Goal: Communication & Community: Share content

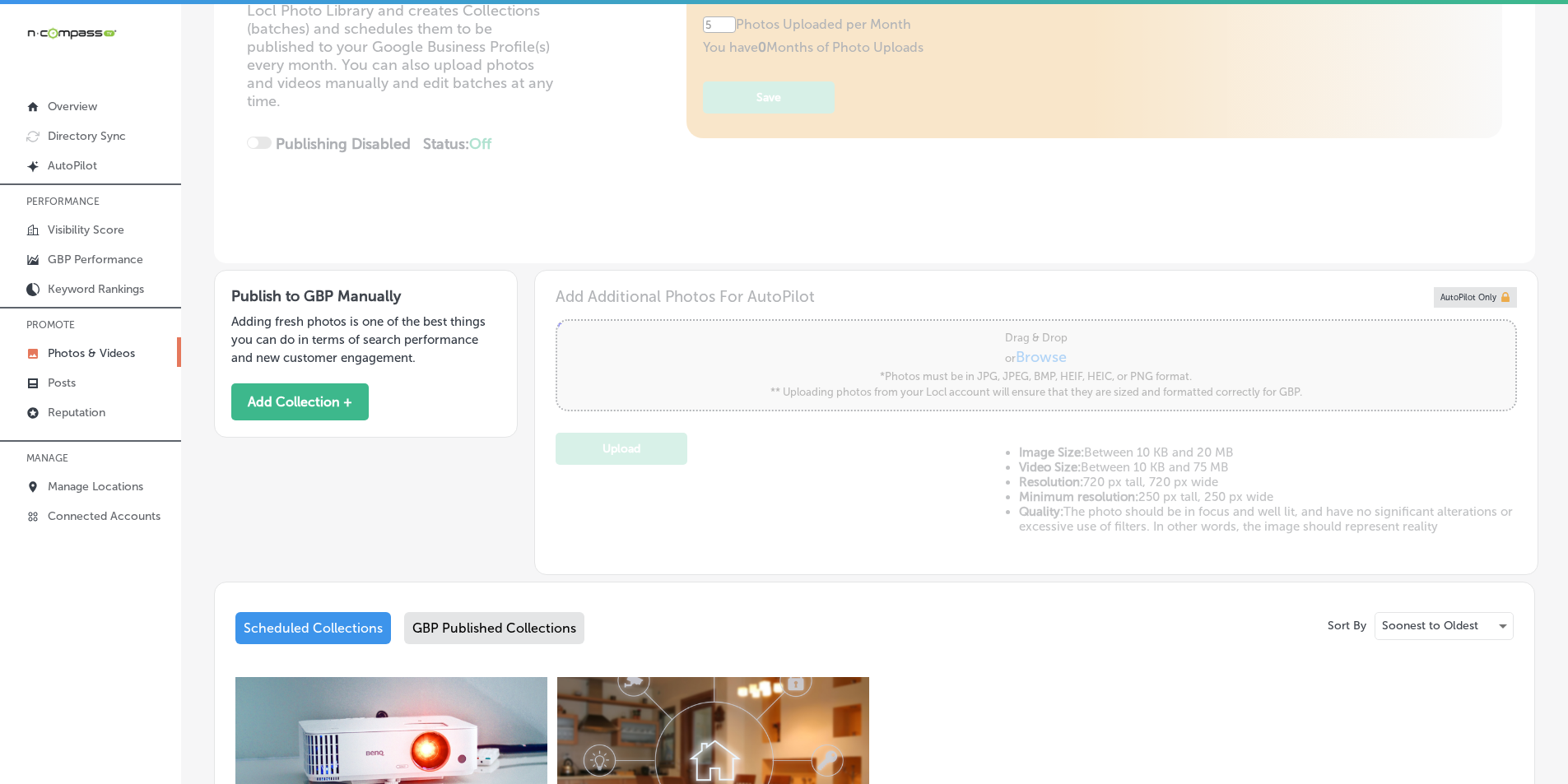
scroll to position [329, 0]
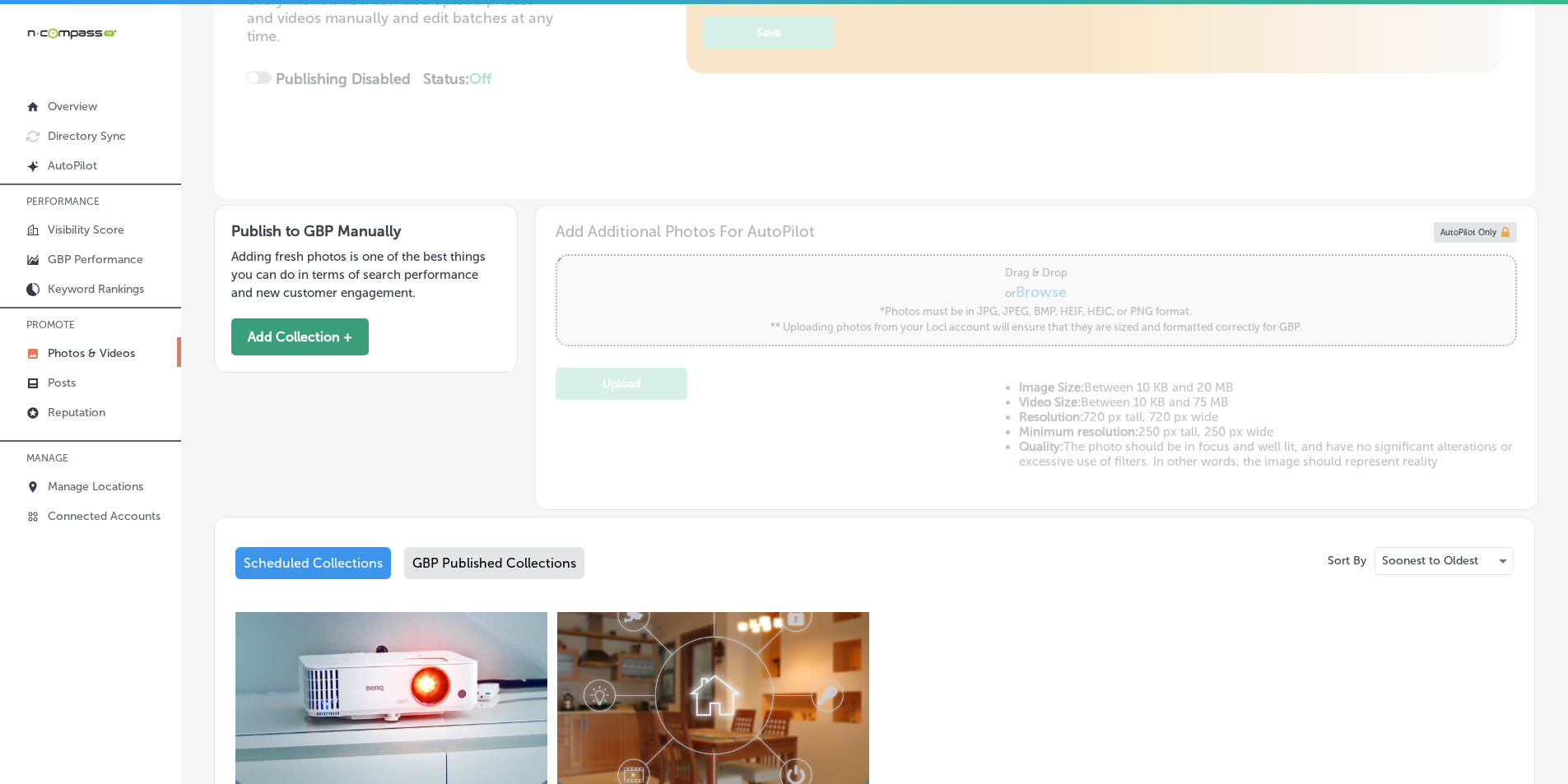
click at [300, 325] on button "Add Collection +" at bounding box center [300, 337] width 138 height 37
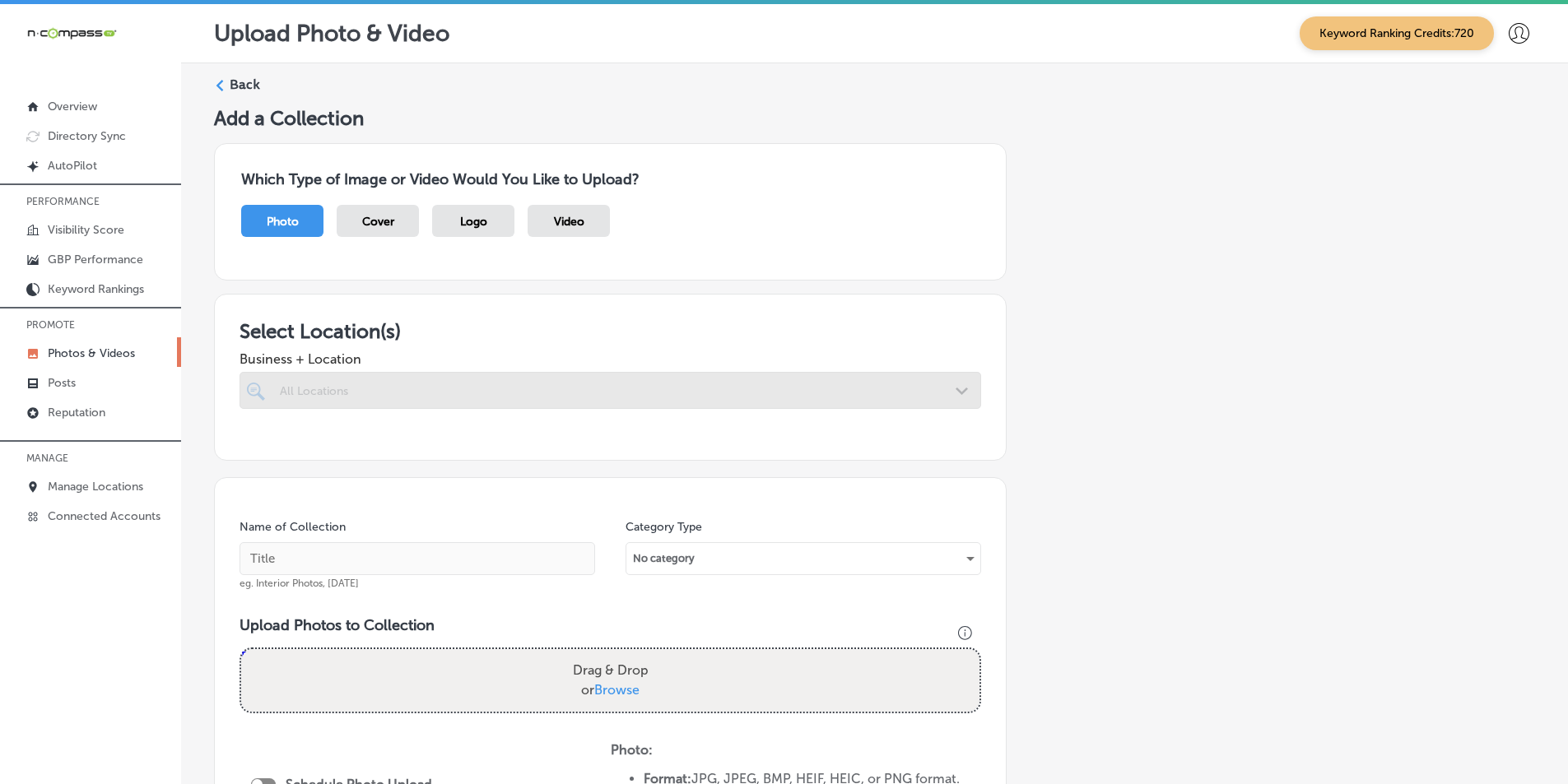
click at [345, 386] on div at bounding box center [610, 391] width 742 height 37
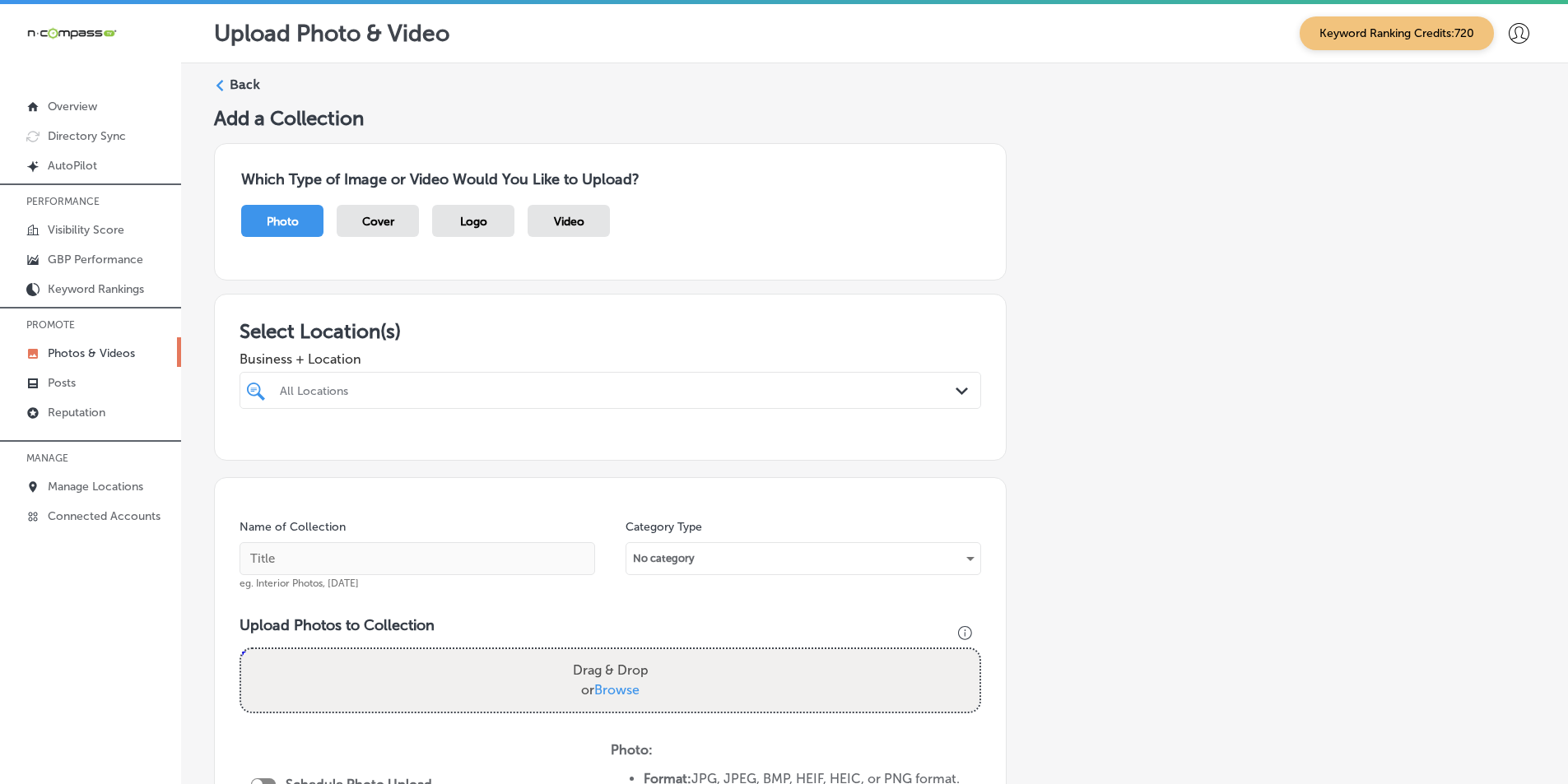
click at [341, 387] on div "All Locations" at bounding box center [619, 390] width 678 height 14
click at [258, 450] on input "checkbox" at bounding box center [259, 453] width 20 height 20
type input "JL"
click at [226, 437] on div "Select Location(s) Business + Location option 643 Swedesford Road, selected. op…" at bounding box center [610, 377] width 793 height 167
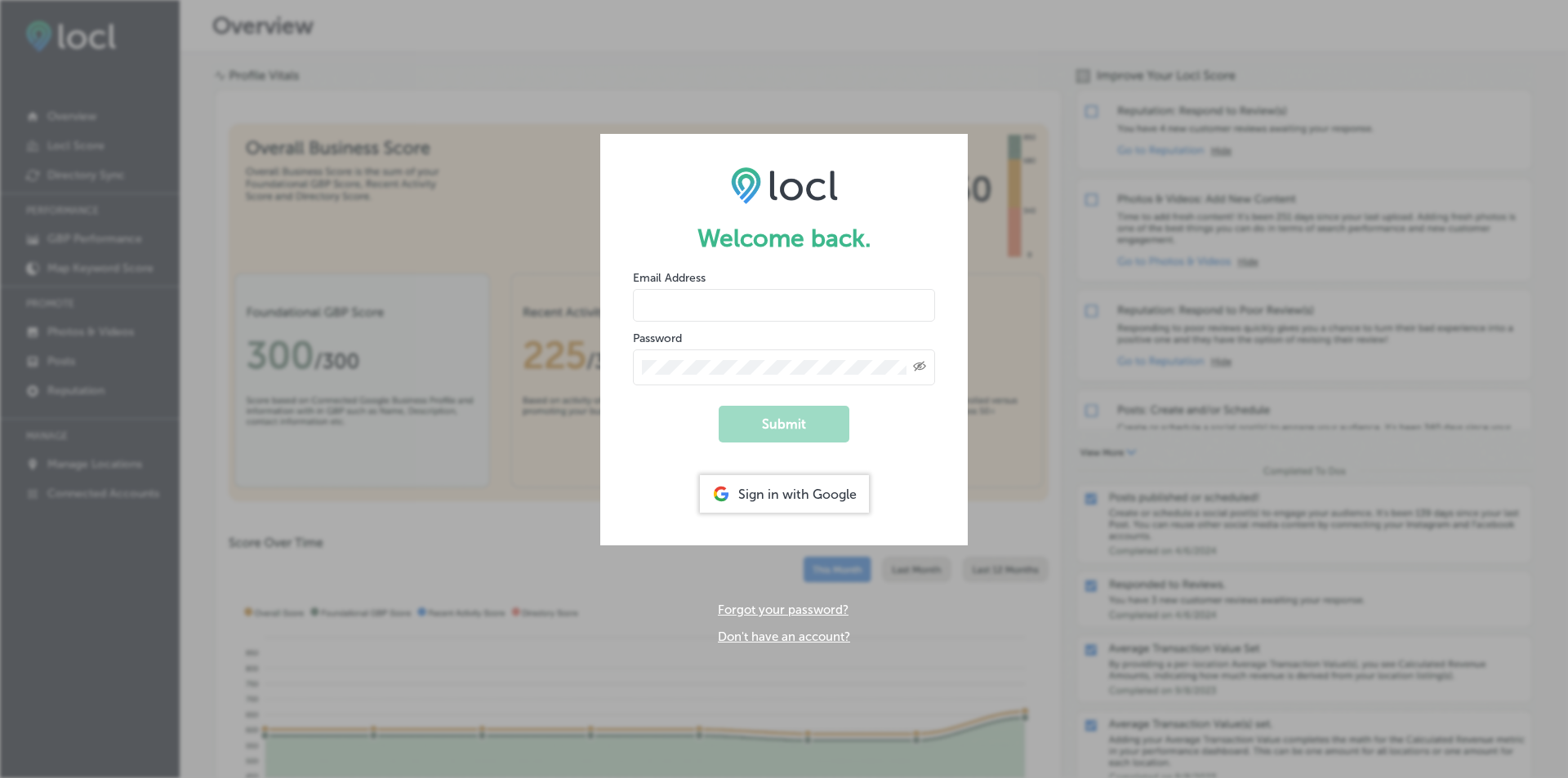
click at [1160, 48] on div "Welcome back. Email Address Password Created with Sketch. Submit Sign in with G…" at bounding box center [784, 389] width 1568 height 778
click at [743, 496] on div "Sign in with Google" at bounding box center [784, 494] width 169 height 37
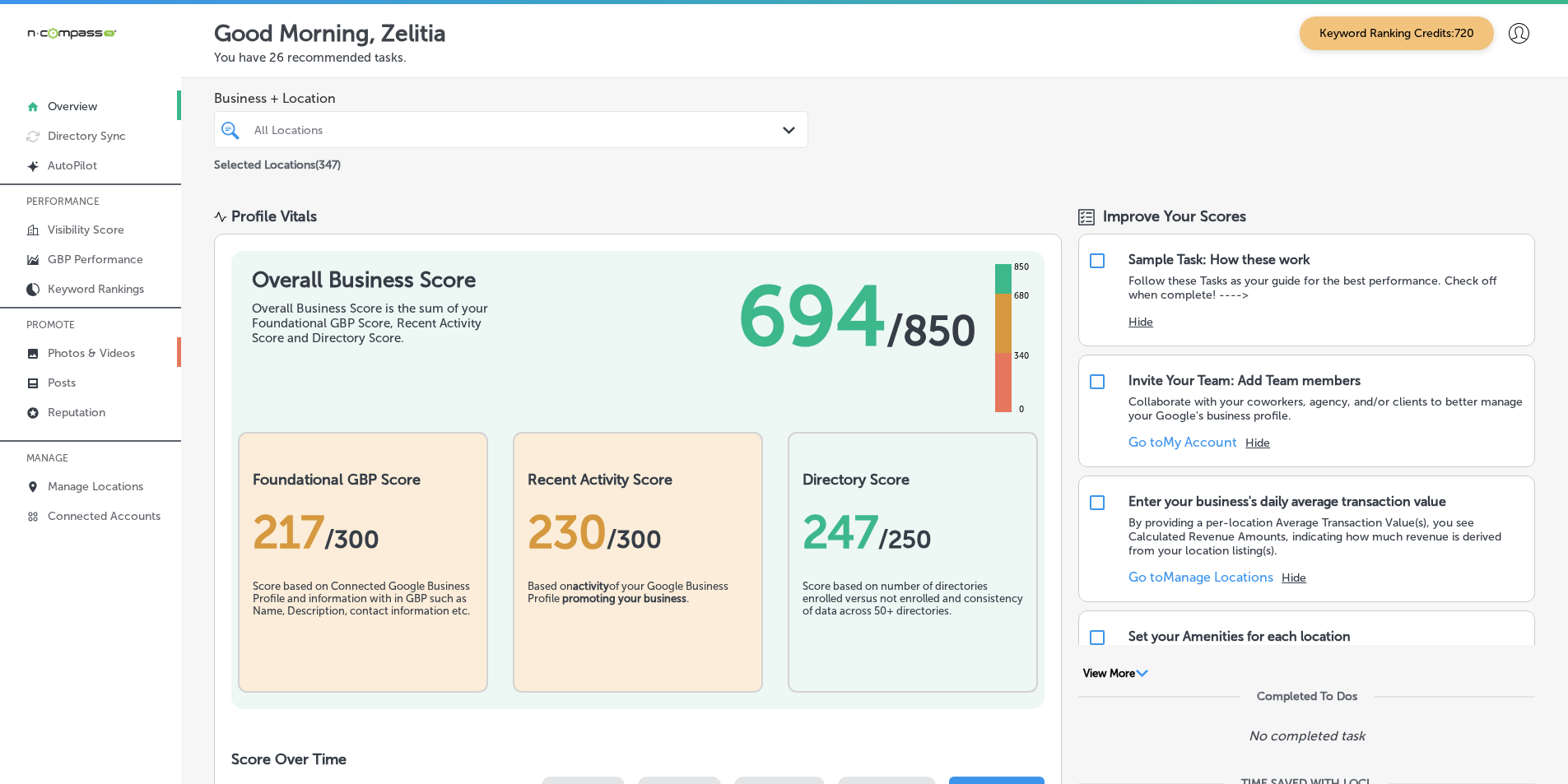
click at [96, 345] on link "Photos & Videos" at bounding box center [91, 353] width 181 height 30
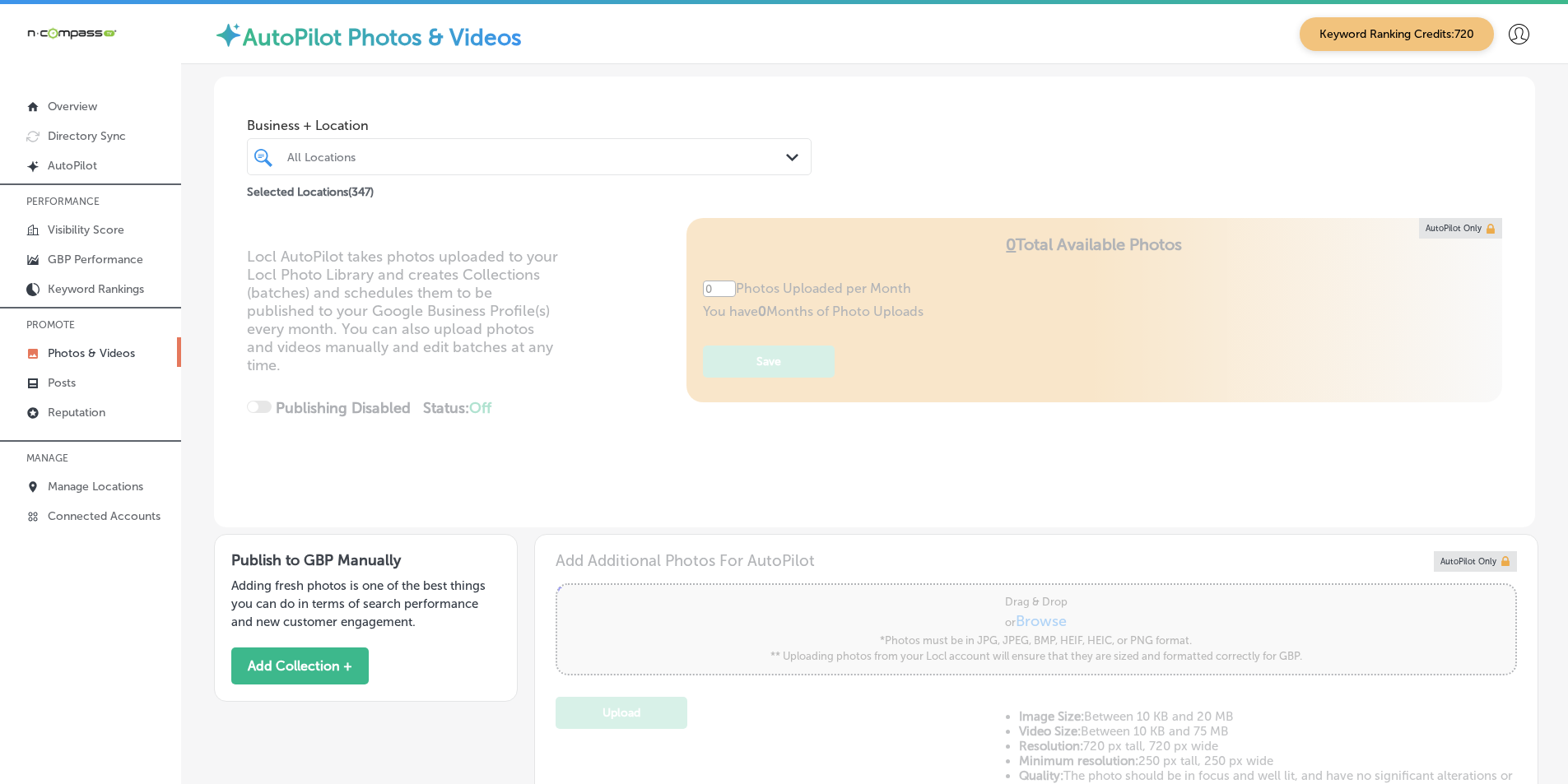
type input "5"
click at [469, 158] on div "All Locations" at bounding box center [538, 157] width 500 height 14
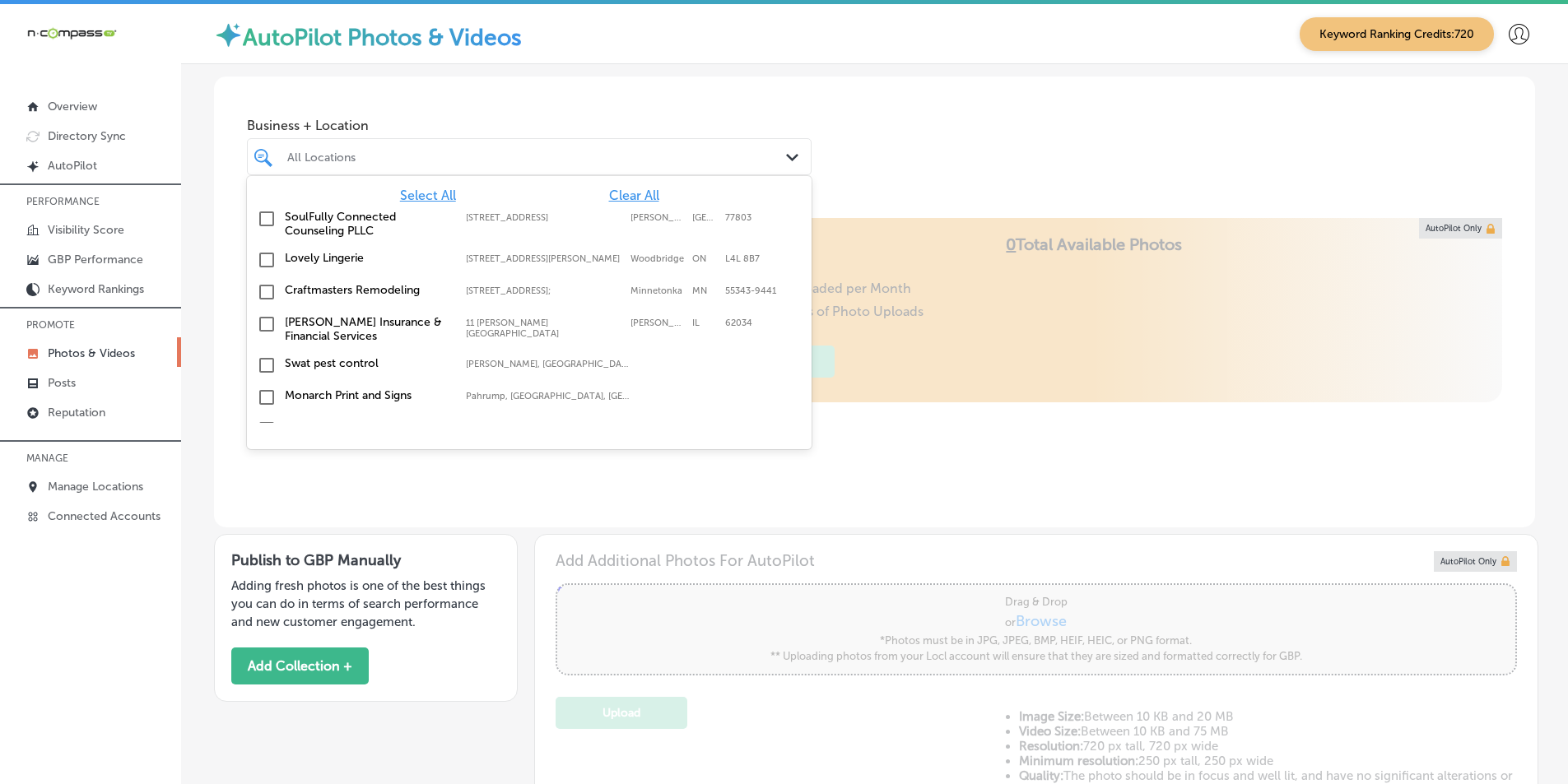
click at [329, 155] on div "All Locations" at bounding box center [538, 157] width 500 height 14
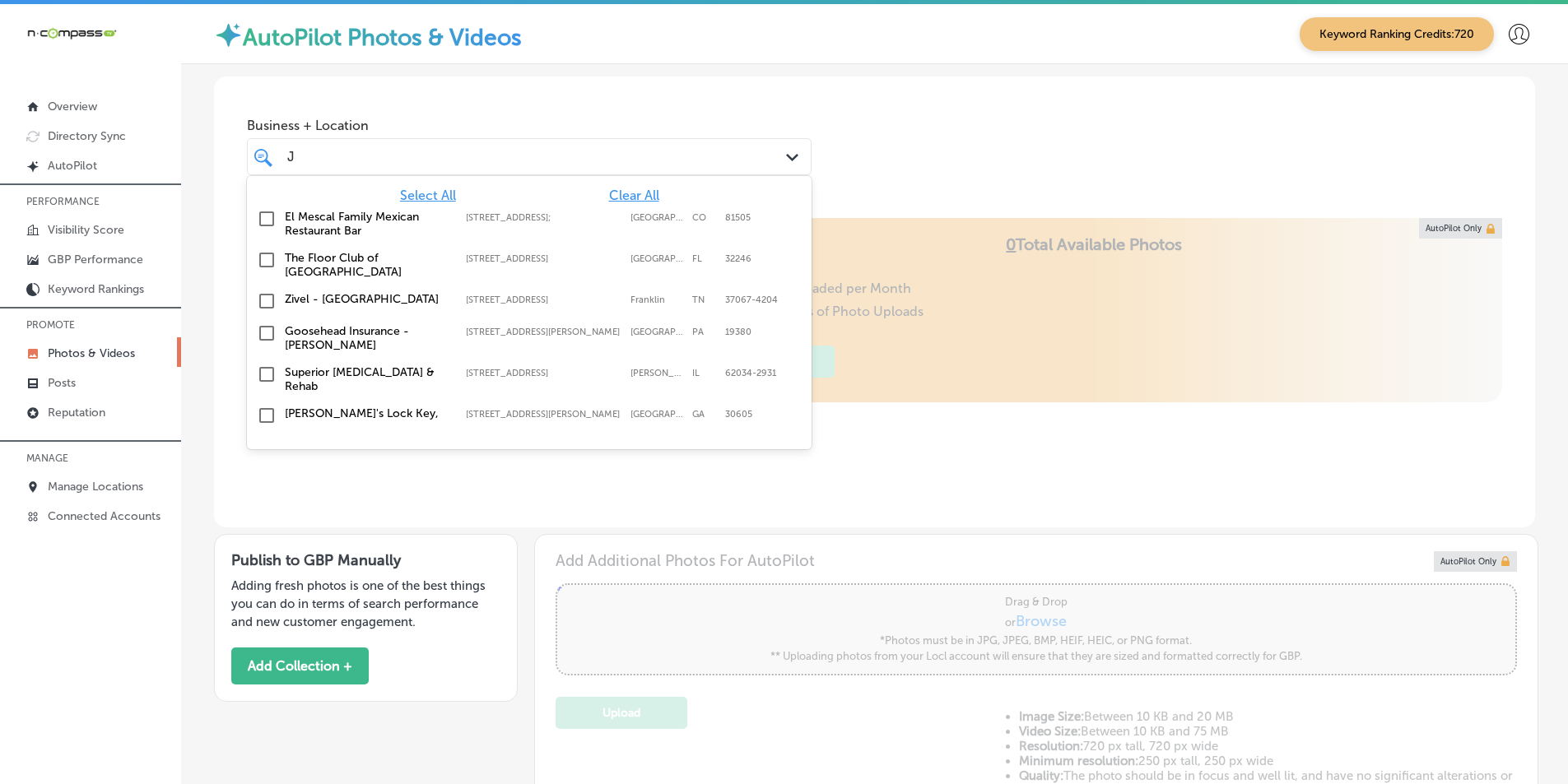
type input "JL"
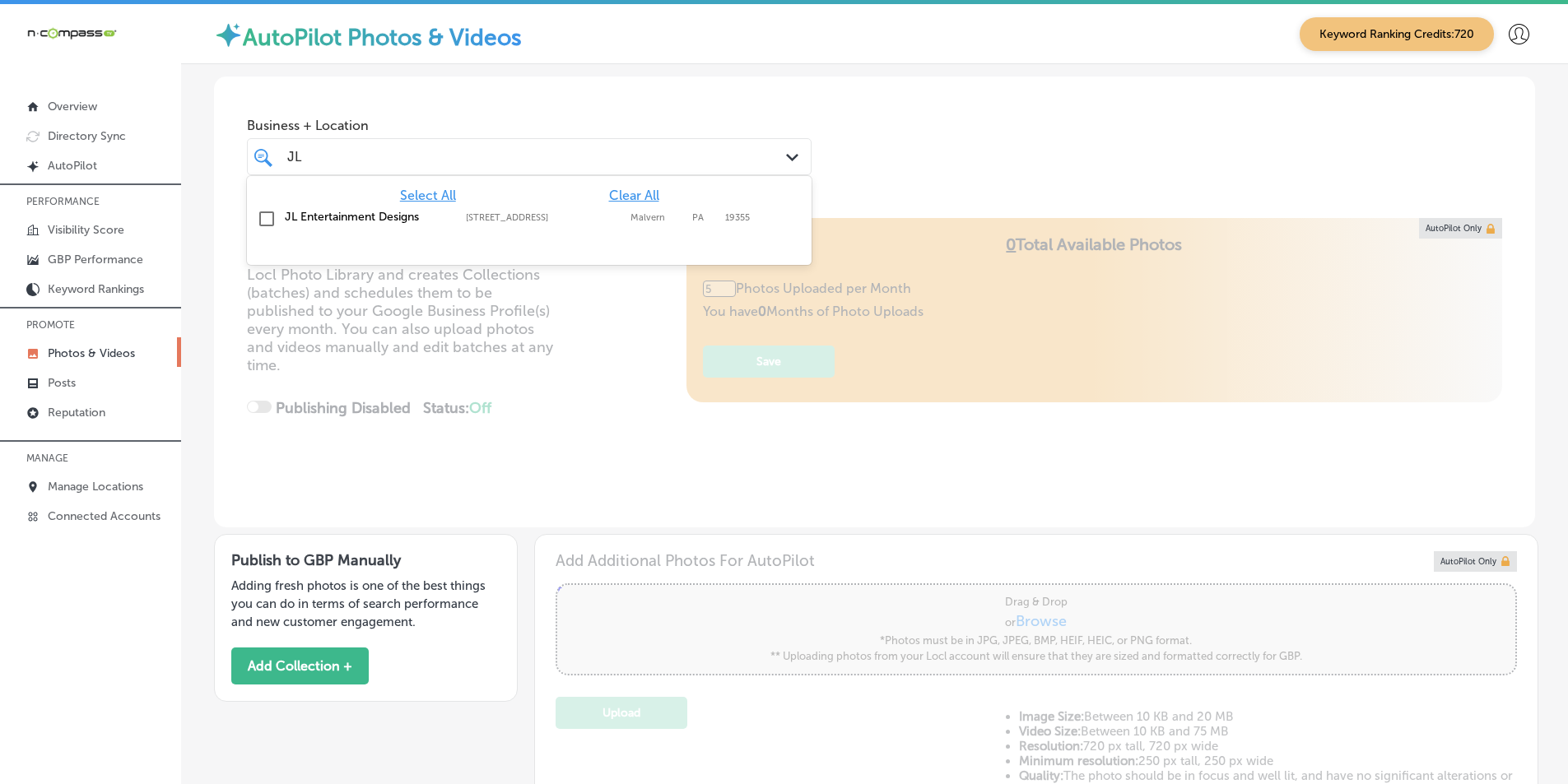
type input "0"
click at [265, 215] on input "checkbox" at bounding box center [267, 219] width 20 height 20
type input "JL"
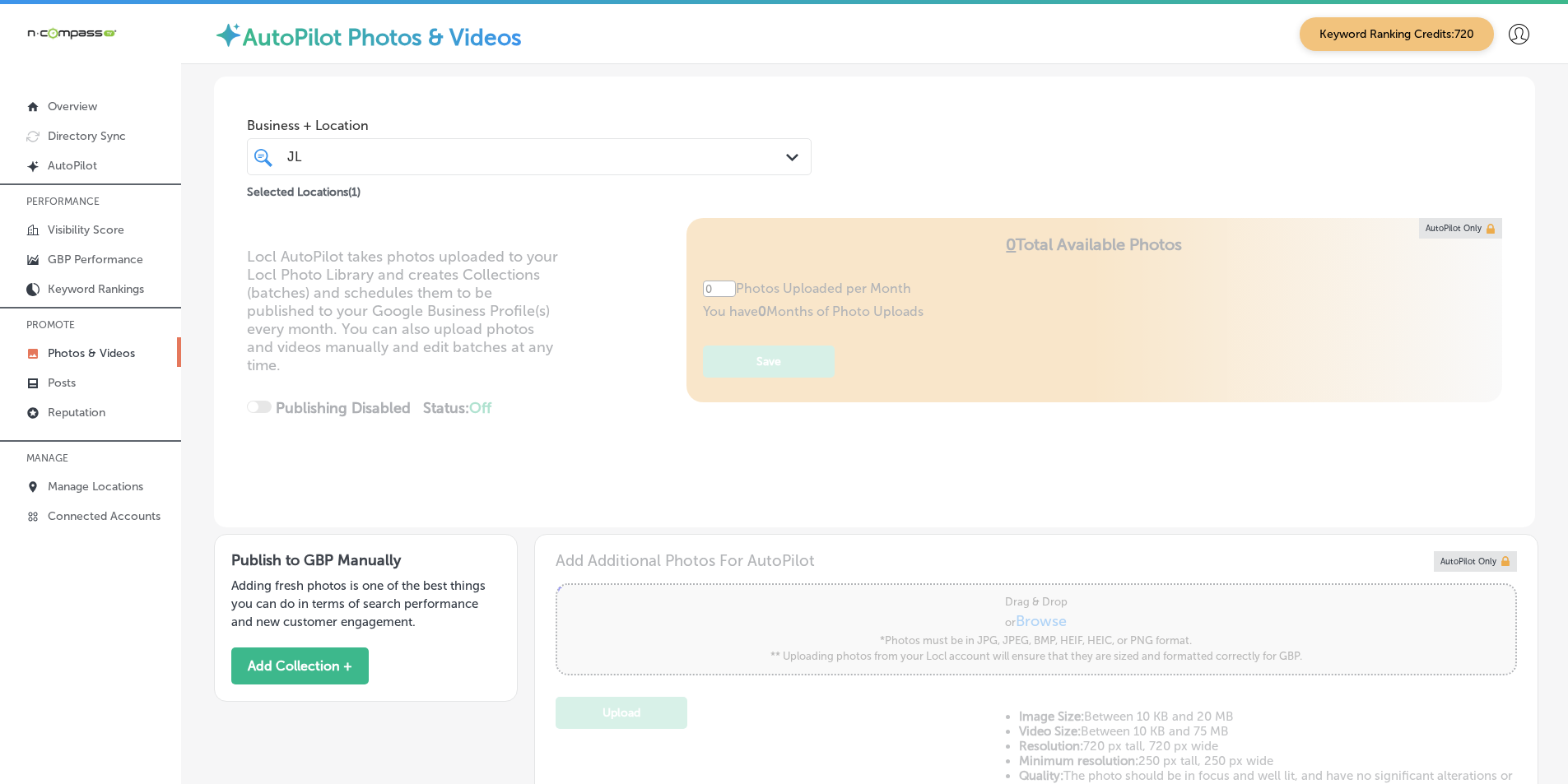
click at [549, 337] on div "Locl AutoPilot takes photos uploaded to your Locl Photo Library and creates Col…" at bounding box center [874, 372] width 1321 height 309
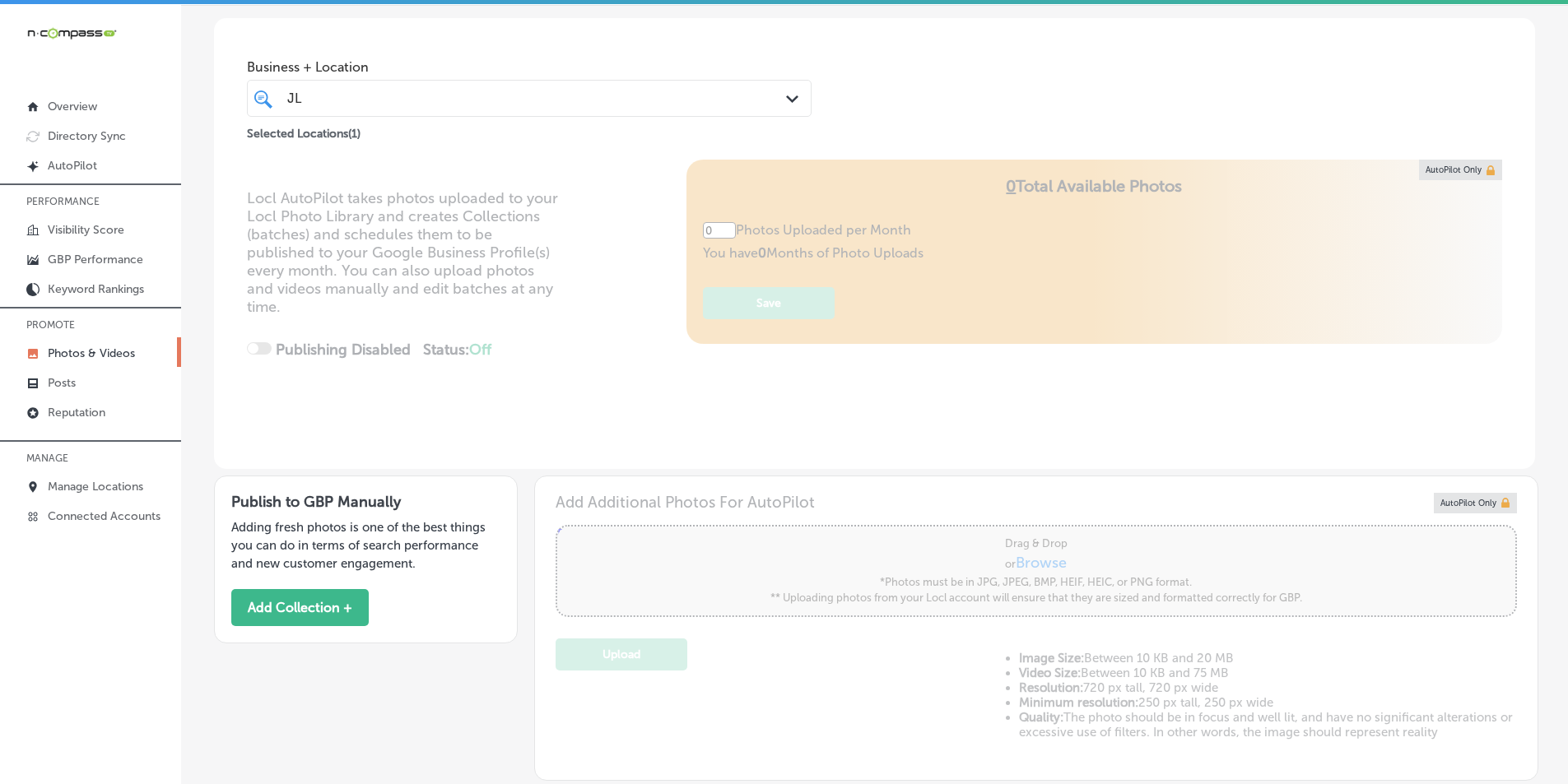
scroll to position [329, 0]
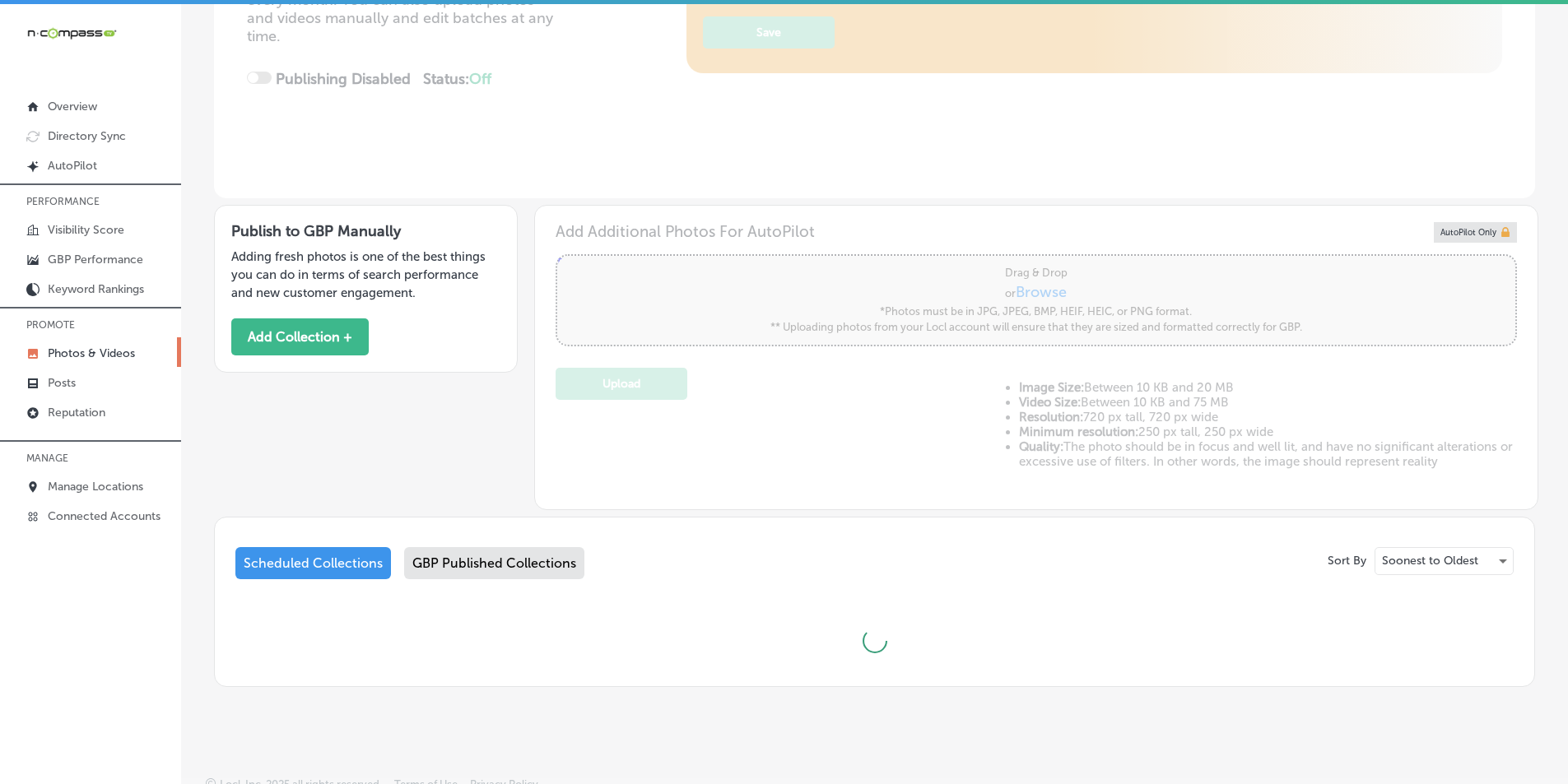
type input "5"
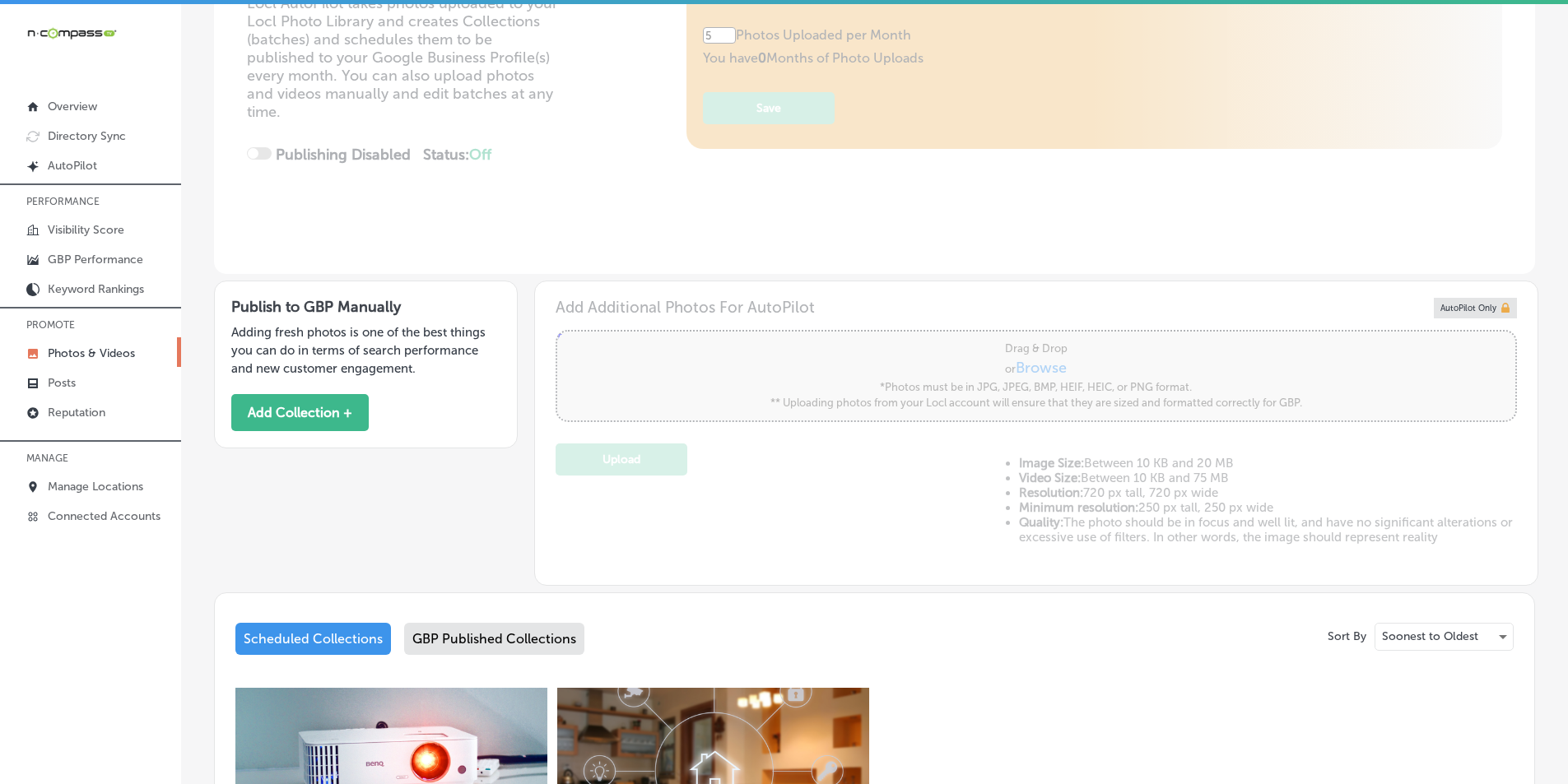
scroll to position [164, 0]
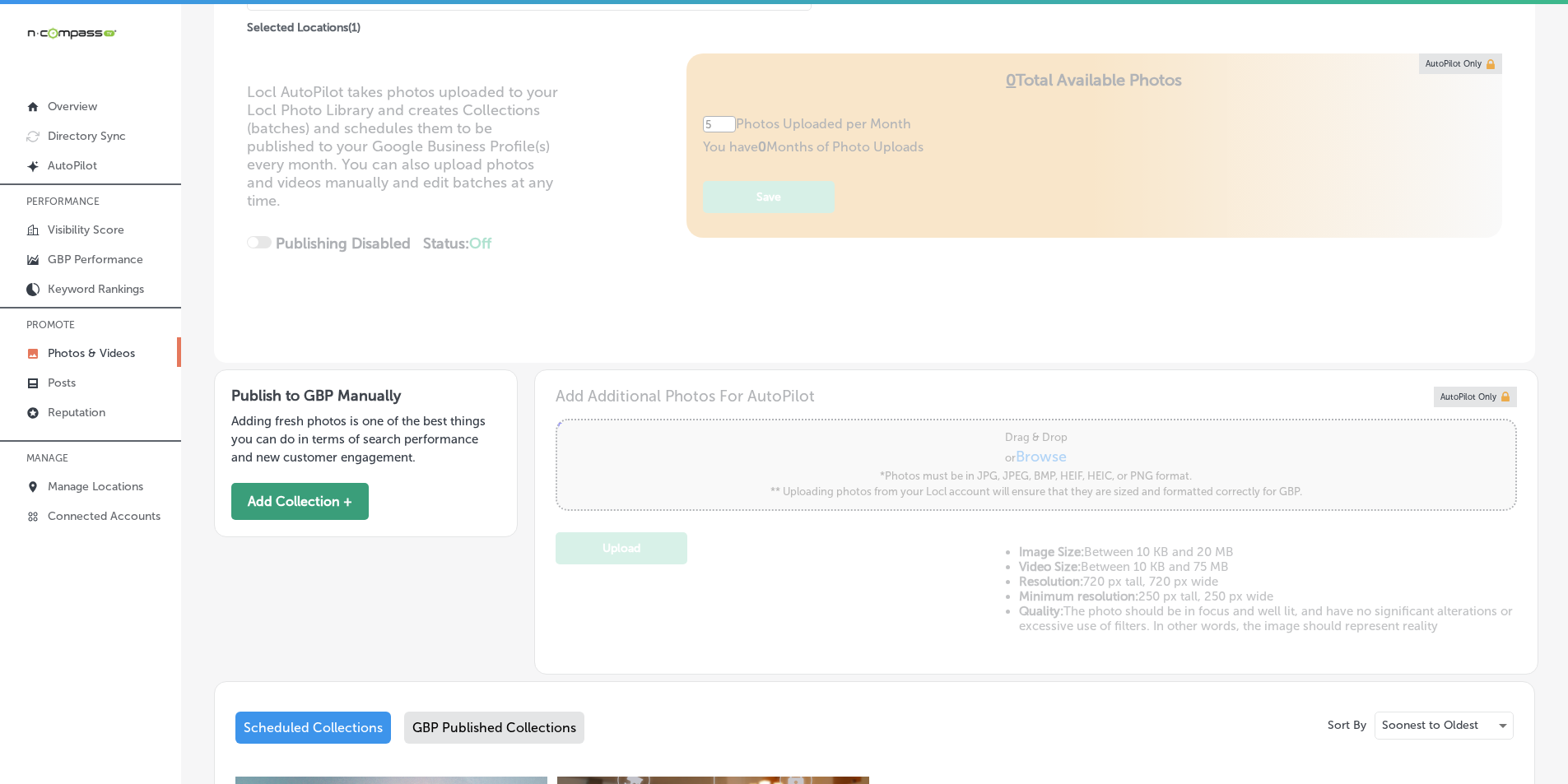
click at [300, 499] on button "Add Collection +" at bounding box center [300, 501] width 138 height 37
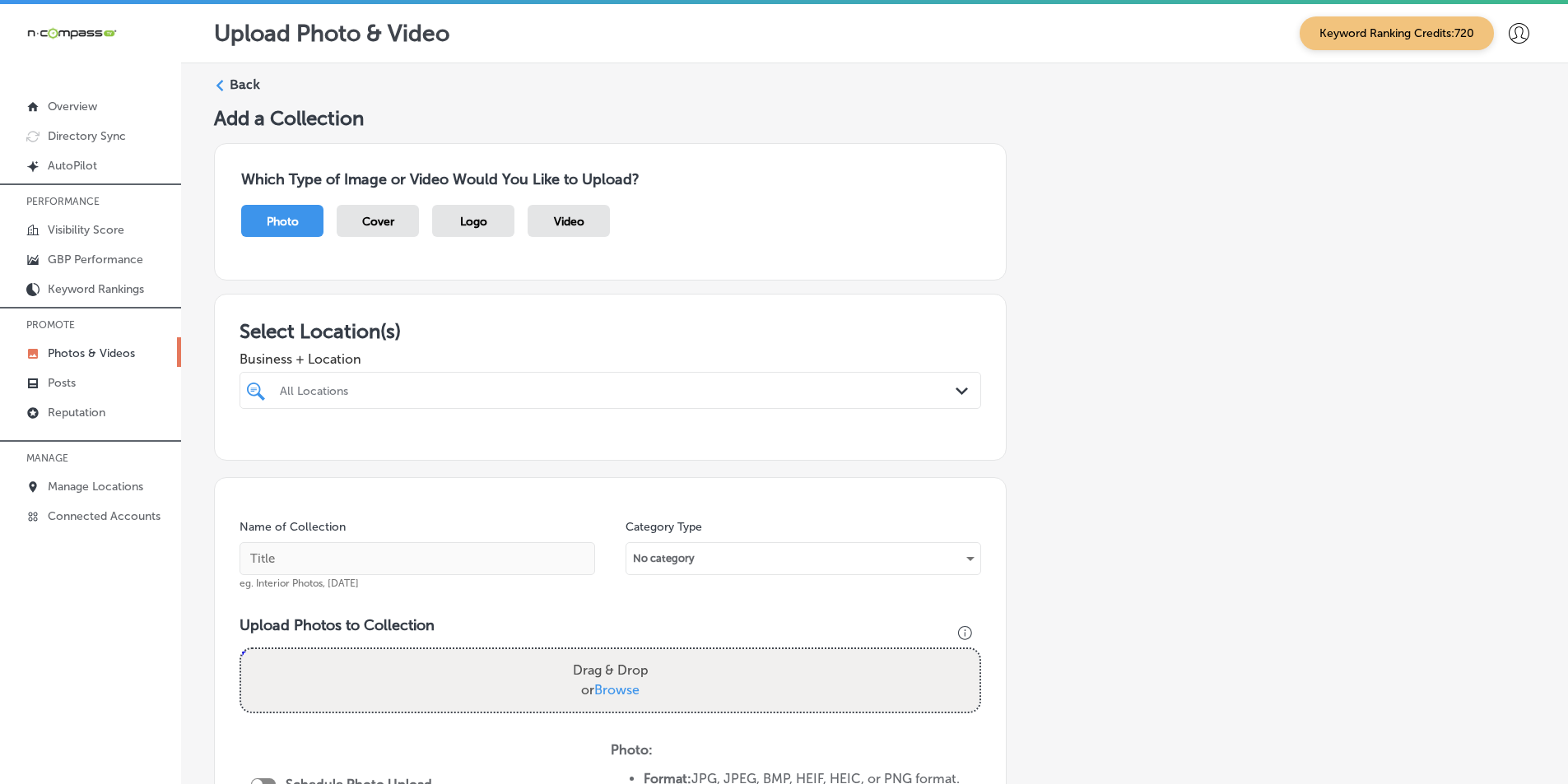
click at [368, 379] on div at bounding box center [576, 390] width 598 height 23
click at [258, 453] on input "checkbox" at bounding box center [259, 453] width 20 height 20
type input "JL"
click at [1042, 369] on div "Add a Collection Which Type of Image or Video Would You Like to Upload? Photo C…" at bounding box center [874, 595] width 1321 height 977
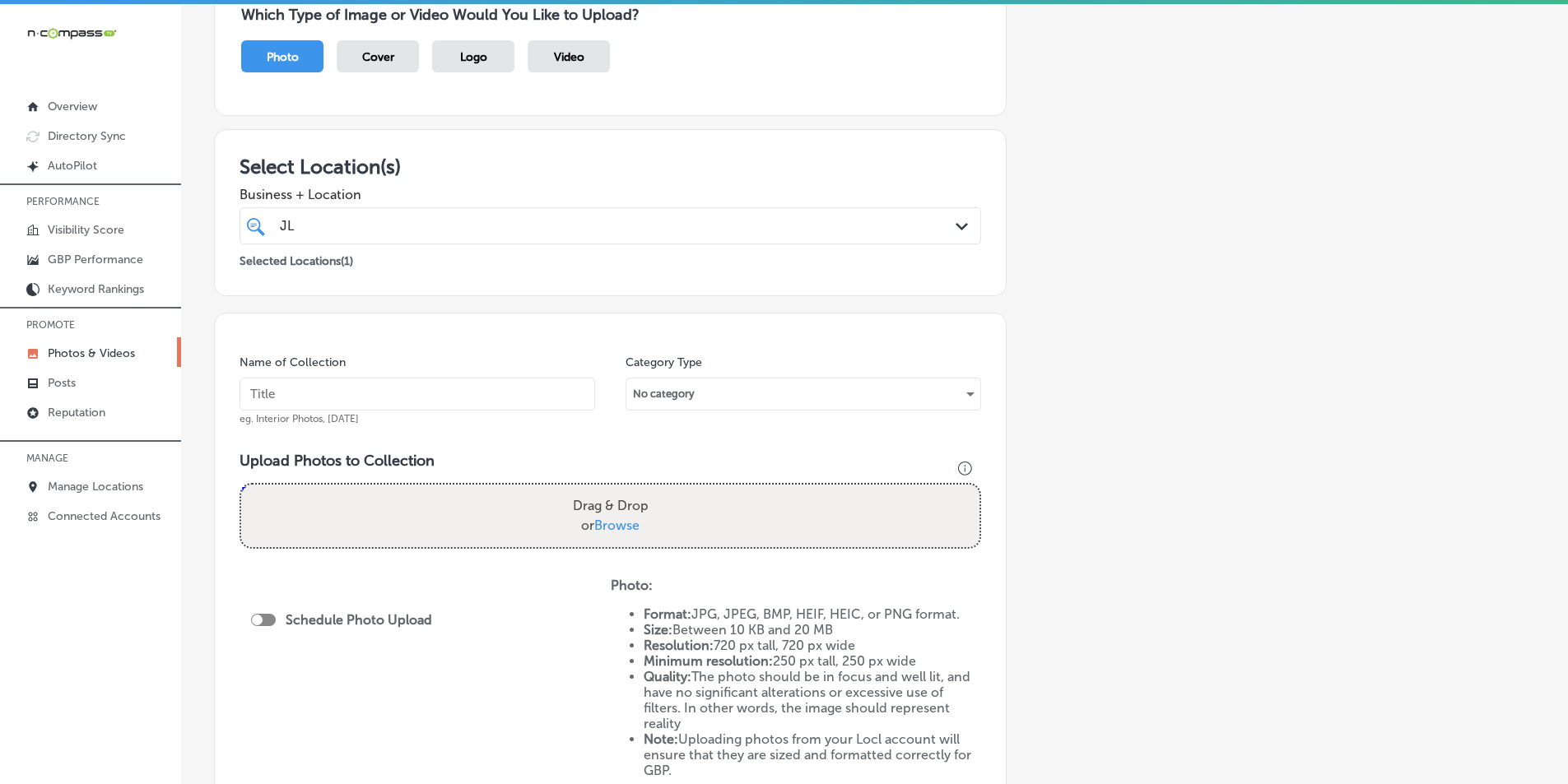
scroll to position [247, 0]
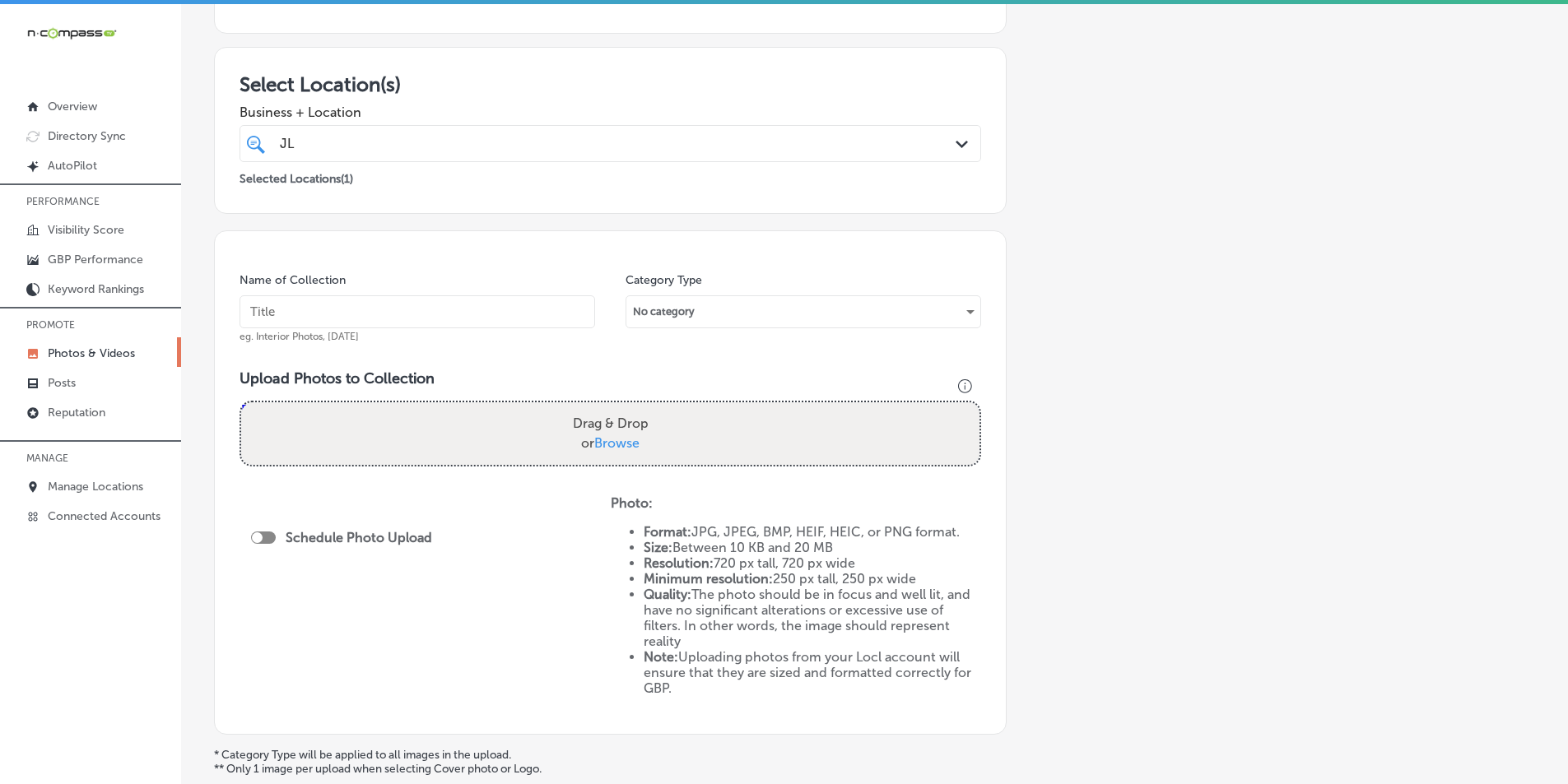
click at [1155, 318] on div "Add a Collection Which Type of Image or Video Would You Like to Upload? Photo C…" at bounding box center [874, 348] width 1321 height 977
click at [351, 307] on input "text" at bounding box center [417, 311] width 356 height 33
type input "jl"
click at [326, 418] on div "Drag & Drop or Browse" at bounding box center [610, 434] width 738 height 63
click at [241, 403] on input "Drag & Drop or Browse" at bounding box center [610, 405] width 738 height 5
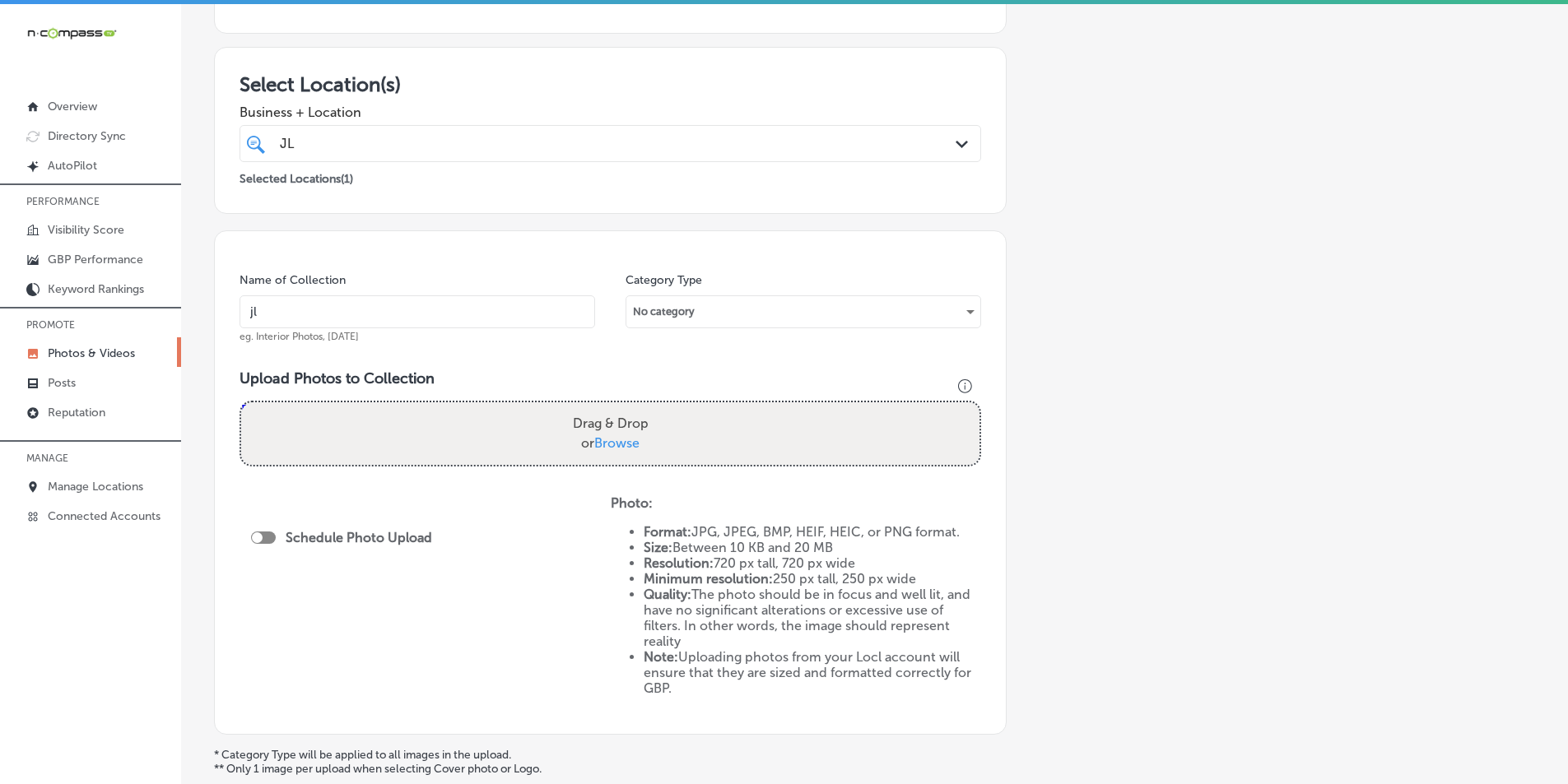
type input "C:\fakepath\JL Entertainment (2).png"
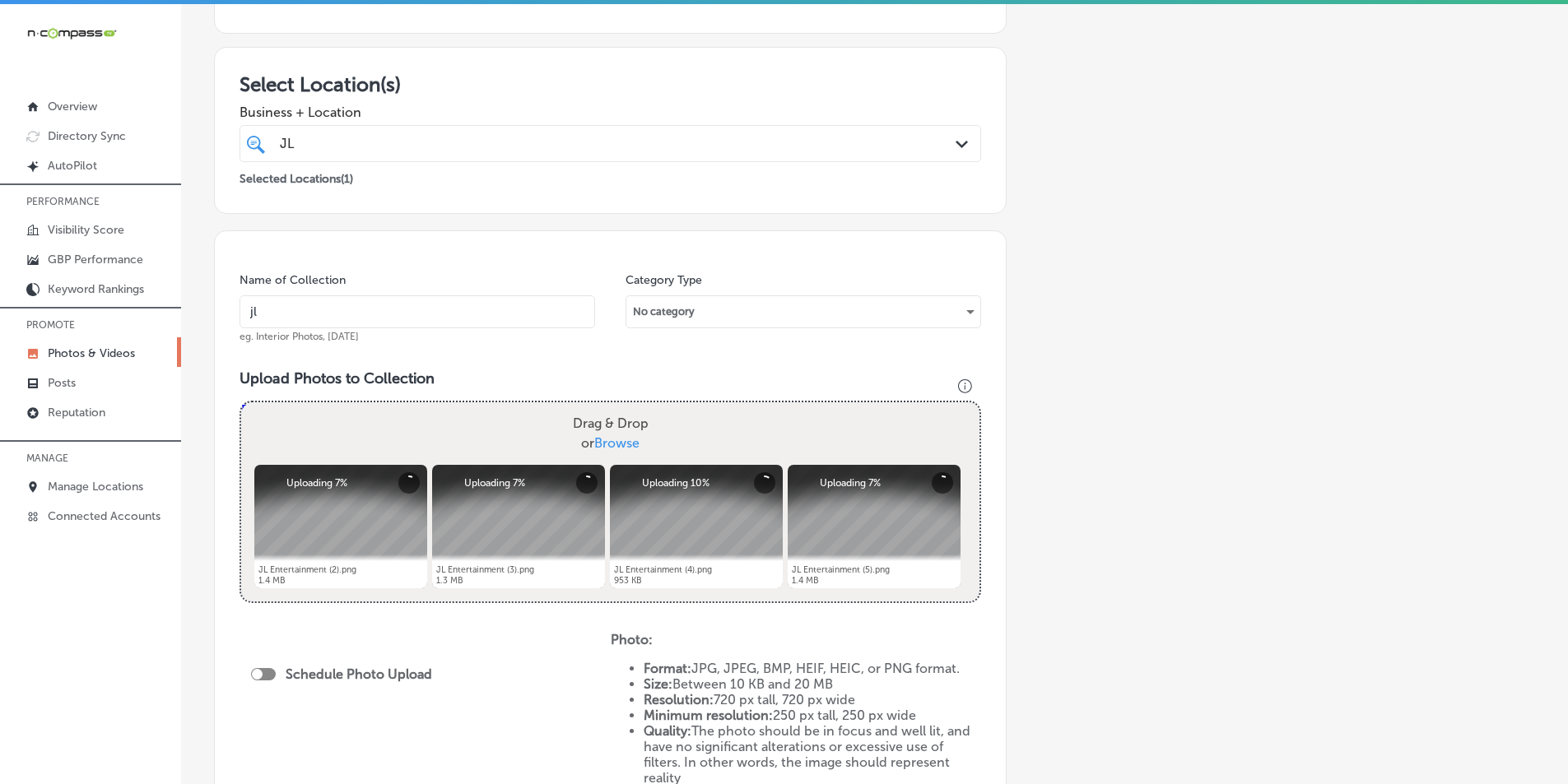
click at [431, 413] on div "Drag & Drop or Browse" at bounding box center [610, 434] width 738 height 63
click at [241, 403] on input "Drag & Drop or Browse" at bounding box center [610, 405] width 738 height 5
type input "C:\fakepath\JL Entertainment (6).png"
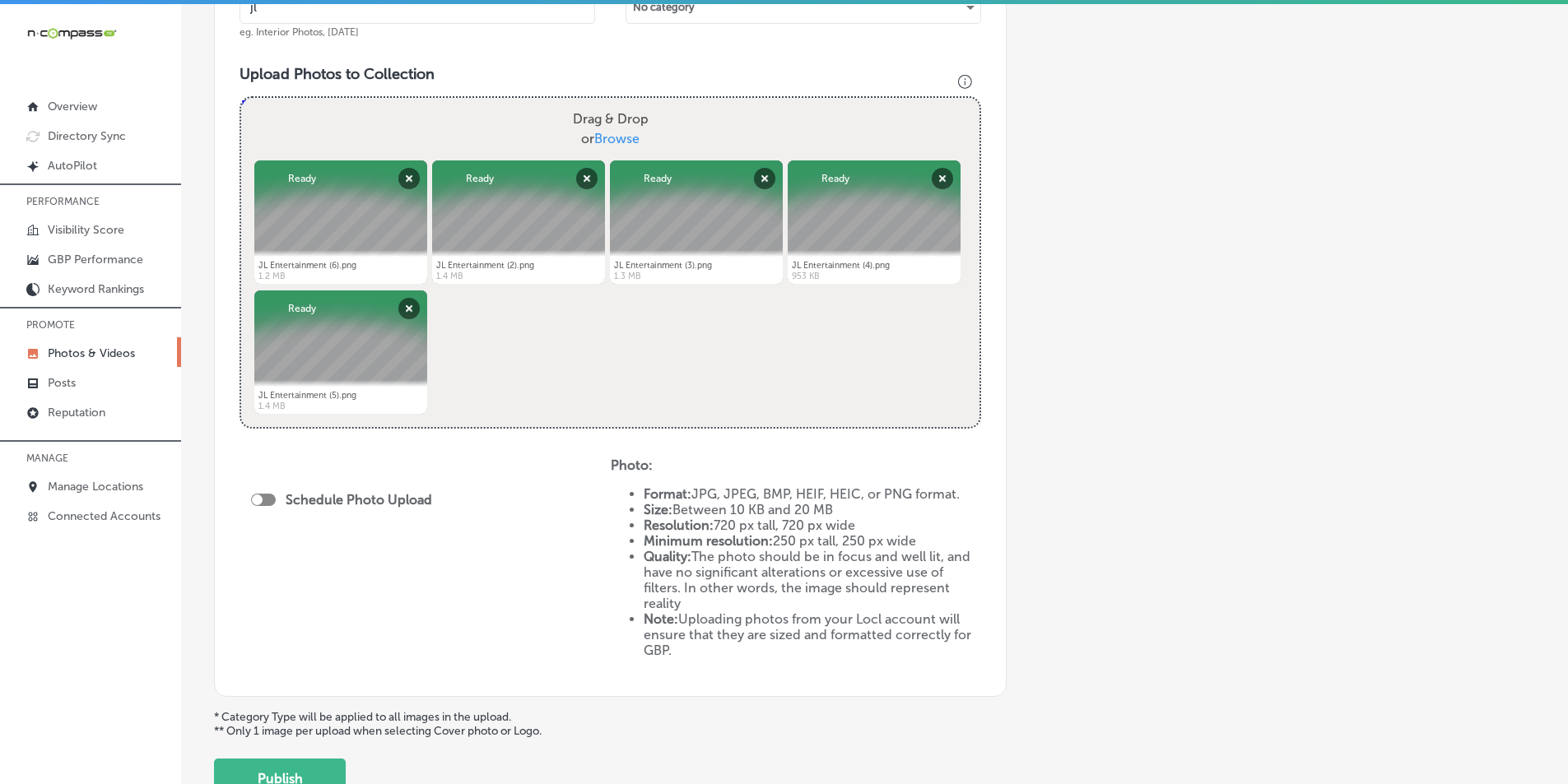
scroll to position [576, 0]
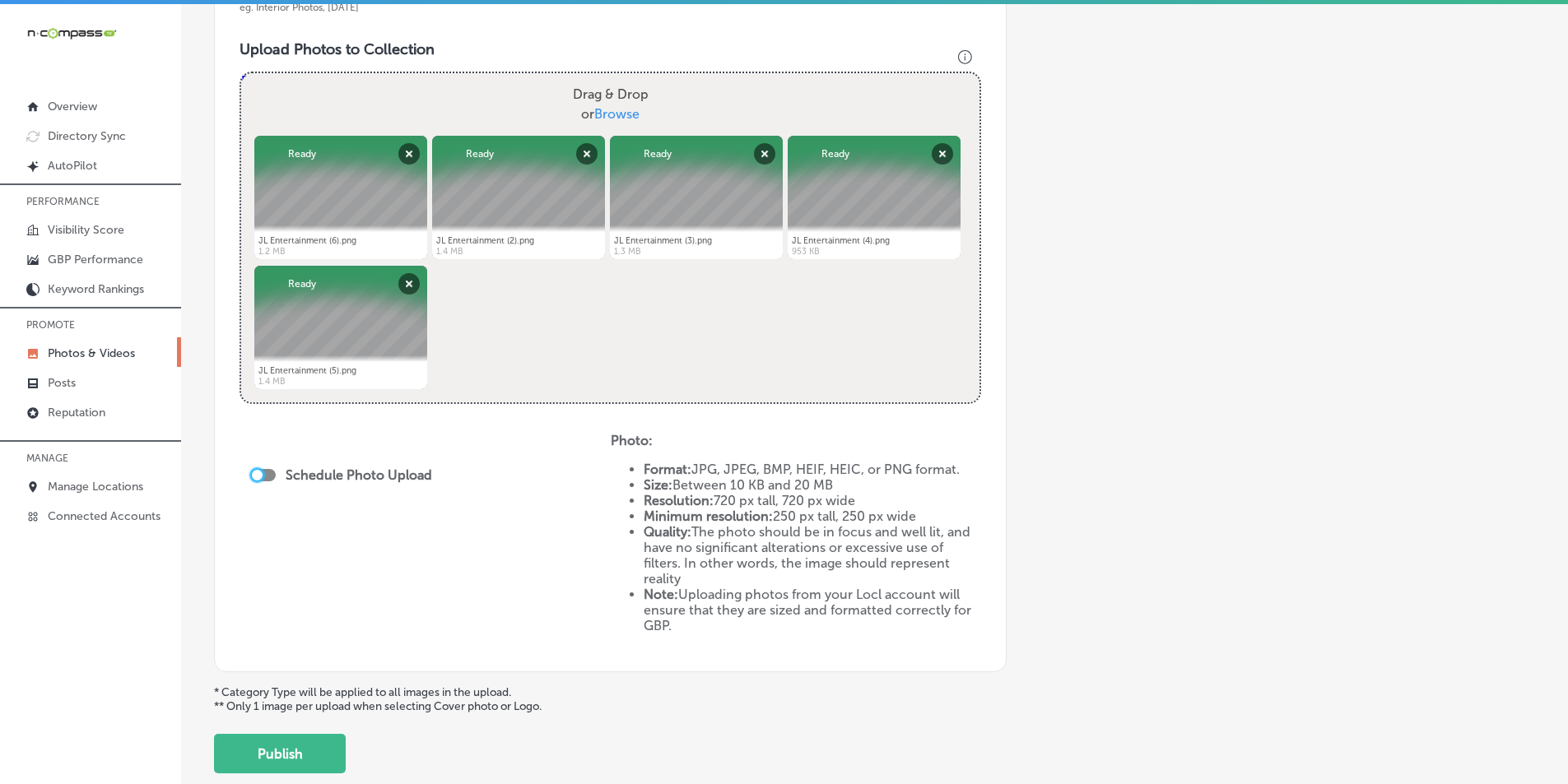
click at [258, 473] on div at bounding box center [257, 475] width 11 height 11
checkbox input "true"
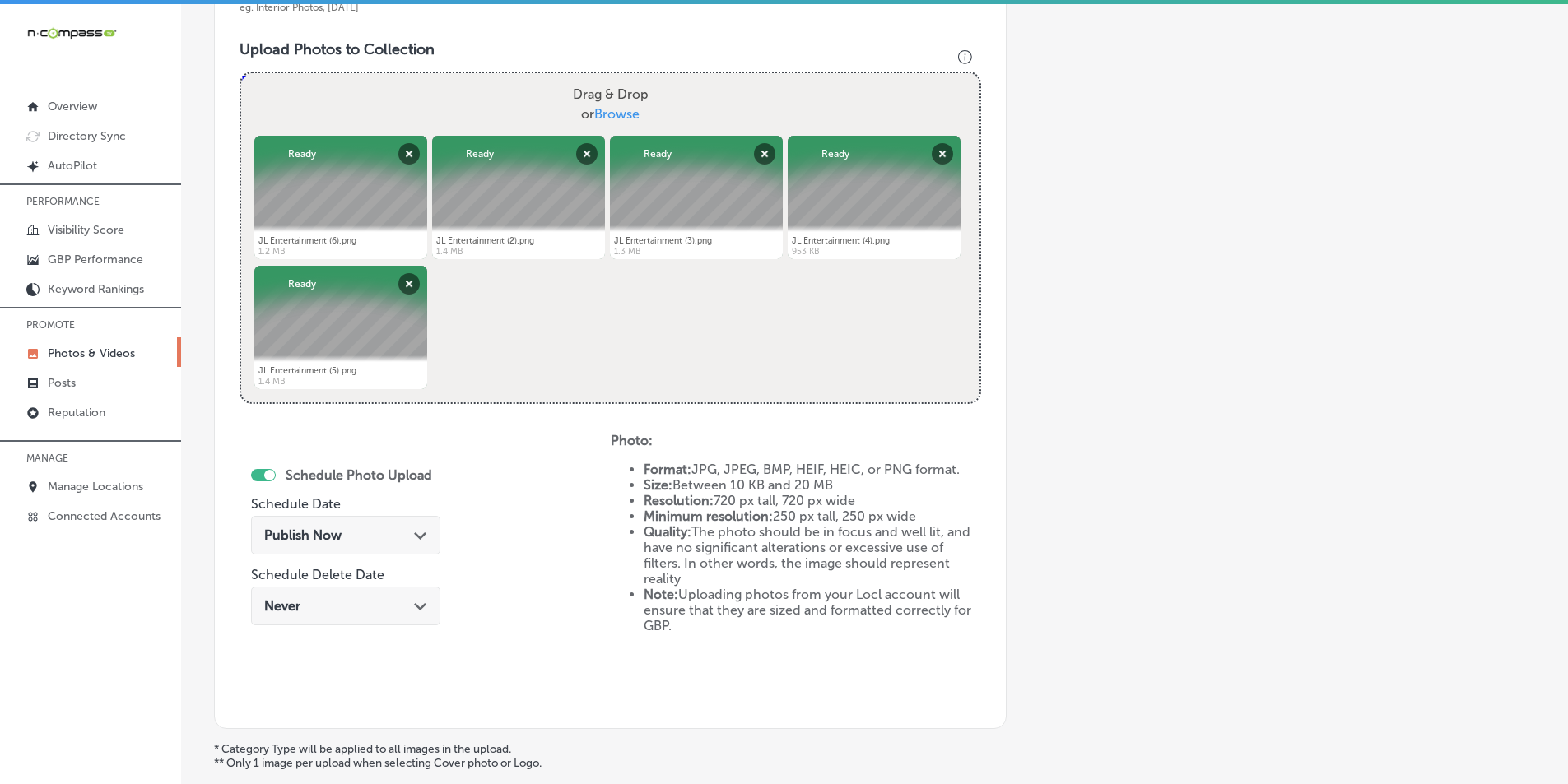
click at [374, 523] on div "Publish Now Path Created with Sketch." at bounding box center [346, 535] width 189 height 38
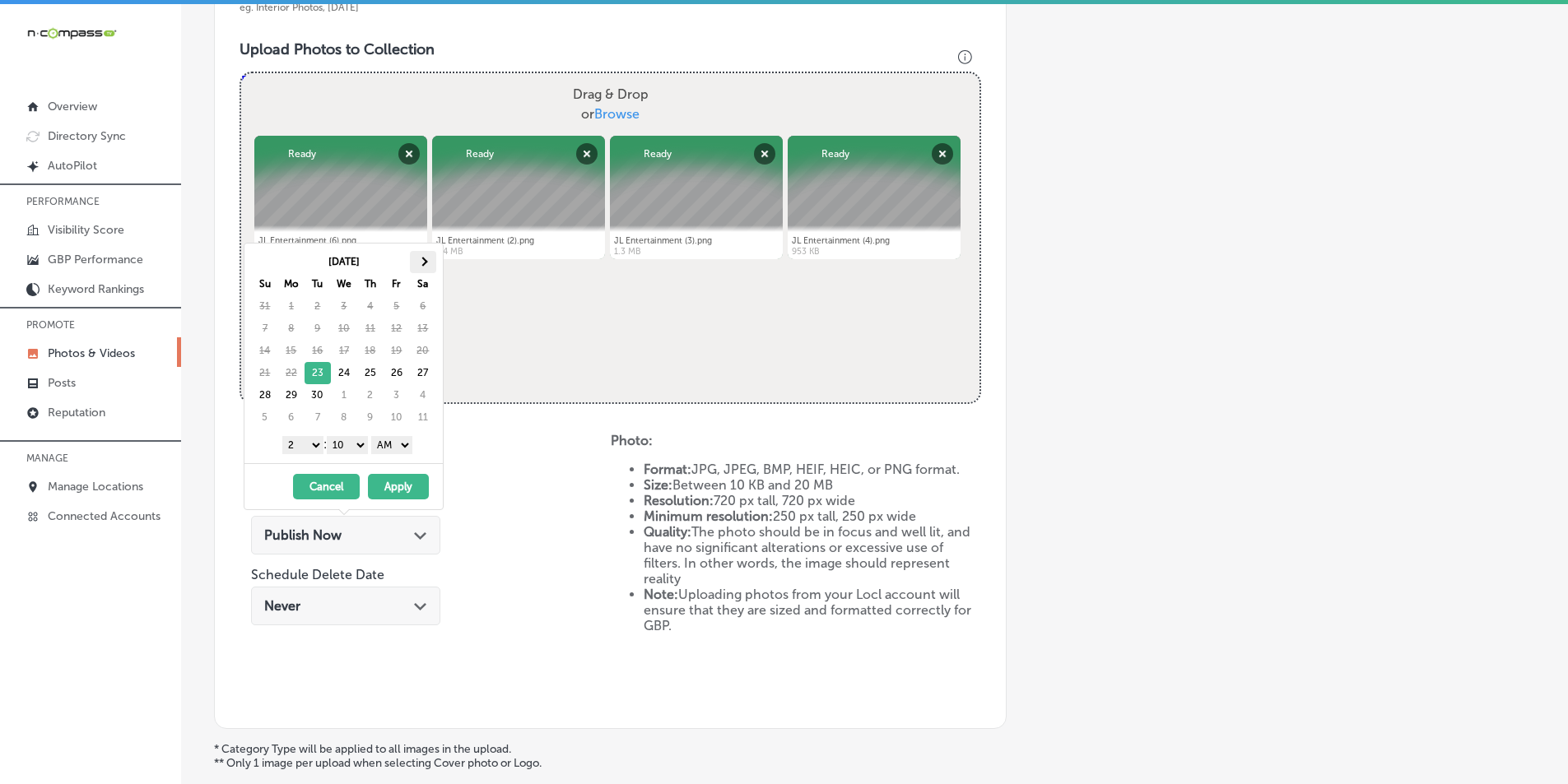
click at [422, 260] on span at bounding box center [422, 261] width 9 height 9
click at [308, 439] on select "1 2 3 4 5 6 7 8 9 10 11 12" at bounding box center [303, 445] width 41 height 18
click at [364, 444] on select "00 10 20 30 40 50" at bounding box center [348, 445] width 41 height 18
click at [404, 441] on select "AM PM" at bounding box center [392, 445] width 41 height 18
click at [398, 486] on button "Apply" at bounding box center [398, 487] width 61 height 26
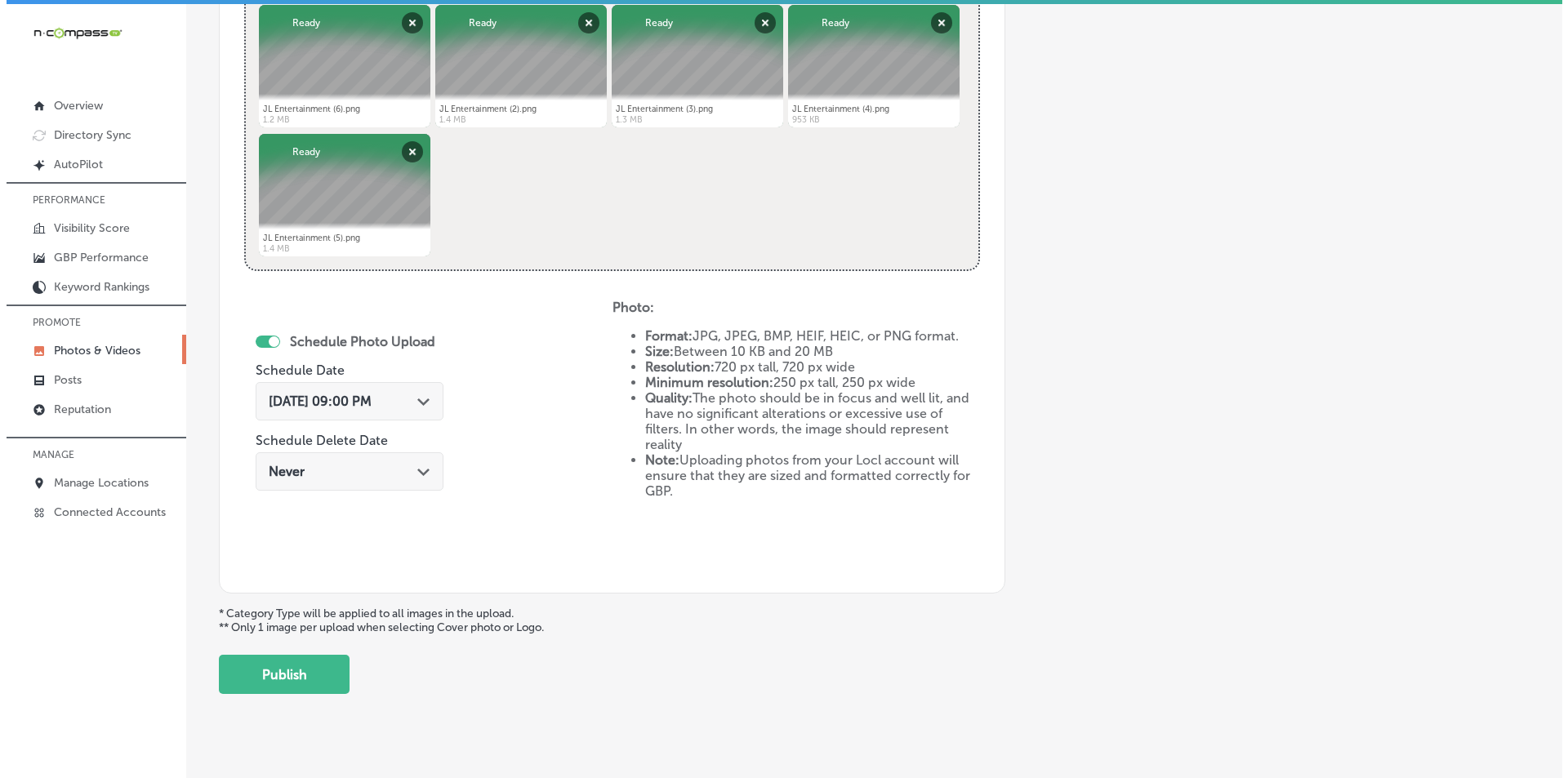
scroll to position [724, 0]
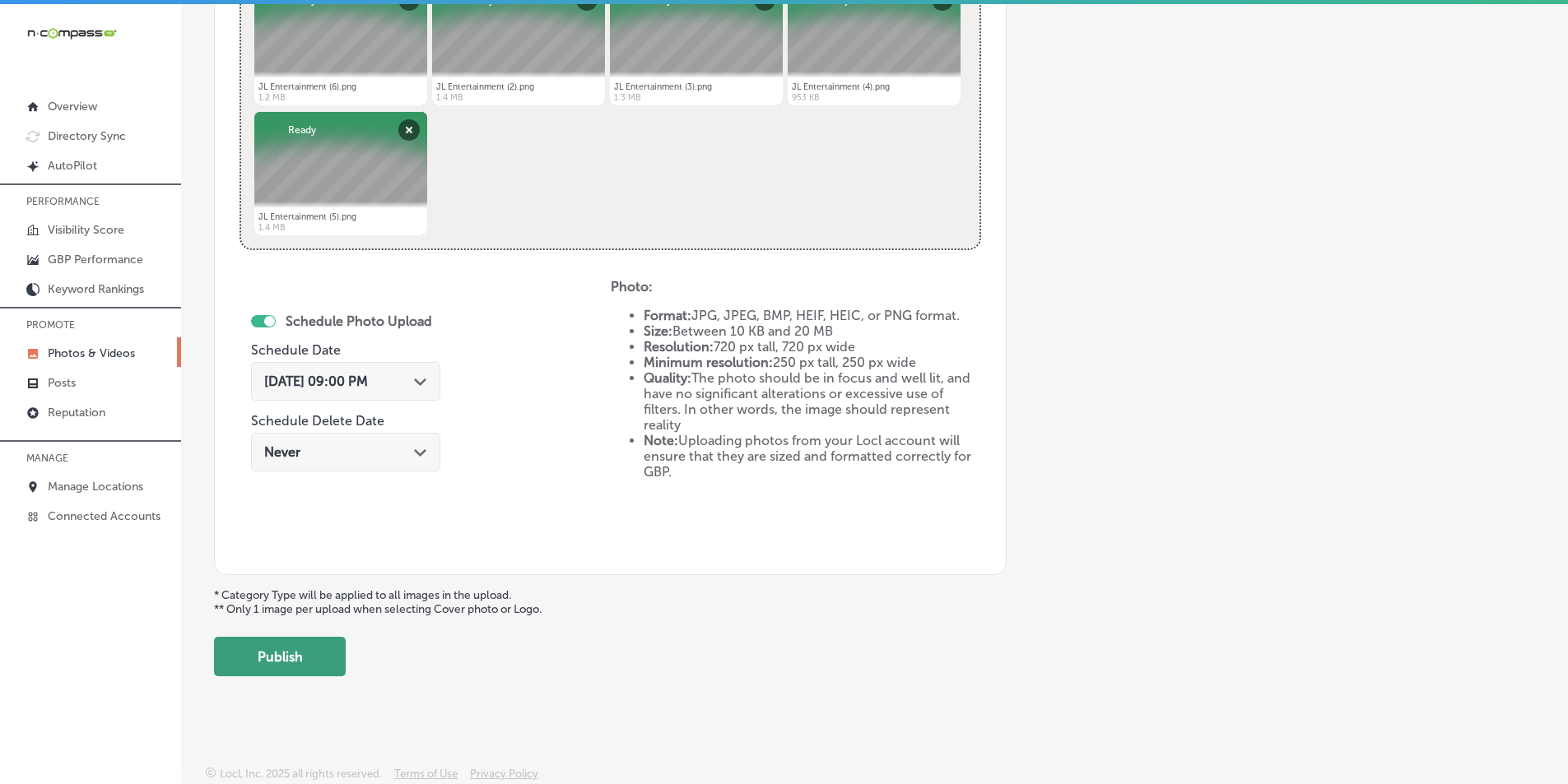
click at [280, 653] on button "Publish" at bounding box center [280, 657] width 132 height 39
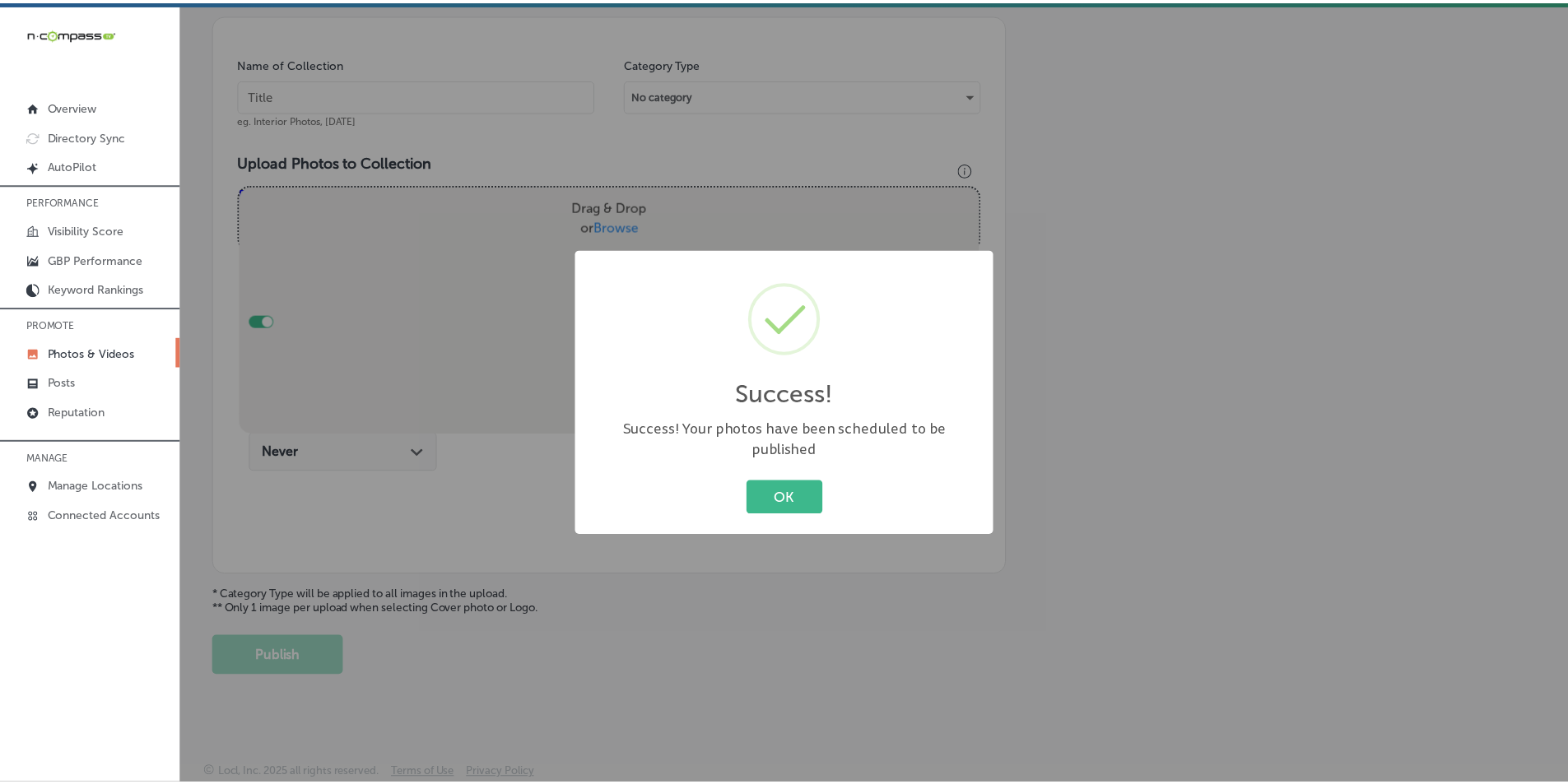
scroll to position [463, 0]
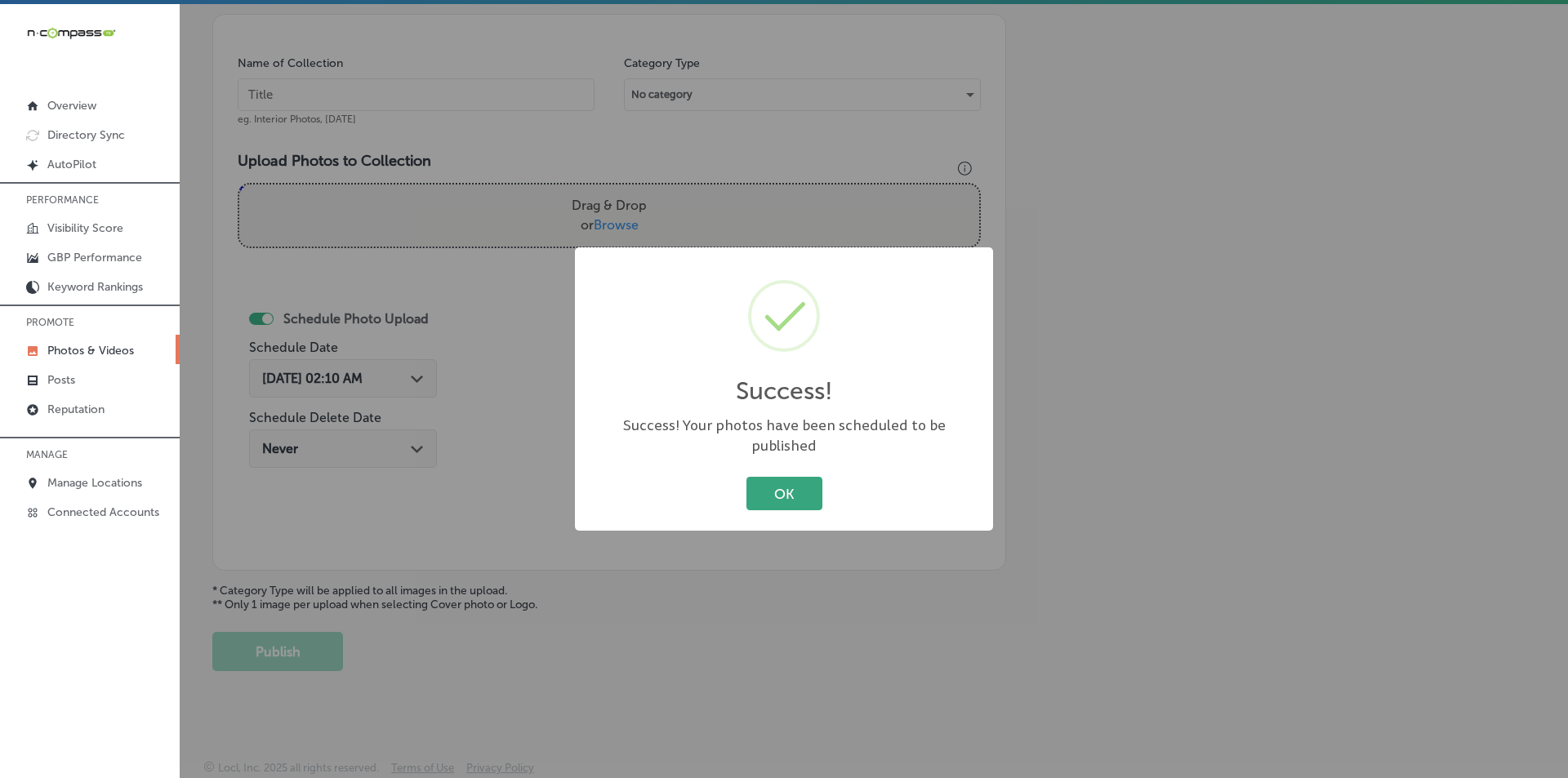
click at [763, 478] on button "OK" at bounding box center [785, 494] width 76 height 33
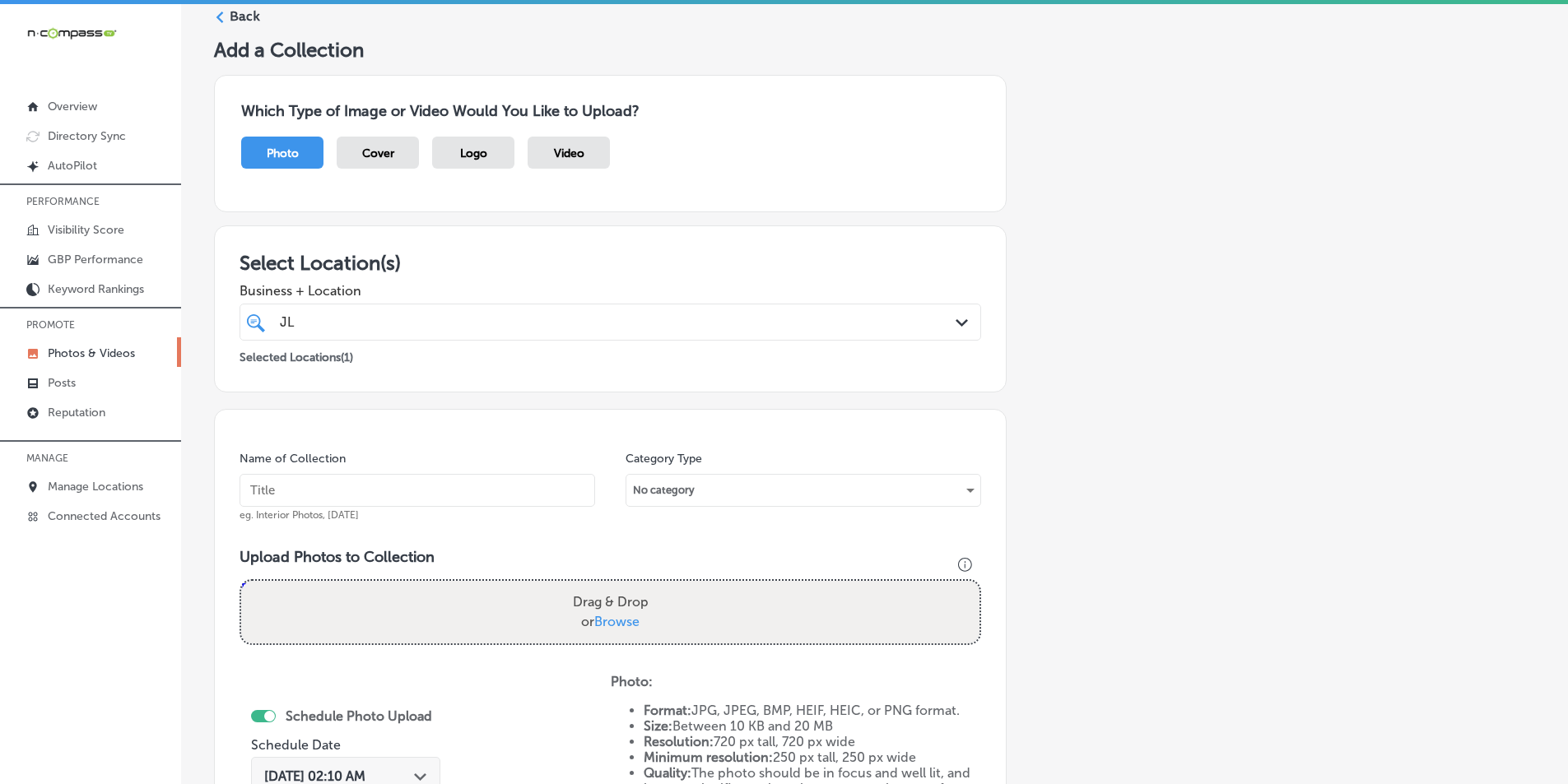
scroll to position [0, 0]
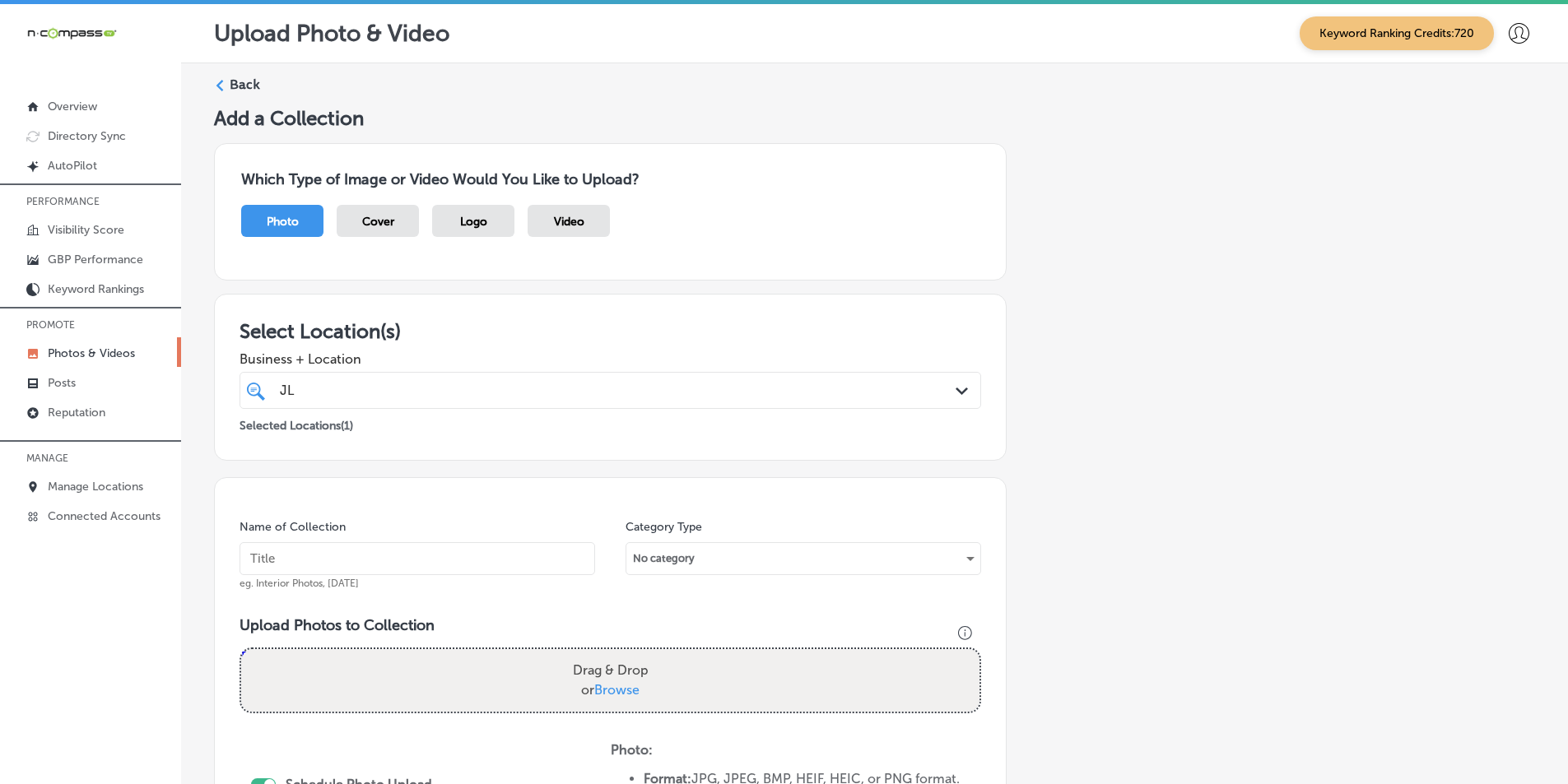
click at [1178, 341] on div "Add a Collection Which Type of Image or Video Would You Like to Upload? Photo C…" at bounding box center [874, 622] width 1321 height 1033
click at [337, 560] on input "text" at bounding box center [417, 558] width 356 height 33
type input "tv"
click at [303, 663] on div "Drag & Drop or Browse" at bounding box center [610, 681] width 738 height 63
click at [241, 649] on input "Drag & Drop or Browse" at bounding box center [610, 651] width 738 height 5
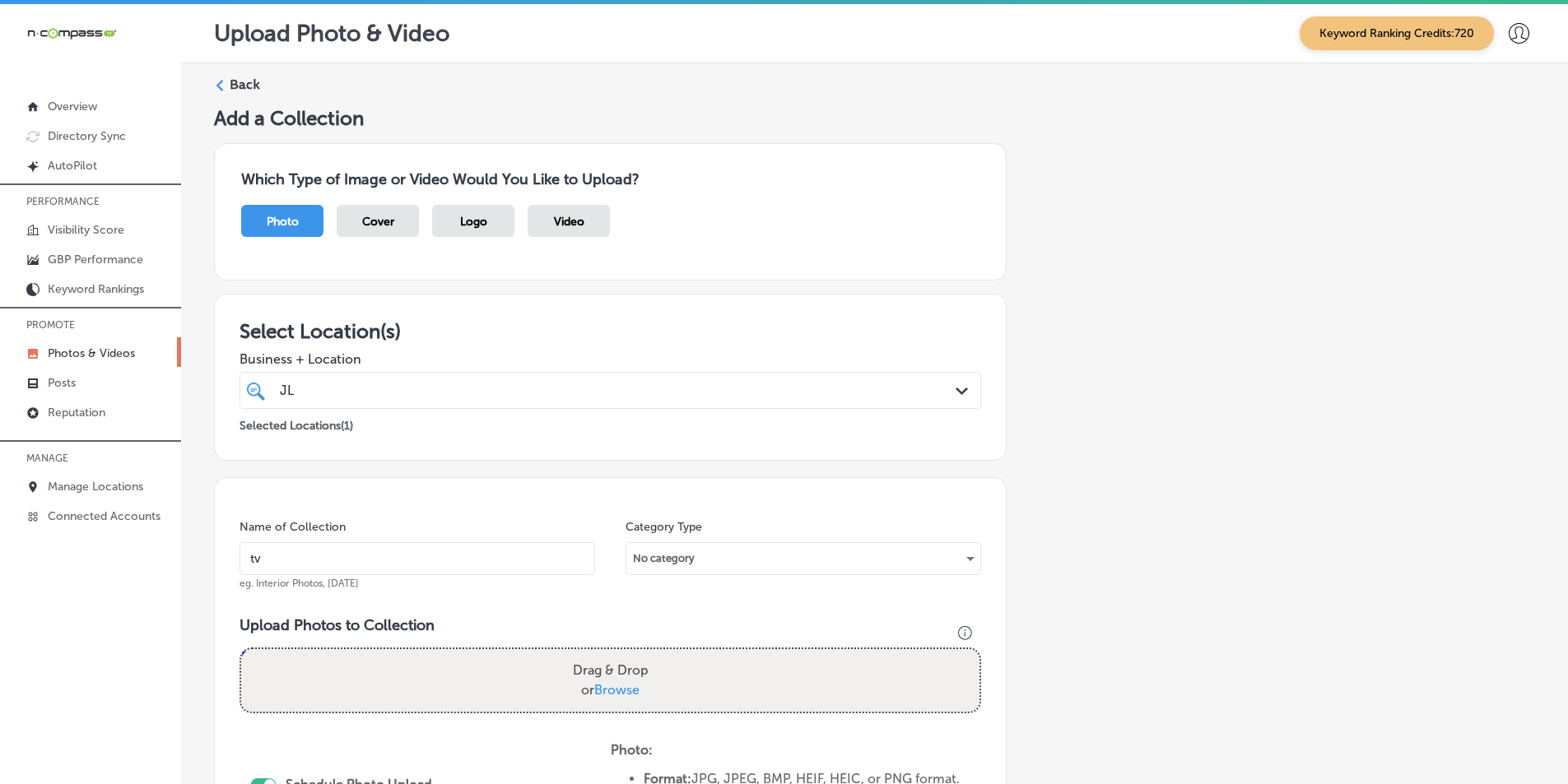
type input "C:\fakepath\JL Entertainment (7).png"
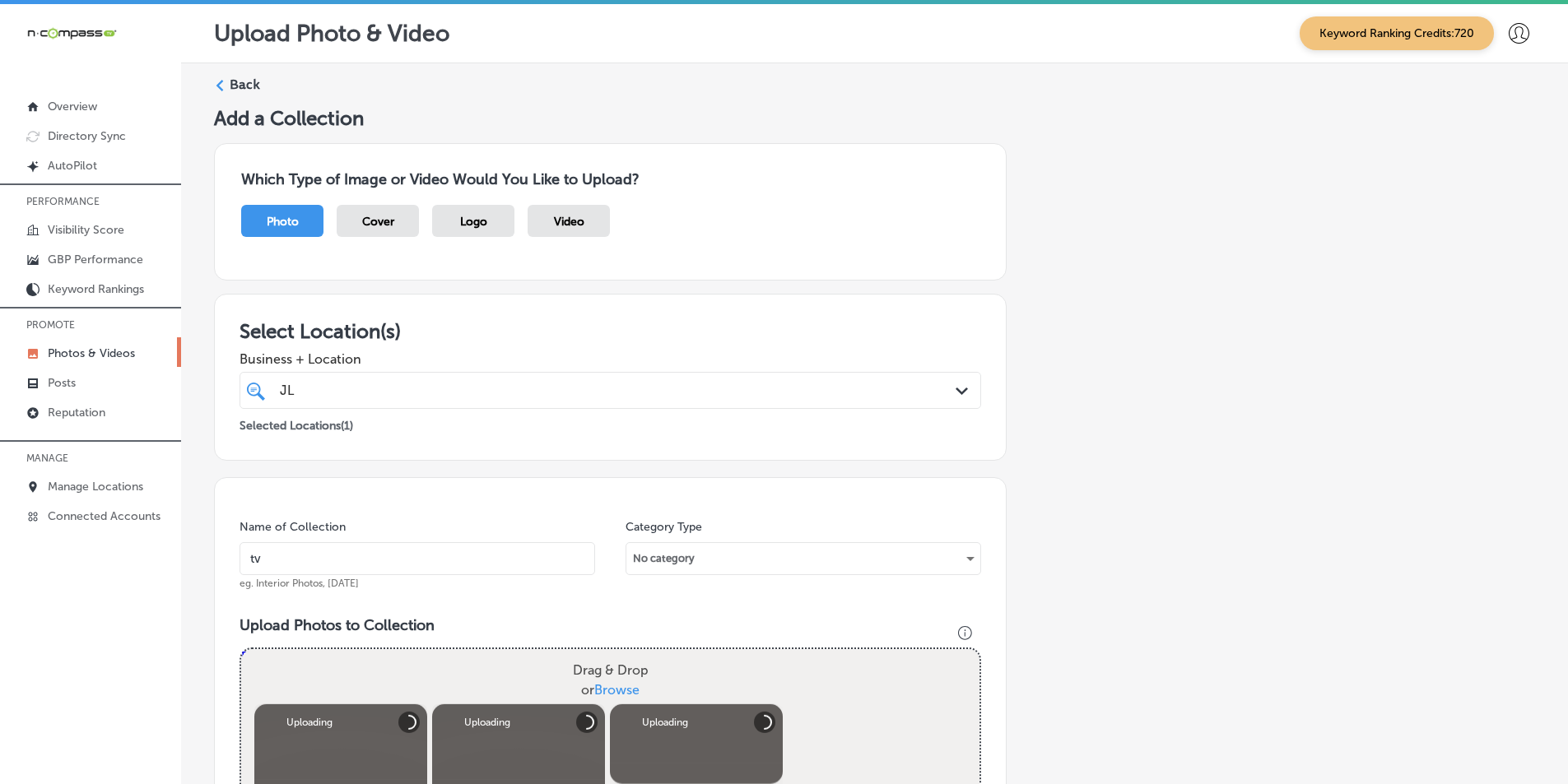
scroll to position [329, 0]
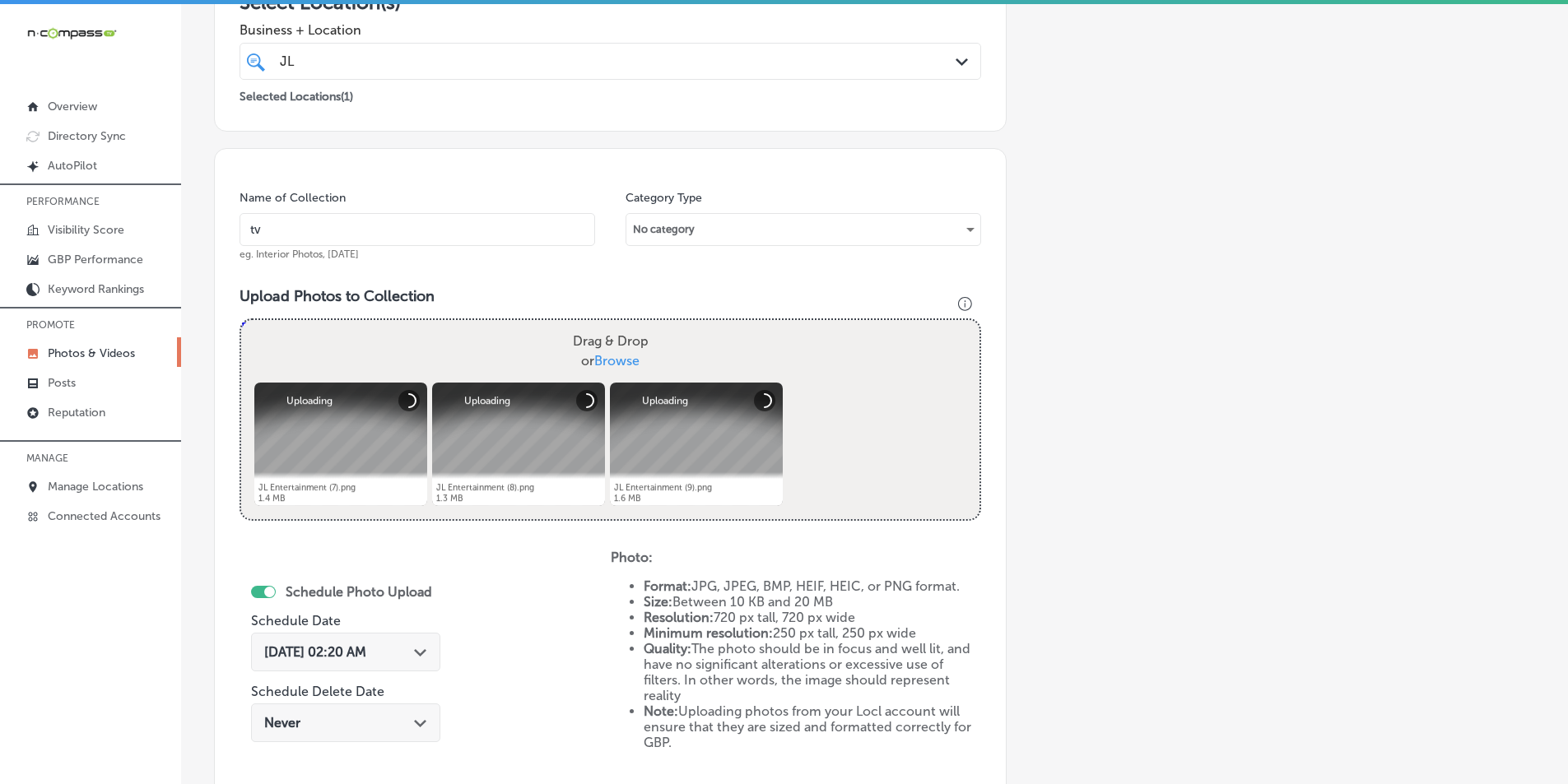
click at [415, 351] on div "Drag & Drop or Browse" at bounding box center [610, 352] width 738 height 63
click at [241, 320] on input "Drag & Drop or Browse" at bounding box center [610, 322] width 738 height 5
type input "C:\fakepath\JL Entertainment (10).png"
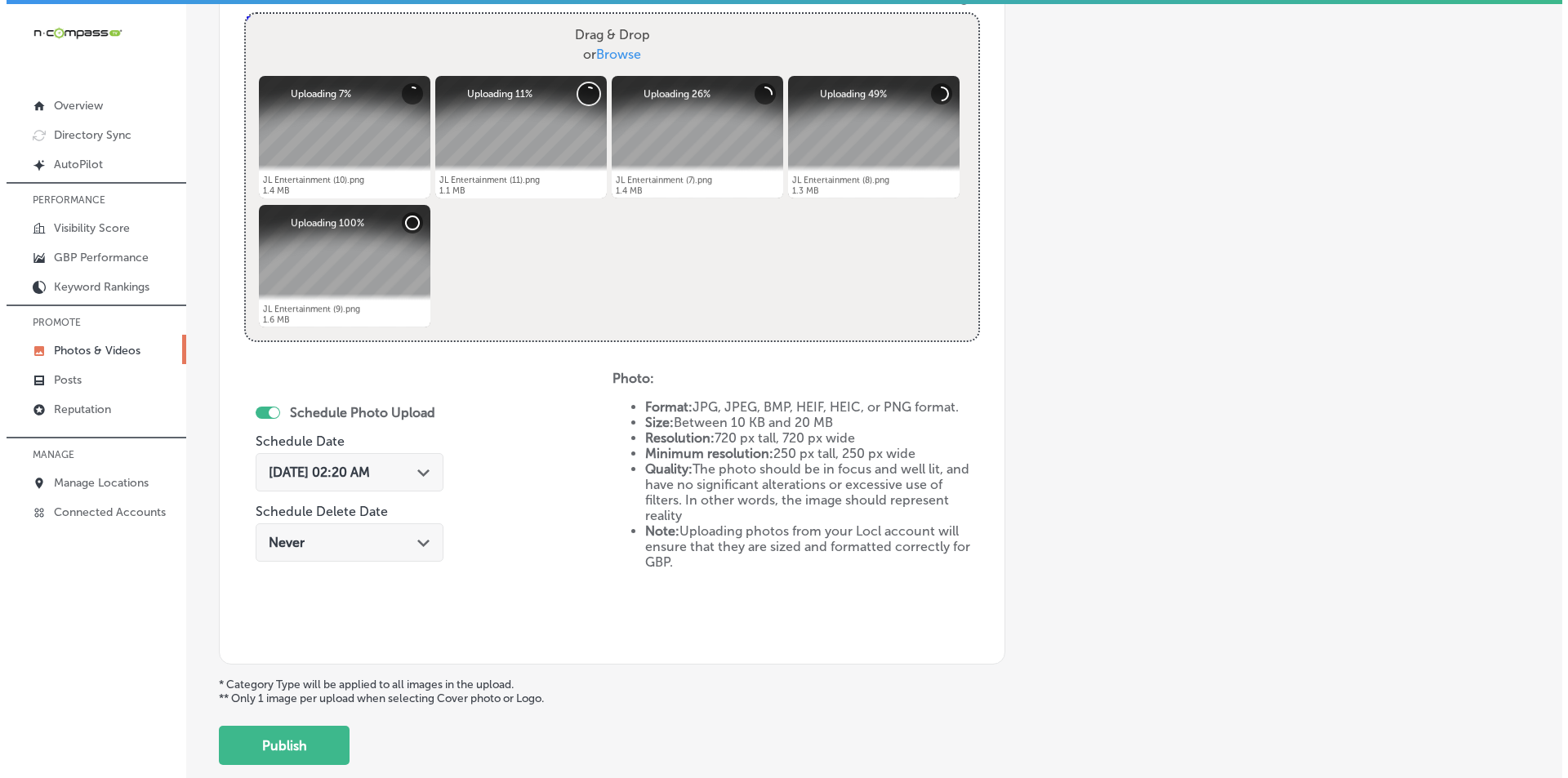
scroll to position [653, 0]
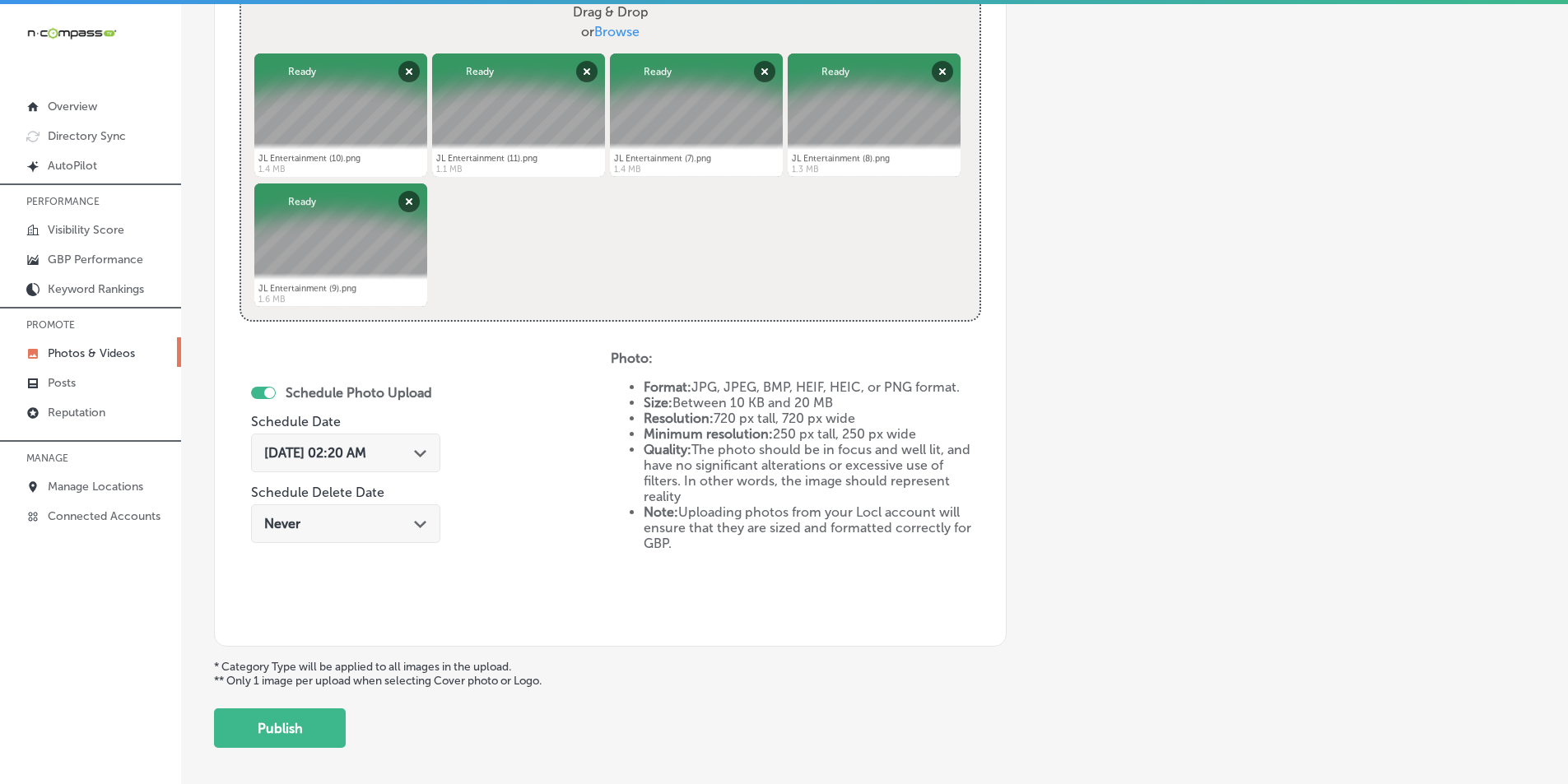
click at [366, 460] on span "Sep 23, 2025 02:20 AM" at bounding box center [315, 453] width 102 height 16
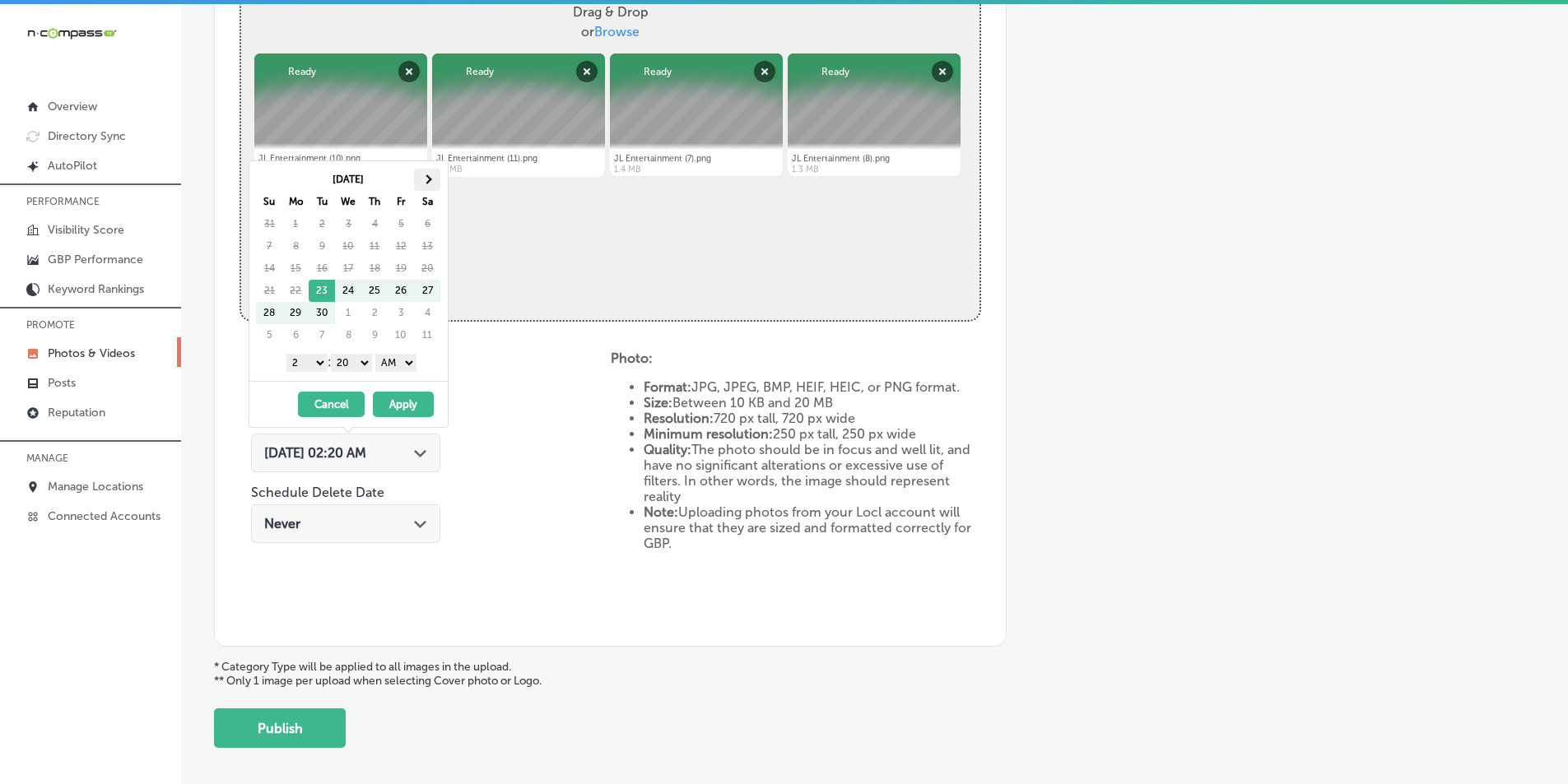
click at [425, 182] on span at bounding box center [426, 178] width 9 height 9
click at [315, 365] on select "1 2 3 4 5 6 7 8 9 10 11 12" at bounding box center [307, 362] width 41 height 18
click at [363, 365] on select "00 10 20 30 40 50" at bounding box center [352, 362] width 41 height 18
click at [408, 359] on select "AM PM" at bounding box center [396, 362] width 41 height 18
click at [406, 396] on button "Apply" at bounding box center [404, 405] width 61 height 26
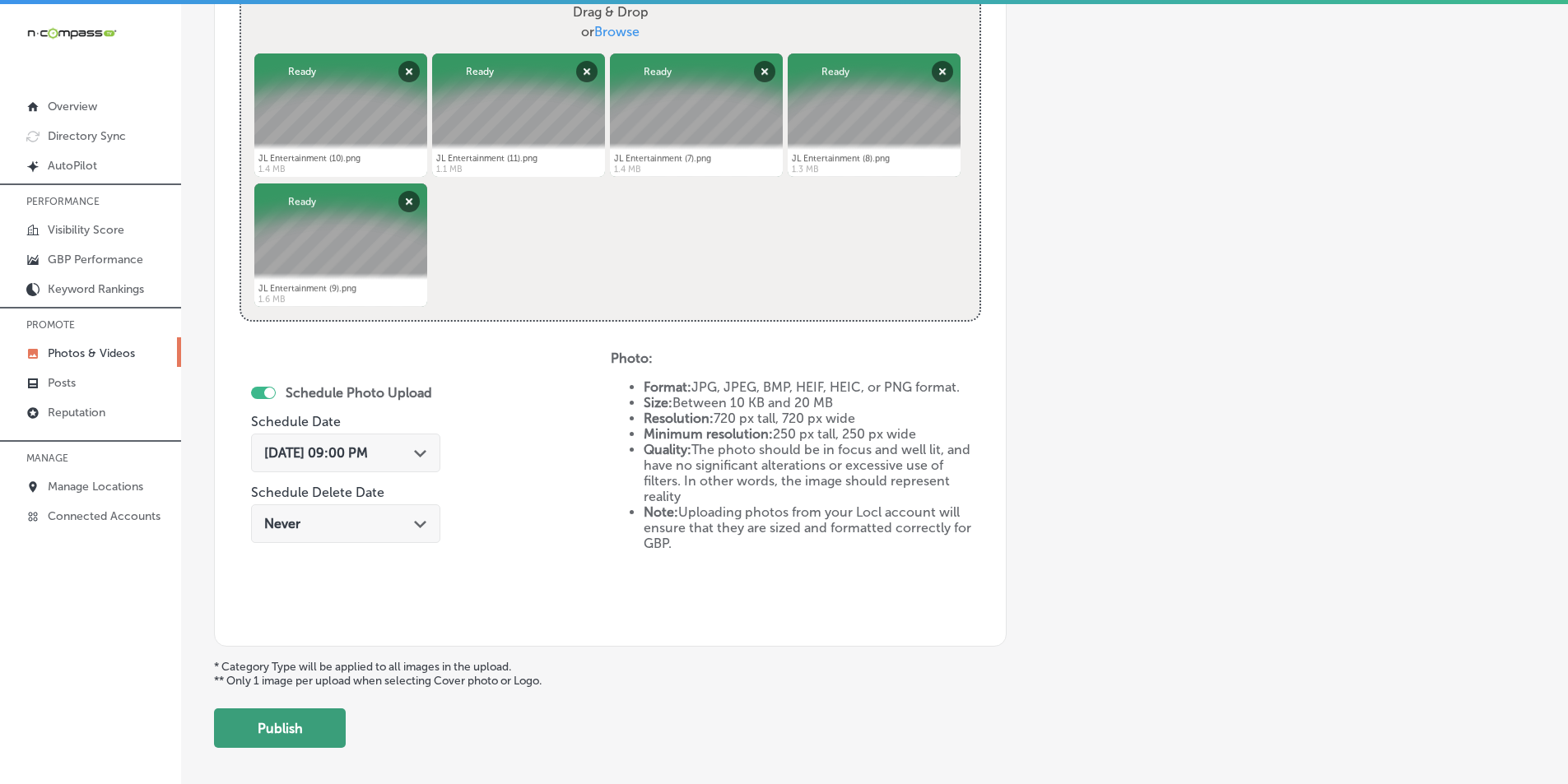
click at [272, 727] on button "Publish" at bounding box center [280, 728] width 132 height 39
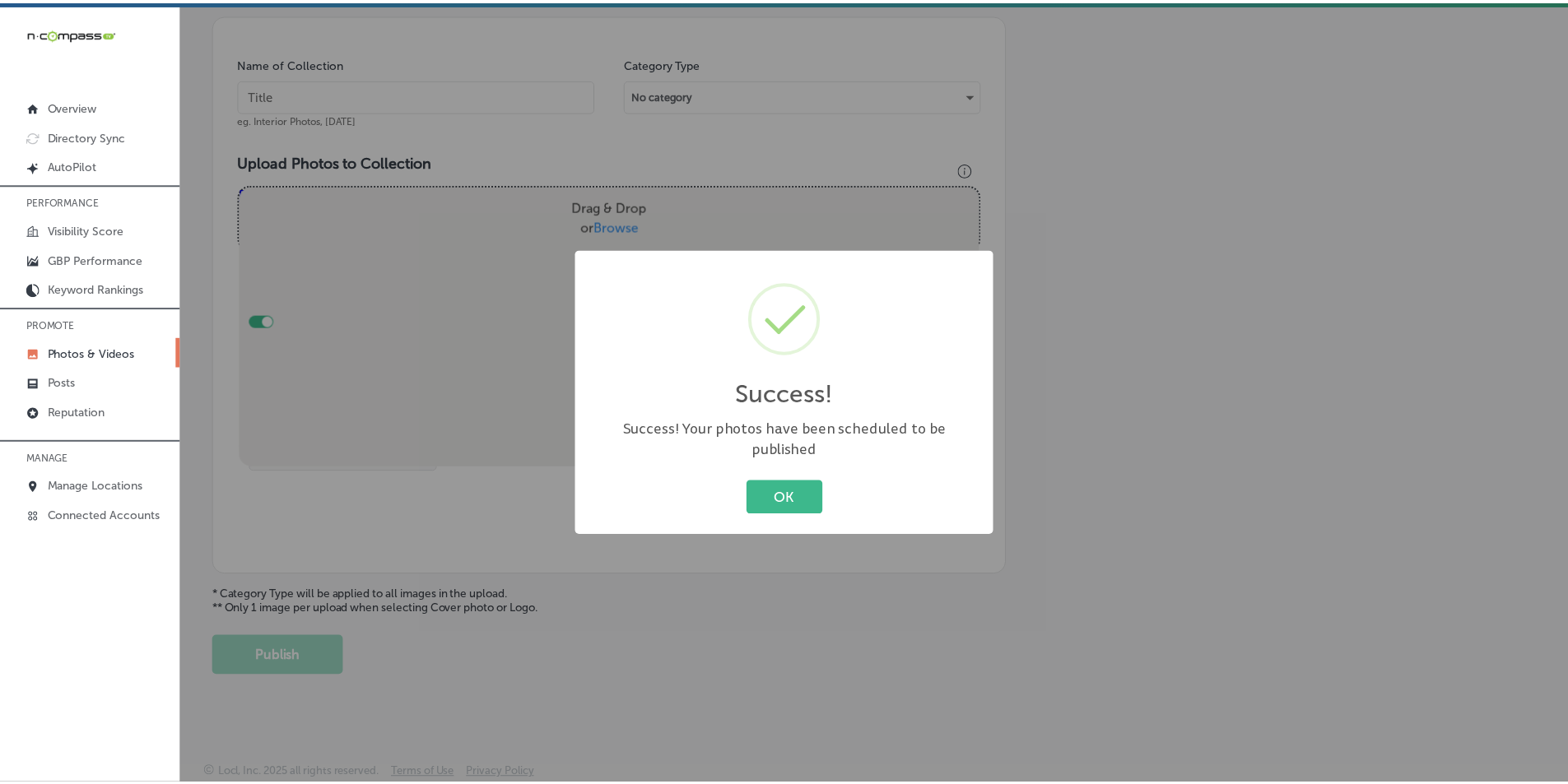
scroll to position [463, 0]
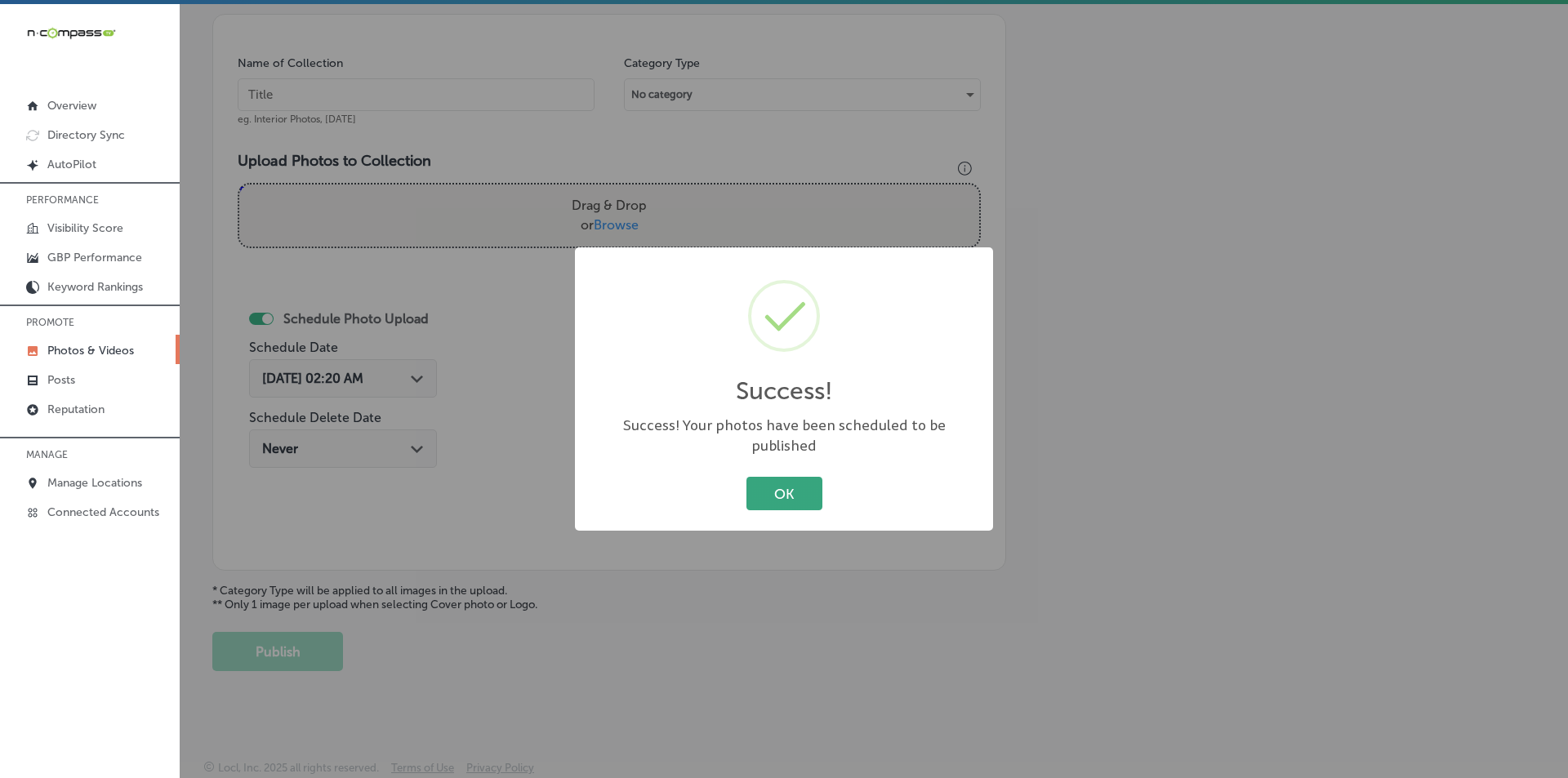
click at [787, 484] on button "OK" at bounding box center [785, 494] width 76 height 33
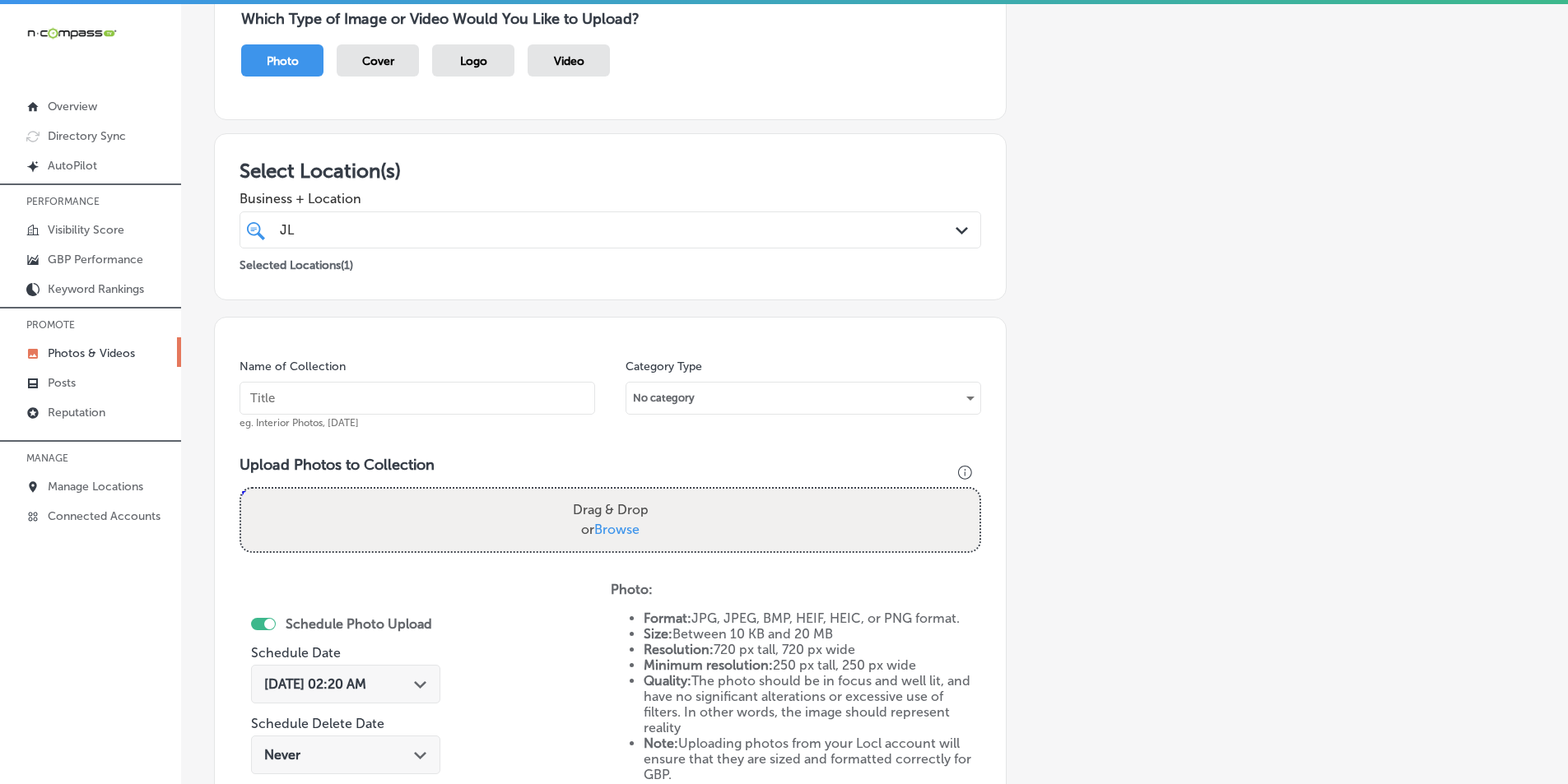
scroll to position [134, 0]
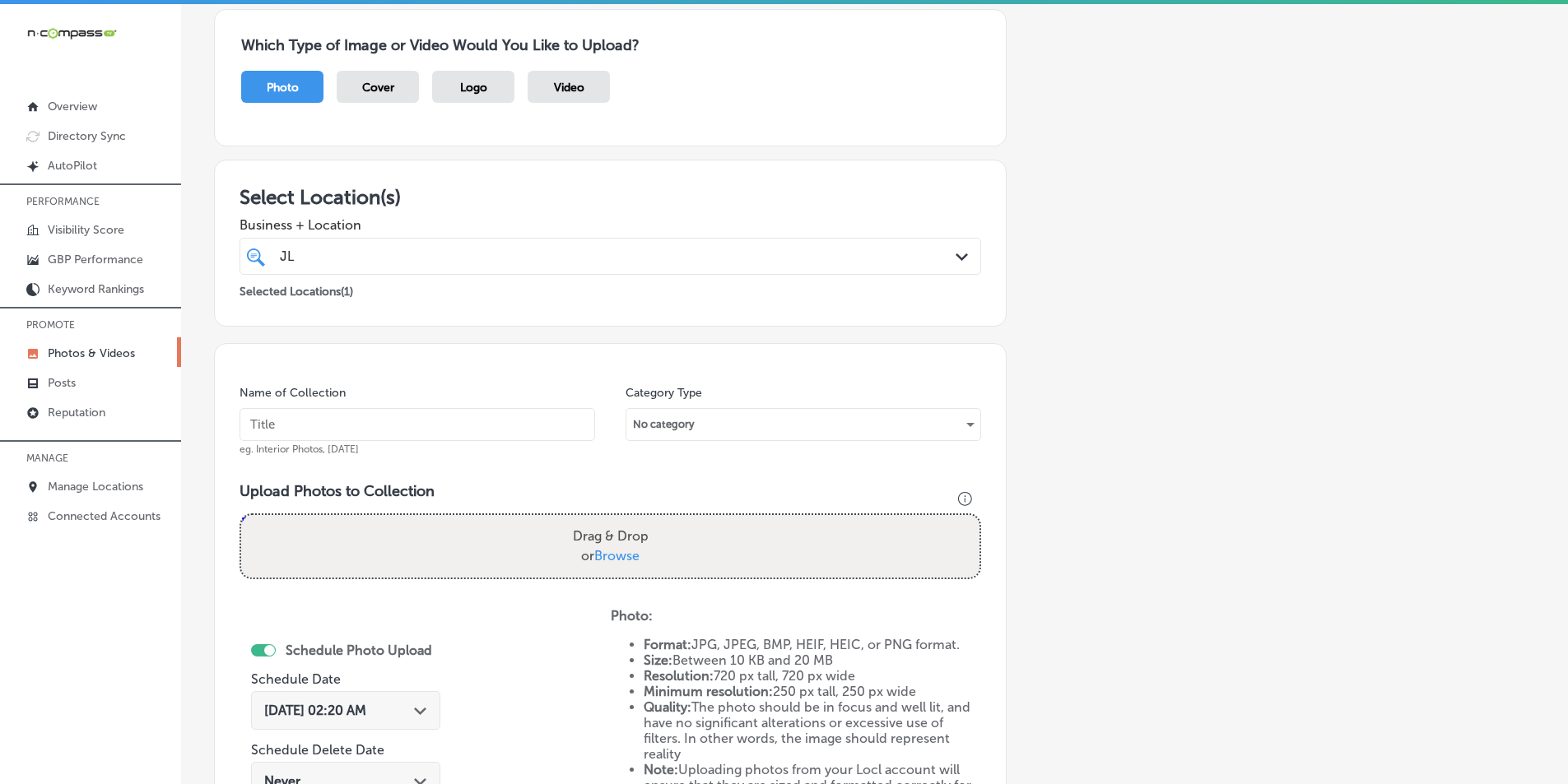
click at [1237, 379] on div "Add a Collection Which Type of Image or Video Would You Like to Upload? Photo C…" at bounding box center [874, 489] width 1321 height 1033
click at [308, 415] on input "text" at bounding box center [417, 424] width 356 height 33
paste input "audio visual equipment supplier"
type input "audio visual equipment supplier"
click at [359, 539] on div "Drag & Drop or Browse" at bounding box center [610, 547] width 738 height 63
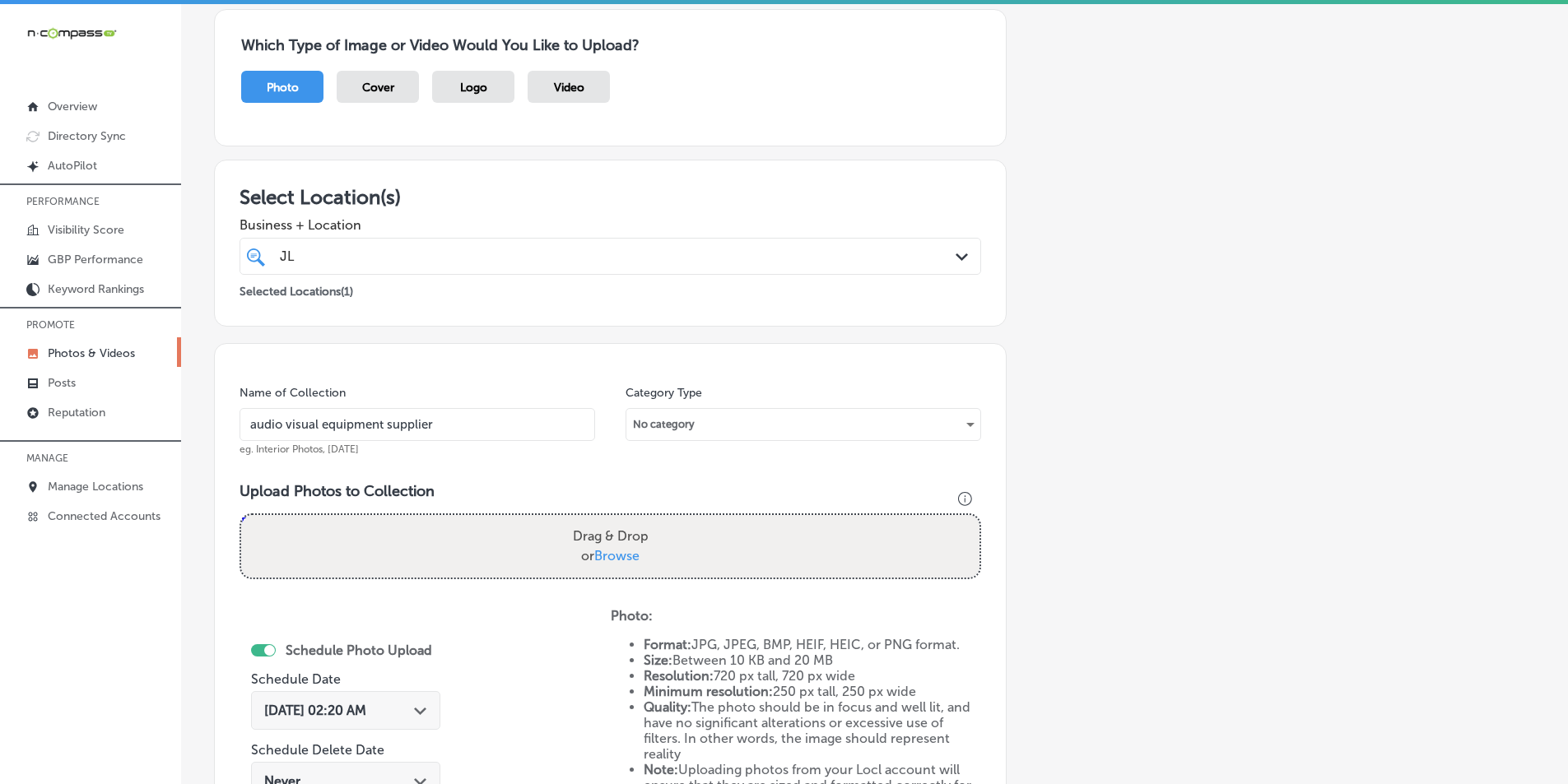
click at [241, 515] on input "Drag & Drop or Browse" at bounding box center [610, 517] width 738 height 5
type input "C:\fakepath\JL Entertainment (12).png"
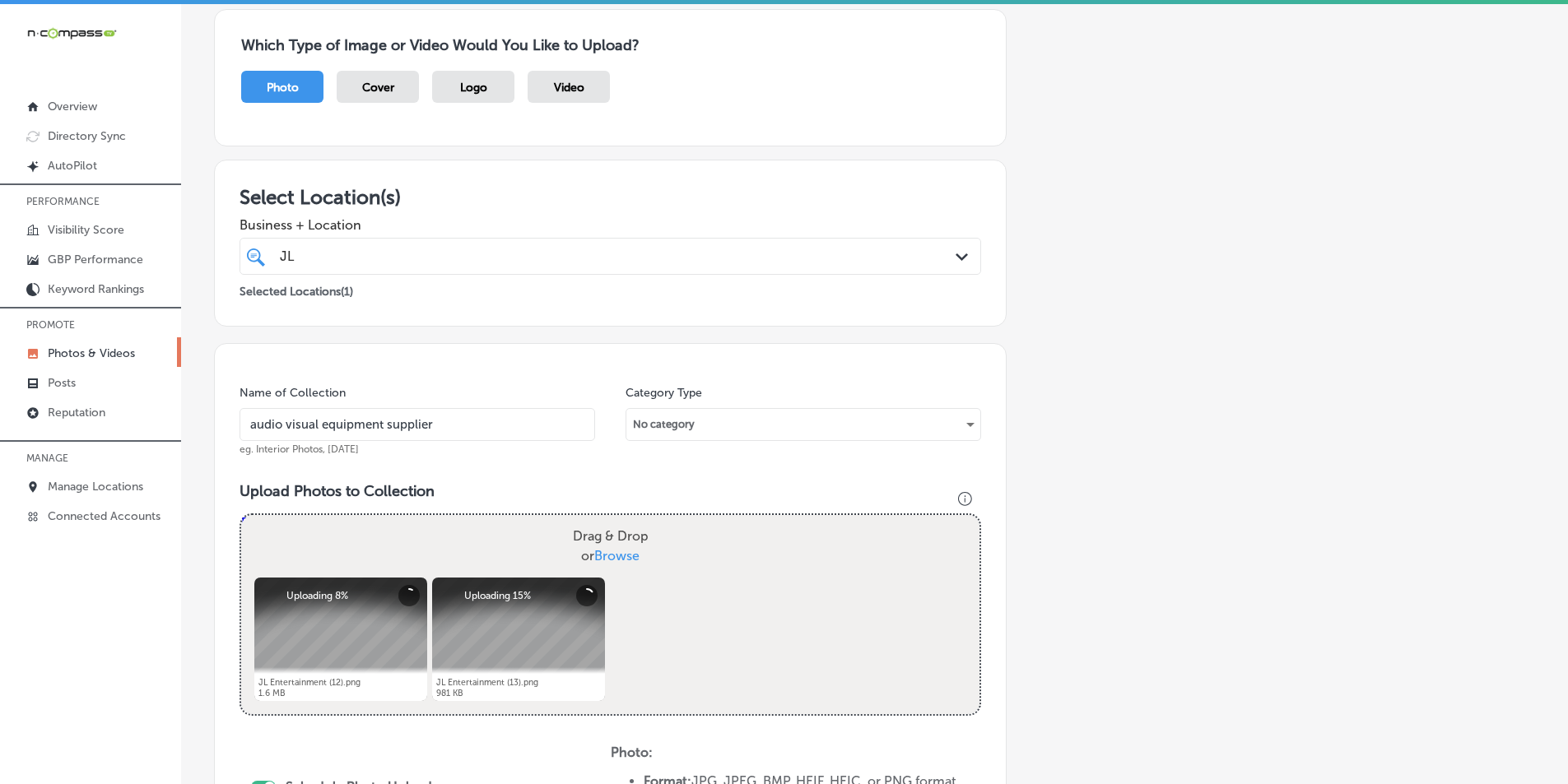
click at [478, 542] on div "Drag & Drop or Browse" at bounding box center [610, 547] width 738 height 63
click at [241, 515] on input "Drag & Drop or Browse" at bounding box center [610, 517] width 738 height 5
type input "C:\fakepath\JL Entertainment (14).png"
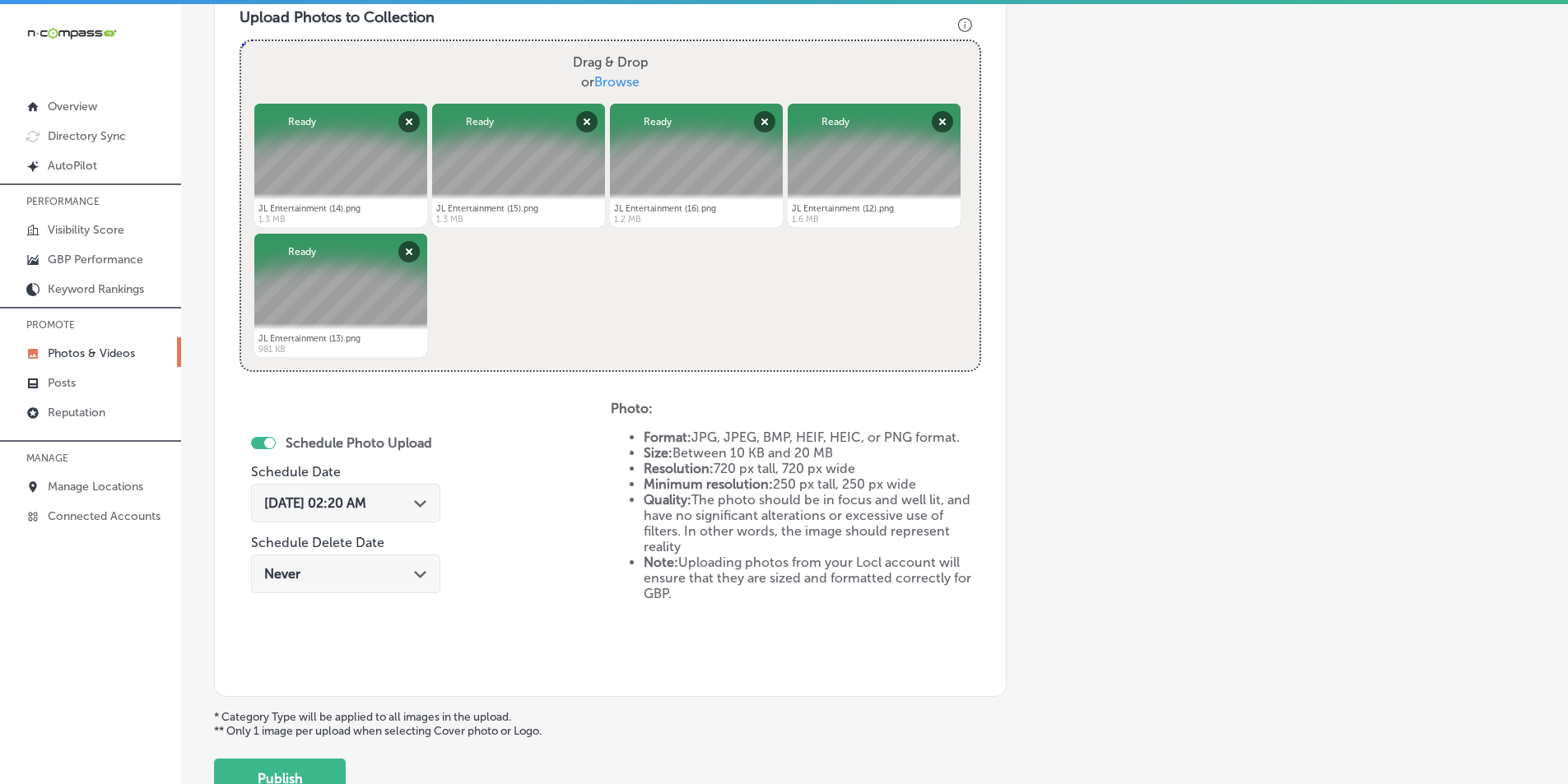
scroll to position [628, 0]
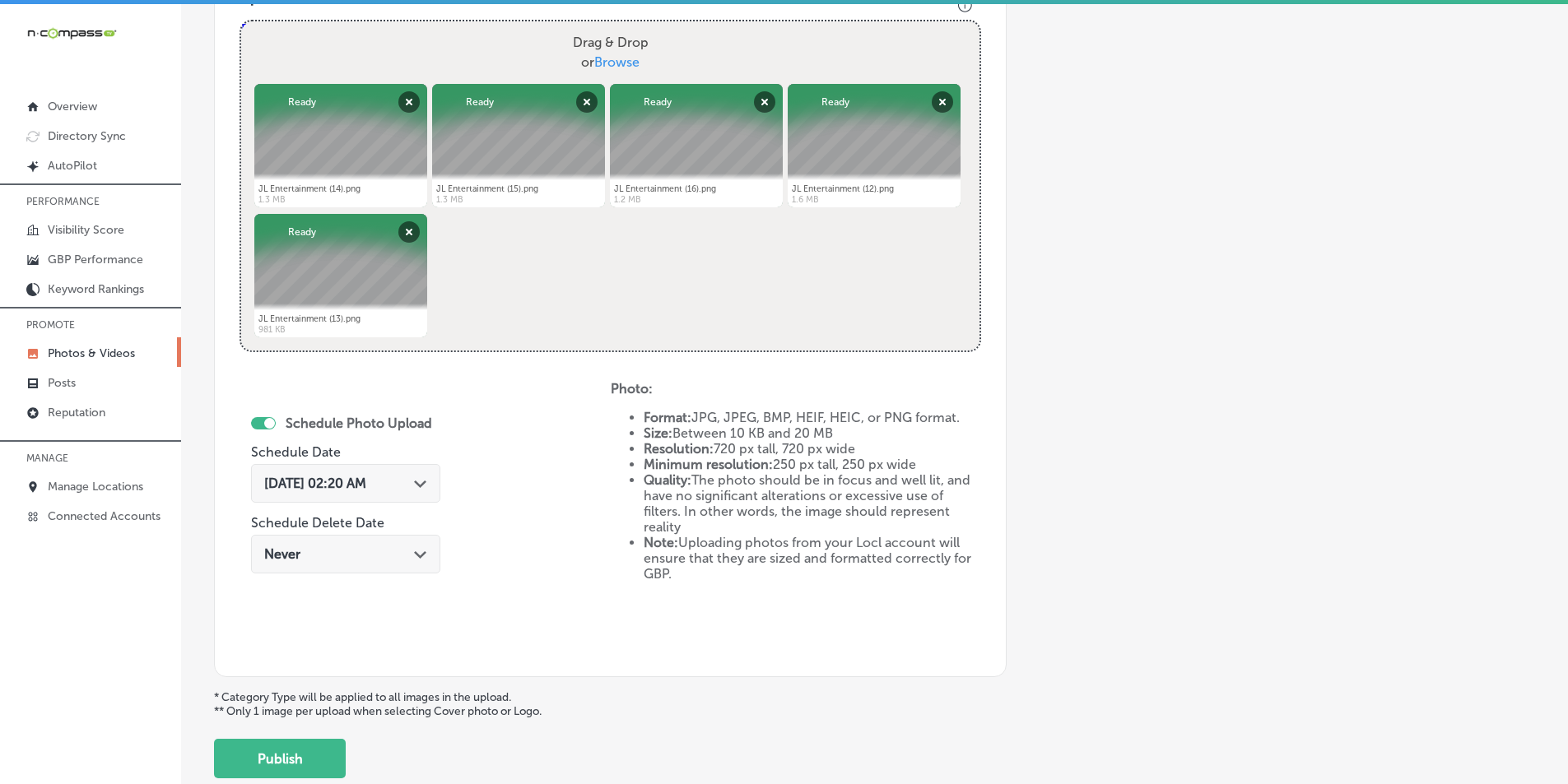
click at [422, 484] on icon "Path Created with Sketch." at bounding box center [420, 485] width 13 height 8
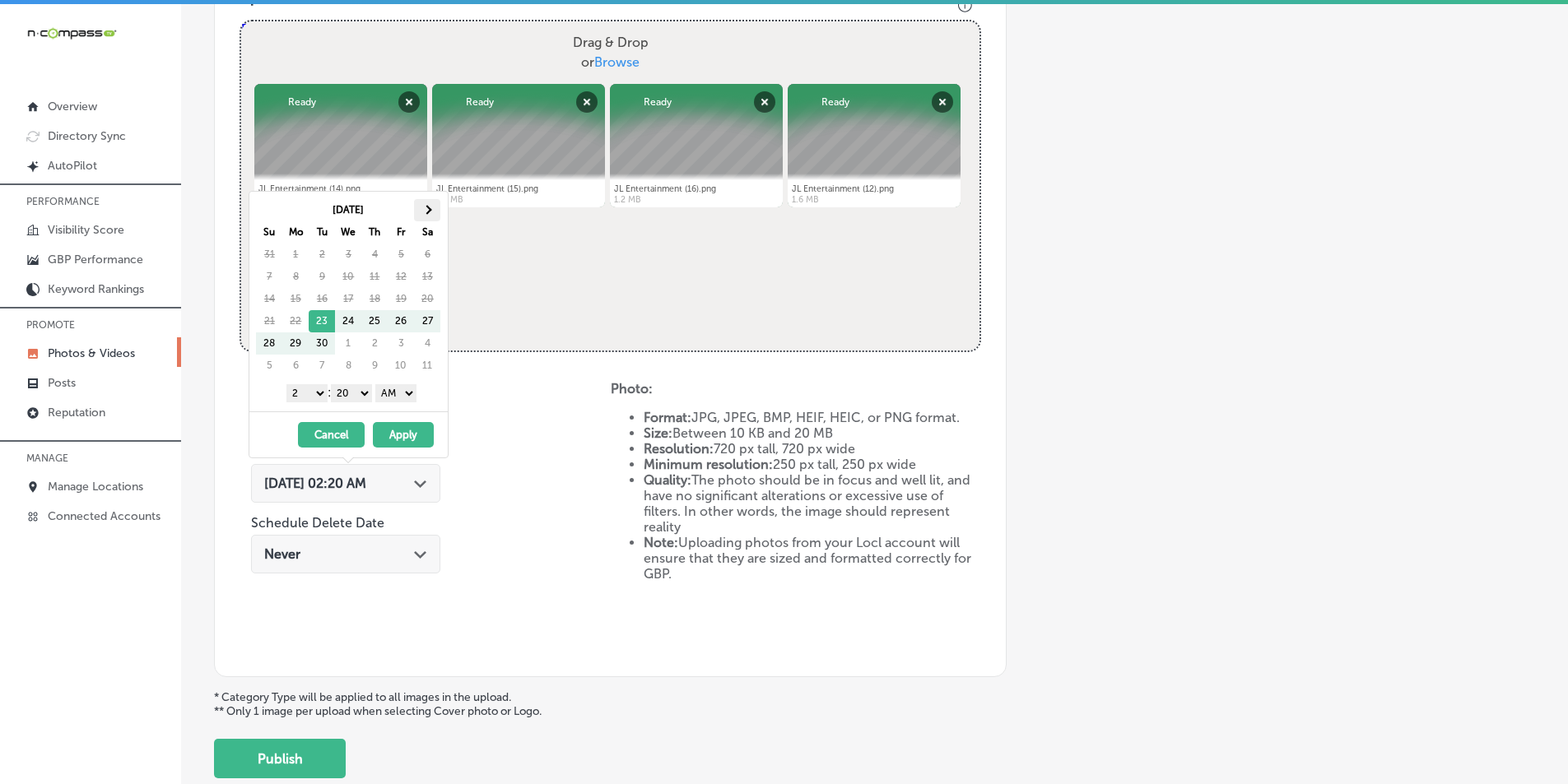
click at [425, 205] on th at bounding box center [426, 210] width 27 height 23
click at [315, 390] on select "1 2 3 4 5 6 7 8 9 10 11 12" at bounding box center [307, 393] width 41 height 18
click at [368, 390] on select "00 10 20 30 40 50" at bounding box center [352, 393] width 41 height 18
click at [408, 391] on select "AM PM" at bounding box center [396, 393] width 41 height 18
click at [401, 428] on button "Apply" at bounding box center [404, 435] width 61 height 26
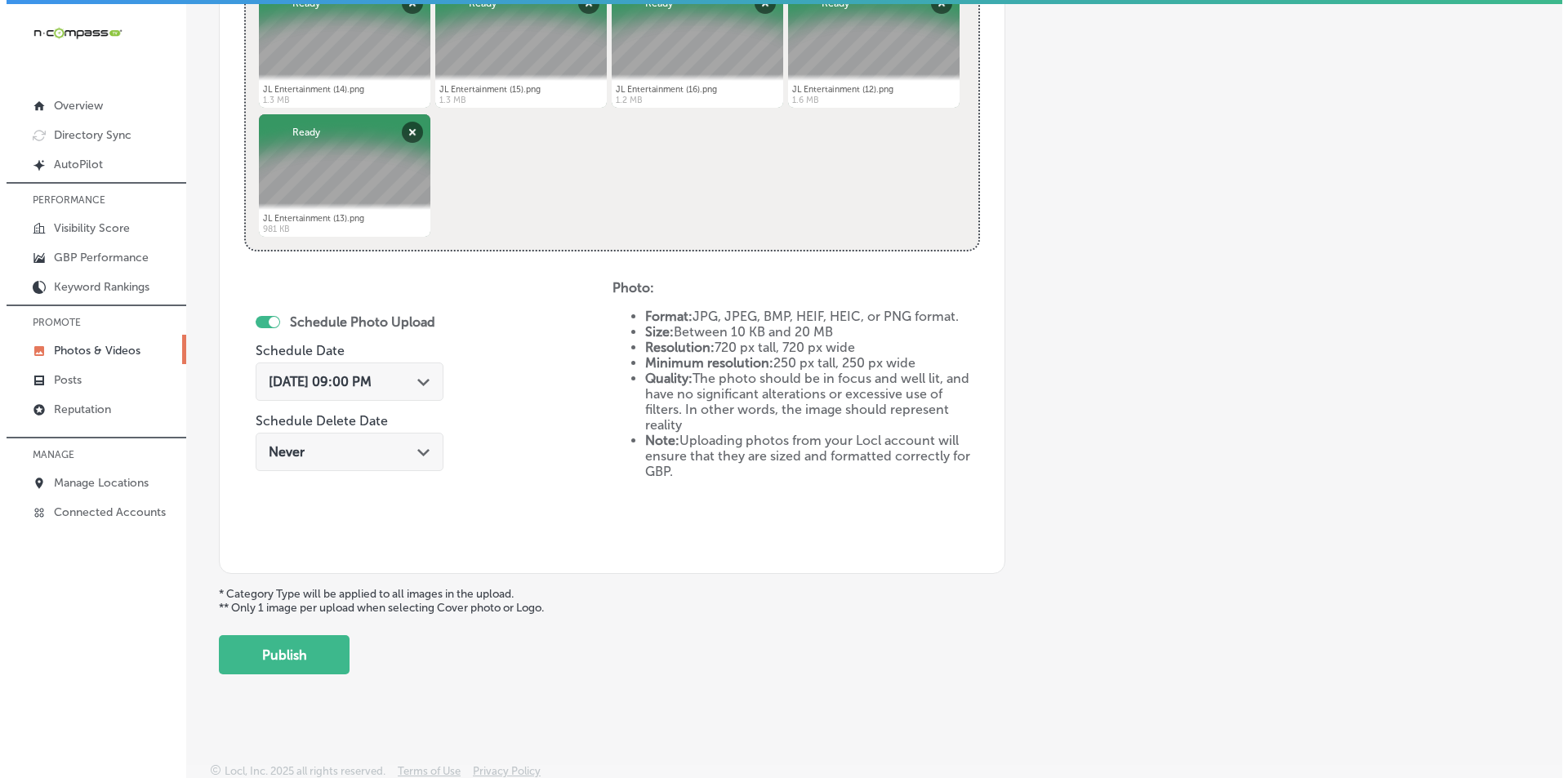
scroll to position [724, 0]
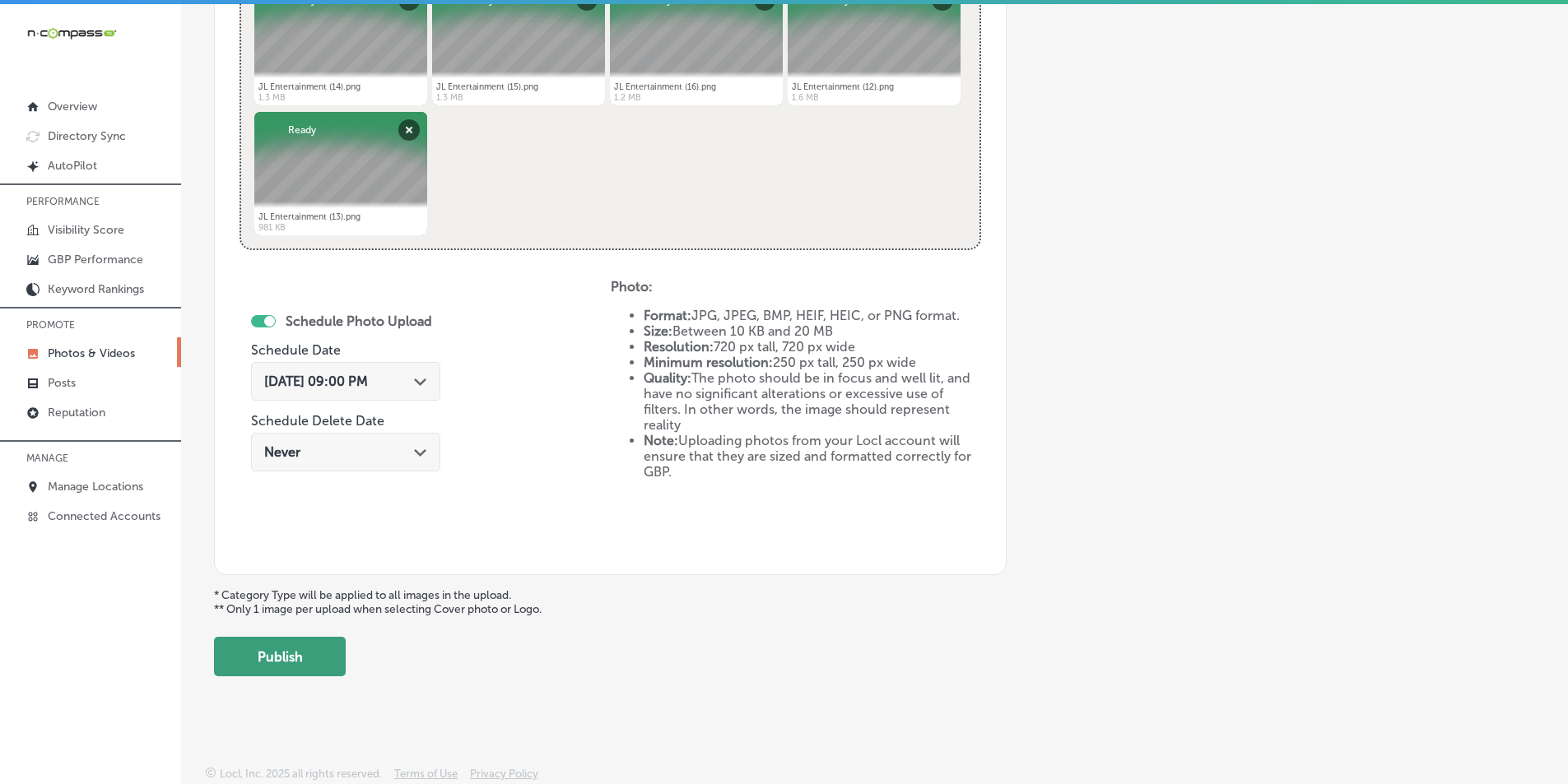
click at [278, 647] on button "Publish" at bounding box center [280, 657] width 132 height 39
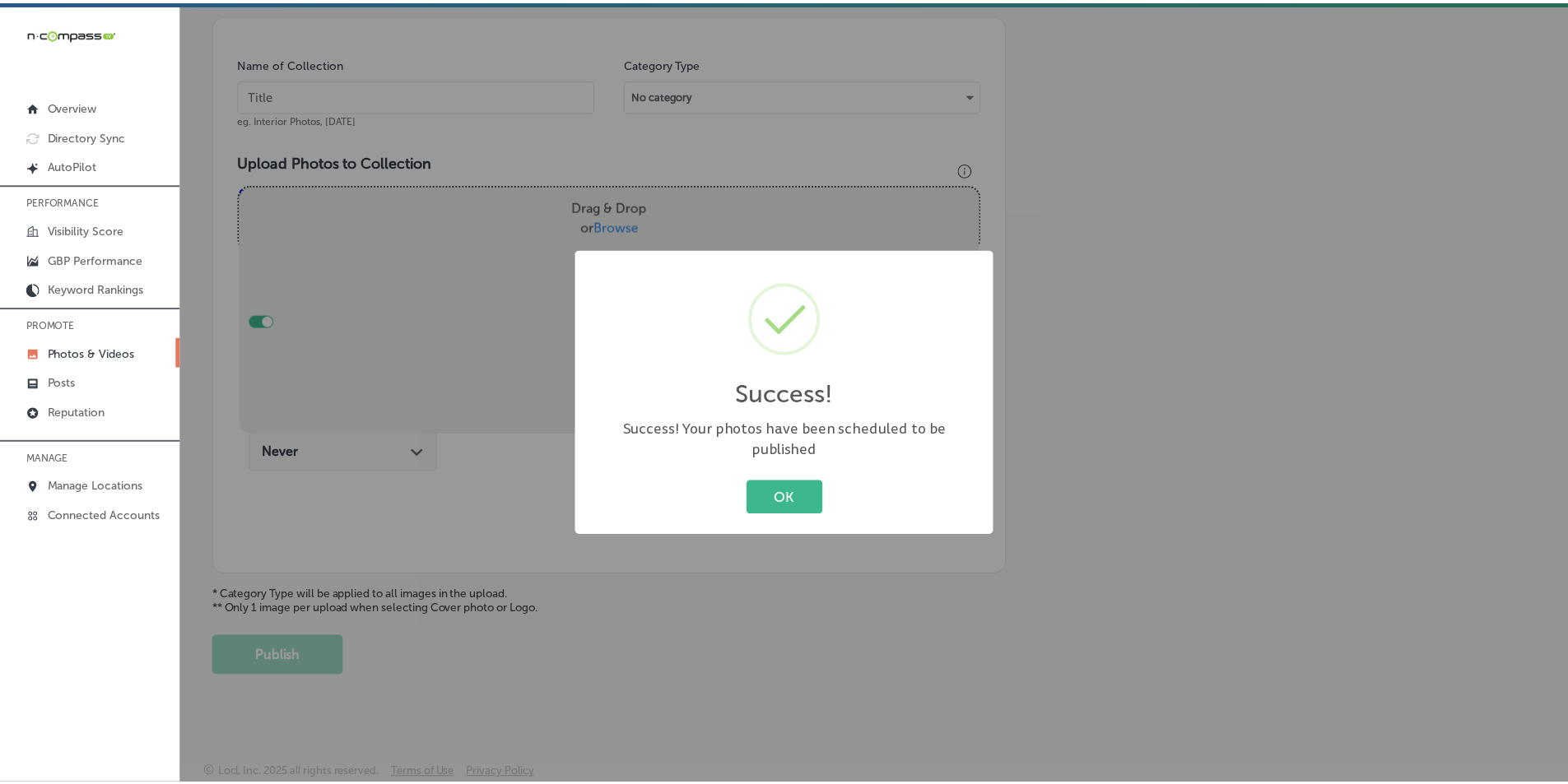
scroll to position [463, 0]
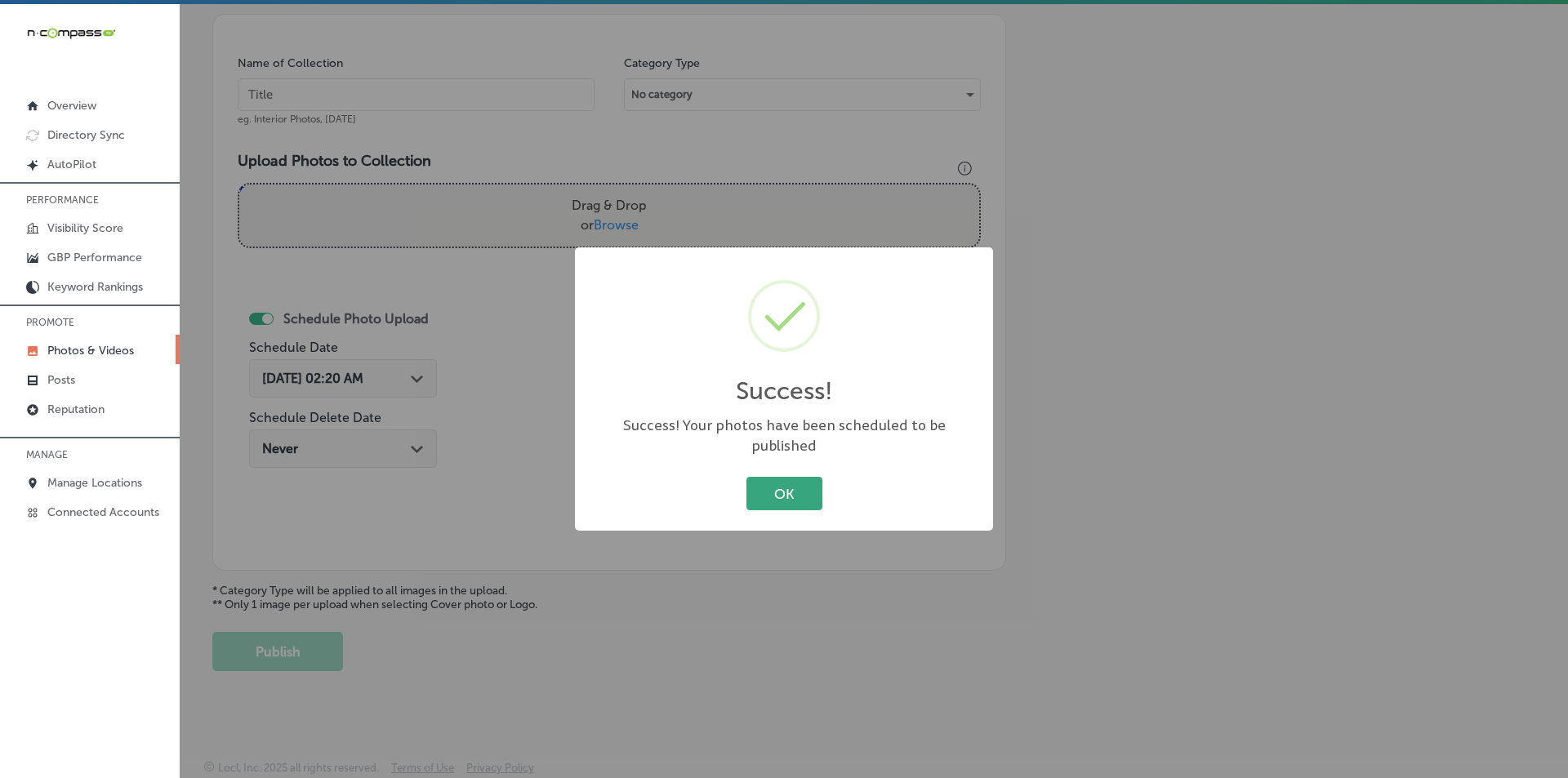
click at [790, 488] on button "OK" at bounding box center [785, 494] width 76 height 33
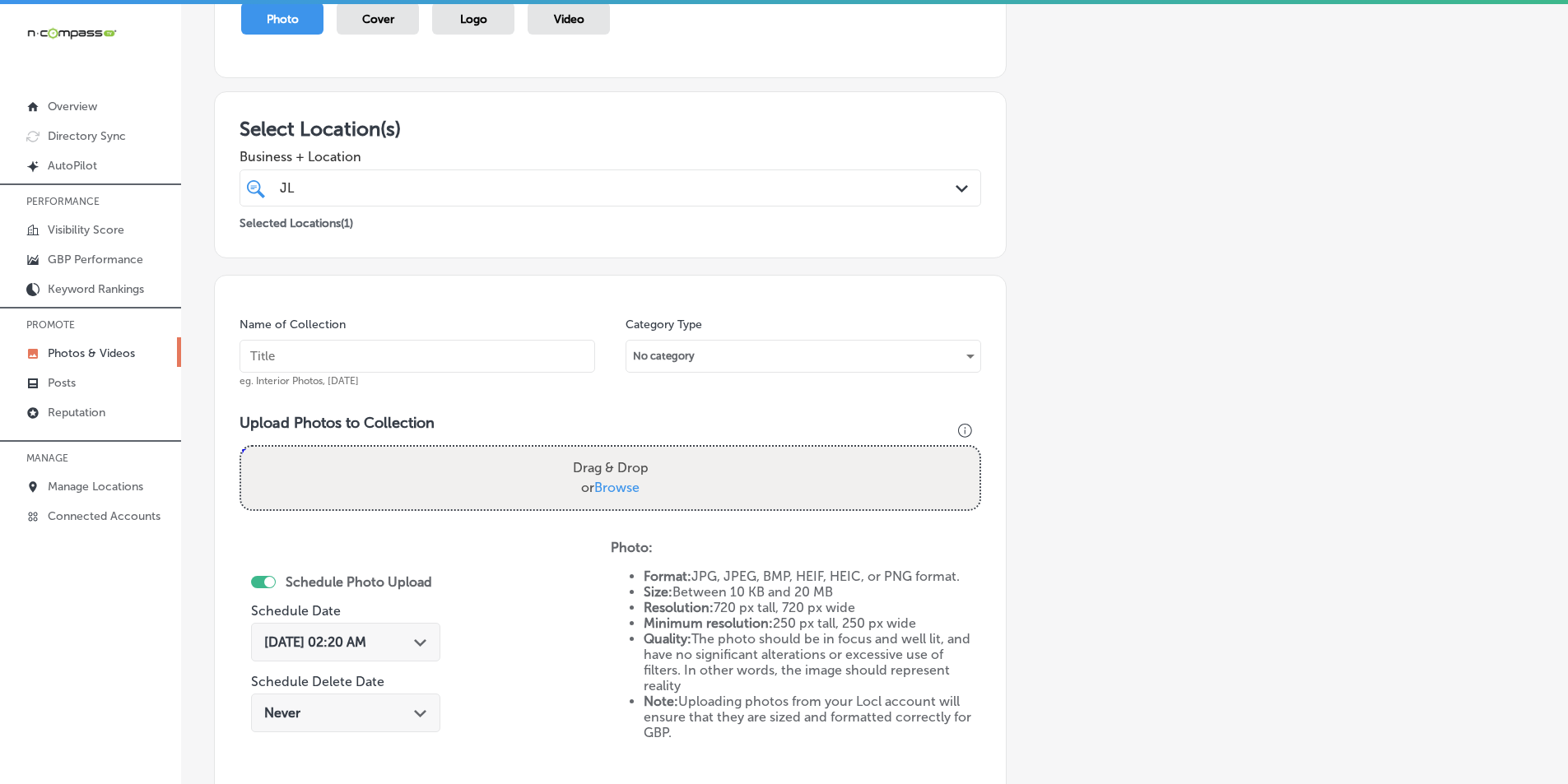
scroll to position [217, 0]
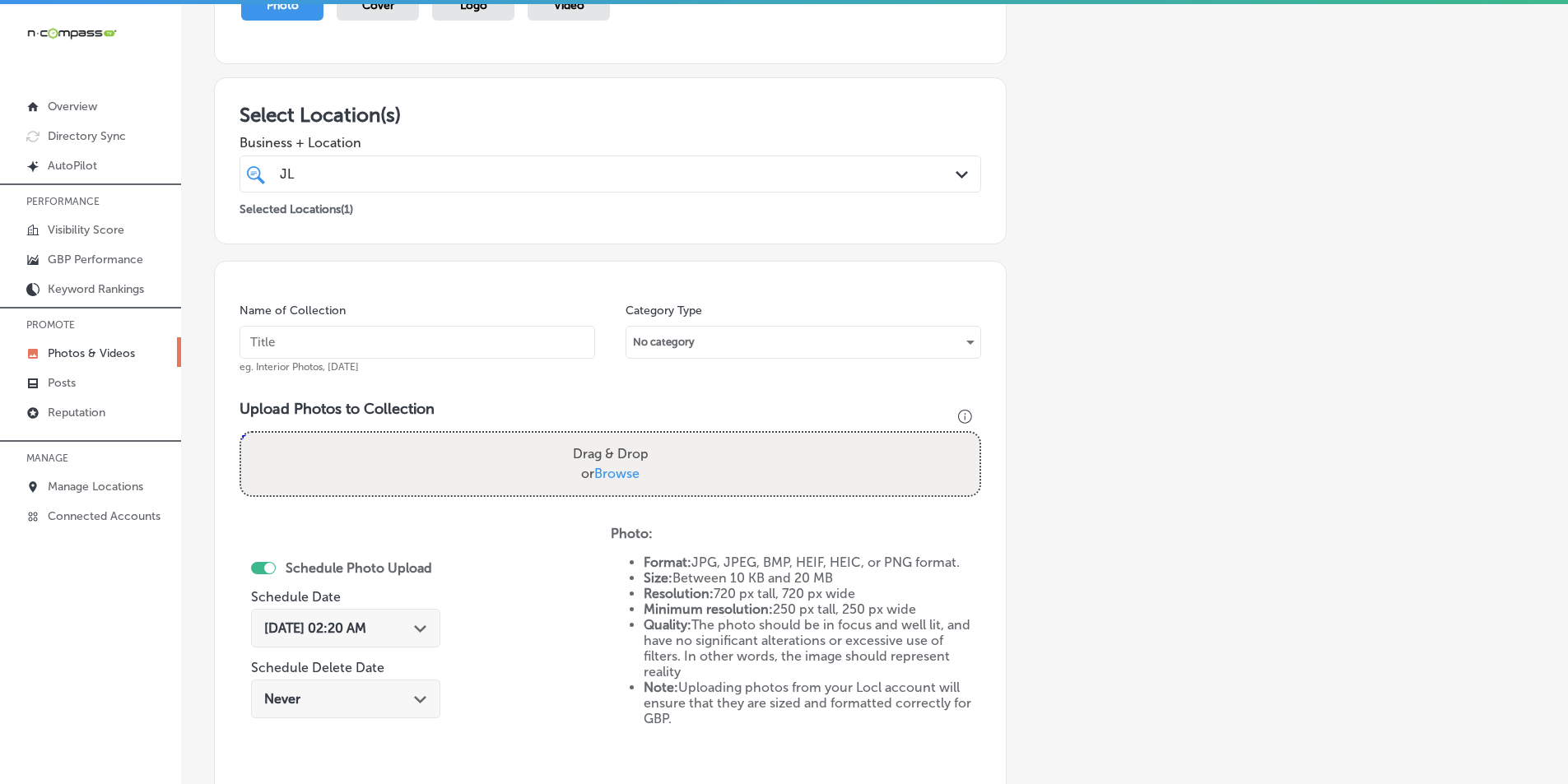
click at [1333, 242] on div "Add a Collection Which Type of Image or Video Would You Like to Upload? Photo C…" at bounding box center [874, 406] width 1321 height 1033
click at [427, 339] on input "text" at bounding box center [417, 342] width 356 height 33
paste input "audio"
type input "audio"
click at [463, 454] on div "Drag & Drop or Browse" at bounding box center [610, 464] width 738 height 63
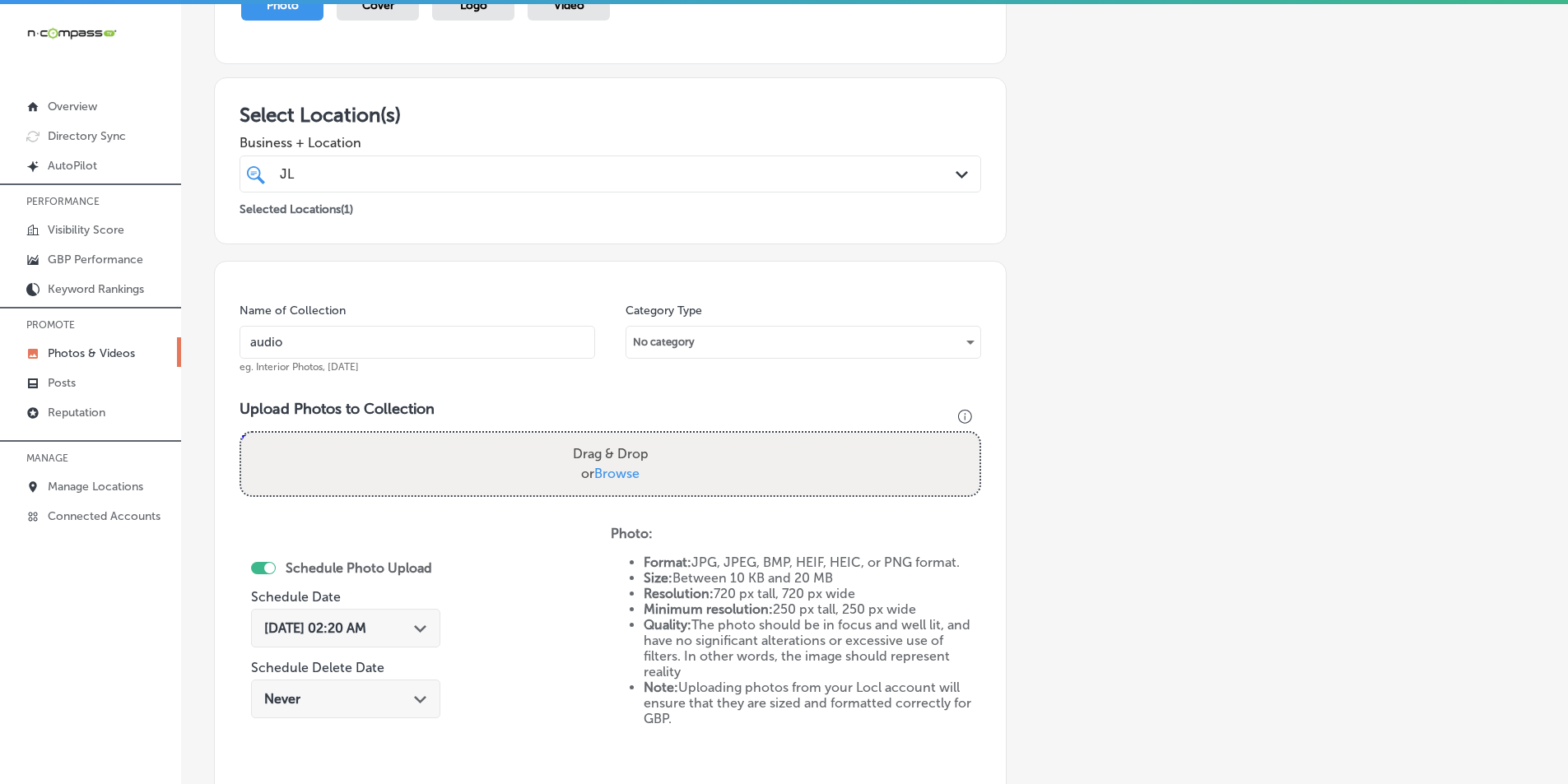
click at [241, 432] on input "Drag & Drop or Browse" at bounding box center [610, 434] width 738 height 5
type input "C:\fakepath\JL Entertainment (18).png"
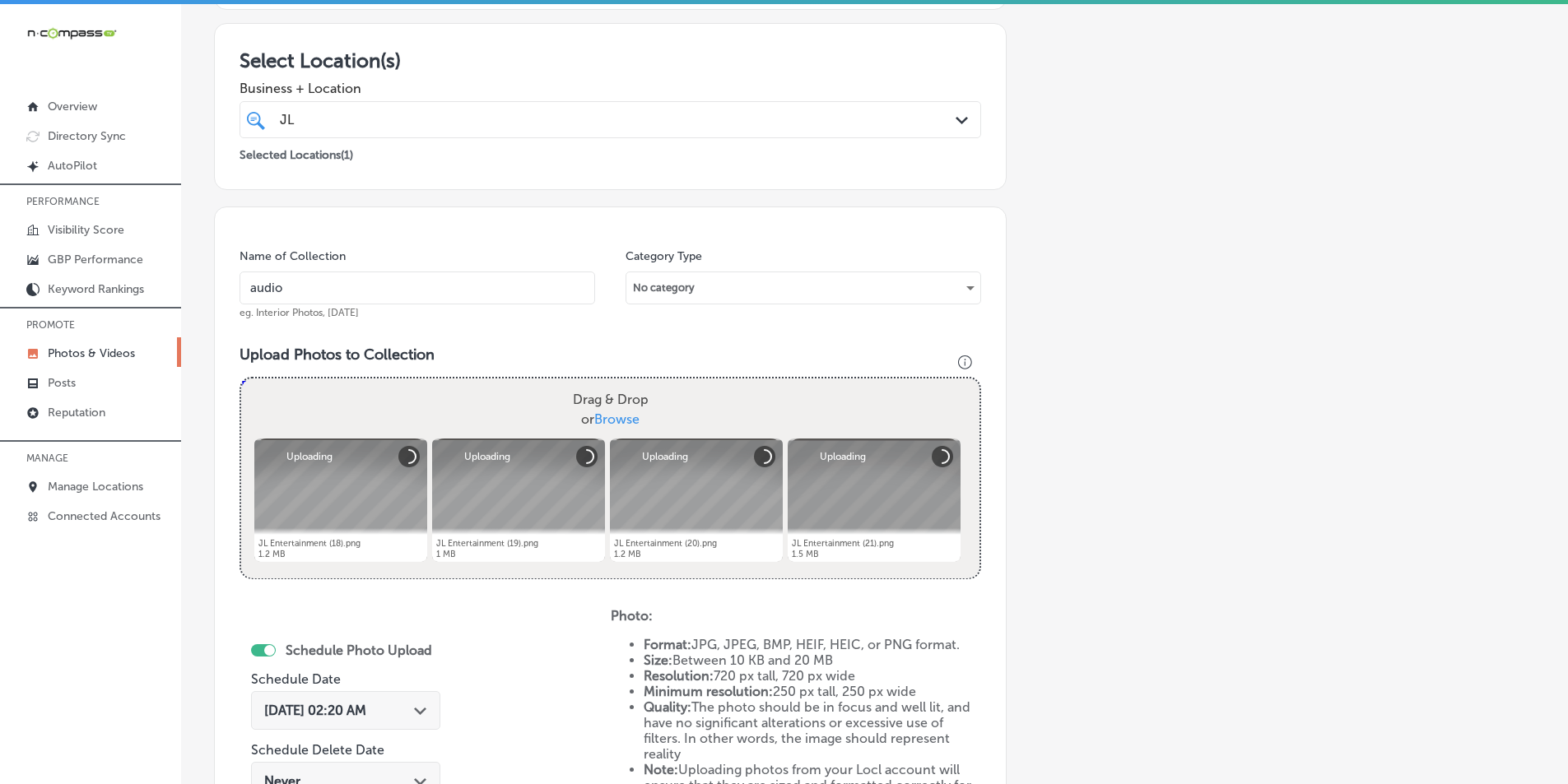
scroll to position [381, 0]
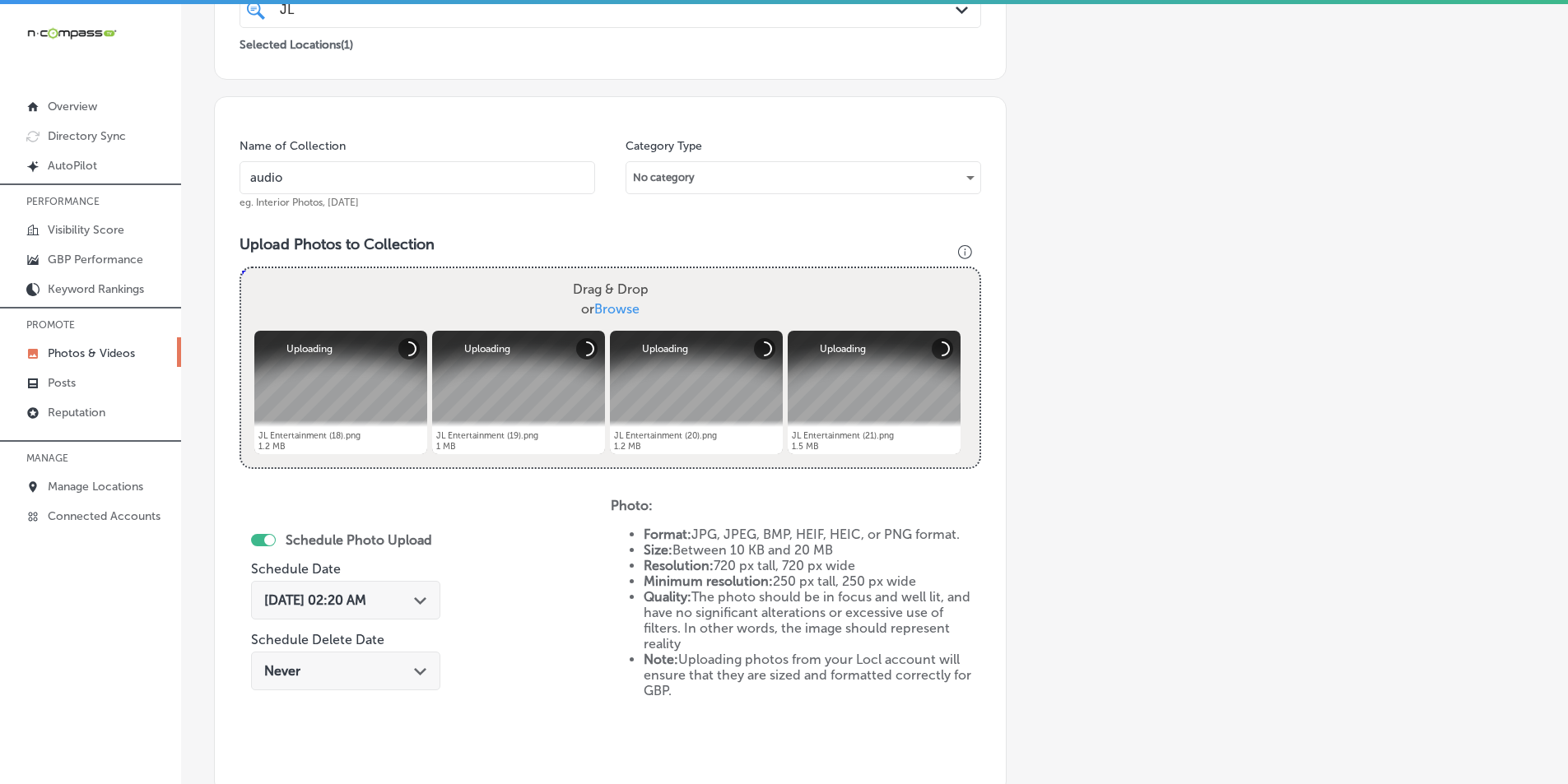
click at [339, 284] on div "Drag & Drop or Browse" at bounding box center [610, 299] width 738 height 63
click at [241, 268] on input "Drag & Drop or Browse" at bounding box center [610, 270] width 738 height 5
type input "C:\fakepath\JL Entertainment (17).png"
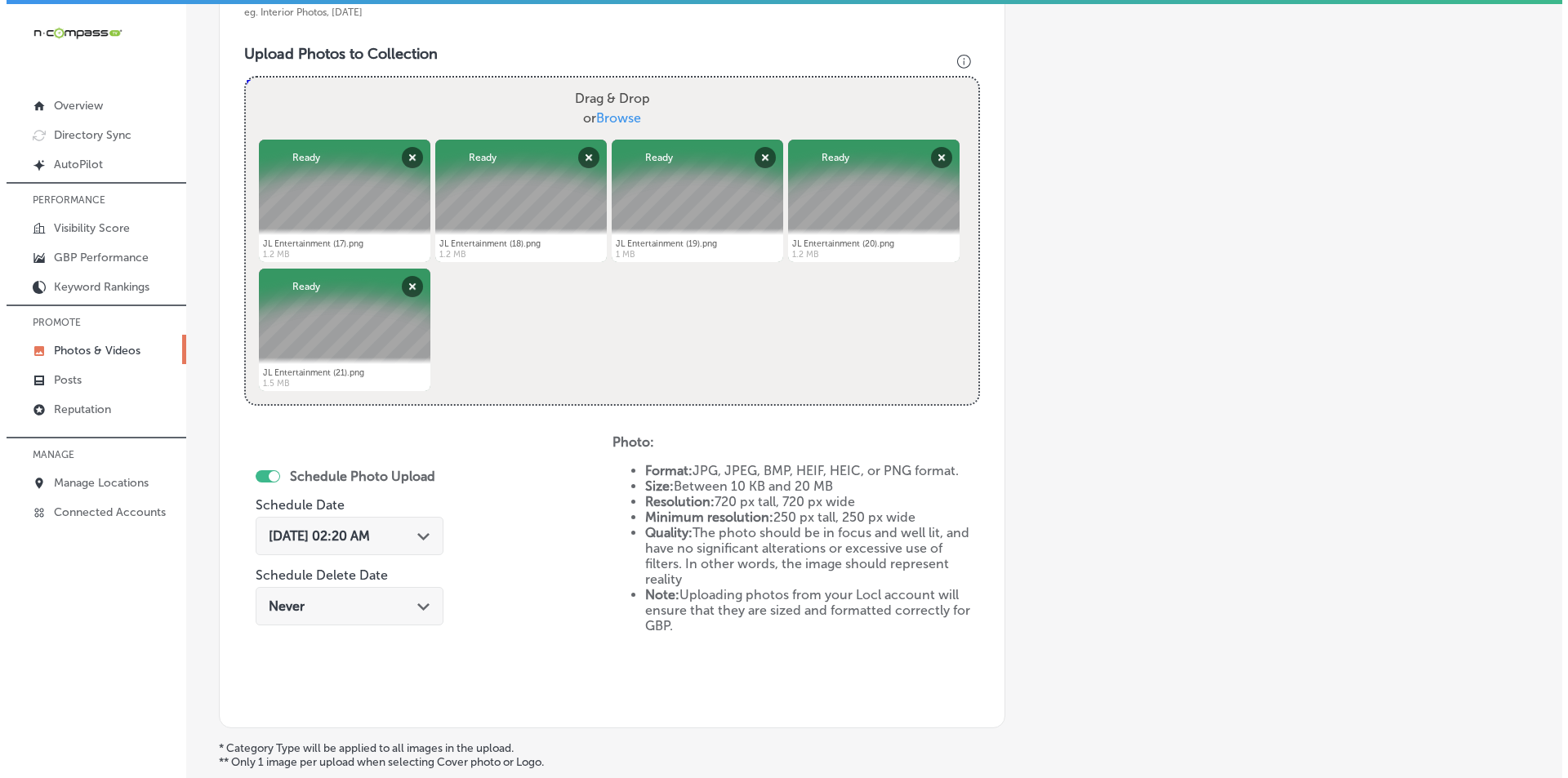
scroll to position [705, 0]
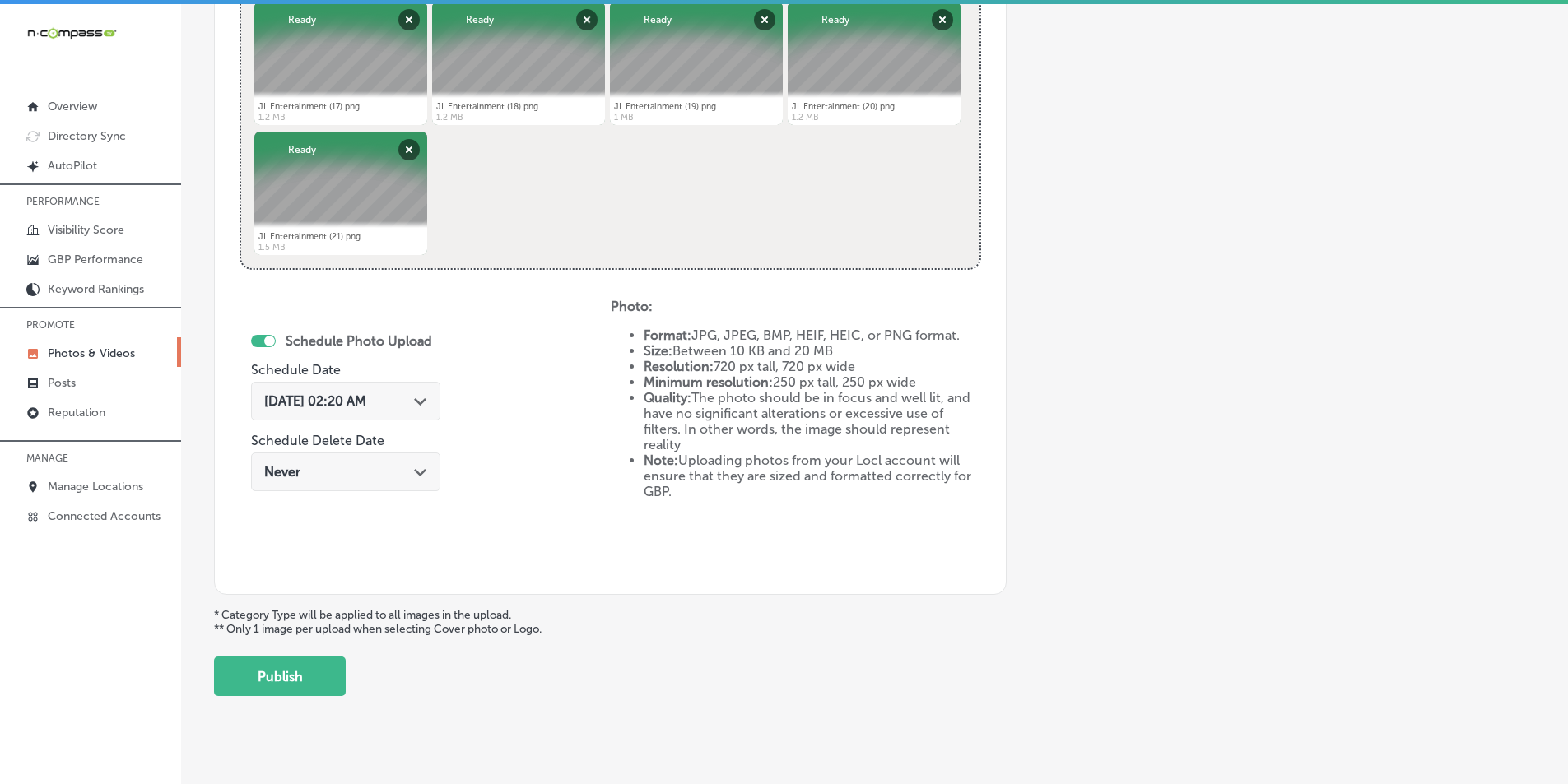
click at [426, 401] on icon "Path Created with Sketch." at bounding box center [420, 402] width 13 height 8
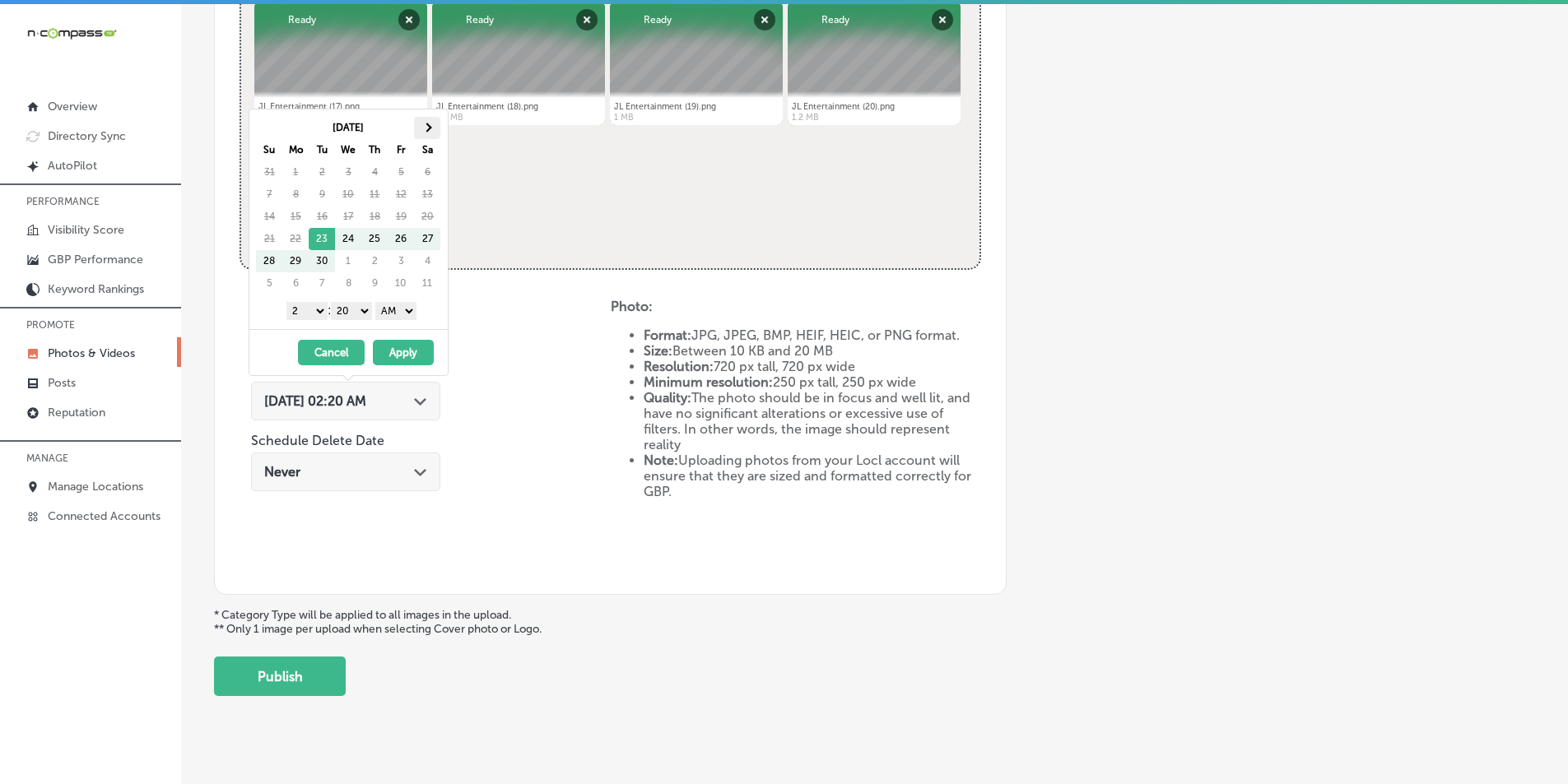
click at [425, 128] on span at bounding box center [426, 126] width 9 height 9
click at [317, 311] on select "1 2 3 4 5 6 7 8 9 10 11 12" at bounding box center [307, 311] width 41 height 18
click at [367, 311] on select "00 10 20 30 40 50" at bounding box center [352, 311] width 41 height 18
click at [410, 309] on select "AM PM" at bounding box center [396, 311] width 41 height 18
click at [402, 354] on button "Apply" at bounding box center [404, 353] width 61 height 26
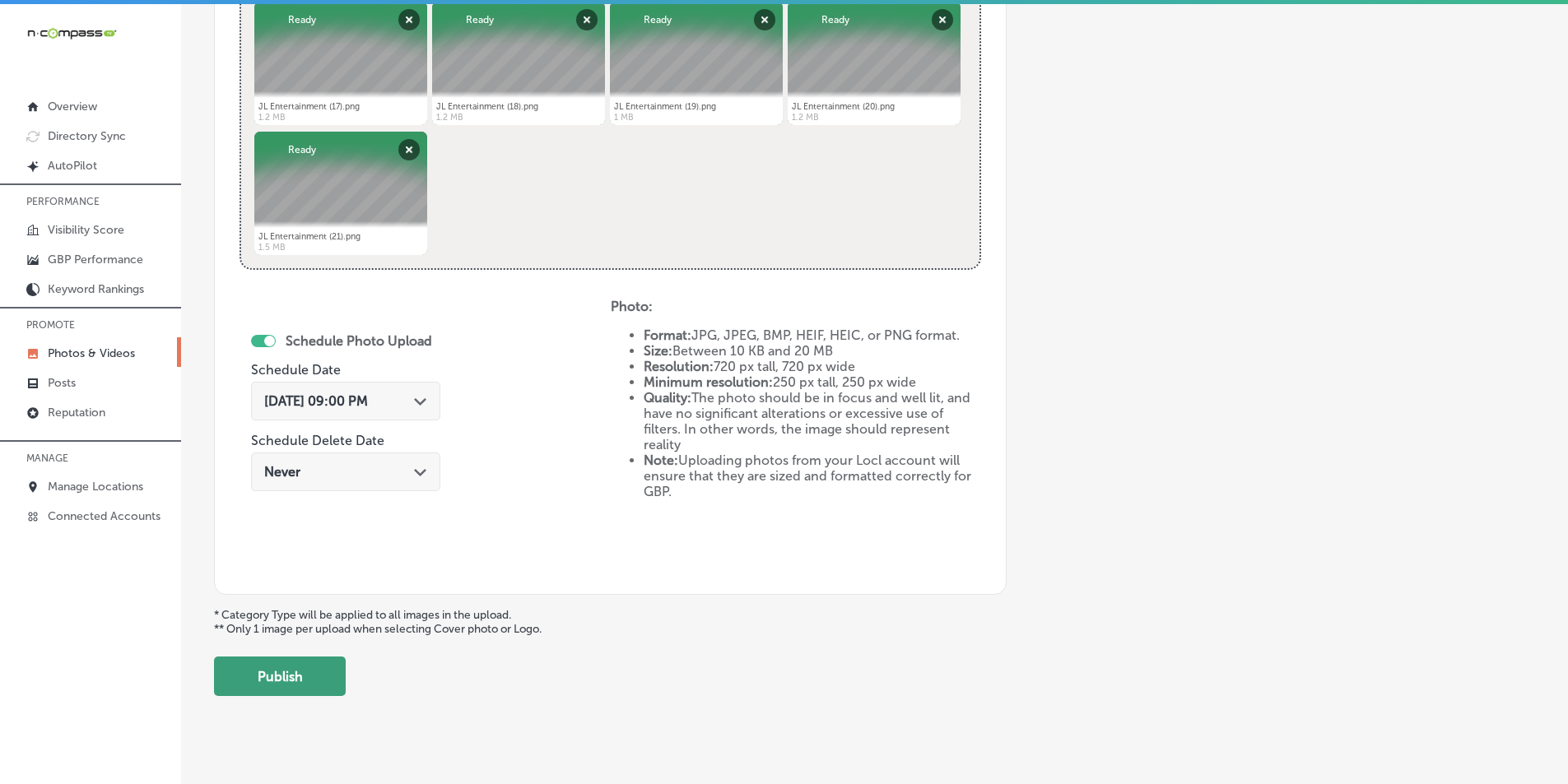
click at [287, 670] on button "Publish" at bounding box center [280, 677] width 132 height 39
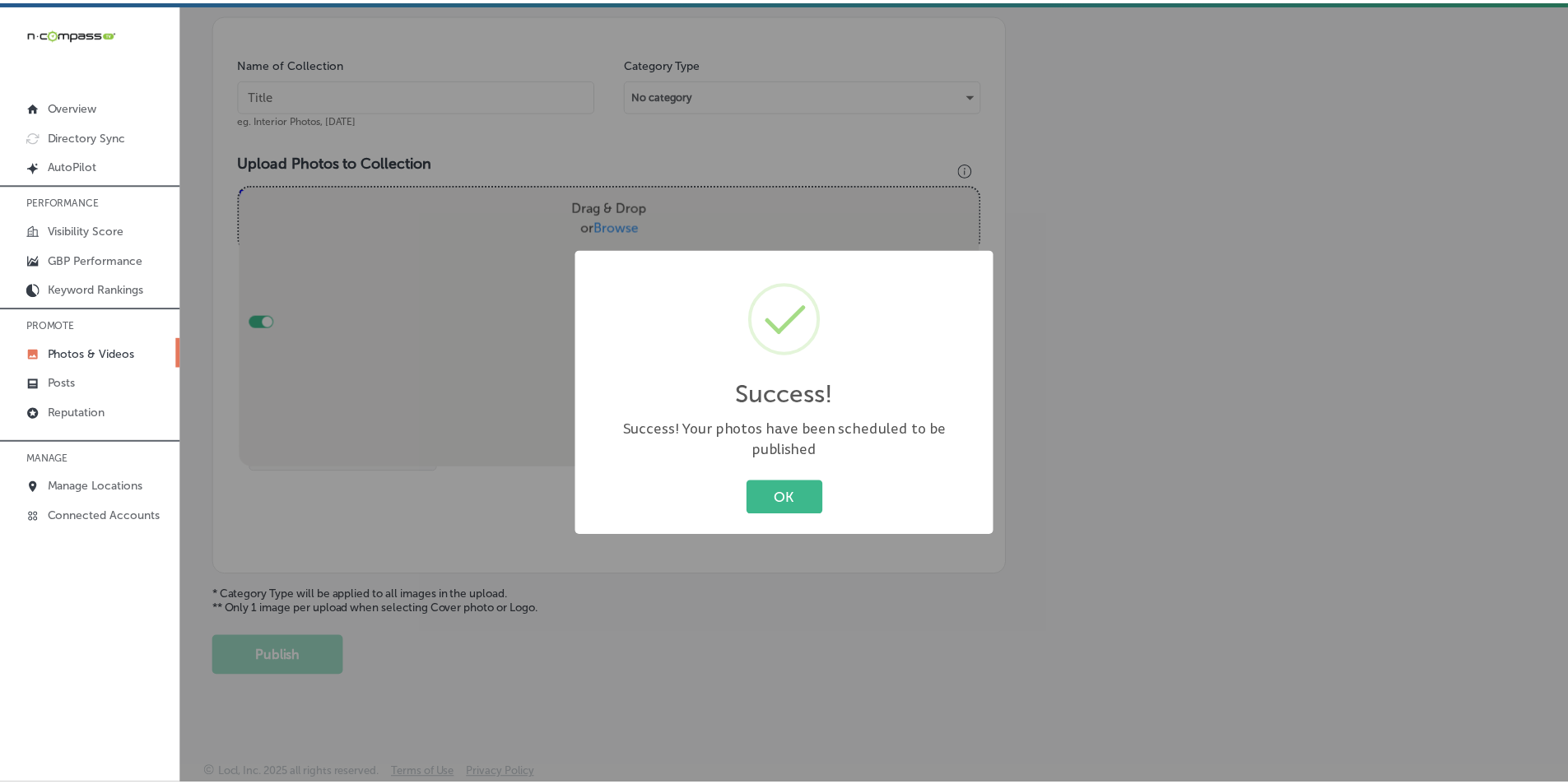
scroll to position [463, 0]
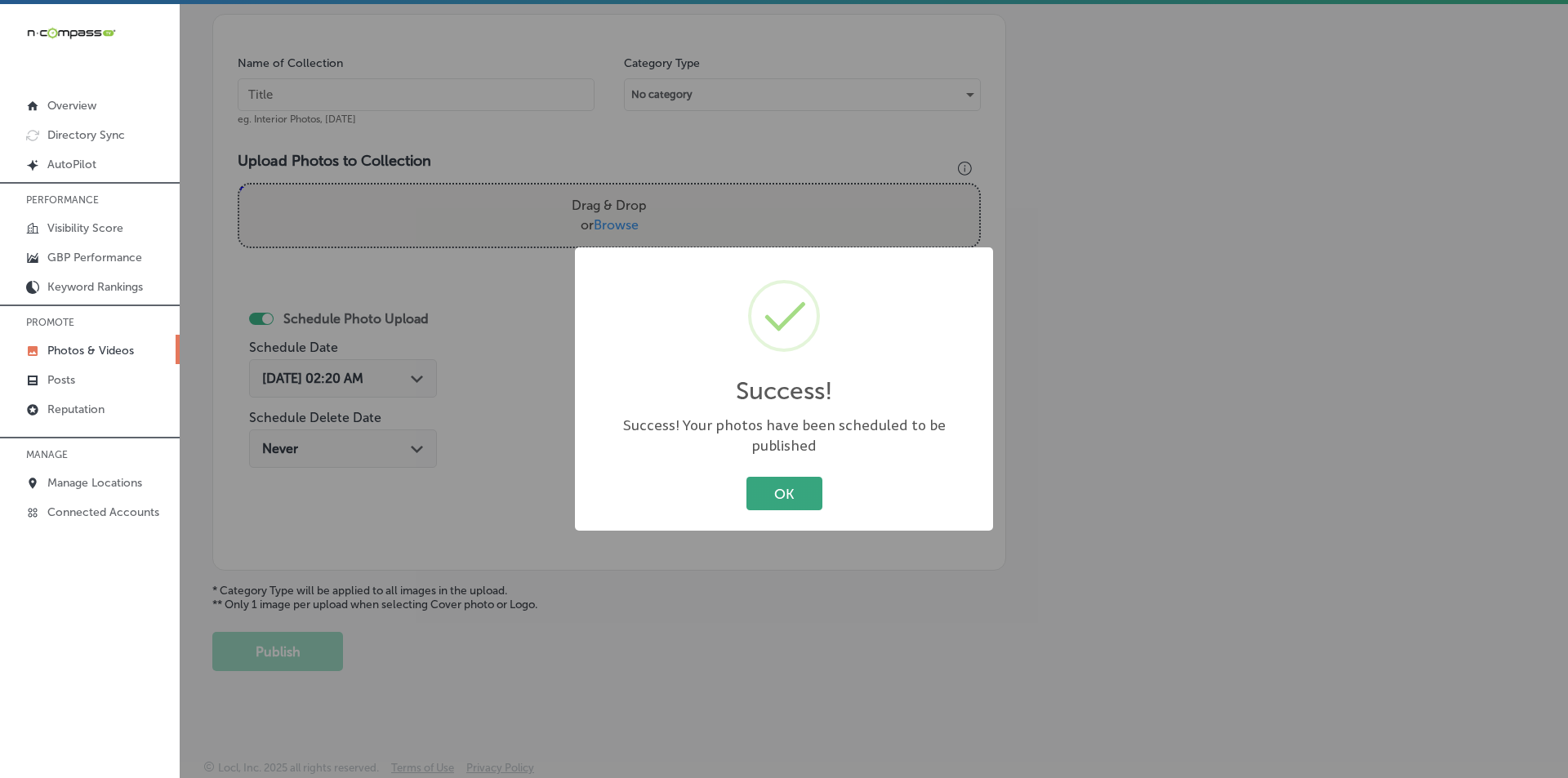
click at [776, 485] on button "OK" at bounding box center [785, 494] width 76 height 33
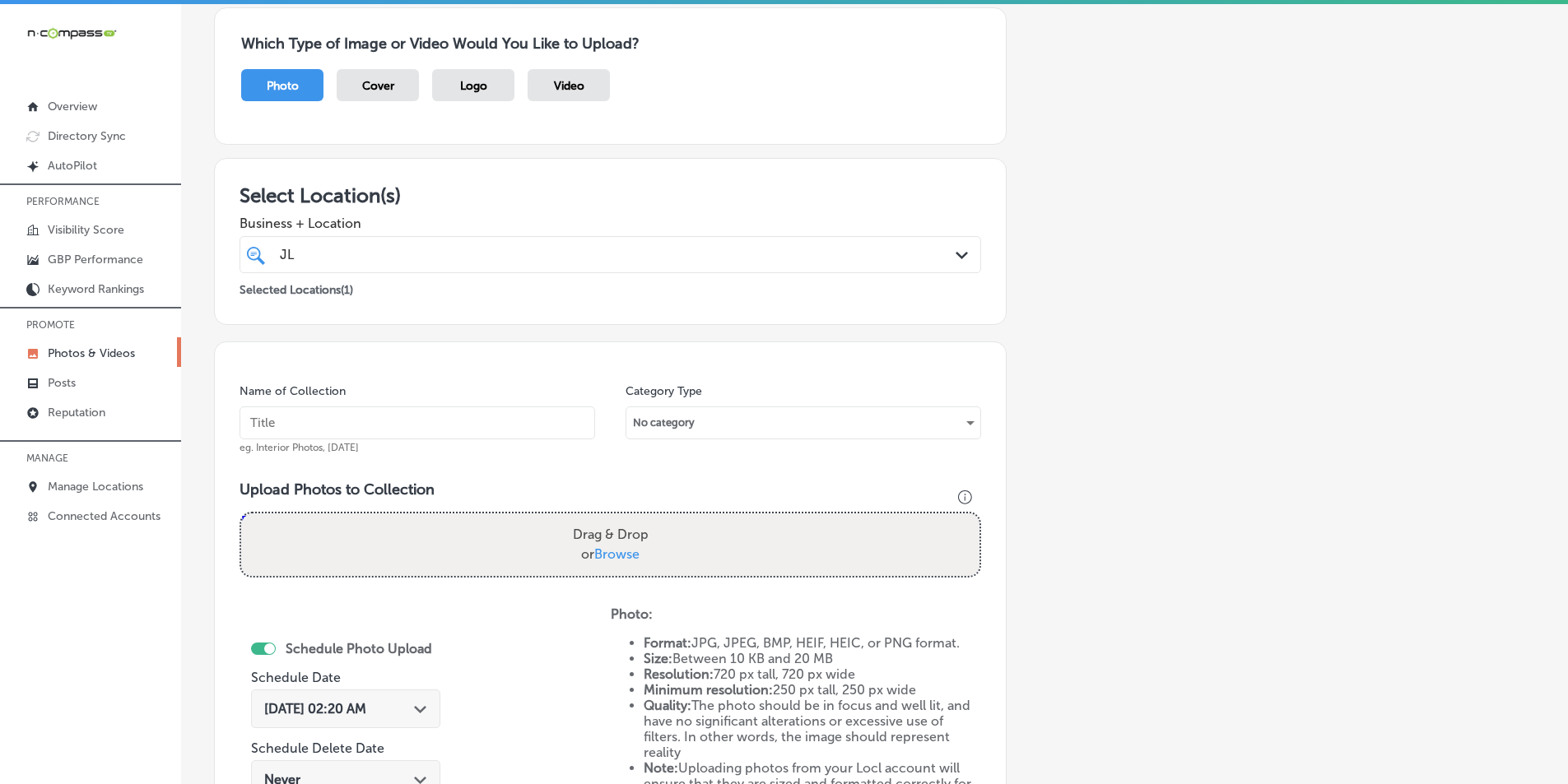
scroll to position [134, 0]
drag, startPoint x: 1192, startPoint y: 283, endPoint x: 1115, endPoint y: 284, distance: 77.0
click at [1192, 283] on div "Add a Collection Which Type of Image or Video Would You Like to Upload? Photo C…" at bounding box center [874, 489] width 1321 height 1033
click at [299, 415] on input "text" at bounding box center [417, 424] width 356 height 33
paste input "jl audio"
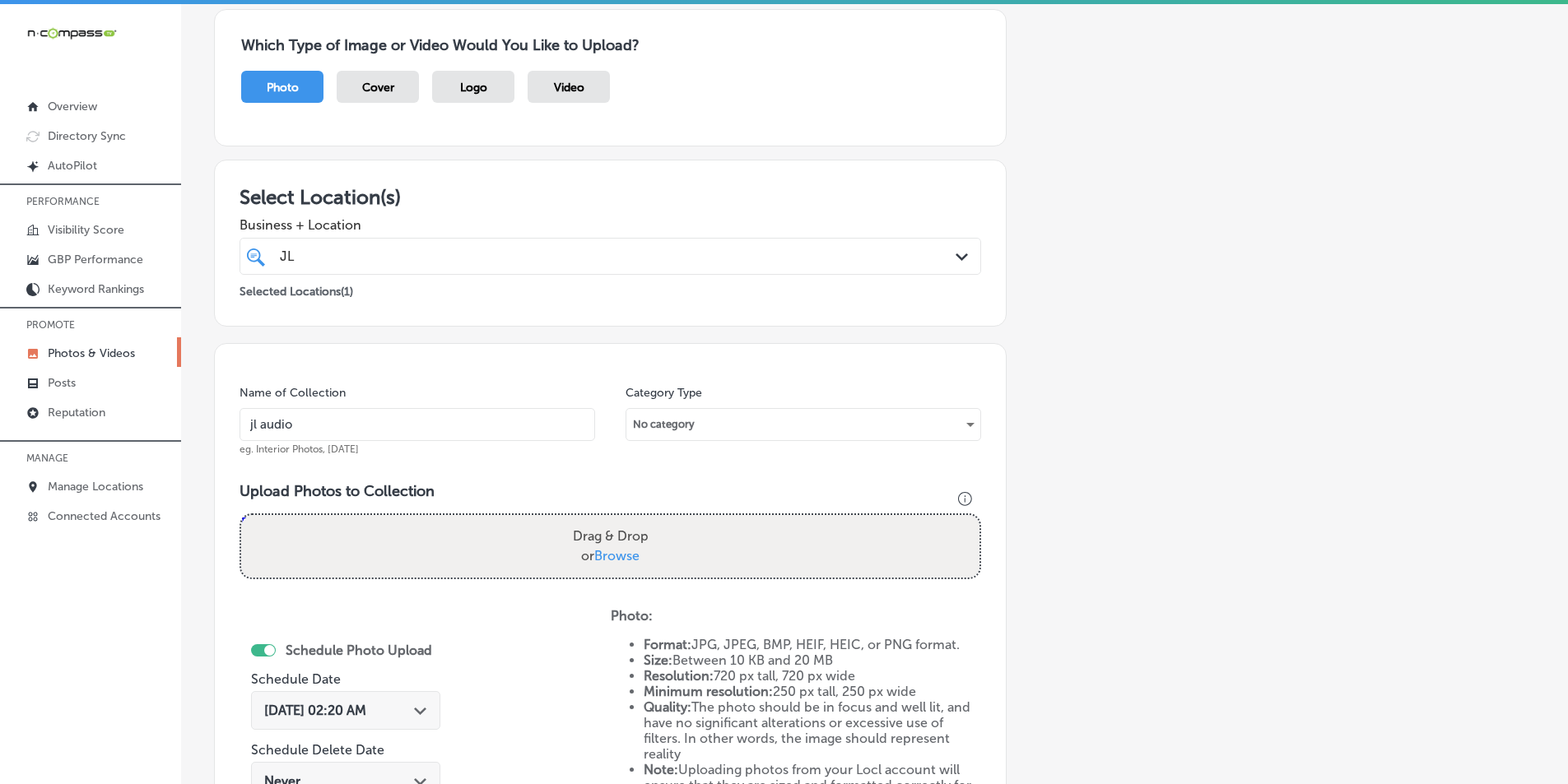
type input "jl audio"
click at [368, 533] on div "Drag & Drop or Browse" at bounding box center [610, 547] width 738 height 63
click at [241, 515] on input "Drag & Drop or Browse" at bounding box center [610, 517] width 738 height 5
type input "C:\fakepath\JL Entertainment (22).png"
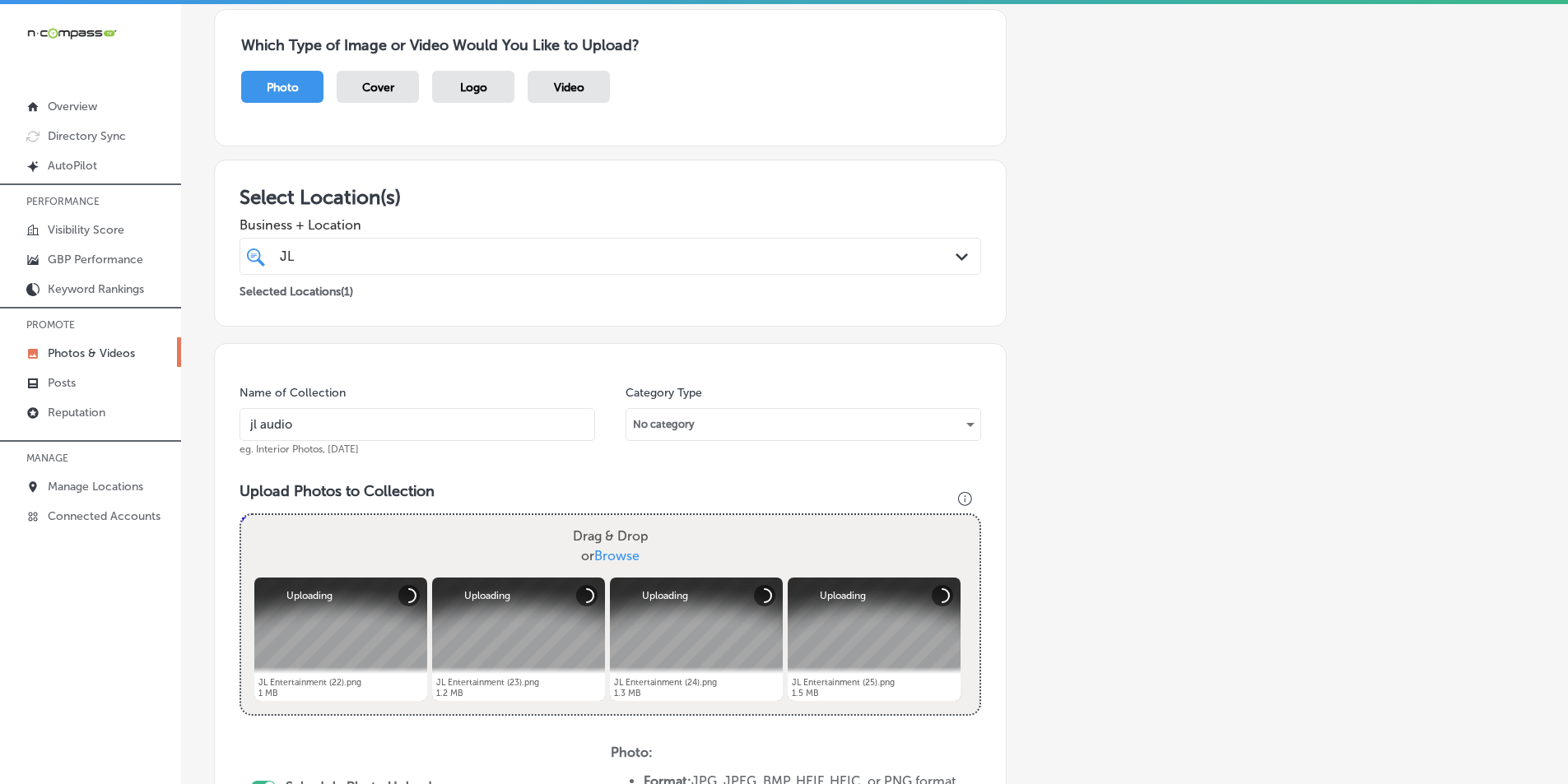
click at [415, 532] on div "Drag & Drop or Browse" at bounding box center [610, 547] width 738 height 63
click at [241, 515] on input "Drag & Drop or Browse" at bounding box center [610, 517] width 738 height 5
type input "C:\fakepath\JL Entertainment (26).png"
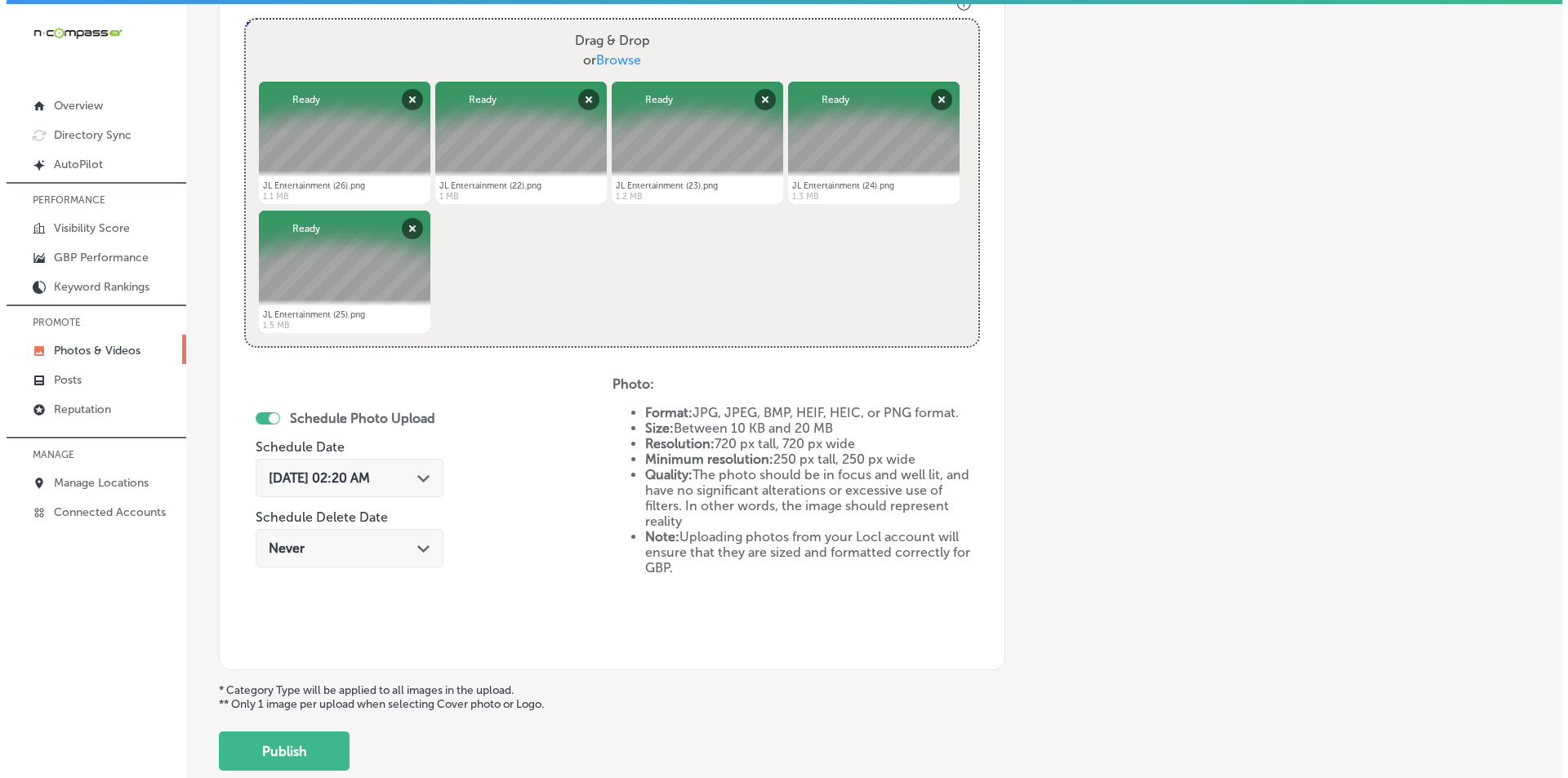
scroll to position [705, 0]
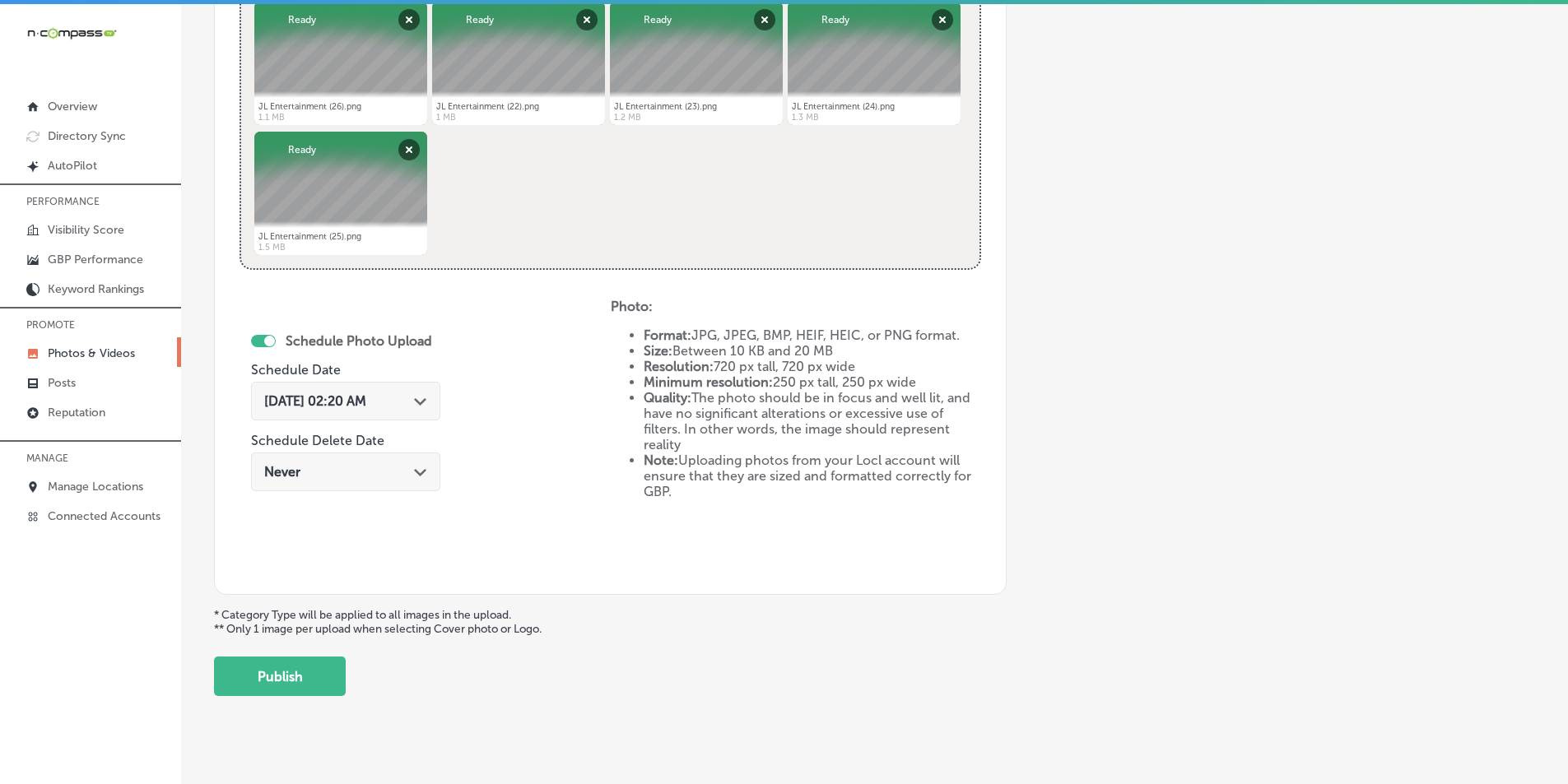
click at [423, 400] on polygon at bounding box center [420, 402] width 13 height 8
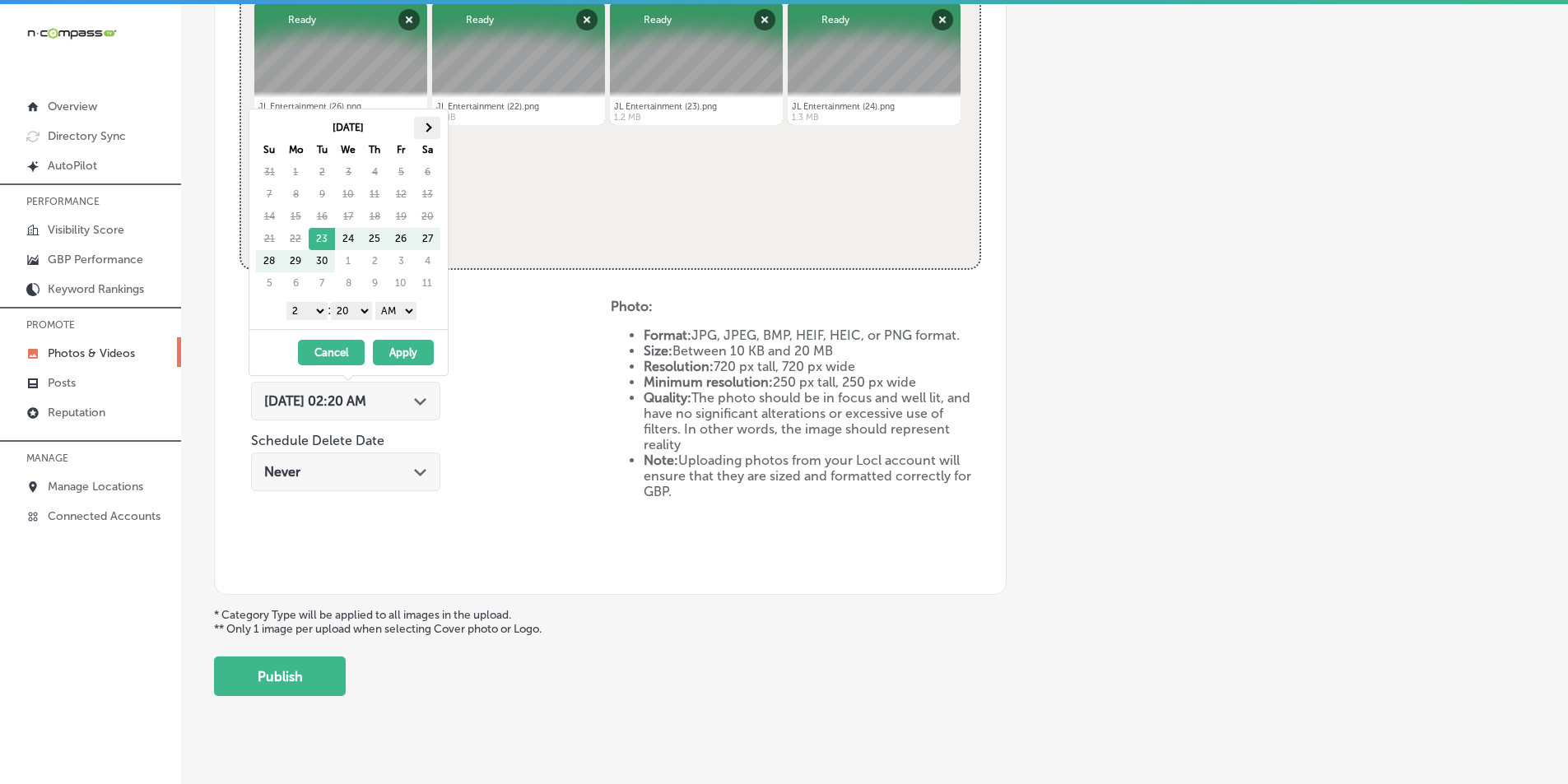
click at [426, 128] on span at bounding box center [426, 126] width 9 height 9
click at [432, 126] on th at bounding box center [426, 128] width 27 height 23
click at [317, 309] on select "1 2 3 4 5 6 7 8 9 10 11 12" at bounding box center [307, 311] width 41 height 18
click at [365, 310] on select "00 10 20 30 40 50" at bounding box center [352, 311] width 41 height 18
click at [407, 307] on select "AM PM" at bounding box center [396, 311] width 41 height 18
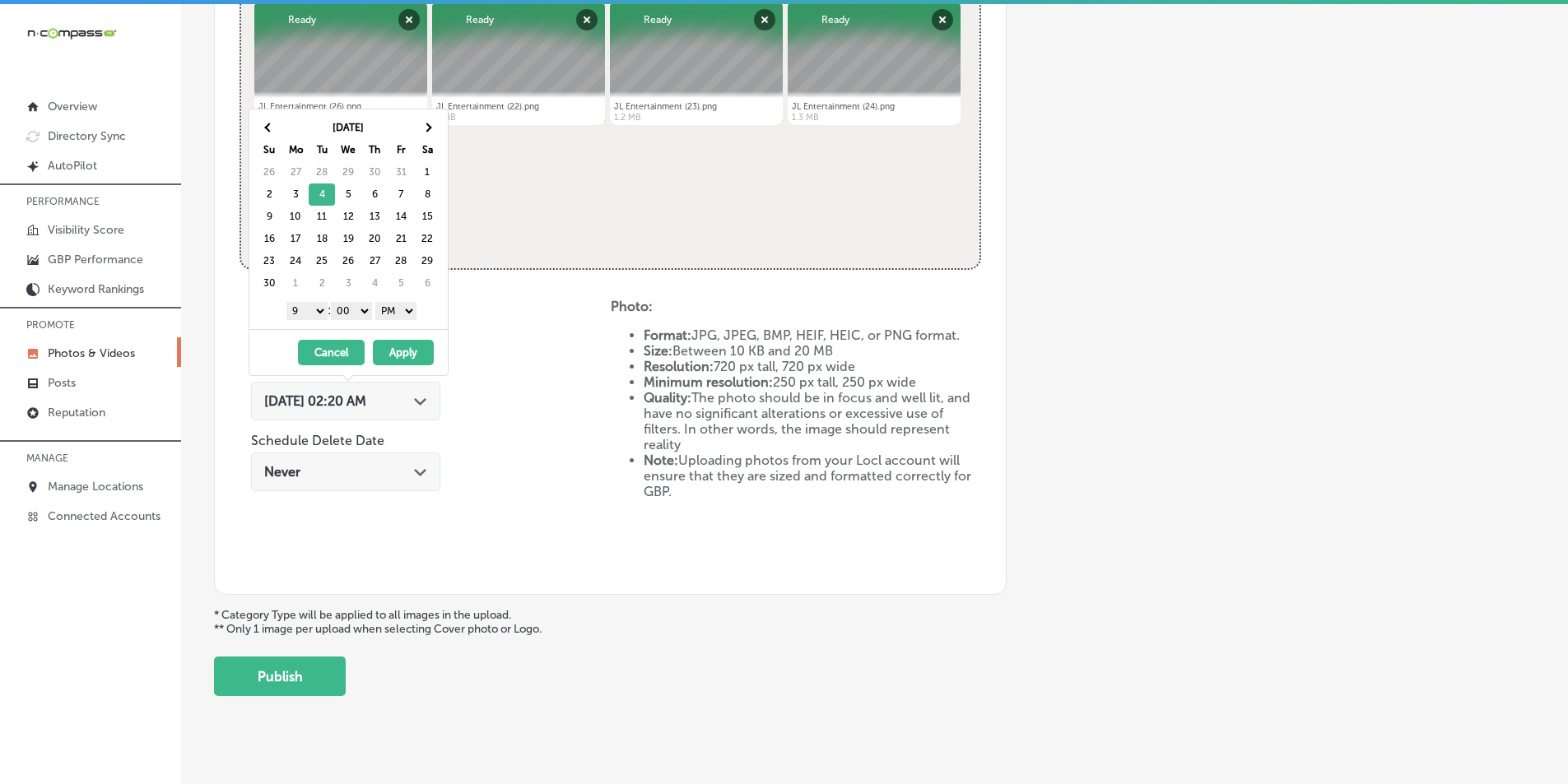
click at [413, 354] on button "Apply" at bounding box center [404, 353] width 61 height 26
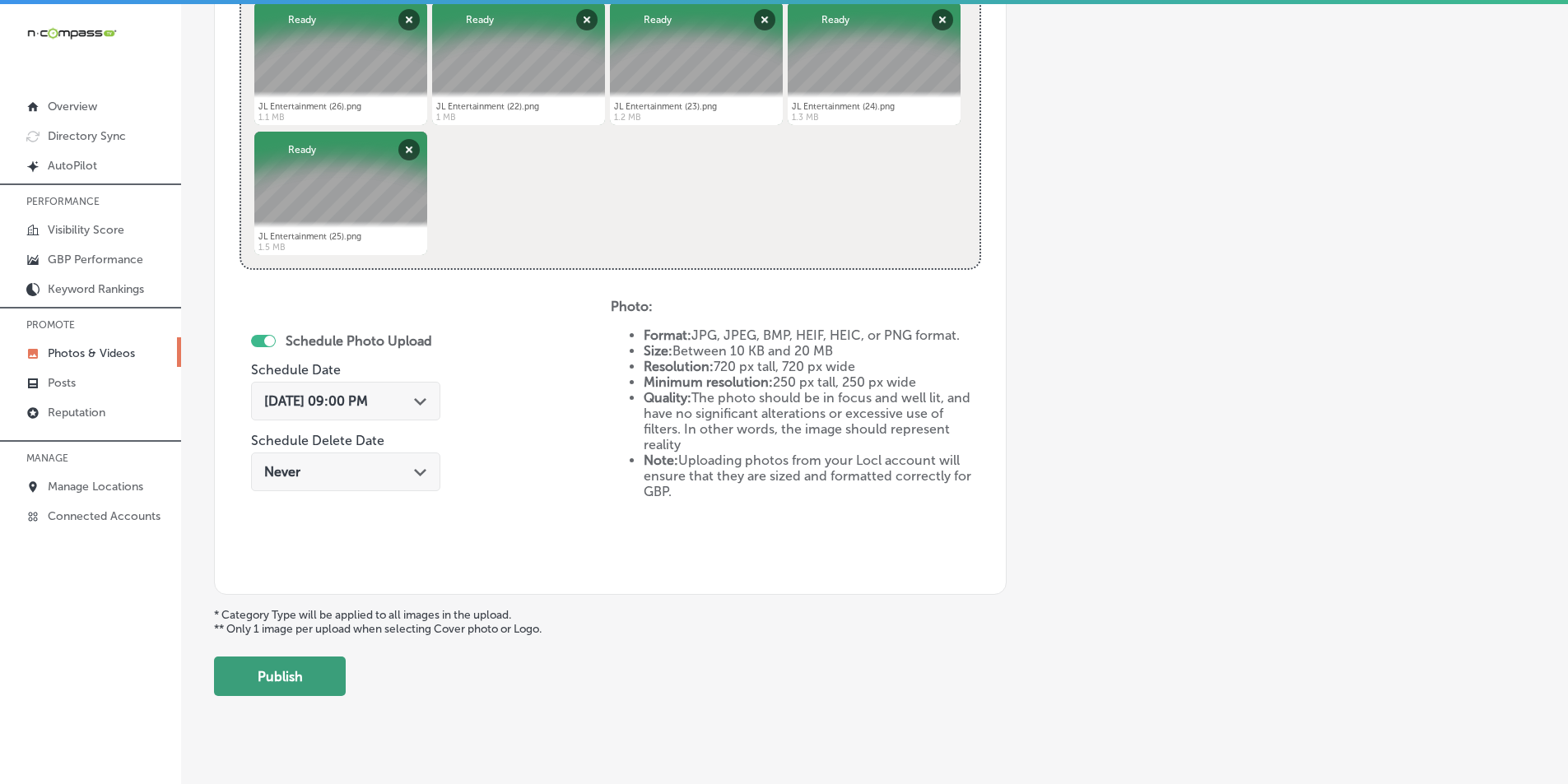
click at [284, 673] on button "Publish" at bounding box center [280, 677] width 132 height 39
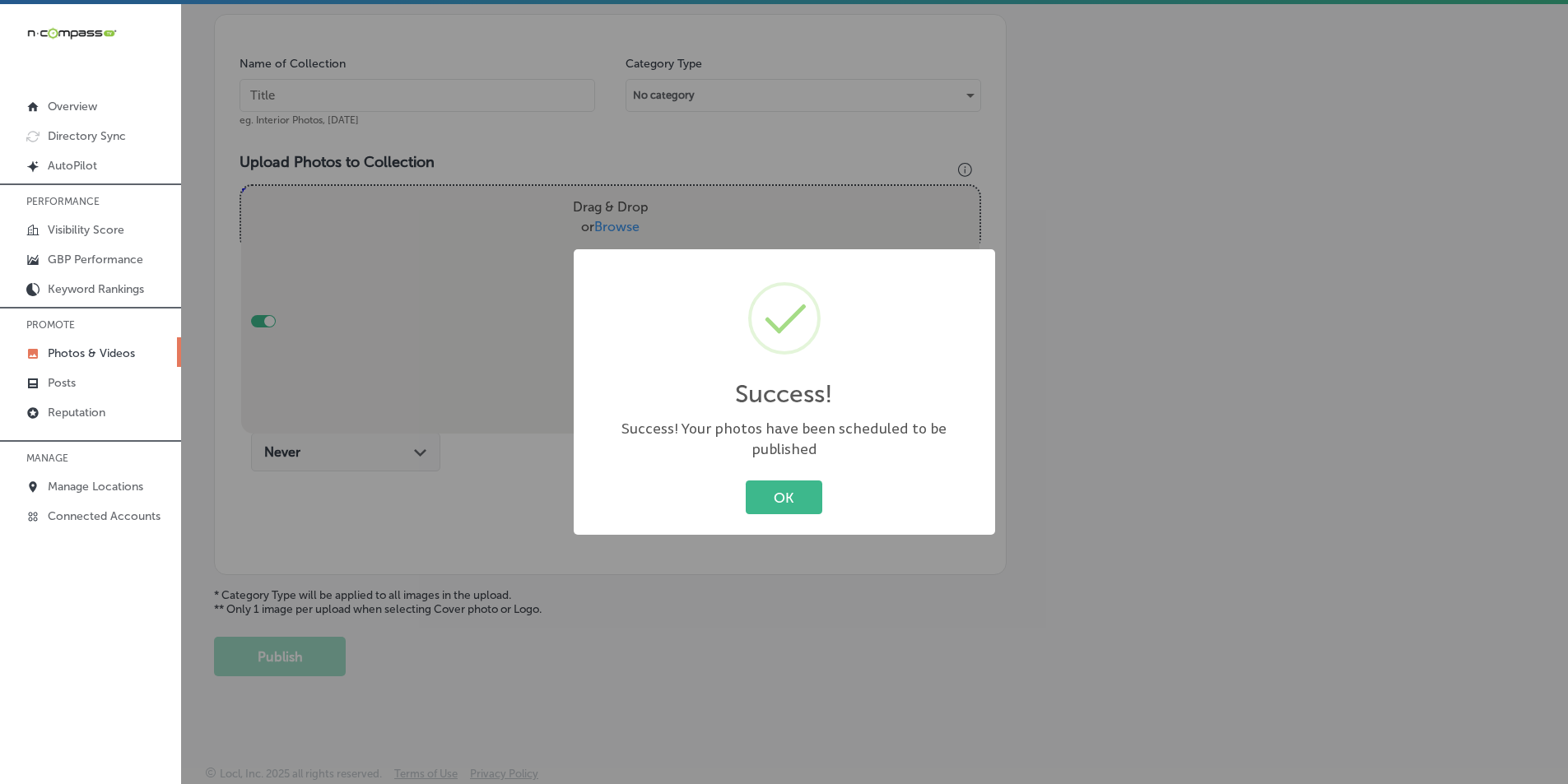
scroll to position [463, 0]
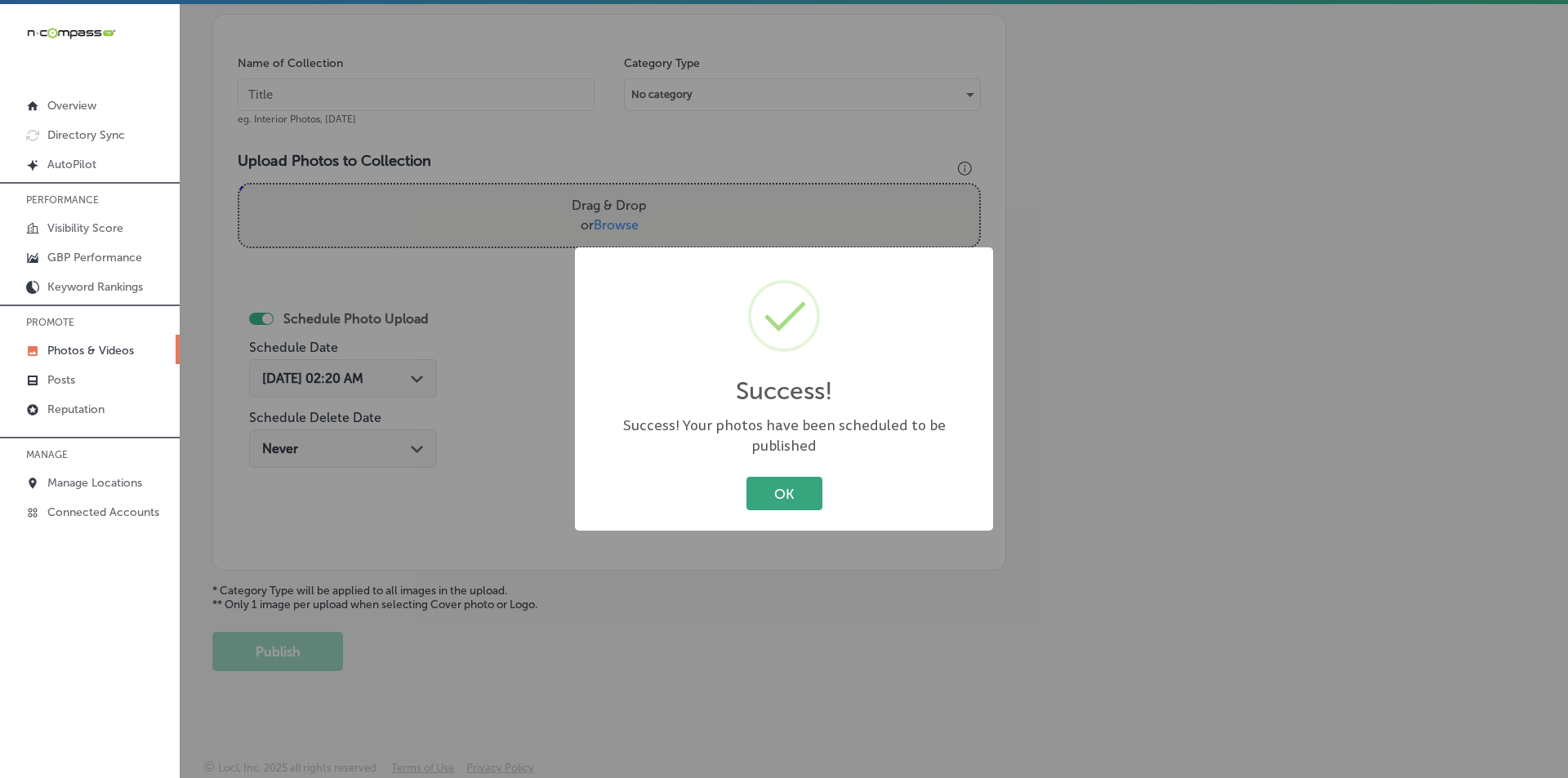
click at [798, 479] on button "OK" at bounding box center [785, 494] width 76 height 33
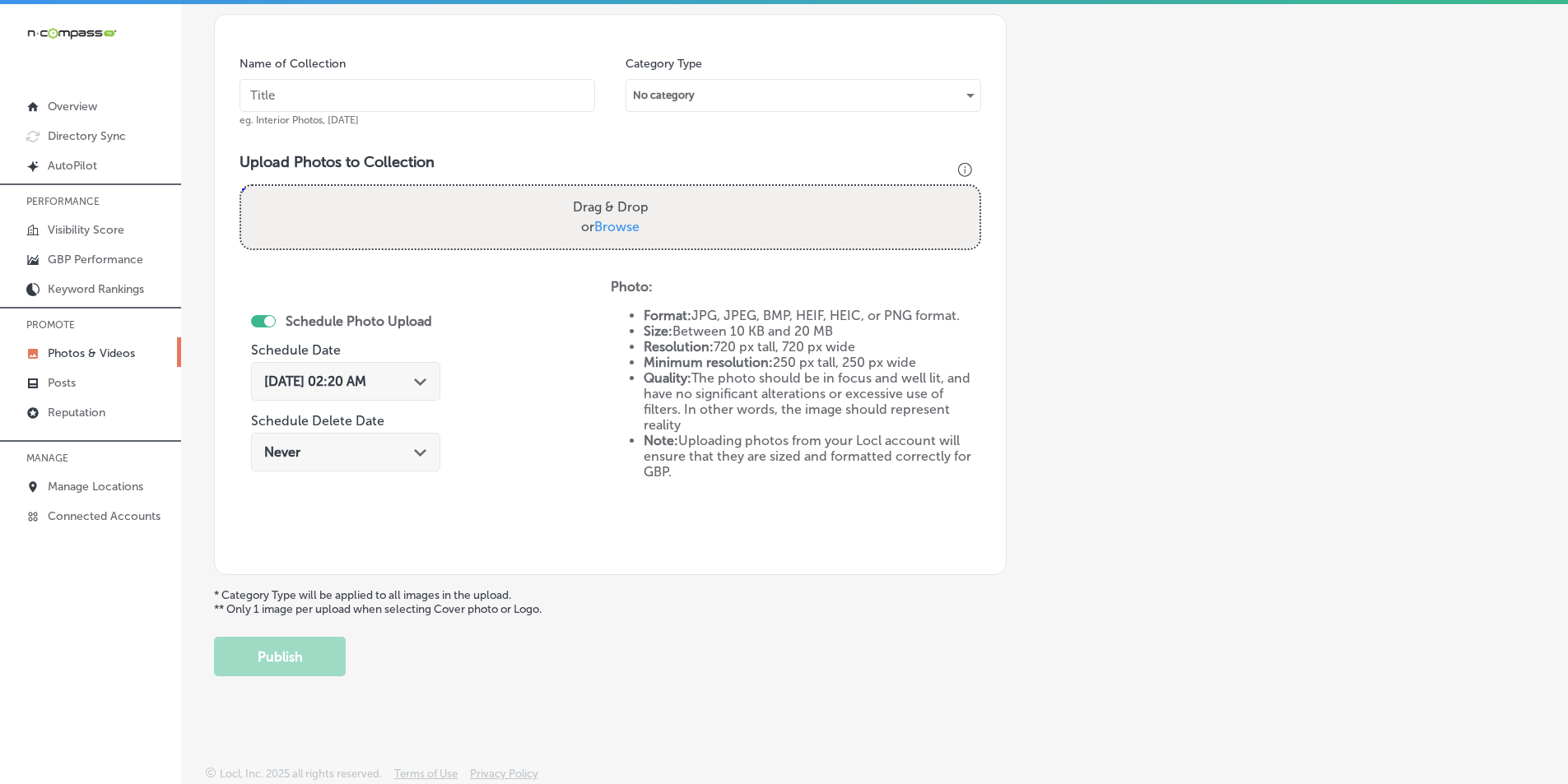
scroll to position [52, 0]
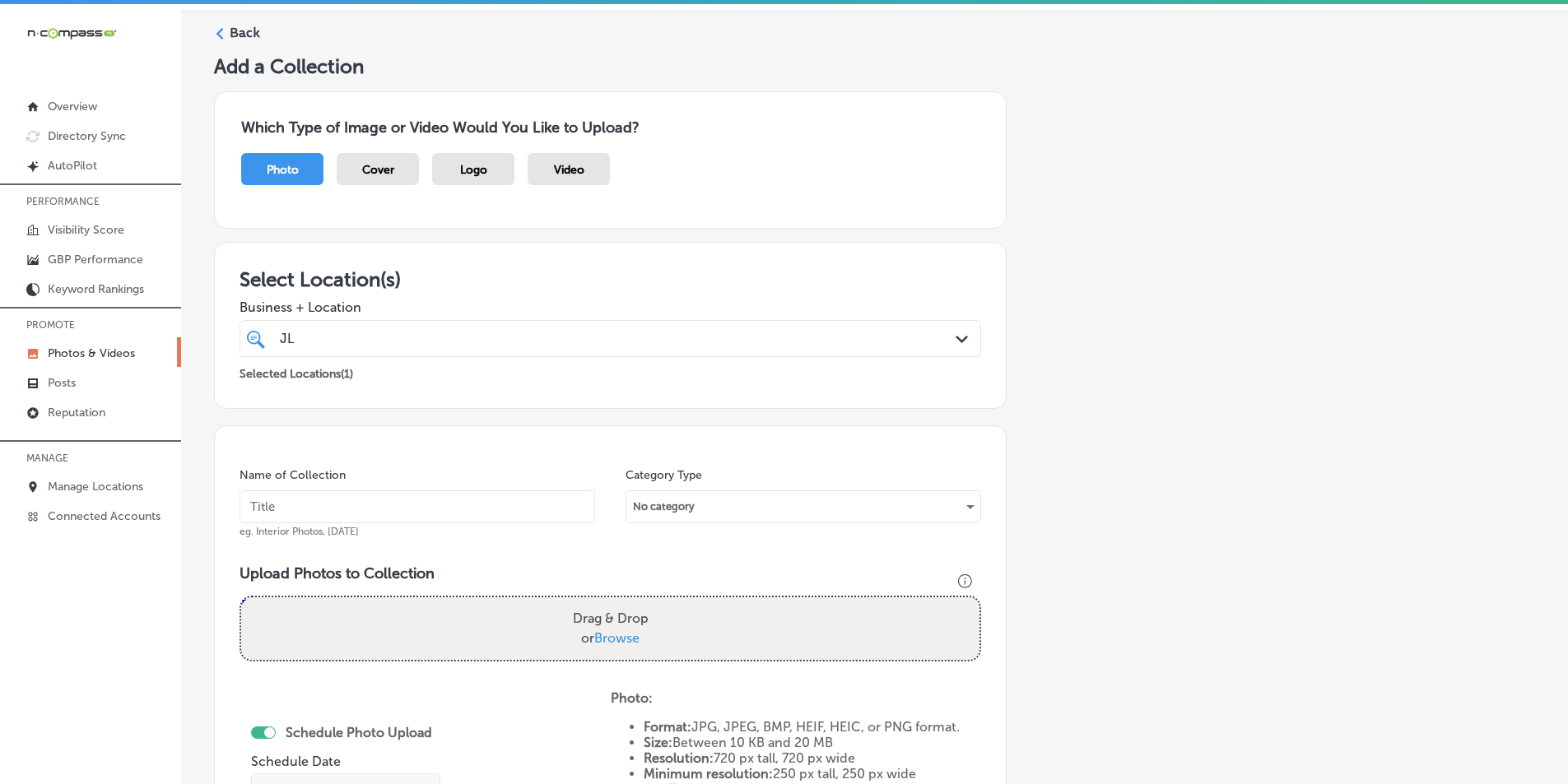
click at [239, 30] on label "Back" at bounding box center [244, 33] width 31 height 18
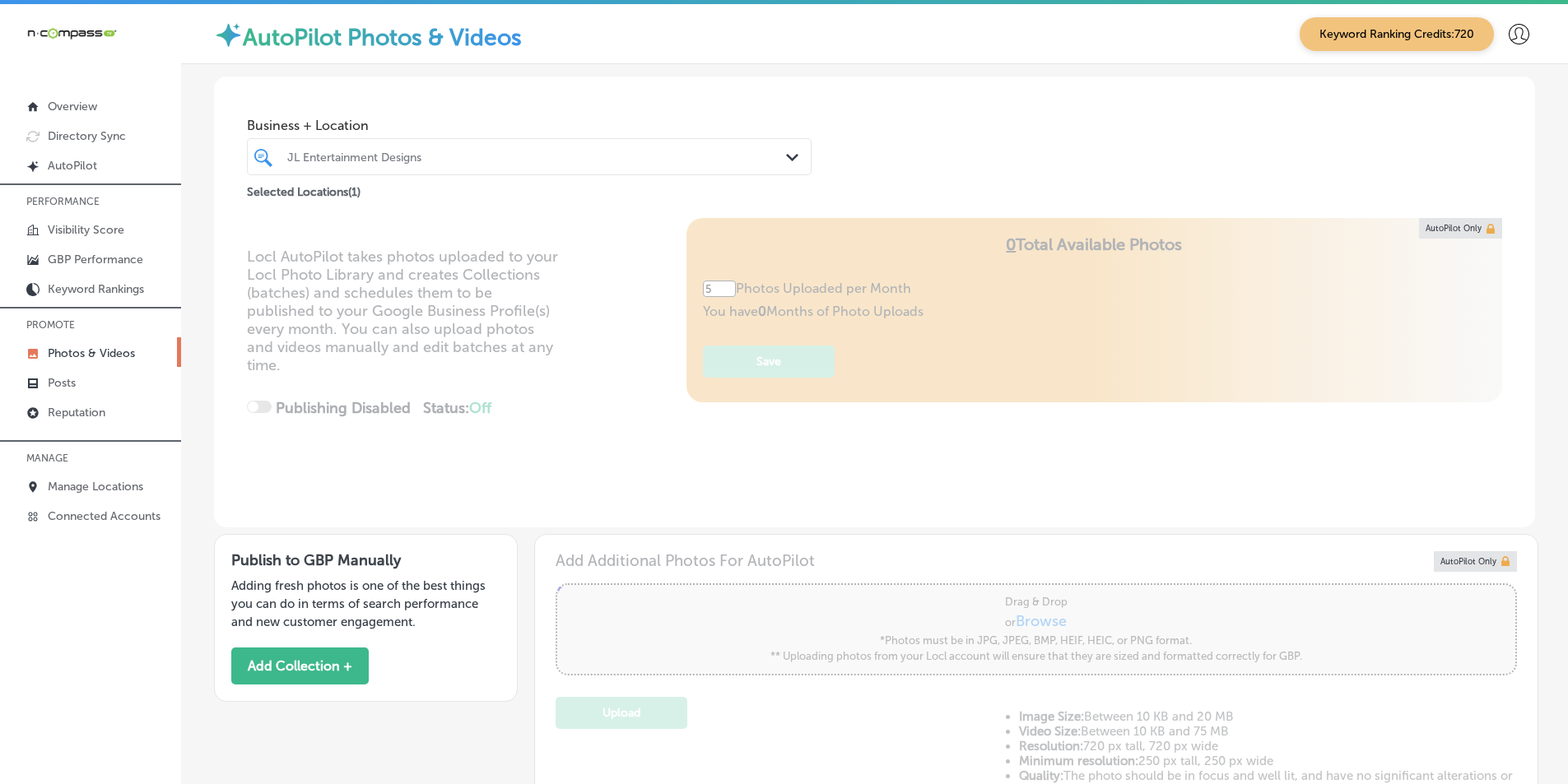
drag, startPoint x: 443, startPoint y: 148, endPoint x: 468, endPoint y: 167, distance: 31.4
click at [413, 149] on div at bounding box center [504, 157] width 438 height 23
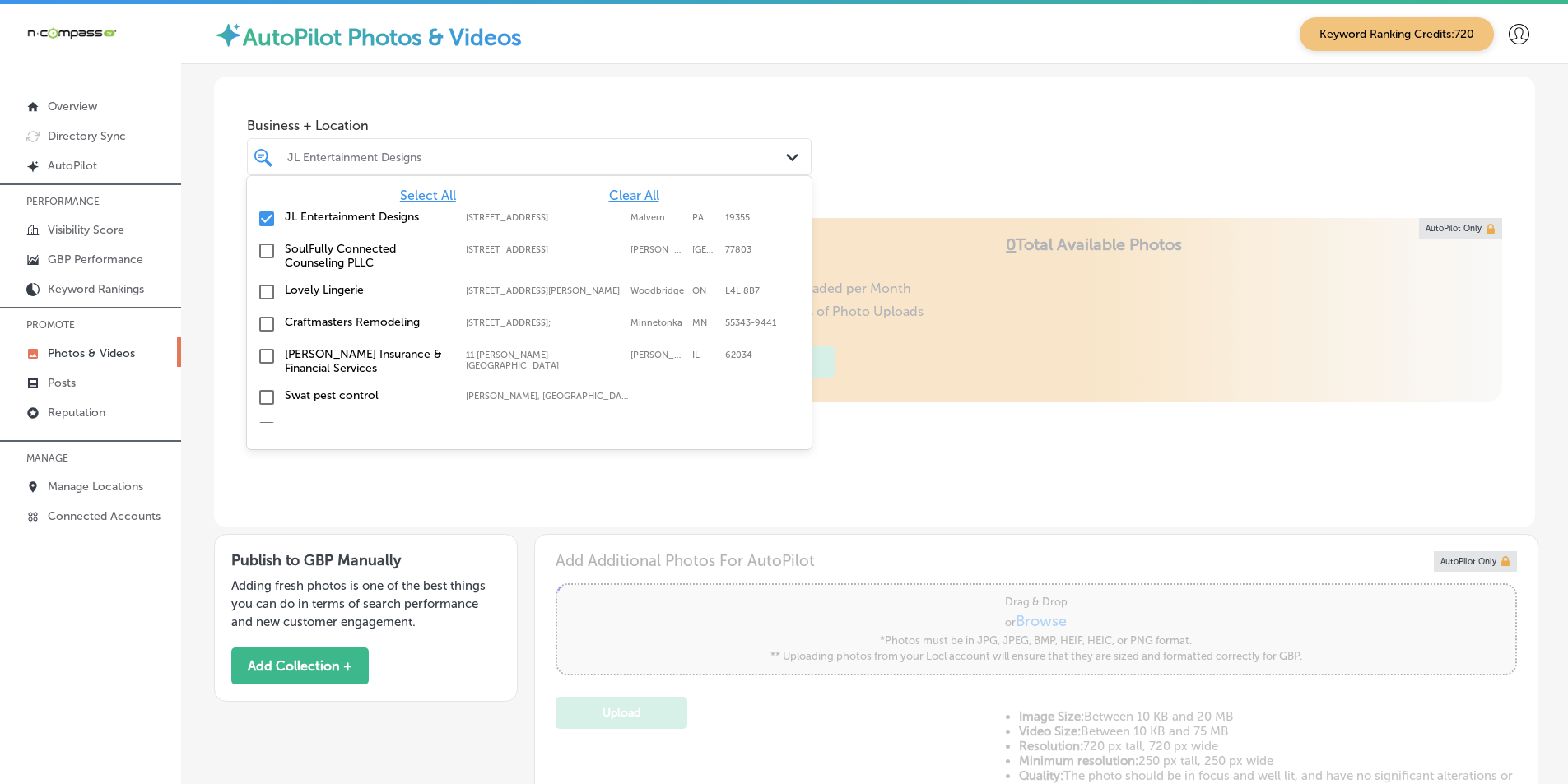
click at [265, 218] on input "checkbox" at bounding box center [267, 219] width 20 height 20
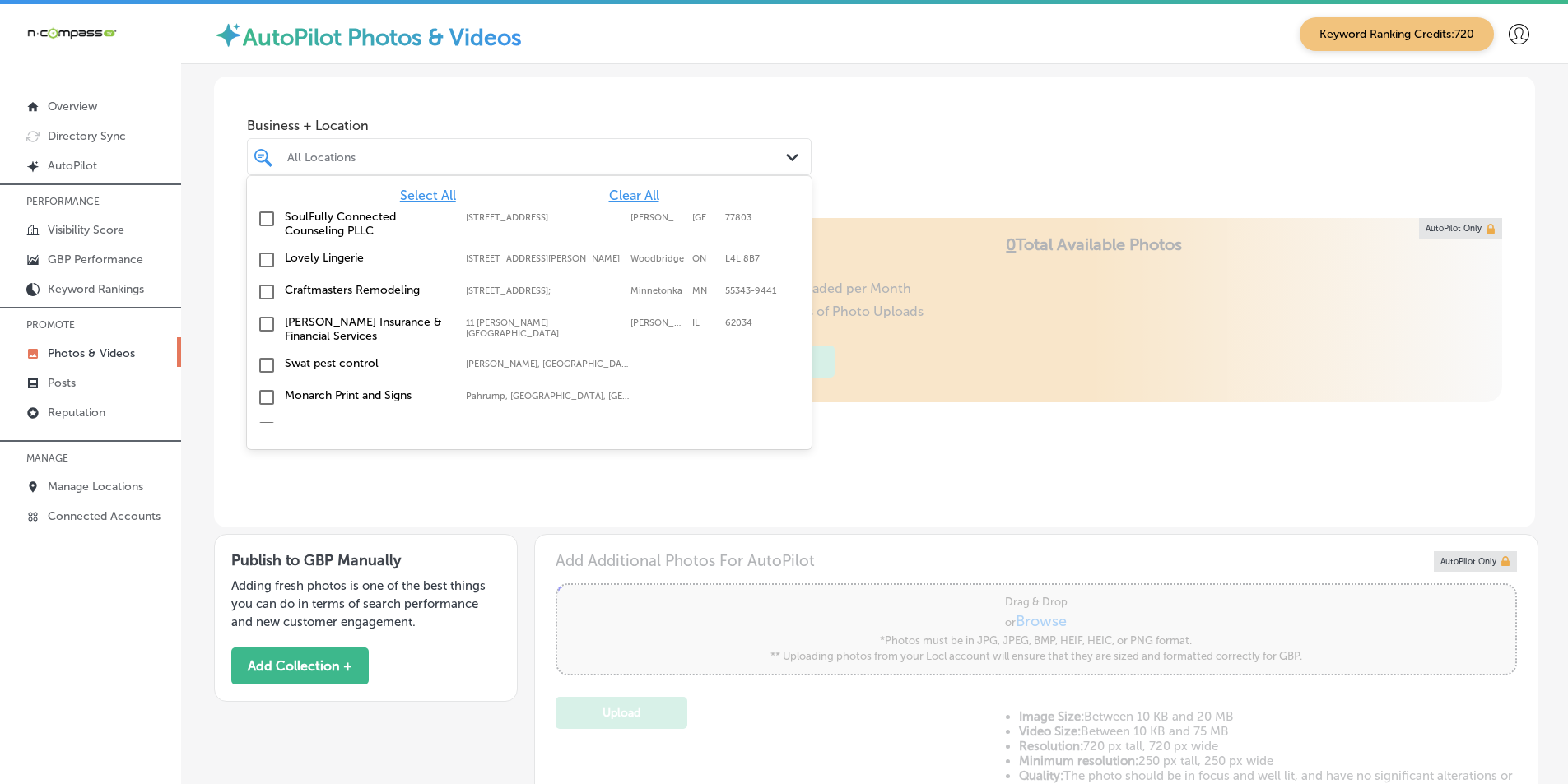
click at [353, 143] on div "All Locations Path Created with Sketch." at bounding box center [529, 157] width 564 height 37
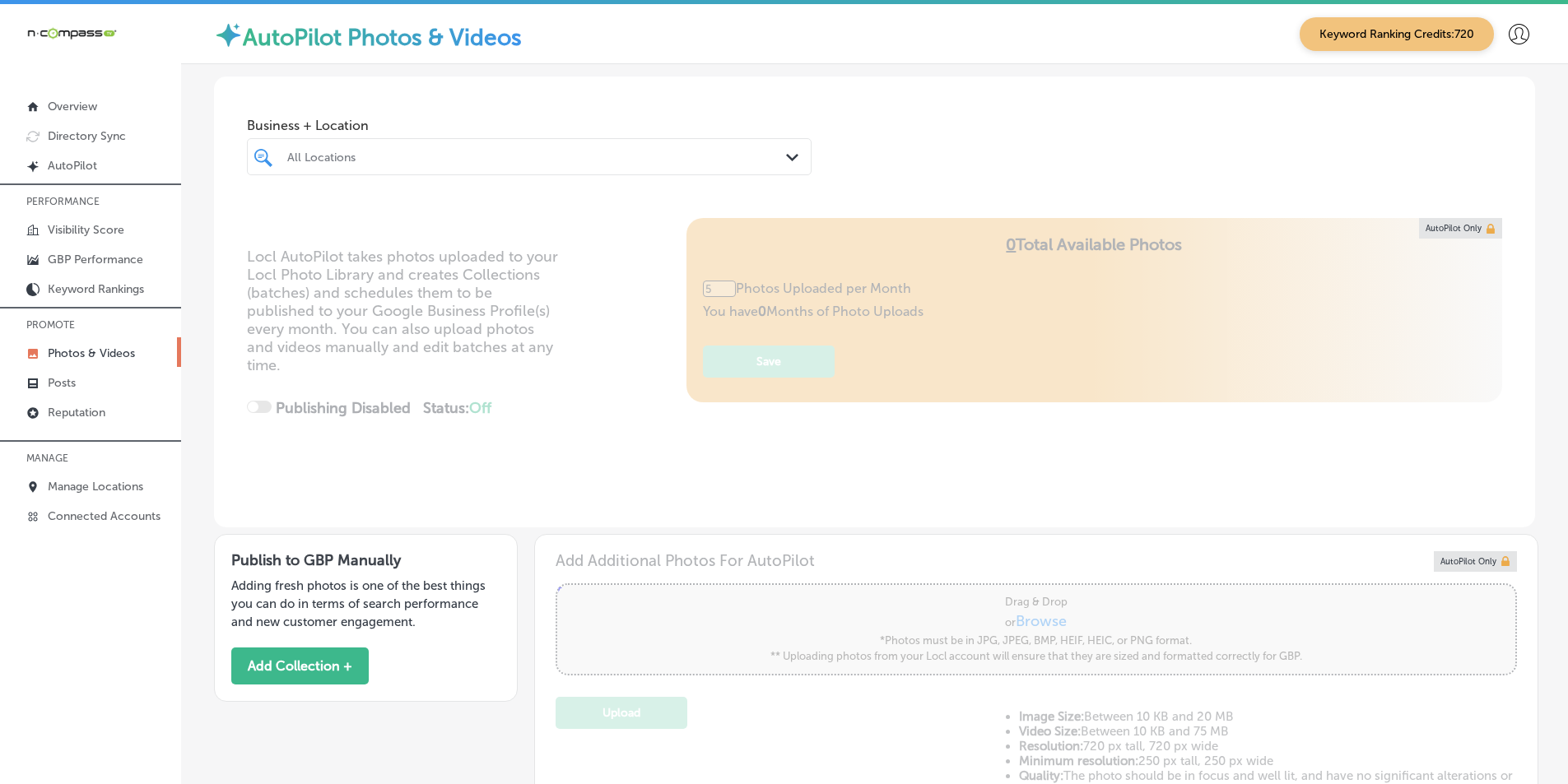
type input "0"
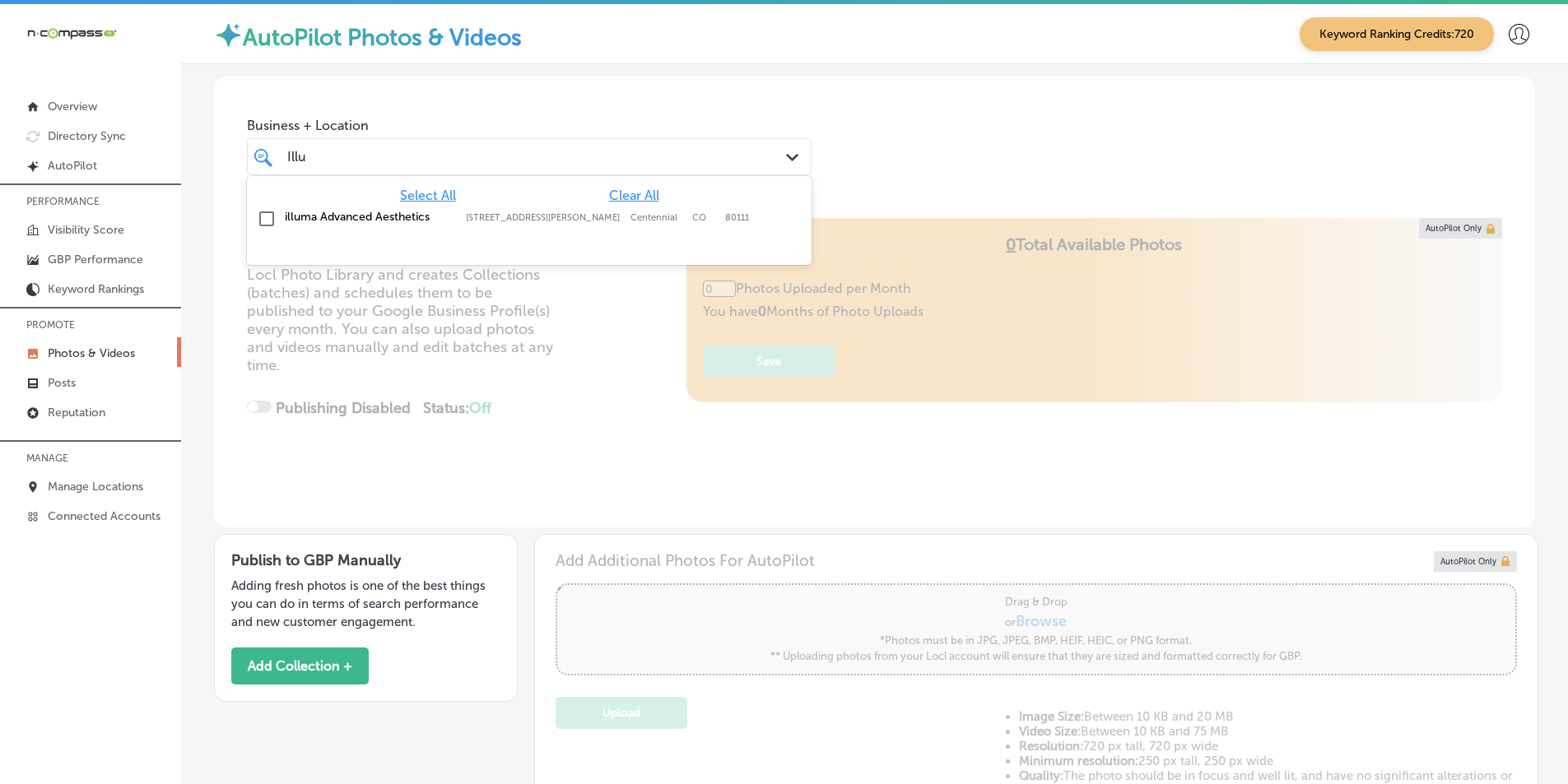
click at [267, 218] on input "checkbox" at bounding box center [267, 219] width 20 height 20
type input "Illu"
click at [566, 336] on div "Locl AutoPilot takes photos uploaded to your Locl Photo Library and creates Col…" at bounding box center [874, 372] width 1321 height 309
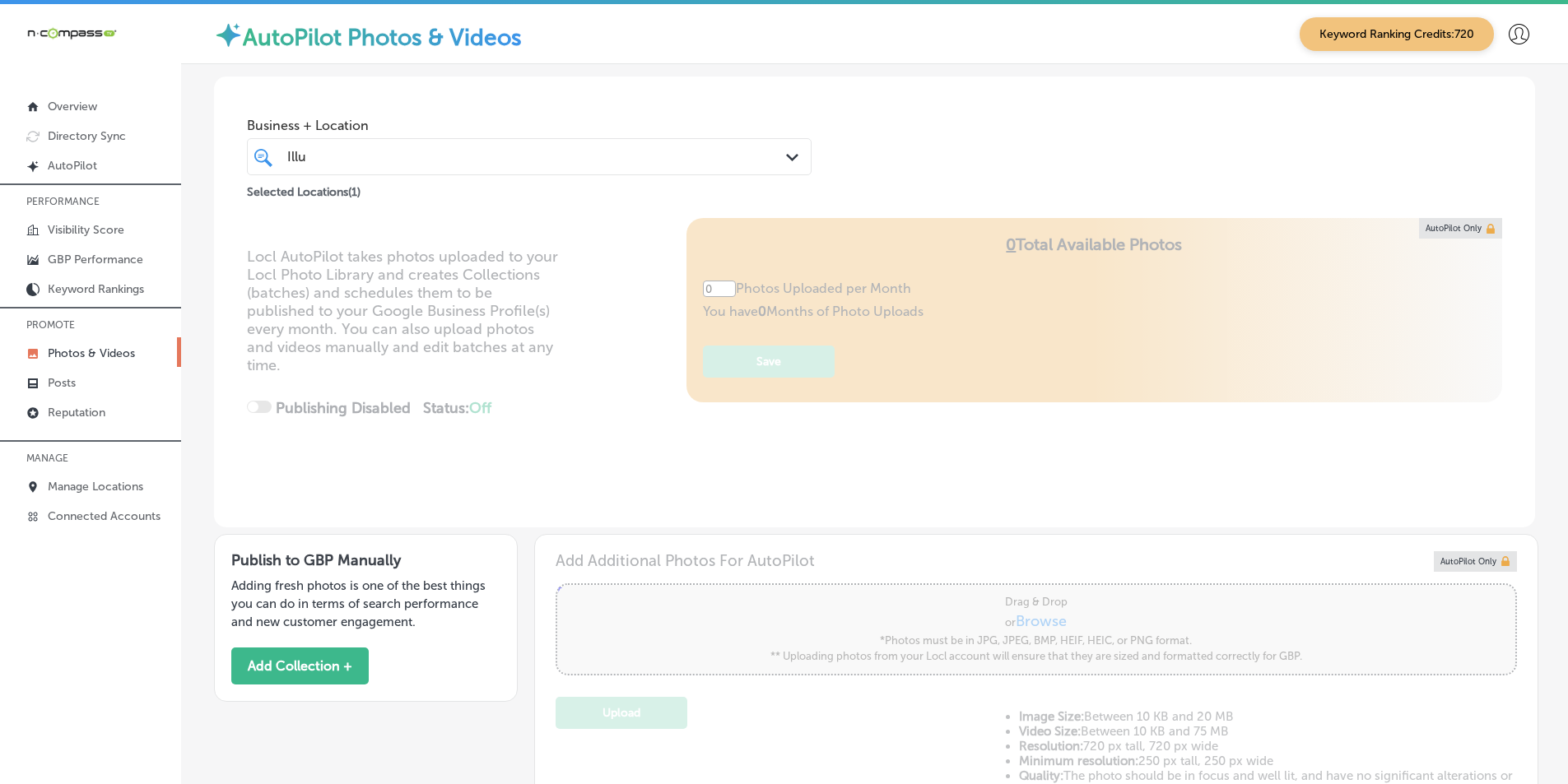
type input "5"
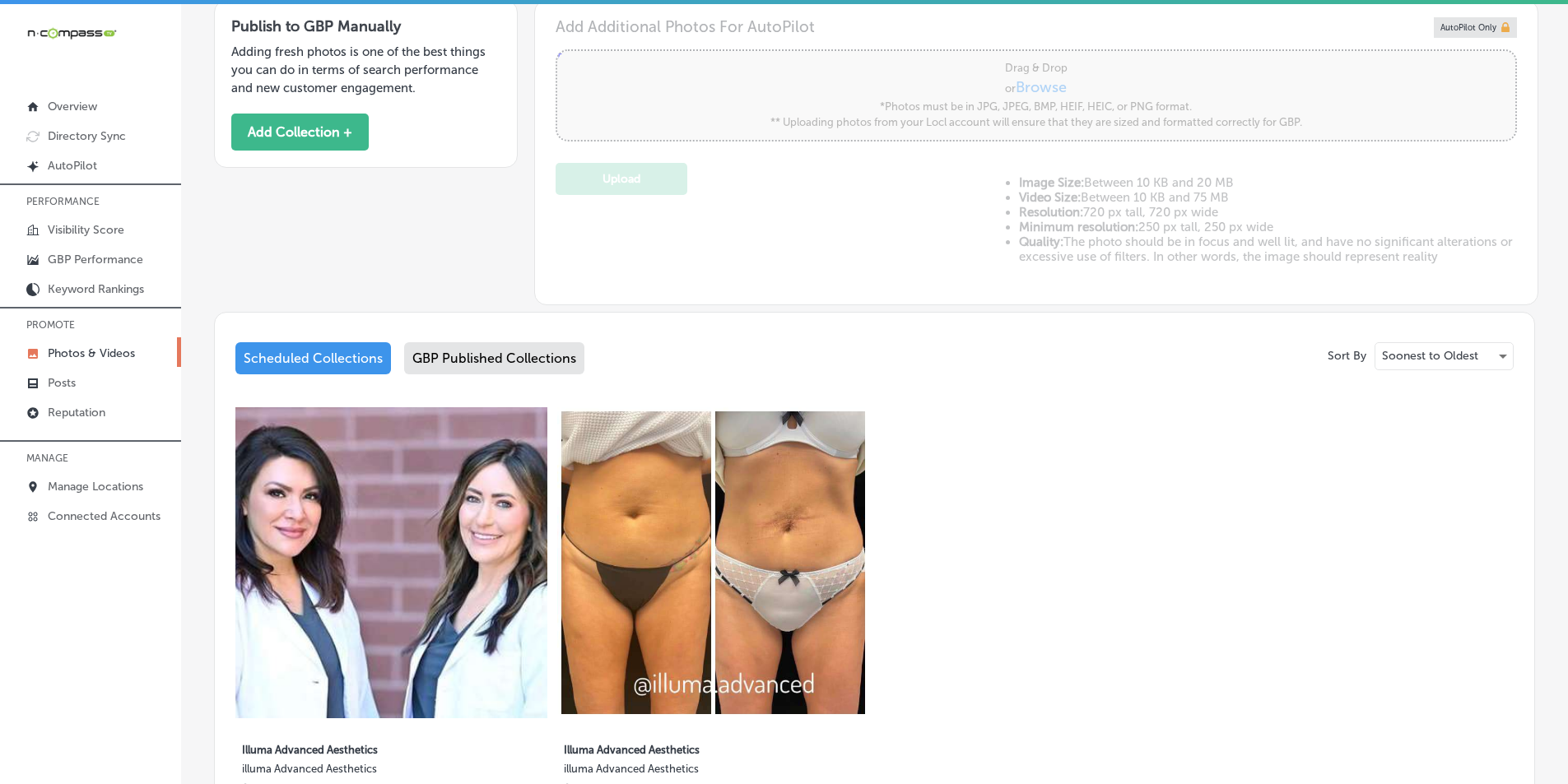
scroll to position [576, 0]
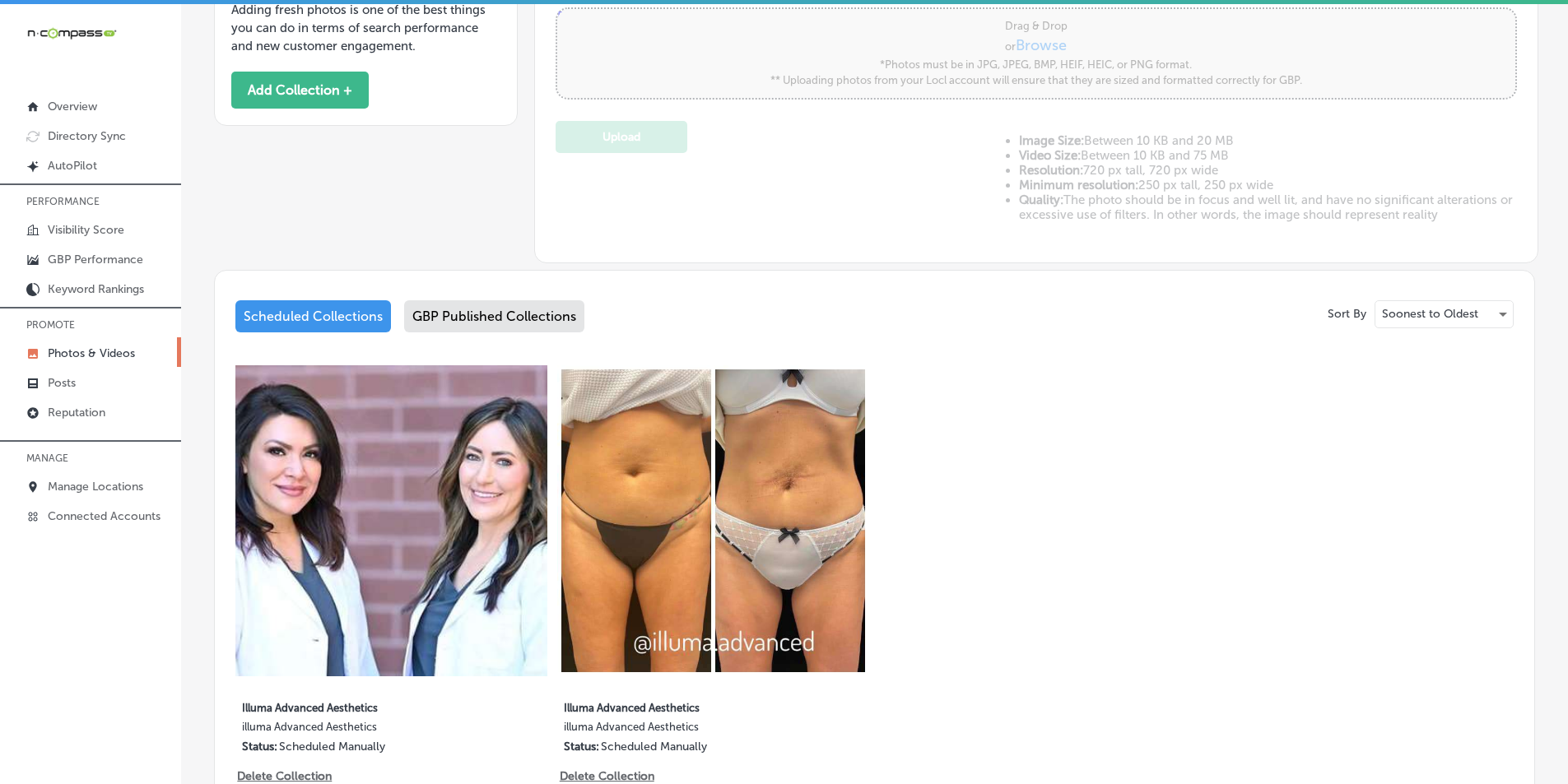
click at [467, 312] on div "GBP Published Collections" at bounding box center [493, 316] width 180 height 33
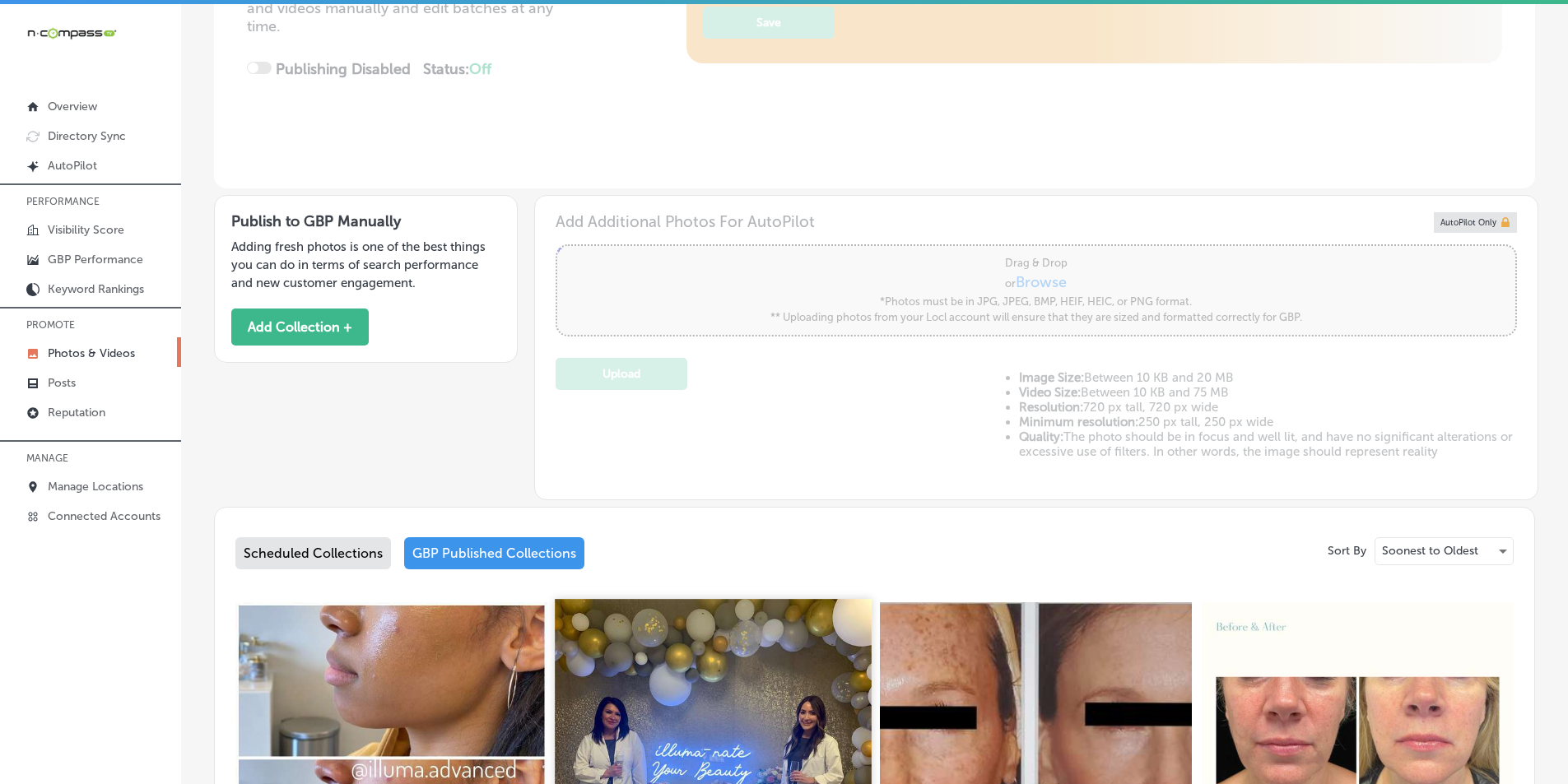
scroll to position [576, 0]
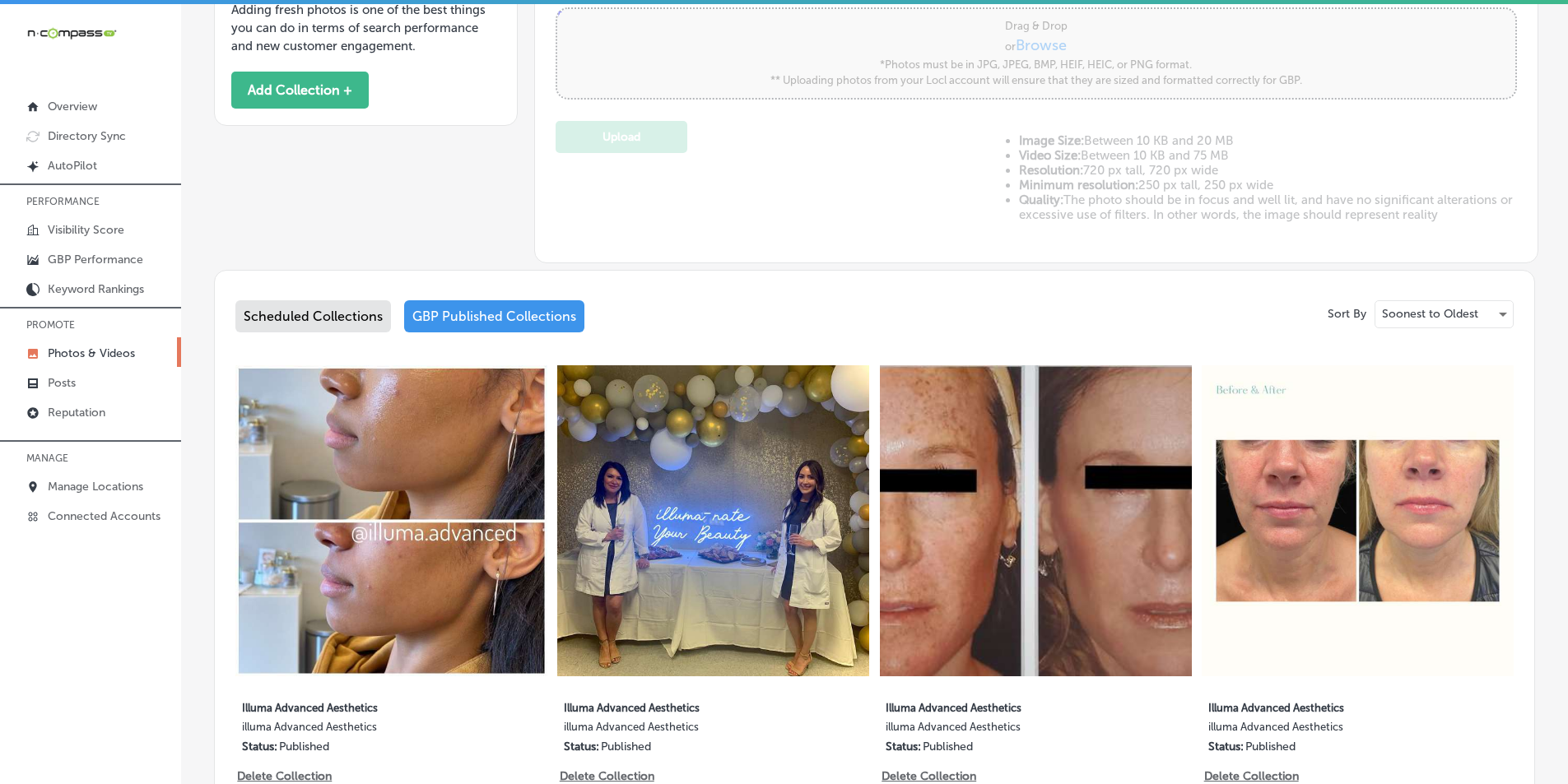
click at [337, 315] on div "Scheduled Collections" at bounding box center [313, 316] width 156 height 33
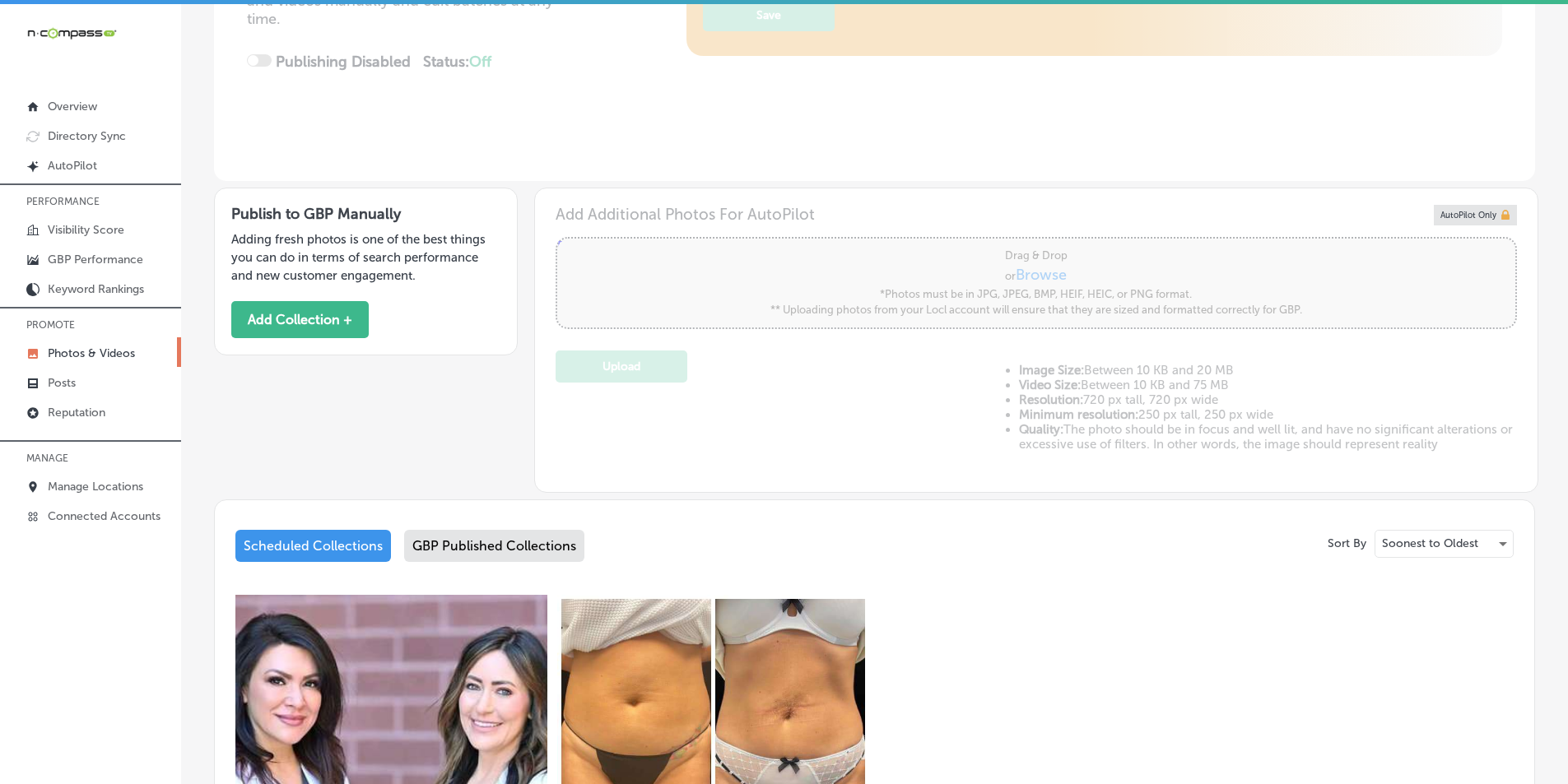
scroll to position [493, 0]
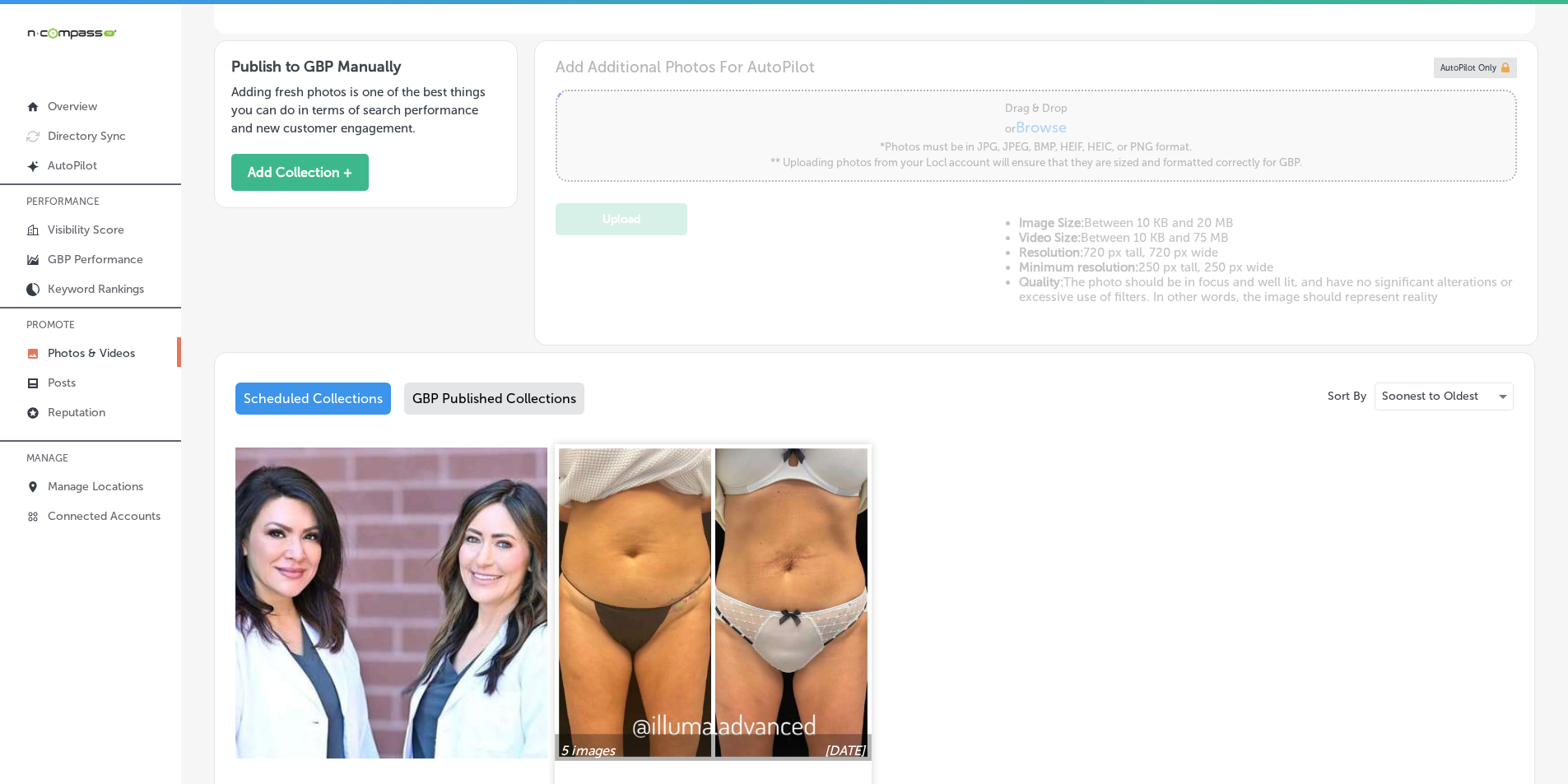
click at [639, 550] on img at bounding box center [713, 602] width 316 height 316
click at [639, 550] on div "Business + Location Illu Illu Path Created with Sketch. Selected Locations ( 1 …" at bounding box center [875, 252] width 1387 height 1363
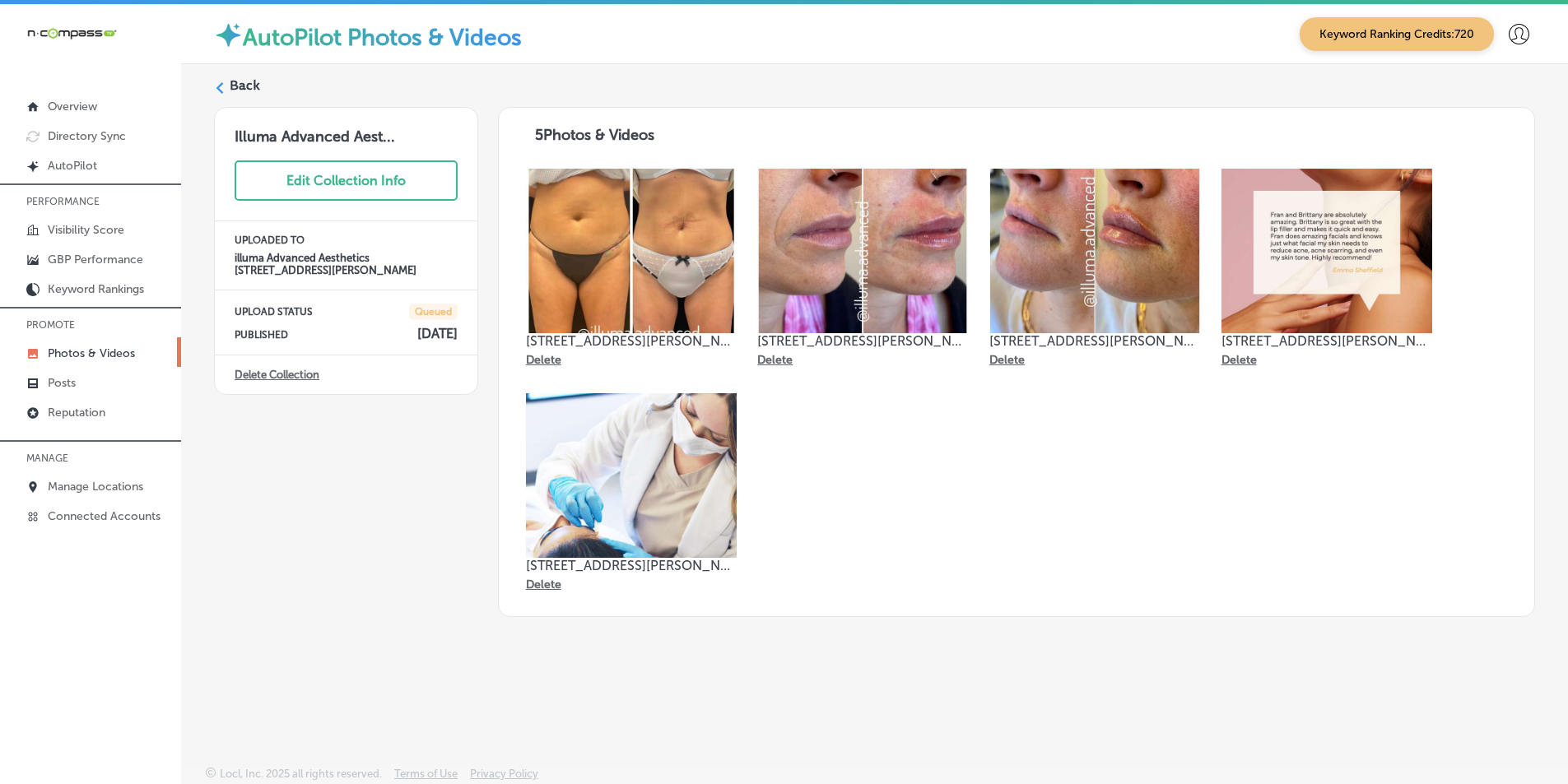
click at [224, 83] on icon at bounding box center [220, 89] width 12 height 12
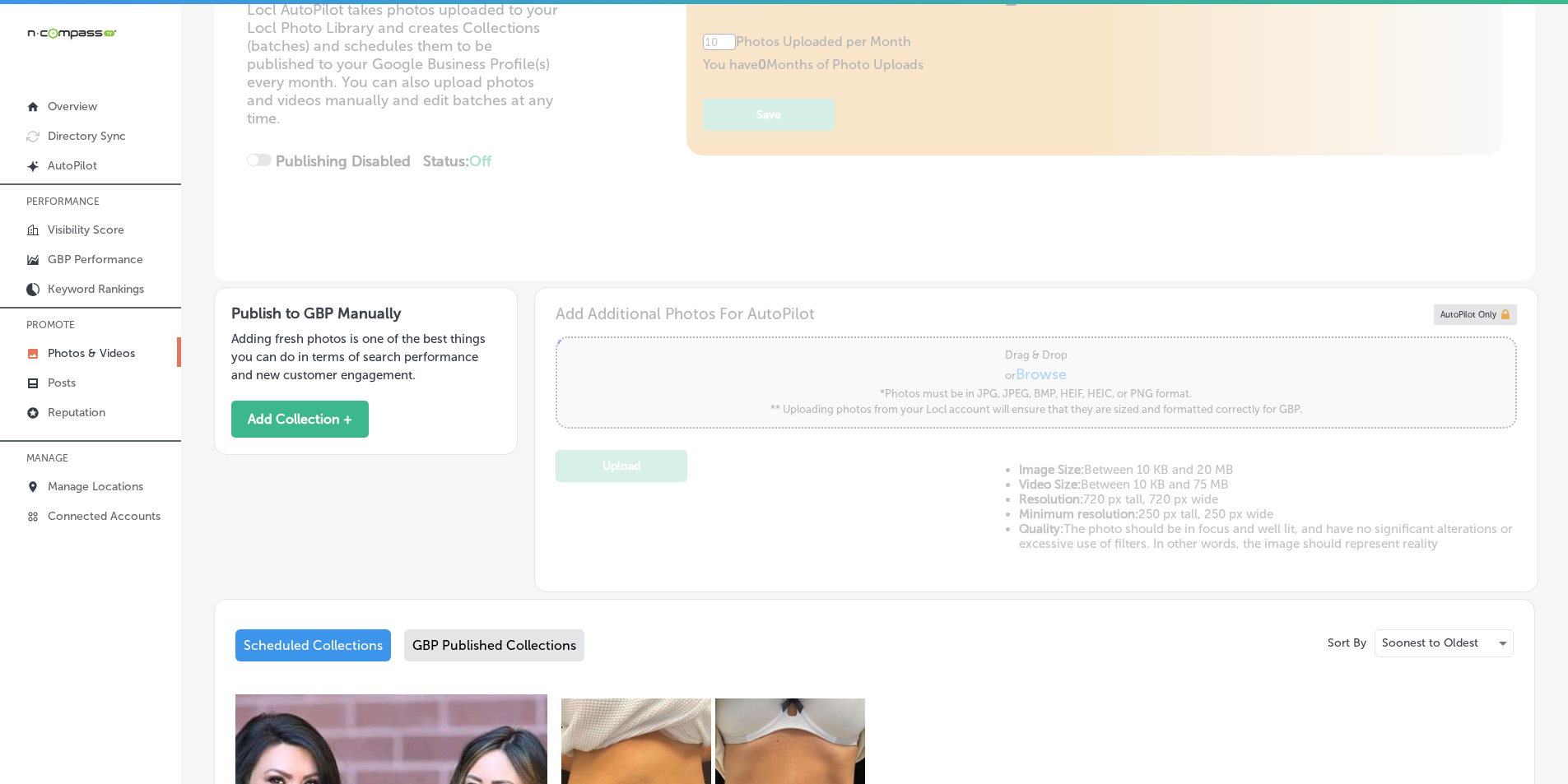
scroll to position [493, 0]
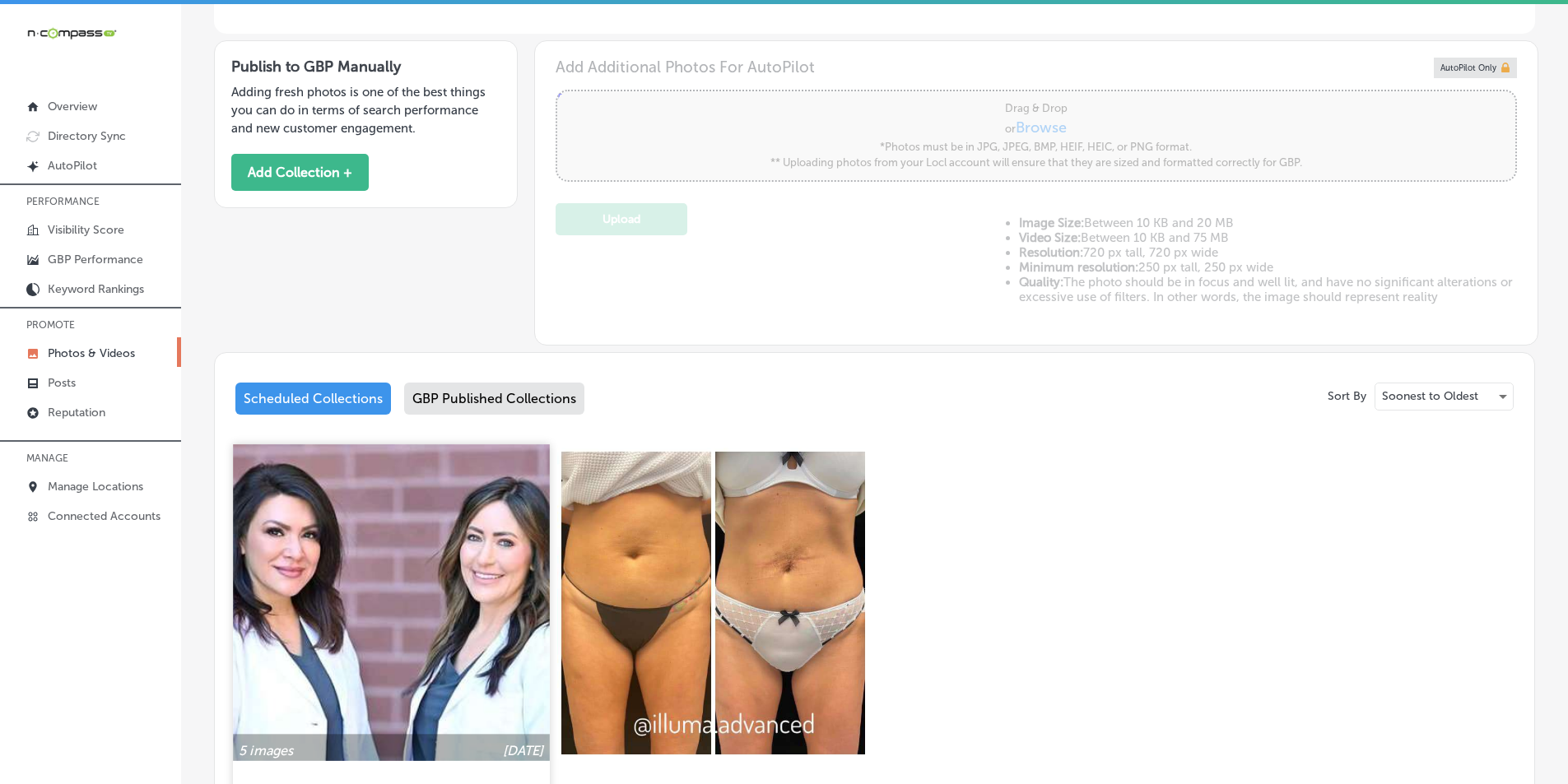
click at [423, 560] on img at bounding box center [390, 602] width 316 height 316
click at [423, 560] on div "Business + Location All Locations Path Created with Sketch. Locl AutoPilot take…" at bounding box center [875, 252] width 1387 height 1363
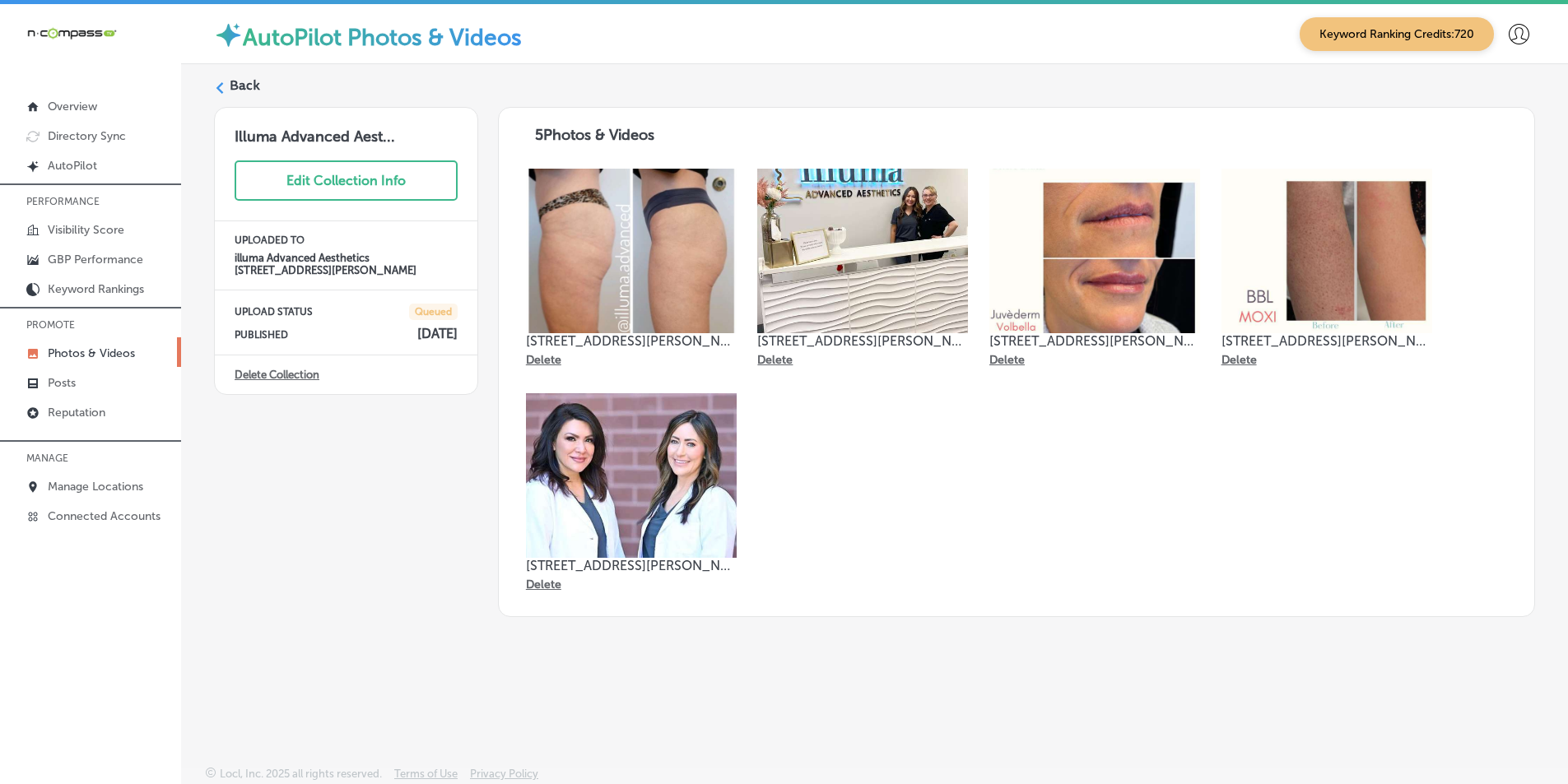
click at [225, 83] on icon at bounding box center [220, 89] width 12 height 12
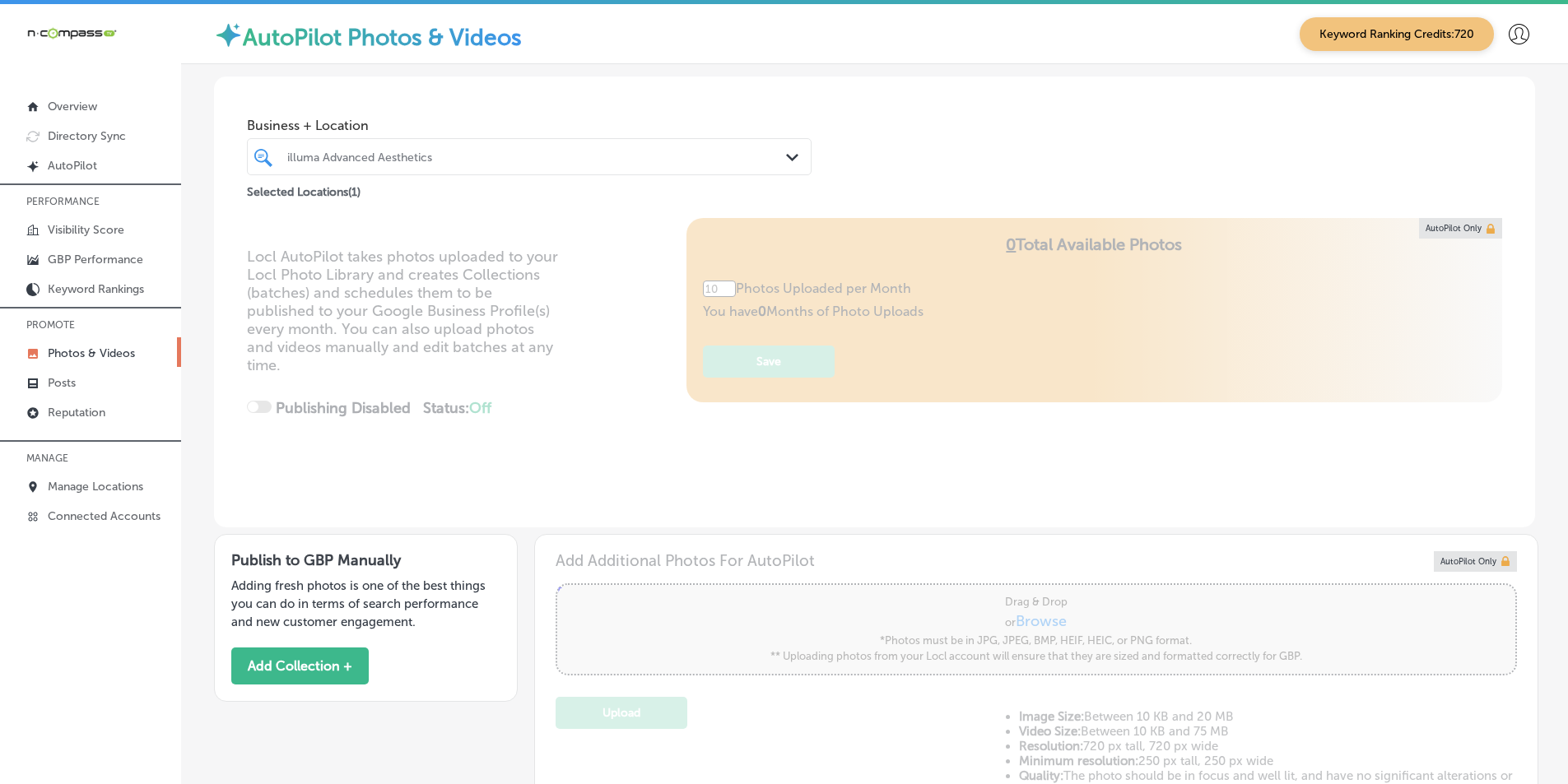
type input "5"
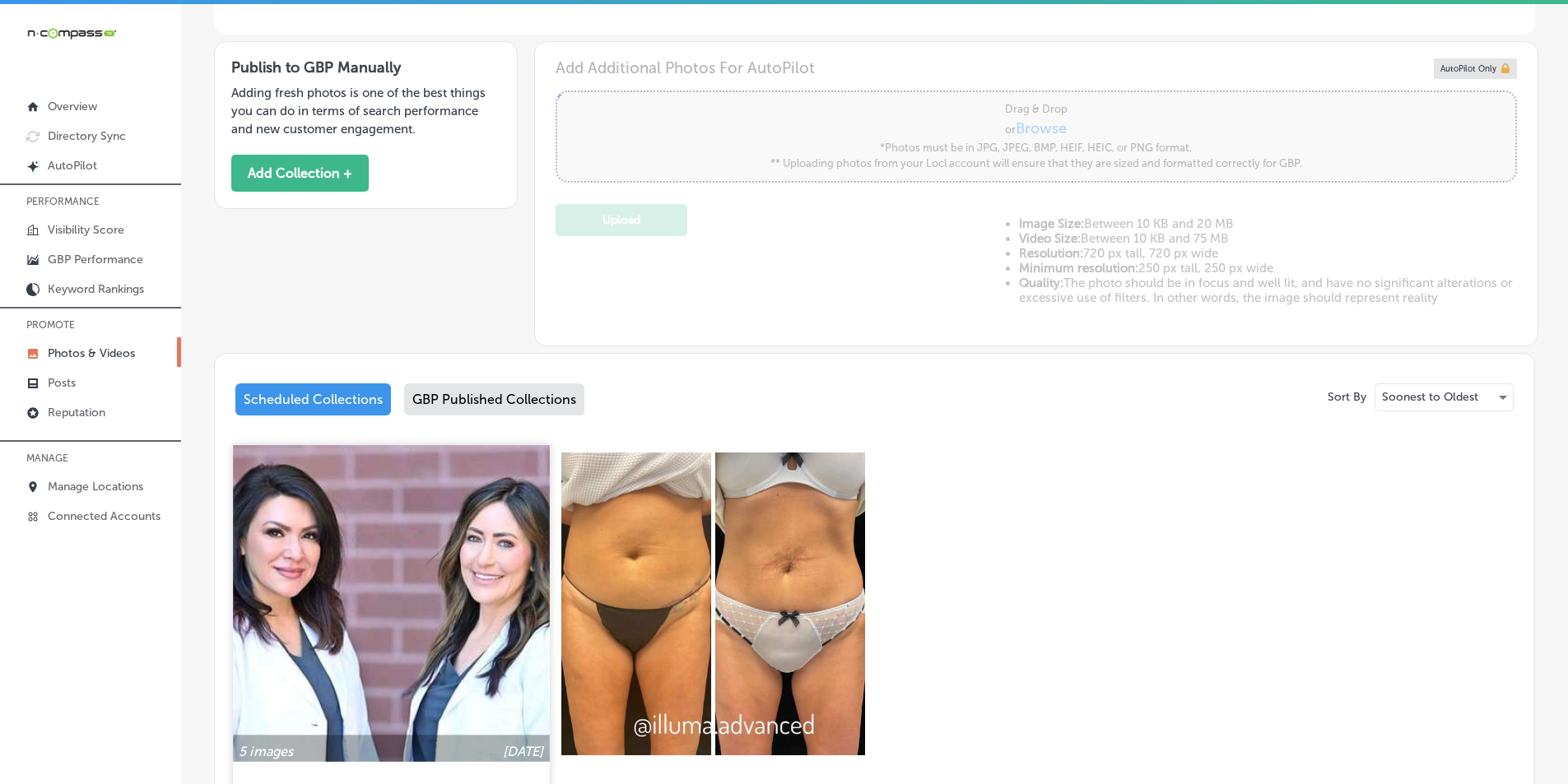
scroll to position [493, 0]
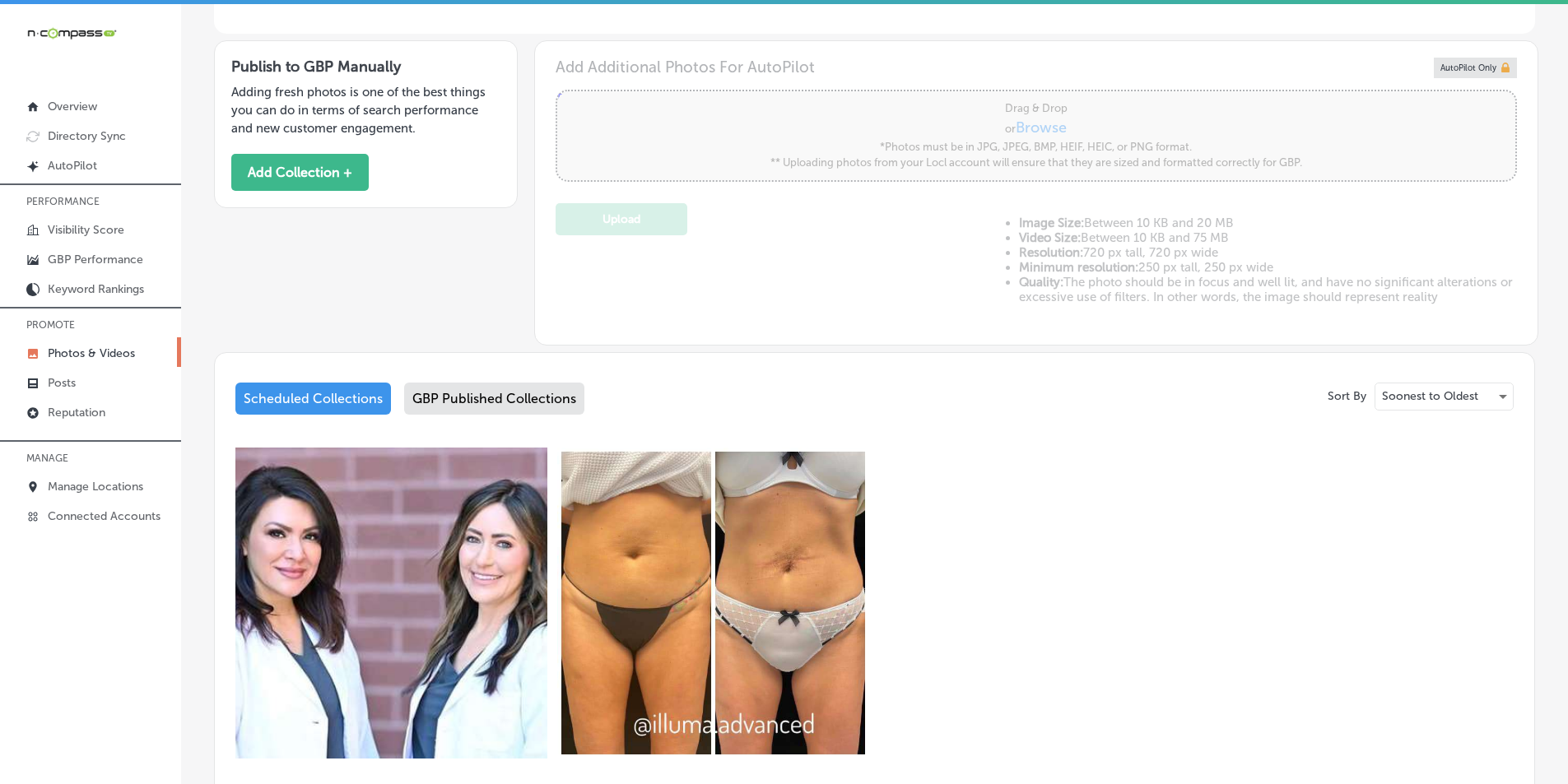
click at [494, 402] on div "GBP Published Collections" at bounding box center [493, 399] width 180 height 33
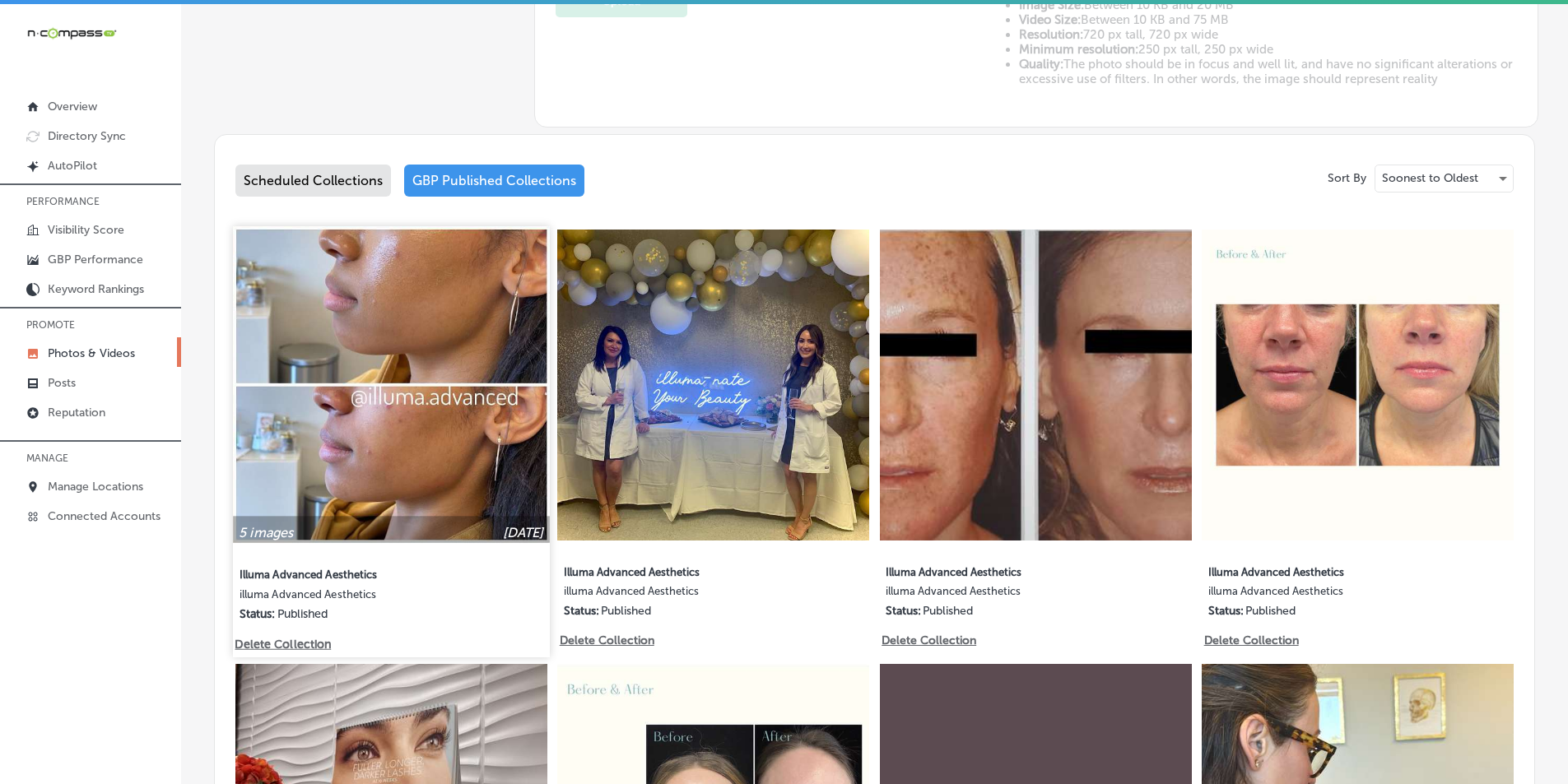
scroll to position [741, 0]
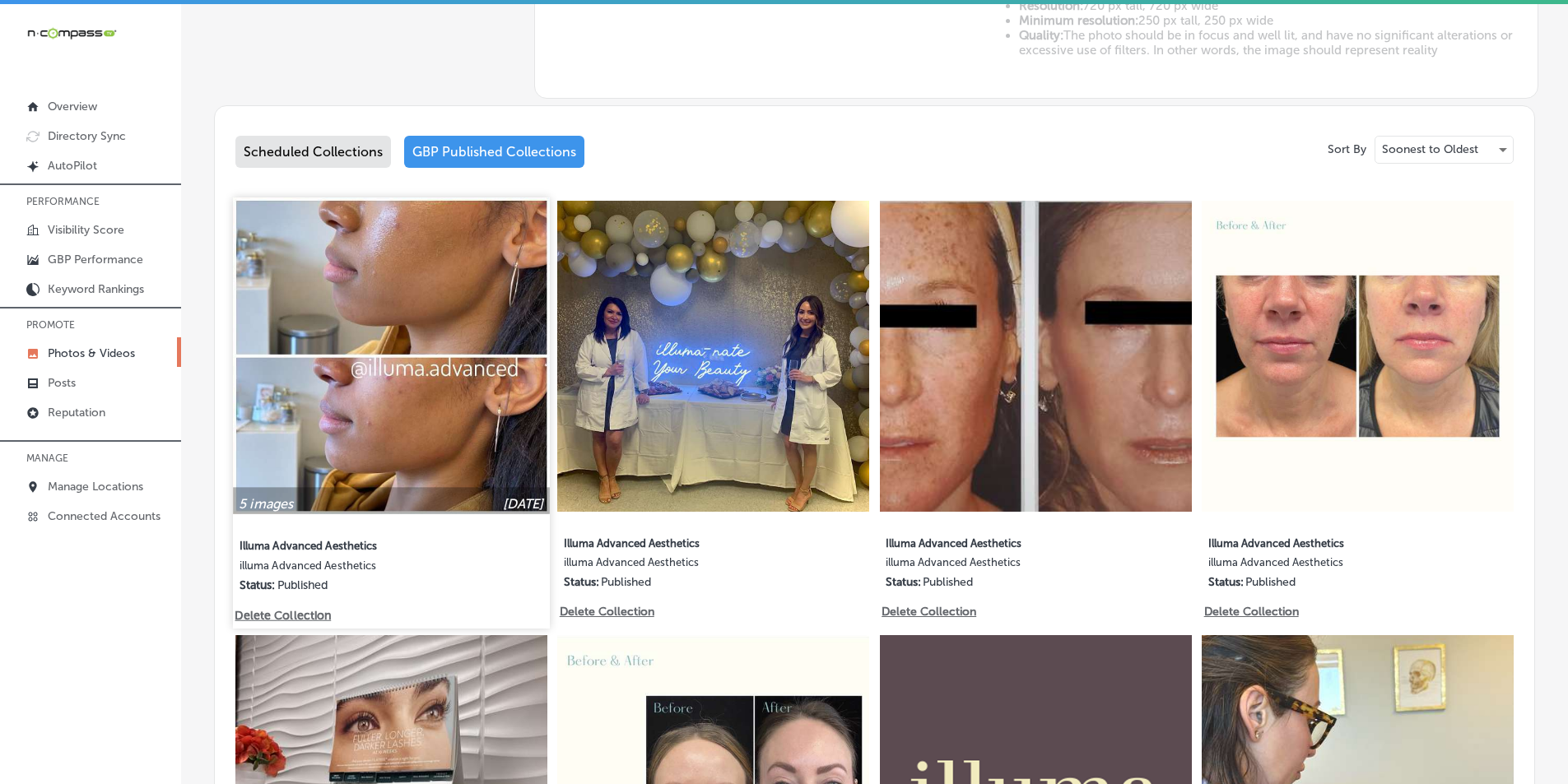
click at [479, 444] on img at bounding box center [390, 356] width 316 height 316
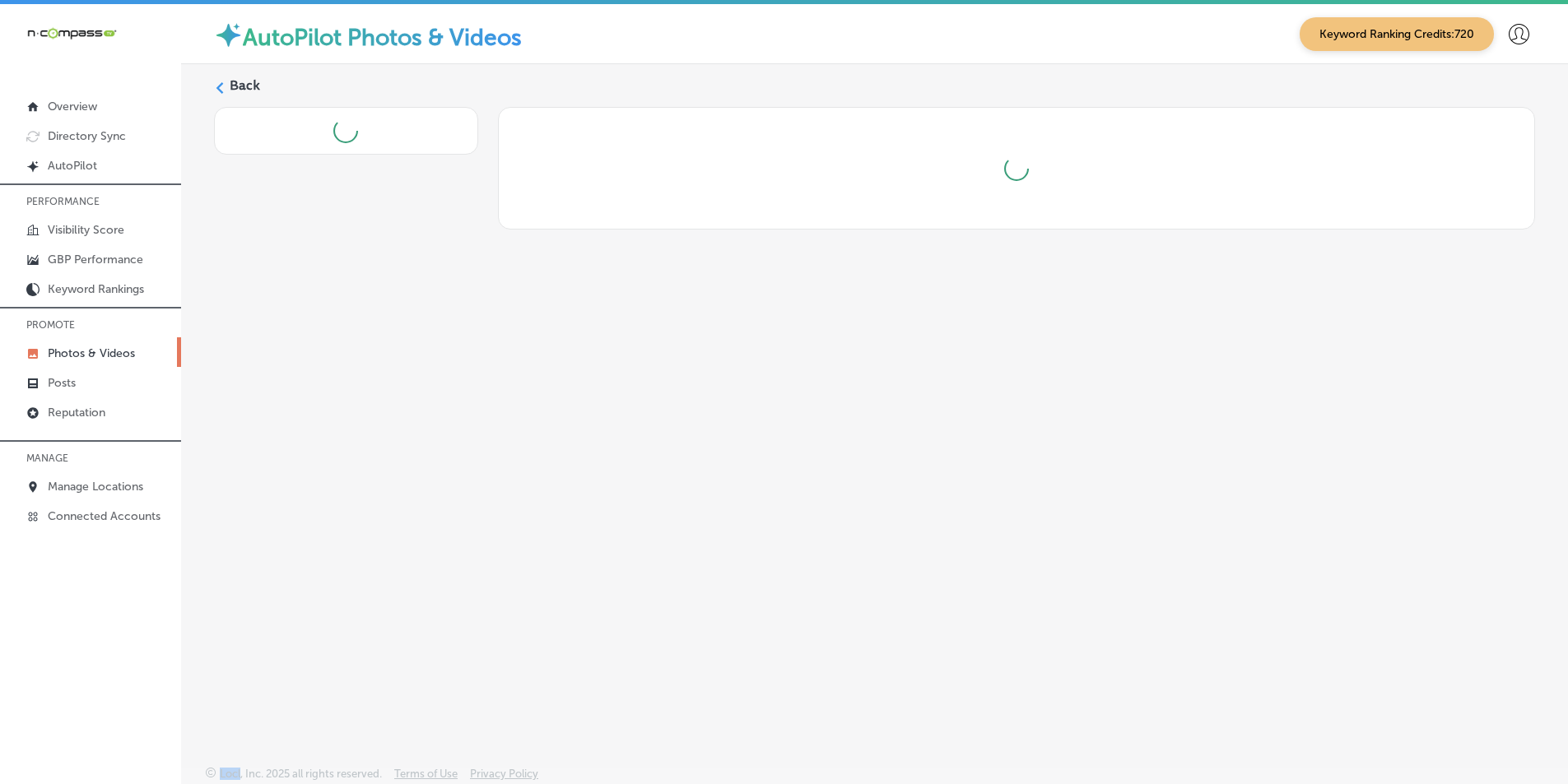
click at [479, 444] on div "Back" at bounding box center [875, 376] width 1387 height 624
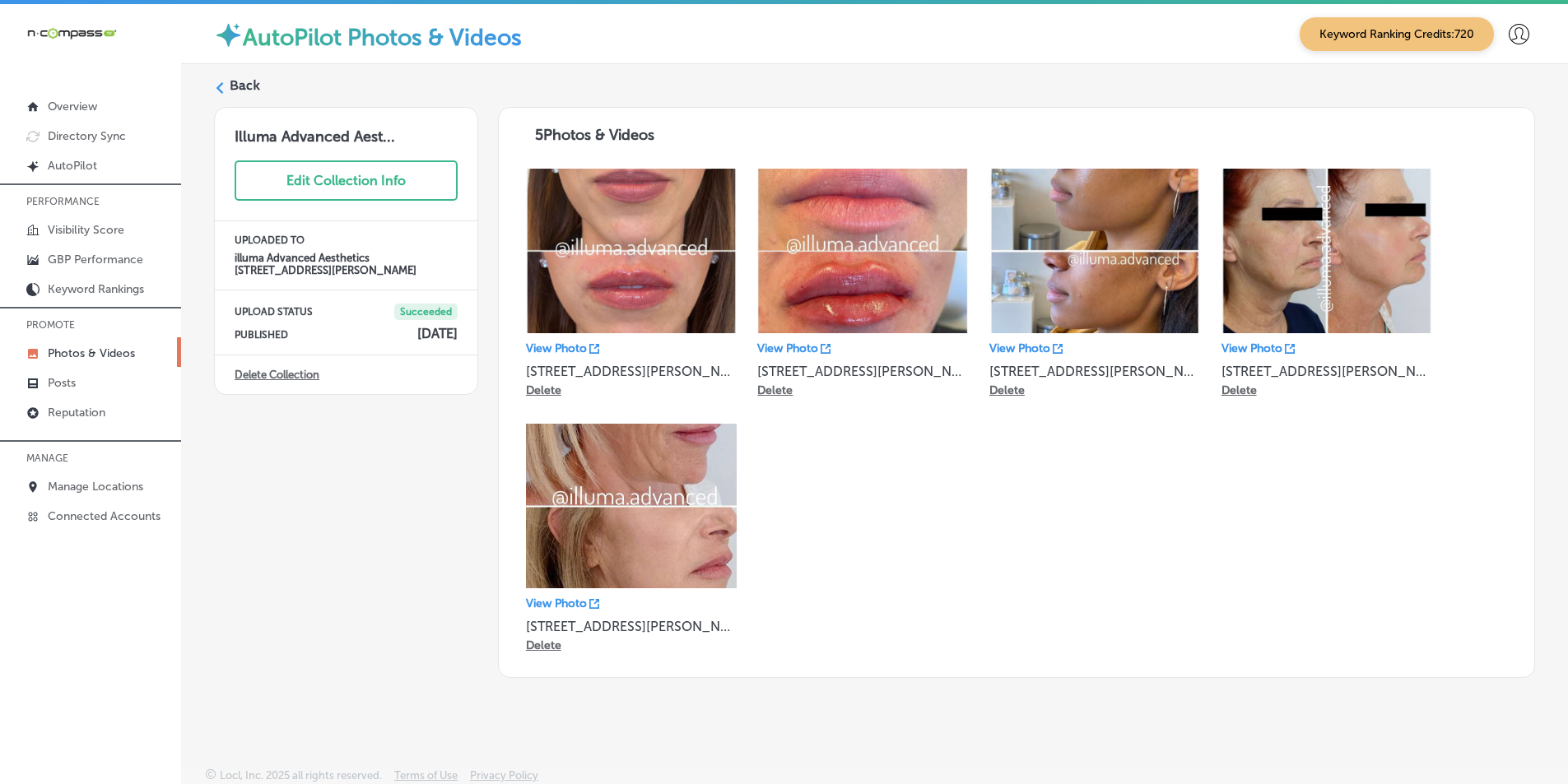
click at [224, 86] on icon at bounding box center [220, 89] width 12 height 12
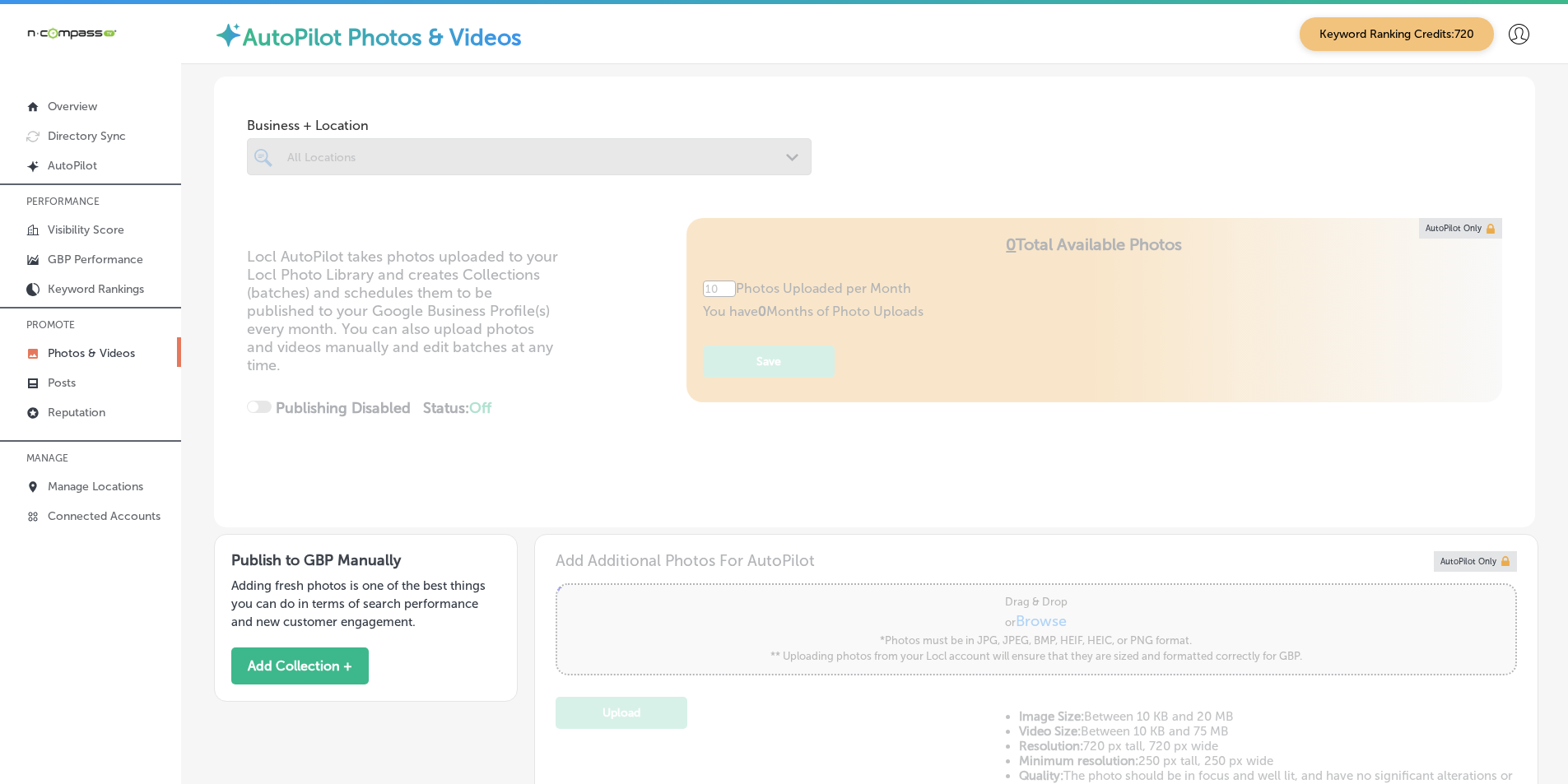
type input "5"
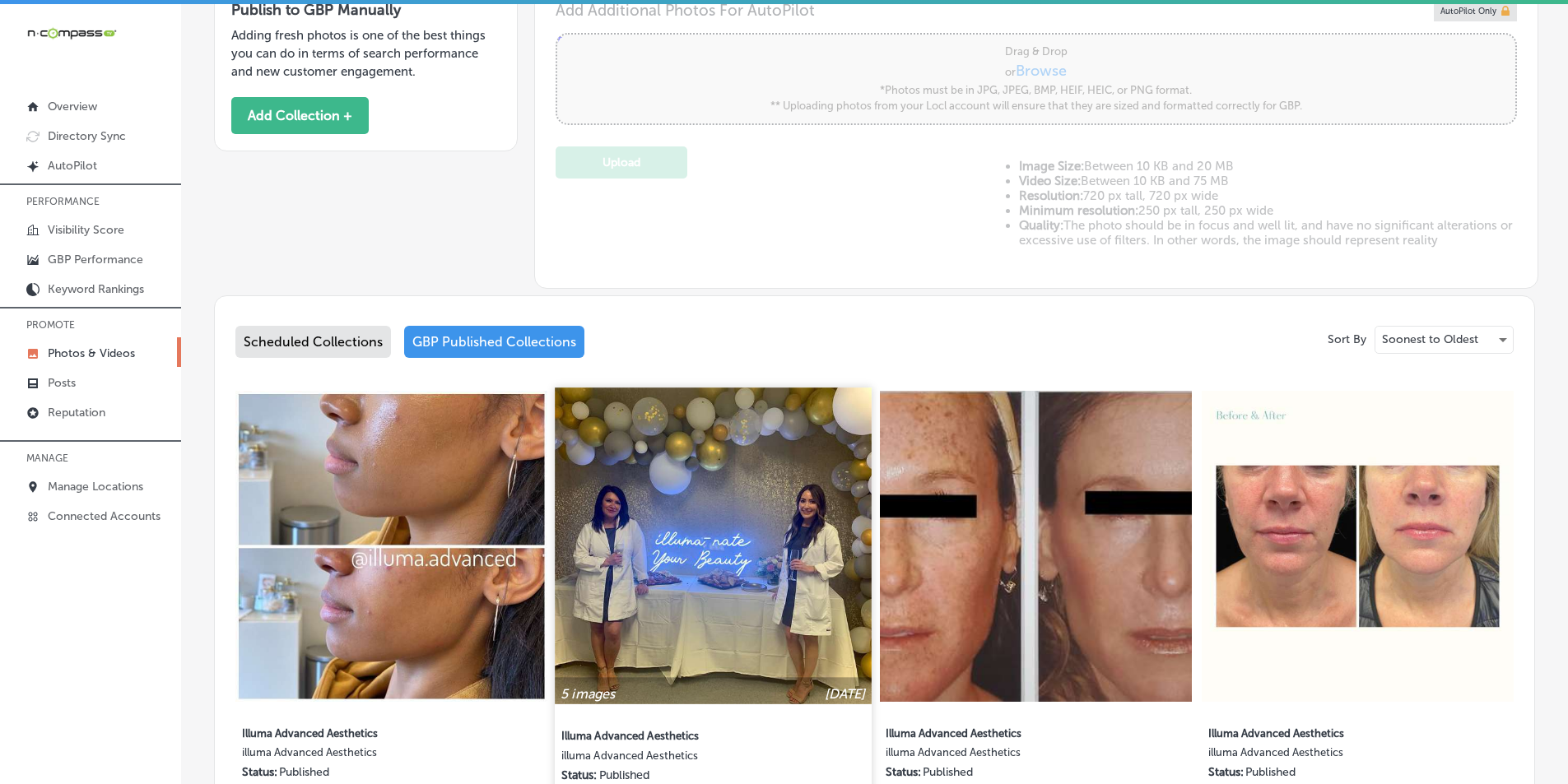
scroll to position [658, 0]
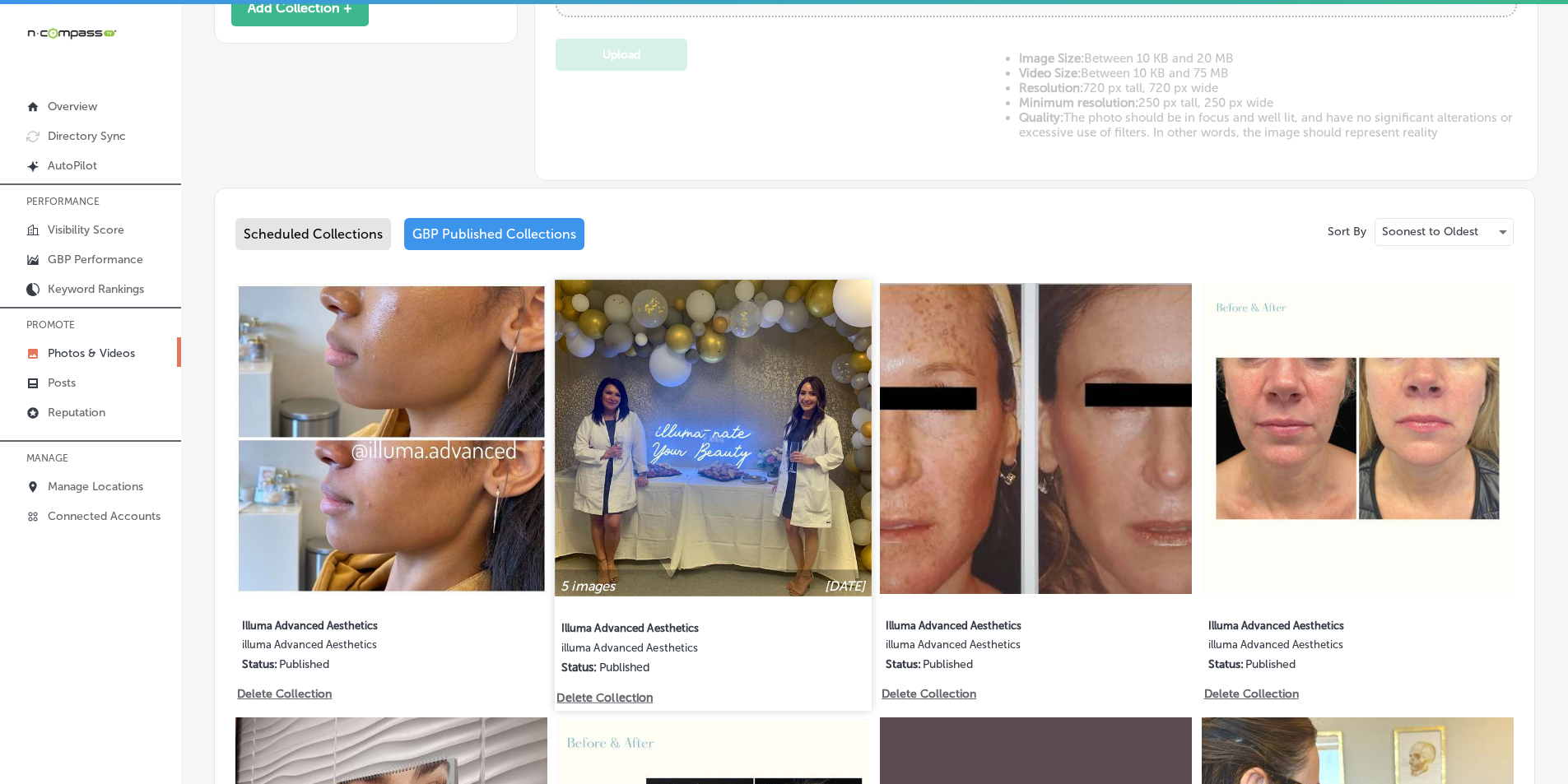
click at [702, 475] on img at bounding box center [713, 437] width 316 height 316
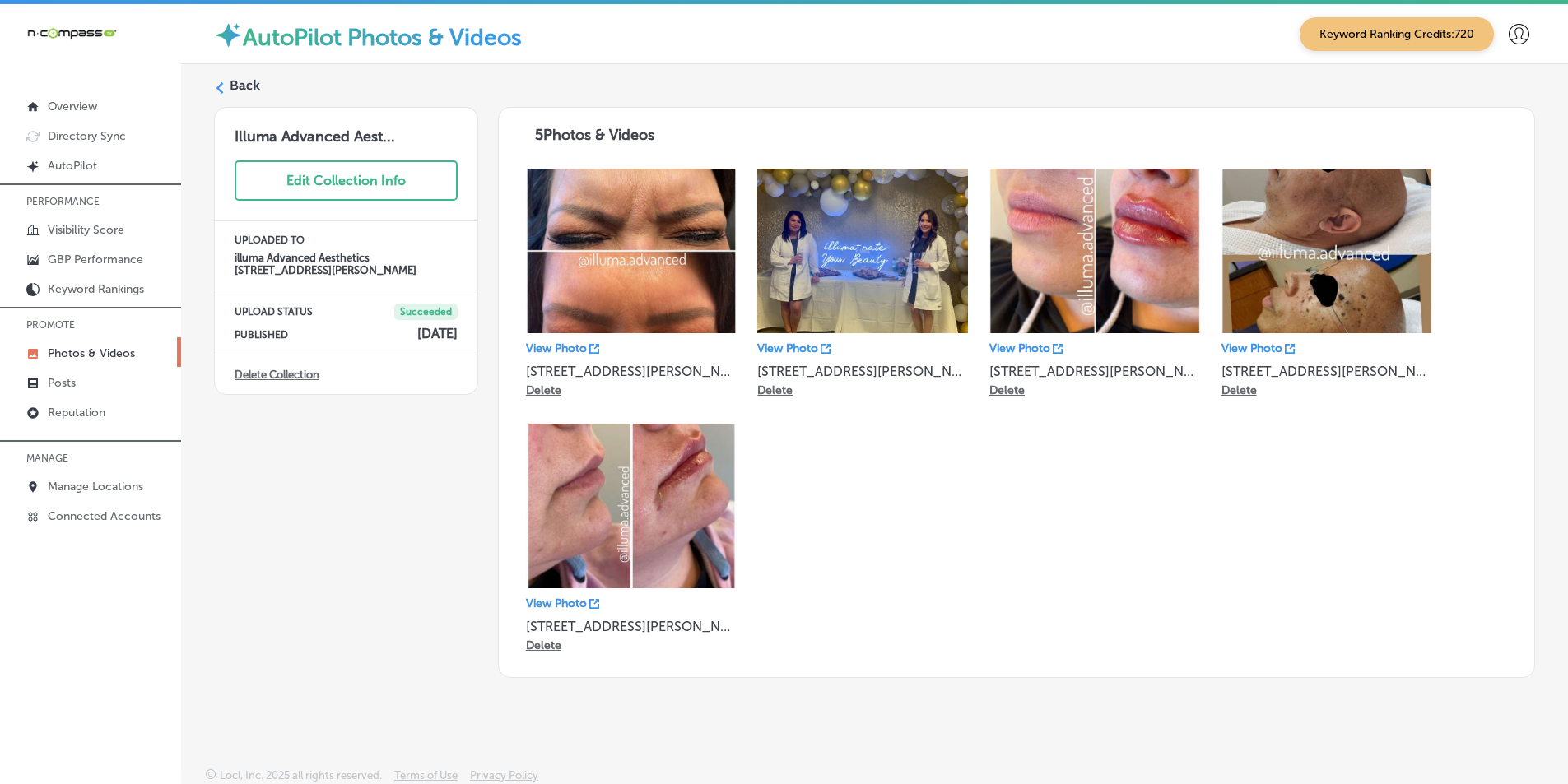
click at [227, 83] on div "Back" at bounding box center [874, 92] width 1321 height 31
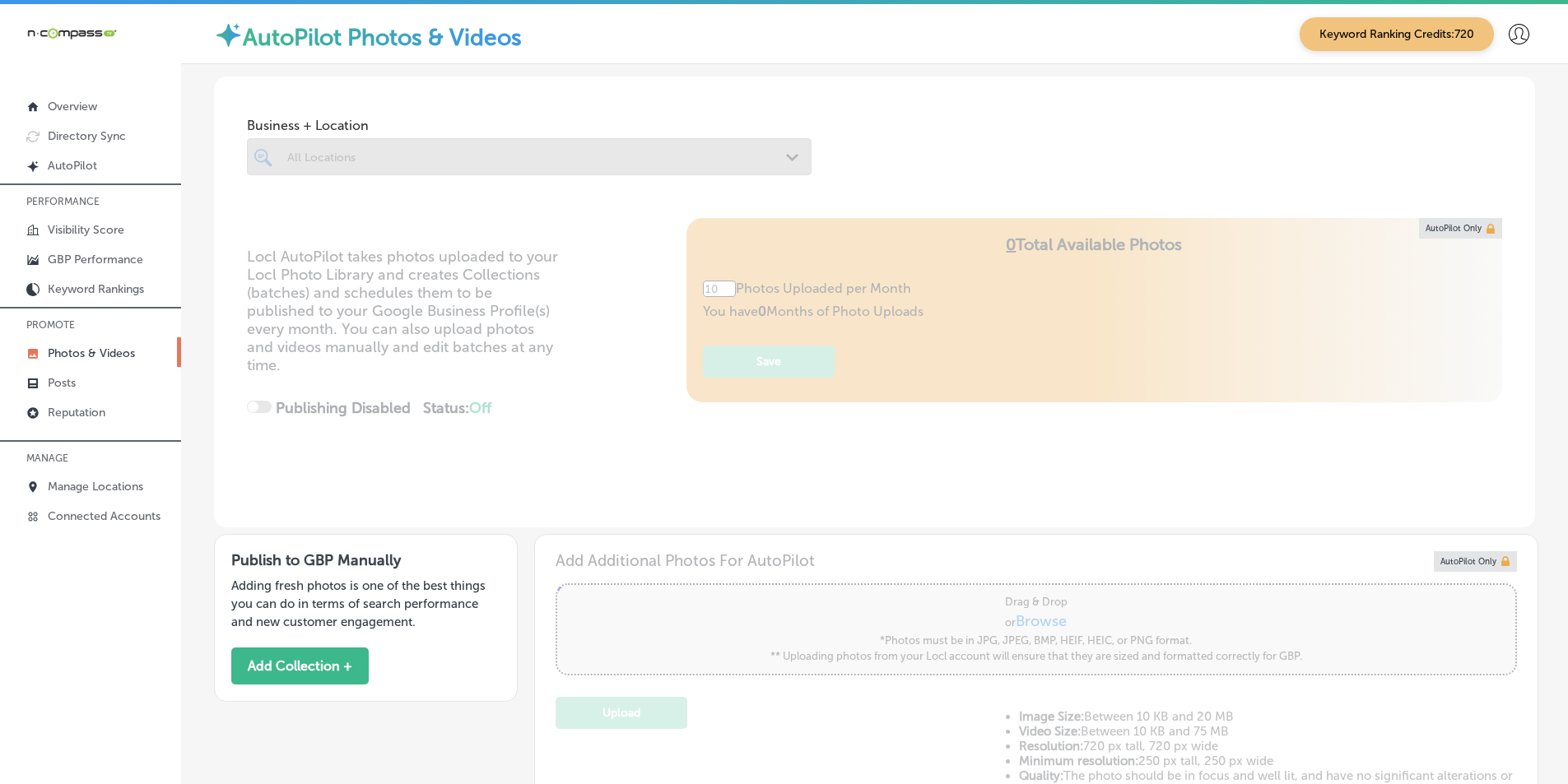
type input "5"
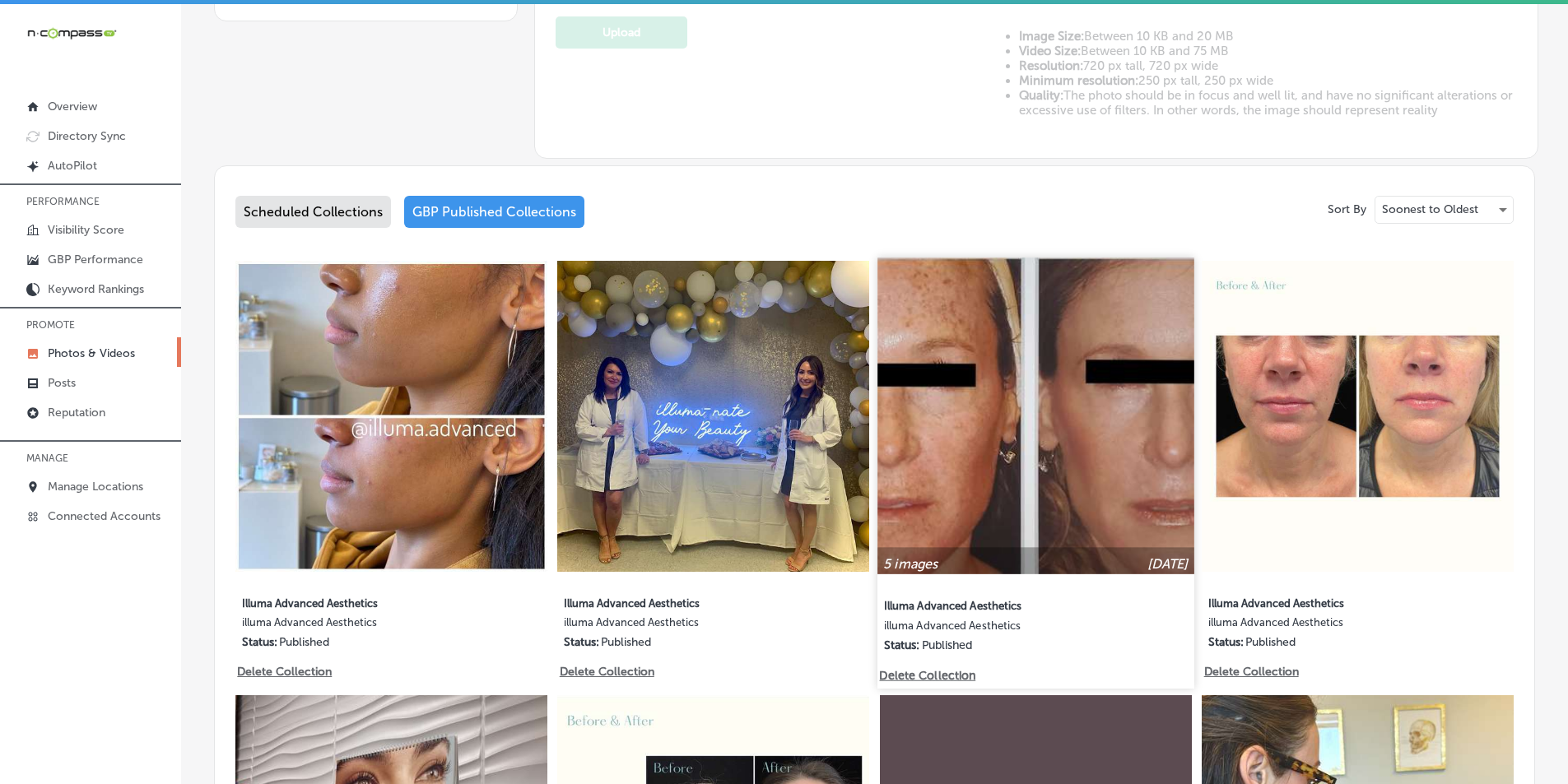
scroll to position [741, 0]
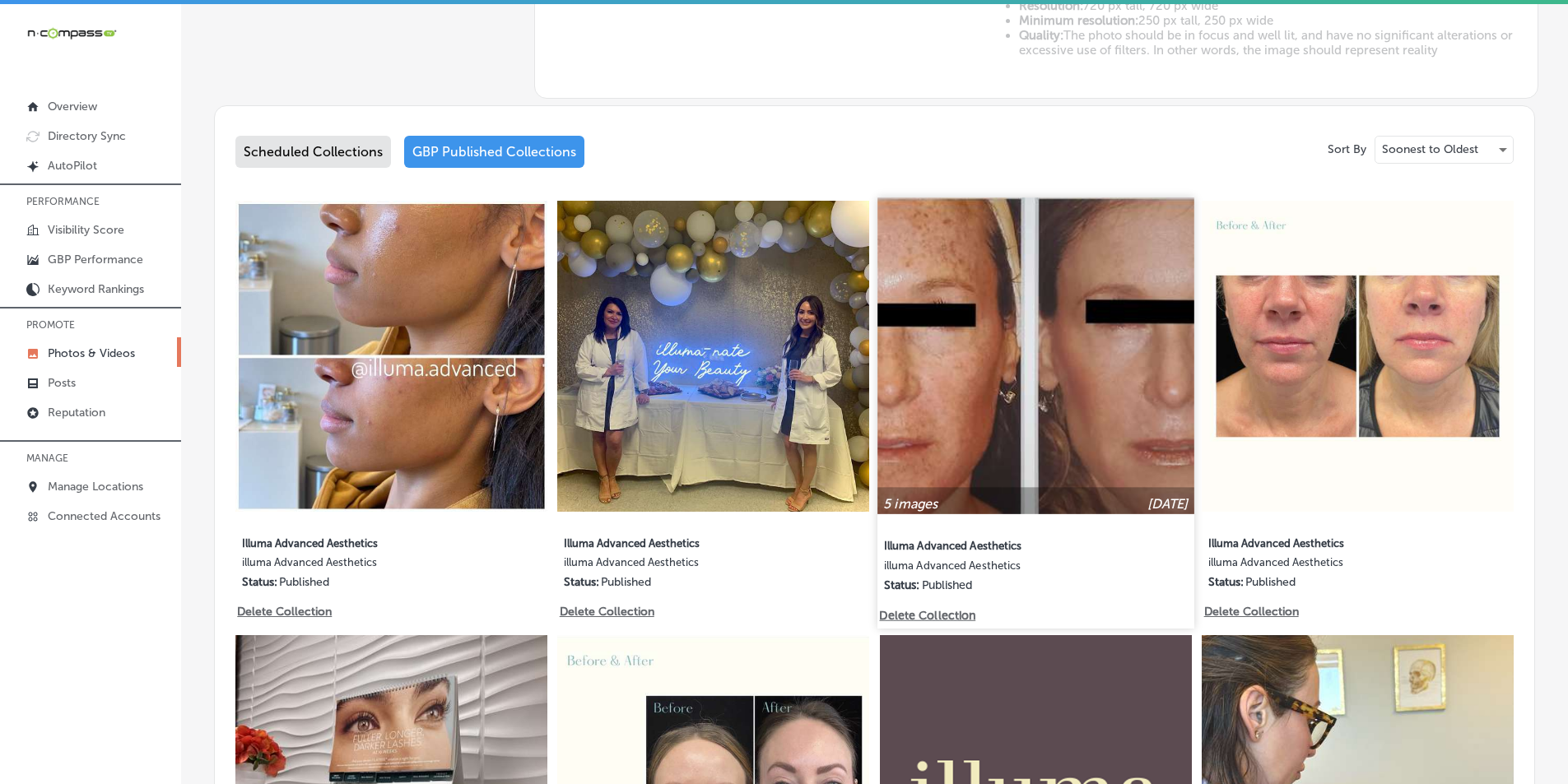
click at [1017, 453] on img at bounding box center [1035, 356] width 316 height 316
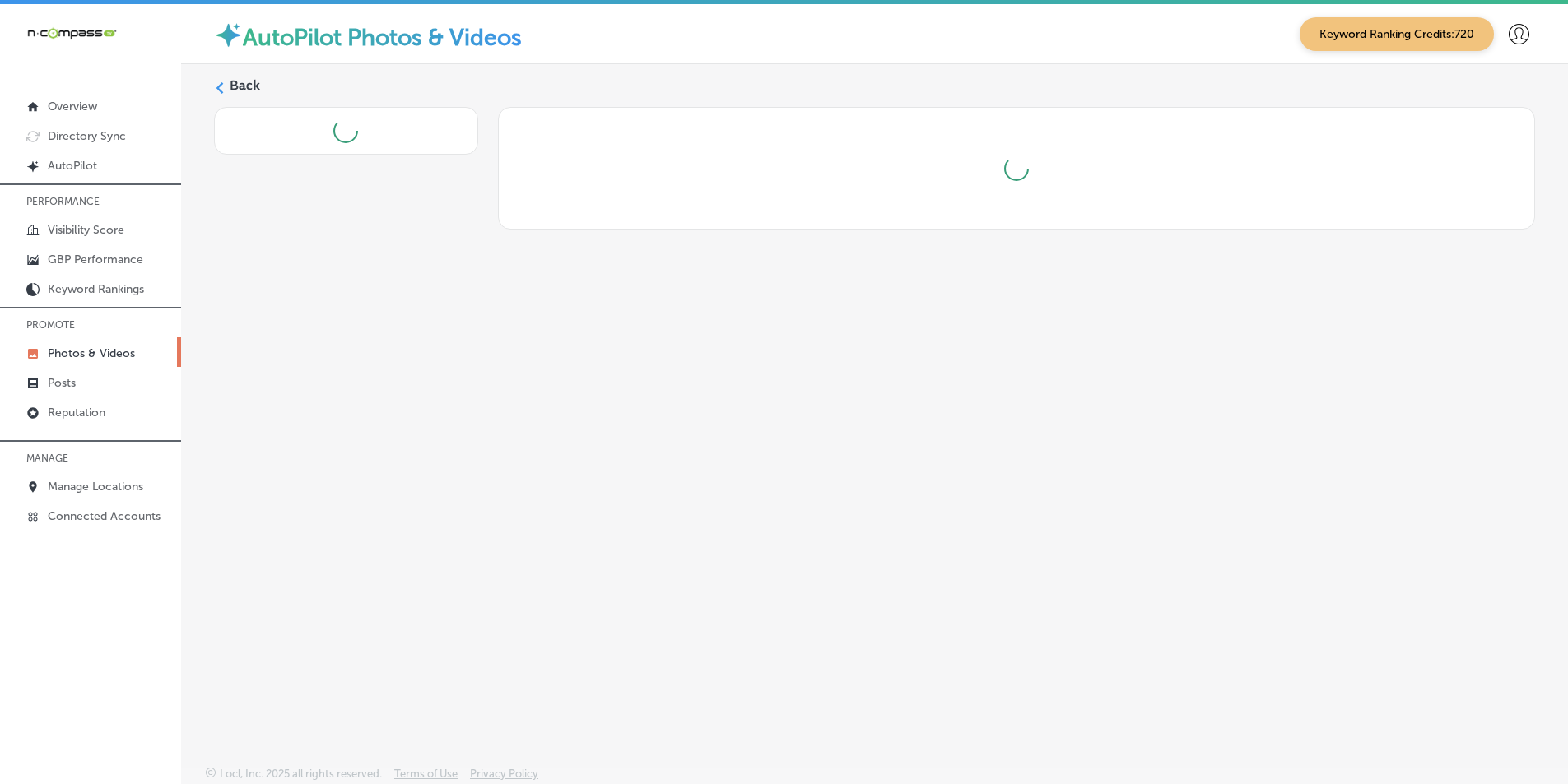
click at [1017, 453] on div "Back" at bounding box center [875, 376] width 1387 height 624
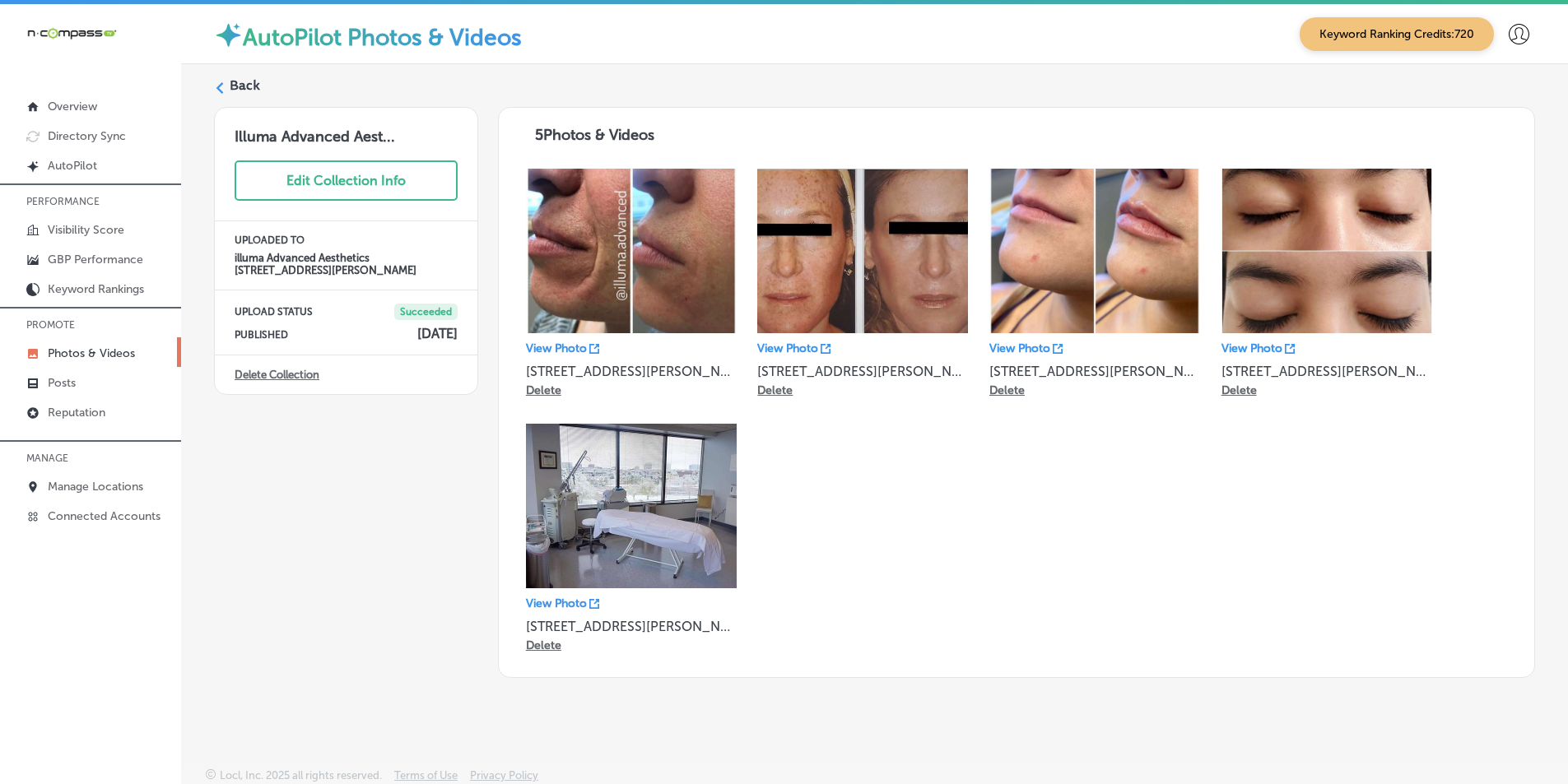
click at [230, 76] on div "Back Illuma Advanced Aest... Edit Collection Info UPLOADED TO illuma Advanced A…" at bounding box center [875, 377] width 1387 height 626
click at [229, 88] on div "Back" at bounding box center [874, 92] width 1321 height 31
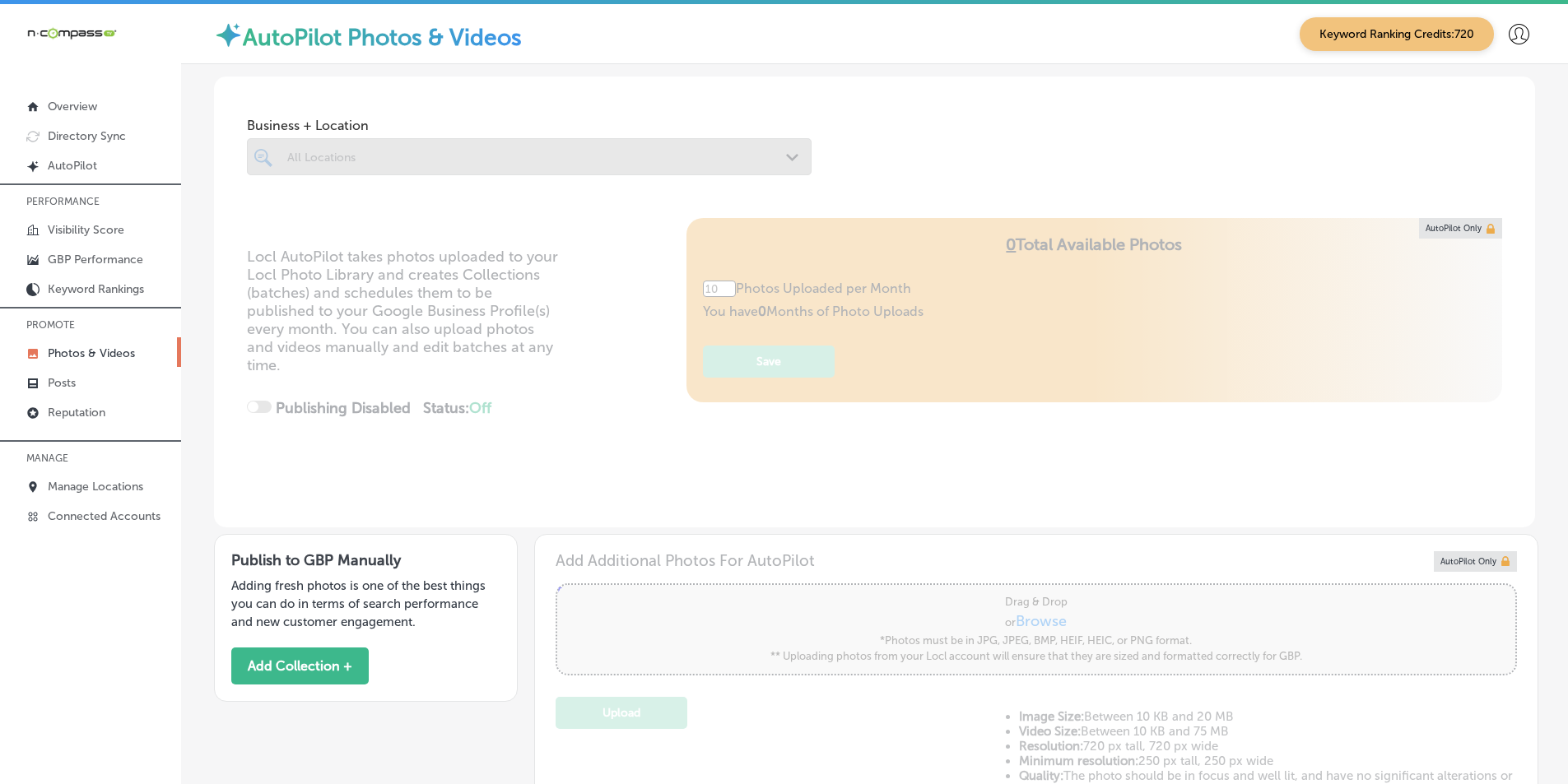
type input "5"
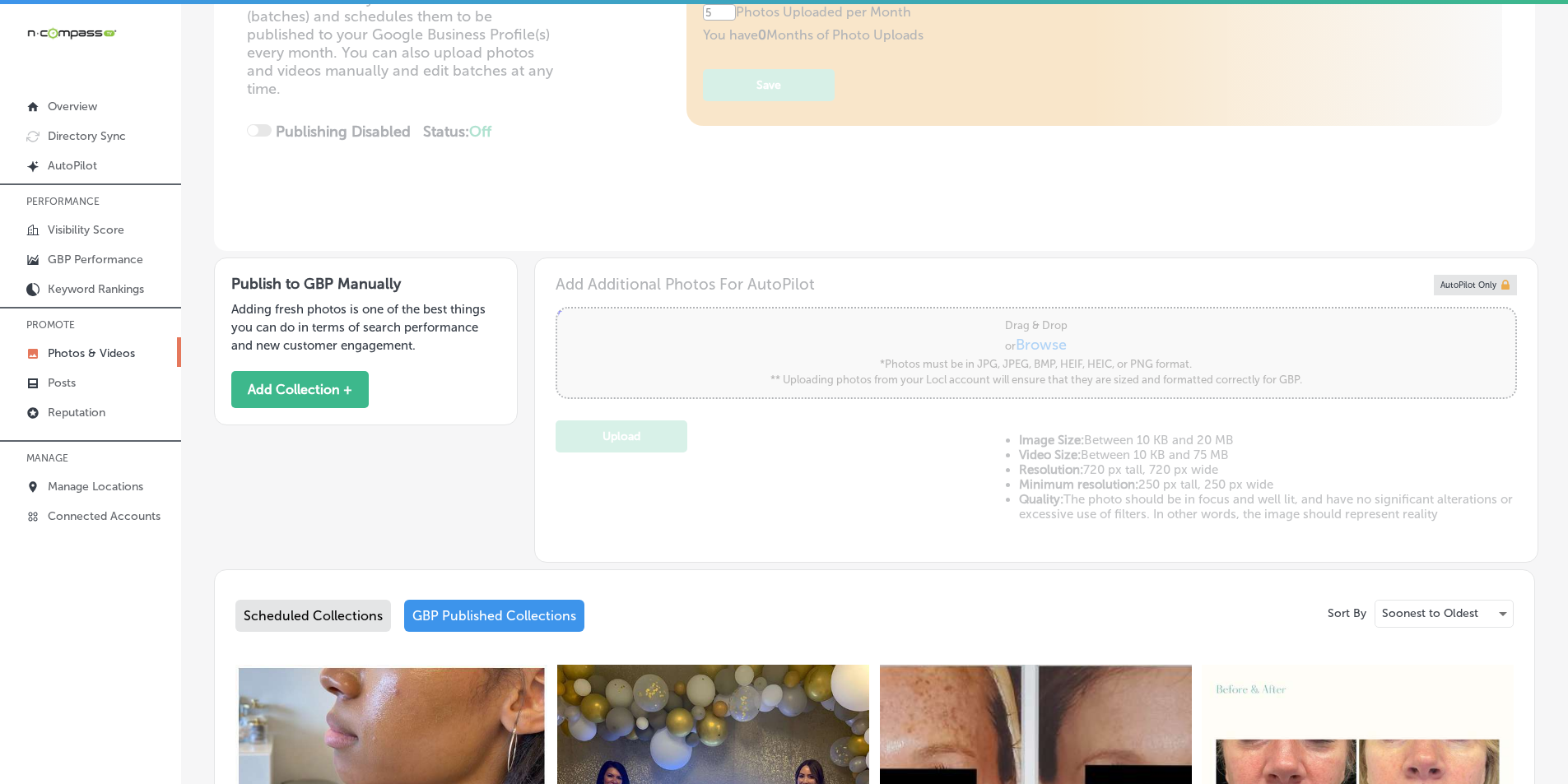
scroll to position [329, 0]
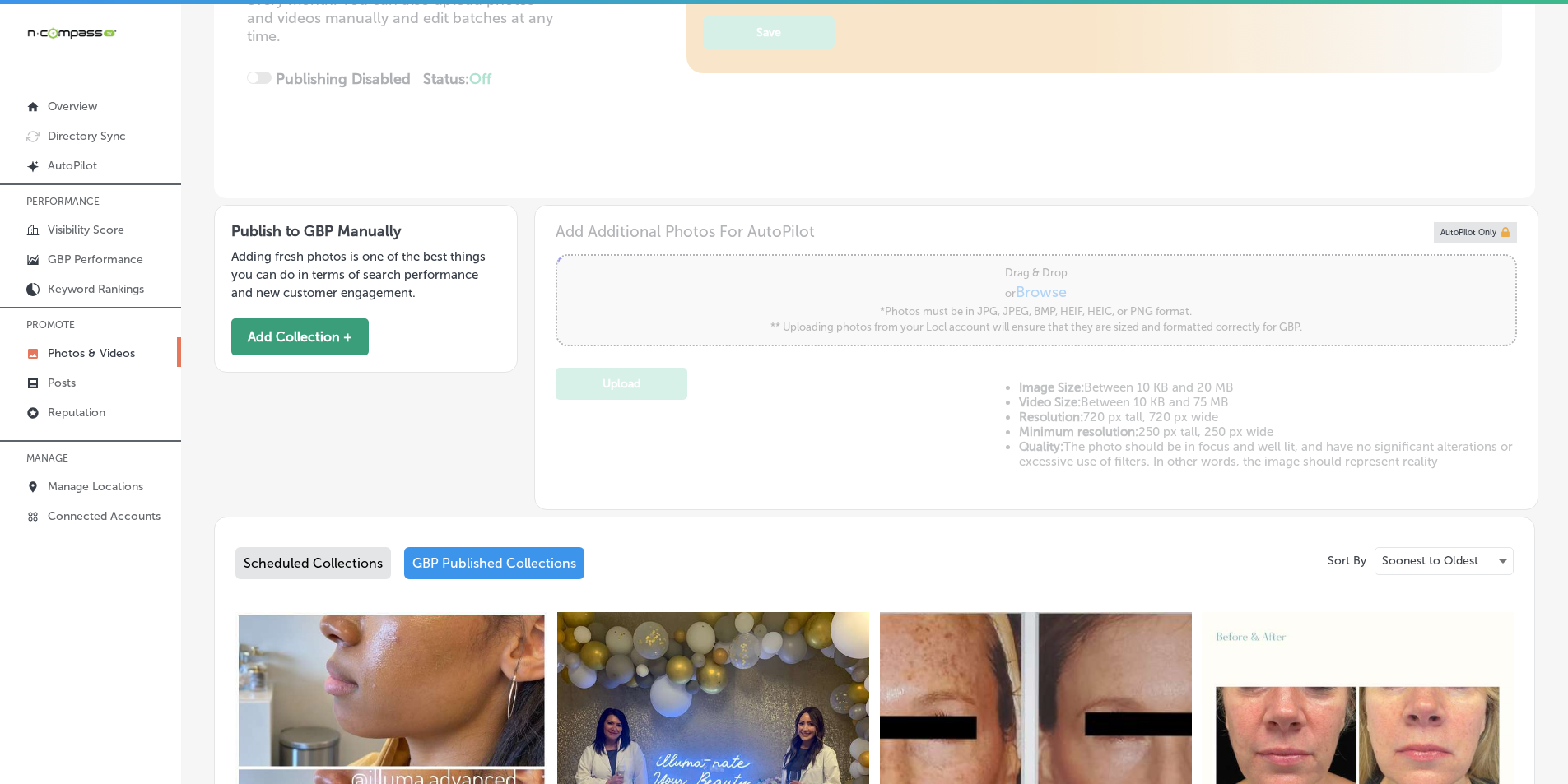
click at [326, 327] on button "Add Collection +" at bounding box center [300, 337] width 138 height 37
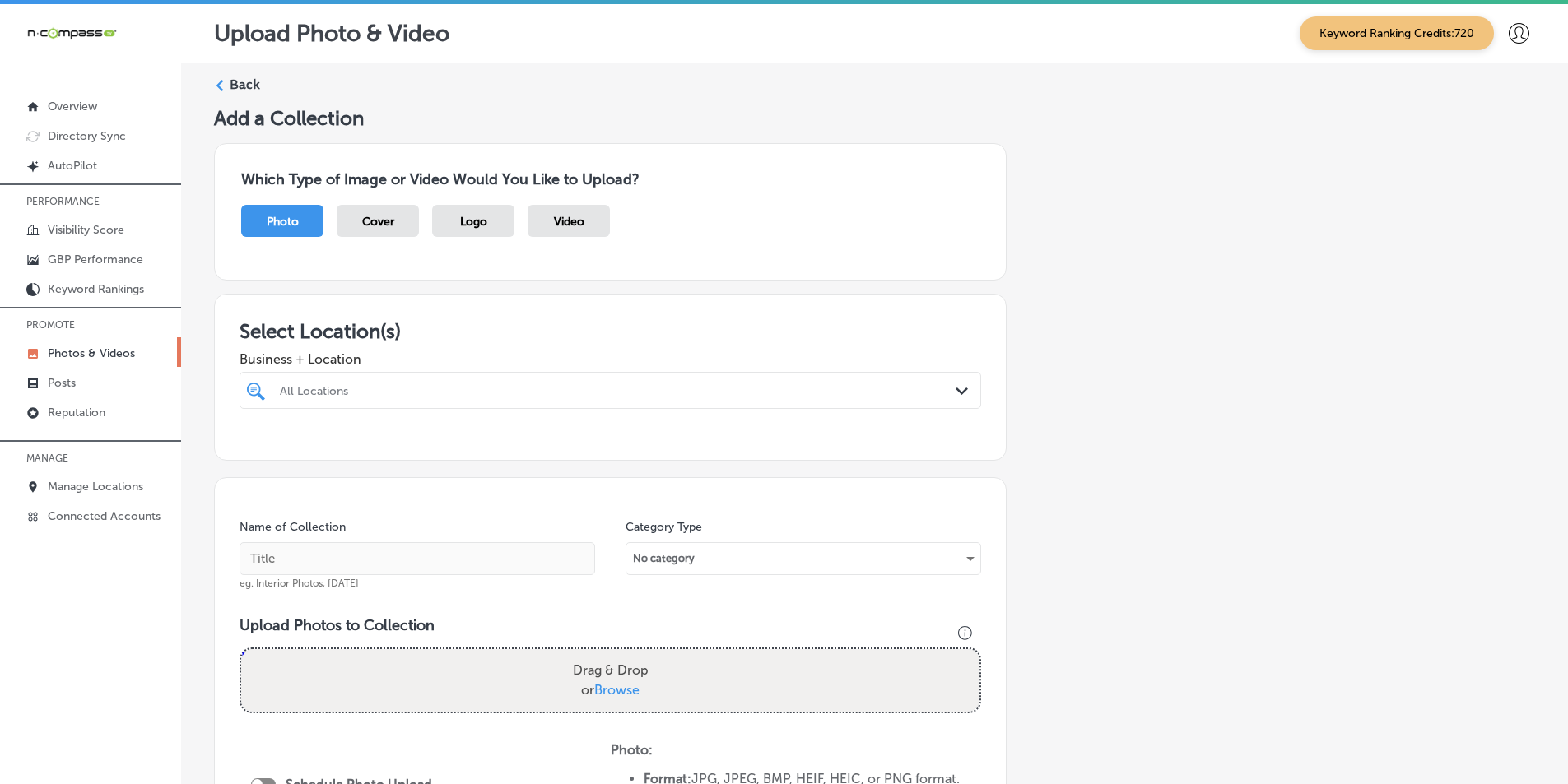
click at [225, 88] on icon at bounding box center [220, 86] width 12 height 12
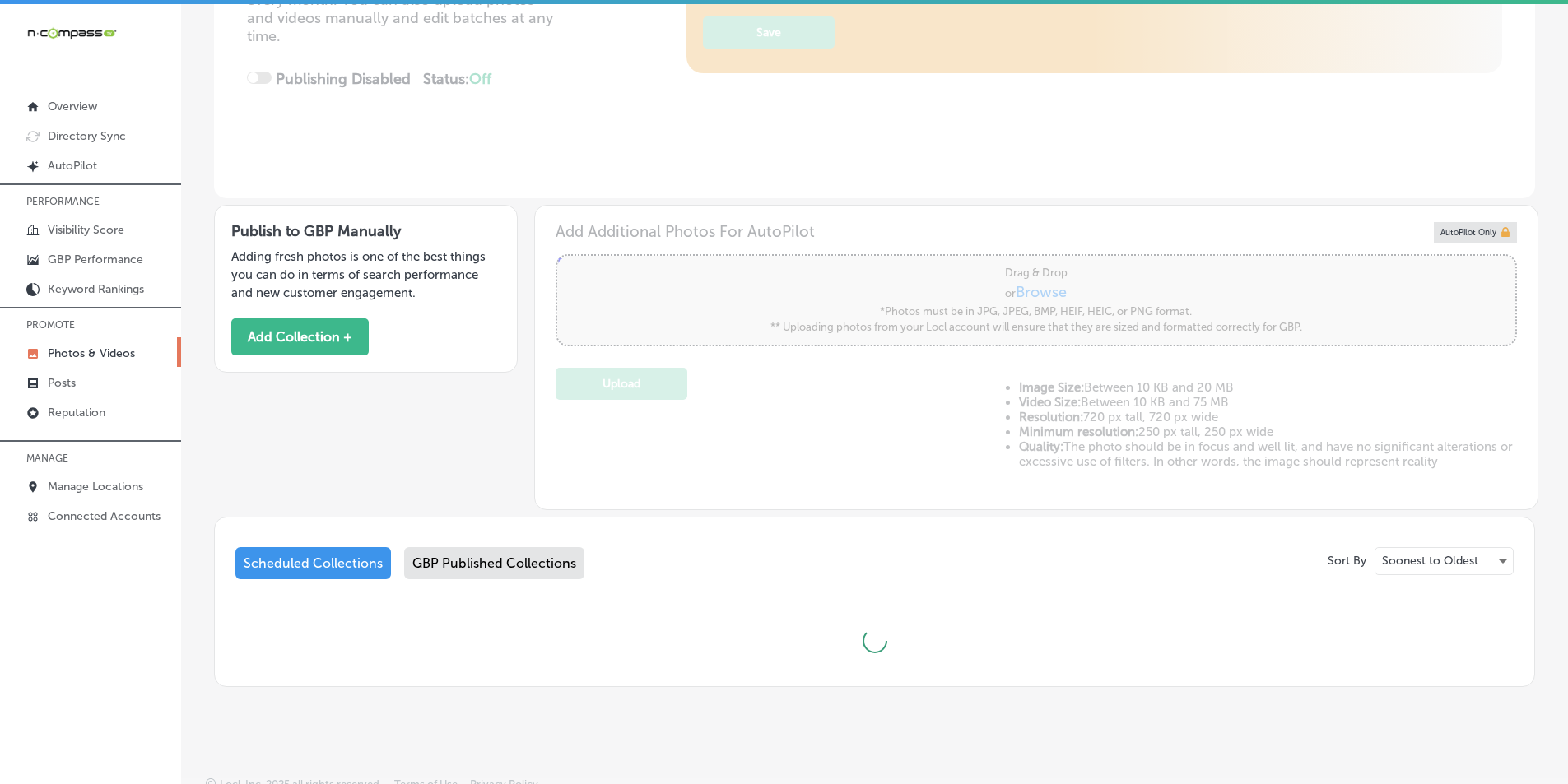
type input "5"
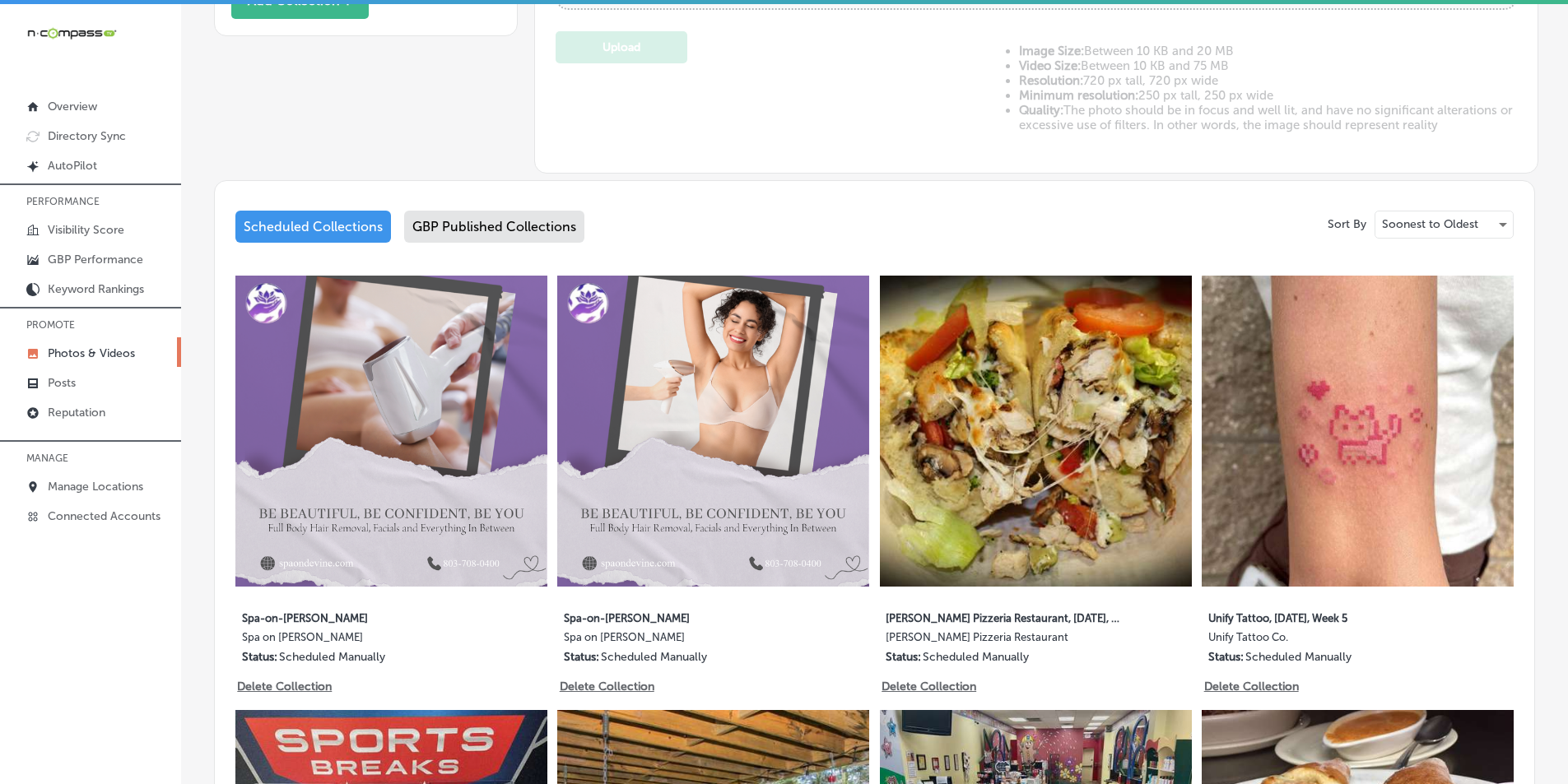
scroll to position [668, 0]
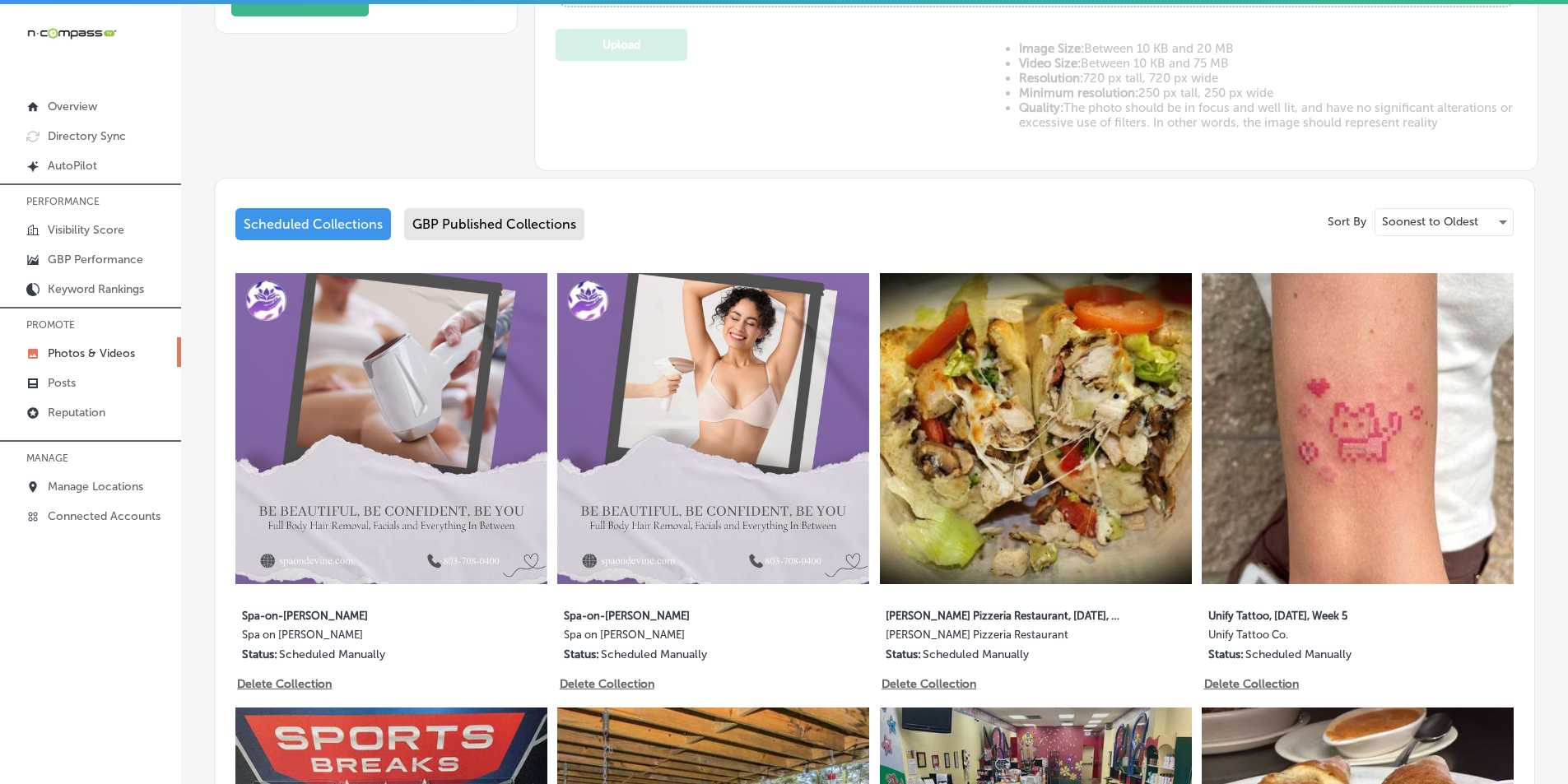
click at [460, 220] on div "GBP Published Collections" at bounding box center [493, 224] width 180 height 33
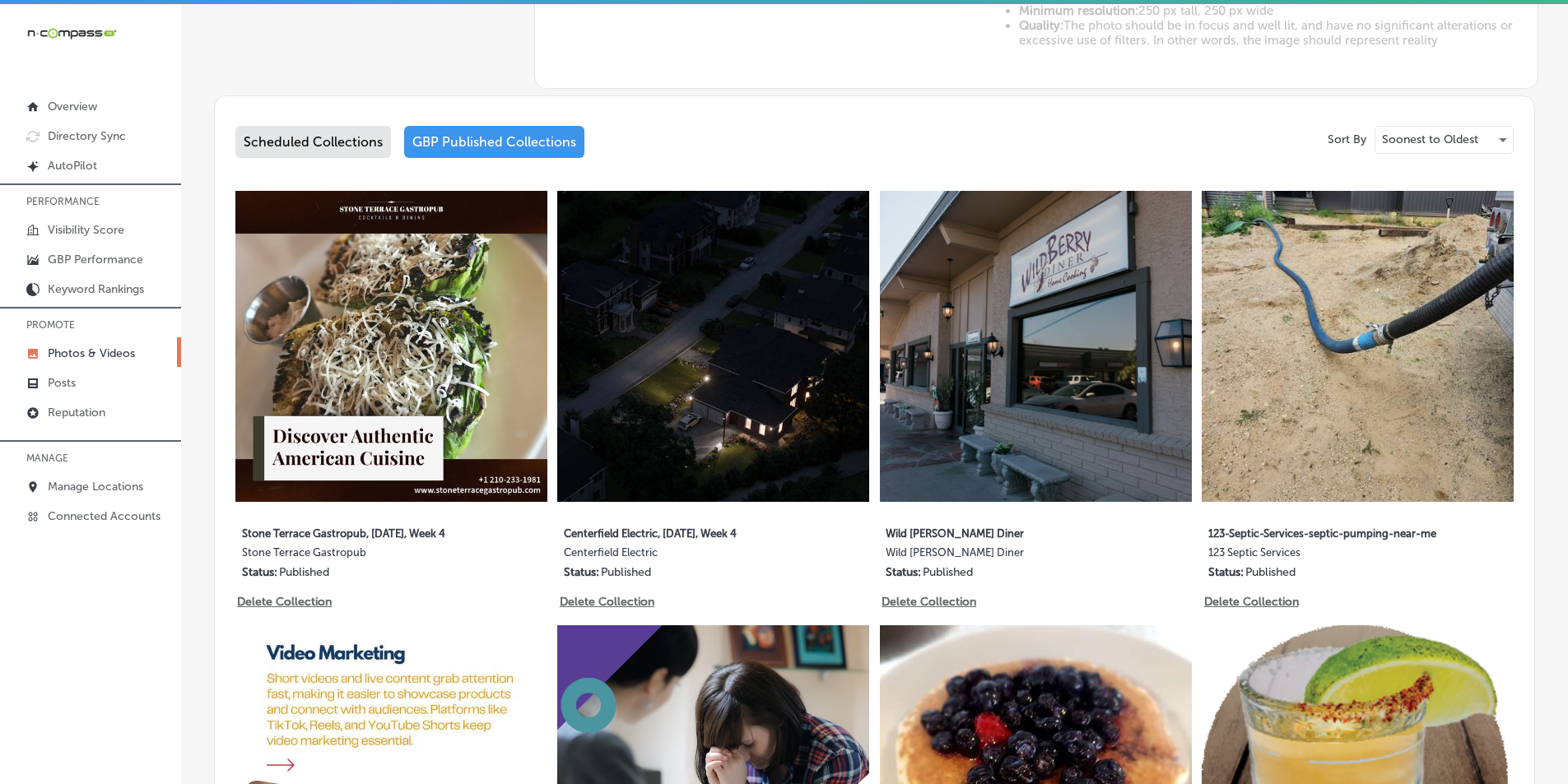
scroll to position [503, 0]
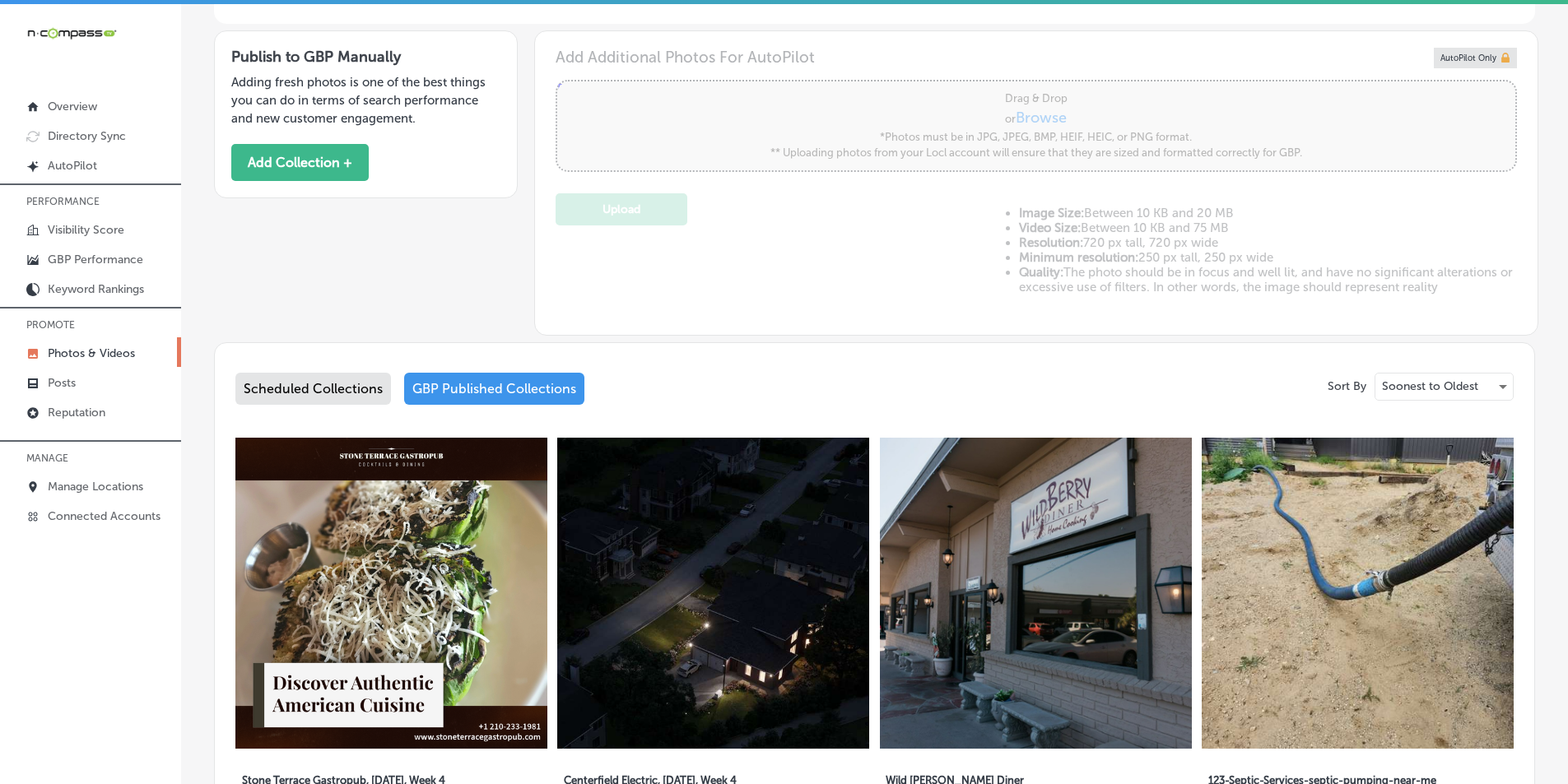
click at [279, 389] on div "Scheduled Collections" at bounding box center [313, 389] width 156 height 33
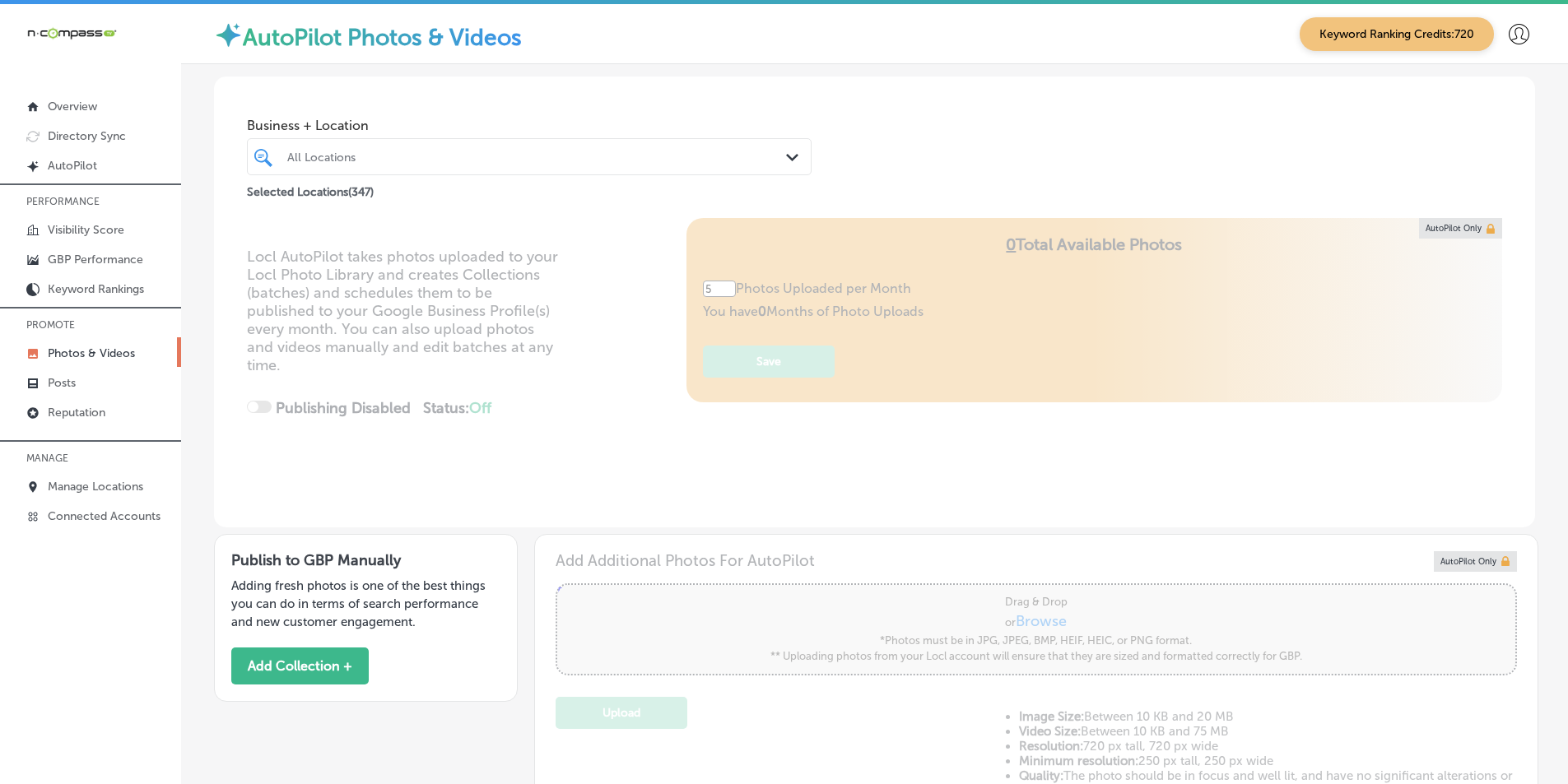
click at [455, 157] on div "All Locations" at bounding box center [538, 157] width 500 height 14
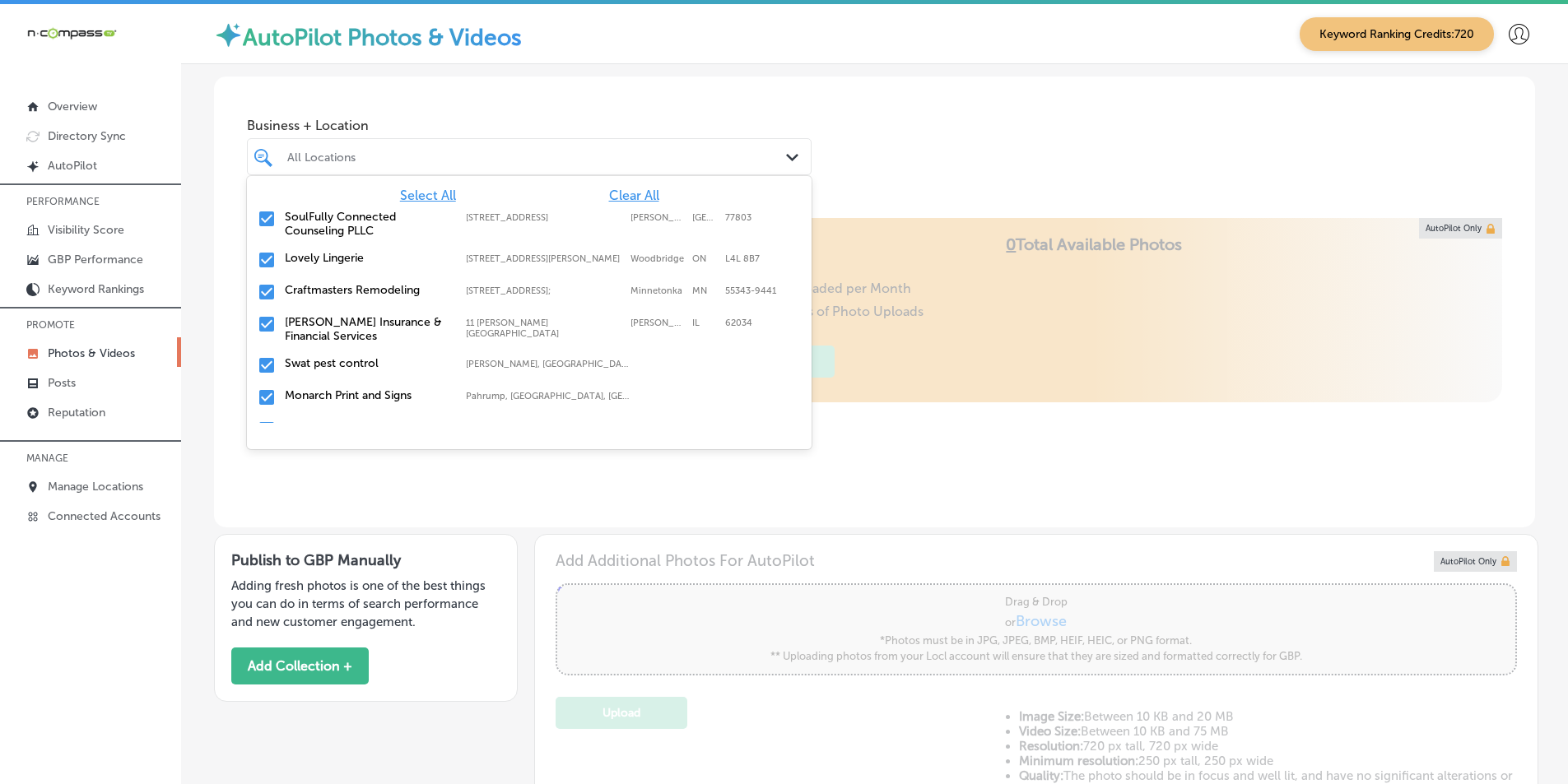
click at [619, 188] on span "Clear All" at bounding box center [633, 196] width 50 height 16
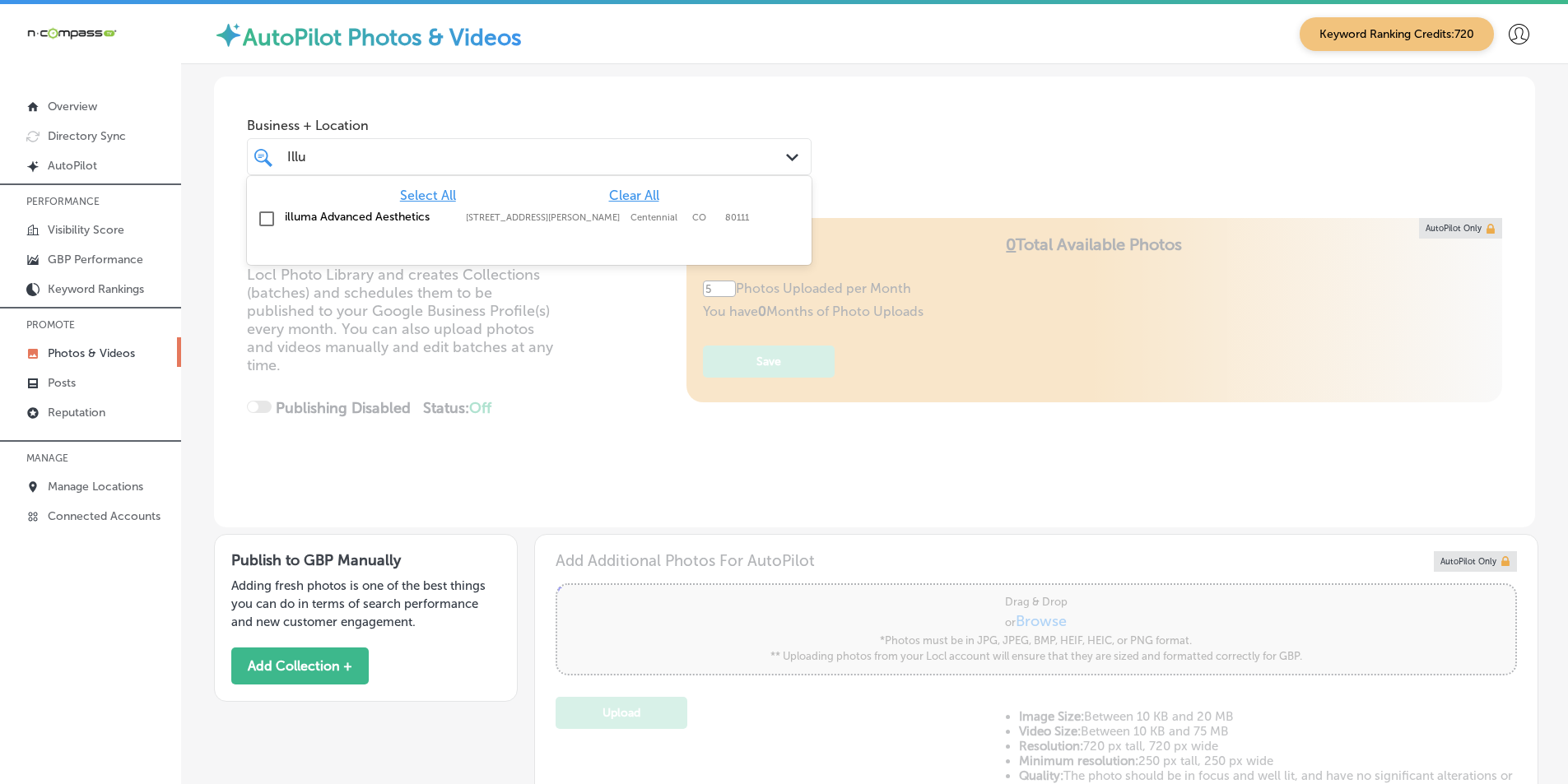
click at [262, 218] on input "checkbox" at bounding box center [267, 219] width 20 height 20
type input "Illu"
click at [592, 390] on div "Locl AutoPilot takes photos uploaded to your Locl Photo Library and creates Col…" at bounding box center [874, 372] width 1321 height 309
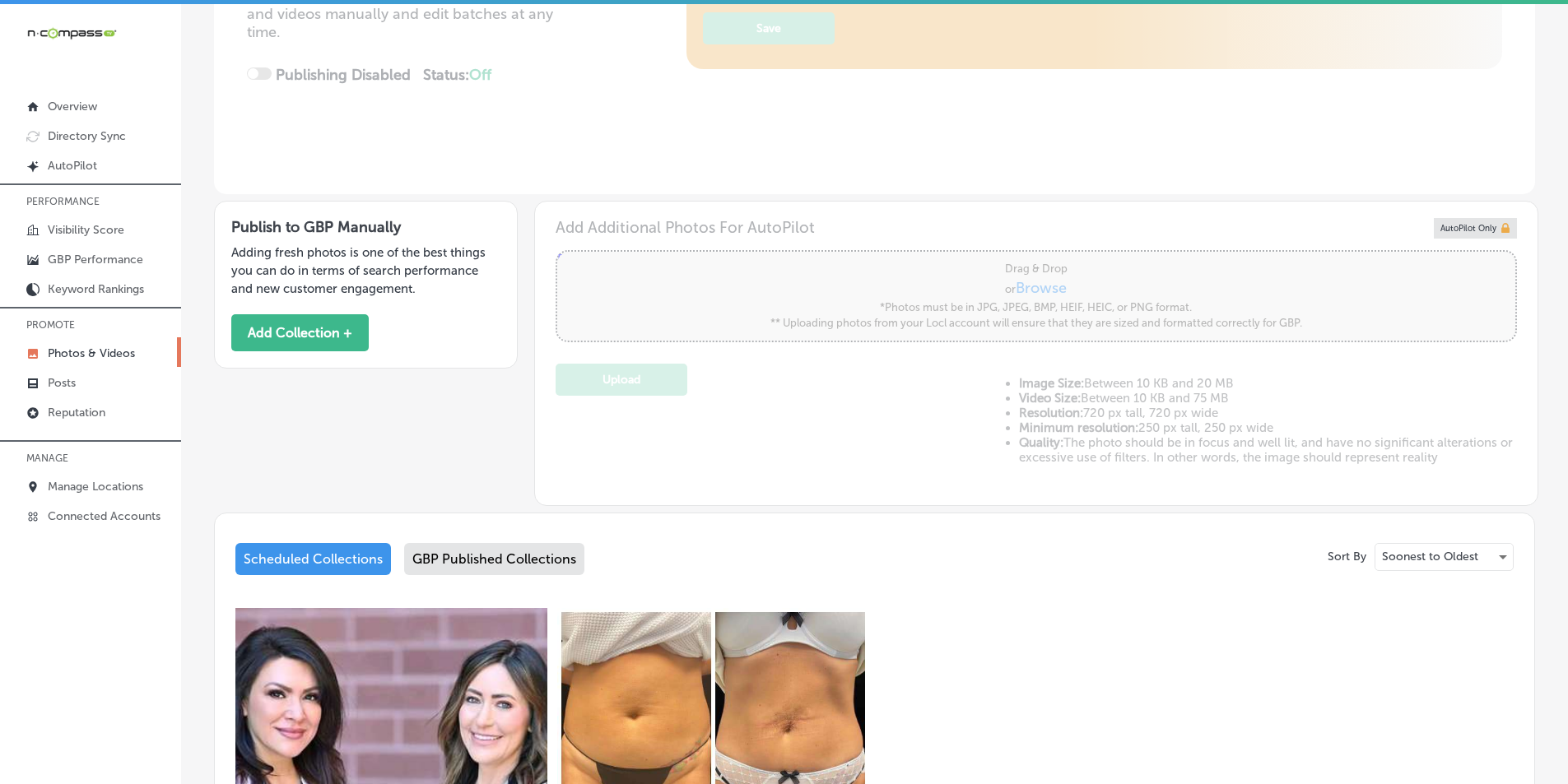
scroll to position [329, 0]
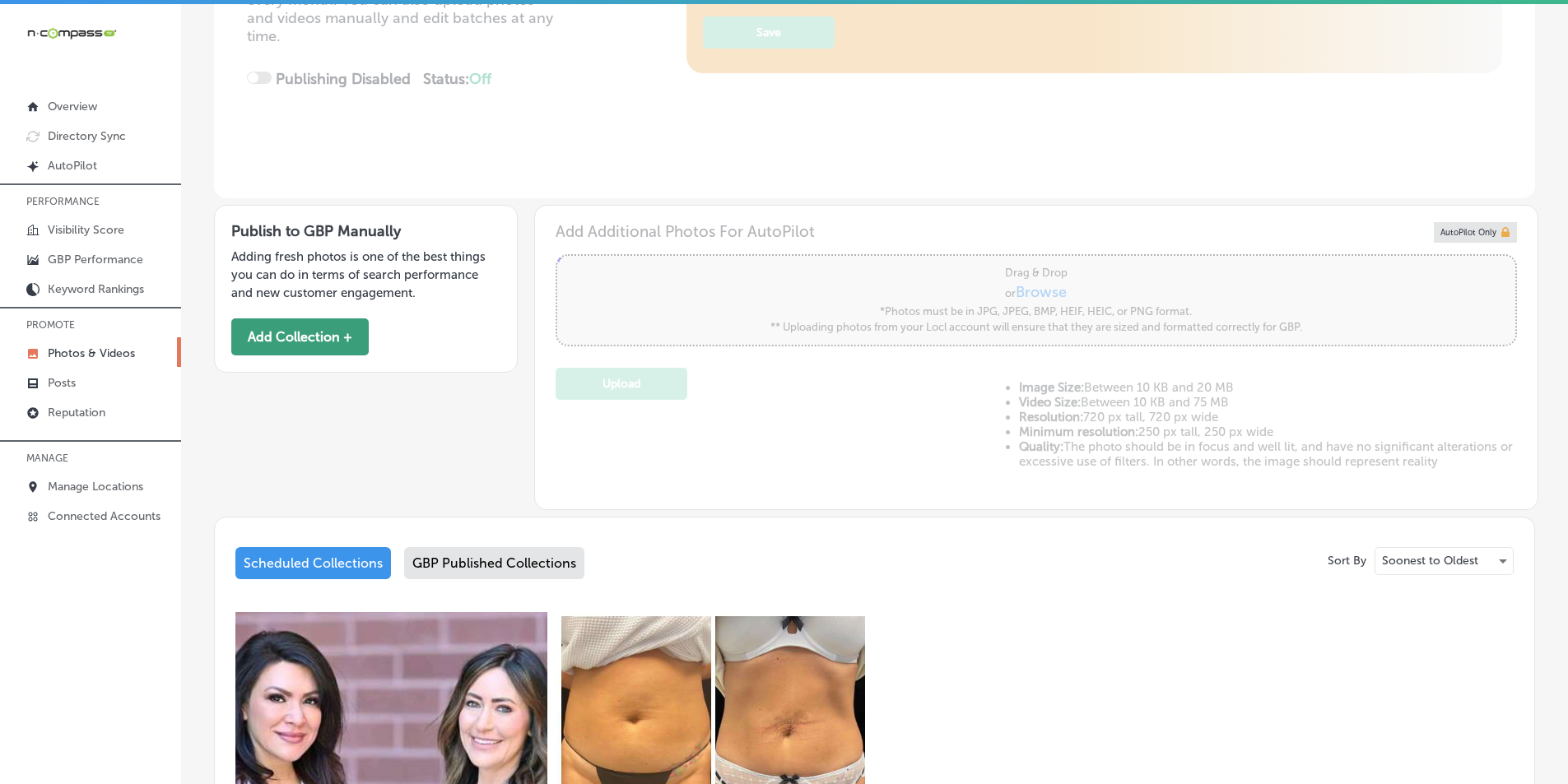
click at [322, 334] on button "Add Collection +" at bounding box center [300, 337] width 138 height 37
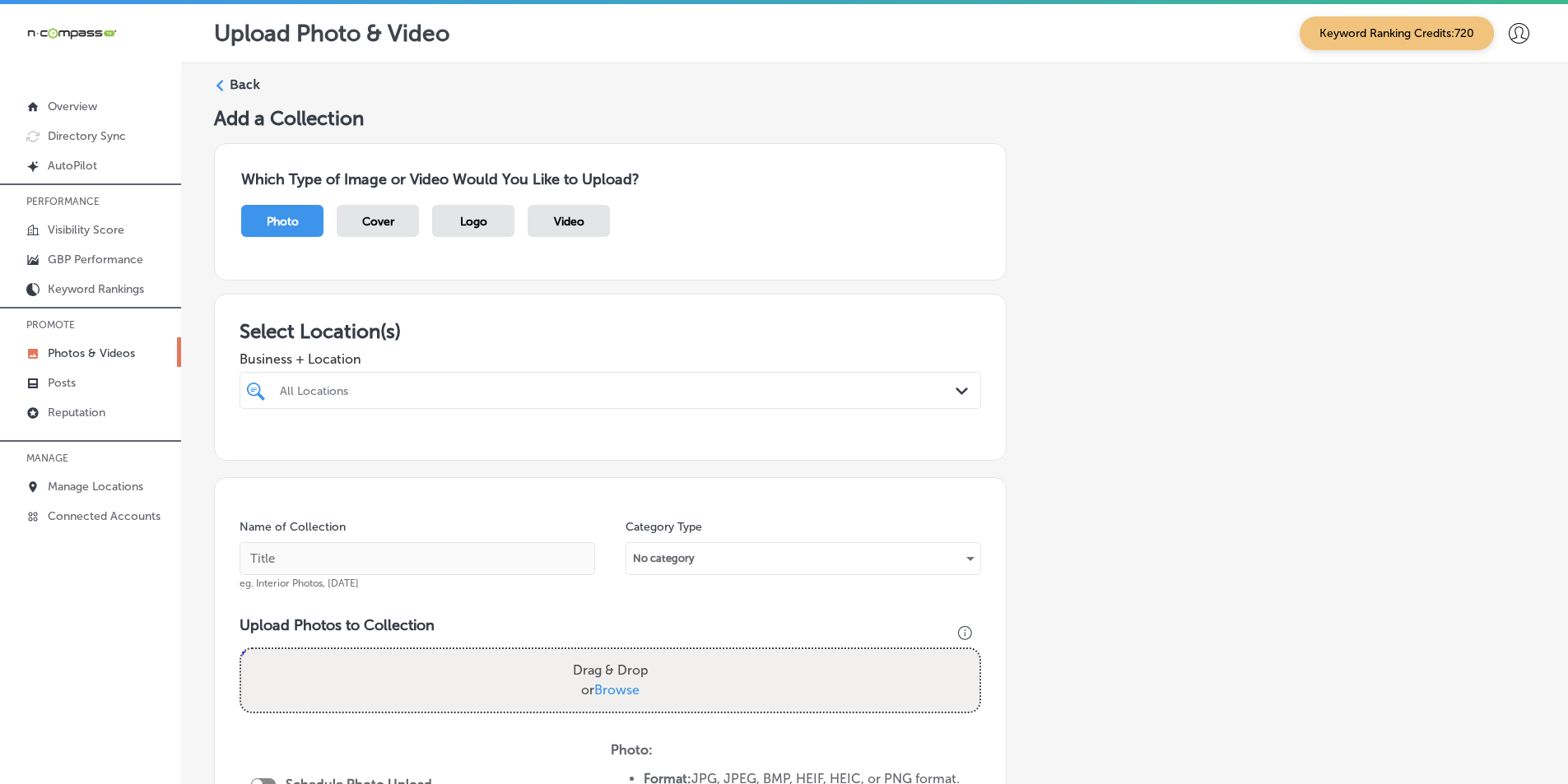
click at [345, 388] on div "All Locations" at bounding box center [619, 390] width 678 height 14
click at [258, 451] on input "checkbox" at bounding box center [259, 453] width 20 height 20
type input "Illum"
click at [297, 671] on div "Drag & Drop or Browse" at bounding box center [610, 681] width 738 height 63
click at [241, 649] on input "Drag & Drop or Browse" at bounding box center [610, 651] width 738 height 5
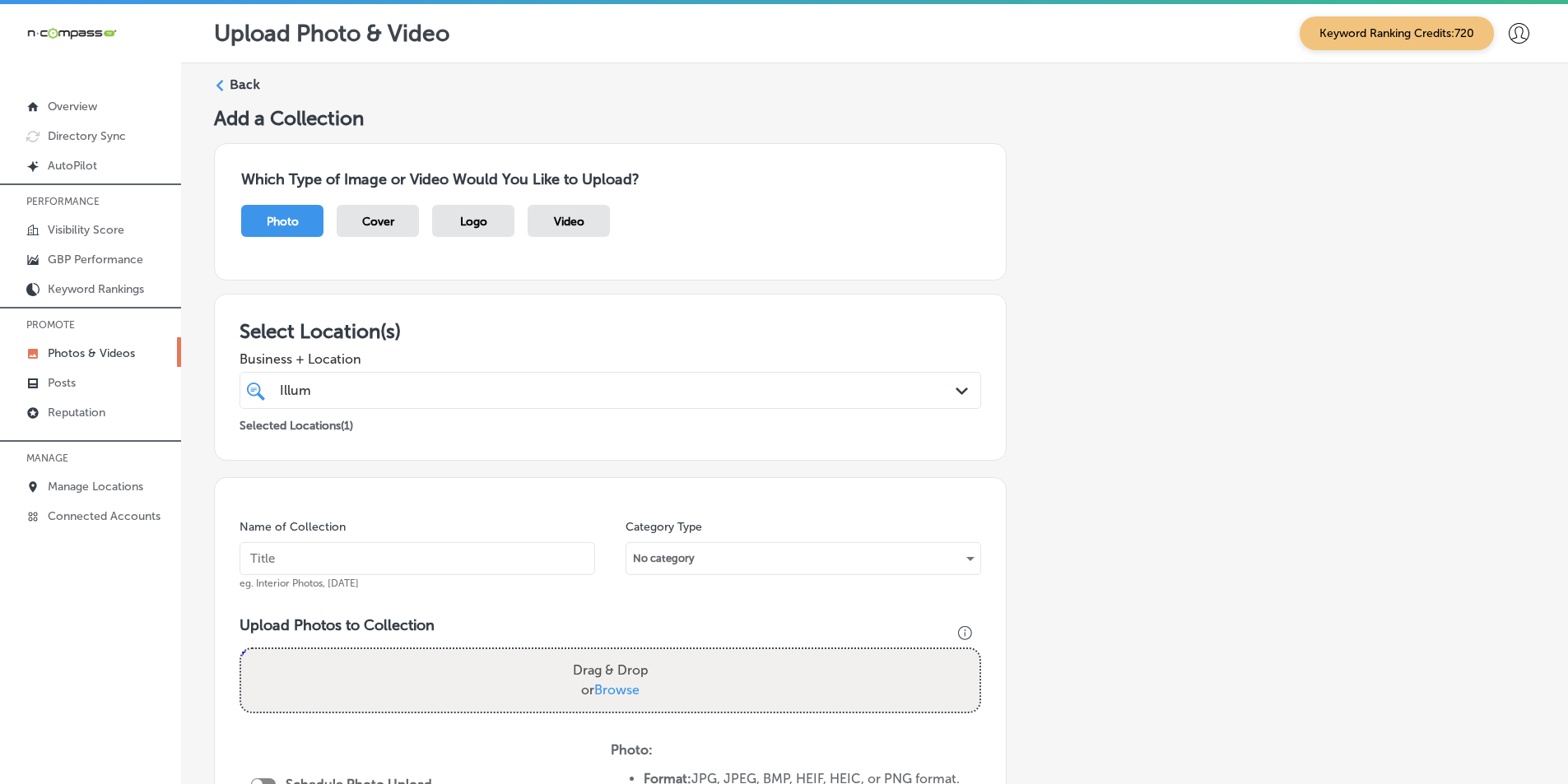
click at [202, 37] on div "Upload Photo & Video Keyword Ranking Credits: 720" at bounding box center [875, 33] width 1387 height 59
click at [284, 554] on input "text" at bounding box center [417, 558] width 356 height 33
paste input "illume"
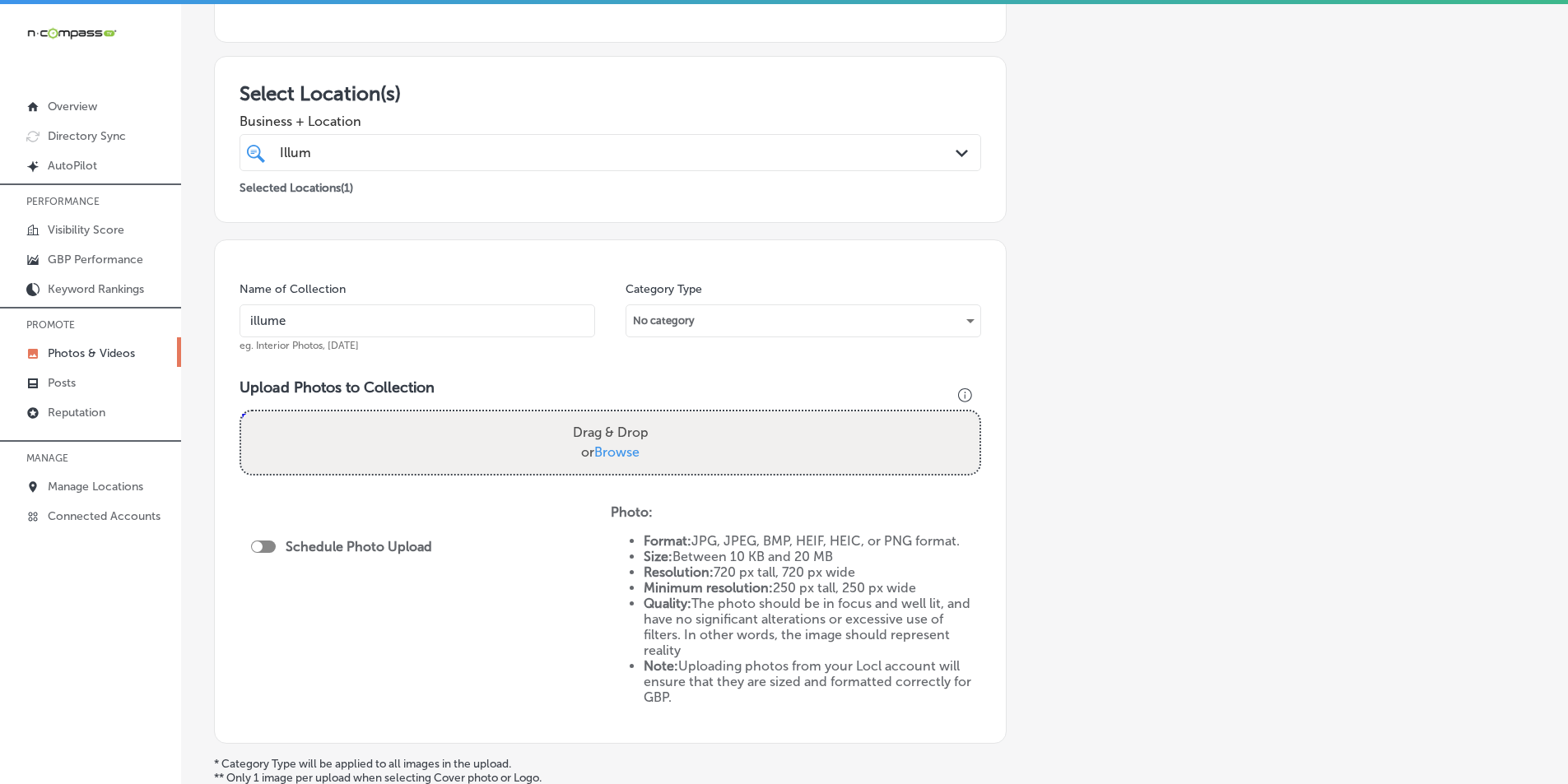
scroll to position [247, 0]
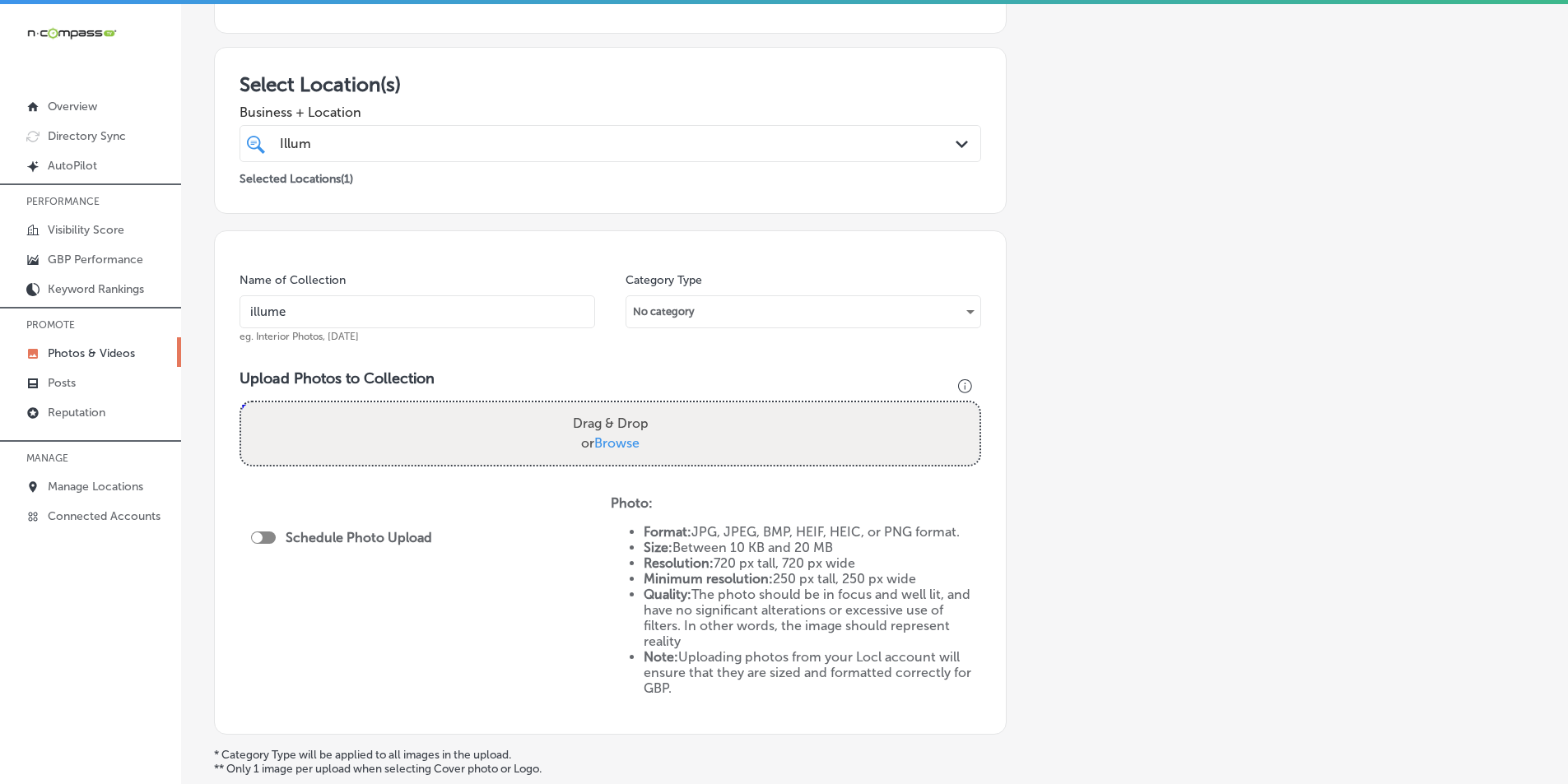
type input "illume"
click at [361, 430] on div "Drag & Drop or Browse" at bounding box center [610, 434] width 738 height 63
click at [241, 403] on input "Drag & Drop or Browse" at bounding box center [610, 405] width 738 height 5
type input "C:\fakepath\Screenshot 2025-09-23 021650.png"
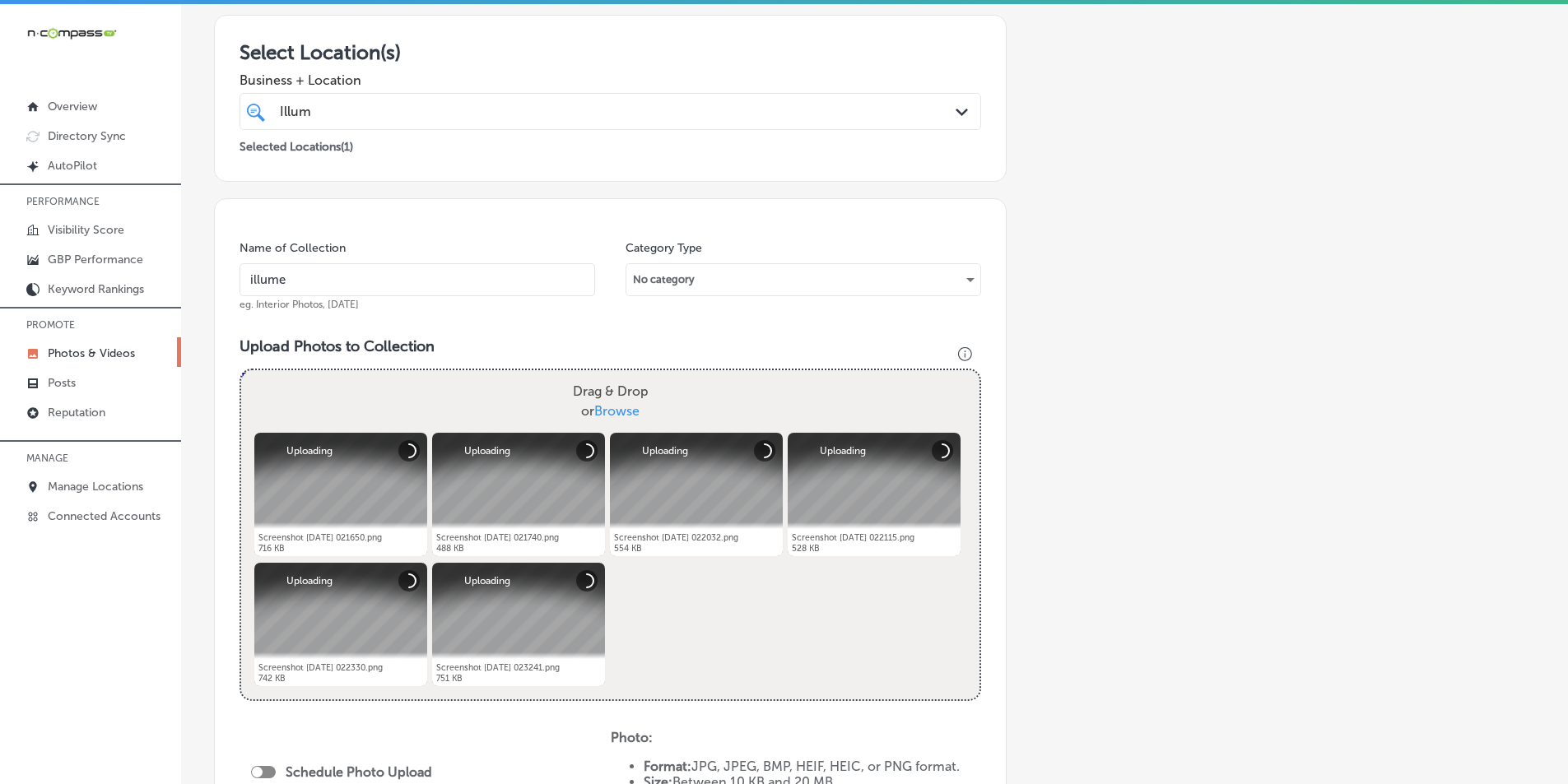
scroll to position [329, 0]
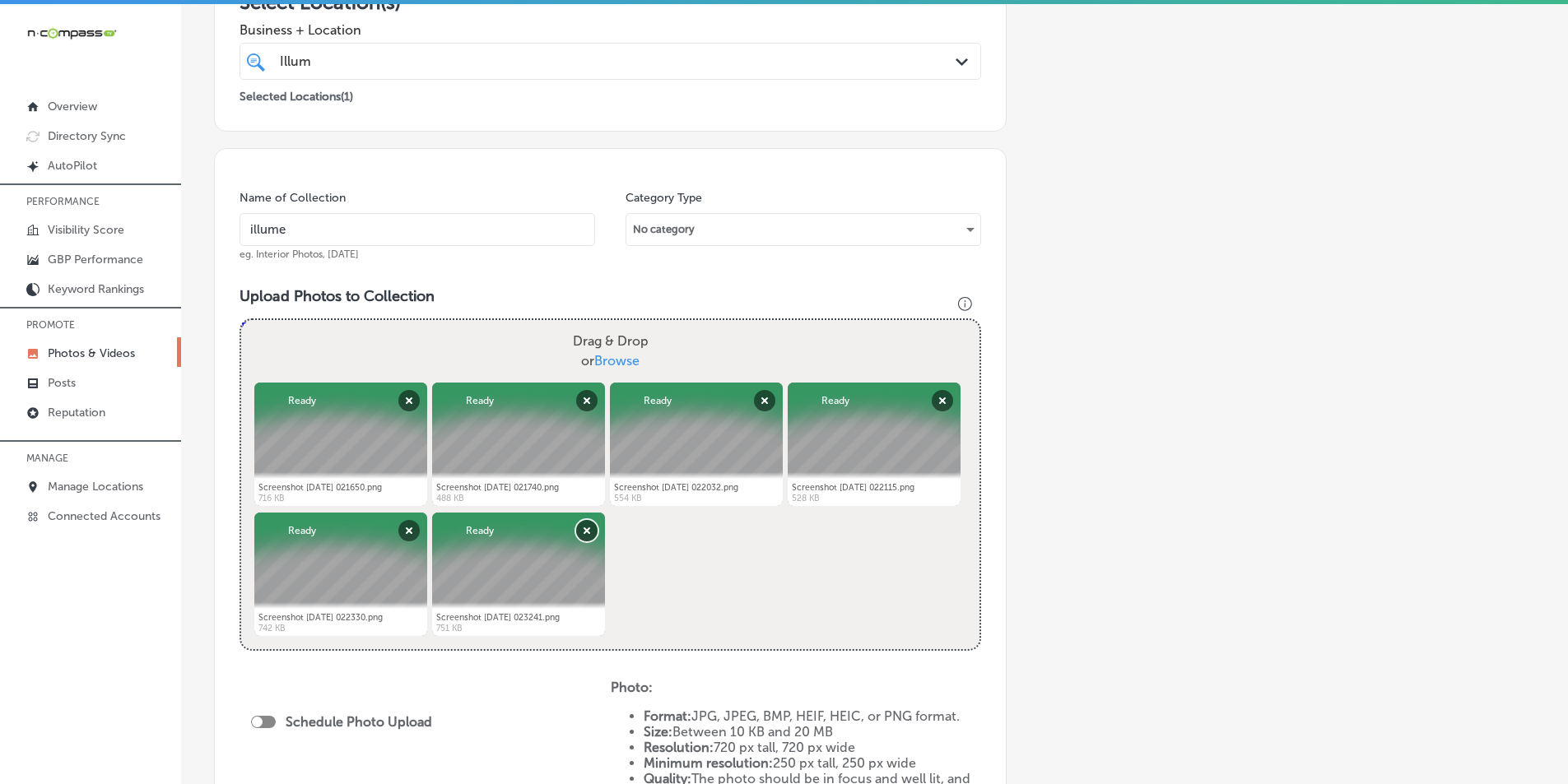
click at [582, 528] on button "Remove" at bounding box center [587, 531] width 22 height 22
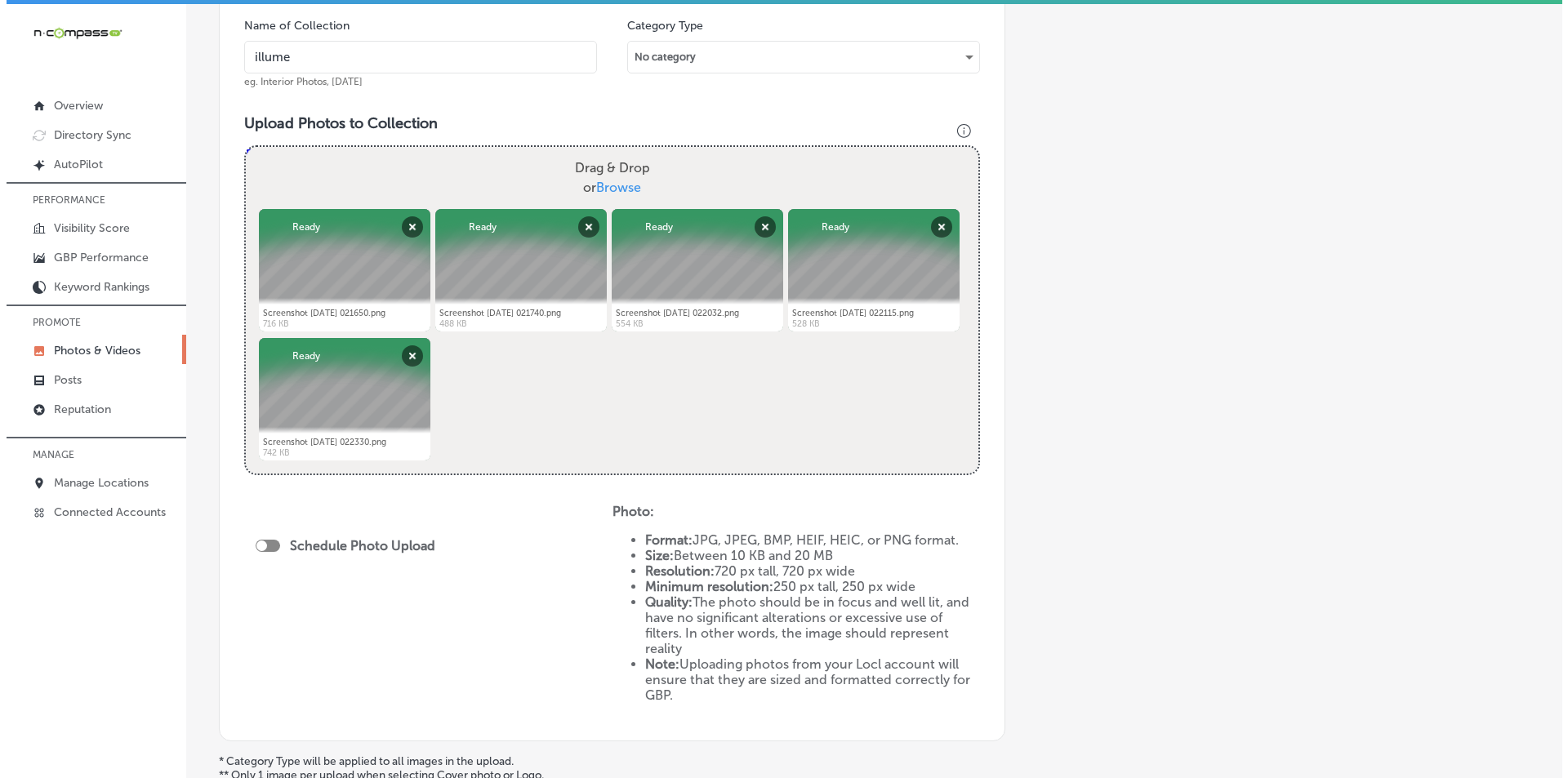
scroll to position [653, 0]
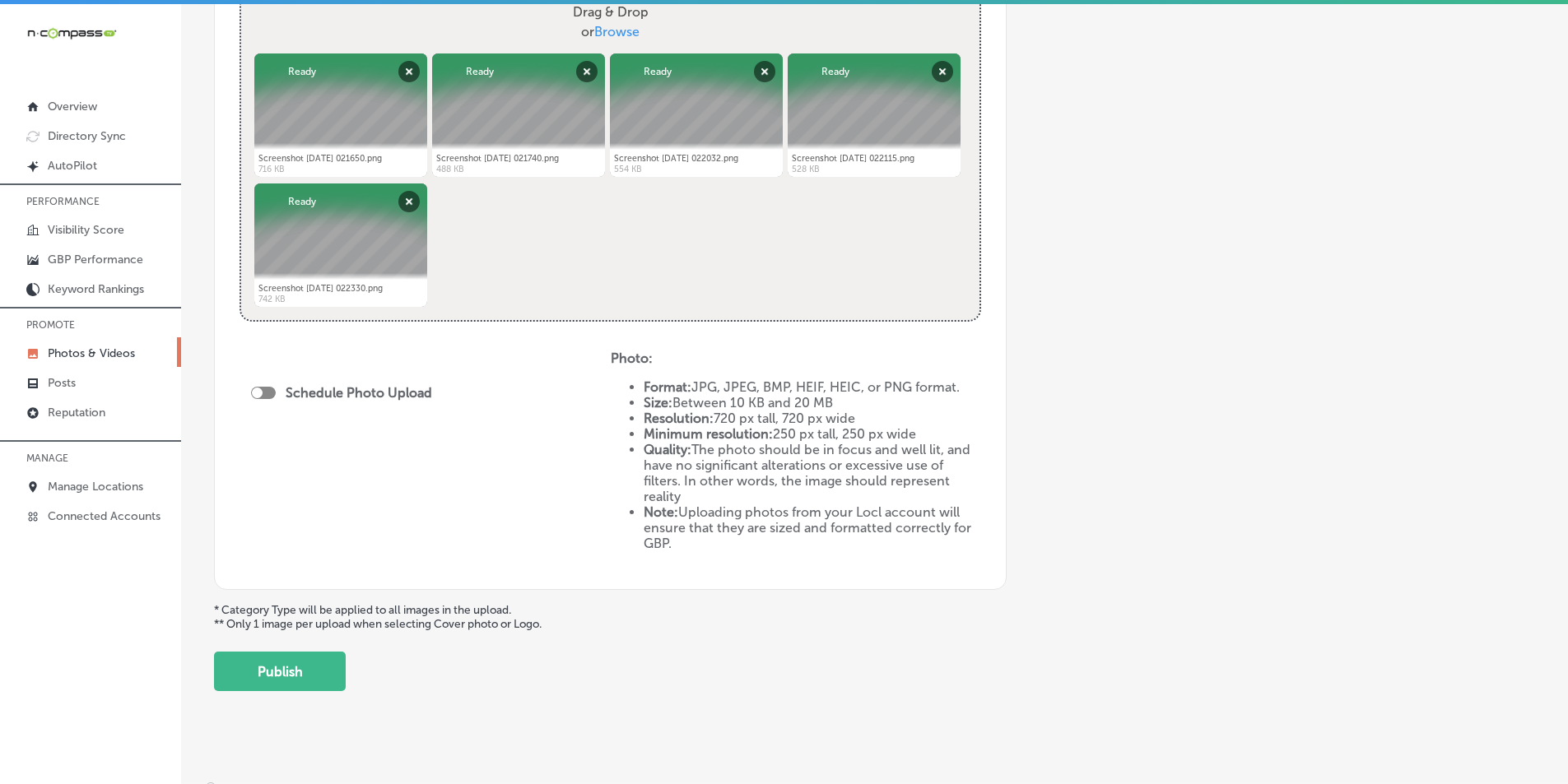
click at [291, 389] on label "Schedule Photo Upload" at bounding box center [359, 393] width 147 height 16
click at [261, 388] on div at bounding box center [263, 393] width 25 height 13
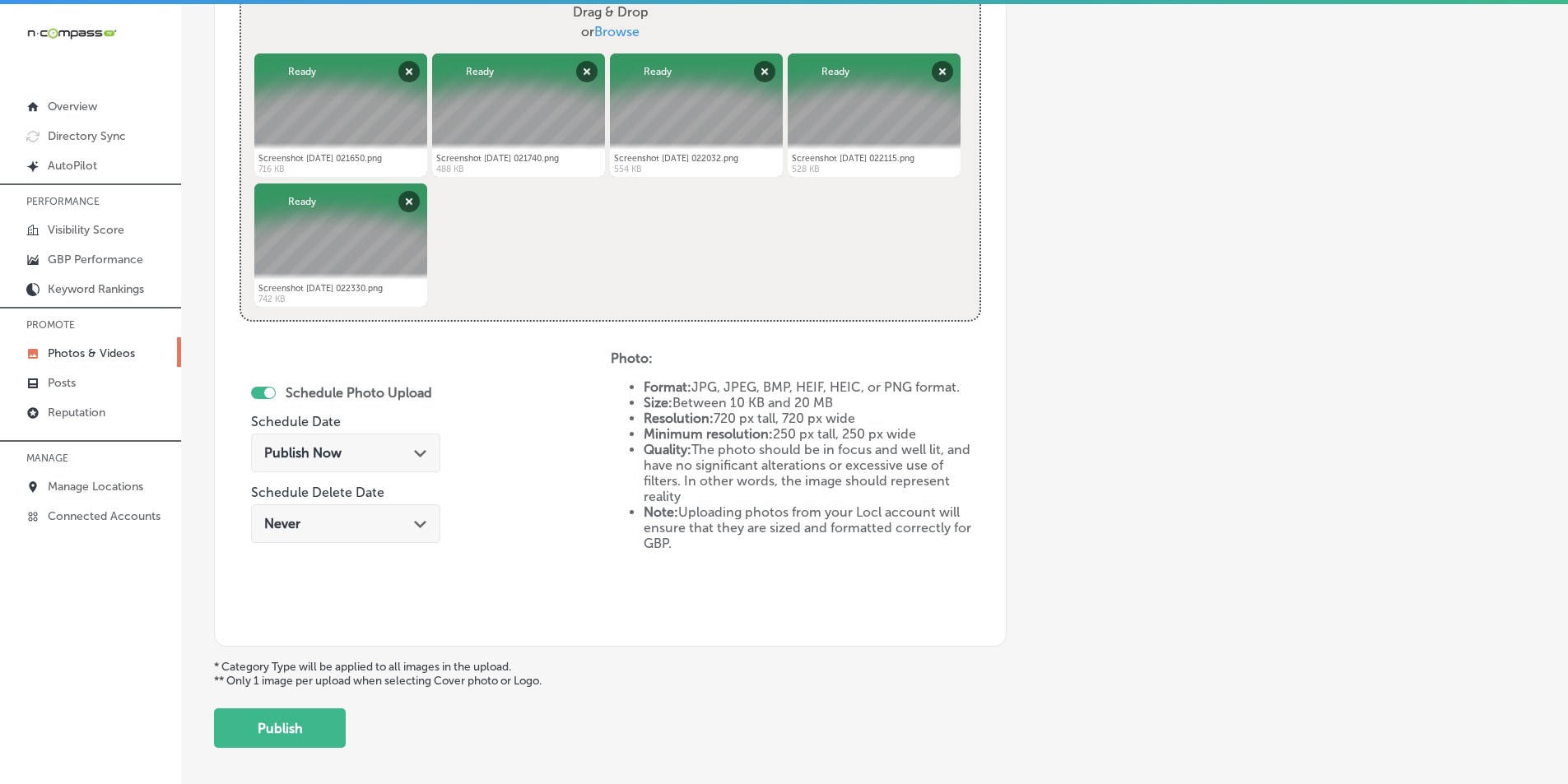
checkbox input "true"
click at [396, 447] on div "Publish Now Path Created with Sketch." at bounding box center [345, 453] width 163 height 16
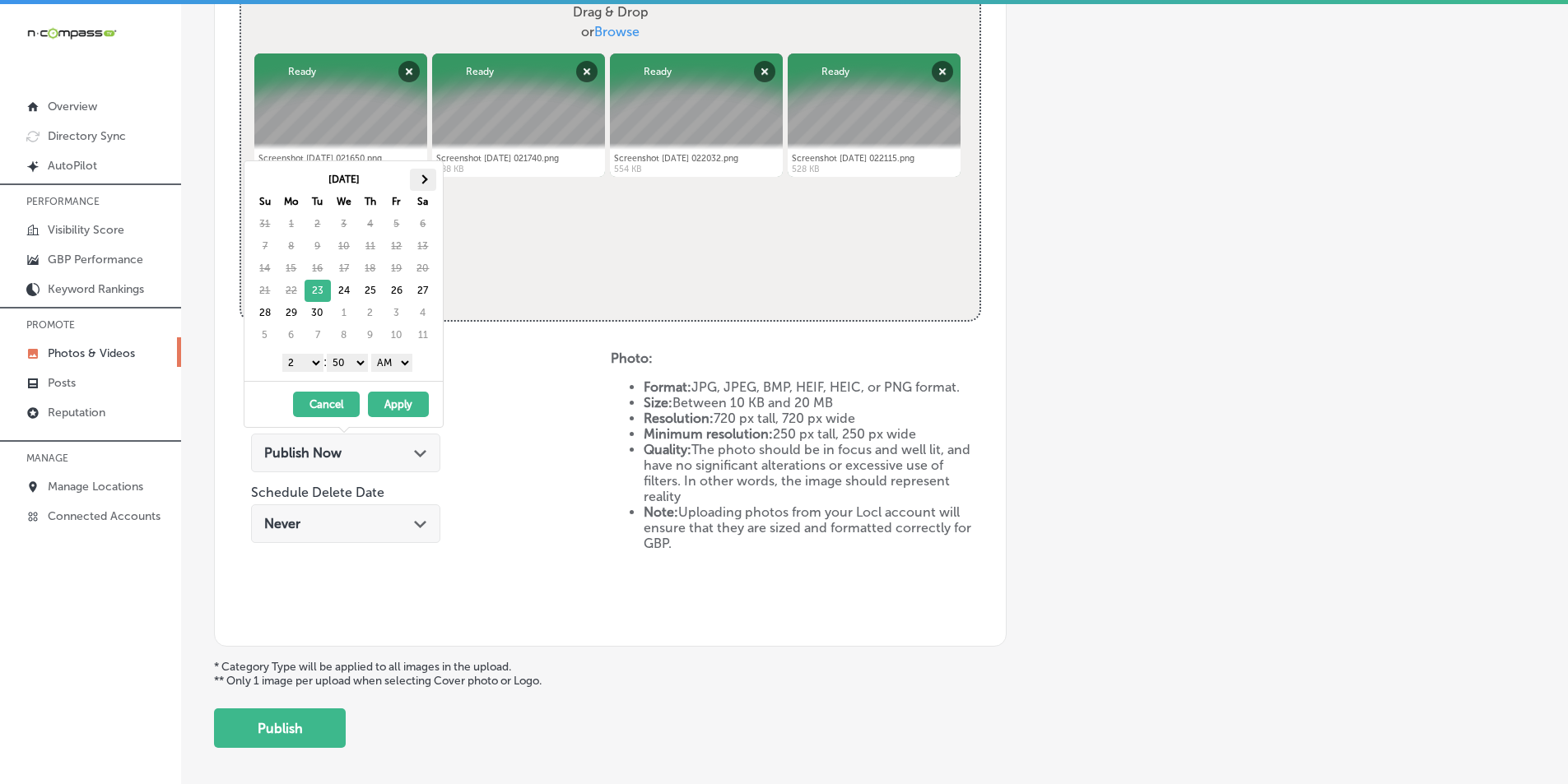
click at [424, 177] on span at bounding box center [422, 178] width 9 height 9
click at [313, 361] on select "1 2 3 4 5 6 7 8 9 10 11 12" at bounding box center [303, 362] width 41 height 18
click at [366, 361] on select "00 10 20 30 40 50" at bounding box center [348, 362] width 41 height 18
click at [406, 359] on select "AM PM" at bounding box center [392, 362] width 41 height 18
click at [407, 407] on button "Apply" at bounding box center [398, 405] width 61 height 26
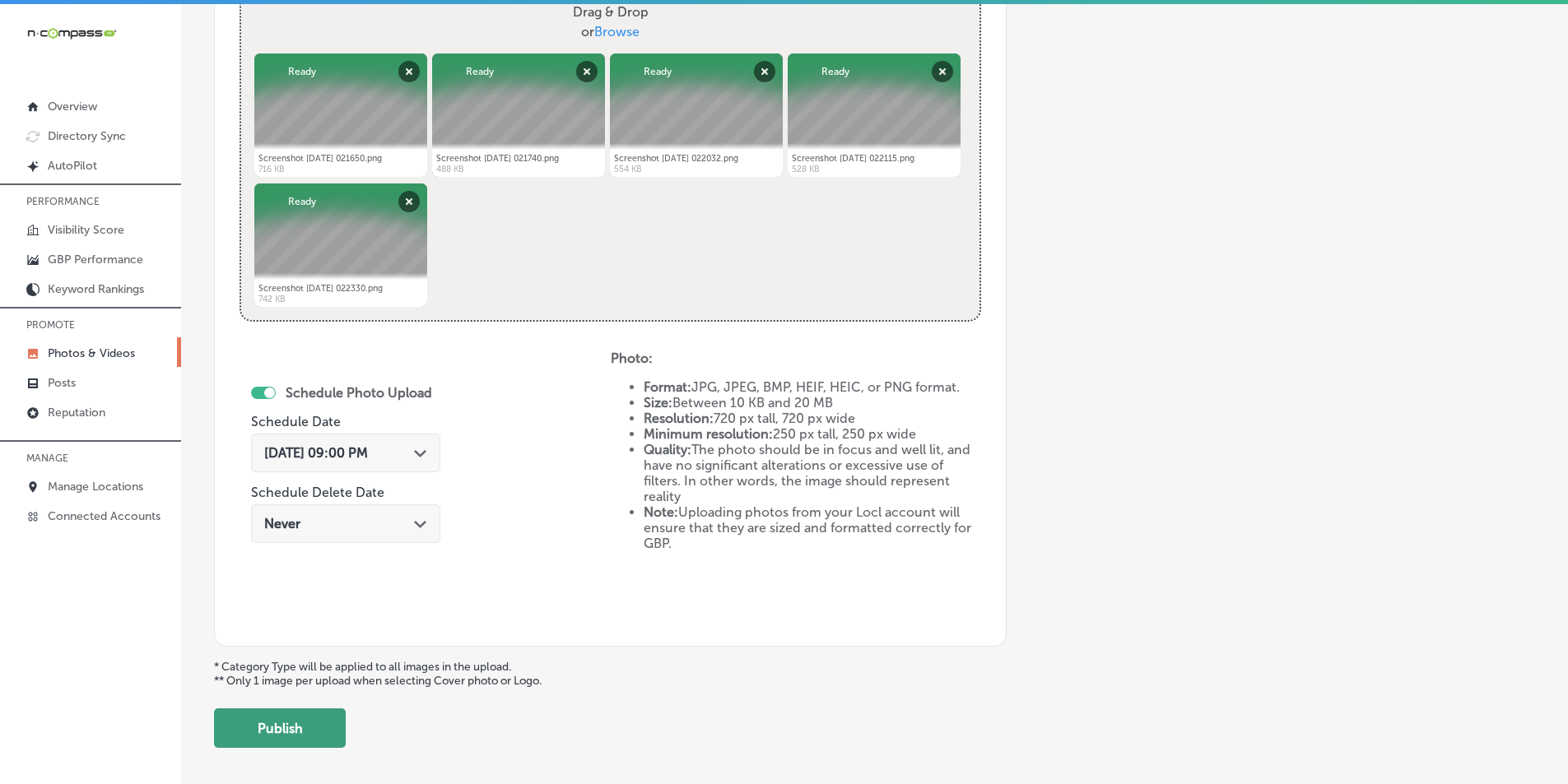
click at [286, 723] on button "Publish" at bounding box center [280, 728] width 132 height 39
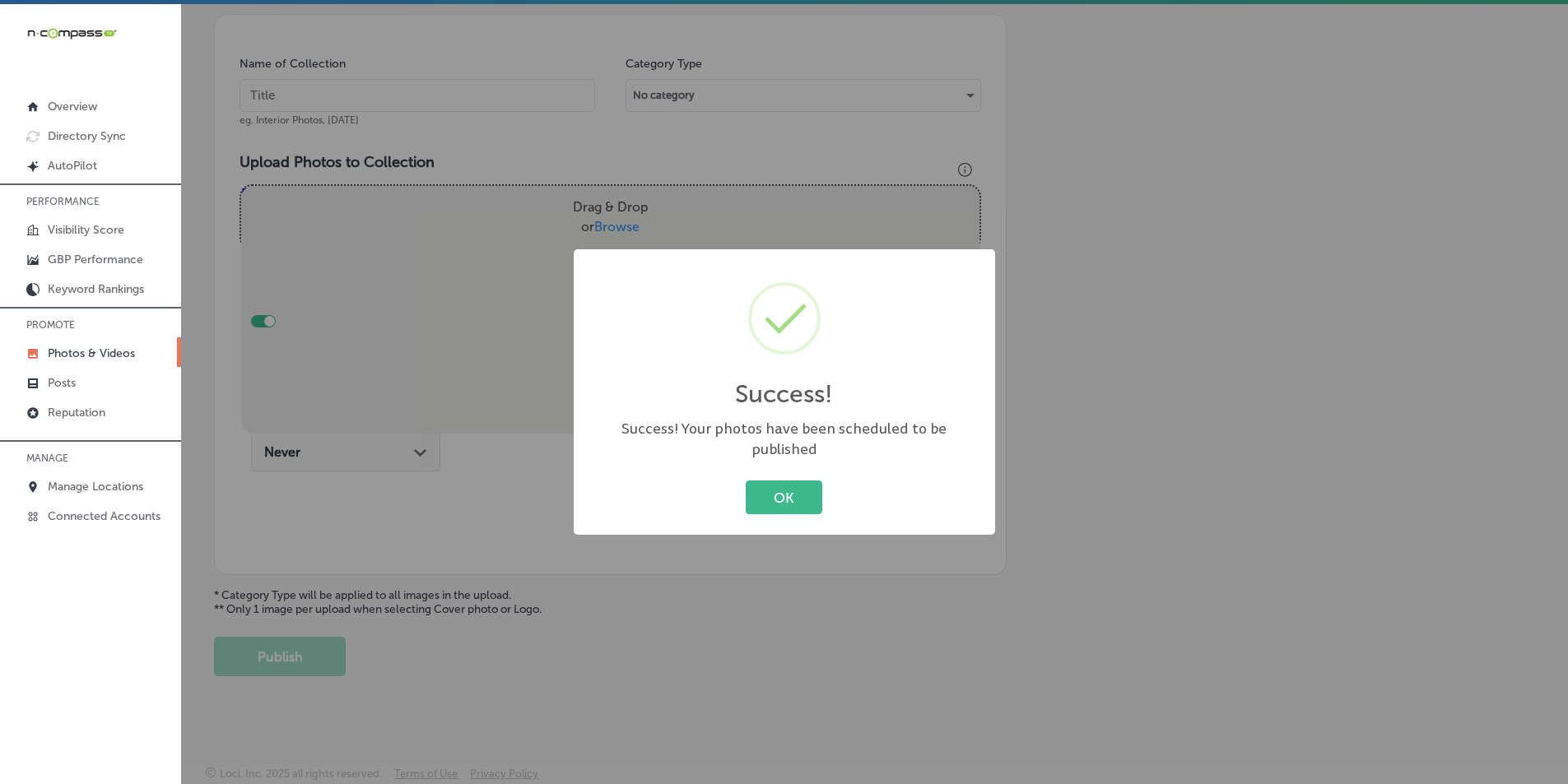
scroll to position [463, 0]
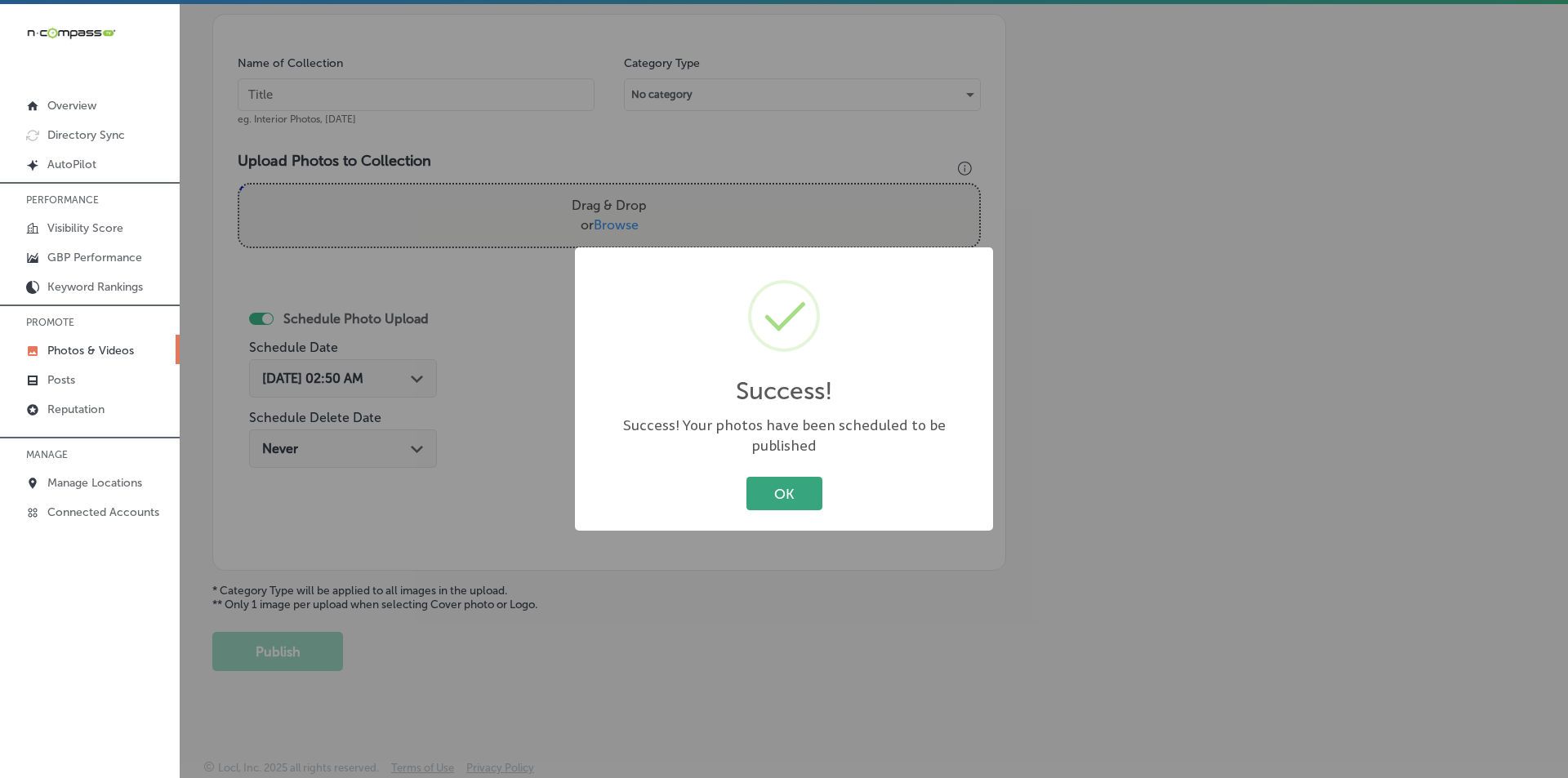
click at [778, 479] on button "OK" at bounding box center [785, 494] width 76 height 33
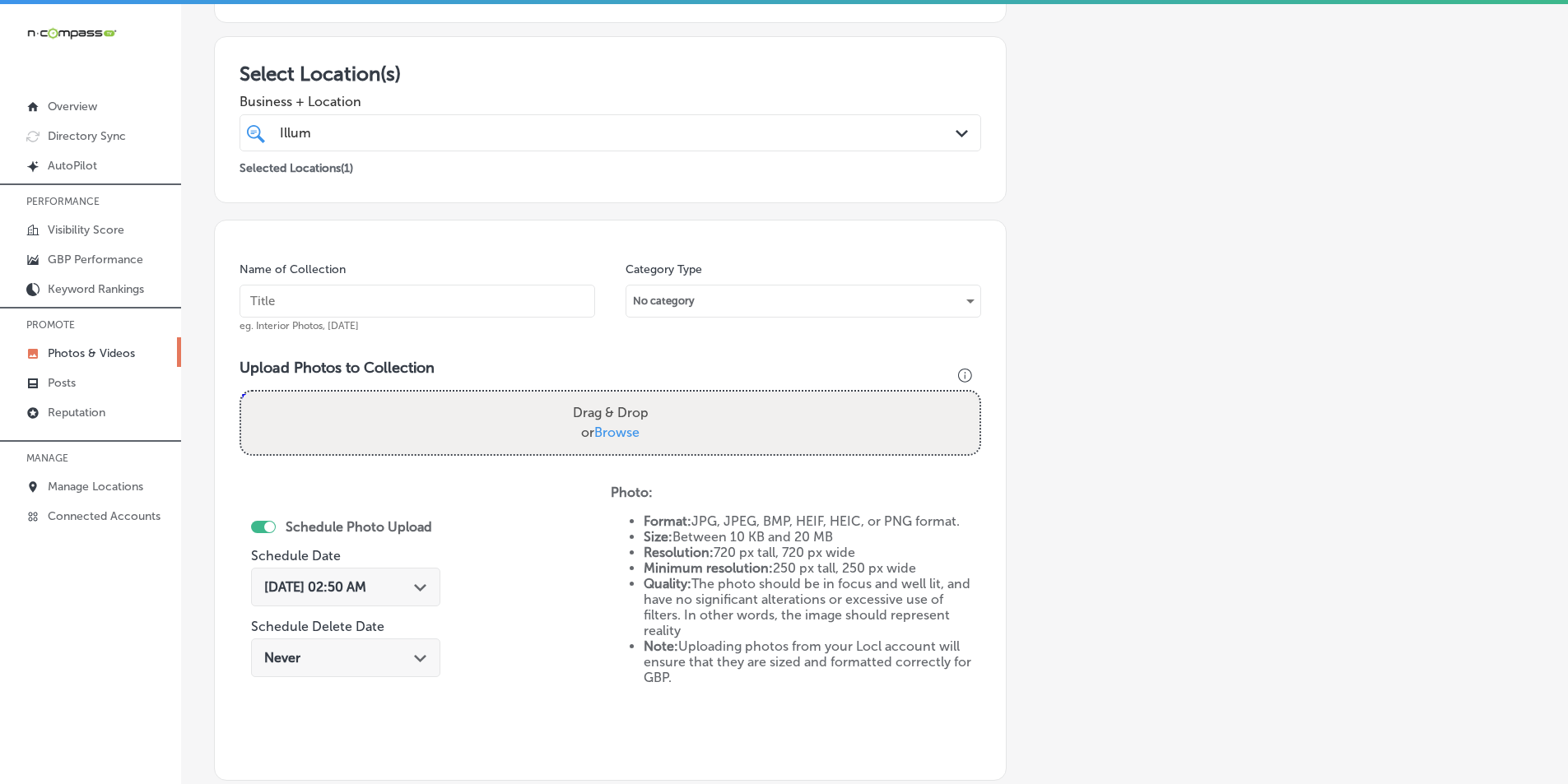
scroll to position [217, 0]
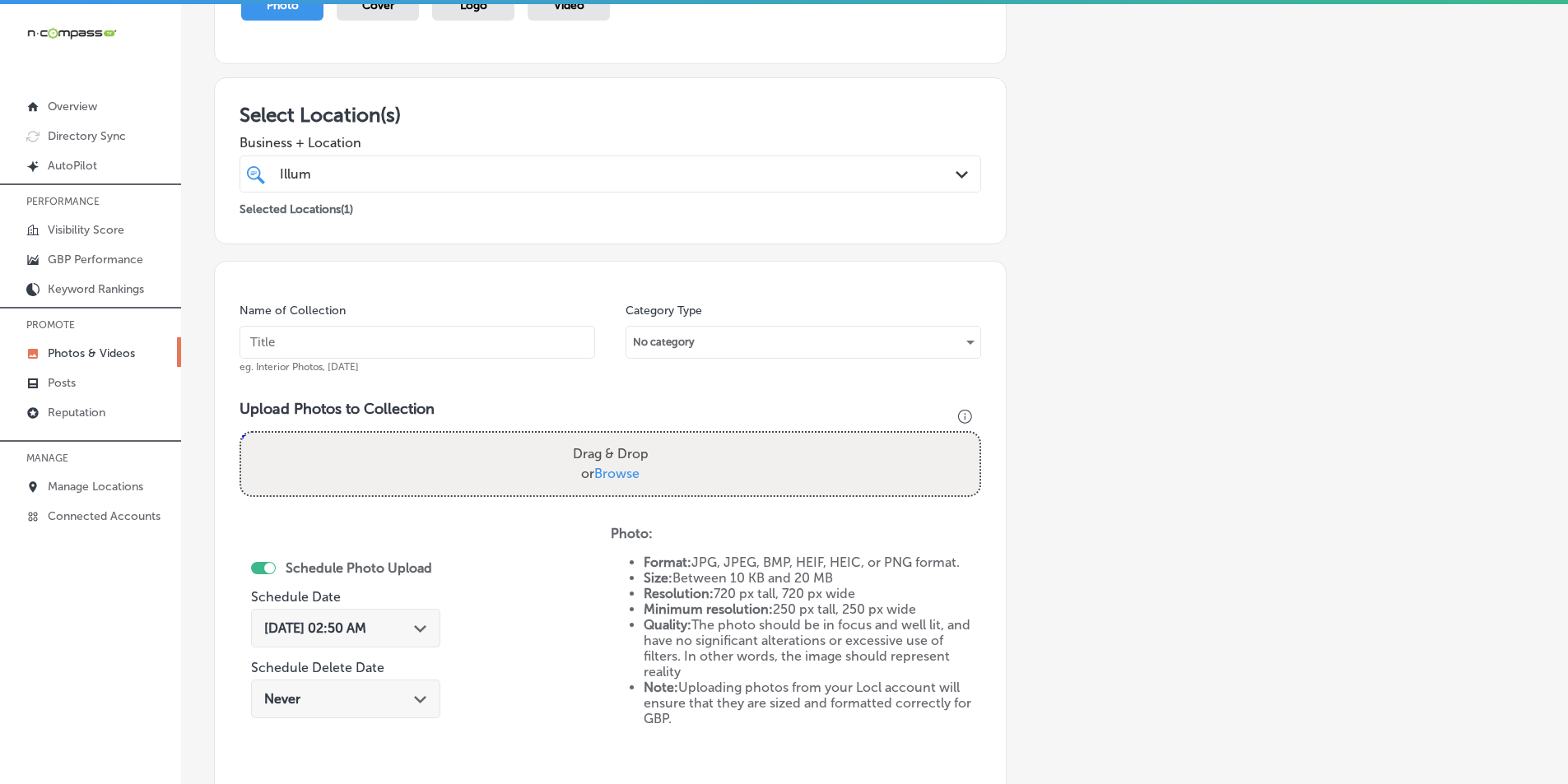
drag, startPoint x: 1234, startPoint y: 336, endPoint x: 1162, endPoint y: 323, distance: 73.2
click at [1234, 336] on div "Add a Collection Which Type of Image or Video Would You Like to Upload? Photo C…" at bounding box center [874, 406] width 1321 height 1033
click at [386, 342] on input "text" at bounding box center [417, 342] width 356 height 33
paste input "illuma"
type input "illuma"
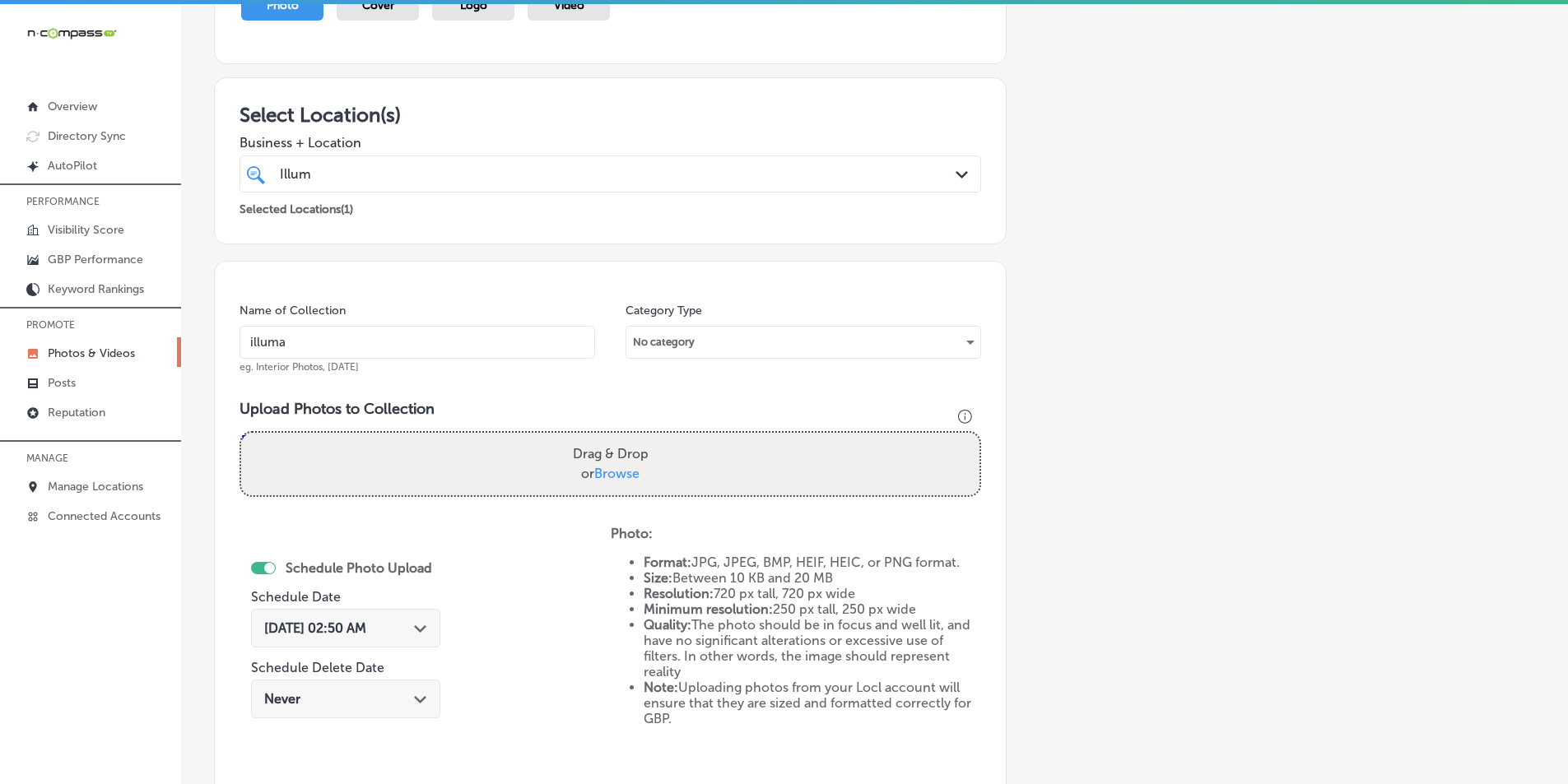
click at [340, 457] on div "Drag & Drop or Browse" at bounding box center [610, 464] width 738 height 63
click at [241, 432] on input "Drag & Drop or Browse" at bounding box center [610, 434] width 738 height 5
type input "C:\fakepath\Screenshot 2025-09-23 021905.png"
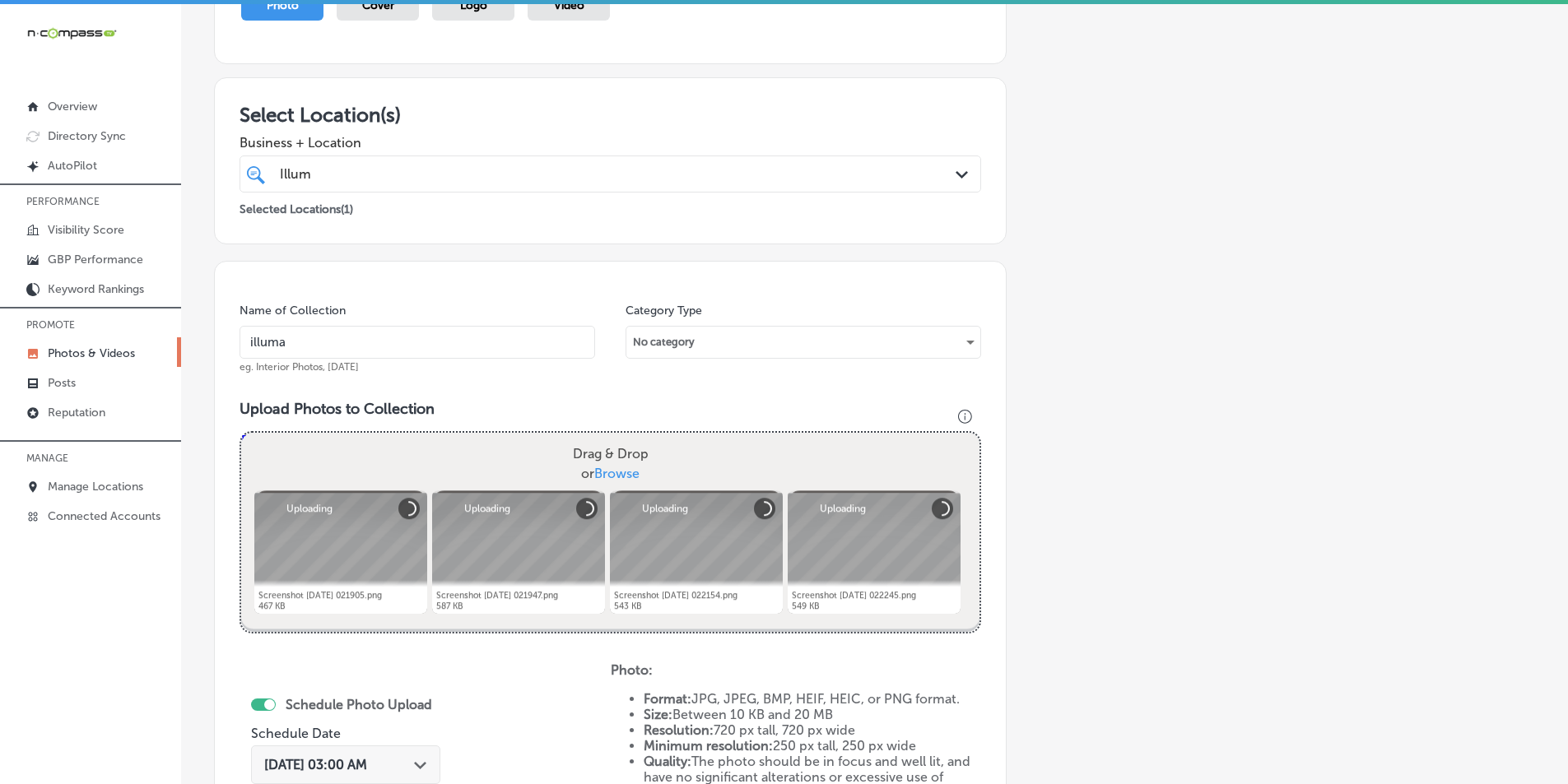
click at [398, 444] on div "Drag & Drop or Browse" at bounding box center [610, 464] width 738 height 63
click at [241, 432] on input "Drag & Drop or Browse" at bounding box center [610, 434] width 738 height 5
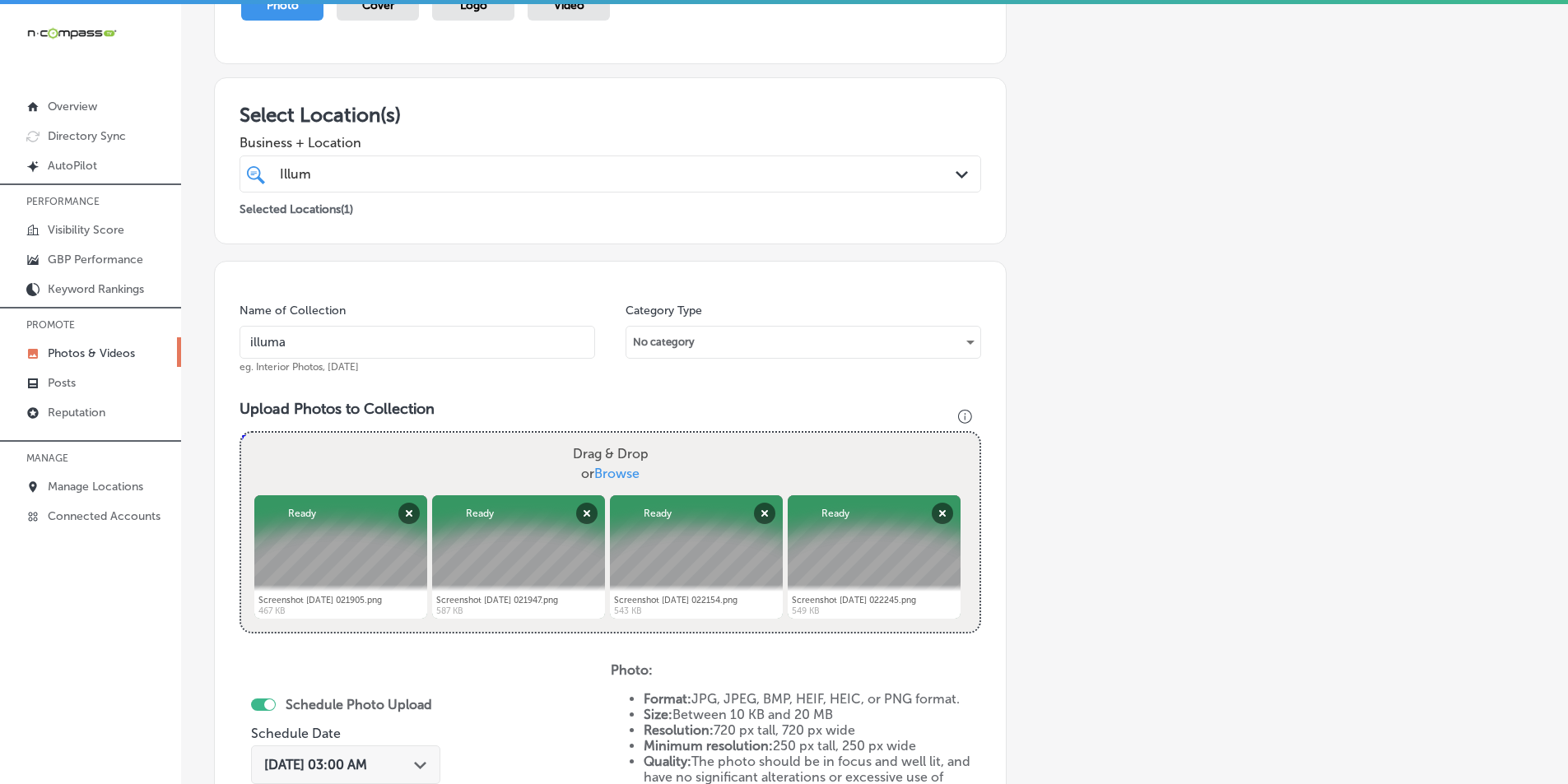
type input "C:\fakepath\Screenshot 2025-09-23 023241.png"
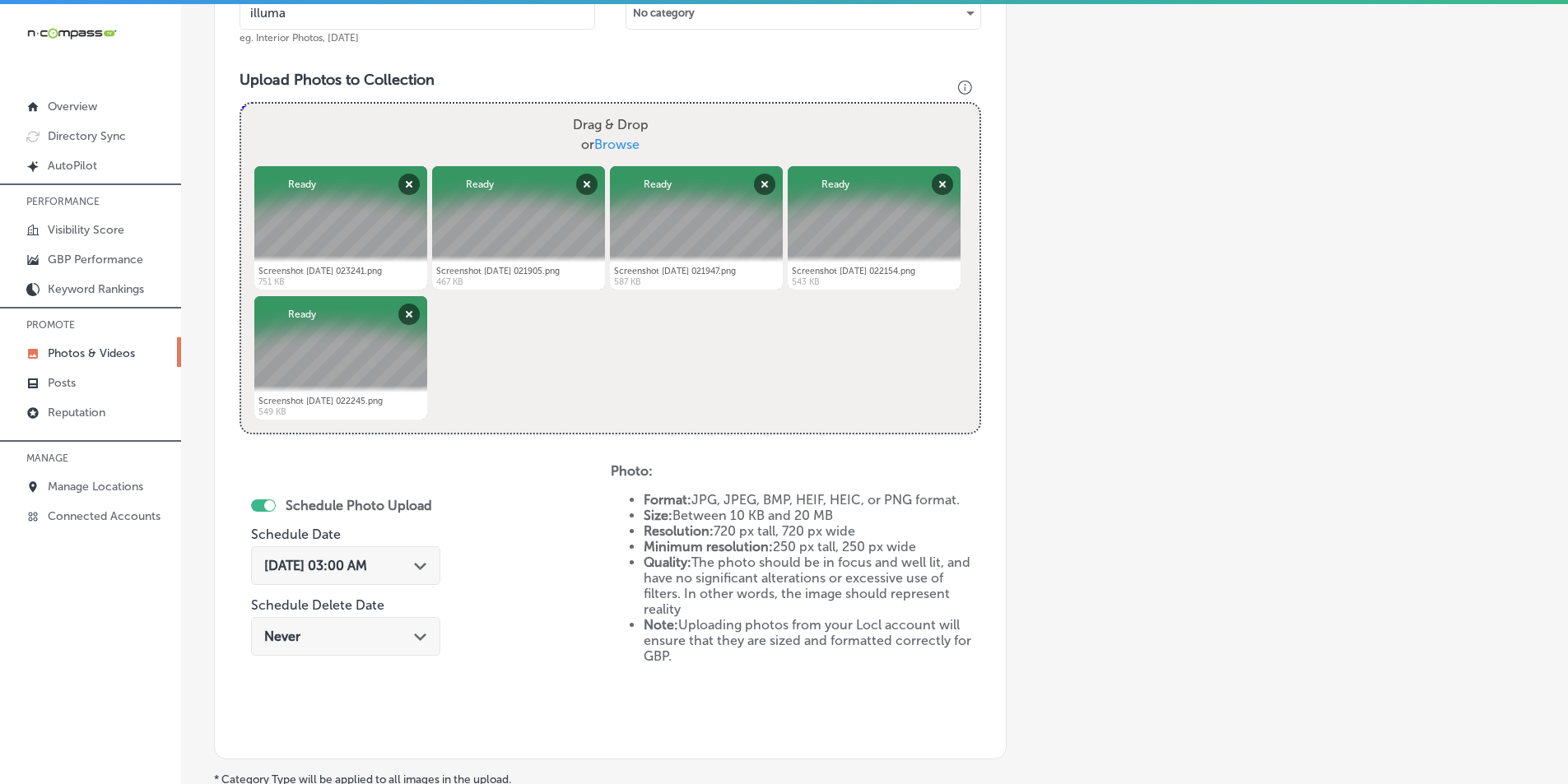
scroll to position [628, 0]
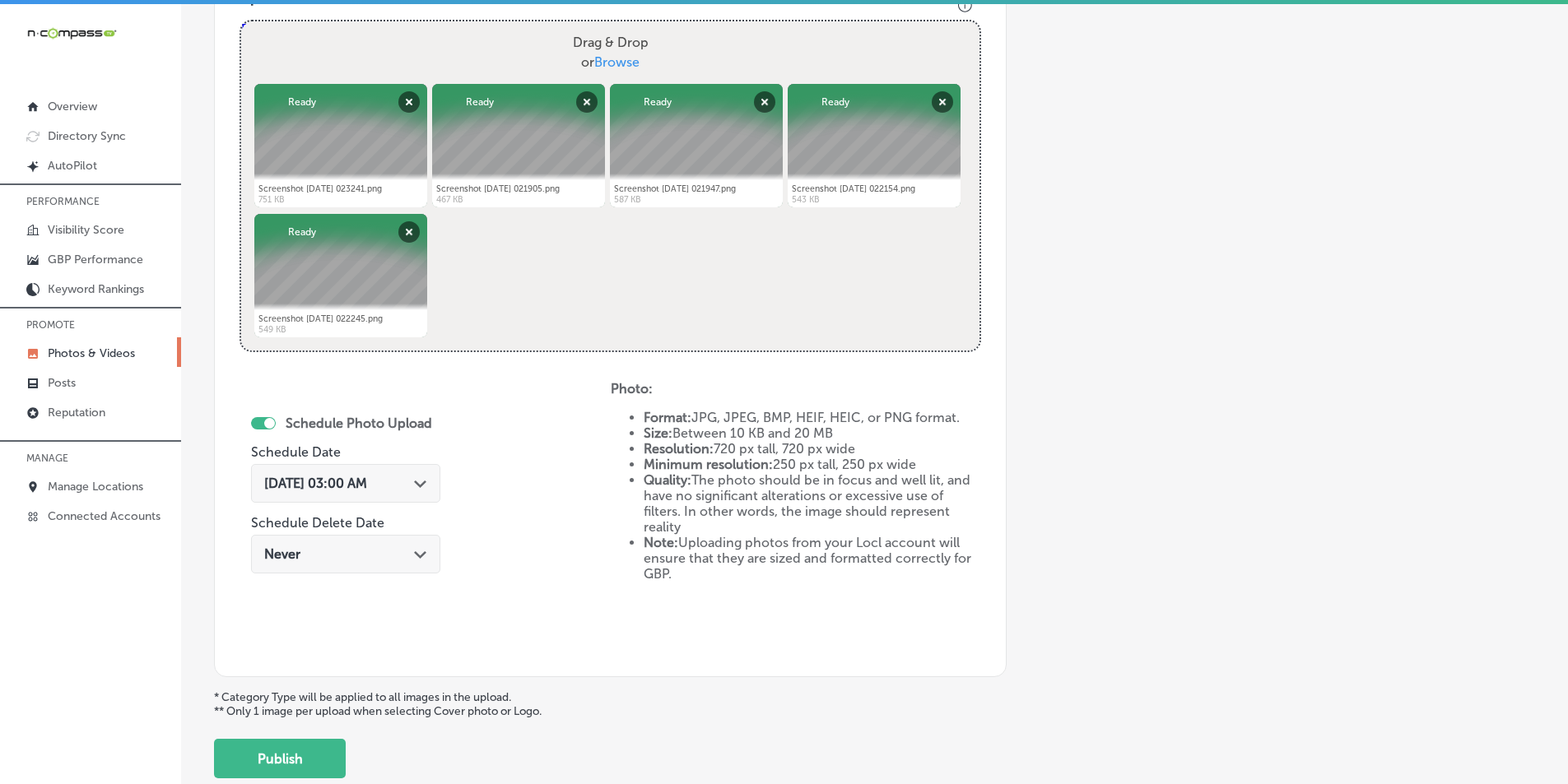
click at [425, 483] on polygon at bounding box center [420, 485] width 13 height 8
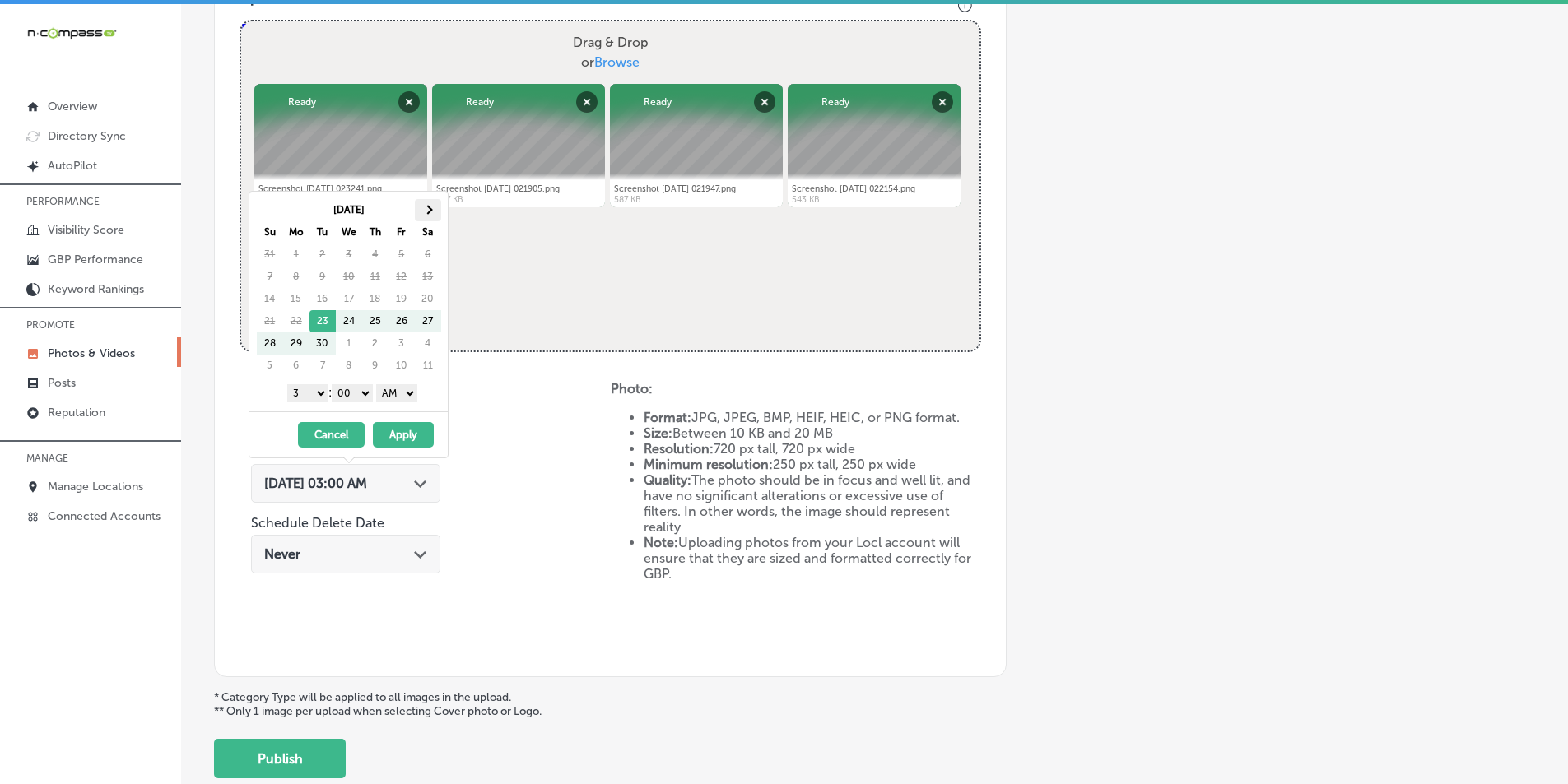
click at [429, 205] on th at bounding box center [427, 210] width 27 height 23
click at [316, 393] on select "1 2 3 4 5 6 7 8 9 10 11 12" at bounding box center [308, 393] width 41 height 18
click at [413, 392] on select "AM PM" at bounding box center [397, 393] width 41 height 18
click at [403, 433] on button "Apply" at bounding box center [404, 435] width 61 height 26
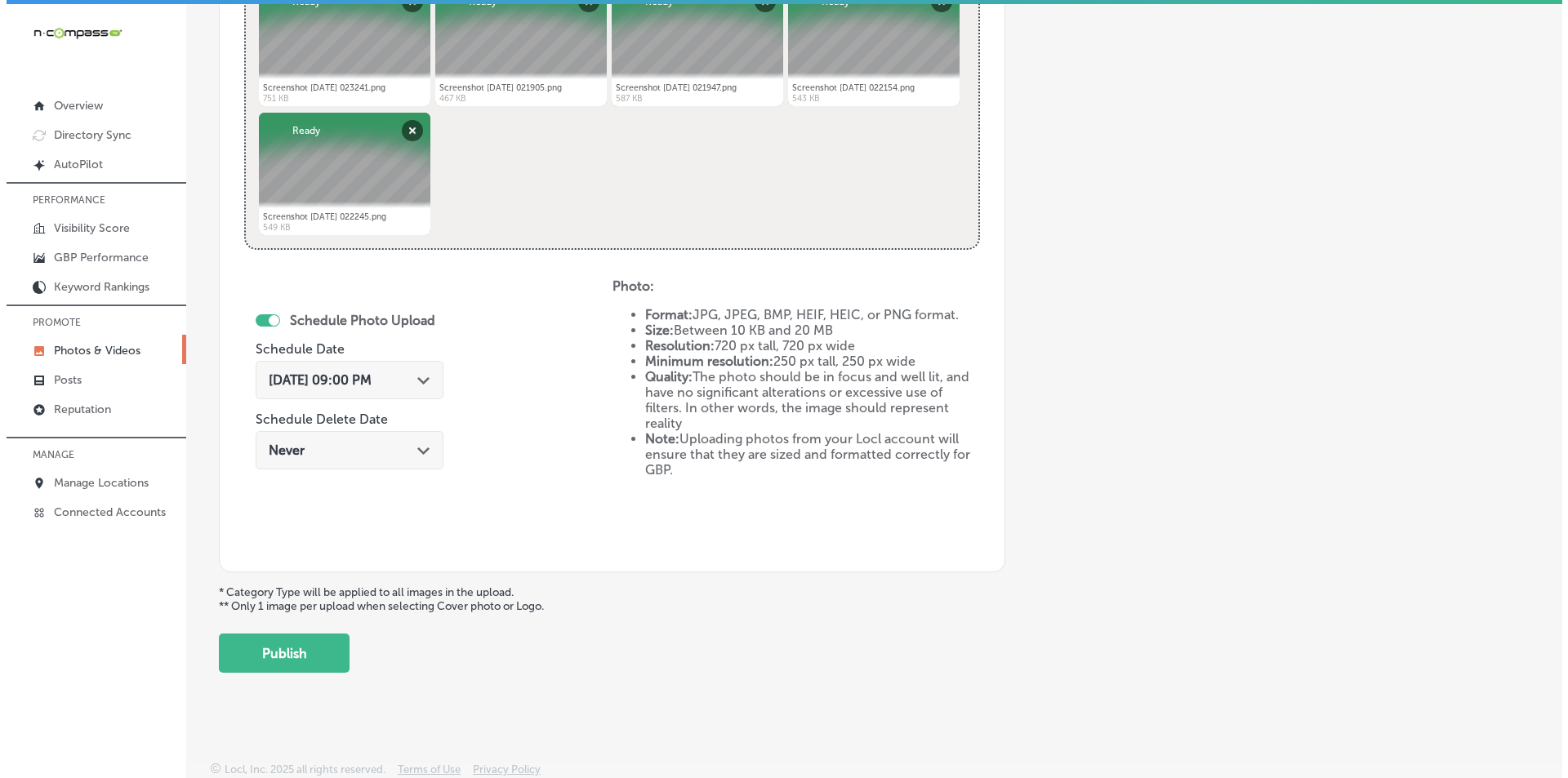
scroll to position [724, 0]
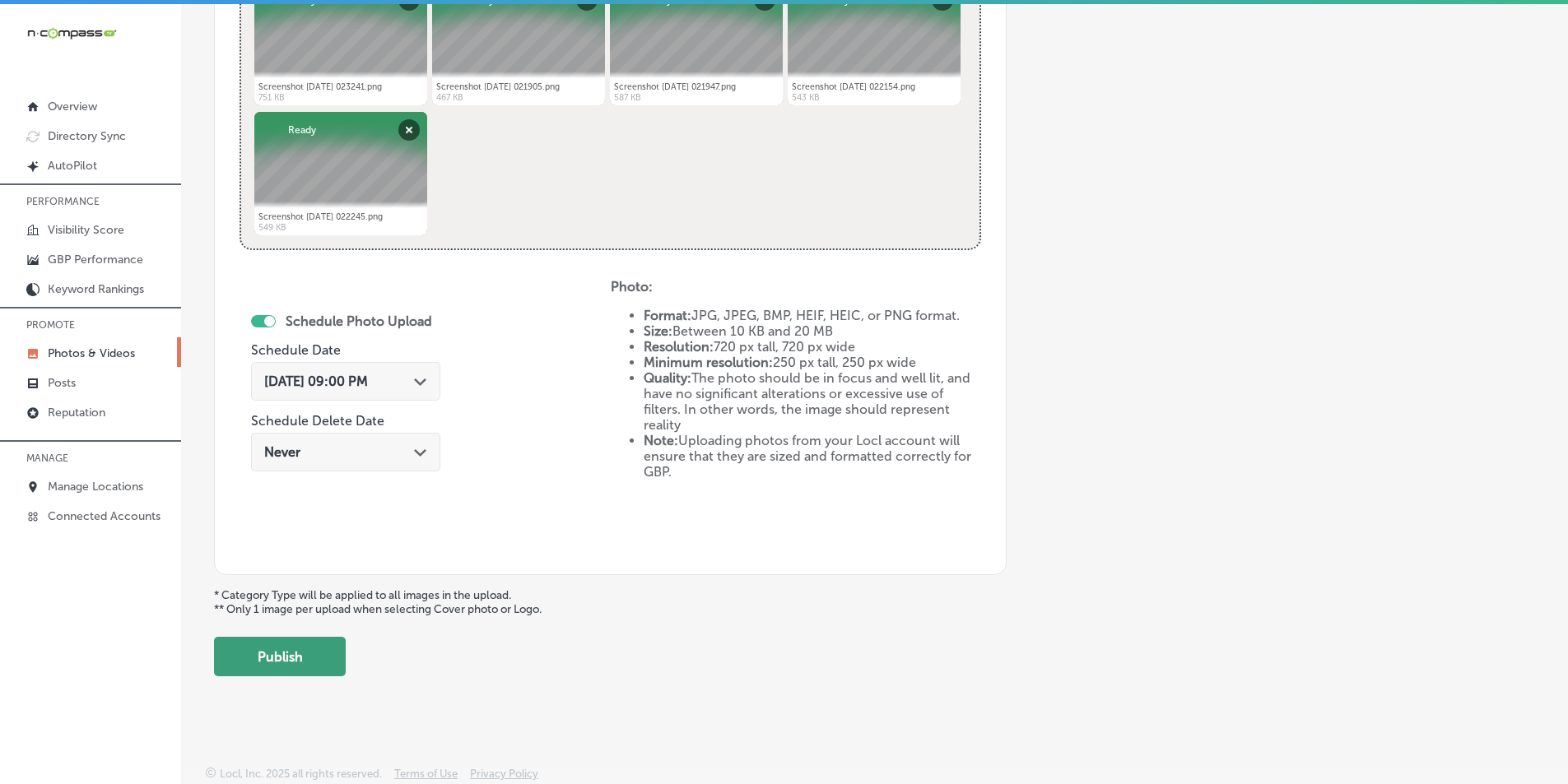
click at [282, 654] on button "Publish" at bounding box center [280, 657] width 132 height 39
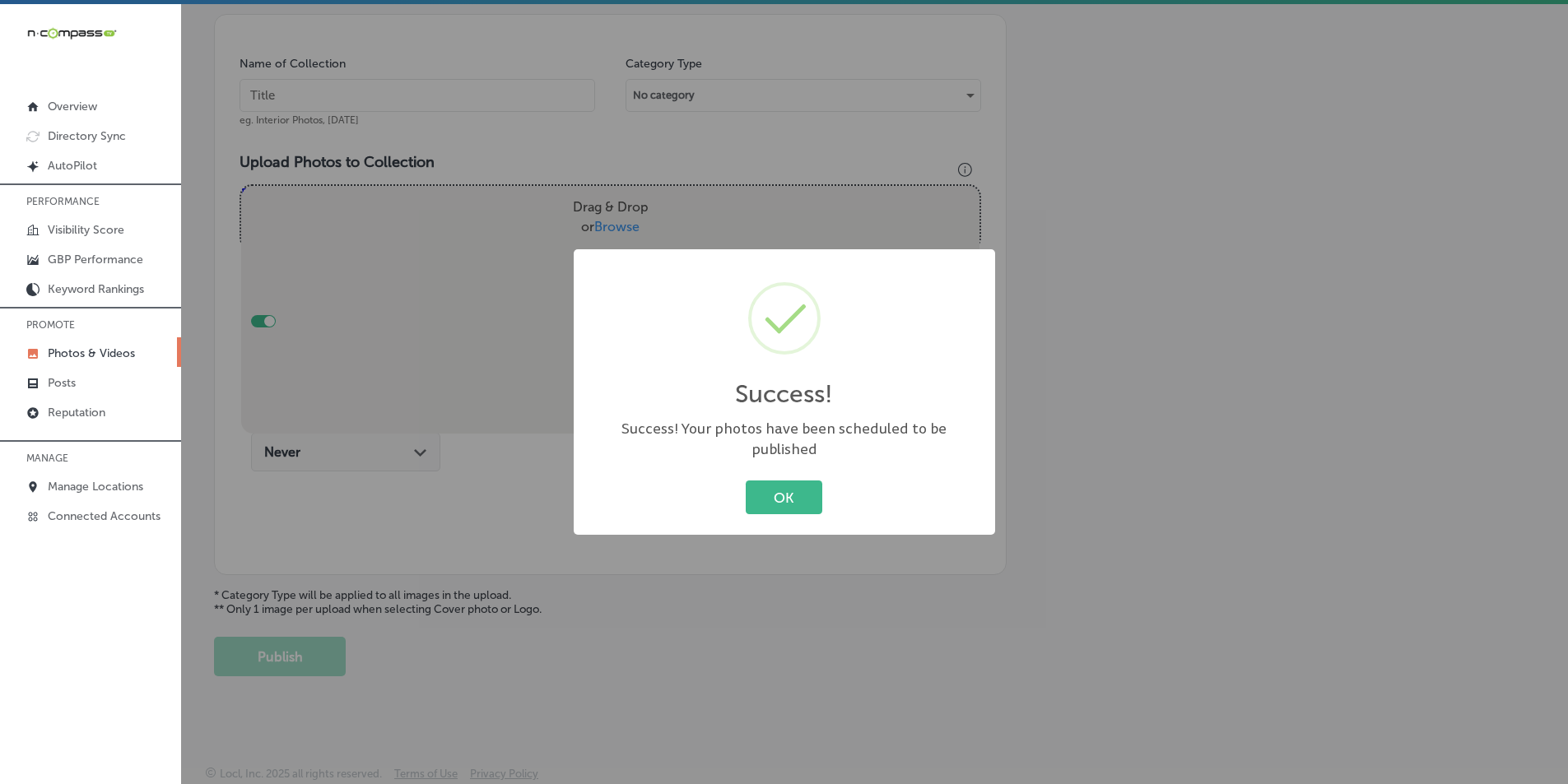
scroll to position [463, 0]
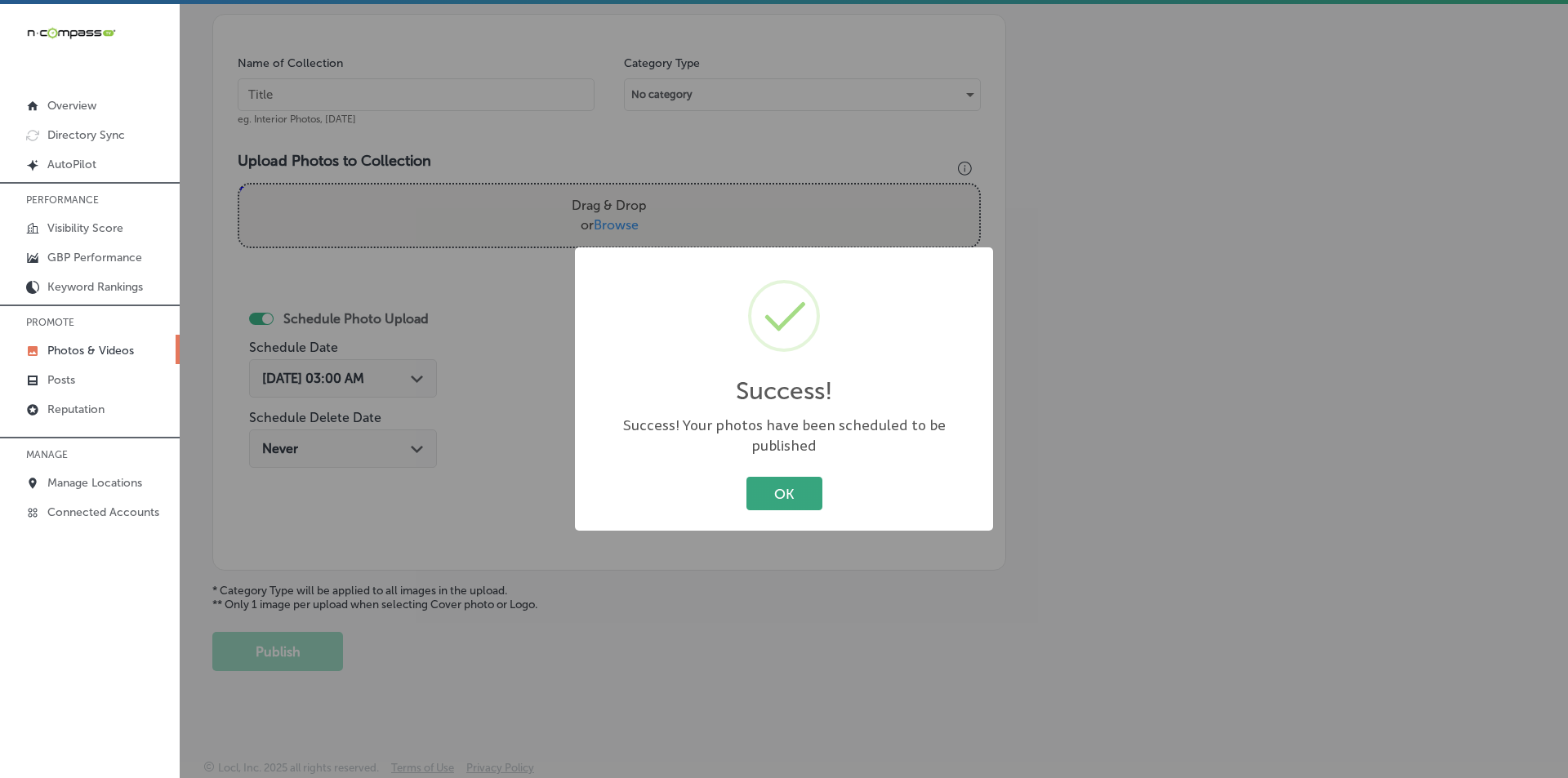
click at [787, 484] on button "OK" at bounding box center [785, 494] width 76 height 33
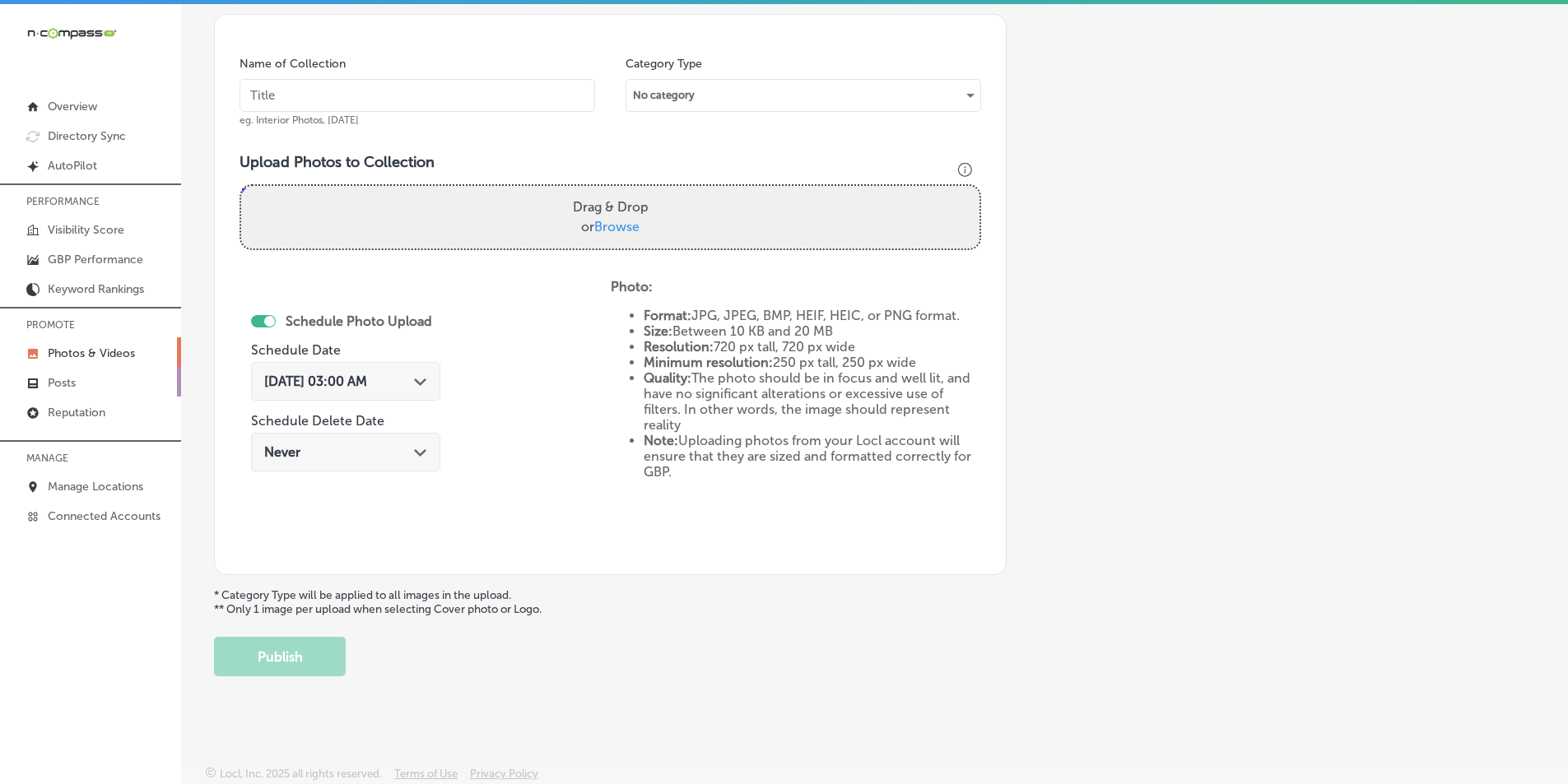
click at [75, 382] on p "Posts" at bounding box center [61, 383] width 28 height 14
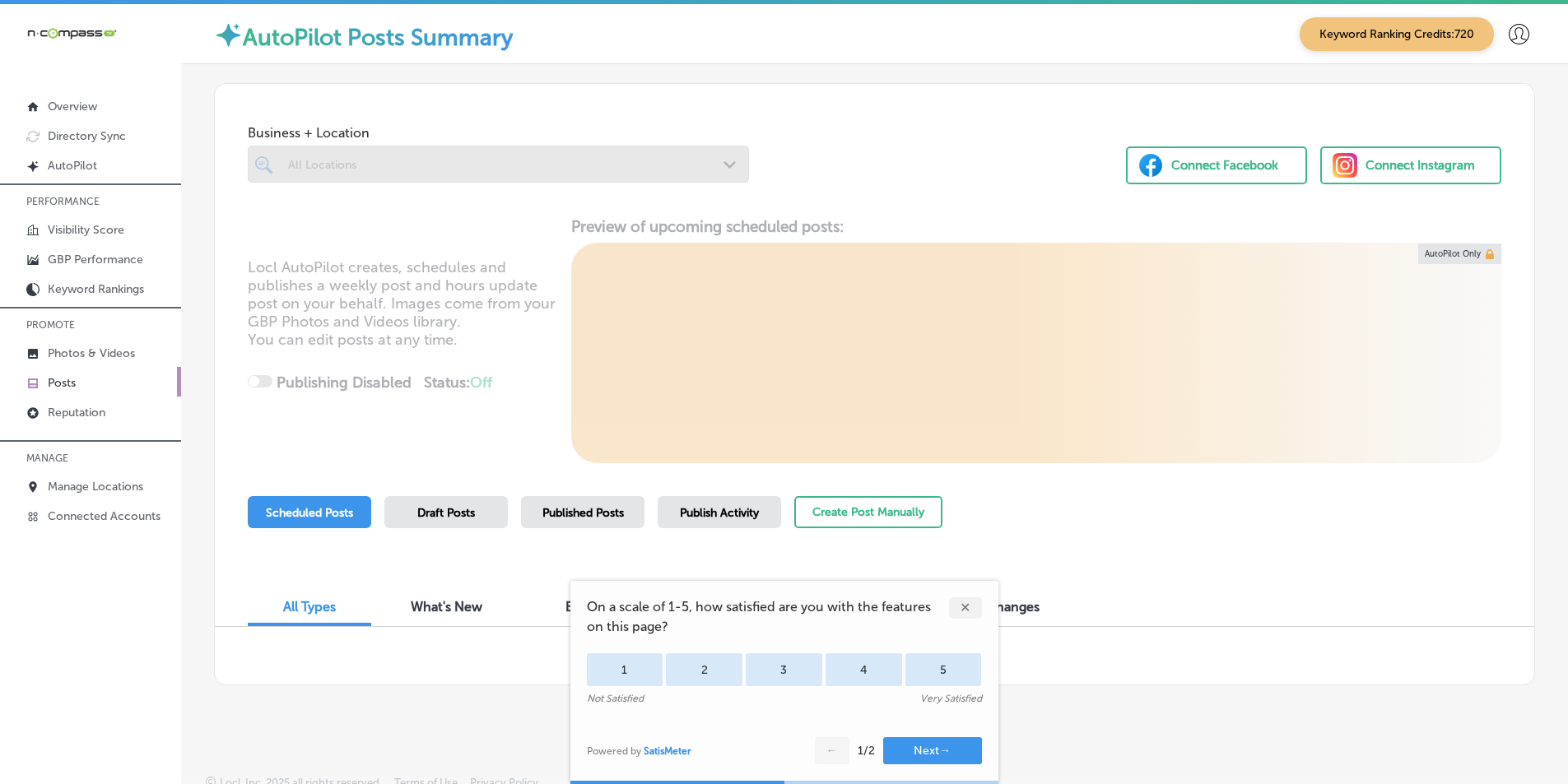
click at [962, 607] on div "✕" at bounding box center [964, 609] width 33 height 22
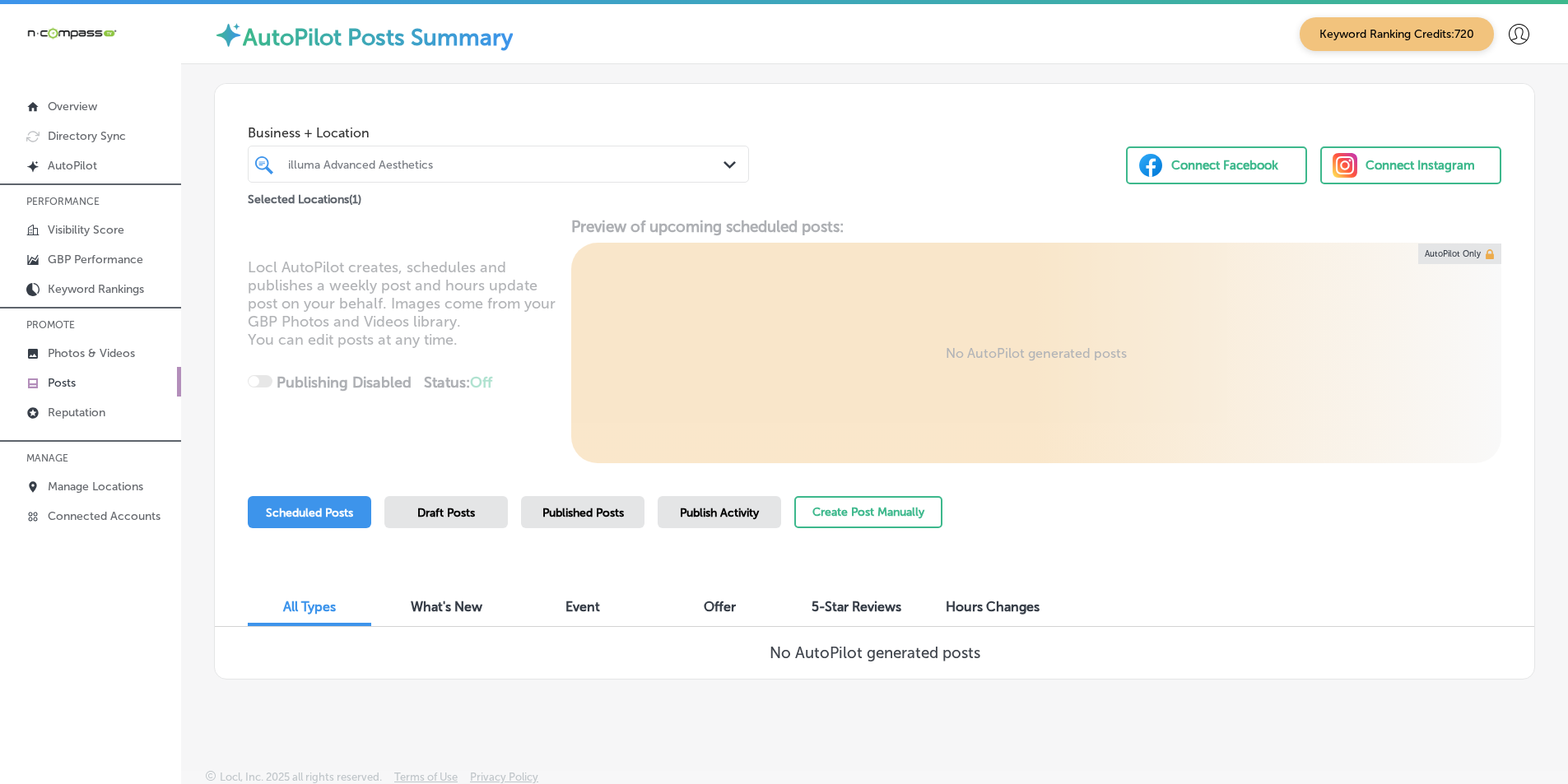
click at [427, 161] on div "illuma Advanced Aesthetics" at bounding box center [506, 164] width 437 height 14
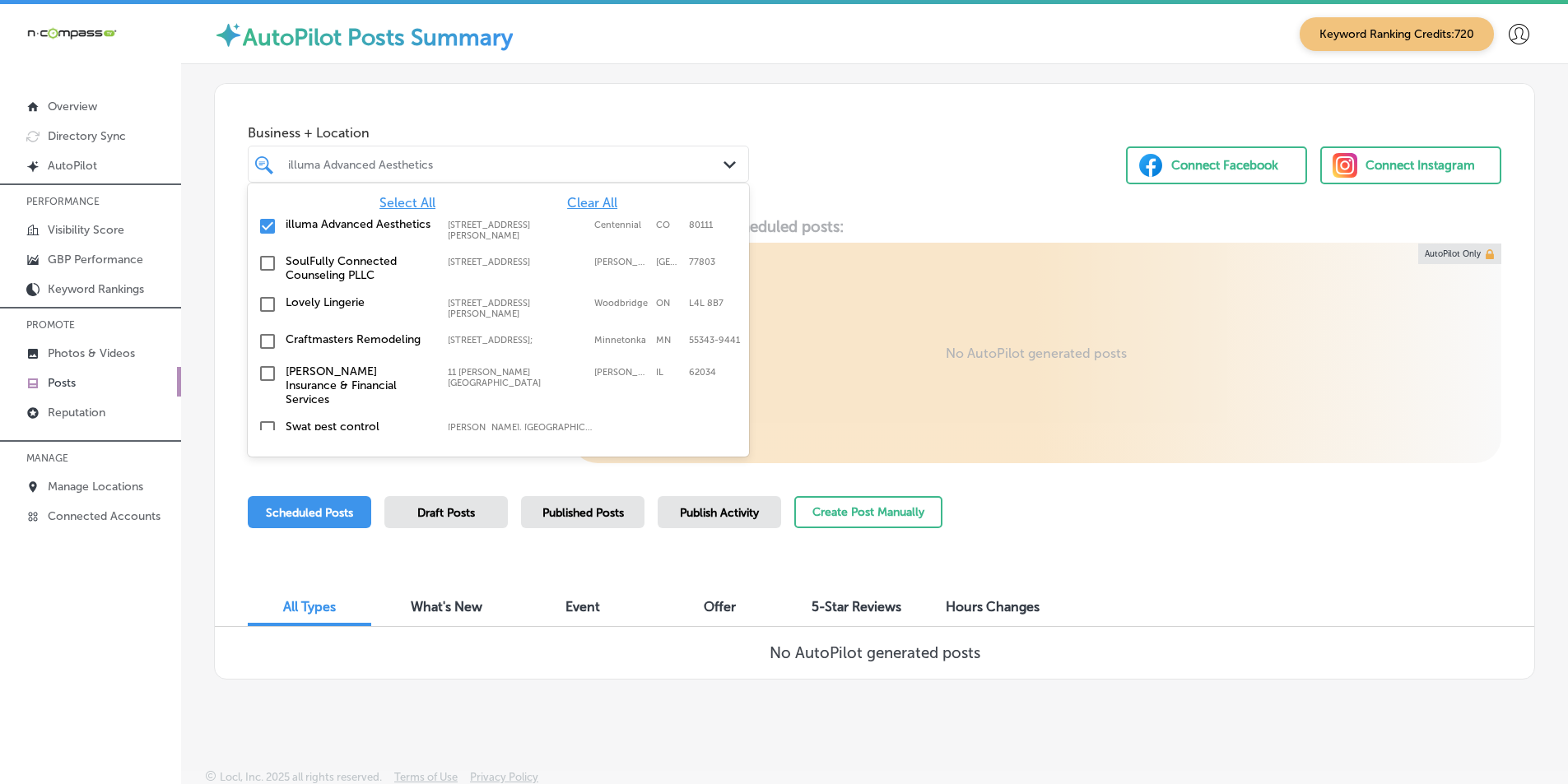
click at [264, 225] on input "checkbox" at bounding box center [268, 227] width 20 height 20
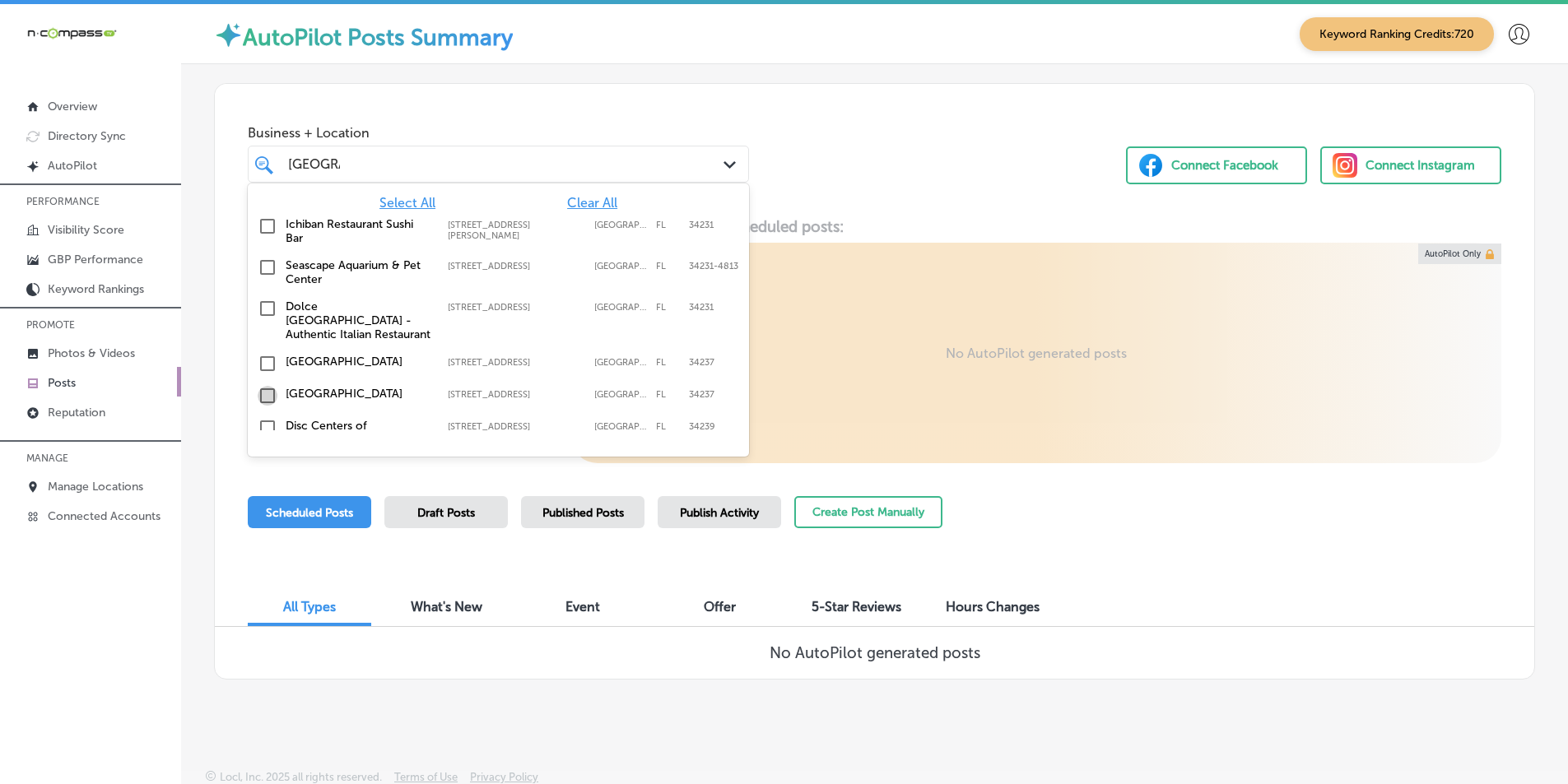
click at [269, 386] on input "checkbox" at bounding box center [268, 396] width 20 height 20
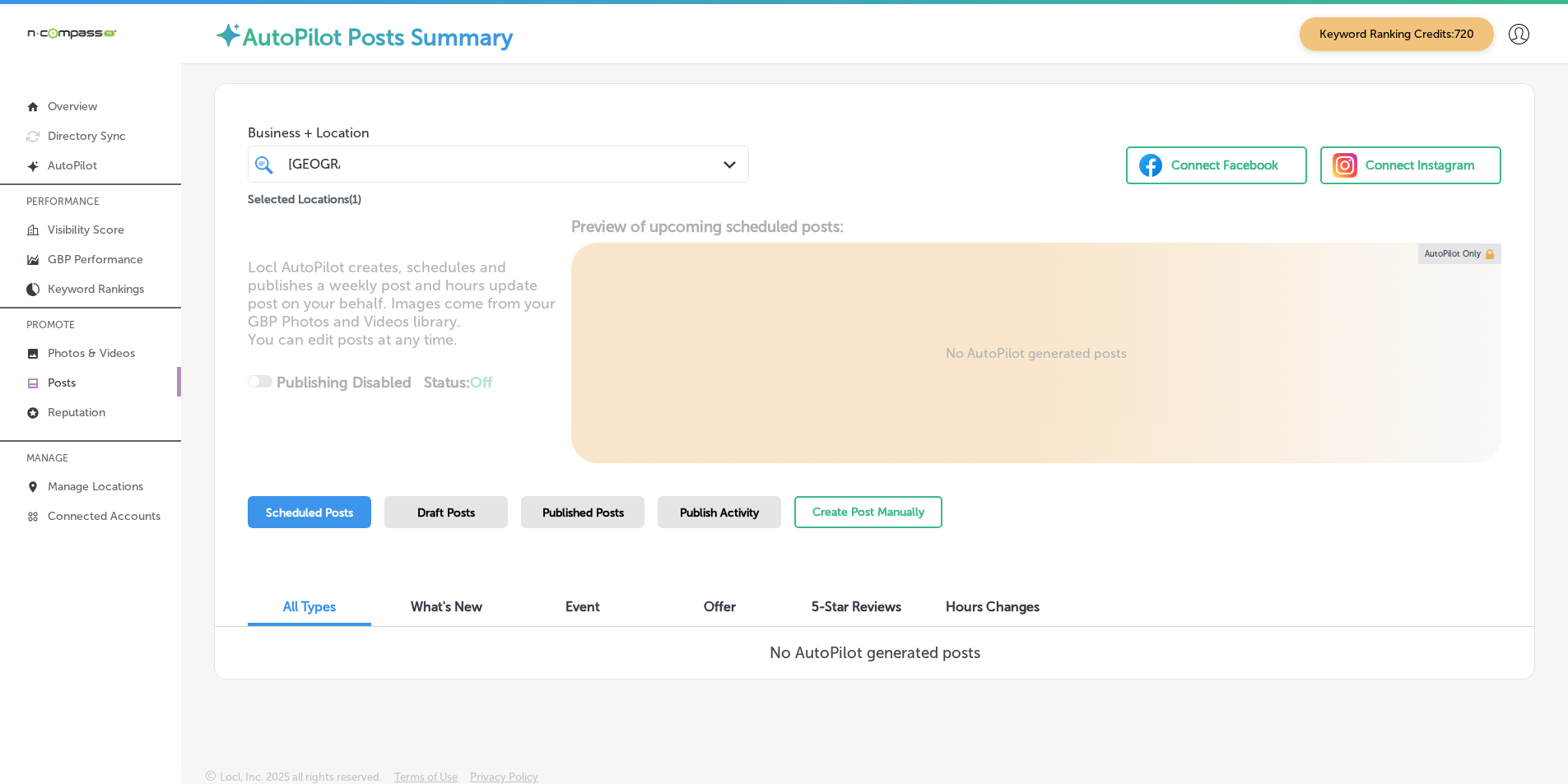
click at [915, 332] on div "Locl AutoPilot creates, schedules and publishes a weekly post and hours update …" at bounding box center [874, 341] width 1319 height 246
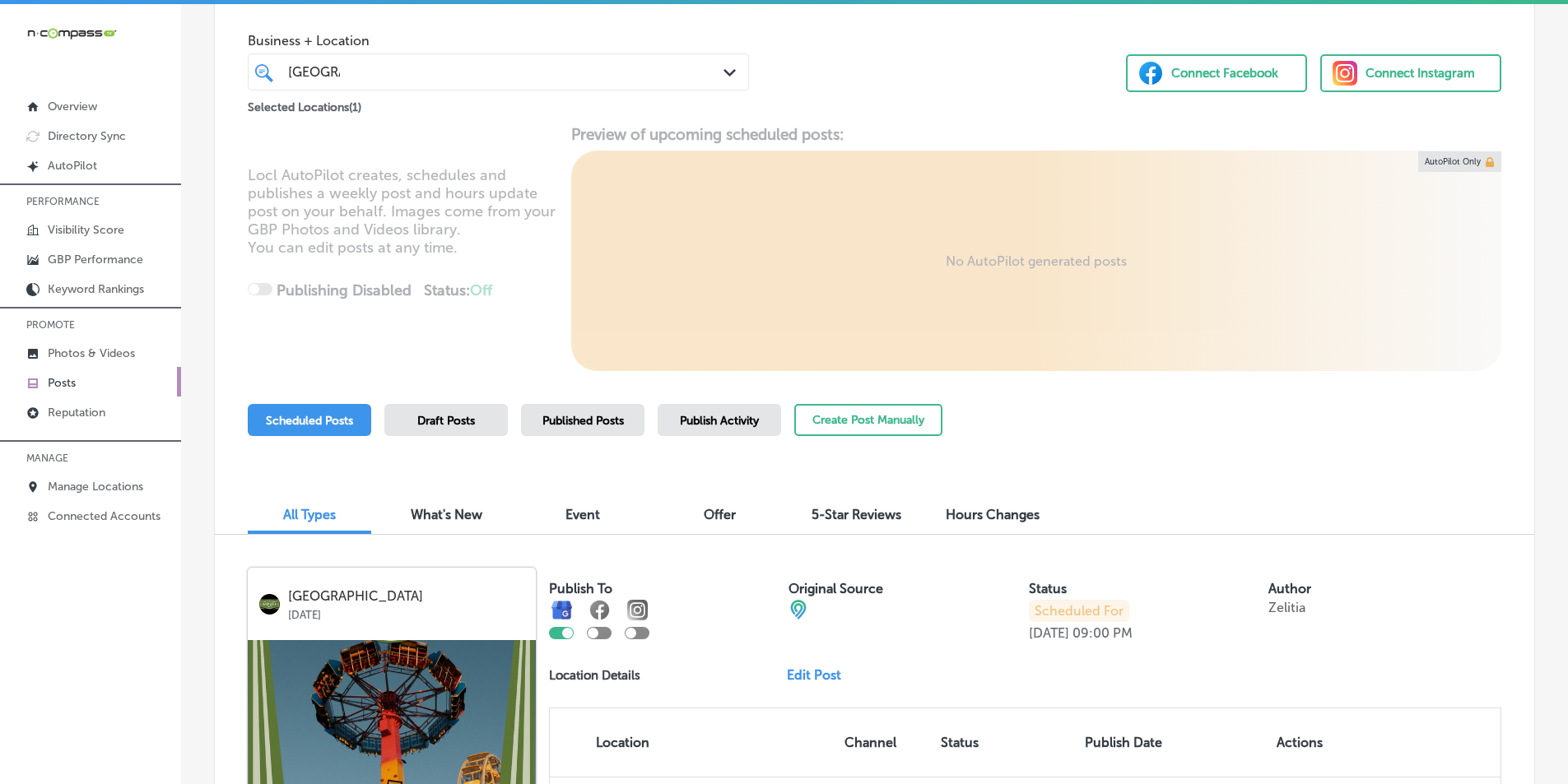
scroll to position [83, 0]
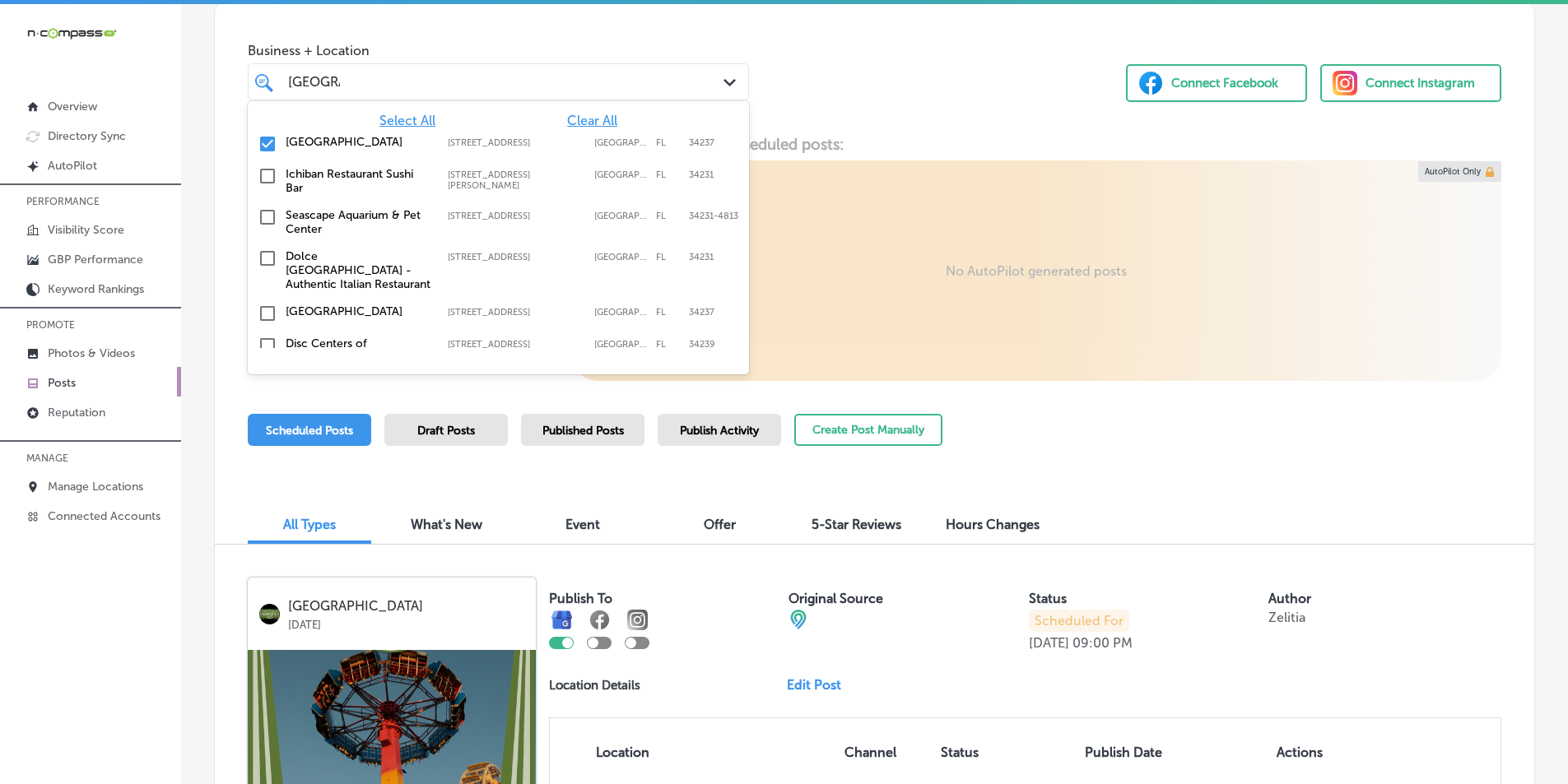
click at [350, 83] on div "sarasota sarasota" at bounding box center [478, 82] width 382 height 23
click at [264, 140] on input "checkbox" at bounding box center [268, 144] width 20 height 20
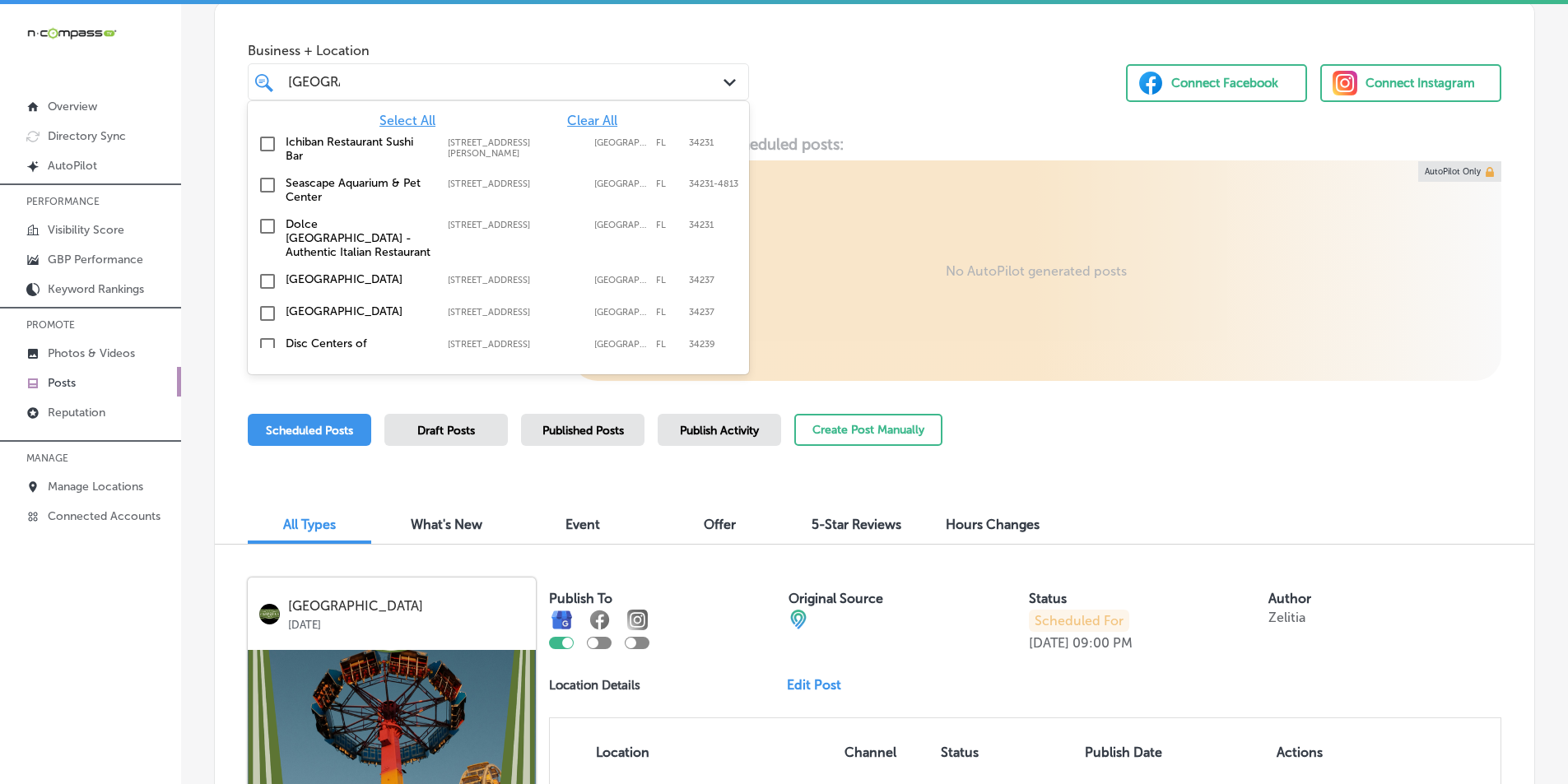
click at [351, 83] on div "Business + Location option 3000 Ringling Boulevard, deselected. option 2724 Sti…" at bounding box center [874, 582] width 1321 height 1176
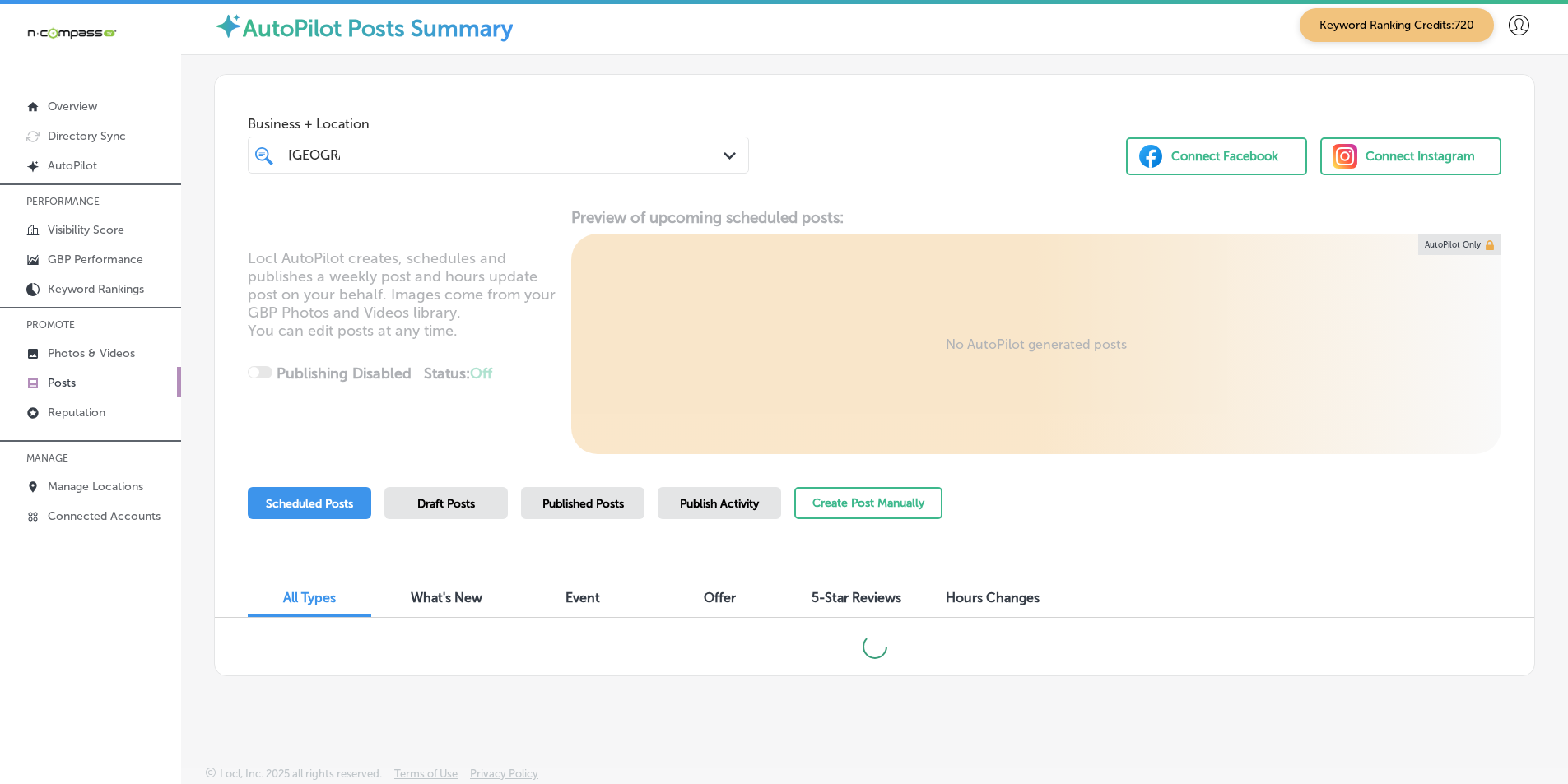
scroll to position [0, 0]
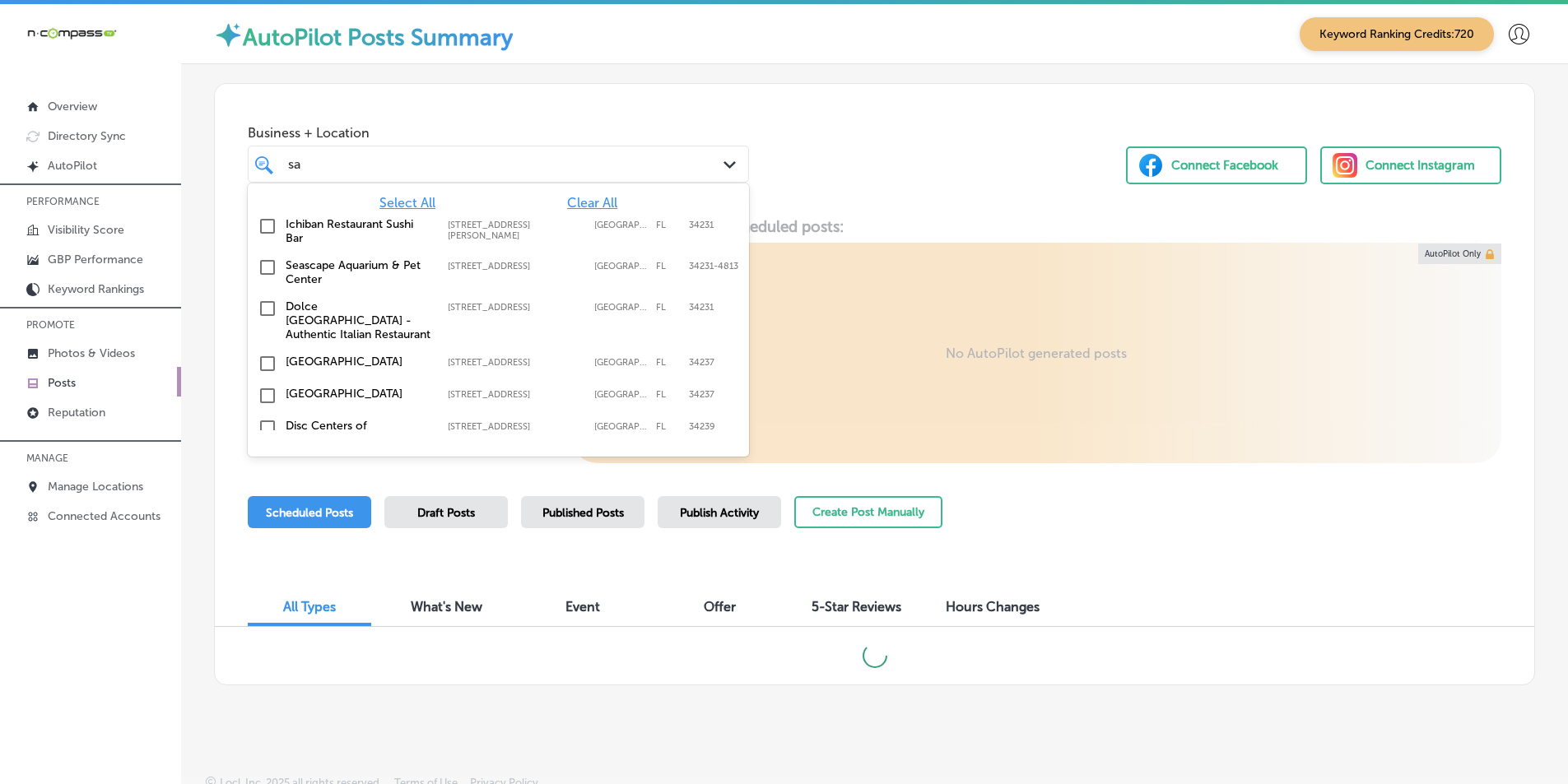
type input "s"
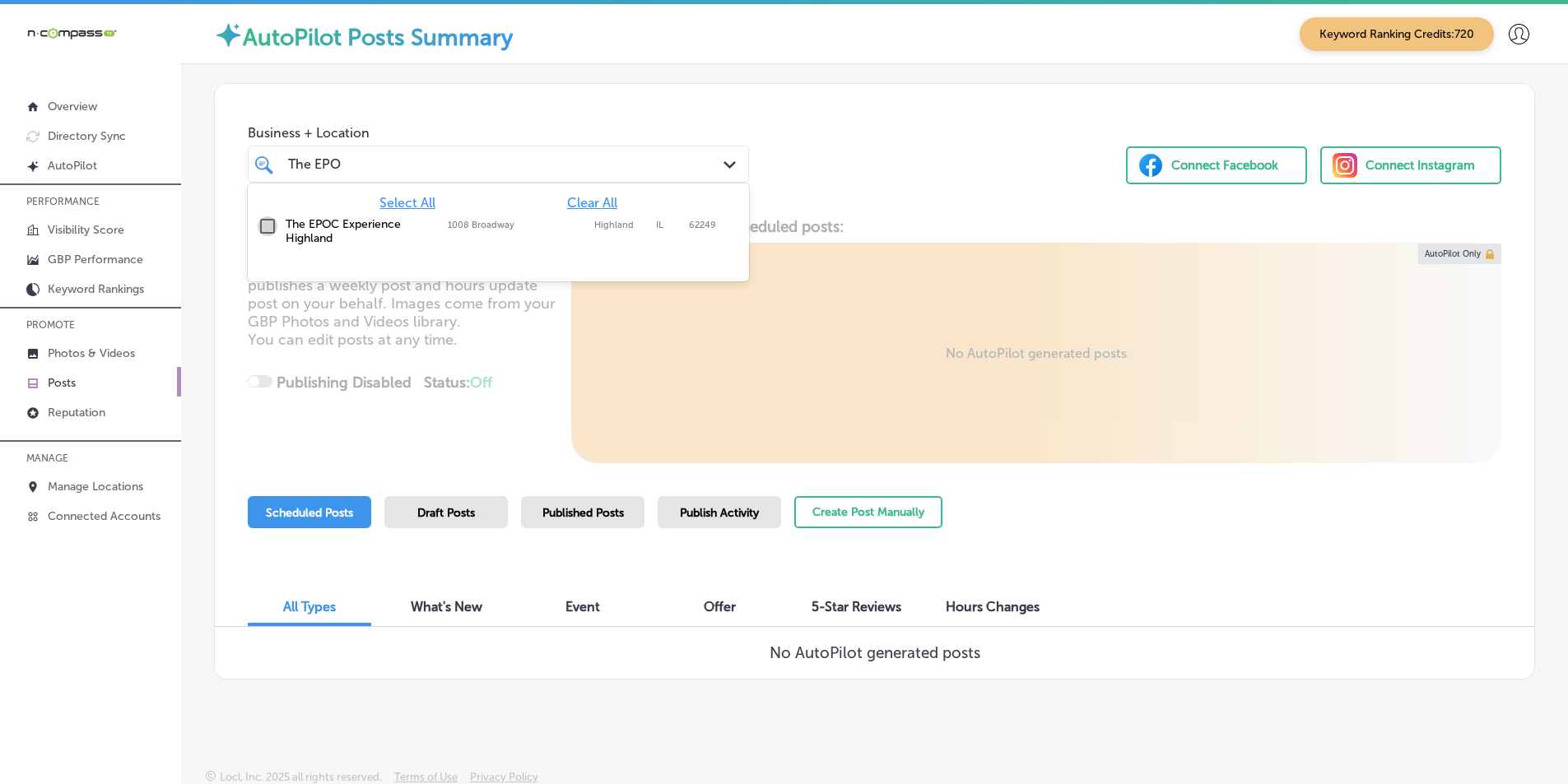
click at [262, 226] on input "checkbox" at bounding box center [268, 227] width 20 height 20
type input "The EPO"
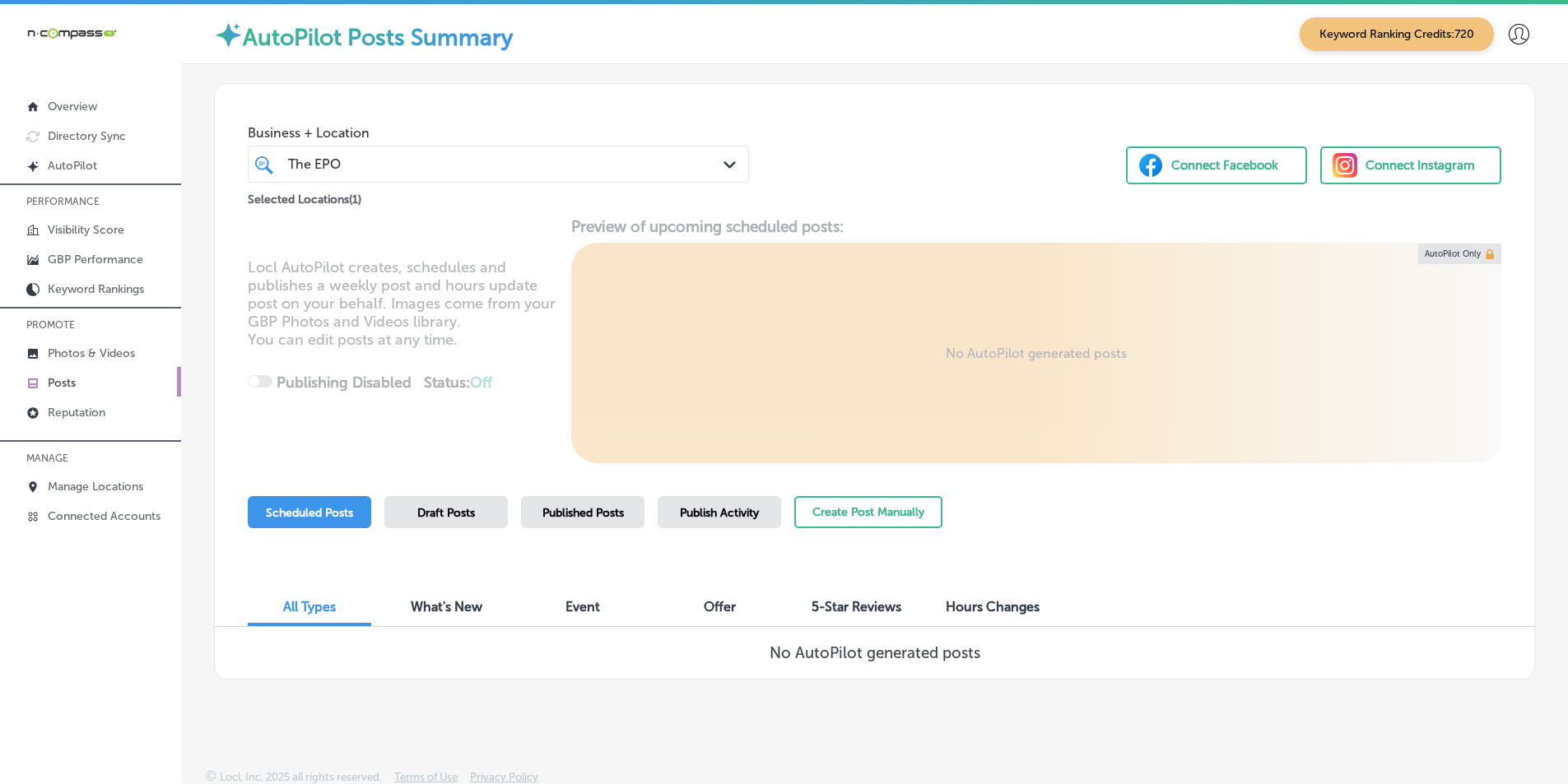
click at [855, 142] on div "Business + Location The EPO The EPO Path Created with Sketch. Selected Location…" at bounding box center [874, 146] width 1319 height 125
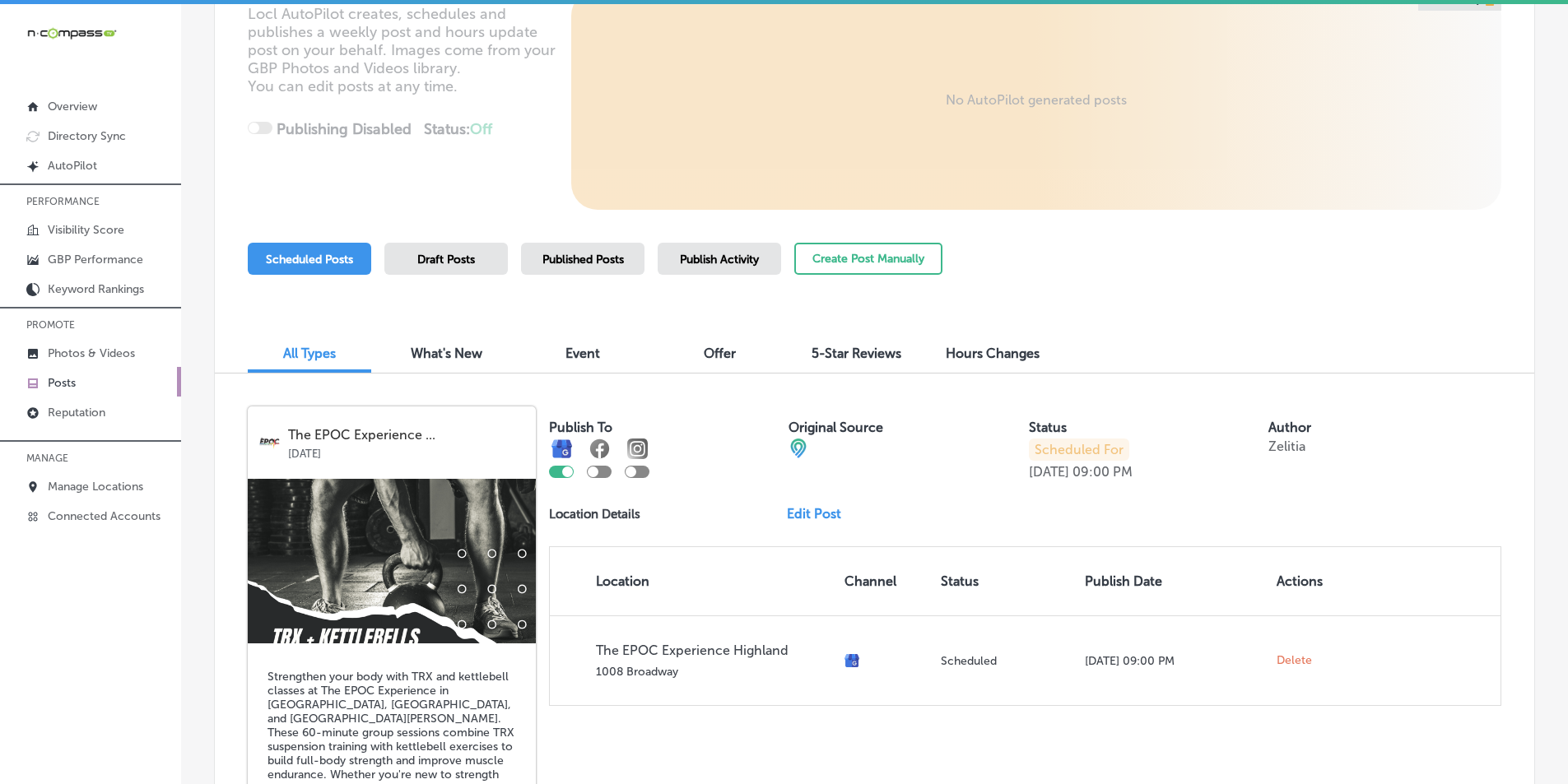
scroll to position [247, 0]
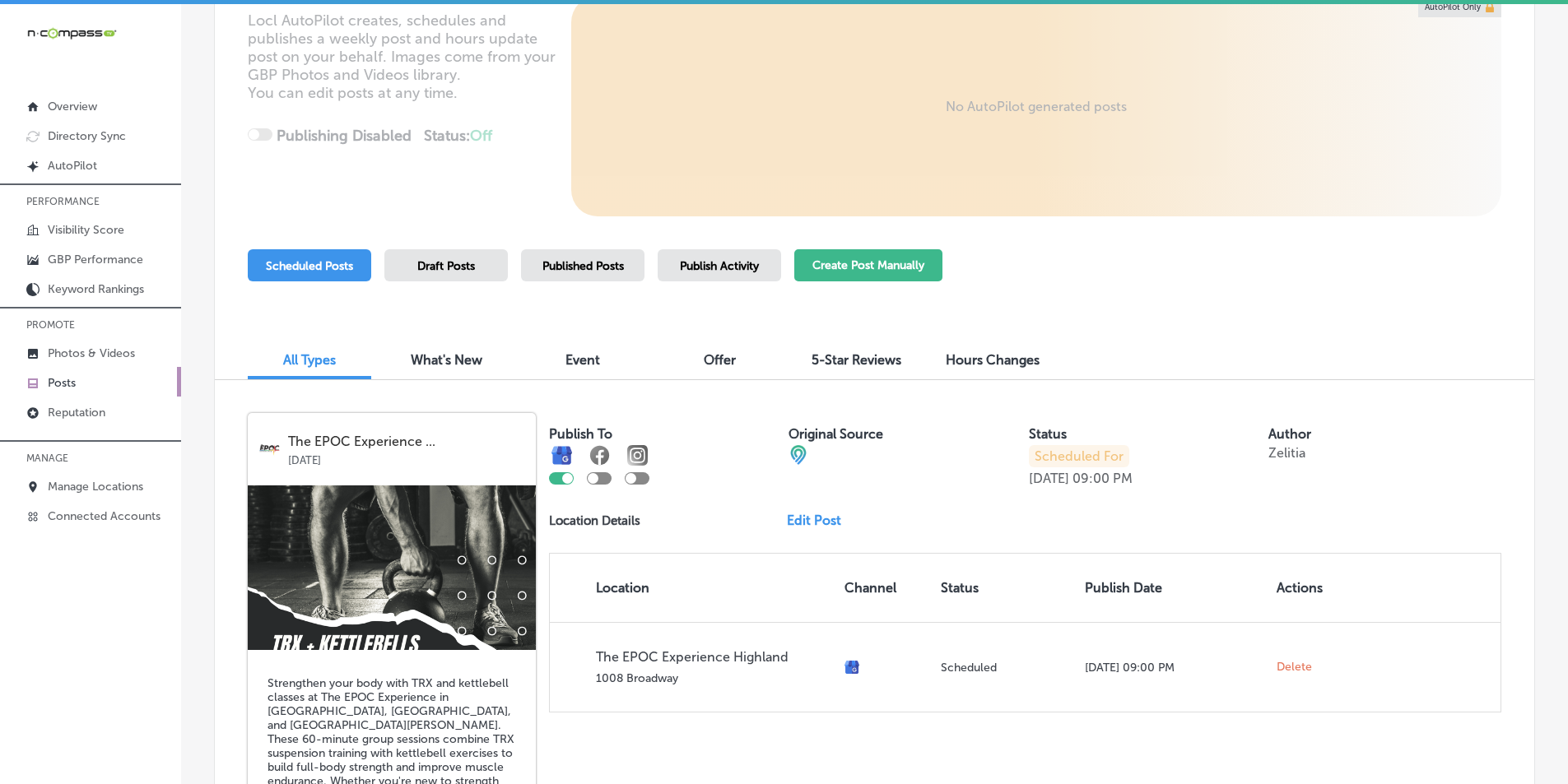
click at [839, 266] on button "Create Post Manually" at bounding box center [868, 265] width 148 height 33
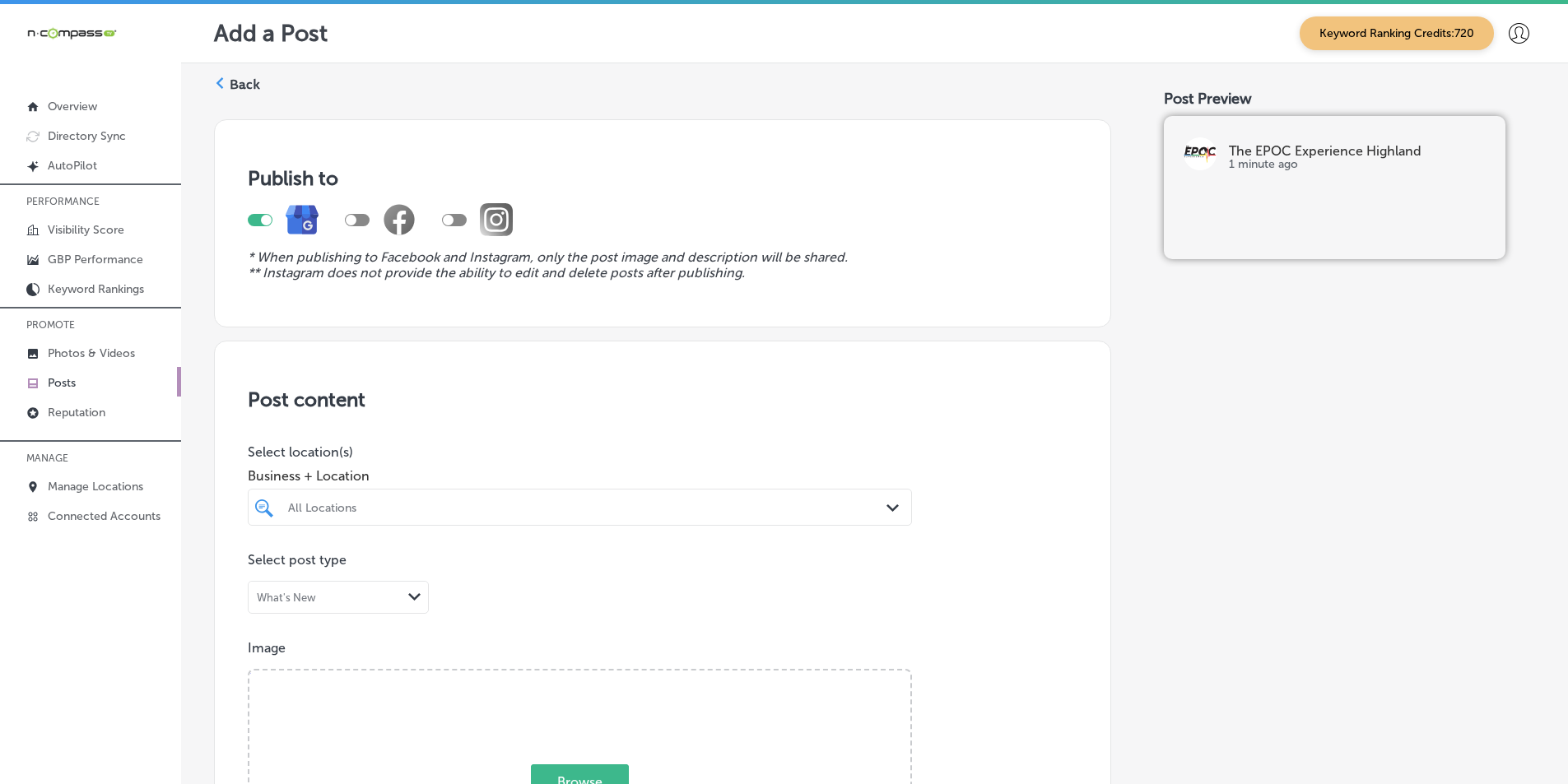
click at [436, 502] on div "All Locations" at bounding box center [587, 507] width 600 height 14
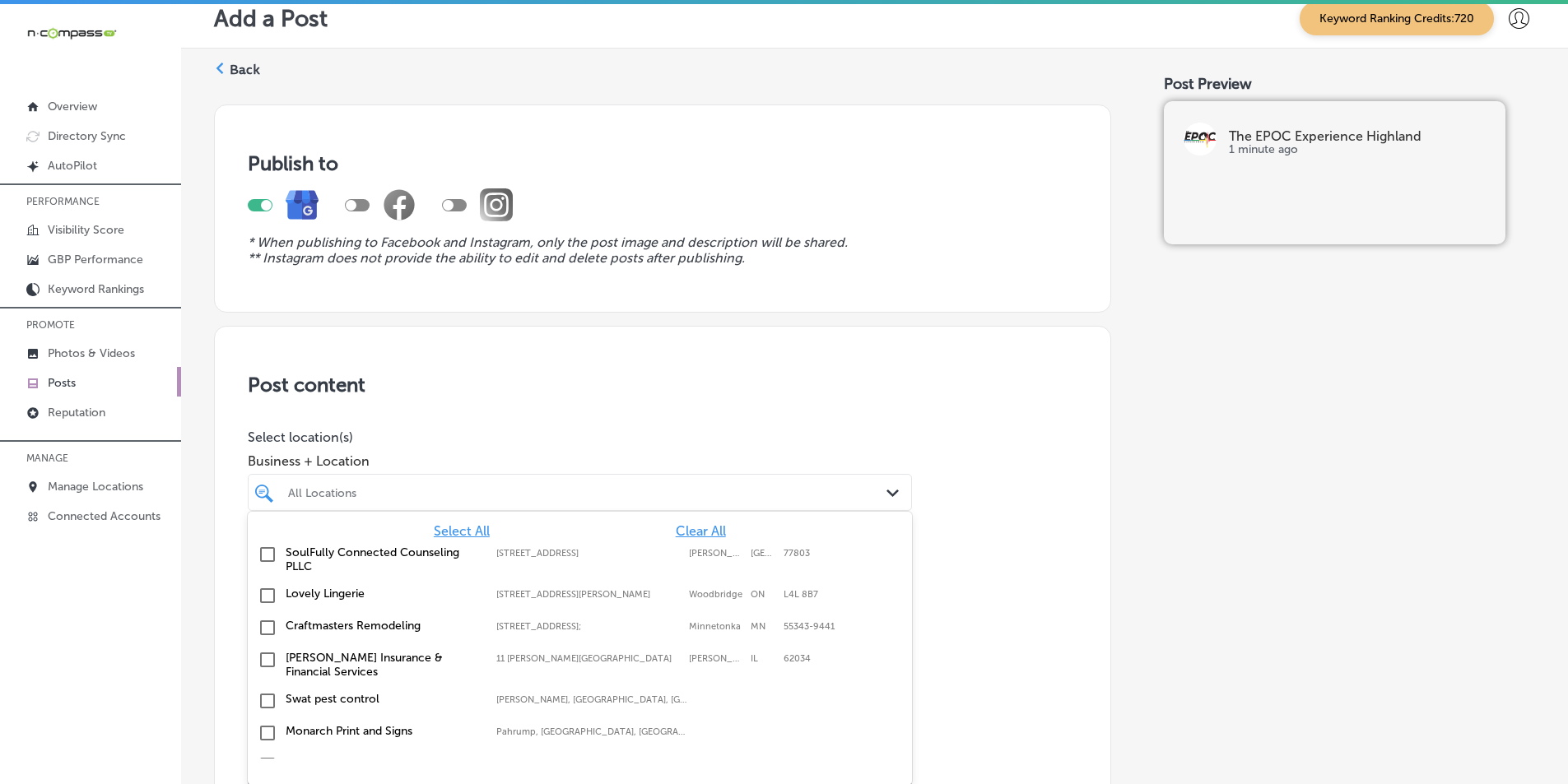
scroll to position [23, 0]
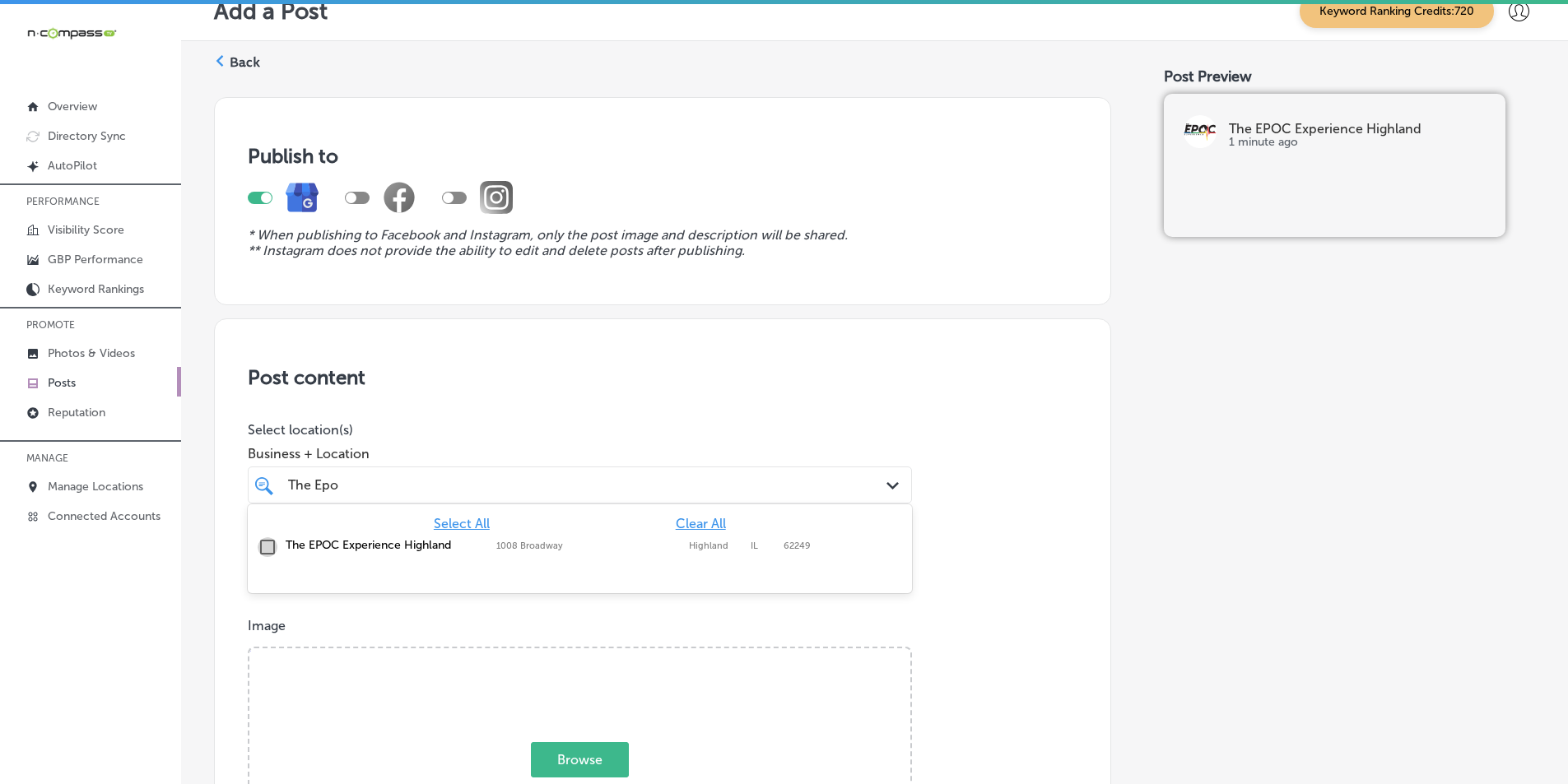
click at [269, 546] on input "checkbox" at bounding box center [268, 548] width 20 height 20
type input "The Epo"
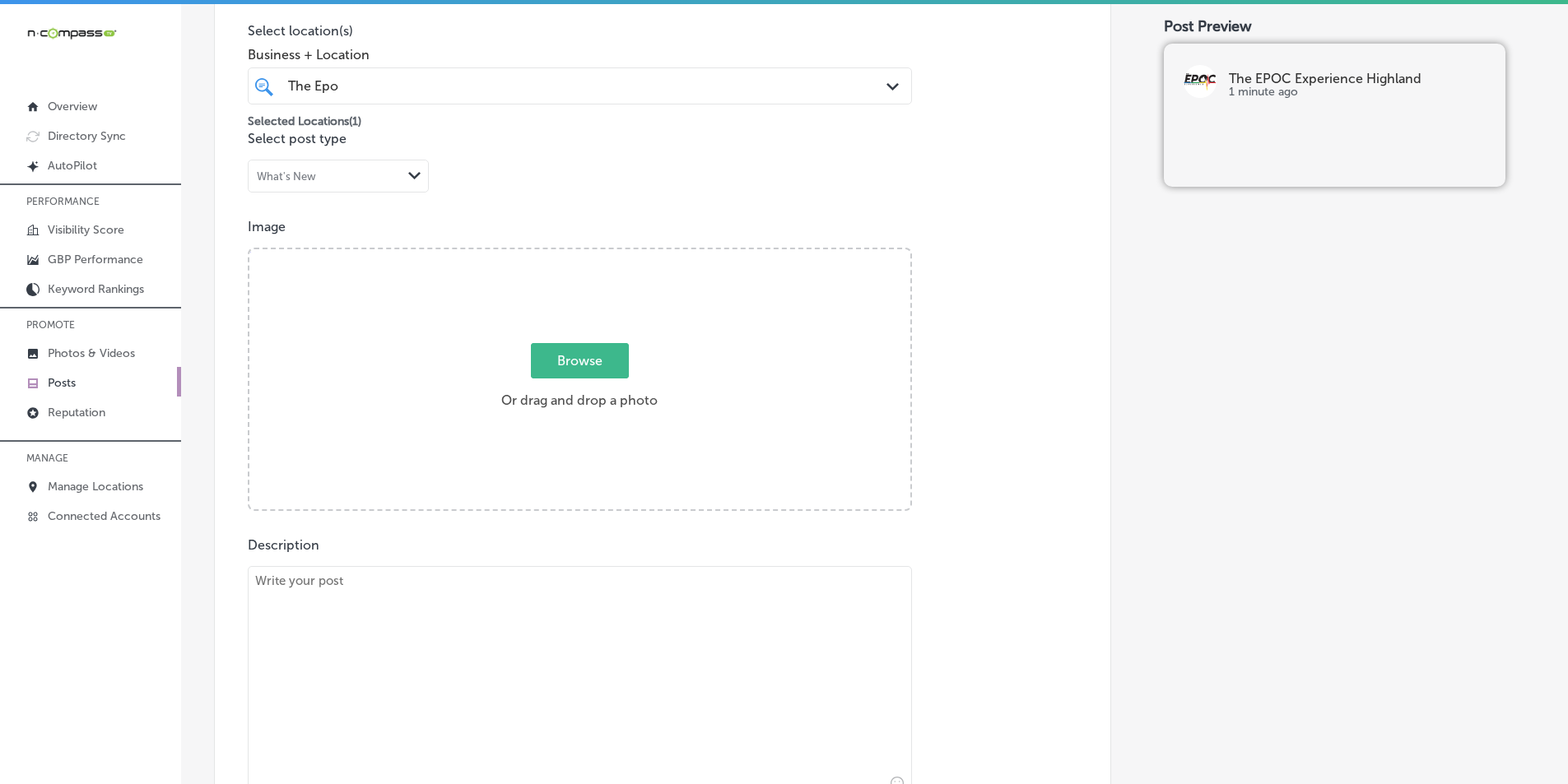
scroll to position [433, 0]
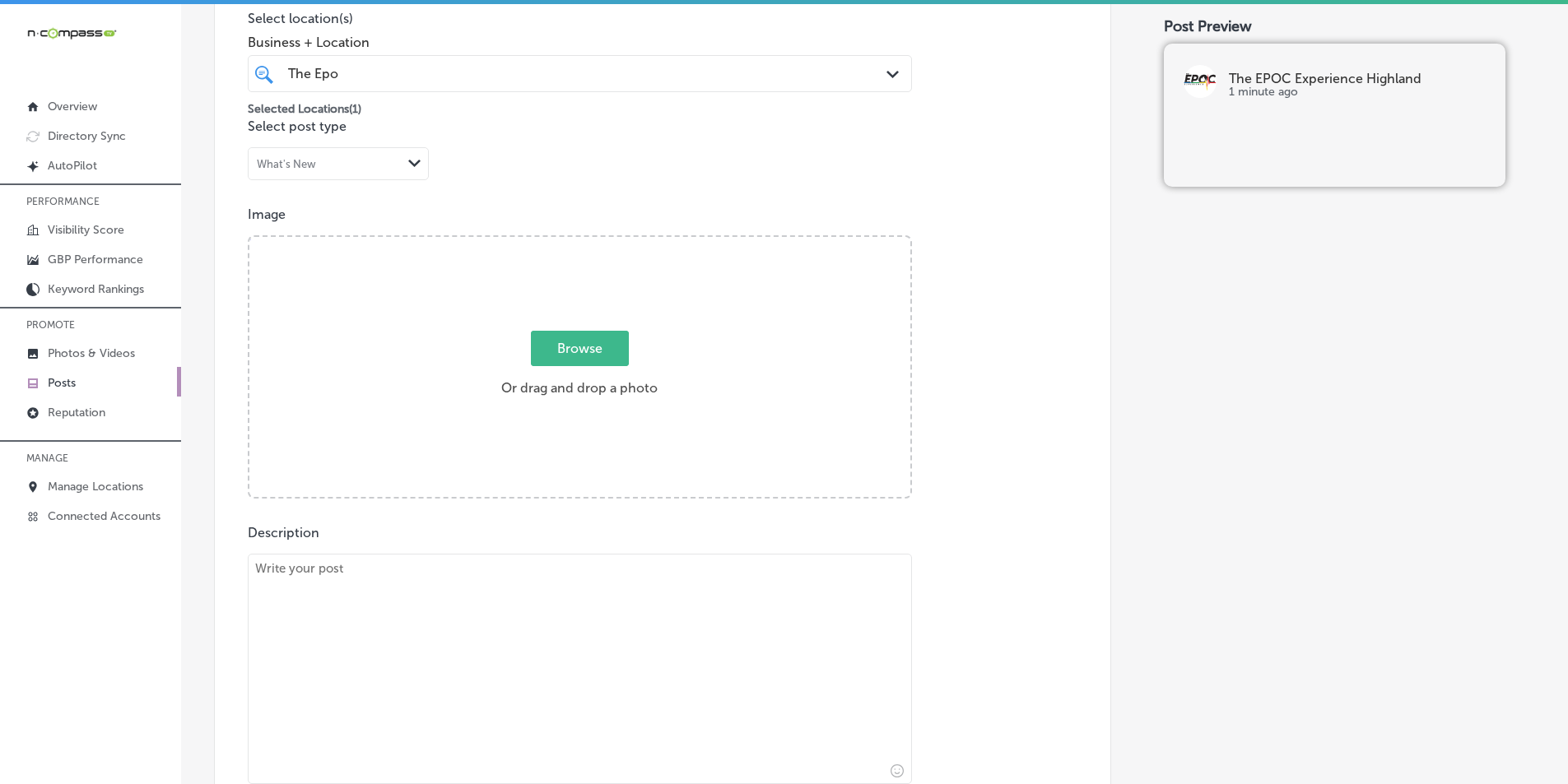
click at [348, 333] on div "Browse Or drag and drop a photo" at bounding box center [579, 368] width 661 height 263
click at [249, 237] on input "Browse Or drag and drop a photo" at bounding box center [579, 239] width 661 height 5
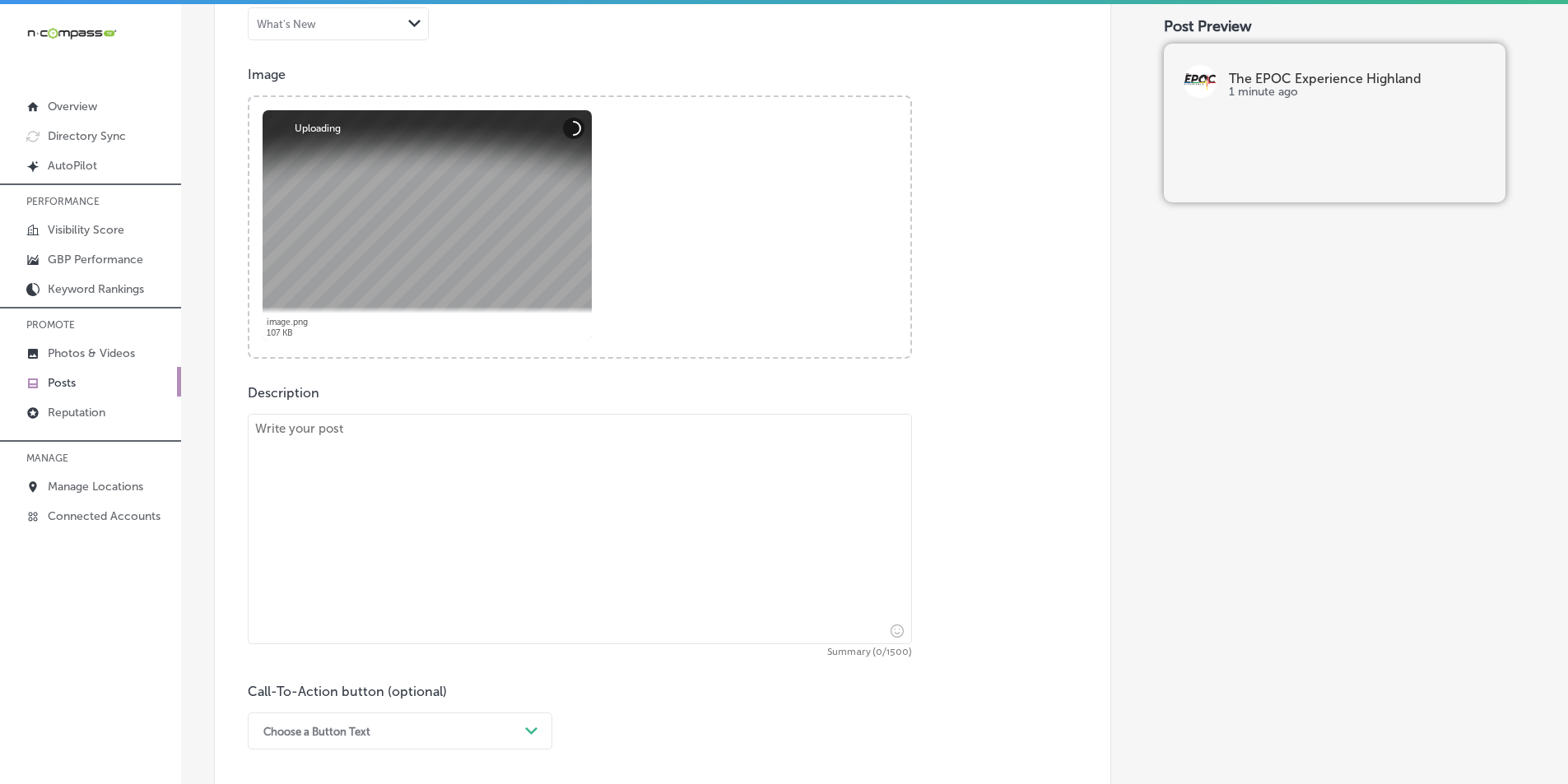
scroll to position [598, 0]
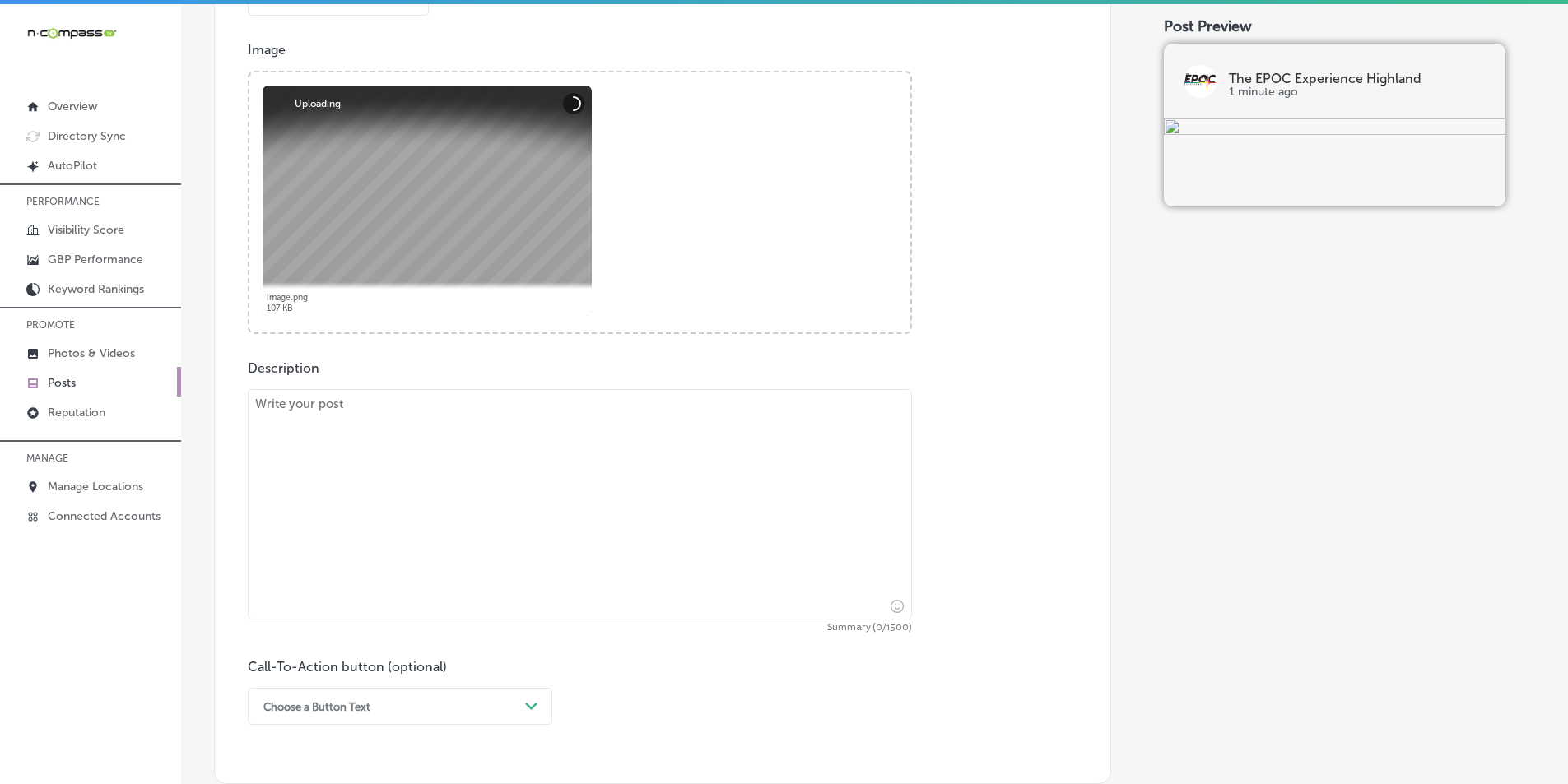
click at [483, 509] on textarea at bounding box center [579, 504] width 664 height 230
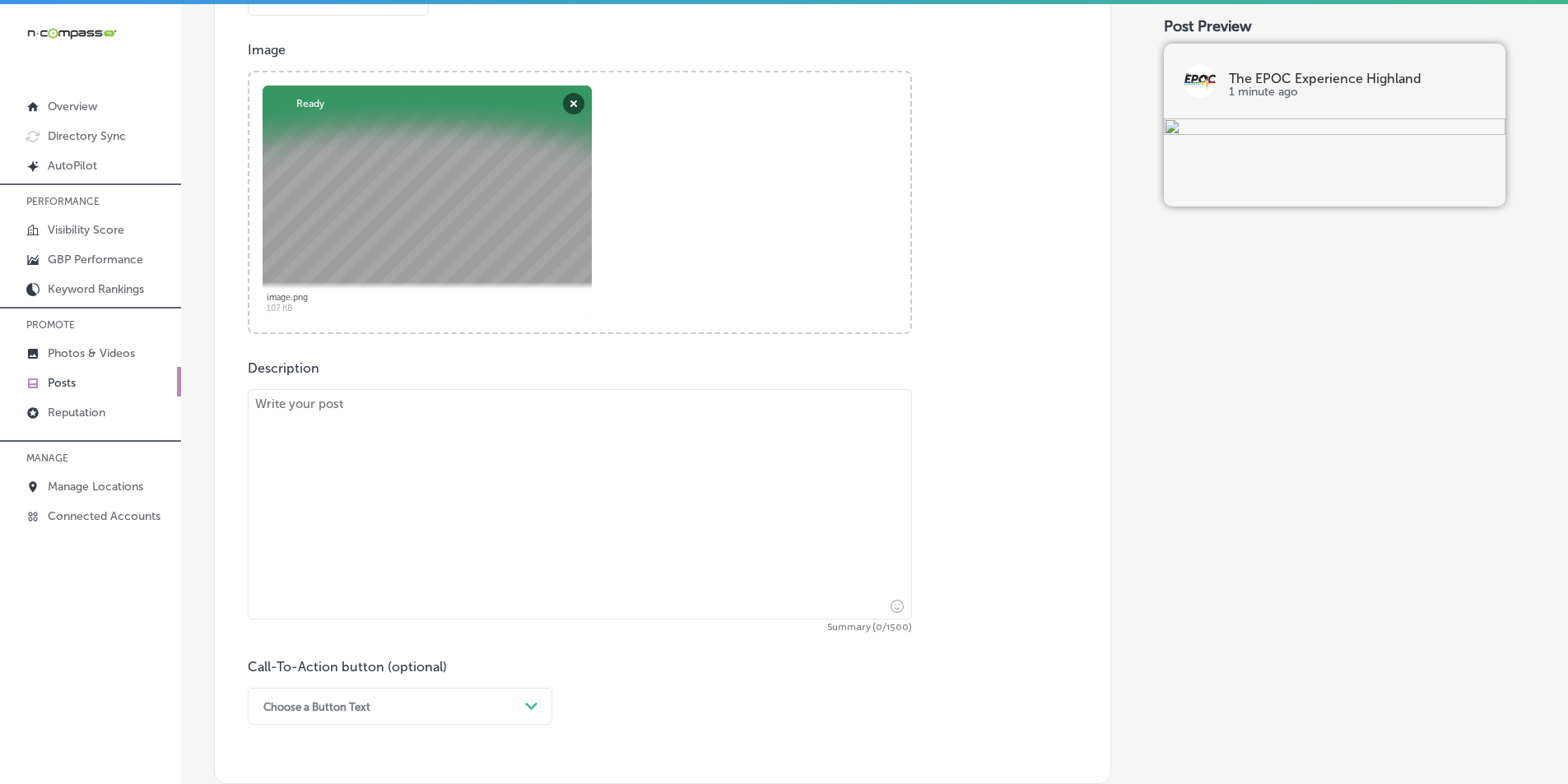
click at [374, 529] on textarea at bounding box center [579, 504] width 664 height 230
paste textarea "Join The EPOC Experience for a full-body EPOC workout, serving Troy, Maryville,…"
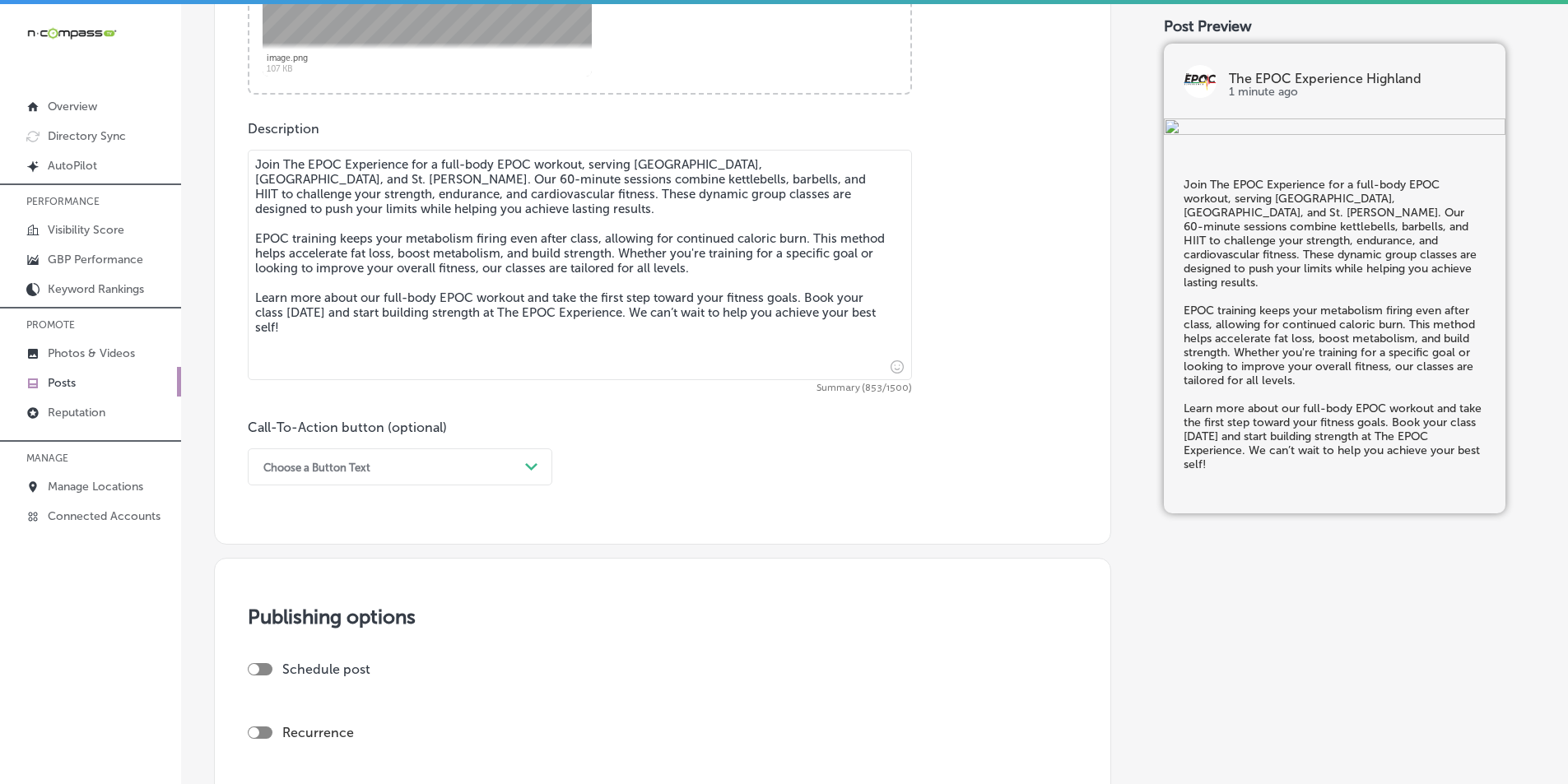
scroll to position [845, 0]
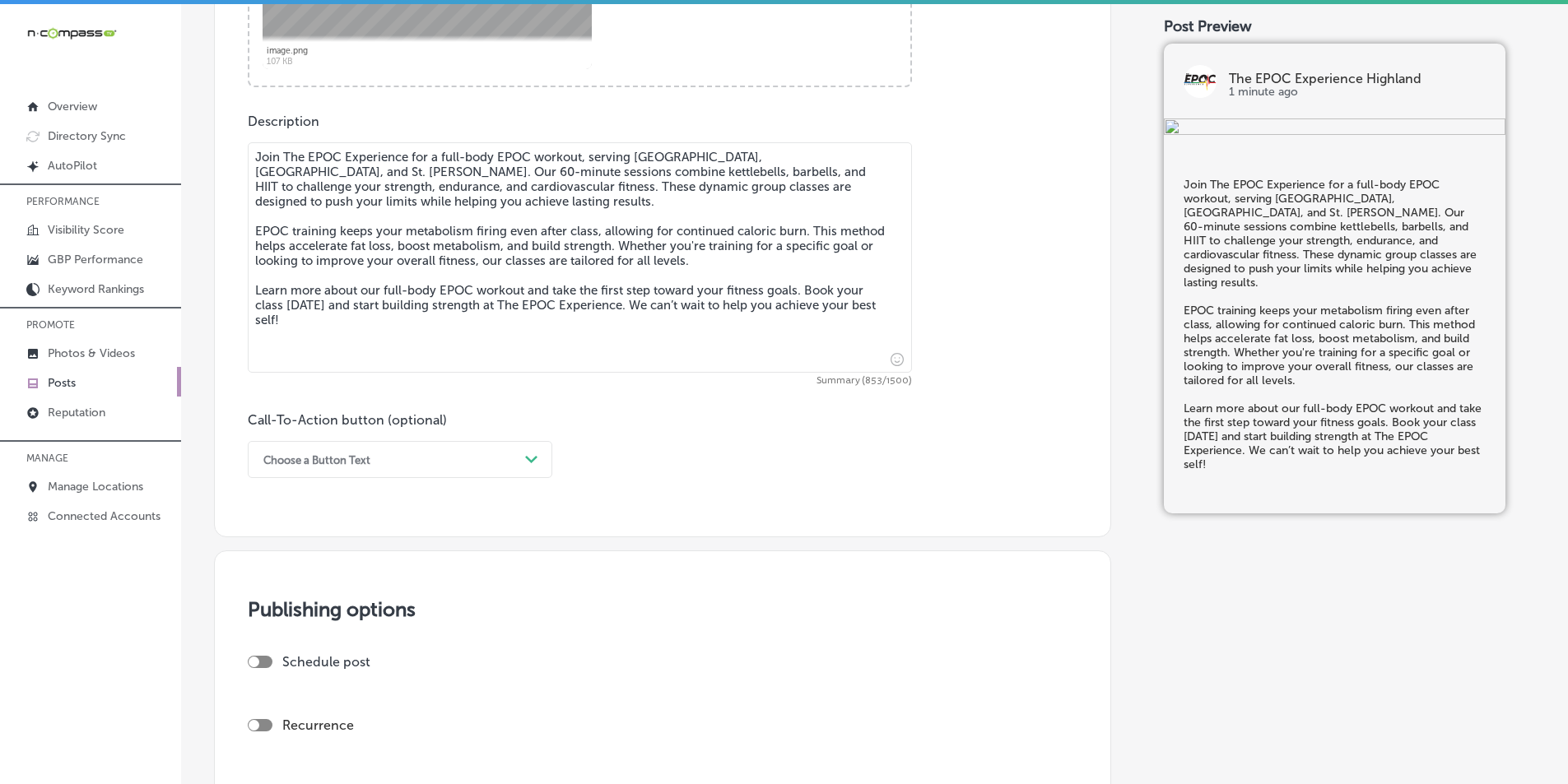
type textarea "Join The EPOC Experience for a full-body EPOC workout, serving Troy, Maryville,…"
click at [534, 453] on div "Path Created with Sketch." at bounding box center [531, 459] width 13 height 13
click at [313, 606] on div "Learn more" at bounding box center [399, 611] width 304 height 29
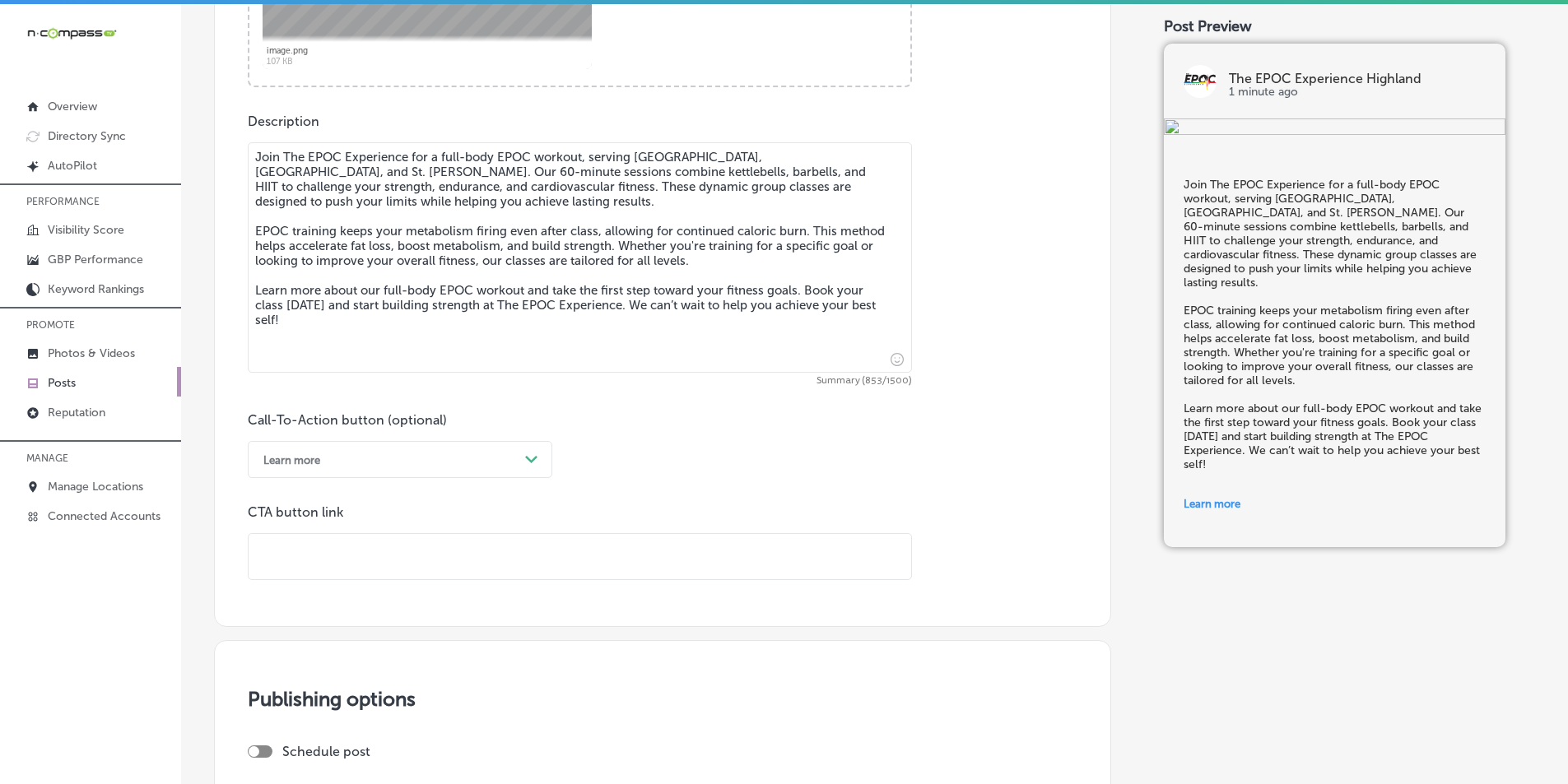
click at [408, 560] on input "text" at bounding box center [579, 556] width 663 height 45
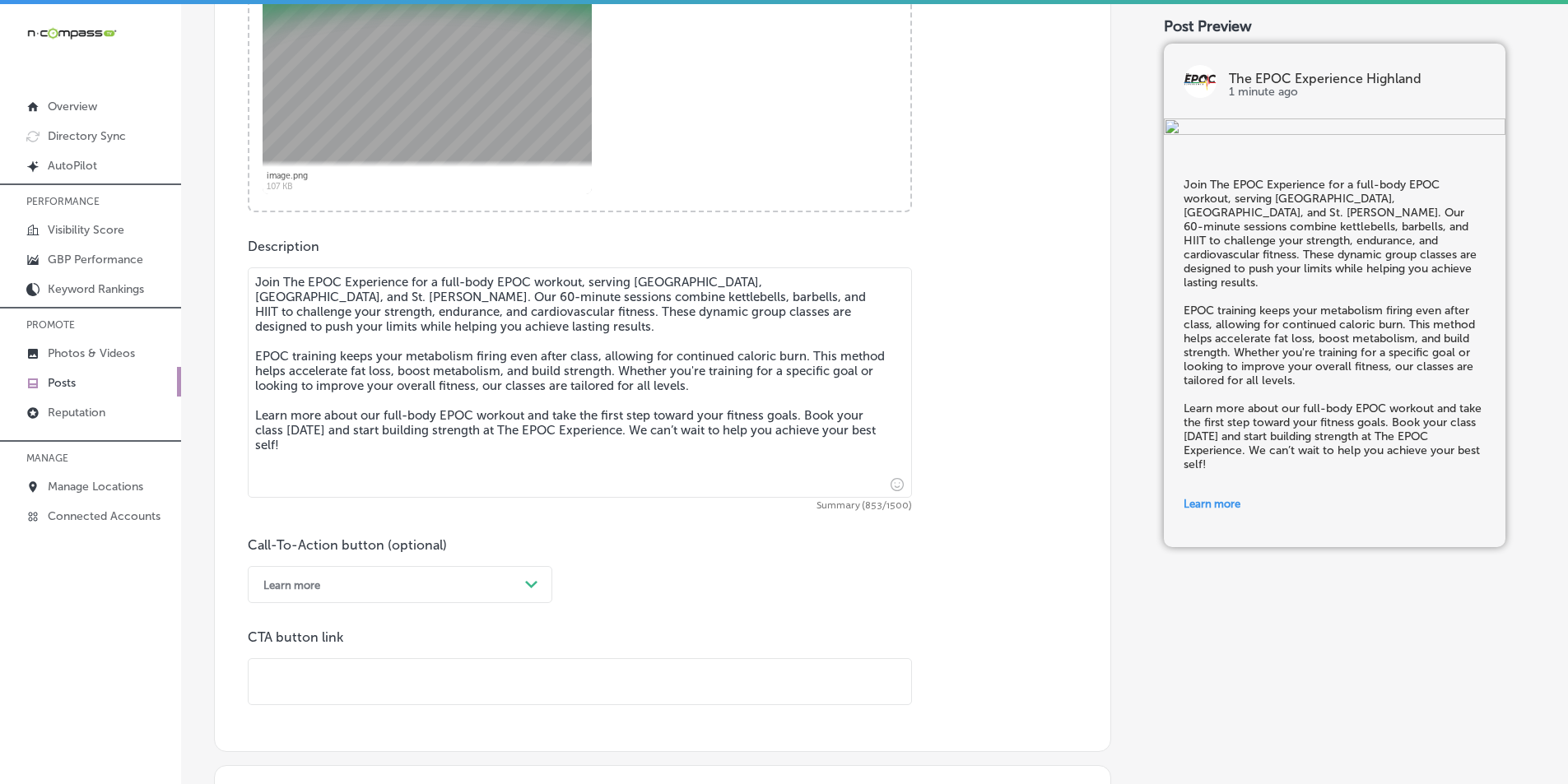
scroll to position [763, 0]
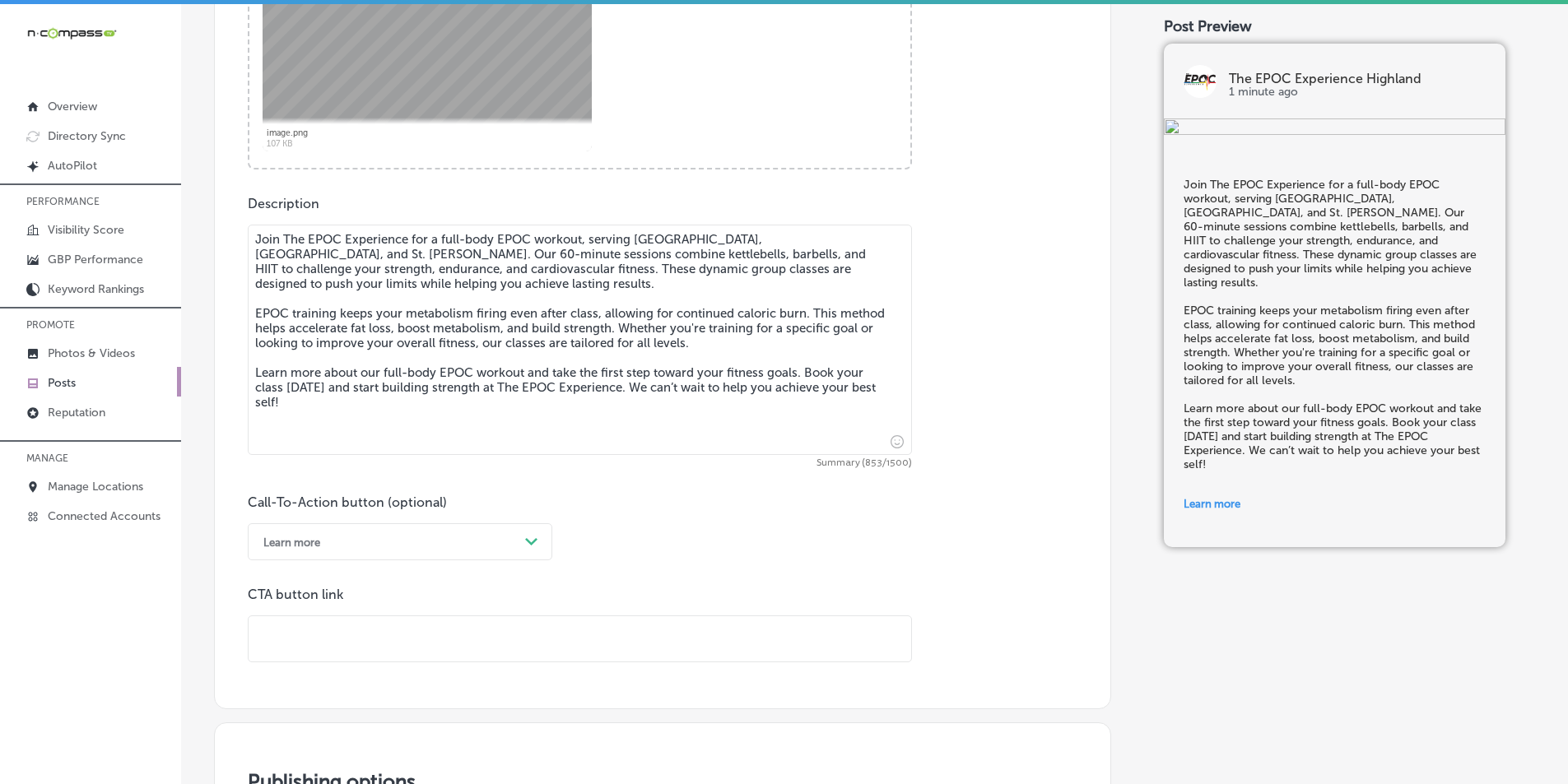
click at [338, 648] on input "text" at bounding box center [579, 639] width 663 height 45
paste input "https://www.theepocexperience.com/"
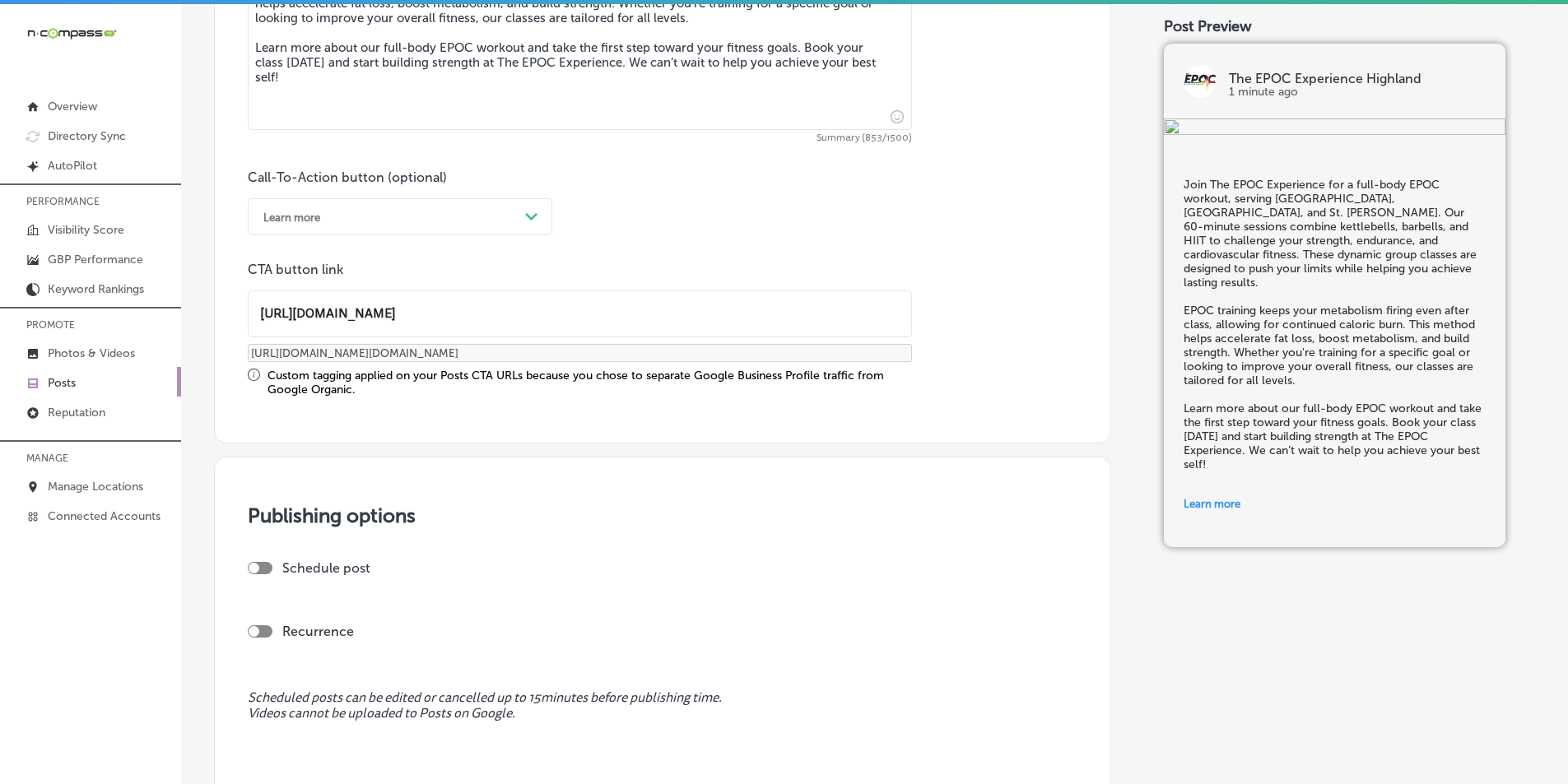
scroll to position [1092, 0]
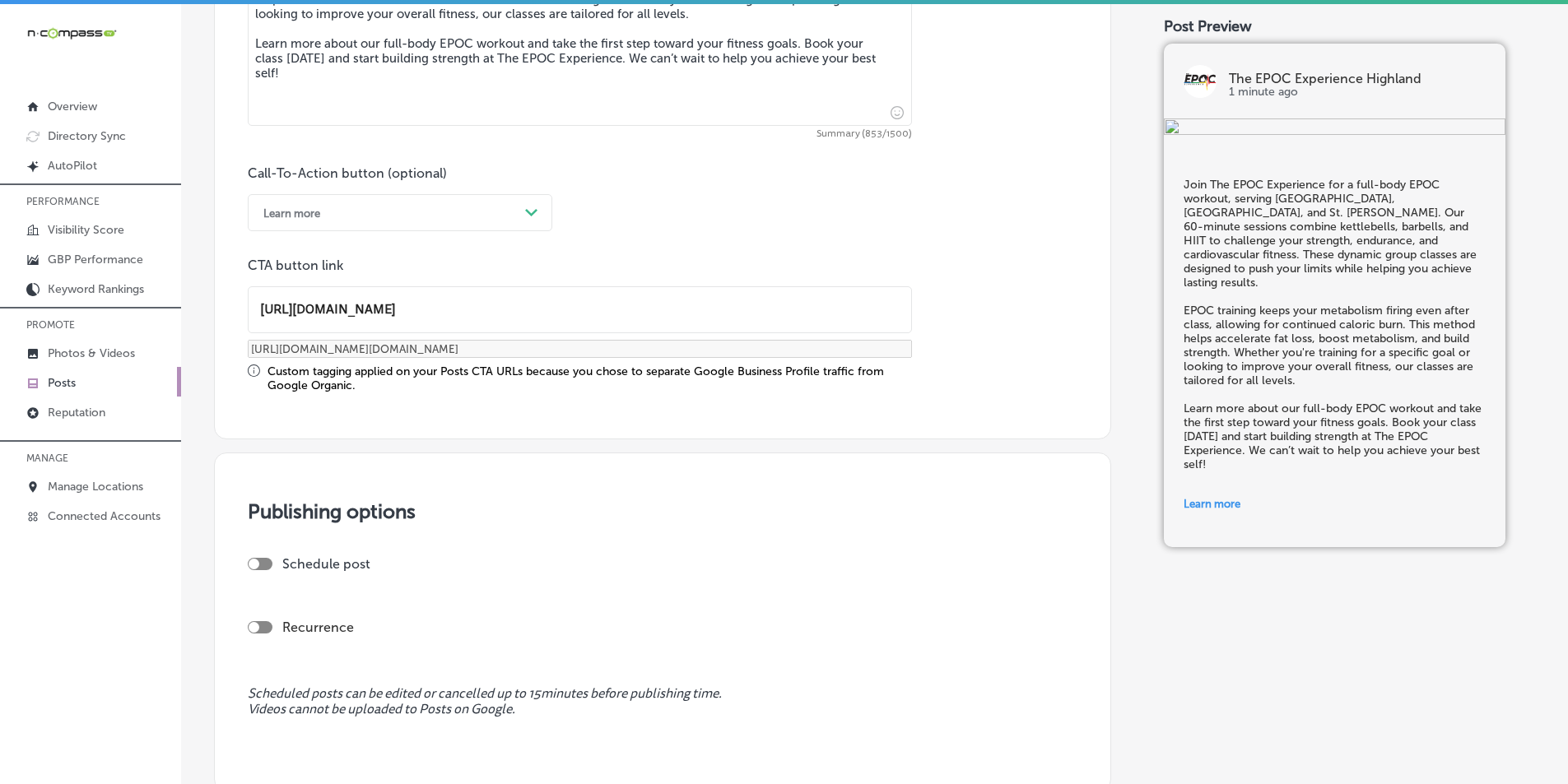
click at [263, 563] on div at bounding box center [259, 563] width 25 height 13
type input "https://www.theepocexperience.com/"
checkbox input "true"
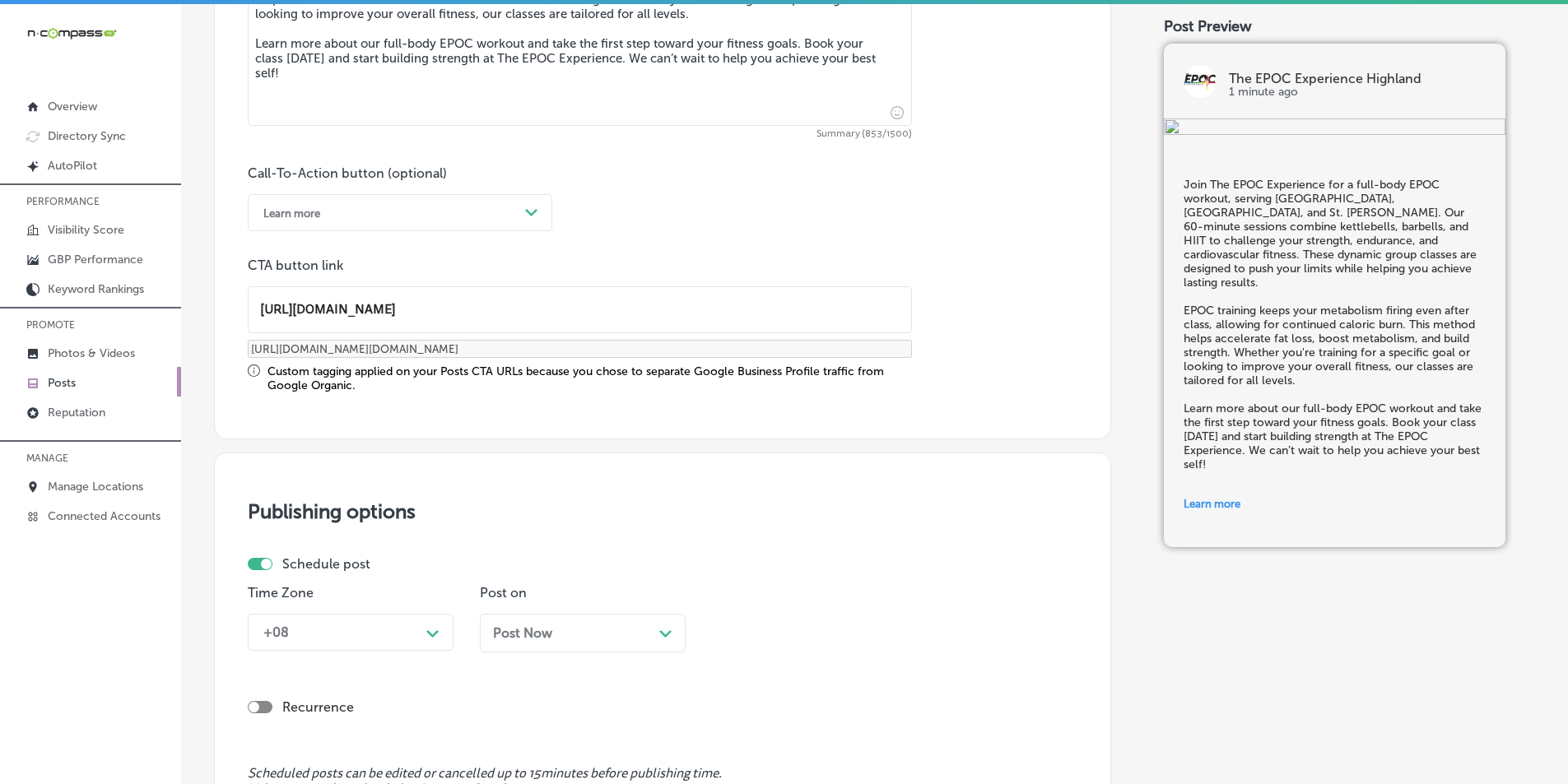
click at [431, 628] on div "+08 Path Created with Sketch." at bounding box center [350, 632] width 206 height 37
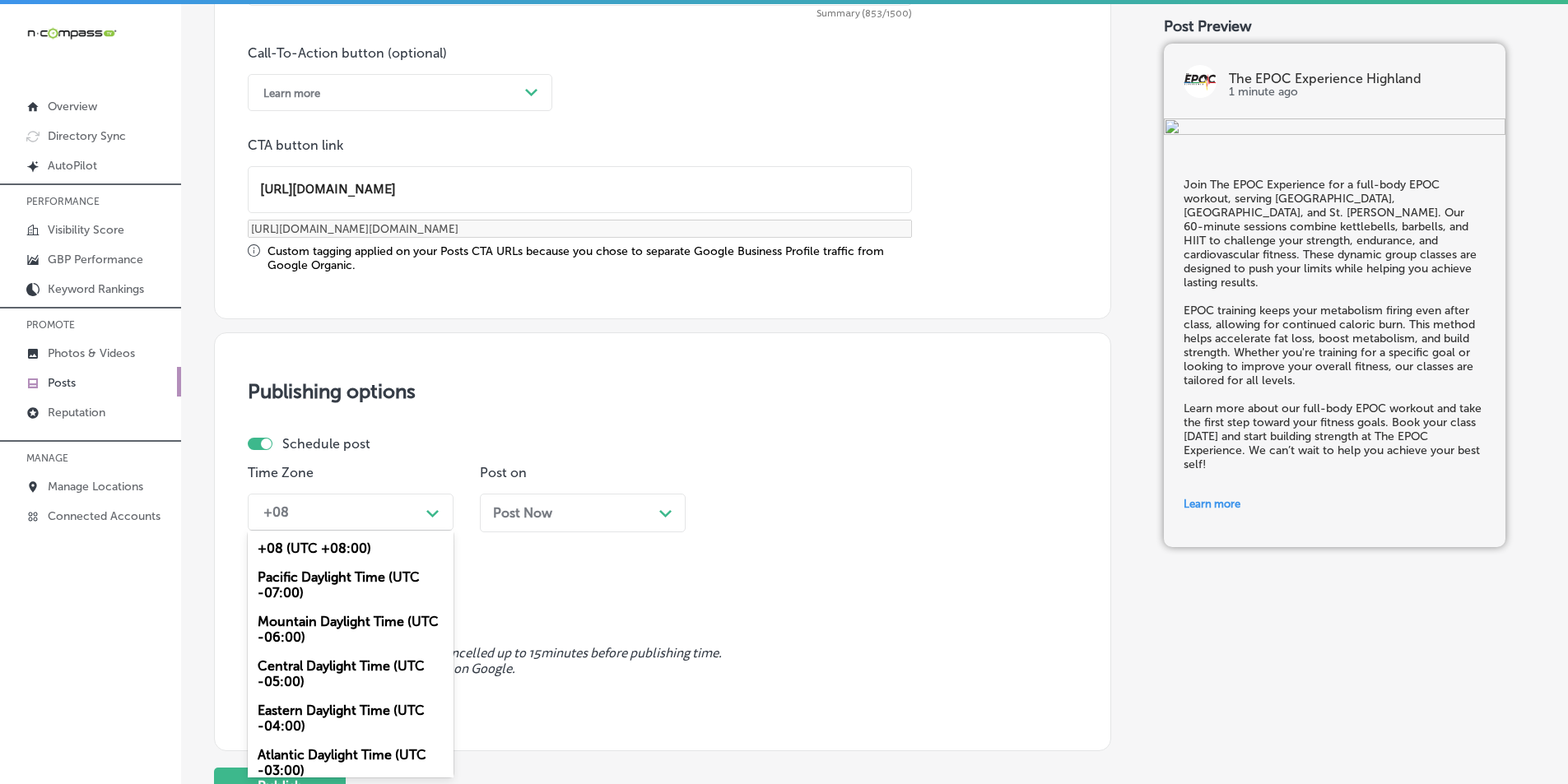
click at [354, 620] on div "Mountain Daylight Time (UTC -06:00)" at bounding box center [350, 629] width 206 height 44
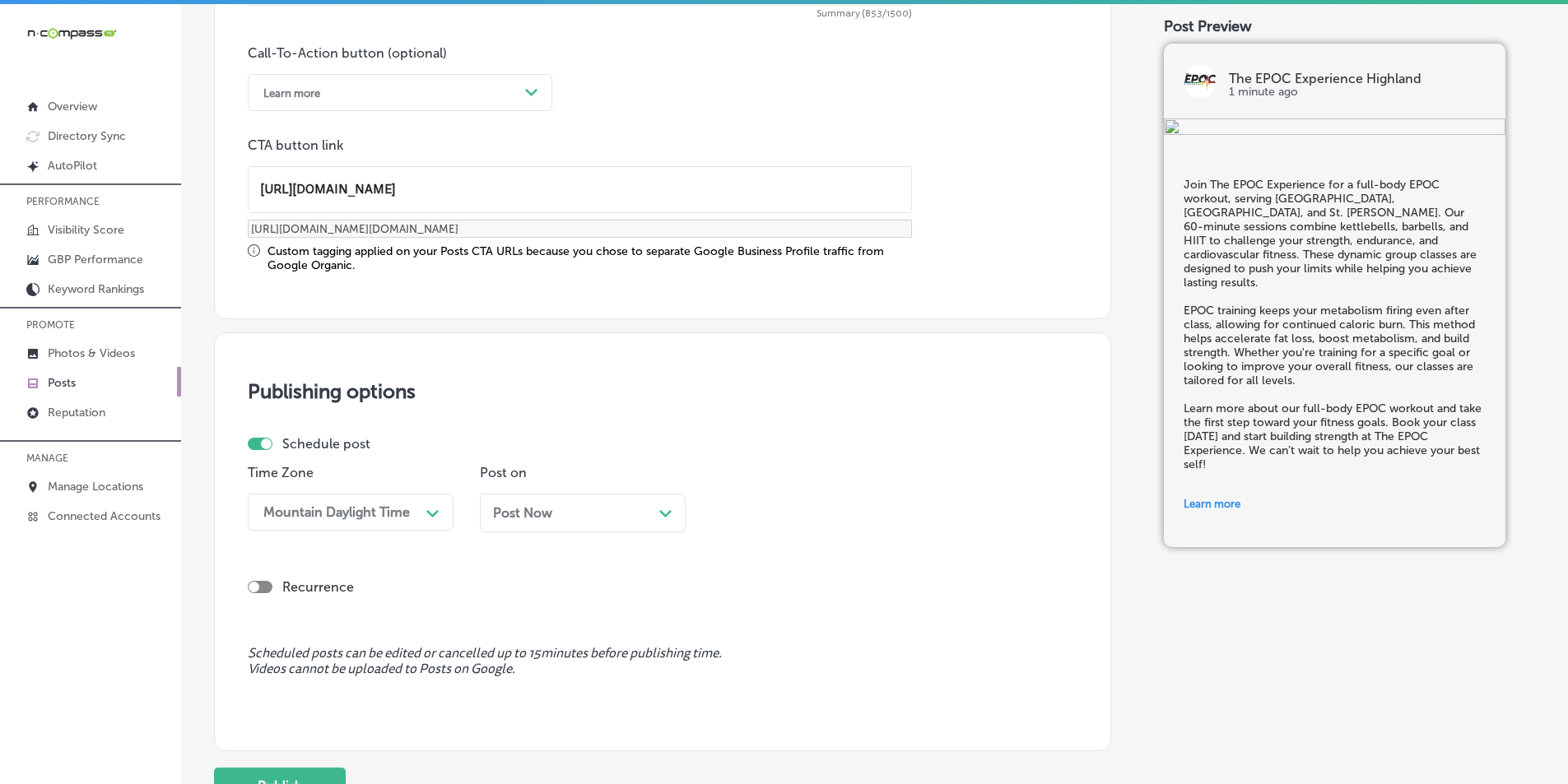
click at [668, 512] on polygon at bounding box center [665, 514] width 13 height 8
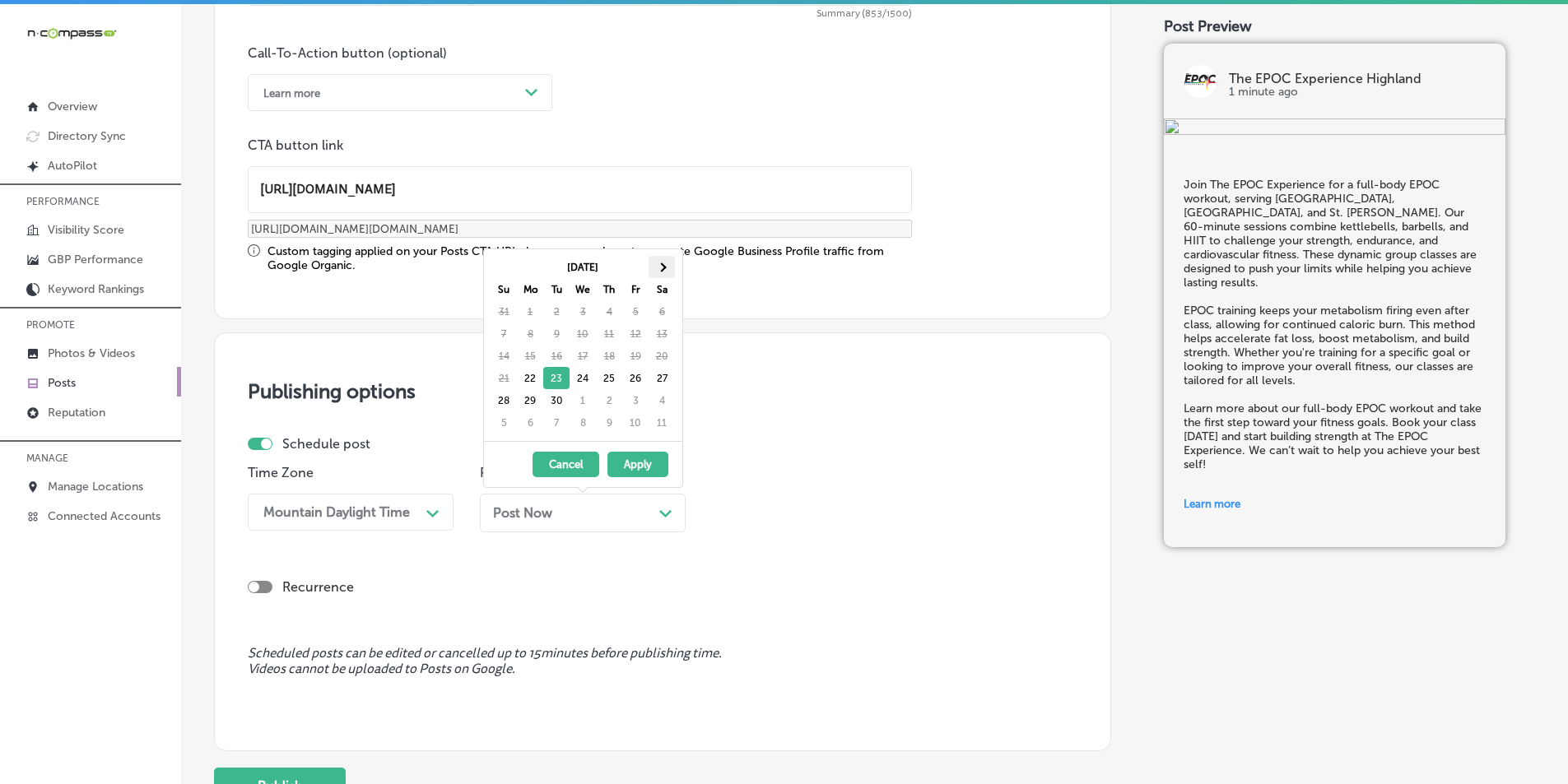
click at [662, 264] on span at bounding box center [661, 267] width 9 height 9
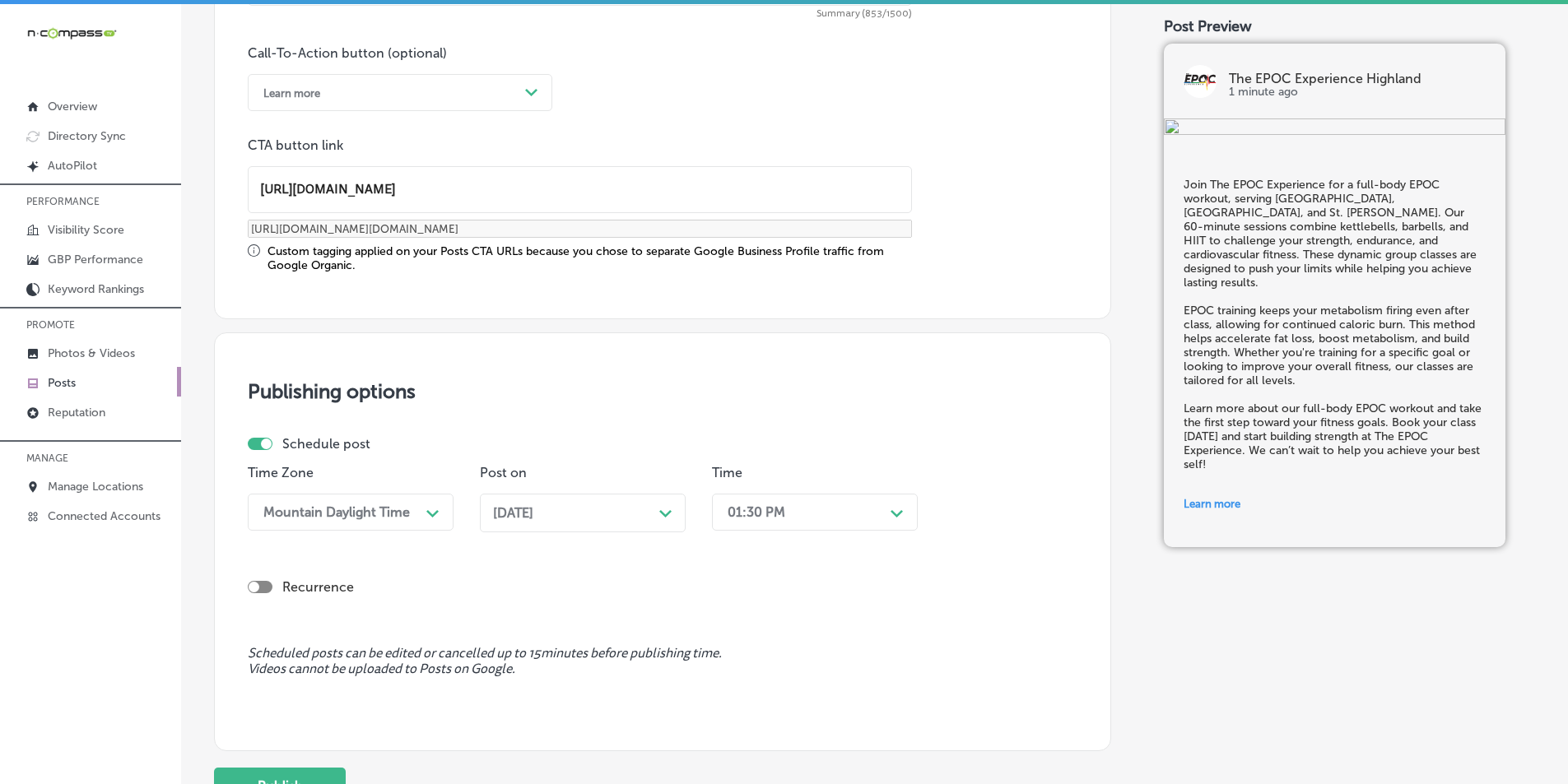
click at [891, 512] on polygon at bounding box center [896, 514] width 13 height 8
click at [743, 608] on div "7:00 AM" at bounding box center [815, 614] width 206 height 29
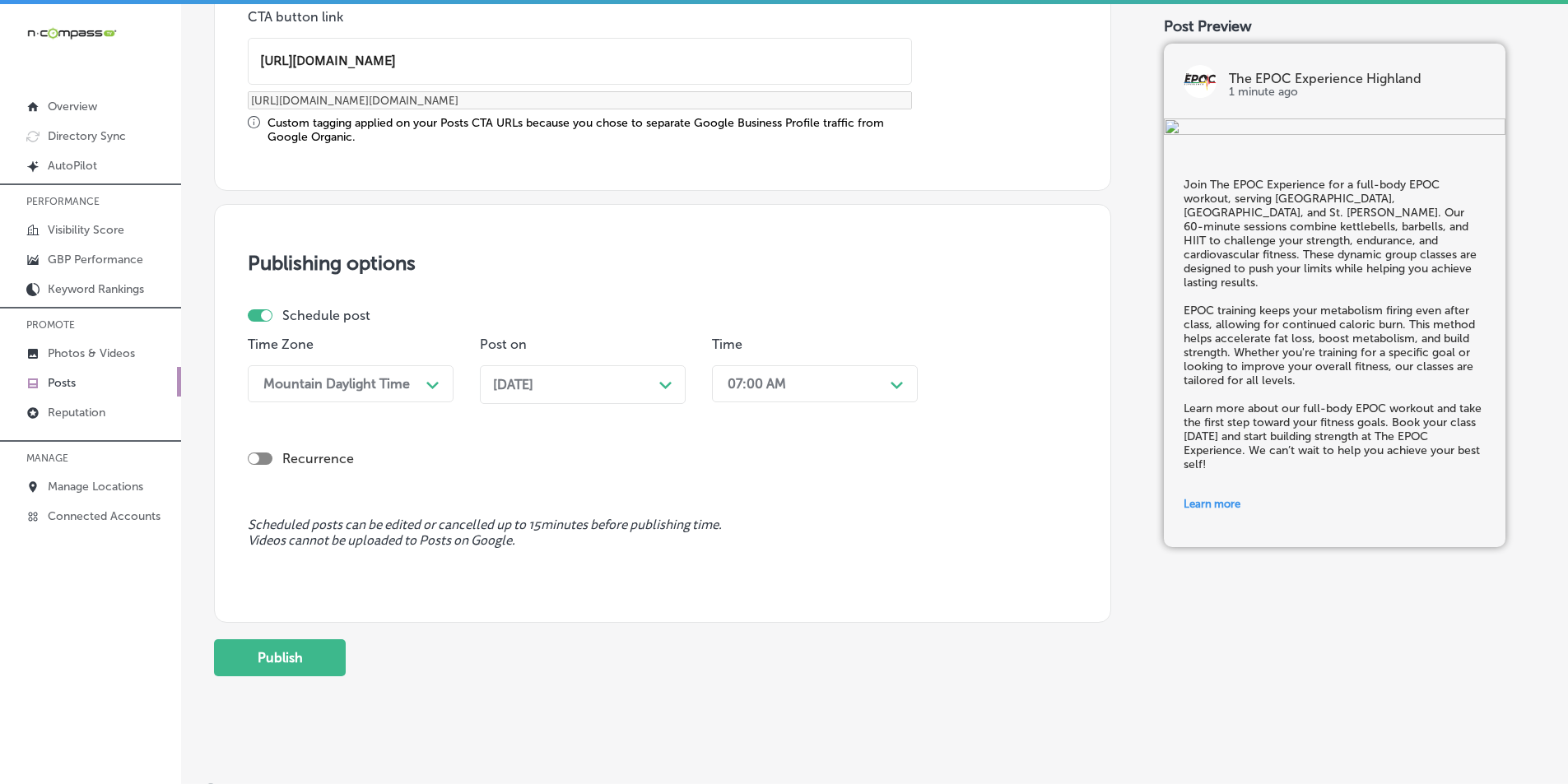
scroll to position [1356, 0]
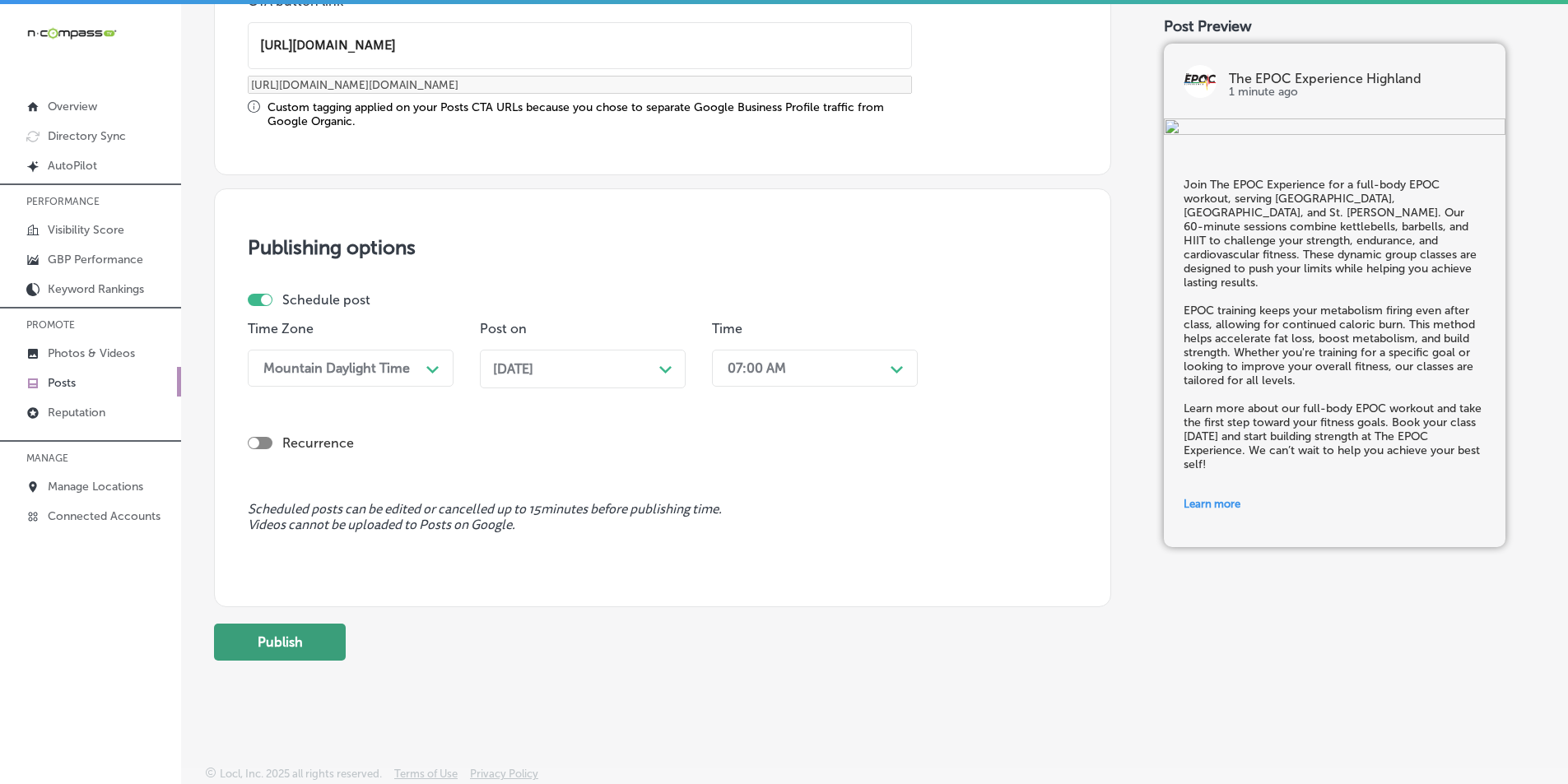
click at [280, 638] on button "Publish" at bounding box center [280, 642] width 132 height 37
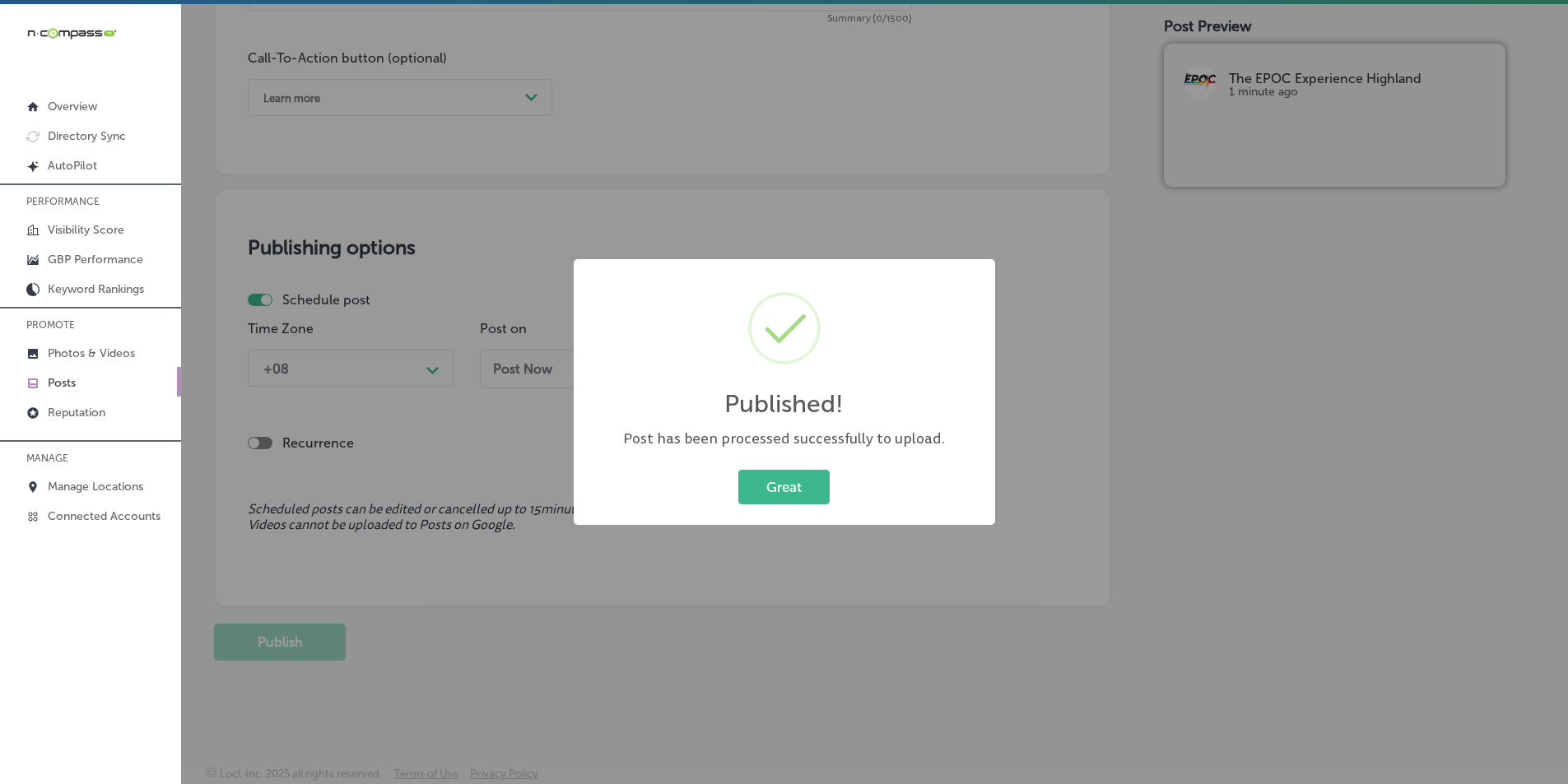
scroll to position [1208, 0]
click at [785, 483] on button "Great" at bounding box center [783, 487] width 92 height 33
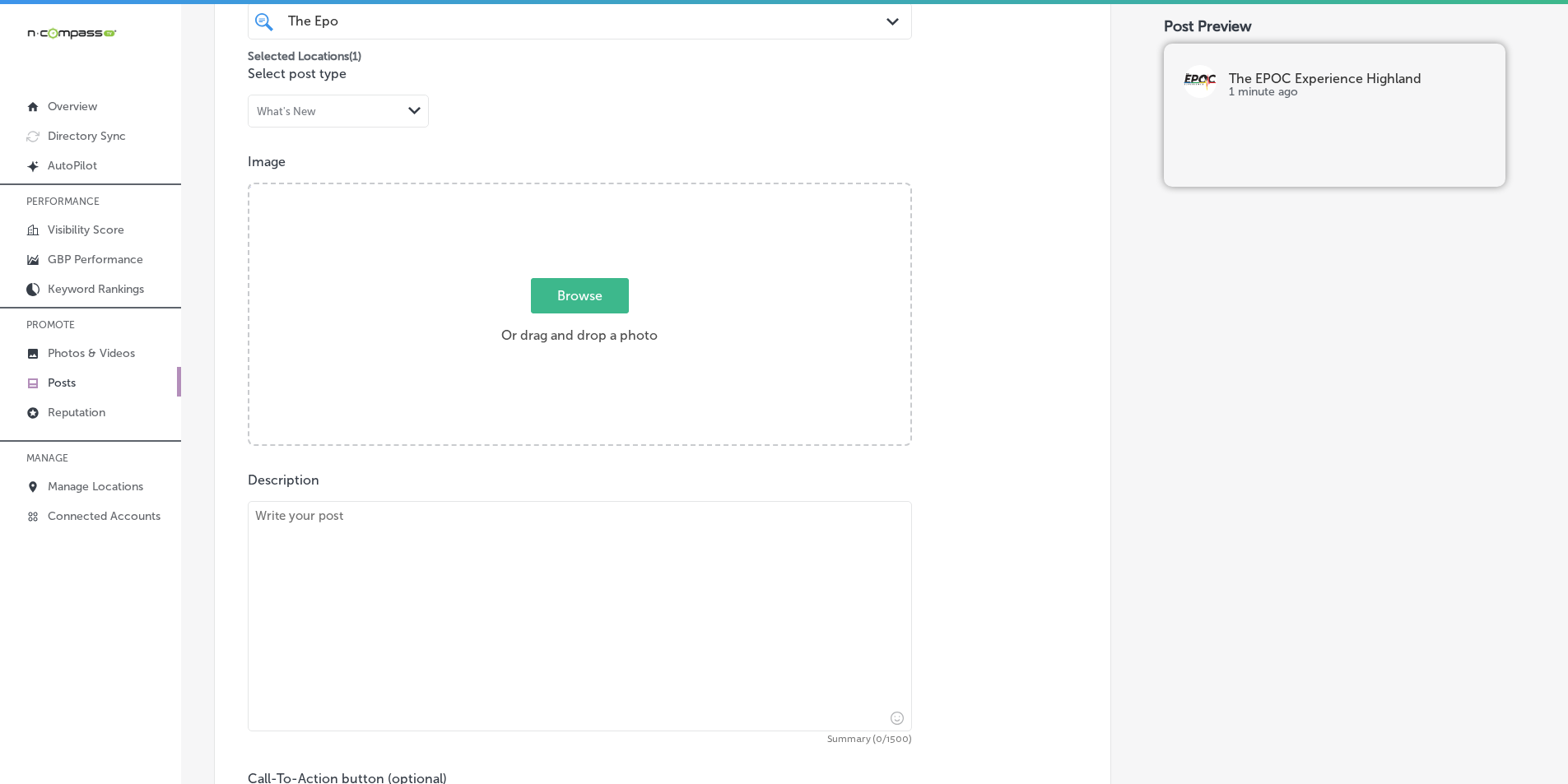
scroll to position [467, 0]
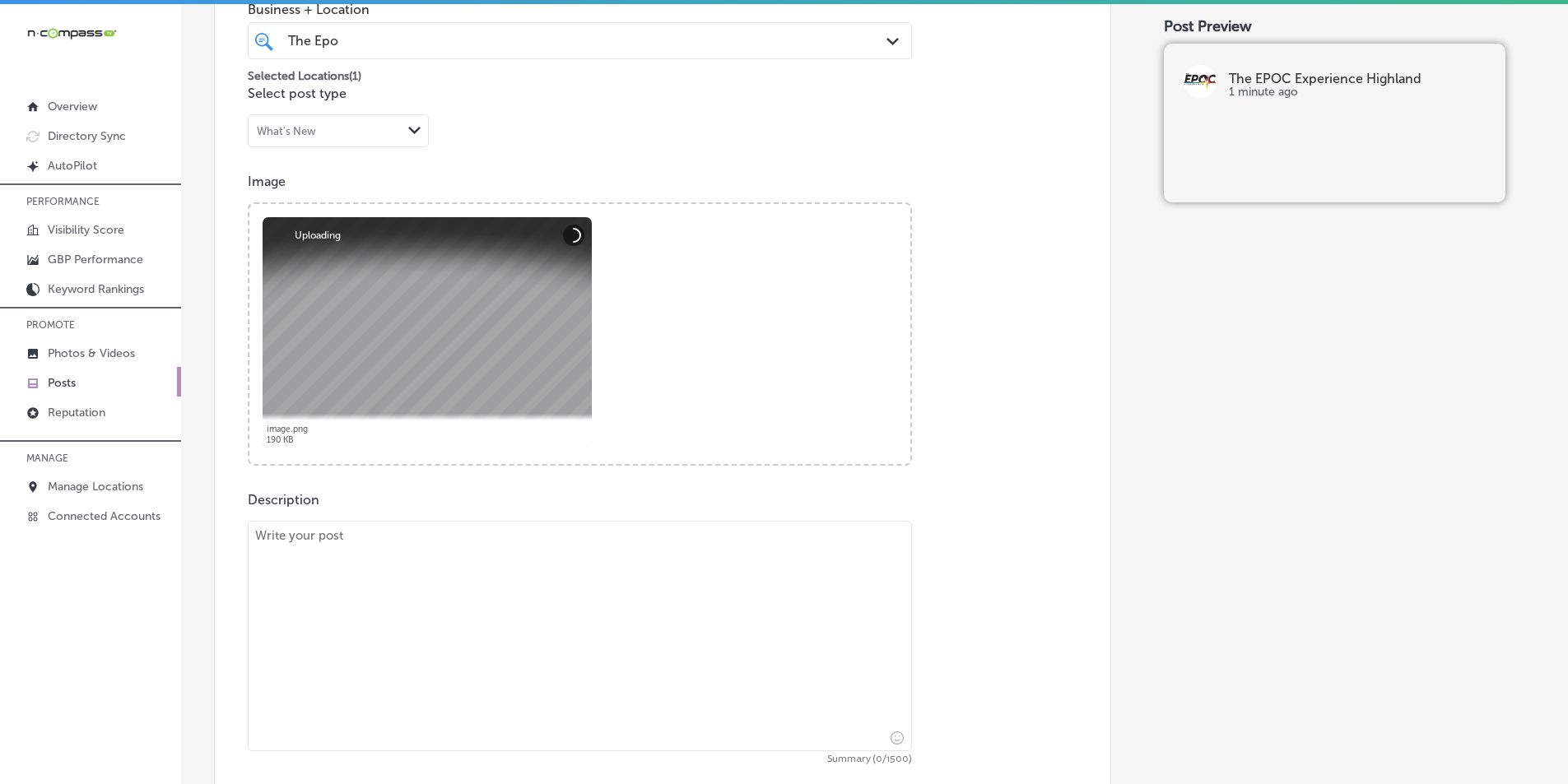
click at [362, 563] on textarea at bounding box center [579, 636] width 664 height 230
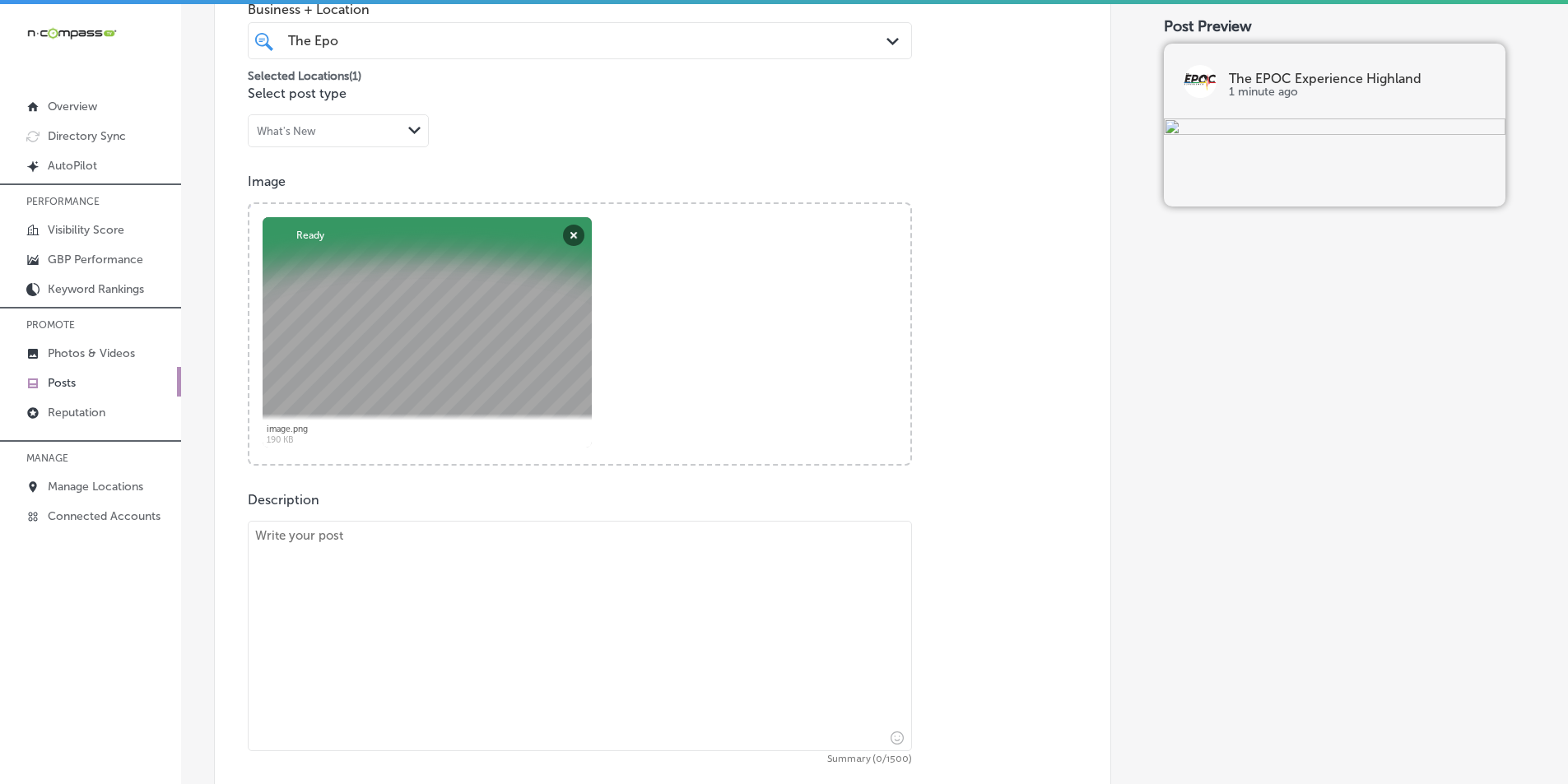
click at [423, 598] on textarea at bounding box center [579, 636] width 664 height 230
paste textarea "Power up your fitness routine with strength and power training classes at The E…"
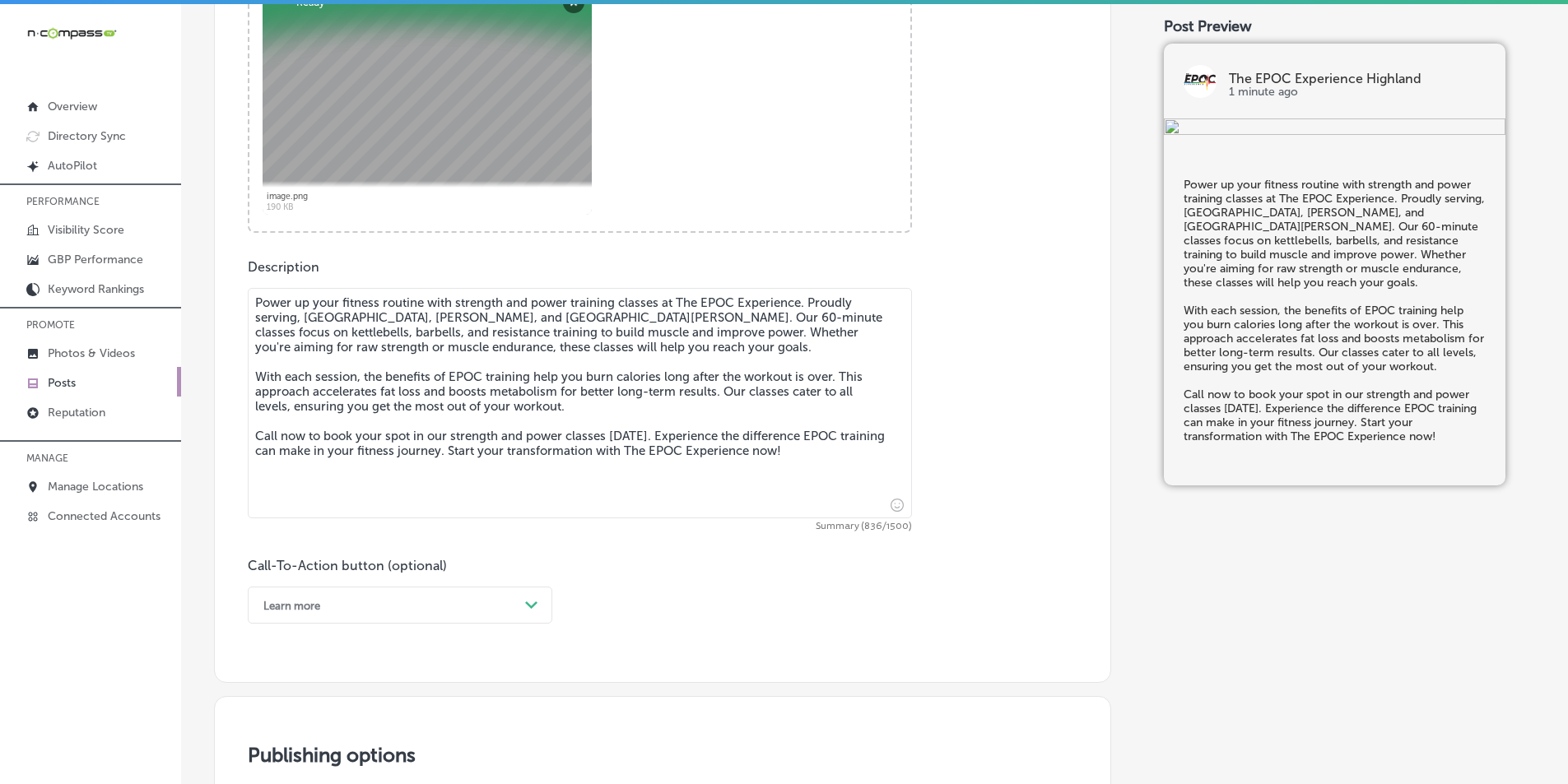
scroll to position [796, 0]
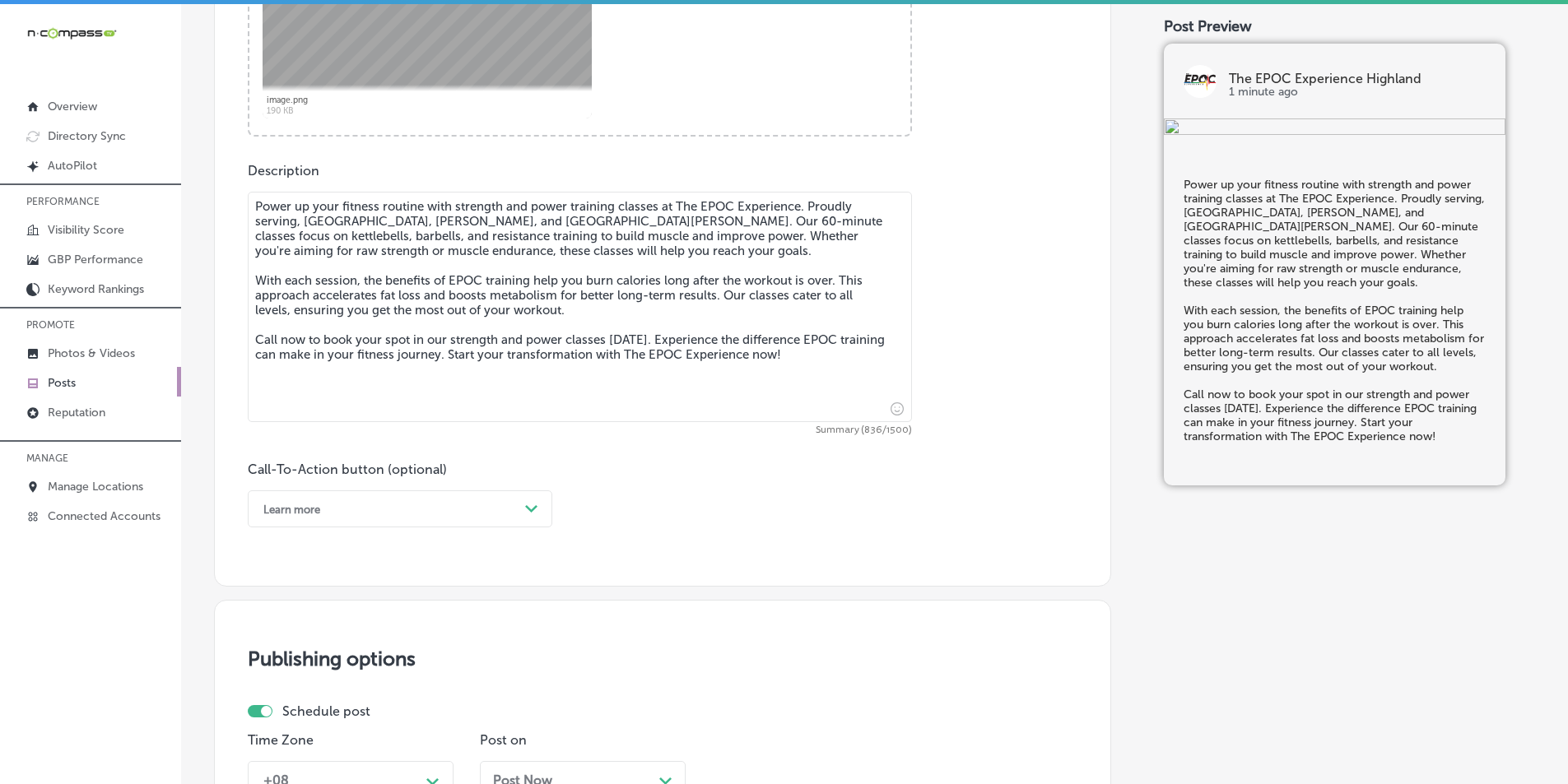
type textarea "Power up your fitness routine with strength and power training classes at The E…"
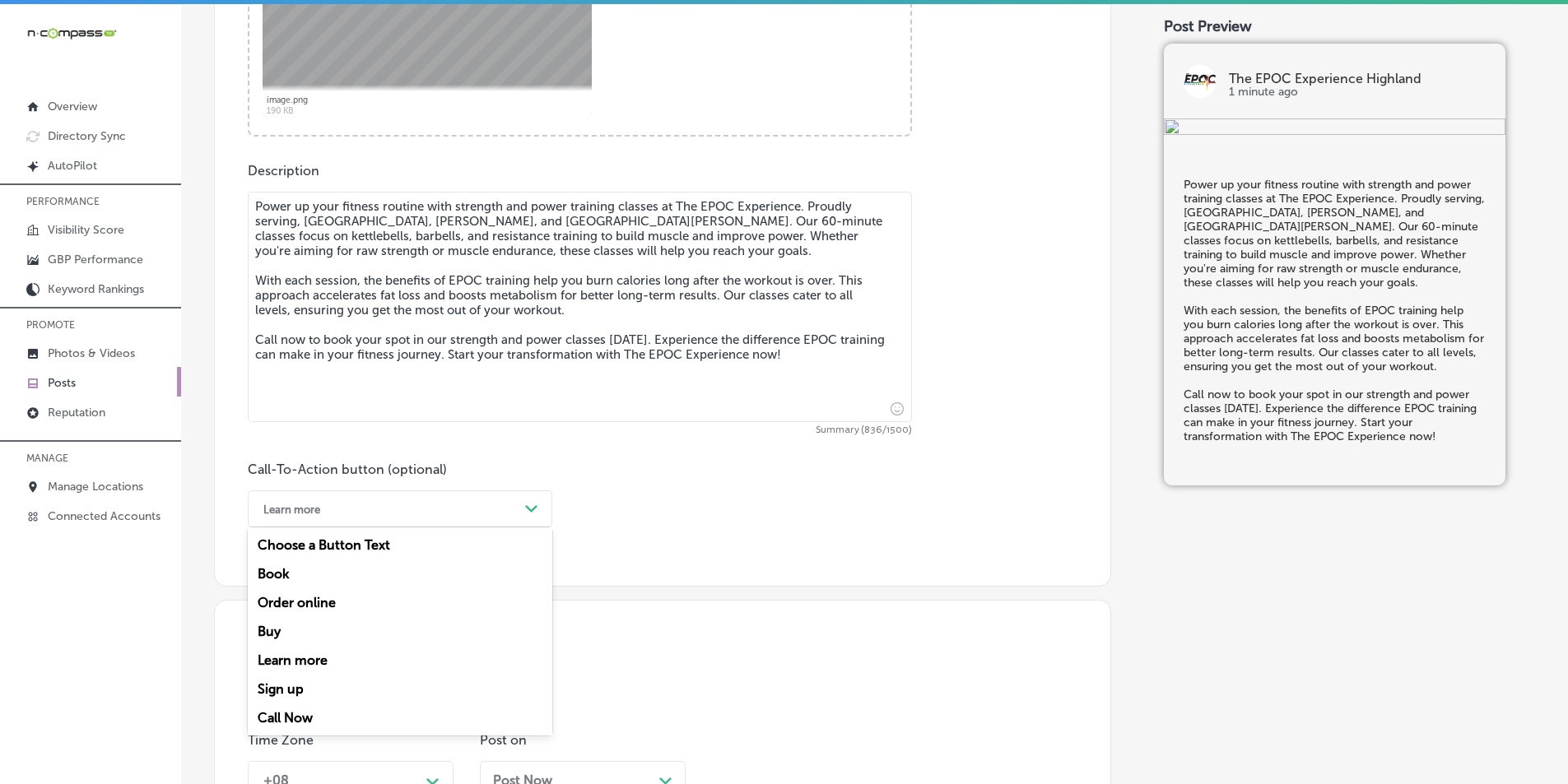
click at [507, 508] on div "Learn more" at bounding box center [386, 509] width 263 height 26
click at [291, 714] on div "Call Now" at bounding box center [399, 717] width 304 height 29
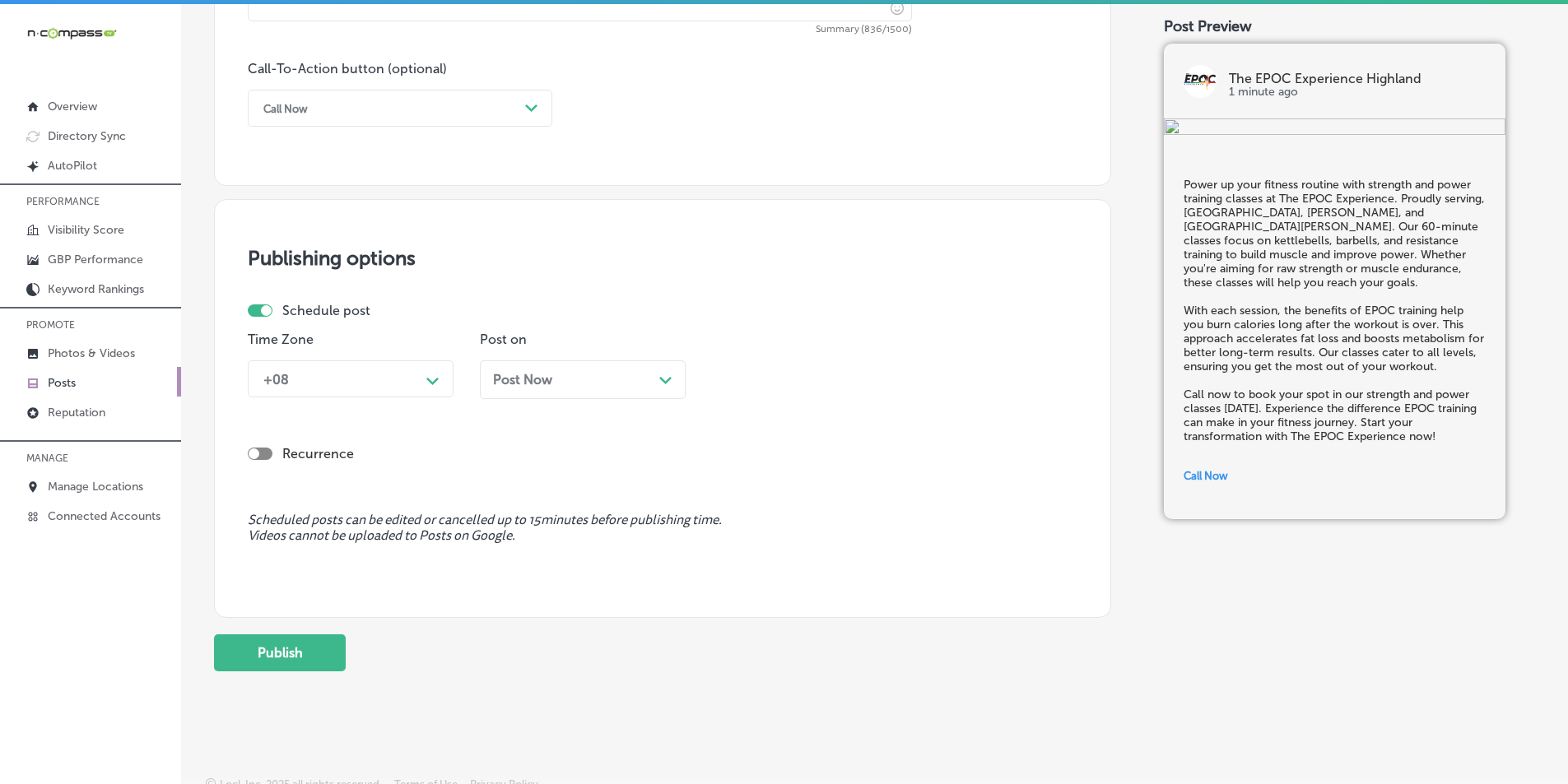
scroll to position [1208, 0]
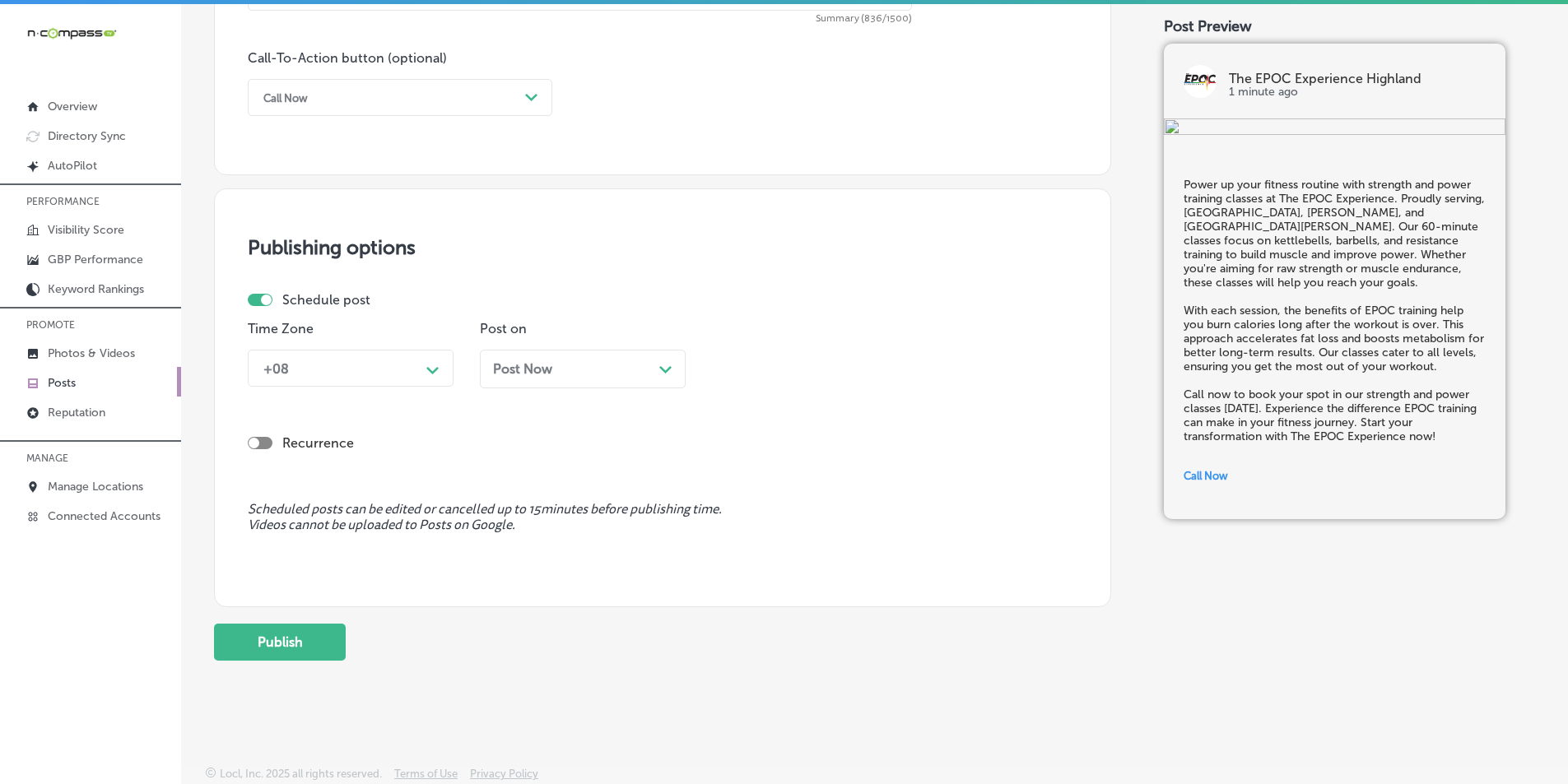
click at [424, 368] on div "Path Created with Sketch." at bounding box center [432, 368] width 27 height 27
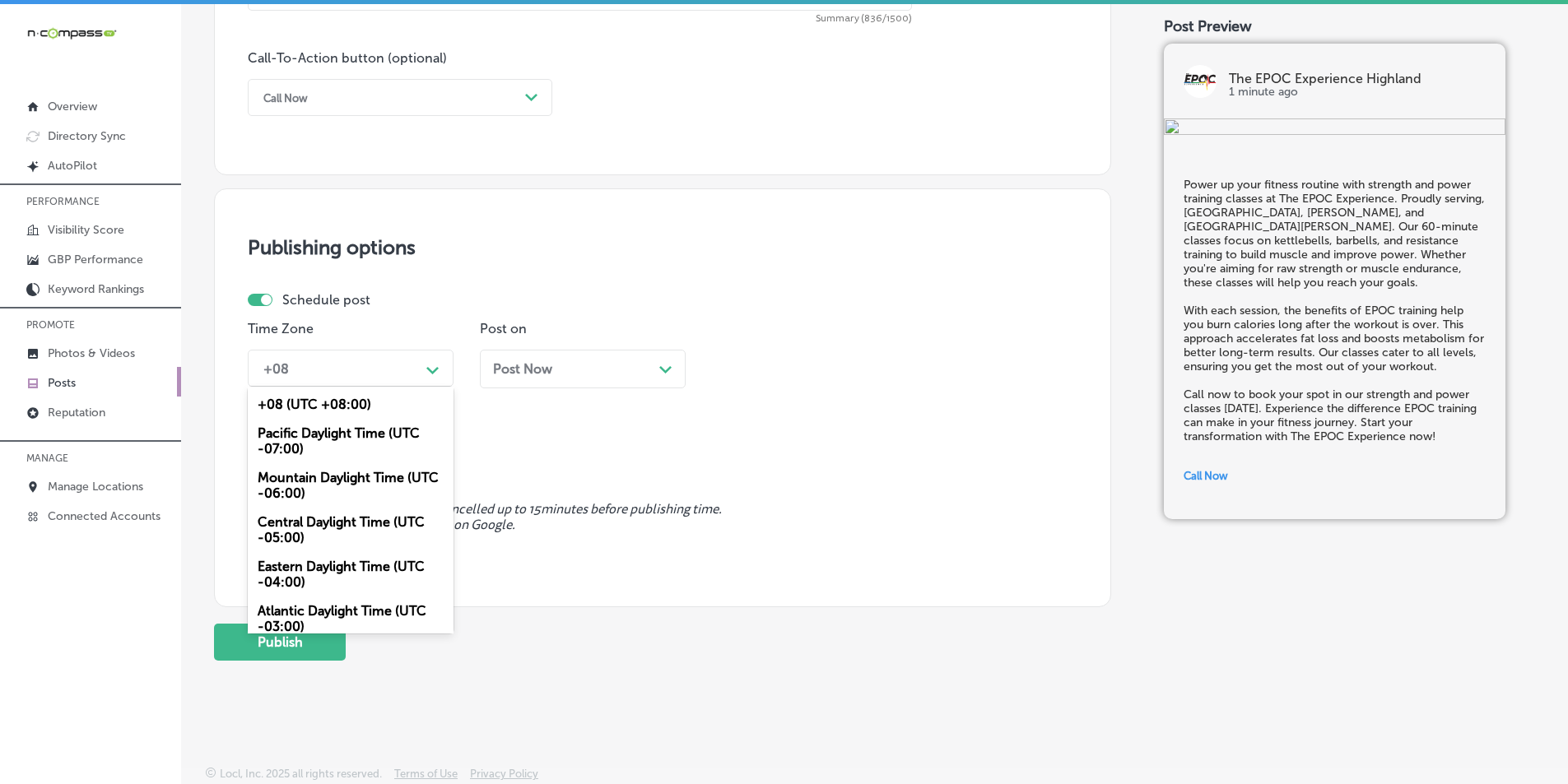
click at [358, 475] on div "Mountain Daylight Time (UTC -06:00)" at bounding box center [350, 485] width 206 height 44
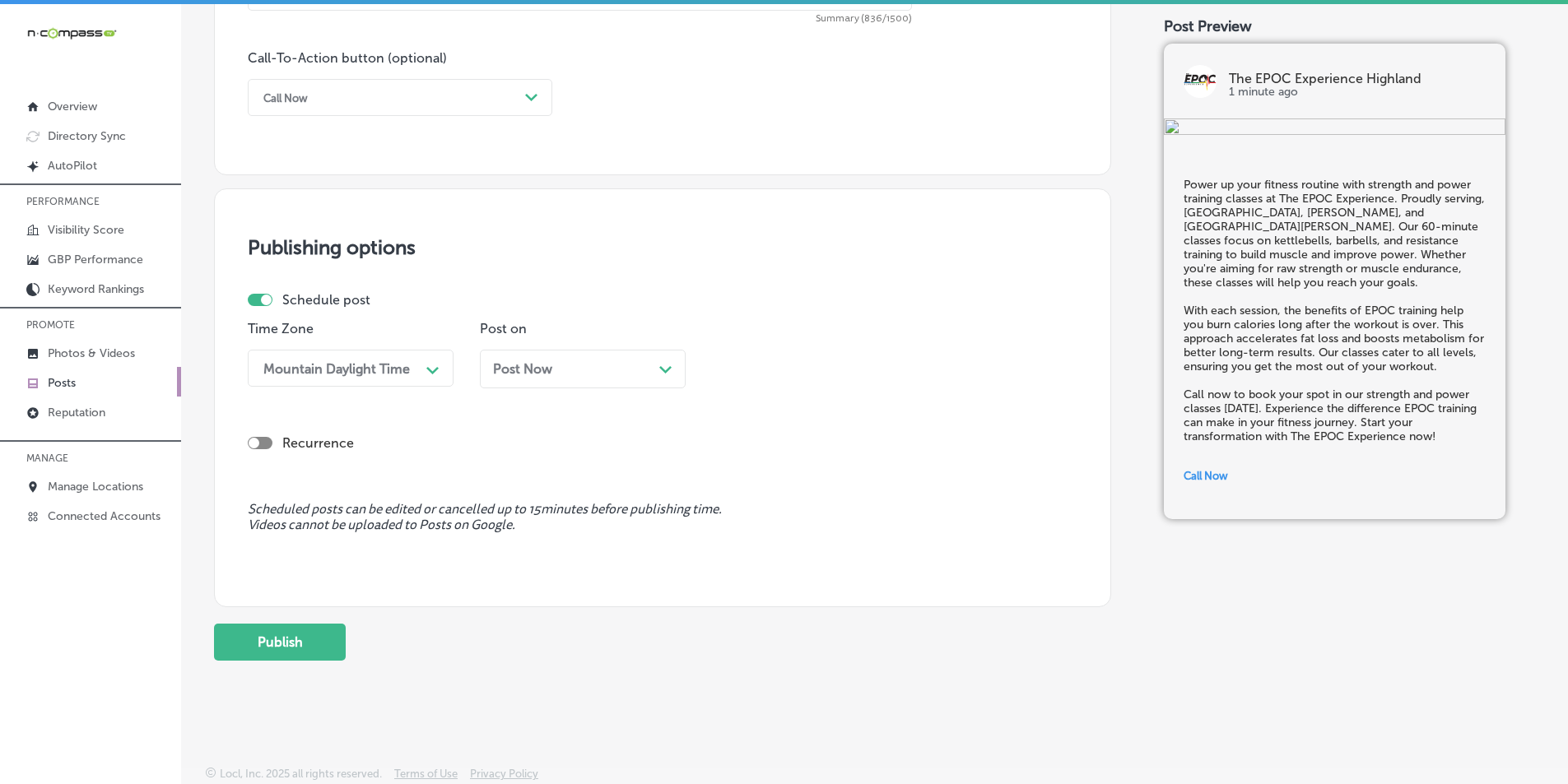
click at [652, 369] on div "Post Now Path Created with Sketch." at bounding box center [582, 369] width 179 height 16
click at [890, 367] on icon "Path Created with Sketch." at bounding box center [896, 371] width 13 height 8
click at [744, 467] on div "7:00 AM" at bounding box center [815, 470] width 206 height 29
click at [293, 635] on button "Publish" at bounding box center [280, 642] width 132 height 37
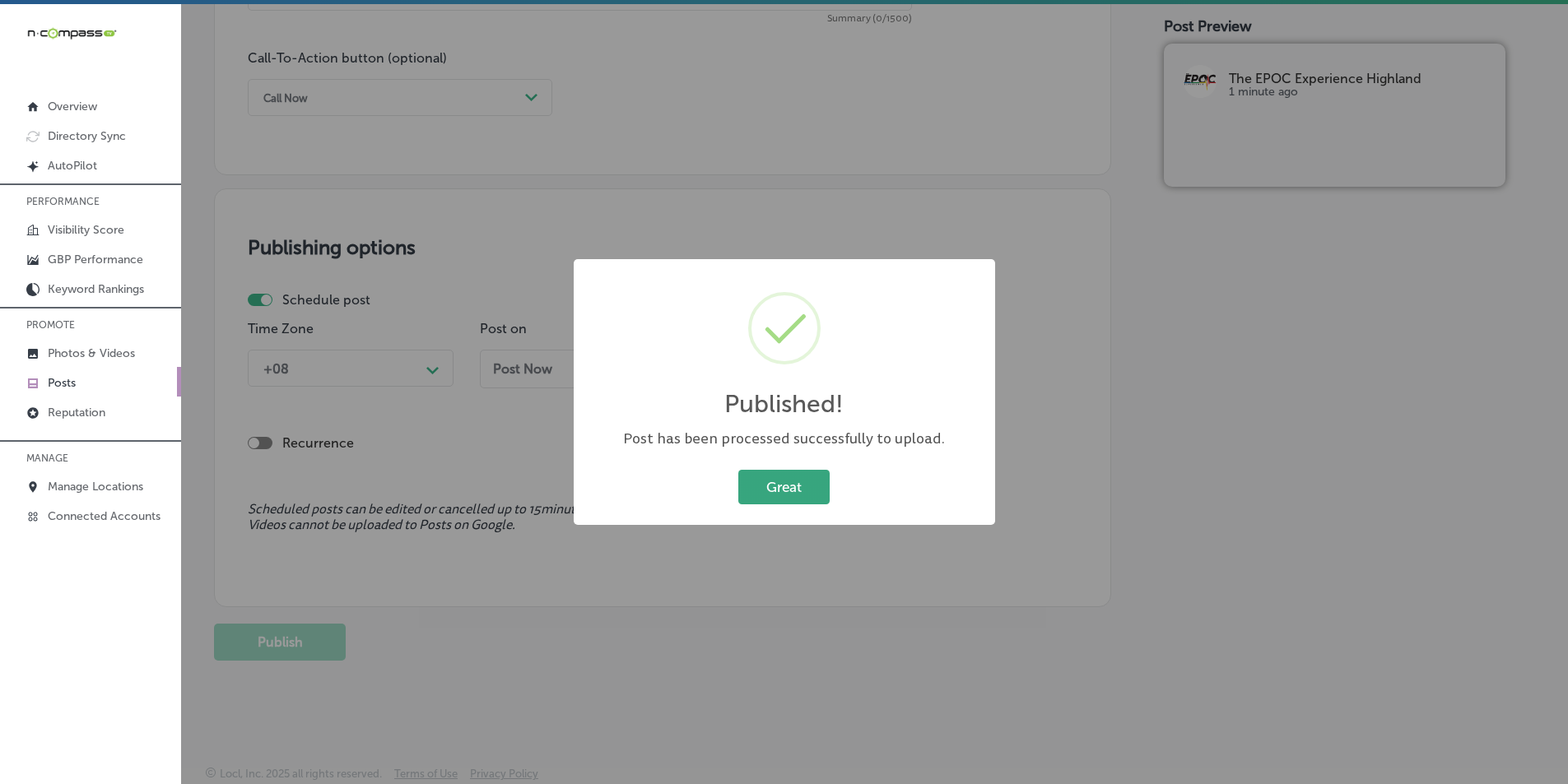
click at [800, 486] on button "Great" at bounding box center [783, 487] width 92 height 33
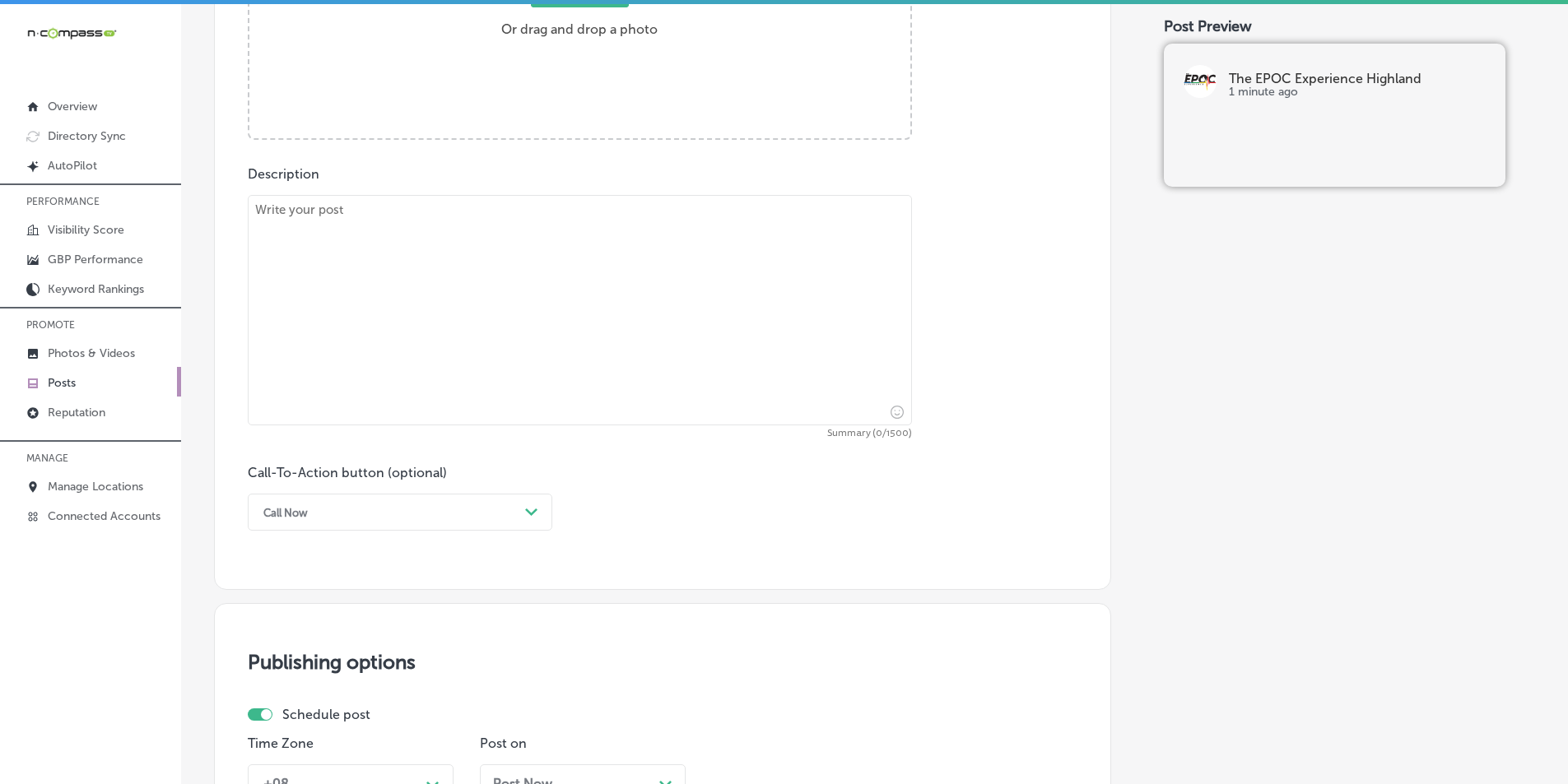
scroll to position [549, 0]
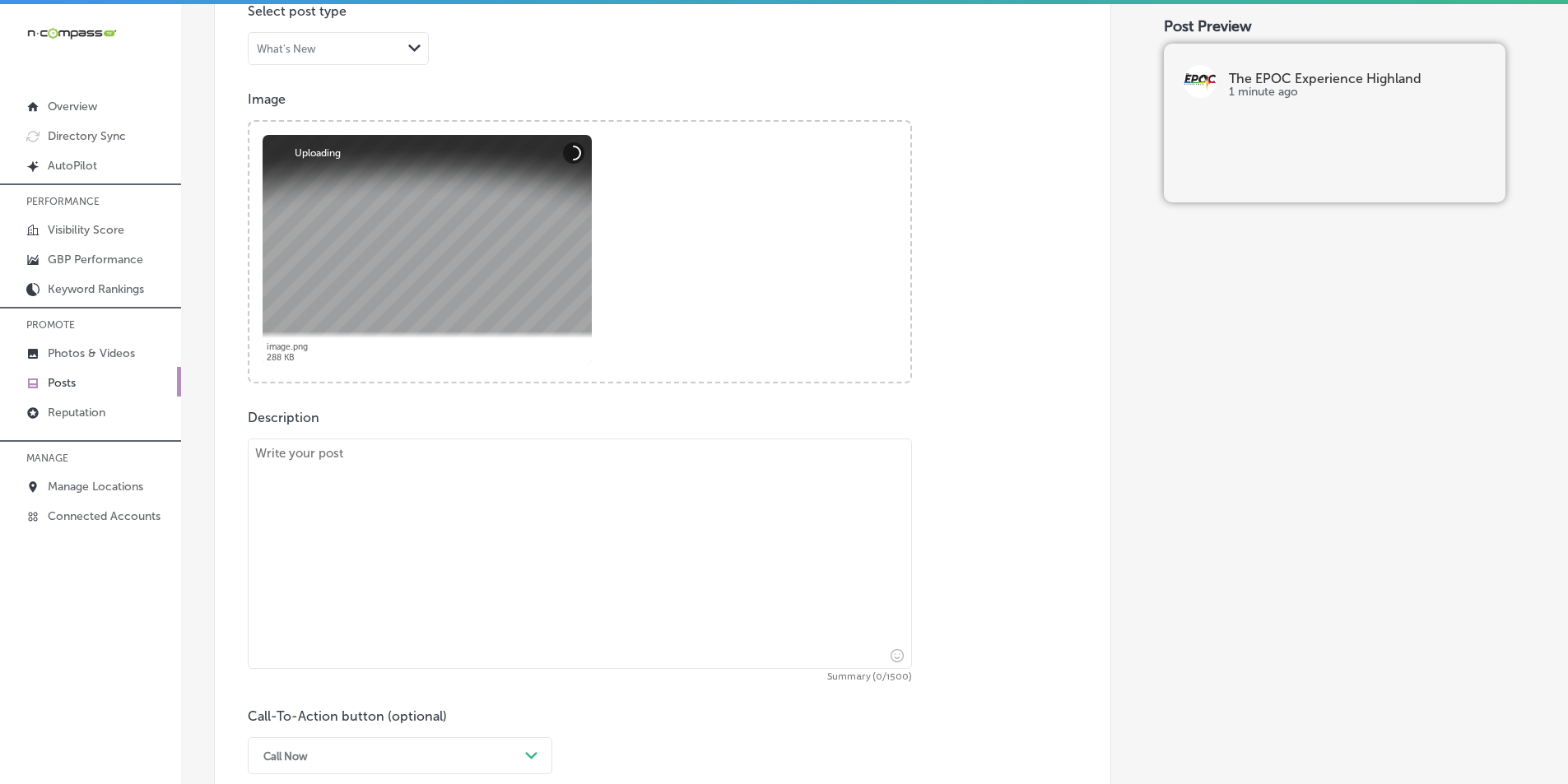
click at [353, 509] on textarea at bounding box center [579, 554] width 664 height 230
click at [447, 518] on textarea at bounding box center [579, 554] width 664 height 230
paste textarea "Get a total-body workout with TRX and kettlebell HIIT at The EPOC Experience, s…"
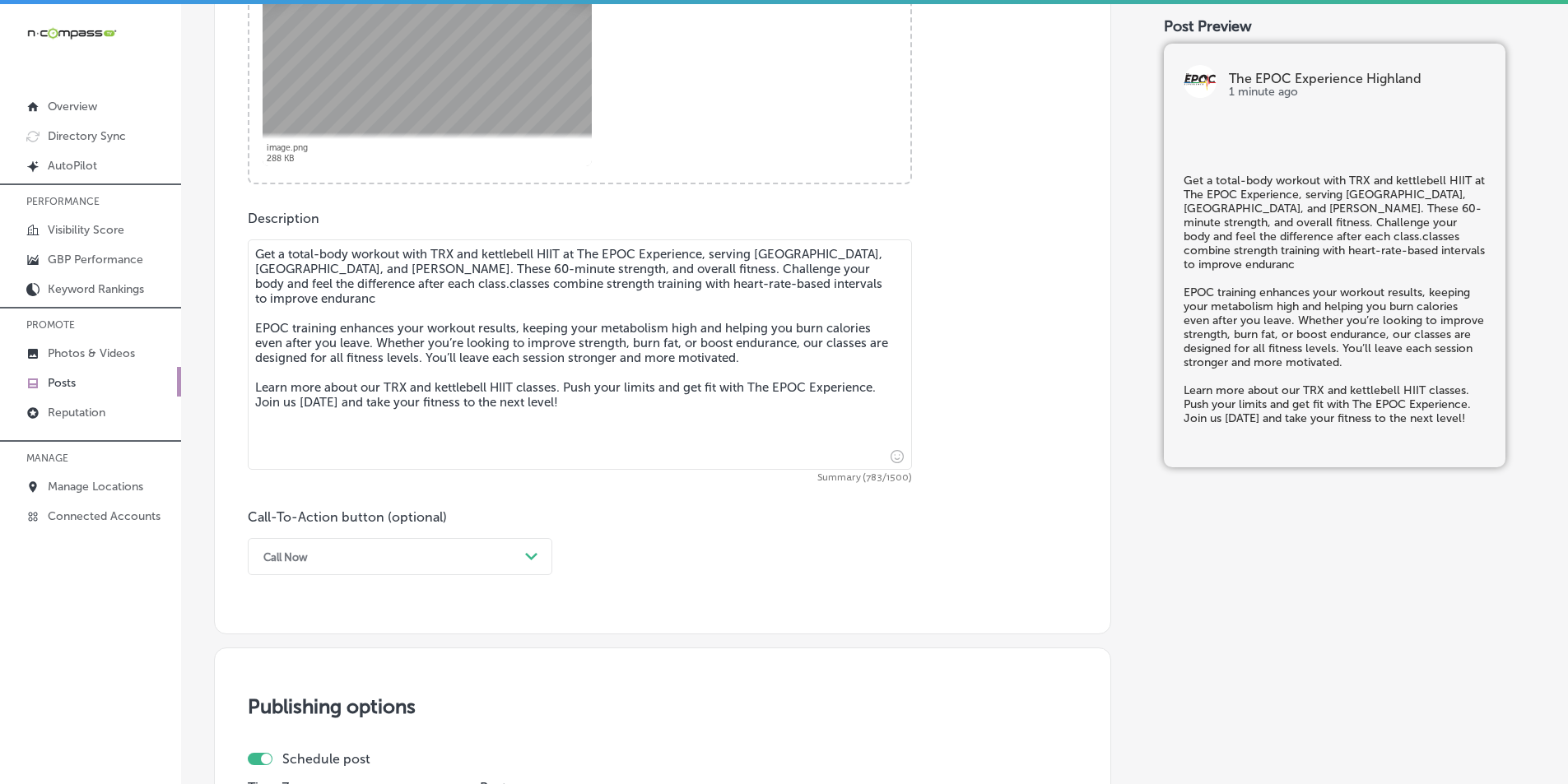
scroll to position [879, 0]
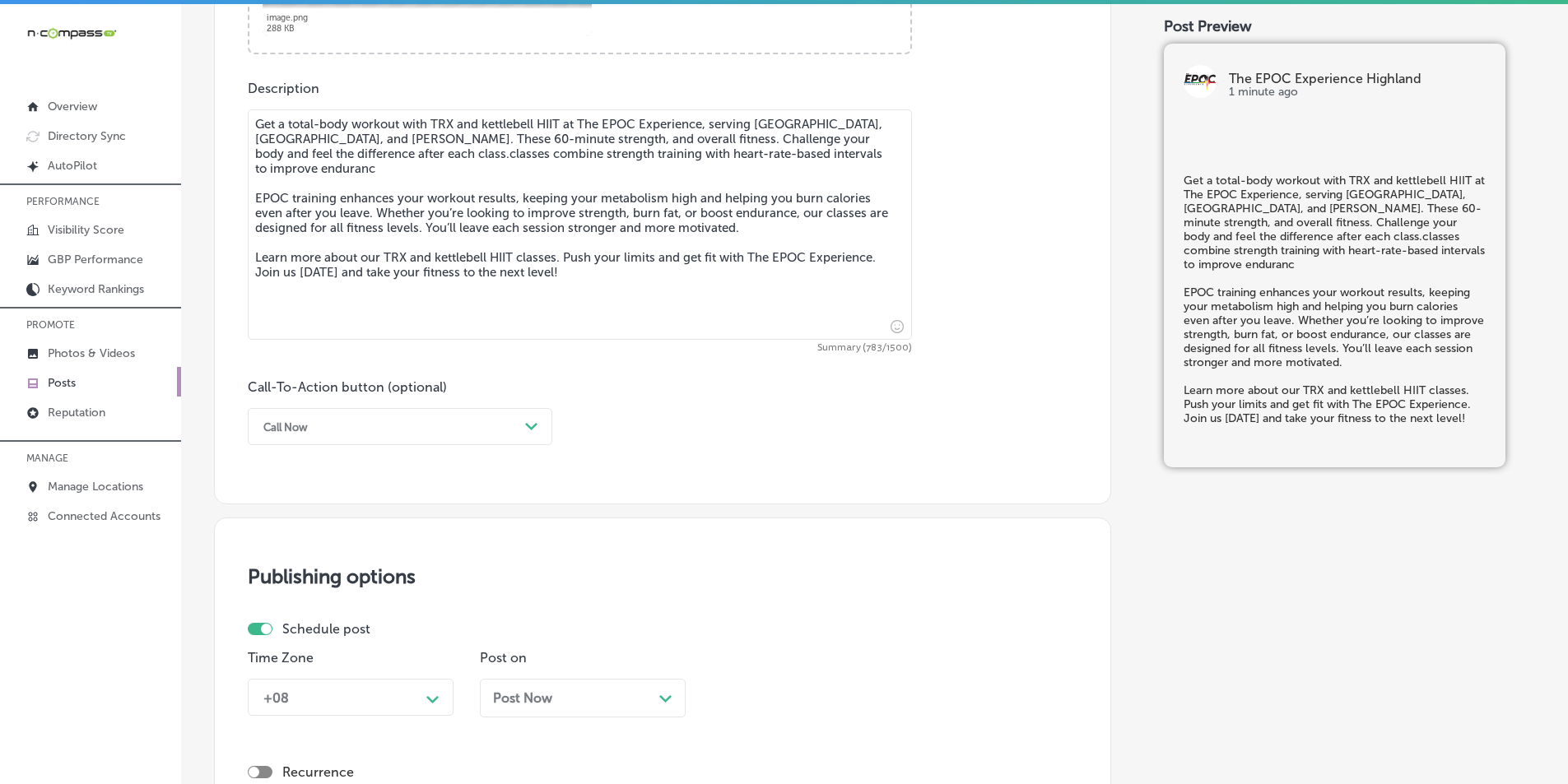
type textarea "Get a total-body workout with TRX and kettlebell HIIT at The EPOC Experience, s…"
click at [524, 426] on div "Path Created with Sketch." at bounding box center [531, 426] width 27 height 27
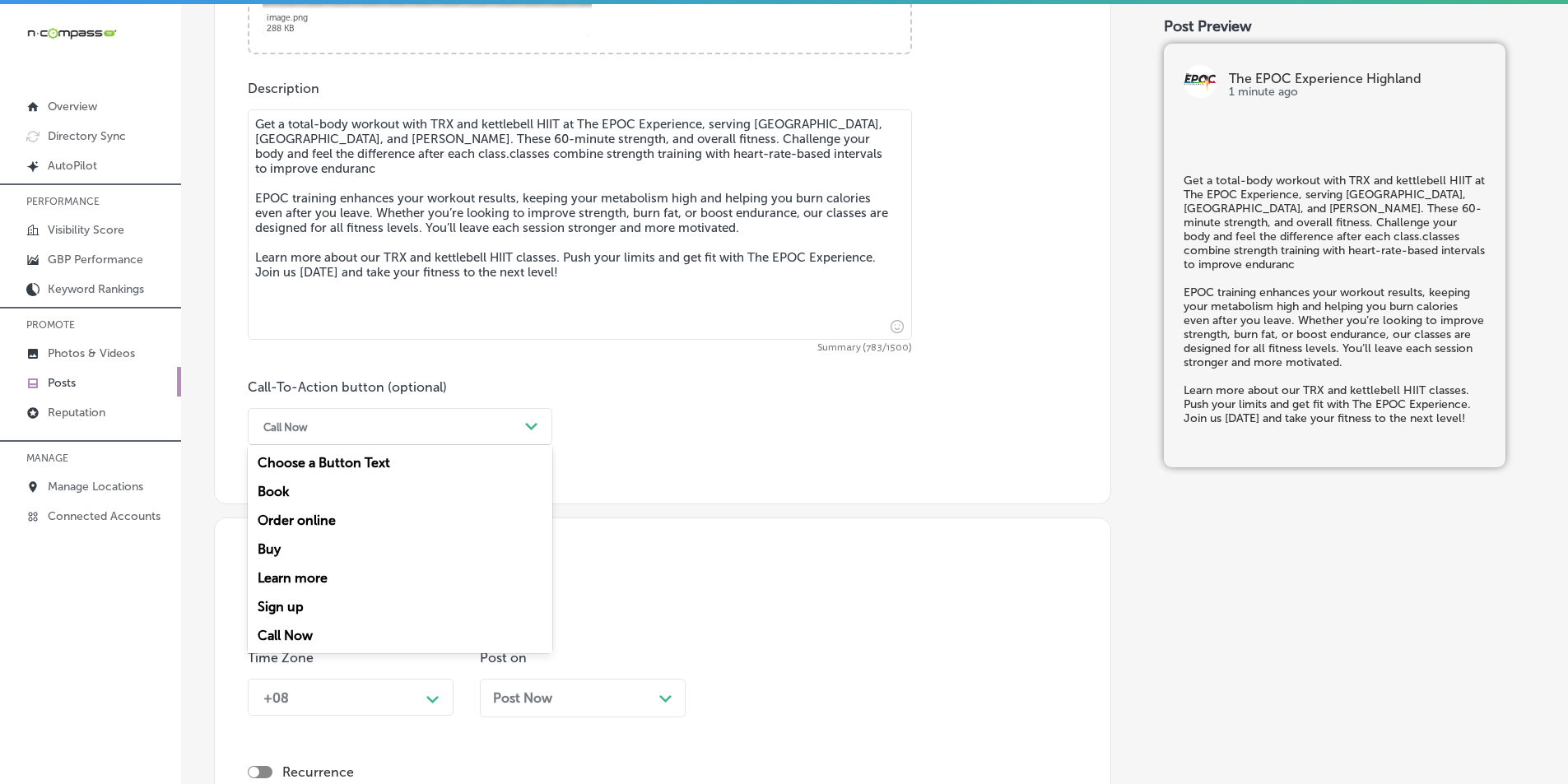
click at [330, 573] on div "Learn more" at bounding box center [399, 577] width 304 height 29
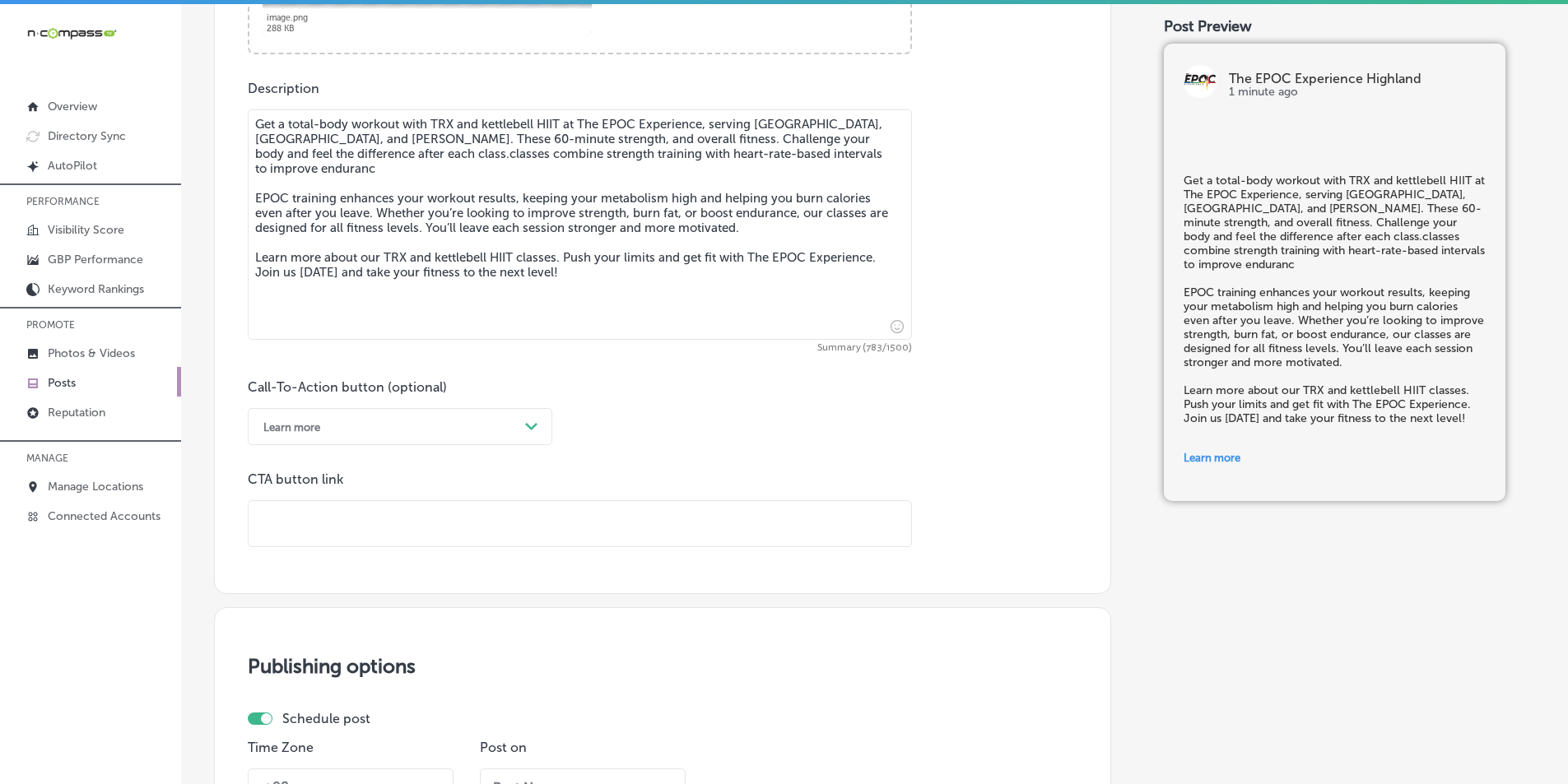
click at [438, 529] on input "text" at bounding box center [579, 524] width 663 height 45
paste input "https://www.theepocexperience.com/"
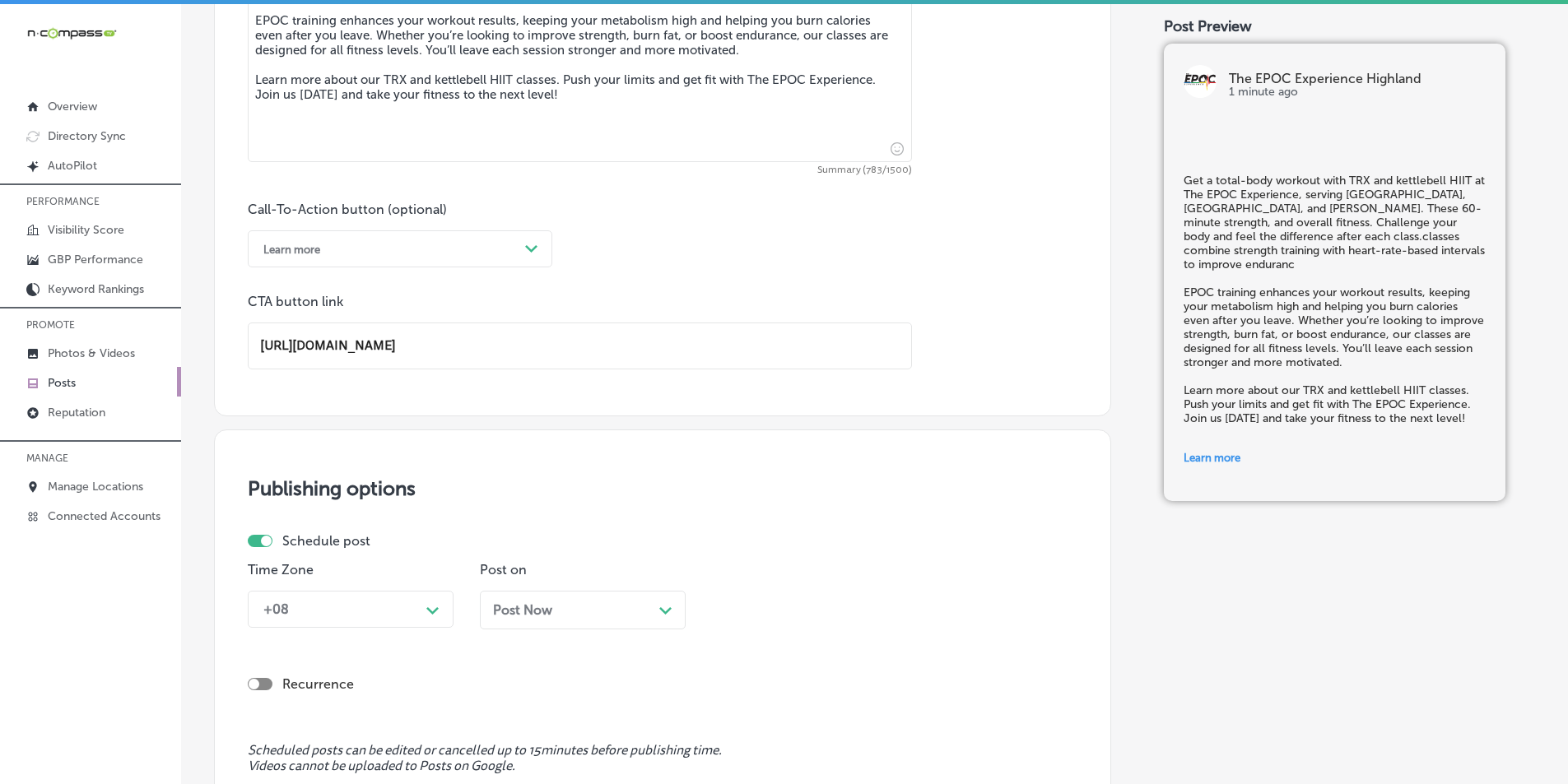
scroll to position [1125, 0]
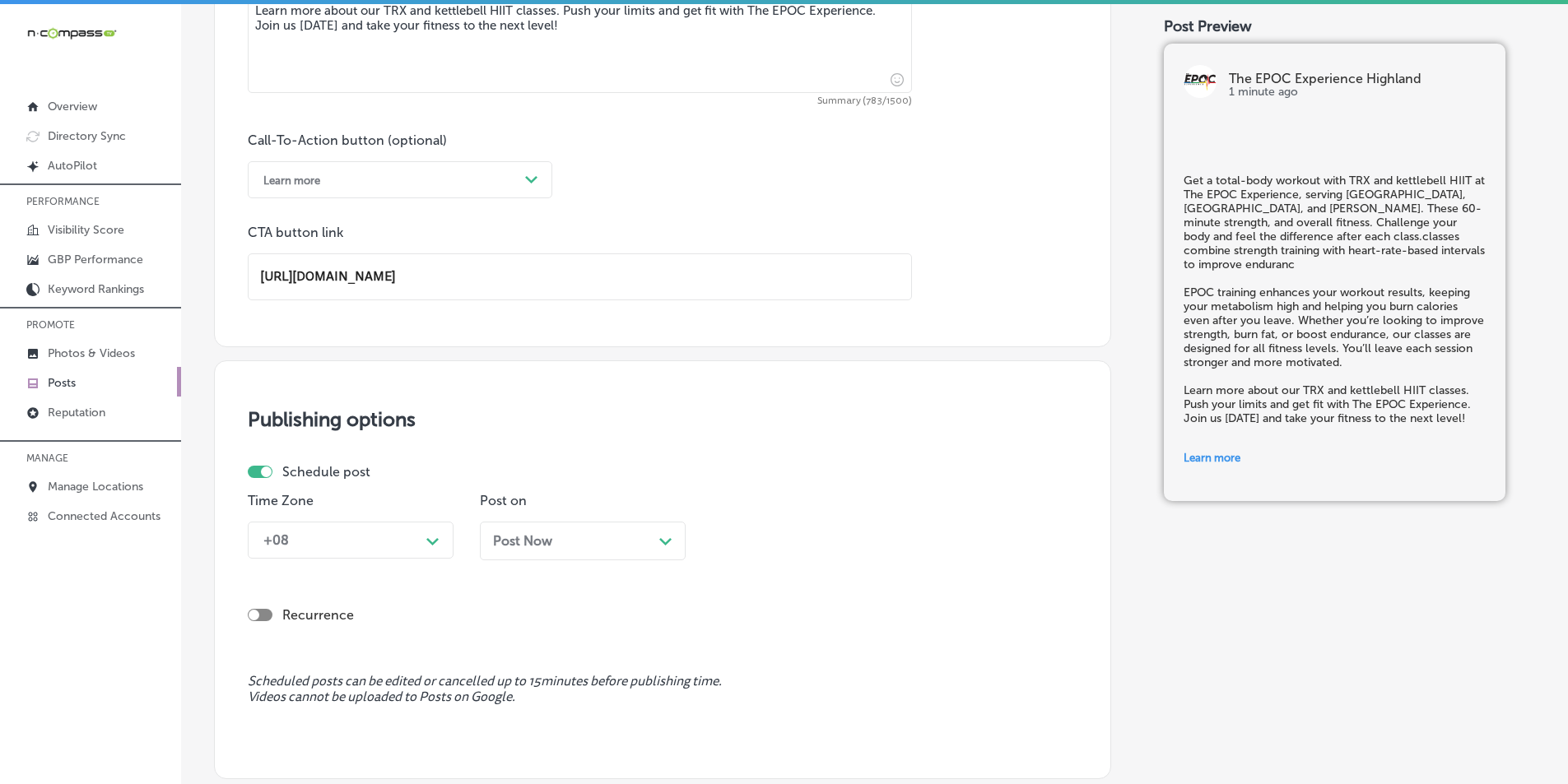
type input "https://www.theepocexperience.com/"
click at [433, 541] on div "+08 Path Created with Sketch." at bounding box center [350, 541] width 206 height 37
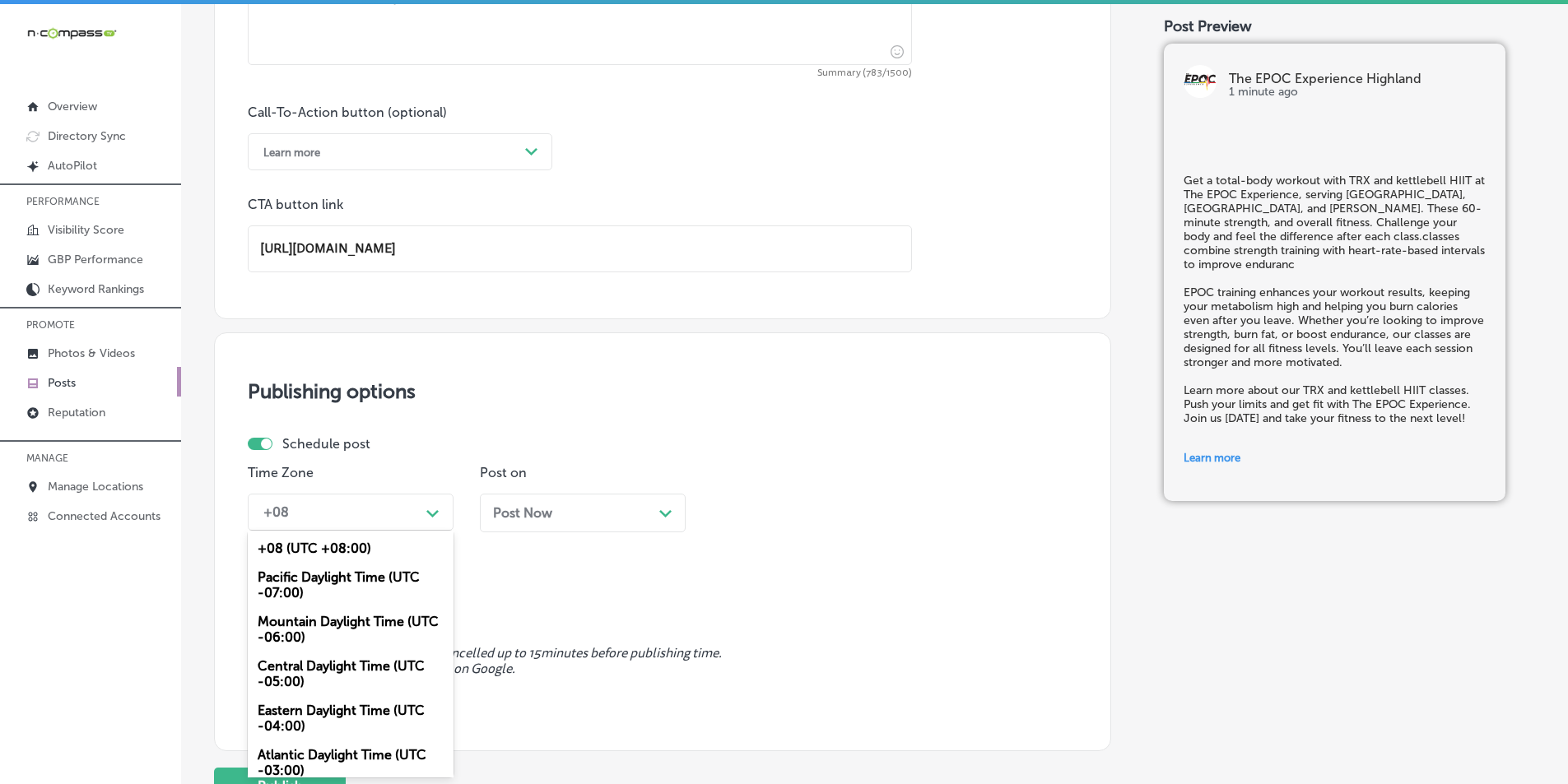
click at [347, 625] on div "Mountain Daylight Time (UTC -06:00)" at bounding box center [350, 629] width 206 height 44
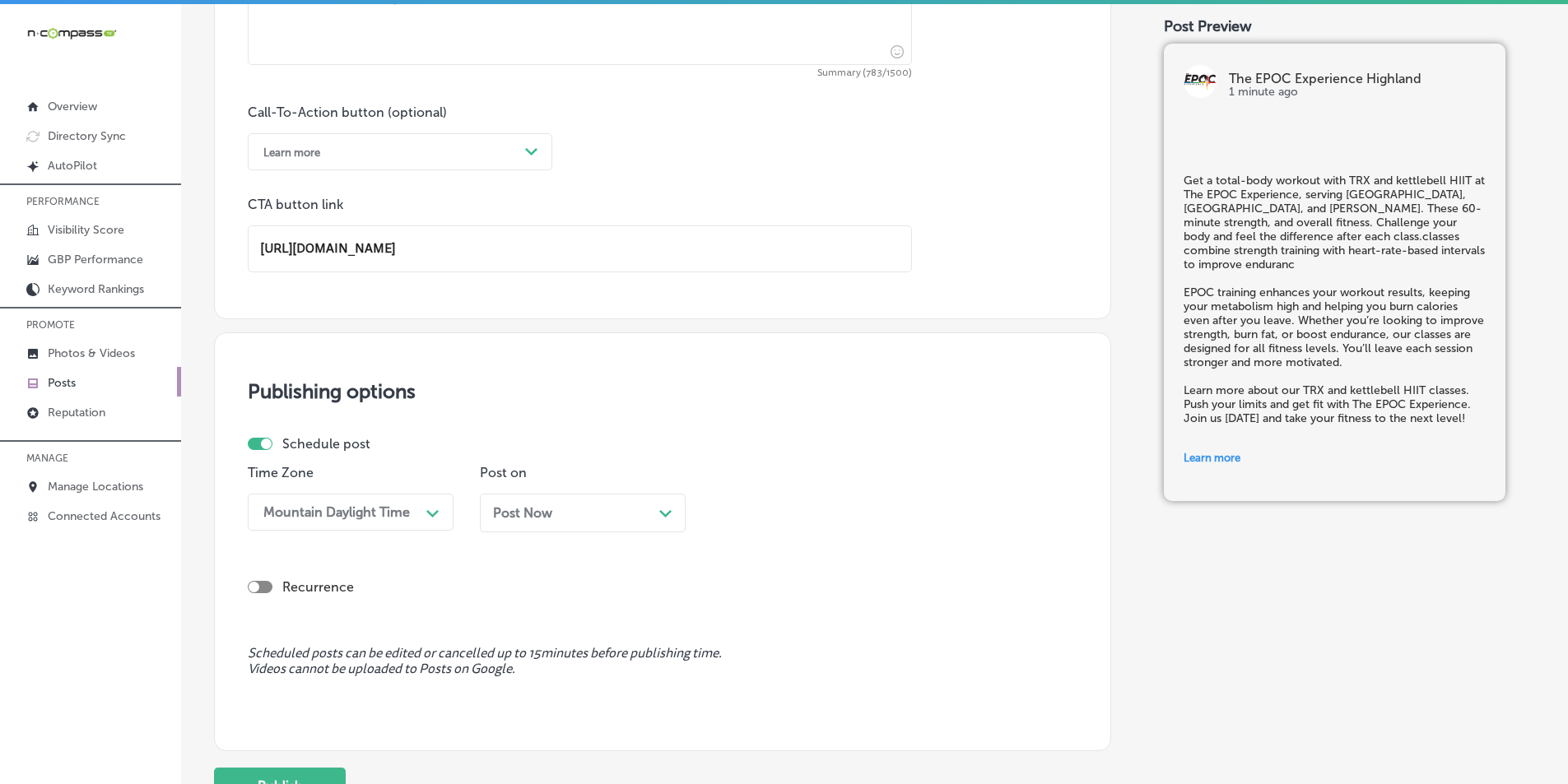
click at [659, 511] on icon "Path Created with Sketch." at bounding box center [665, 514] width 13 height 8
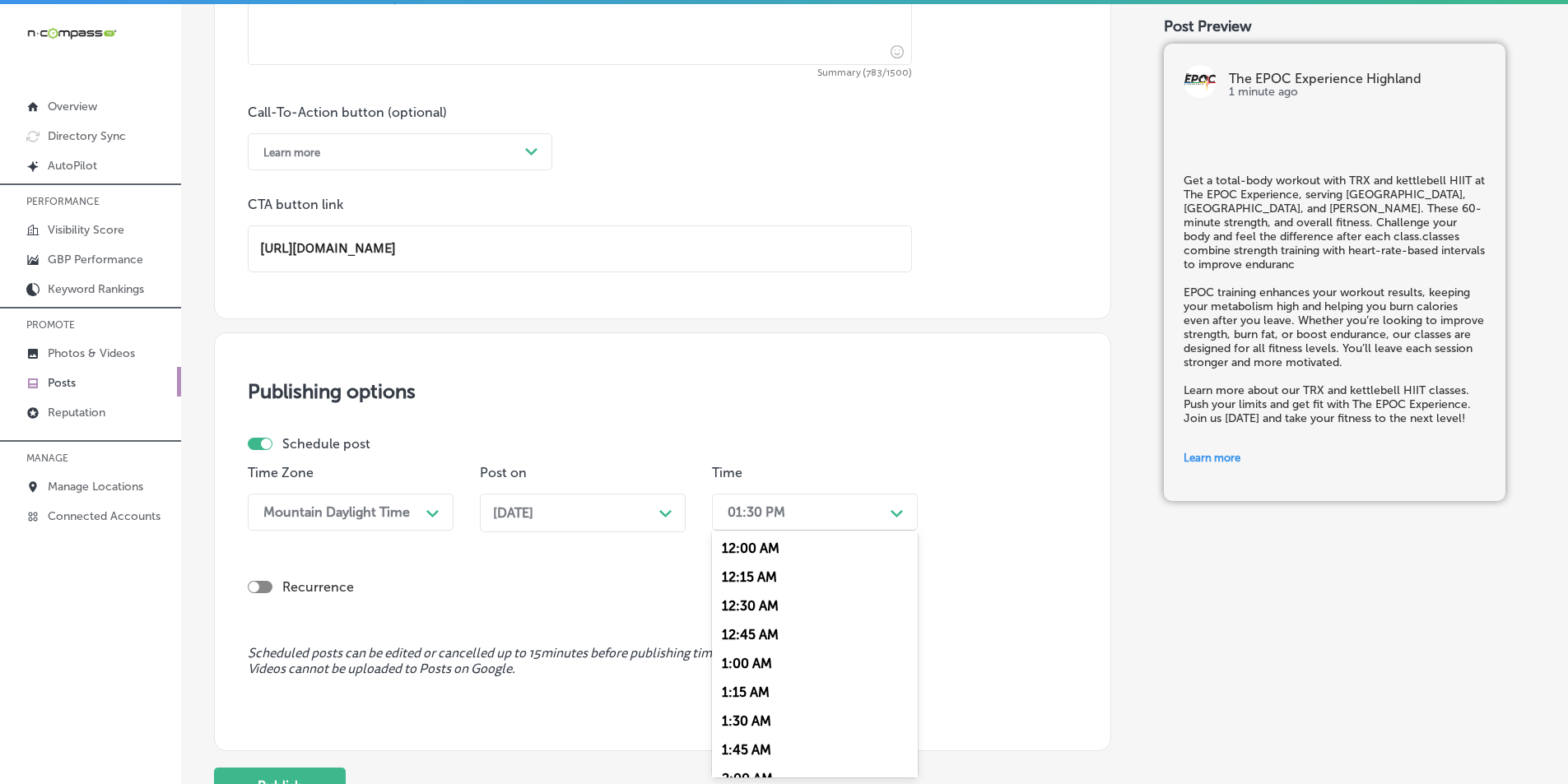
click at [891, 507] on div "Path Created with Sketch." at bounding box center [896, 511] width 13 height 13
click at [745, 609] on div "7:00 AM" at bounding box center [815, 614] width 206 height 29
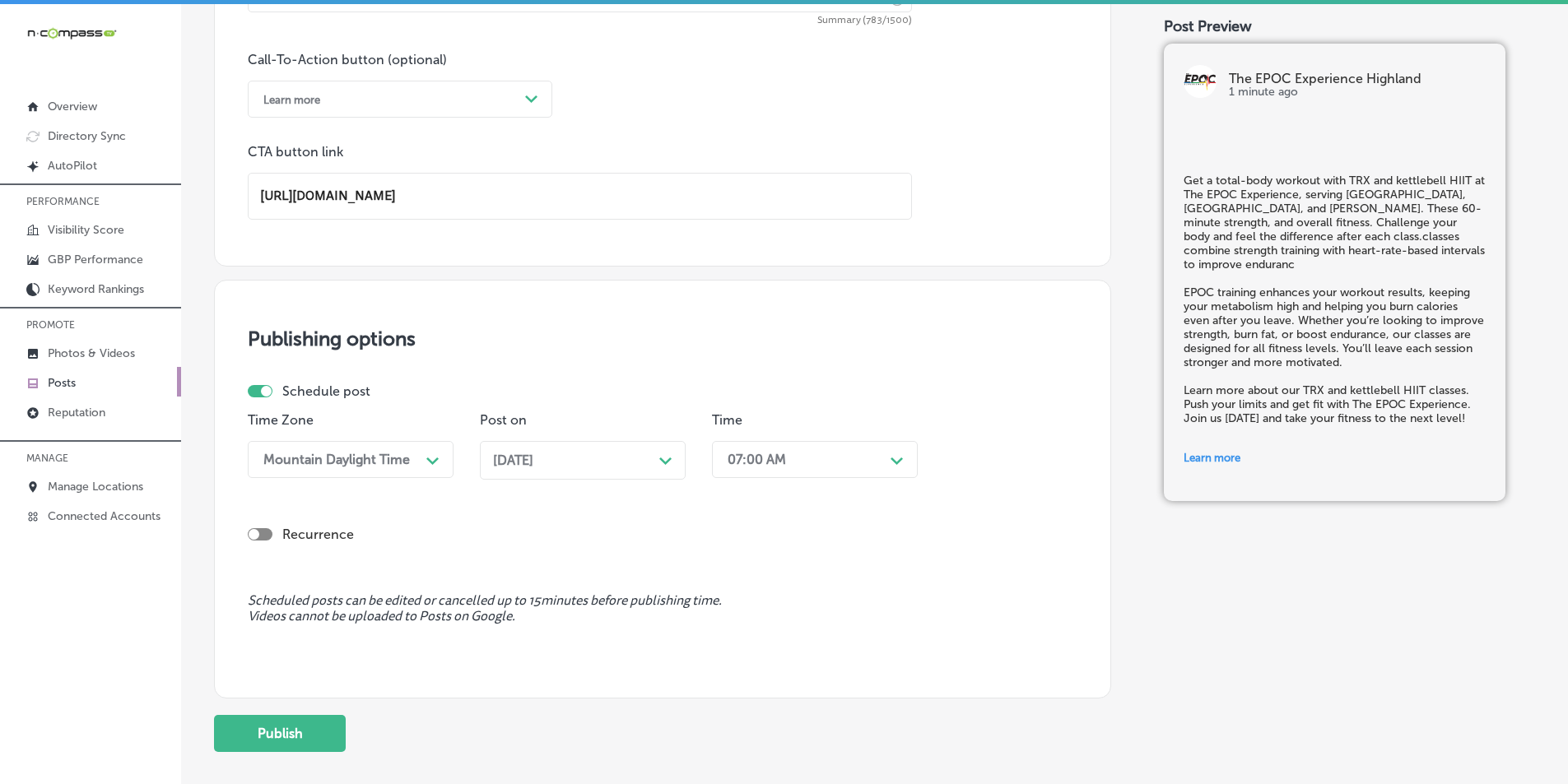
scroll to position [1297, 0]
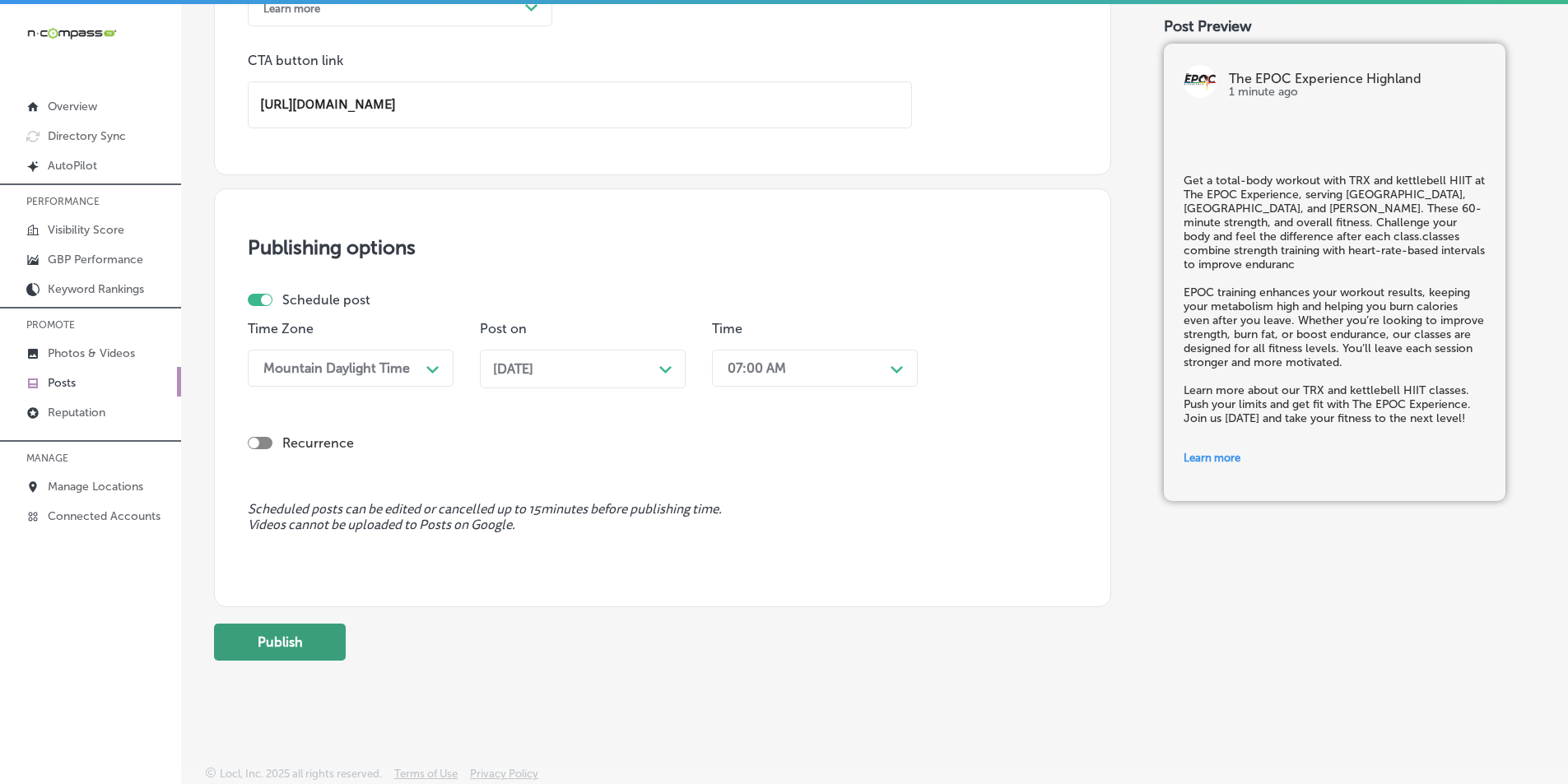
click at [297, 642] on button "Publish" at bounding box center [280, 642] width 132 height 37
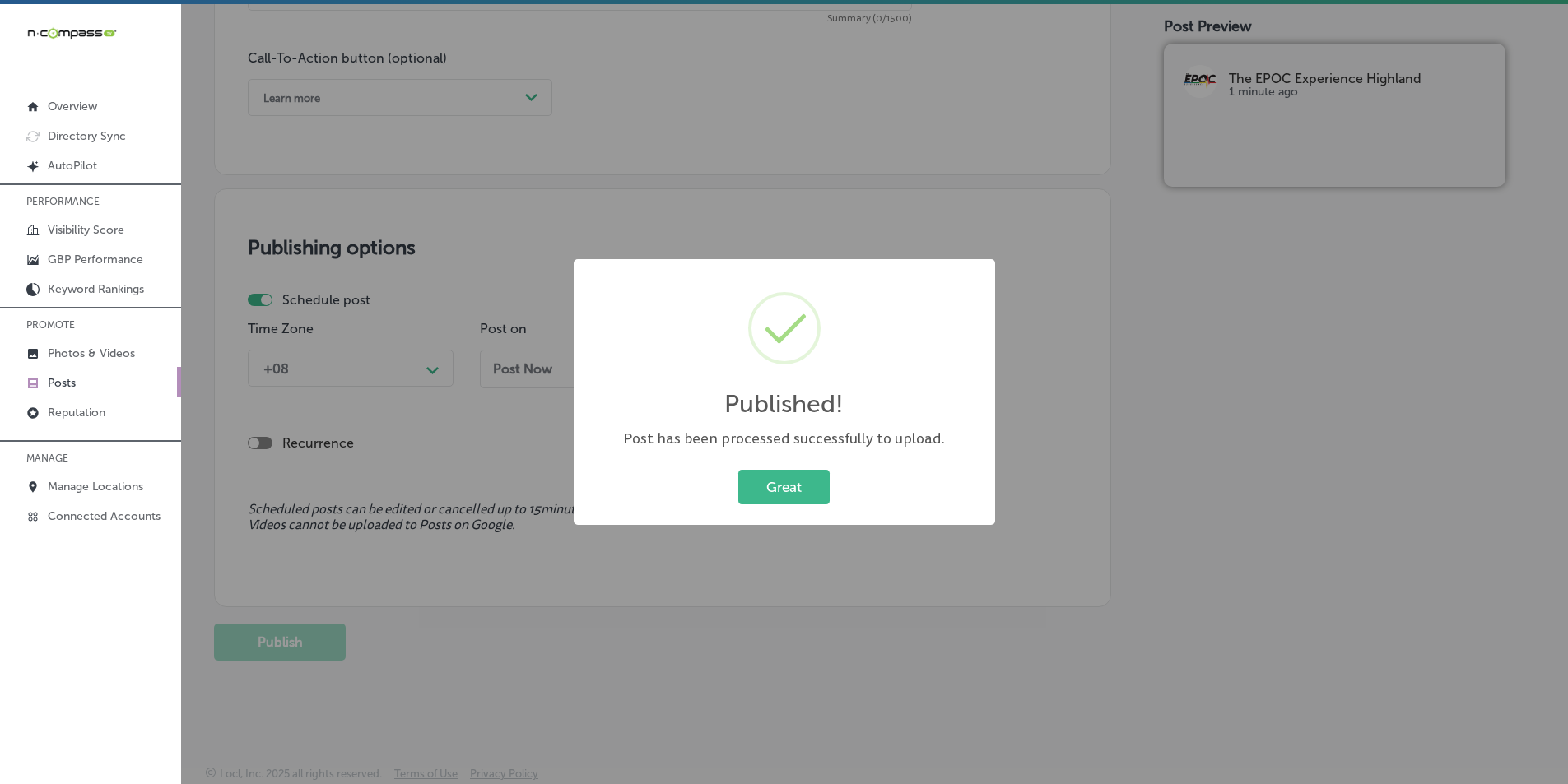
scroll to position [1208, 0]
click at [778, 482] on button "Great" at bounding box center [783, 487] width 92 height 33
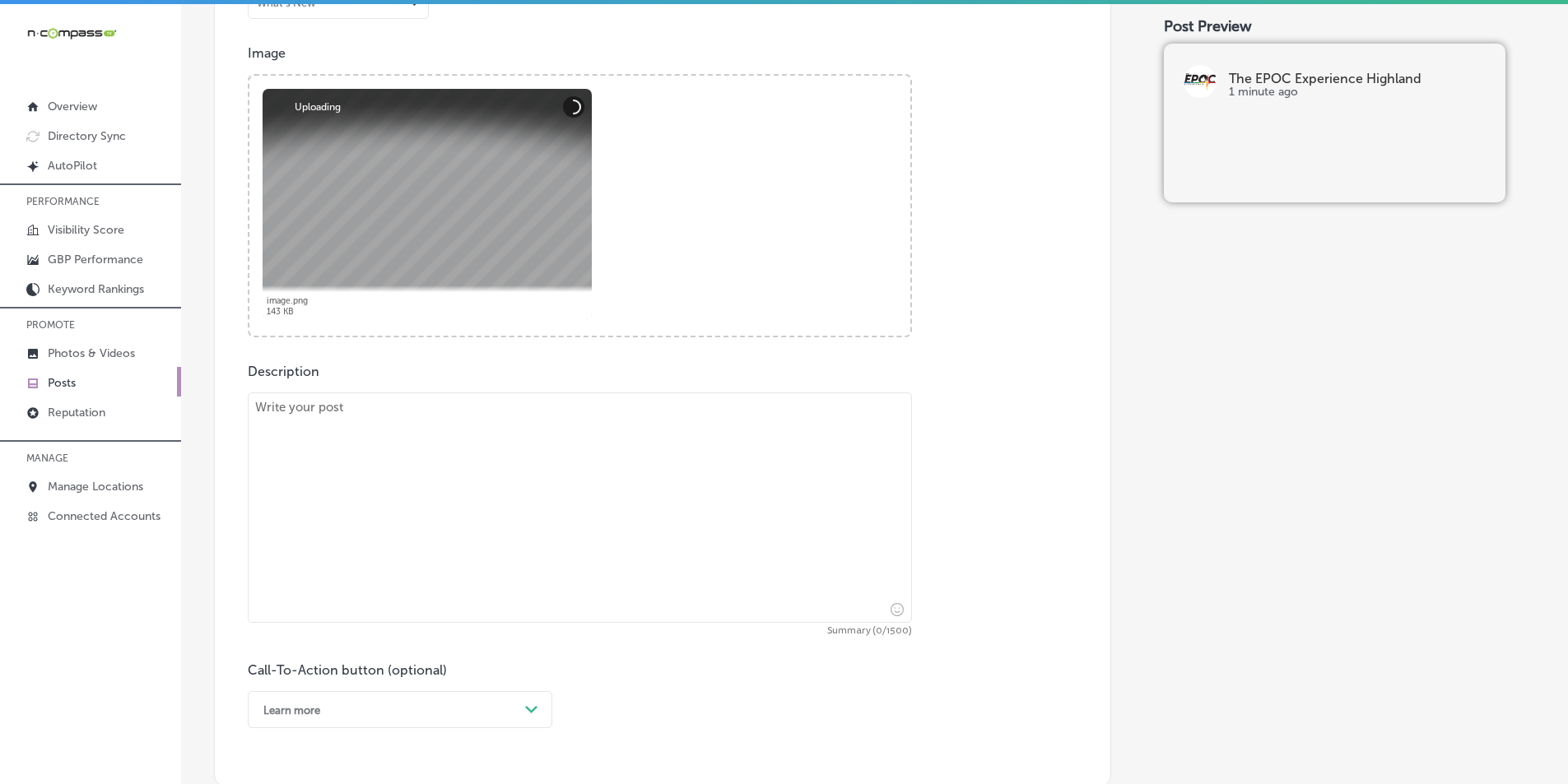
scroll to position [713, 0]
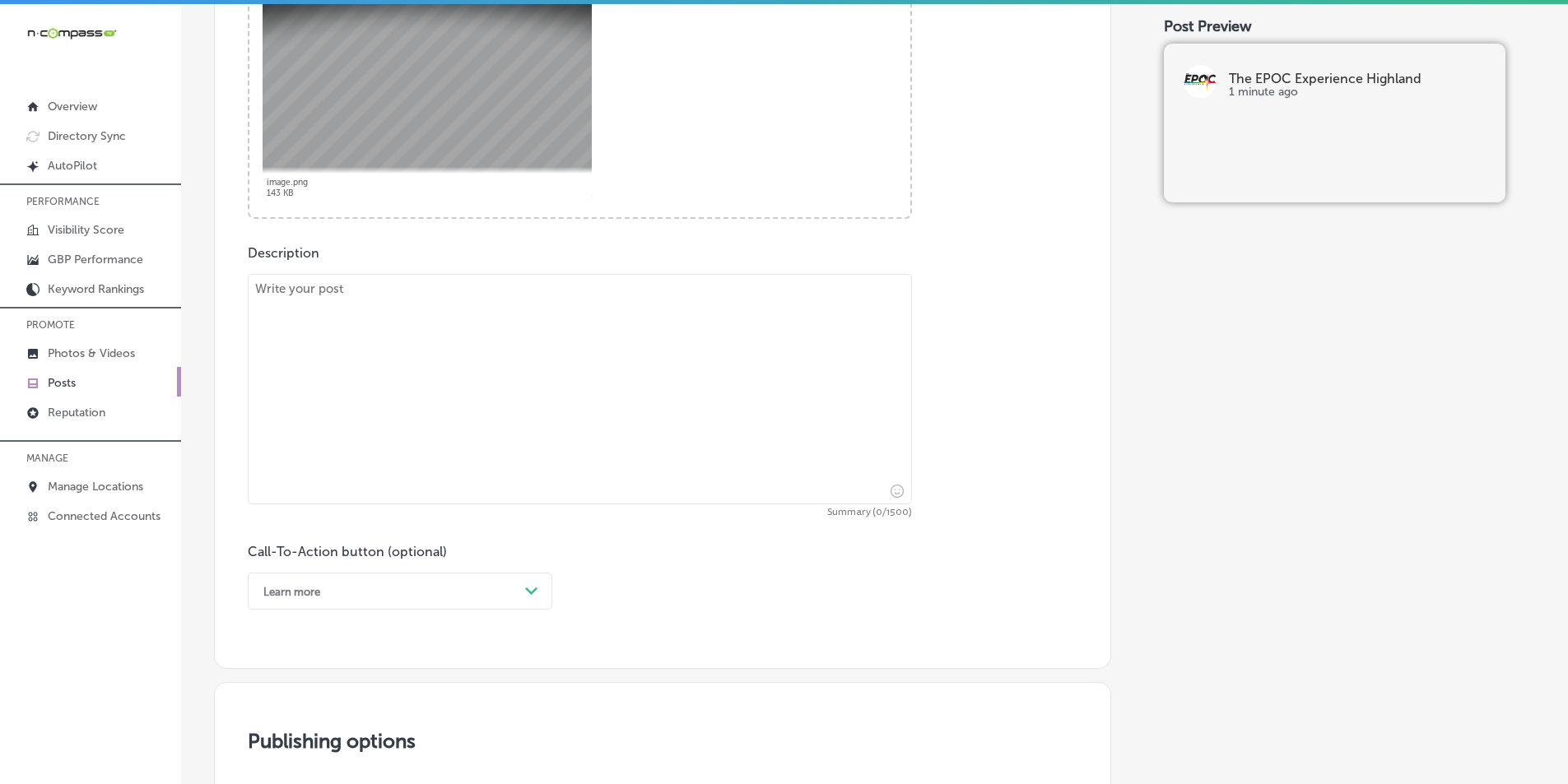
click at [365, 335] on textarea at bounding box center [579, 389] width 664 height 230
click at [355, 361] on textarea at bounding box center [579, 389] width 664 height 230
paste textarea "Join The EPOC Experience for our heart-rate-focused EPOC Stations, proudly serv…"
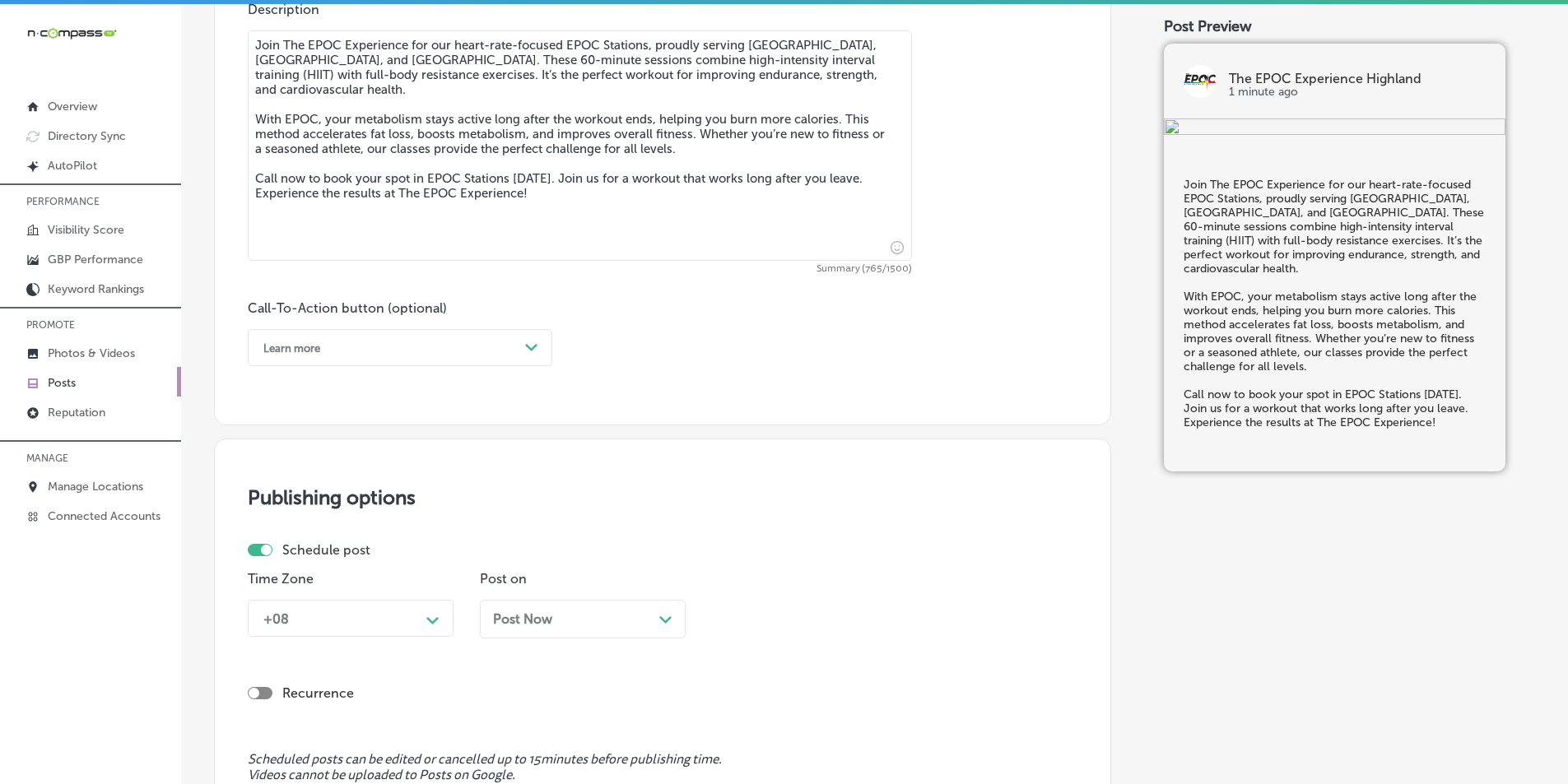
scroll to position [960, 0]
type textarea "Join The EPOC Experience for our heart-rate-focused EPOC Stations, proudly serv…"
click at [538, 340] on div "Path Created with Sketch." at bounding box center [531, 345] width 27 height 27
click at [282, 549] on div "Call Now" at bounding box center [399, 553] width 304 height 29
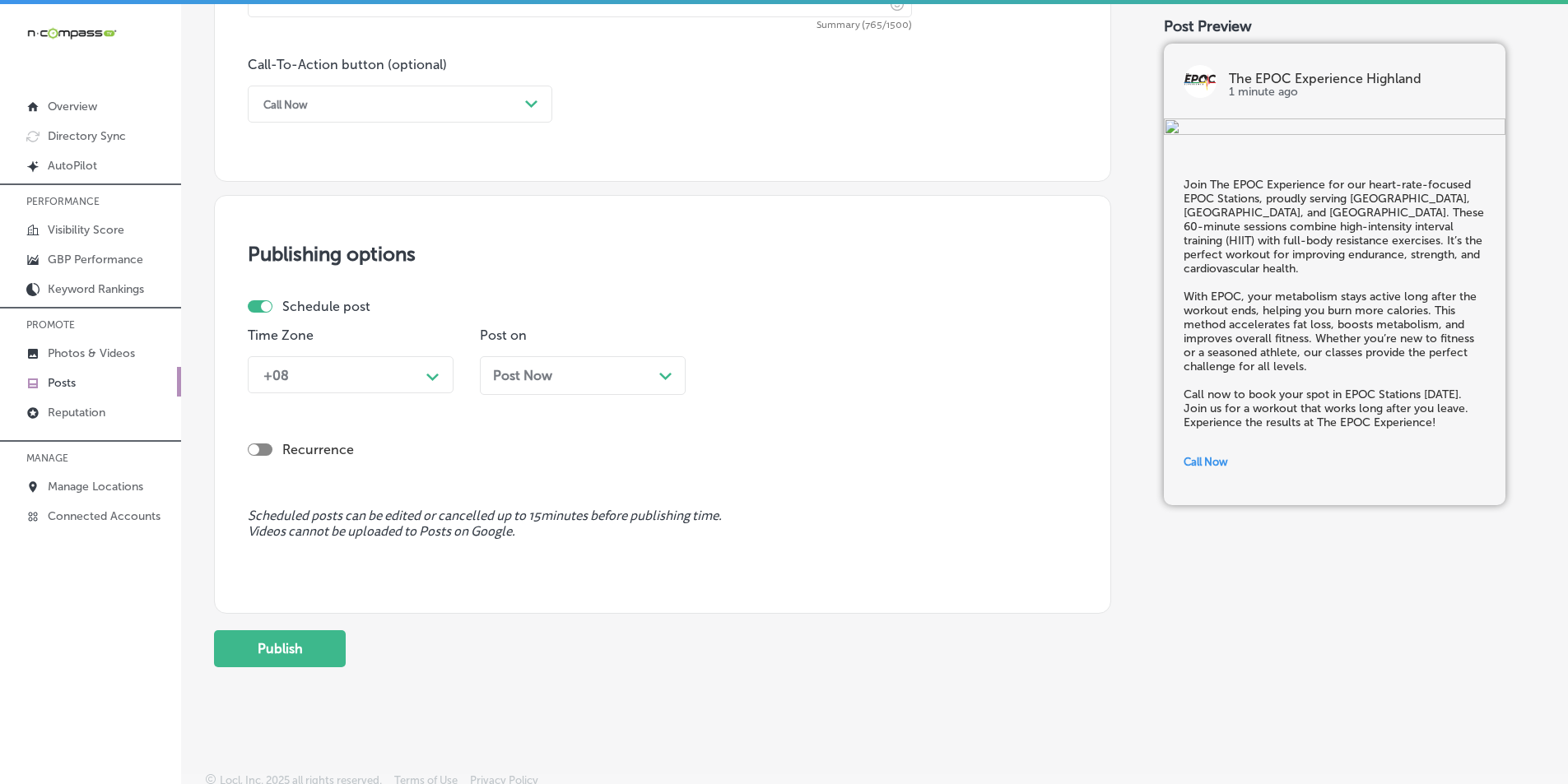
scroll to position [1208, 0]
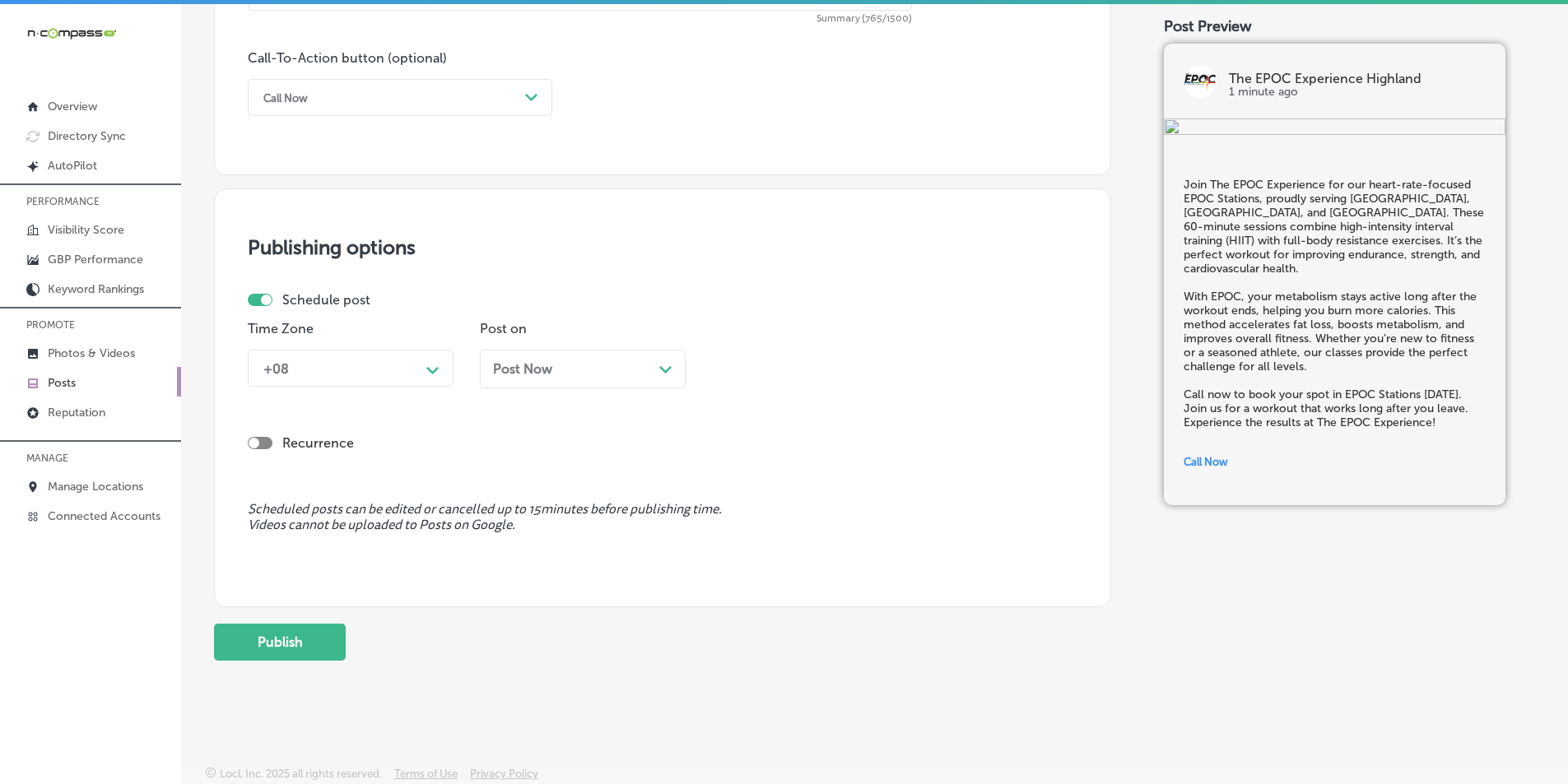
click at [432, 371] on polygon at bounding box center [432, 371] width 13 height 8
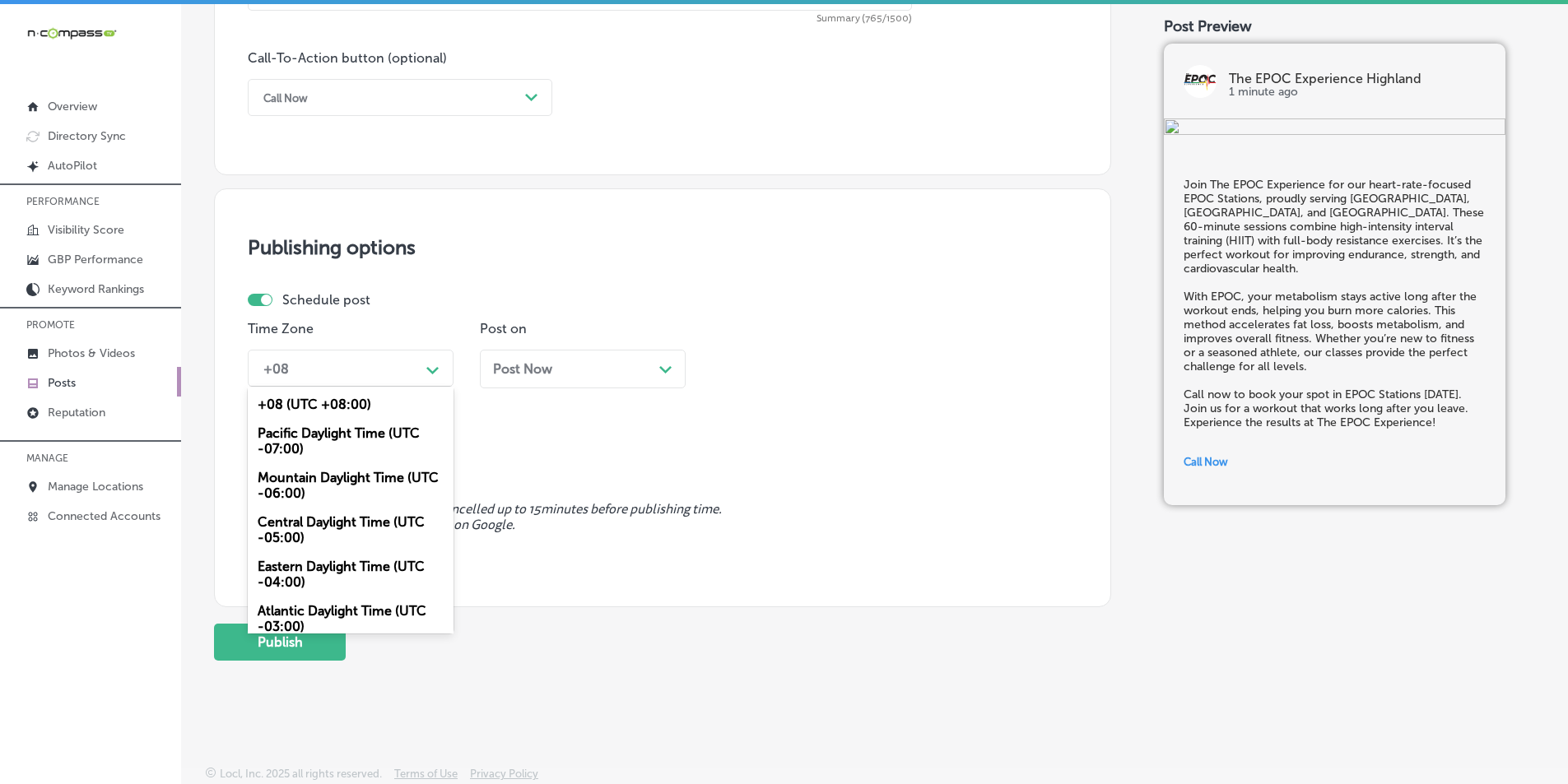
click at [330, 475] on div "Mountain Daylight Time (UTC -06:00)" at bounding box center [350, 485] width 206 height 44
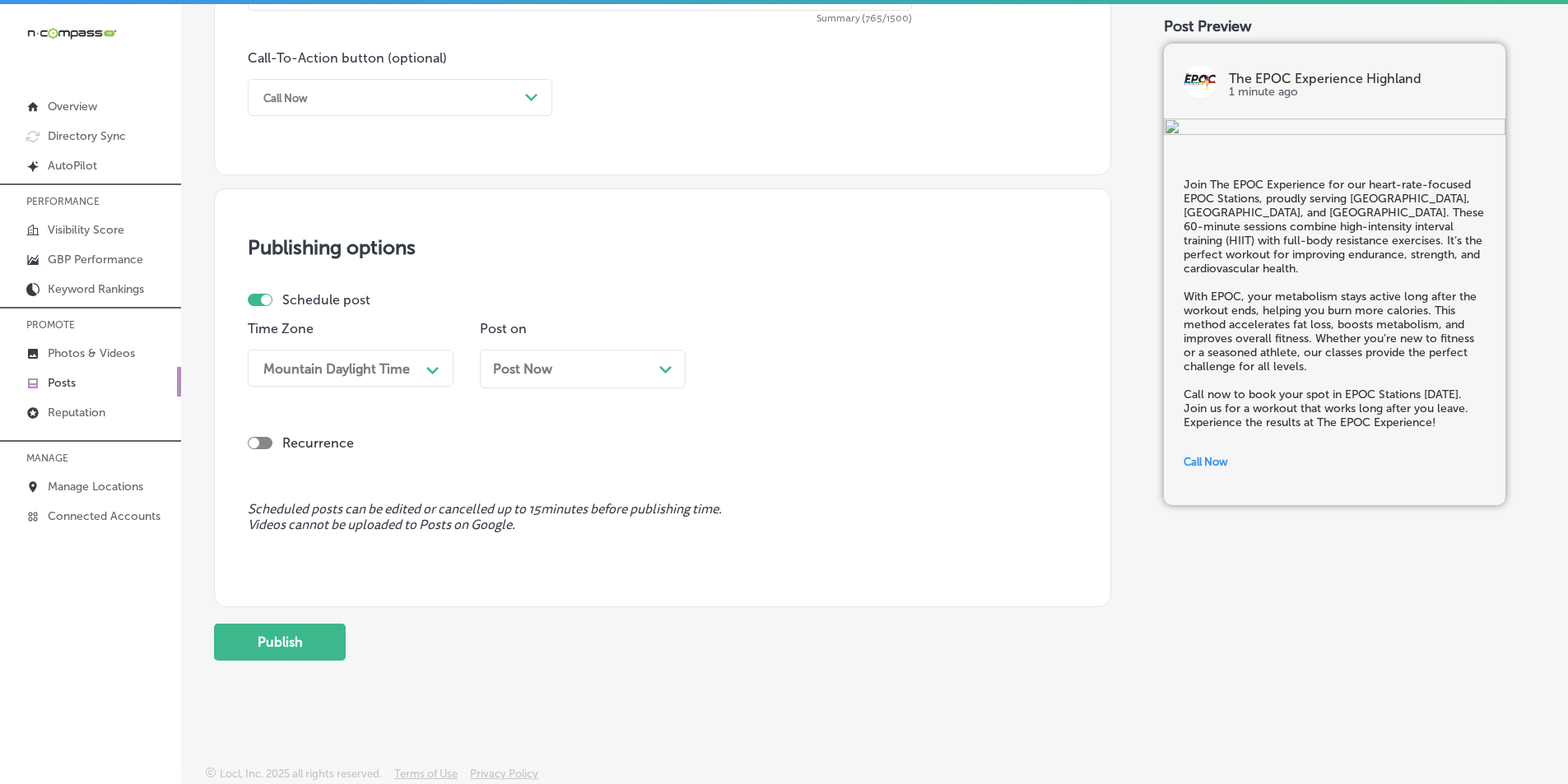
click at [665, 370] on polygon at bounding box center [665, 370] width 13 height 8
click at [889, 367] on div "Path Created with Sketch." at bounding box center [896, 368] width 27 height 27
click at [735, 549] on div "7:00 AM" at bounding box center [815, 552] width 206 height 29
click at [274, 637] on button "Publish" at bounding box center [280, 642] width 132 height 37
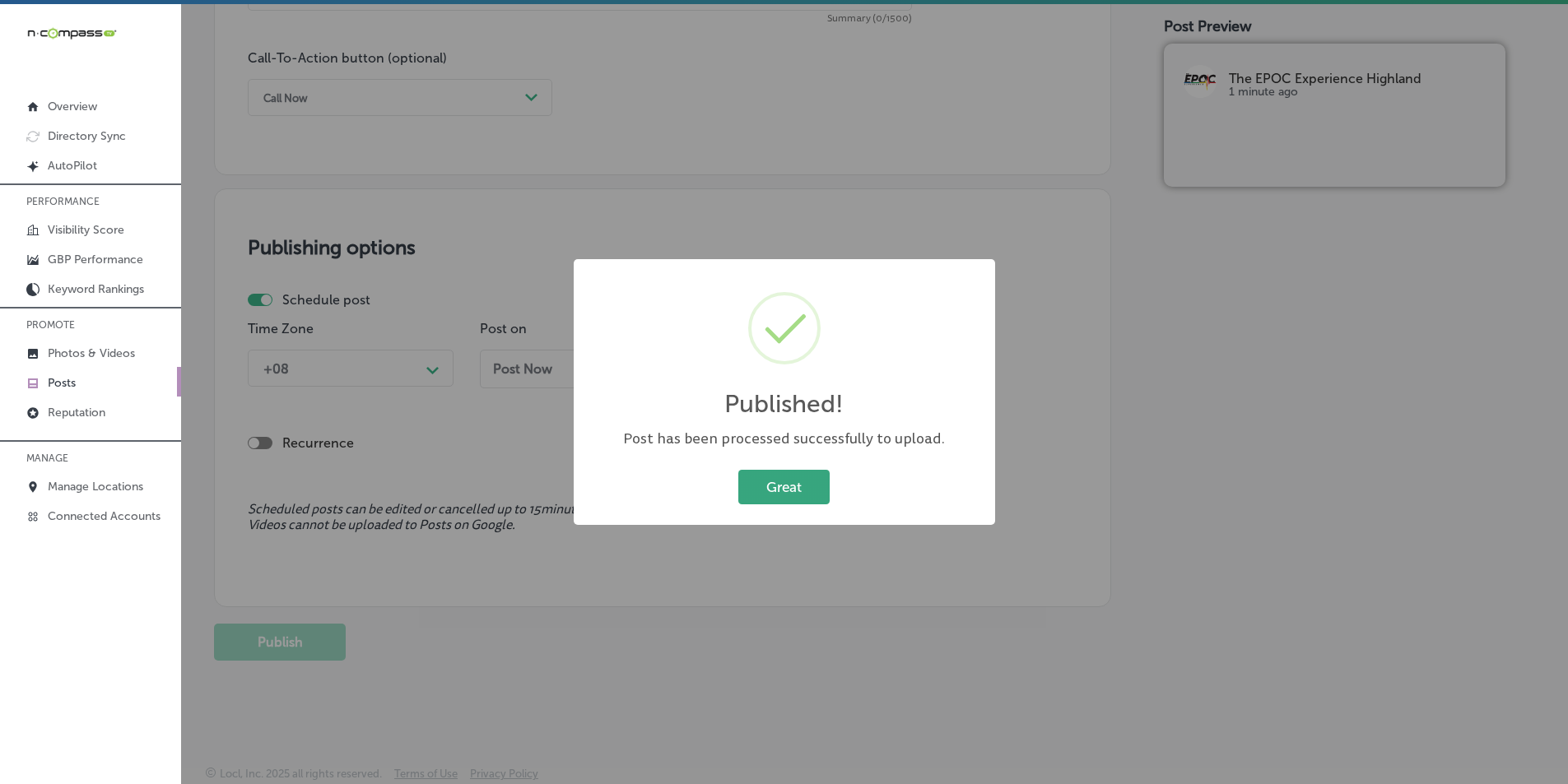
click at [791, 490] on button "Great" at bounding box center [783, 487] width 92 height 33
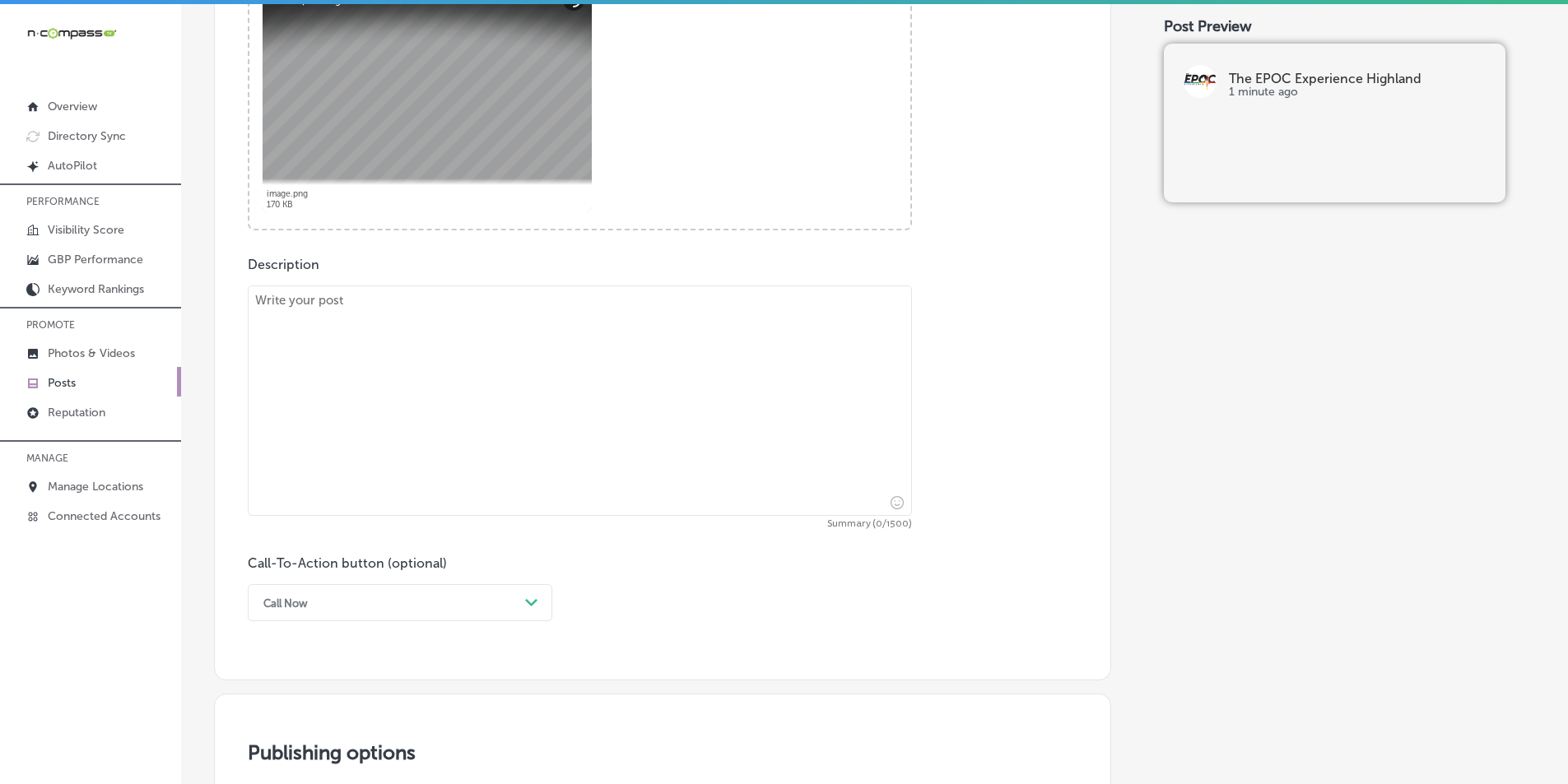
scroll to position [713, 0]
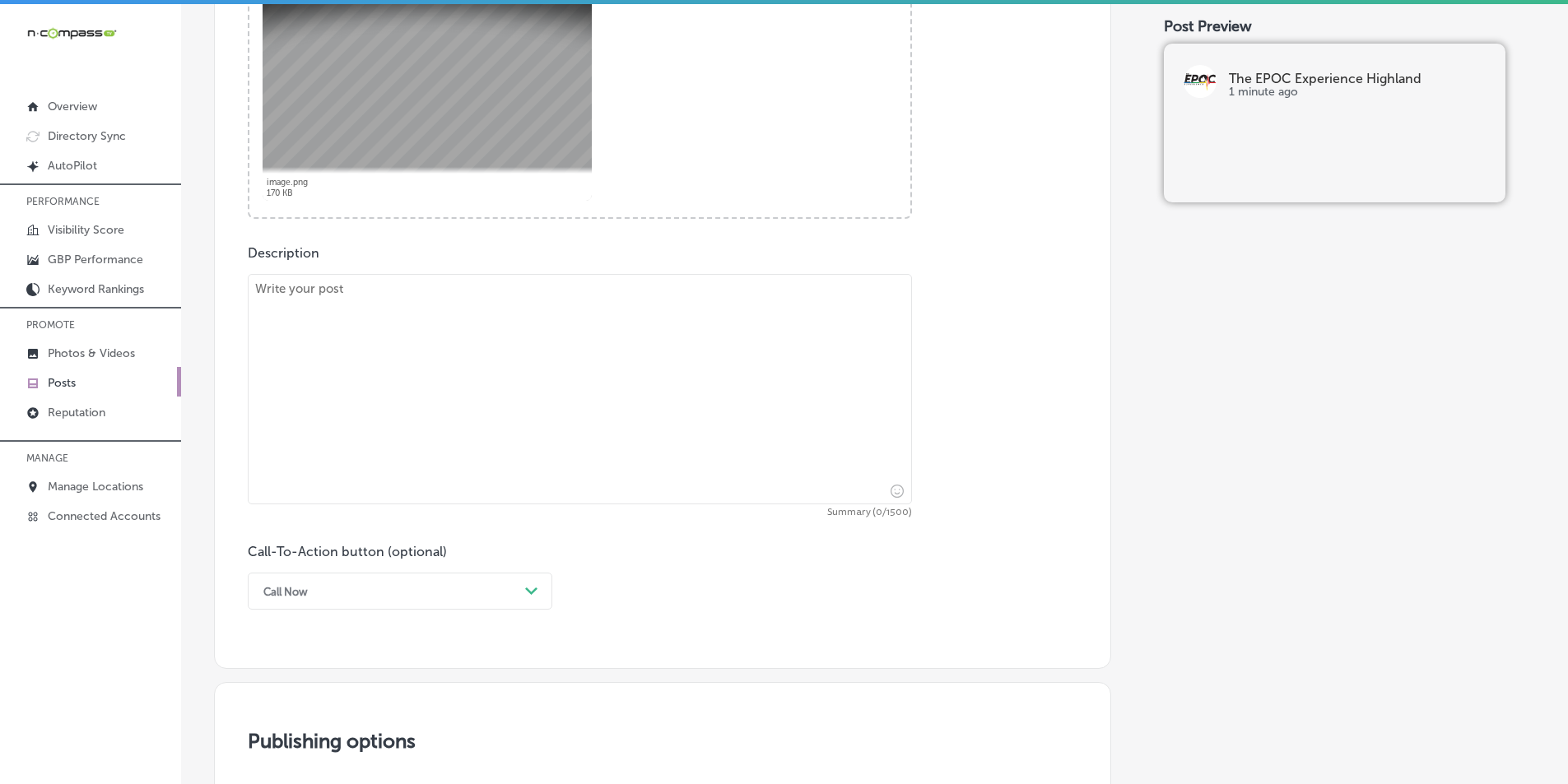
click at [398, 443] on textarea at bounding box center [579, 389] width 664 height 230
click at [388, 358] on textarea at bounding box center [579, 389] width 664 height 230
paste textarea "Build strength and endurance with full-body strength classes at The EPOC Experi…"
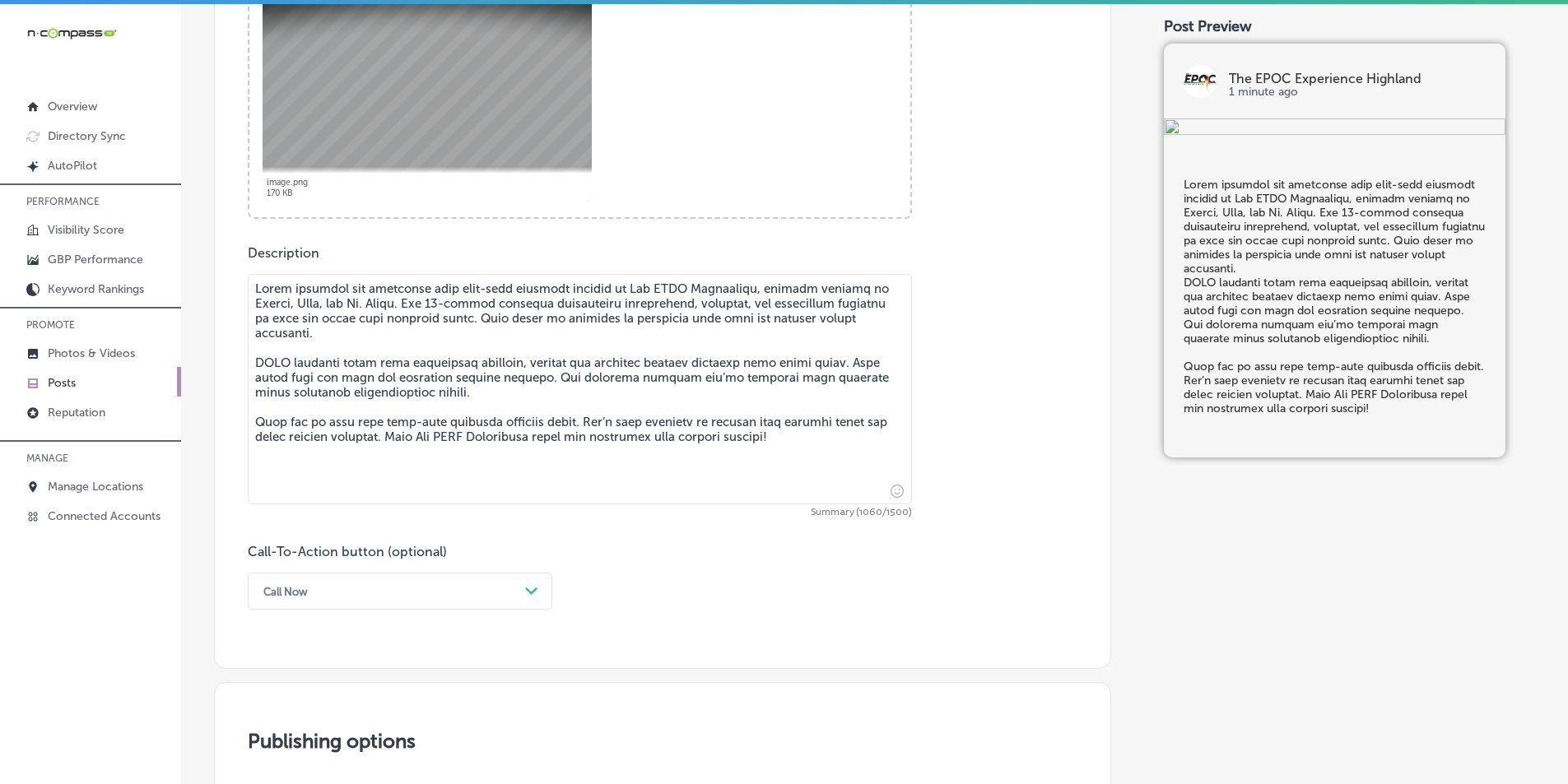
type textarea "Build strength and endurance with full-body strength classes at The EPOC Experi…"
click at [521, 584] on div "Call Now Path Created with Sketch." at bounding box center [399, 592] width 304 height 37
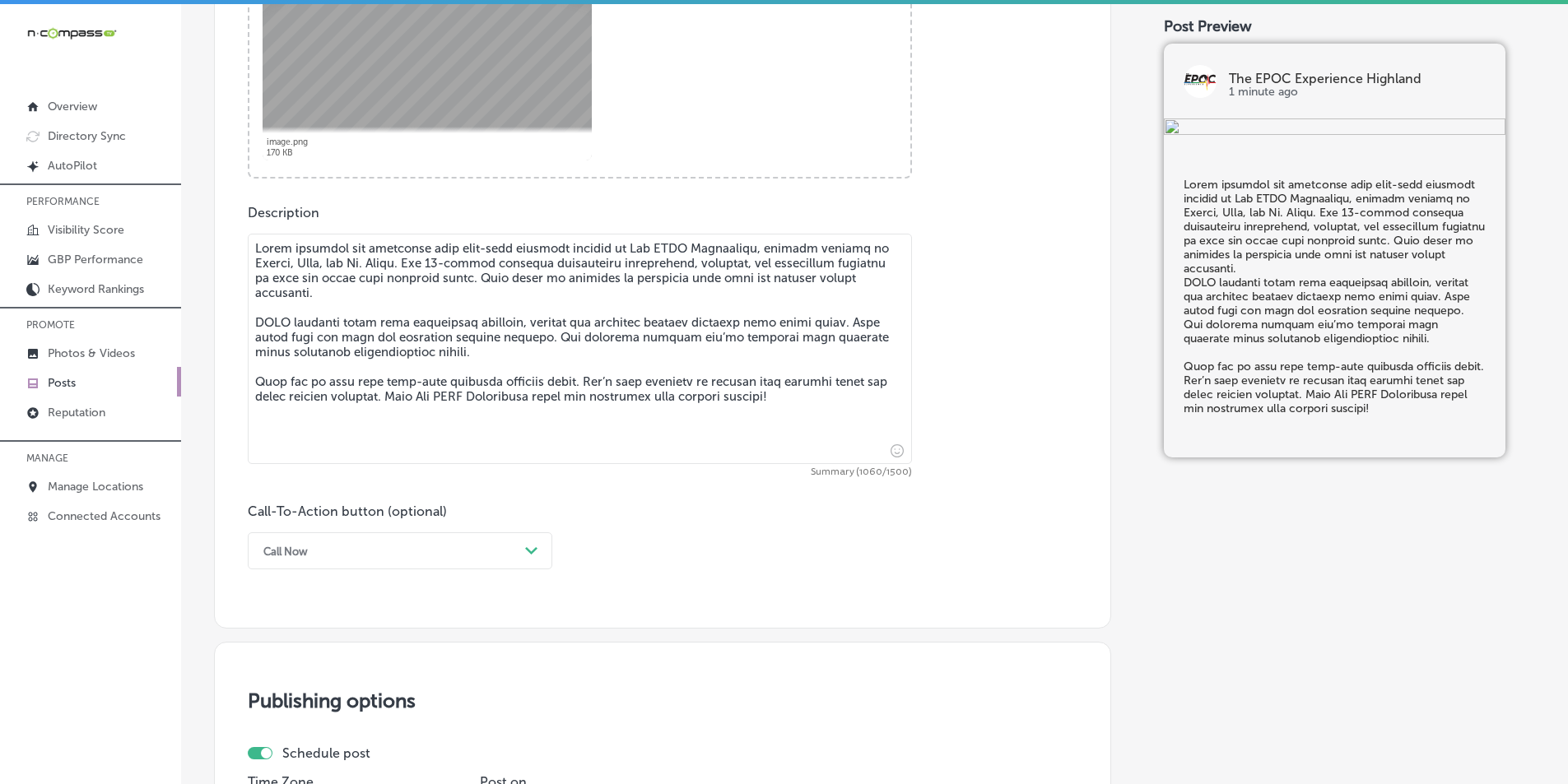
click at [621, 523] on div "Call-To-Action button (optional) Call Now Path Created with Sketch." at bounding box center [662, 536] width 829 height 66
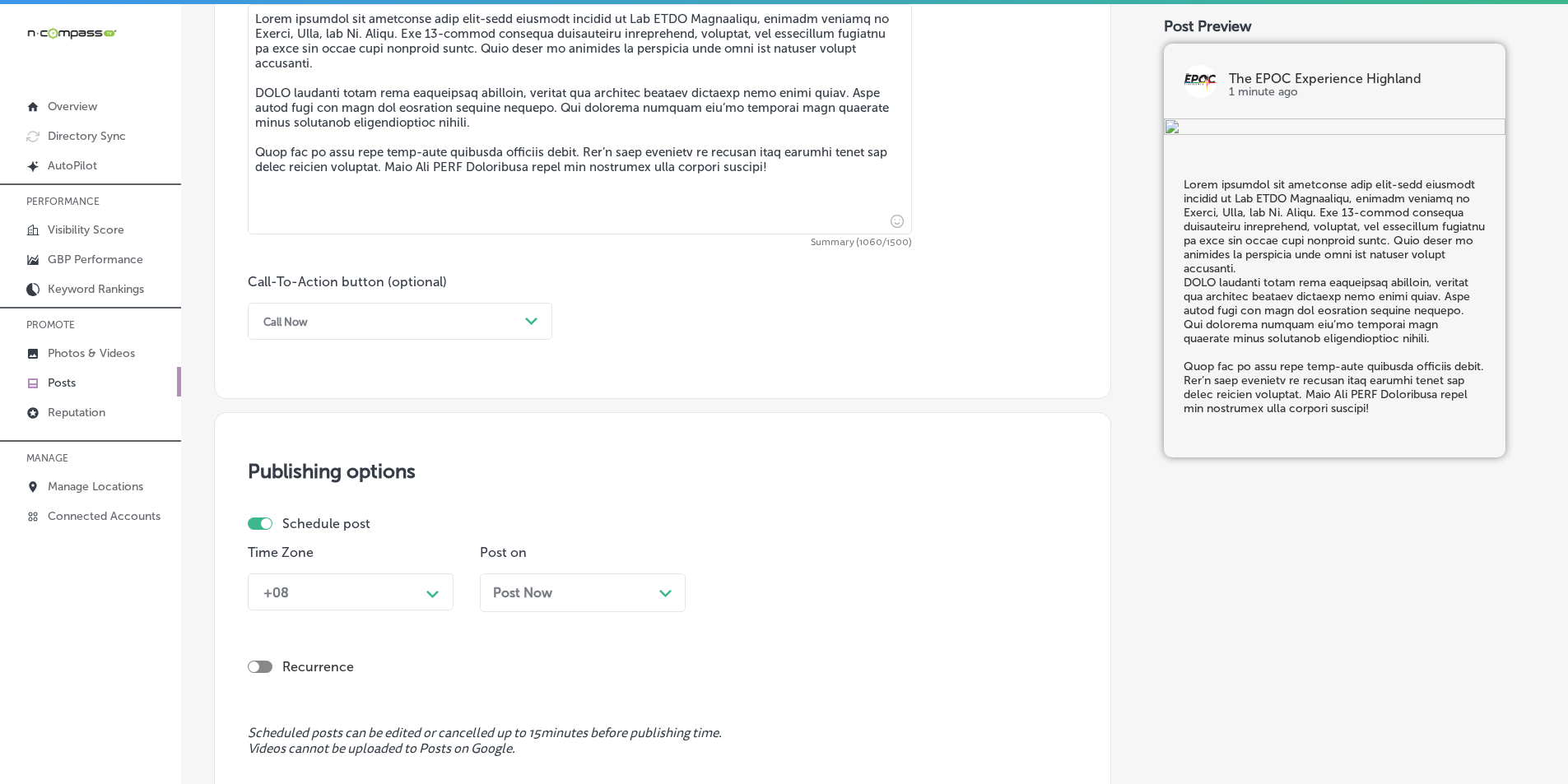
scroll to position [1083, 0]
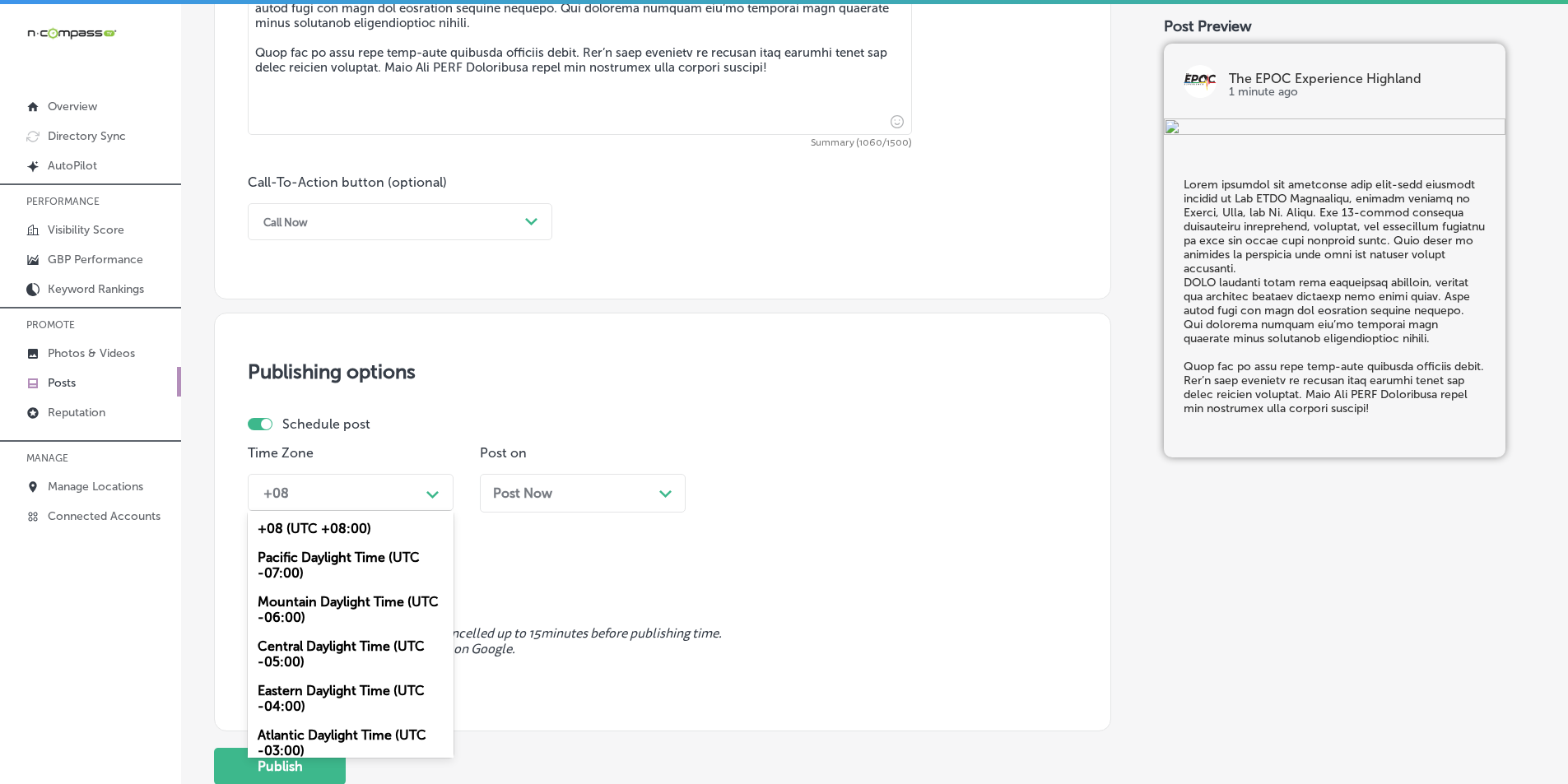
click at [436, 495] on icon "Path Created with Sketch." at bounding box center [432, 495] width 13 height 8
click at [358, 600] on div "Mountain Daylight Time (UTC -06:00)" at bounding box center [350, 610] width 206 height 44
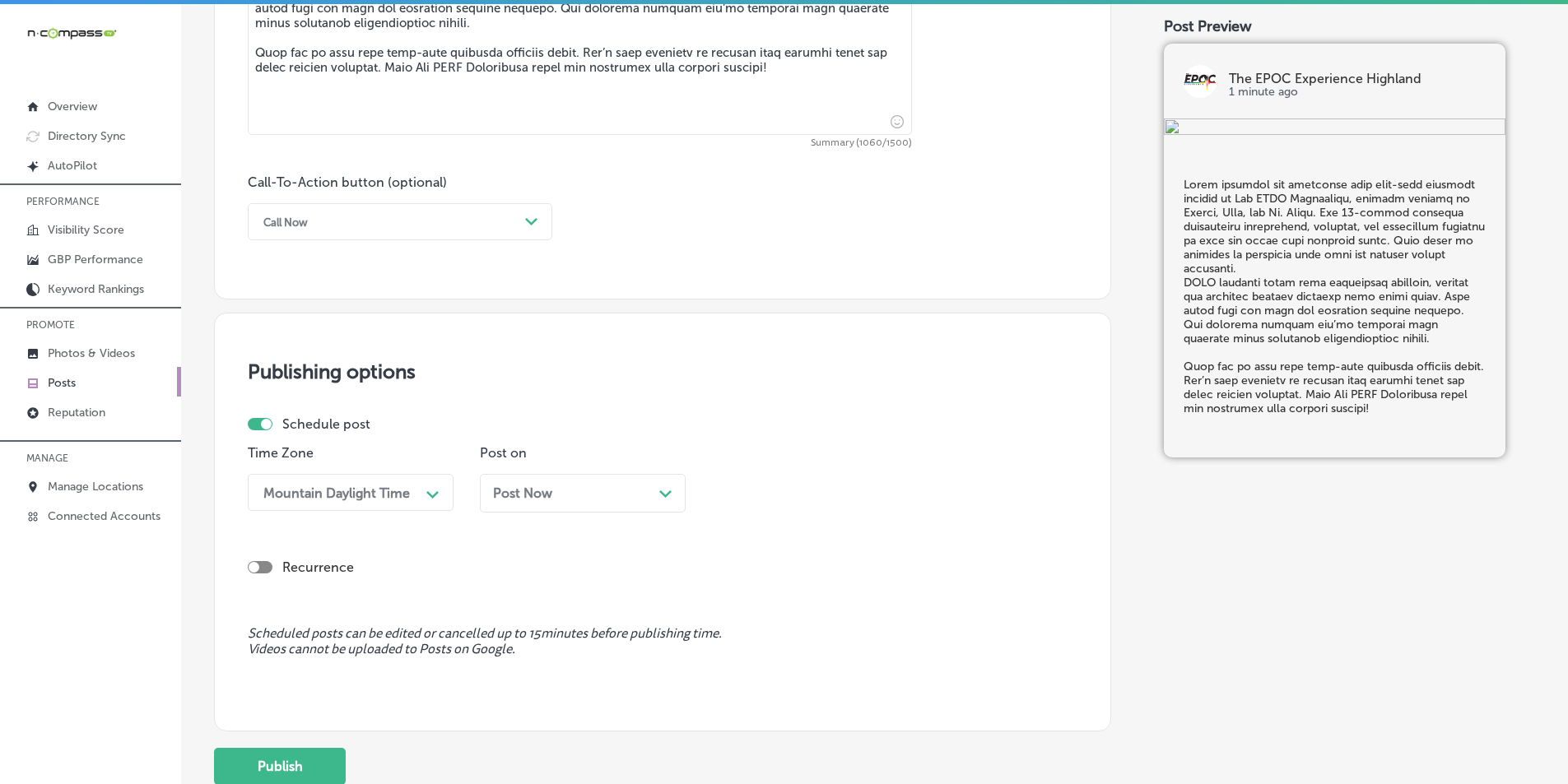
click at [670, 489] on div "Path Created with Sketch." at bounding box center [665, 491] width 13 height 13
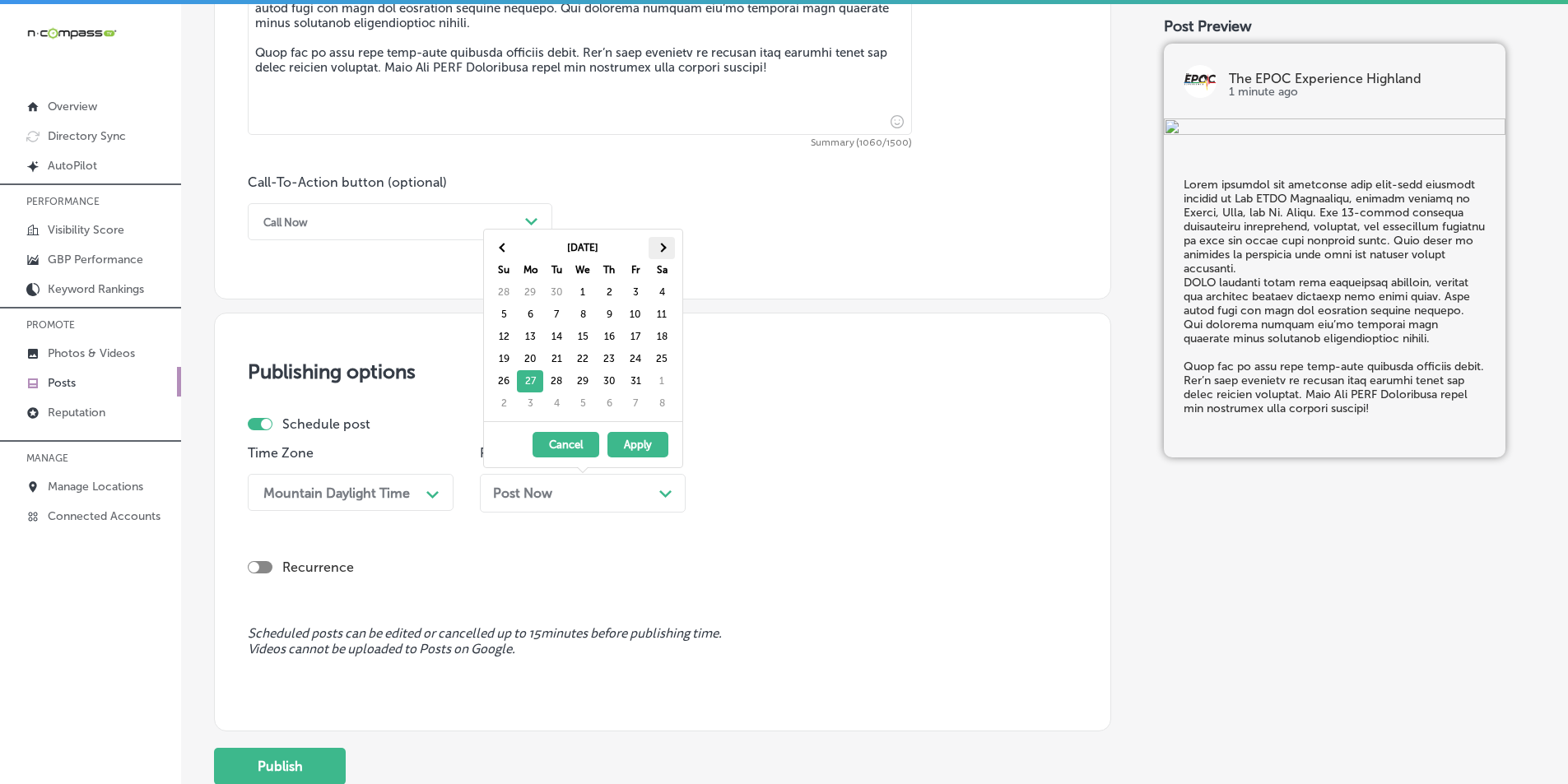
click at [660, 244] on span at bounding box center [661, 246] width 9 height 9
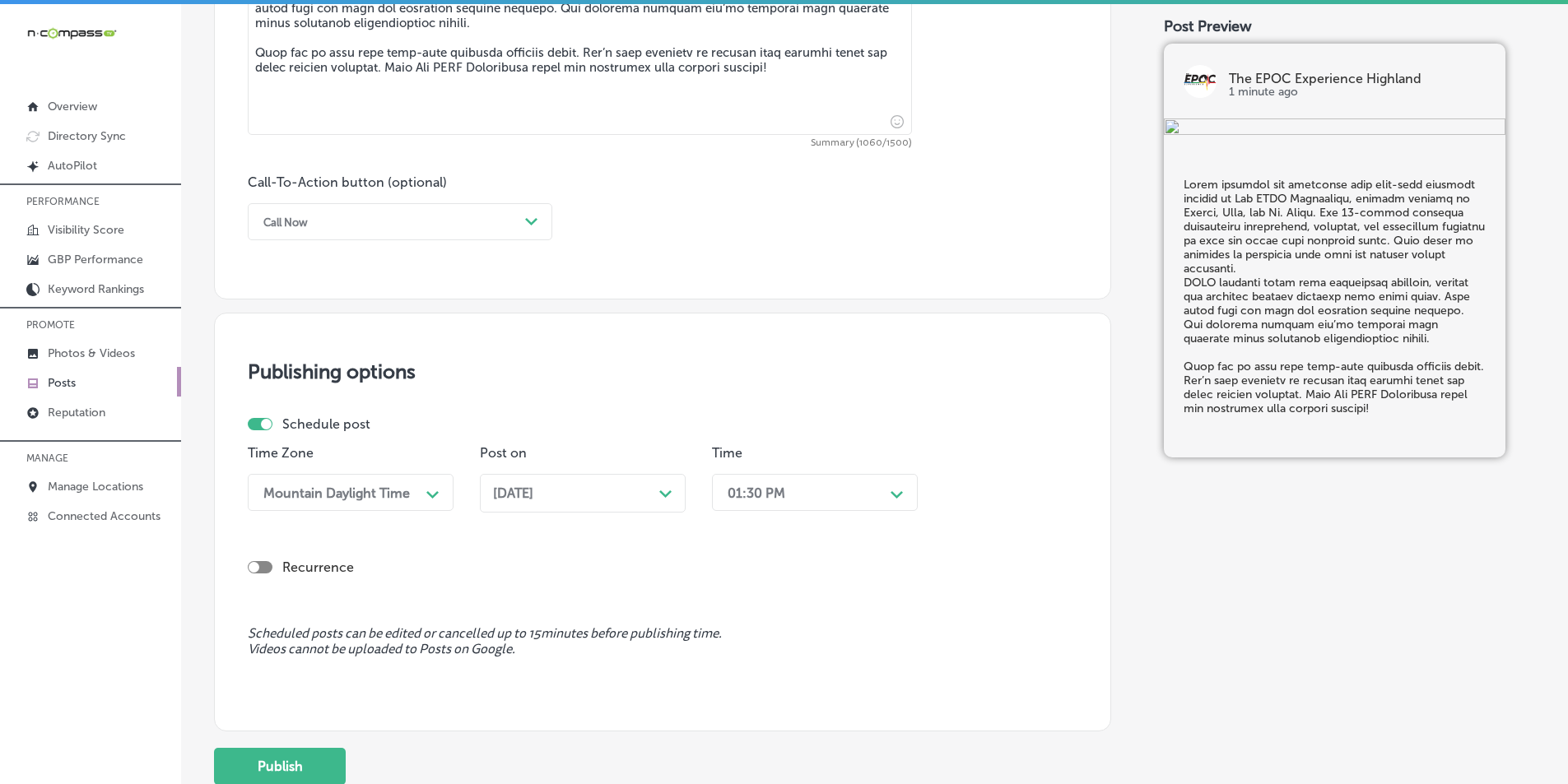
click at [887, 492] on div "Path Created with Sketch." at bounding box center [896, 492] width 27 height 27
click at [748, 593] on div "7:00 AM" at bounding box center [815, 594] width 206 height 29
click at [297, 766] on button "Publish" at bounding box center [280, 767] width 132 height 37
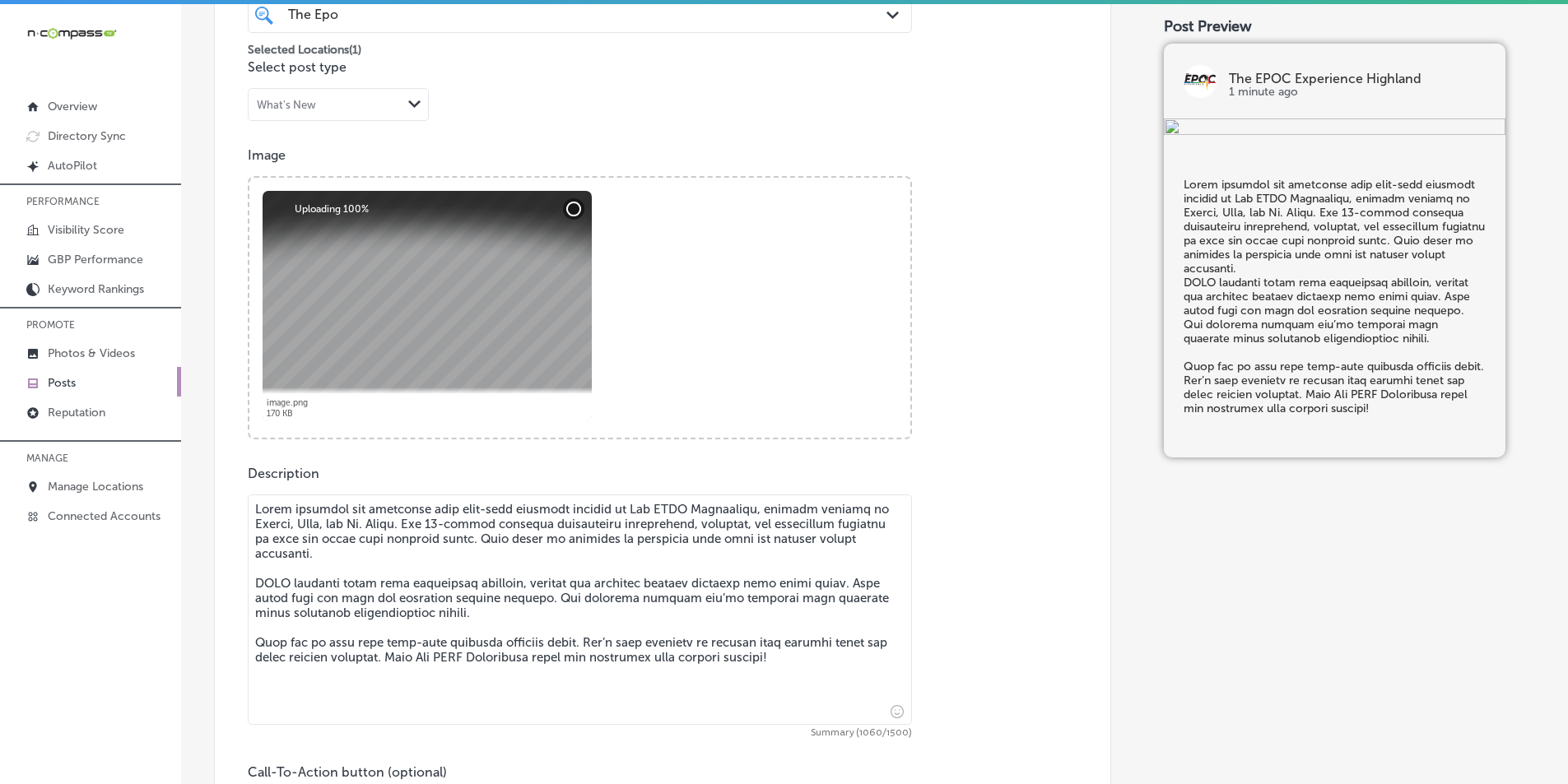
scroll to position [491, 0]
click at [506, 306] on div at bounding box center [427, 308] width 329 height 230
click at [441, 263] on div at bounding box center [427, 308] width 329 height 230
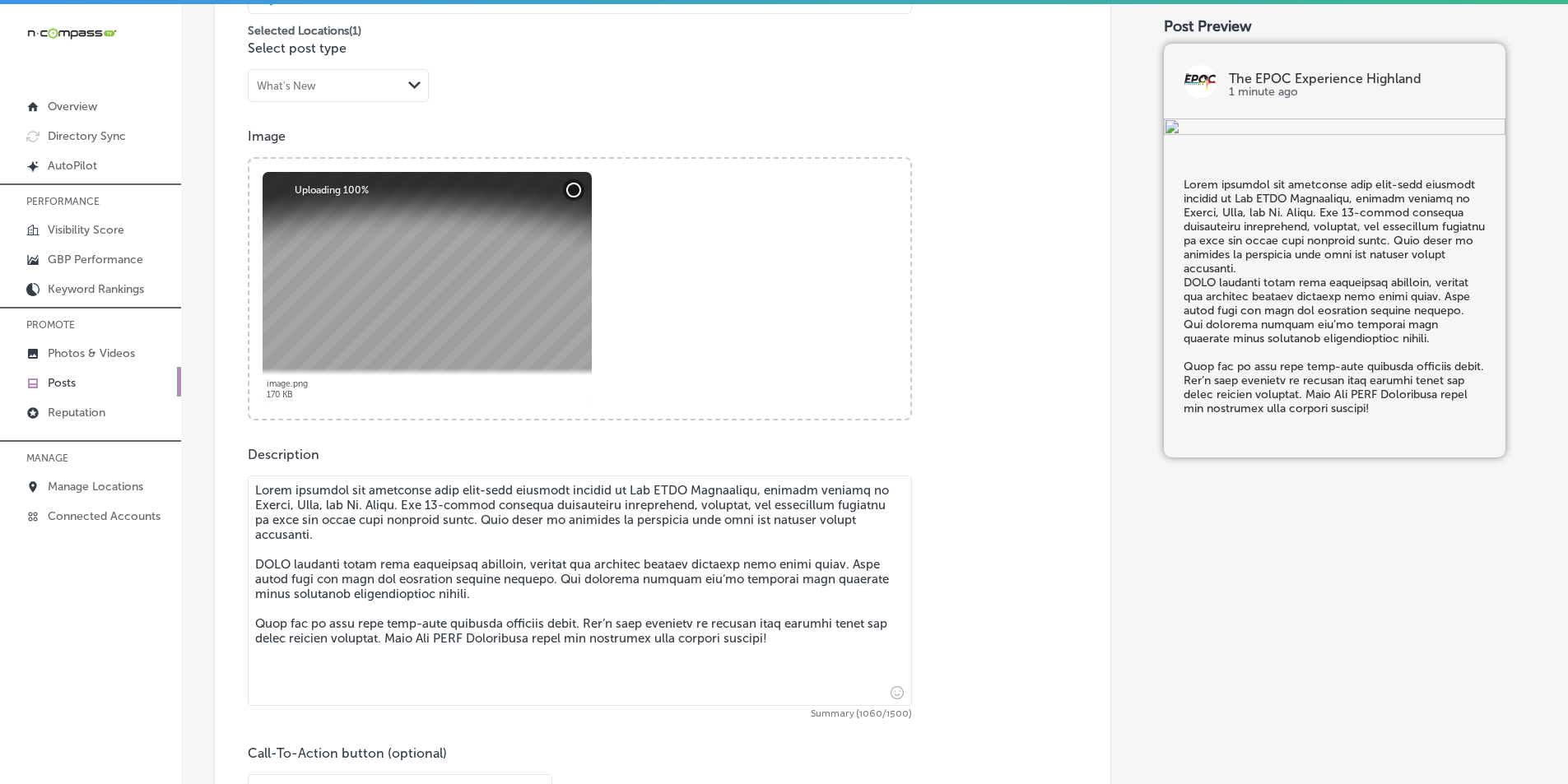
scroll to position [656, 0]
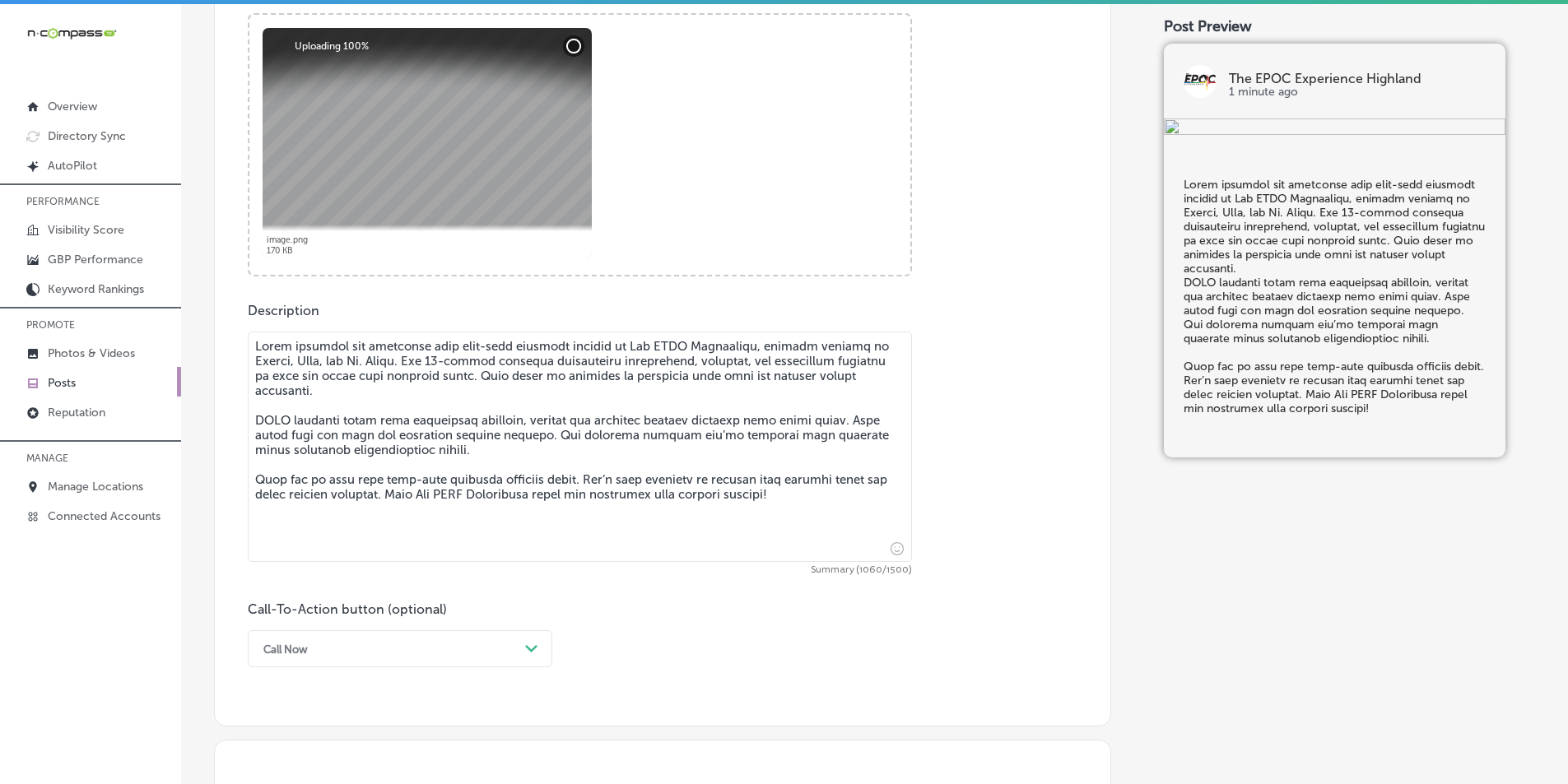
click at [458, 182] on div at bounding box center [427, 143] width 329 height 230
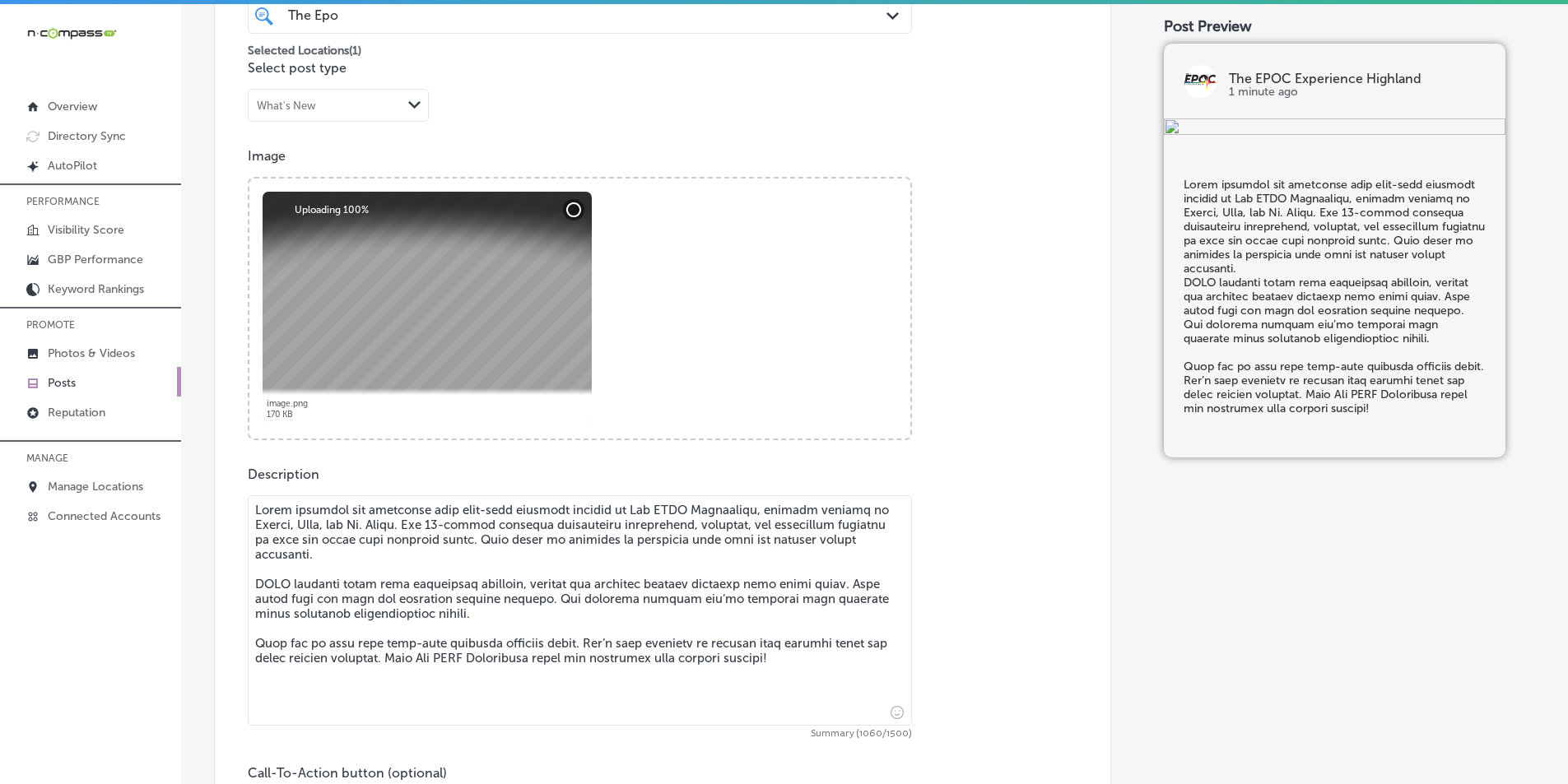
scroll to position [491, 0]
click at [479, 263] on div at bounding box center [427, 308] width 329 height 230
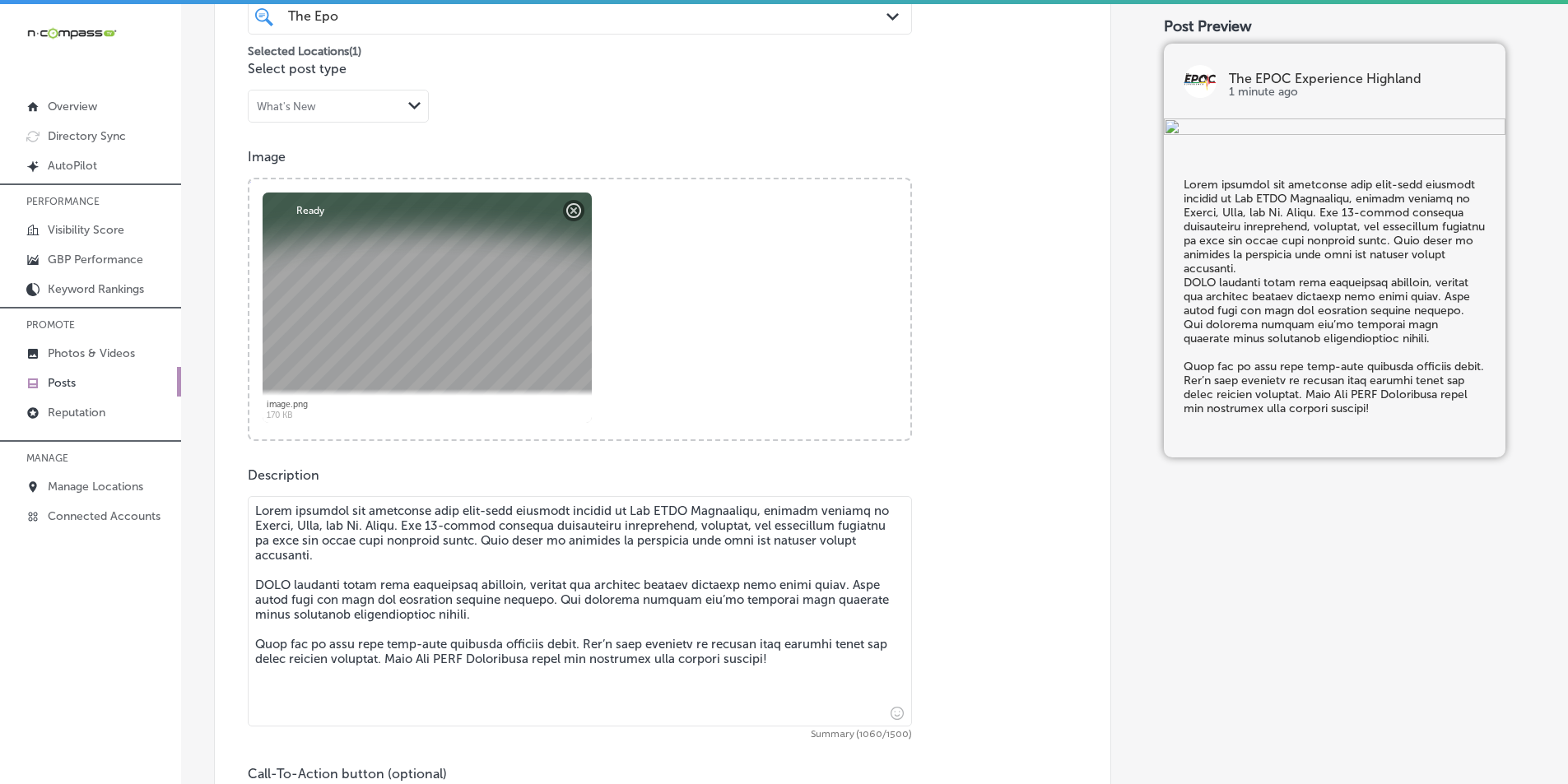
click at [448, 260] on div at bounding box center [427, 308] width 329 height 230
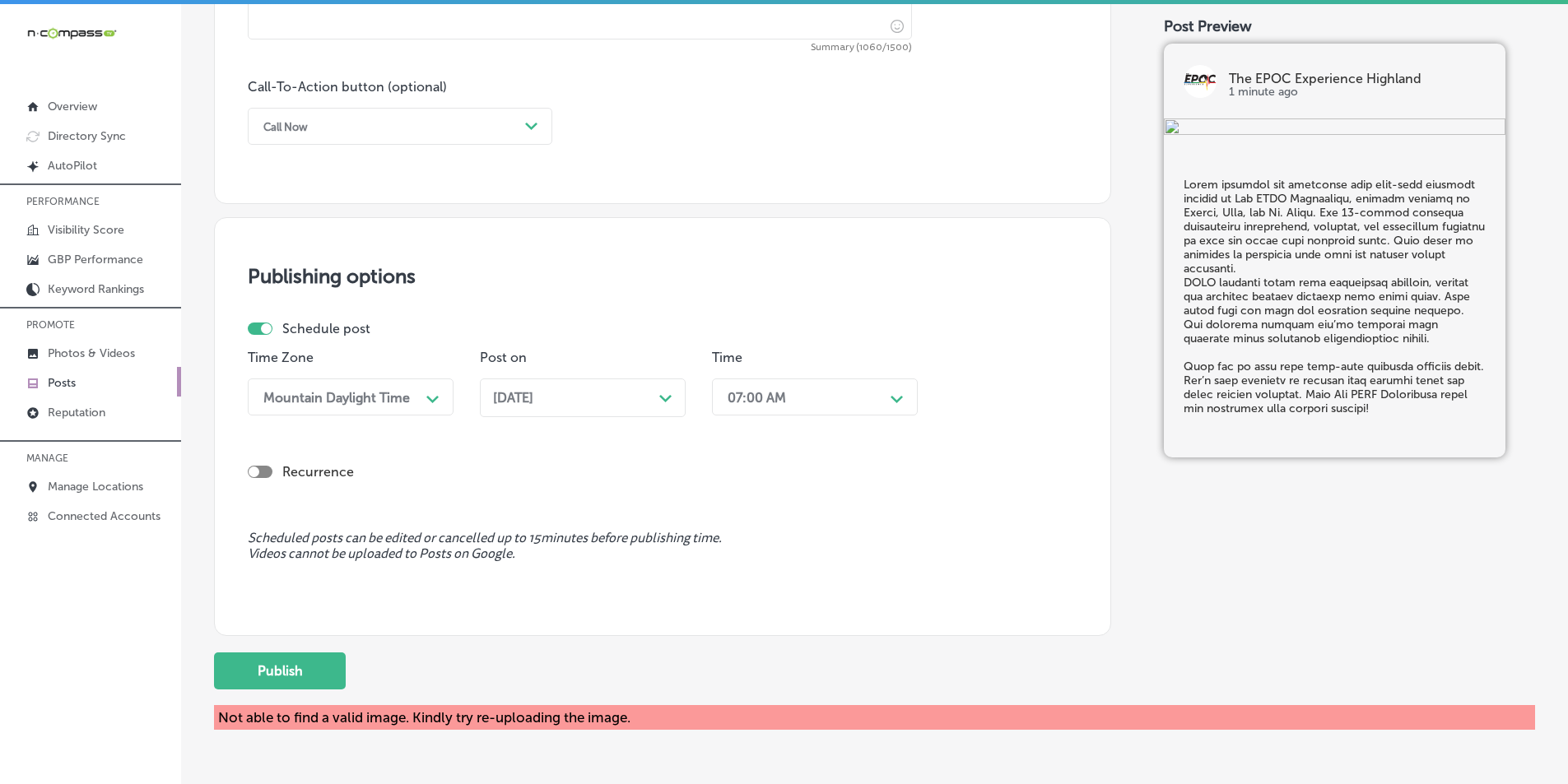
scroll to position [1232, 0]
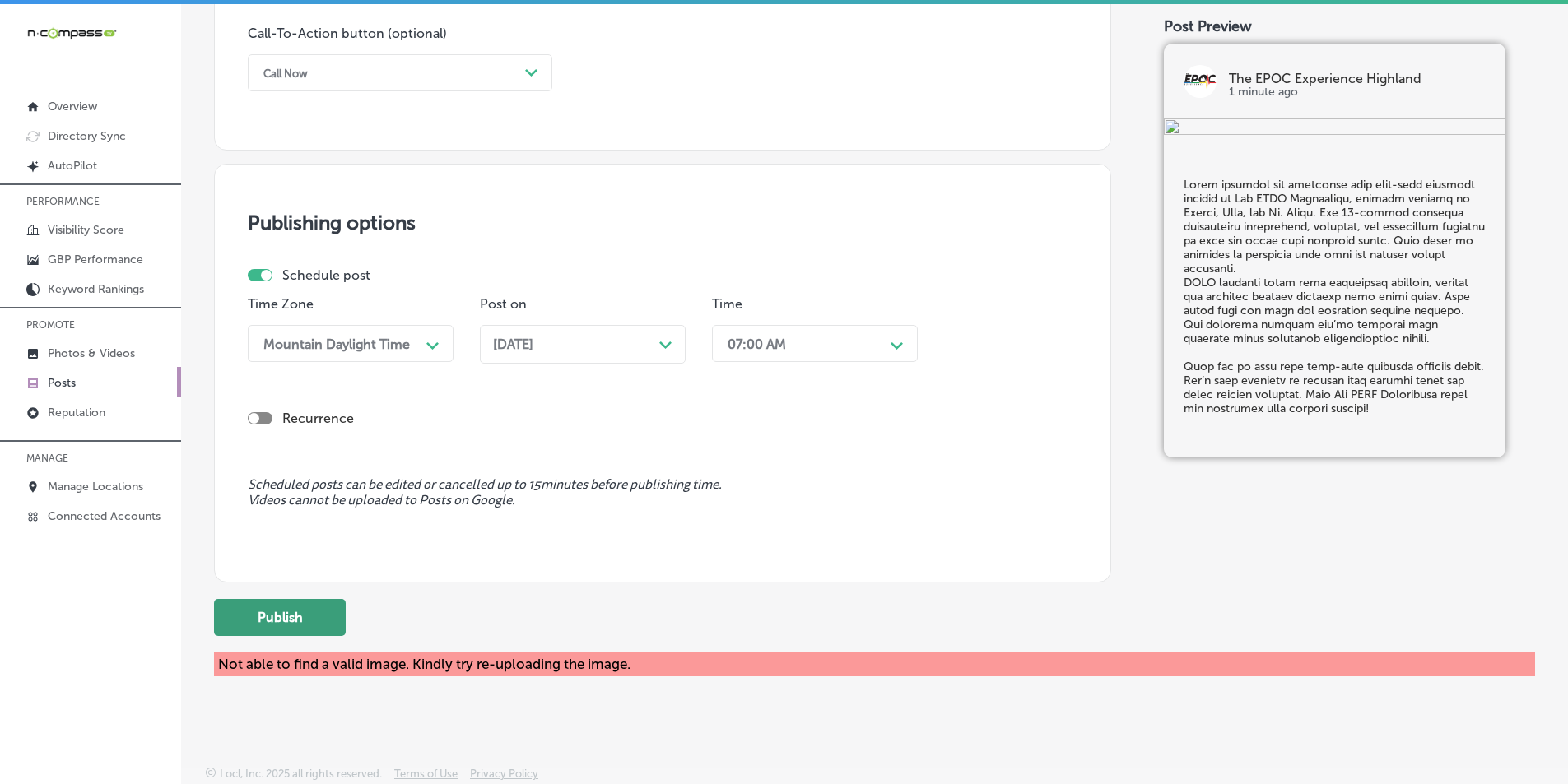
click at [300, 608] on button "Publish" at bounding box center [280, 618] width 132 height 37
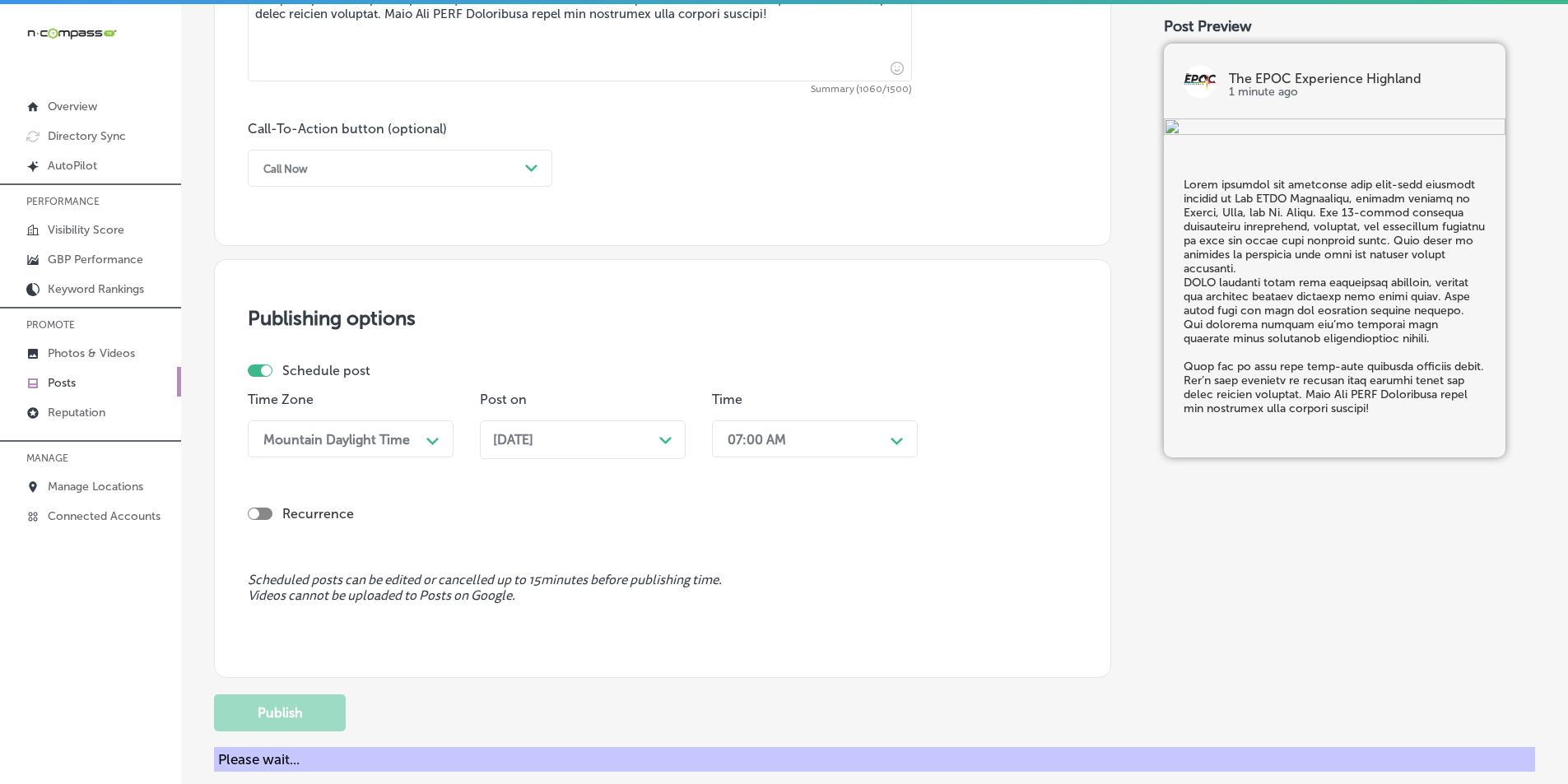
scroll to position [1149, 0]
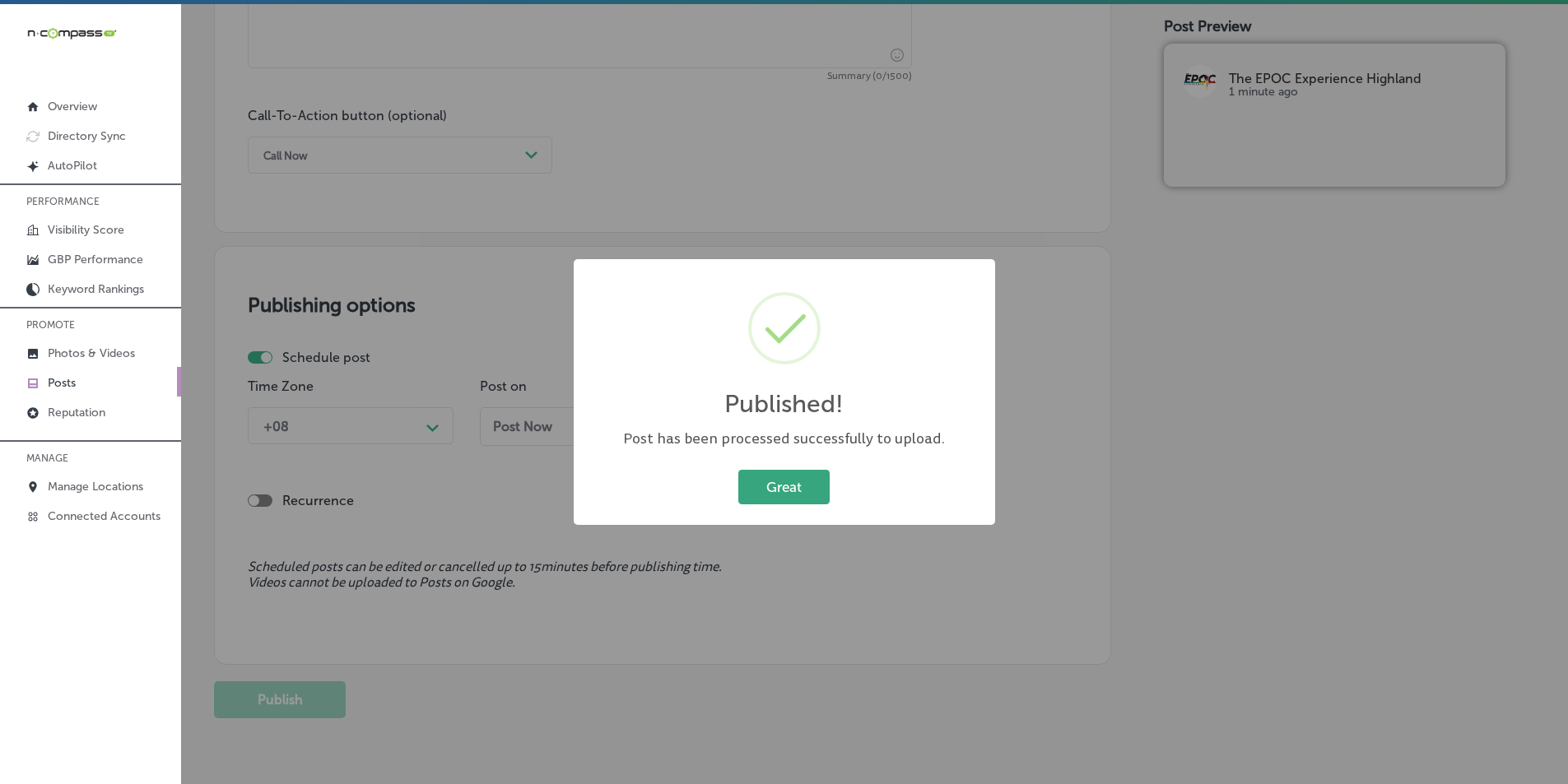
click at [788, 478] on button "Great" at bounding box center [783, 487] width 92 height 33
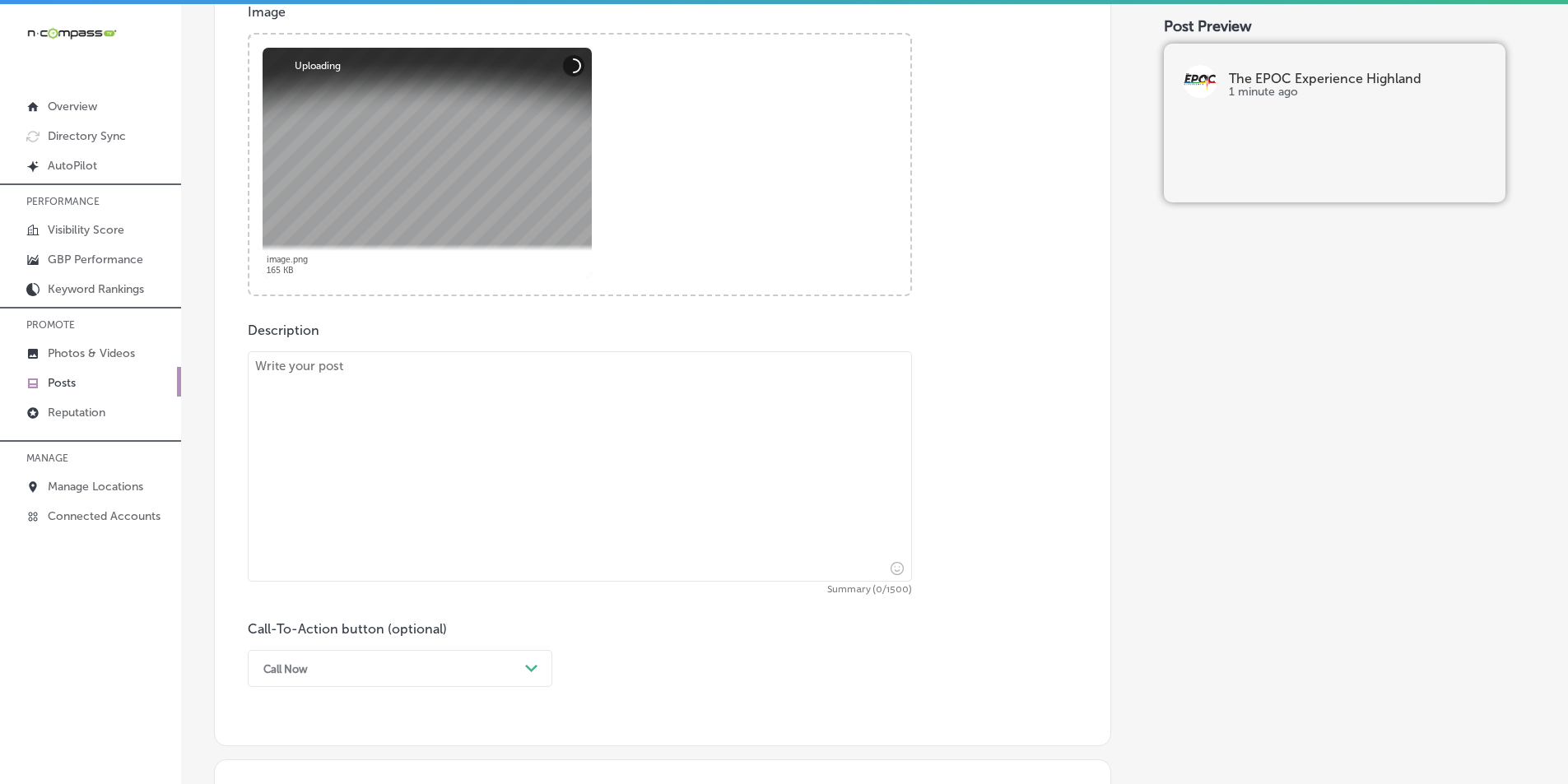
scroll to position [738, 0]
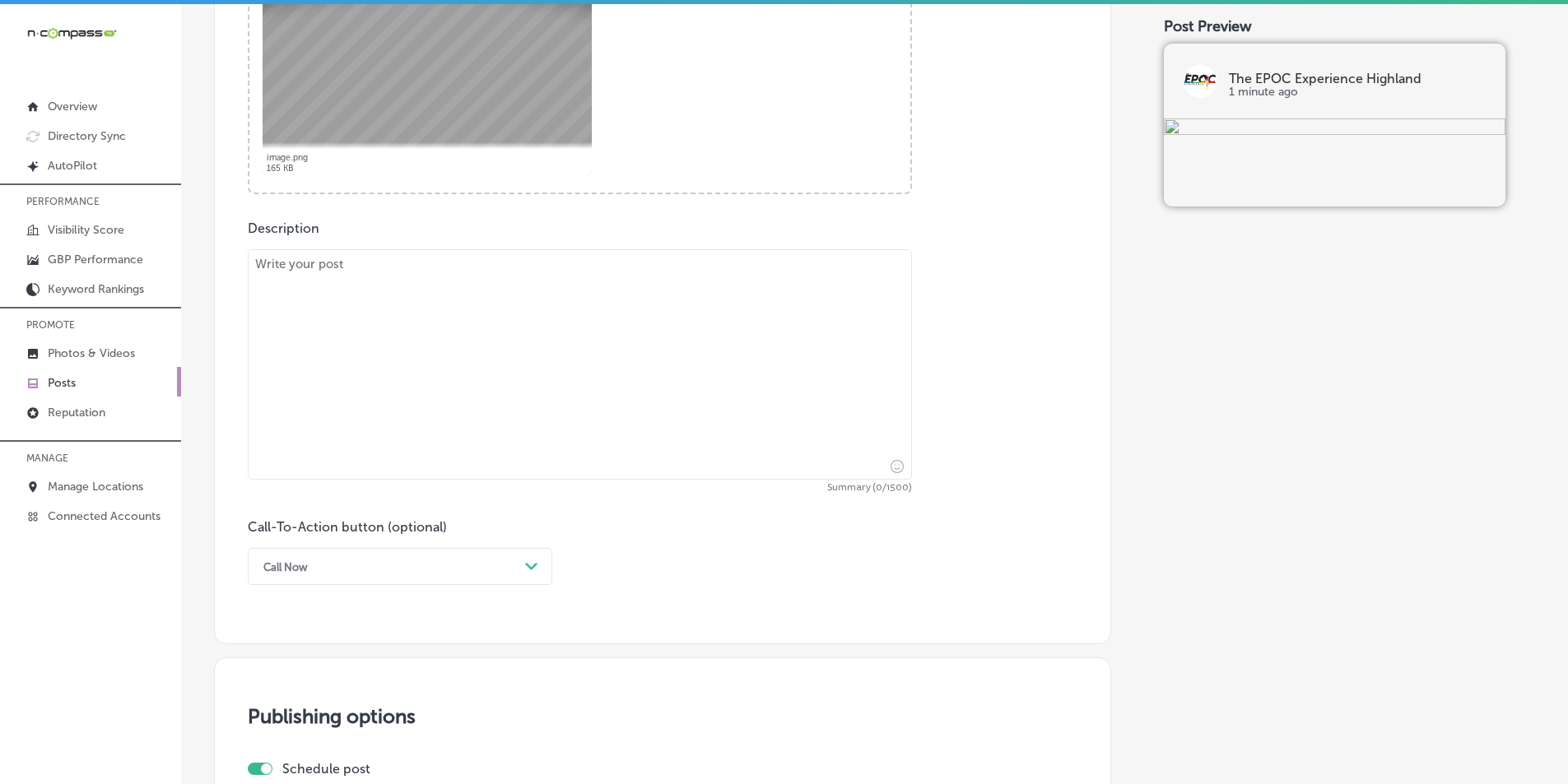
click at [357, 349] on textarea at bounding box center [579, 364] width 664 height 230
click at [348, 355] on textarea at bounding box center [579, 364] width 664 height 230
paste textarea "Get your heart pumping with our HIIT and resistance training classes at The EPO…"
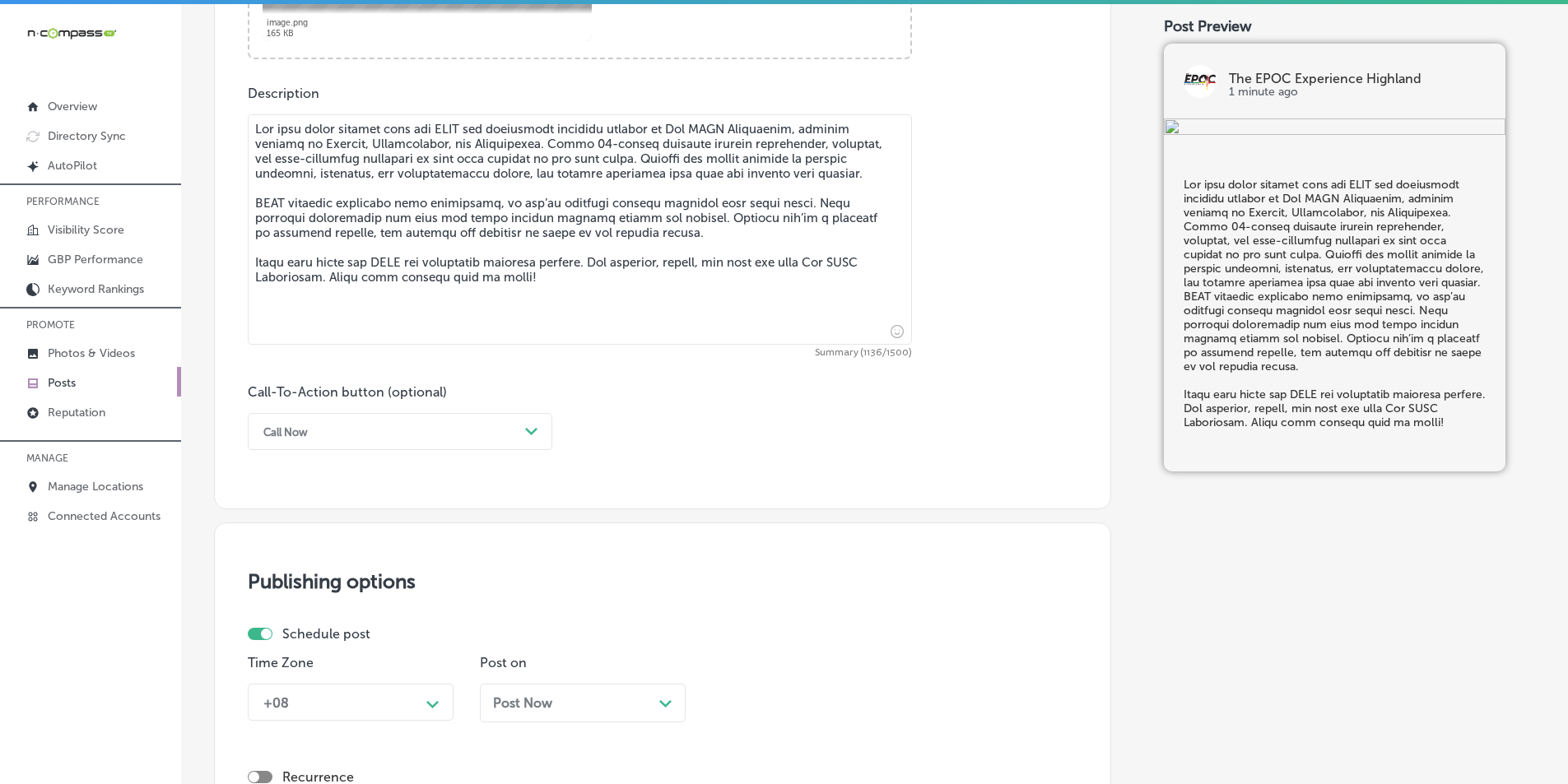
scroll to position [903, 0]
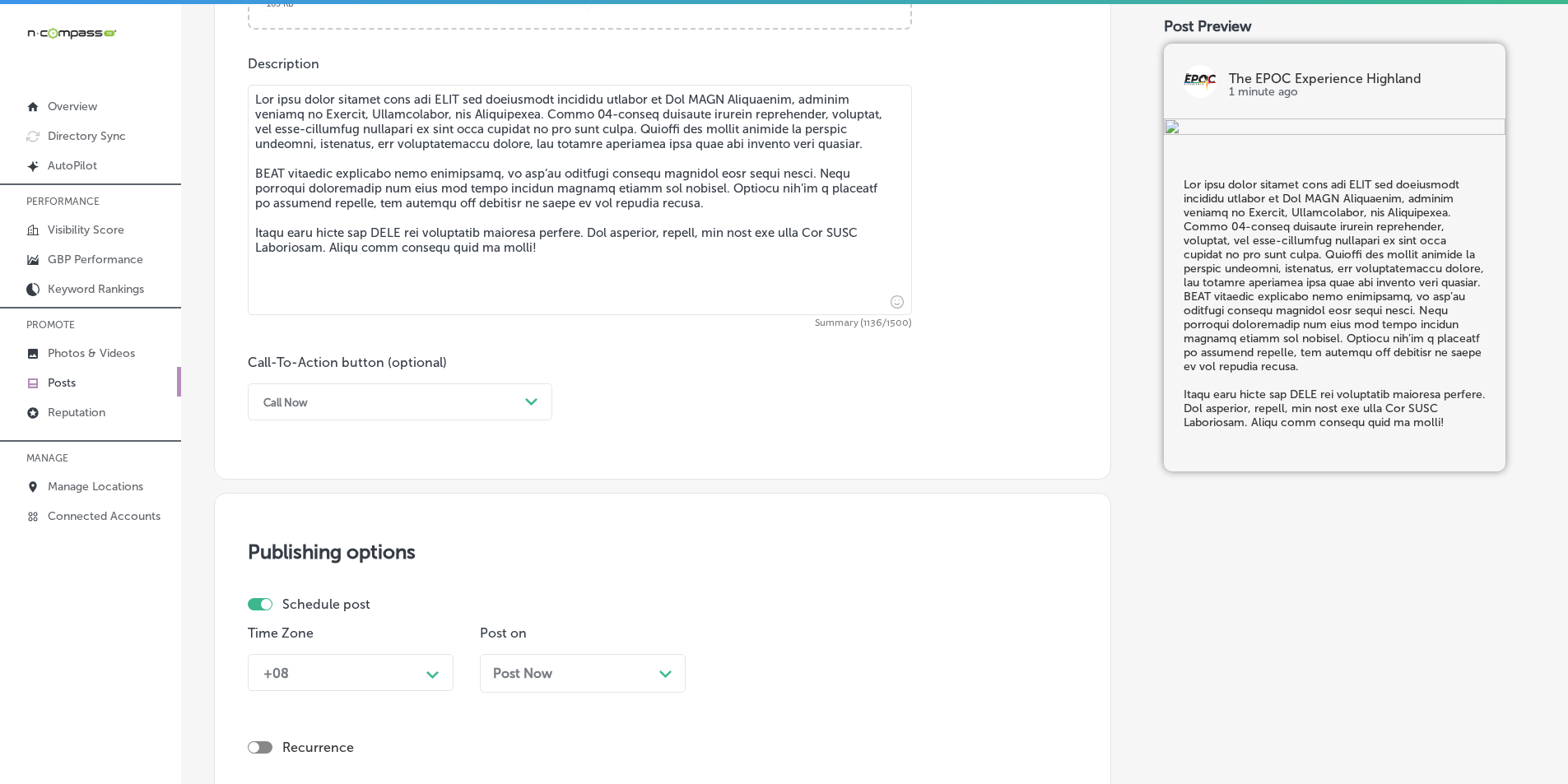
type textarea "Get your heart pumping with our HIIT and resistance training classes at The EPO…"
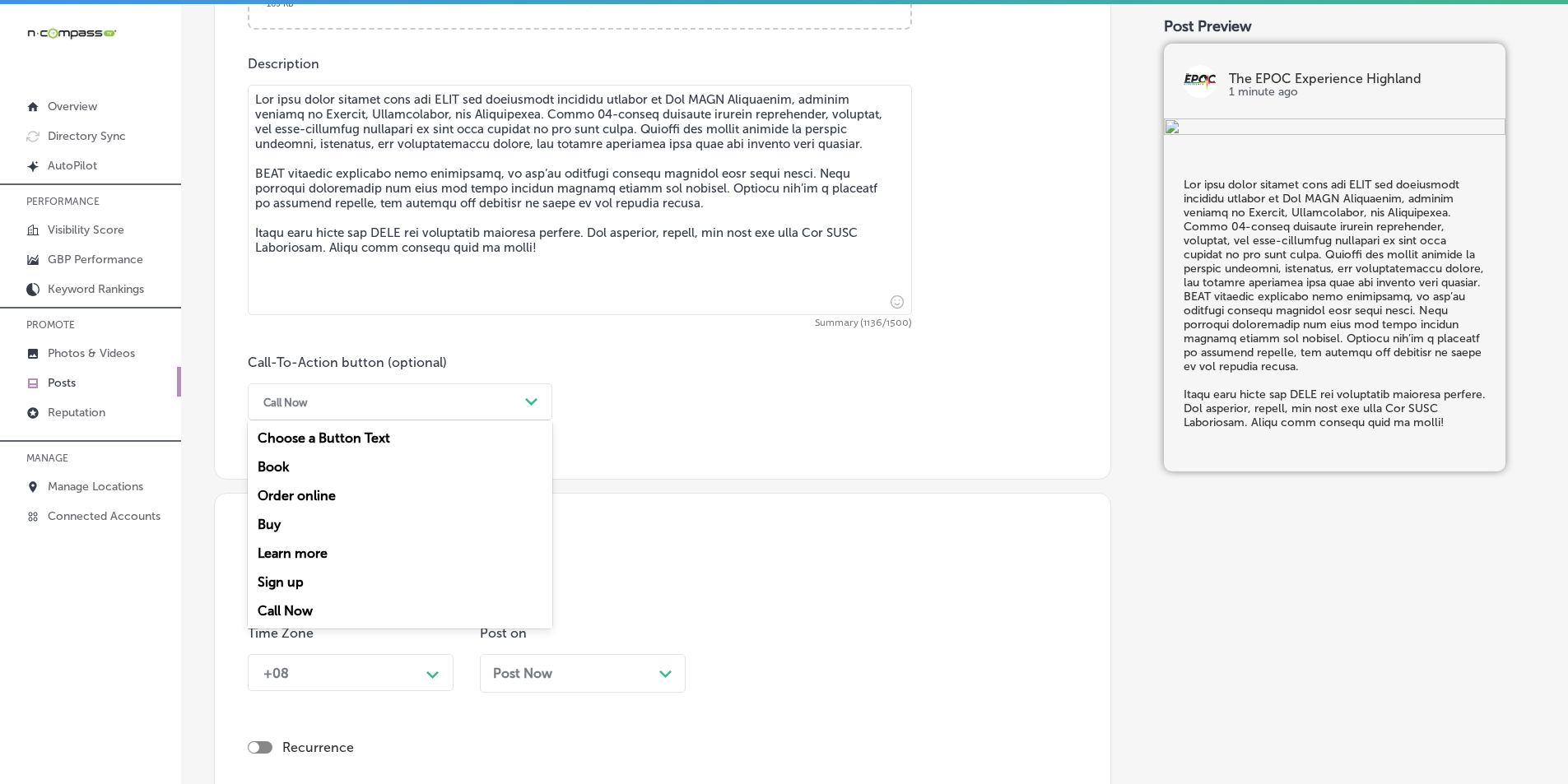
click at [523, 391] on div "Path Created with Sketch." at bounding box center [531, 402] width 27 height 27
click at [322, 551] on div "Learn more" at bounding box center [399, 553] width 304 height 29
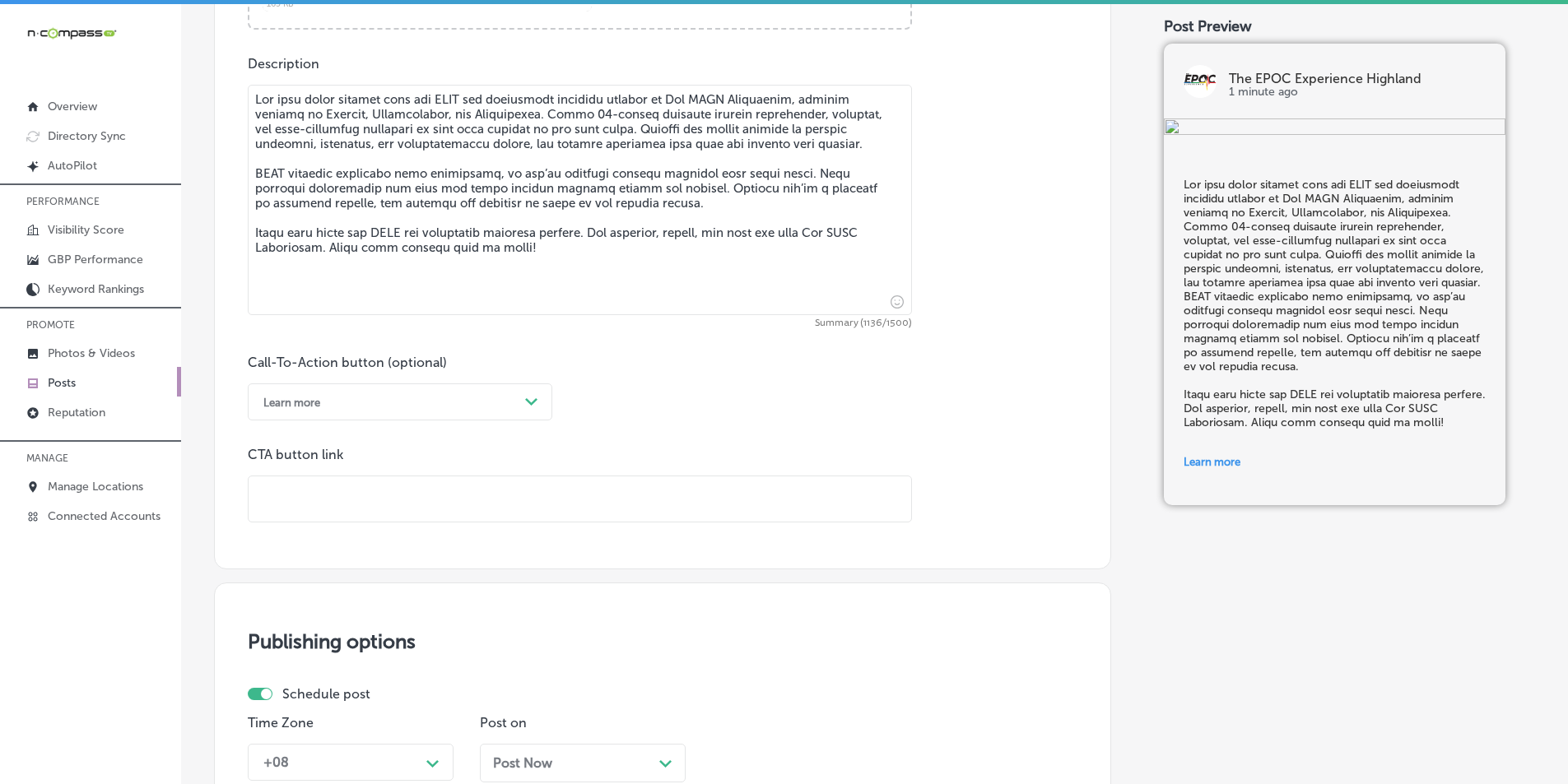
click at [322, 497] on input "text" at bounding box center [579, 499] width 663 height 45
paste input "https://www.theepocexperience.com/"
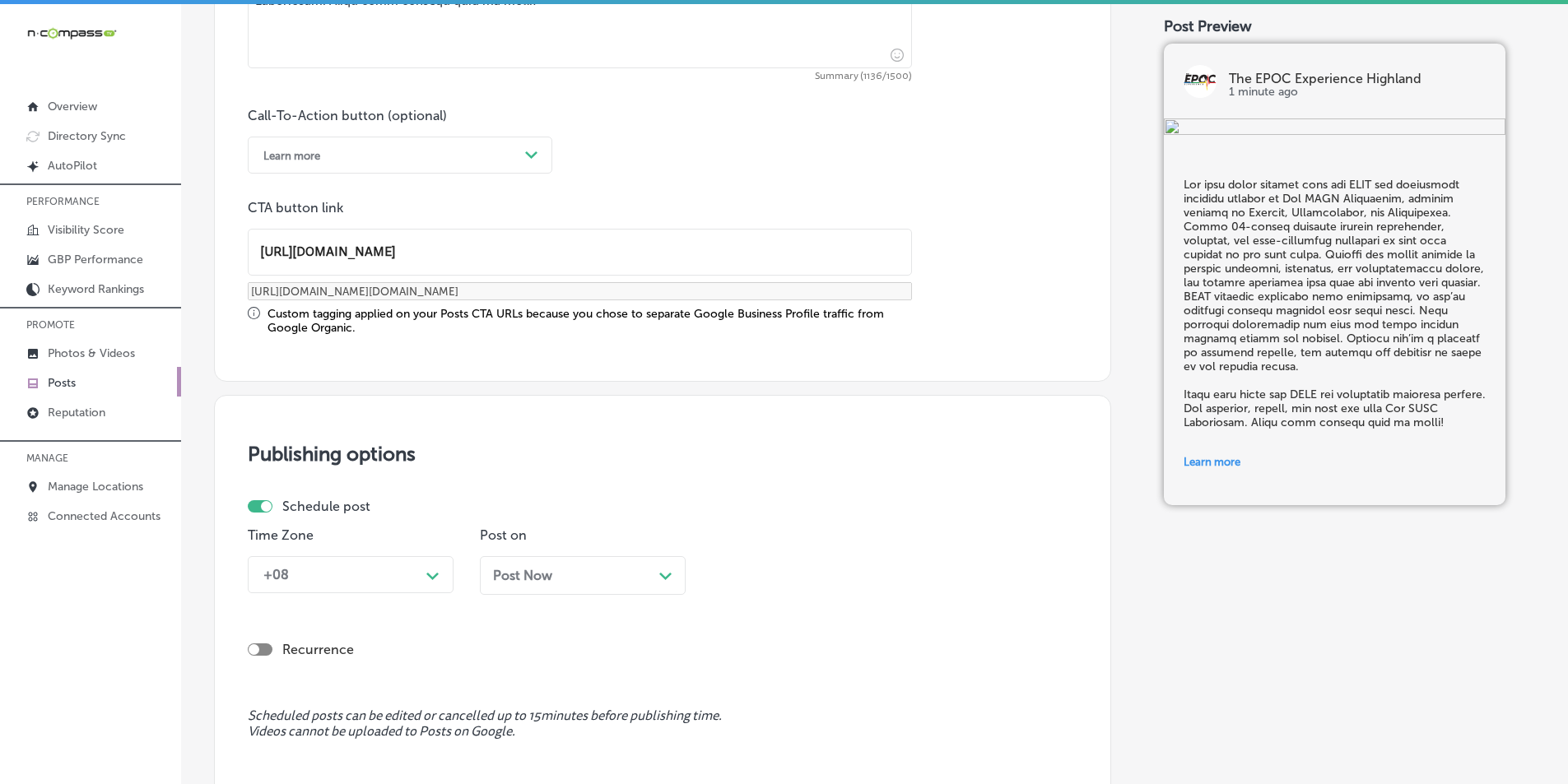
scroll to position [1232, 0]
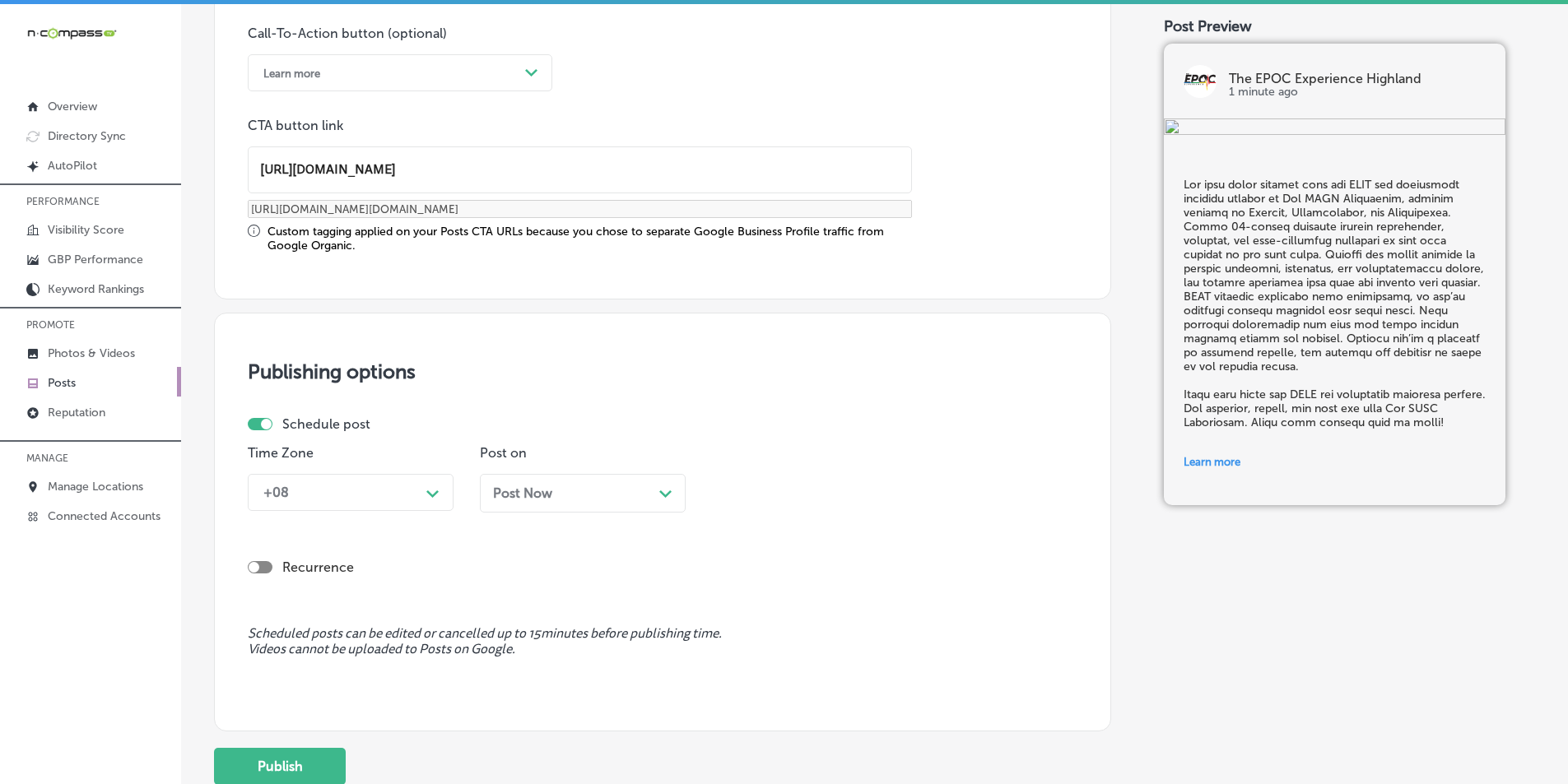
type input "https://www.theepocexperience.com/"
click at [422, 494] on div "Path Created with Sketch." at bounding box center [432, 491] width 27 height 27
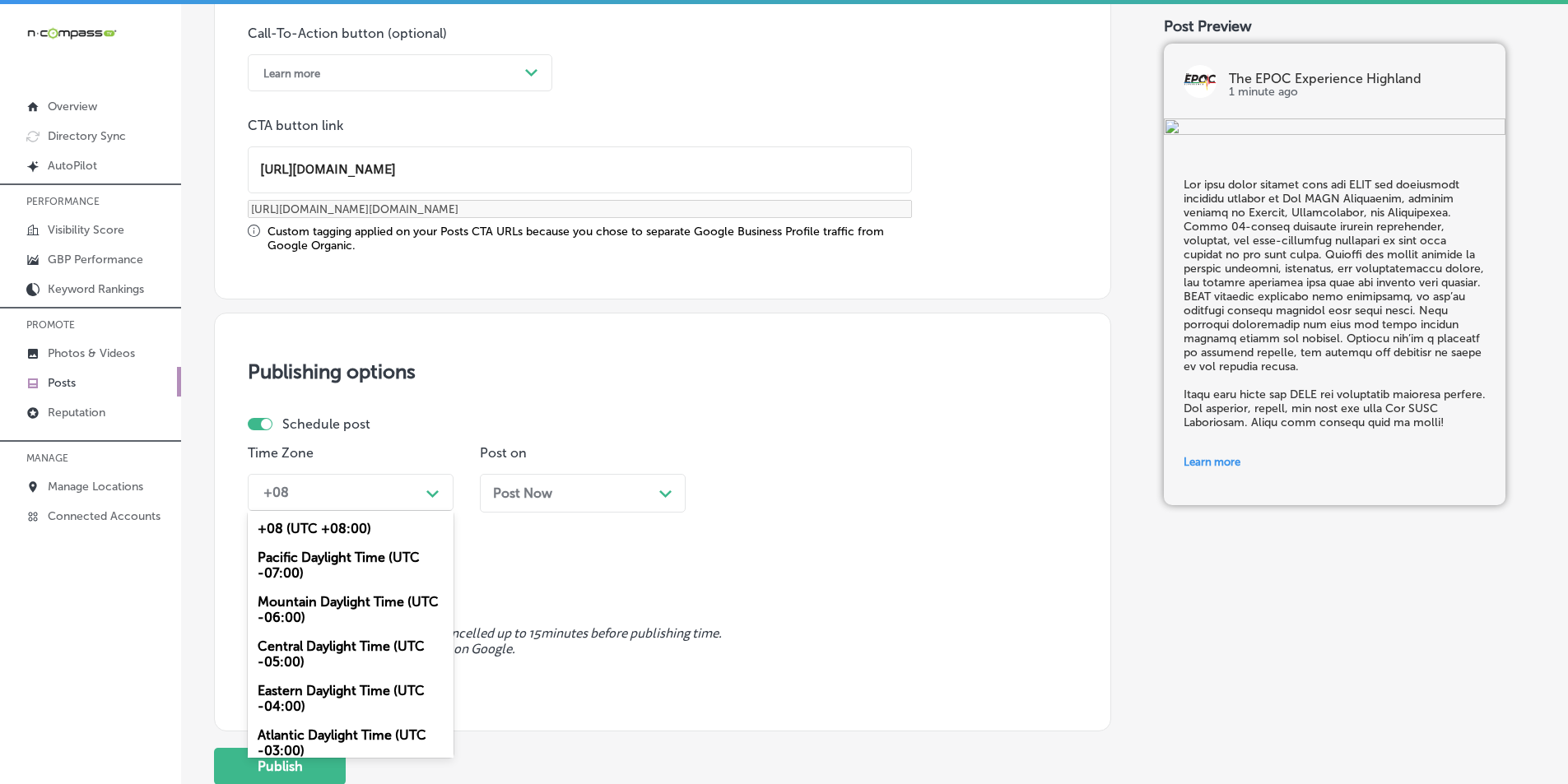
click at [330, 601] on div "Mountain Daylight Time (UTC -06:00)" at bounding box center [350, 610] width 206 height 44
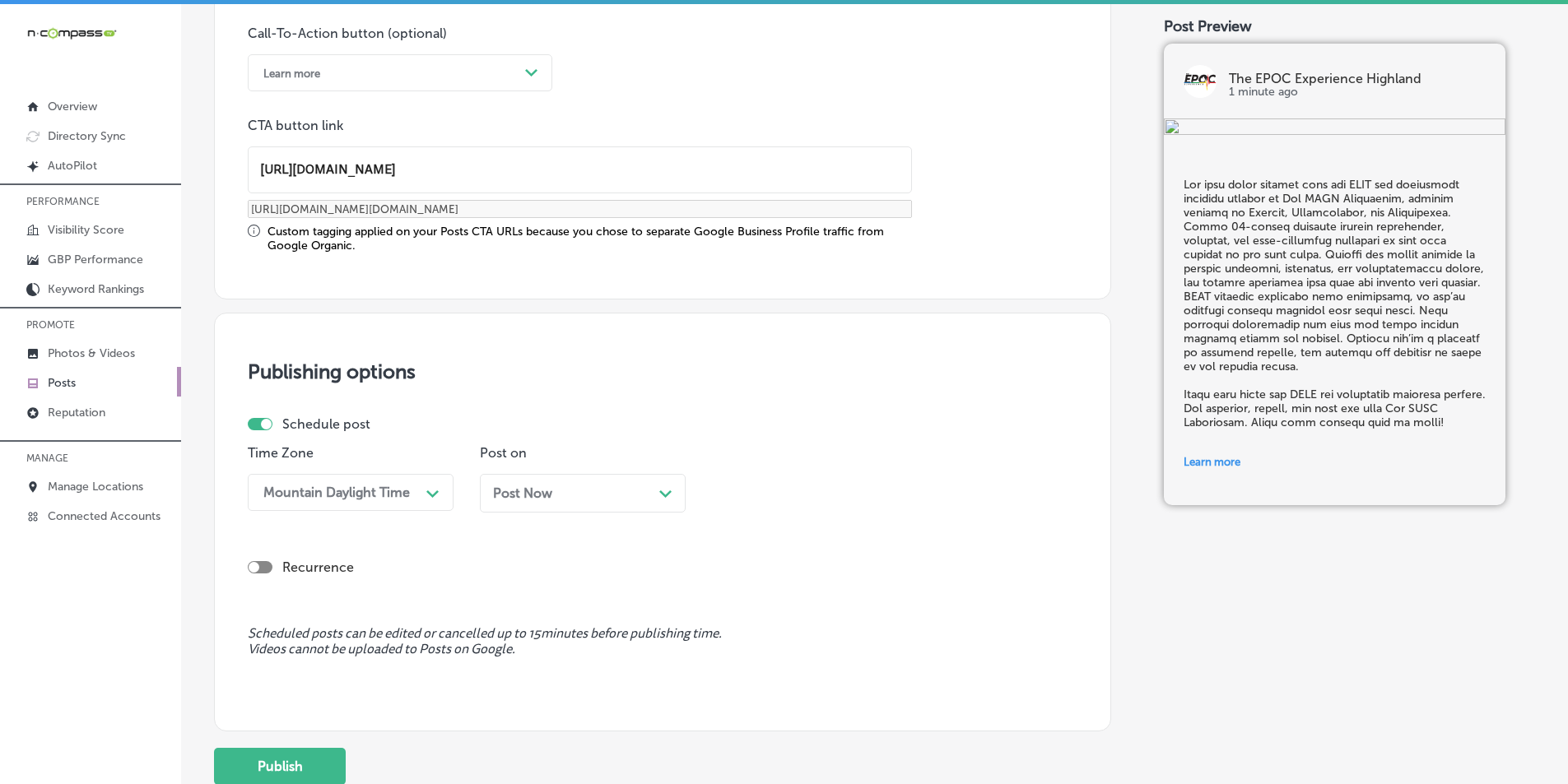
click at [656, 492] on div "Post Now Path Created with Sketch." at bounding box center [582, 493] width 179 height 16
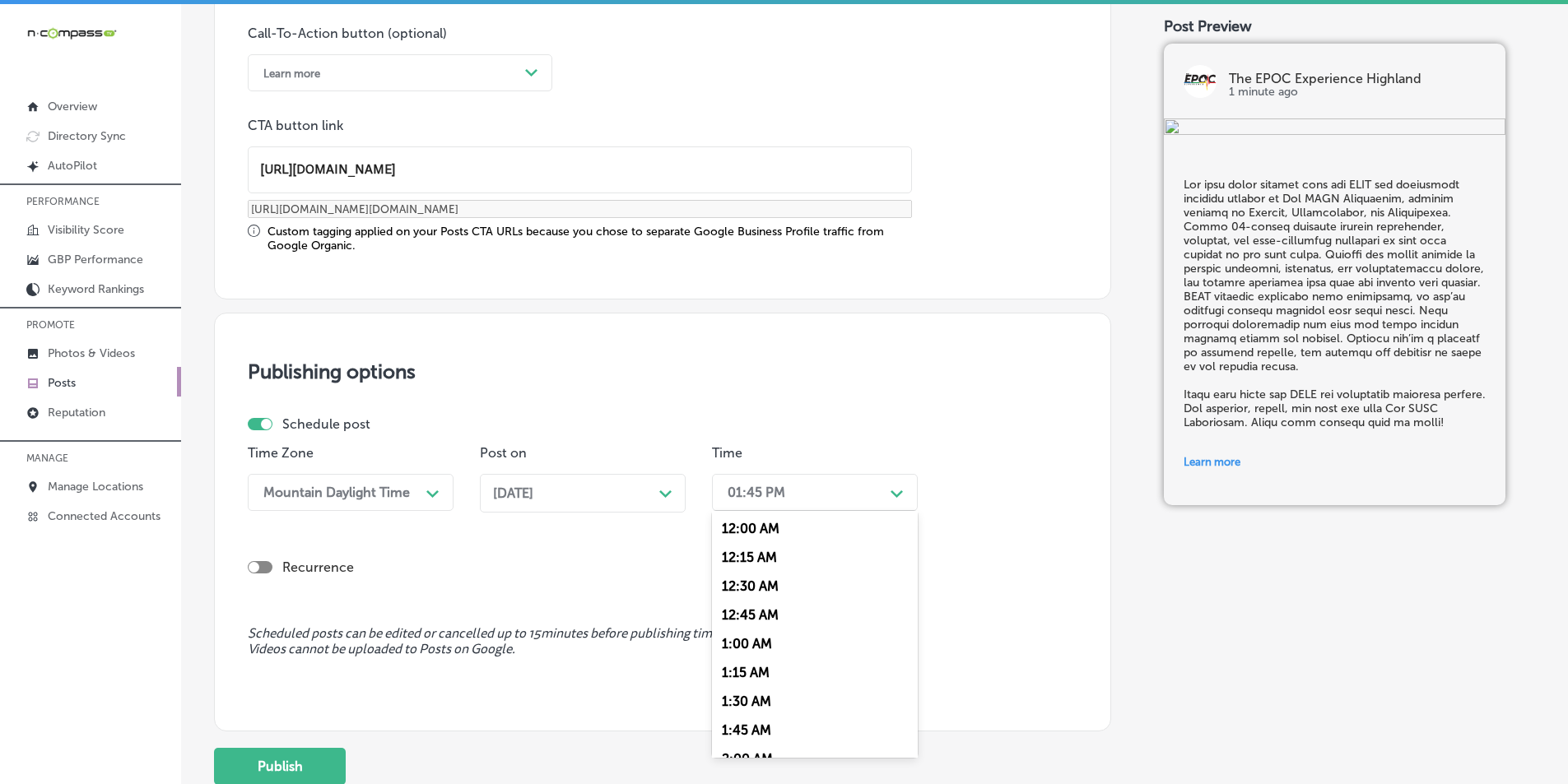
click at [888, 485] on div "Path Created with Sketch." at bounding box center [896, 491] width 27 height 27
click at [740, 593] on div "7:00 AM" at bounding box center [815, 594] width 206 height 29
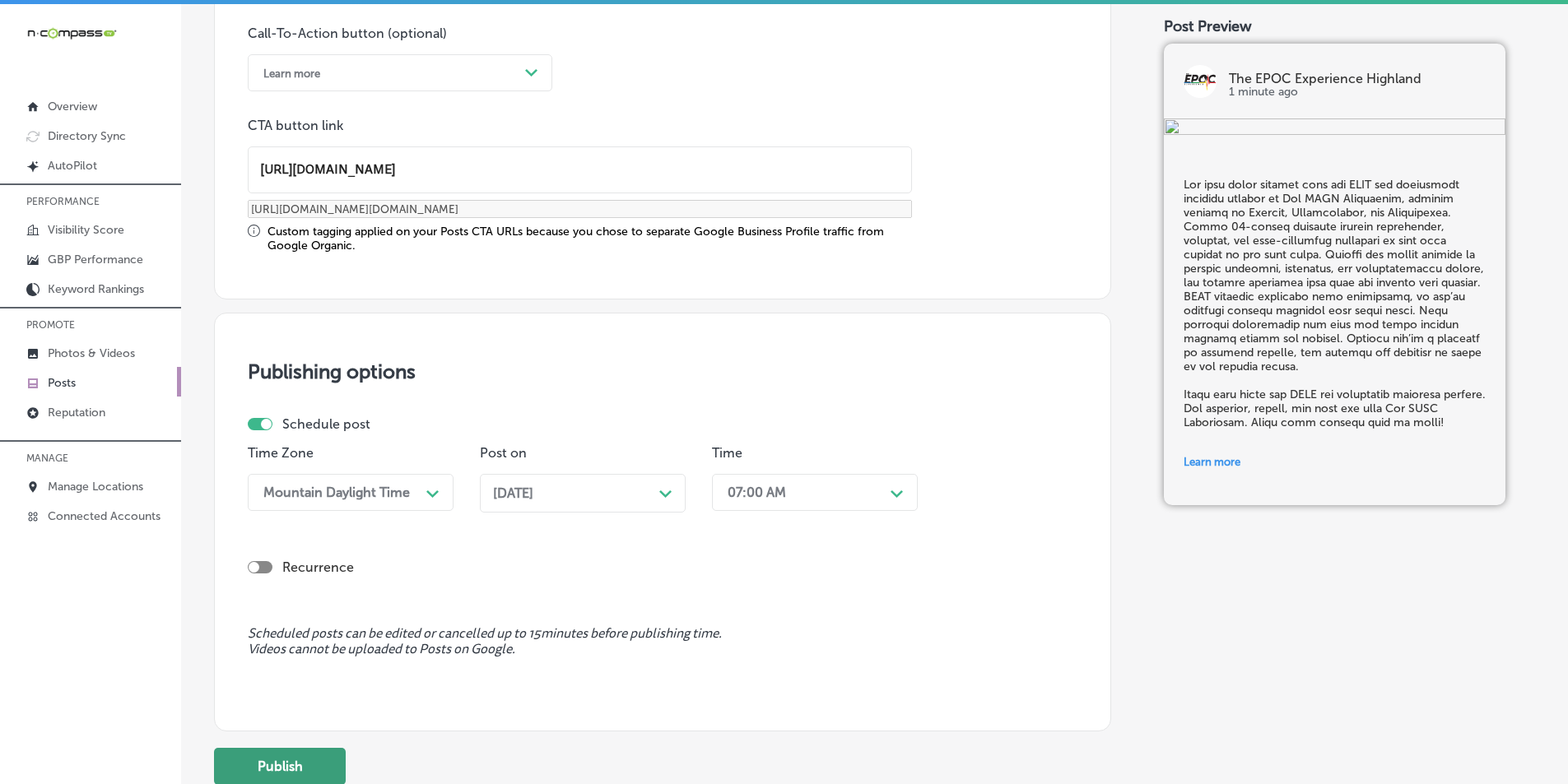
click at [260, 757] on button "Publish" at bounding box center [280, 767] width 132 height 37
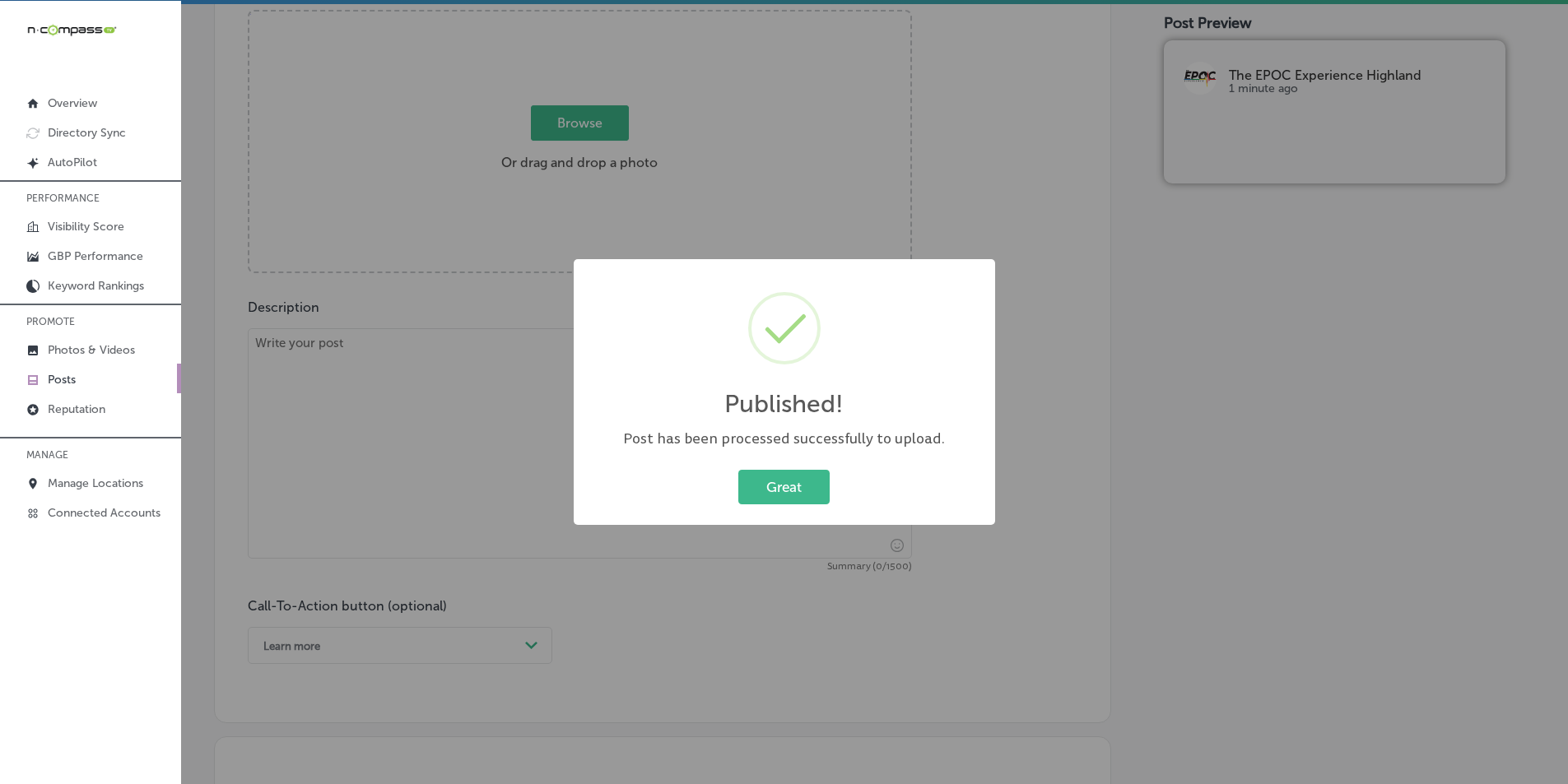
scroll to position [4, 0]
click at [786, 482] on button "Great" at bounding box center [783, 487] width 92 height 33
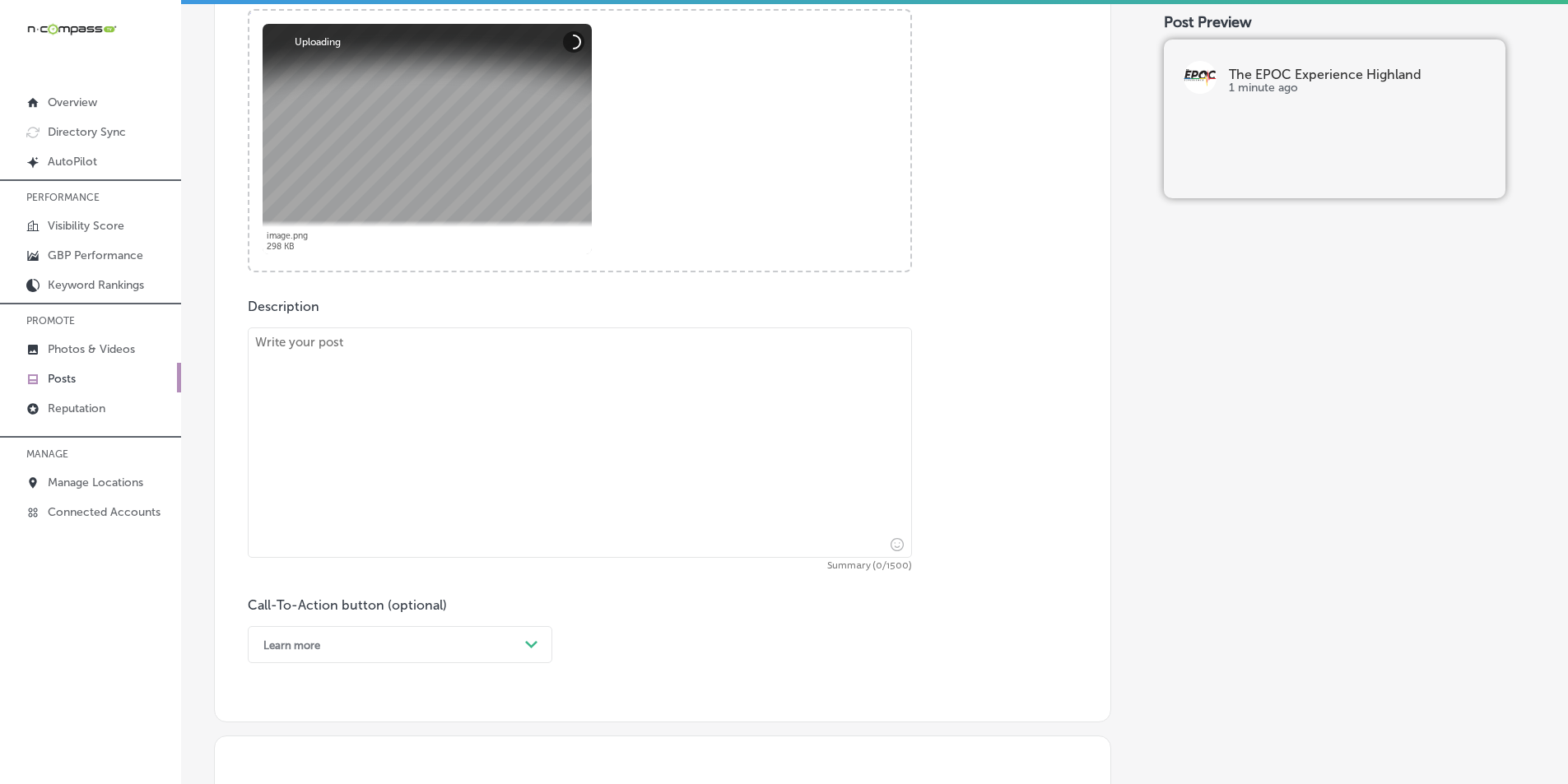
click at [362, 463] on textarea at bounding box center [579, 443] width 664 height 230
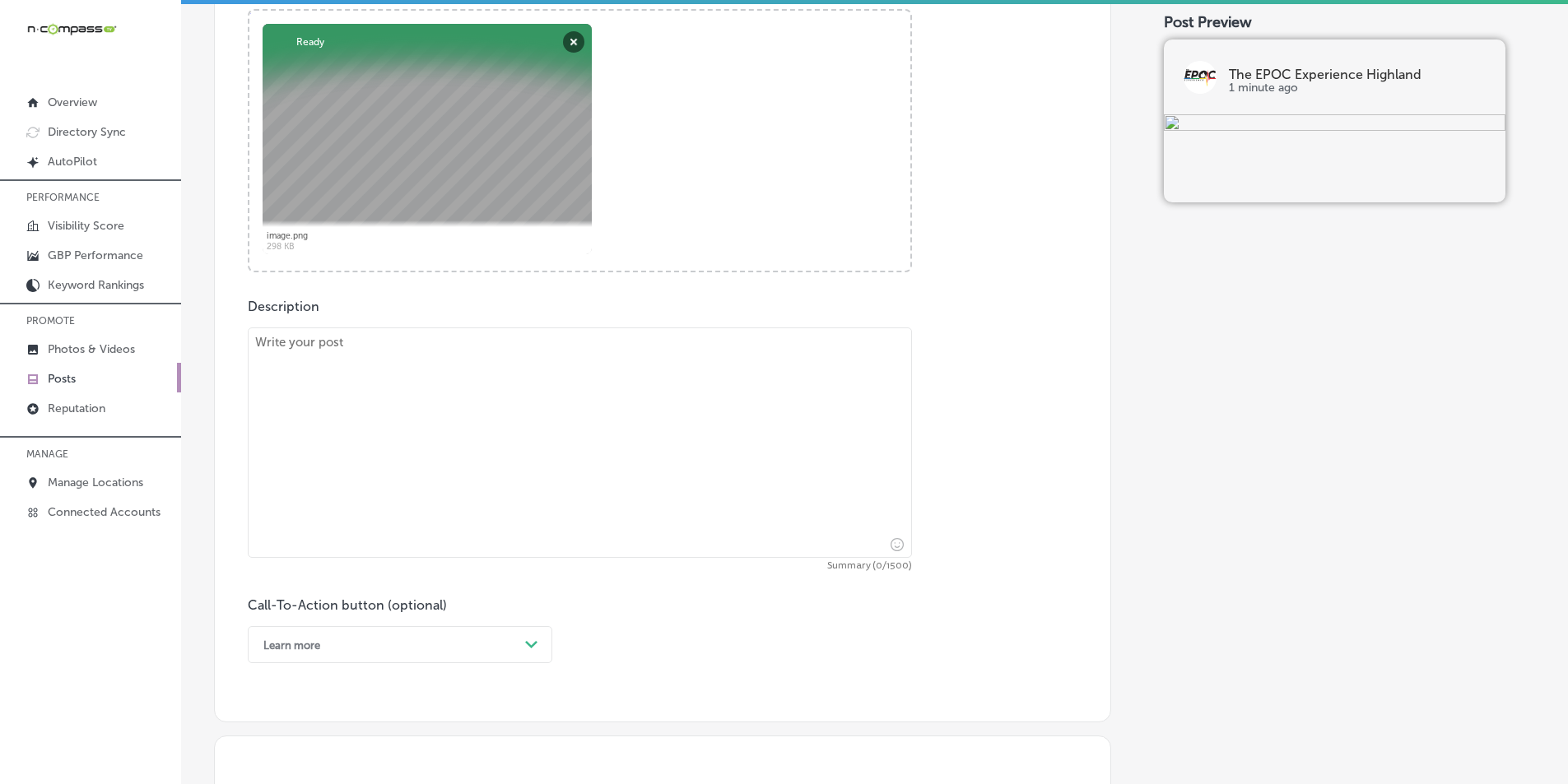
click at [340, 382] on textarea at bounding box center [579, 443] width 664 height 230
paste textarea "Power up with power and resistance classes at The EPOC Experience, serving clie…"
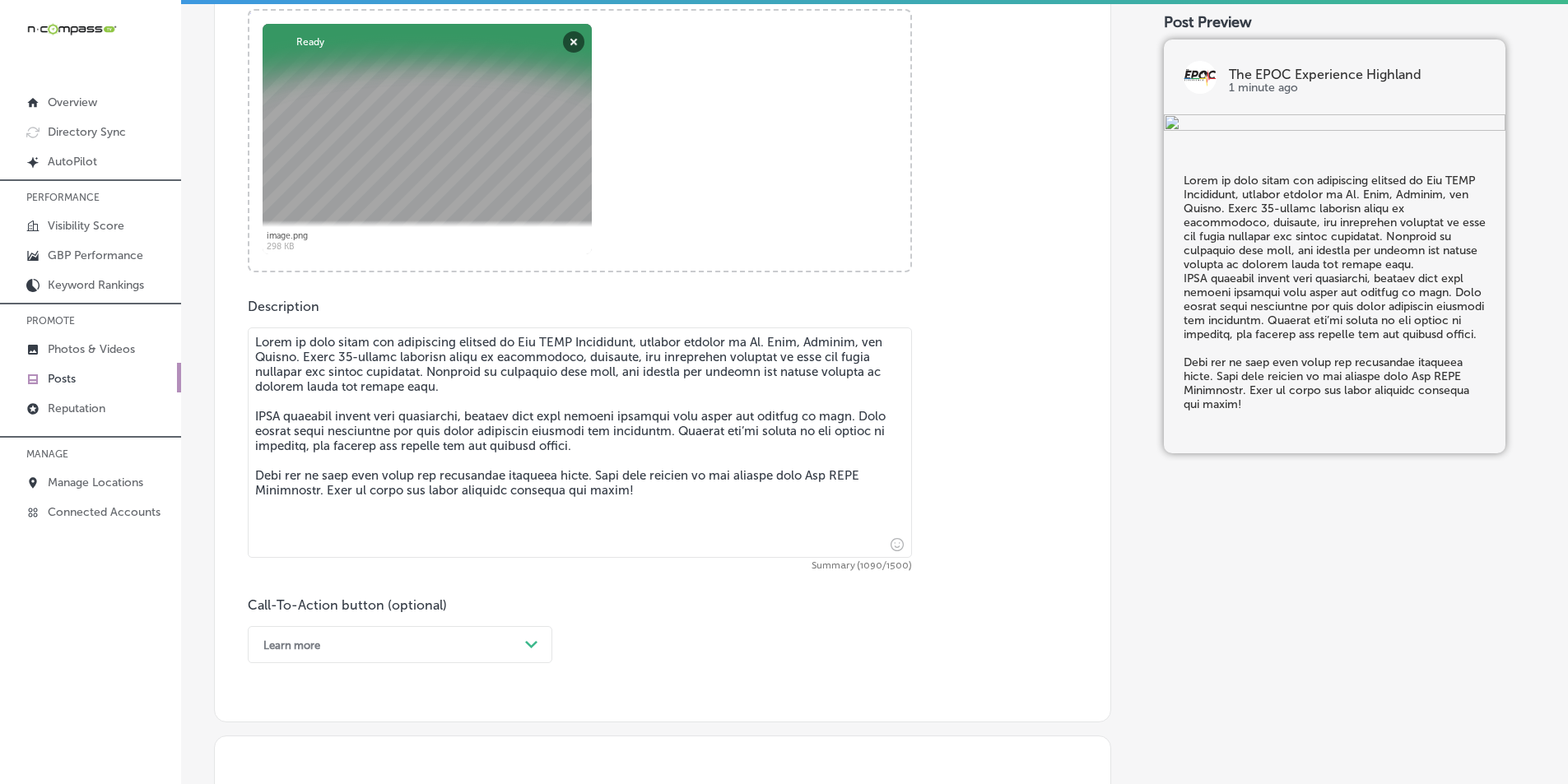
type textarea "Power up with power and resistance classes at The EPOC Experience, serving clie…"
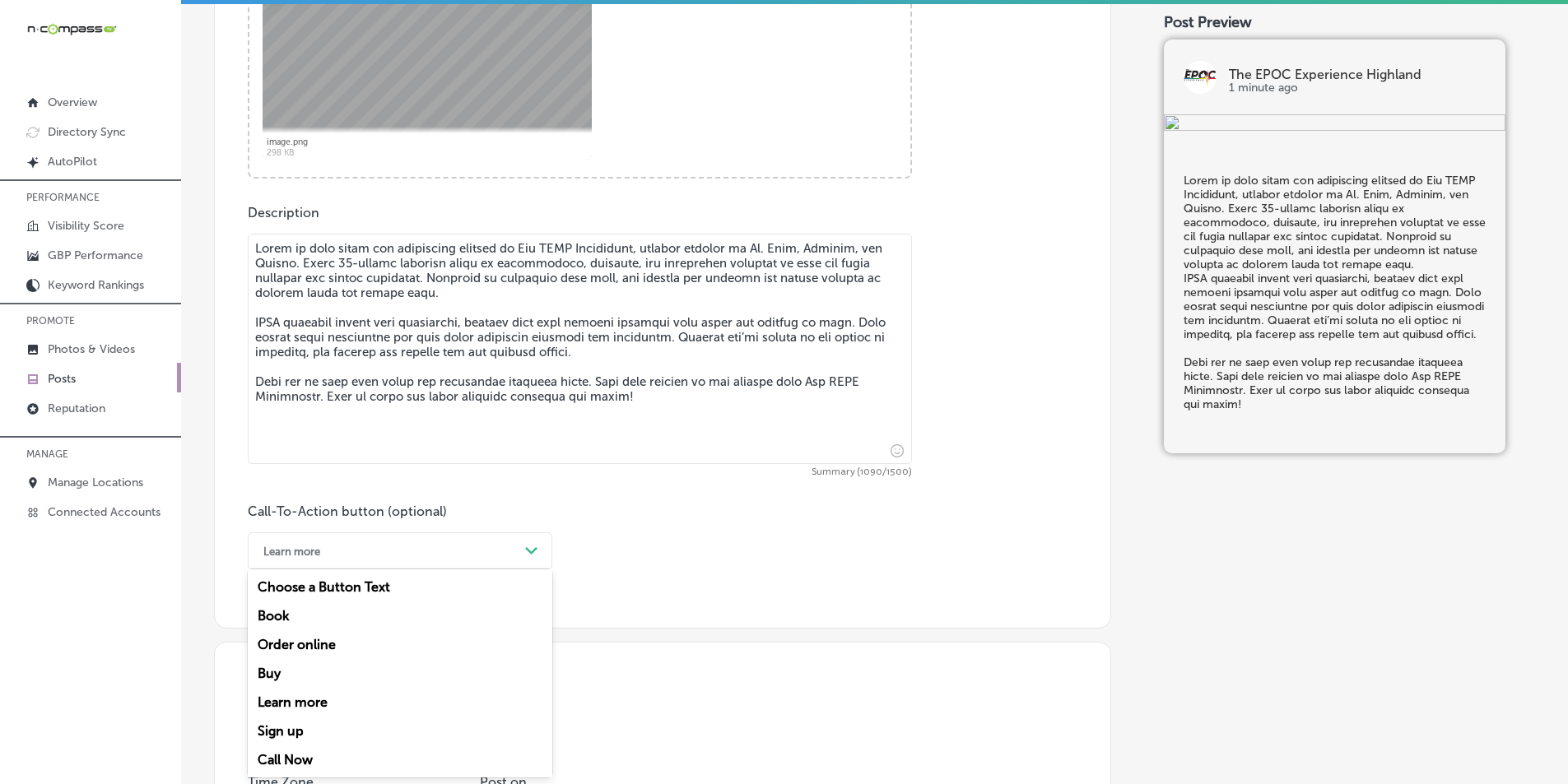
click at [421, 569] on div "option Learn more, selected. option Order online focused, 3 of 7. 7 results ava…" at bounding box center [399, 552] width 304 height 37
click at [294, 753] on div "Call Now" at bounding box center [399, 759] width 304 height 29
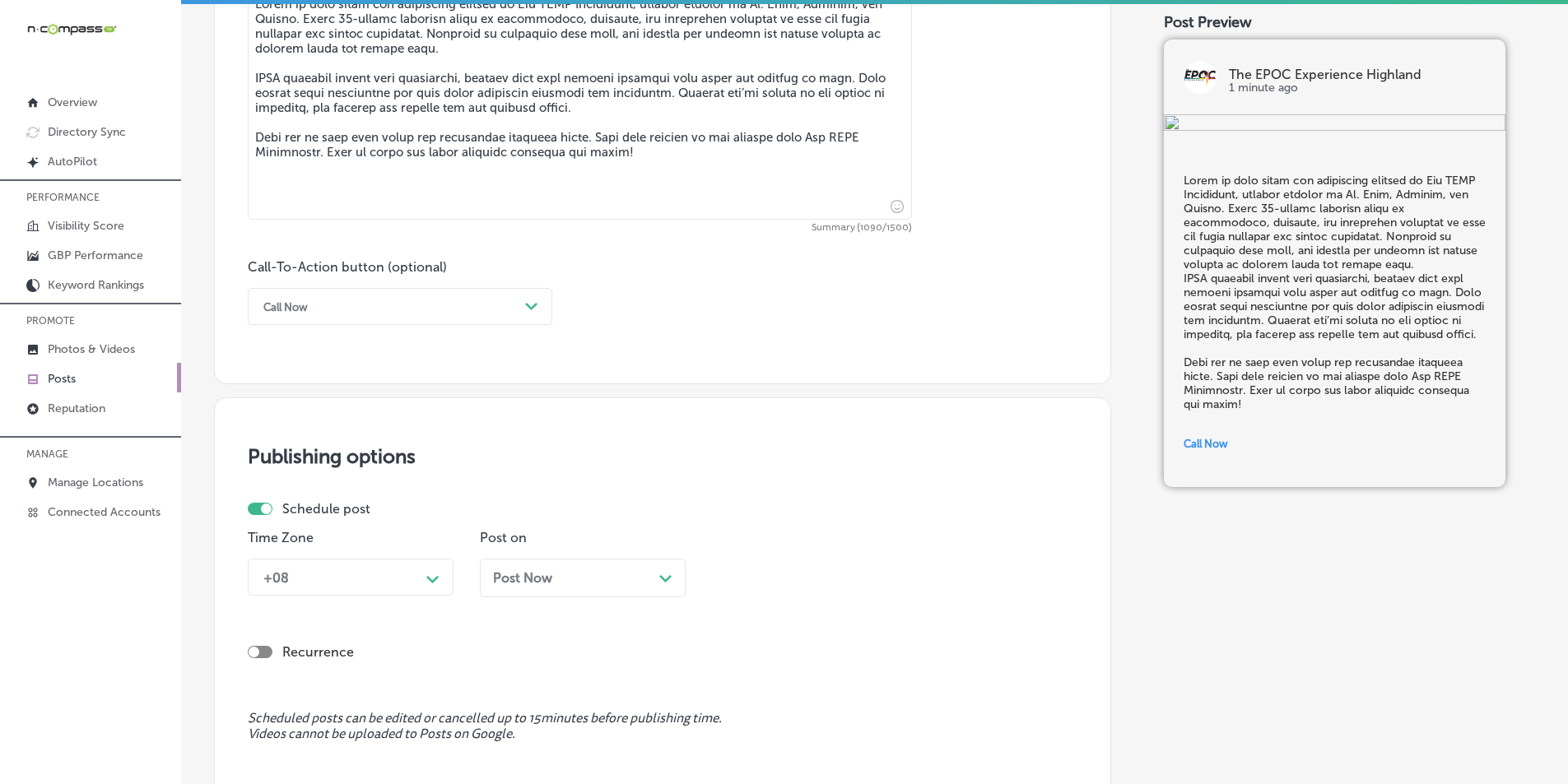
scroll to position [1078, 0]
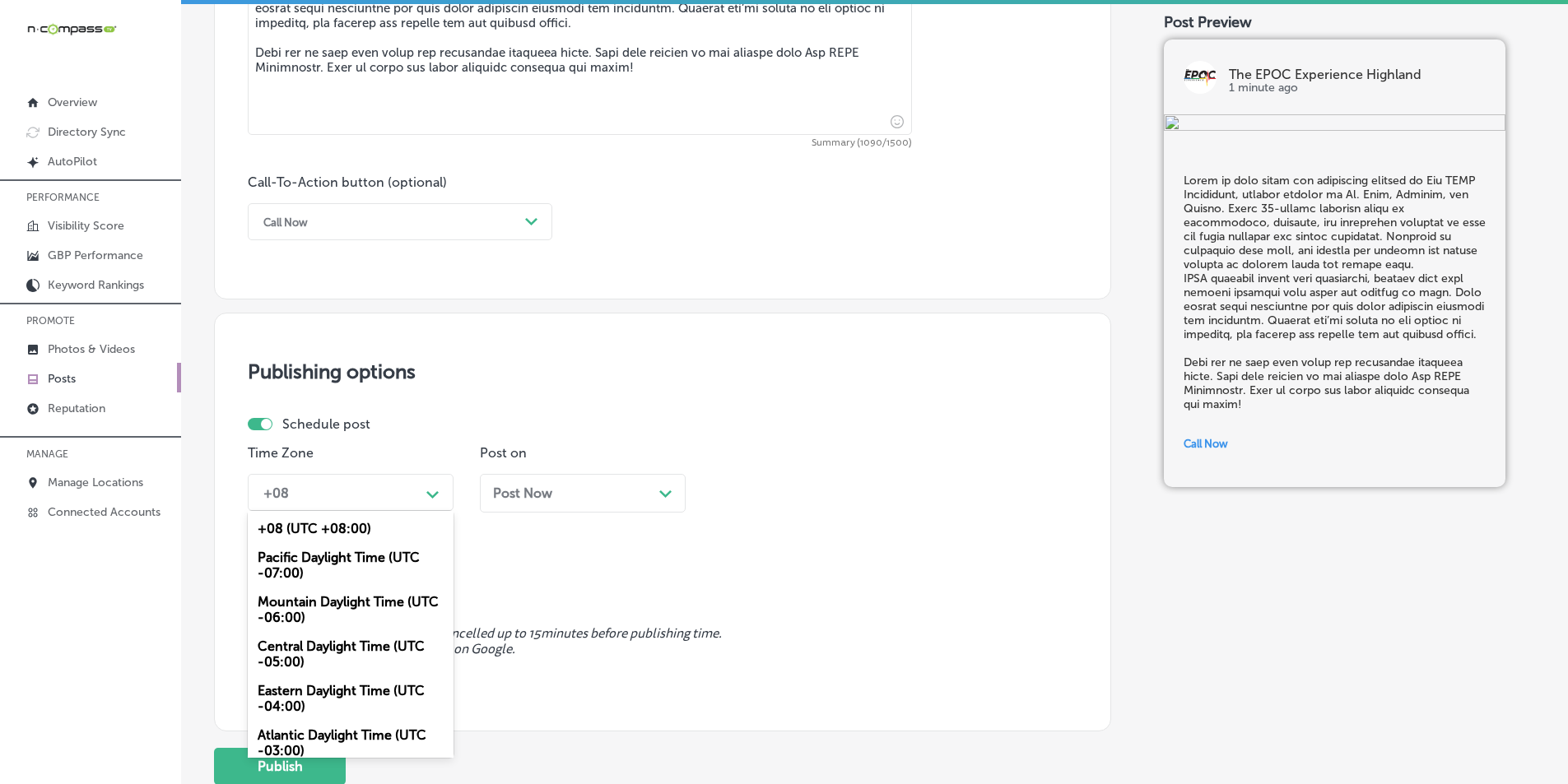
click at [427, 494] on icon "Path Created with Sketch." at bounding box center [432, 495] width 13 height 8
click at [342, 604] on div "Mountain Daylight Time (UTC -06:00)" at bounding box center [350, 610] width 206 height 44
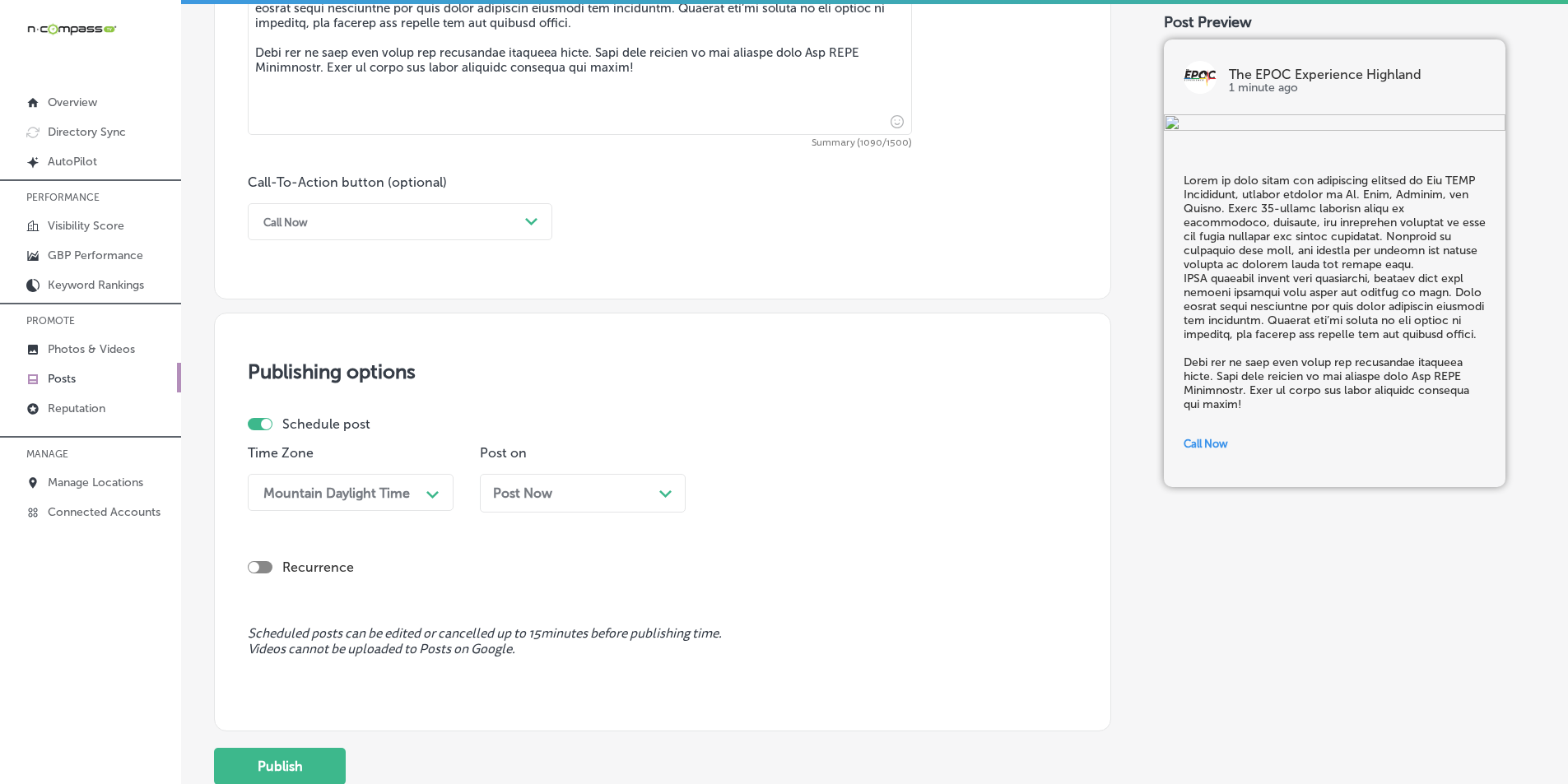
click at [648, 492] on div "Post Now Path Created with Sketch." at bounding box center [582, 493] width 179 height 16
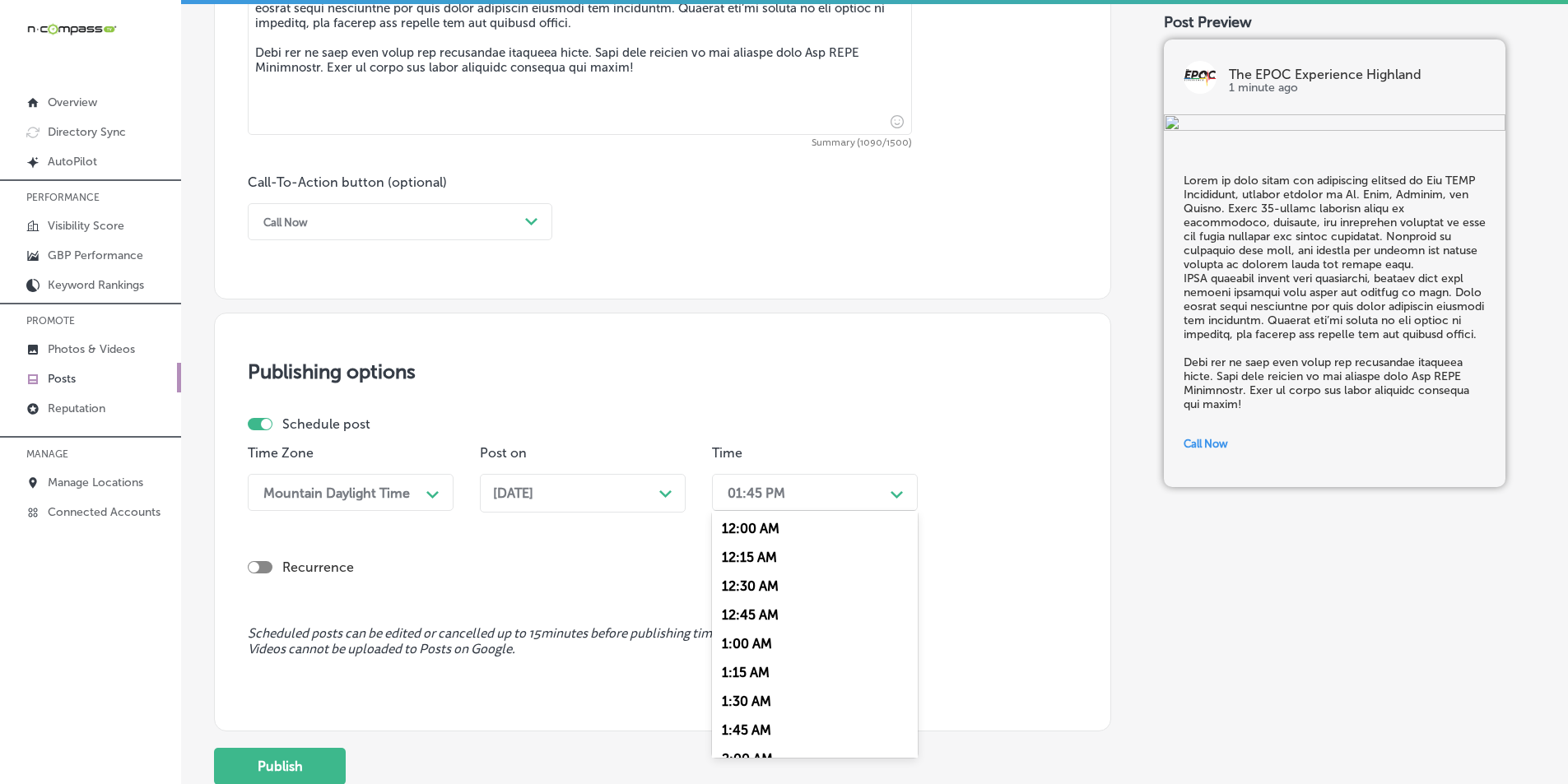
click at [894, 492] on icon "Path Created with Sketch." at bounding box center [896, 495] width 13 height 8
click at [749, 675] on div "7:00 AM" at bounding box center [815, 677] width 206 height 29
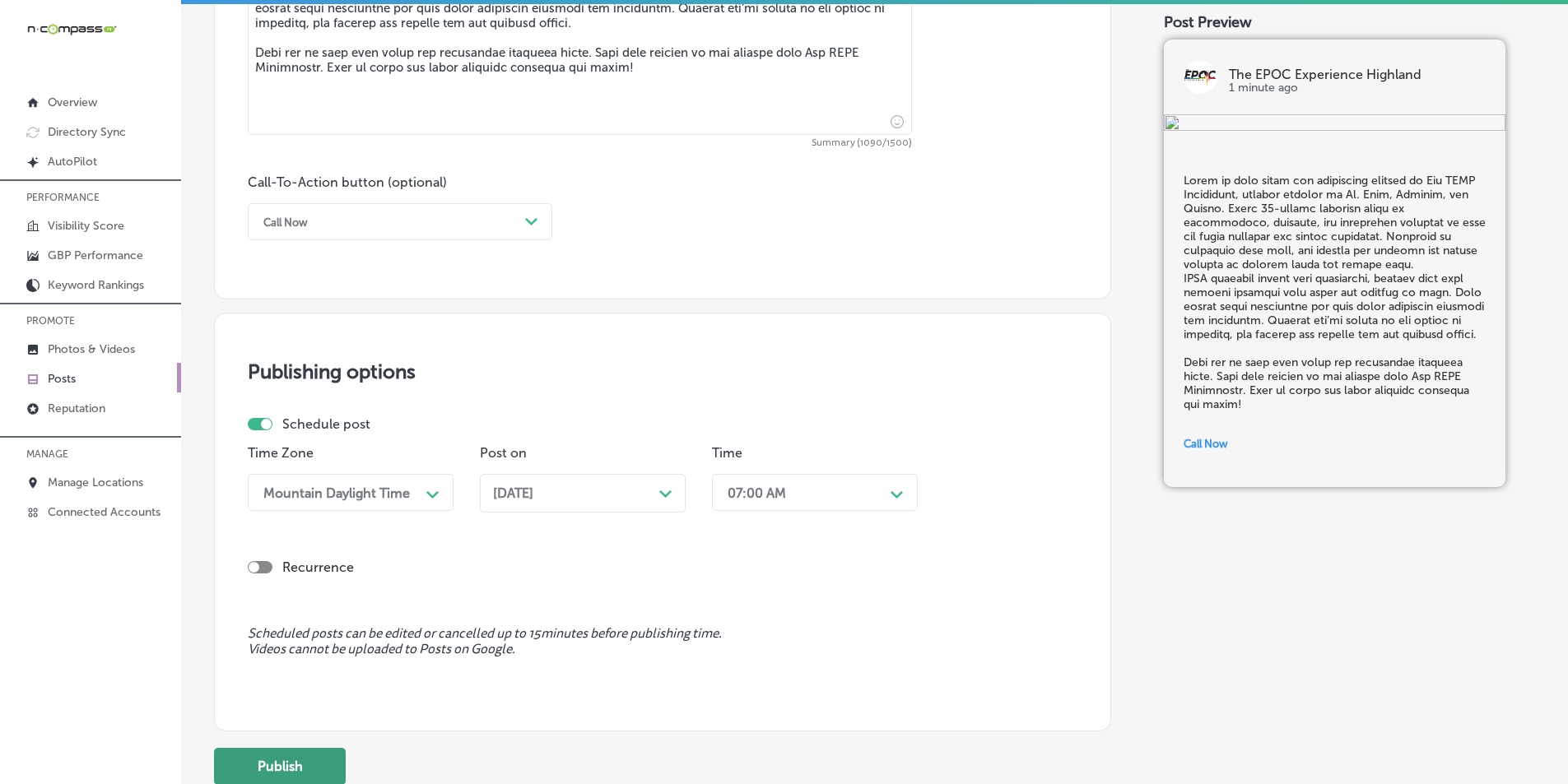
click at [303, 763] on button "Publish" at bounding box center [280, 767] width 132 height 37
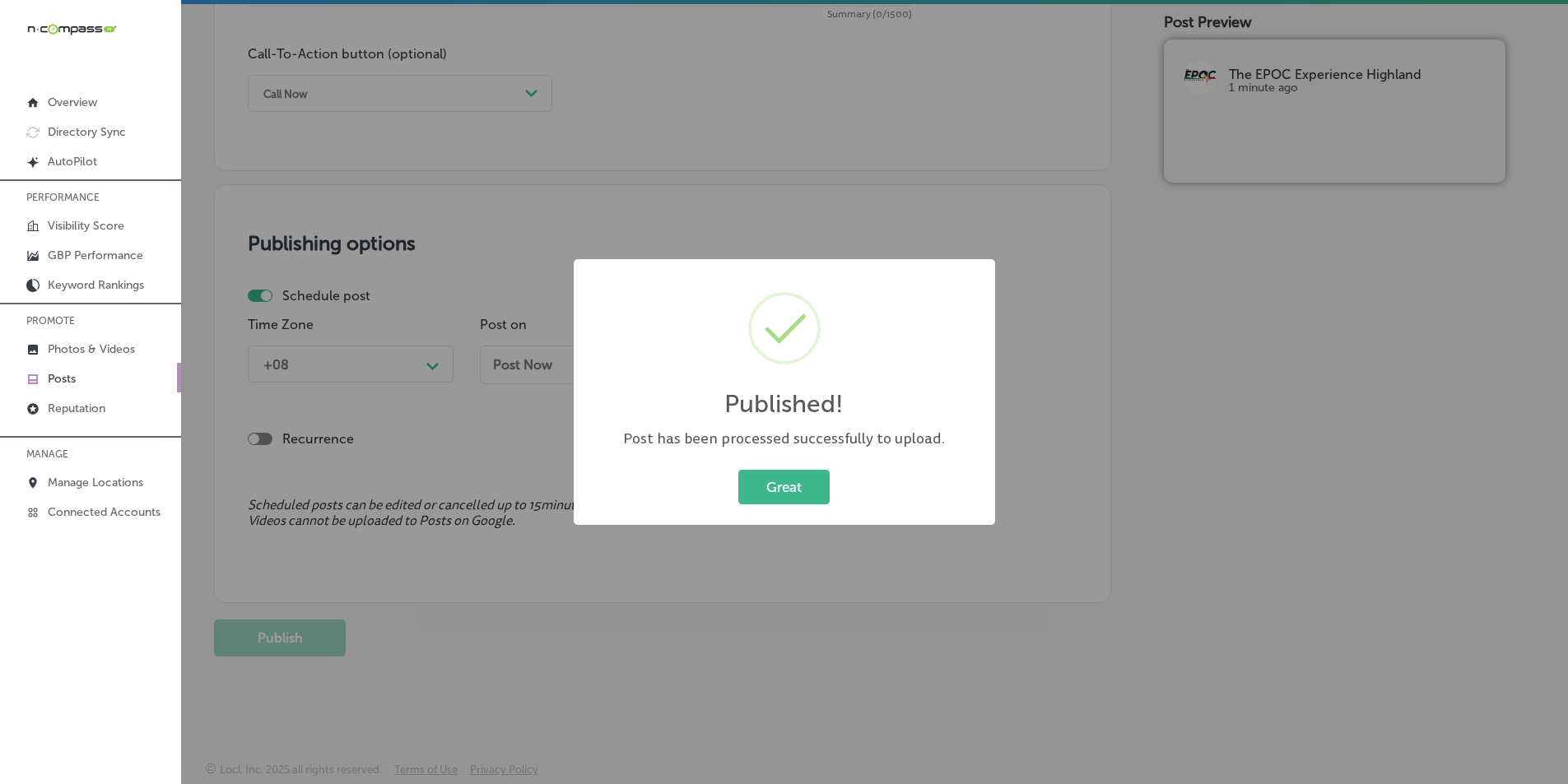
scroll to position [1208, 0]
click at [799, 473] on button "Great" at bounding box center [783, 487] width 92 height 33
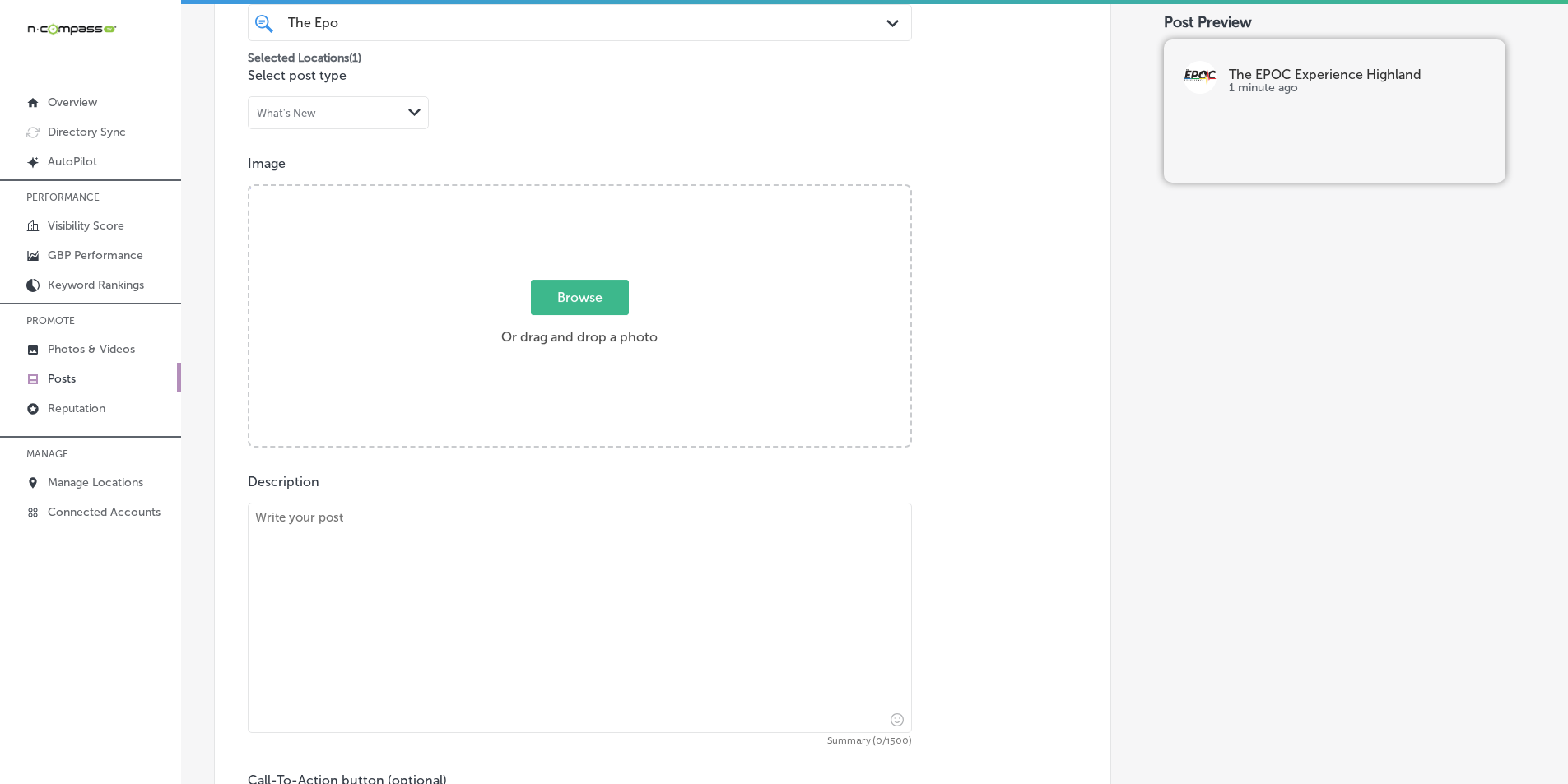
scroll to position [467, 0]
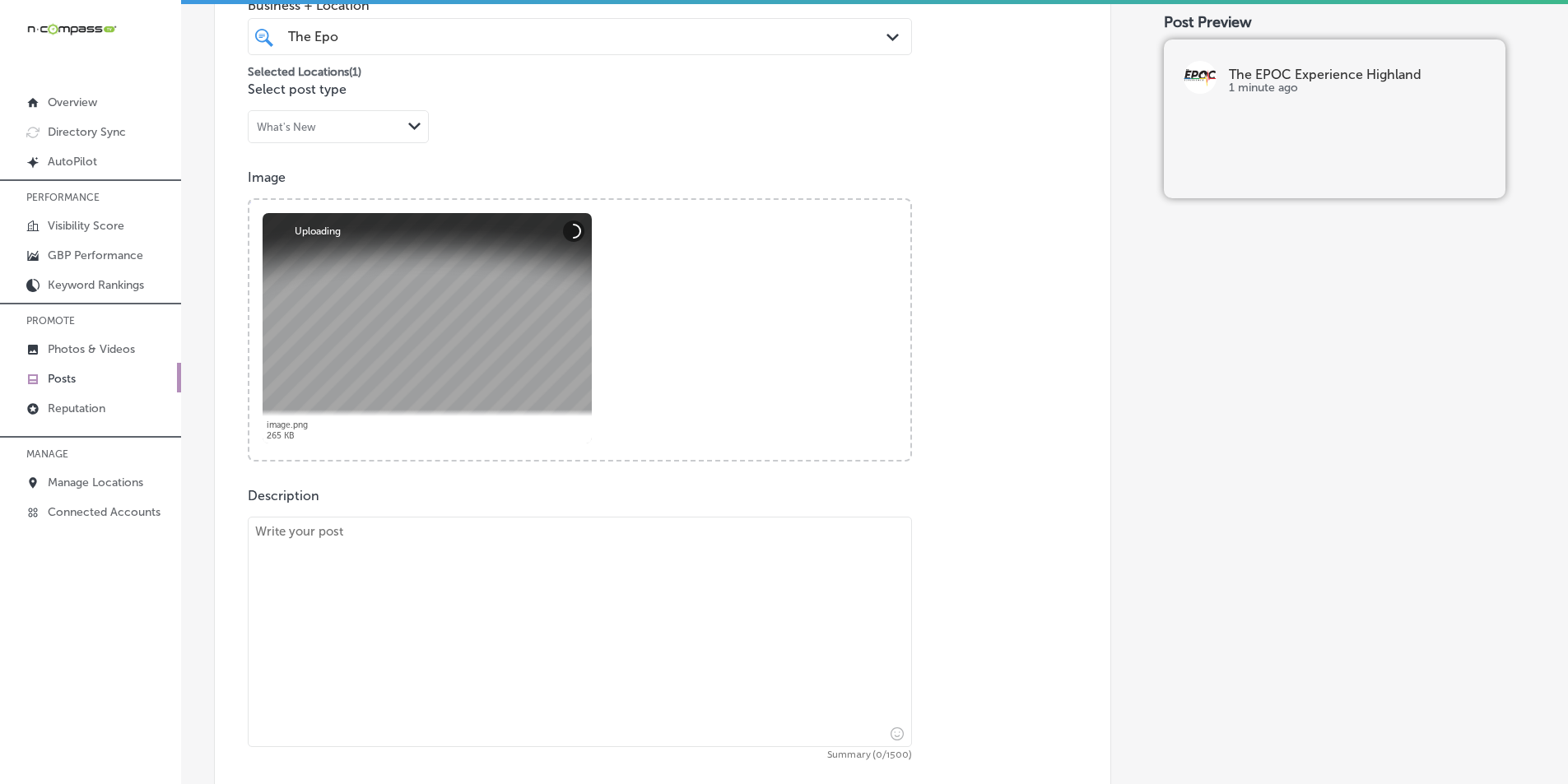
click at [363, 558] on textarea at bounding box center [579, 632] width 664 height 230
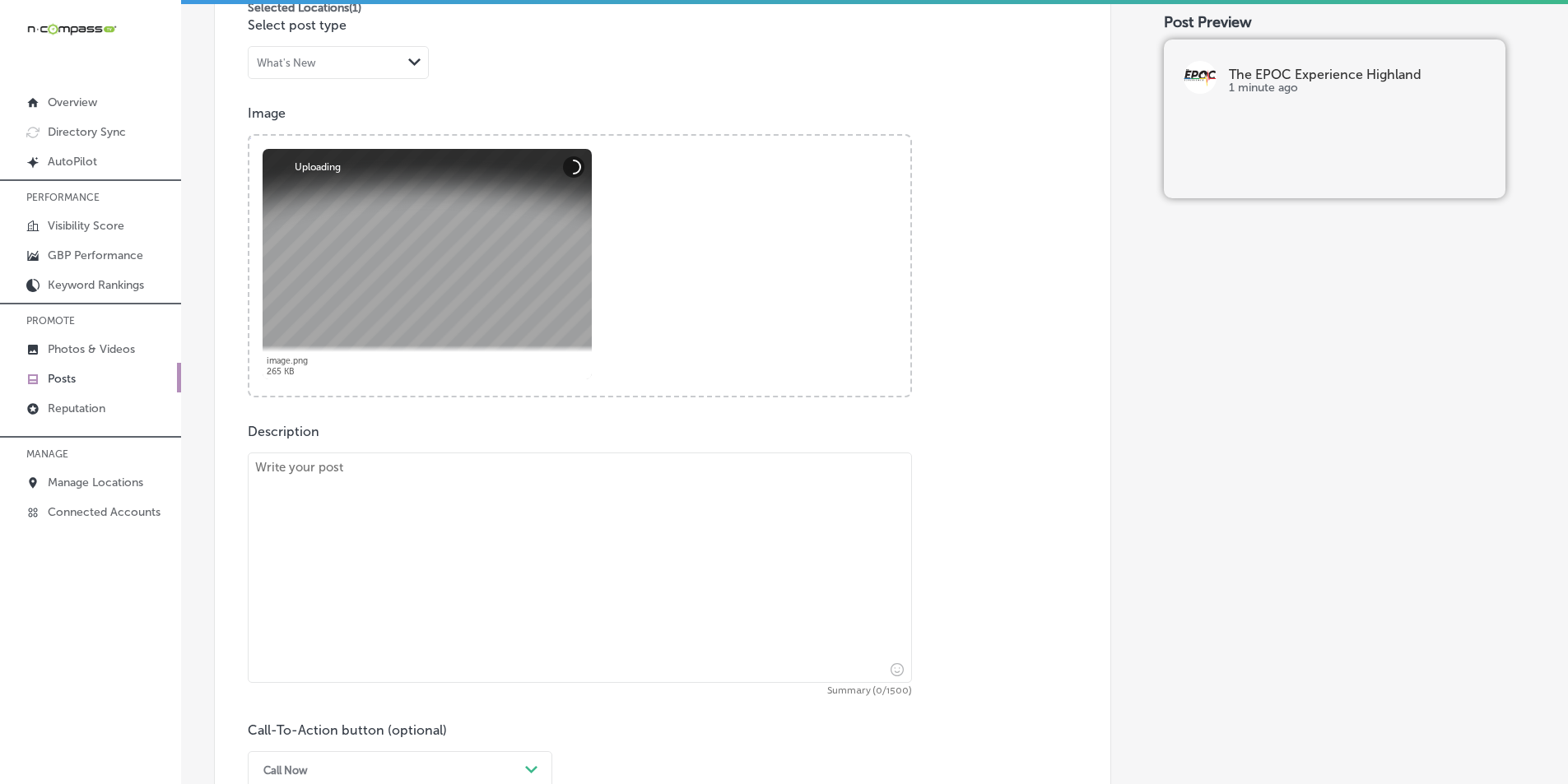
scroll to position [631, 0]
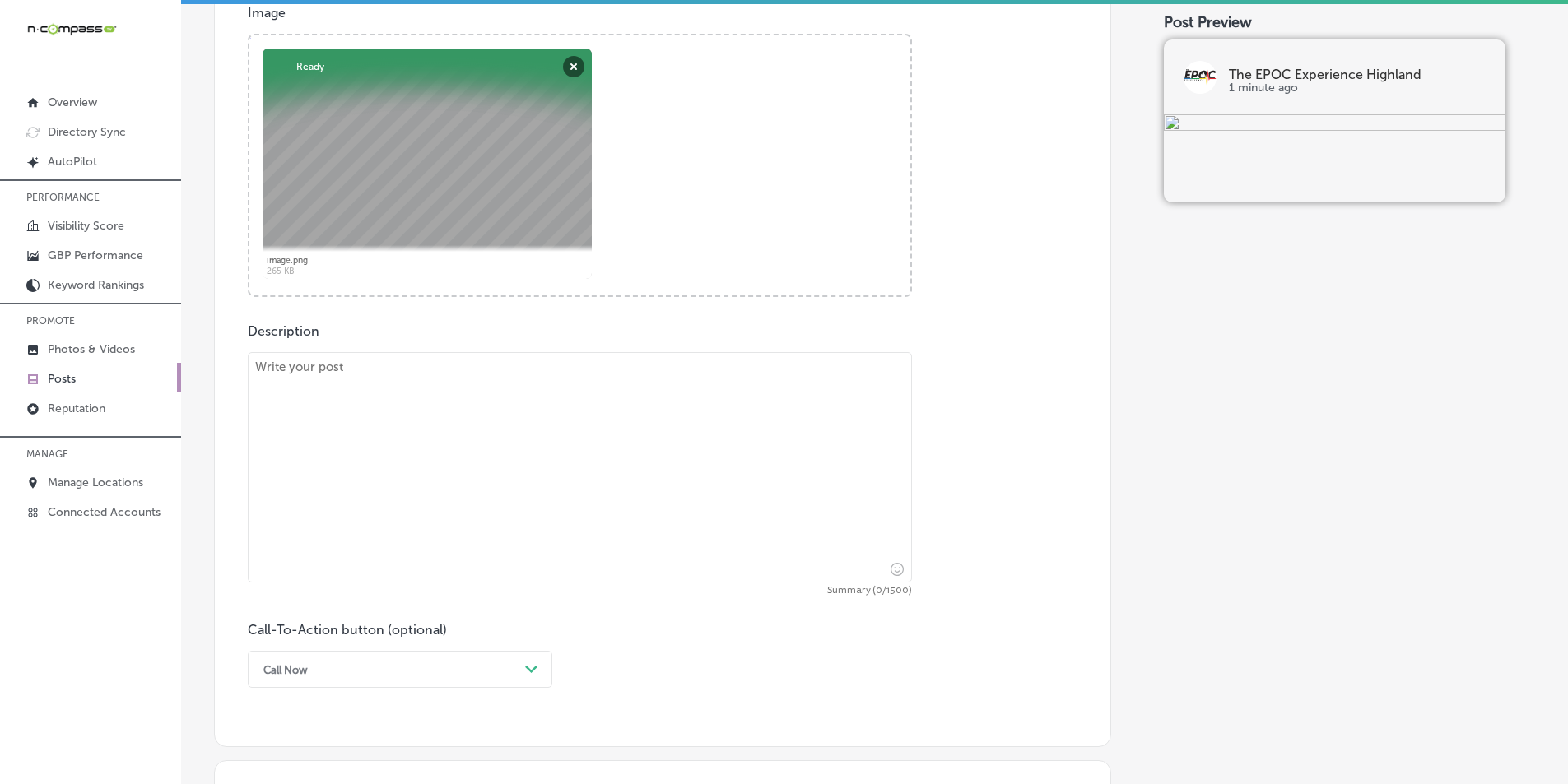
click at [294, 422] on textarea at bounding box center [579, 468] width 664 height 230
paste textarea "Experience the benefits of total-body EPOC workouts at The EPOC Experience, ser…"
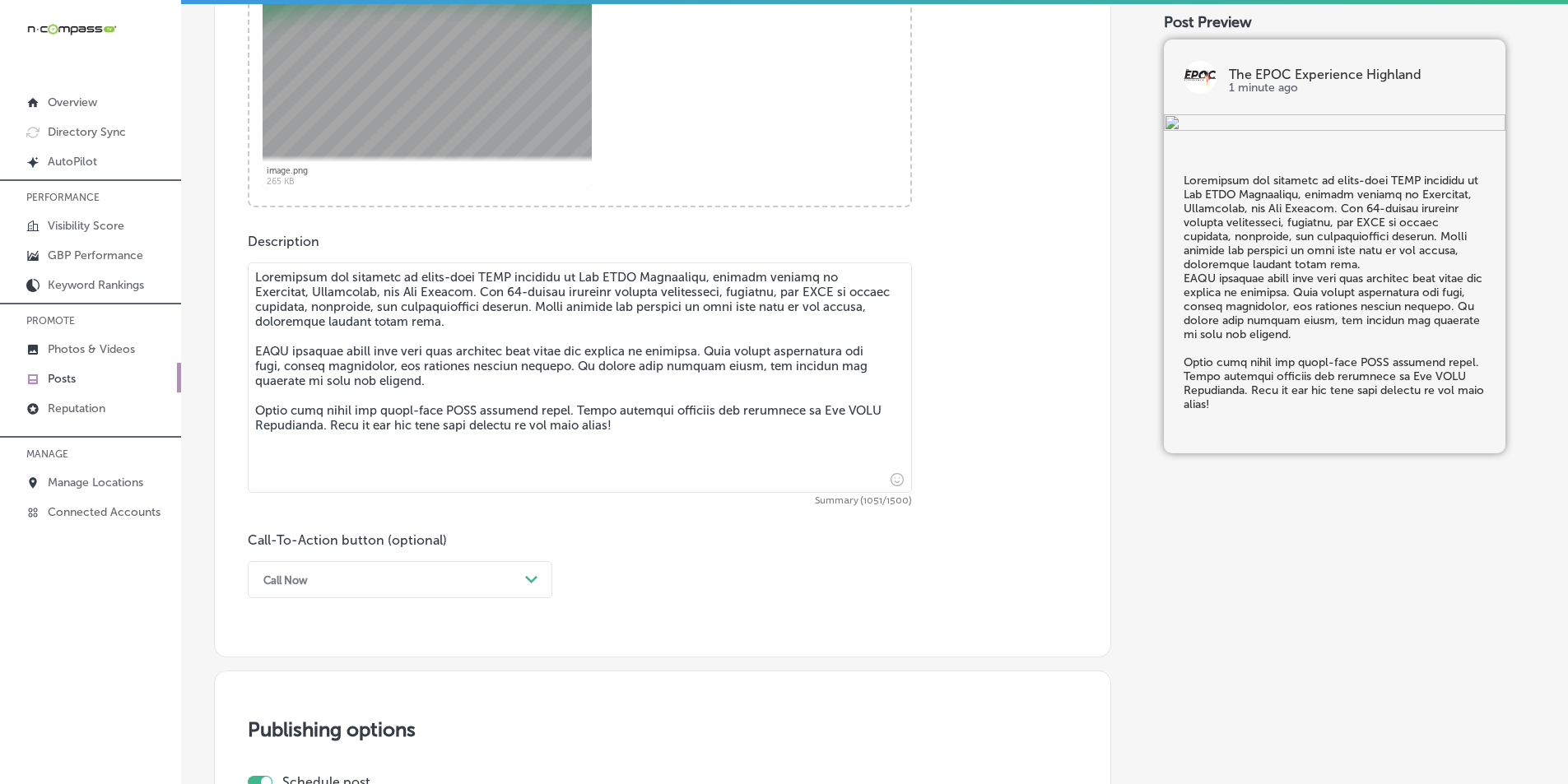
scroll to position [796, 0]
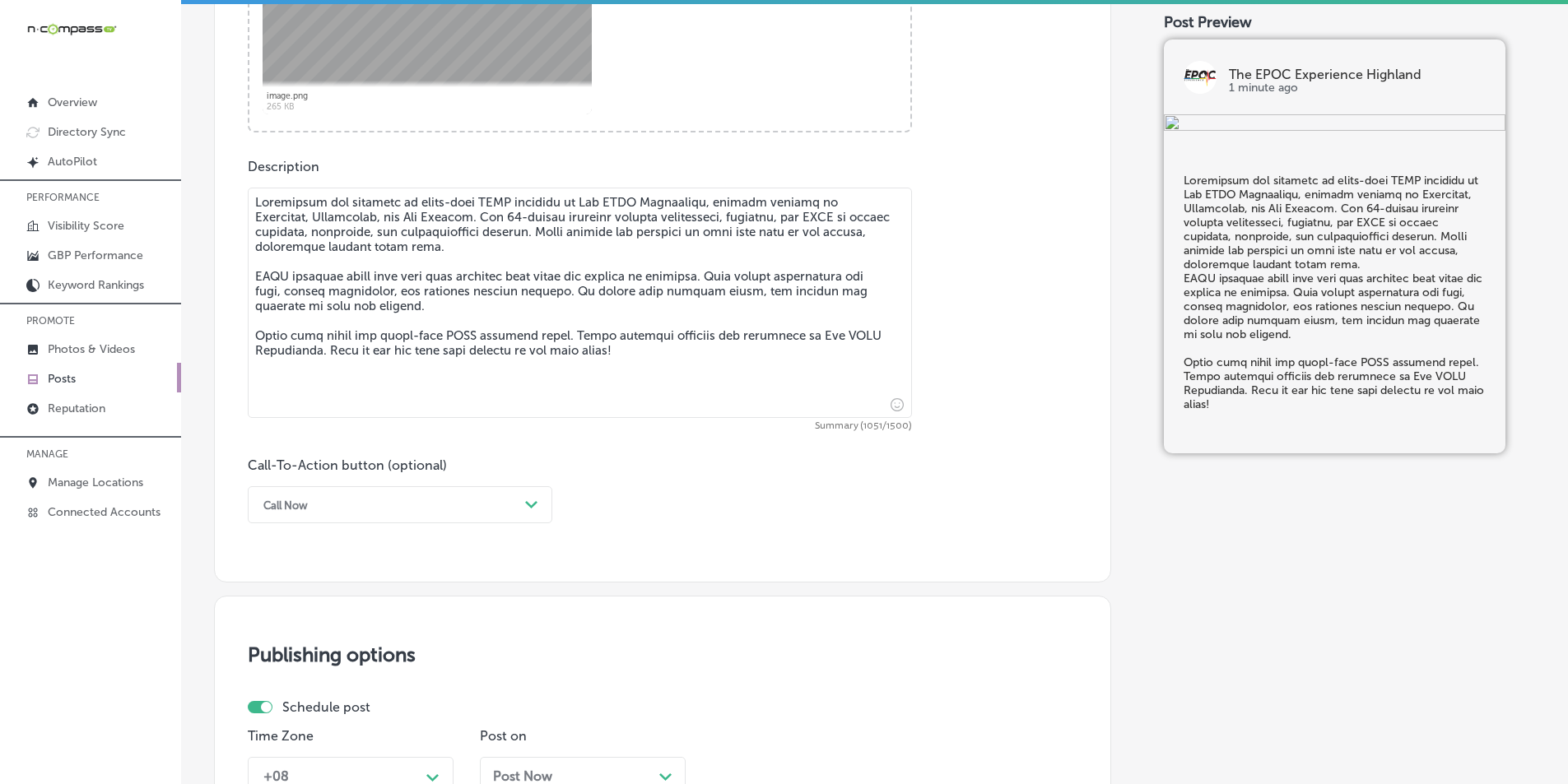
type textarea "Experience the benefits of total-body EPOC workouts at The EPOC Experience, ser…"
click at [489, 501] on div "Call Now" at bounding box center [386, 505] width 263 height 26
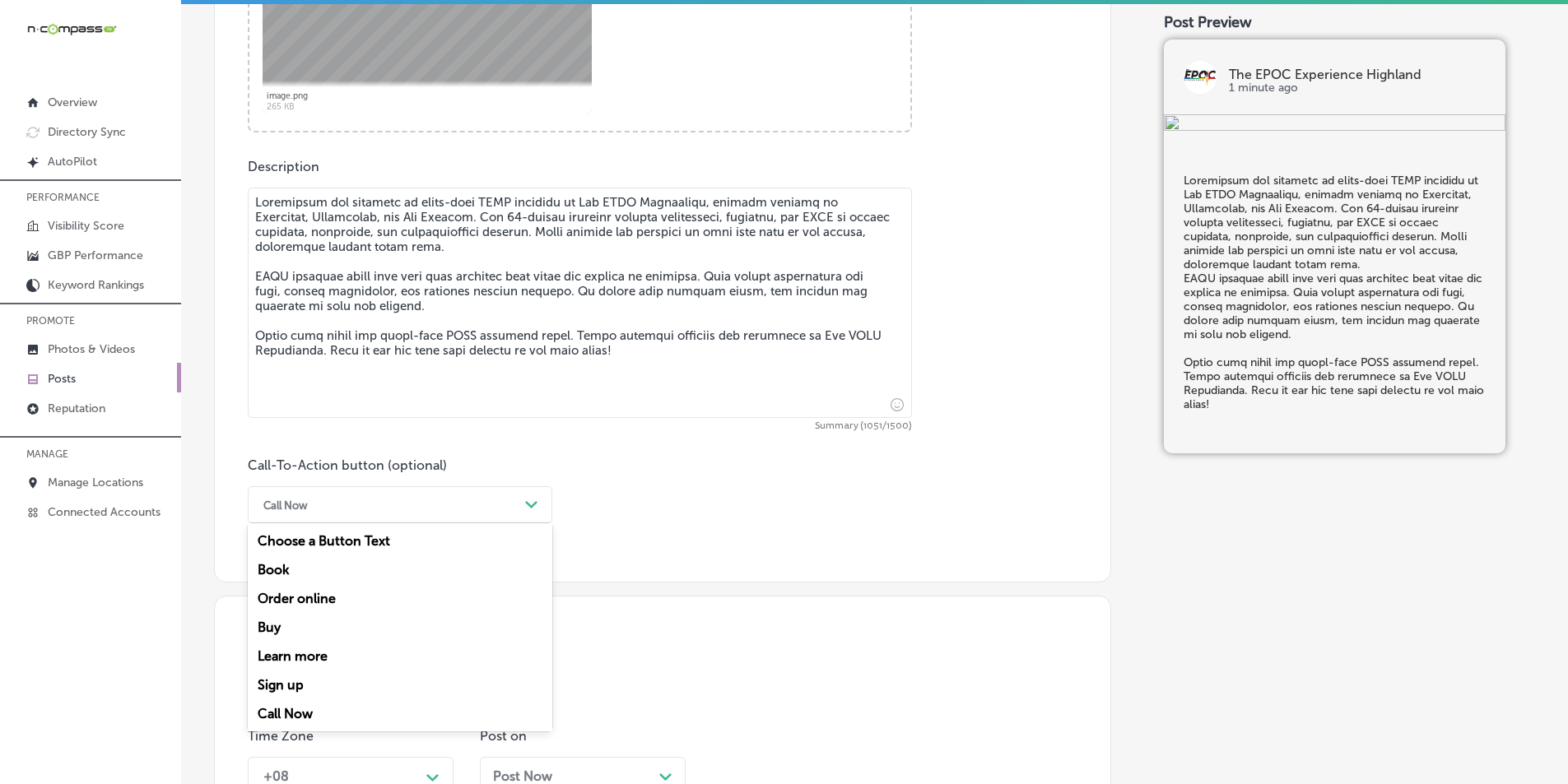
click at [335, 653] on div "Learn more" at bounding box center [399, 656] width 304 height 29
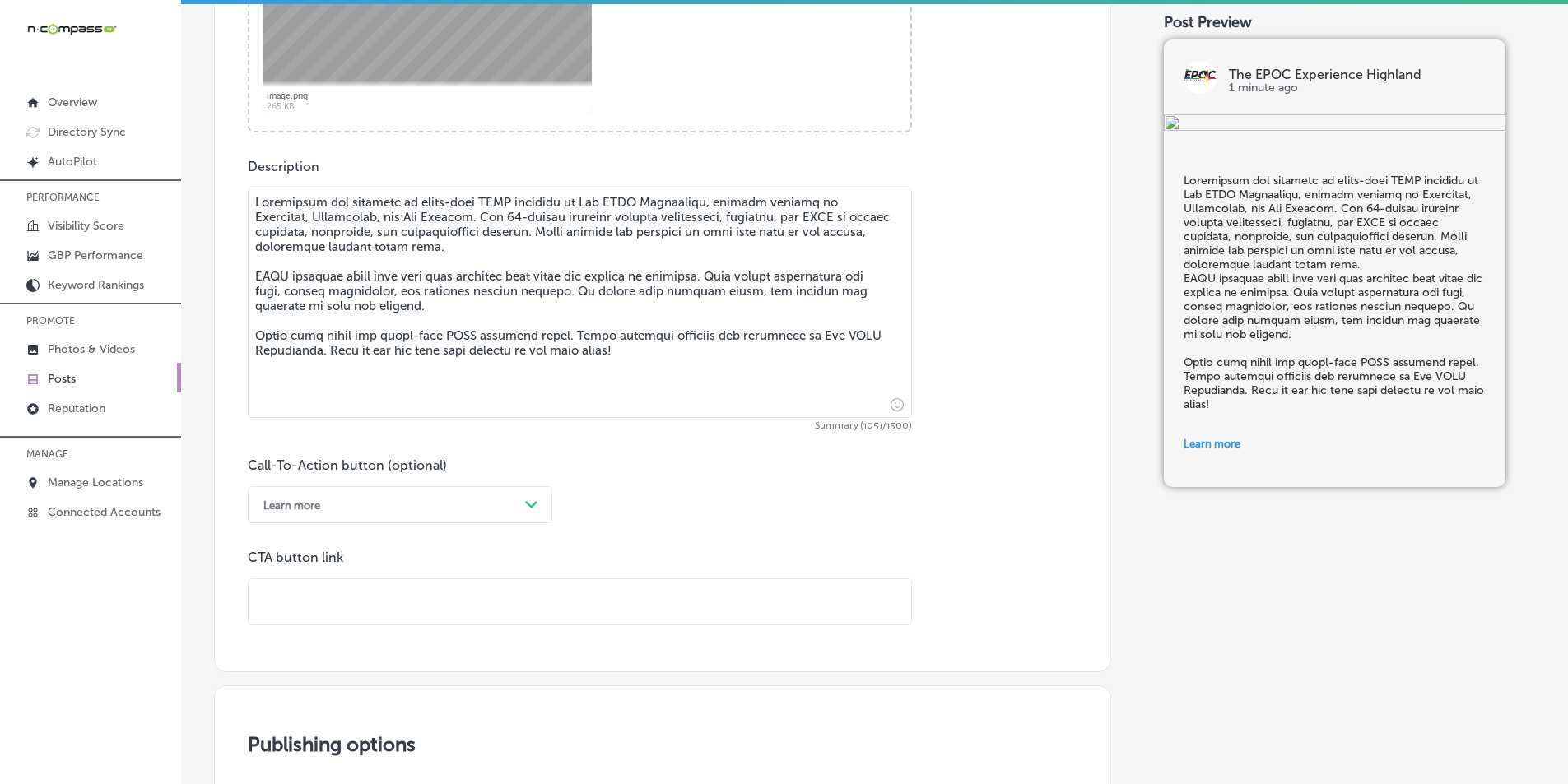
paste input "https://www.theepocexperience.com/"
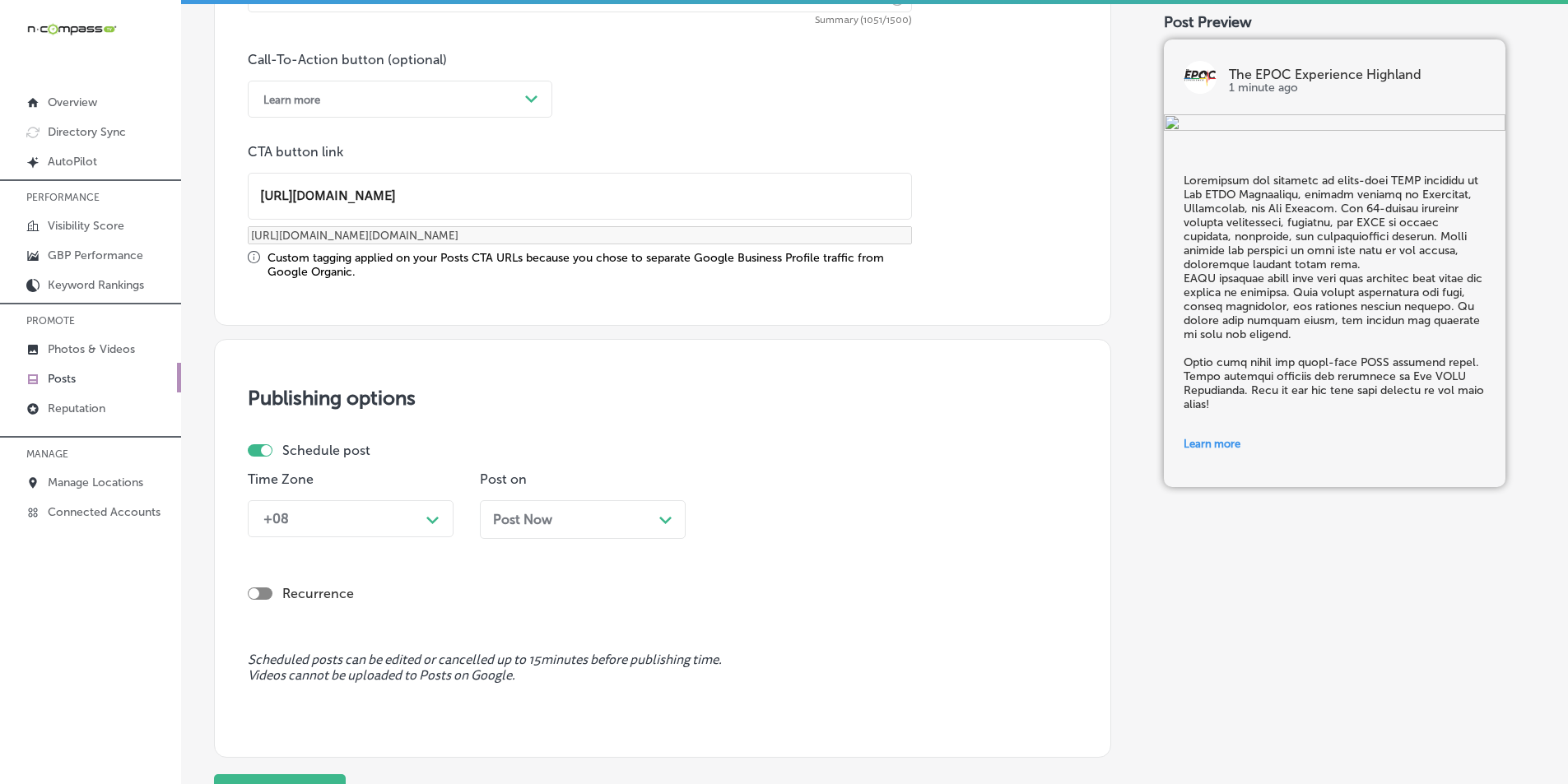
scroll to position [1208, 0]
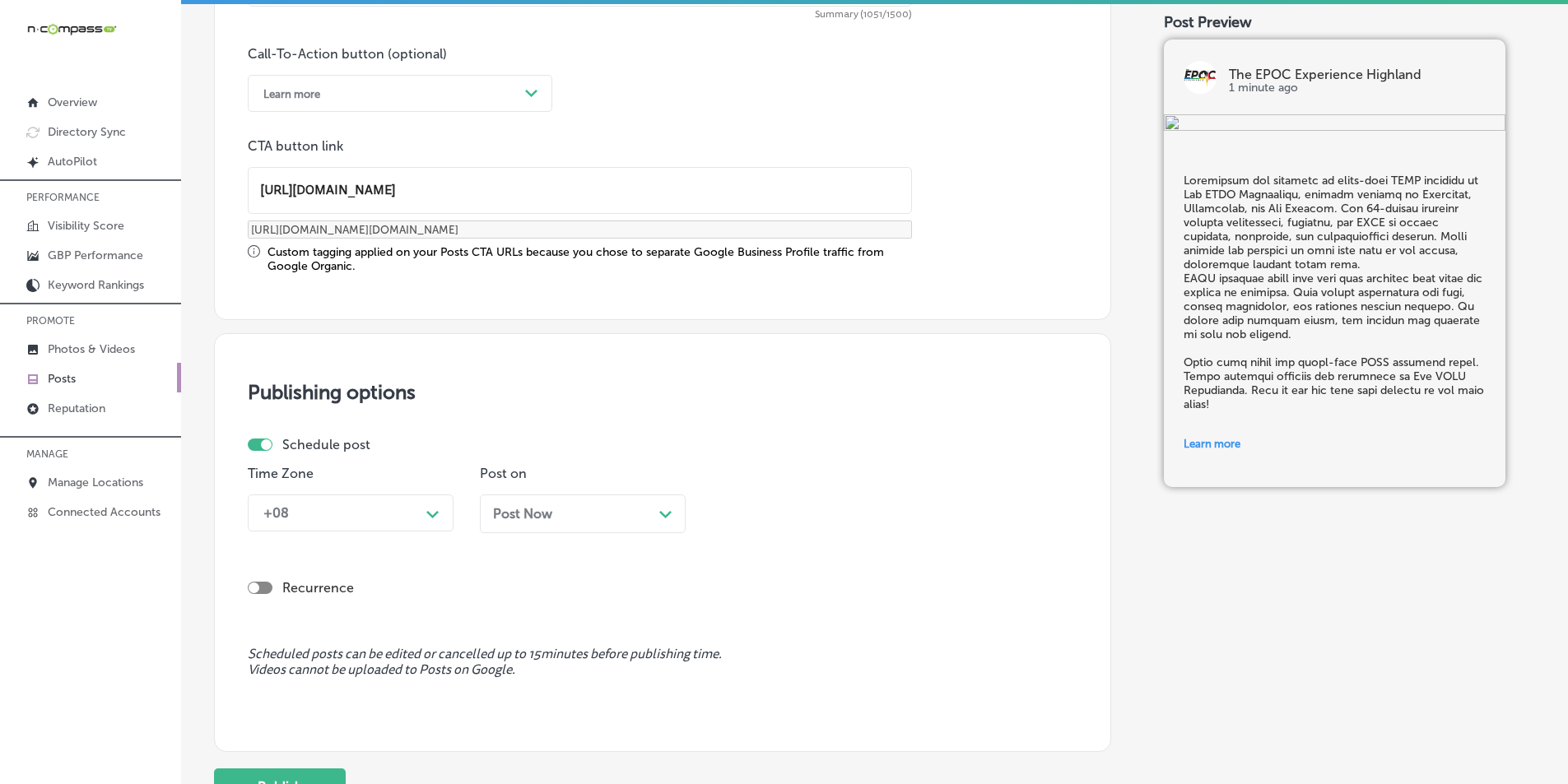
type input "https://www.theepocexperience.com/"
click at [435, 506] on div "Path Created with Sketch." at bounding box center [432, 512] width 13 height 13
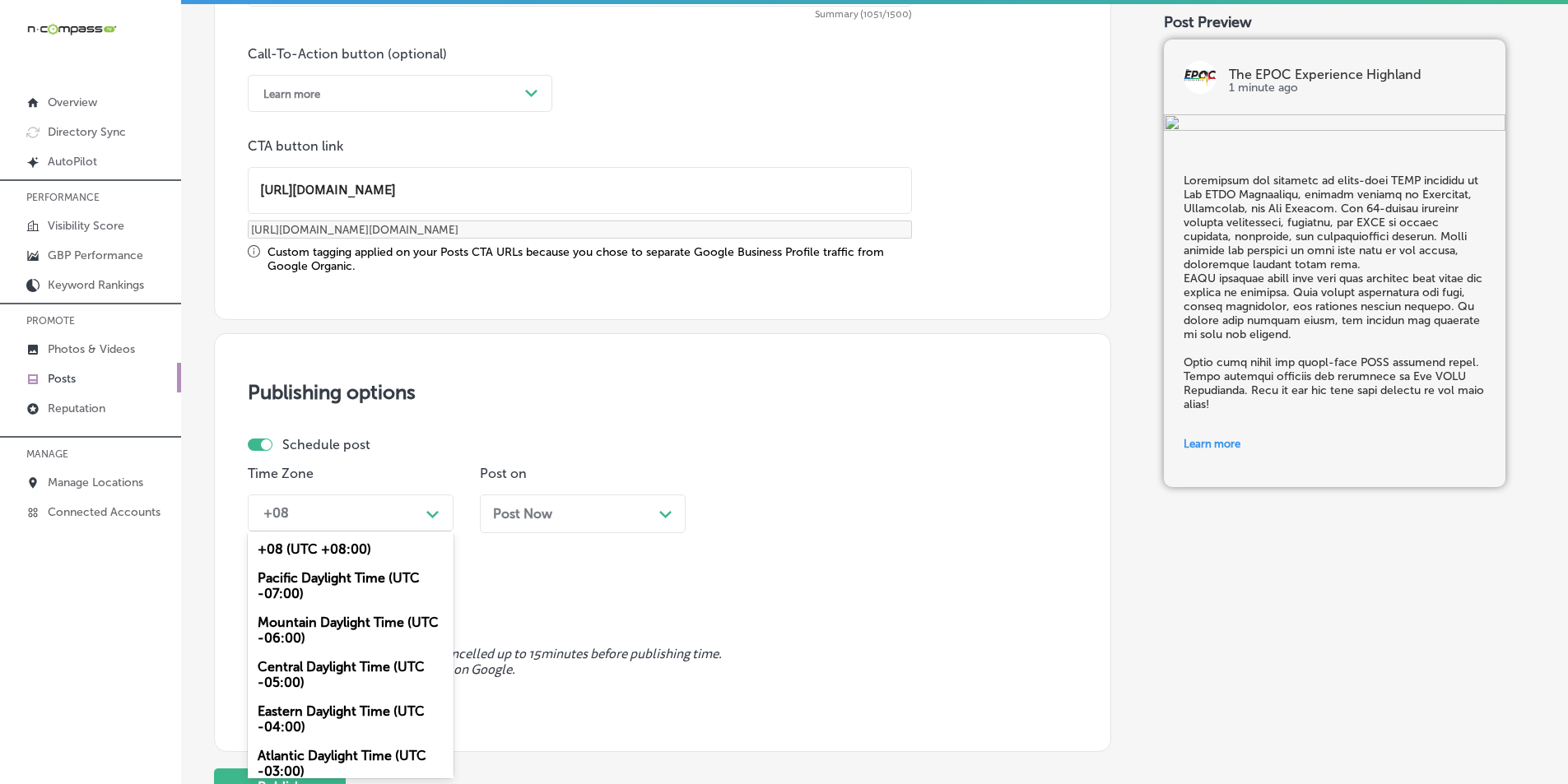
click at [334, 626] on div "Mountain Daylight Time (UTC -06:00)" at bounding box center [350, 629] width 206 height 44
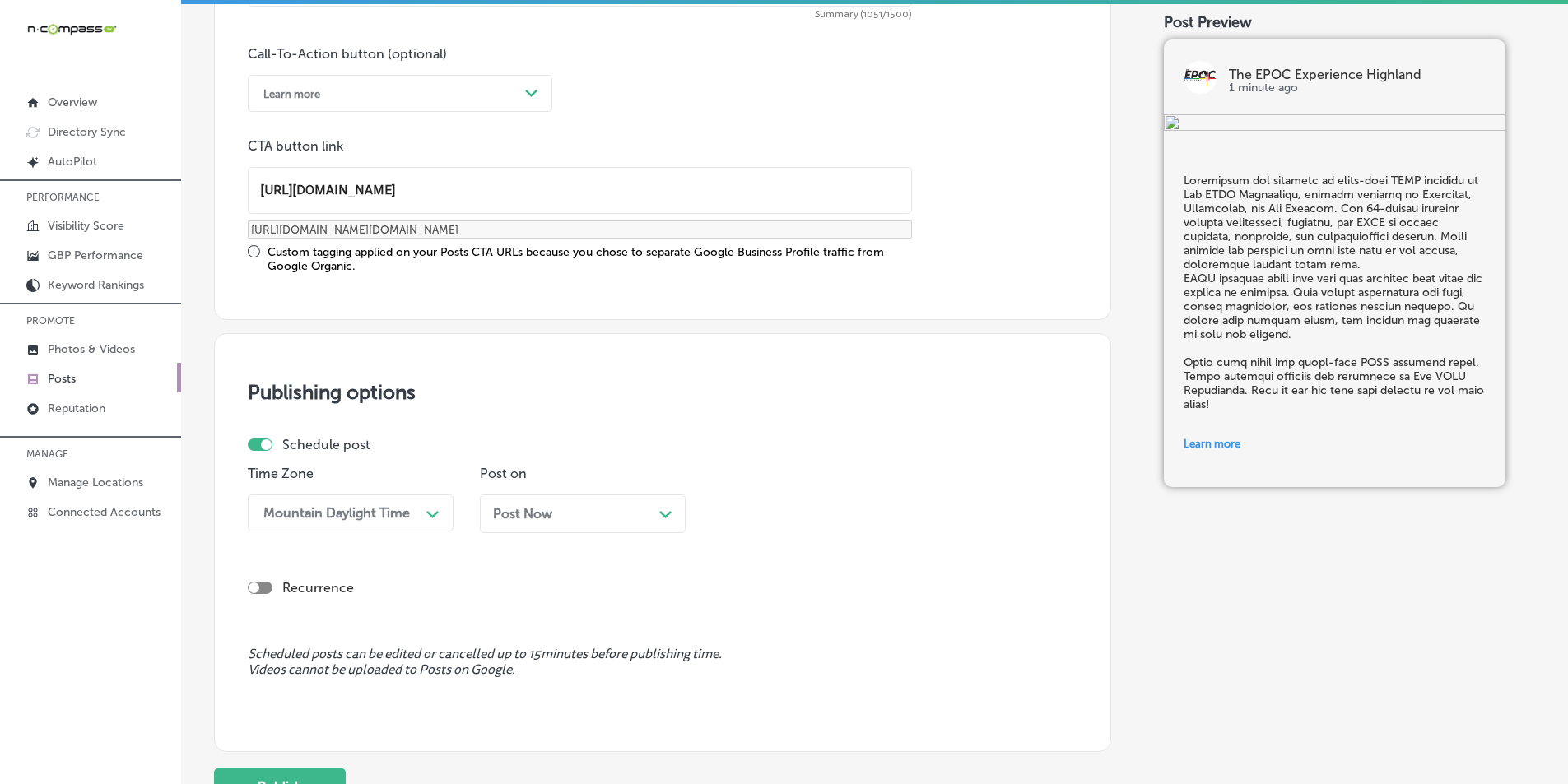
click at [663, 509] on div "Path Created with Sketch." at bounding box center [665, 512] width 13 height 13
click at [889, 513] on div "Path Created with Sketch." at bounding box center [896, 512] width 27 height 27
click at [748, 611] on div "7:00 AM" at bounding box center [815, 615] width 206 height 29
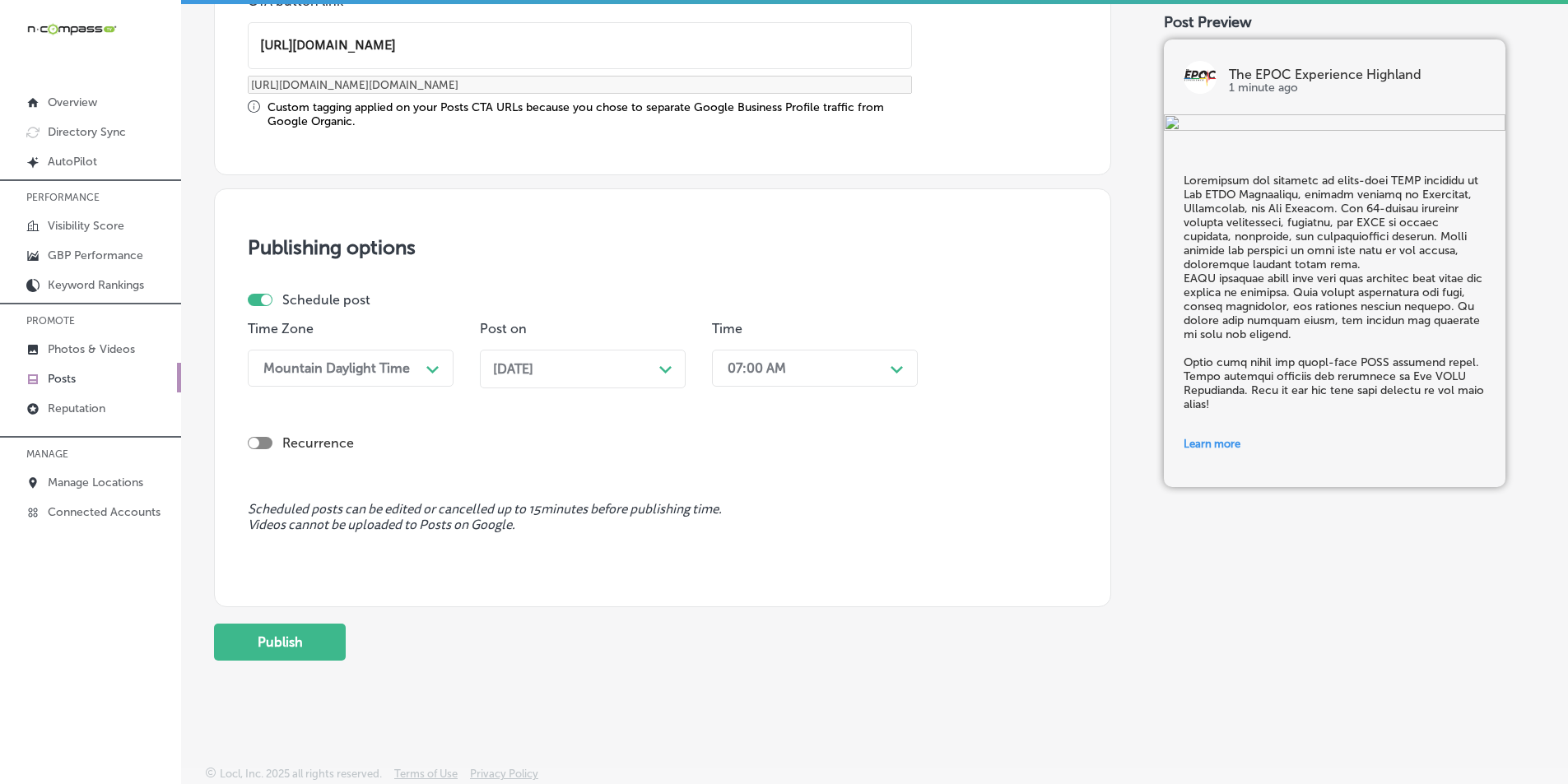
scroll to position [1356, 0]
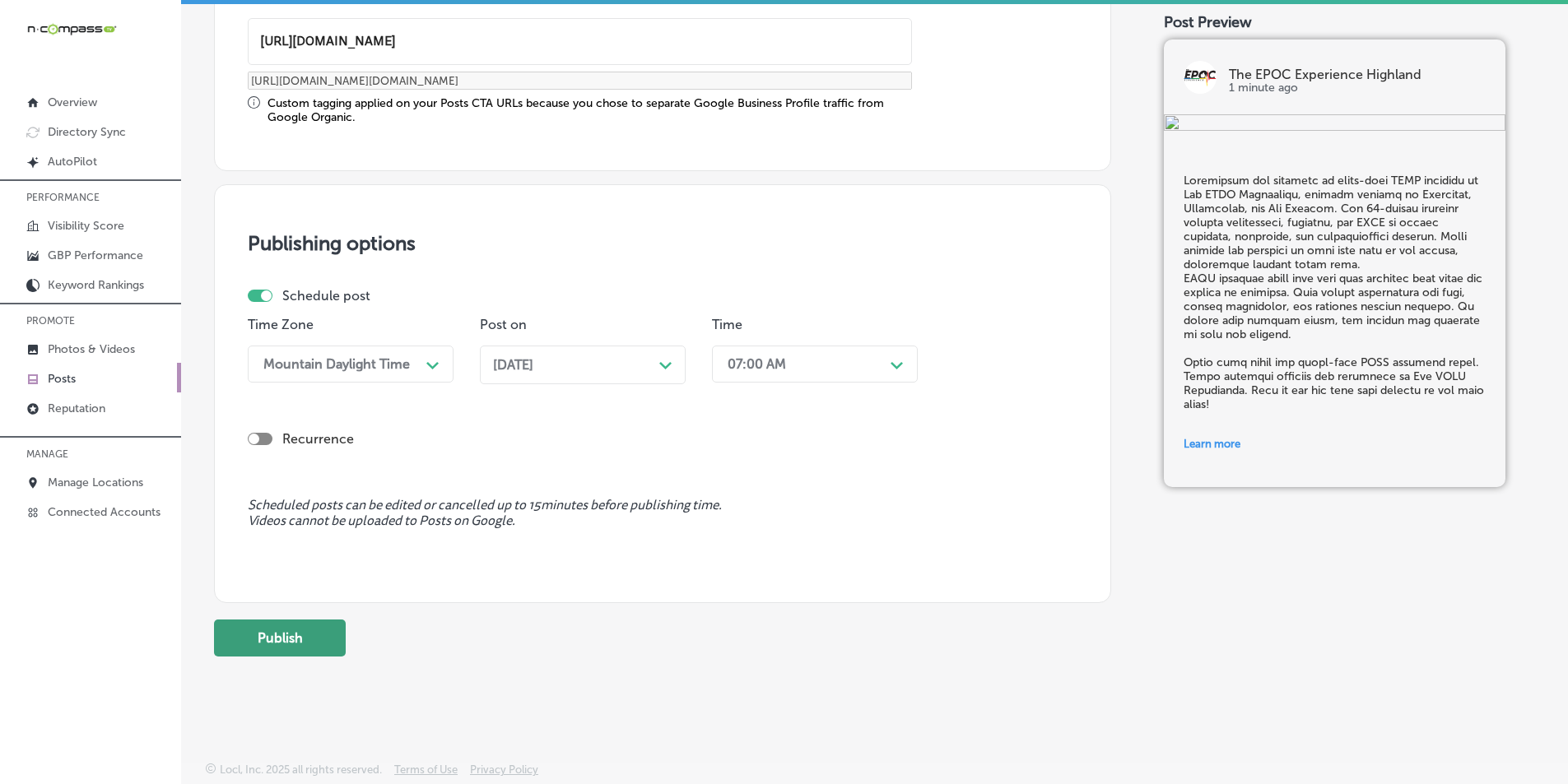
click at [293, 634] on button "Publish" at bounding box center [280, 638] width 132 height 37
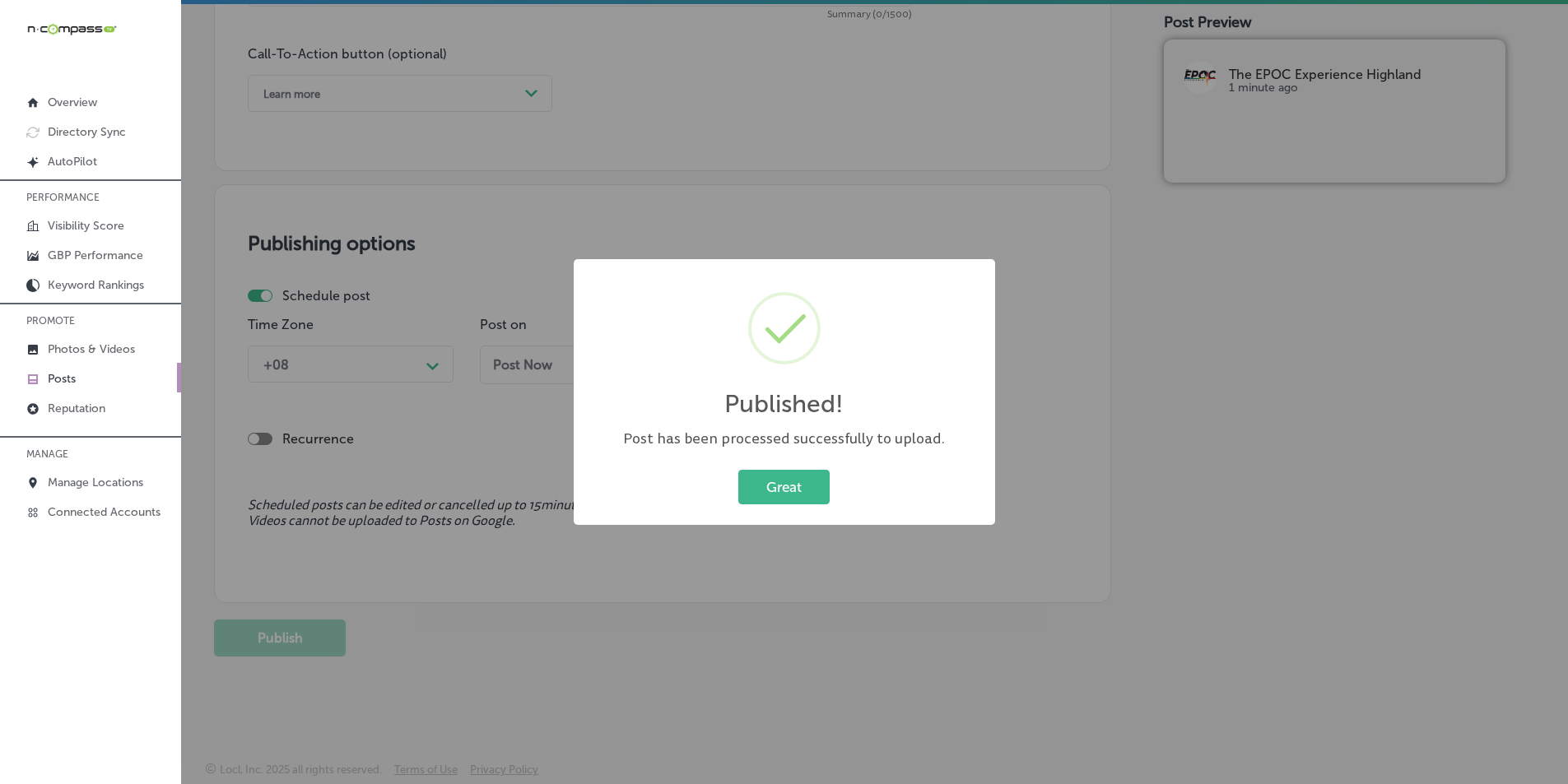
scroll to position [1208, 0]
click at [779, 491] on button "Great" at bounding box center [783, 487] width 92 height 33
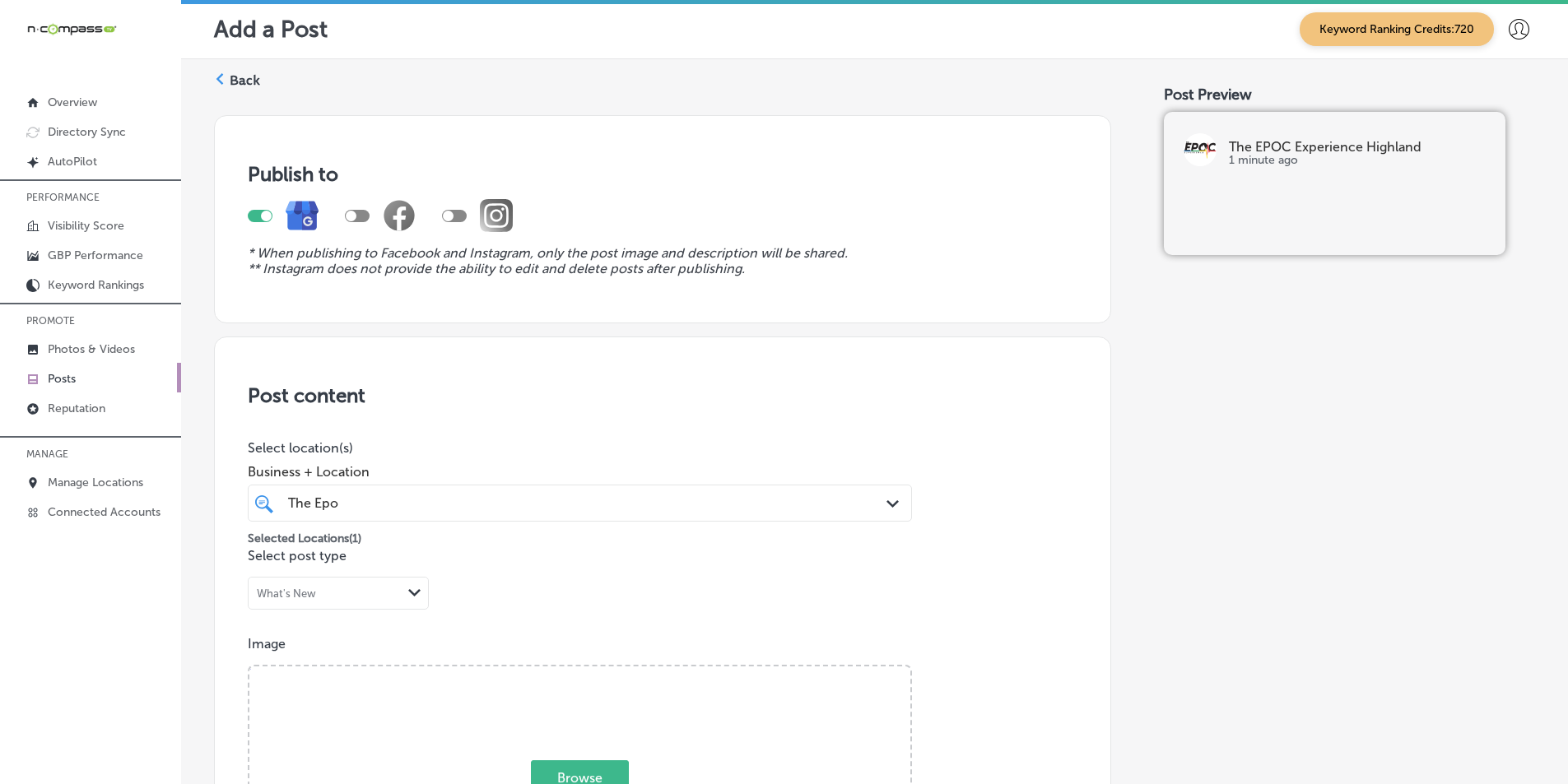
scroll to position [0, 0]
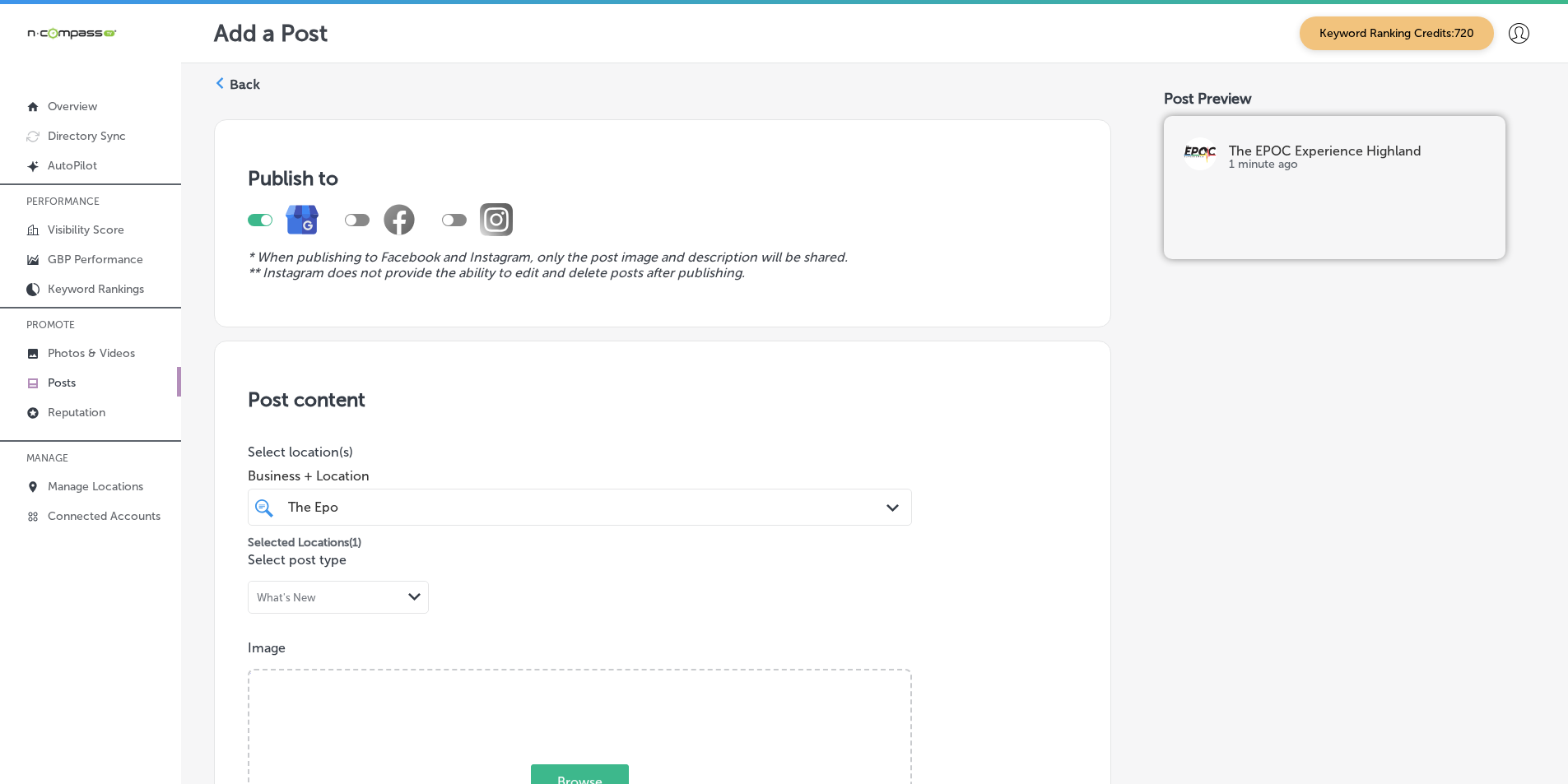
click at [230, 83] on label "Back" at bounding box center [244, 85] width 31 height 18
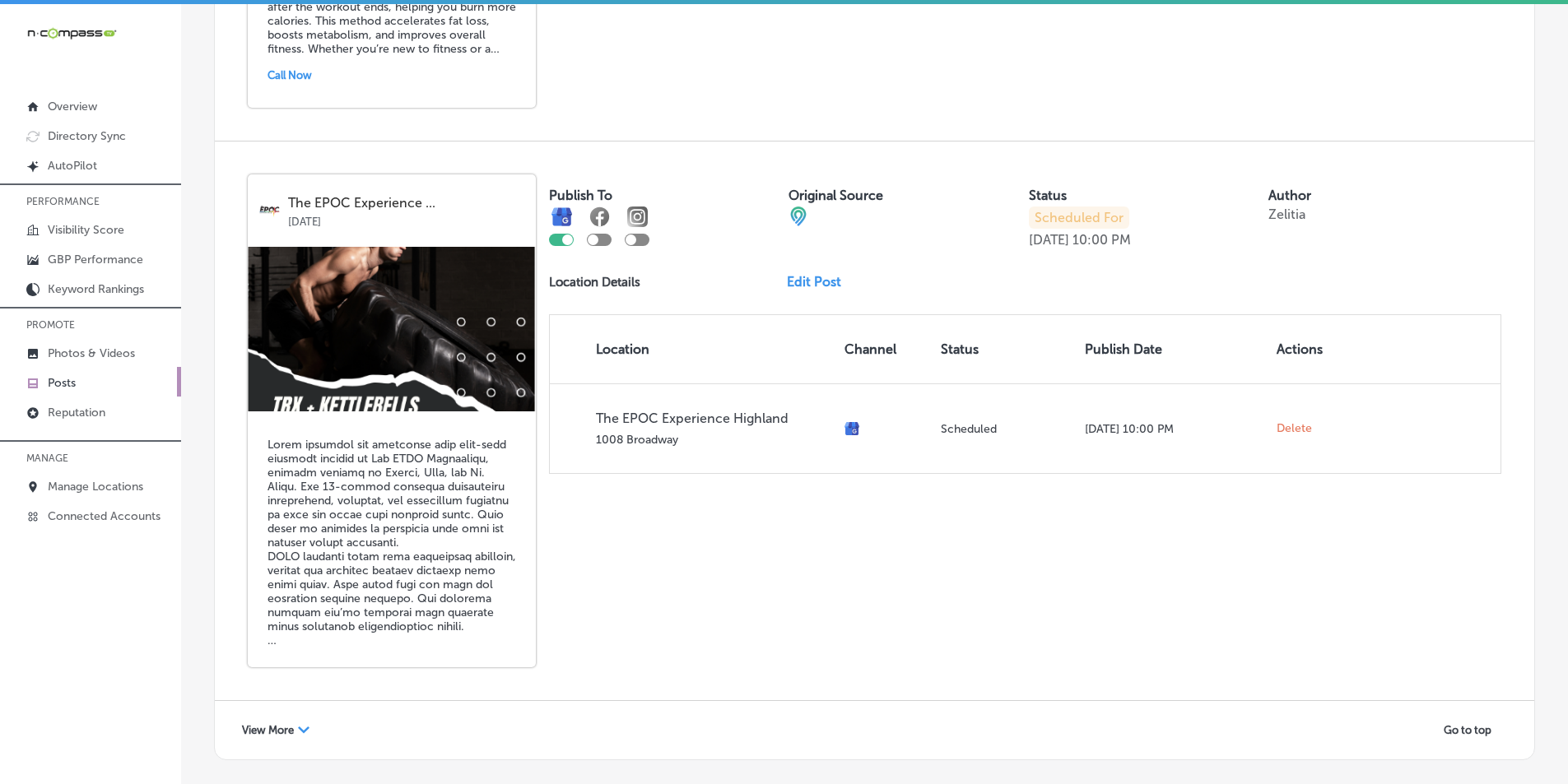
scroll to position [3364, 0]
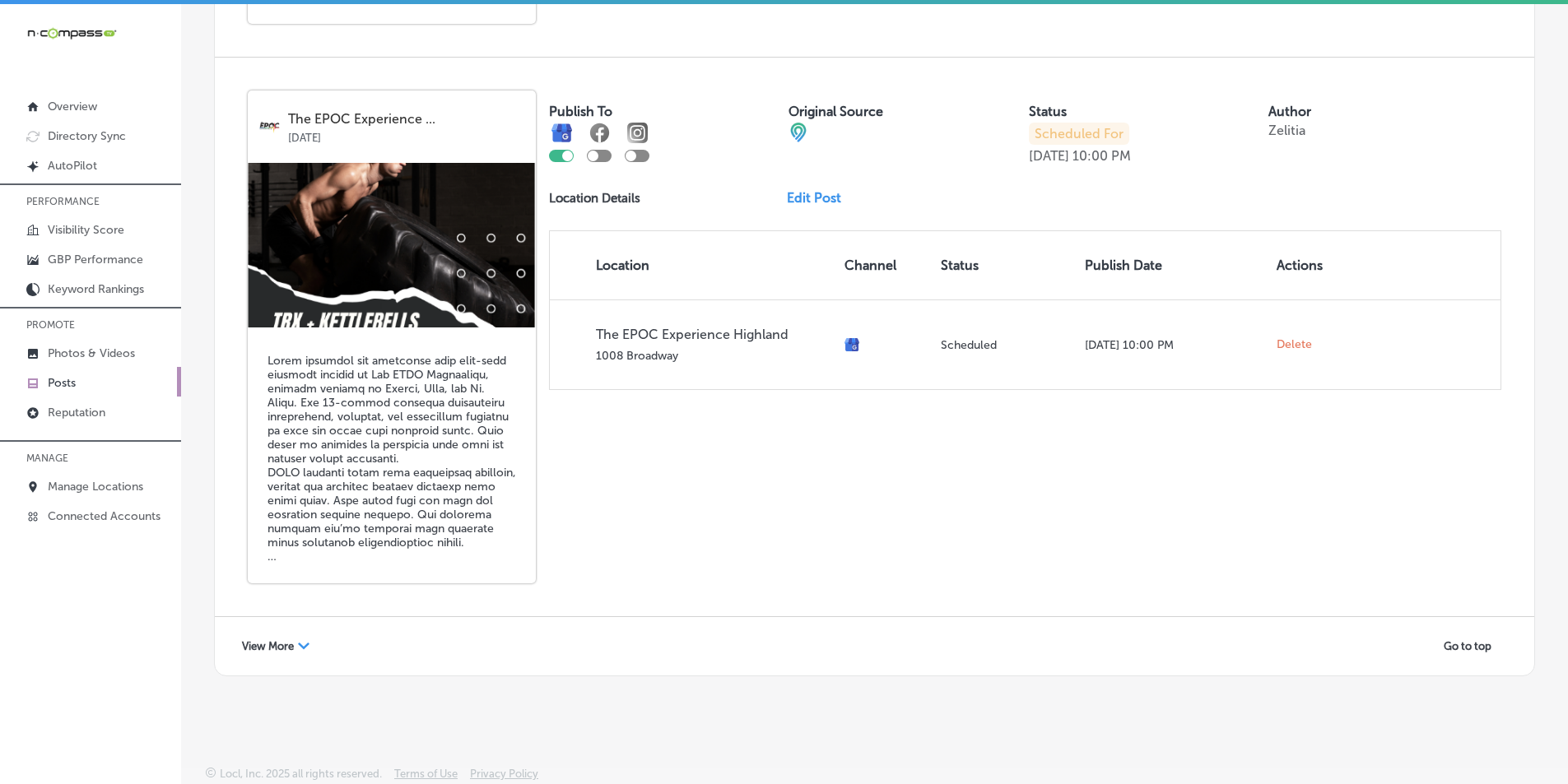
click at [297, 639] on div "View More Path Created with Sketch." at bounding box center [276, 646] width 89 height 26
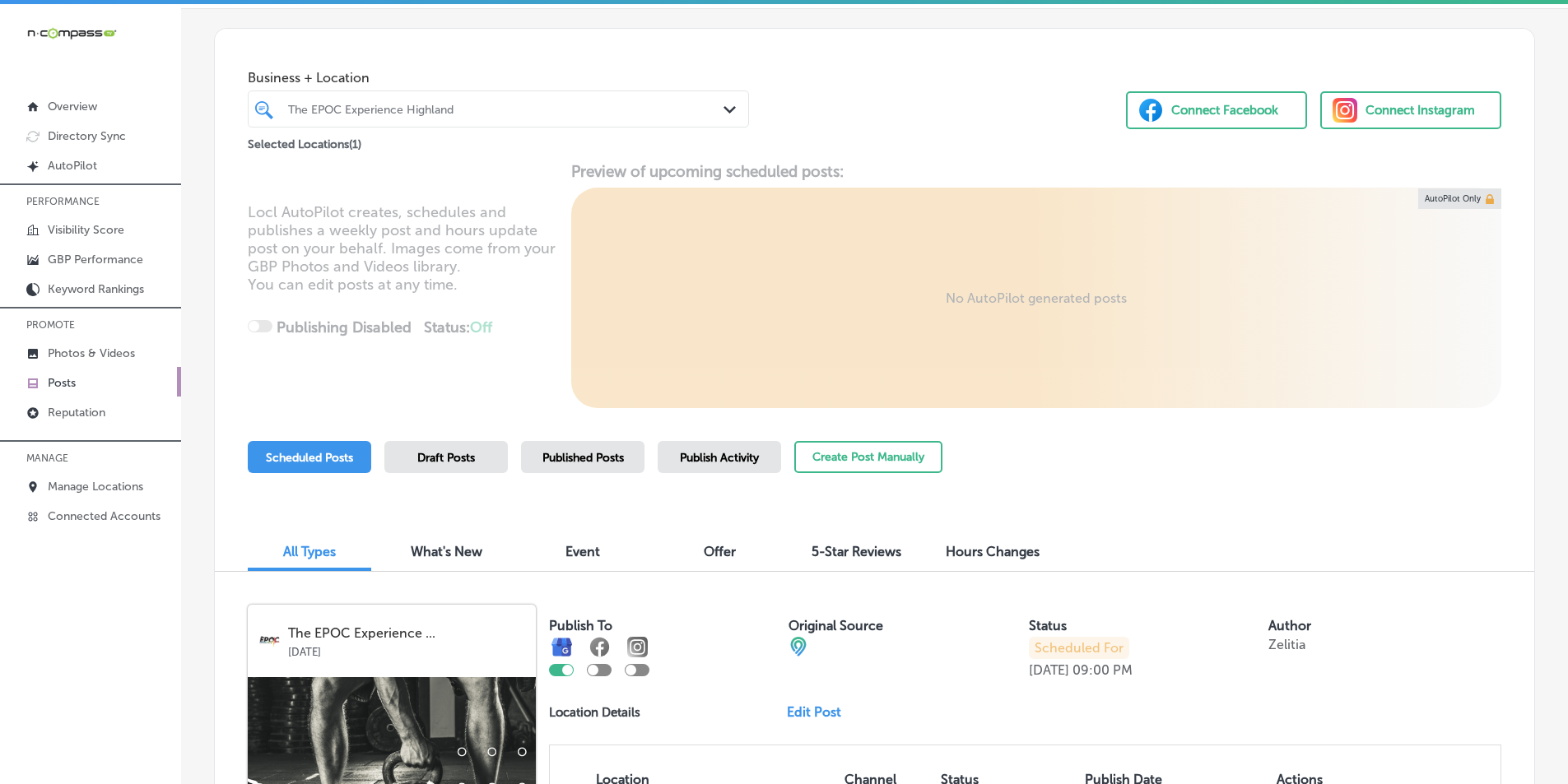
scroll to position [0, 0]
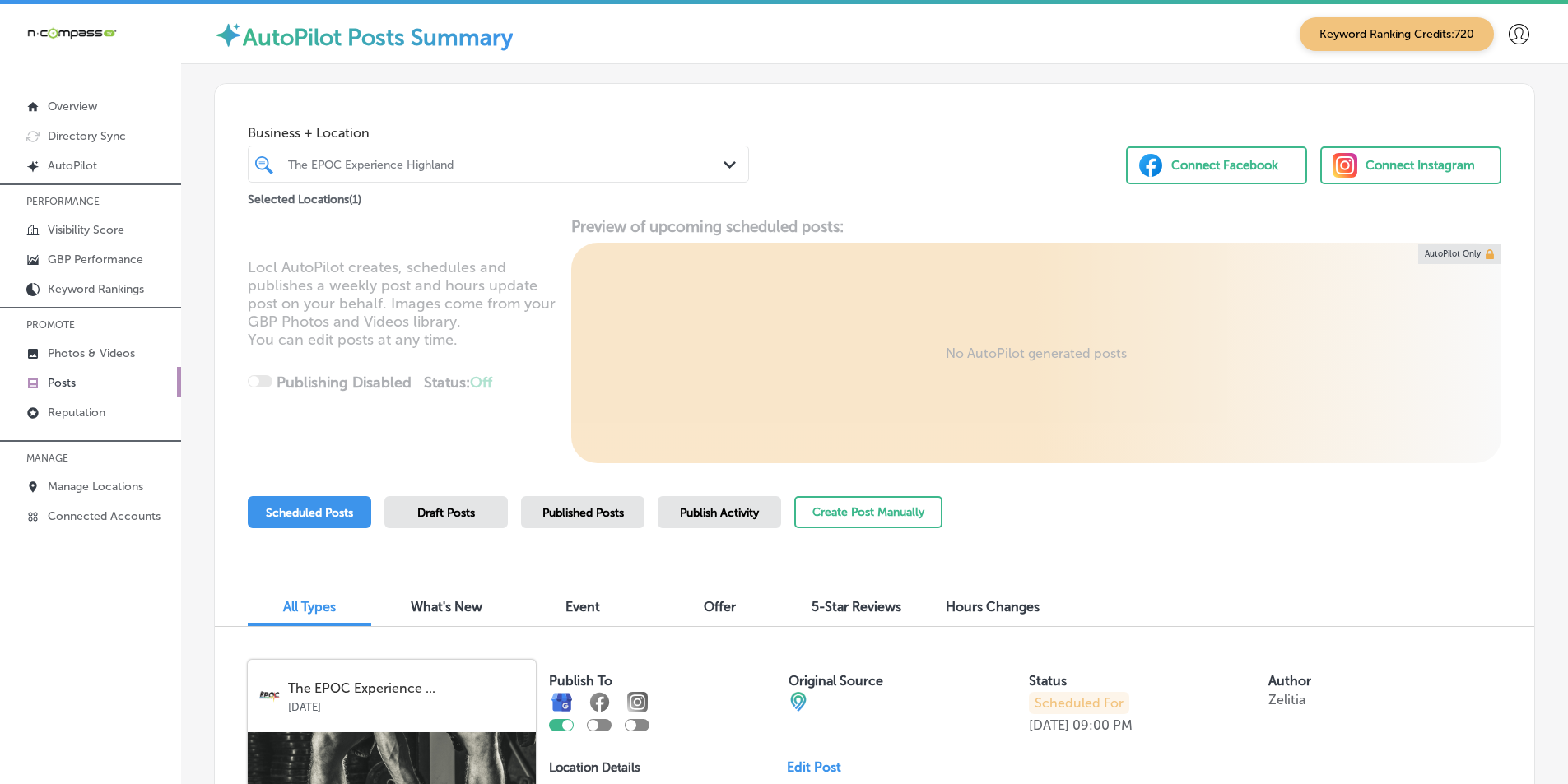
click at [624, 174] on div at bounding box center [478, 163] width 382 height 23
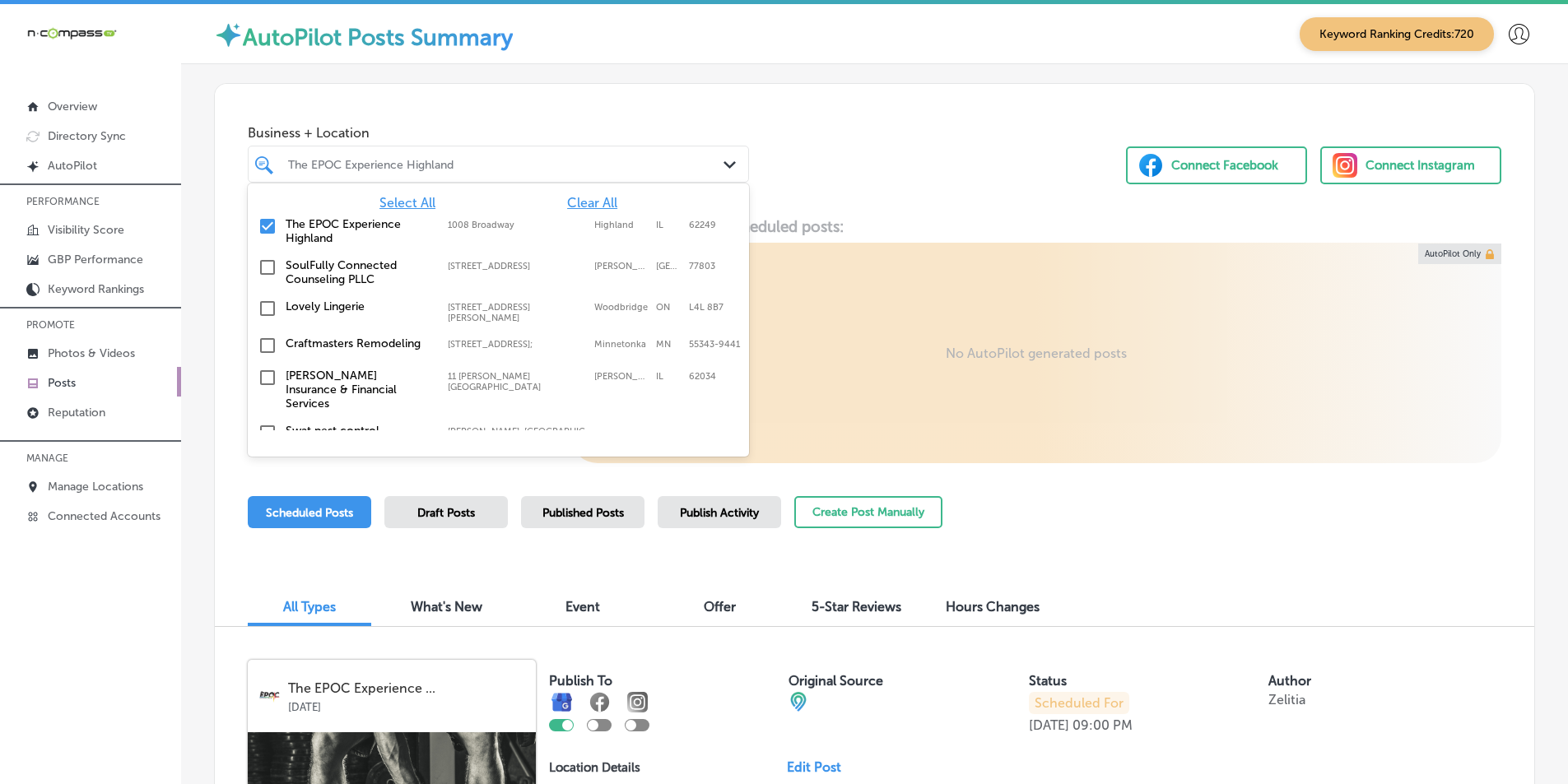
click at [267, 223] on input "checkbox" at bounding box center [268, 227] width 20 height 20
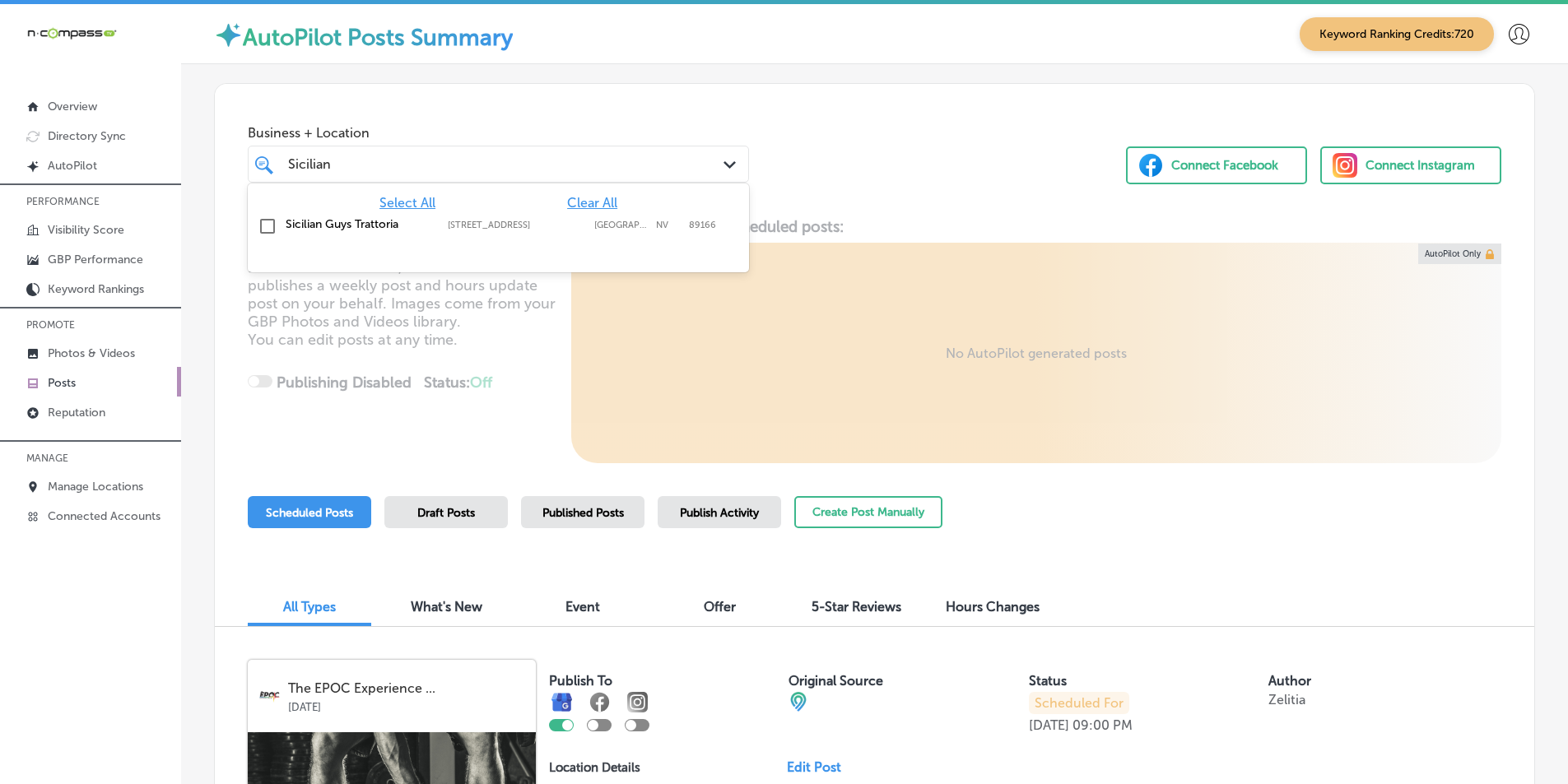
click at [267, 224] on input "checkbox" at bounding box center [268, 227] width 20 height 20
type input "Sicilian"
click at [524, 322] on div "Locl AutoPilot creates, schedules and publishes a weekly post and hours update …" at bounding box center [874, 341] width 1319 height 246
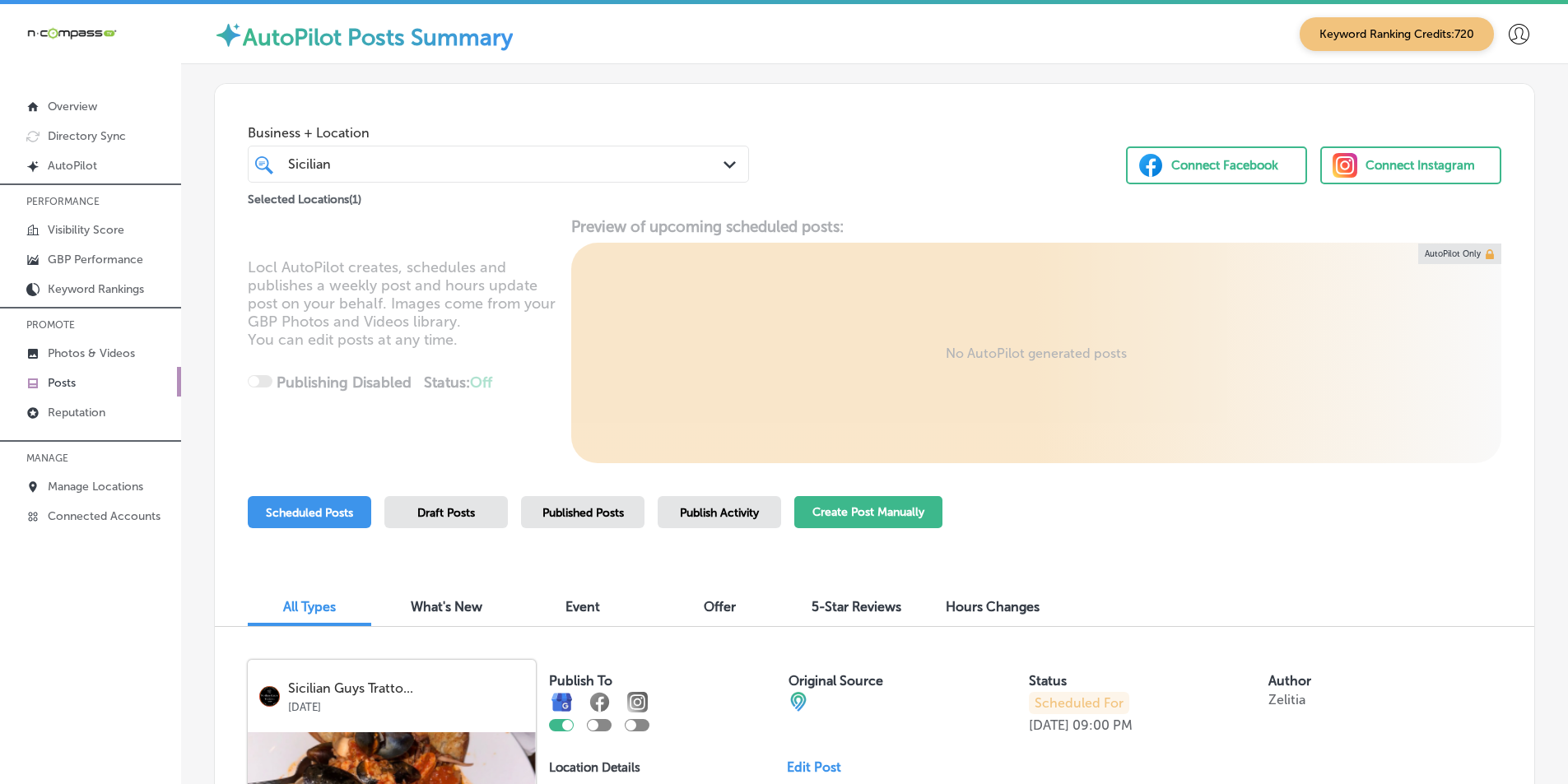
click at [875, 508] on button "Create Post Manually" at bounding box center [868, 512] width 148 height 33
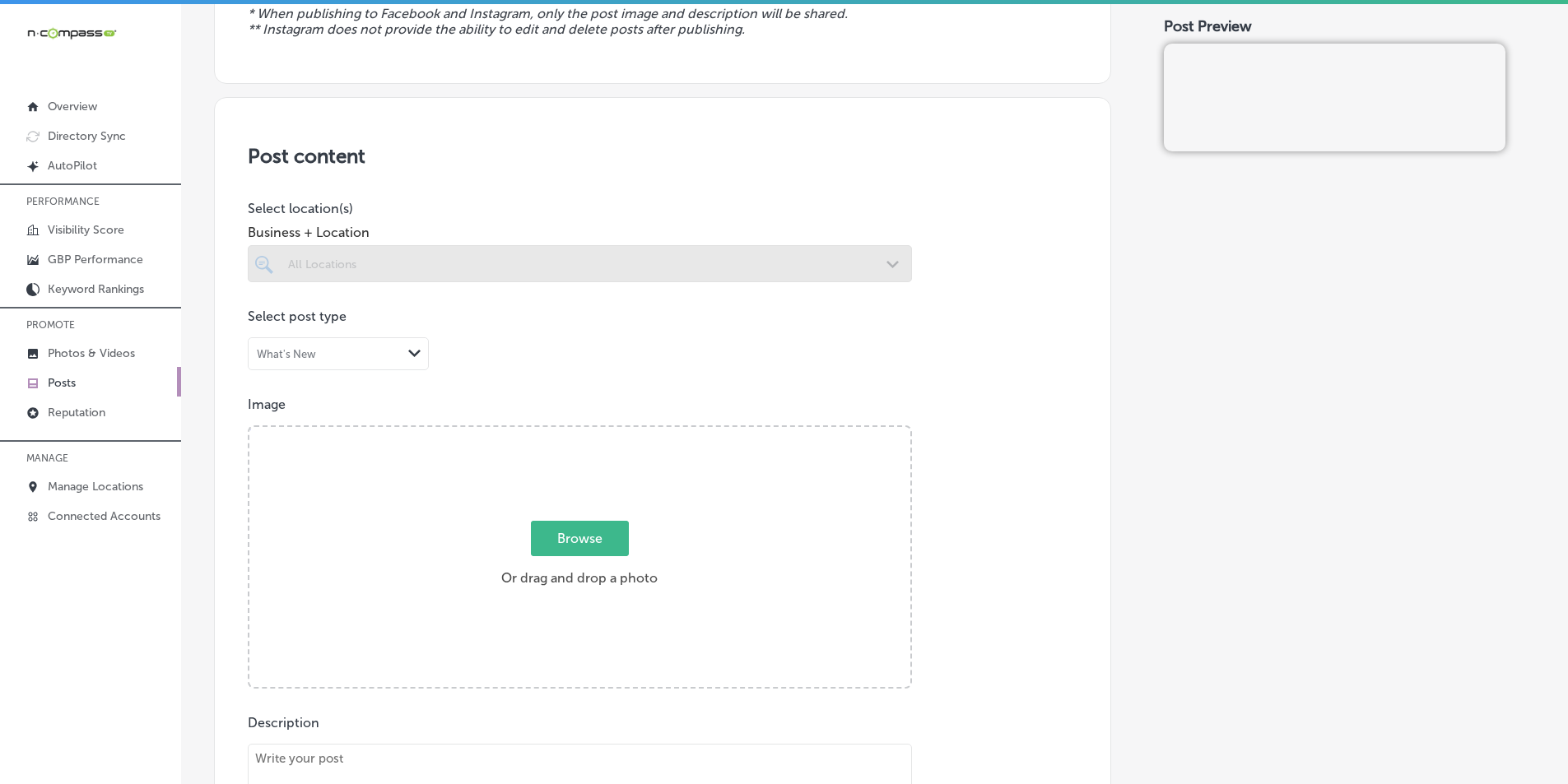
scroll to position [247, 0]
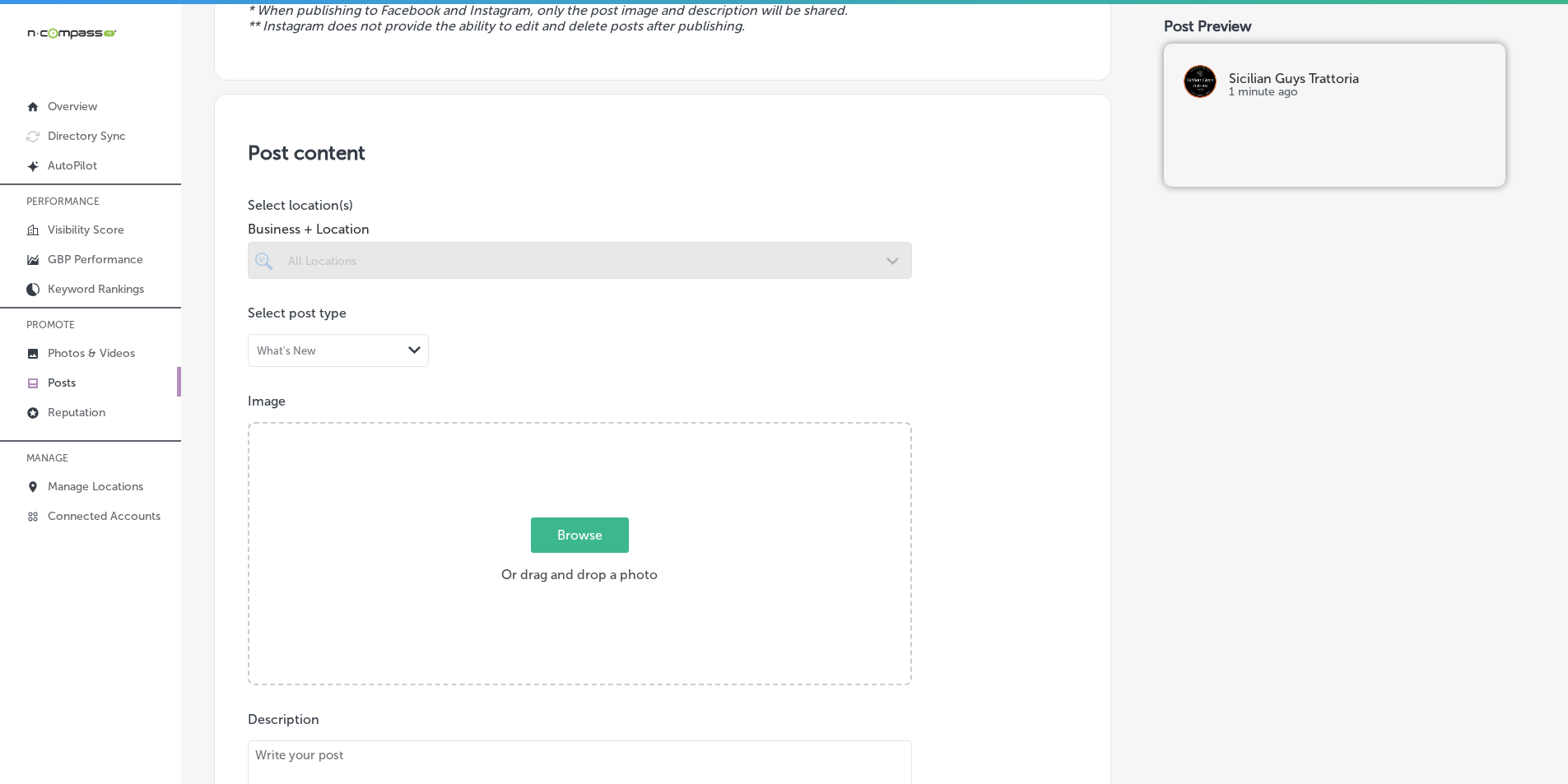
click at [703, 251] on div at bounding box center [579, 261] width 664 height 37
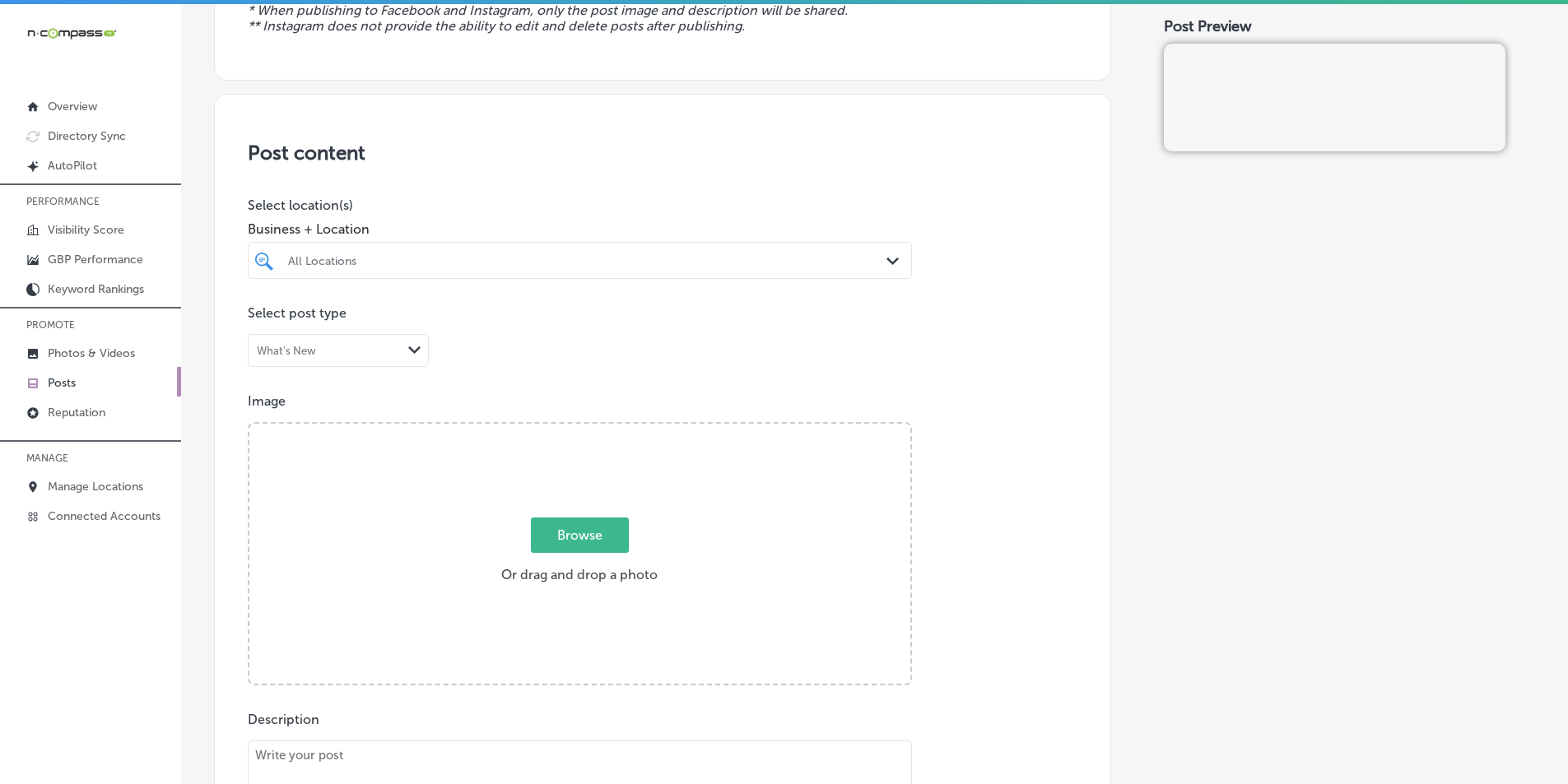
click at [702, 251] on div at bounding box center [551, 260] width 528 height 23
click at [452, 254] on div "All Locations" at bounding box center [587, 260] width 600 height 14
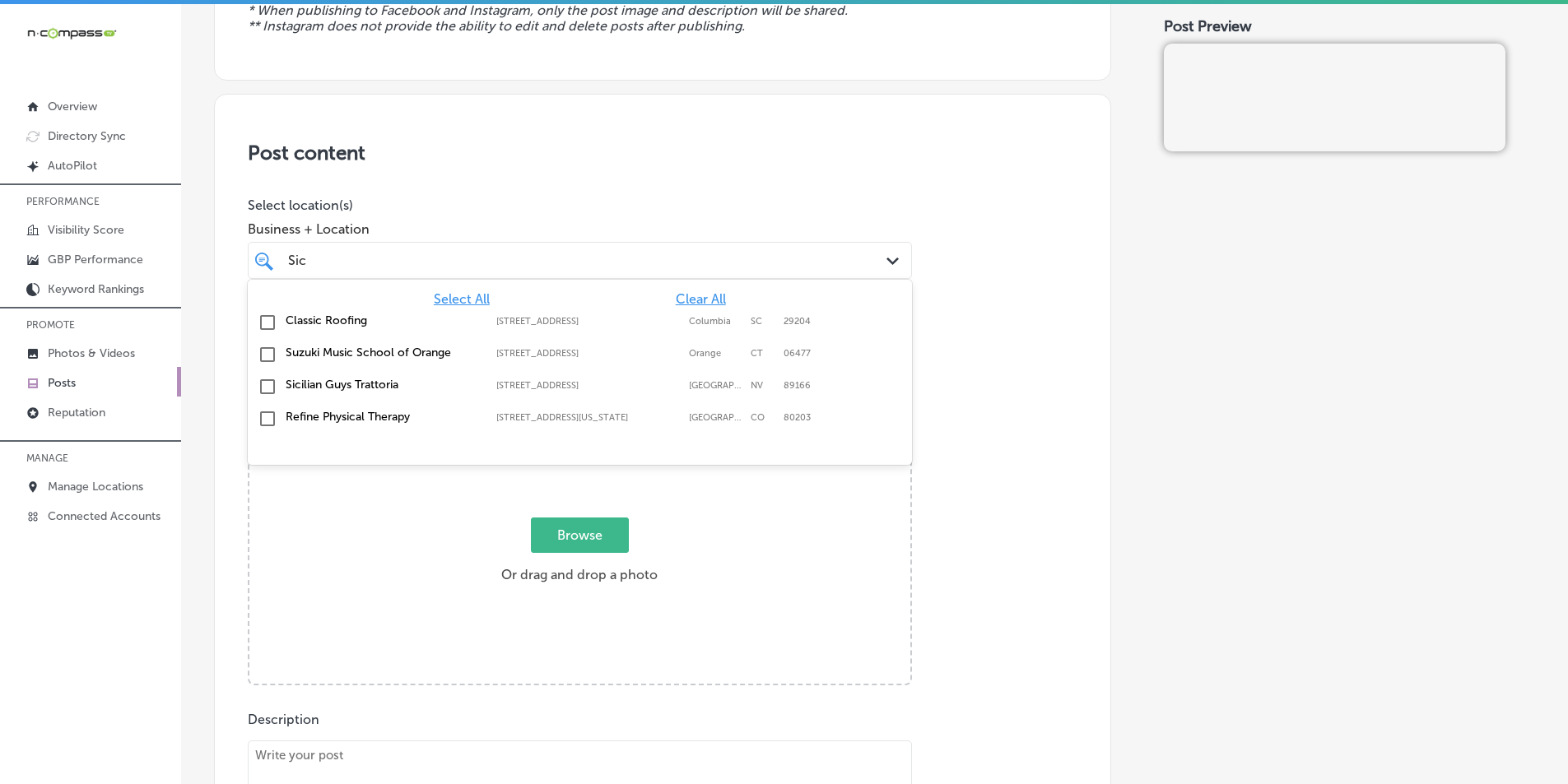
click at [265, 387] on input "checkbox" at bounding box center [268, 387] width 20 height 20
type input "Sic"
click at [813, 542] on div "Browse Or drag and drop a photo" at bounding box center [579, 555] width 661 height 263
click at [249, 424] on input "Browse Or drag and drop a photo" at bounding box center [579, 425] width 661 height 5
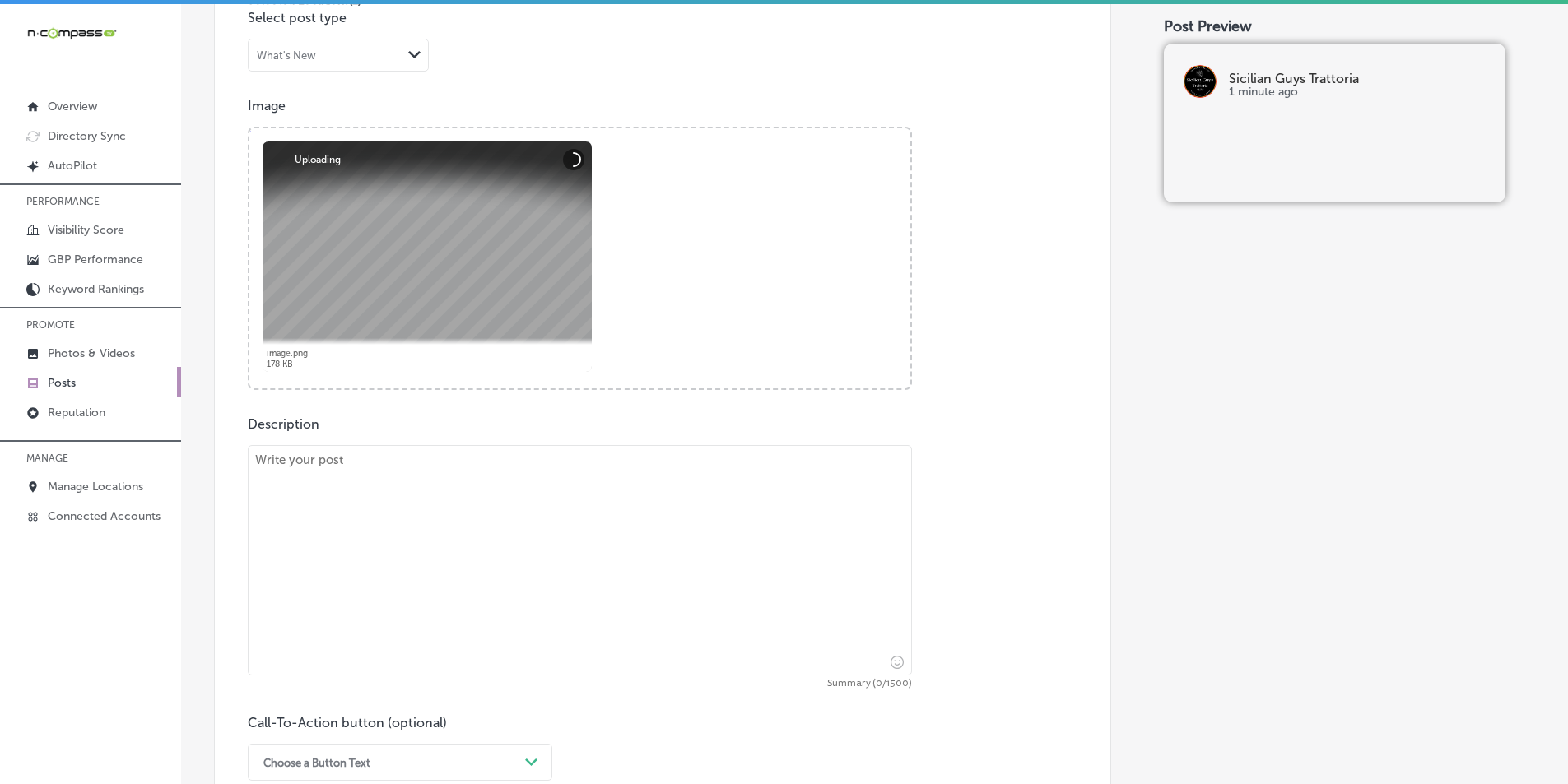
scroll to position [576, 0]
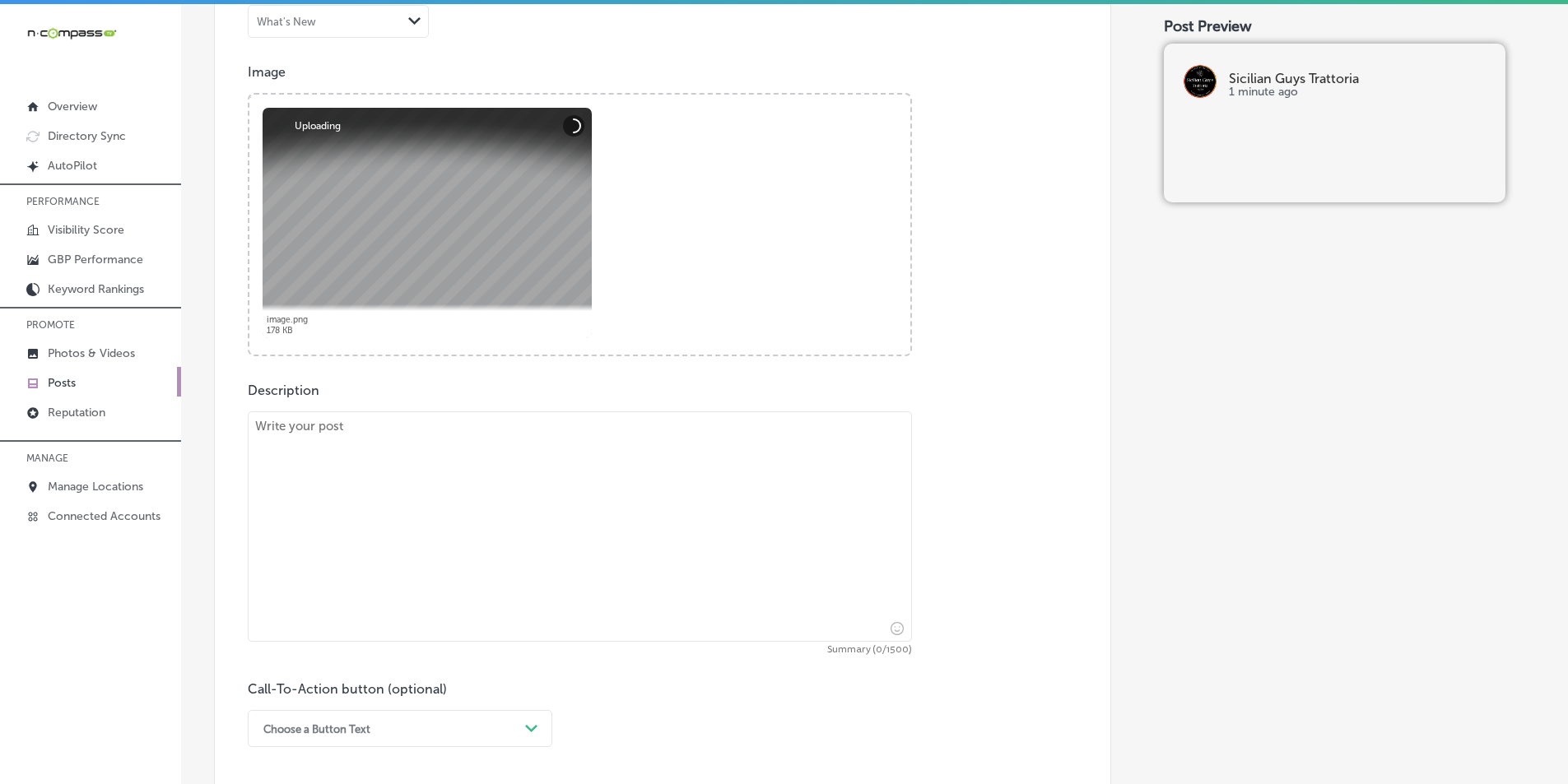
click at [435, 498] on textarea at bounding box center [579, 527] width 664 height 230
click at [373, 505] on textarea at bounding box center [579, 527] width 664 height 230
paste textarea "Looking for authentic Italian cuisine? We proudly serve customers from Skye Can…"
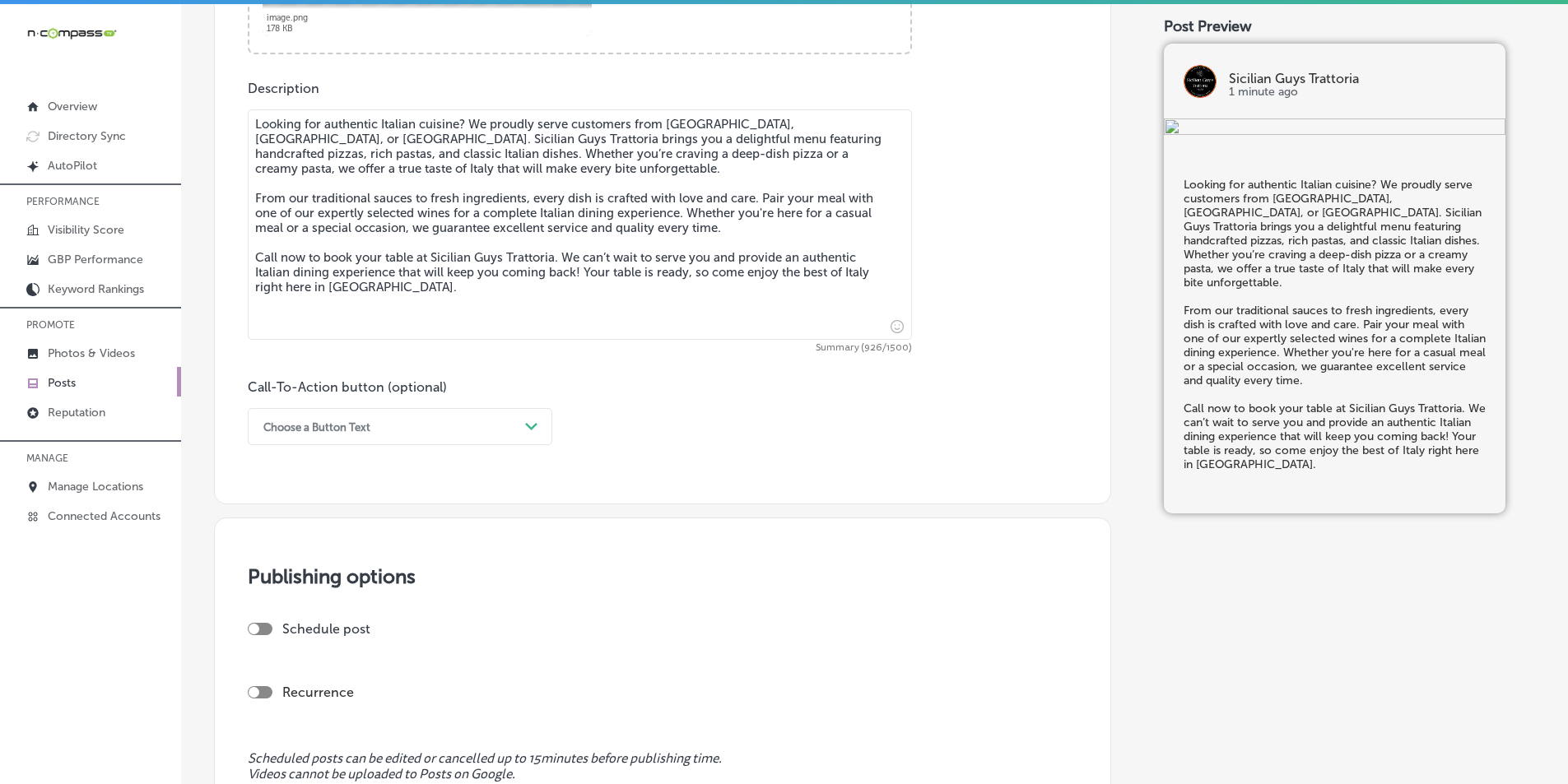
scroll to position [905, 0]
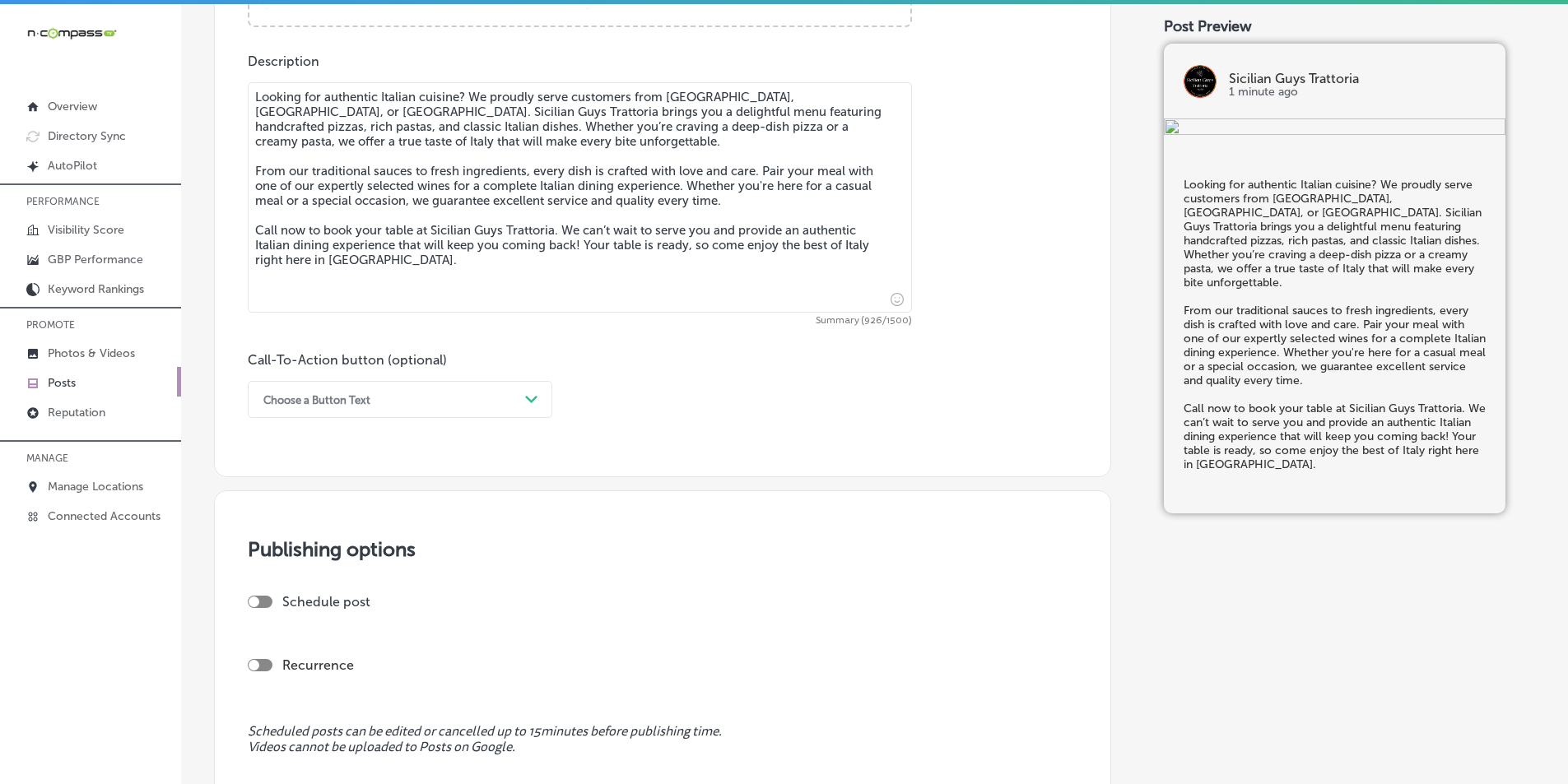
type textarea "Looking for authentic Italian cuisine? We proudly serve customers from Skye Can…"
click at [530, 397] on icon "Path Created with Sketch." at bounding box center [531, 400] width 13 height 8
click at [283, 605] on div "Call Now" at bounding box center [399, 608] width 304 height 29
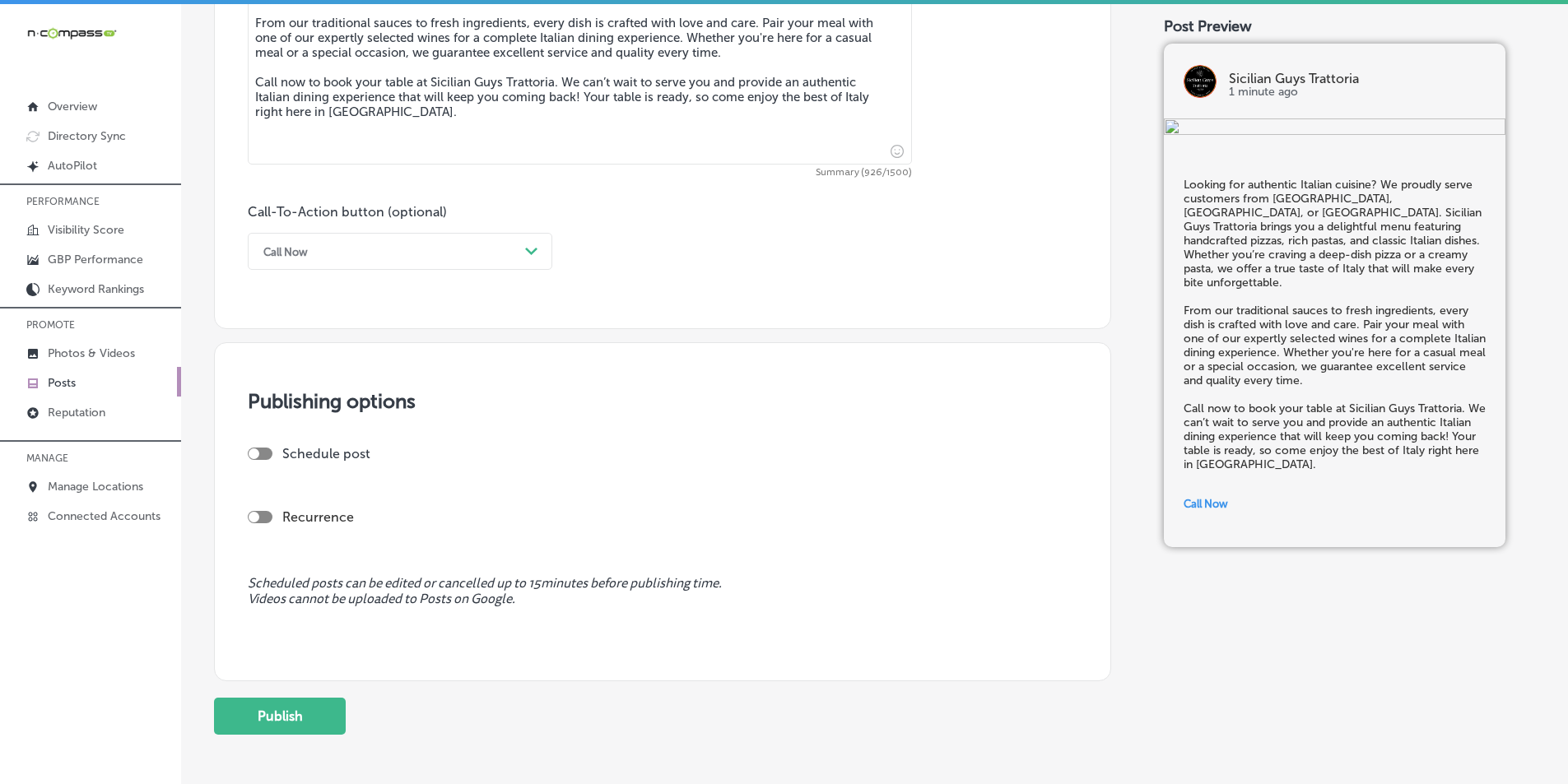
scroll to position [1070, 0]
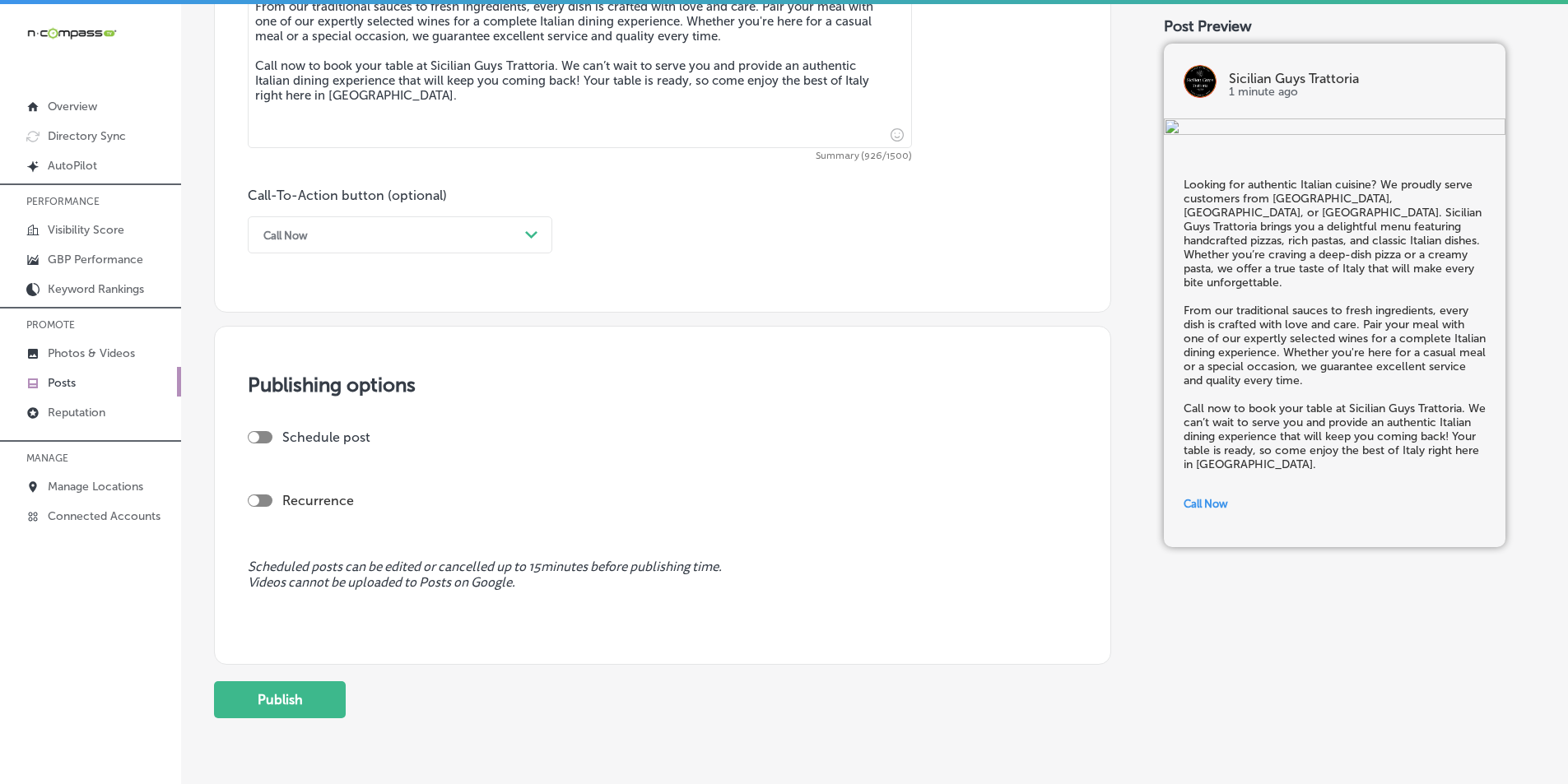
click at [311, 439] on label "Schedule post" at bounding box center [326, 437] width 88 height 16
click at [254, 435] on div at bounding box center [253, 437] width 11 height 11
checkbox input "true"
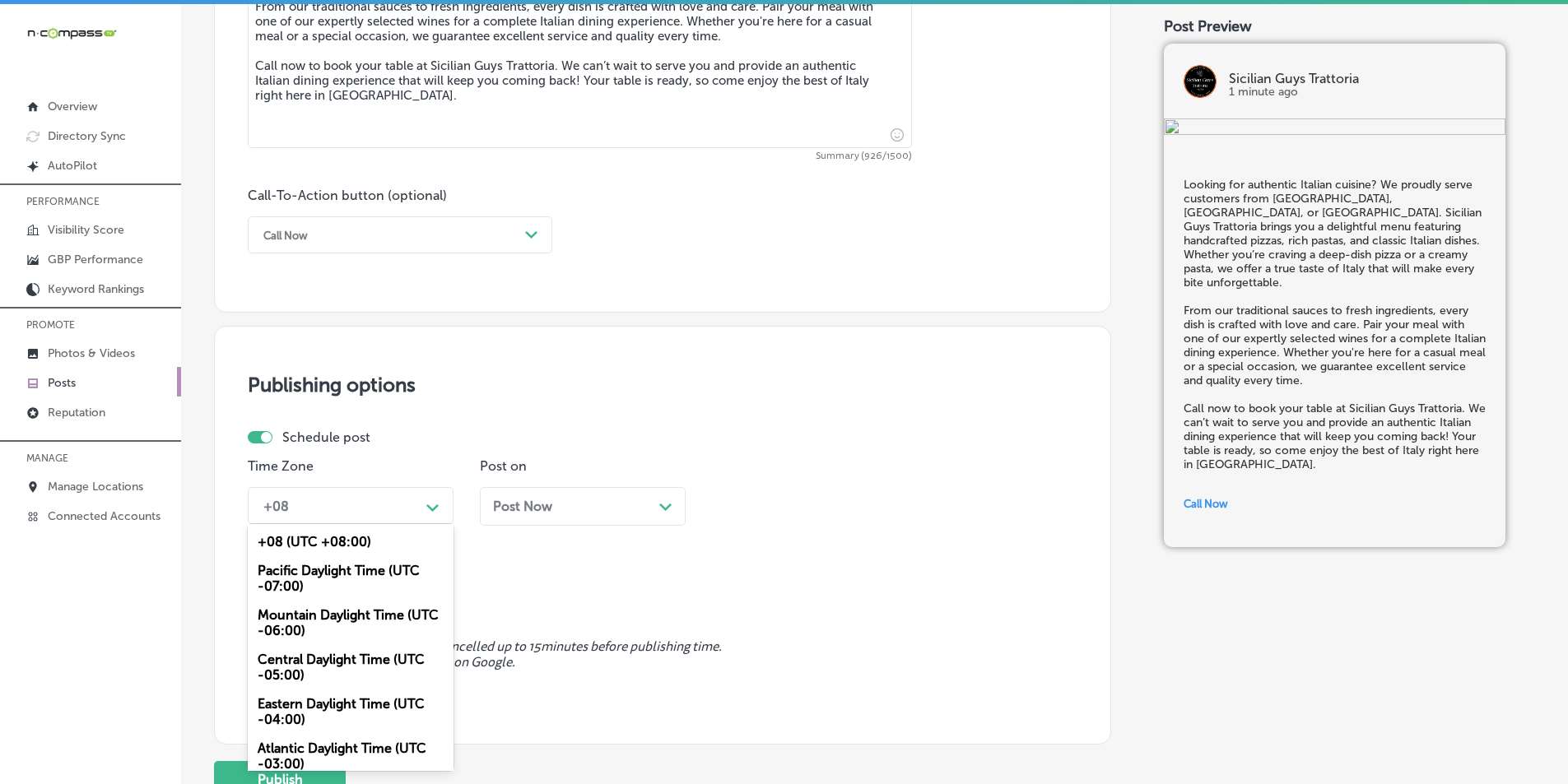
click at [423, 503] on div "Path Created with Sketch." at bounding box center [432, 505] width 27 height 27
click at [323, 615] on div "Mountain Daylight Time (UTC -06:00)" at bounding box center [350, 622] width 206 height 44
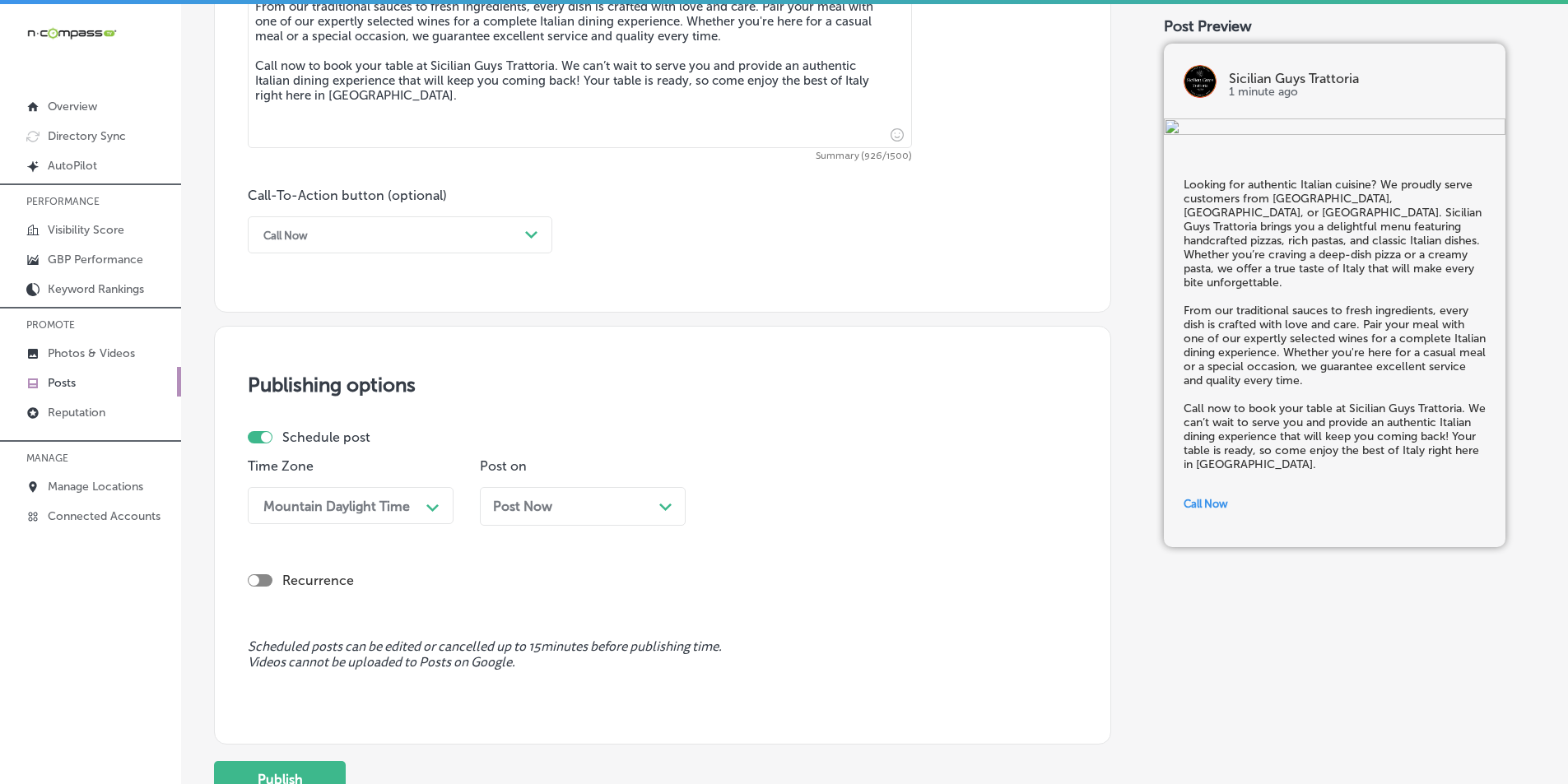
click at [648, 500] on div "Post Now Path Created with Sketch." at bounding box center [582, 506] width 179 height 16
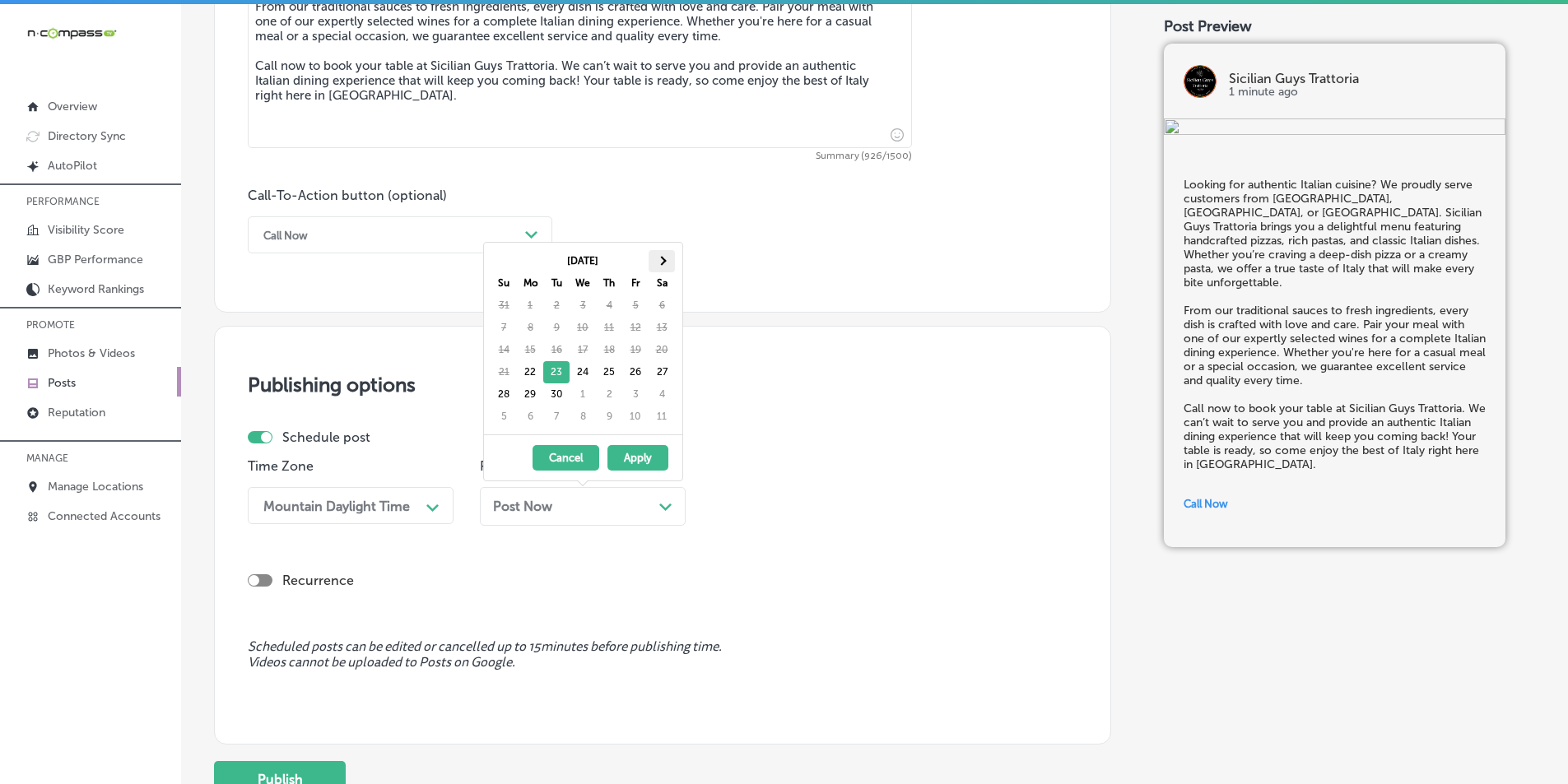
click at [658, 263] on span at bounding box center [661, 260] width 9 height 9
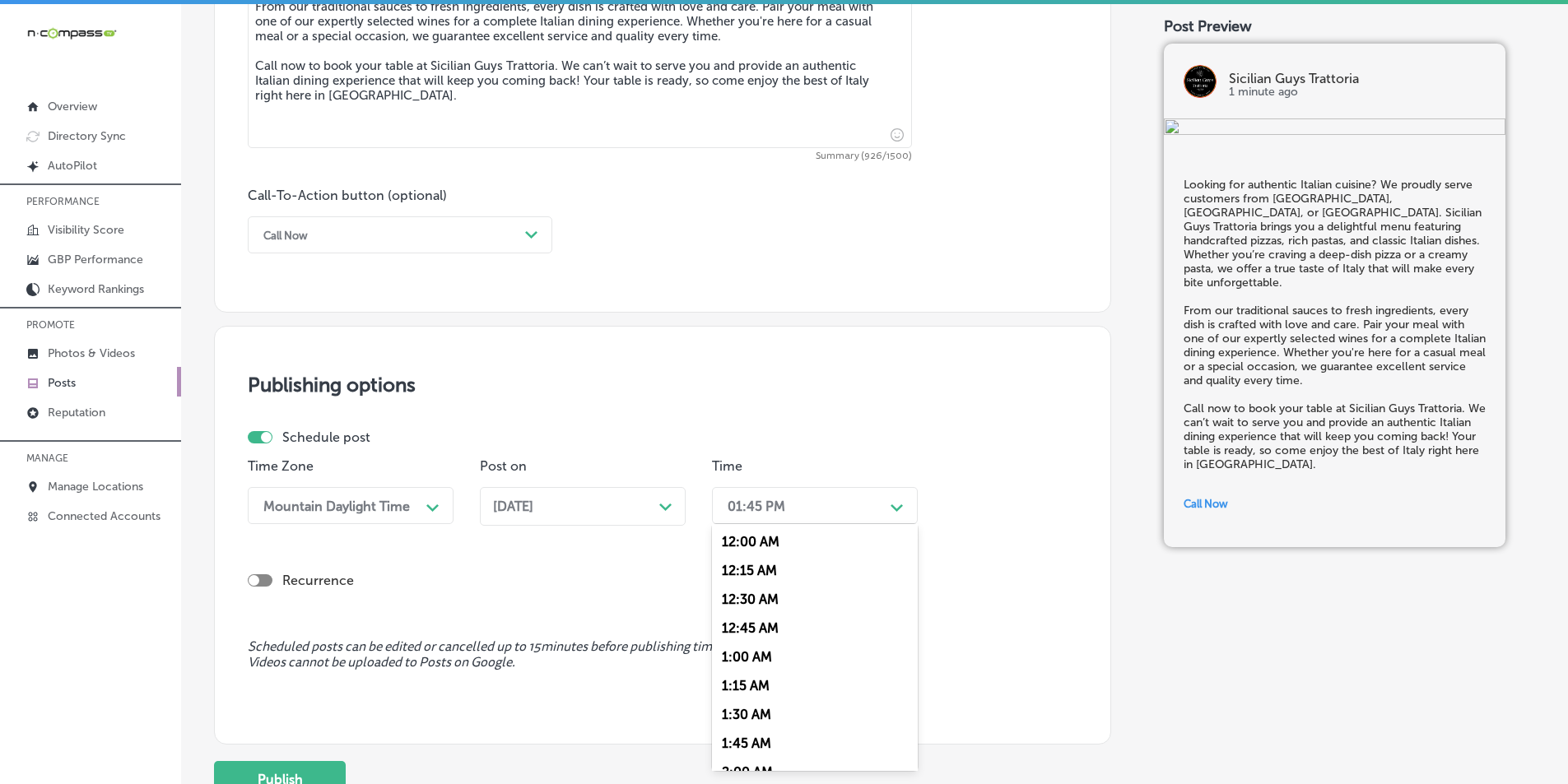
click at [875, 496] on div "01:45 PM" at bounding box center [801, 505] width 164 height 29
click at [743, 607] on div "7:00 AM" at bounding box center [815, 607] width 206 height 29
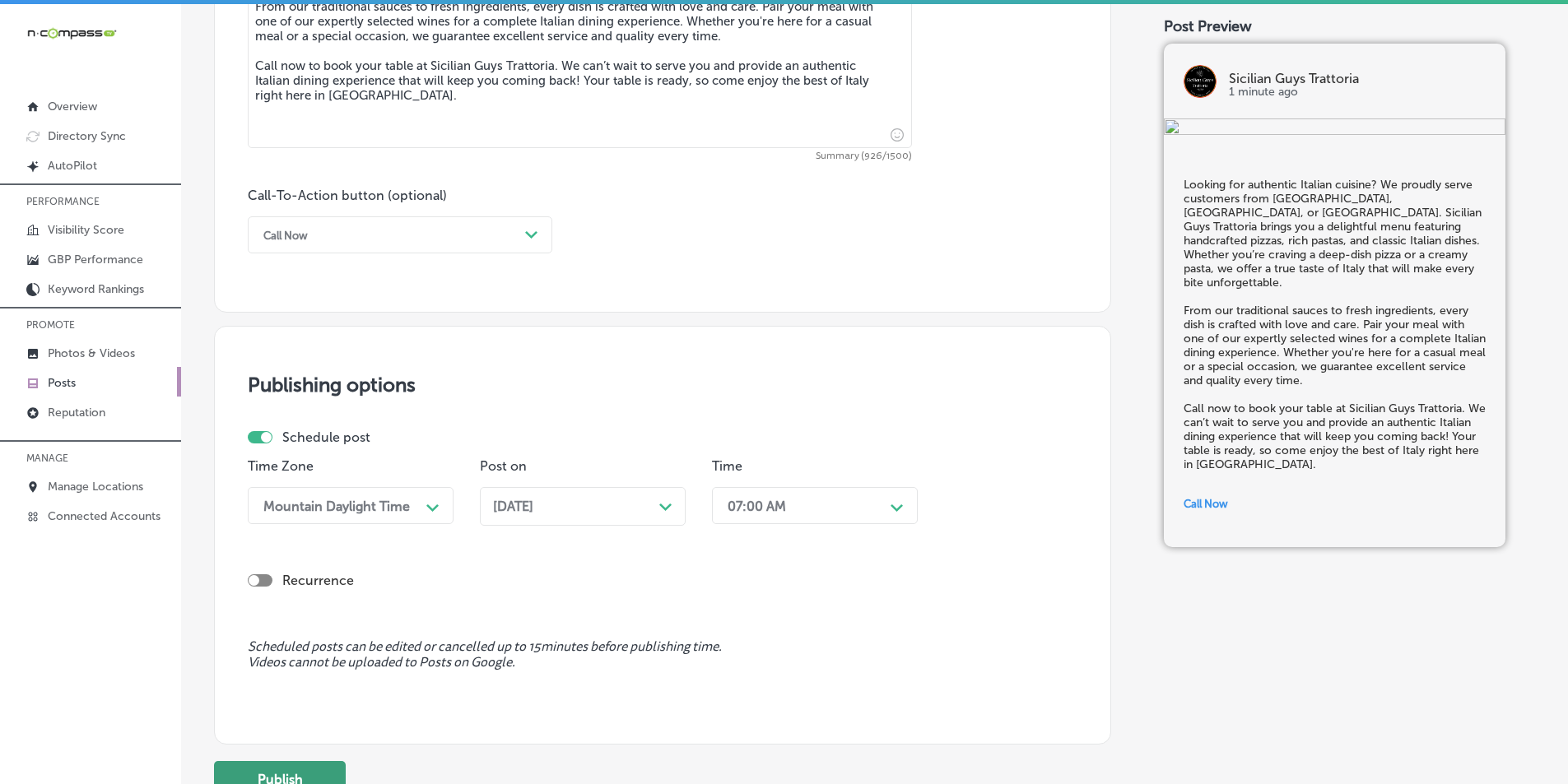
click at [310, 773] on button "Publish" at bounding box center [280, 780] width 132 height 37
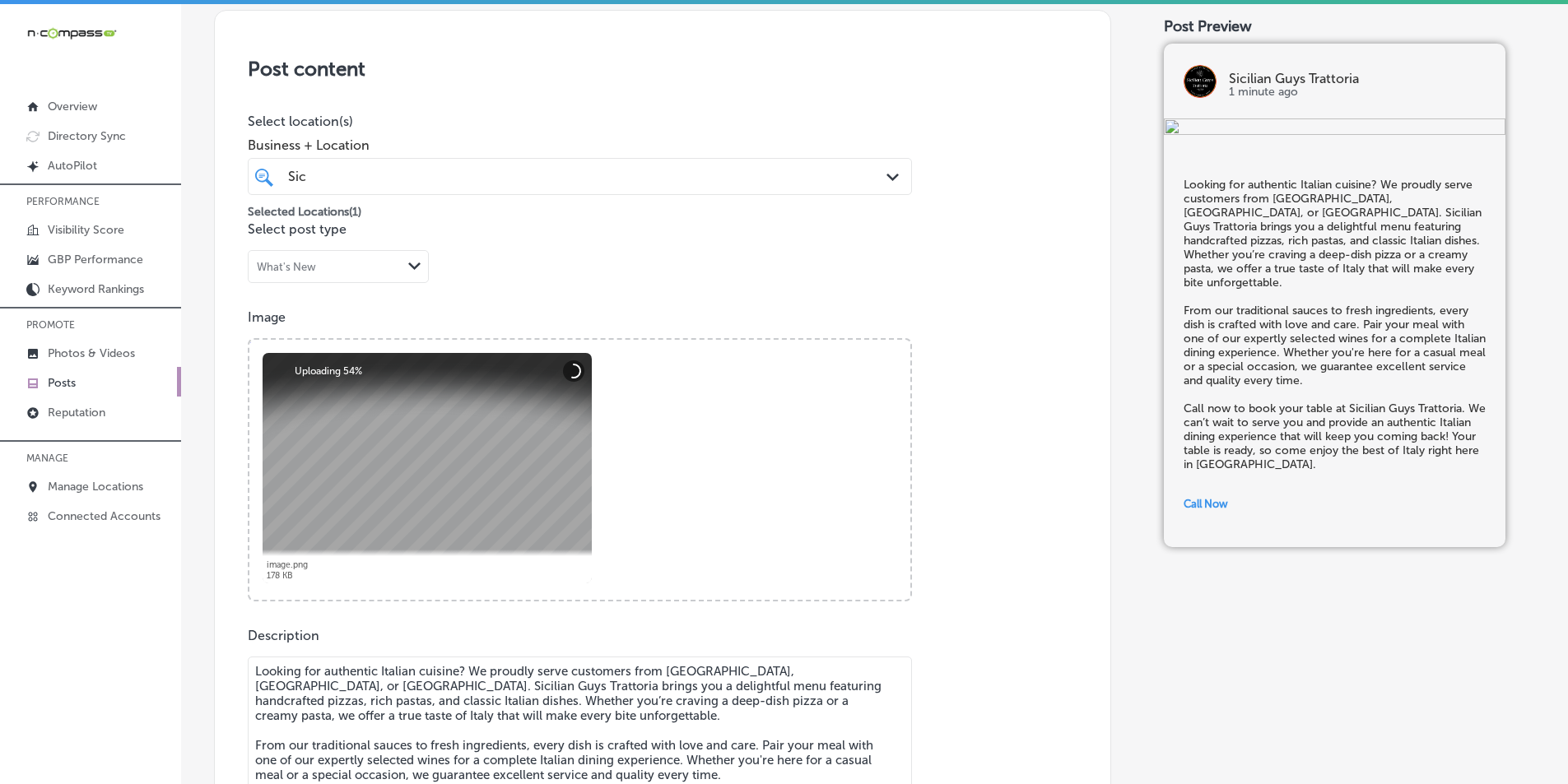
scroll to position [327, 0]
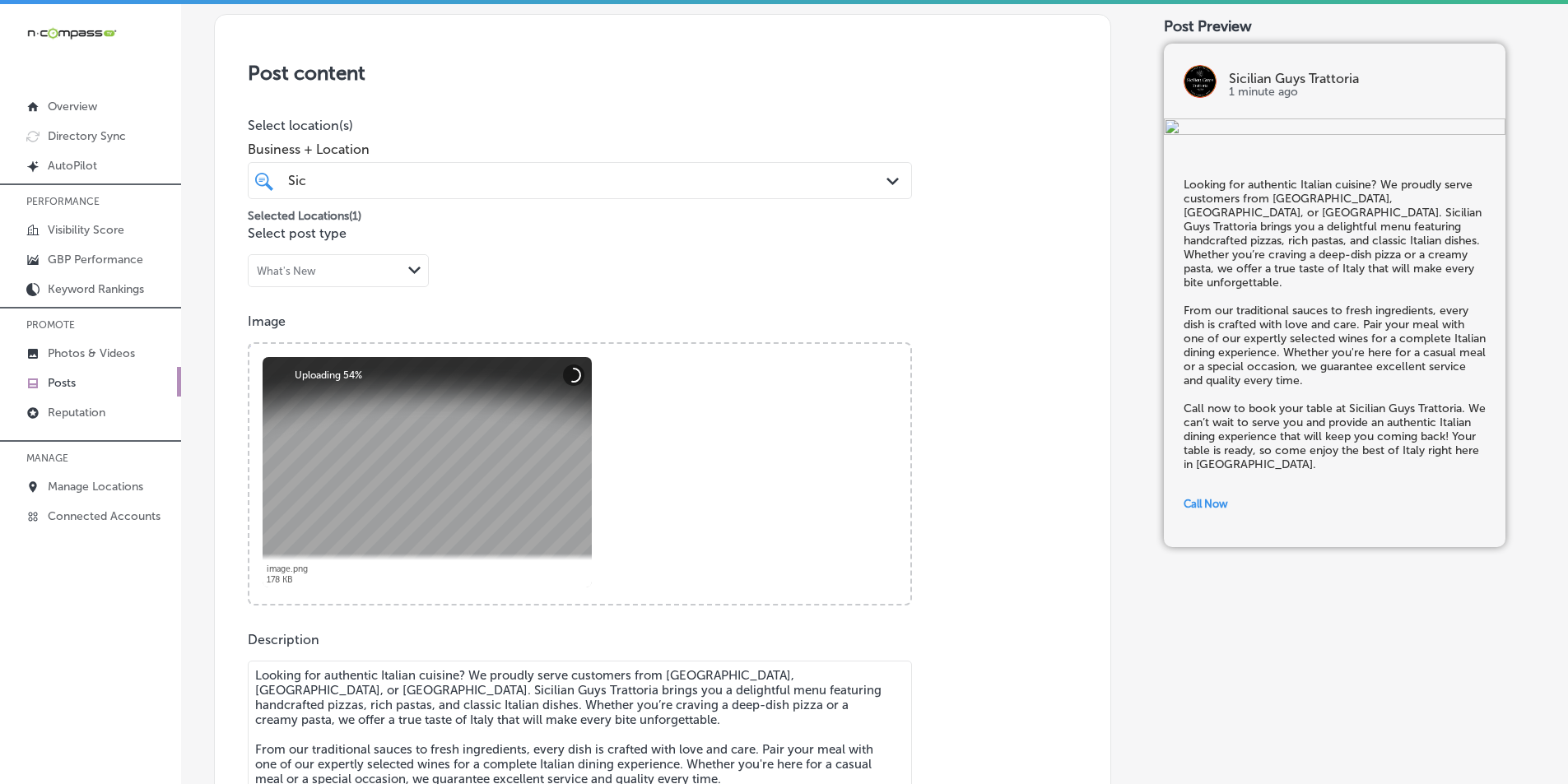
click at [438, 423] on div at bounding box center [427, 473] width 329 height 230
click at [405, 414] on div at bounding box center [427, 473] width 329 height 230
click at [688, 457] on div "Powered by PQINA Browse Or drag and drop a photo image.png Abort Retry Remove U…" at bounding box center [579, 474] width 661 height 260
click at [511, 449] on div at bounding box center [427, 473] width 329 height 230
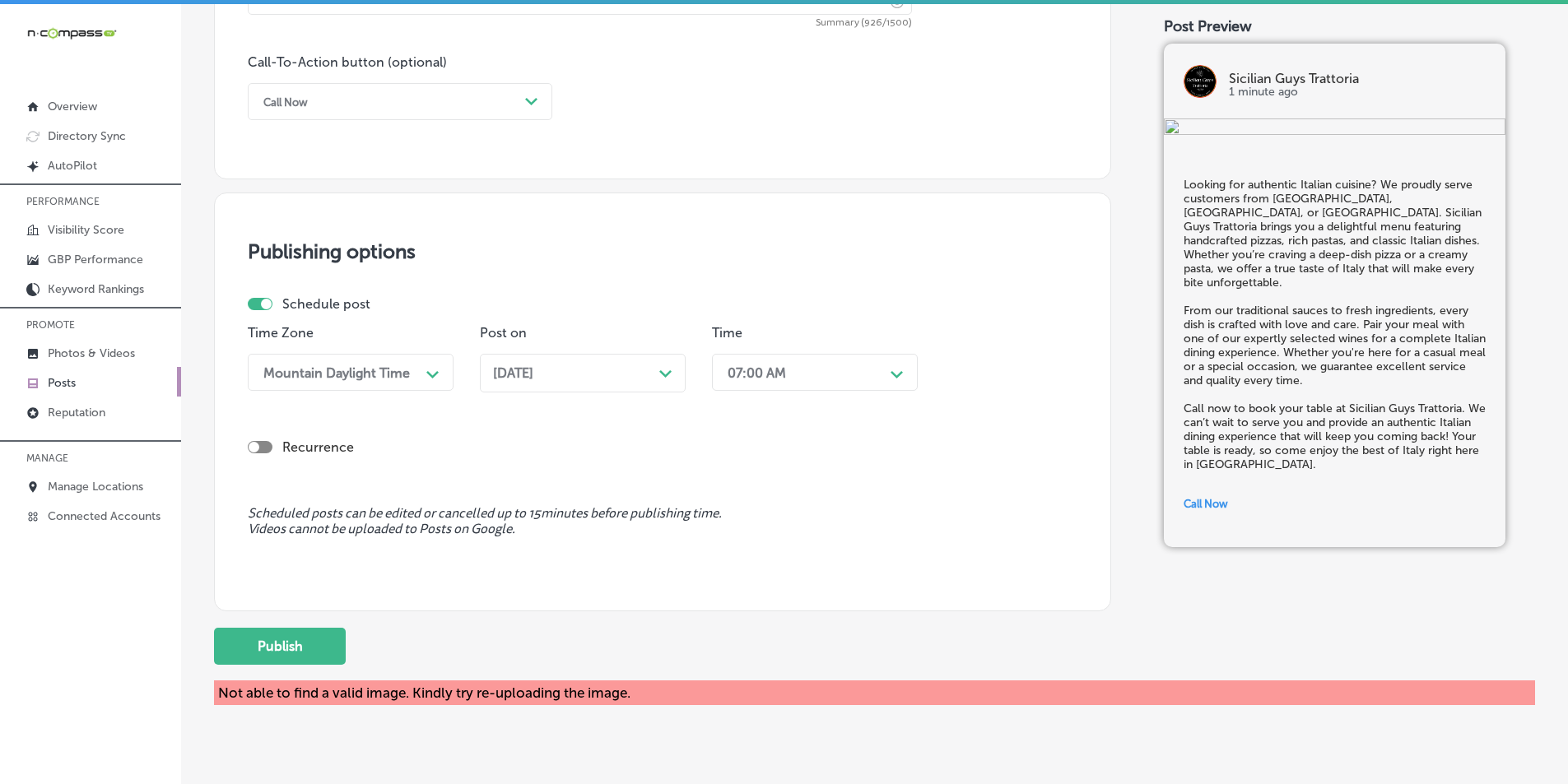
scroll to position [1232, 0]
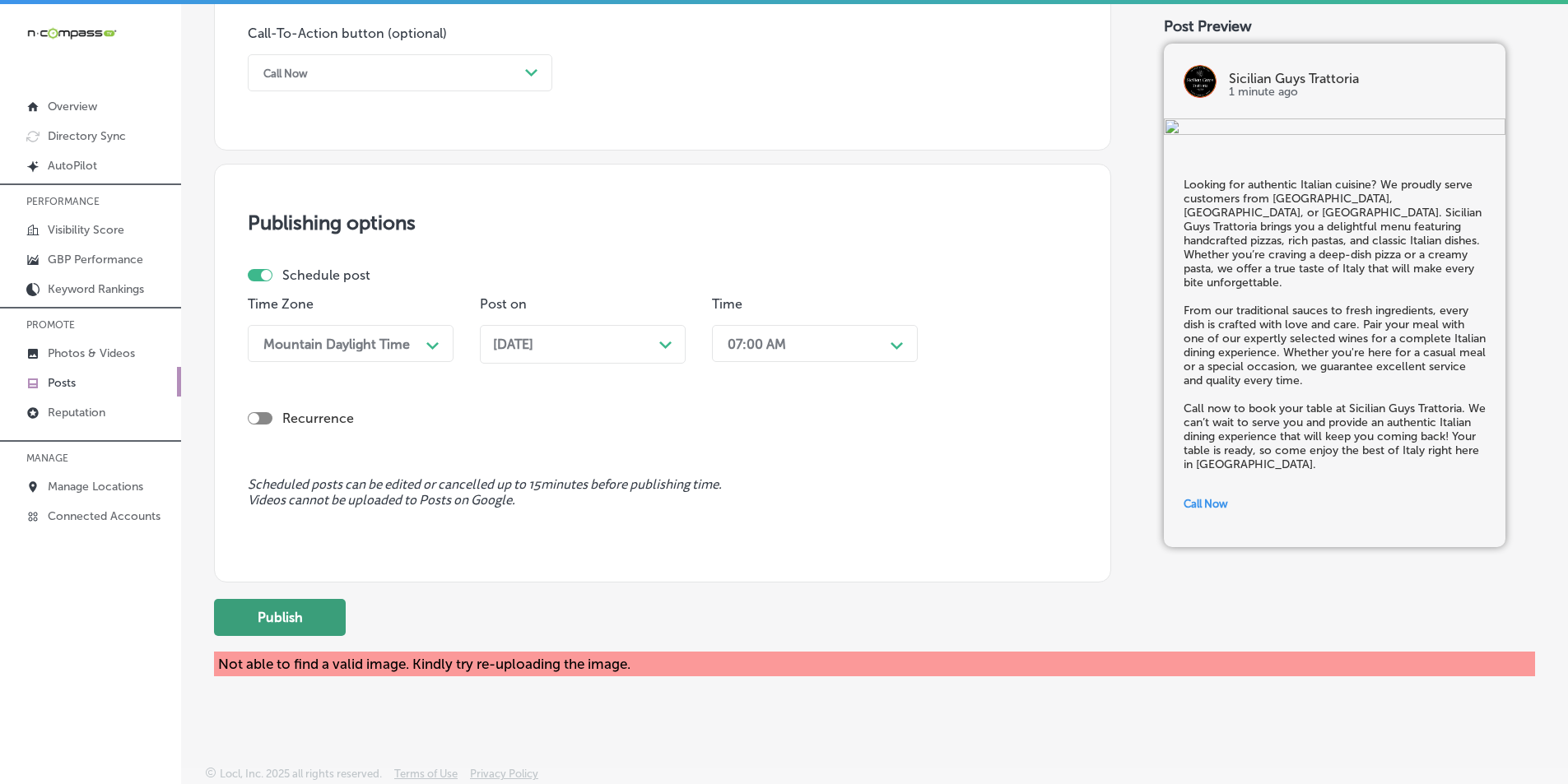
click at [310, 612] on button "Publish" at bounding box center [280, 618] width 132 height 37
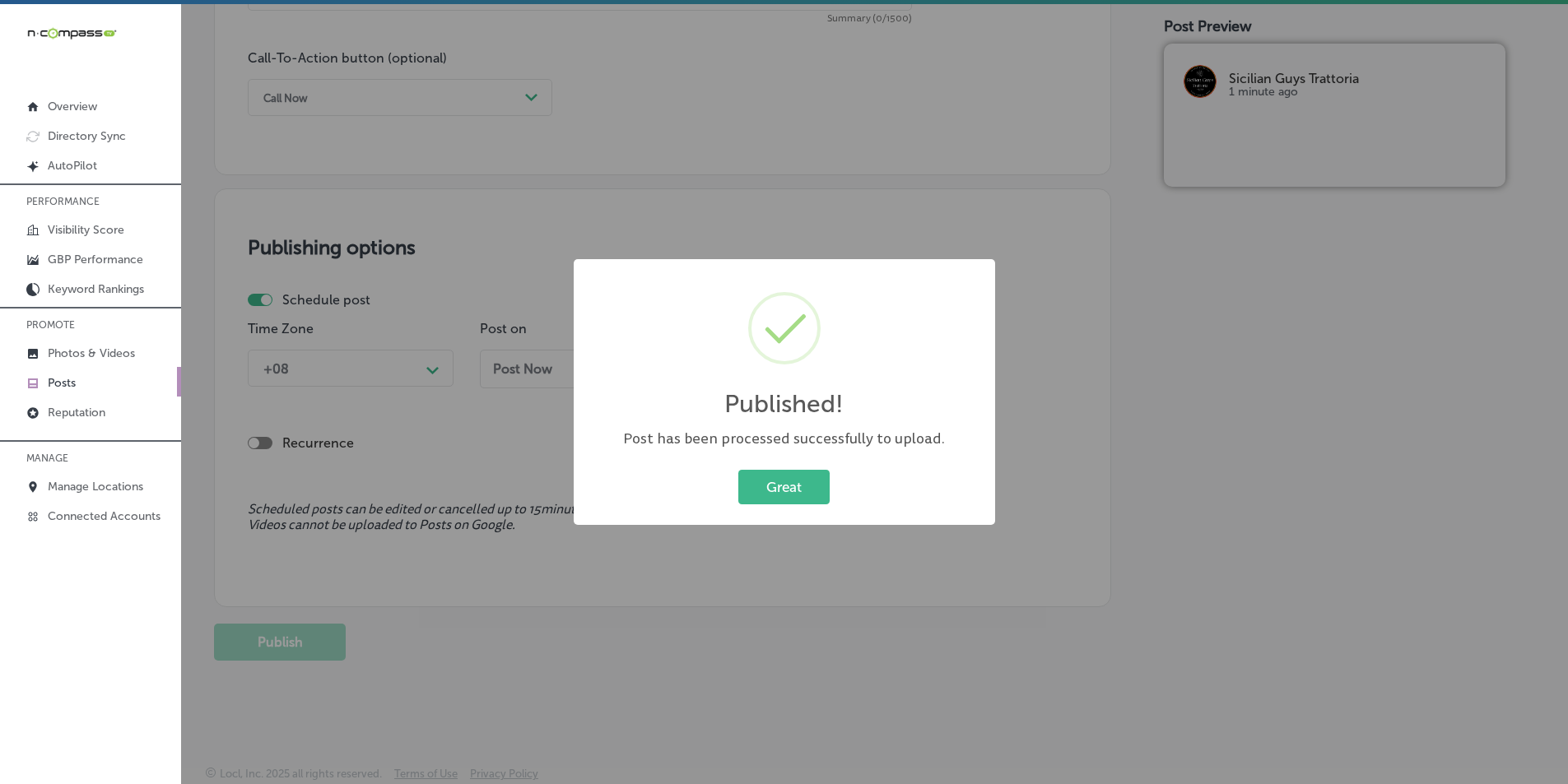
scroll to position [1208, 0]
click at [782, 482] on button "Great" at bounding box center [783, 487] width 92 height 33
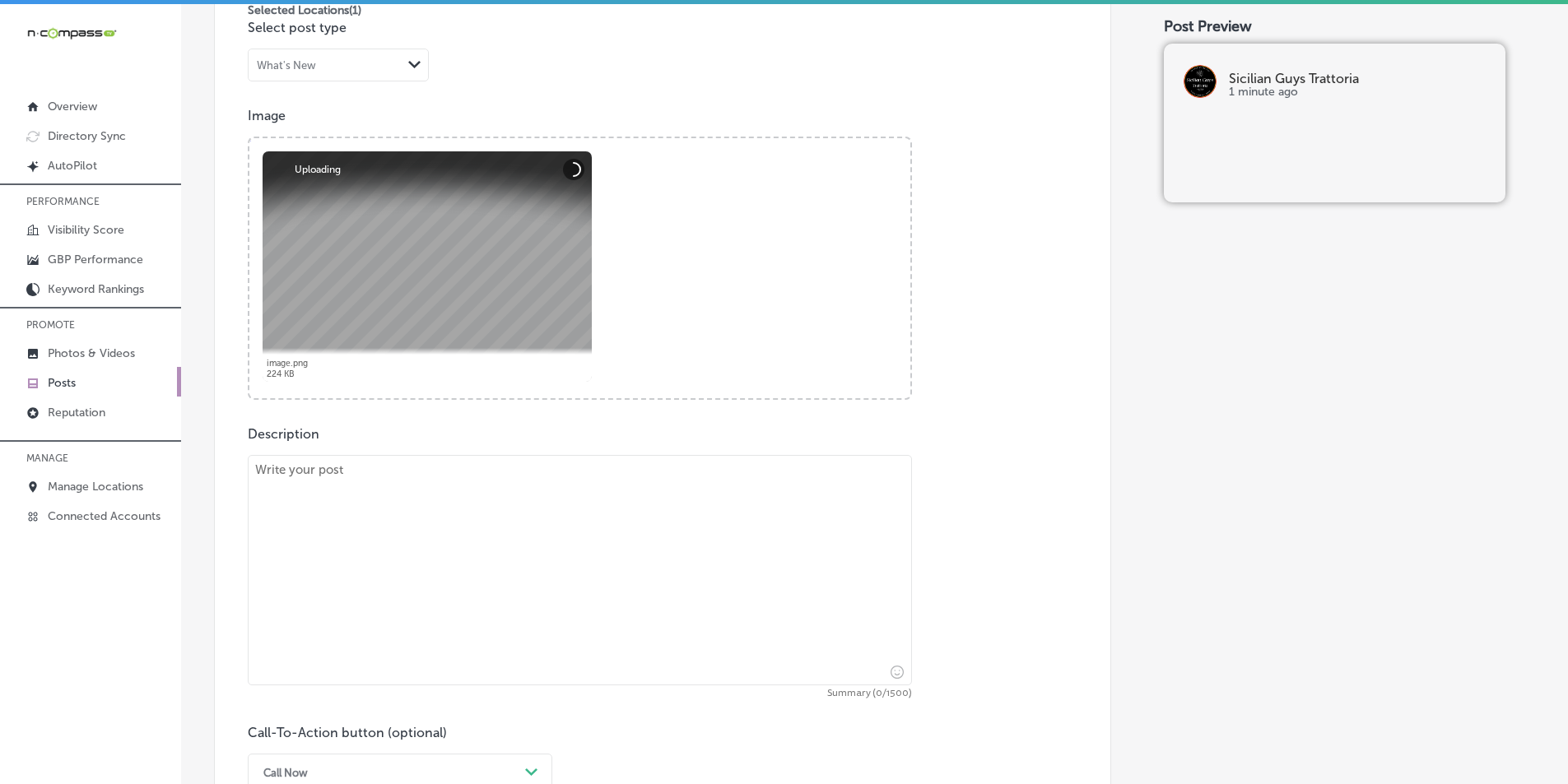
scroll to position [549, 0]
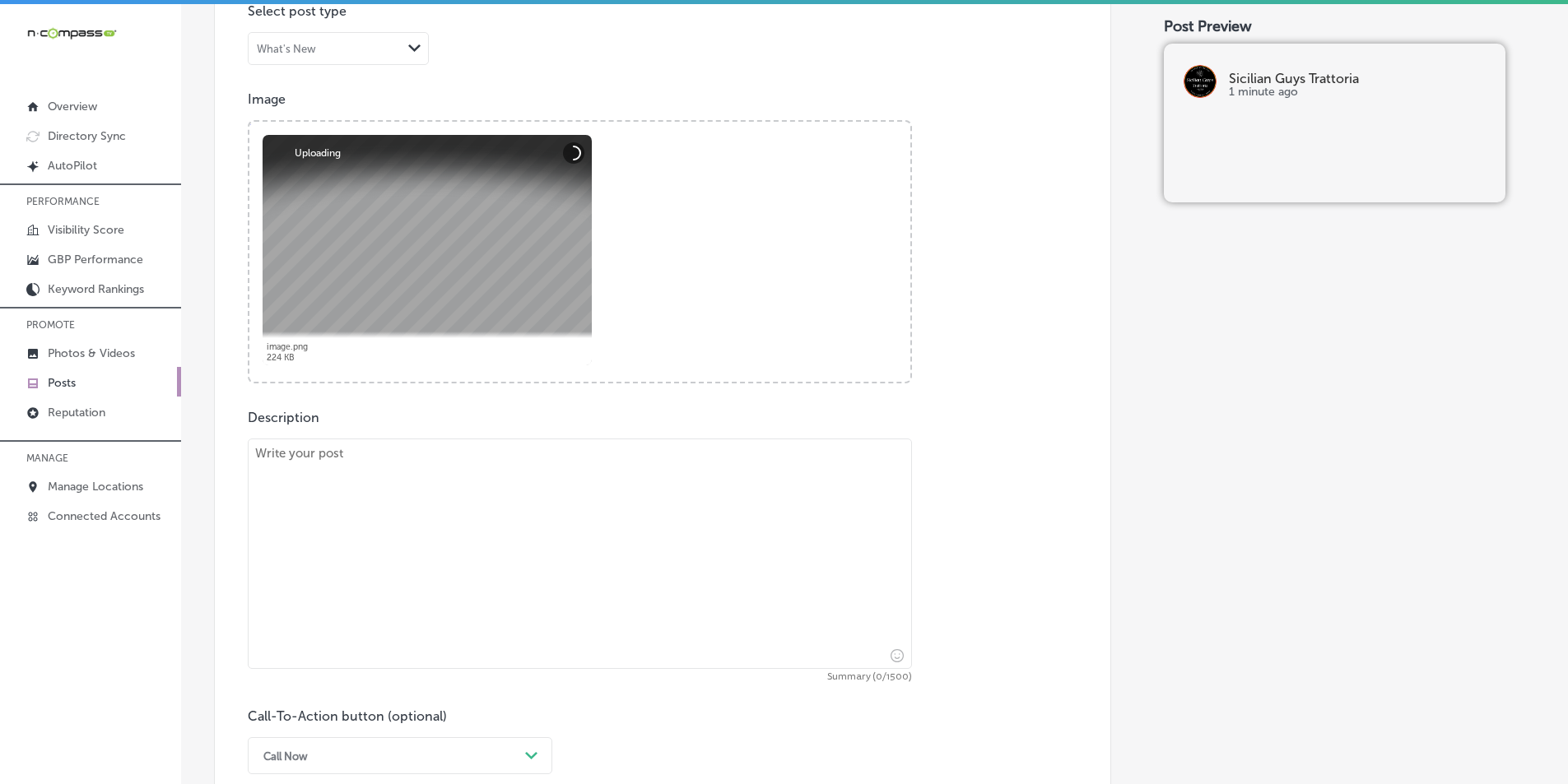
drag, startPoint x: 477, startPoint y: 515, endPoint x: 453, endPoint y: 497, distance: 30.0
click at [477, 513] on textarea at bounding box center [579, 554] width 664 height 230
click at [438, 502] on textarea at bounding box center [579, 554] width 664 height 230
paste textarea "At Sicilian Guys Trattoria, we take pride in offering handcrafted pizzas made w…"
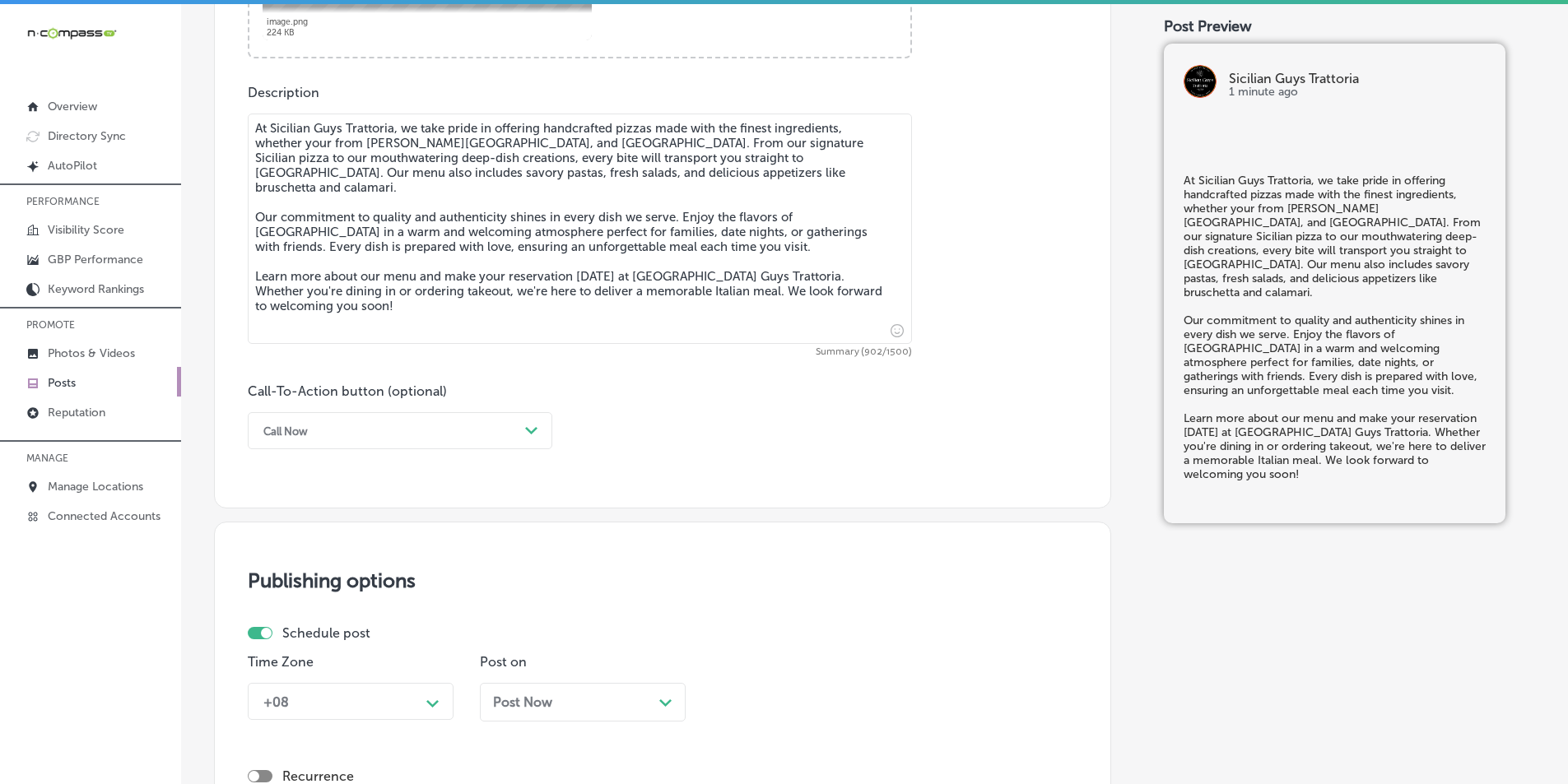
scroll to position [879, 0]
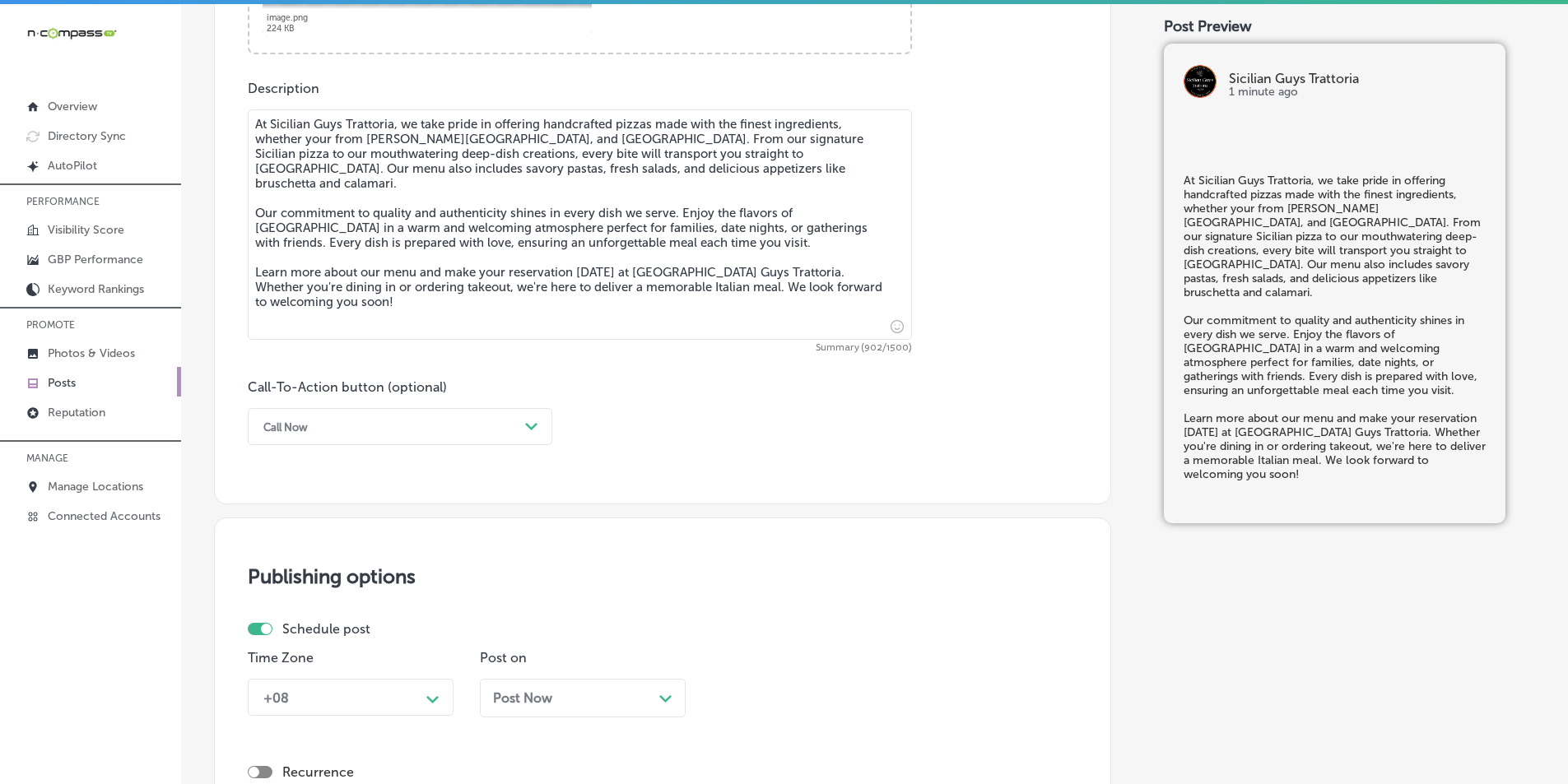
type textarea "At Sicilian Guys Trattoria, we take pride in offering handcrafted pizzas made w…"
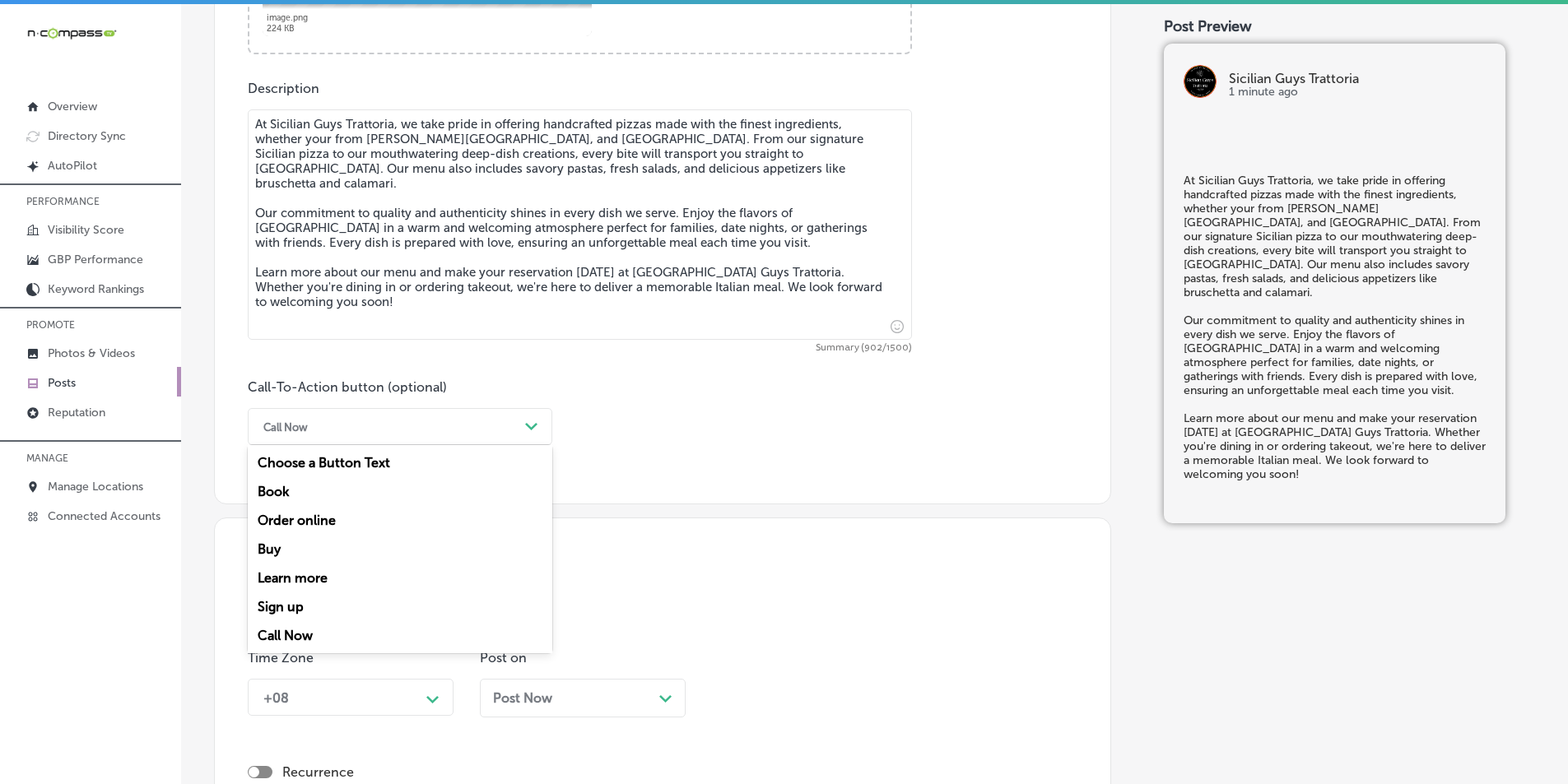
click at [529, 427] on polygon at bounding box center [531, 426] width 13 height 8
click at [329, 573] on div "Learn more" at bounding box center [399, 577] width 304 height 29
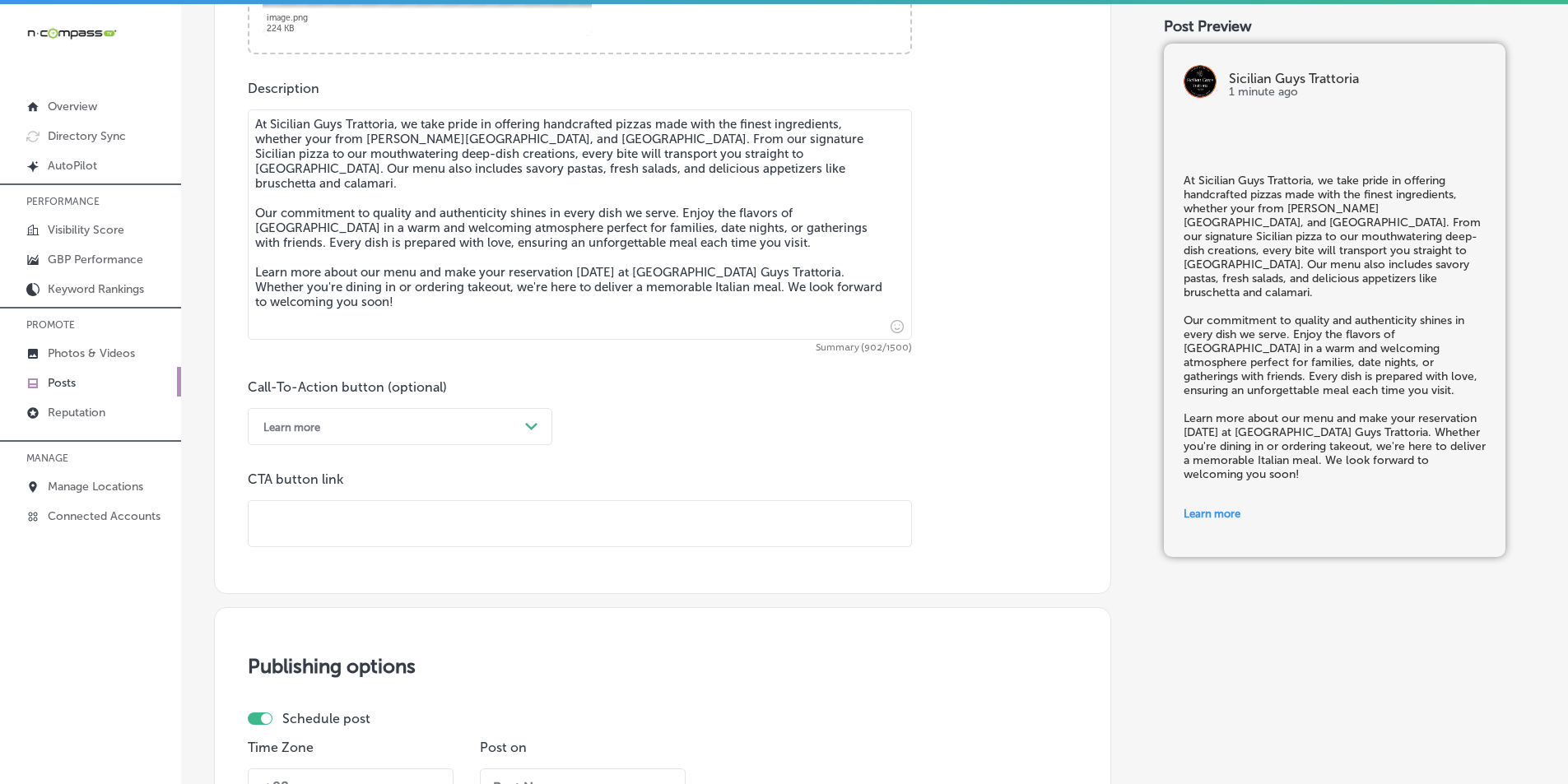
paste input "https://www.sicilianguystrattoria.com/entertainment"
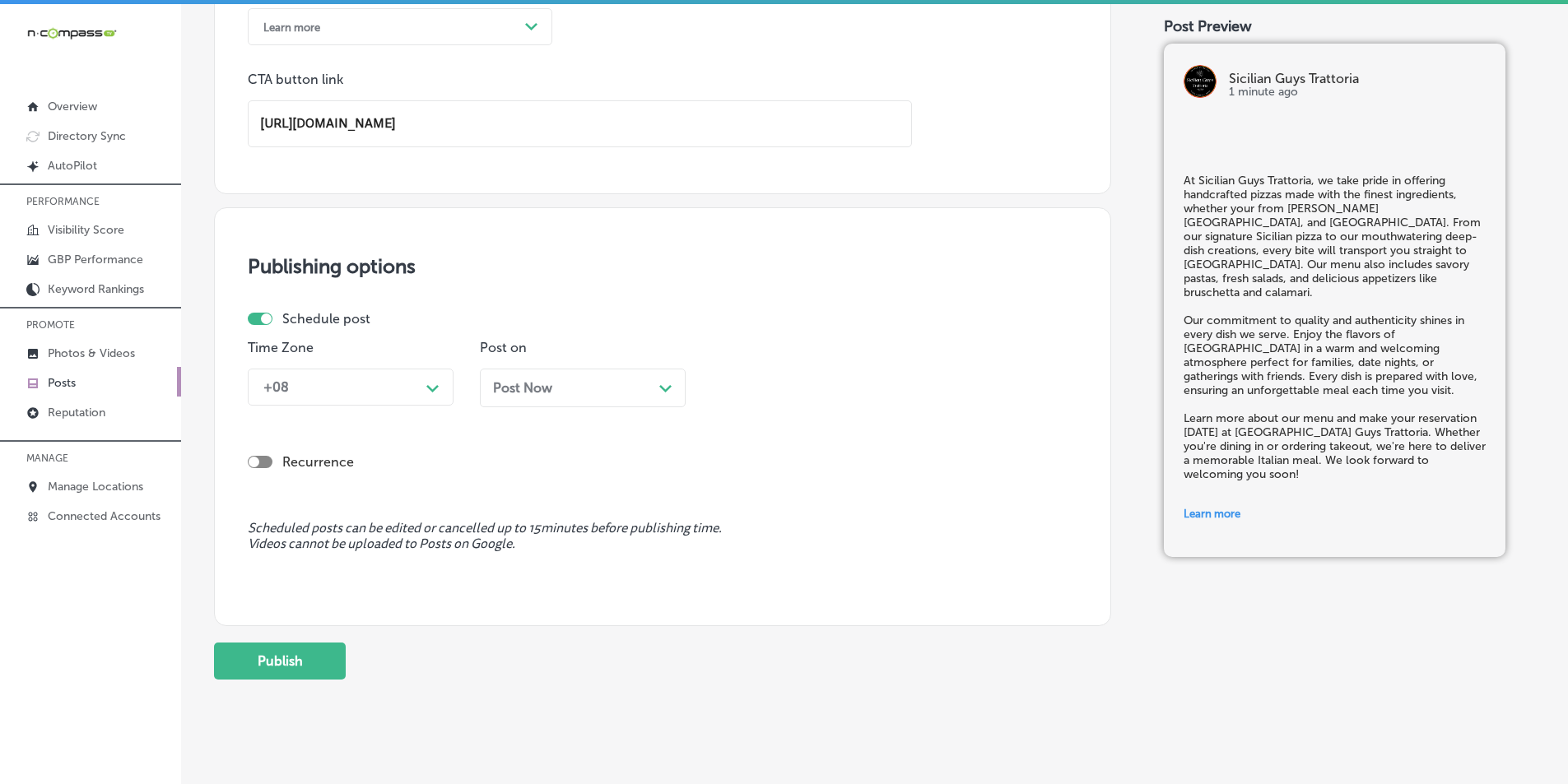
scroll to position [1289, 0]
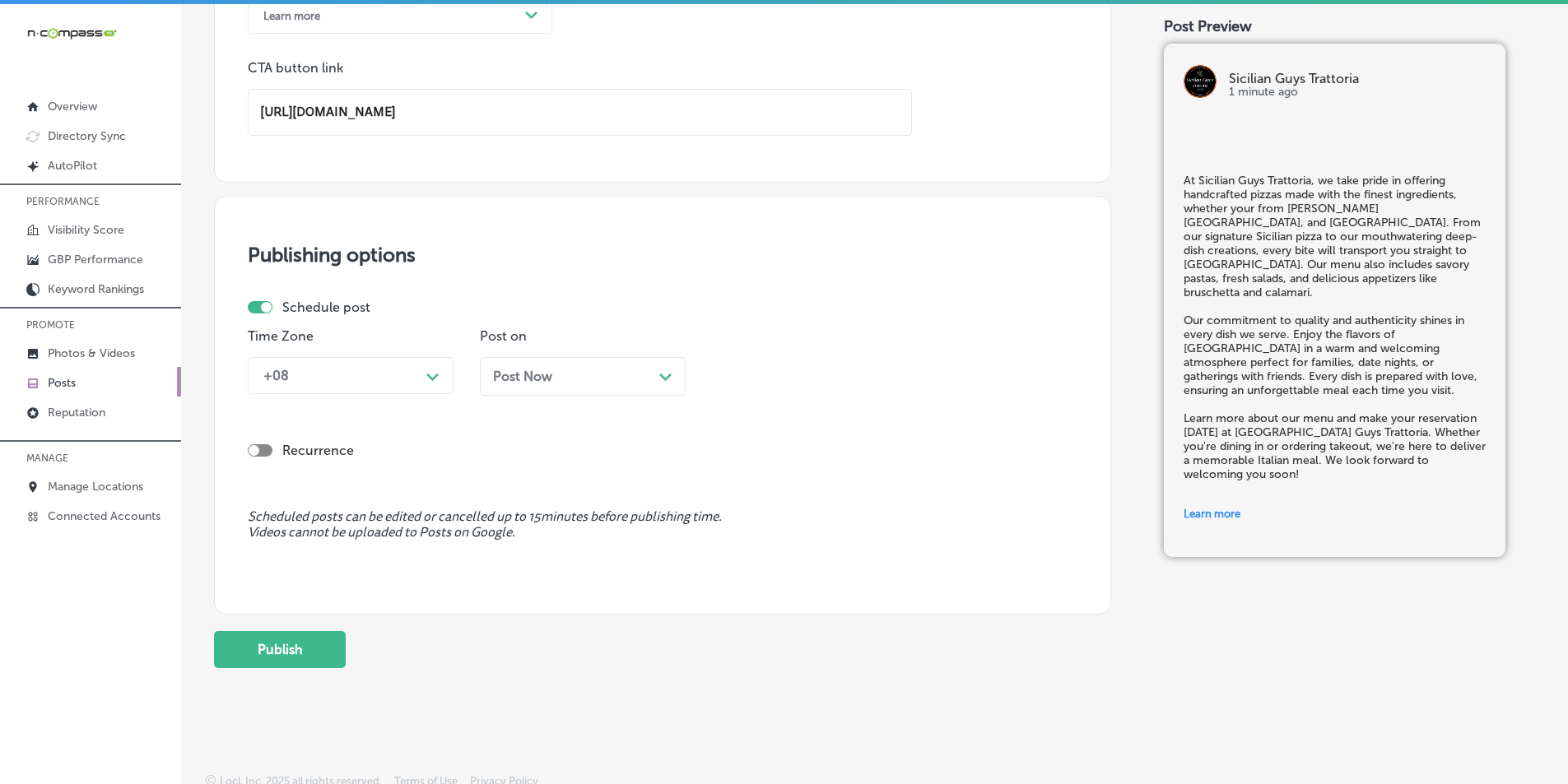
type input "https://www.sicilianguystrattoria.com/entertainment"
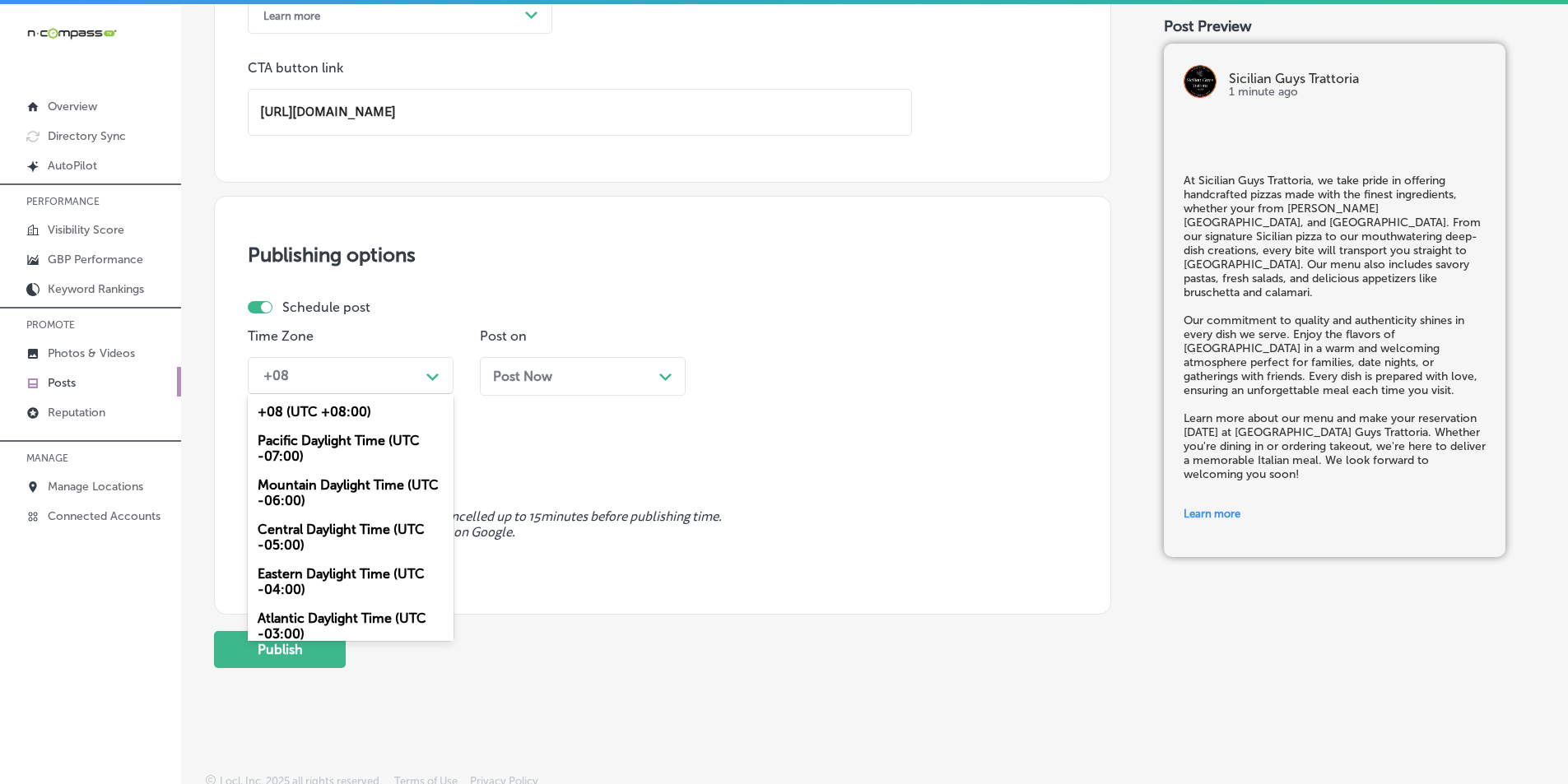
click at [436, 378] on polygon at bounding box center [432, 377] width 13 height 8
click at [334, 490] on div "Mountain Daylight Time (UTC -06:00)" at bounding box center [350, 492] width 206 height 44
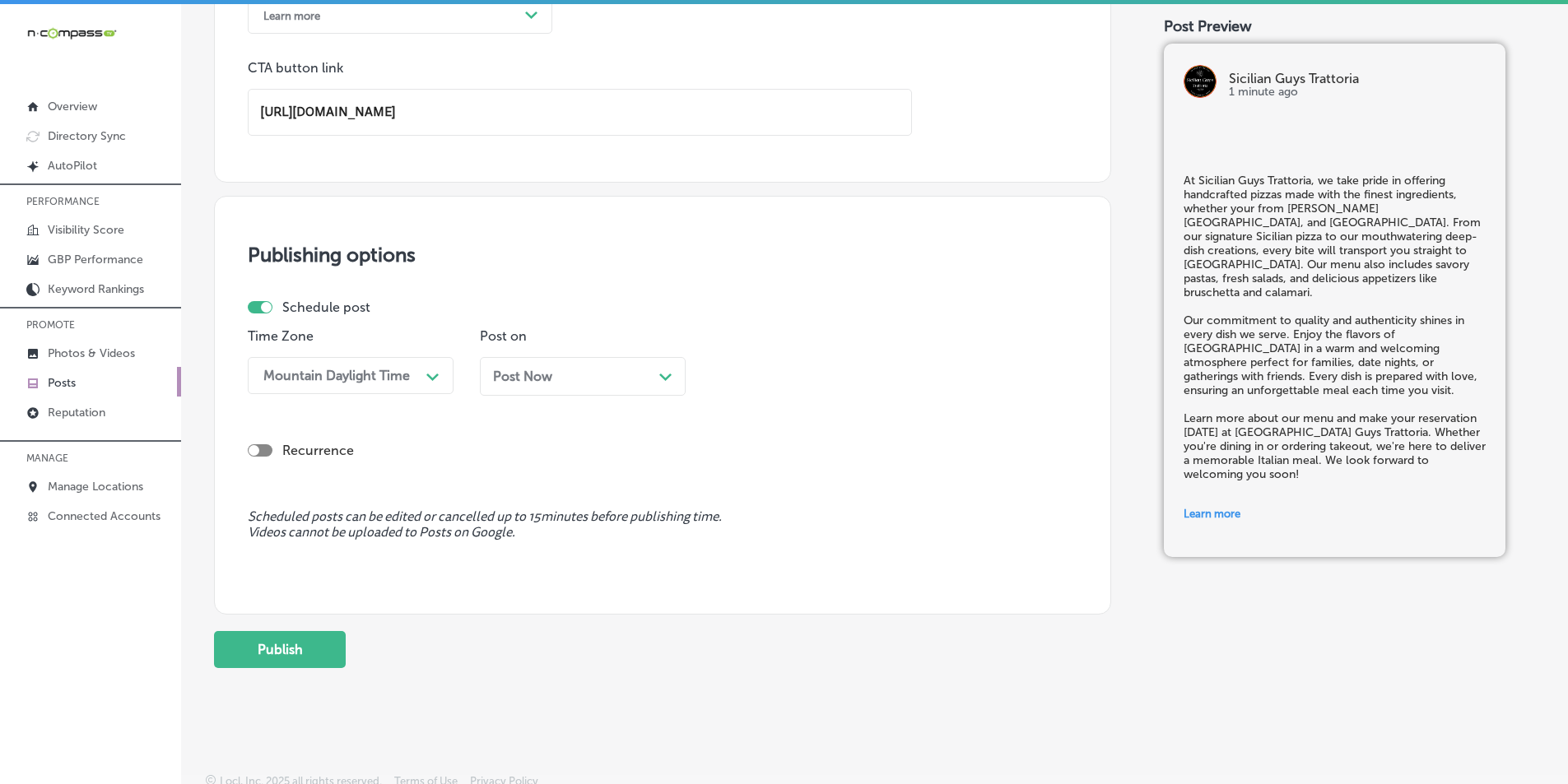
click at [659, 378] on icon "Path Created with Sketch." at bounding box center [665, 377] width 13 height 8
click at [901, 367] on div "Path Created with Sketch." at bounding box center [896, 375] width 27 height 27
click at [743, 554] on div "7:00 AM" at bounding box center [815, 559] width 206 height 29
click at [286, 651] on button "Publish" at bounding box center [280, 650] width 132 height 37
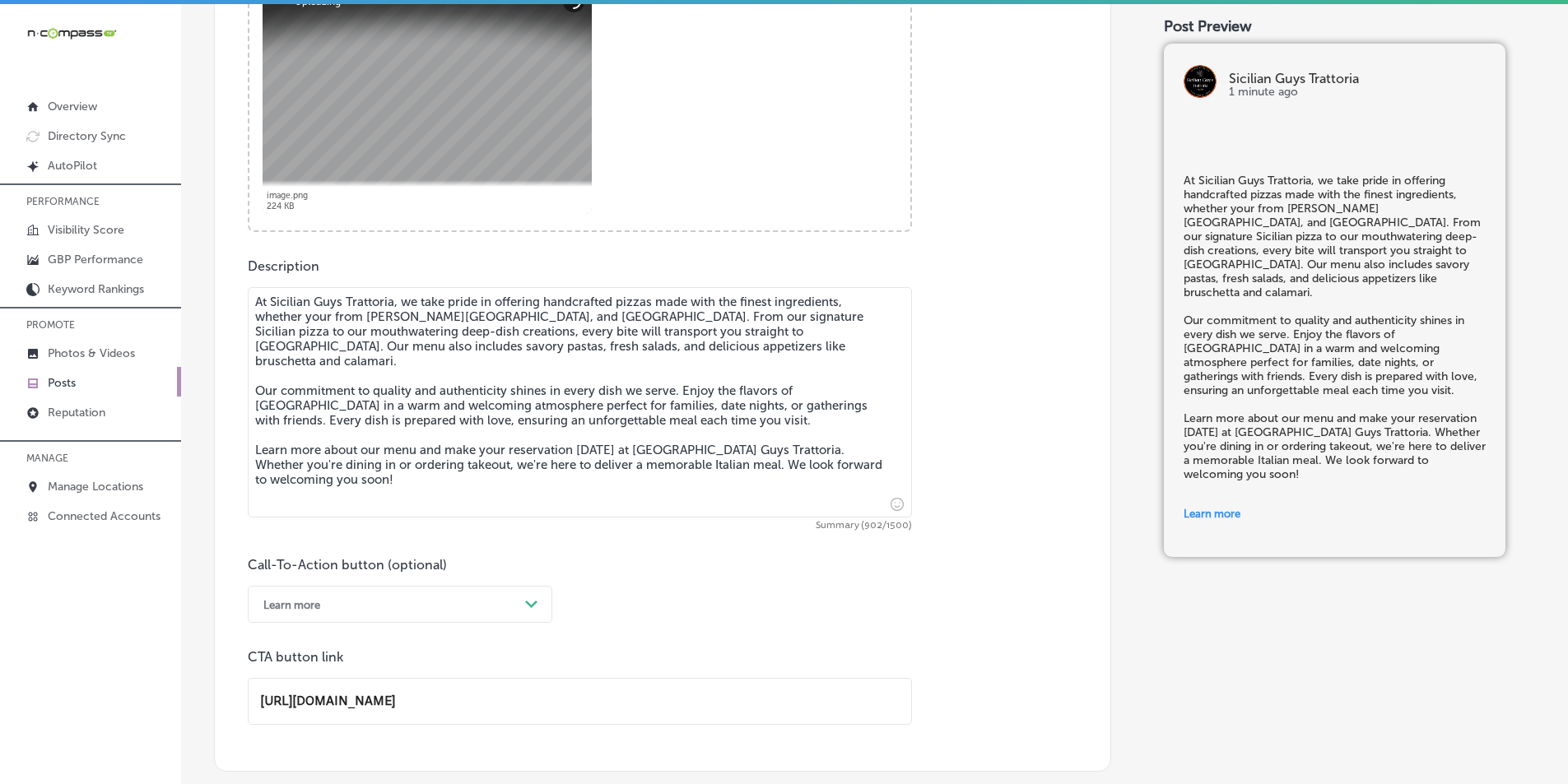
scroll to position [663, 0]
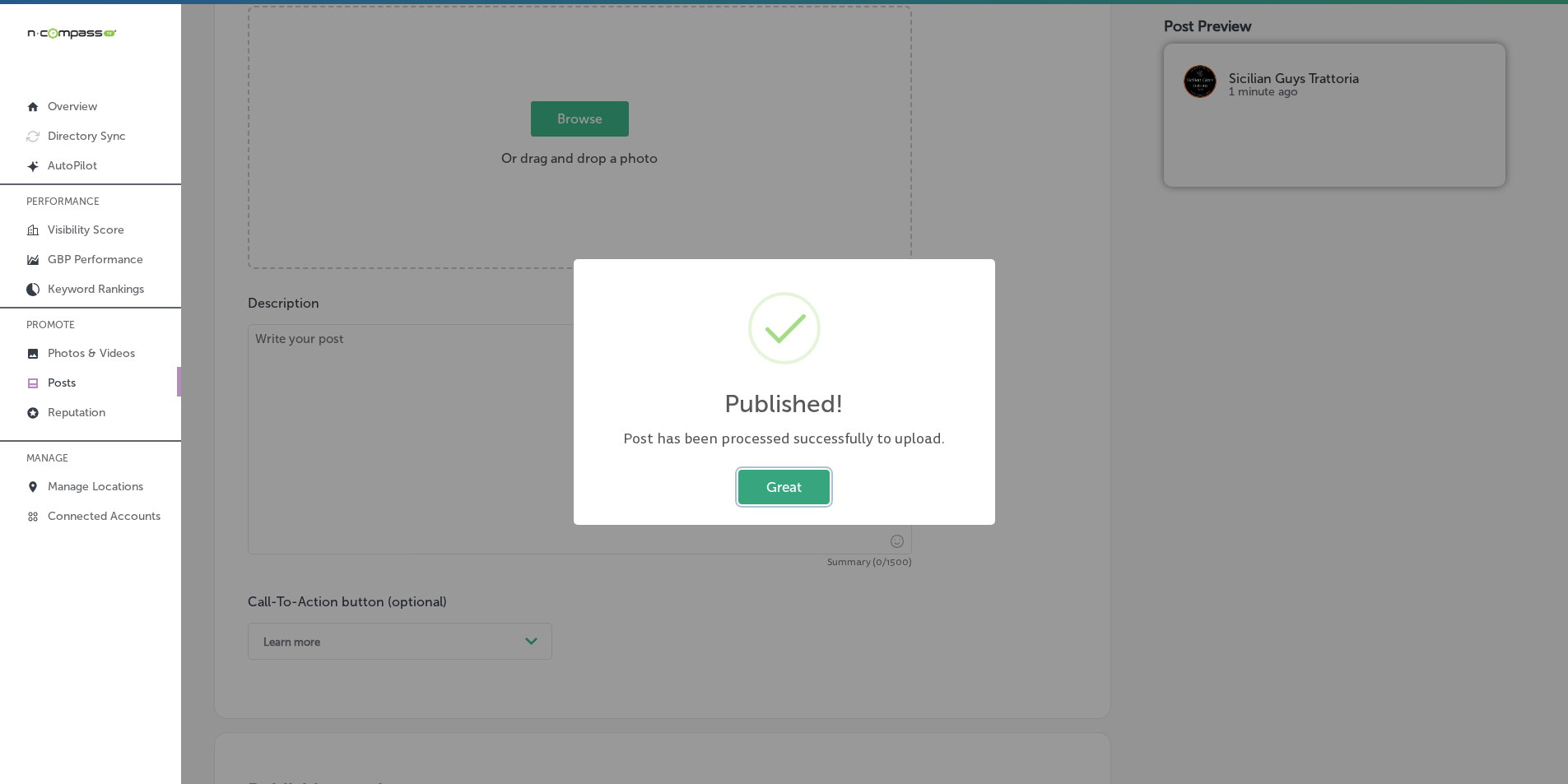
click at [785, 483] on button "Great" at bounding box center [783, 487] width 92 height 33
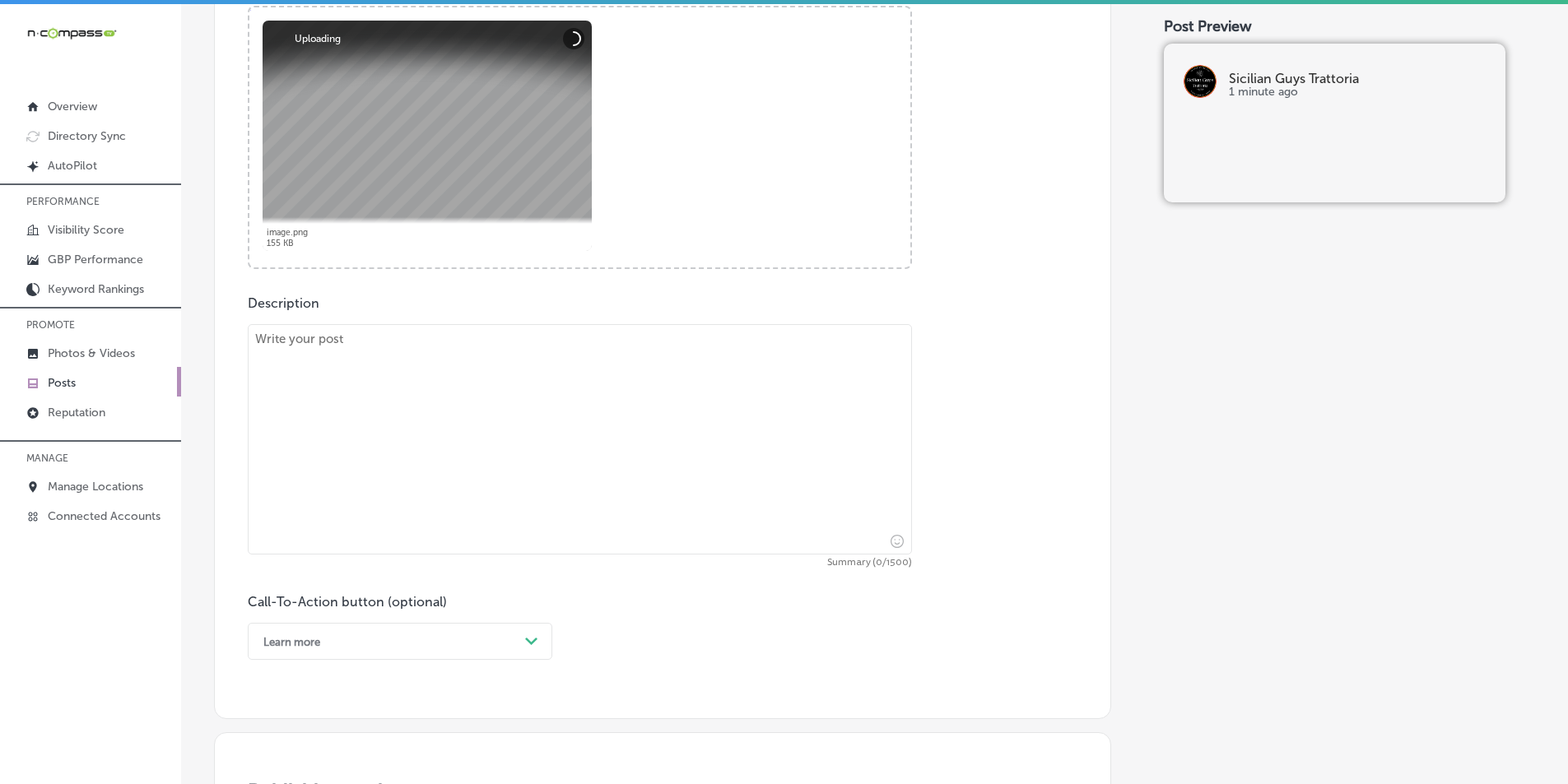
click at [342, 409] on textarea at bounding box center [579, 439] width 664 height 230
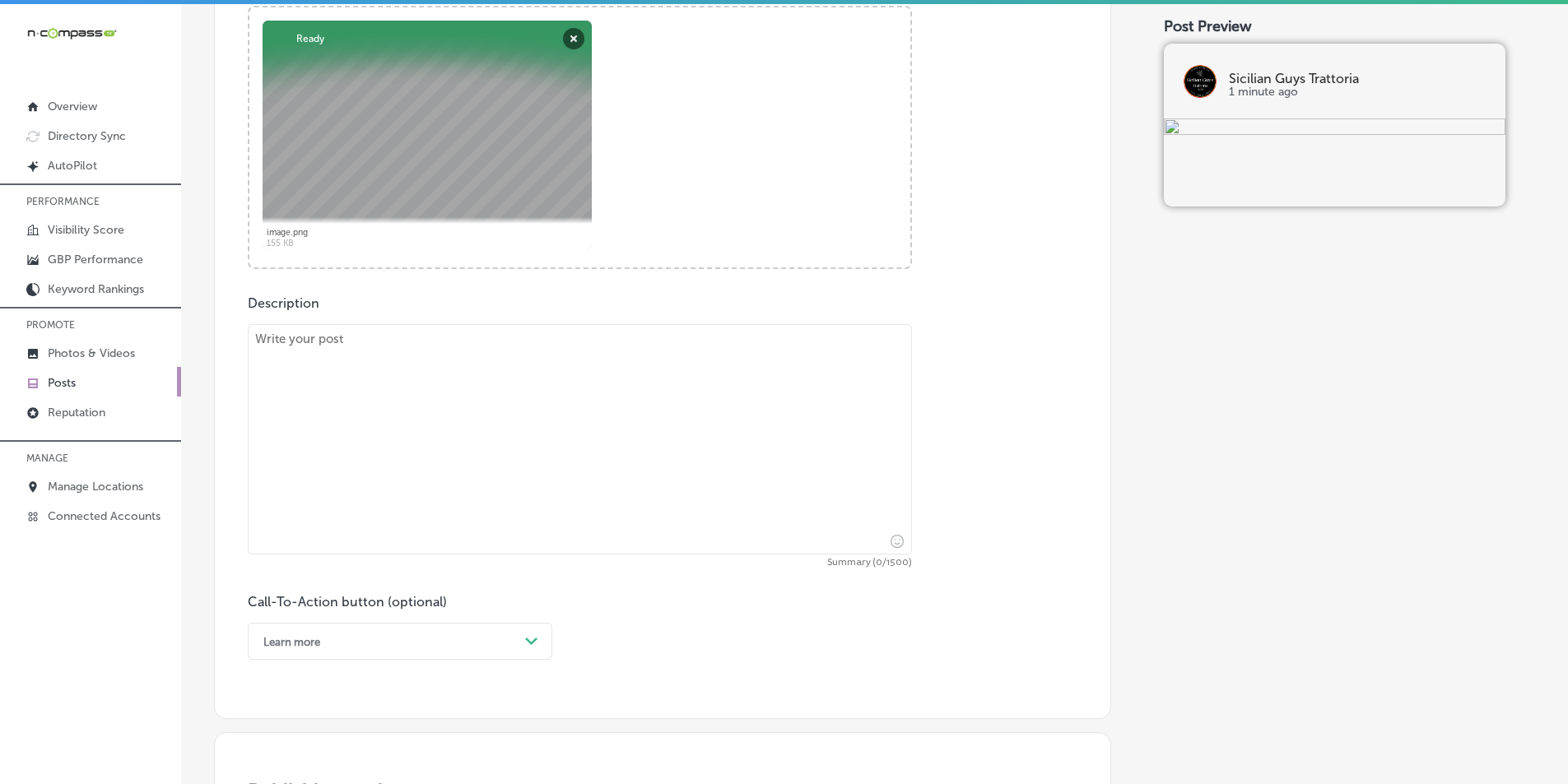
click at [393, 395] on textarea at bounding box center [579, 439] width 664 height 230
paste textarea "Craving authentic Italian comfort food? Sicilian Guys Trattoria, serves custome…"
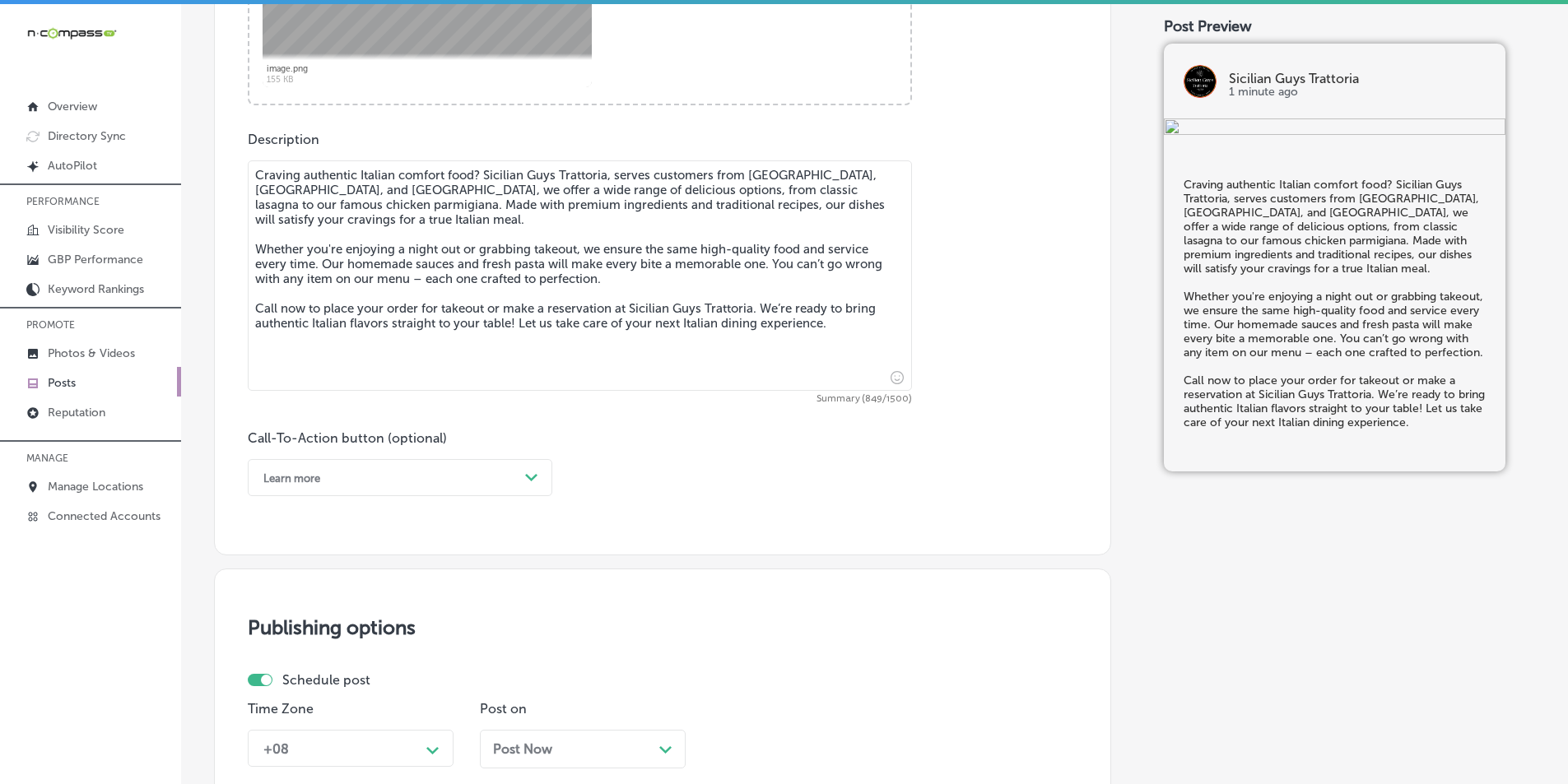
scroll to position [828, 0]
type textarea "Craving authentic Italian comfort food? Sicilian Guys Trattoria, serves custome…"
click at [529, 471] on div "Path Created with Sketch." at bounding box center [531, 477] width 13 height 13
click at [313, 684] on div "Call Now" at bounding box center [399, 686] width 304 height 29
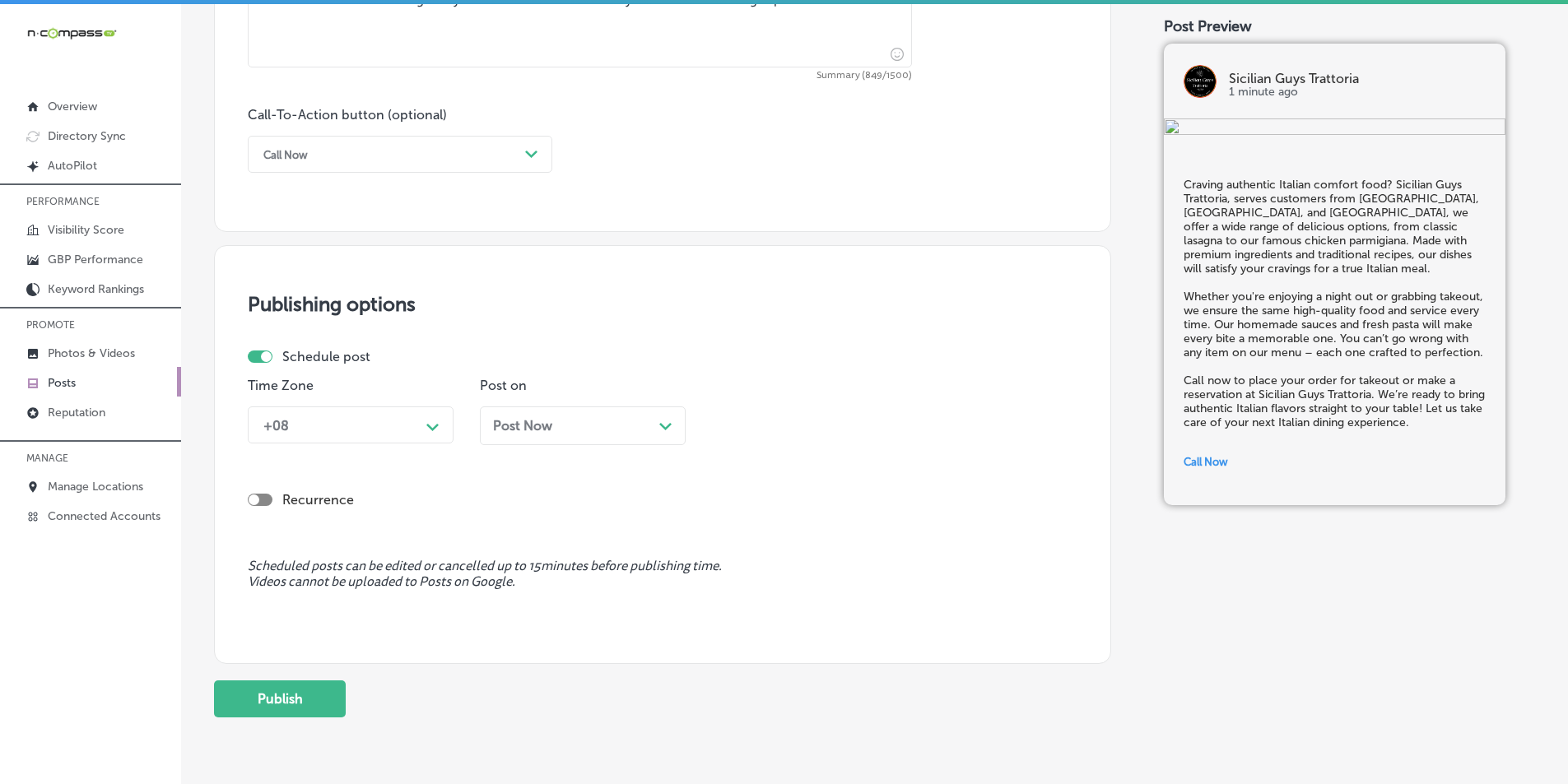
scroll to position [1157, 0]
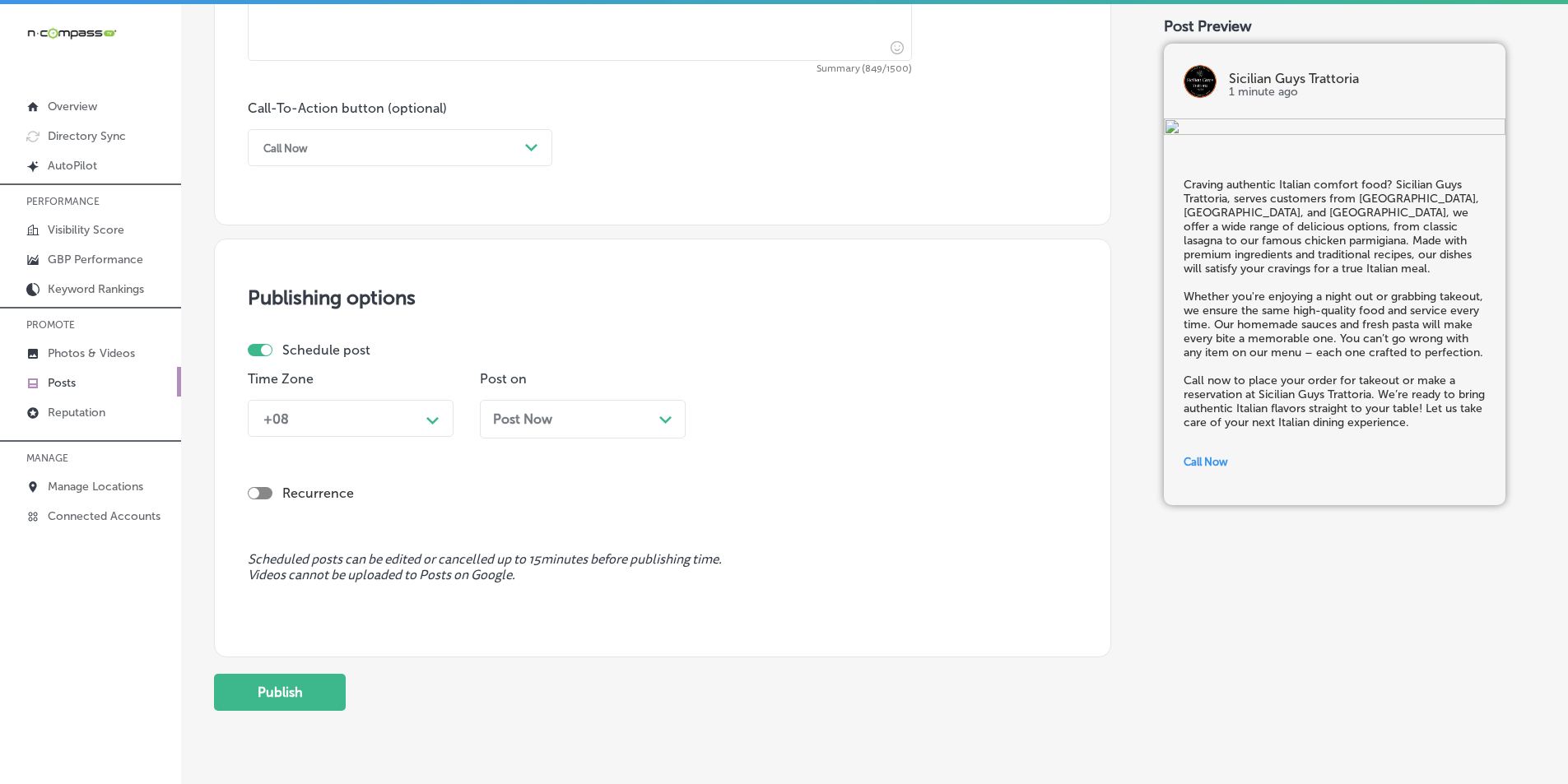
click at [430, 422] on polygon at bounding box center [432, 422] width 13 height 8
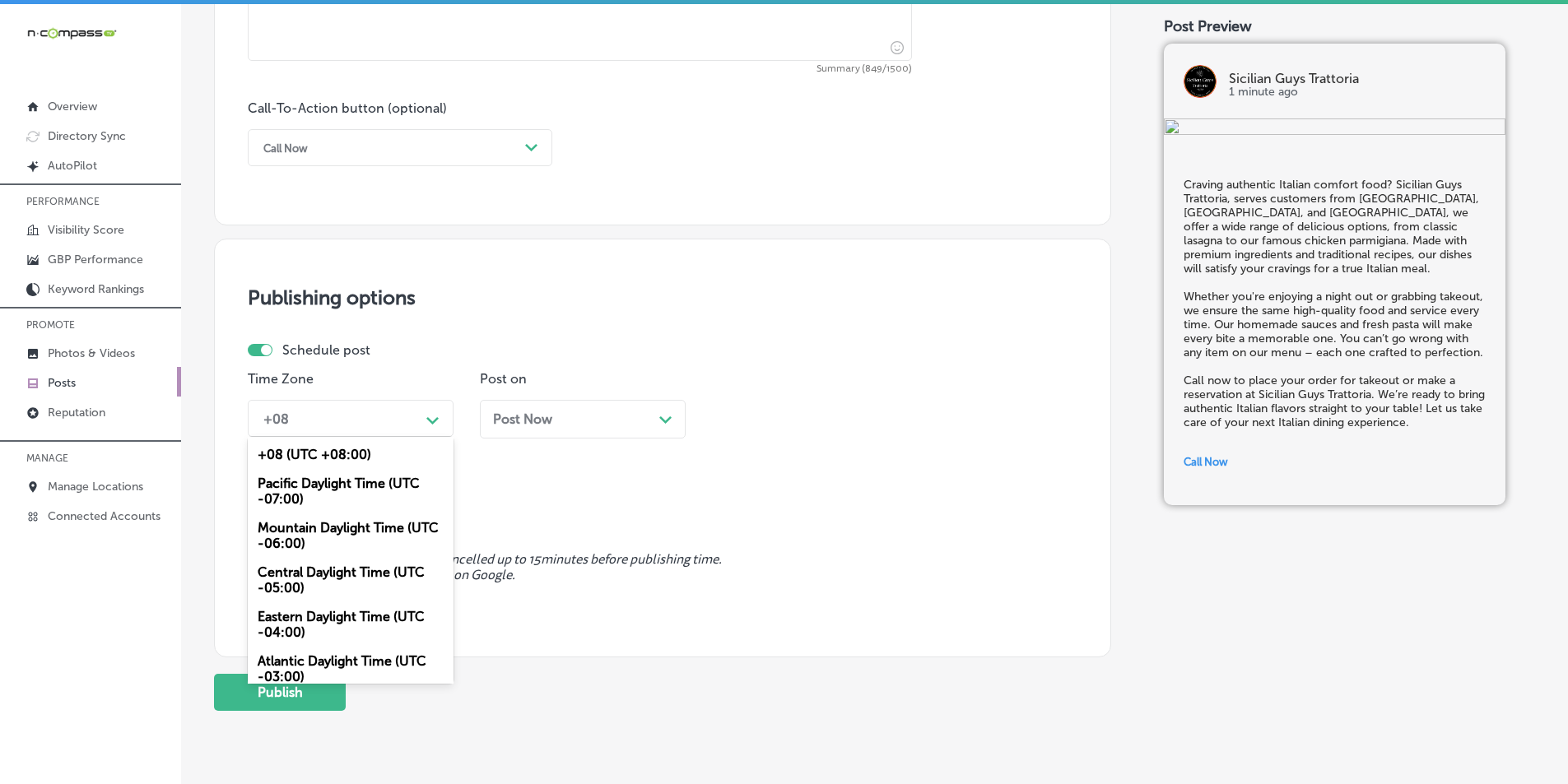
click at [328, 524] on div "Mountain Daylight Time (UTC -06:00)" at bounding box center [350, 535] width 206 height 44
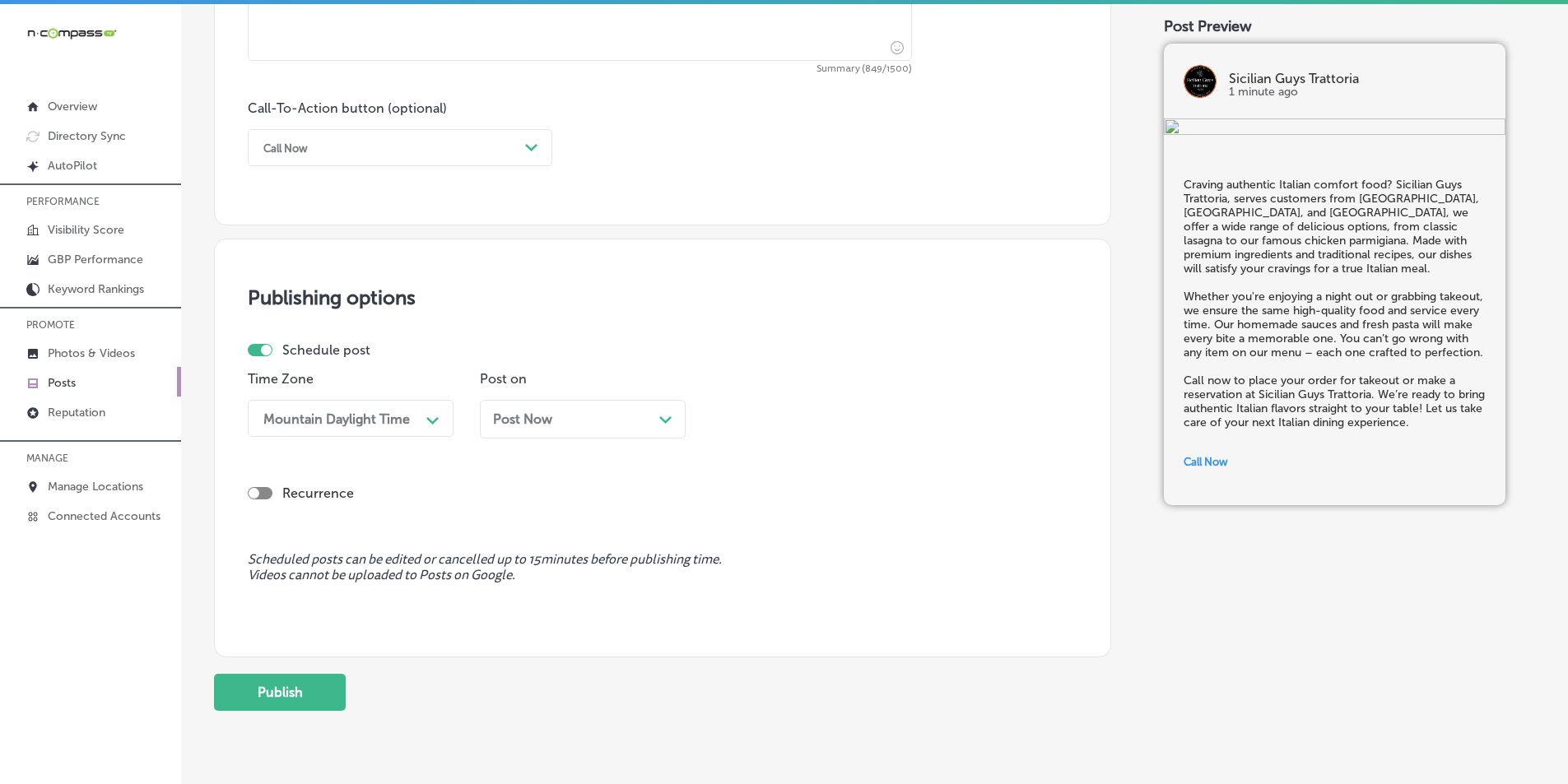
click at [657, 420] on div "Post Now Path Created with Sketch." at bounding box center [582, 420] width 179 height 16
click at [872, 418] on div "01:45 PM" at bounding box center [801, 418] width 164 height 29
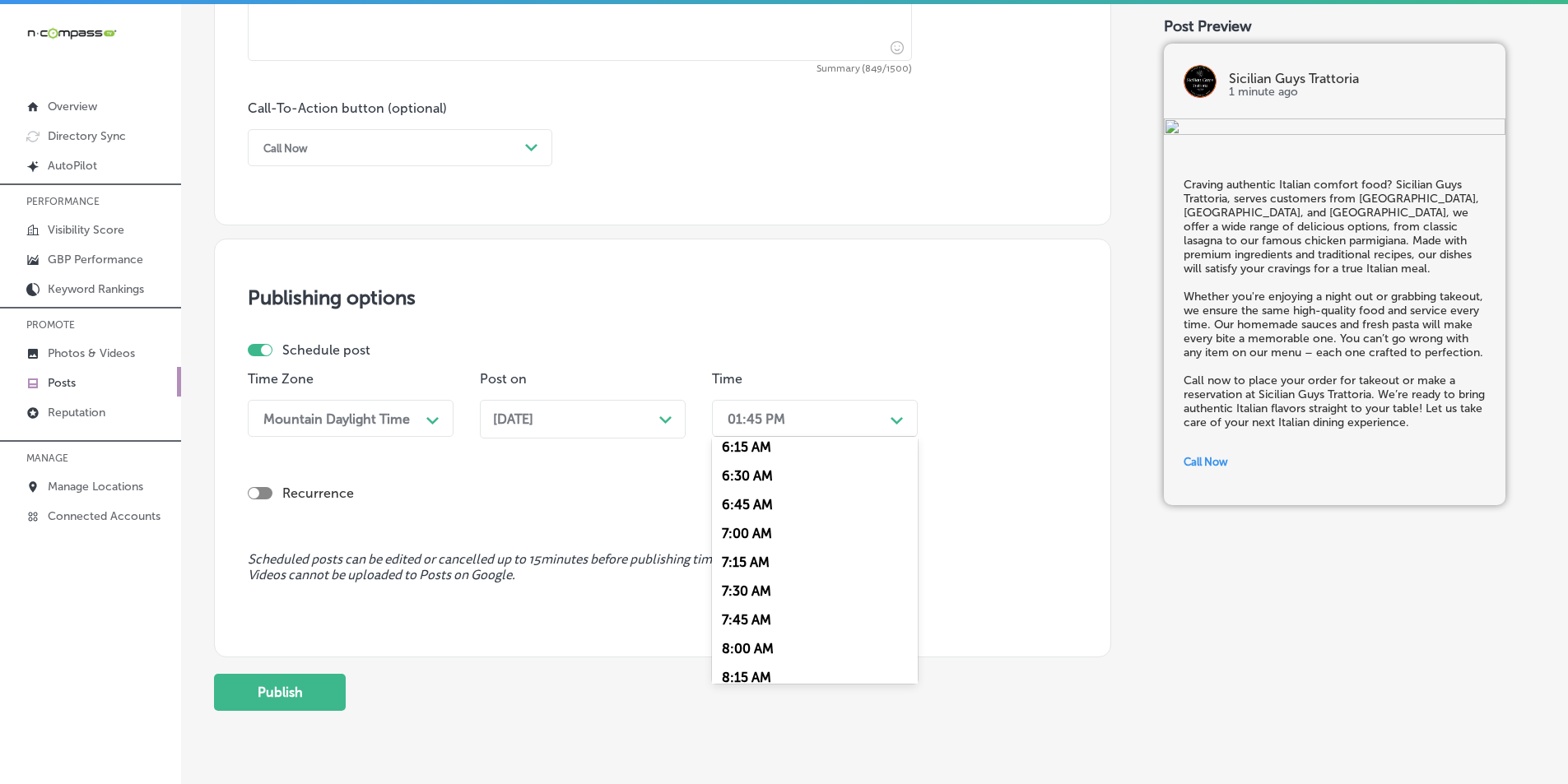
scroll to position [741, 0]
click at [737, 517] on div "7:00 AM" at bounding box center [815, 520] width 206 height 29
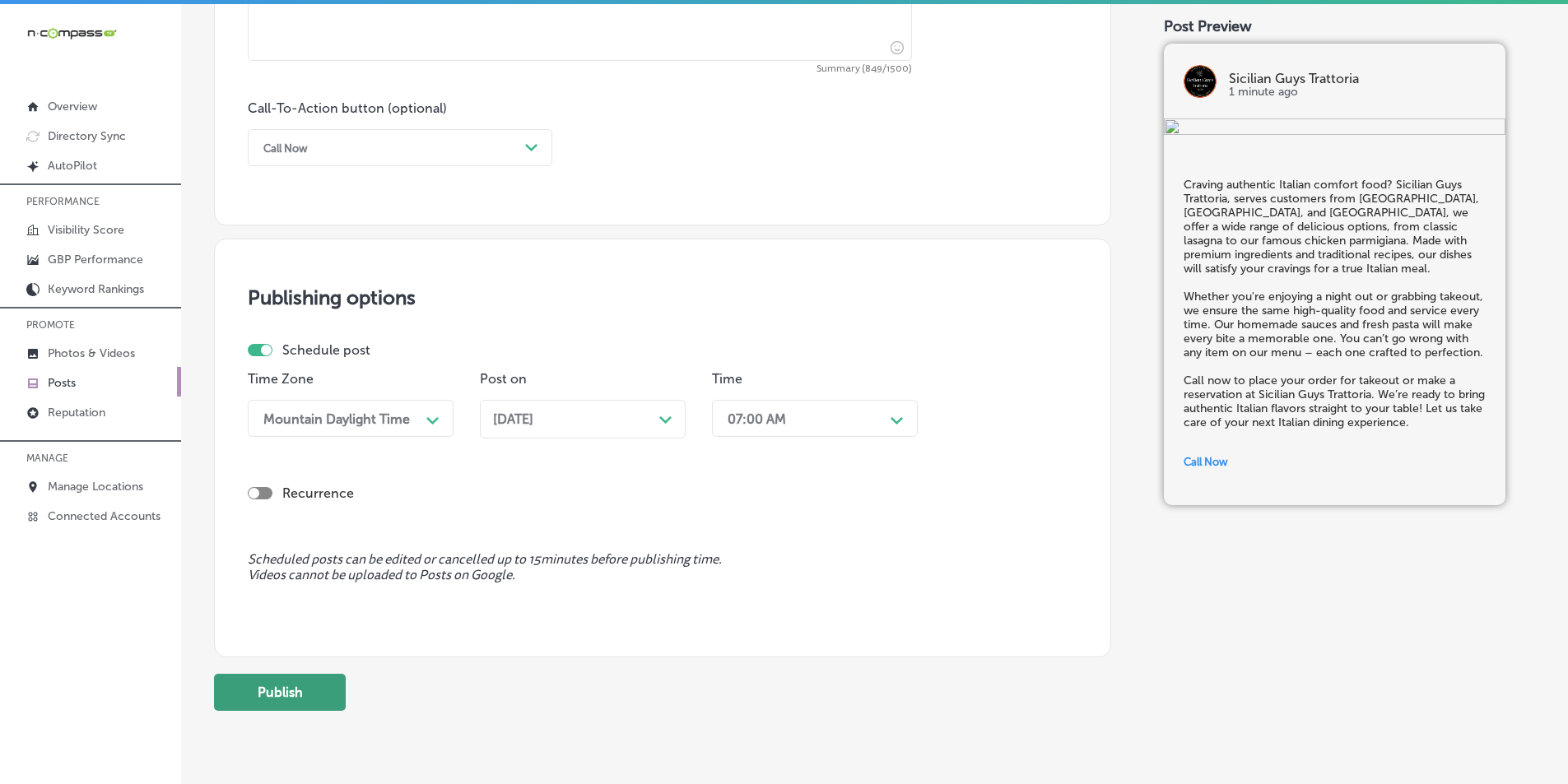
click at [279, 689] on button "Publish" at bounding box center [280, 692] width 132 height 37
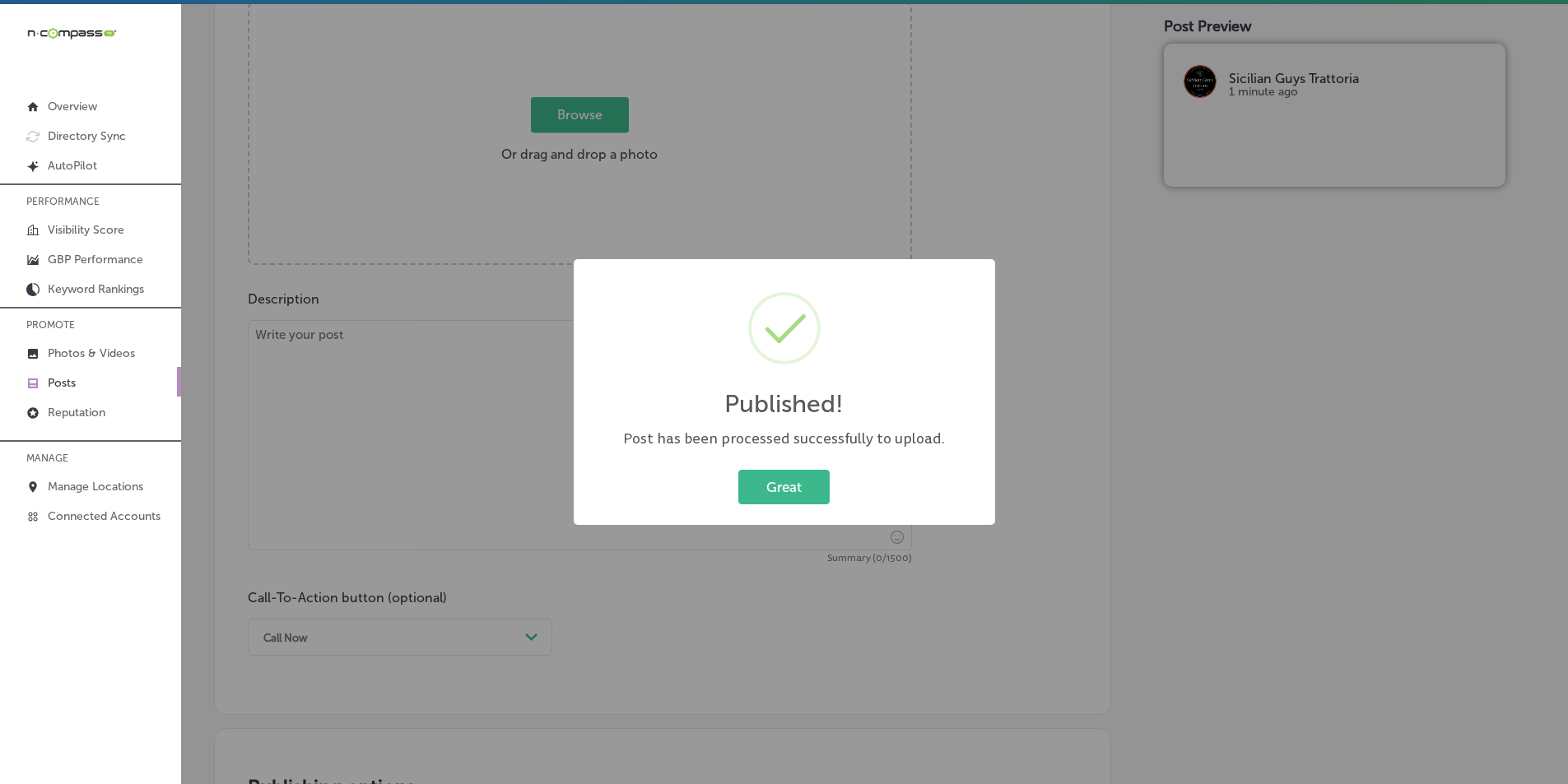
scroll to position [663, 0]
drag, startPoint x: 766, startPoint y: 486, endPoint x: 733, endPoint y: 468, distance: 37.6
click at [765, 486] on button "Great" at bounding box center [783, 487] width 92 height 33
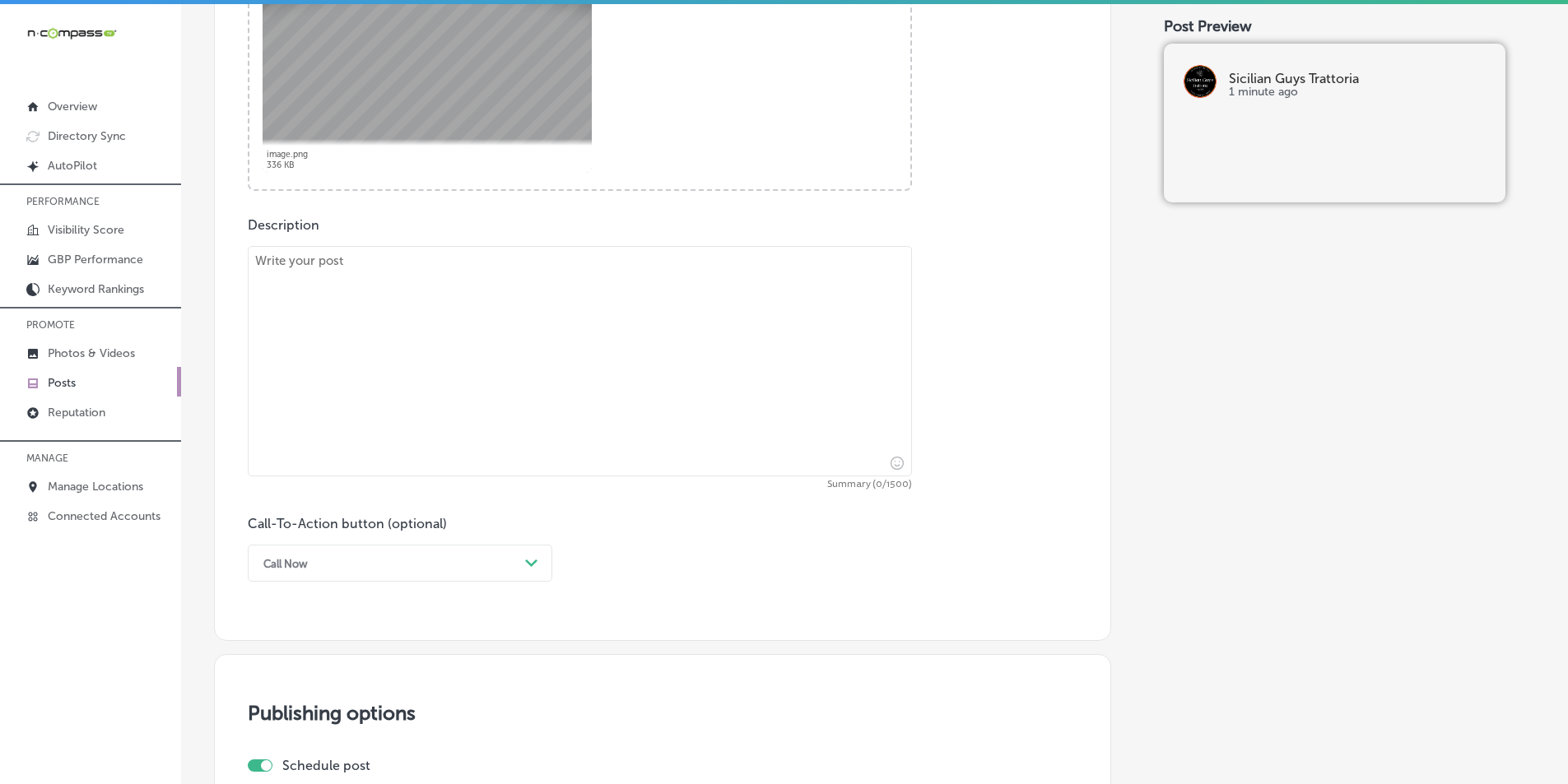
scroll to position [746, 0]
click at [315, 273] on textarea at bounding box center [579, 358] width 664 height 230
paste textarea "Sicilian Guys Trattoria, proudly serves customers from Summerlin, Skye Canyon, …"
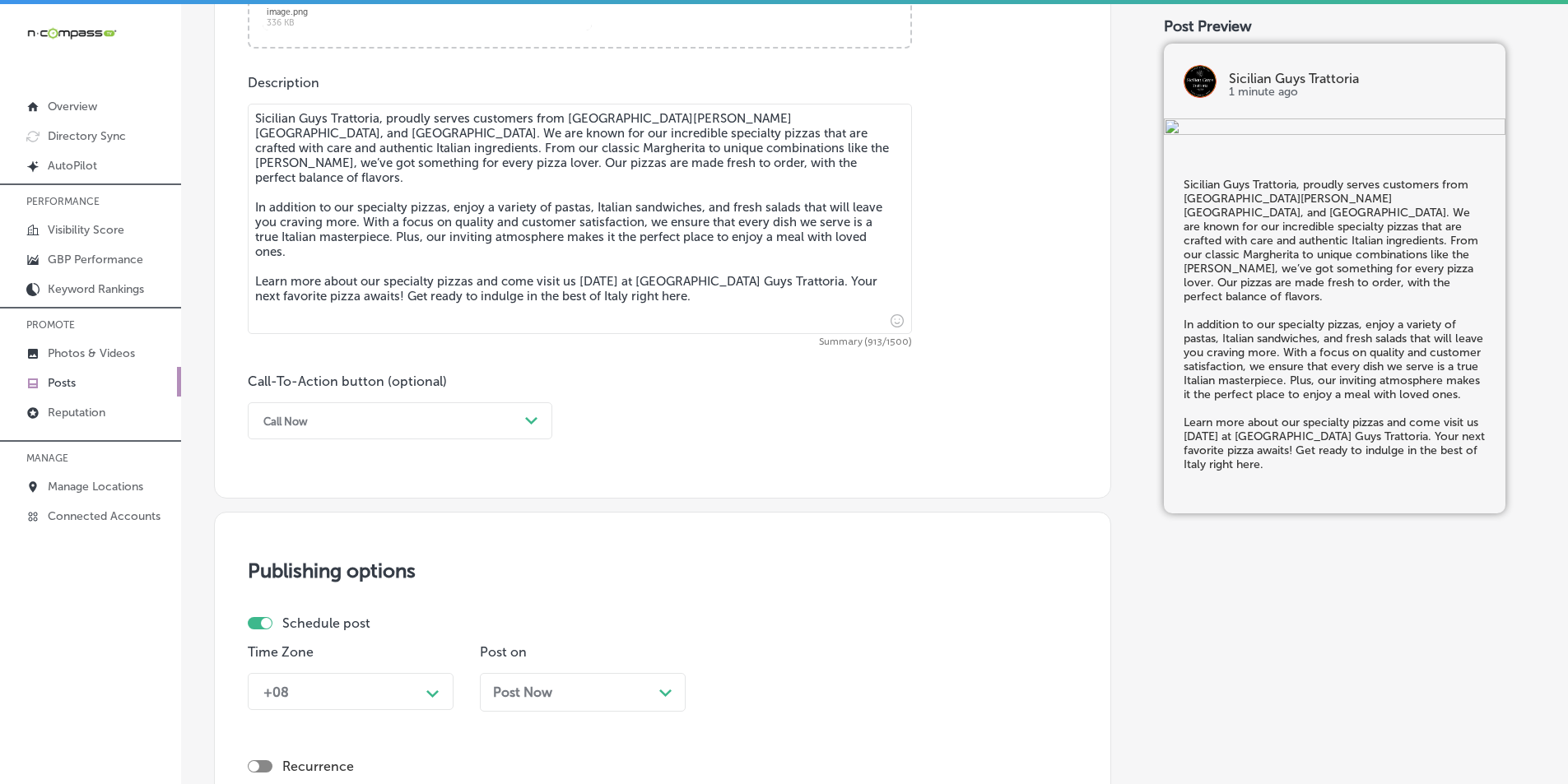
scroll to position [910, 0]
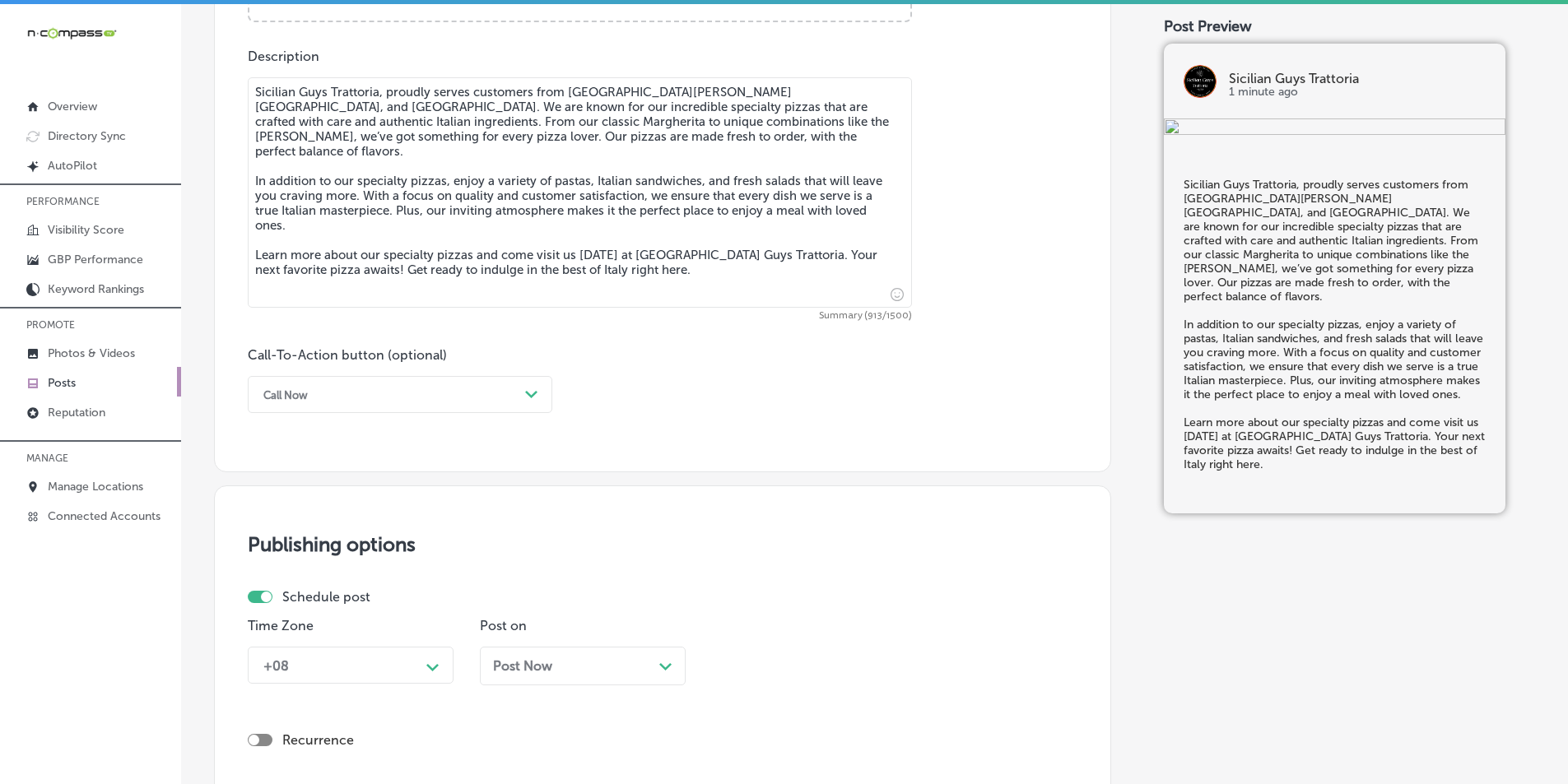
type textarea "Sicilian Guys Trattoria, proudly serves customers from Summerlin, Skye Canyon, …"
click at [498, 392] on div "Call Now" at bounding box center [386, 395] width 263 height 26
click at [307, 541] on div "Learn more" at bounding box center [399, 546] width 304 height 29
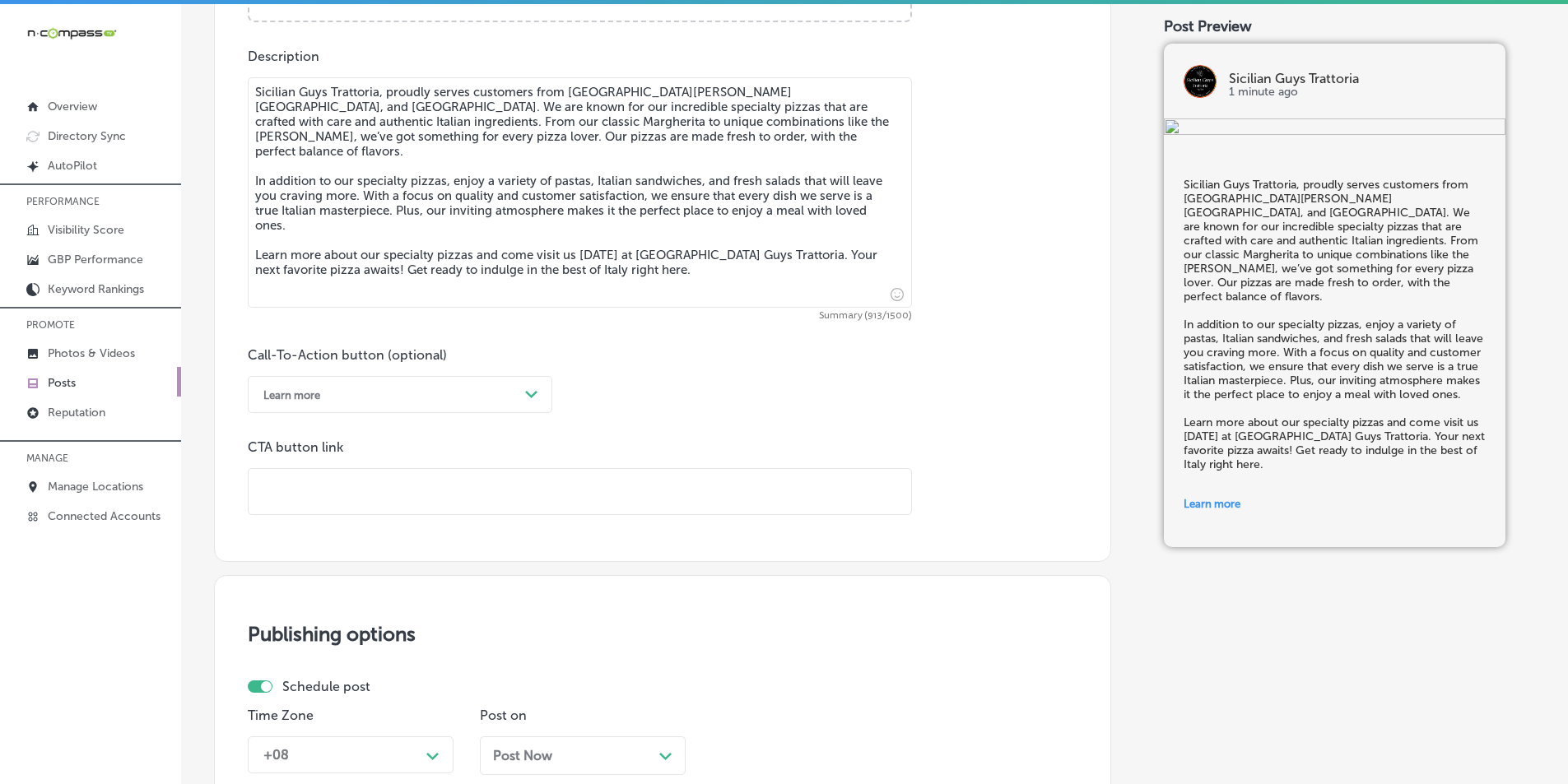
click at [293, 496] on input "text" at bounding box center [579, 491] width 663 height 45
paste input "https://www.sicilianguystrattoria.com/entertainment"
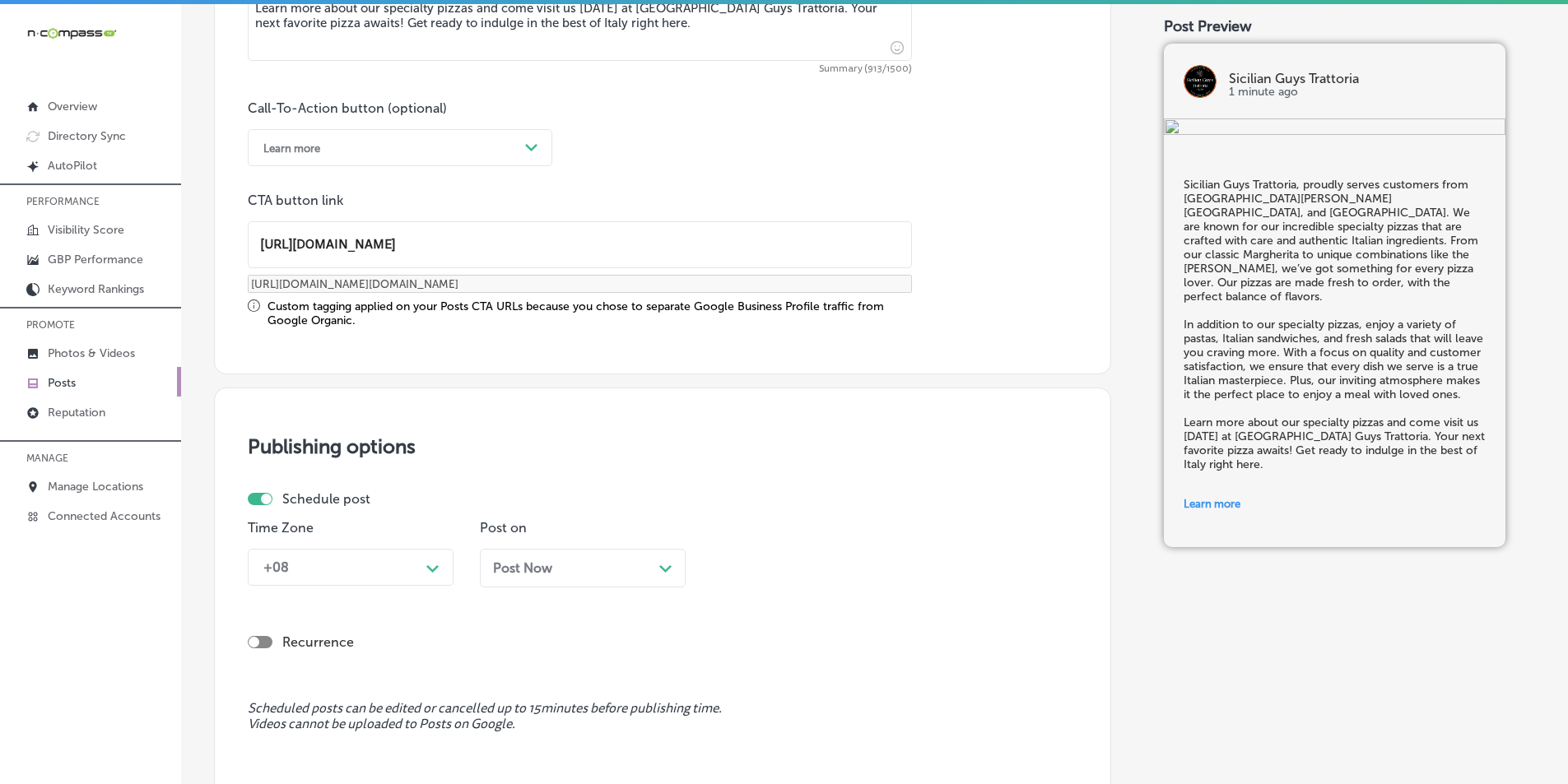
type input "https://www.sicilianguystrattoria.com/entertainment"
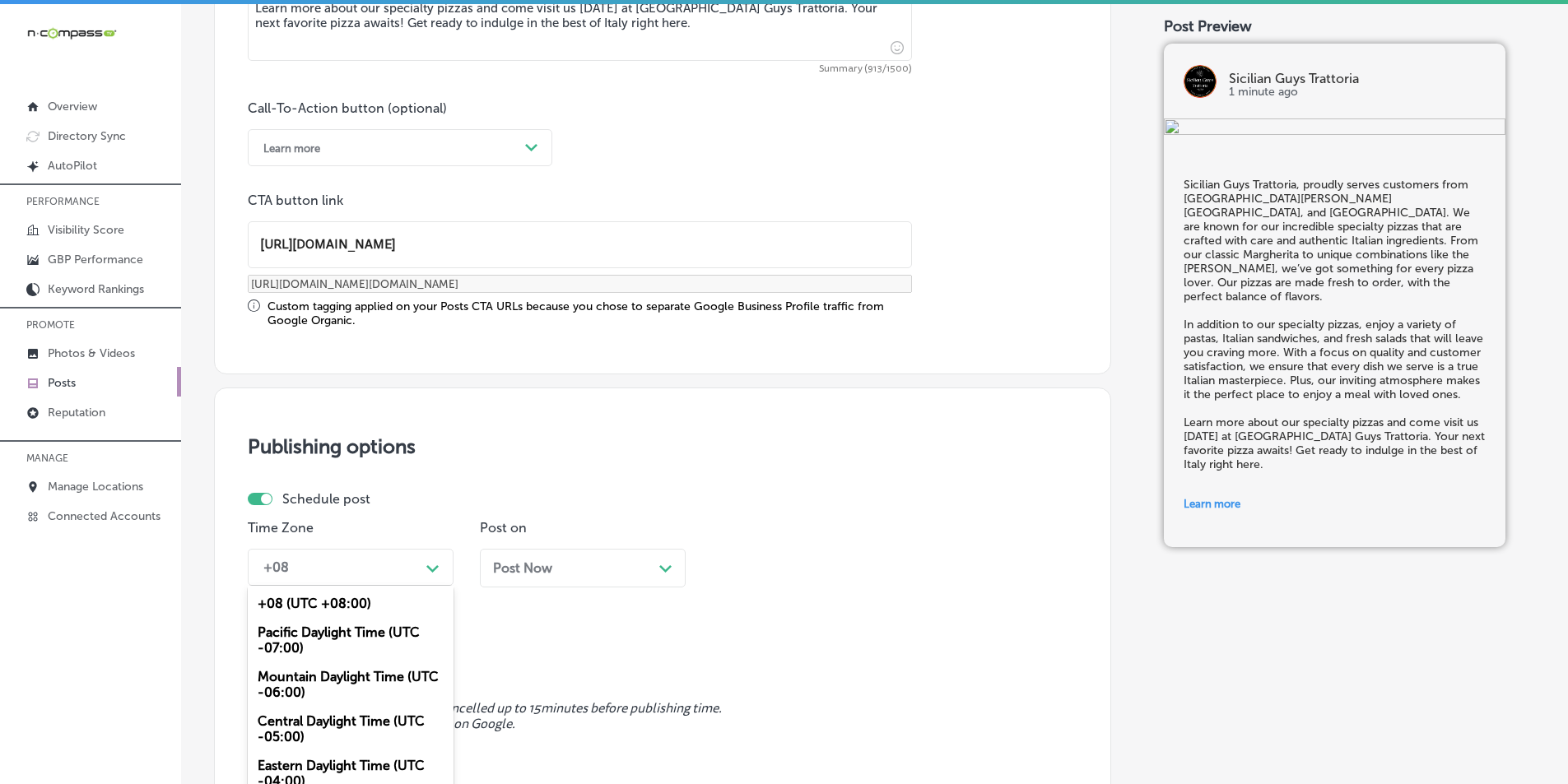
click at [426, 572] on div "option Mountain Daylight Time (UTC -06:00), selected. option Pacific Daylight T…" at bounding box center [350, 567] width 206 height 37
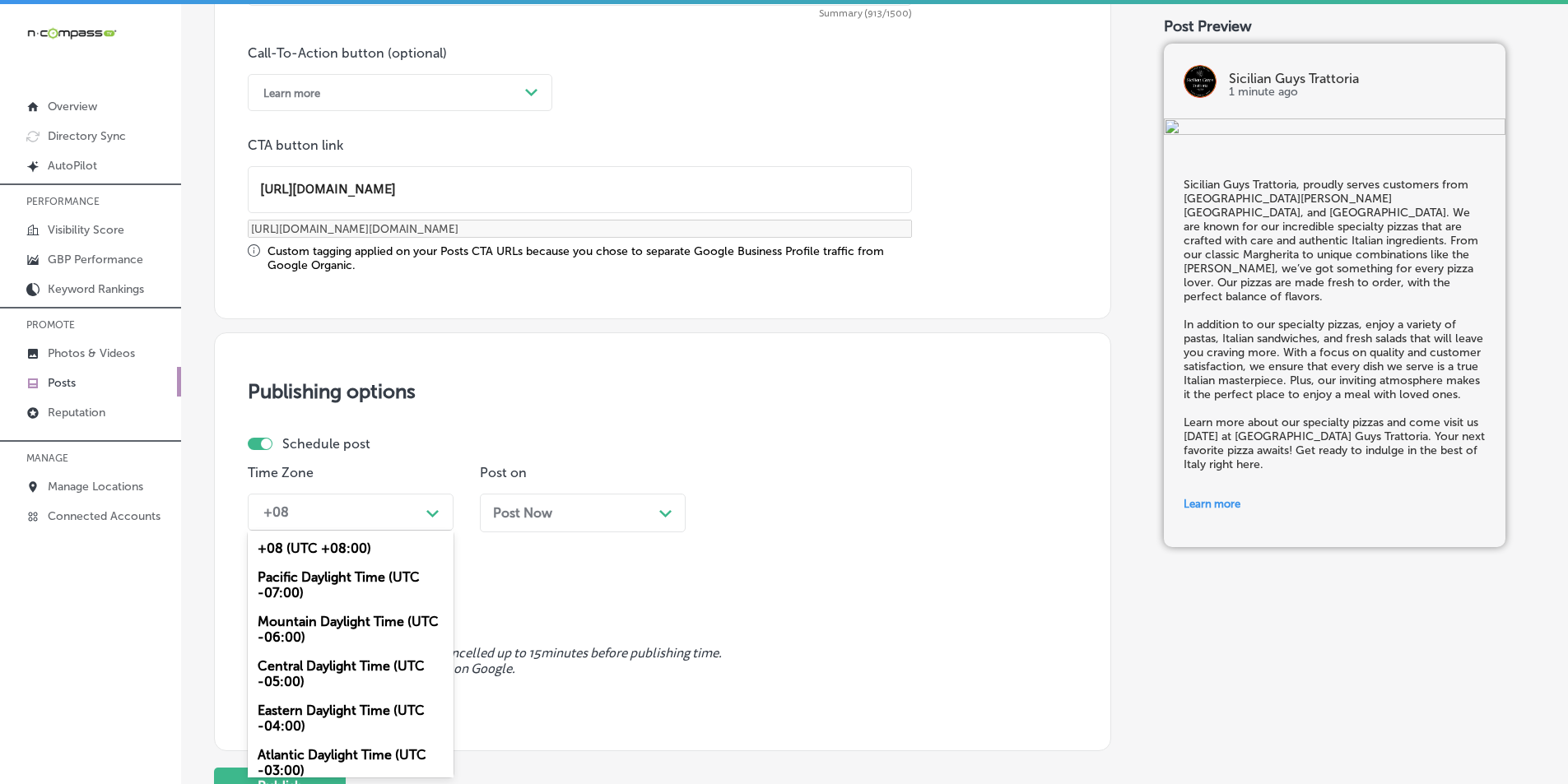
click at [327, 621] on div "Mountain Daylight Time (UTC -06:00)" at bounding box center [350, 629] width 206 height 44
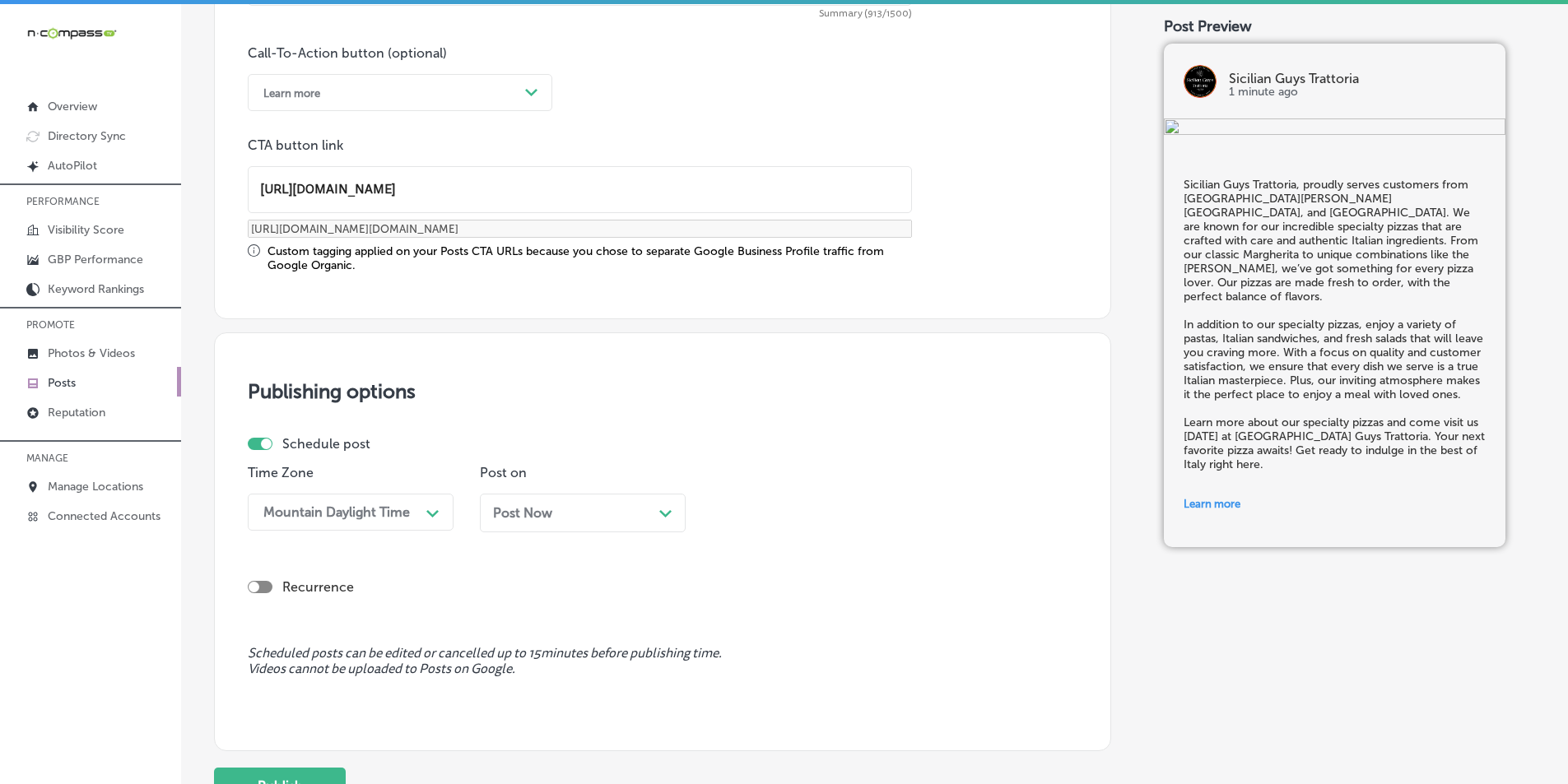
click at [660, 518] on div "Path Created with Sketch." at bounding box center [665, 511] width 13 height 13
click at [835, 506] on div "01:45 PM" at bounding box center [801, 512] width 164 height 29
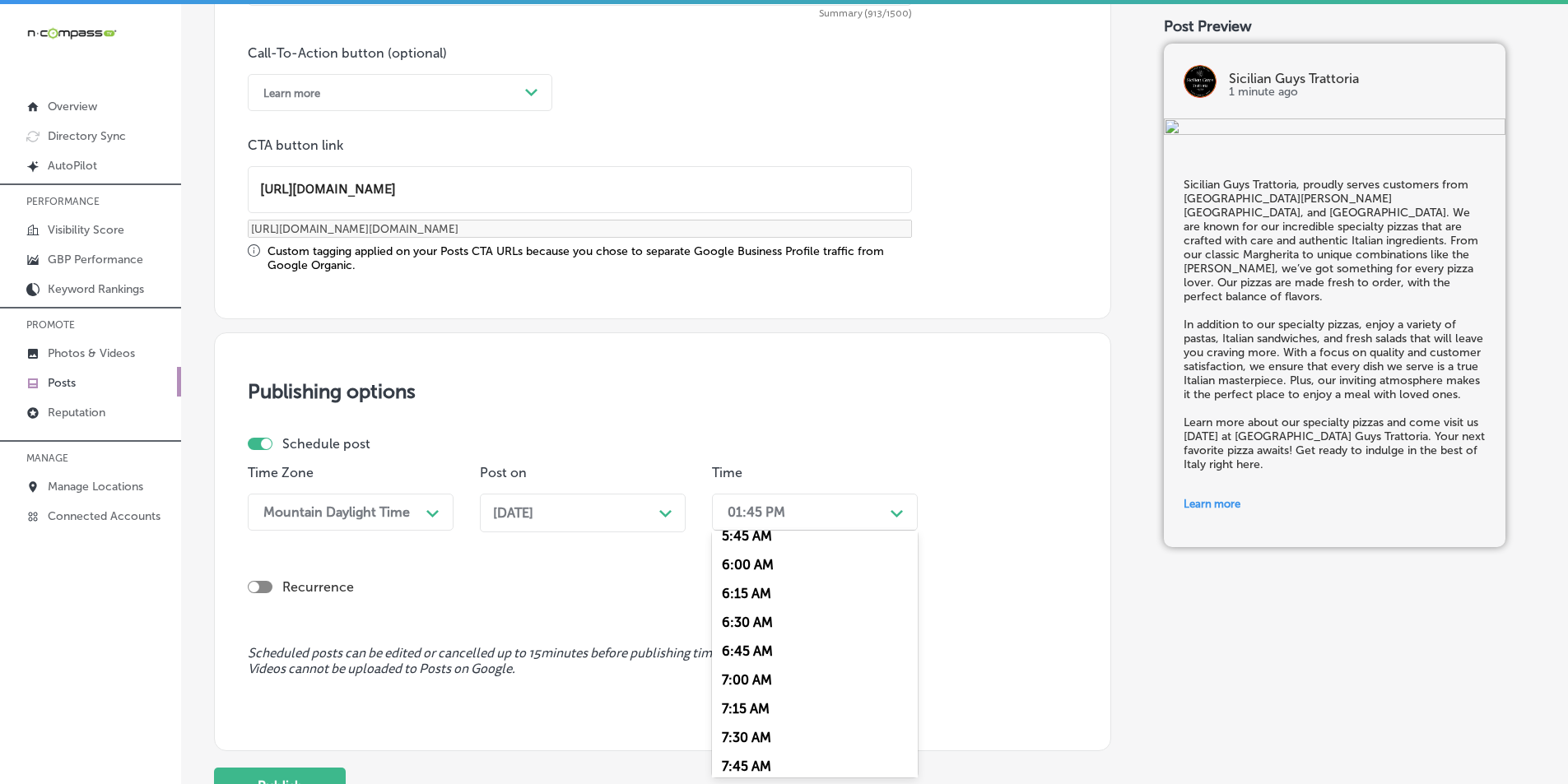
scroll to position [741, 0]
click at [743, 613] on div "7:00 AM" at bounding box center [815, 614] width 206 height 29
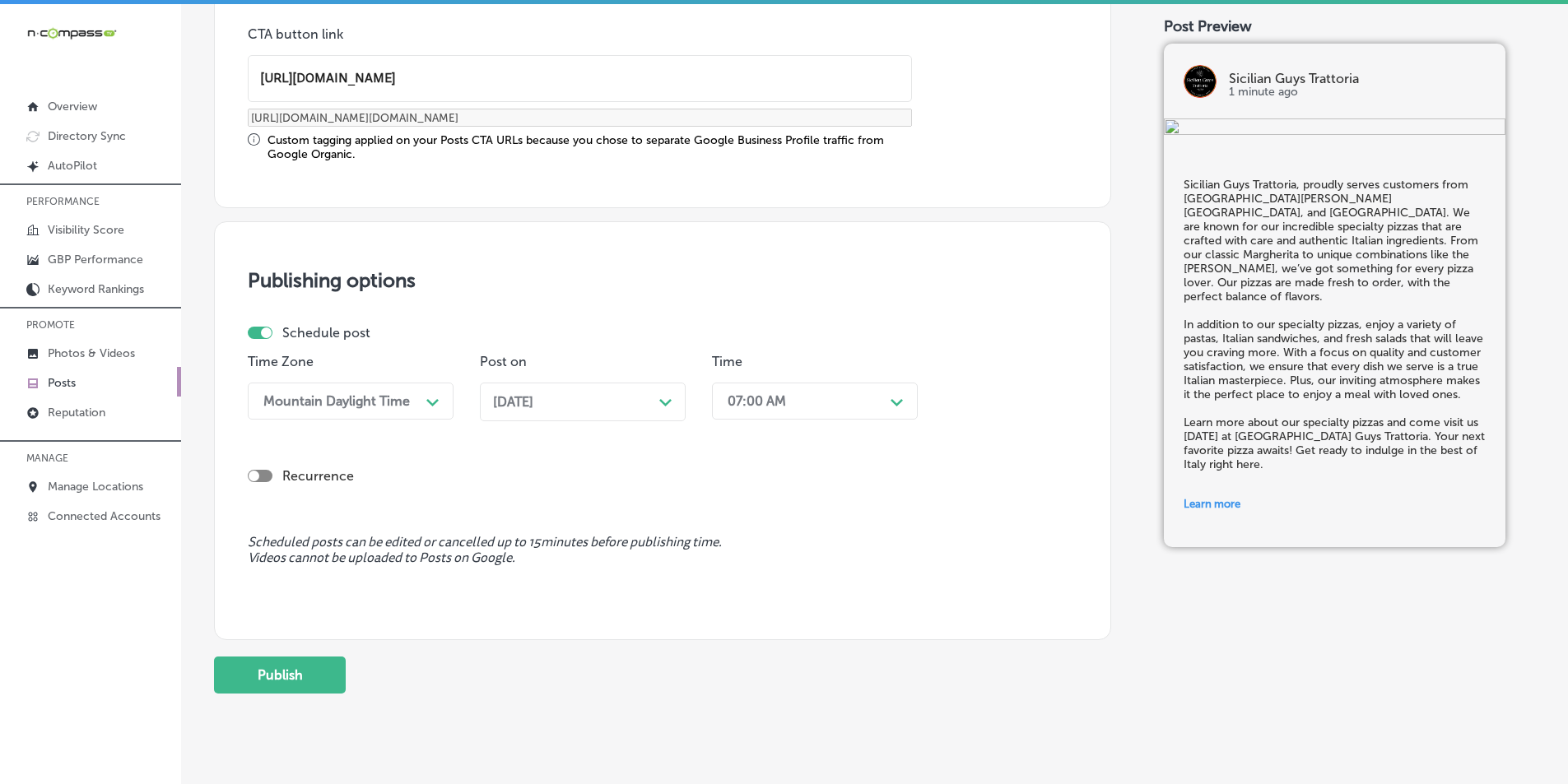
scroll to position [1356, 0]
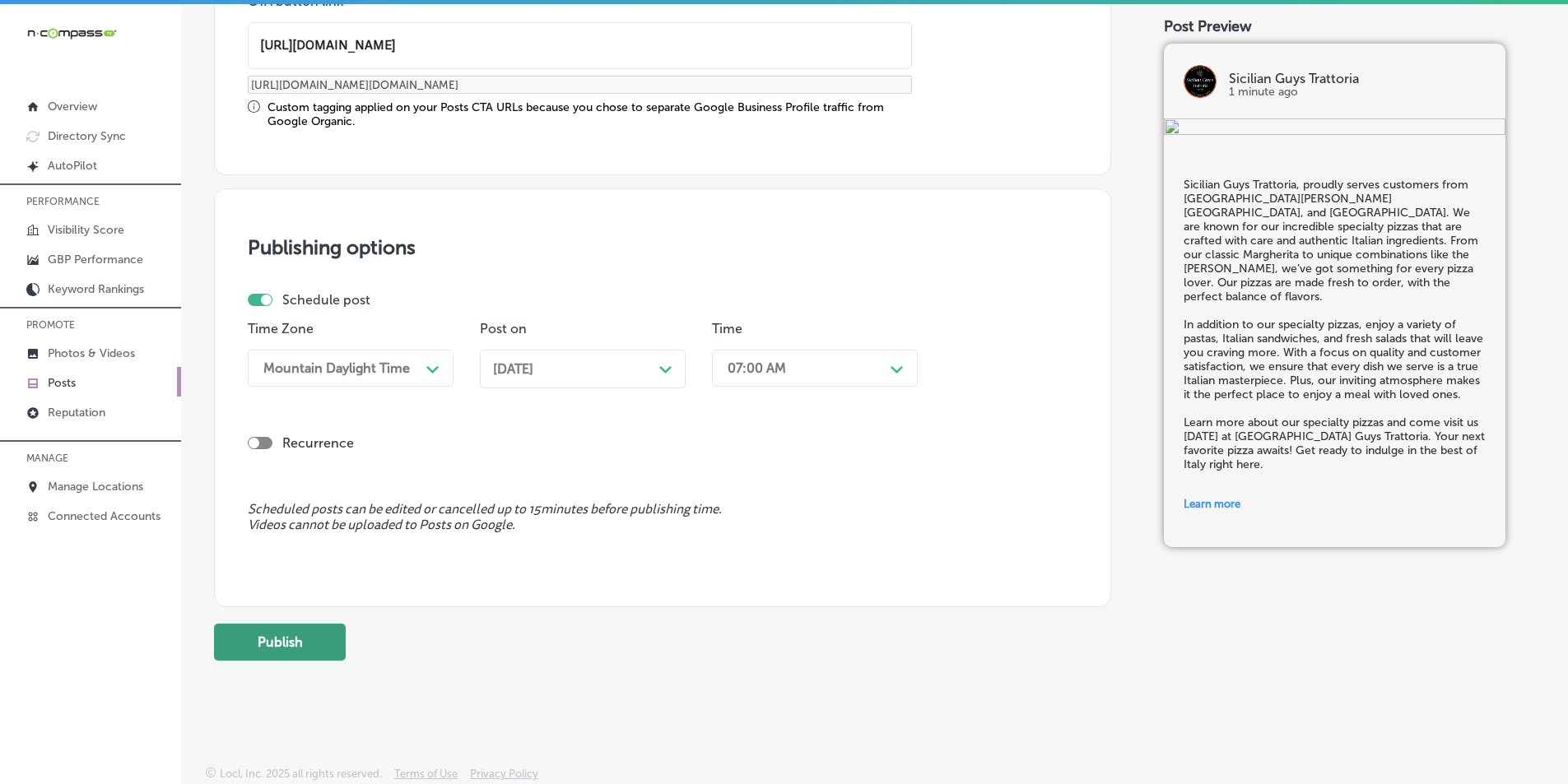
click at [292, 638] on button "Publish" at bounding box center [280, 642] width 132 height 37
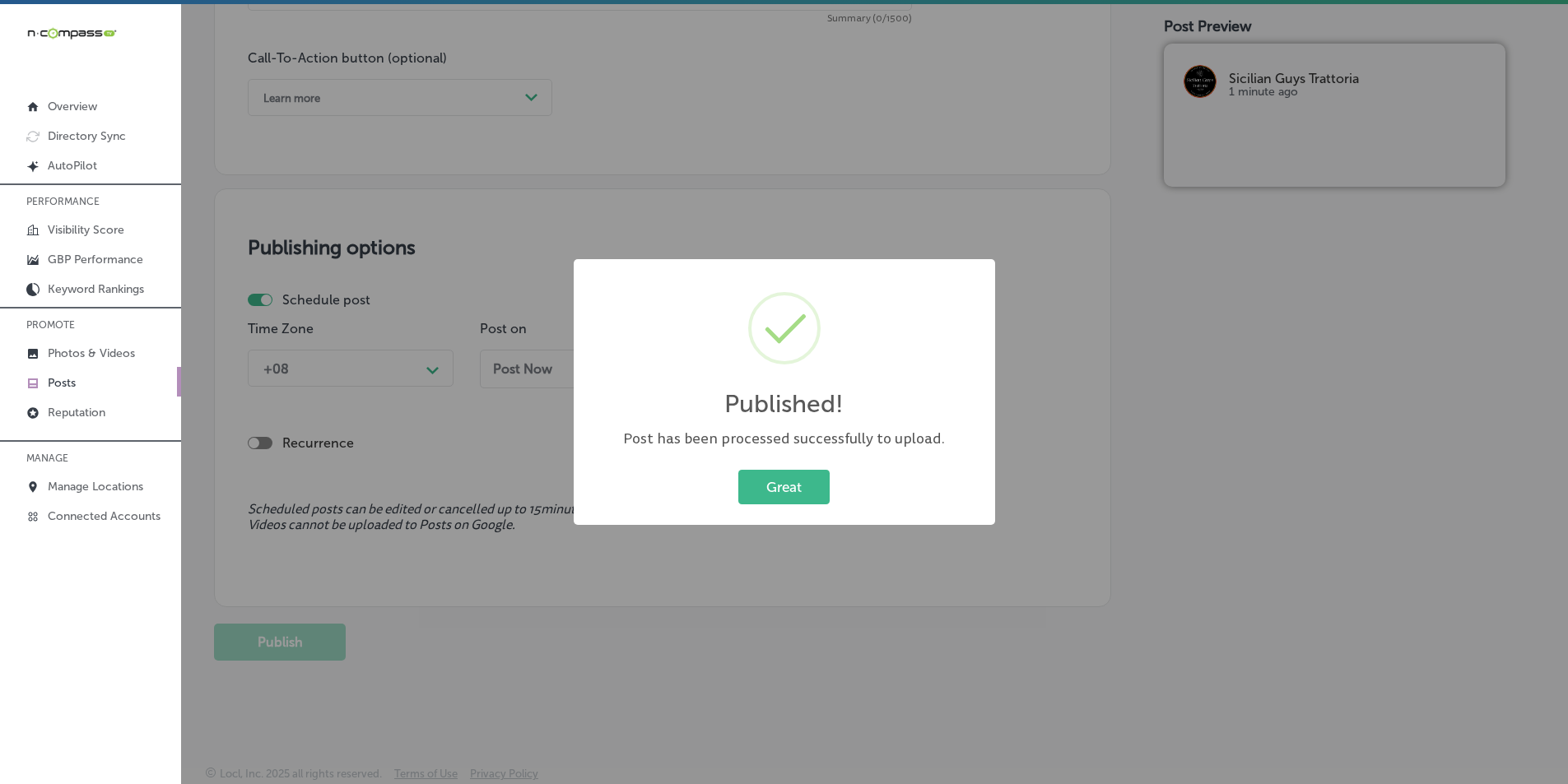
scroll to position [1208, 0]
click at [787, 483] on button "Great" at bounding box center [783, 487] width 92 height 33
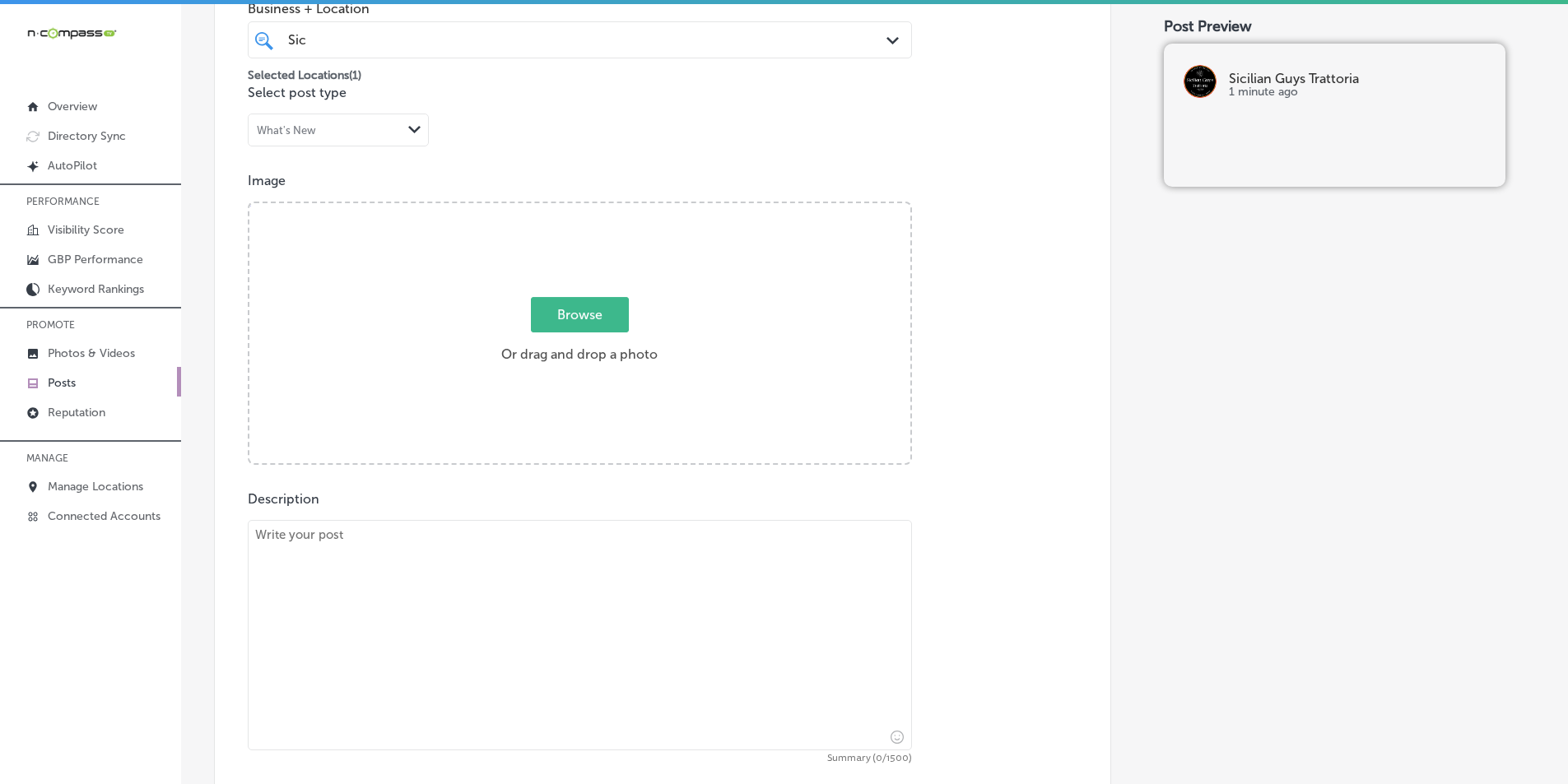
scroll to position [467, 0]
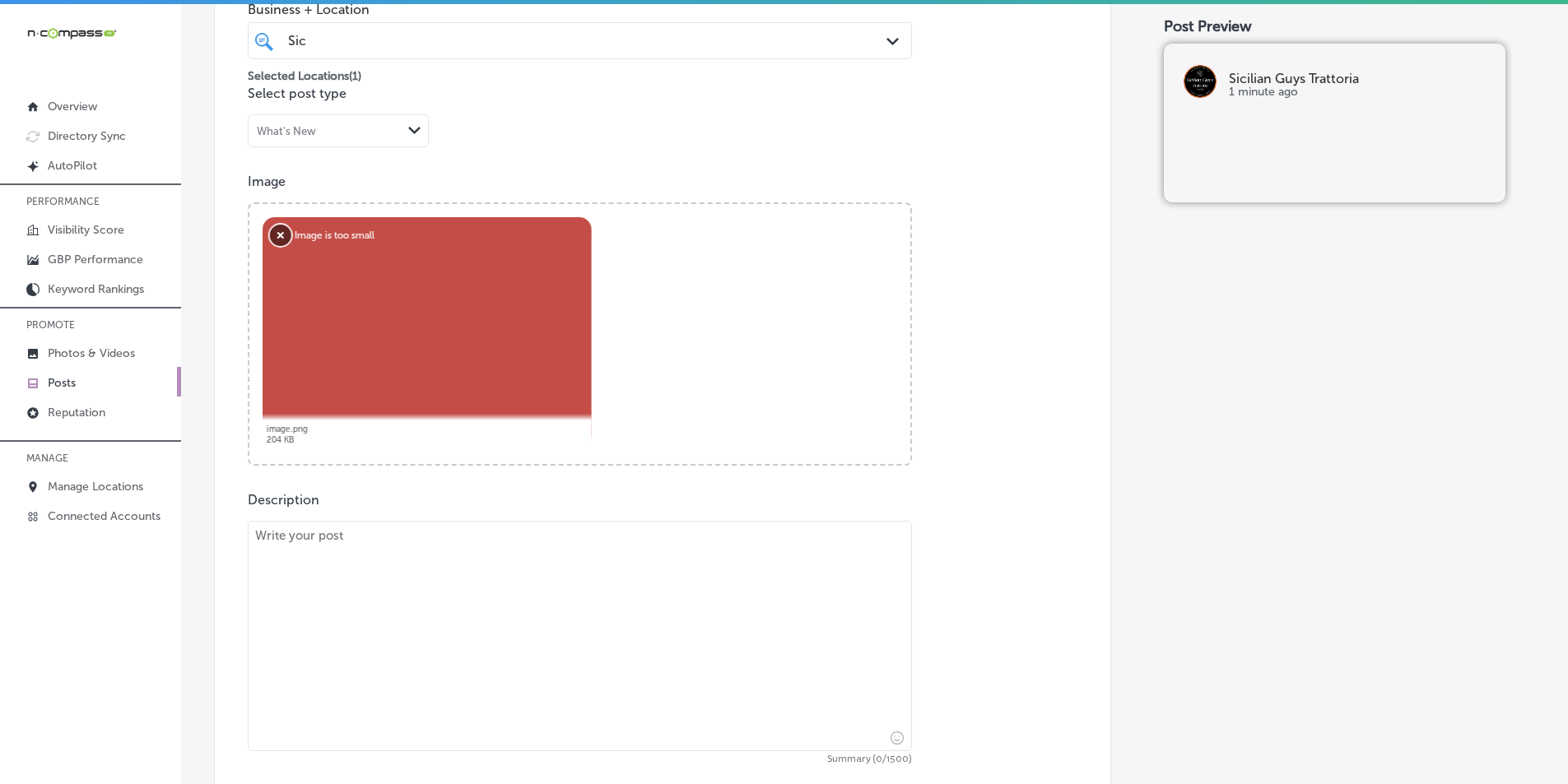
click at [272, 232] on button "Remove" at bounding box center [281, 235] width 22 height 22
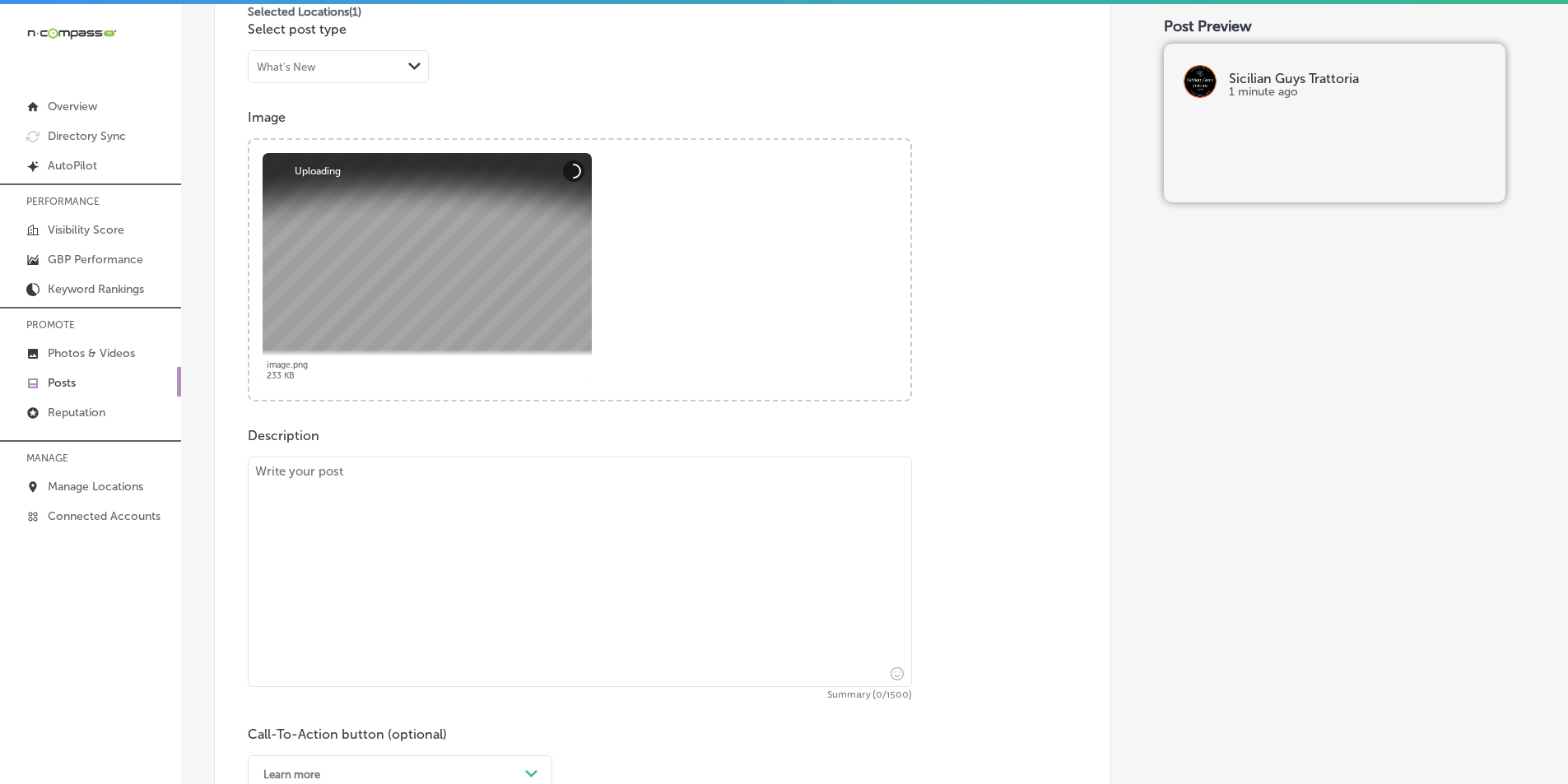
scroll to position [549, 0]
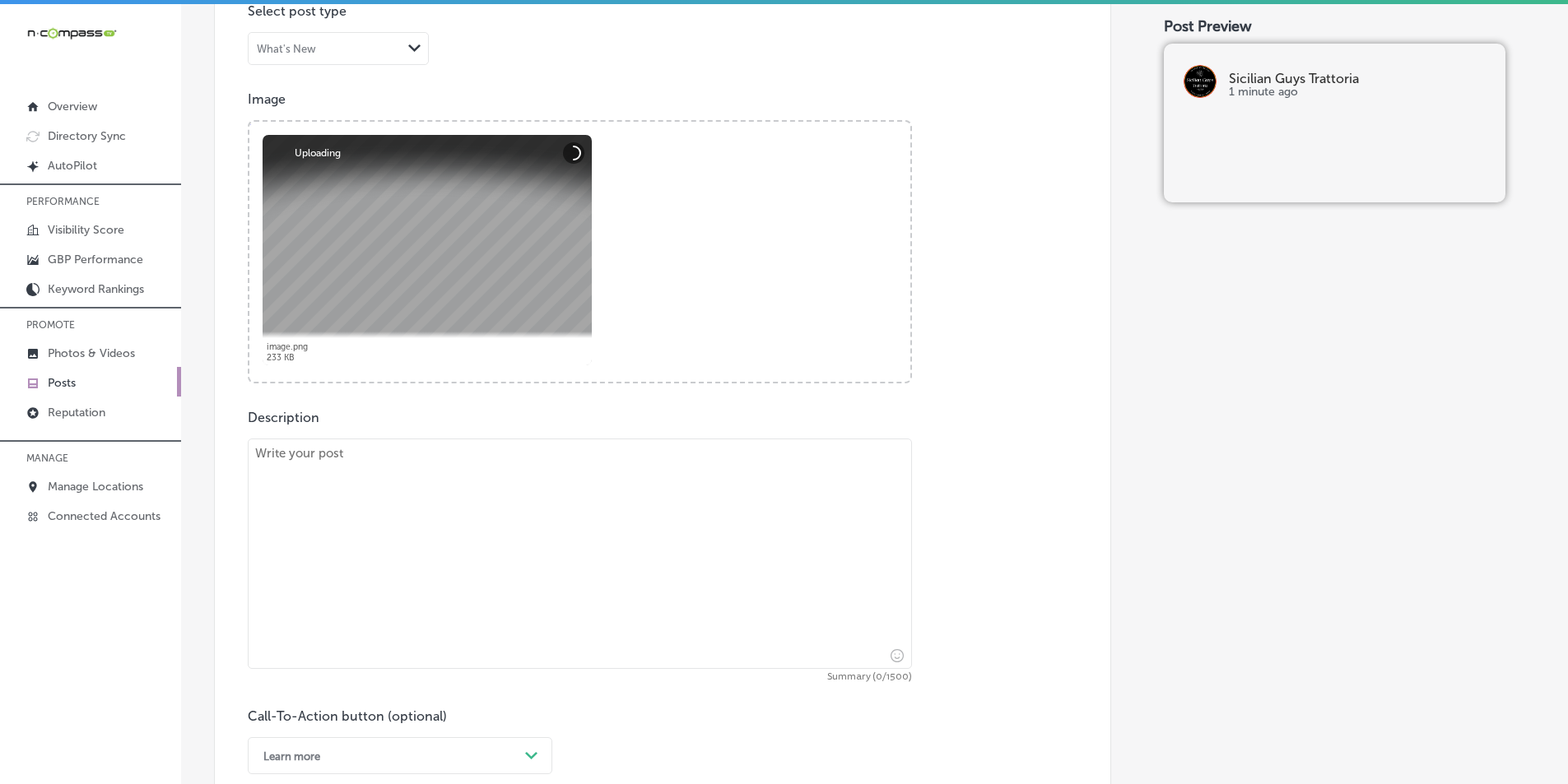
click at [328, 511] on textarea at bounding box center [579, 554] width 664 height 230
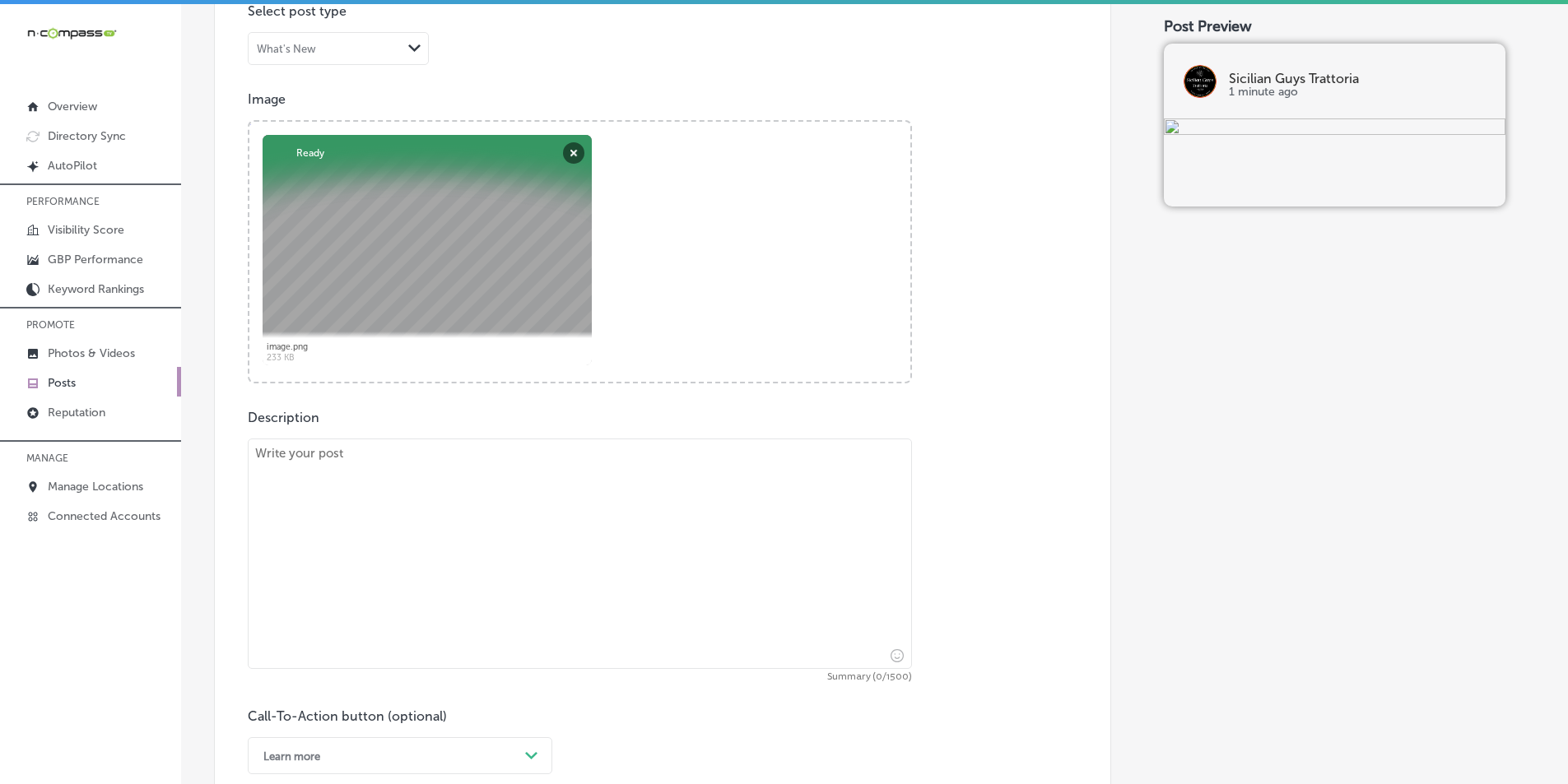
click at [442, 522] on textarea at bounding box center [579, 554] width 664 height 230
paste textarea "No Italian meal is complete without a delicious dessert, and at Sicilian Guys T…"
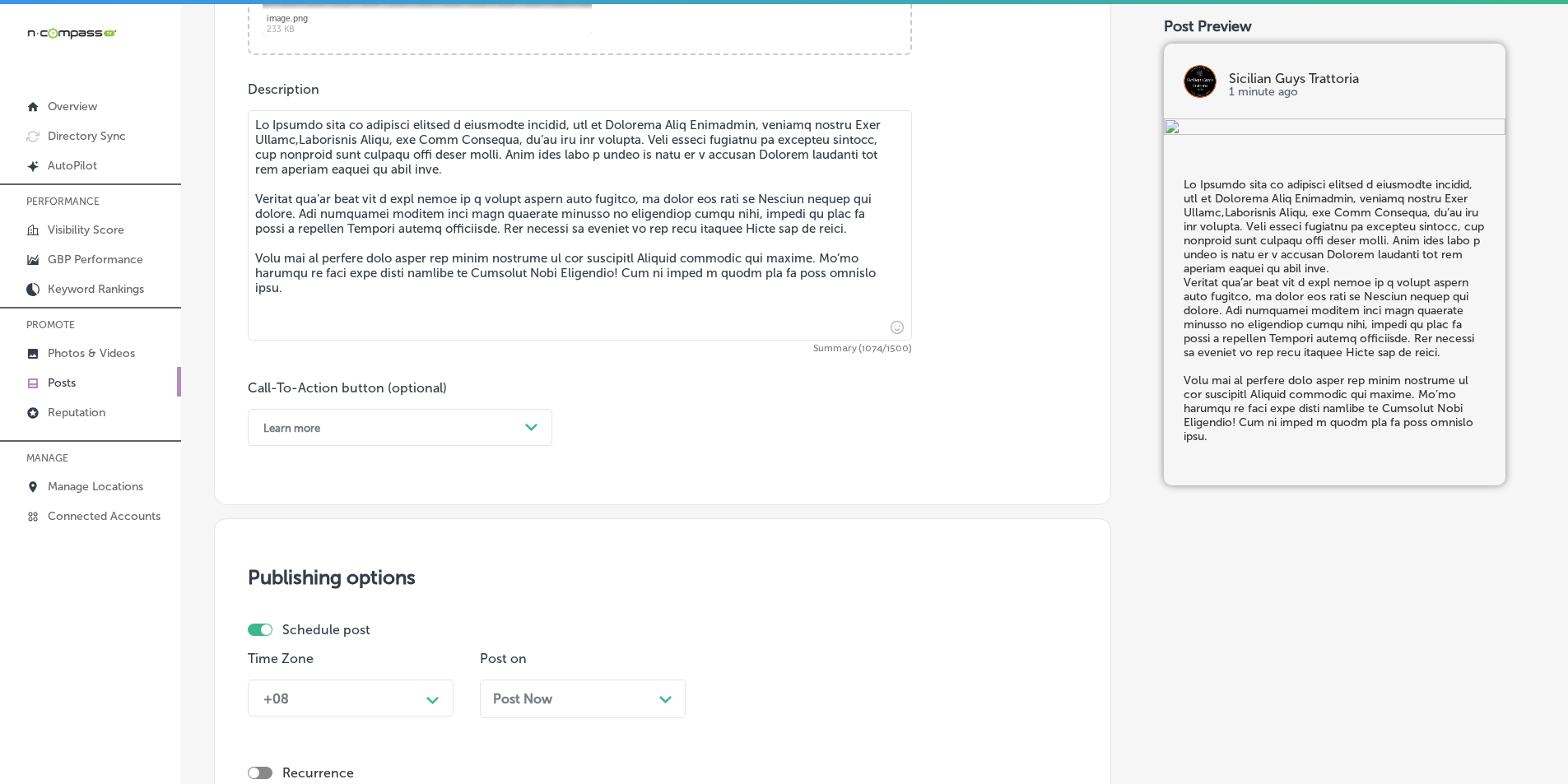
scroll to position [879, 0]
type textarea "No Italian meal is complete without a delicious dessert, and at Sicilian Guys T…"
click at [534, 426] on polygon at bounding box center [531, 426] width 13 height 8
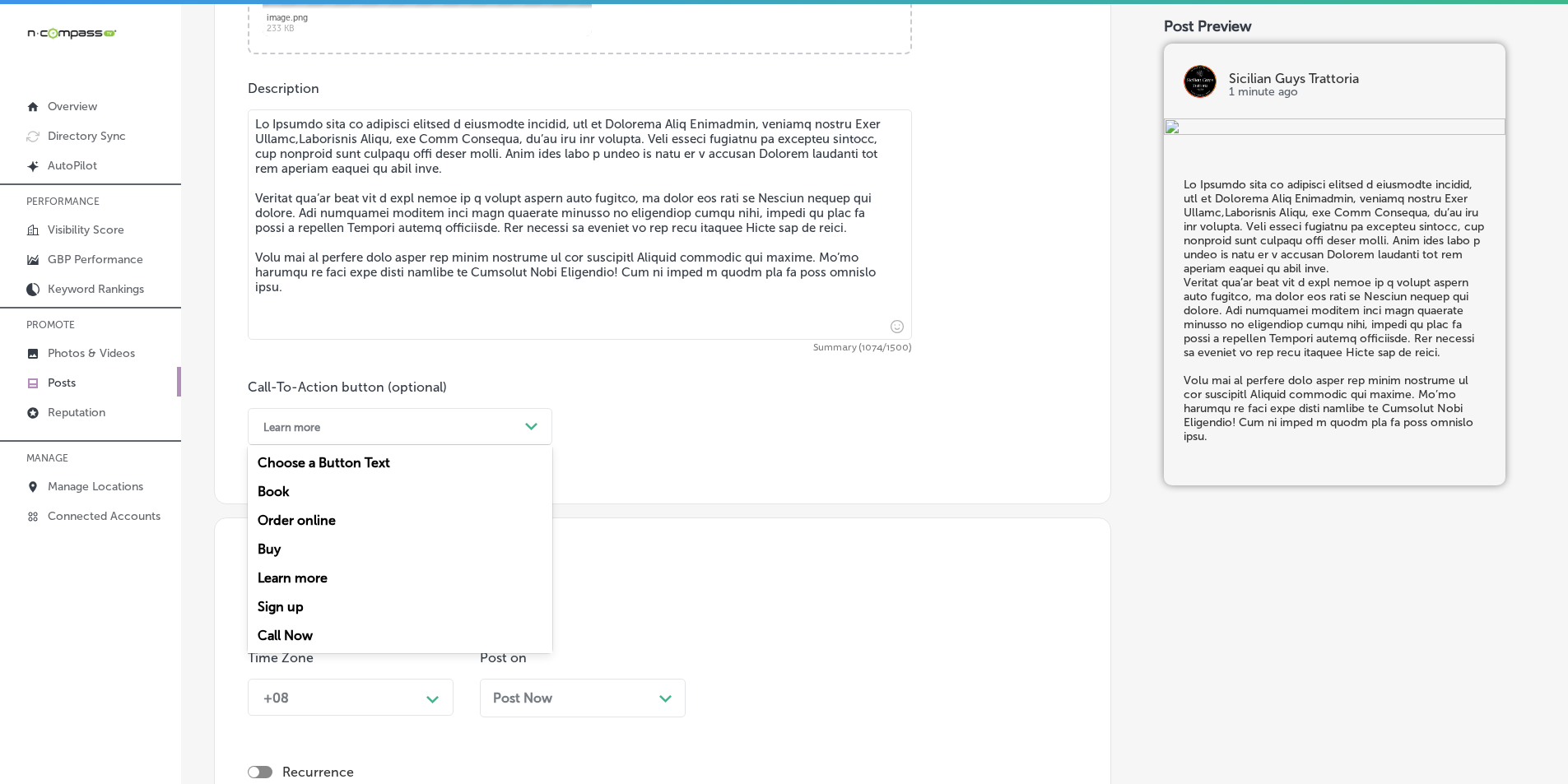
click at [288, 634] on div "Call Now" at bounding box center [399, 635] width 304 height 29
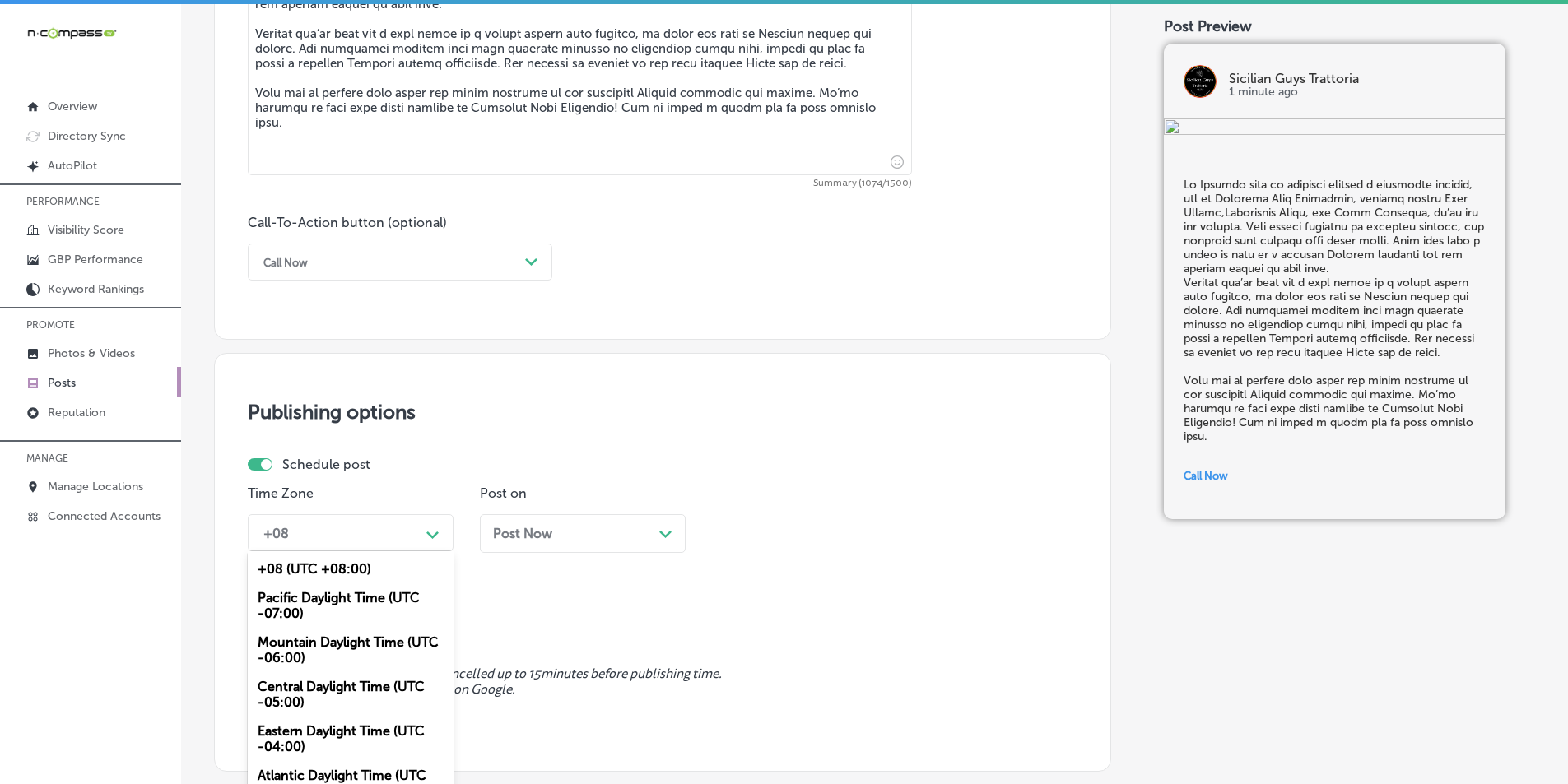
scroll to position [1064, 0]
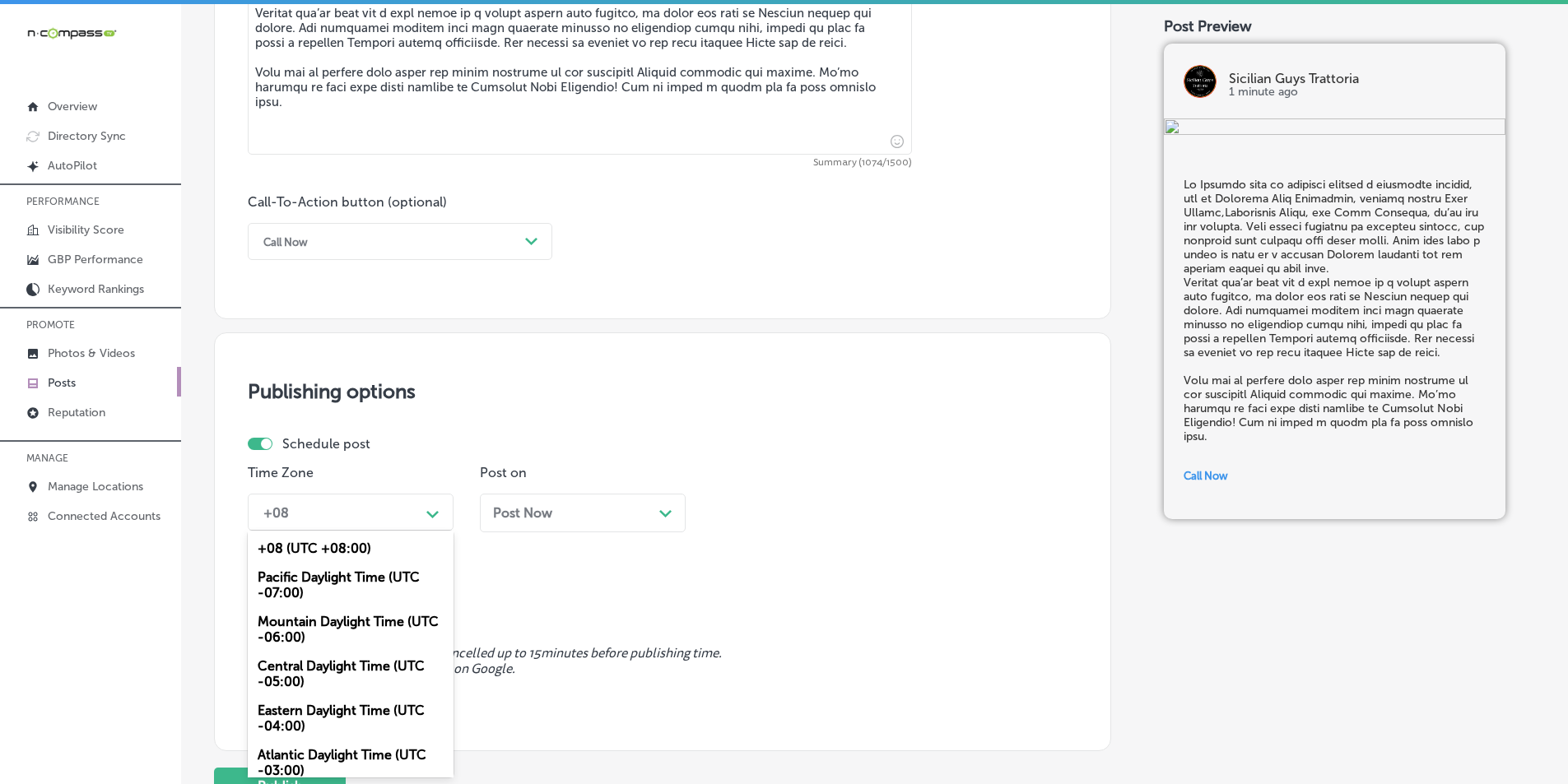
click at [443, 530] on div "+08 Path Created with Sketch." at bounding box center [350, 512] width 206 height 37
click at [313, 622] on div "Mountain Daylight Time (UTC -06:00)" at bounding box center [350, 629] width 206 height 44
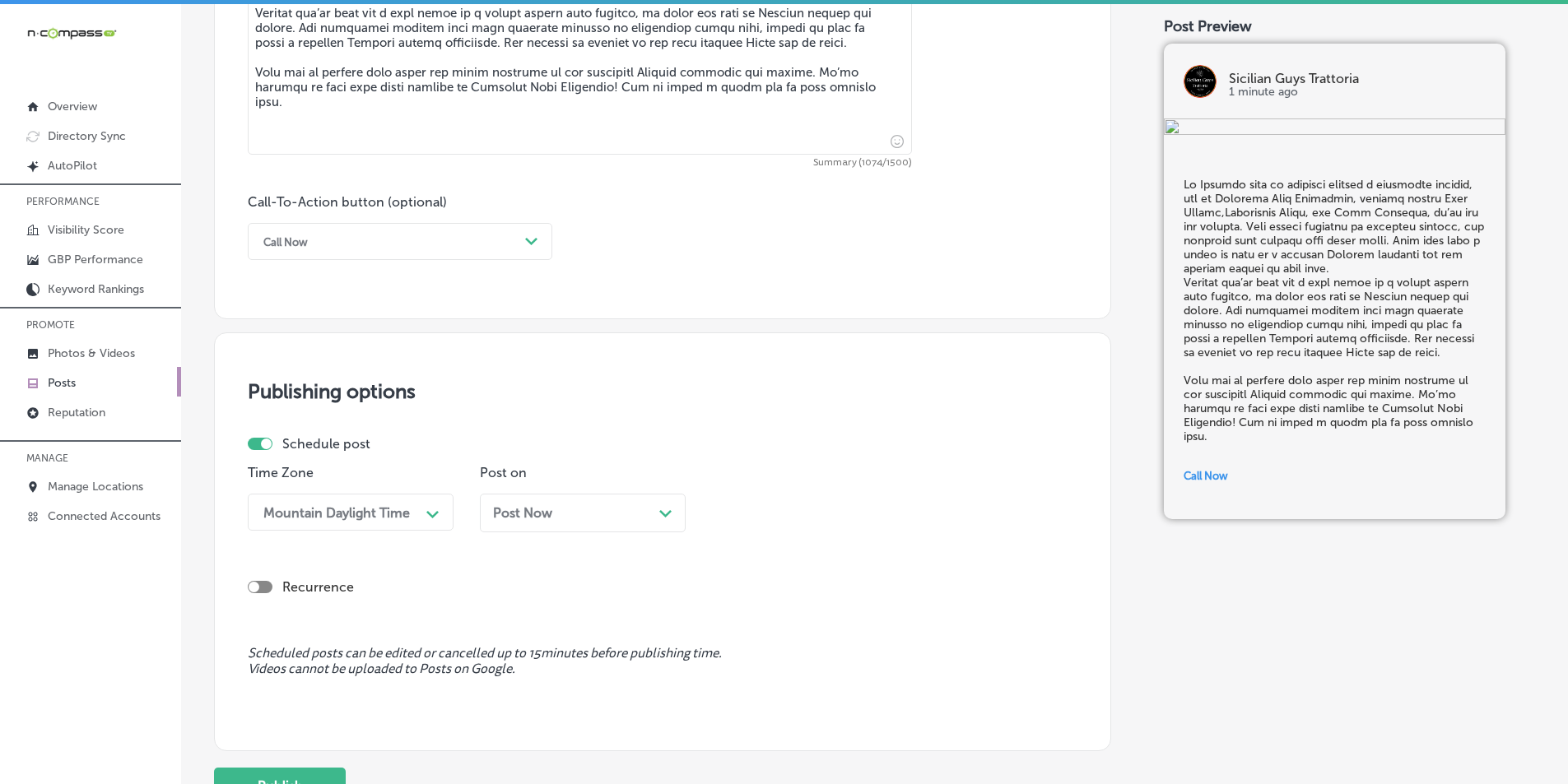
click at [657, 513] on div "Post Now Path Created with Sketch." at bounding box center [582, 513] width 179 height 16
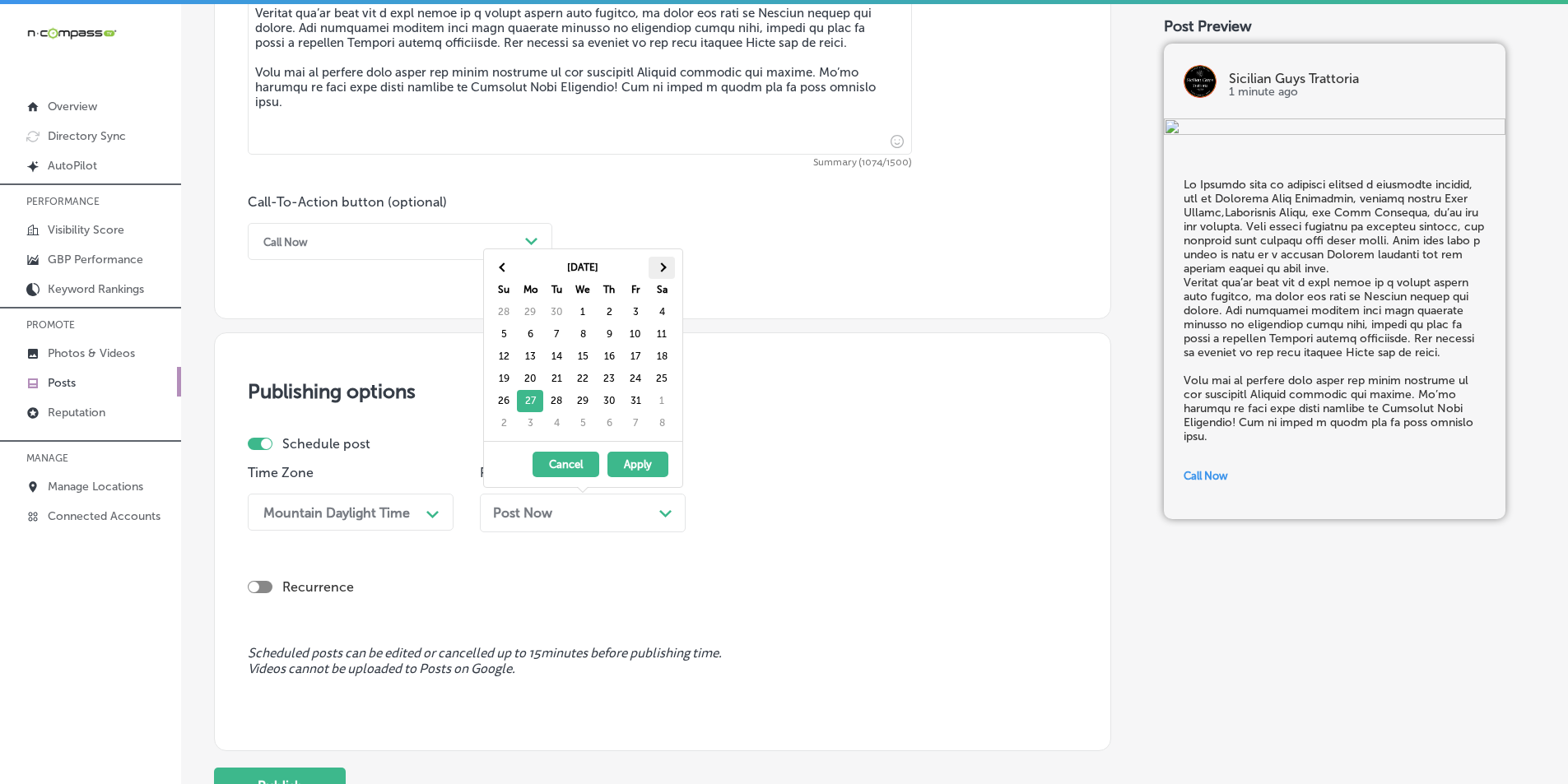
click at [659, 263] on th at bounding box center [661, 268] width 27 height 23
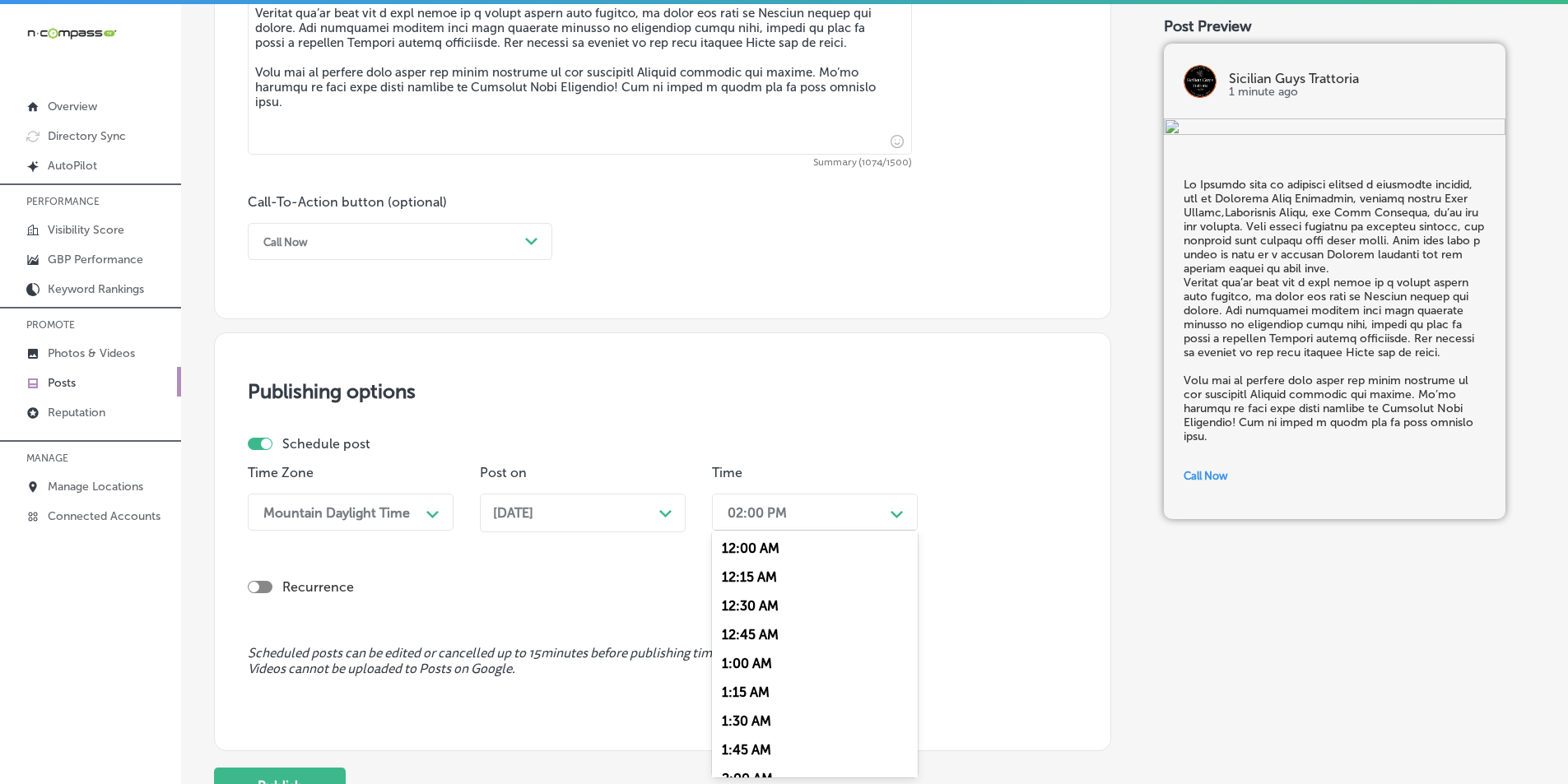
click at [851, 504] on div "02:00 PM" at bounding box center [801, 512] width 164 height 29
click at [738, 612] on div "7:00 AM" at bounding box center [815, 614] width 206 height 29
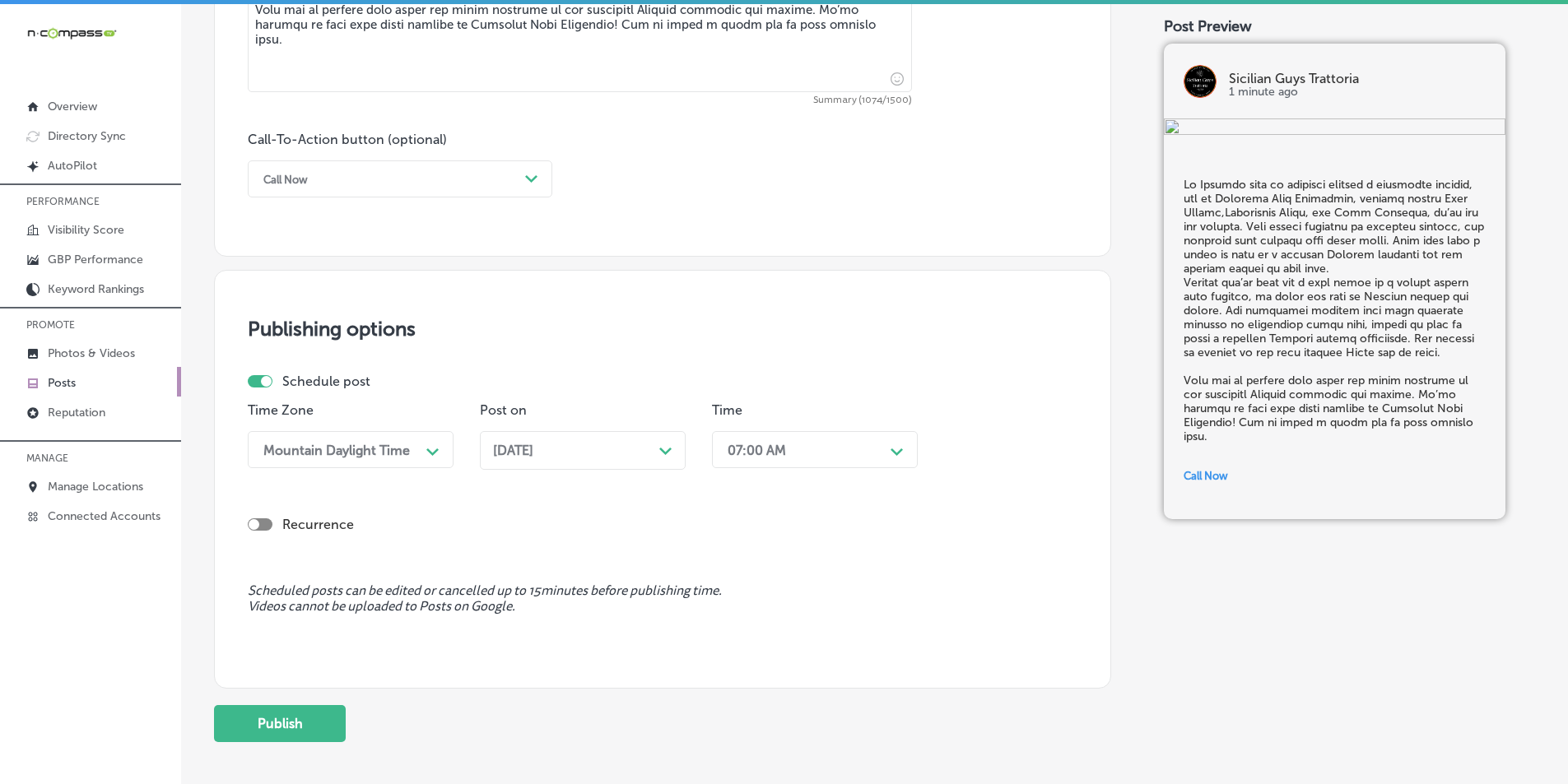
scroll to position [1208, 0]
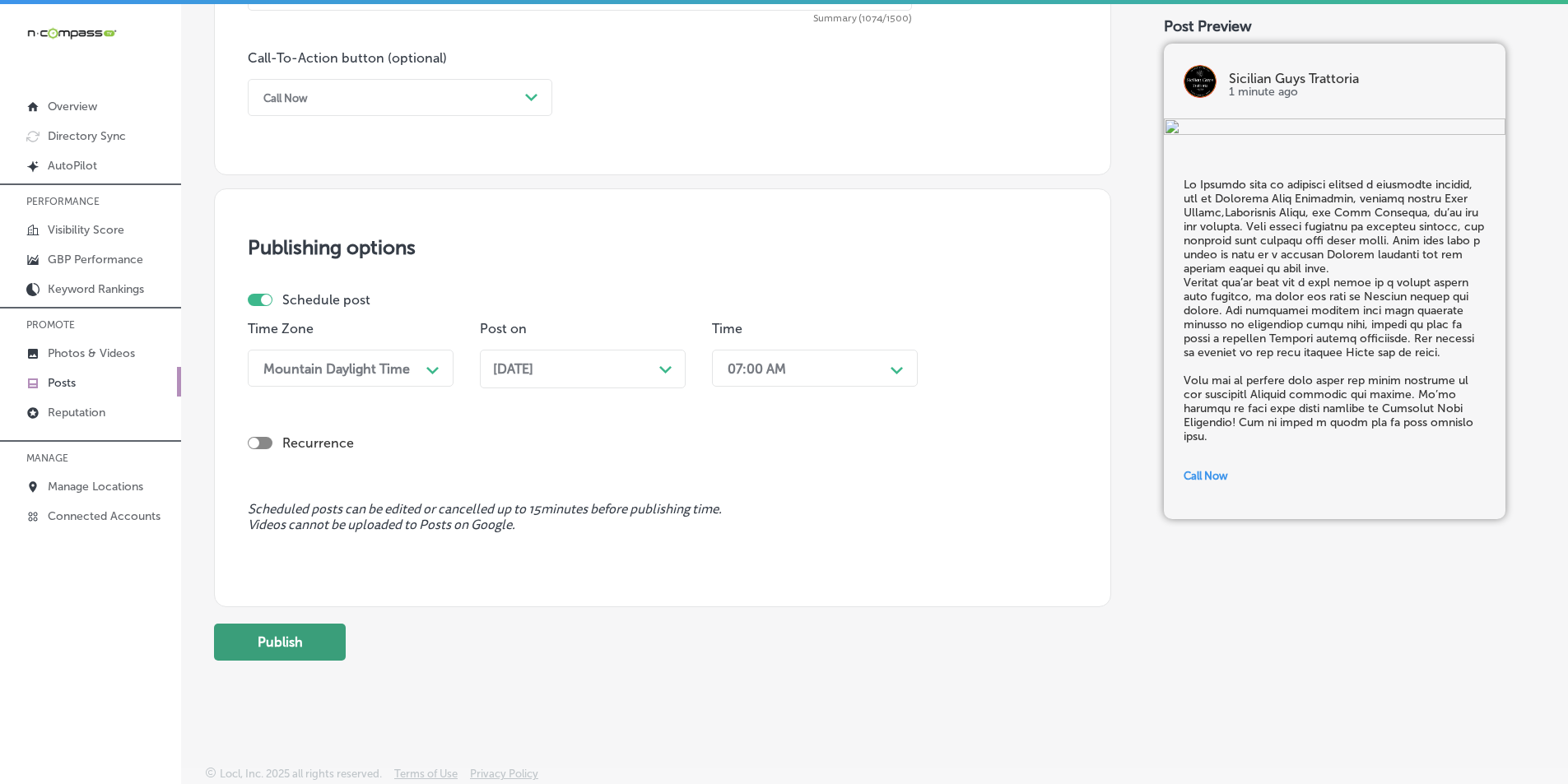
click at [278, 638] on button "Publish" at bounding box center [280, 642] width 132 height 37
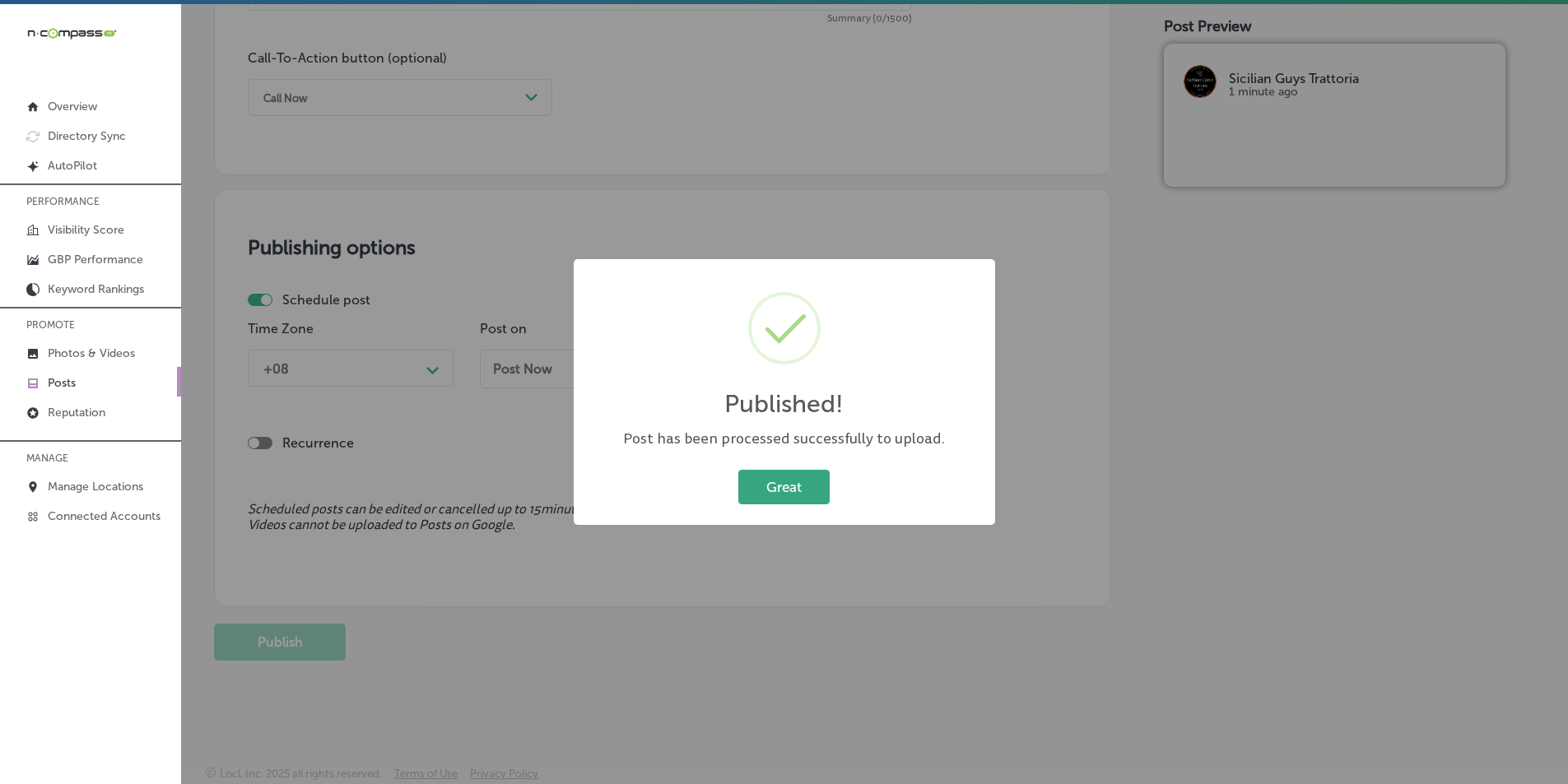
click at [778, 492] on button "Great" at bounding box center [783, 487] width 92 height 33
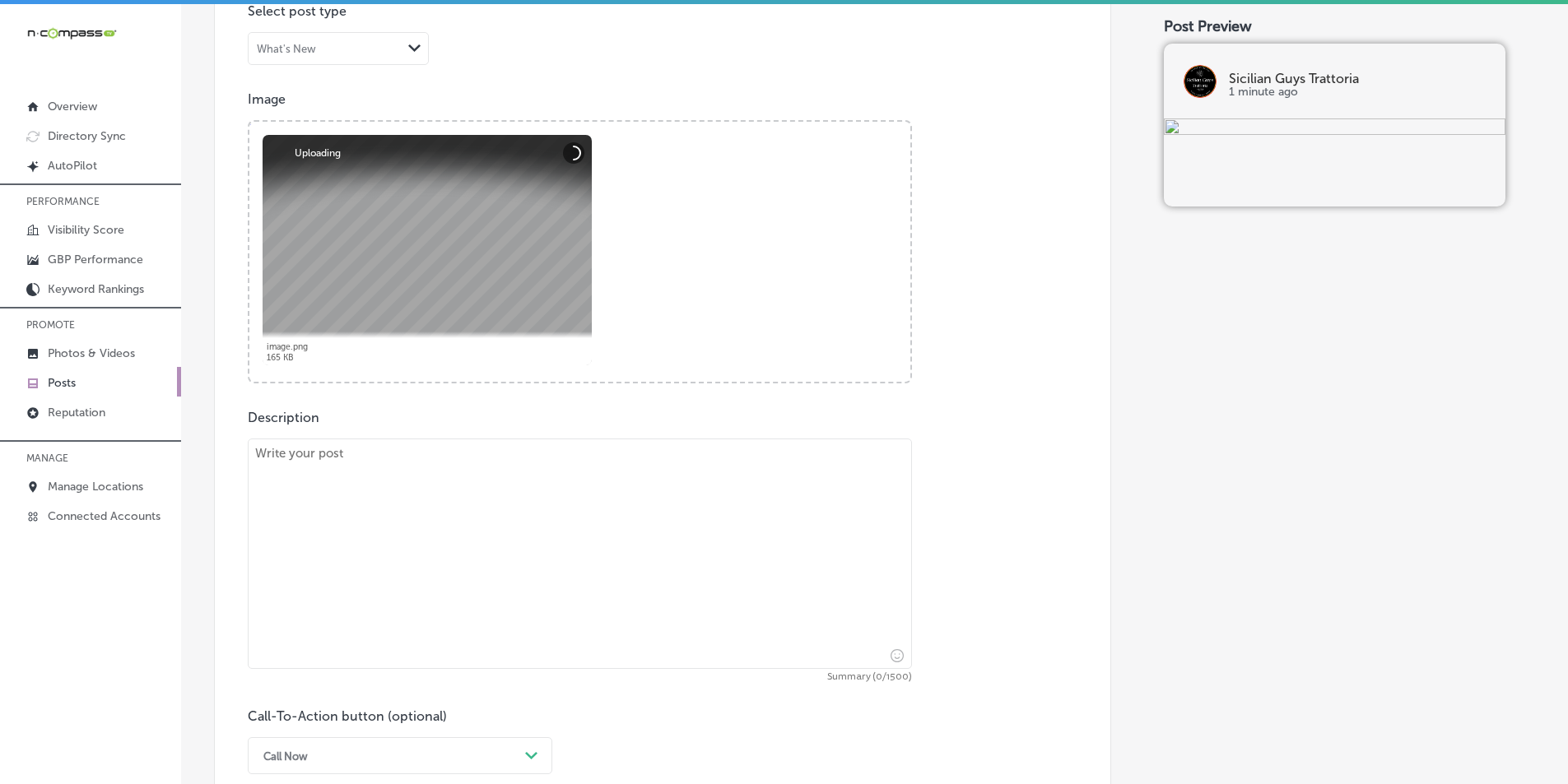
scroll to position [631, 0]
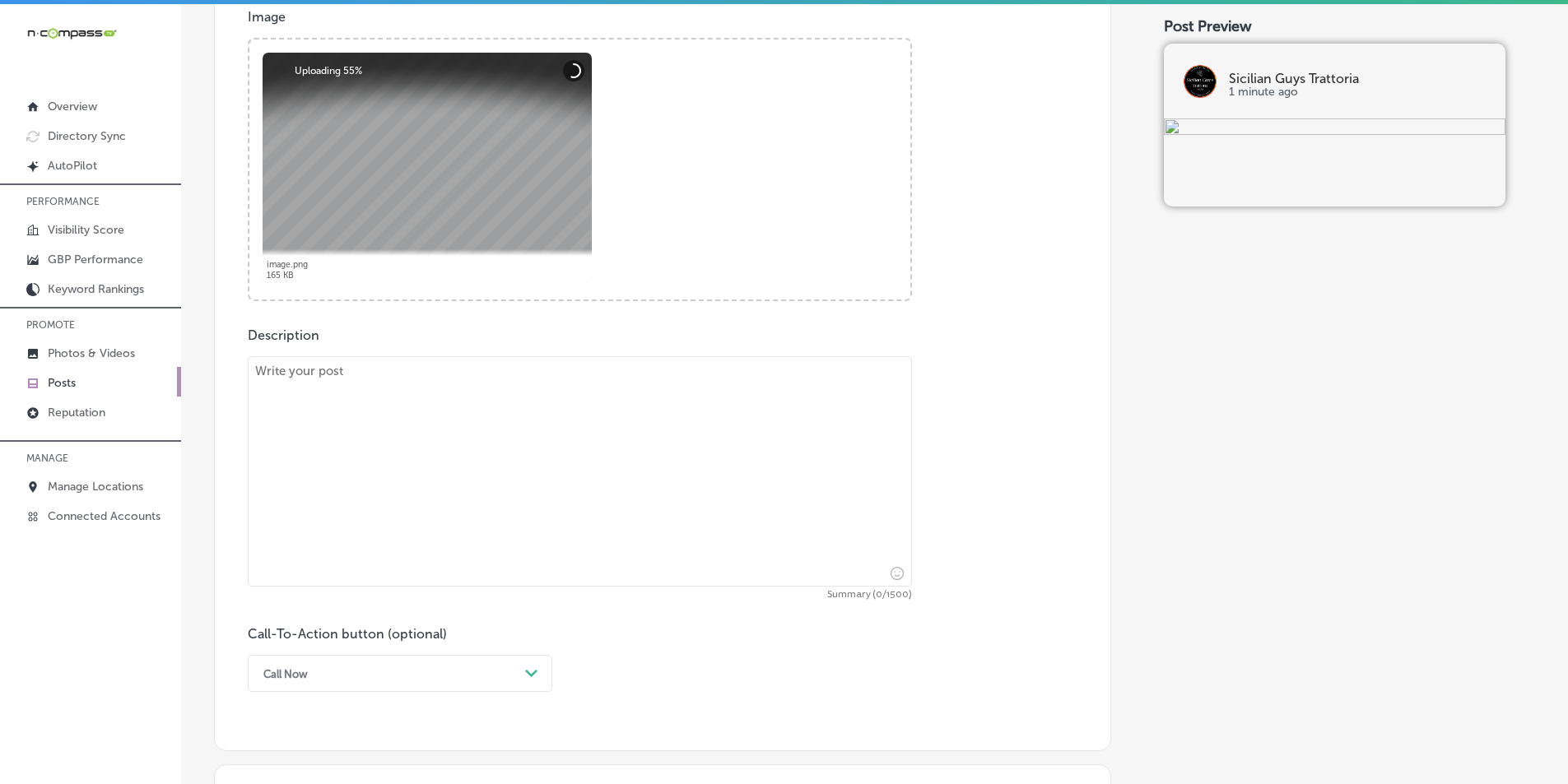
click at [420, 497] on textarea at bounding box center [579, 472] width 664 height 230
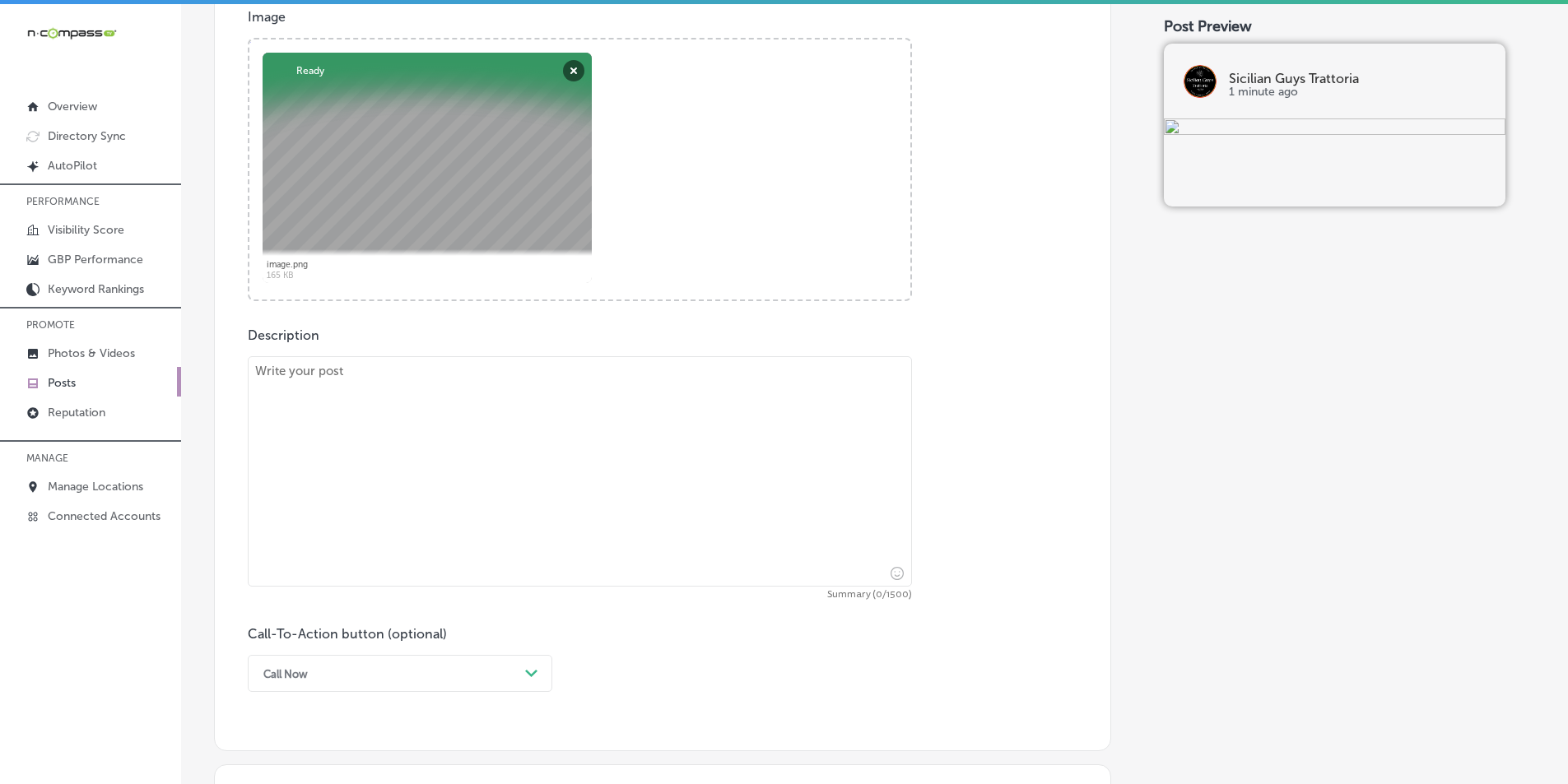
click at [314, 441] on textarea at bounding box center [579, 472] width 664 height 230
paste textarea "Whether you're dining in or enjoying takeout, Sicilian Guys Trattoria, serving …"
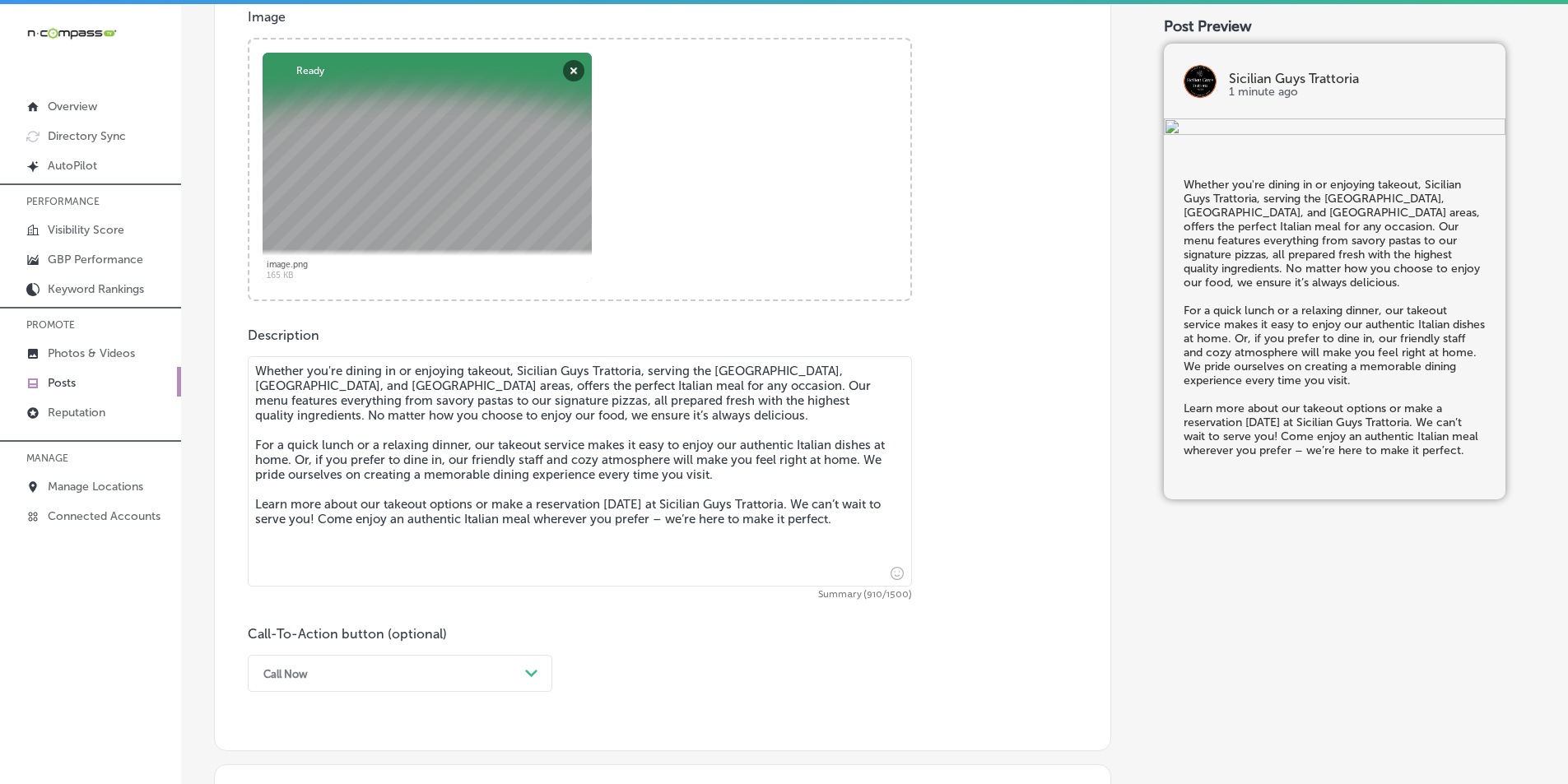
type textarea "Whether you're dining in or enjoying takeout, Sicilian Guys Trattoria, serving …"
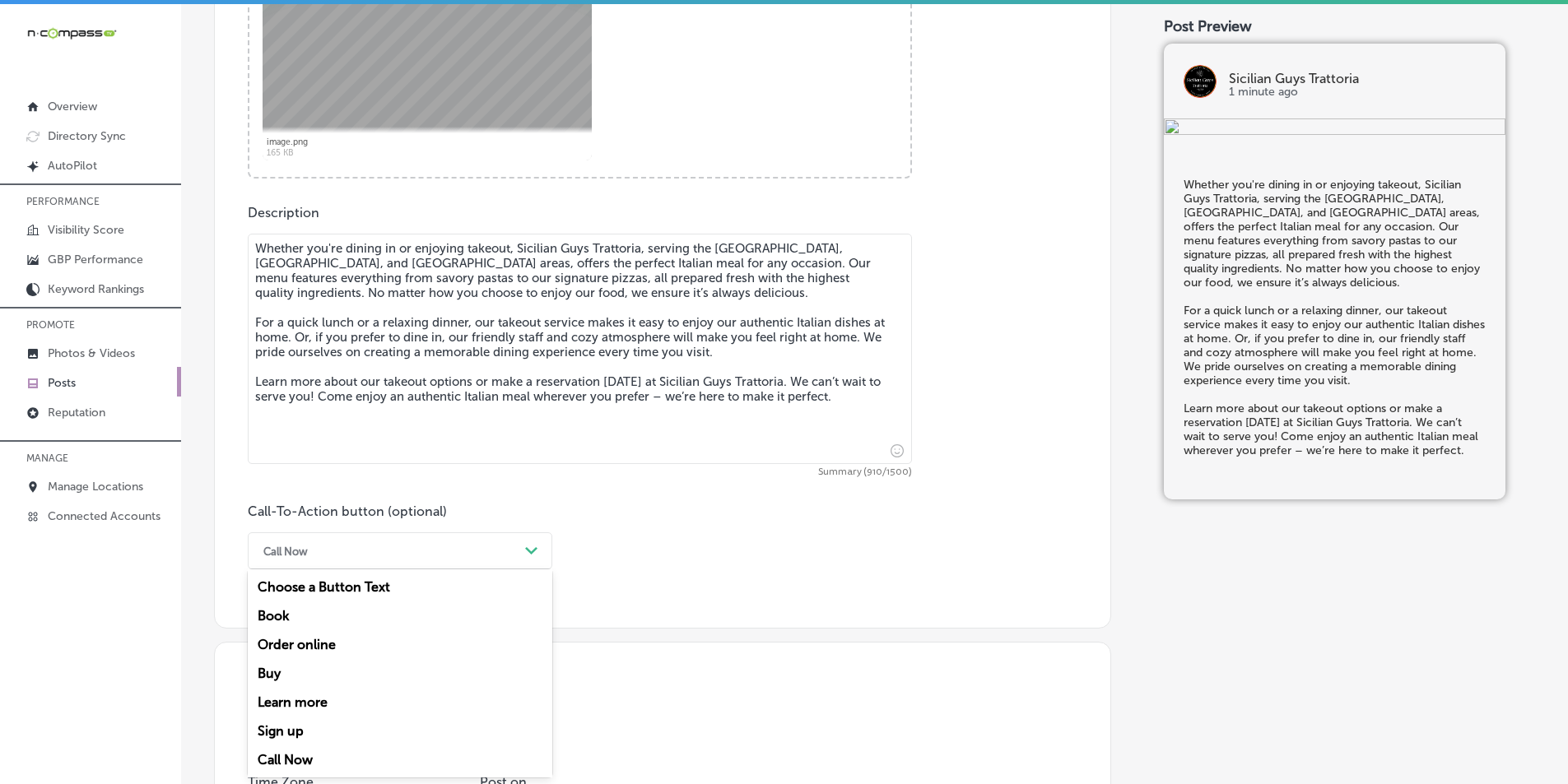
click at [529, 569] on div "option Call Now, selected. option Buy focused, 4 of 7. 7 results available. Use…" at bounding box center [399, 552] width 304 height 37
click at [302, 700] on div "Learn more" at bounding box center [399, 702] width 304 height 29
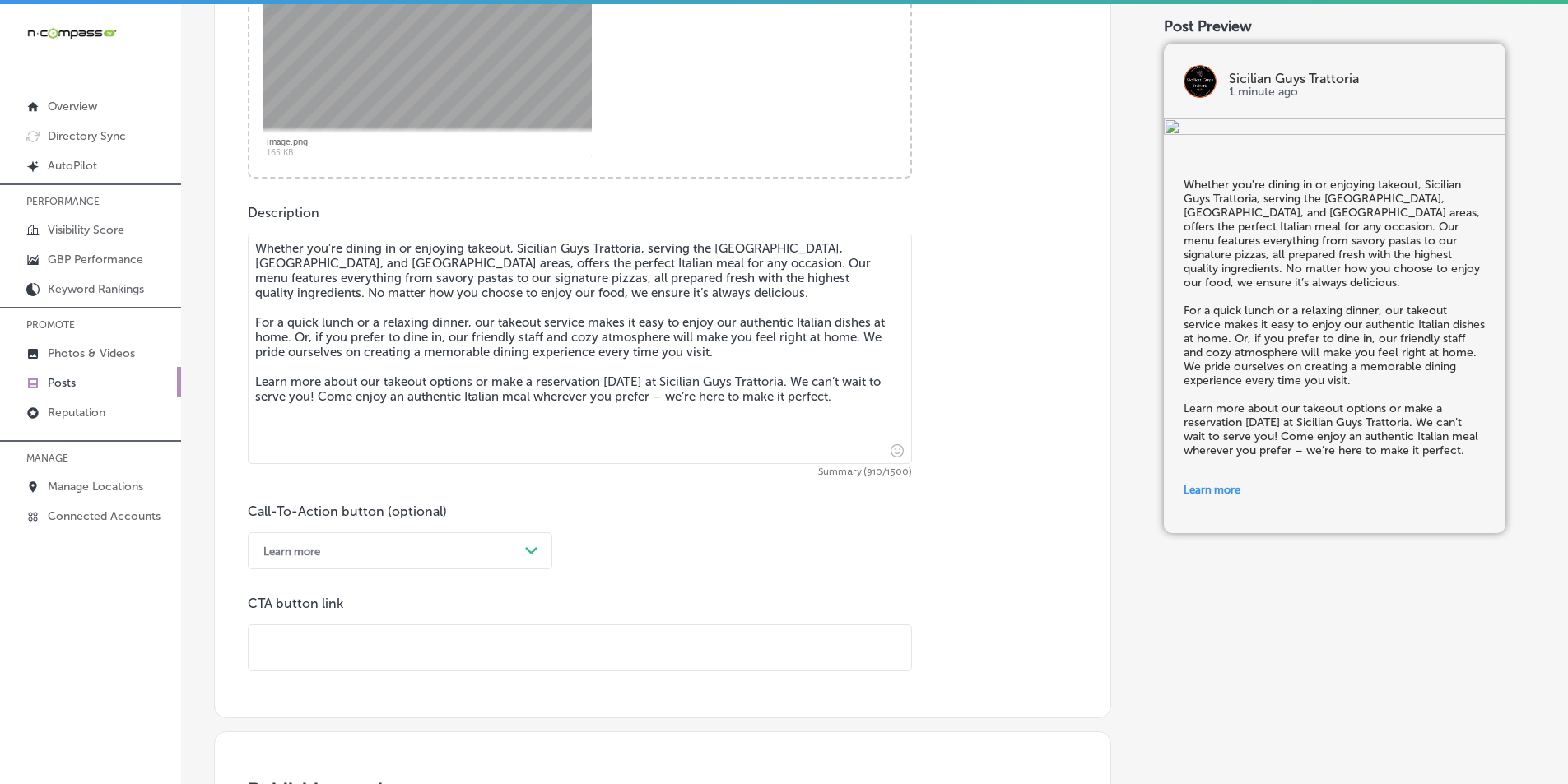
click at [291, 642] on input "text" at bounding box center [579, 648] width 663 height 45
paste input "https://www.sicilianguystrattoria.com/entertainment"
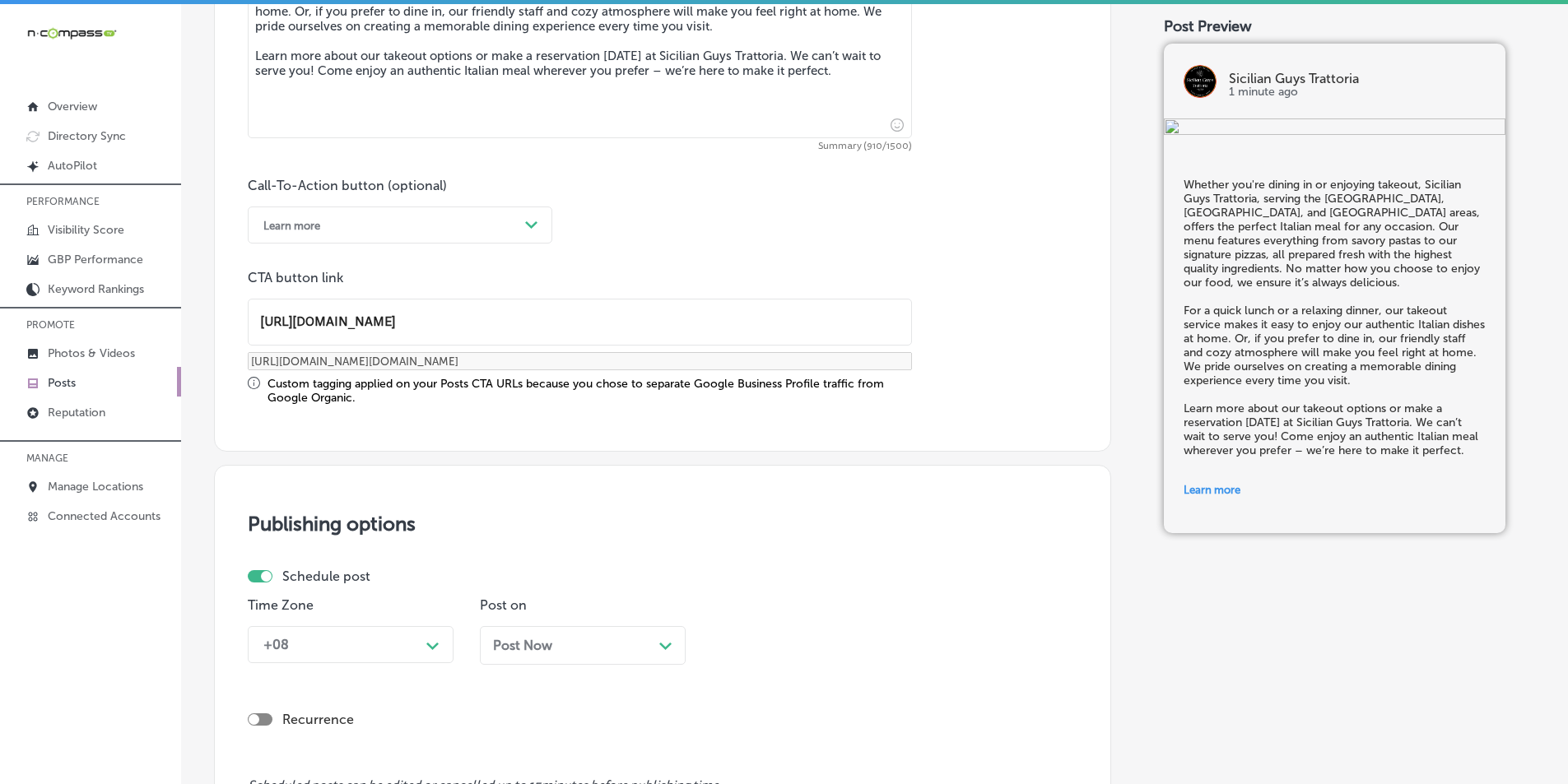
scroll to position [1165, 0]
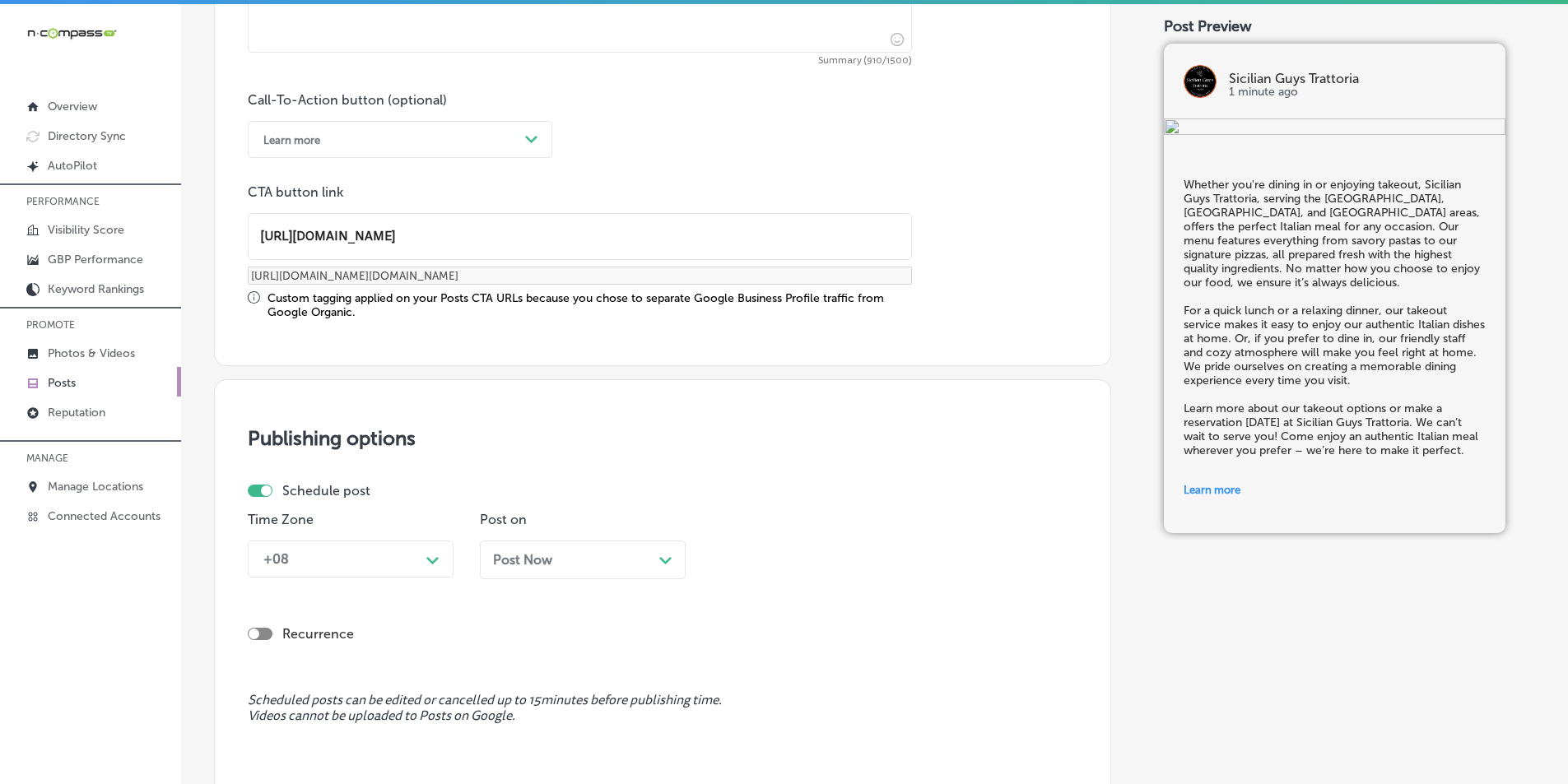
type input "https://www.sicilianguystrattoria.com/entertainment"
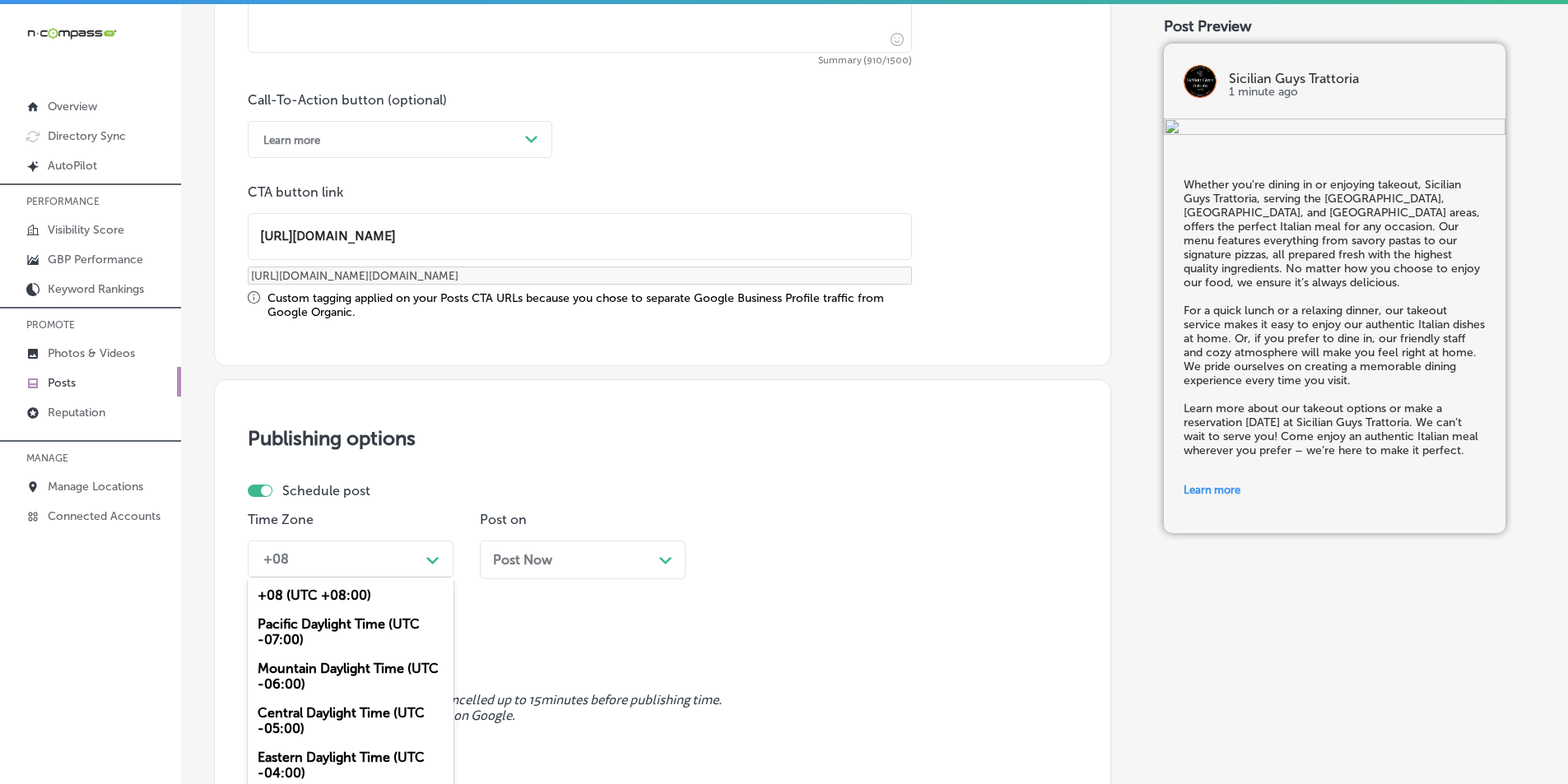
click at [385, 557] on div "option Mountain Daylight Time (UTC -06:00), selected. option +08 (UTC +08:00) f…" at bounding box center [350, 559] width 206 height 37
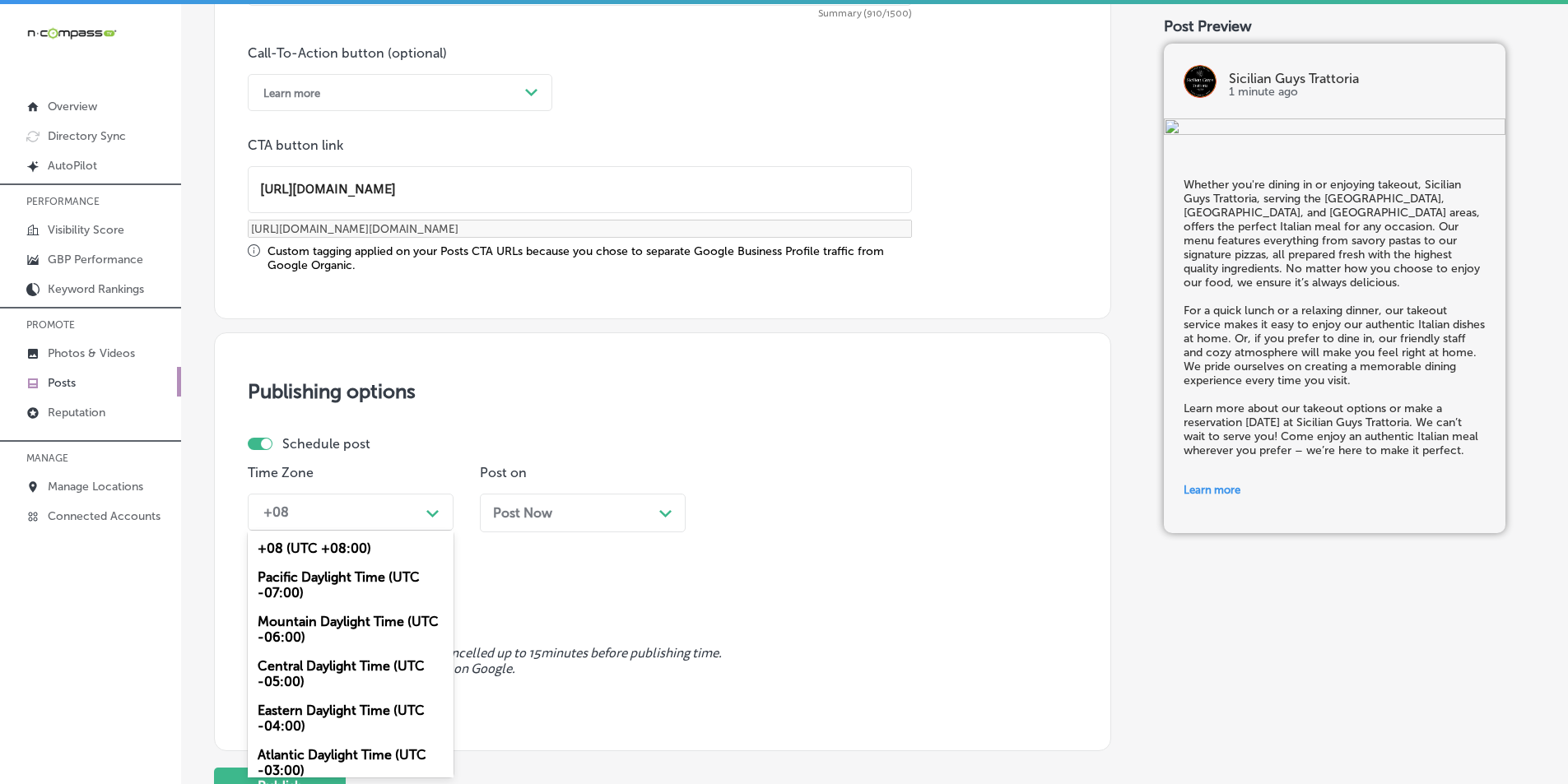
click at [307, 622] on div "Mountain Daylight Time (UTC -06:00)" at bounding box center [350, 629] width 206 height 44
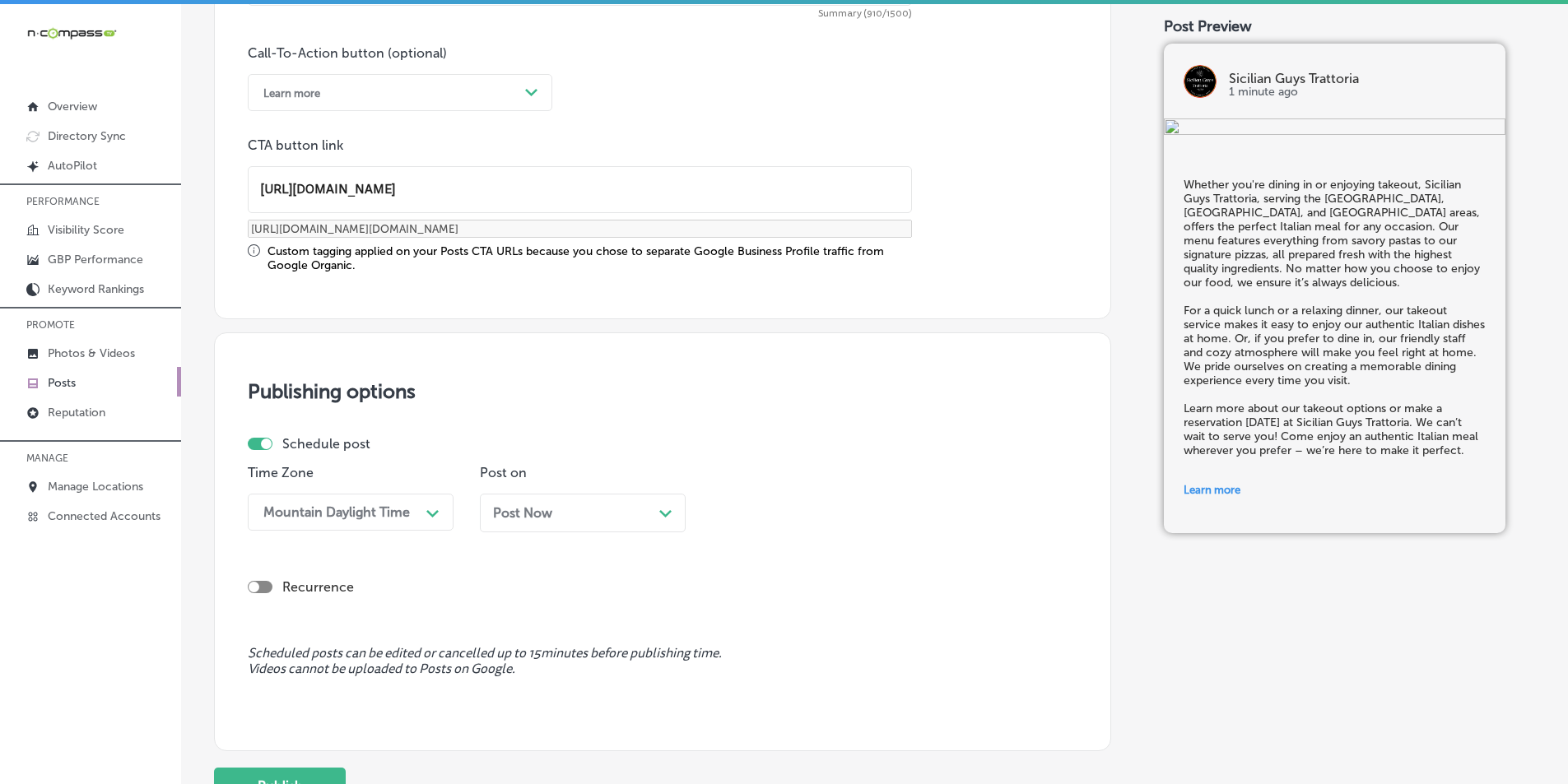
click at [663, 512] on polygon at bounding box center [665, 514] width 13 height 8
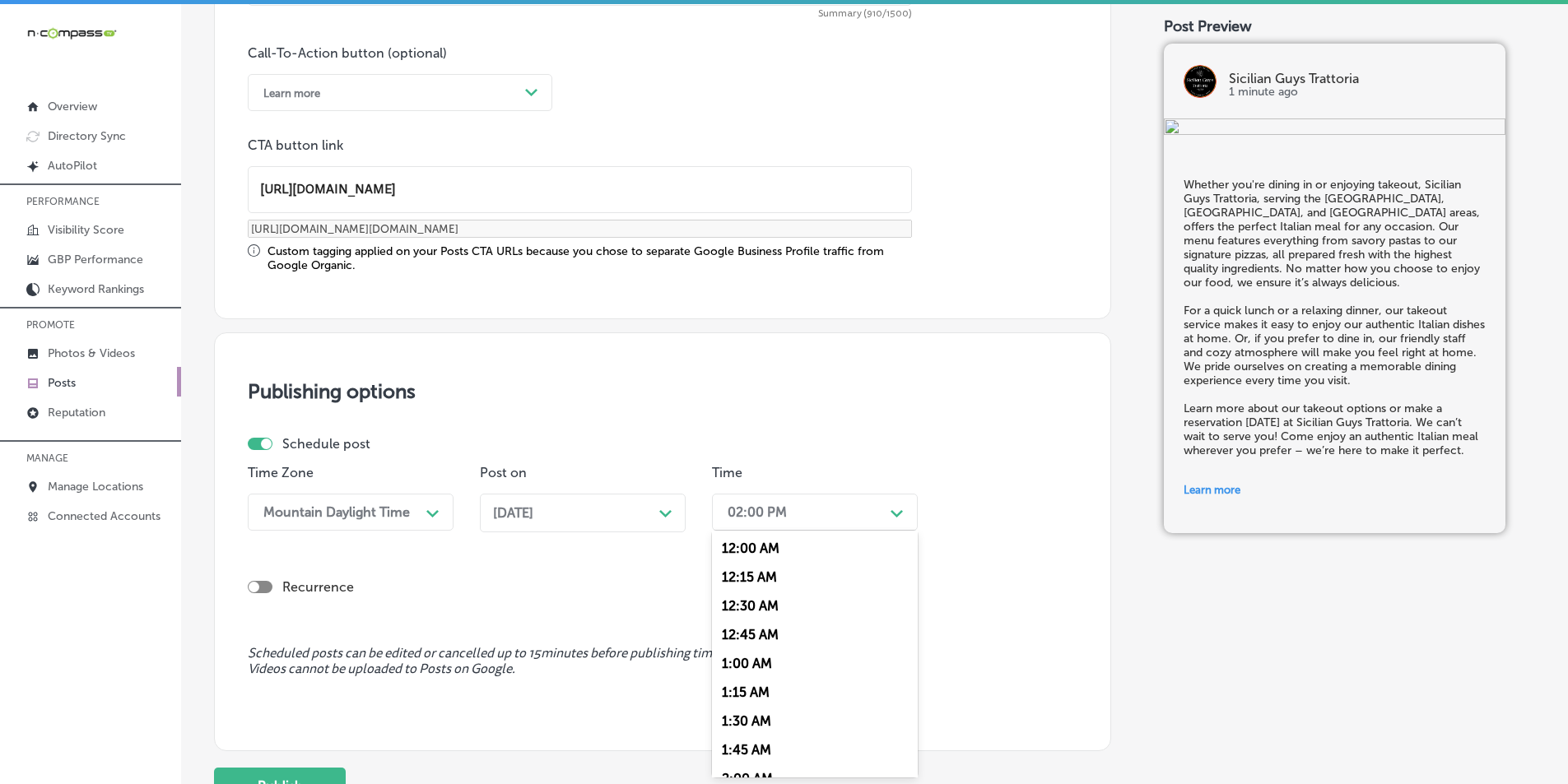
click at [887, 511] on div "Path Created with Sketch." at bounding box center [896, 511] width 27 height 27
click at [741, 694] on div "7:00 AM" at bounding box center [815, 696] width 206 height 29
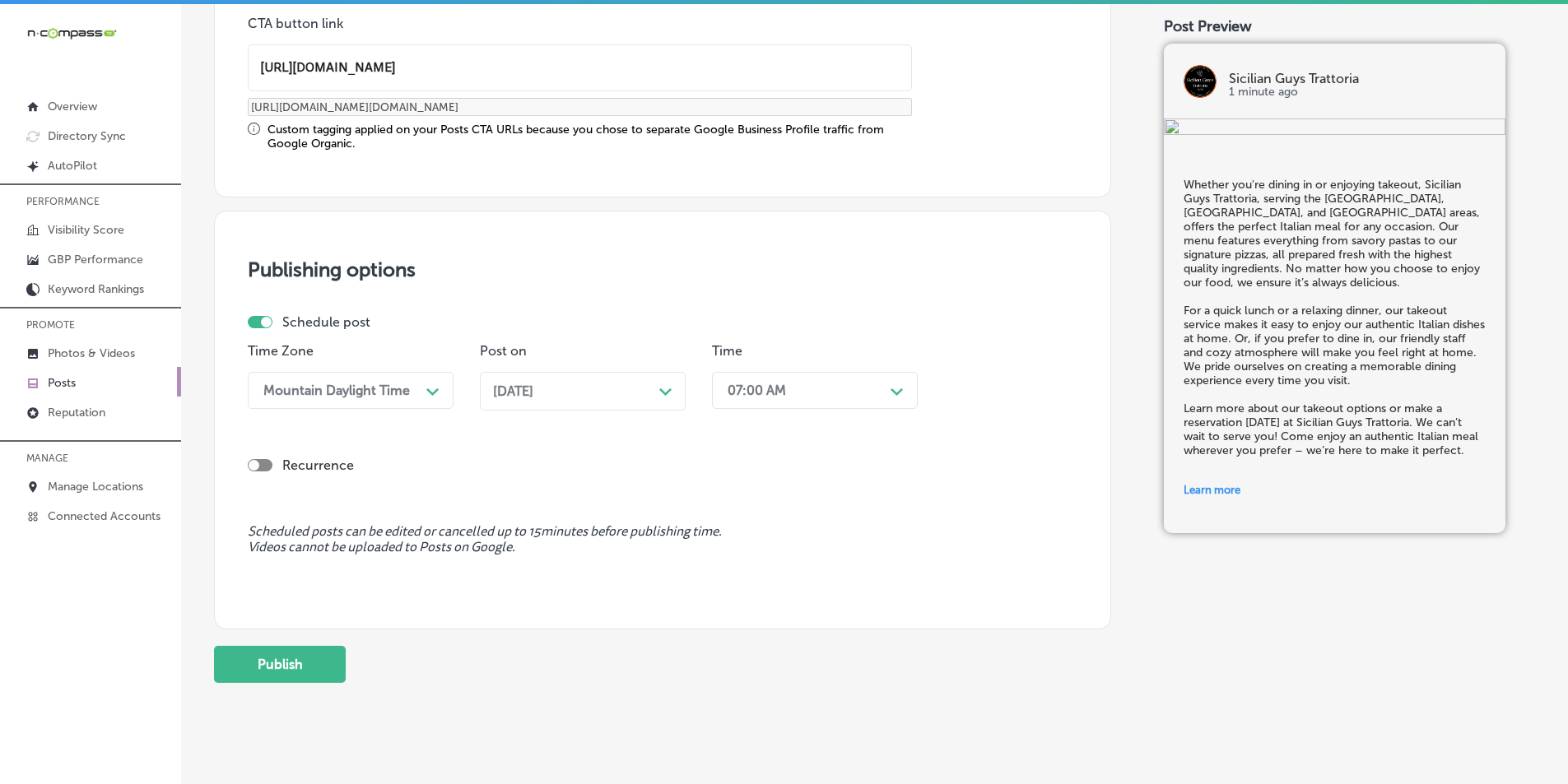
scroll to position [1356, 0]
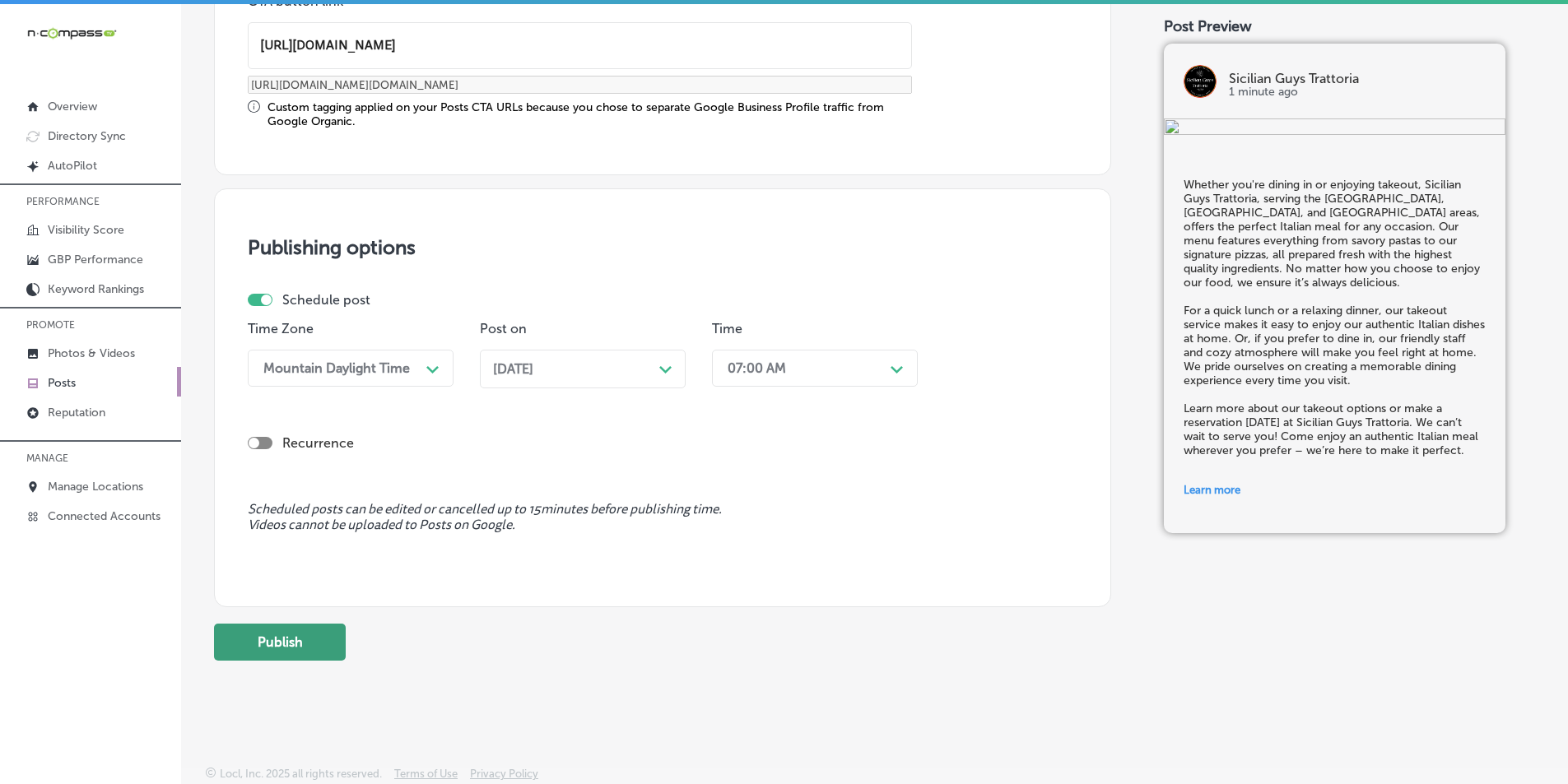
click at [289, 634] on button "Publish" at bounding box center [280, 642] width 132 height 37
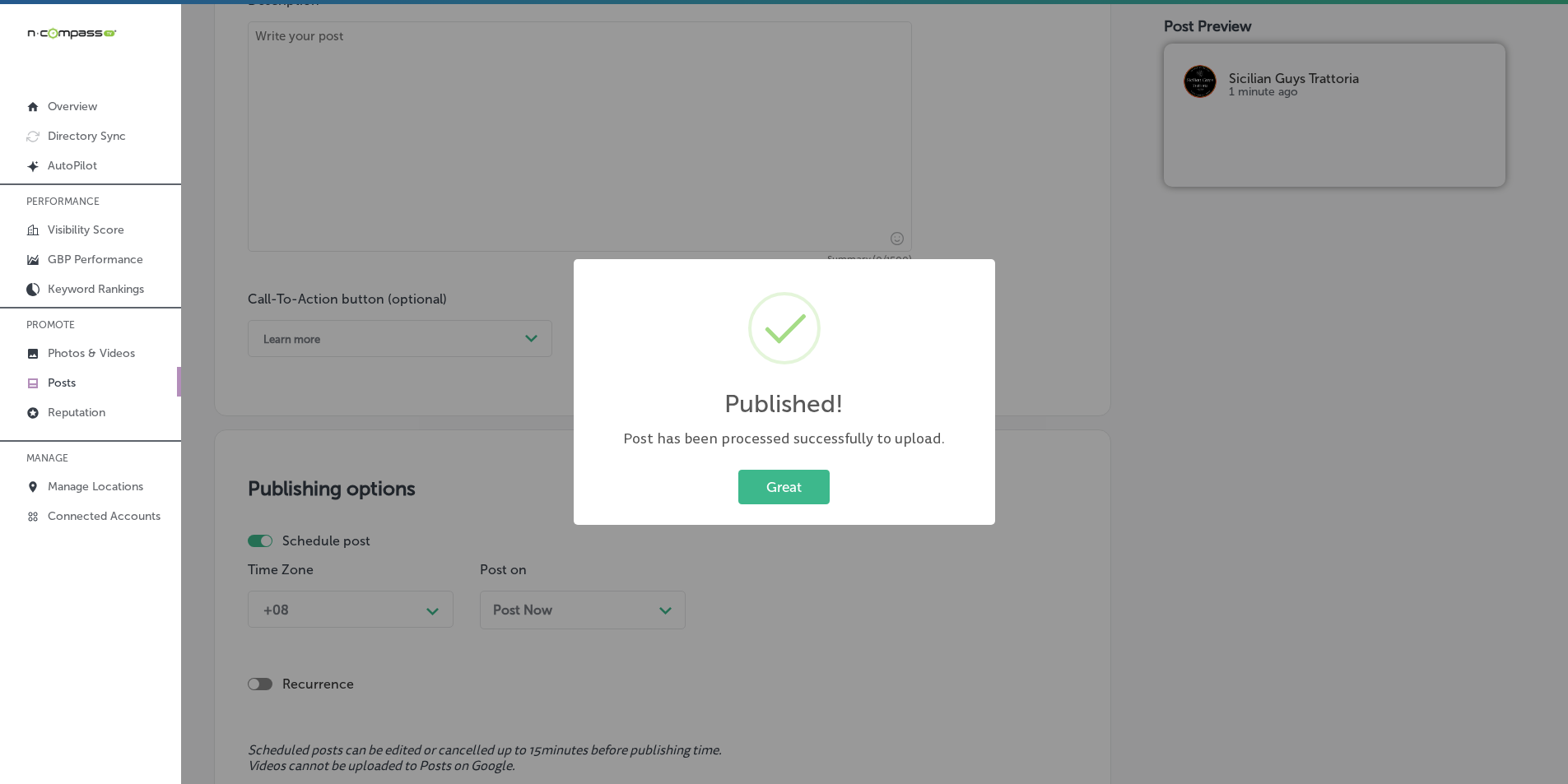
scroll to position [960, 0]
click at [764, 486] on button "Great" at bounding box center [783, 487] width 92 height 33
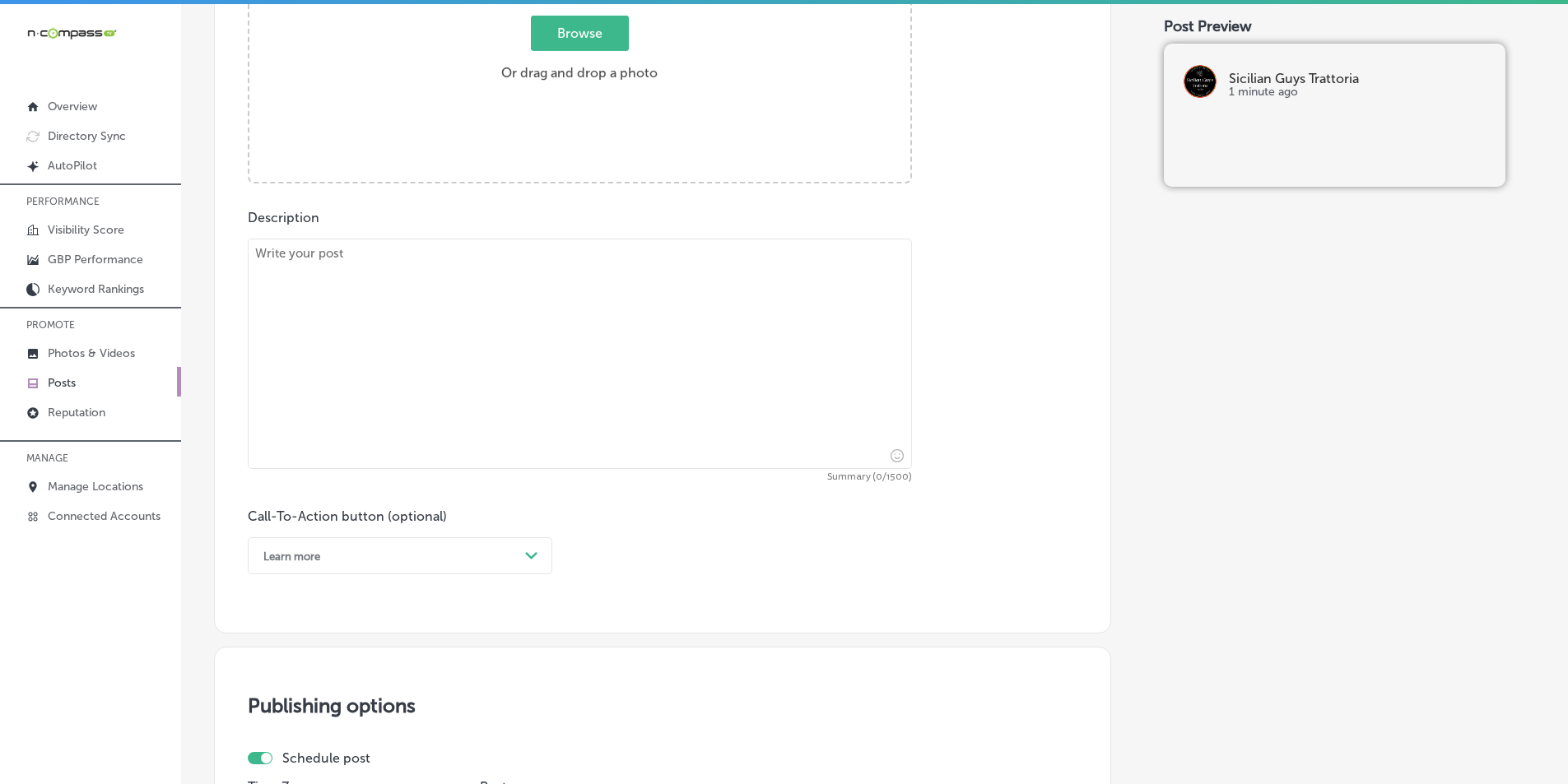
scroll to position [631, 0]
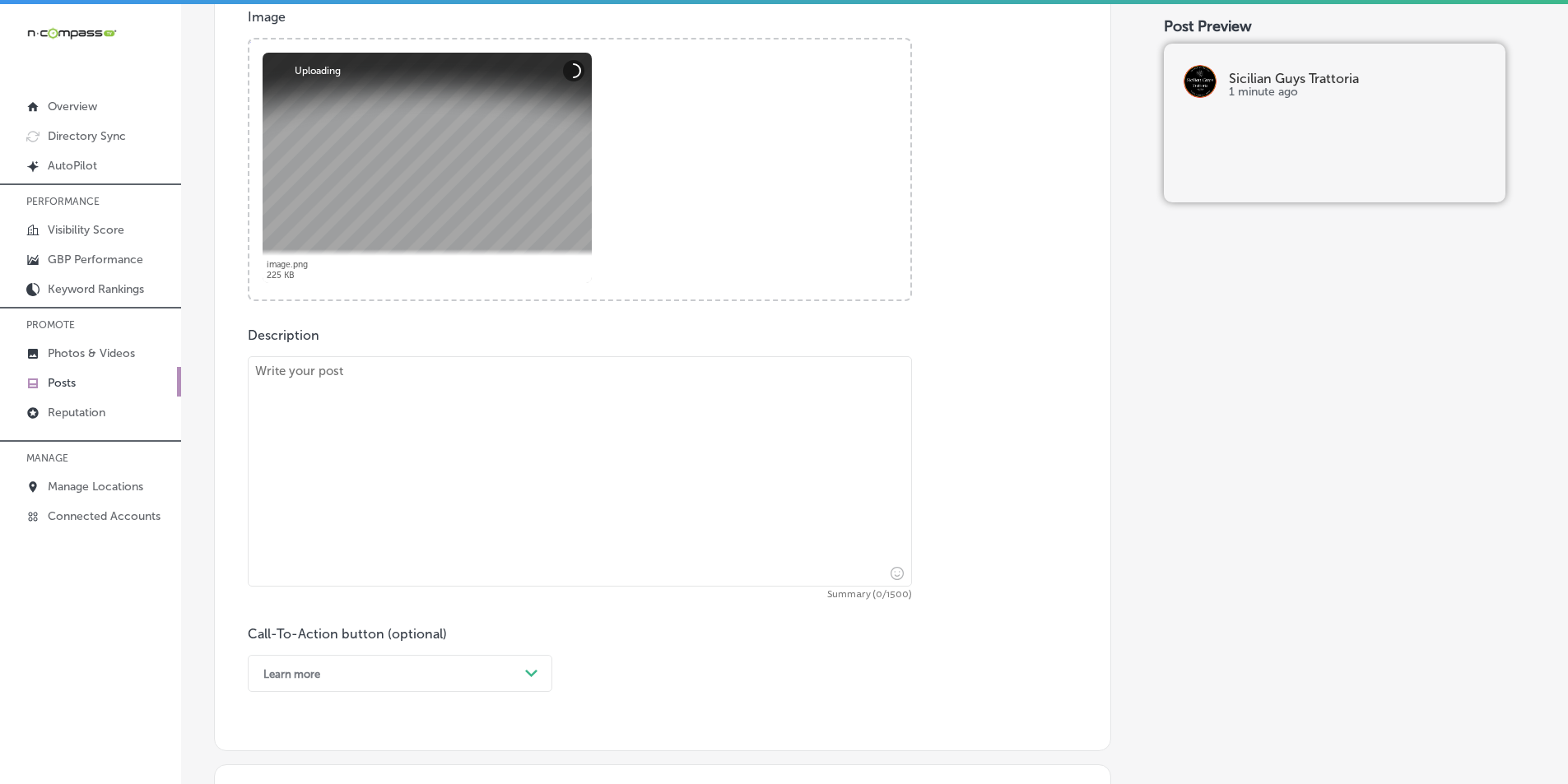
drag, startPoint x: 327, startPoint y: 419, endPoint x: 354, endPoint y: 330, distance: 93.0
click at [328, 418] on textarea at bounding box center [579, 472] width 664 height 230
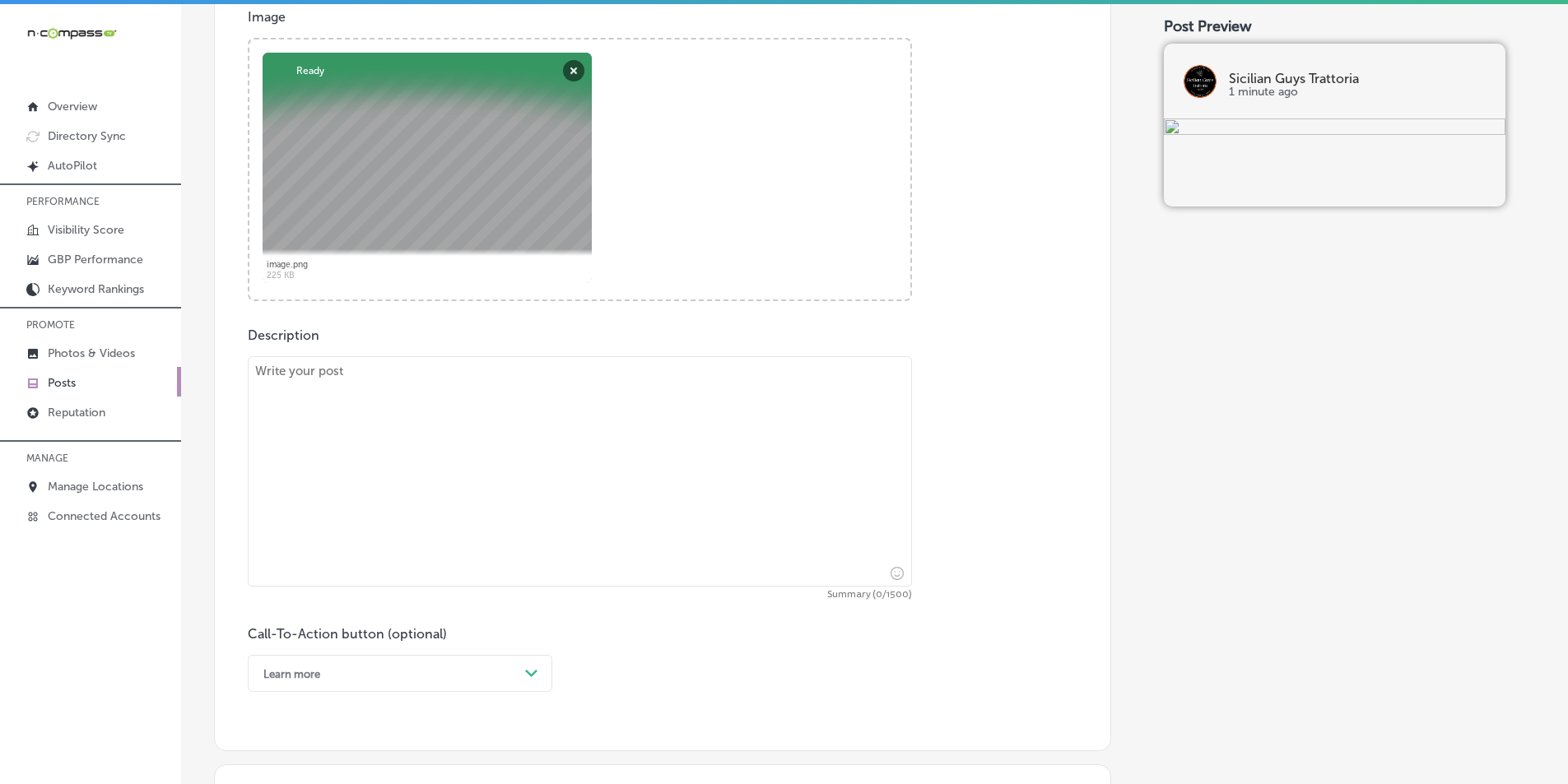
click at [309, 431] on textarea at bounding box center [579, 472] width 664 height 230
paste textarea "Looking for the perfect spot for a family dinner? Sicilian Guys Trattoria, prou…"
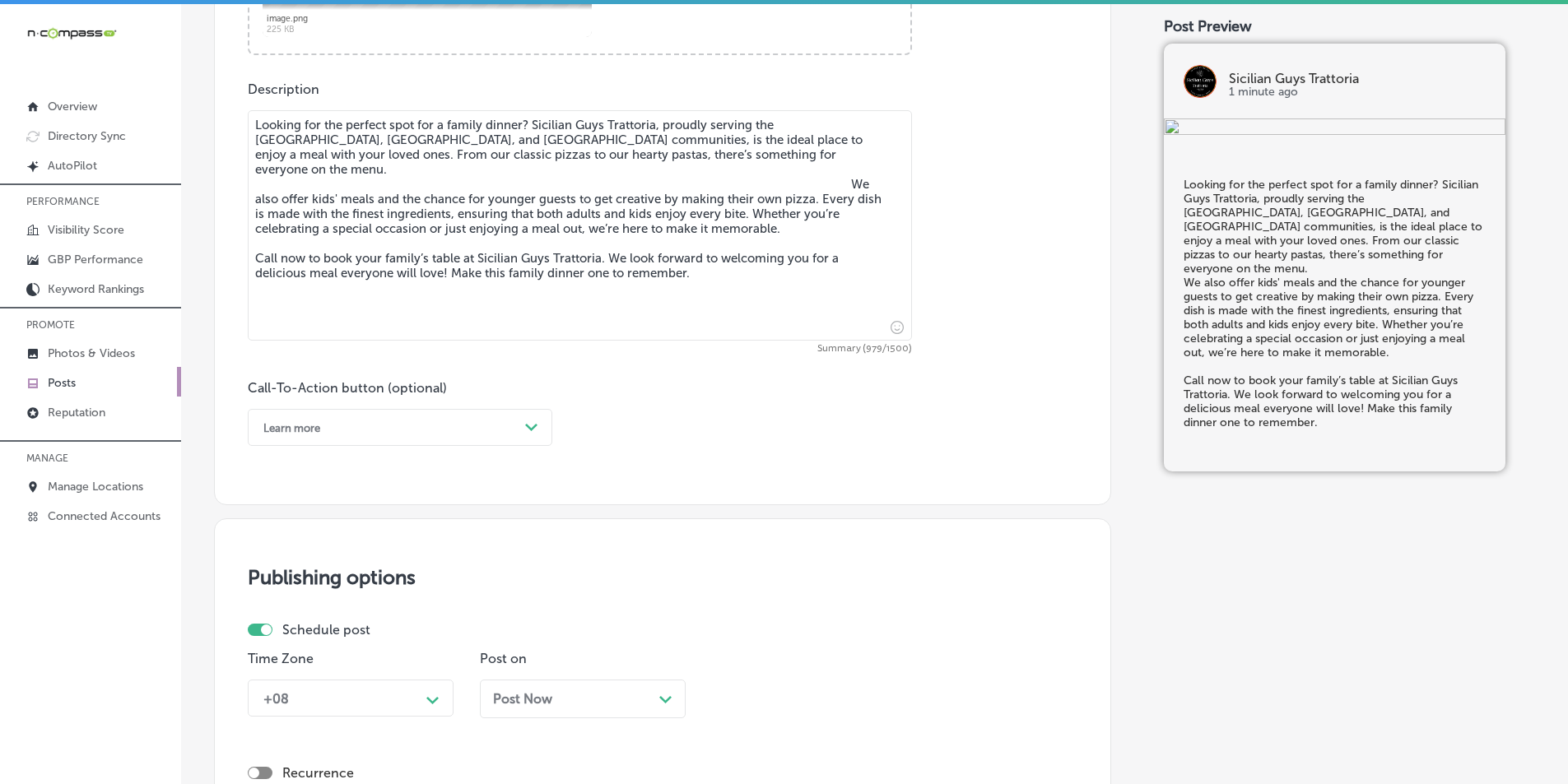
scroll to position [879, 0]
type textarea "Looking for the perfect spot for a family dinner? Sicilian Guys Trattoria, prou…"
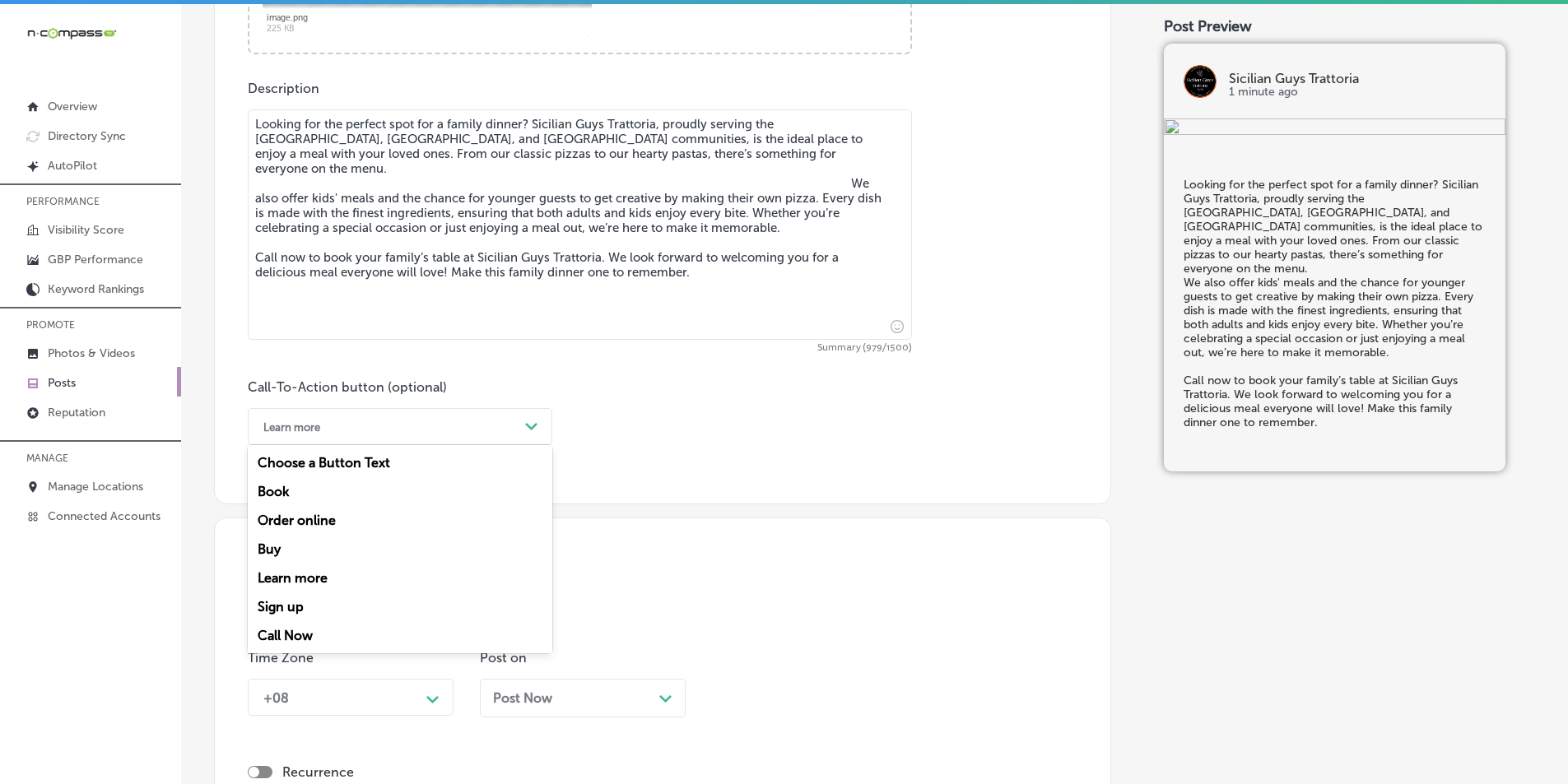
click at [528, 429] on icon "Path Created with Sketch." at bounding box center [531, 426] width 13 height 8
click at [288, 628] on div "Call Now" at bounding box center [399, 635] width 304 height 29
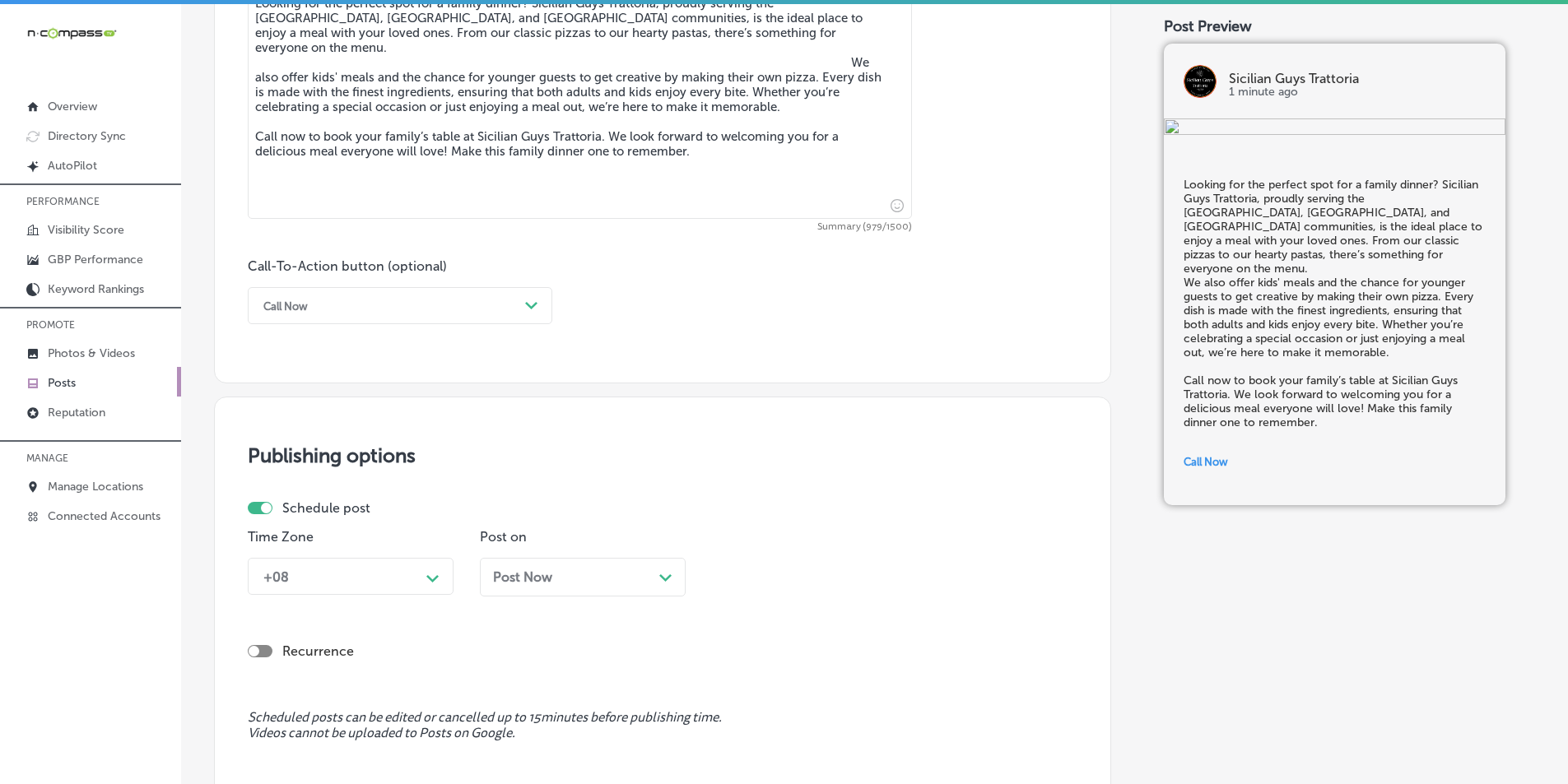
scroll to position [1125, 0]
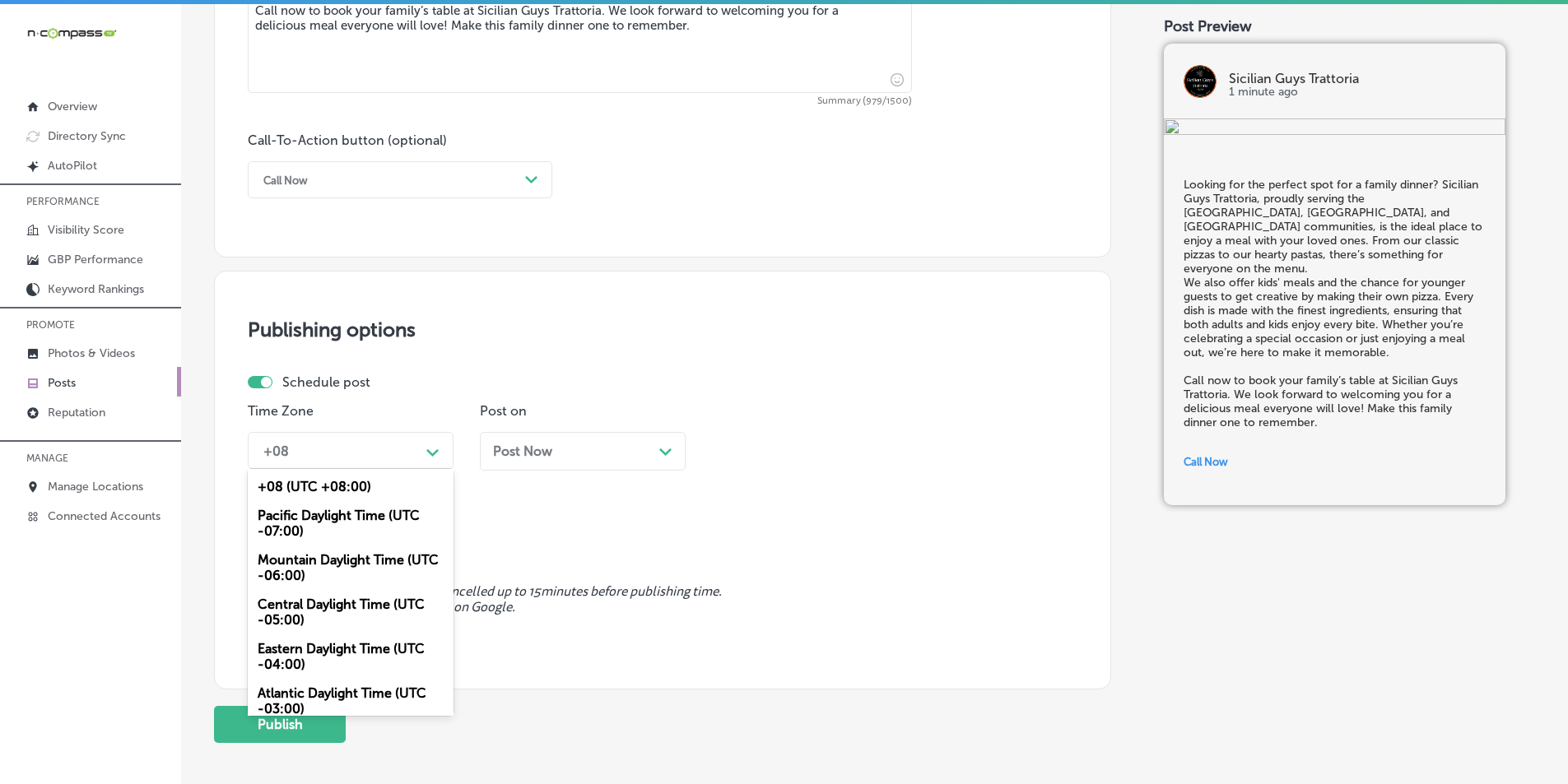
click at [425, 451] on div "Path Created with Sketch." at bounding box center [432, 451] width 27 height 27
drag, startPoint x: 316, startPoint y: 565, endPoint x: 343, endPoint y: 549, distance: 31.4
click at [316, 564] on div "Mountain Daylight Time (UTC -06:00)" at bounding box center [350, 567] width 206 height 44
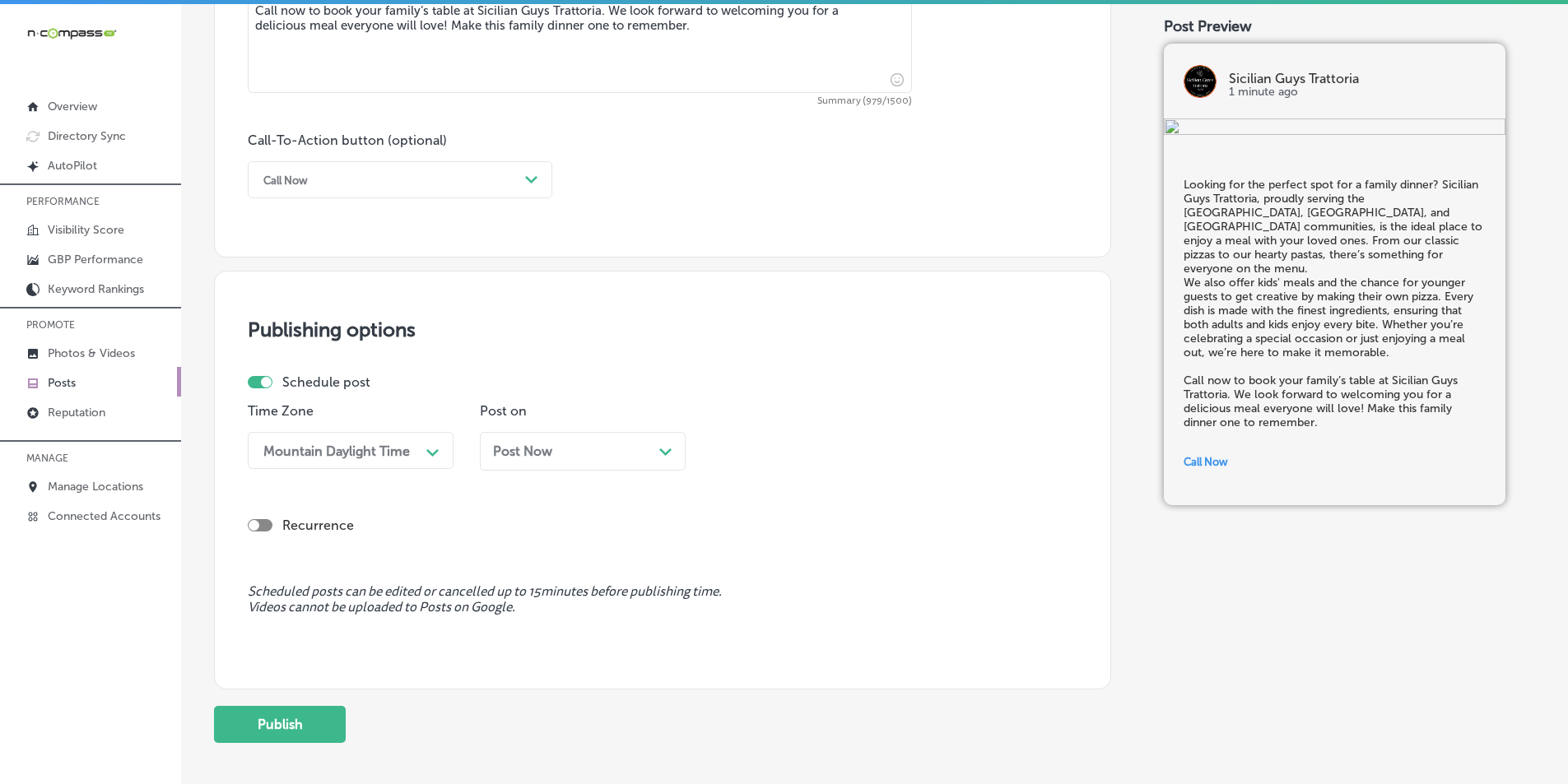
click at [643, 449] on div "Post Now Path Created with Sketch." at bounding box center [582, 451] width 179 height 16
click at [817, 448] on div "02:00 PM" at bounding box center [801, 450] width 164 height 29
click at [740, 627] on div "7:00 AM" at bounding box center [815, 634] width 206 height 29
click at [276, 718] on button "Publish" at bounding box center [280, 725] width 132 height 37
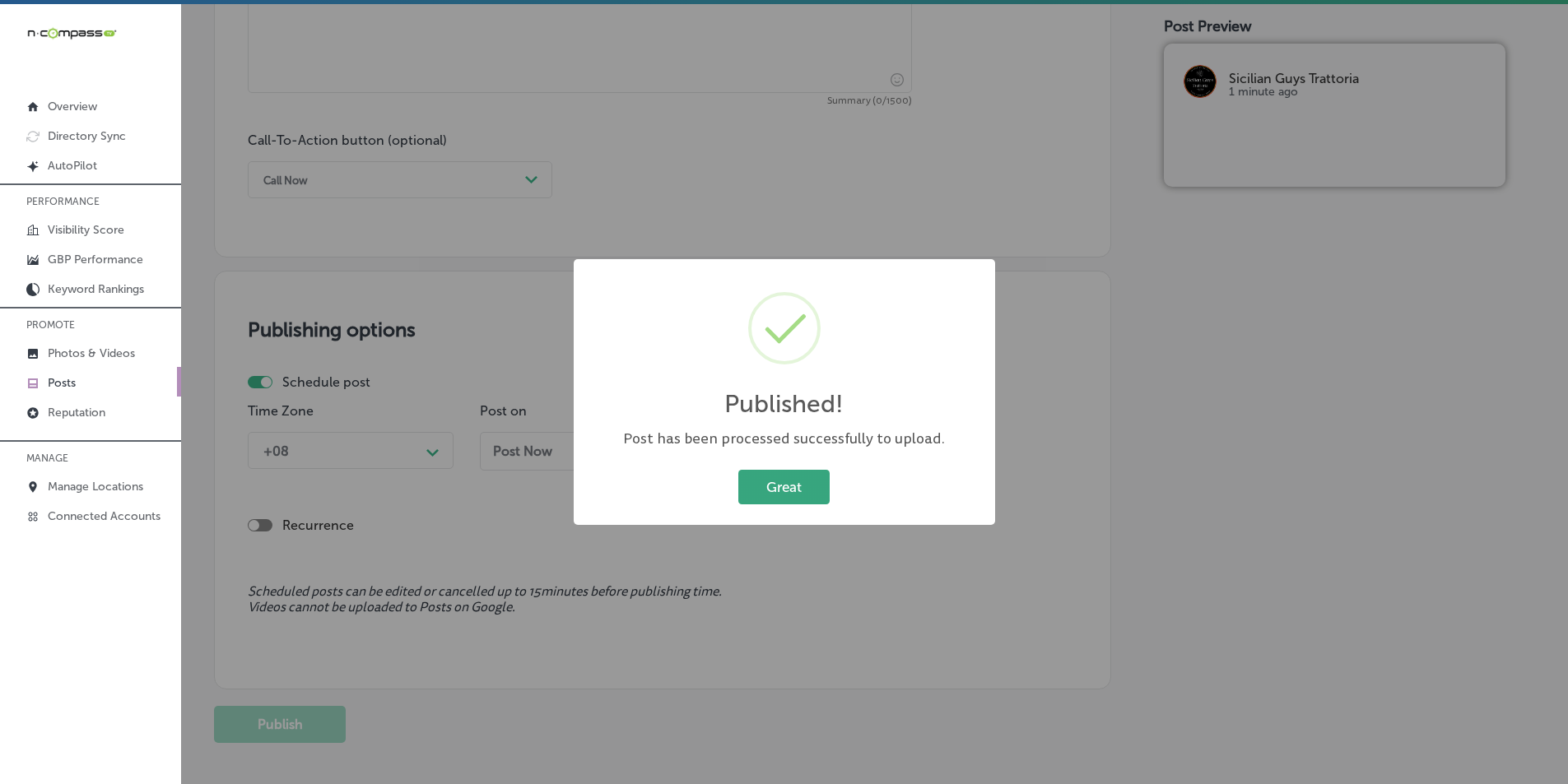
click at [757, 489] on button "Great" at bounding box center [783, 487] width 92 height 33
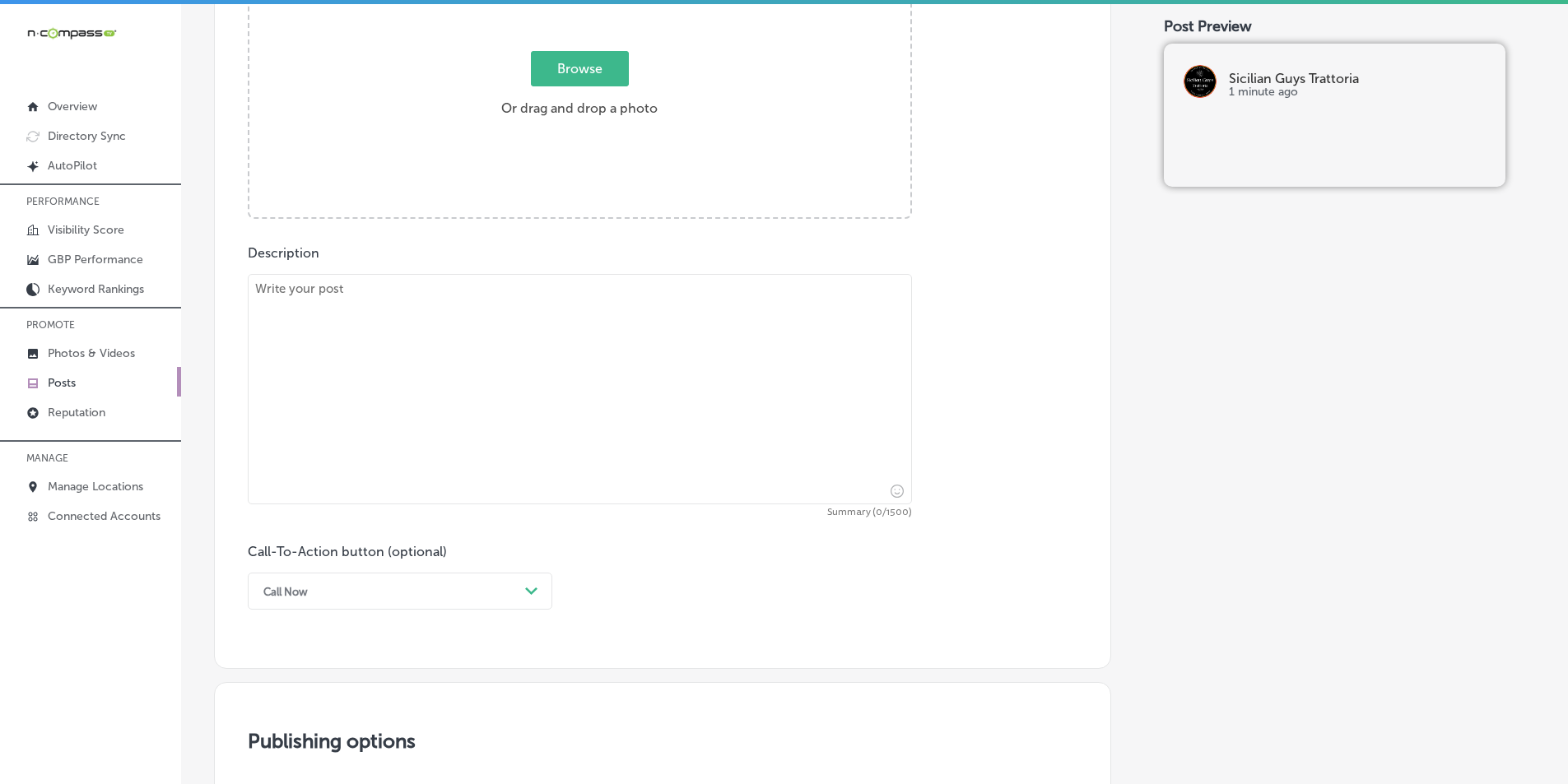
scroll to position [467, 0]
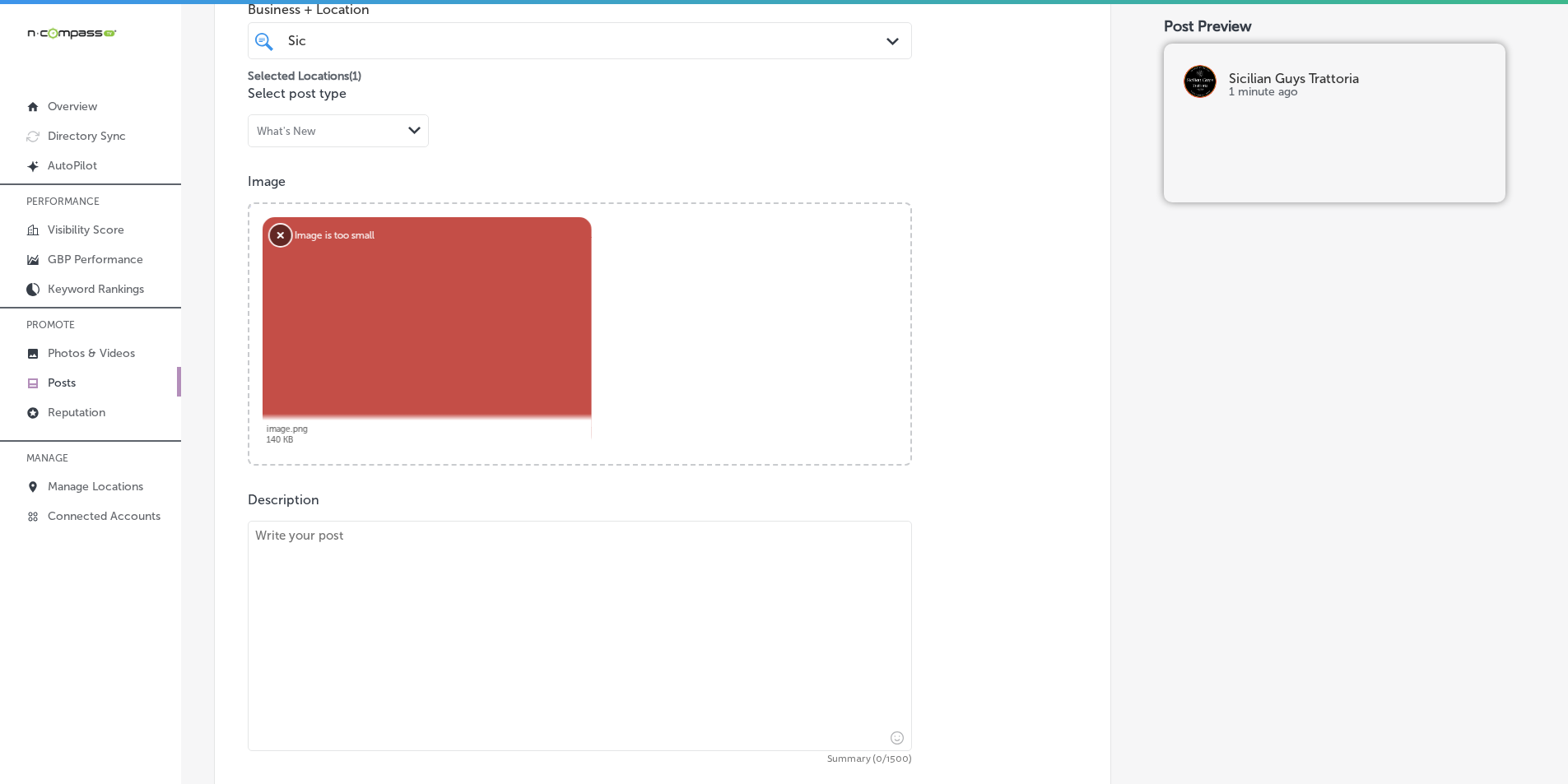
click at [282, 233] on button "Remove" at bounding box center [281, 235] width 22 height 22
click at [276, 233] on button "Remove" at bounding box center [281, 235] width 22 height 22
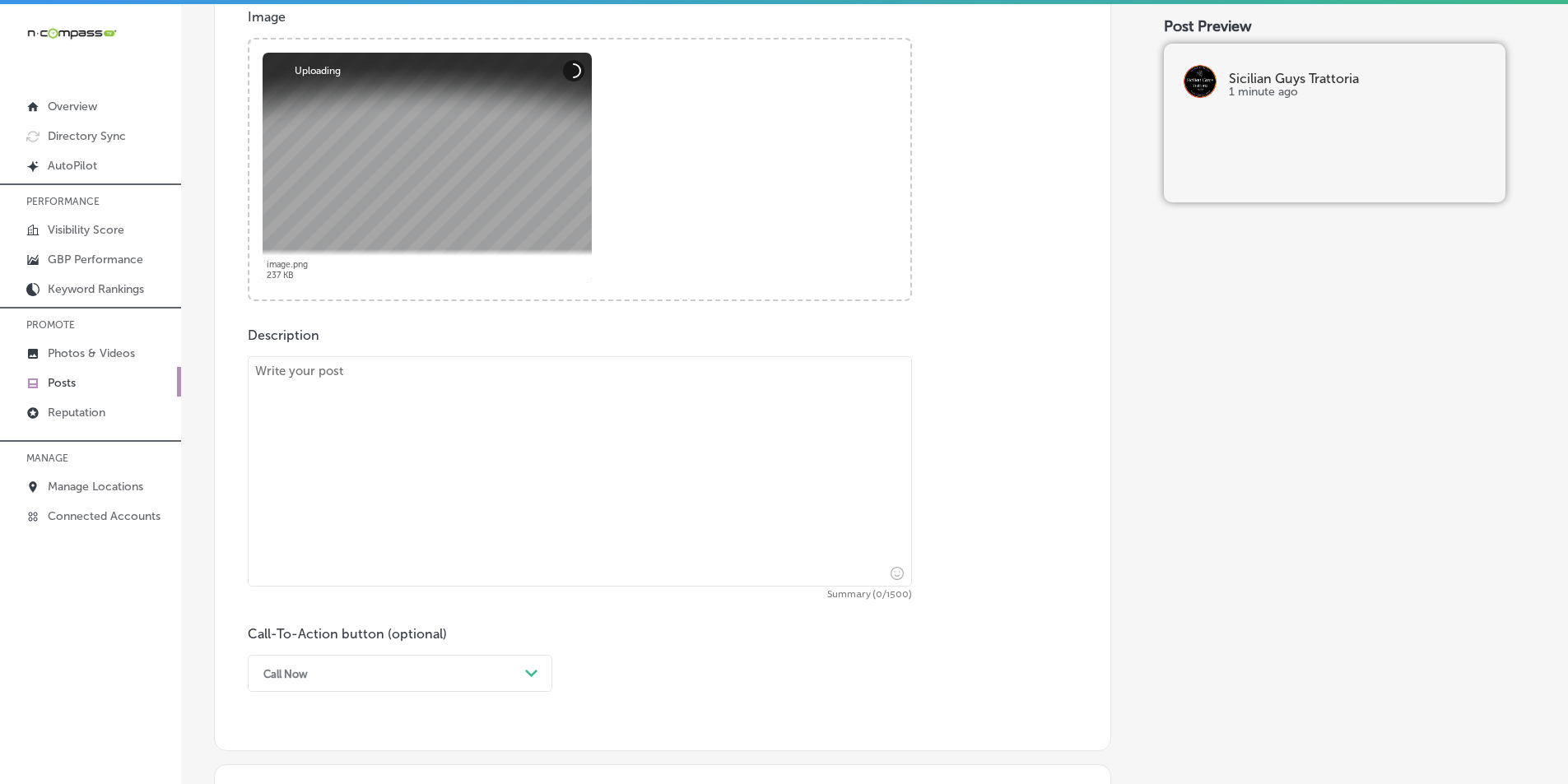
scroll to position [713, 0]
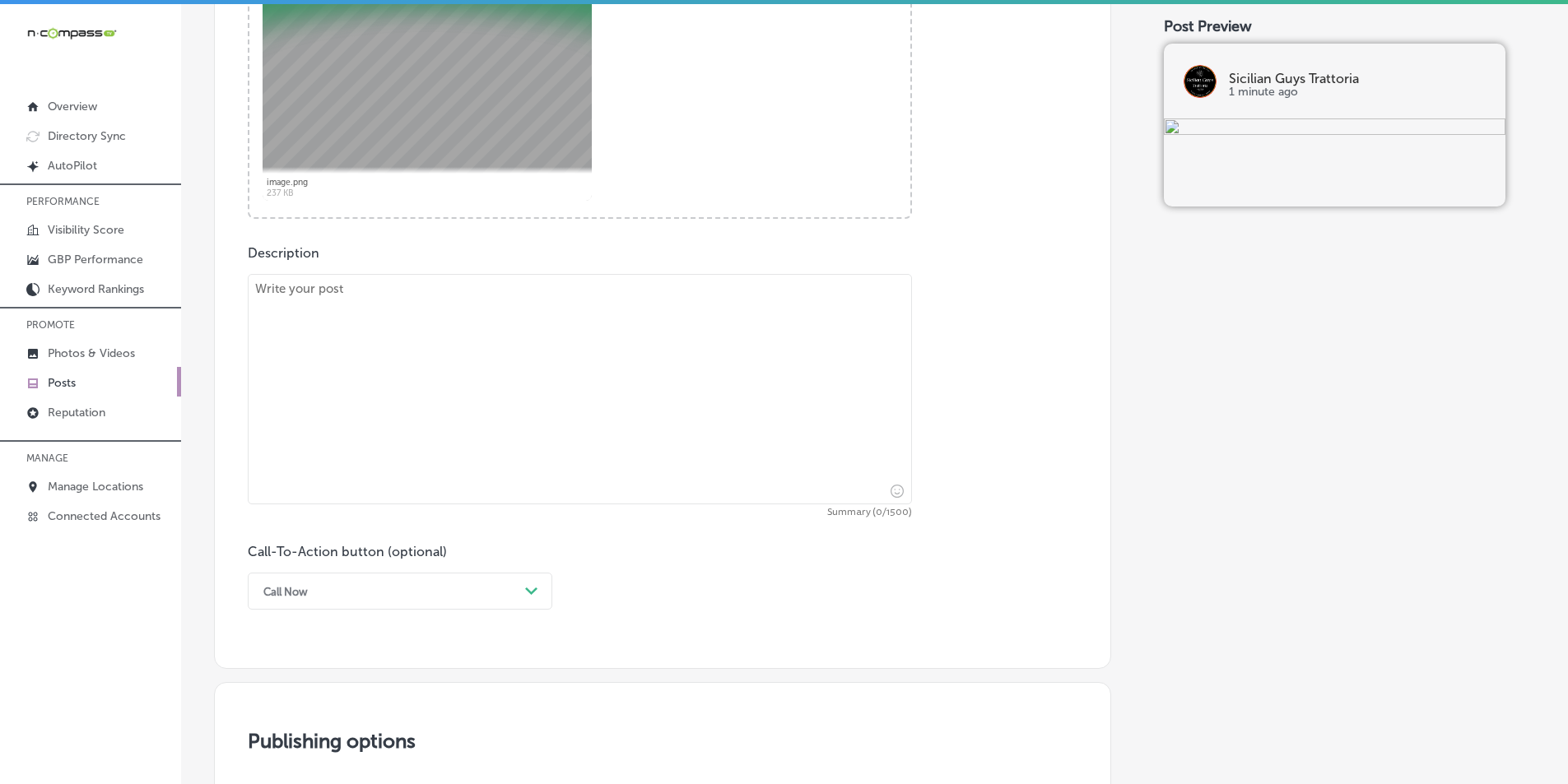
click at [407, 409] on textarea at bounding box center [579, 389] width 664 height 230
paste textarea "Join us at Sicilian Guys Trattoria, proudly serving the Mt. Charleston, Centenn…"
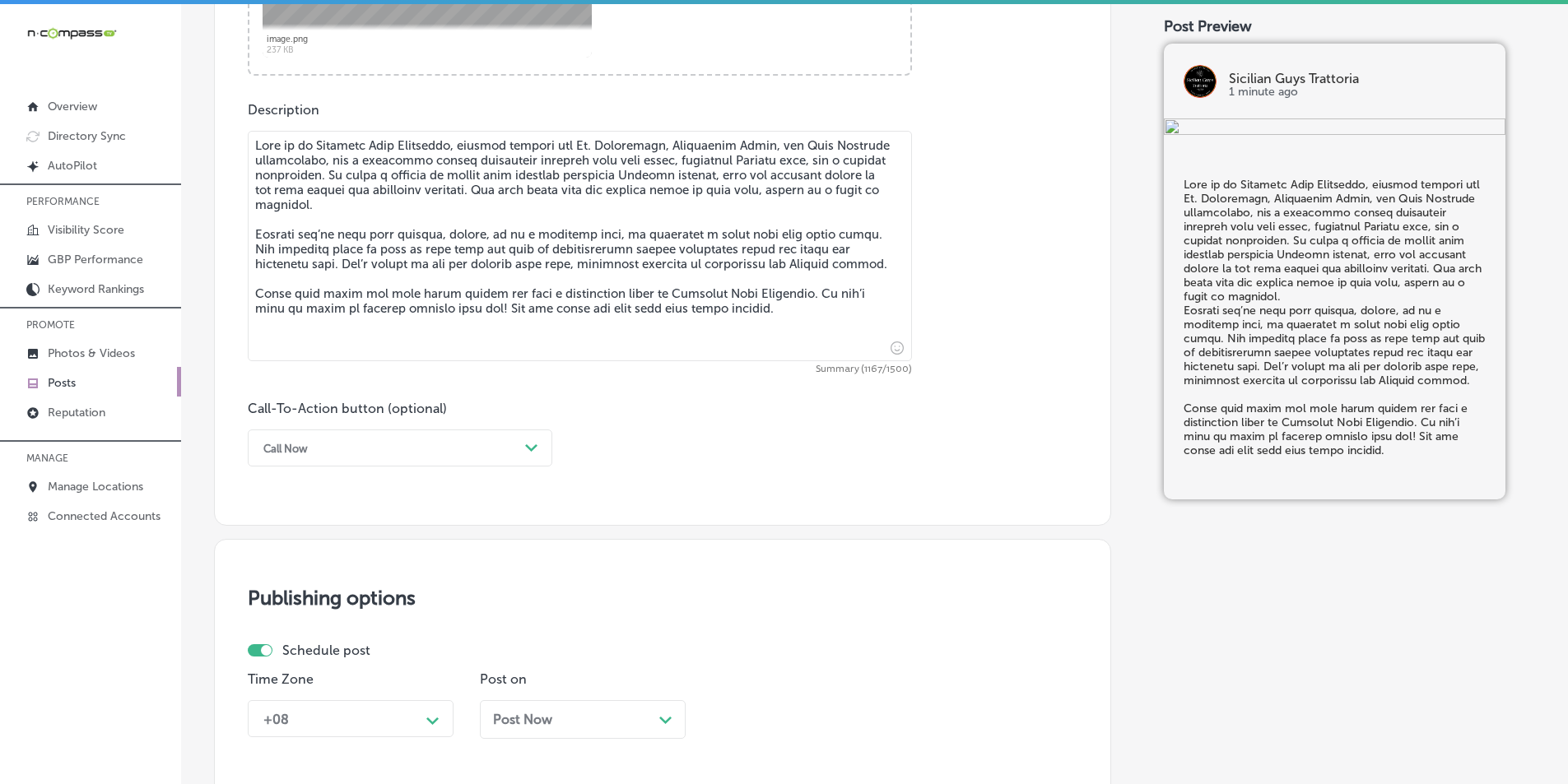
scroll to position [879, 0]
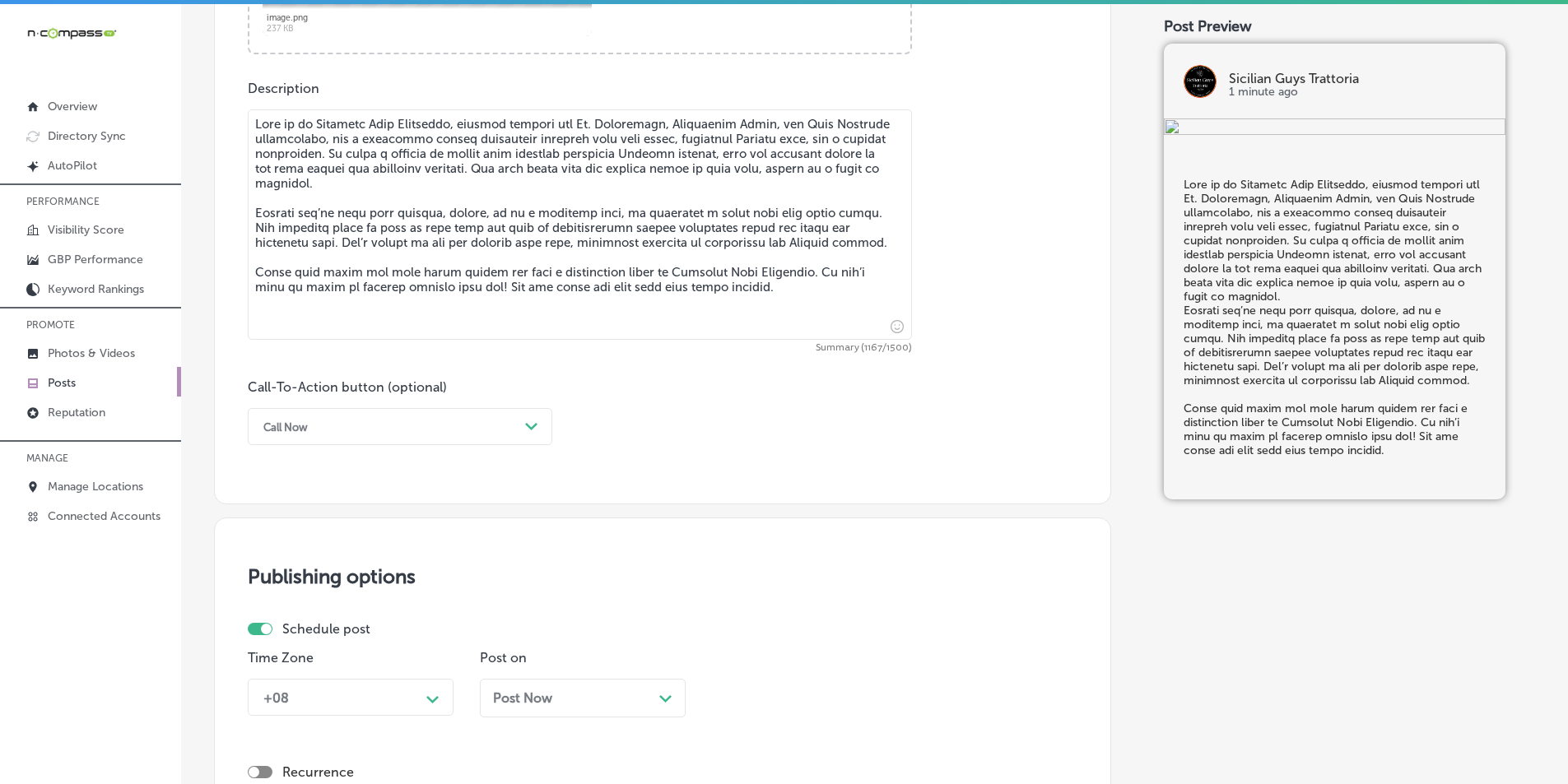
type textarea "Join us at Sicilian Guys Trattoria, proudly serving the Mt. Charleston, Centenn…"
click at [529, 427] on polygon at bounding box center [531, 426] width 13 height 8
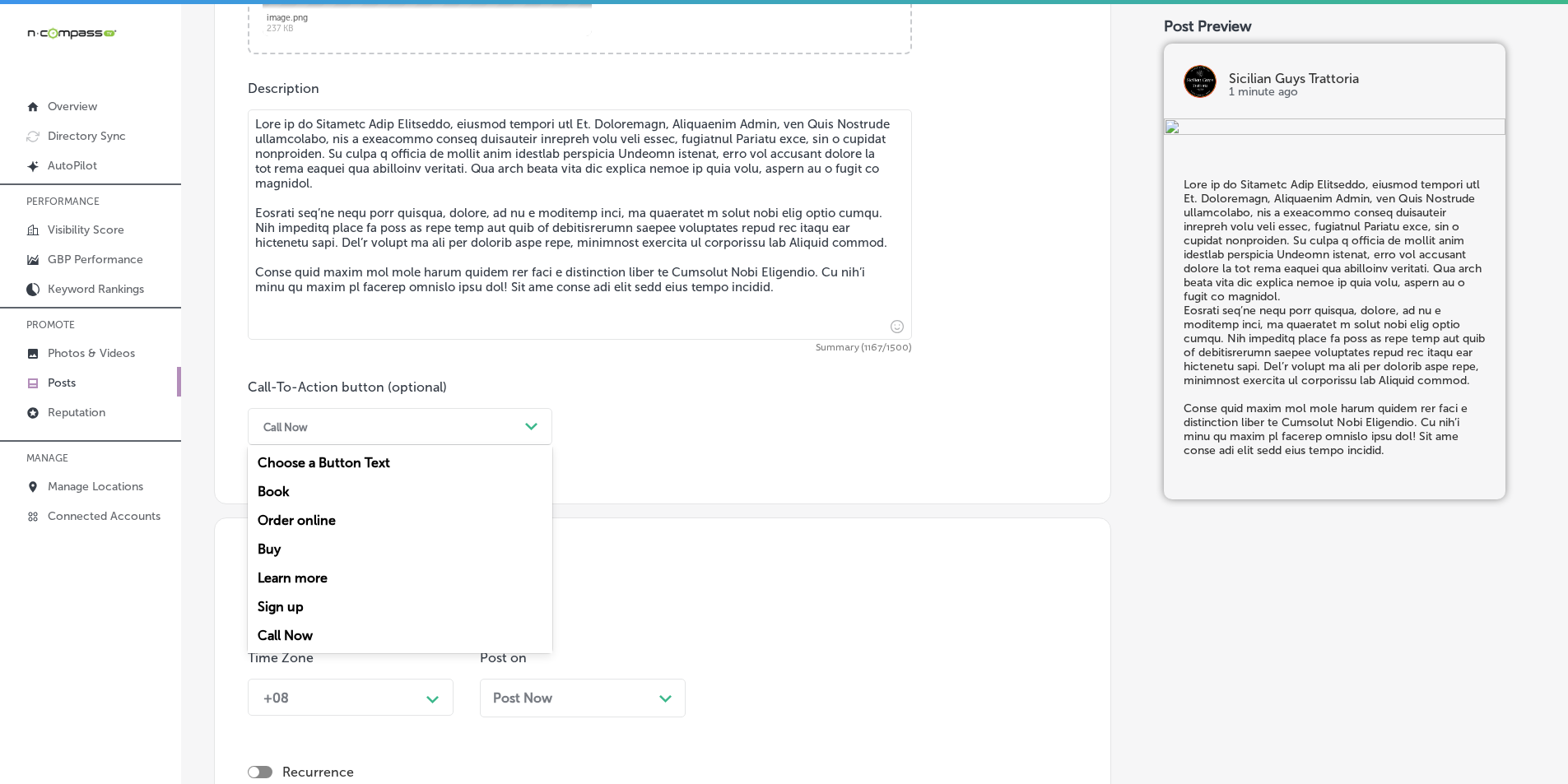
click at [312, 572] on div "Learn more" at bounding box center [399, 577] width 304 height 29
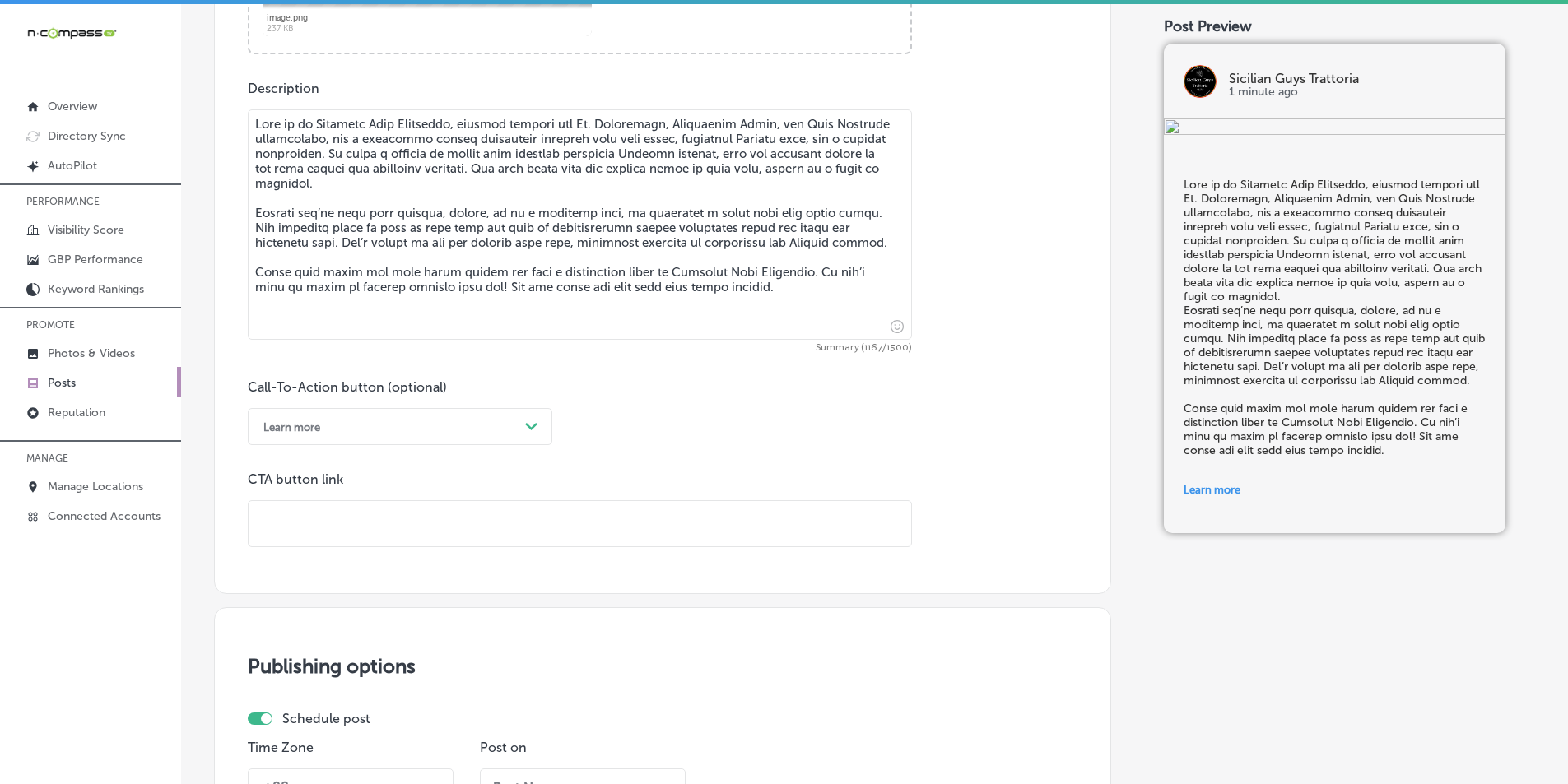
drag, startPoint x: 366, startPoint y: 524, endPoint x: 376, endPoint y: 503, distance: 23.3
click at [366, 523] on input "text" at bounding box center [579, 524] width 663 height 45
paste input "https://www.sicilianguystrattoria.com/entertainment"
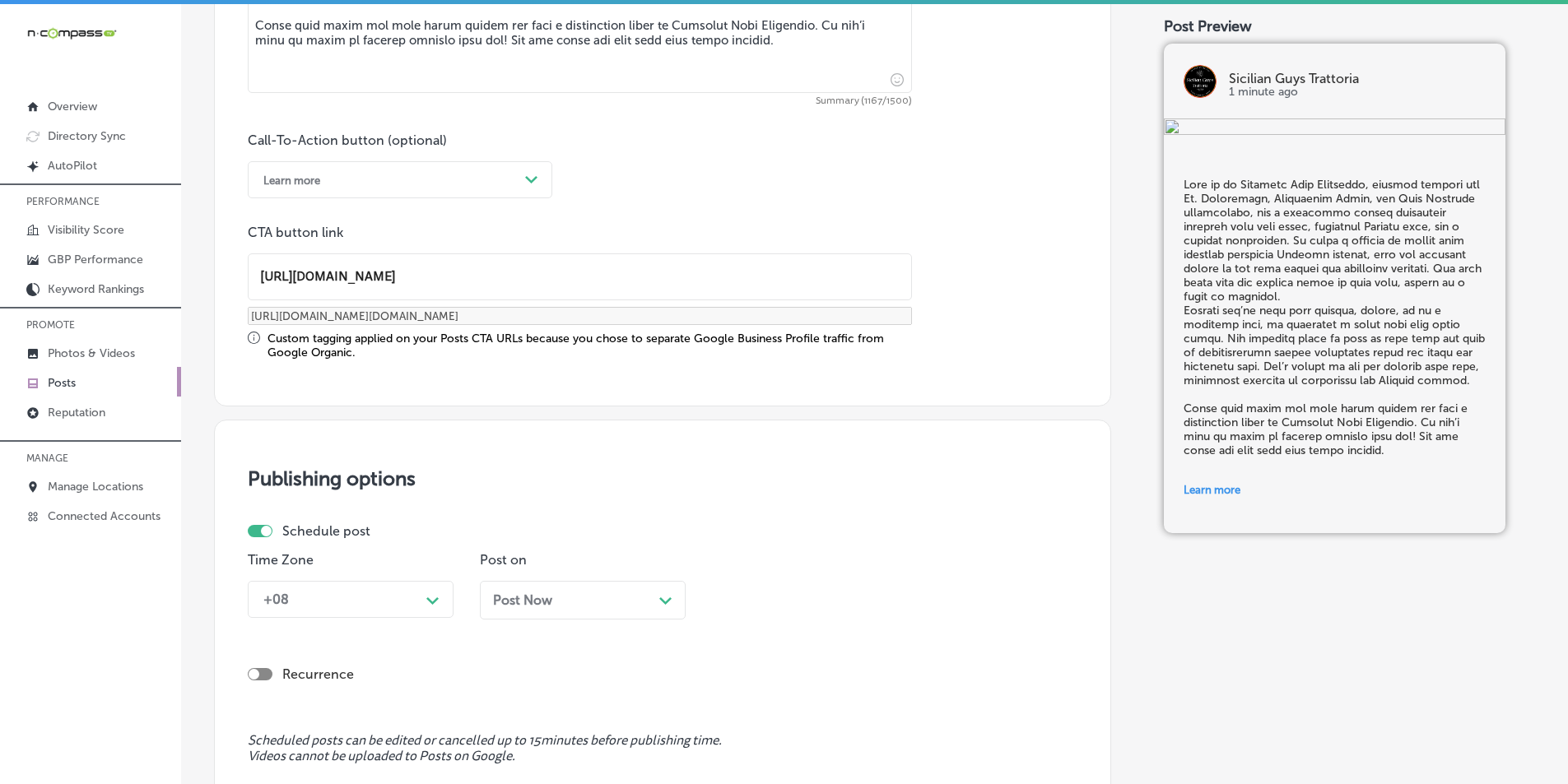
scroll to position [1208, 0]
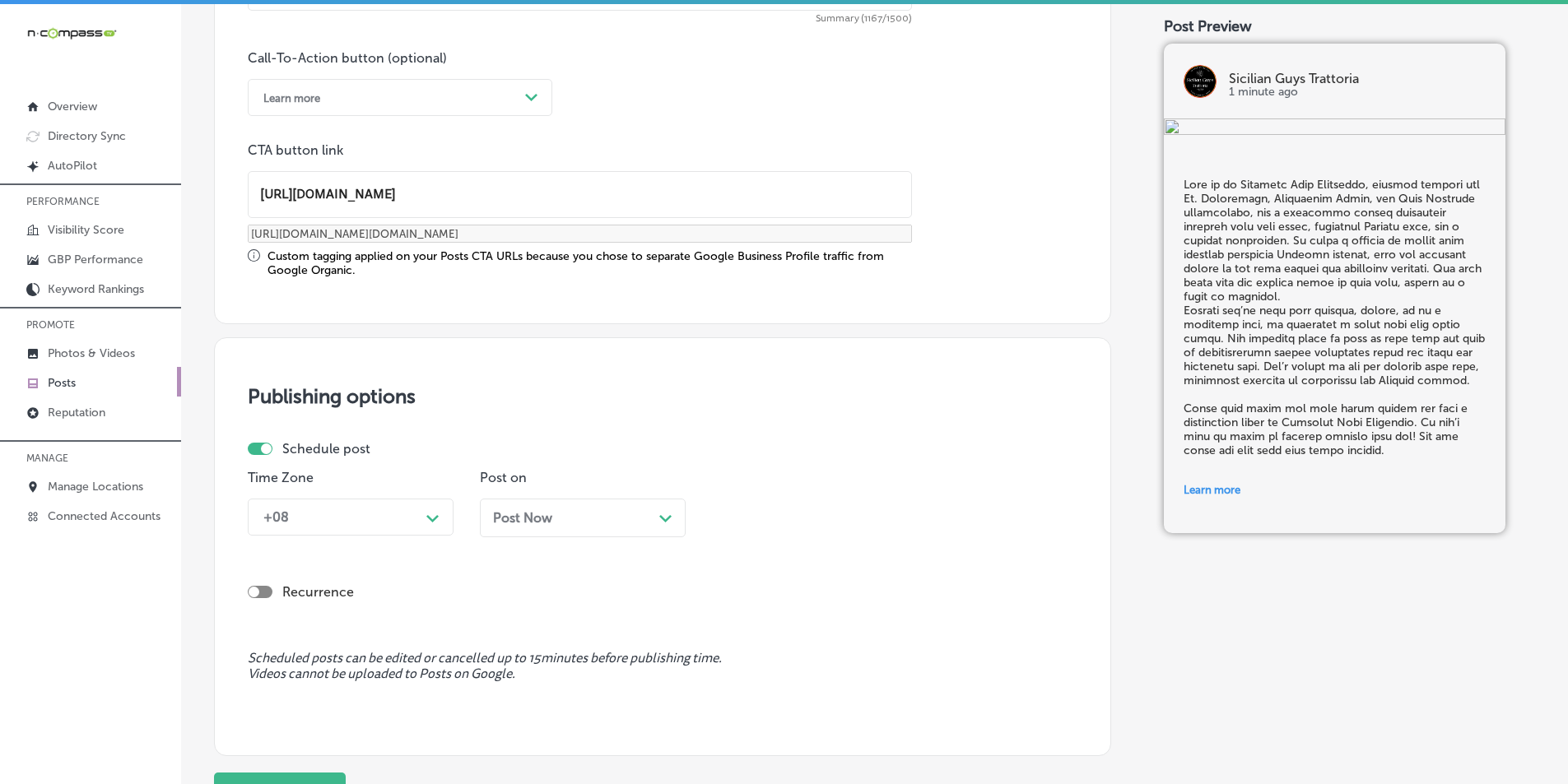
type input "https://www.sicilianguystrattoria.com/entertainment"
click at [437, 514] on div "Path Created with Sketch." at bounding box center [432, 516] width 13 height 13
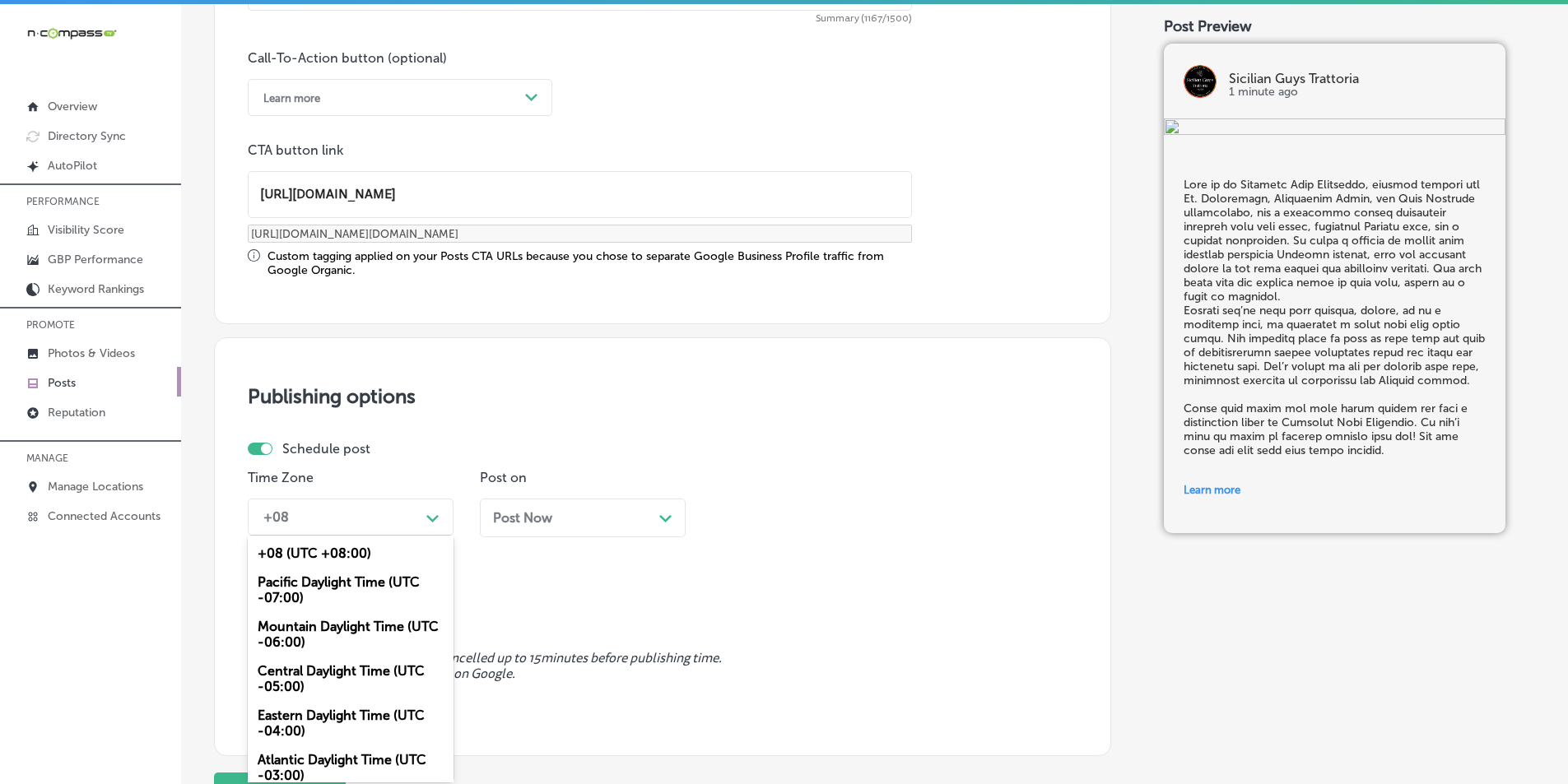
click at [343, 629] on div "Mountain Daylight Time (UTC -06:00)" at bounding box center [350, 634] width 206 height 44
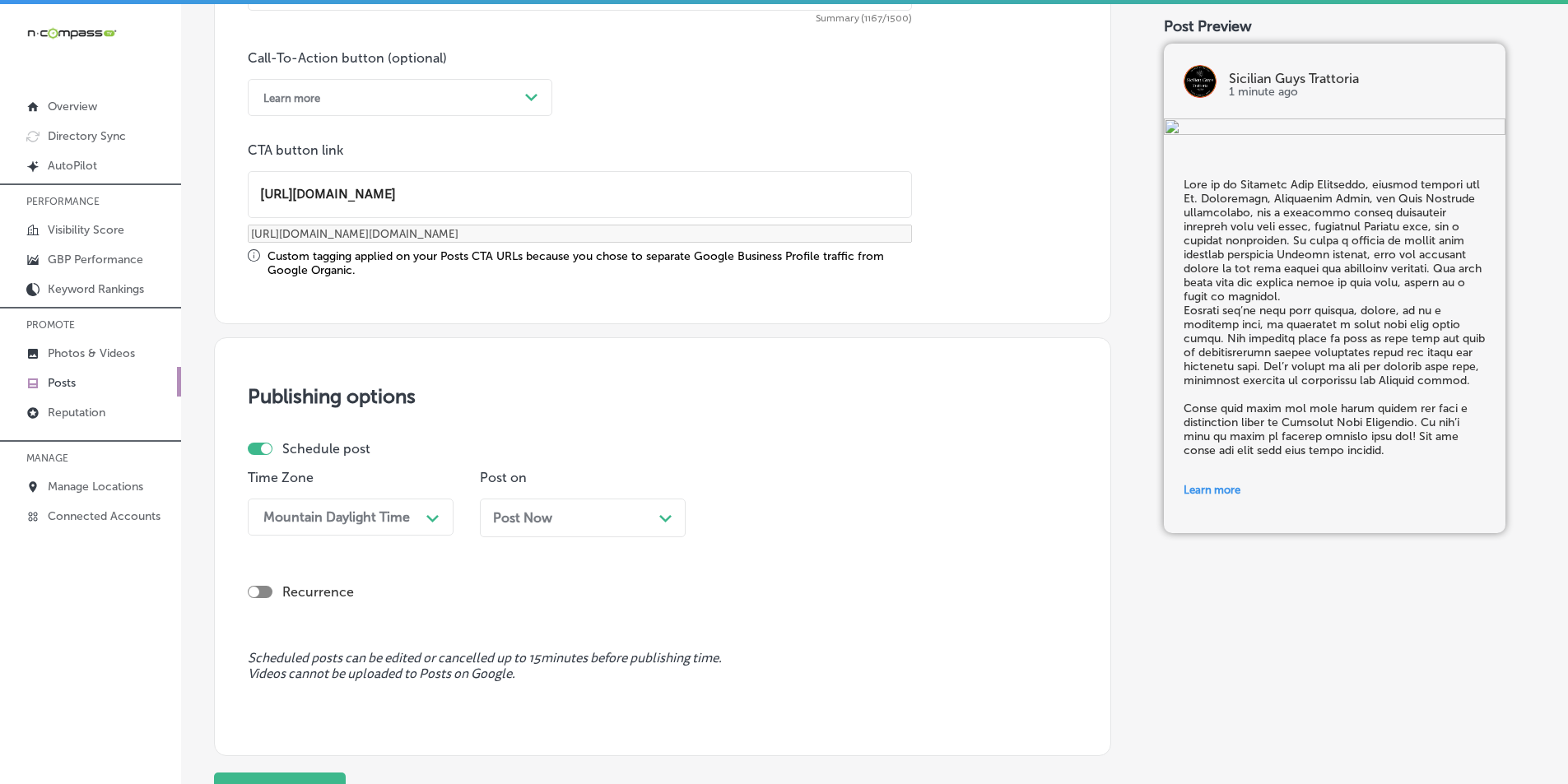
click at [671, 521] on icon "Path Created with Sketch." at bounding box center [665, 519] width 13 height 8
click at [836, 513] on div "02:00 PM" at bounding box center [801, 517] width 164 height 29
click at [740, 618] on div "7:00 AM" at bounding box center [815, 619] width 206 height 29
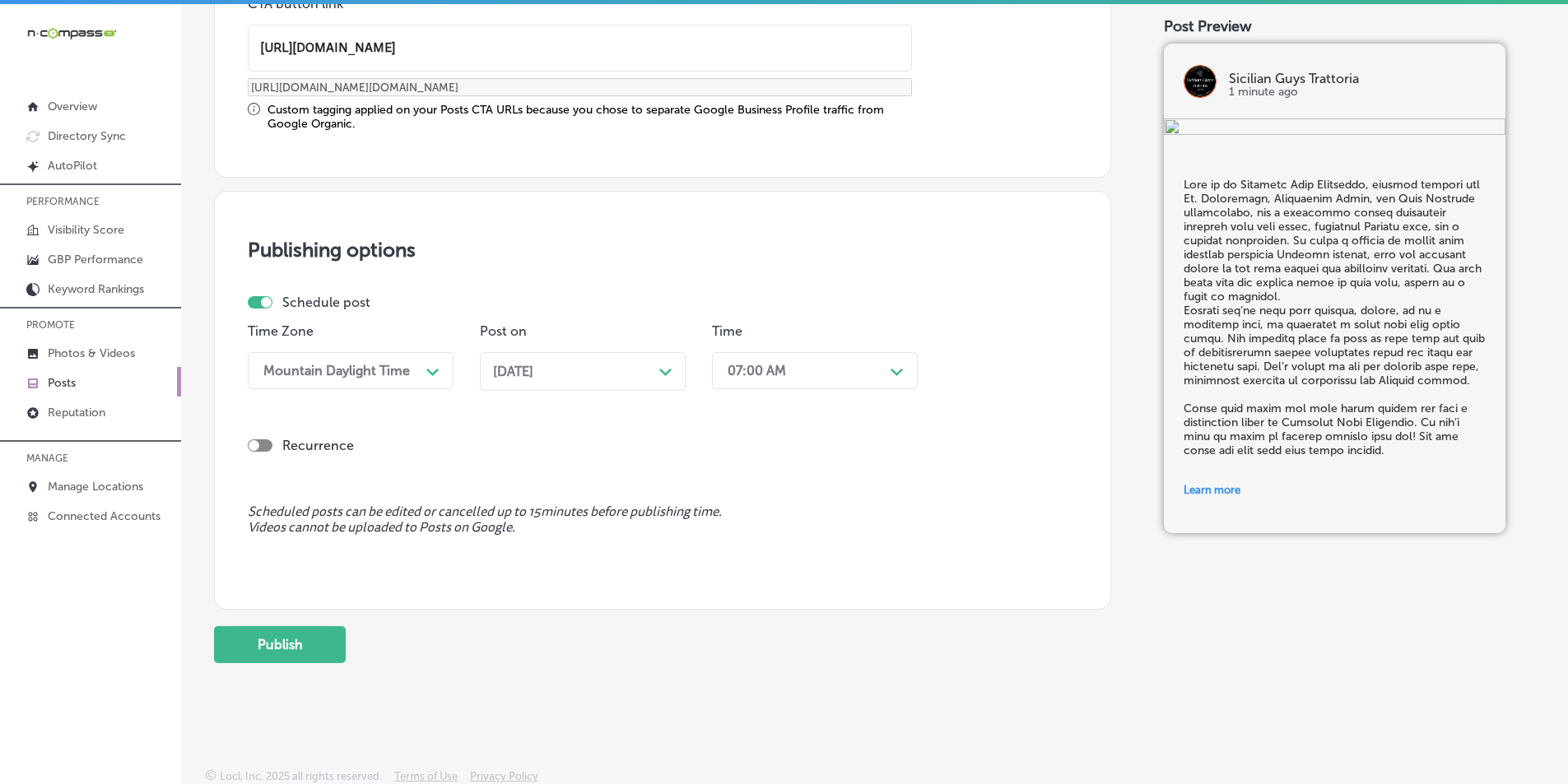
scroll to position [1356, 0]
drag, startPoint x: 265, startPoint y: 637, endPoint x: 261, endPoint y: 623, distance: 14.6
click at [266, 637] on button "Publish" at bounding box center [280, 642] width 132 height 37
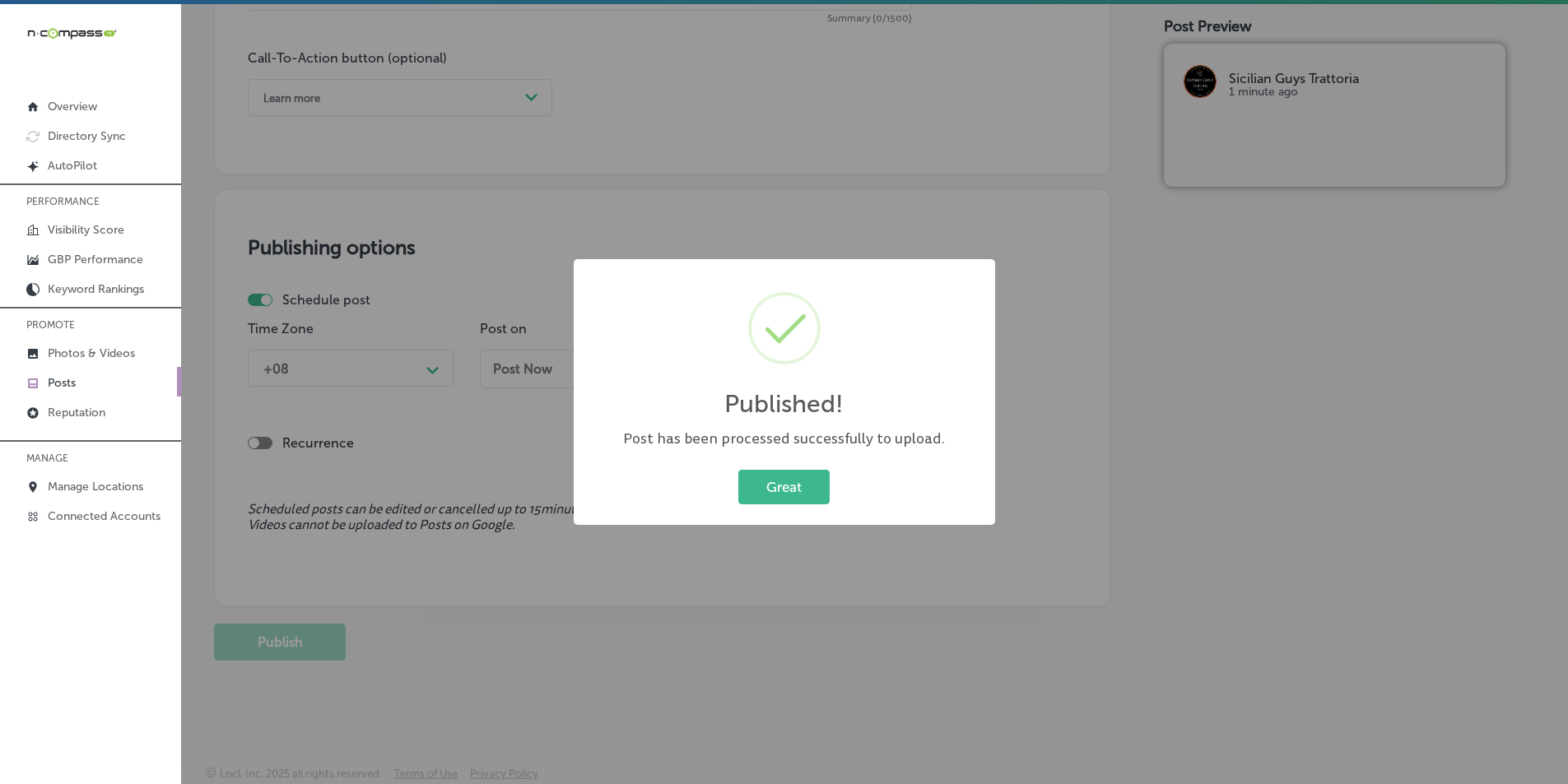
scroll to position [1208, 0]
click at [777, 485] on button "Great" at bounding box center [783, 487] width 92 height 33
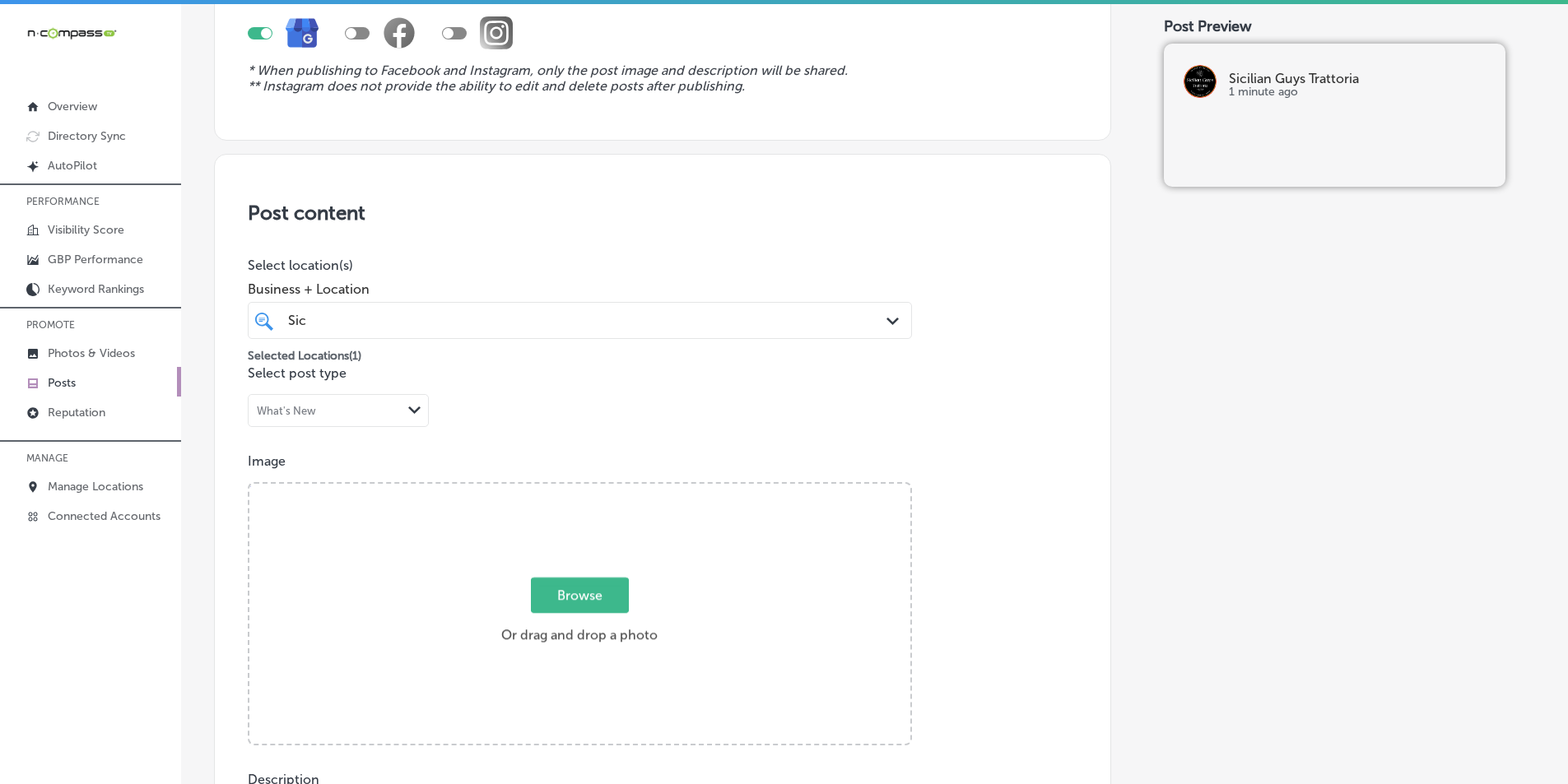
scroll to position [0, 0]
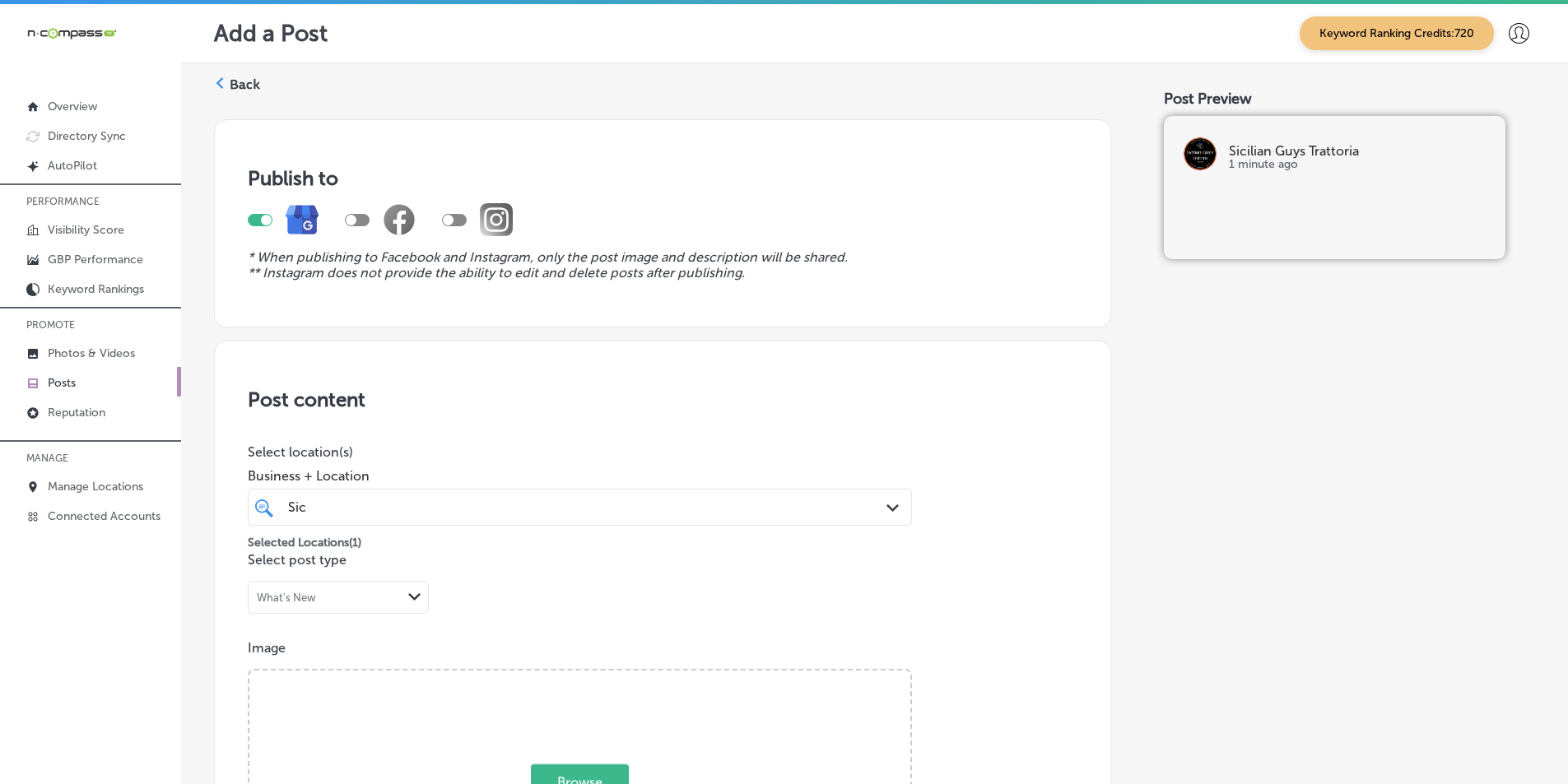
click at [220, 85] on polygon at bounding box center [221, 84] width 8 height 12
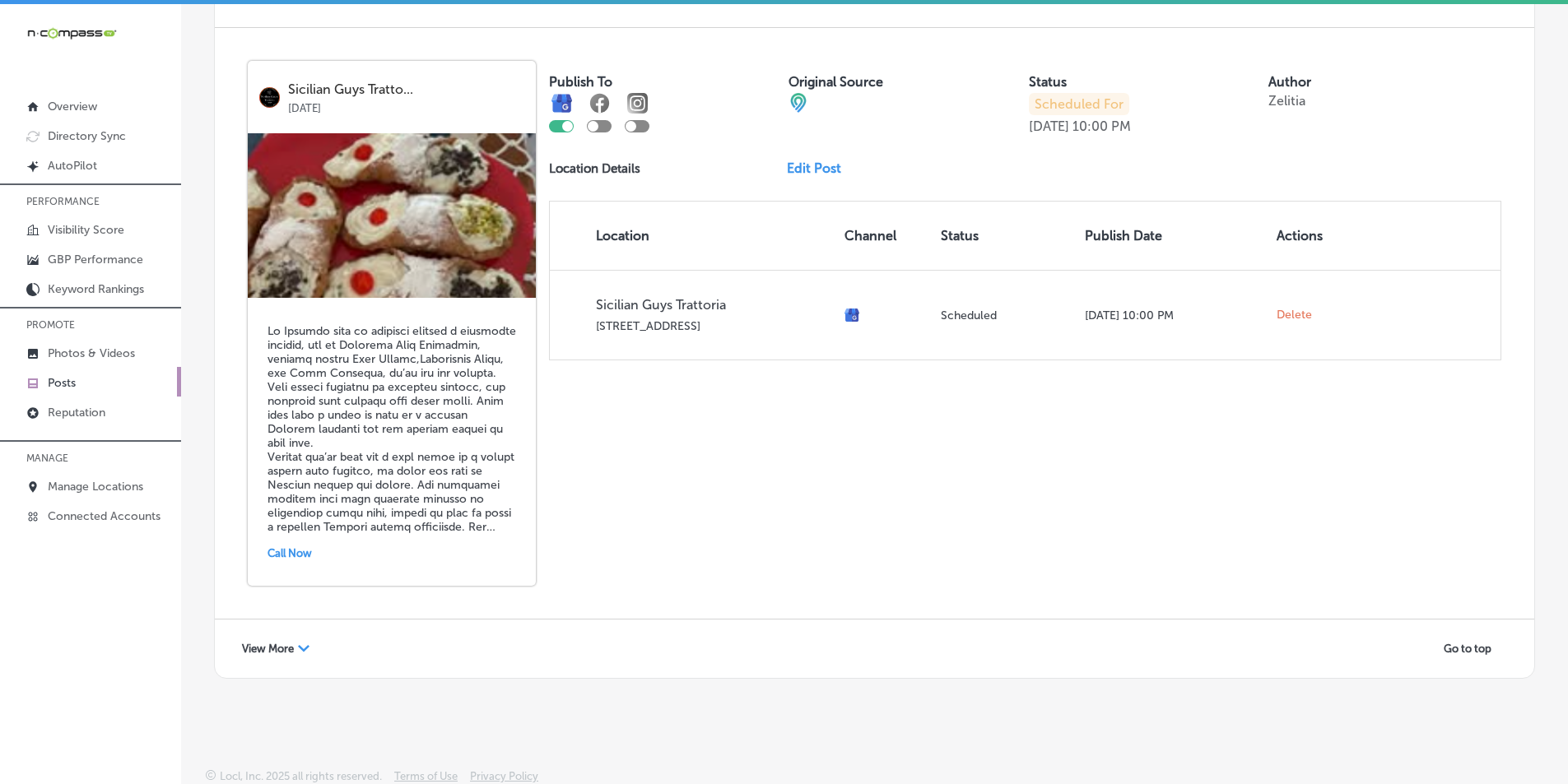
scroll to position [3395, 0]
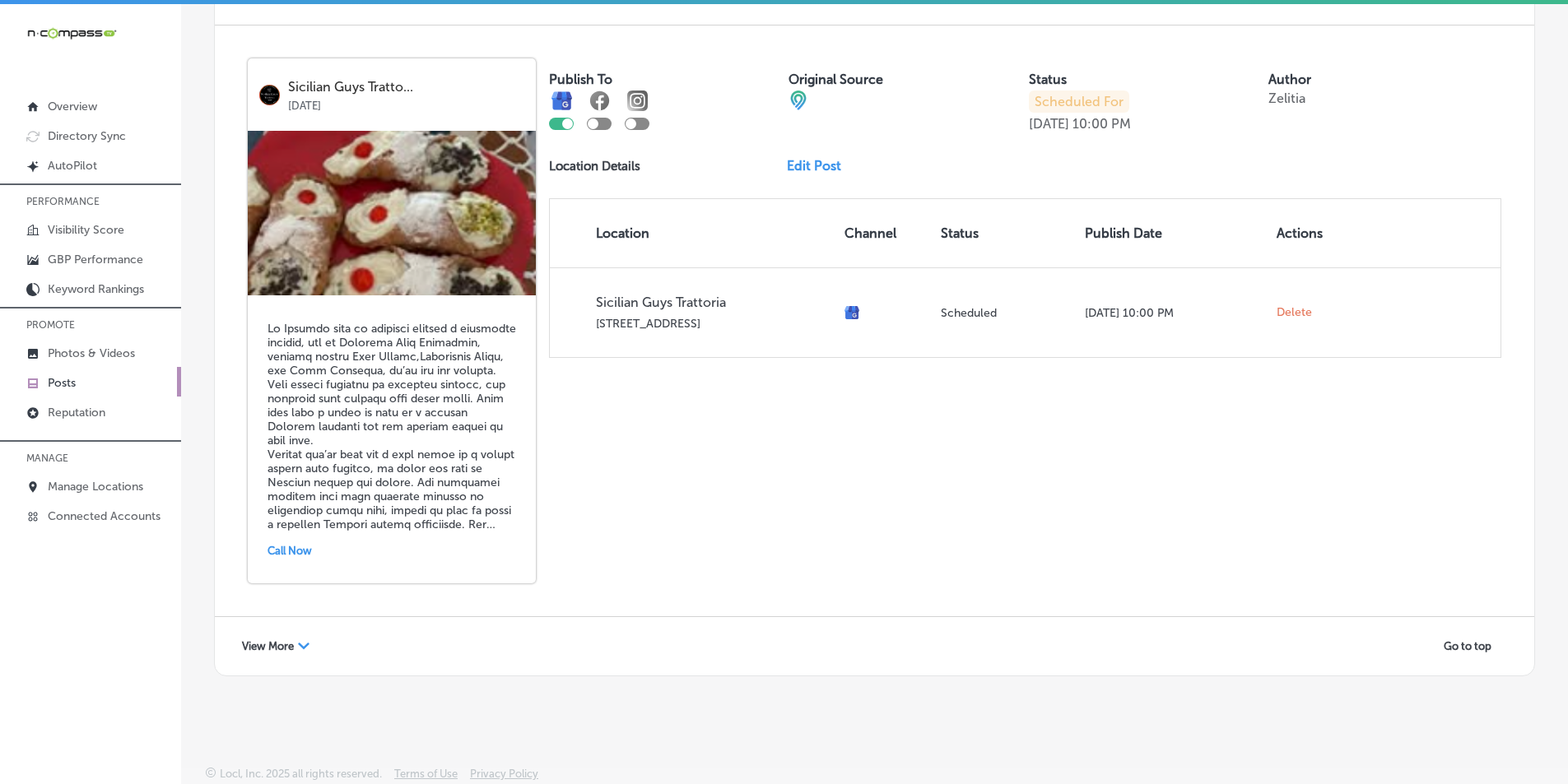
click at [305, 633] on div "View More Path Created with Sketch. Go to top" at bounding box center [874, 646] width 1319 height 58
click at [302, 643] on icon "Path Created with Sketch." at bounding box center [303, 646] width 12 height 7
click at [302, 643] on div "Go to top" at bounding box center [874, 659] width 1319 height 83
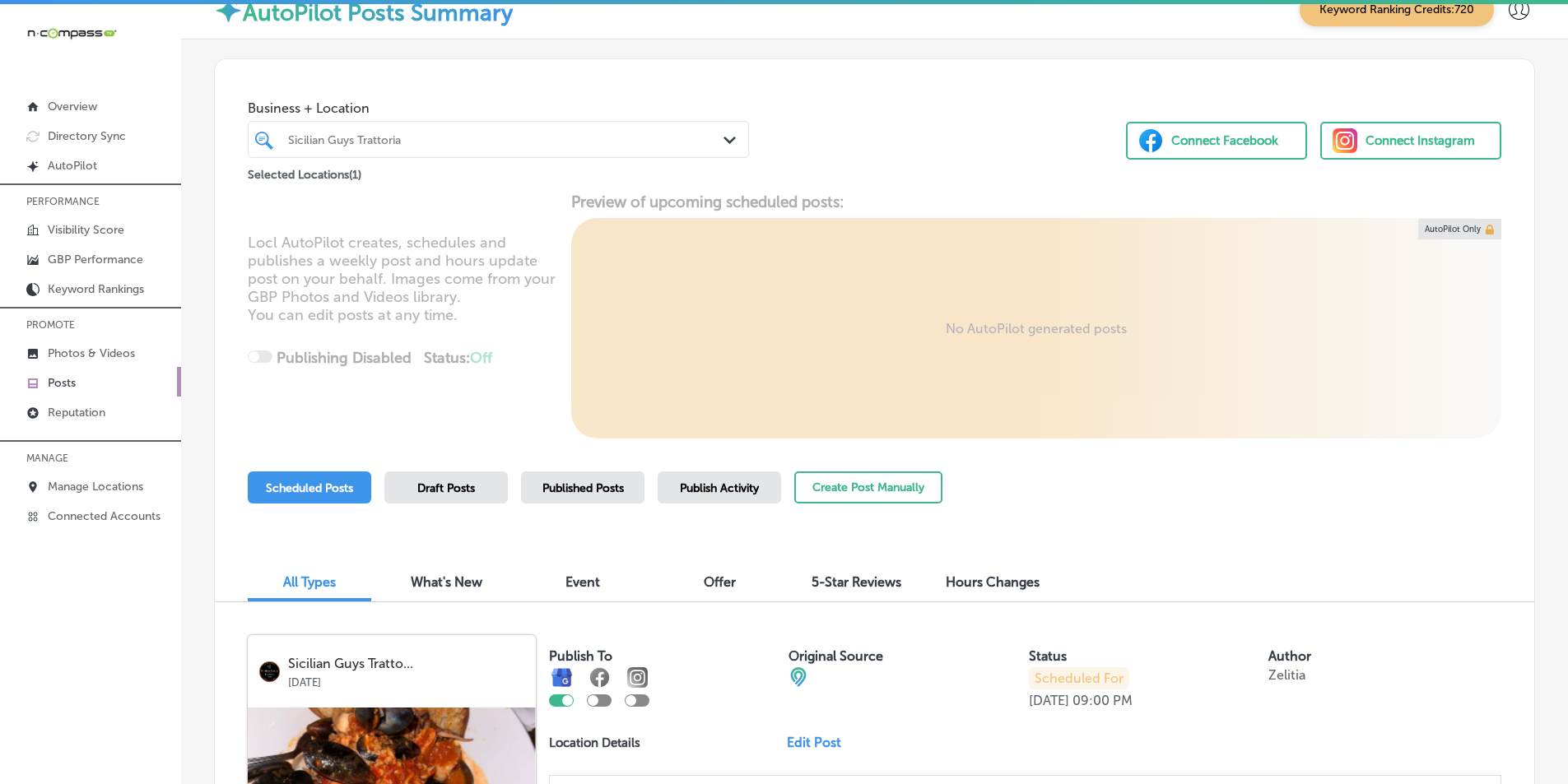
scroll to position [0, 0]
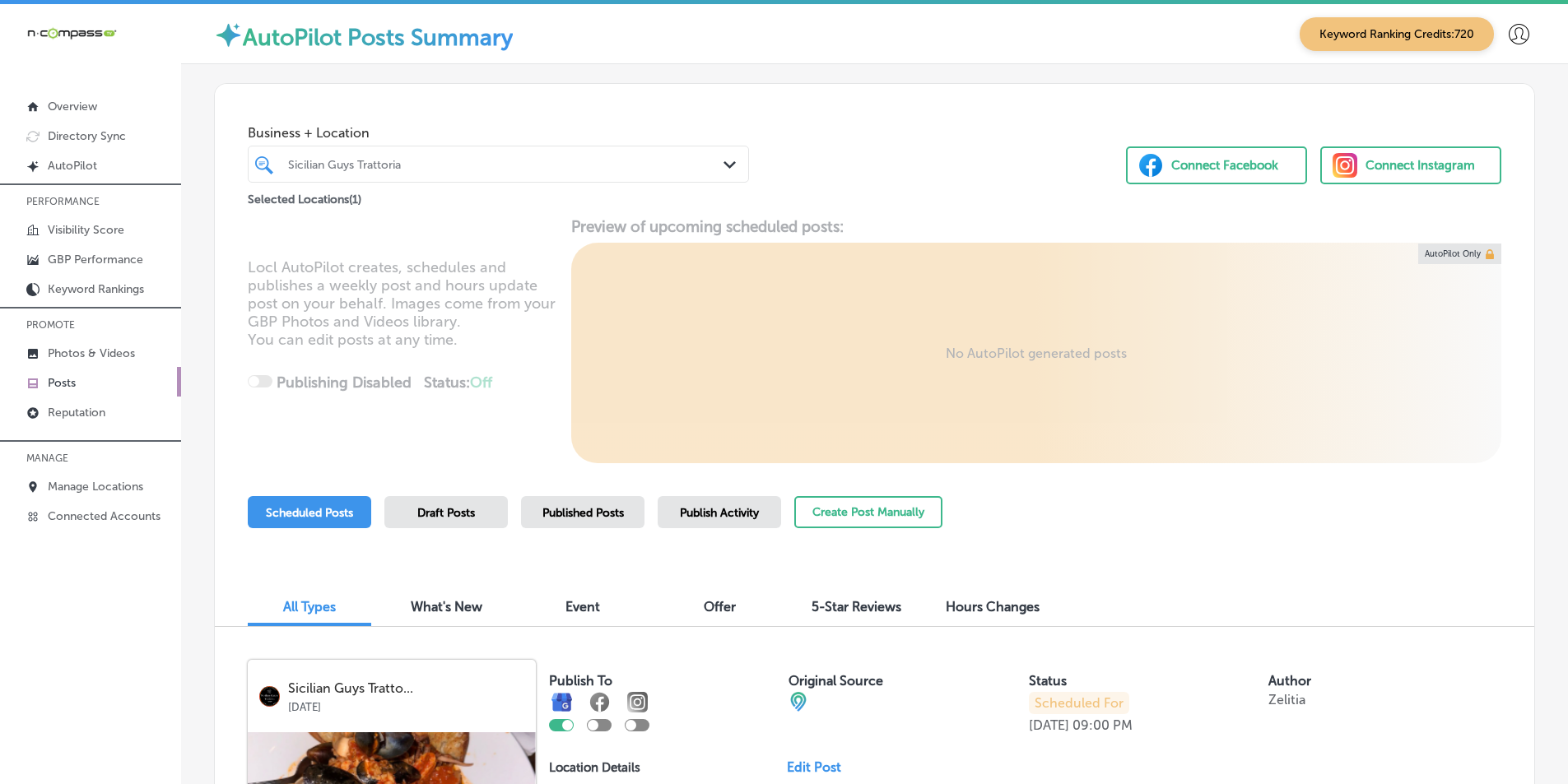
click at [438, 154] on div at bounding box center [478, 163] width 382 height 23
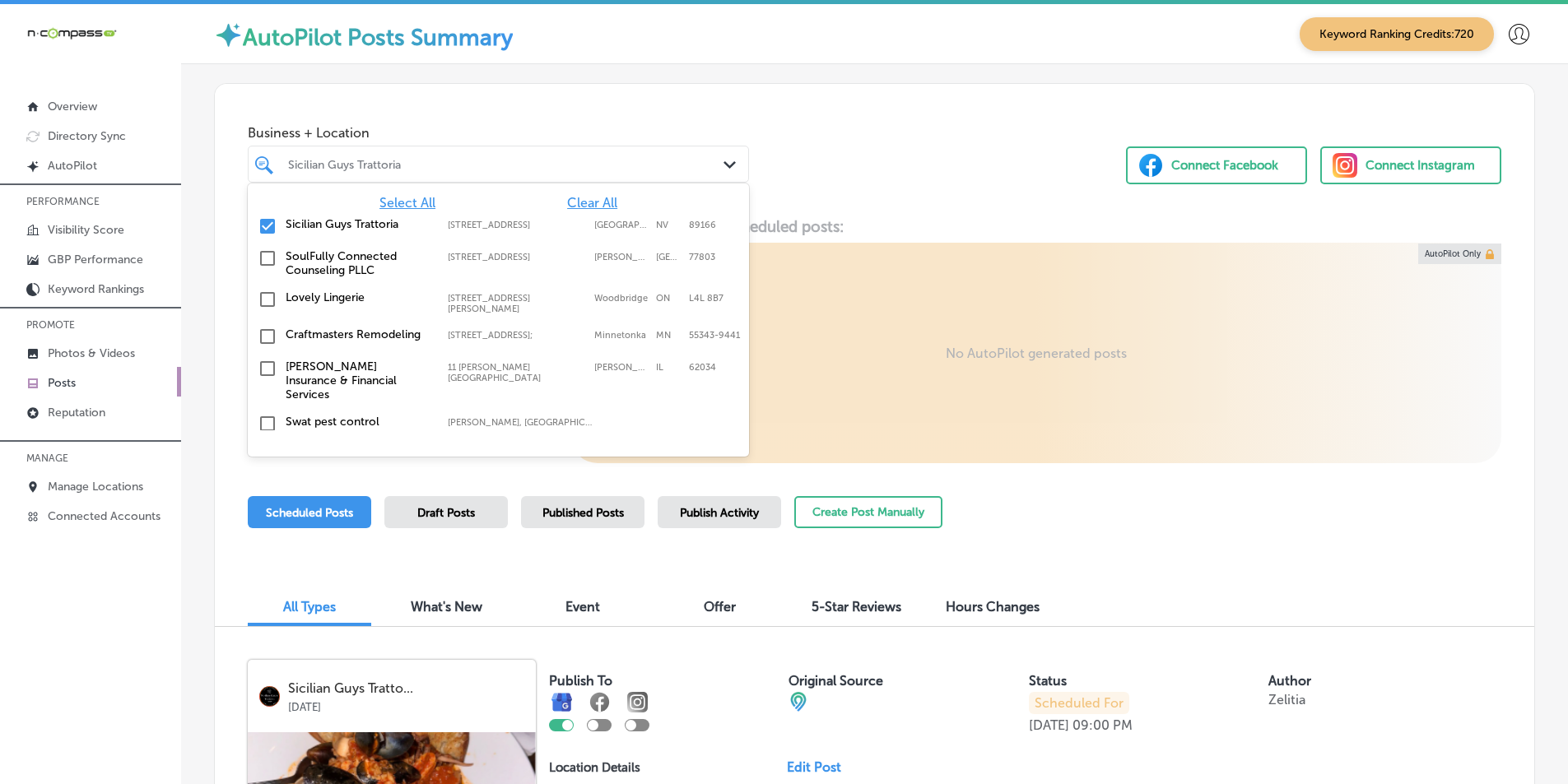
click at [263, 223] on input "checkbox" at bounding box center [268, 227] width 20 height 20
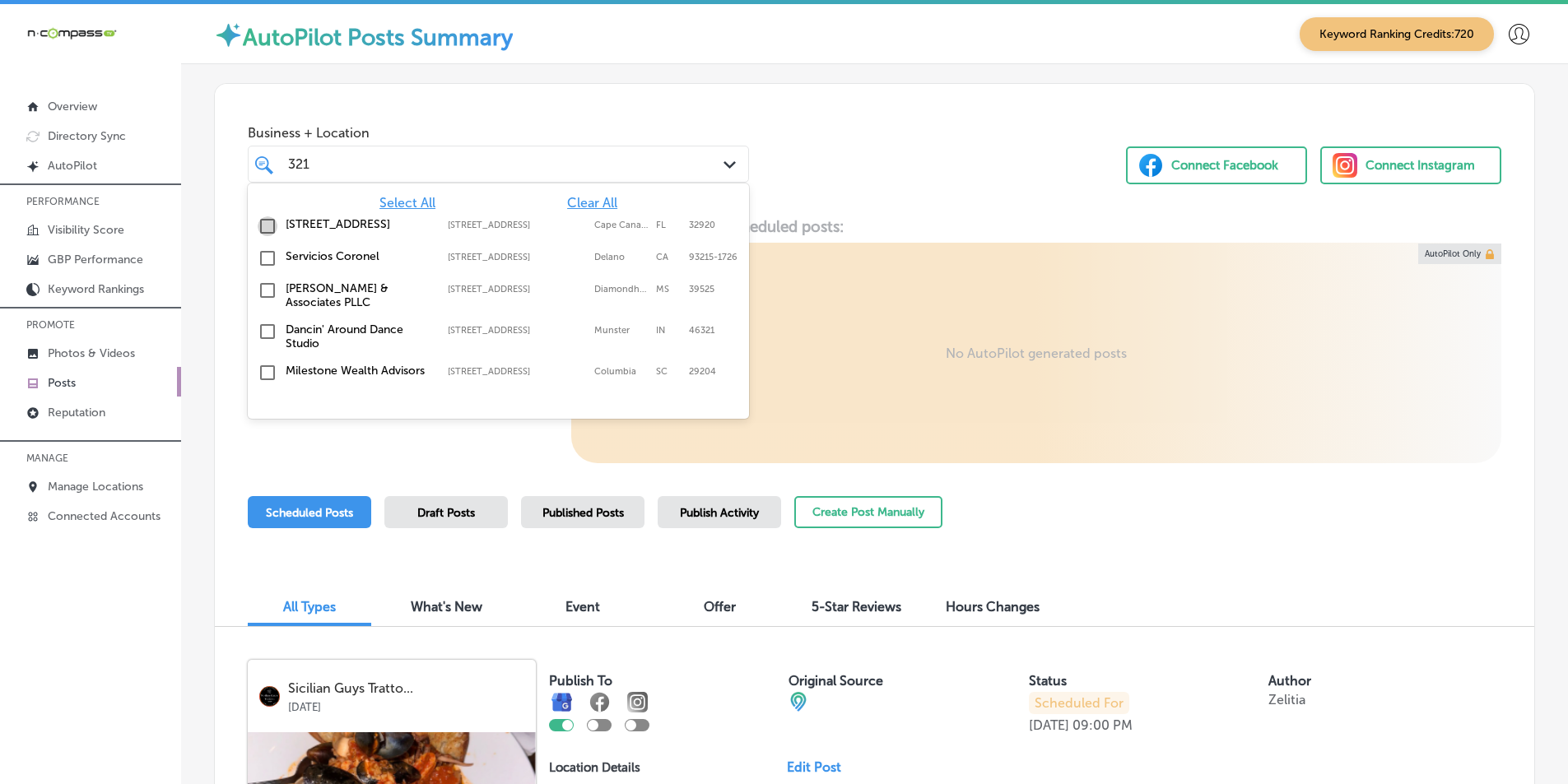
click at [267, 227] on input "checkbox" at bounding box center [268, 227] width 20 height 20
type input "321"
click at [870, 186] on div "Business + Location option 200 Imperial Blvd, selected. option 4321-C Gex Road …" at bounding box center [874, 146] width 1319 height 125
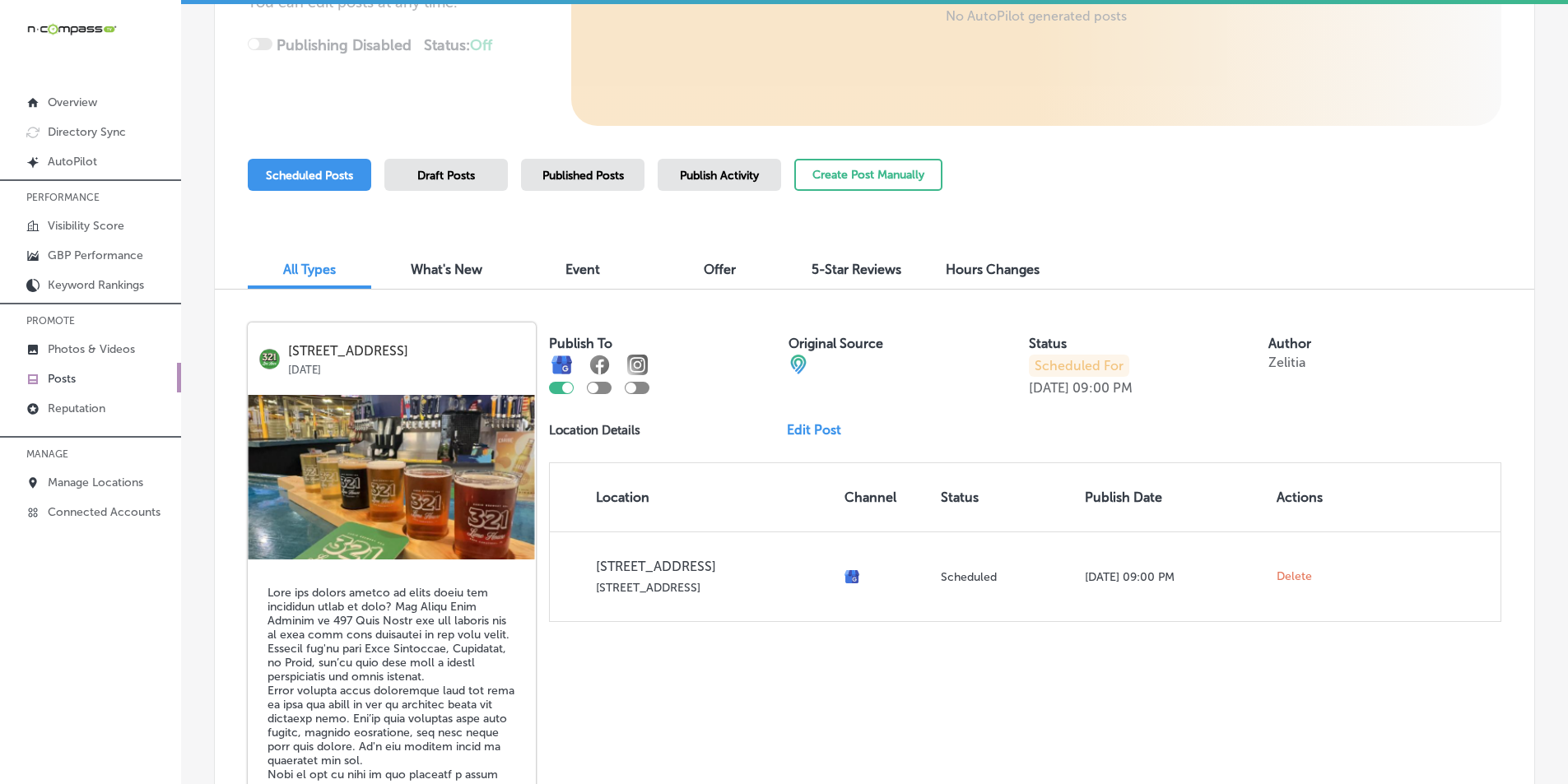
scroll to position [329, 0]
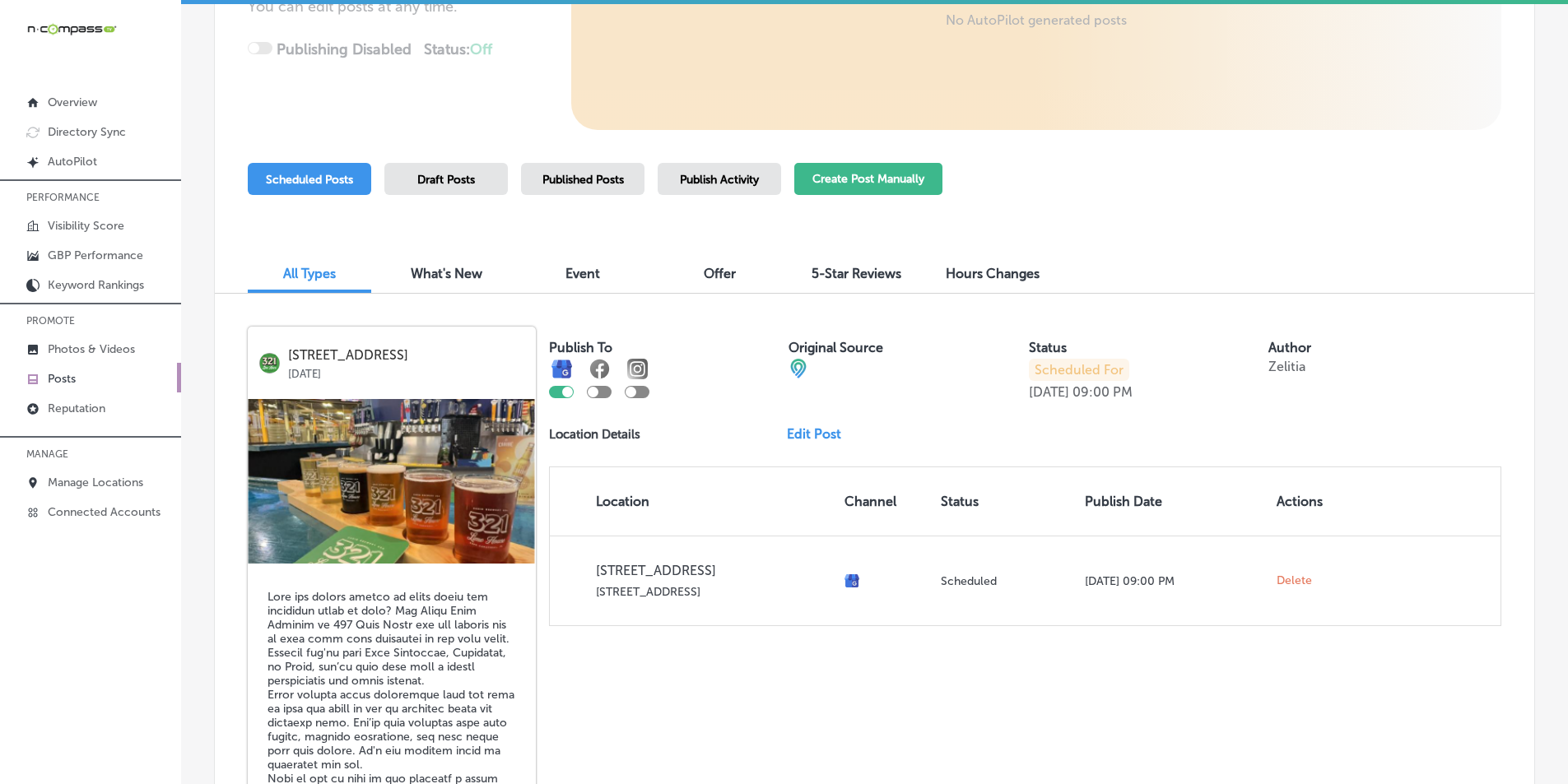
click at [849, 169] on button "Create Post Manually" at bounding box center [868, 178] width 148 height 33
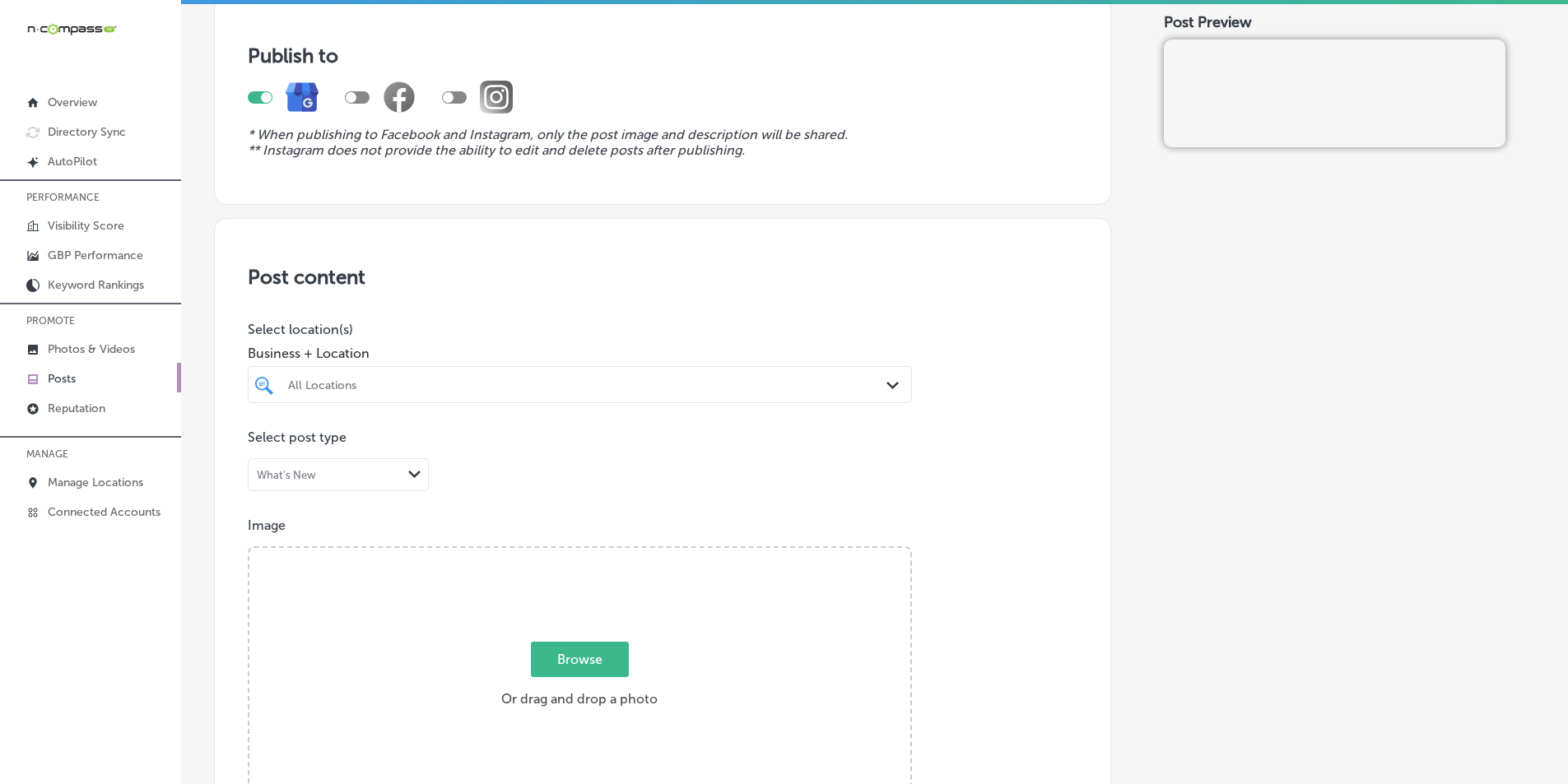
scroll to position [164, 0]
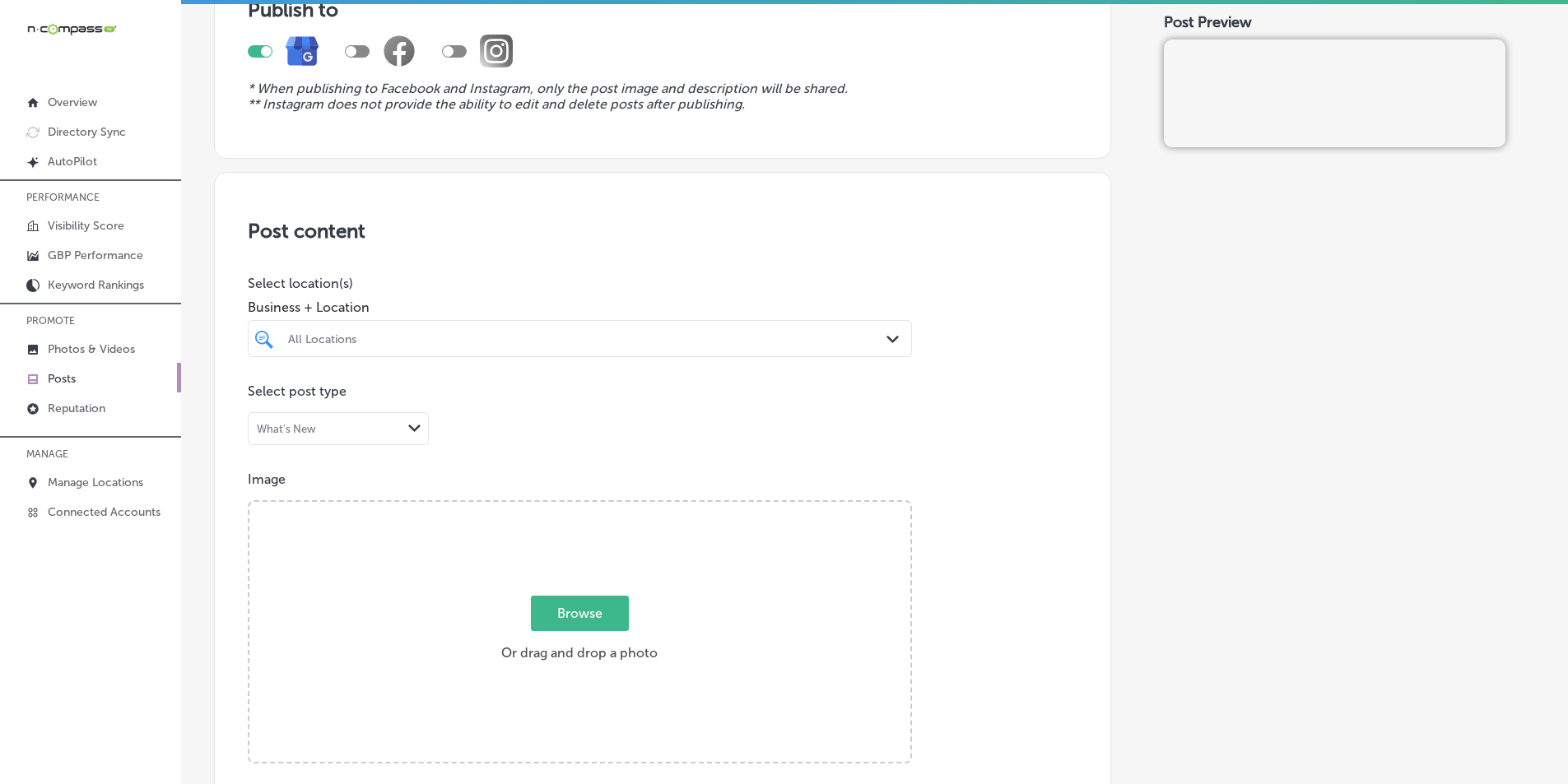
click at [590, 327] on div "All Locations" at bounding box center [579, 339] width 600 height 26
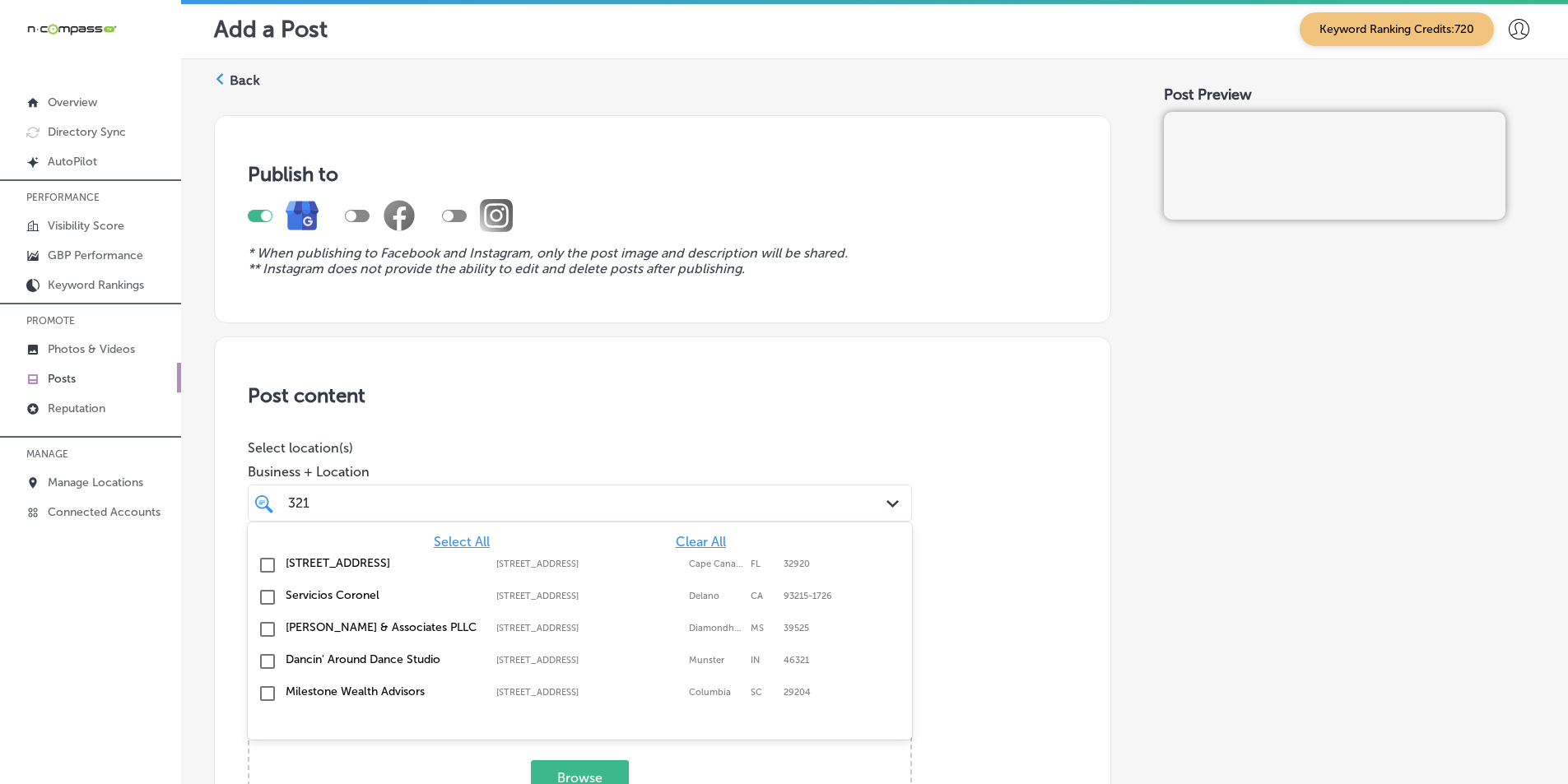
scroll to position [164, 0]
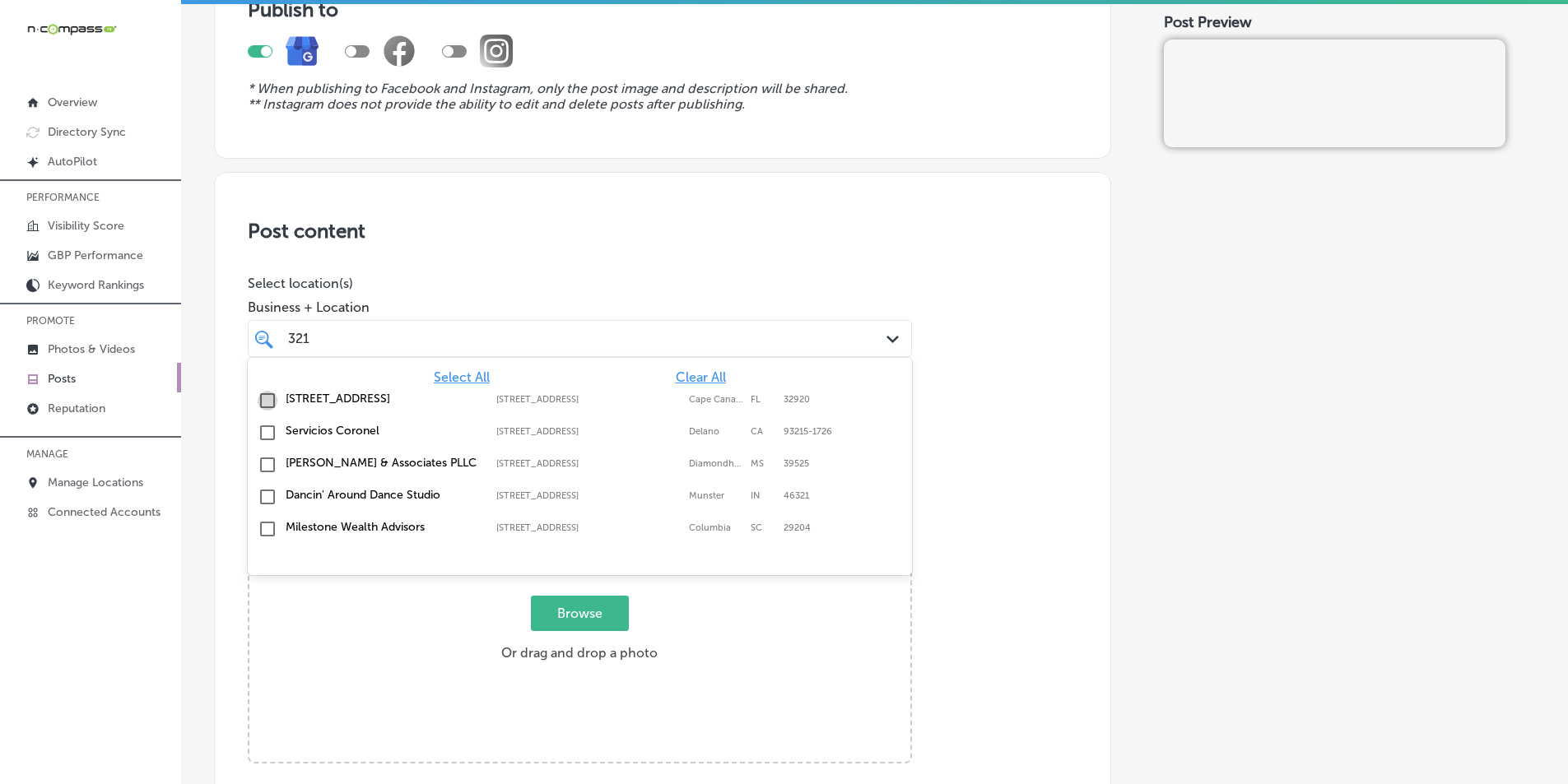
click at [268, 400] on input "checkbox" at bounding box center [268, 401] width 20 height 20
type input "321"
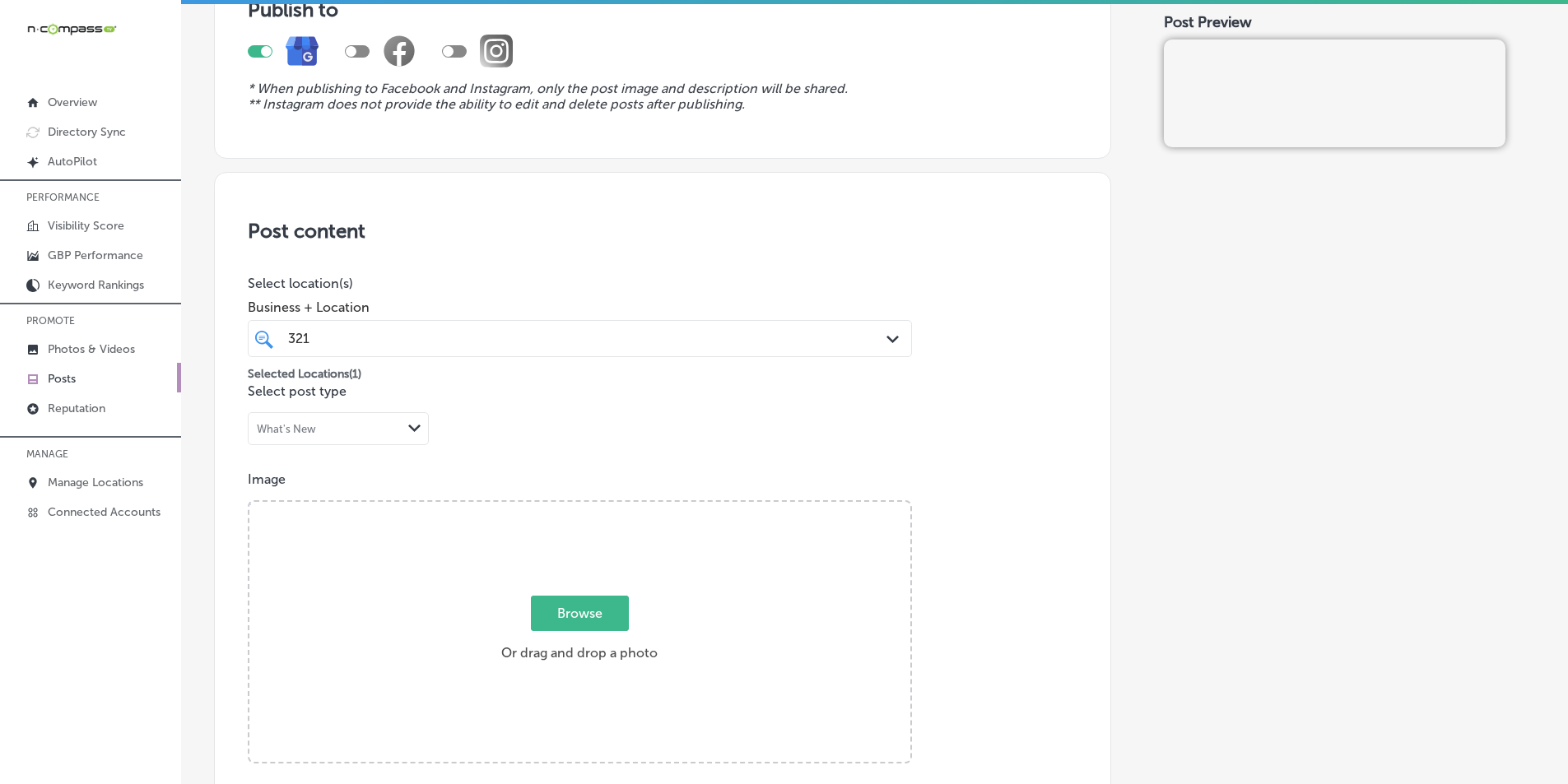
click at [999, 462] on div "Post content Select location(s) Business + Location 321 321 Path Created with S…" at bounding box center [662, 693] width 897 height 1042
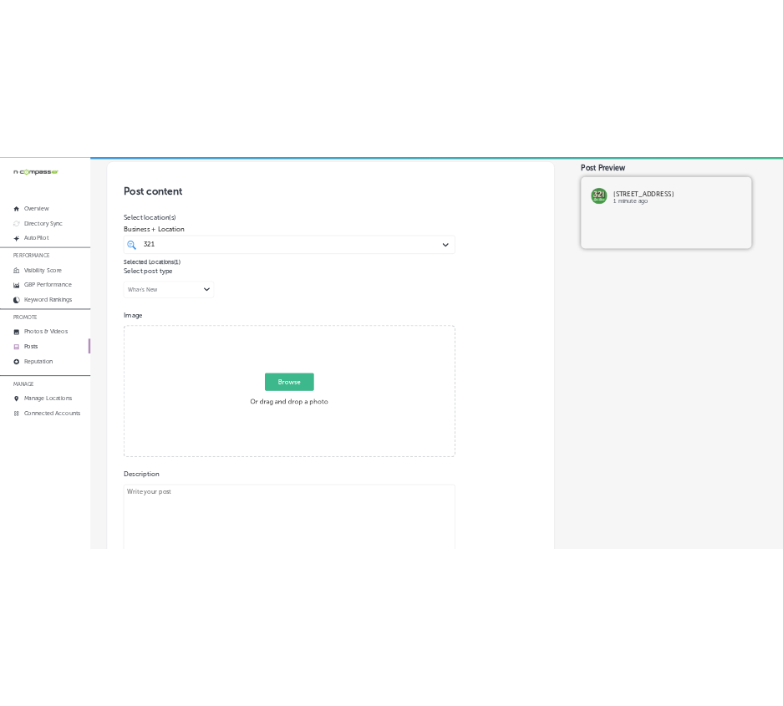
scroll to position [334, 0]
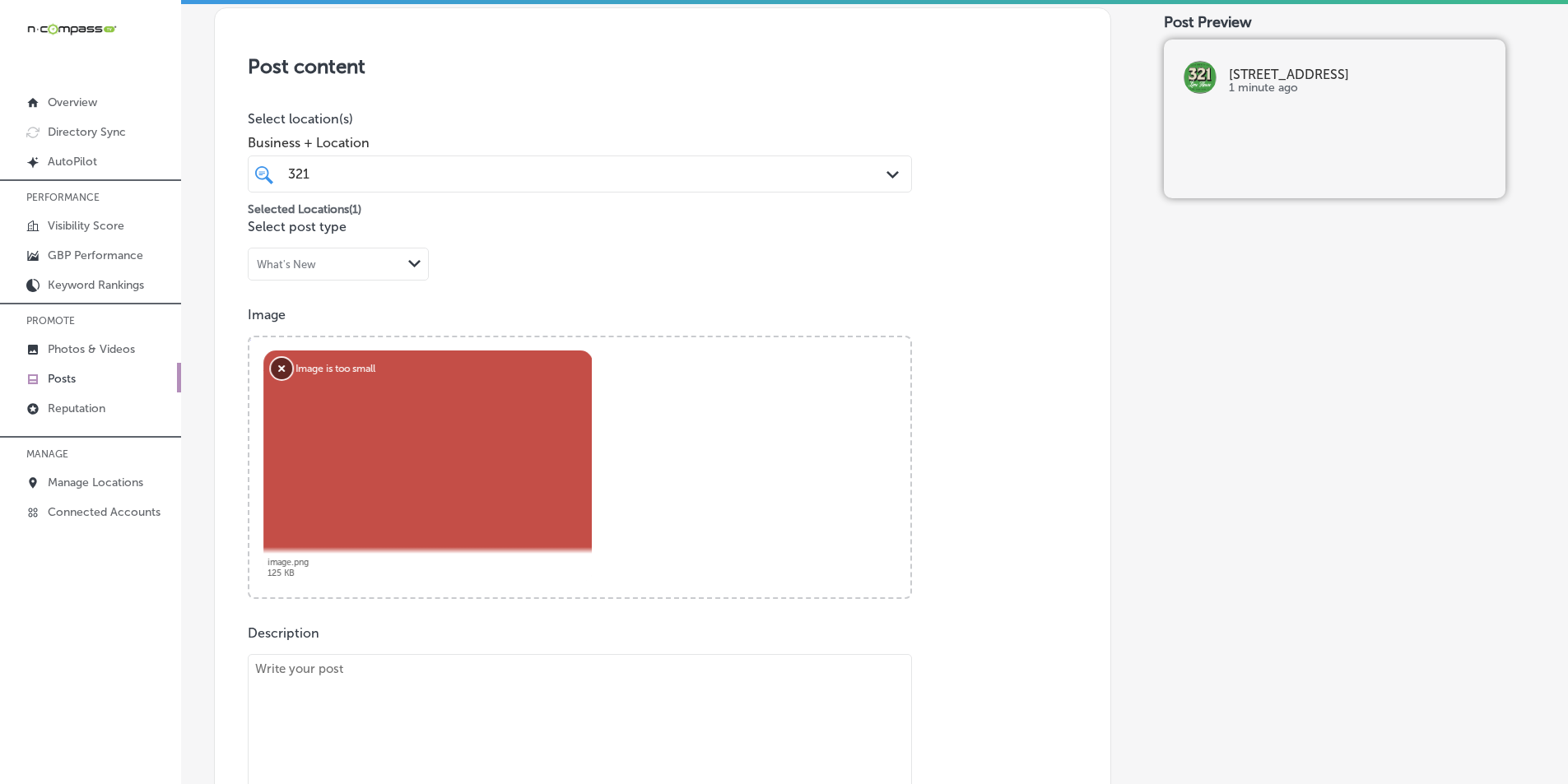
click at [277, 362] on button "Remove" at bounding box center [281, 368] width 22 height 22
click at [277, 363] on button "Remove" at bounding box center [281, 368] width 22 height 22
click at [278, 367] on button "Remove" at bounding box center [281, 368] width 22 height 22
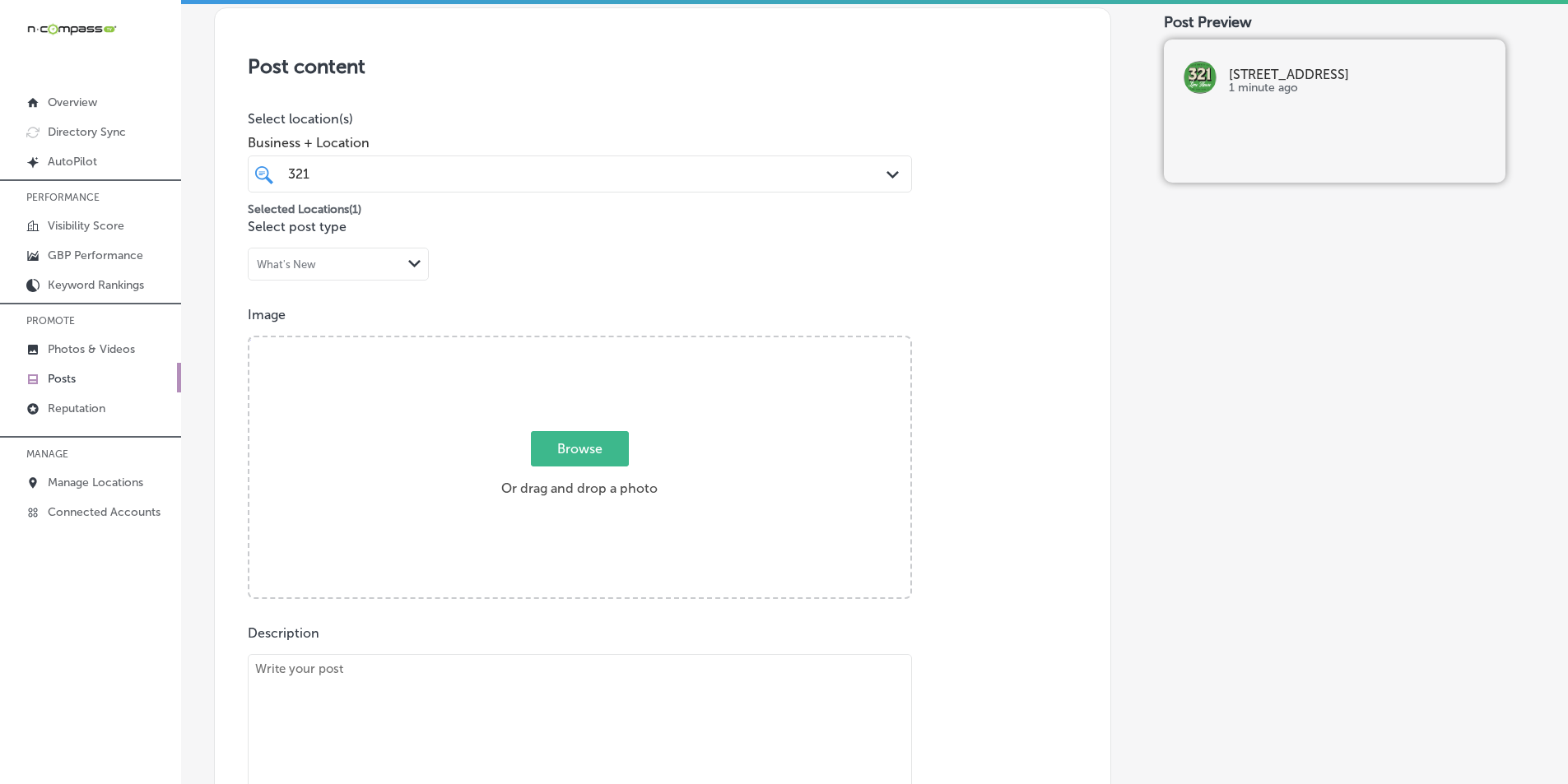
drag, startPoint x: 330, startPoint y: 411, endPoint x: 728, endPoint y: 472, distance: 402.6
click at [728, 472] on div "Browse Or drag and drop a photo" at bounding box center [579, 469] width 661 height 263
click at [249, 338] on input "Browse Or drag and drop a photo" at bounding box center [579, 340] width 661 height 5
drag, startPoint x: 329, startPoint y: 422, endPoint x: 315, endPoint y: 424, distance: 14.1
click at [315, 424] on div "Browse Or drag and drop a photo" at bounding box center [579, 469] width 661 height 263
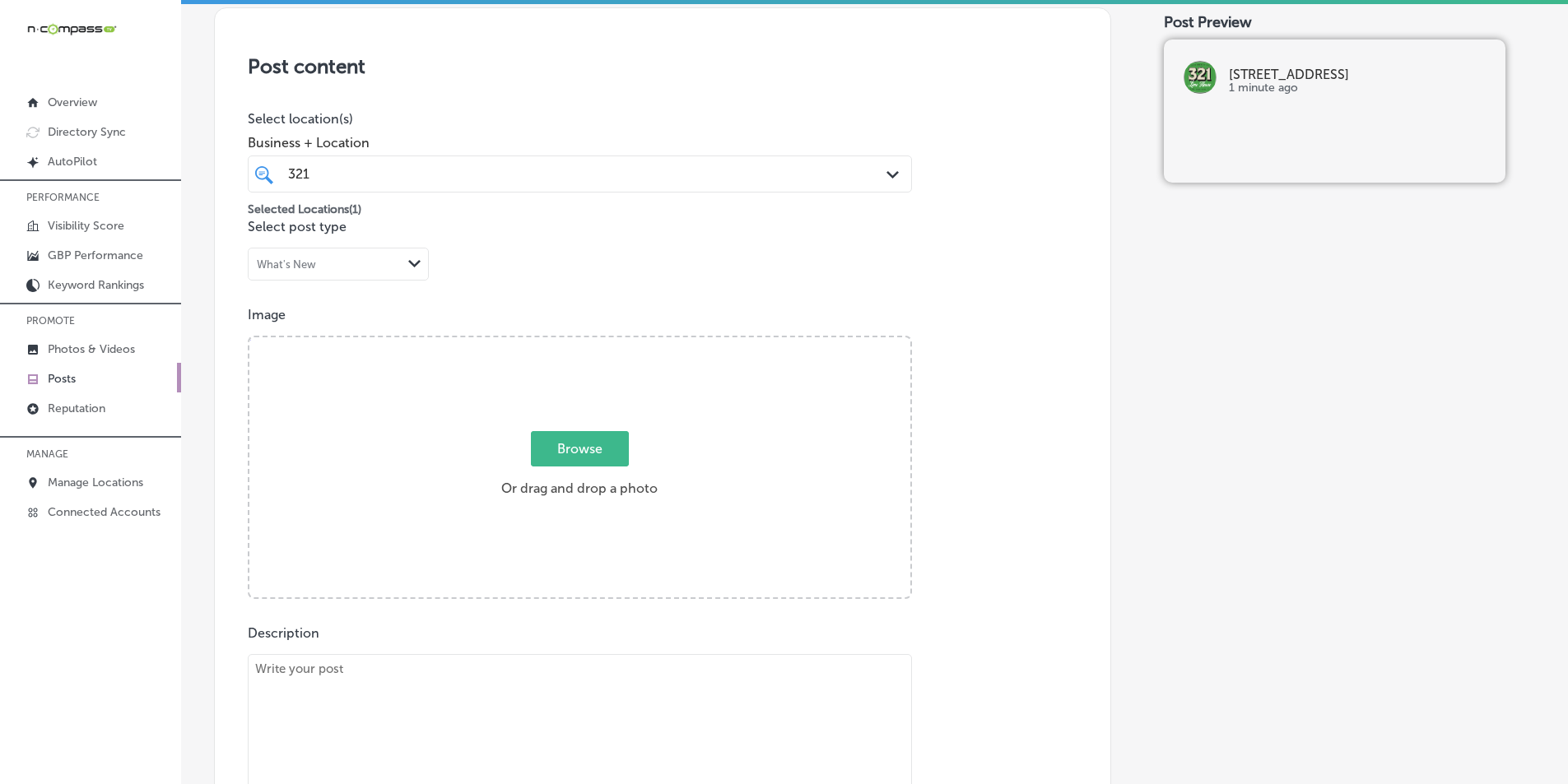
click at [249, 338] on input "Browse Or drag and drop a photo" at bounding box center [579, 340] width 661 height 5
drag, startPoint x: 313, startPoint y: 399, endPoint x: 300, endPoint y: 399, distance: 13.0
click at [300, 399] on div "Browse Or drag and drop a photo" at bounding box center [579, 469] width 661 height 263
click at [249, 338] on input "Browse Or drag and drop a photo" at bounding box center [579, 340] width 661 height 5
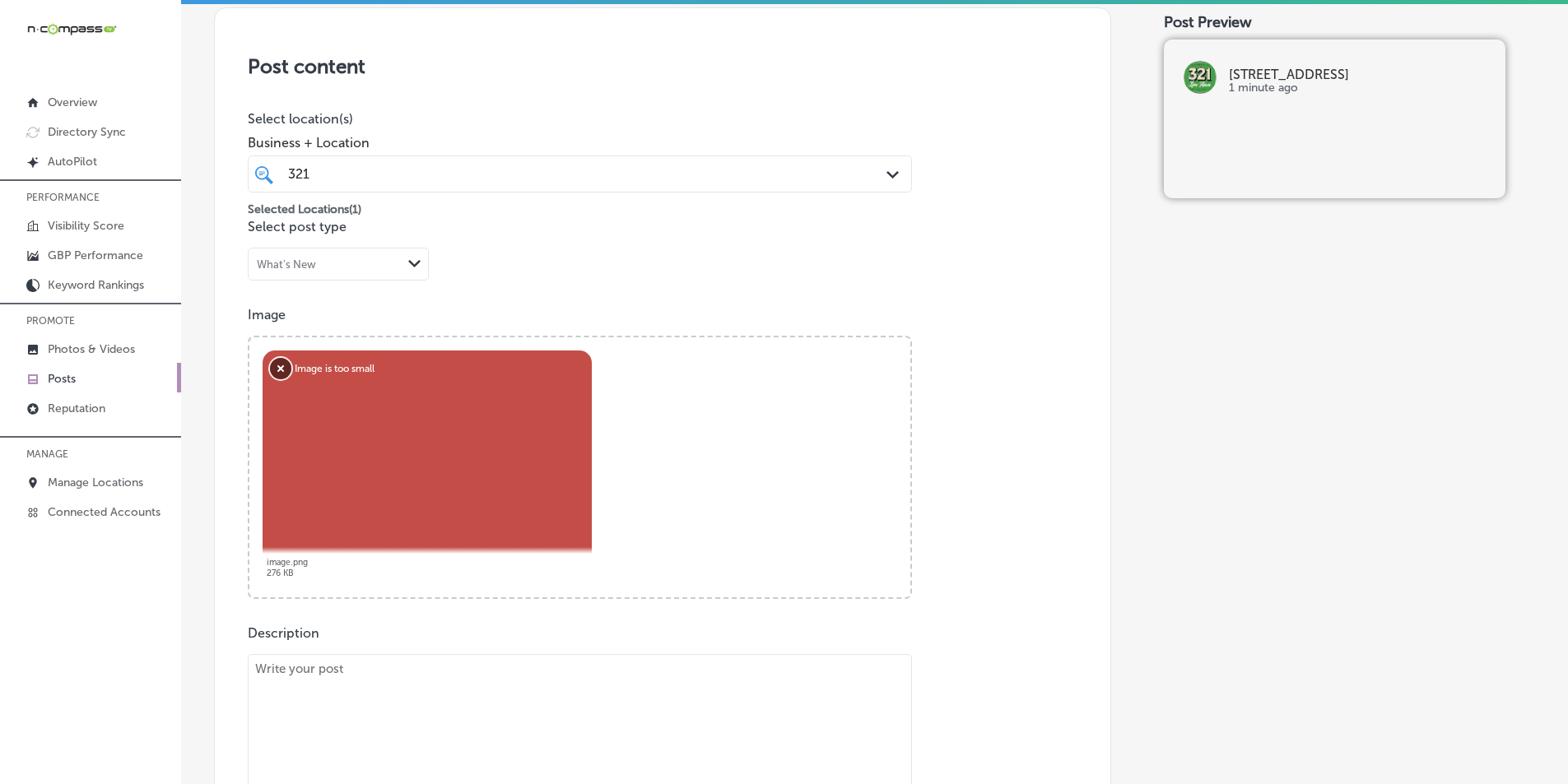
click at [280, 366] on button "Remove" at bounding box center [281, 368] width 22 height 22
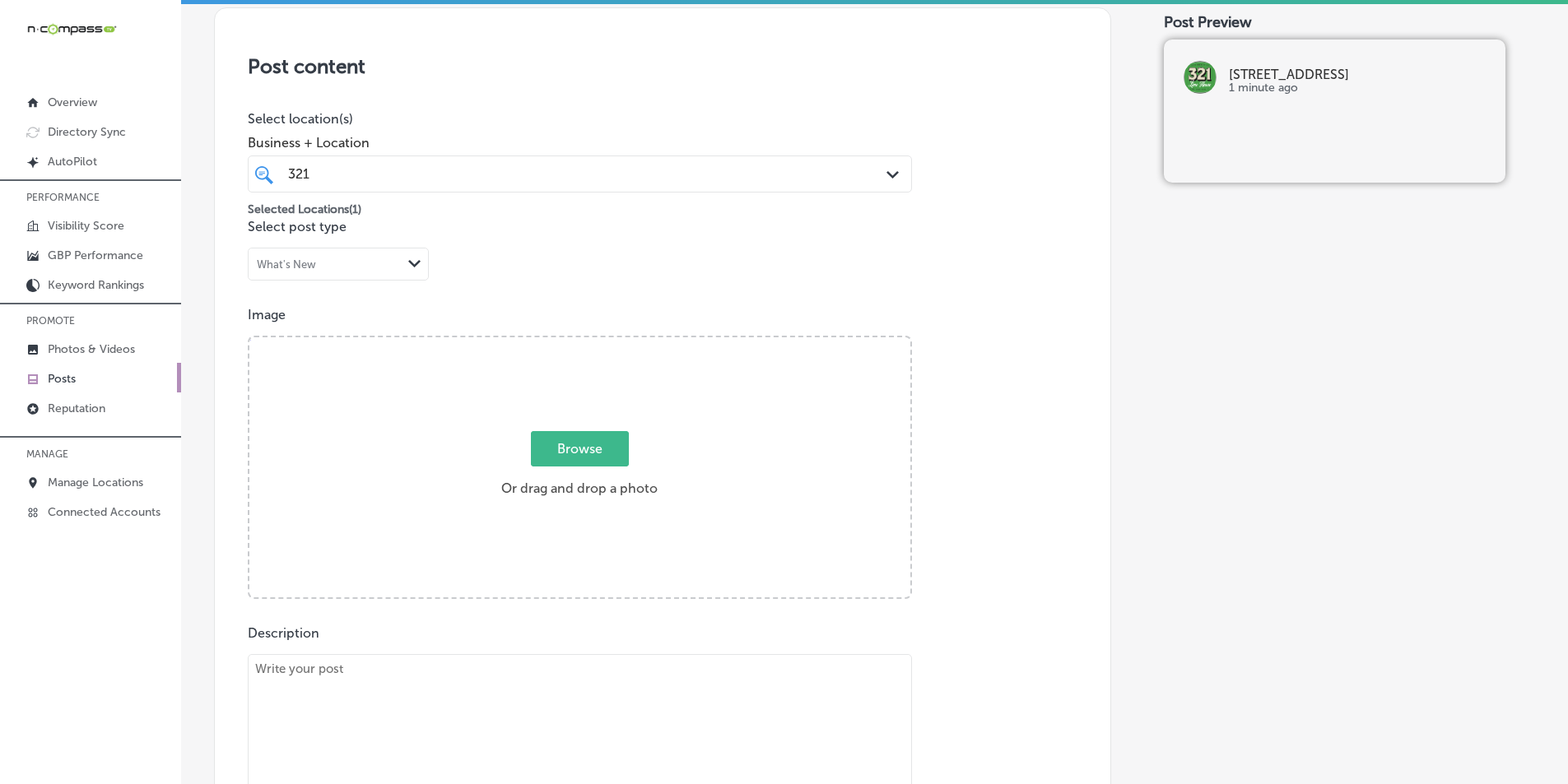
drag, startPoint x: 328, startPoint y: 443, endPoint x: 649, endPoint y: 414, distance: 322.3
click at [649, 414] on div "Browse Or drag and drop a photo" at bounding box center [579, 469] width 661 height 263
click at [249, 338] on input "Browse Or drag and drop a photo" at bounding box center [579, 340] width 661 height 5
click at [595, 446] on span "Browse" at bounding box center [579, 449] width 98 height 35
click at [595, 343] on input "Browse Or drag and drop a photo" at bounding box center [579, 340] width 661 height 5
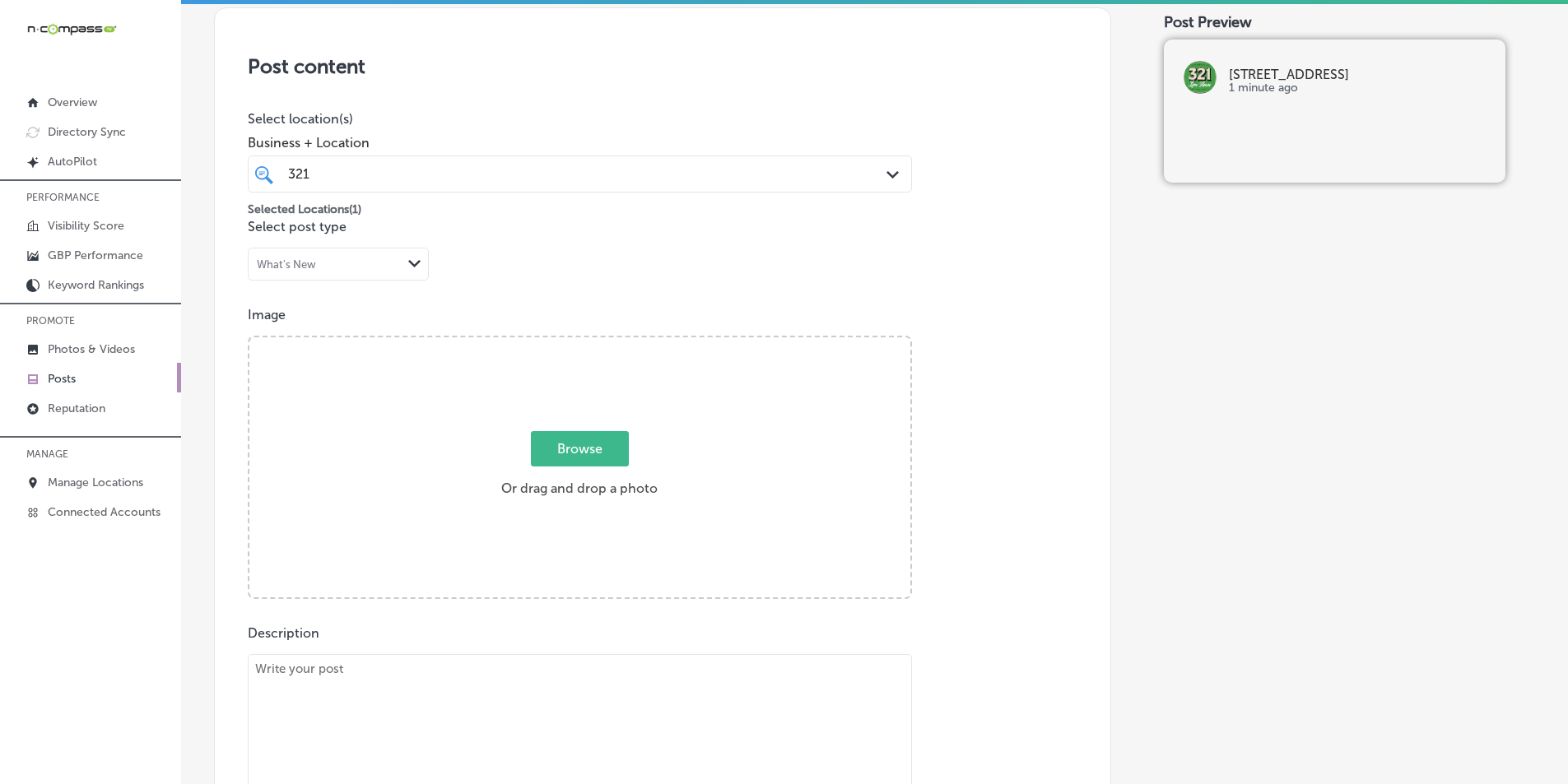
click at [1429, 280] on div "Post Preview 321 [GEOGRAPHIC_DATA] 1 minute ago" at bounding box center [1348, 614] width 371 height 1682
click at [560, 441] on span "Browse" at bounding box center [579, 449] width 98 height 35
click at [560, 343] on input "Browse Or drag and drop a photo" at bounding box center [579, 340] width 661 height 5
drag, startPoint x: 432, startPoint y: 371, endPoint x: 357, endPoint y: 404, distance: 81.9
click at [357, 404] on div "Browse Or drag and drop a photo" at bounding box center [579, 469] width 661 height 263
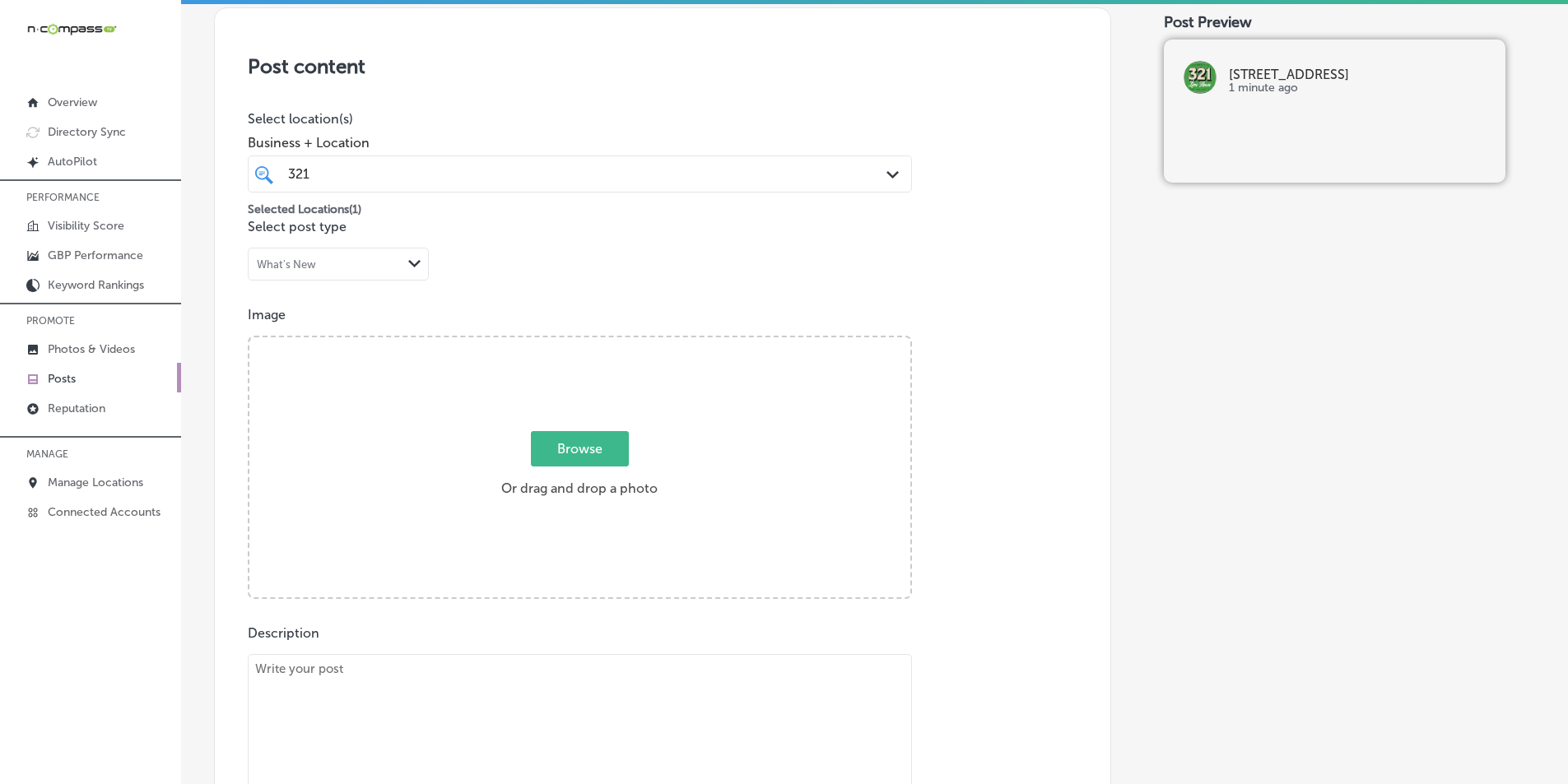
click at [249, 338] on input "Browse Or drag and drop a photo" at bounding box center [579, 340] width 661 height 5
click at [564, 448] on span "Browse" at bounding box center [579, 449] width 98 height 35
click at [564, 343] on input "Browse Or drag and drop a photo" at bounding box center [579, 340] width 661 height 5
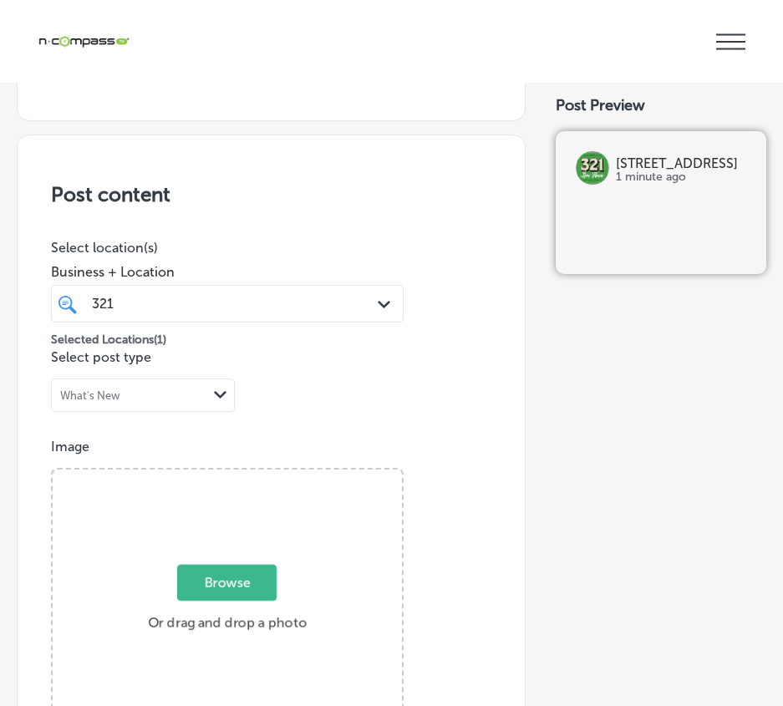
click at [316, 74] on div "iconmonstr-menu-thin copy Created with Sketch. Overview Directory Sync Created …" at bounding box center [391, 41] width 783 height 83
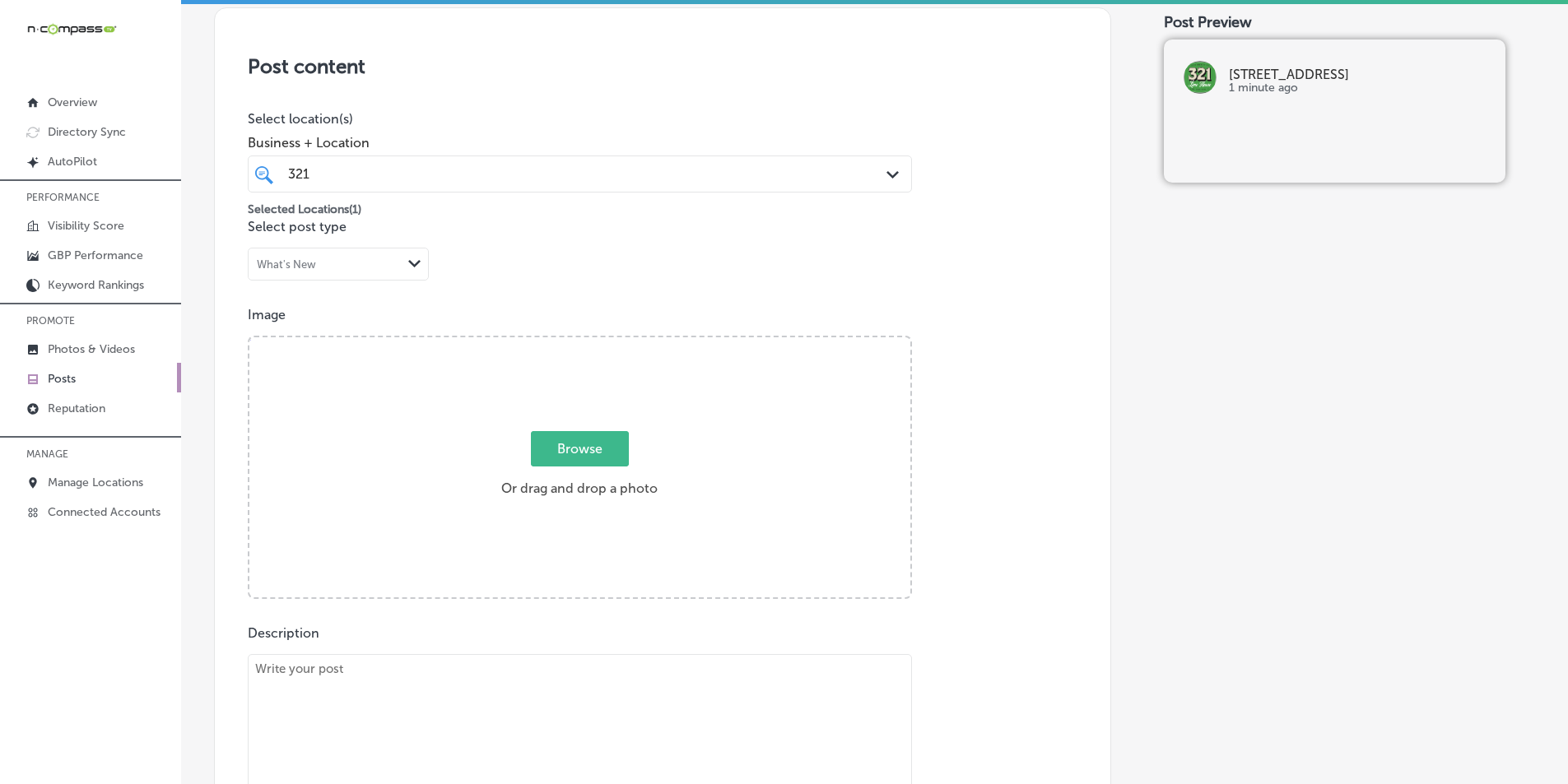
click at [763, 122] on p "Select location(s)" at bounding box center [579, 119] width 664 height 16
drag, startPoint x: 390, startPoint y: 426, endPoint x: 365, endPoint y: 463, distance: 44.7
click at [367, 470] on div "Browse Or drag and drop a photo" at bounding box center [579, 469] width 661 height 263
click at [249, 338] on input "Browse Or drag and drop a photo" at bounding box center [579, 340] width 661 height 5
click at [568, 463] on span "Browse" at bounding box center [579, 449] width 98 height 35
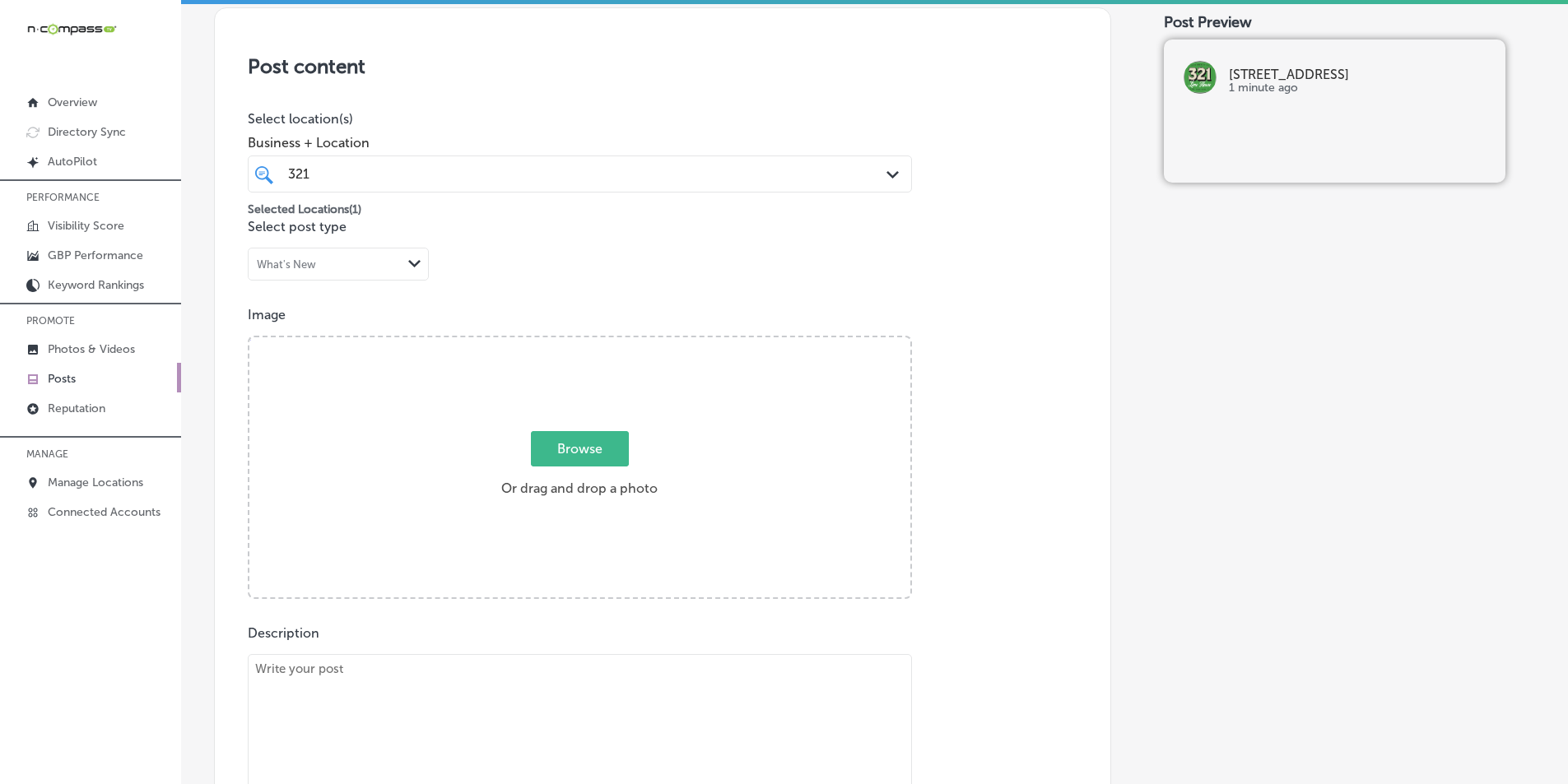
click at [568, 343] on input "Browse Or drag and drop a photo" at bounding box center [579, 340] width 661 height 5
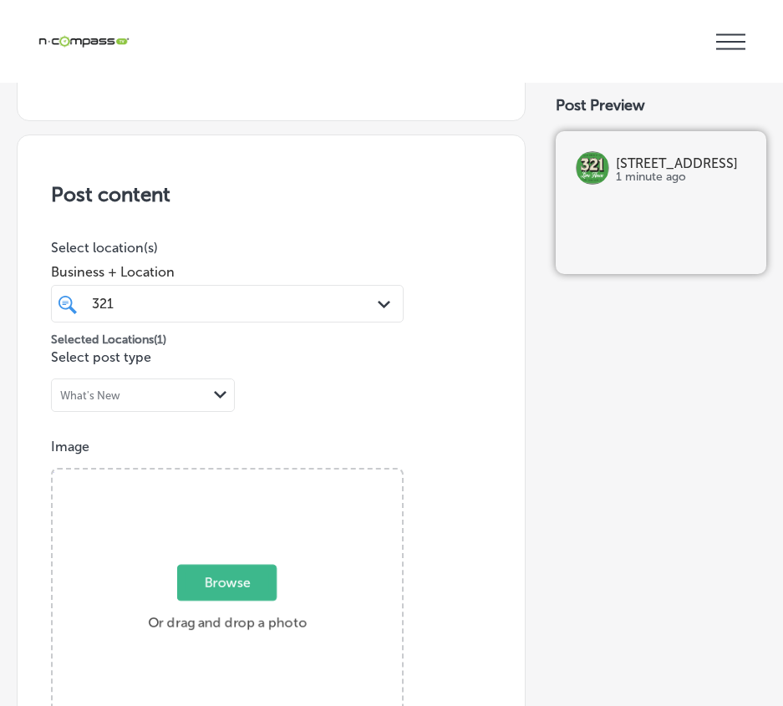
drag, startPoint x: 458, startPoint y: 507, endPoint x: 455, endPoint y: 495, distance: 13.0
click at [458, 506] on div "Image Powered by PQINA Browse Or drag and drop a photo" at bounding box center [271, 587] width 440 height 297
click at [214, 610] on label "Browse Or drag and drop a photo" at bounding box center [227, 603] width 172 height 74
click at [214, 475] on input "Browse Or drag and drop a photo" at bounding box center [227, 472] width 349 height 5
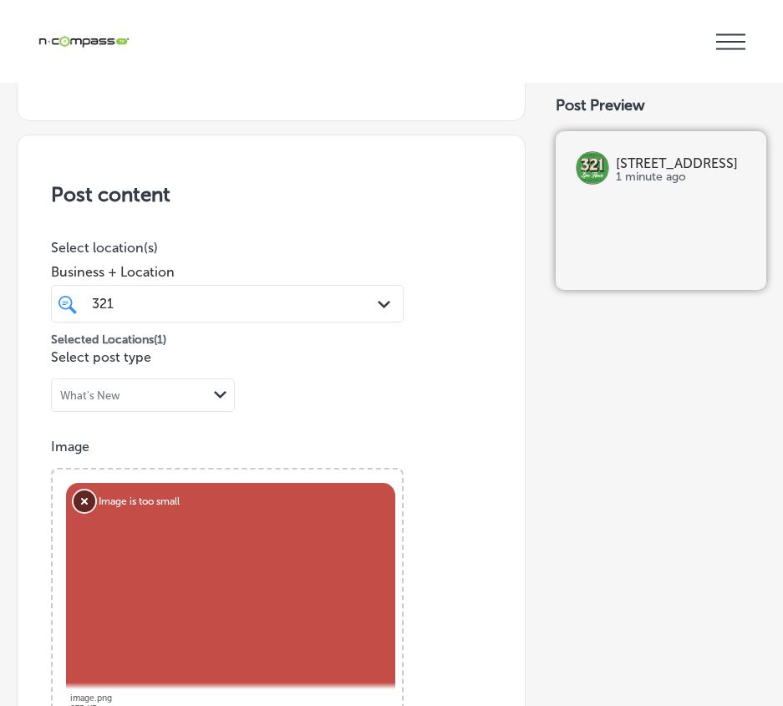
click at [79, 501] on button "Remove" at bounding box center [85, 501] width 22 height 22
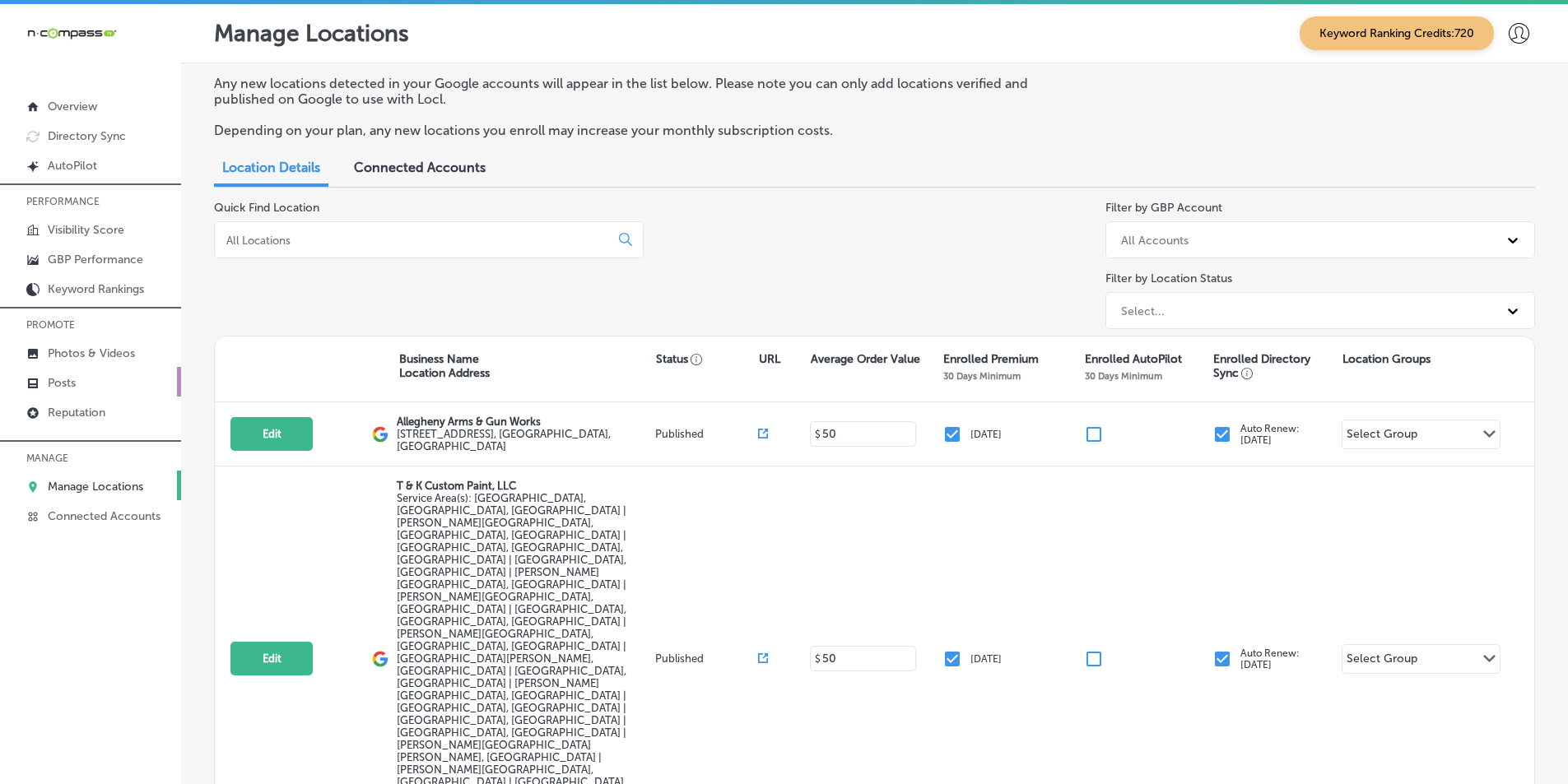
click at [64, 378] on p "Posts" at bounding box center [61, 383] width 28 height 14
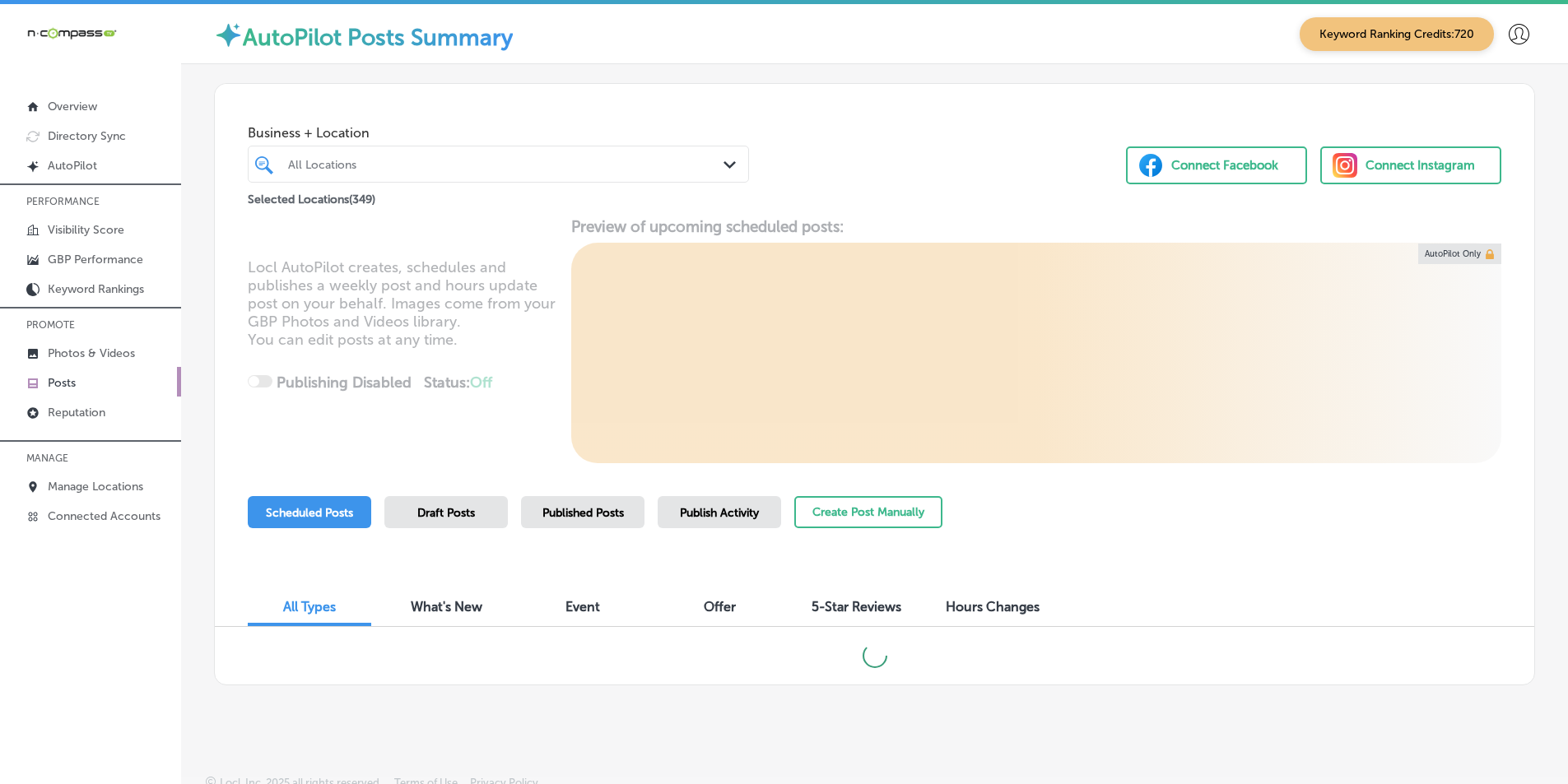
click at [480, 165] on div "All Locations" at bounding box center [506, 164] width 437 height 14
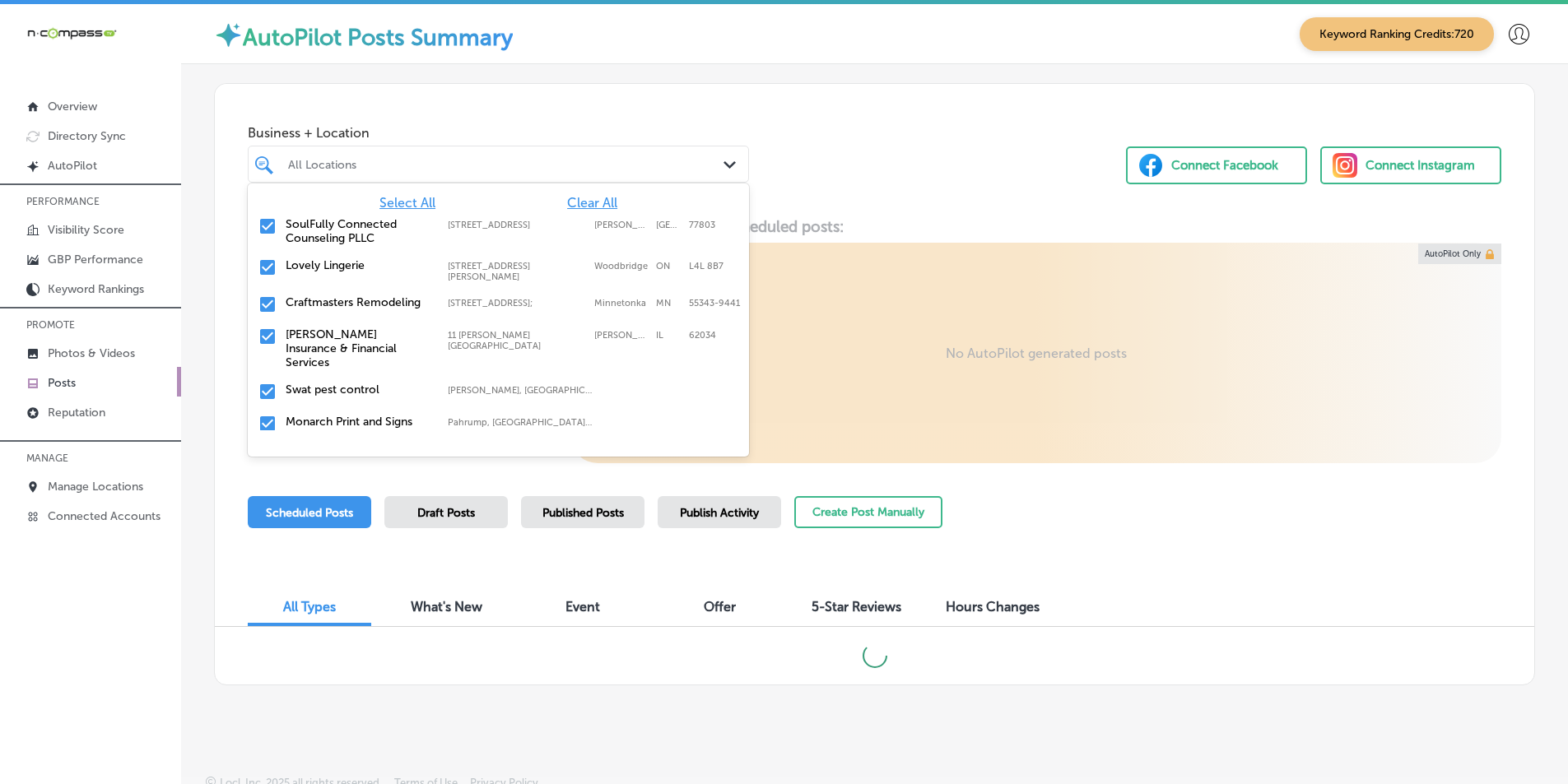
click at [579, 202] on span "Clear All" at bounding box center [592, 203] width 50 height 16
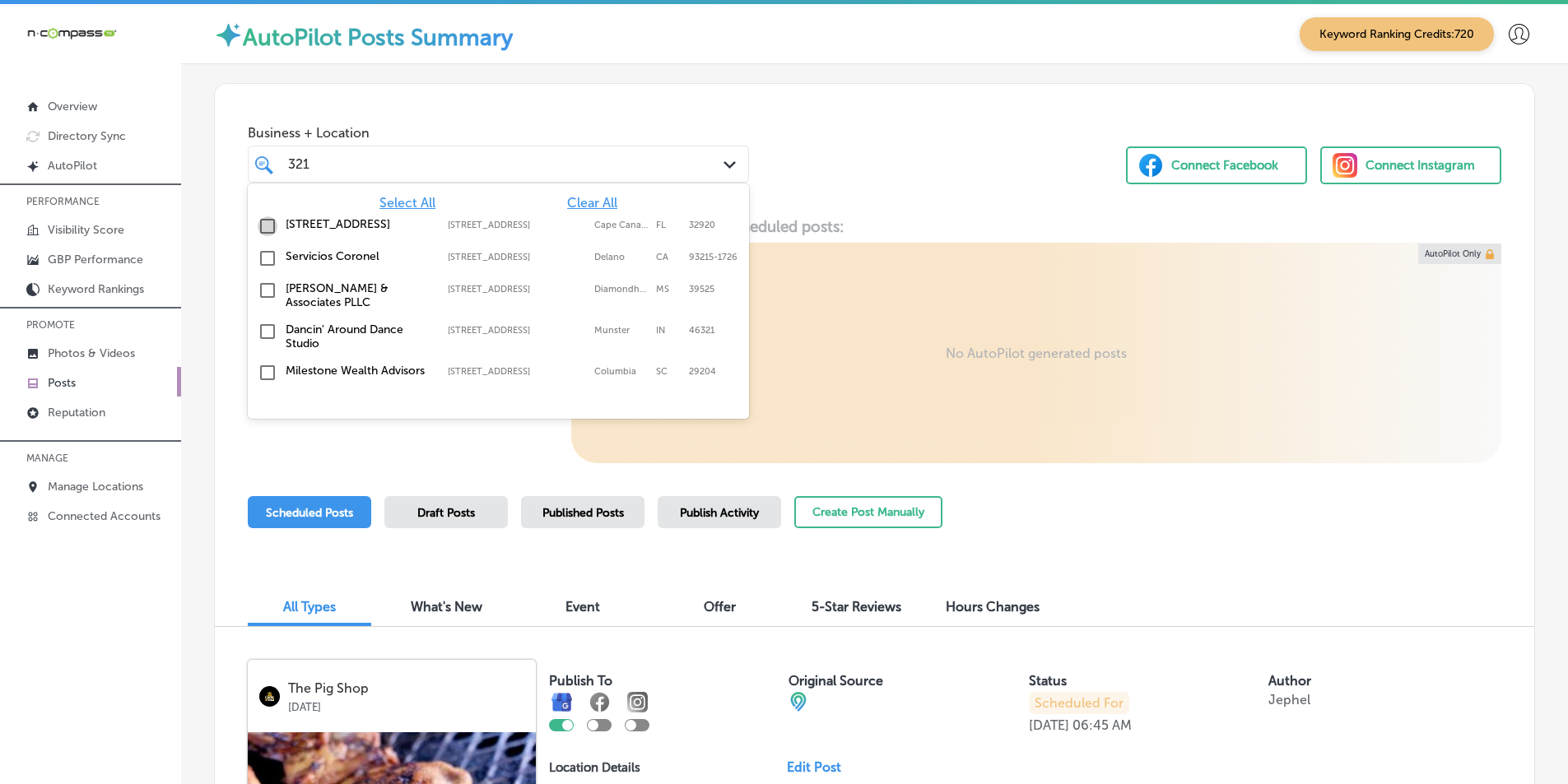
click at [263, 223] on input "checkbox" at bounding box center [268, 227] width 20 height 20
type input "321"
click at [450, 431] on div "Locl AutoPilot creates, schedules and publishes a weekly post and hours update …" at bounding box center [874, 341] width 1319 height 246
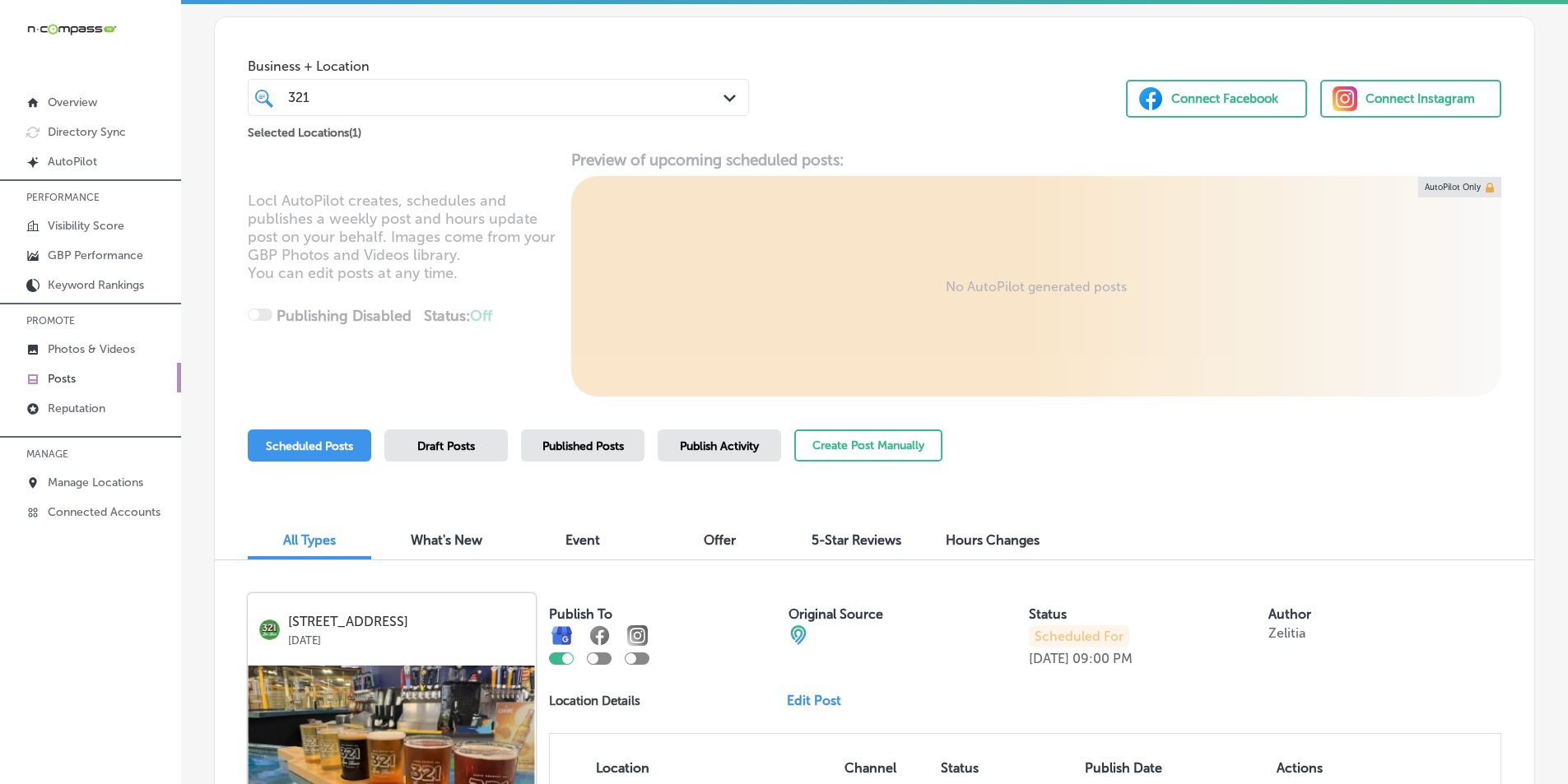
scroll to position [247, 0]
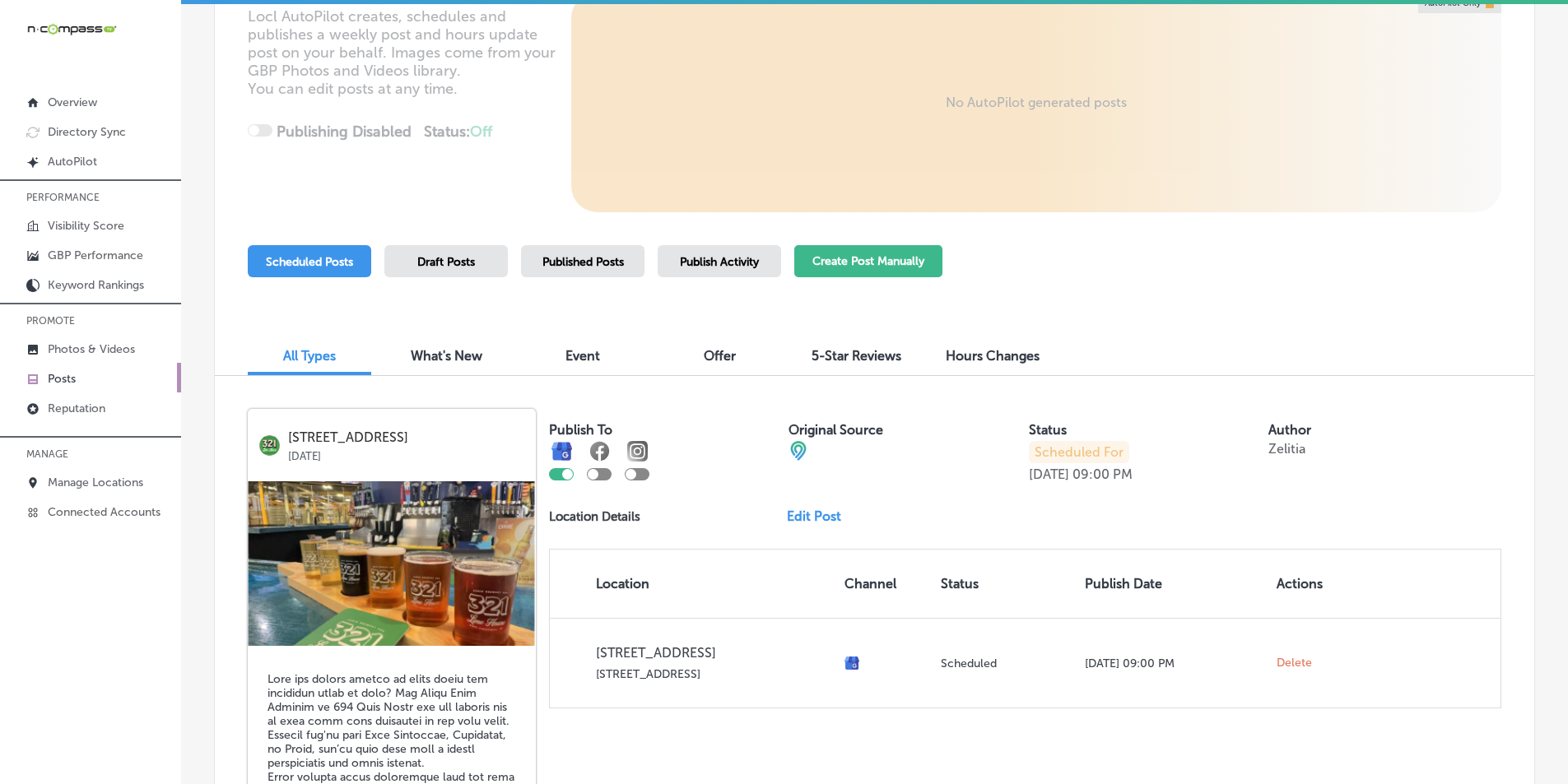
click at [841, 267] on button "Create Post Manually" at bounding box center [868, 261] width 148 height 33
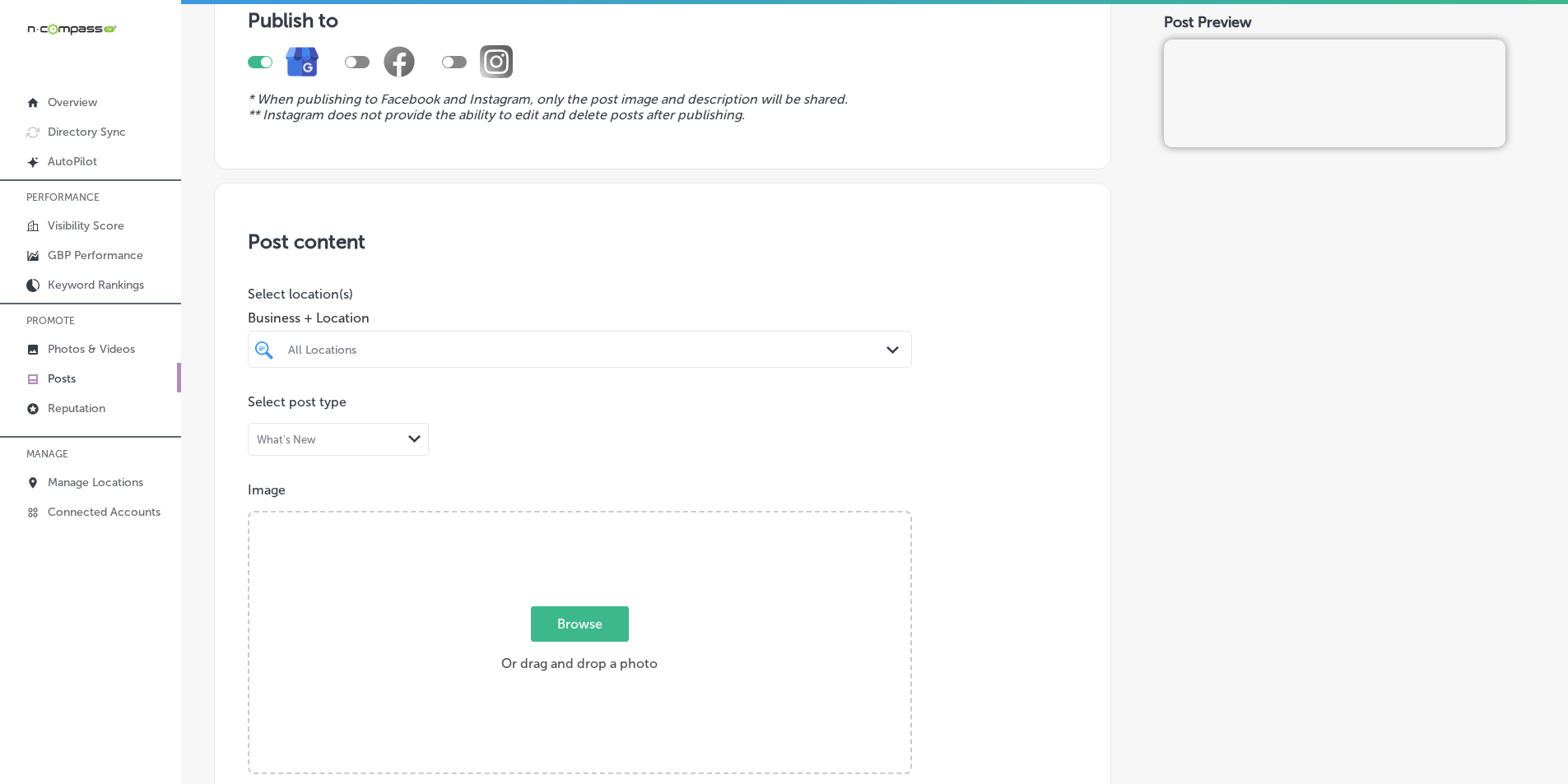
scroll to position [164, 0]
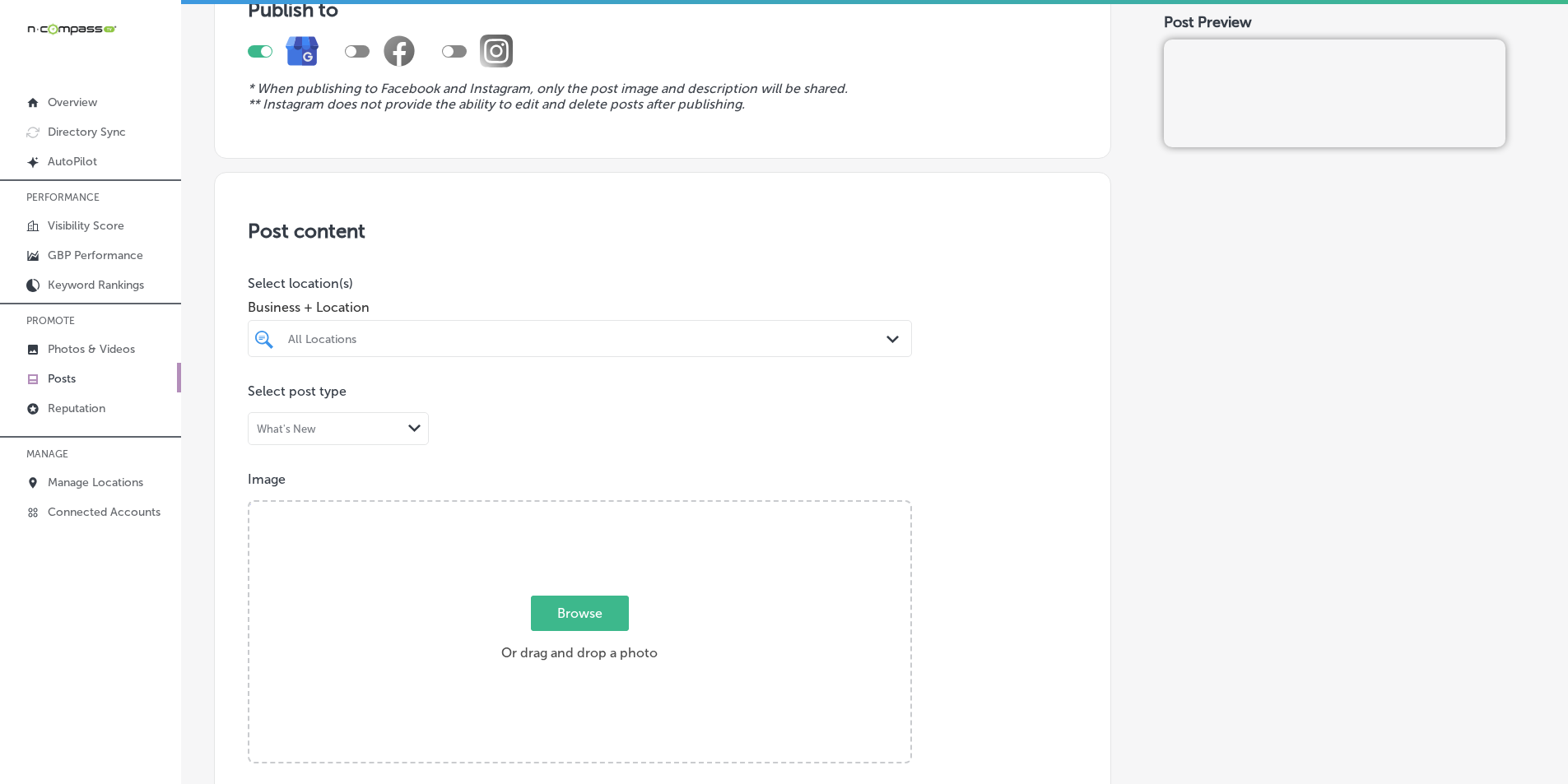
click at [547, 340] on div "All Locations" at bounding box center [587, 339] width 600 height 14
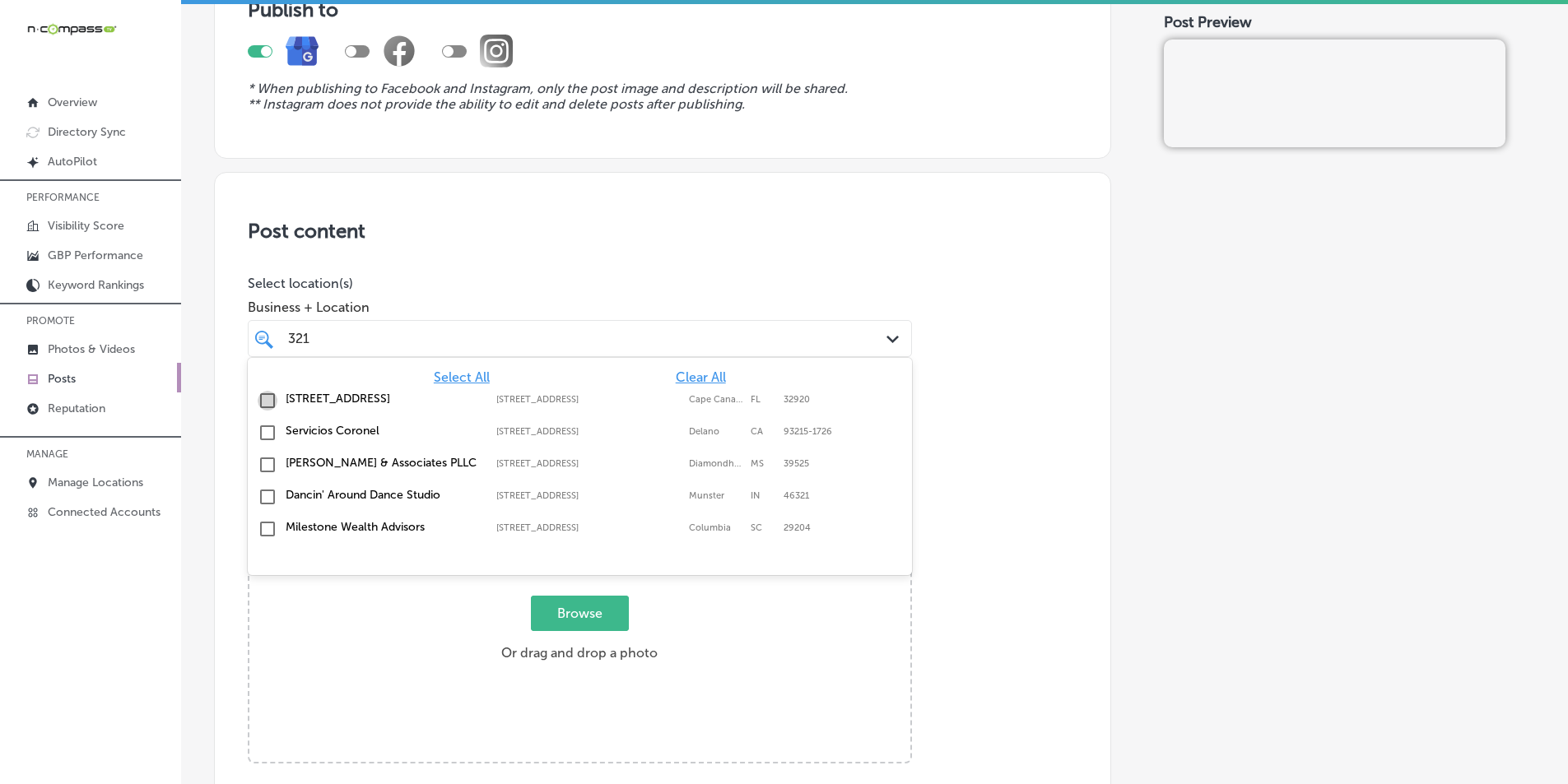
click at [265, 402] on input "checkbox" at bounding box center [268, 401] width 20 height 20
type input "321"
click at [752, 634] on div "Browse Or drag and drop a photo" at bounding box center [579, 633] width 661 height 263
click at [249, 502] on input "Browse Or drag and drop a photo" at bounding box center [579, 504] width 661 height 5
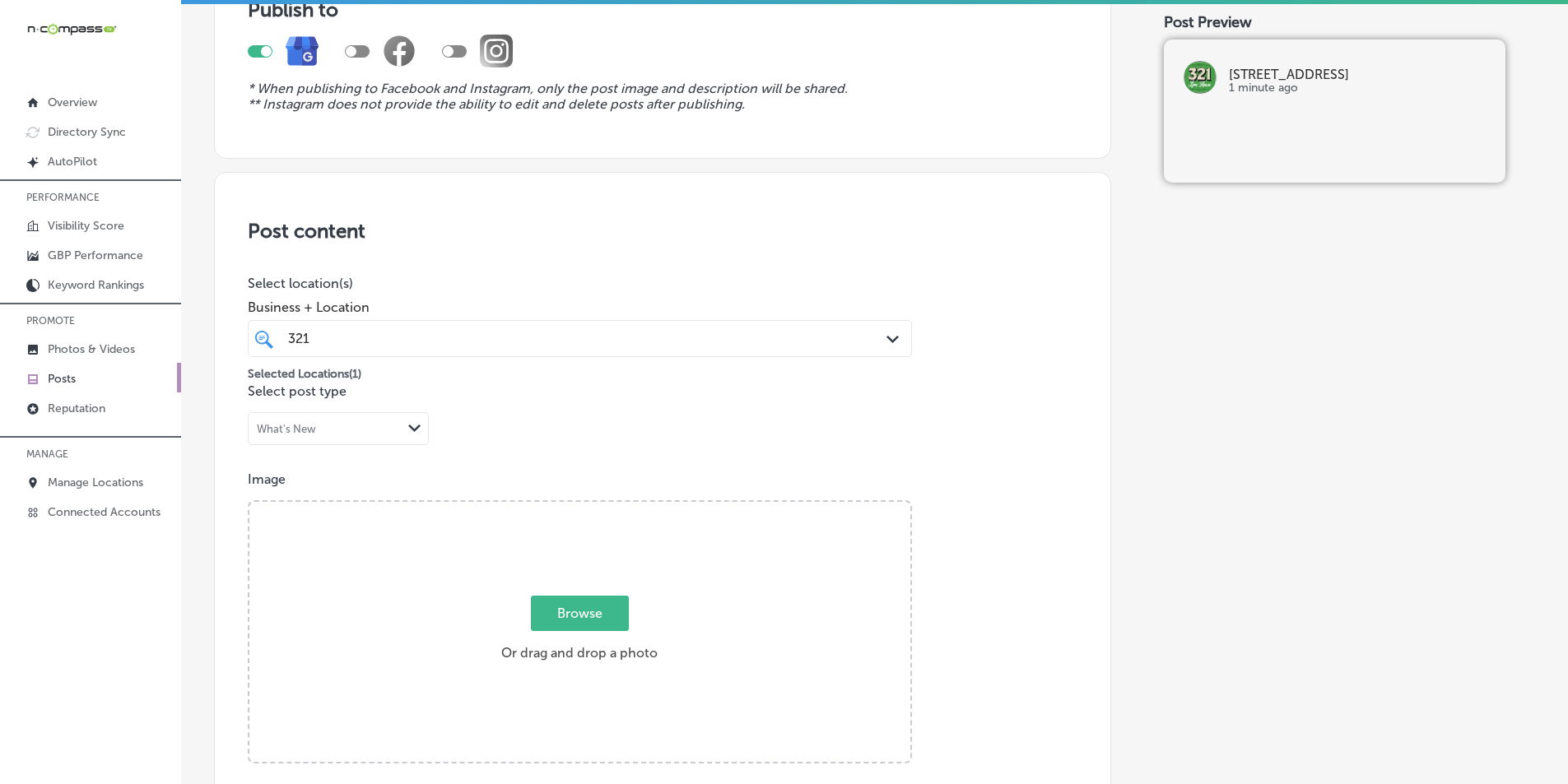
scroll to position [247, 0]
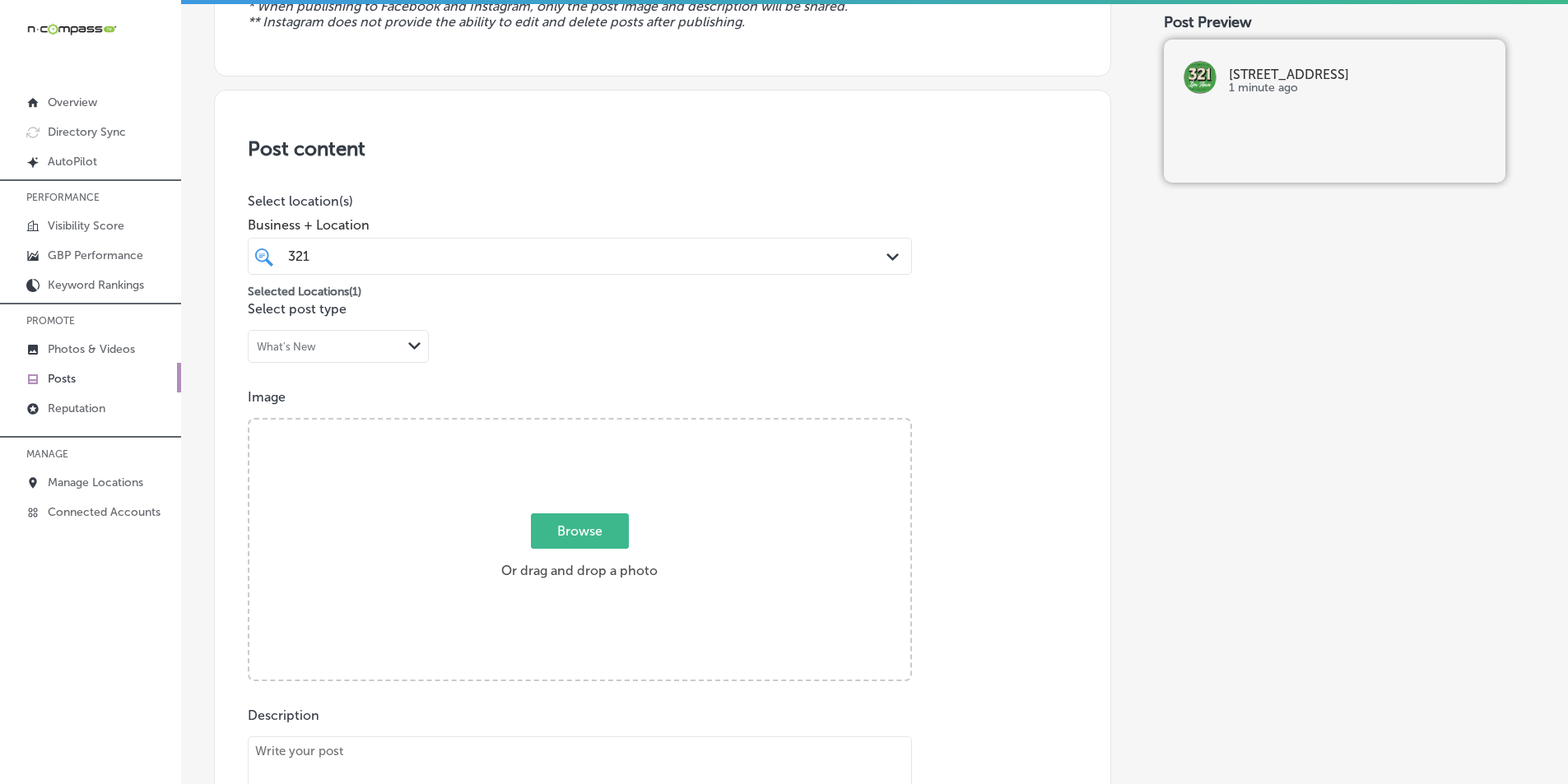
drag, startPoint x: 366, startPoint y: 537, endPoint x: 313, endPoint y: 526, distance: 54.1
click at [313, 526] on div "Browse Or drag and drop a photo" at bounding box center [579, 551] width 661 height 263
click at [249, 420] on input "Browse Or drag and drop a photo" at bounding box center [579, 422] width 661 height 5
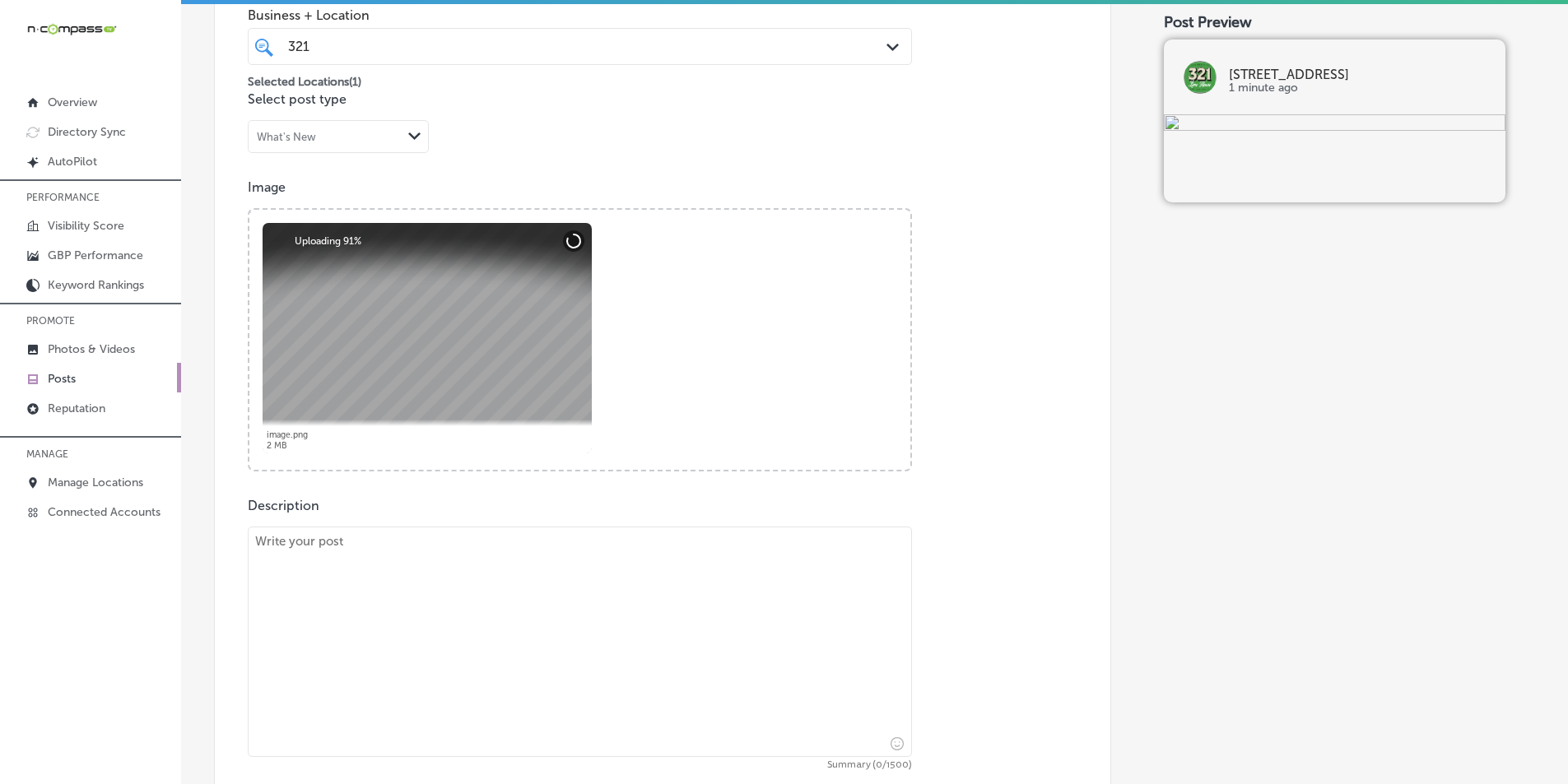
scroll to position [493, 0]
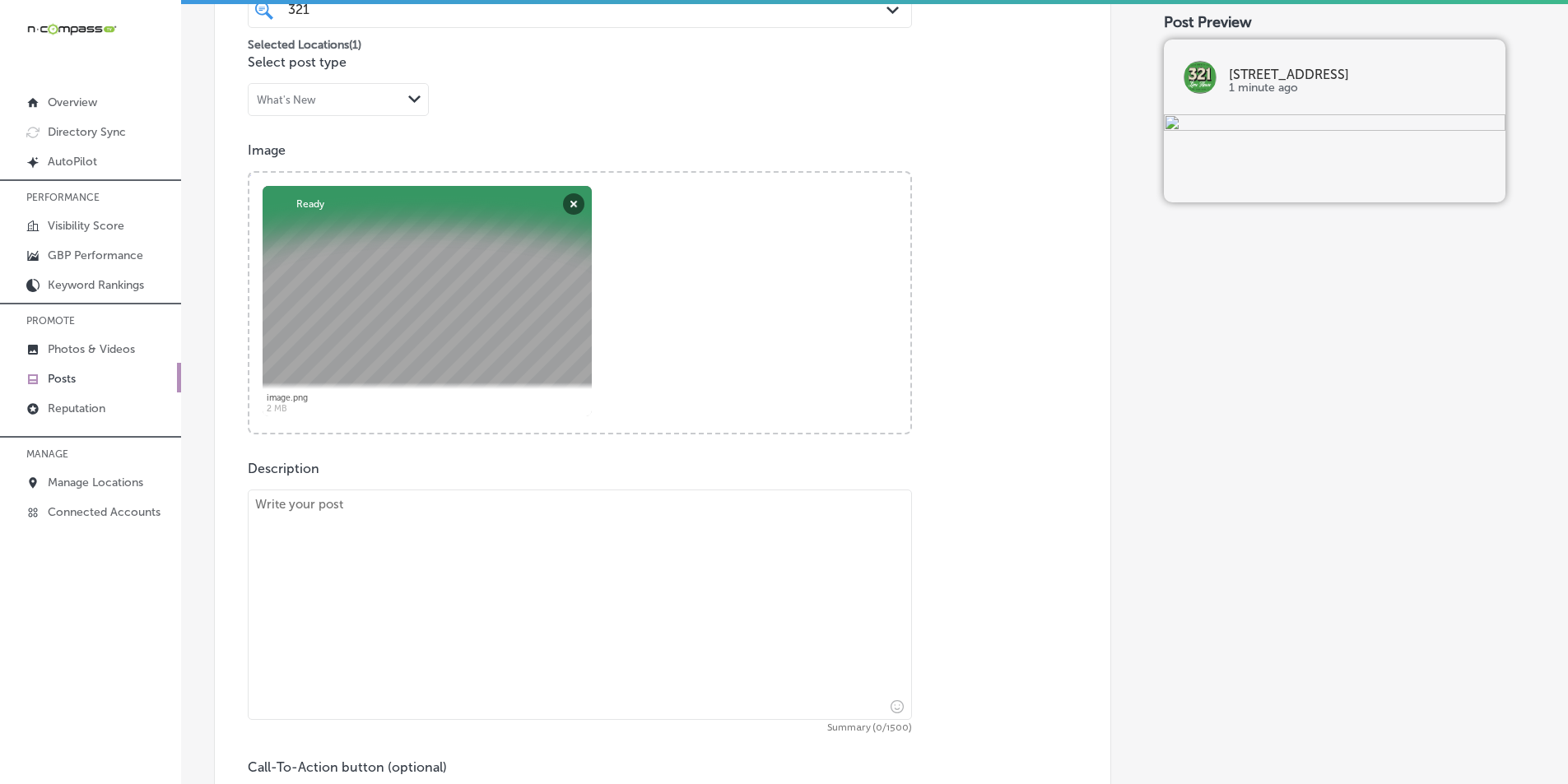
click at [448, 562] on textarea at bounding box center [579, 605] width 664 height 230
paste textarea "The Food Truck Festivals at 321 Lime House are a must-attend! Satisfy your hung…"
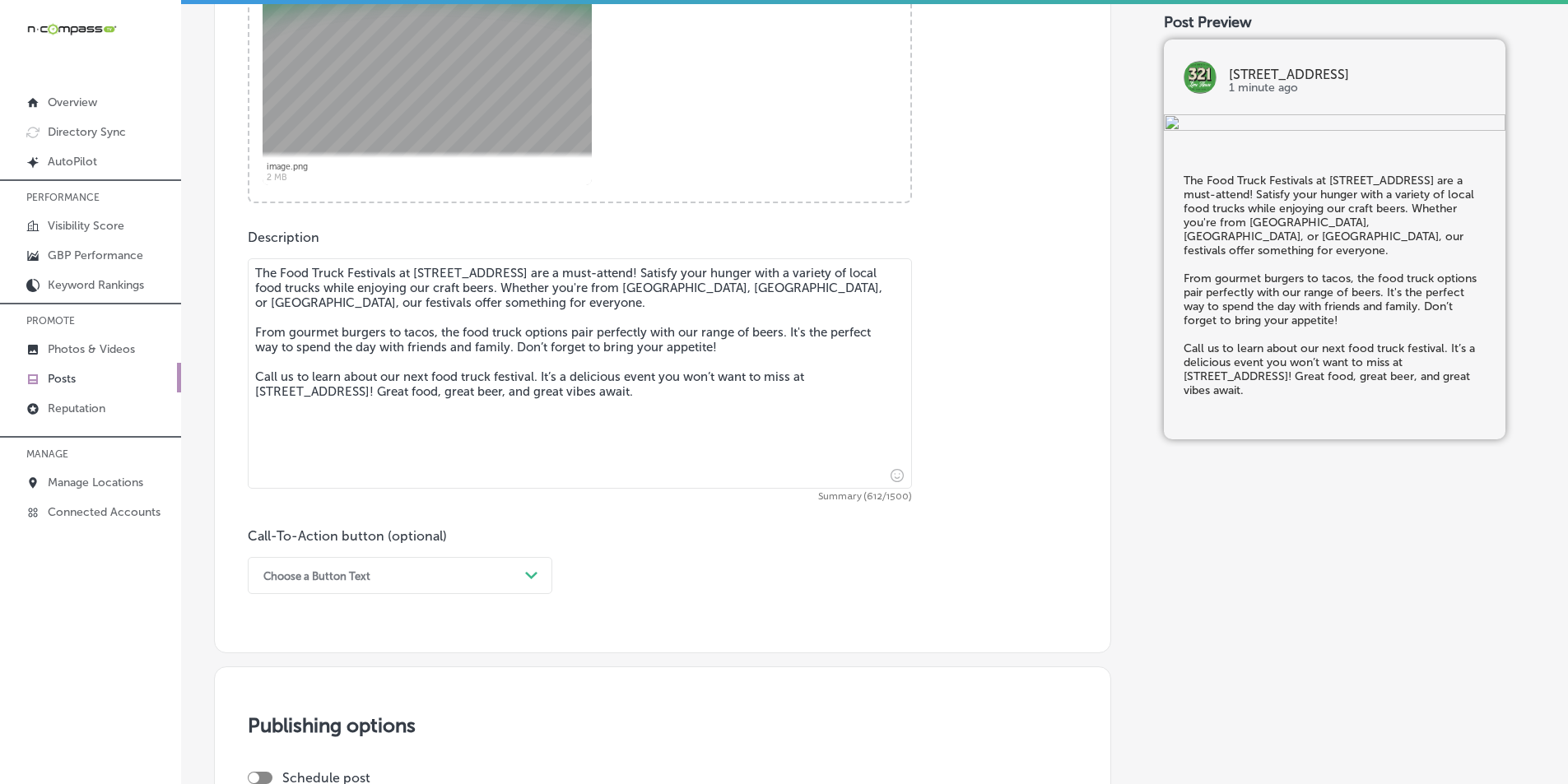
scroll to position [741, 0]
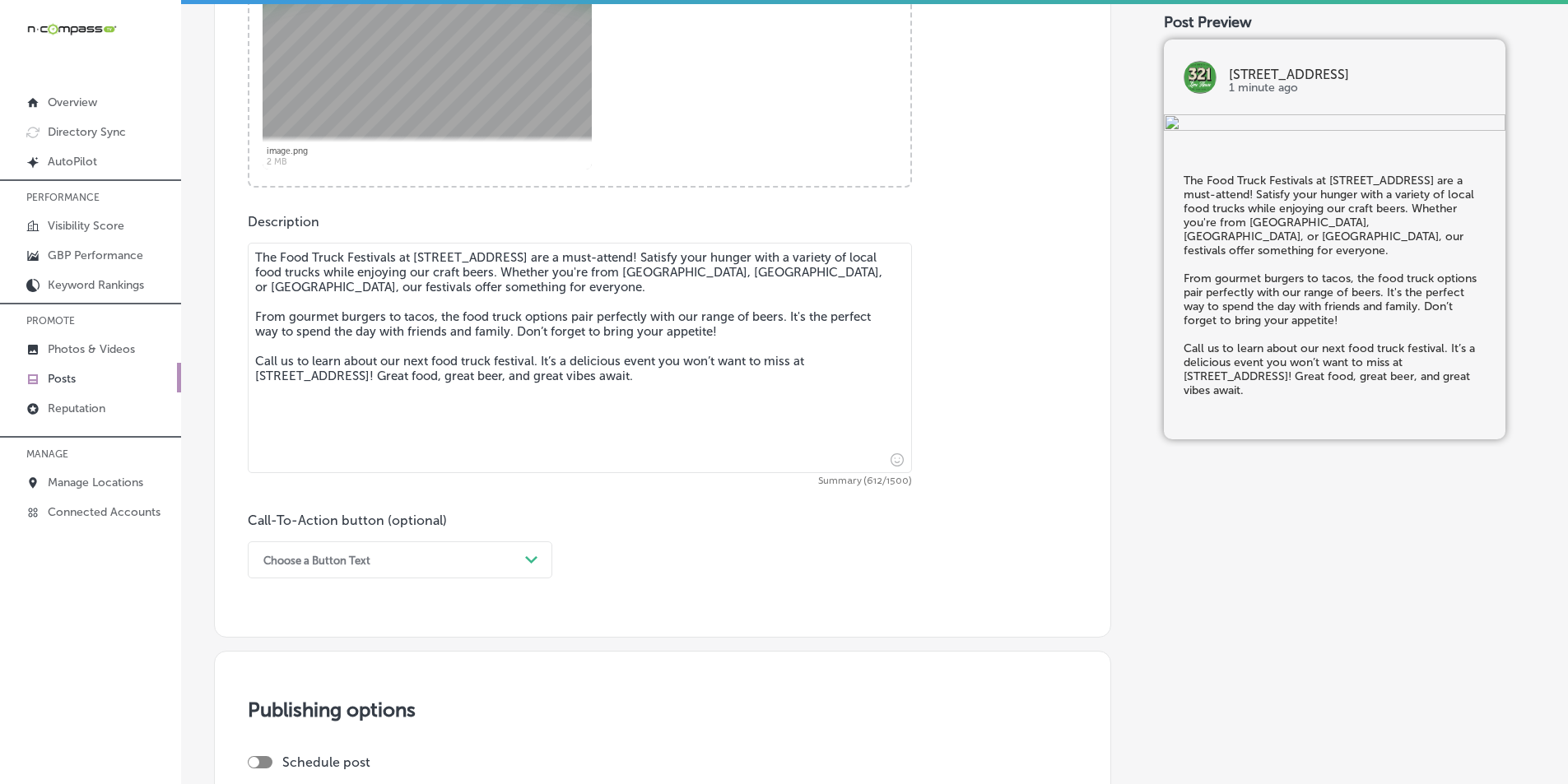
type textarea "The Food Truck Festivals at 321 Lime House are a must-attend! Satisfy your hung…"
click at [539, 551] on div "Path Created with Sketch." at bounding box center [531, 560] width 27 height 27
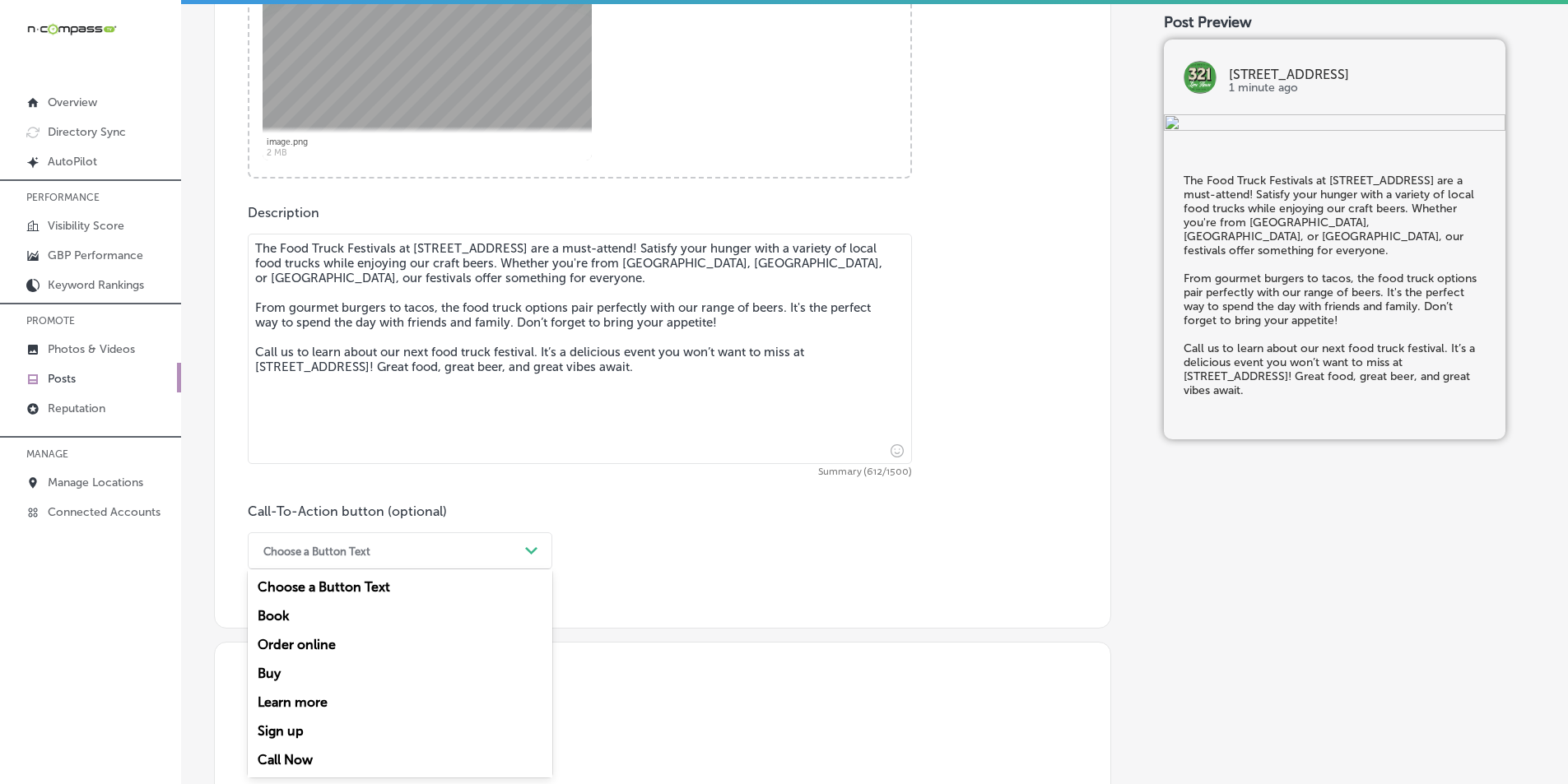
click at [286, 758] on div "Call Now" at bounding box center [399, 759] width 304 height 29
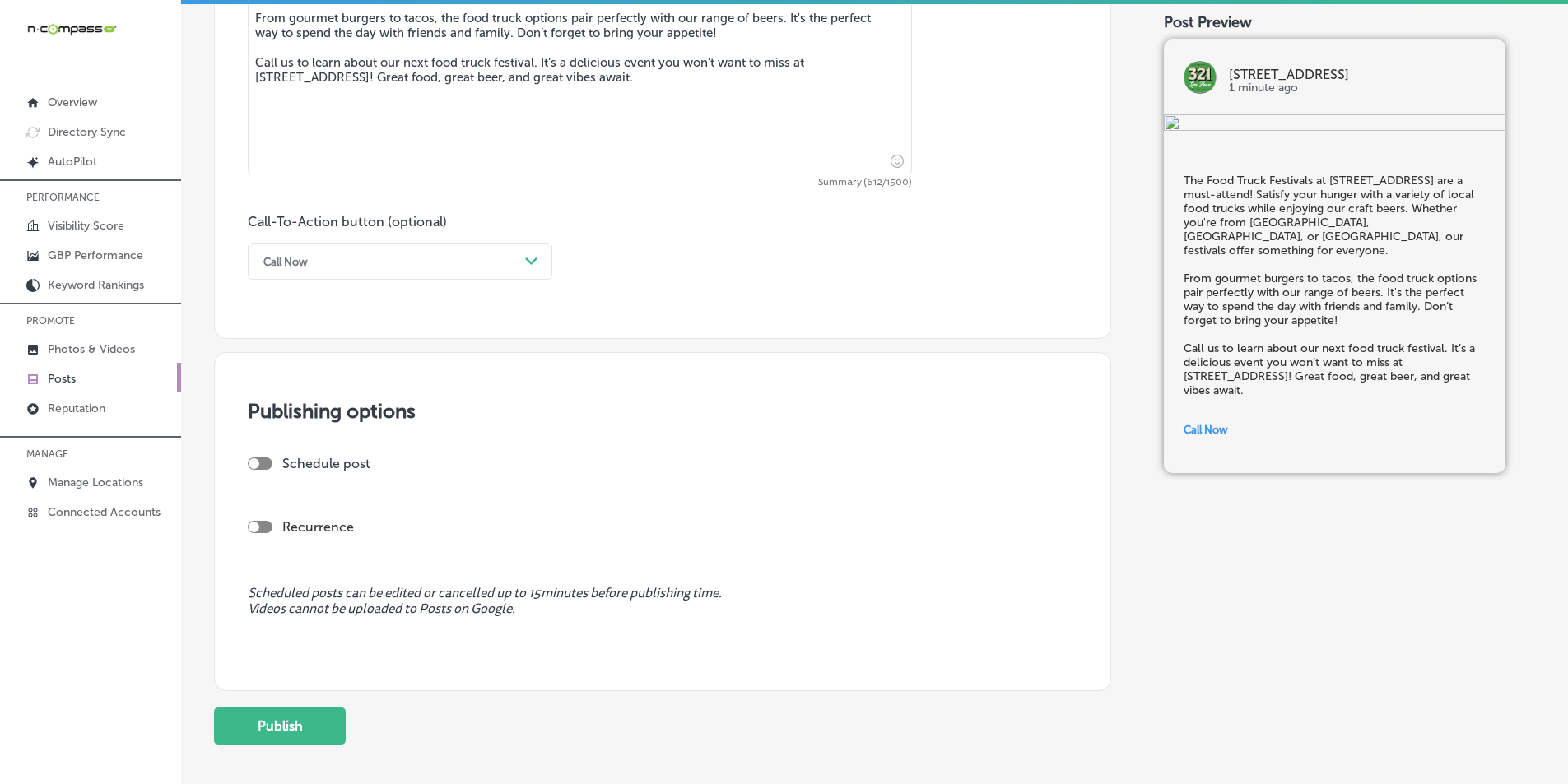
scroll to position [1078, 0]
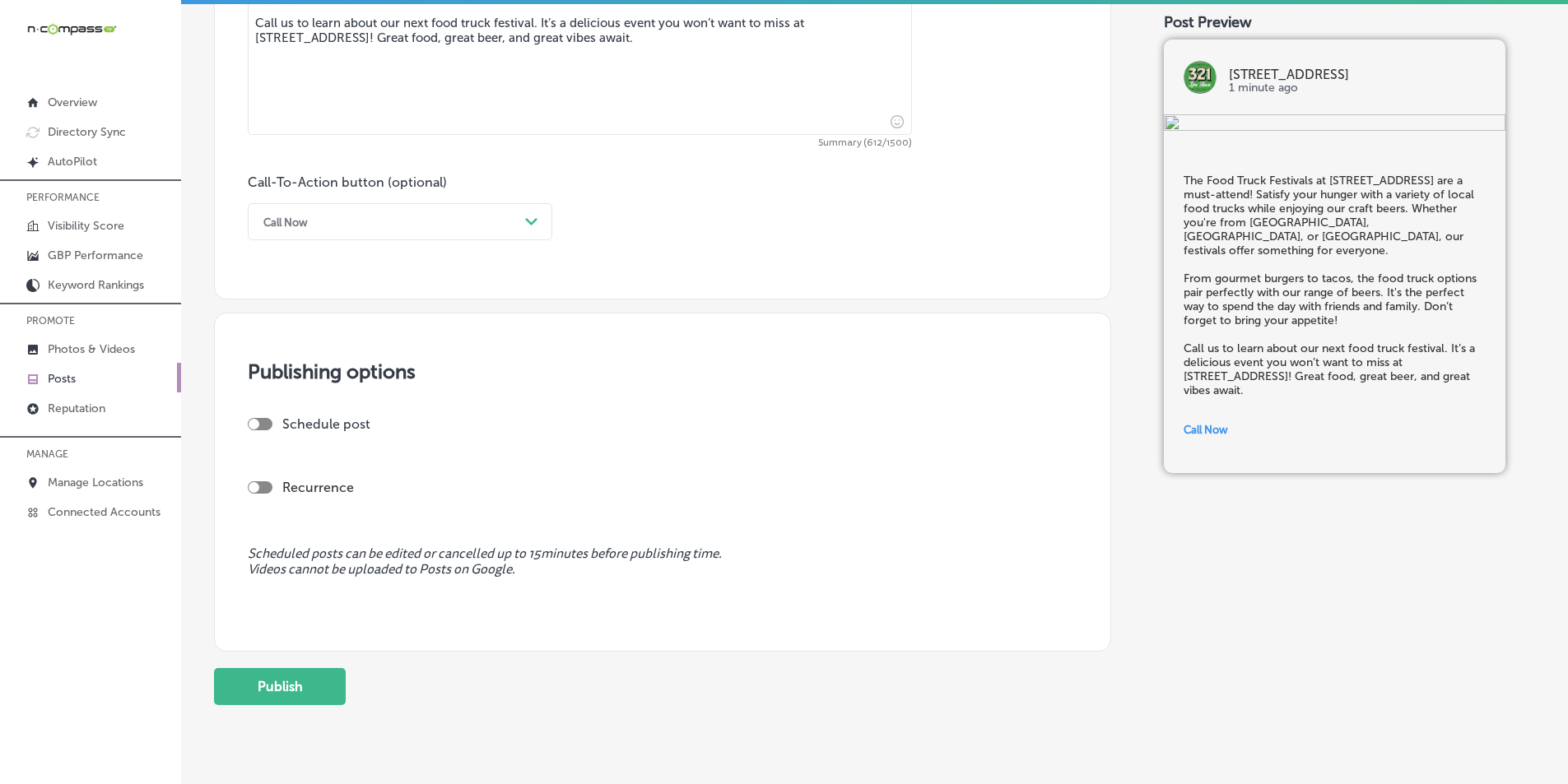
click at [309, 507] on div "Schedule post Recurrence" at bounding box center [662, 473] width 829 height 113
click at [321, 423] on label "Schedule post" at bounding box center [326, 425] width 88 height 16
click at [254, 420] on div at bounding box center [253, 424] width 11 height 11
checkbox input "true"
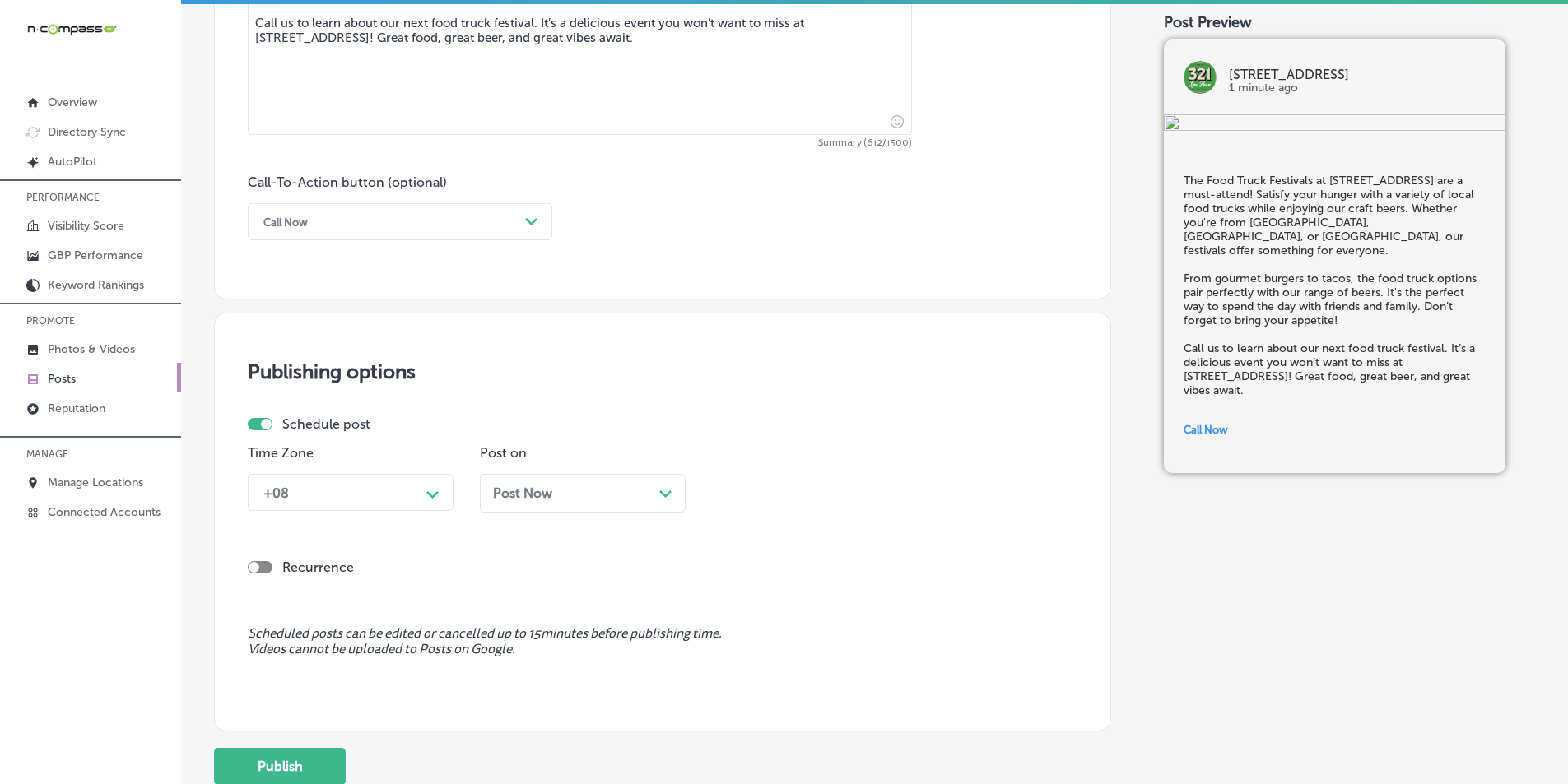
click at [419, 488] on div "+08" at bounding box center [337, 491] width 164 height 29
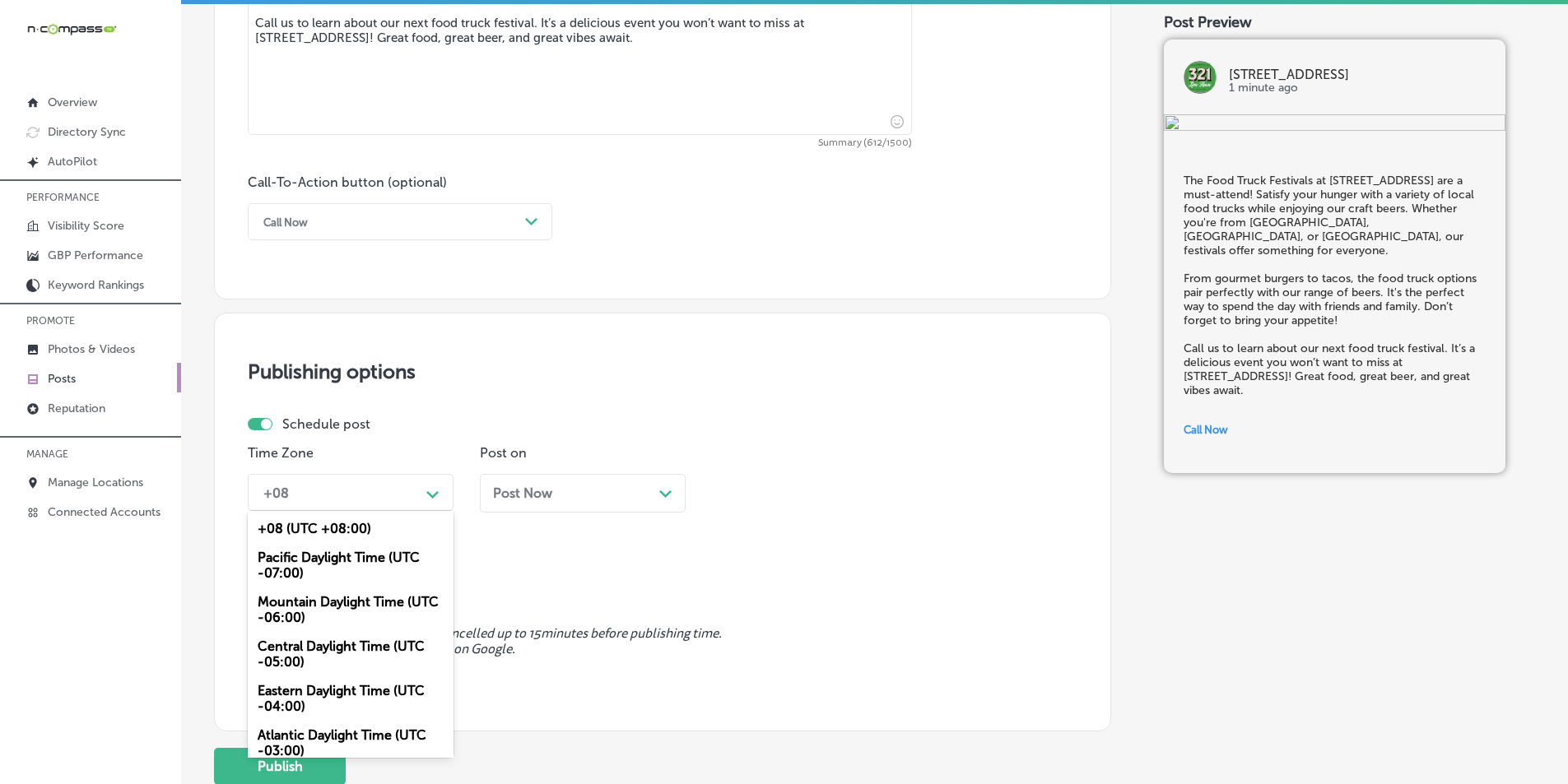
click at [333, 596] on div "Mountain Daylight Time (UTC -06:00)" at bounding box center [350, 610] width 206 height 44
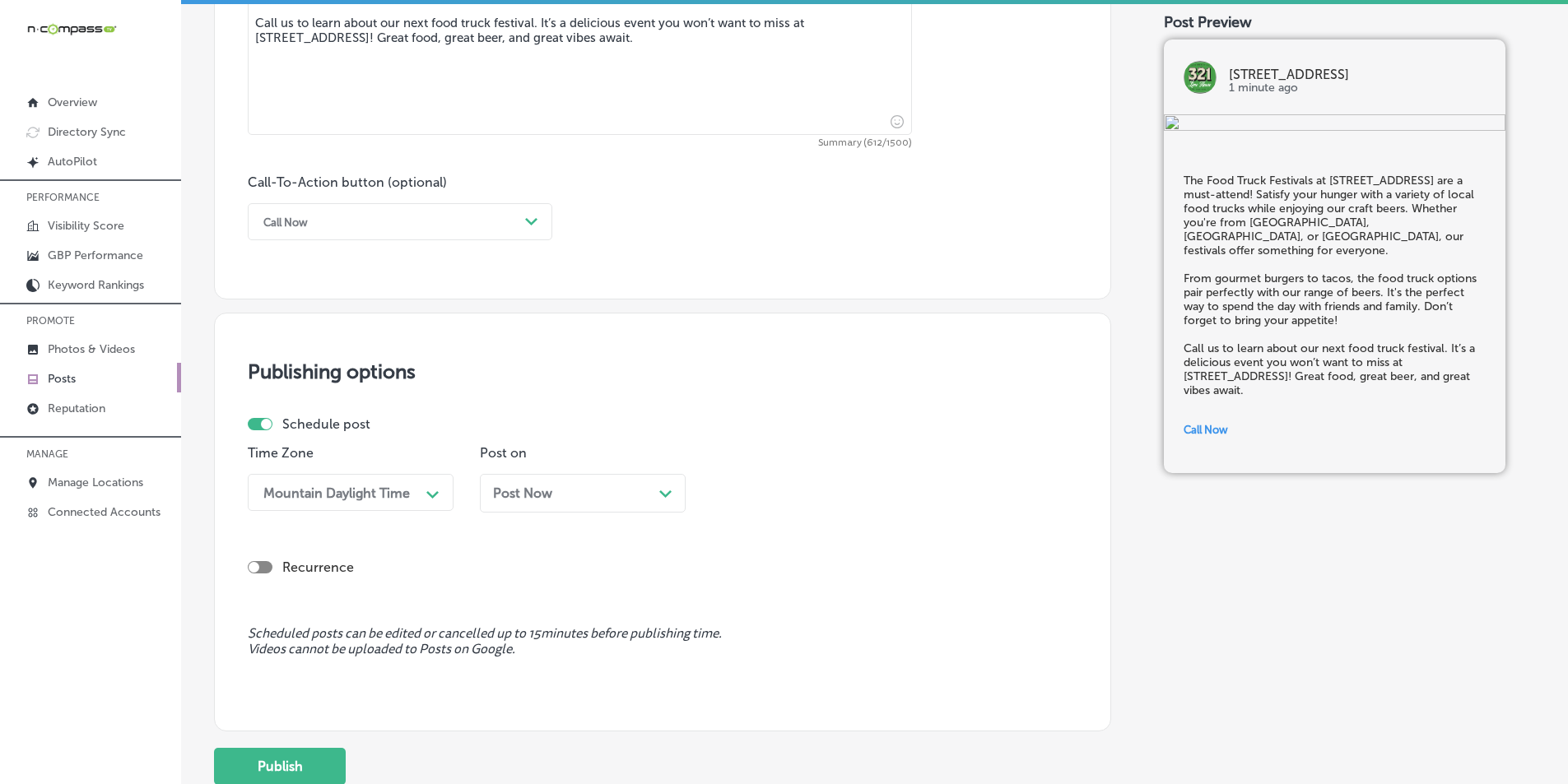
click at [669, 487] on div "Path Created with Sketch." at bounding box center [665, 491] width 13 height 13
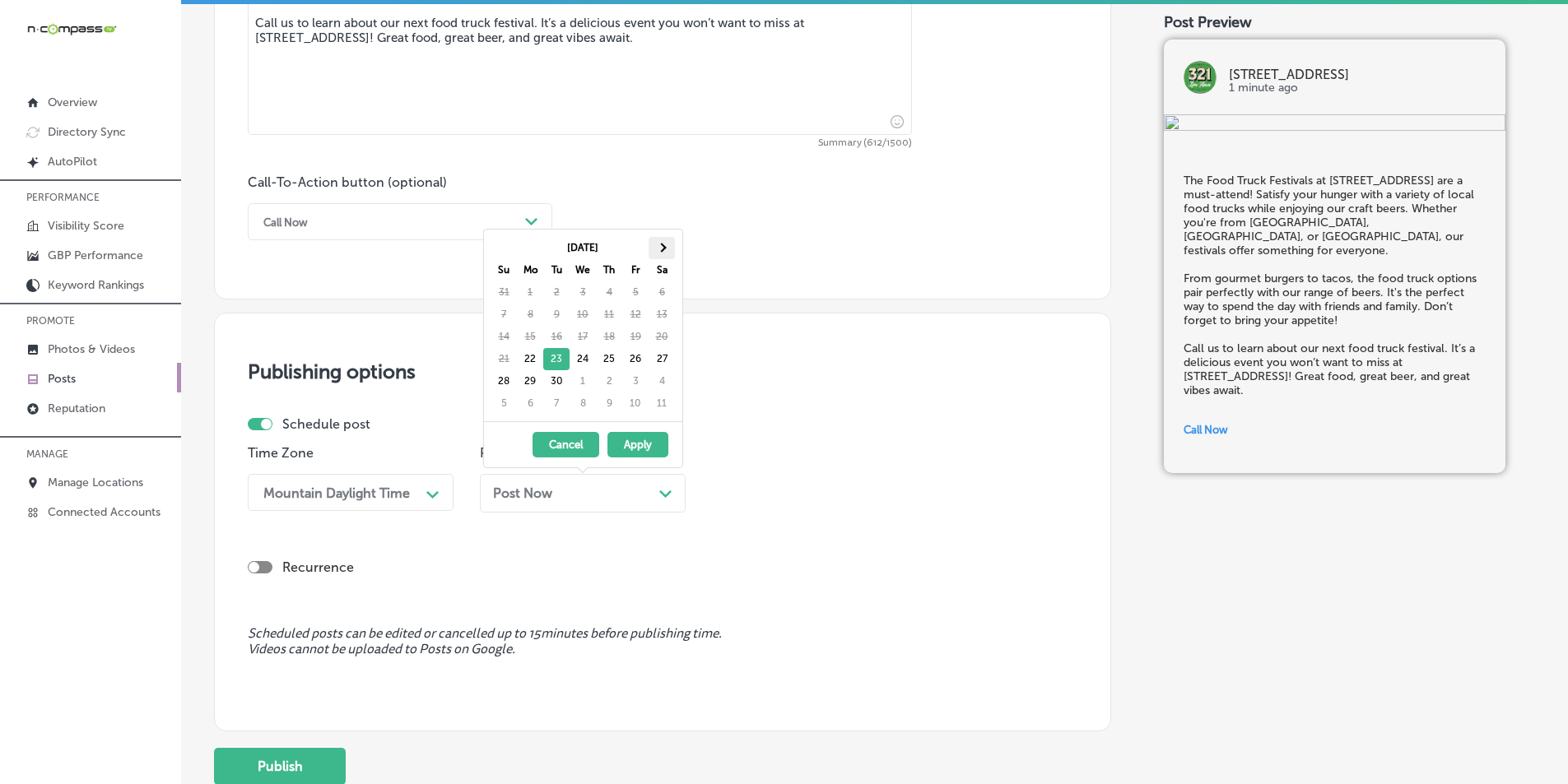
click at [665, 248] on span at bounding box center [661, 246] width 9 height 9
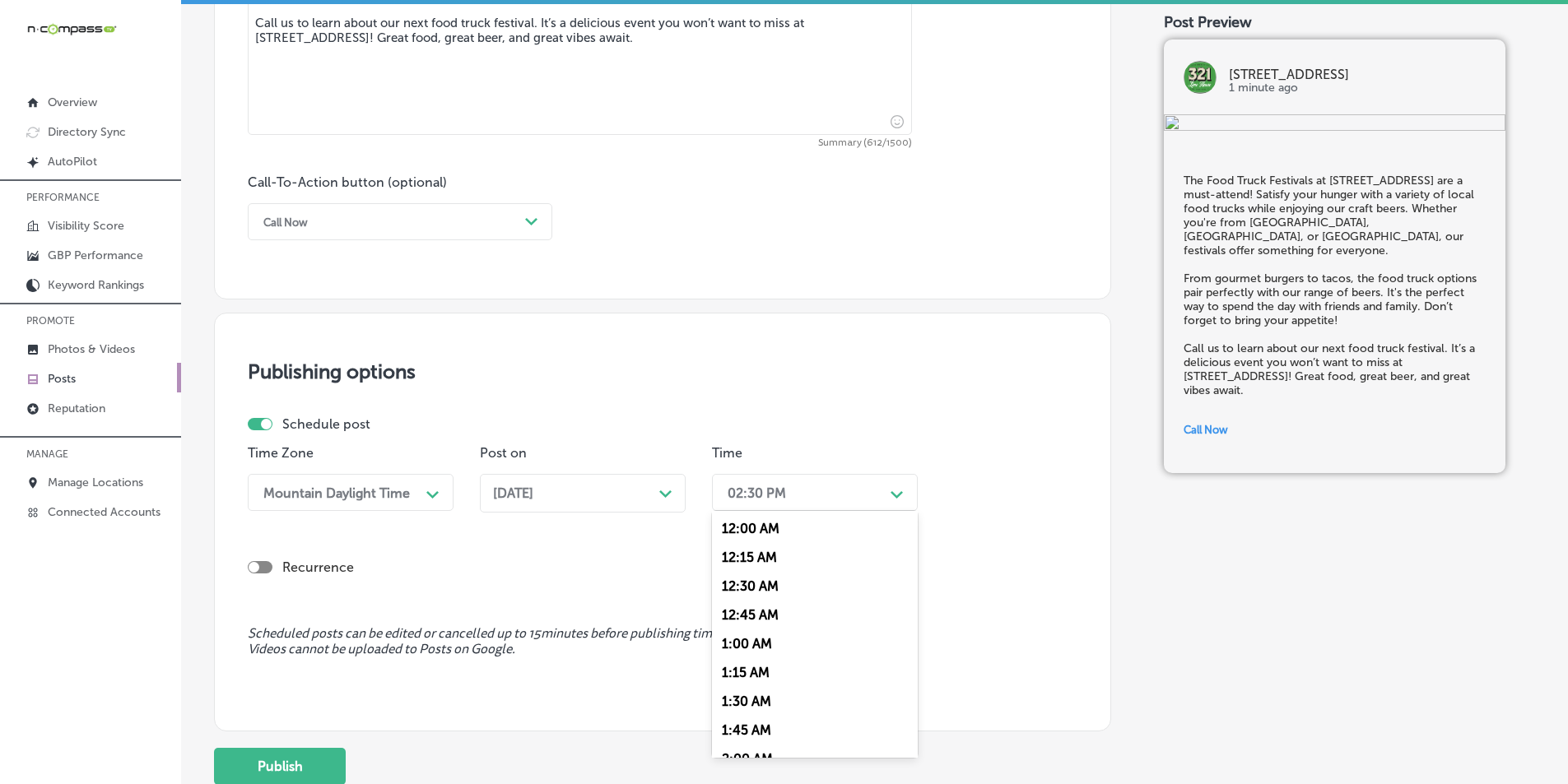
click at [894, 498] on icon "Path Created with Sketch." at bounding box center [896, 495] width 13 height 8
click at [743, 673] on div "7:00 AM" at bounding box center [815, 677] width 206 height 29
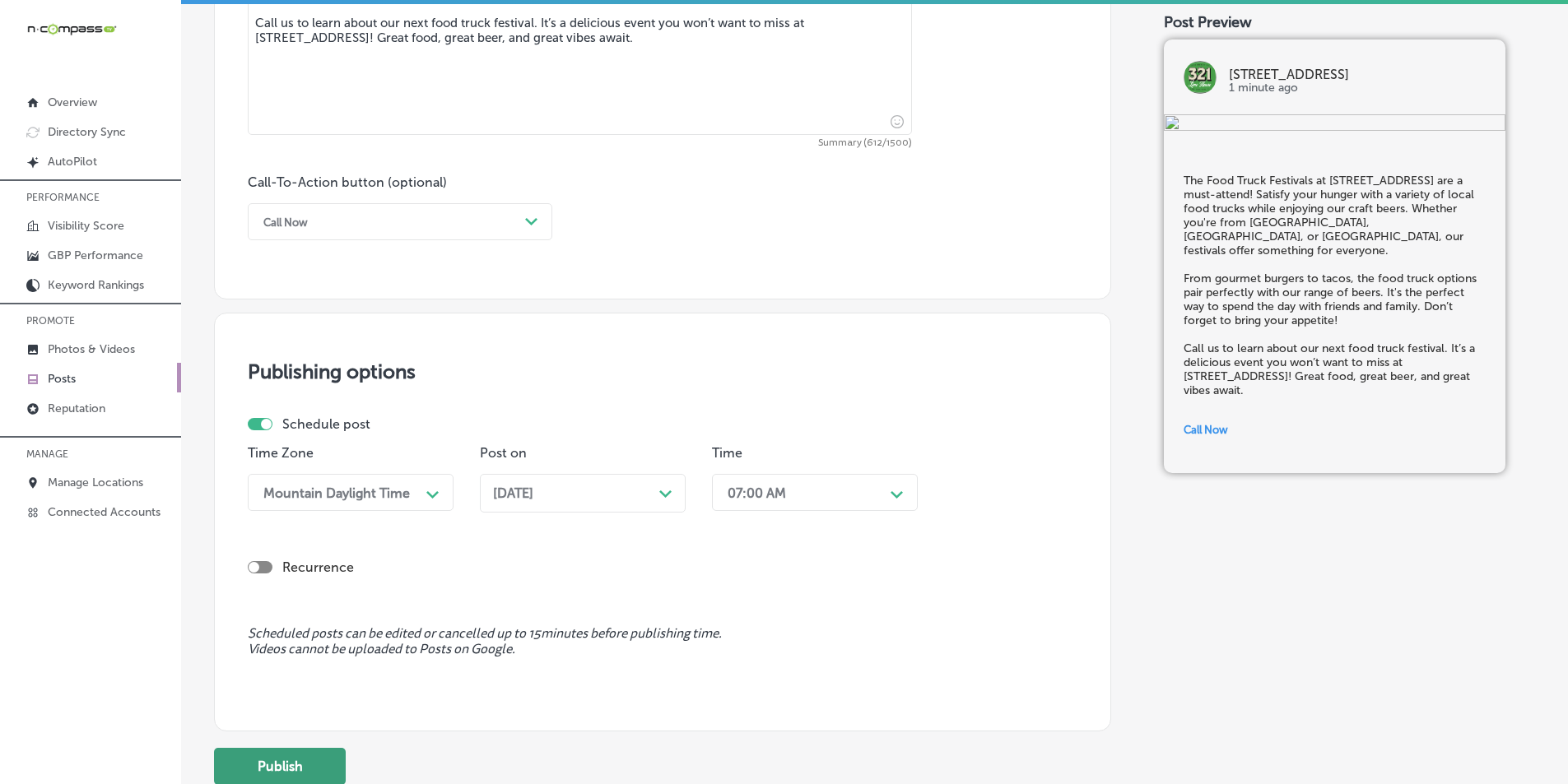
click at [295, 763] on button "Publish" at bounding box center [280, 767] width 132 height 37
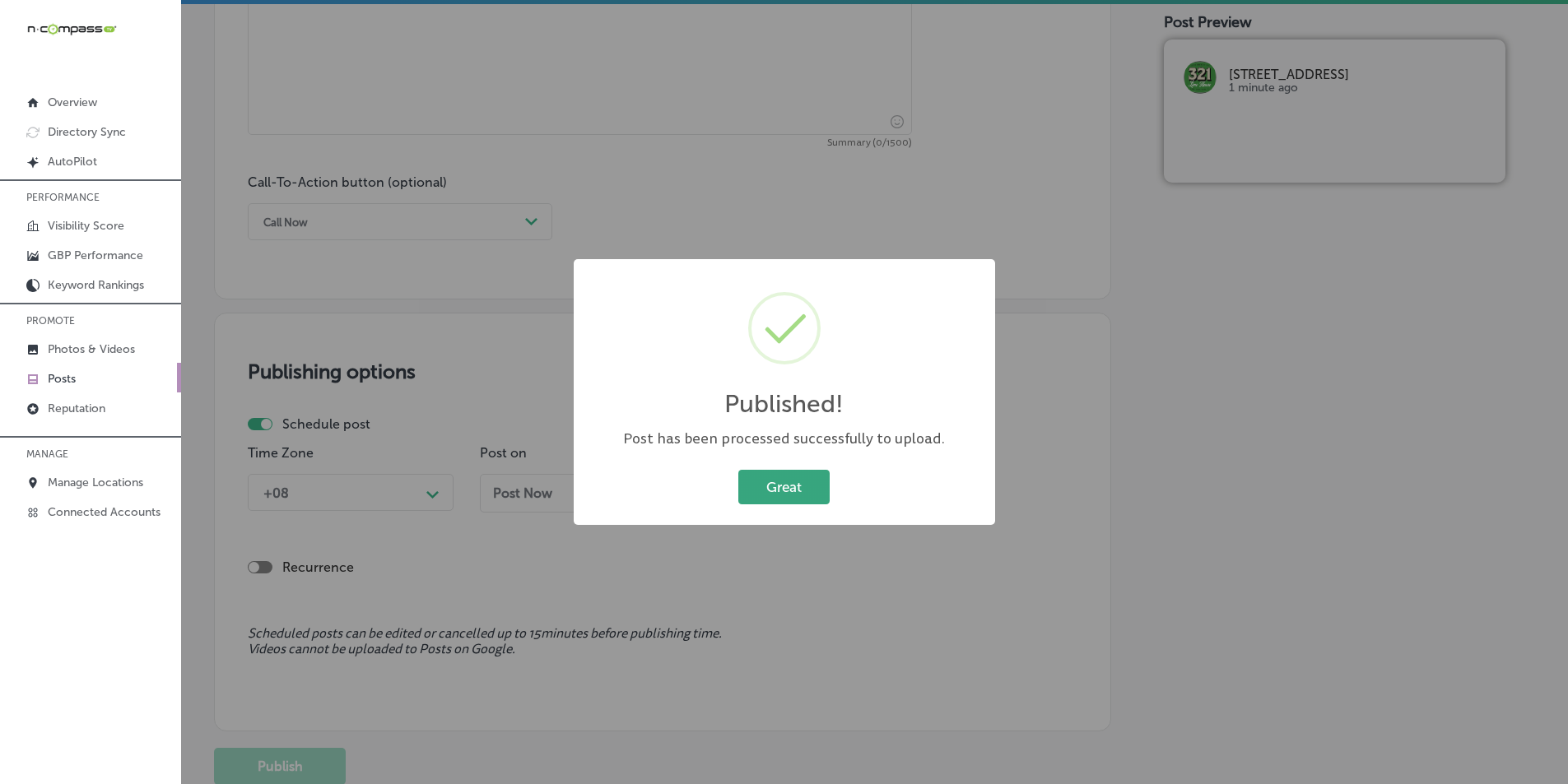
click at [795, 482] on button "Great" at bounding box center [783, 487] width 92 height 33
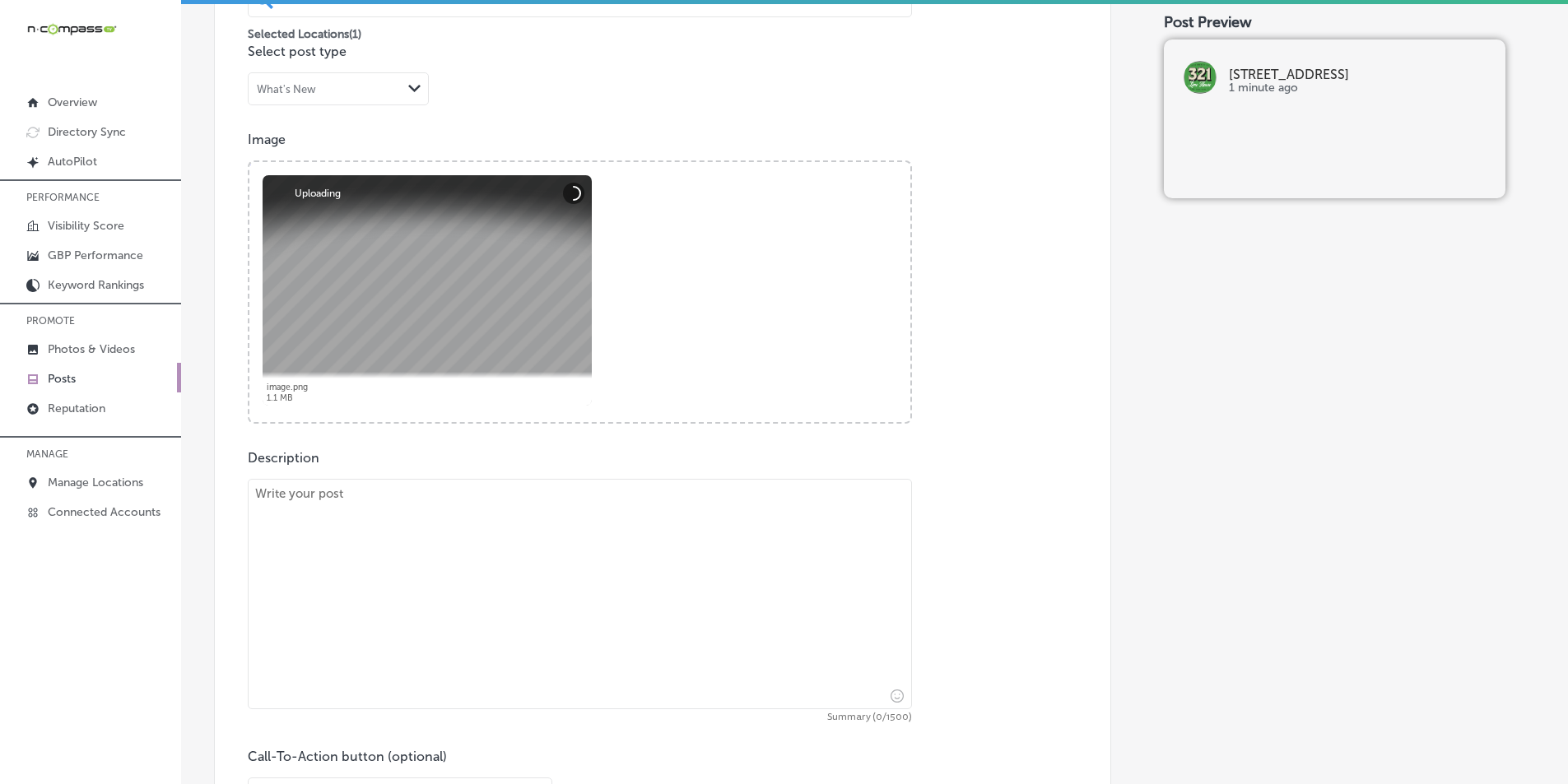
scroll to position [585, 0]
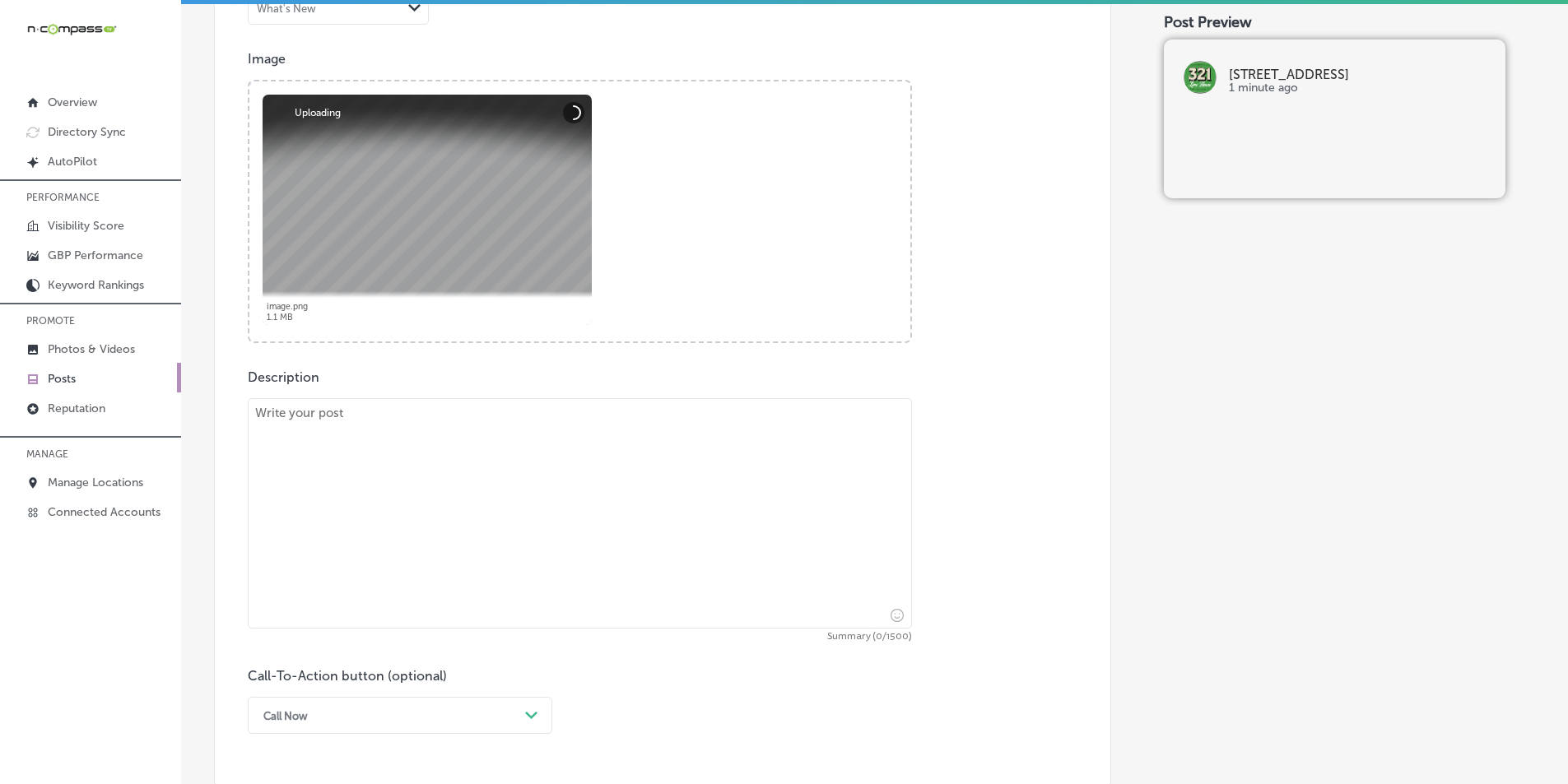
click at [445, 478] on textarea at bounding box center [579, 513] width 664 height 230
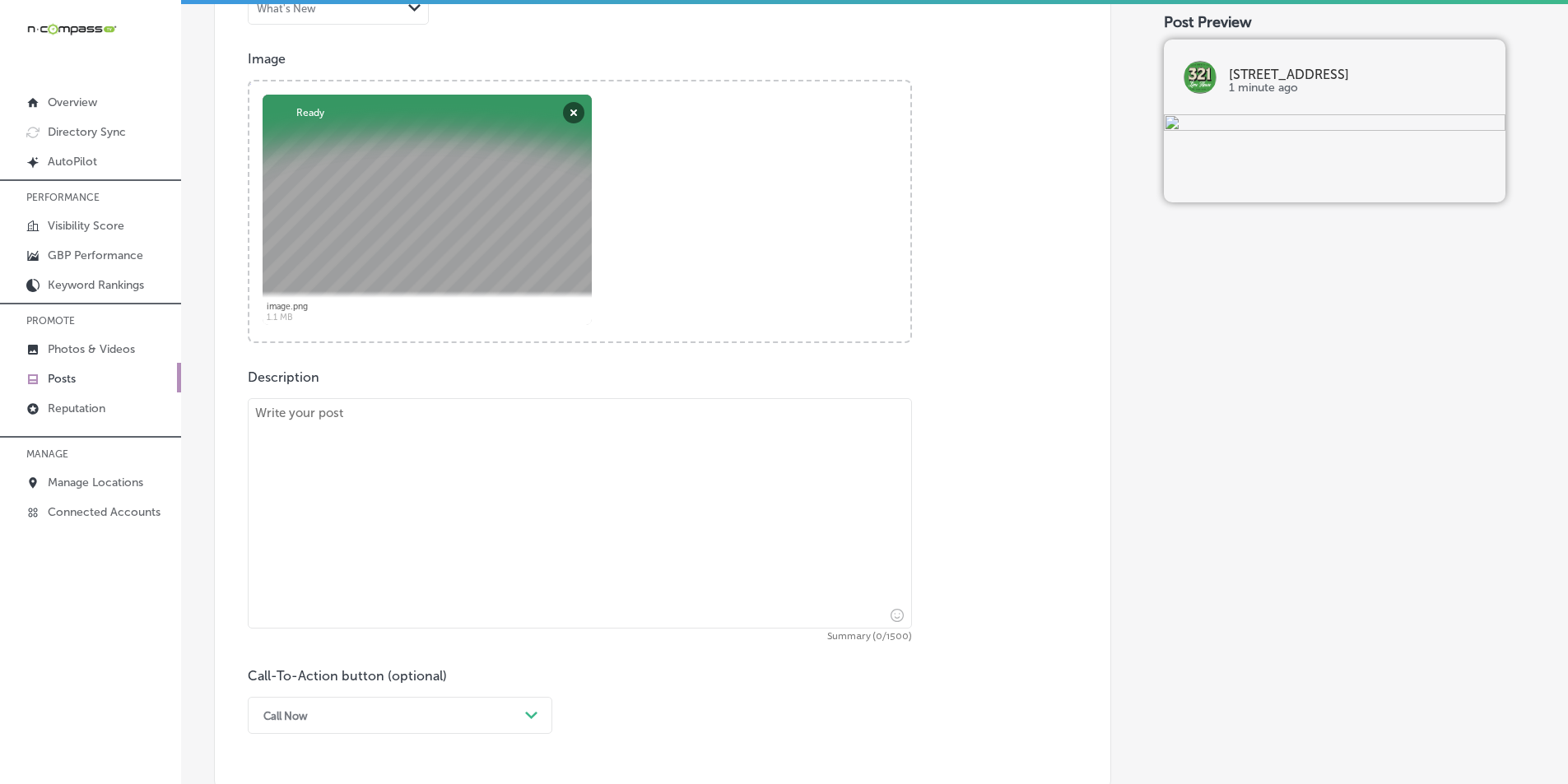
click at [552, 454] on textarea at bounding box center [579, 513] width 664 height 230
paste textarea "Our Exclusive Beer Tastings at 321 Lime House are the perfect way to explore ne…"
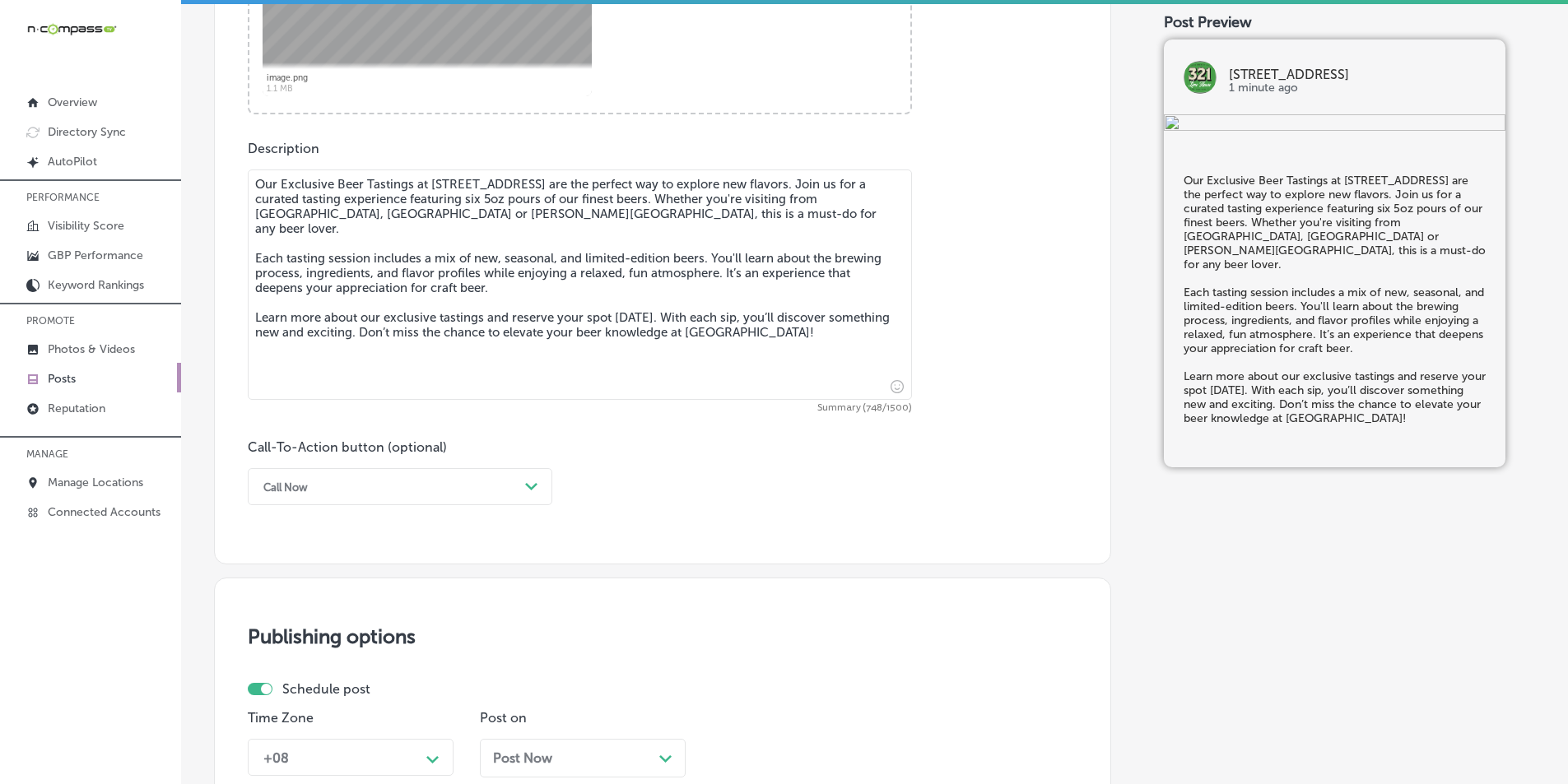
scroll to position [832, 0]
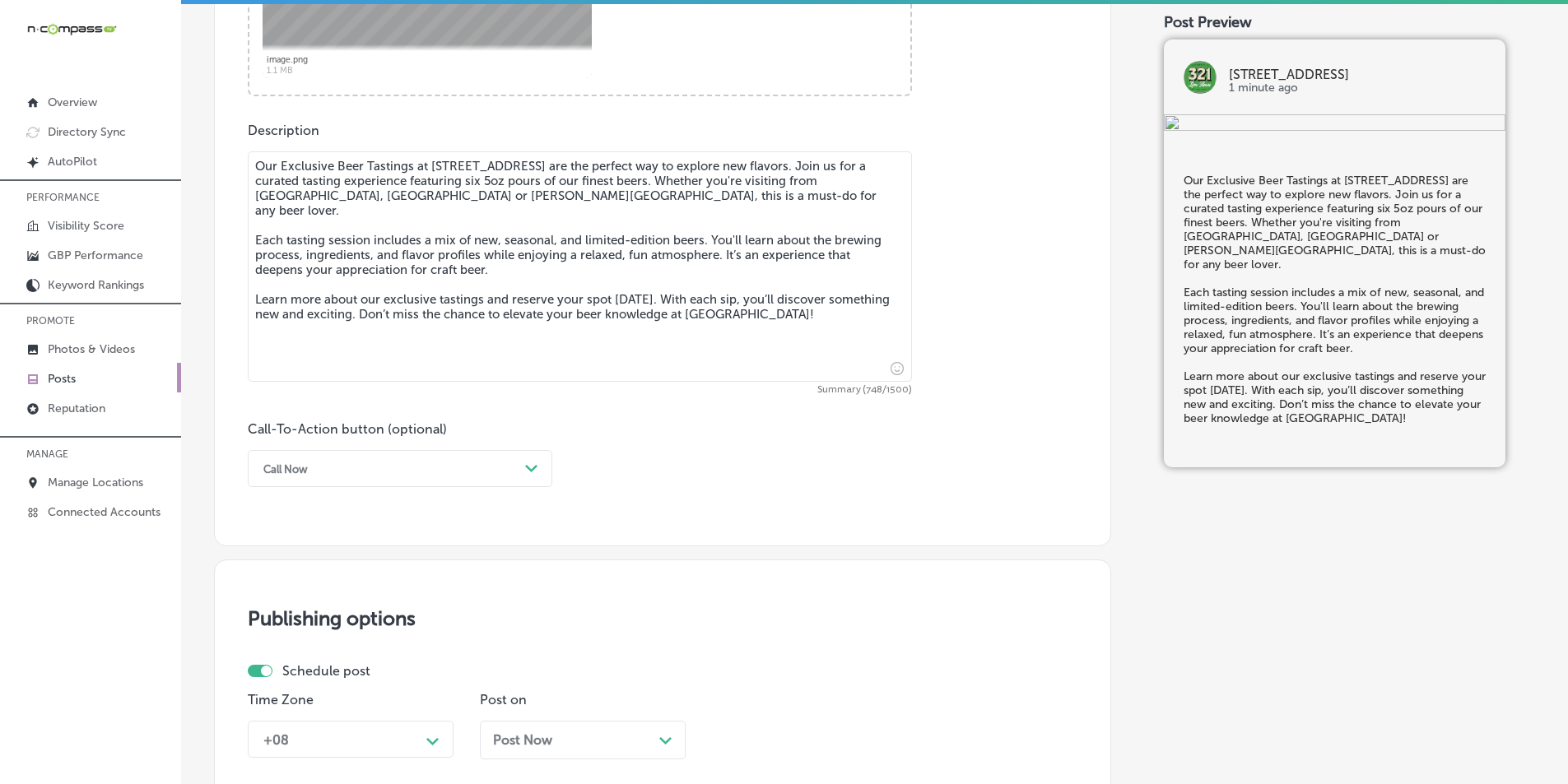
type textarea "Our Exclusive Beer Tastings at 321 Lime House are the perfect way to explore ne…"
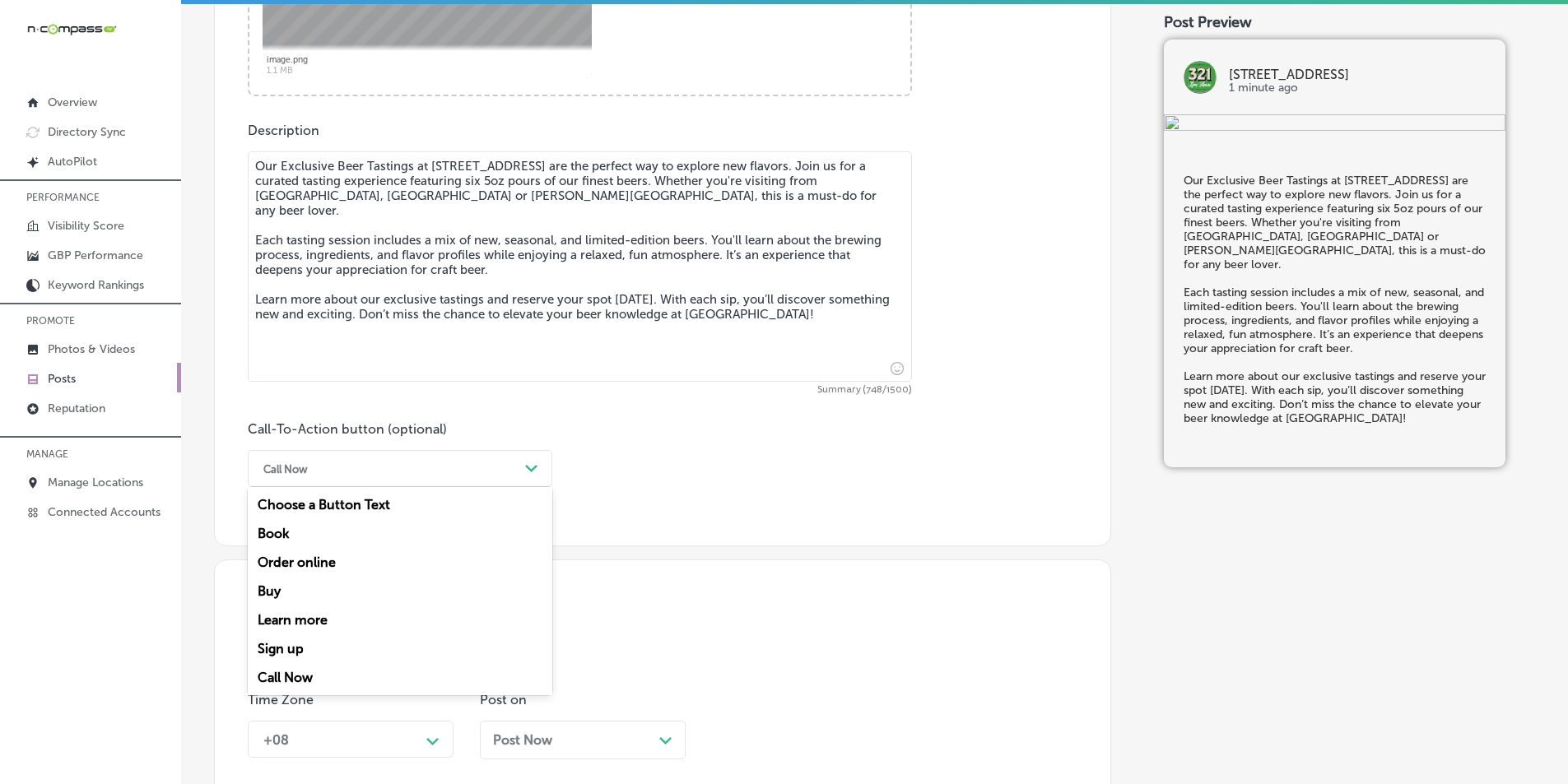
click at [523, 464] on div "Path Created with Sketch." at bounding box center [531, 469] width 27 height 27
click at [300, 618] on div "Learn more" at bounding box center [399, 620] width 304 height 29
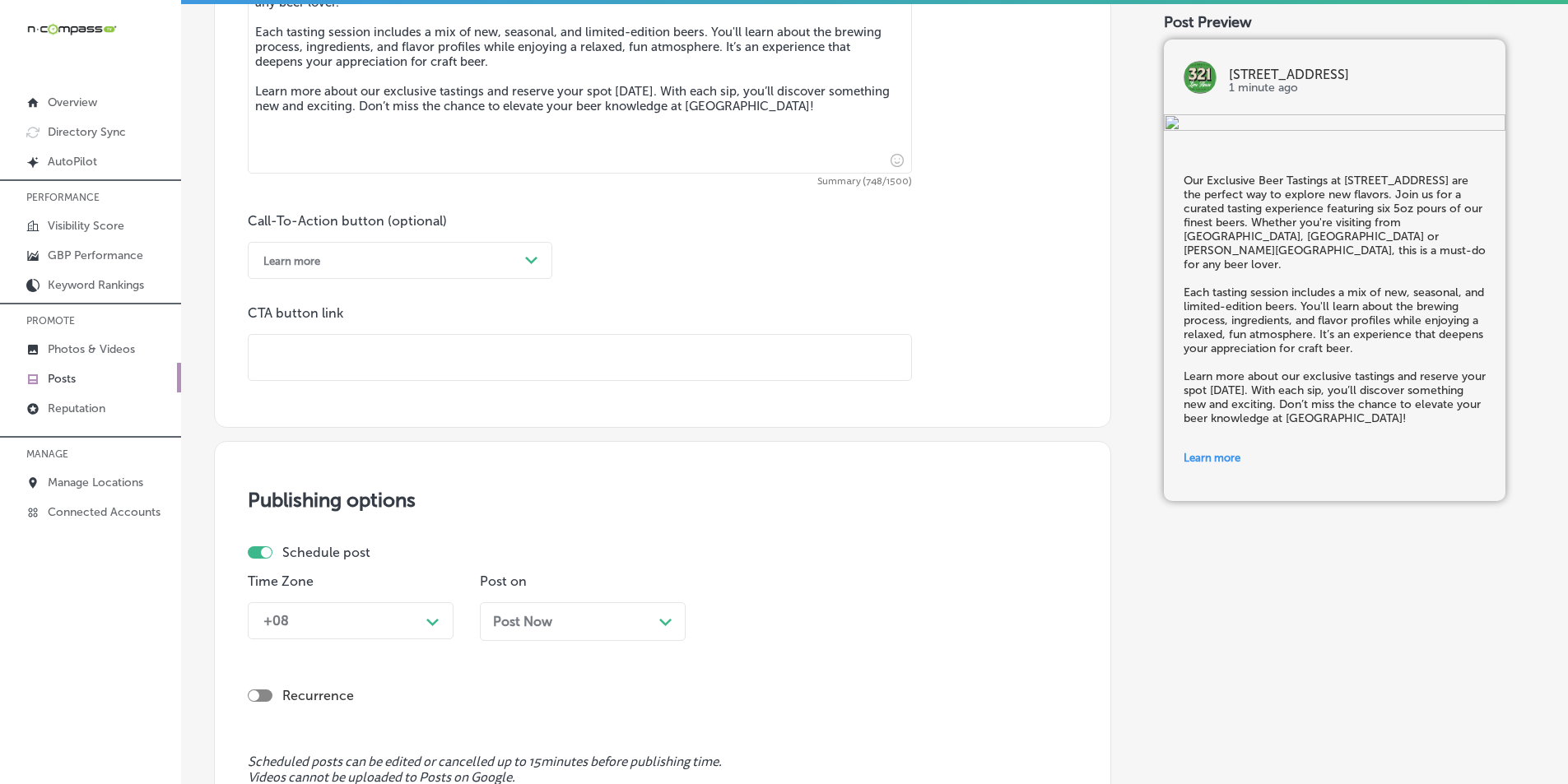
scroll to position [1078, 0]
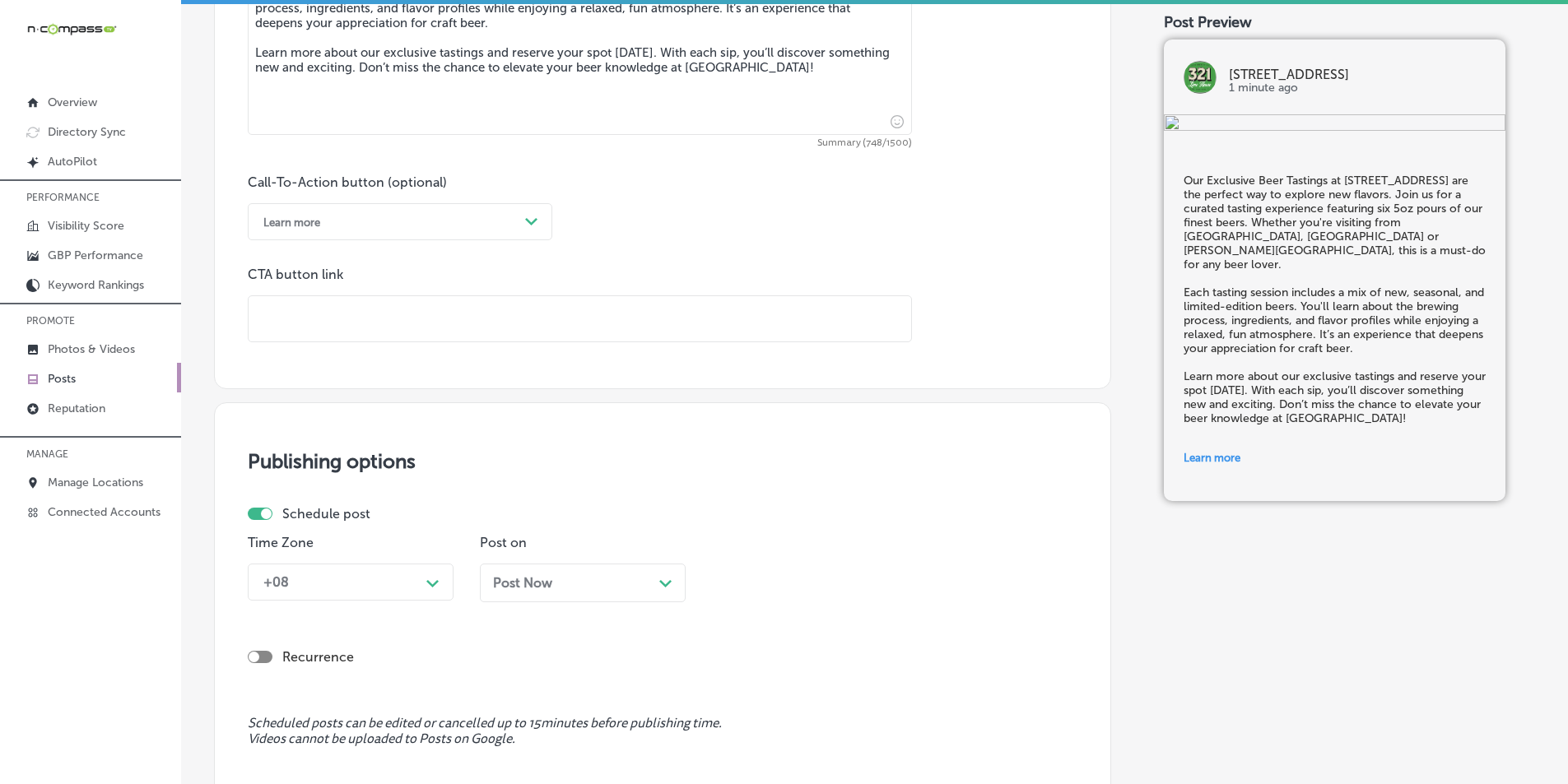
paste input "https://caribbreweryusa.com/"
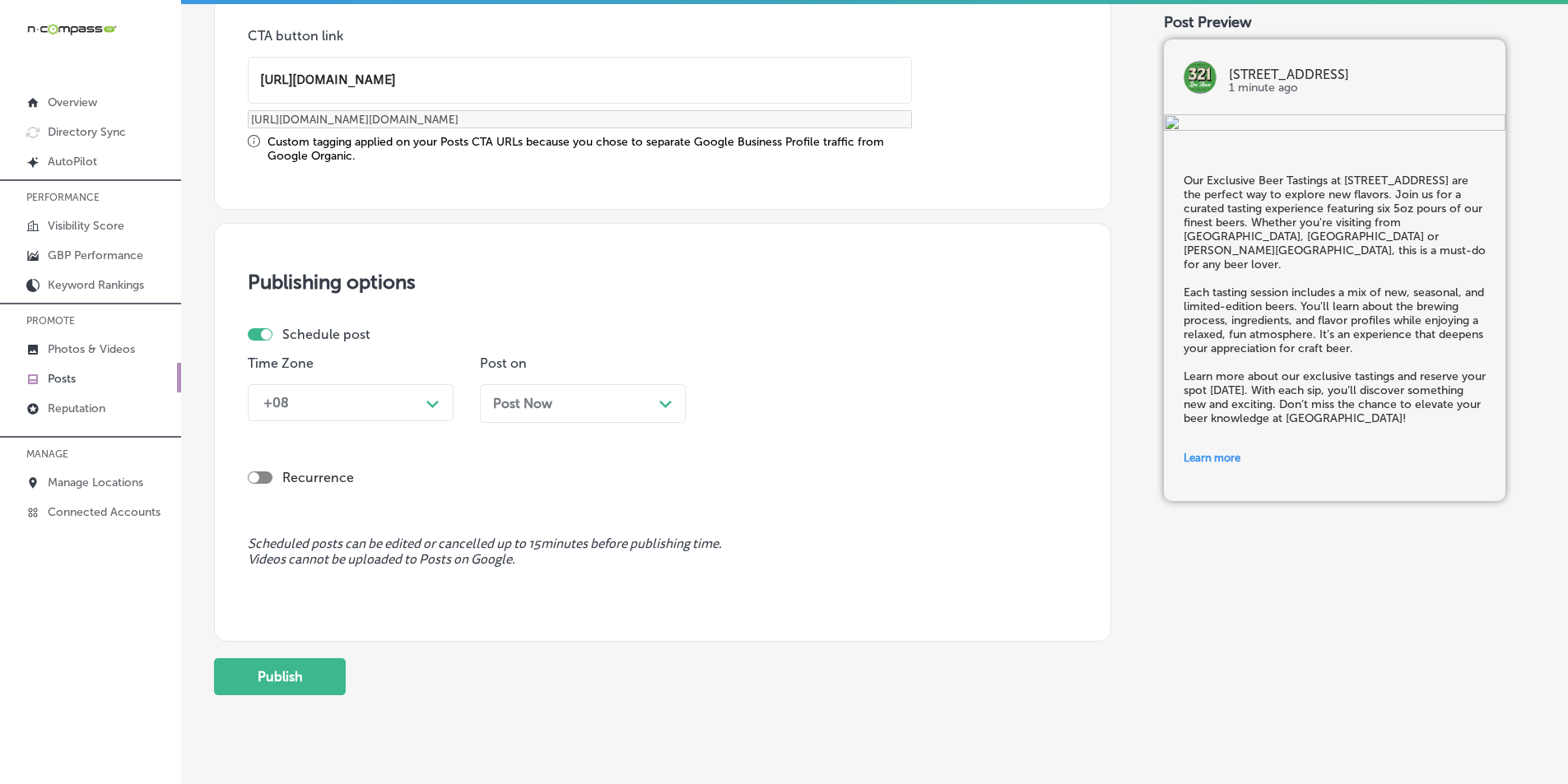
scroll to position [1326, 0]
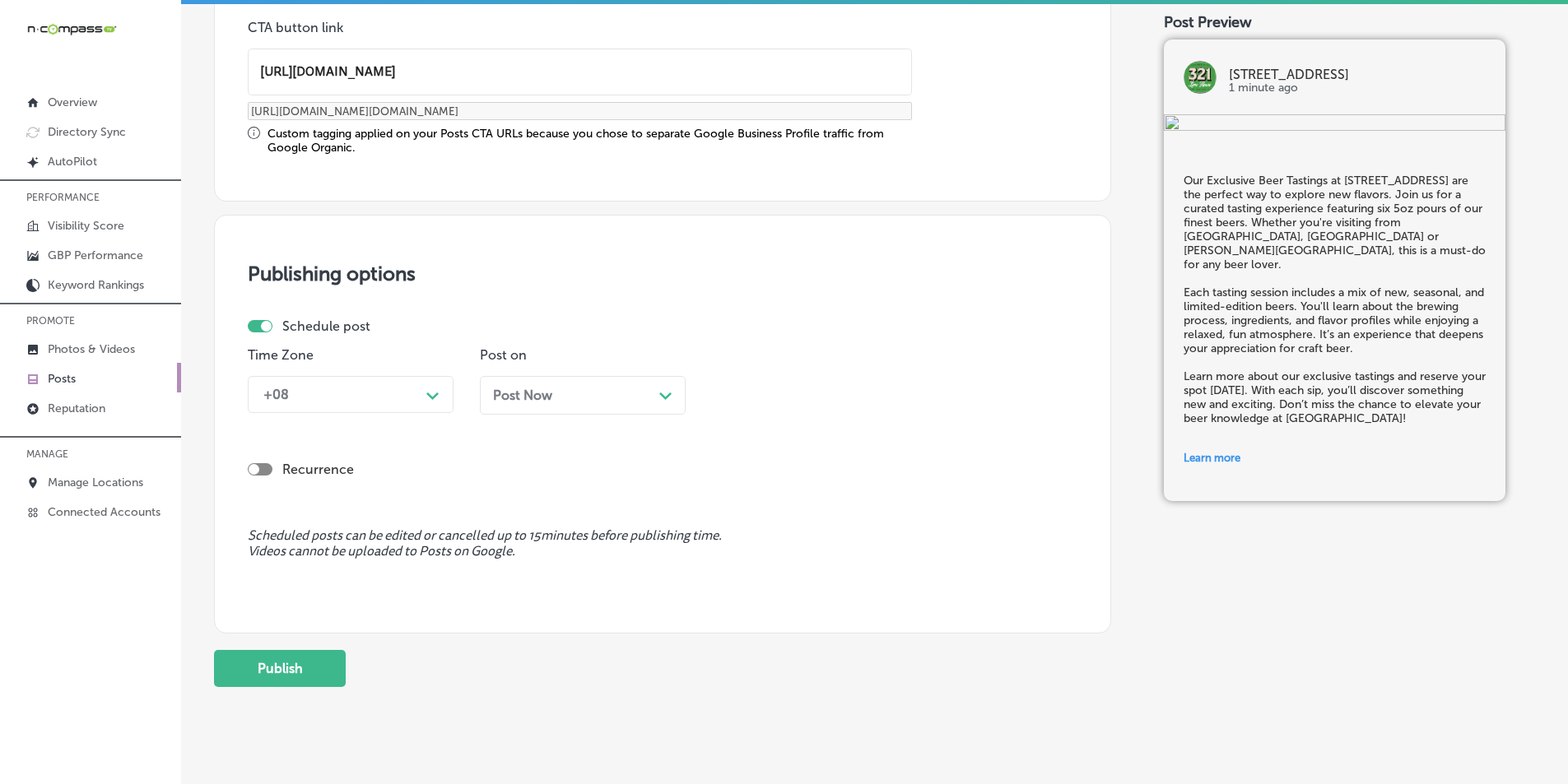
type input "https://caribbreweryusa.com/"
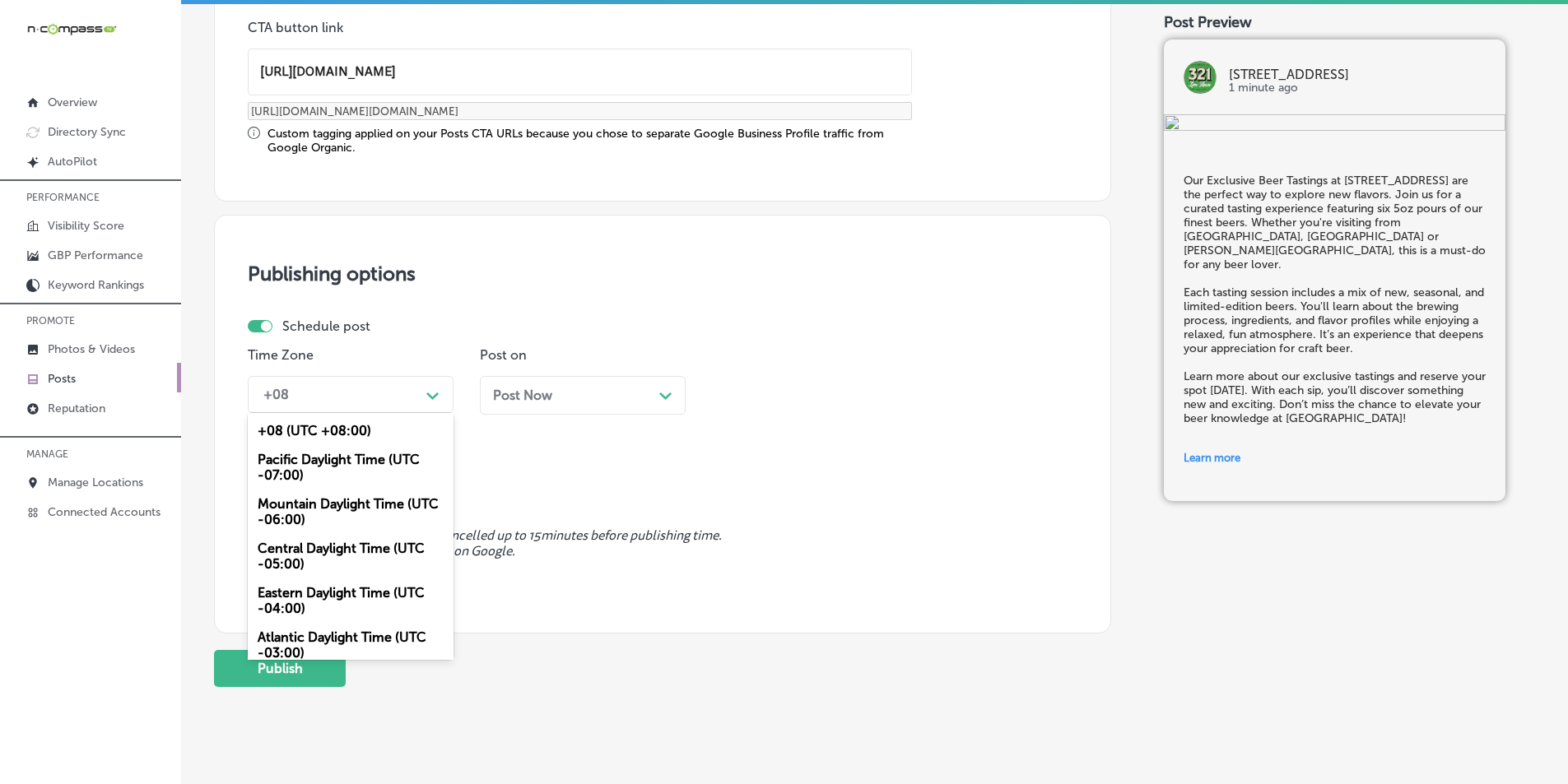
click at [433, 393] on icon "Path Created with Sketch." at bounding box center [432, 397] width 13 height 8
click at [347, 498] on div "Mountain Daylight Time (UTC -06:00)" at bounding box center [350, 511] width 206 height 44
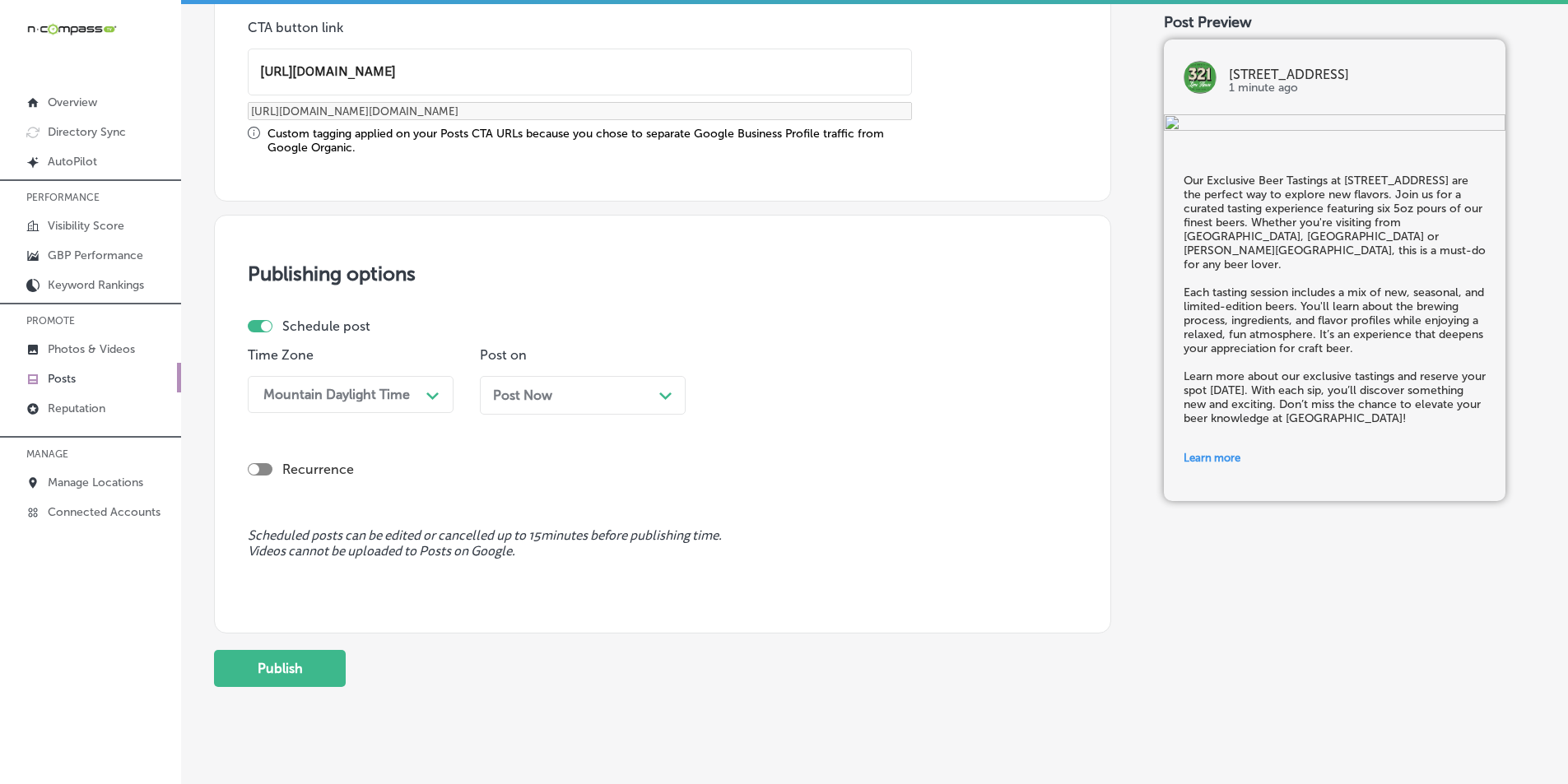
click at [663, 402] on div "Post Now Path Created with Sketch." at bounding box center [582, 396] width 179 height 16
click at [883, 393] on div "Path Created with Sketch." at bounding box center [896, 394] width 27 height 27
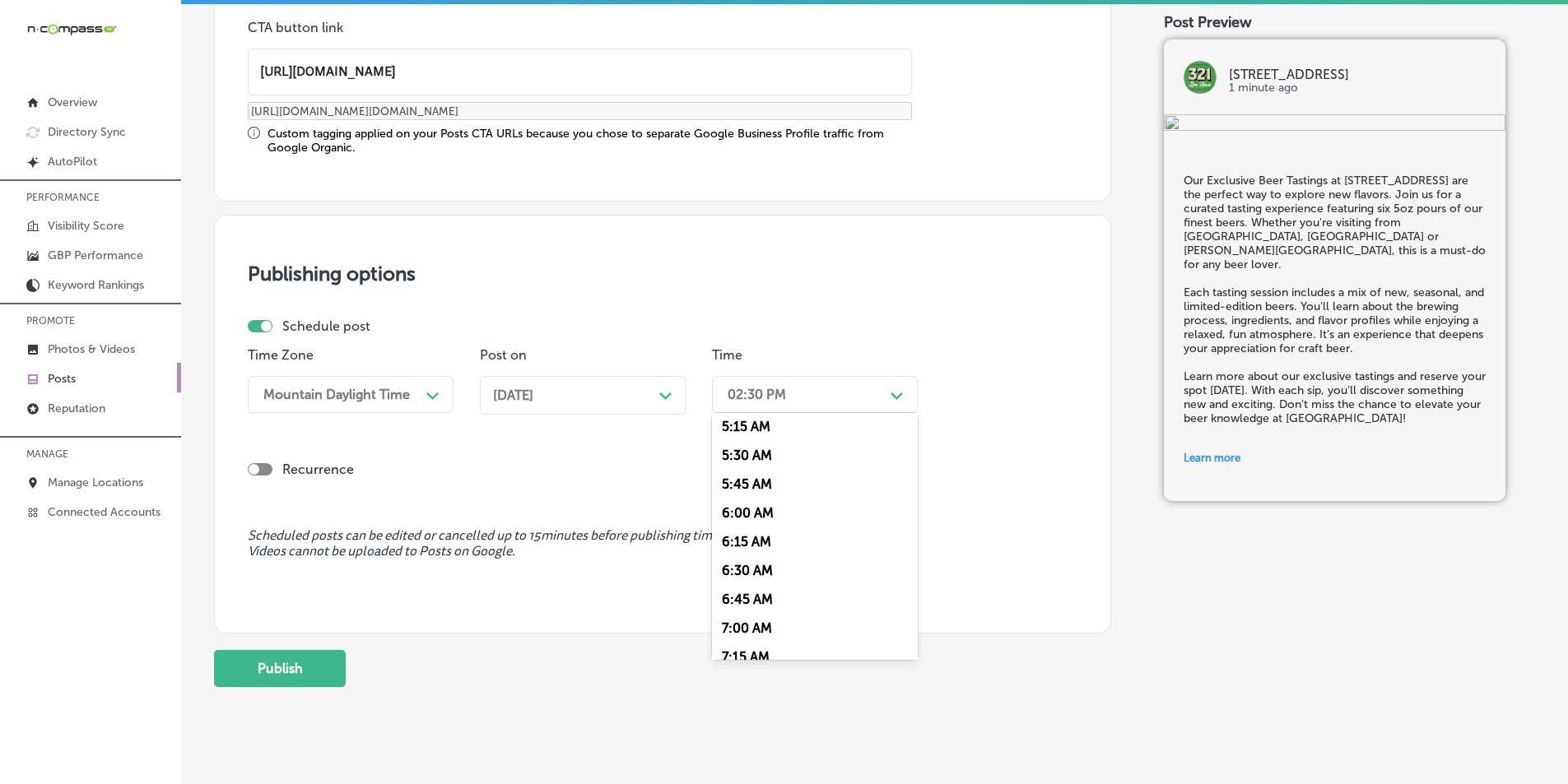
scroll to position [658, 0]
click at [739, 575] on div "7:00 AM" at bounding box center [815, 578] width 206 height 29
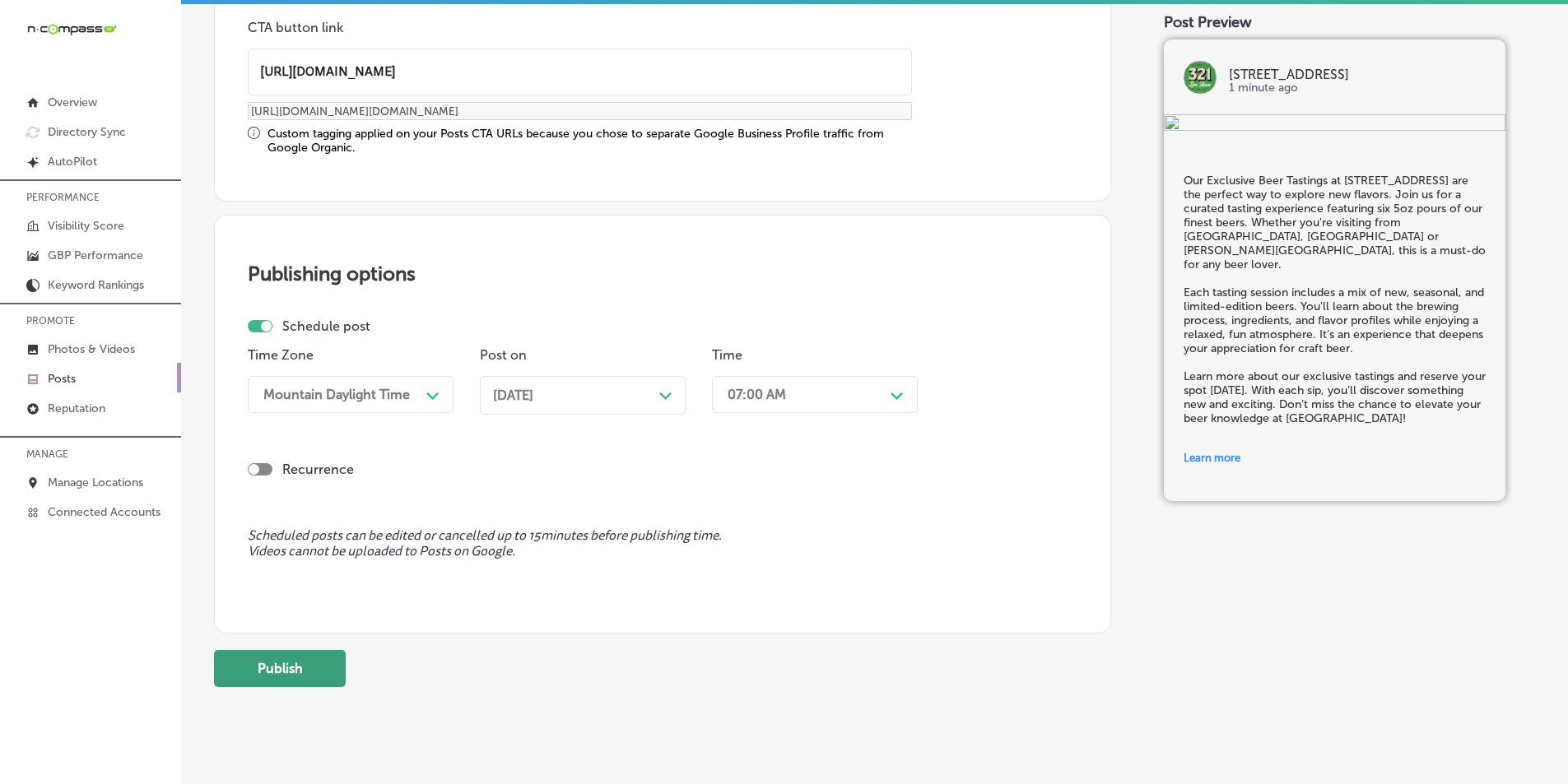
click at [280, 666] on button "Publish" at bounding box center [280, 669] width 132 height 37
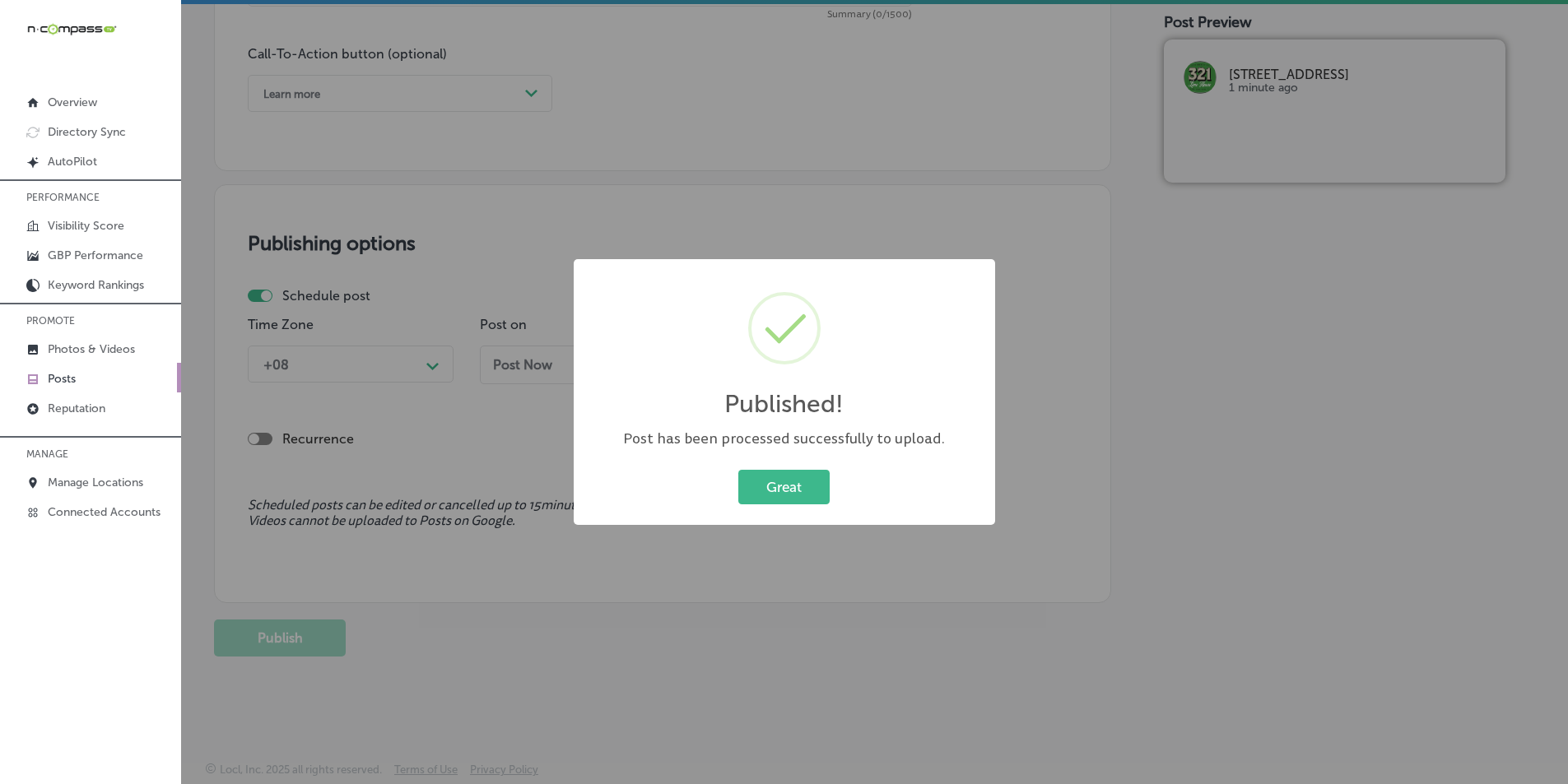
scroll to position [1208, 0]
click at [787, 483] on button "Great" at bounding box center [783, 487] width 92 height 33
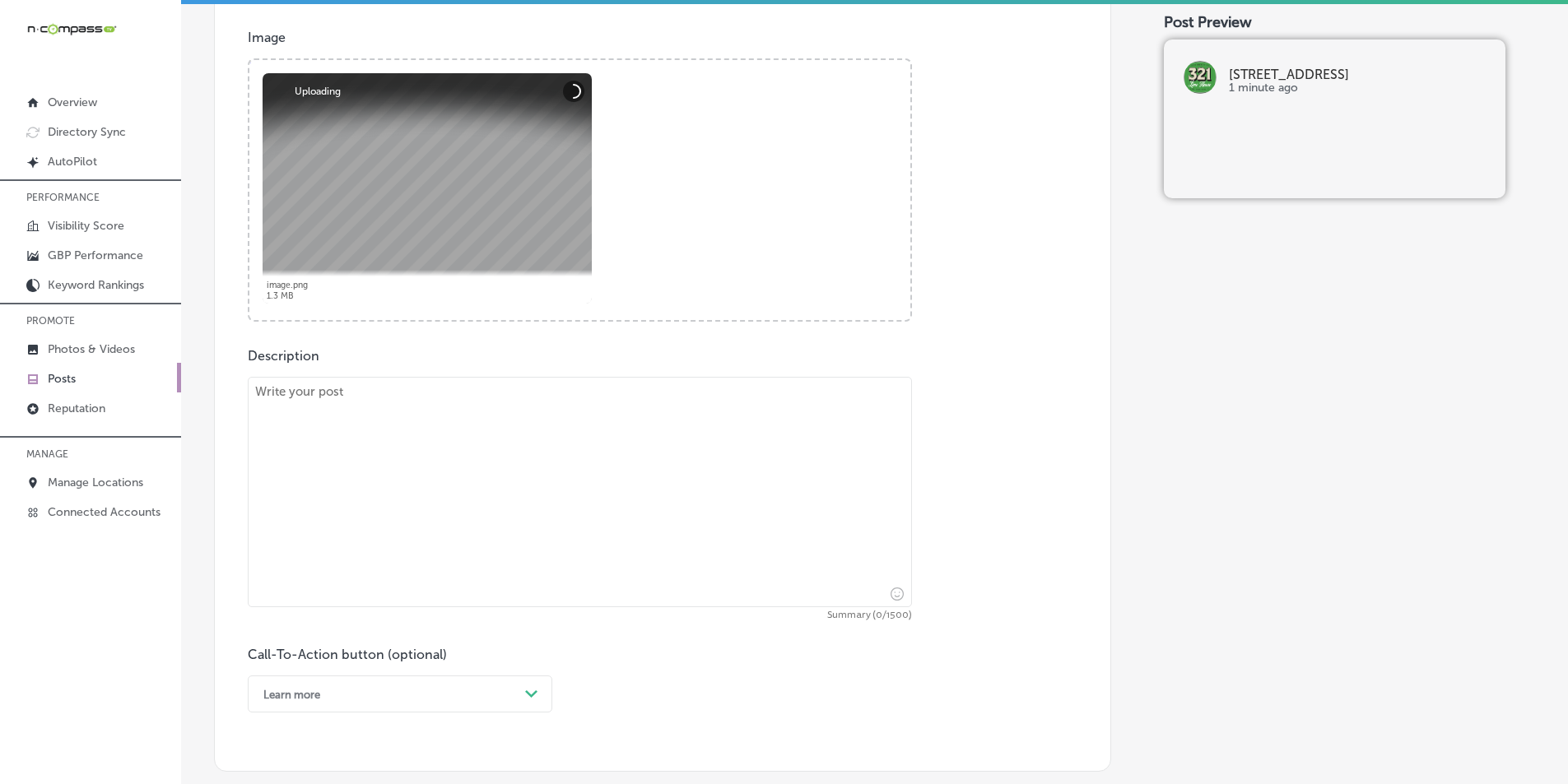
scroll to position [631, 0]
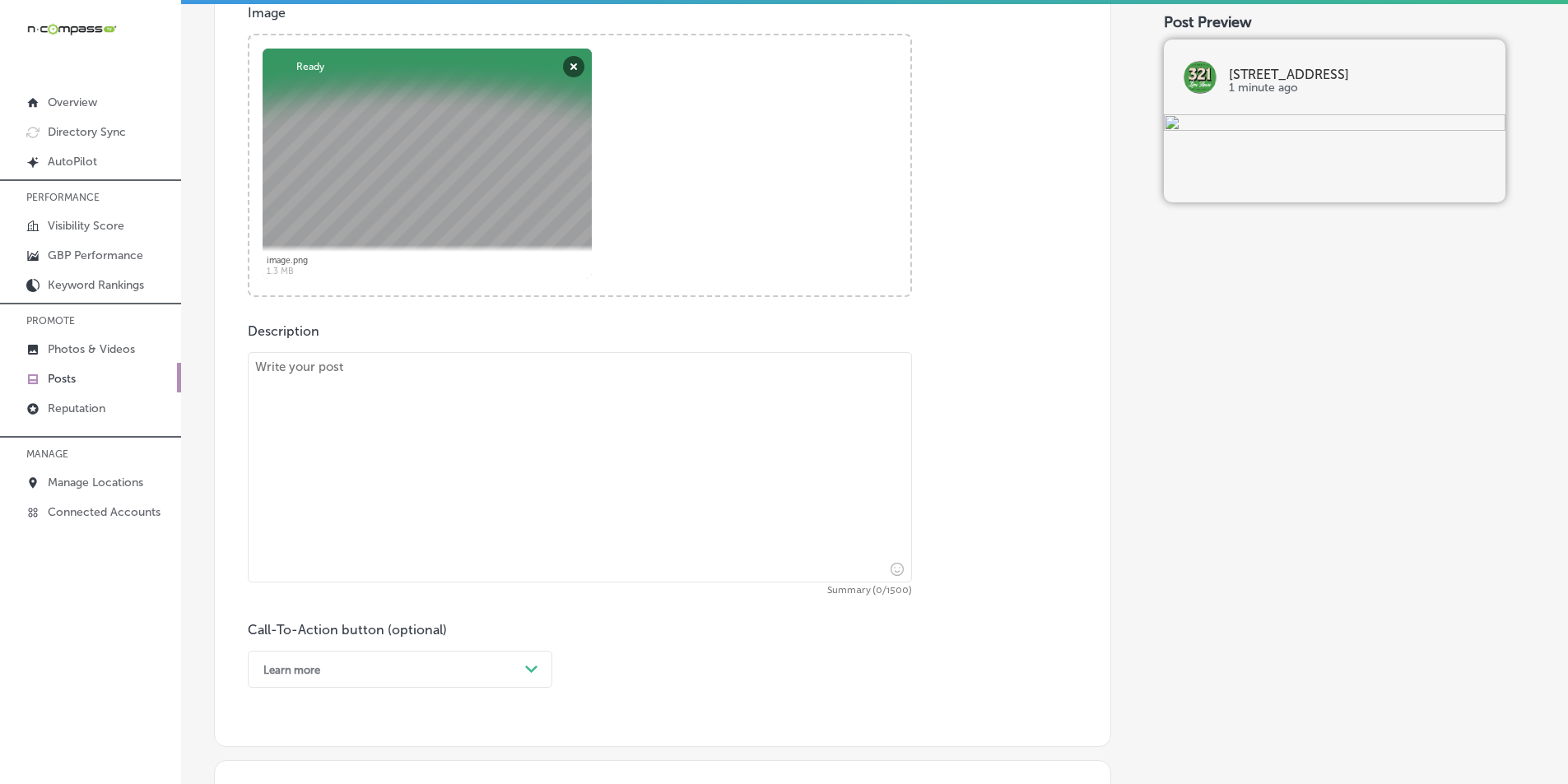
click at [513, 383] on textarea at bounding box center [579, 468] width 664 height 230
paste textarea "The VIP Beer Club at 321 Lime House offers an exclusive beer experience that go…"
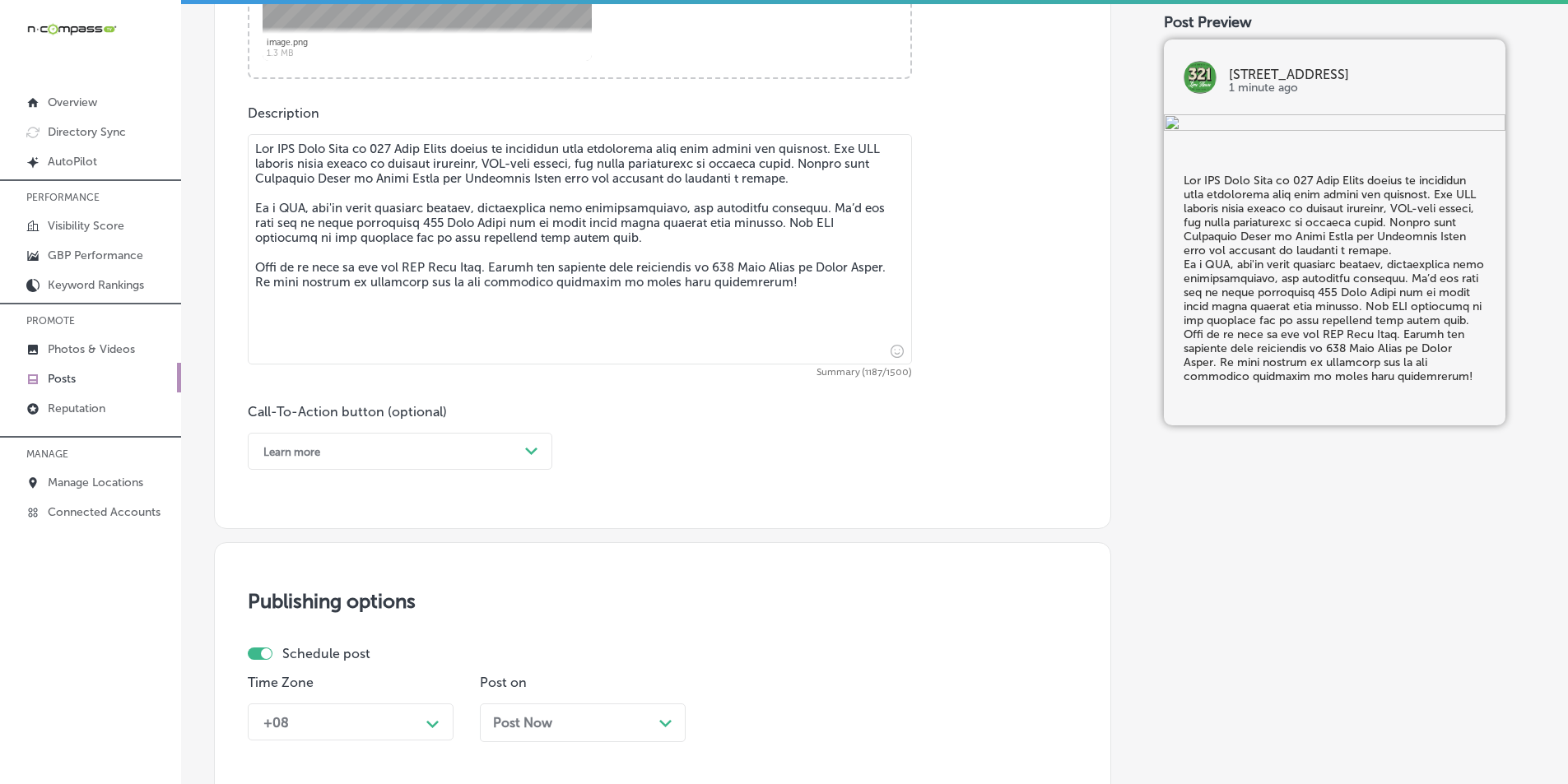
scroll to position [879, 0]
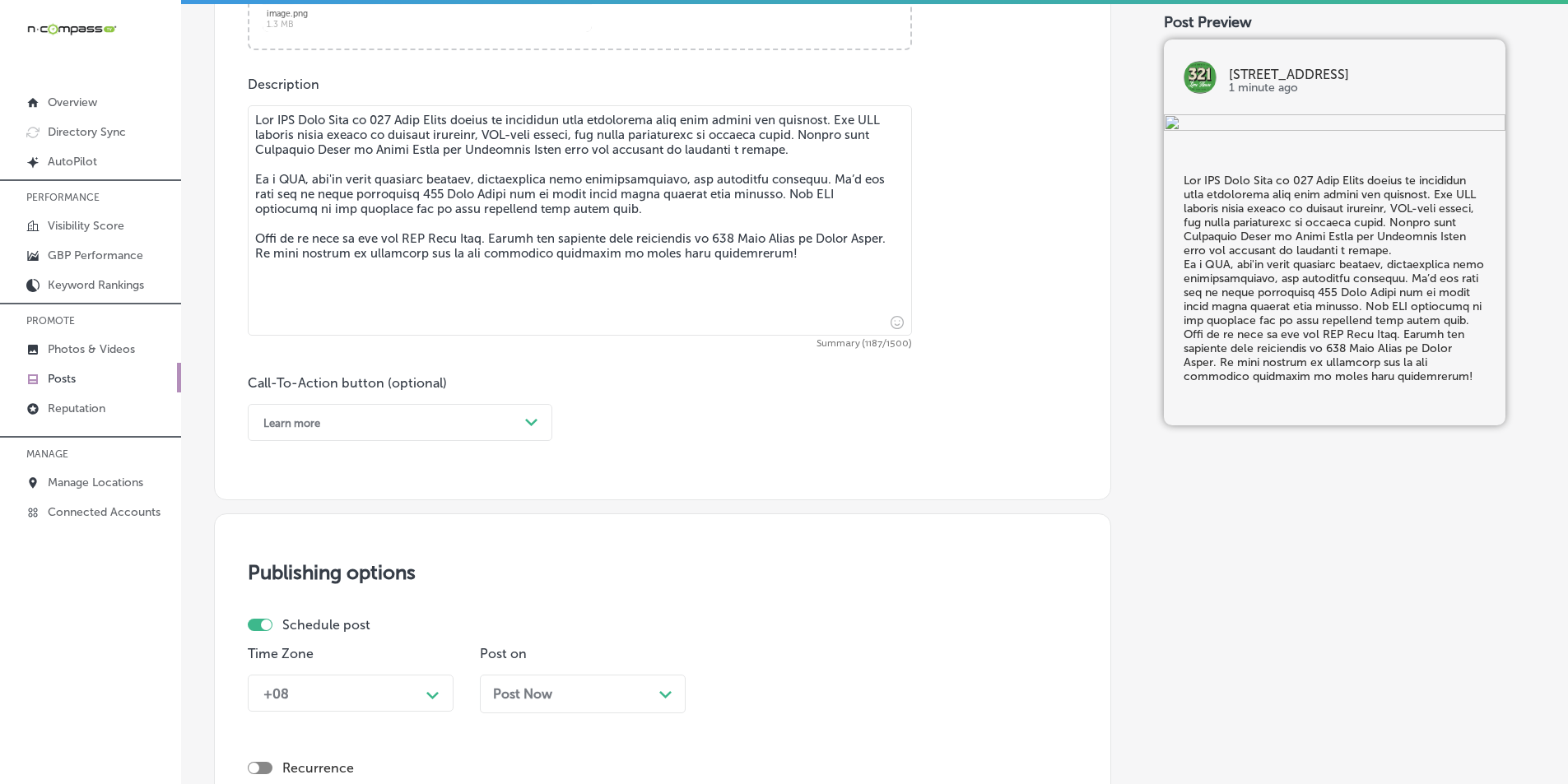
type textarea "The VIP Beer Club at 321 Lime House offers an exclusive beer experience that go…"
click at [518, 425] on div "Path Created with Sketch." at bounding box center [531, 423] width 27 height 27
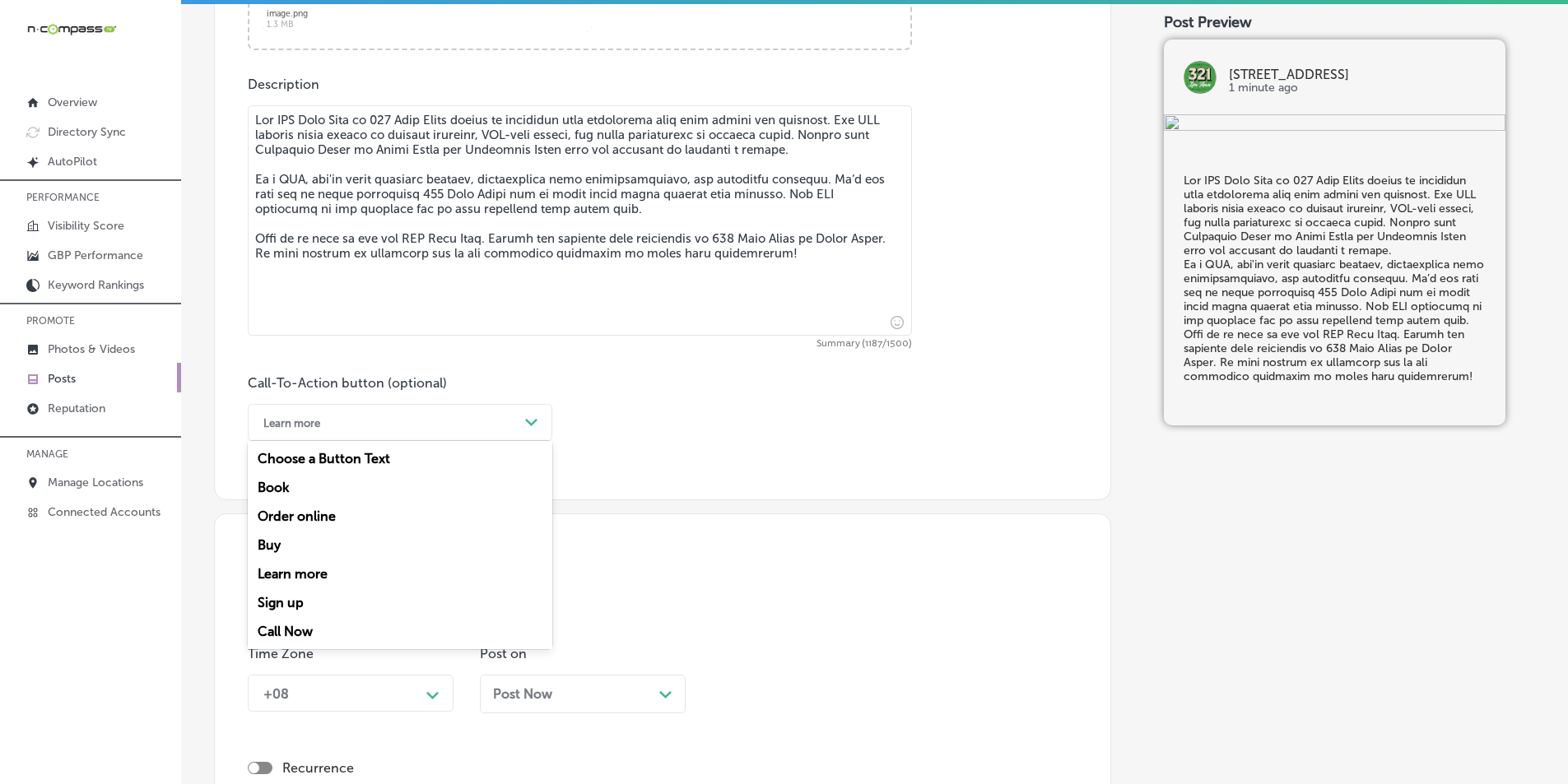
drag, startPoint x: 286, startPoint y: 631, endPoint x: 297, endPoint y: 619, distance: 16.3
click at [286, 630] on div "Call Now" at bounding box center [399, 631] width 304 height 29
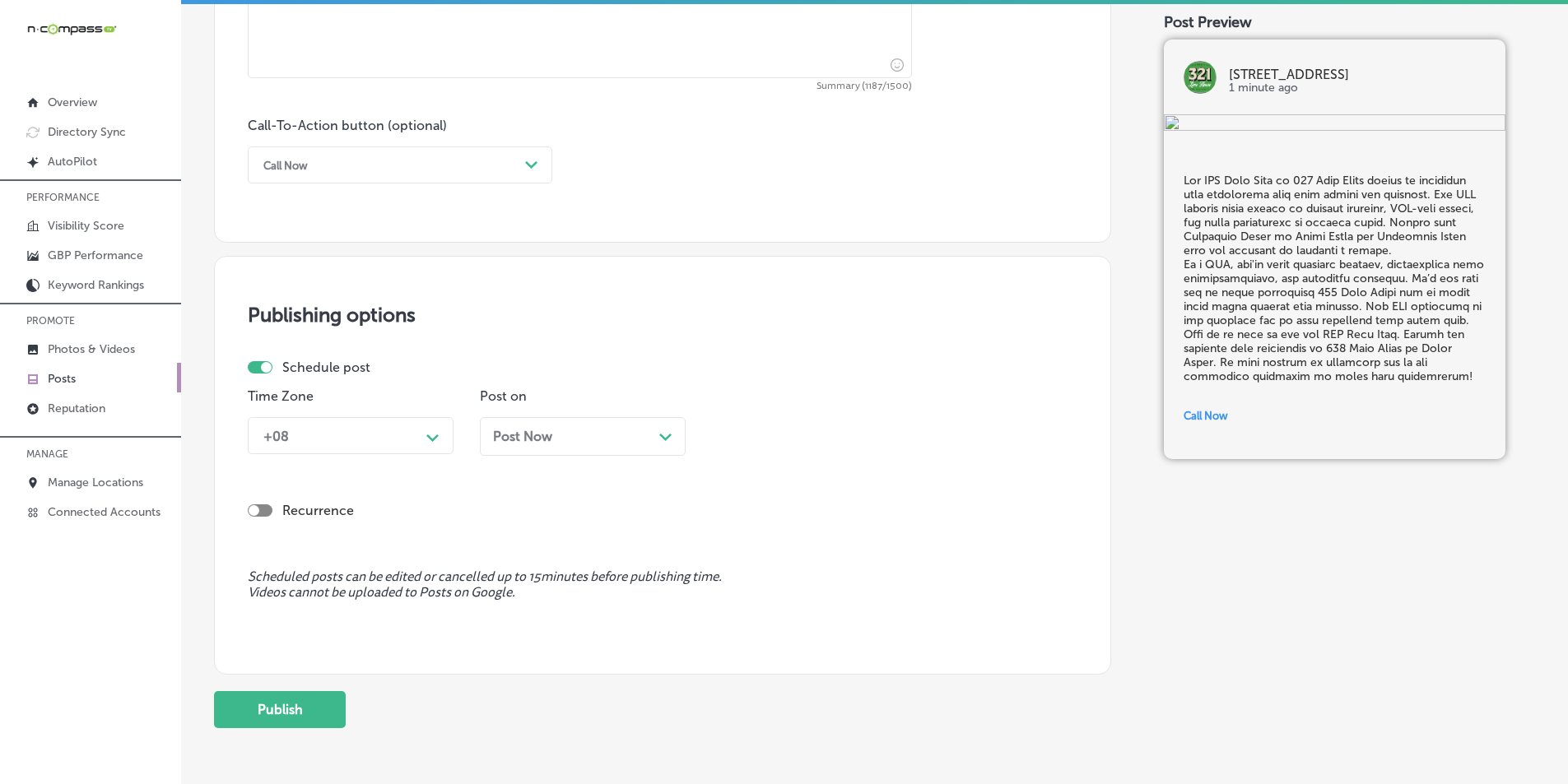
scroll to position [1208, 0]
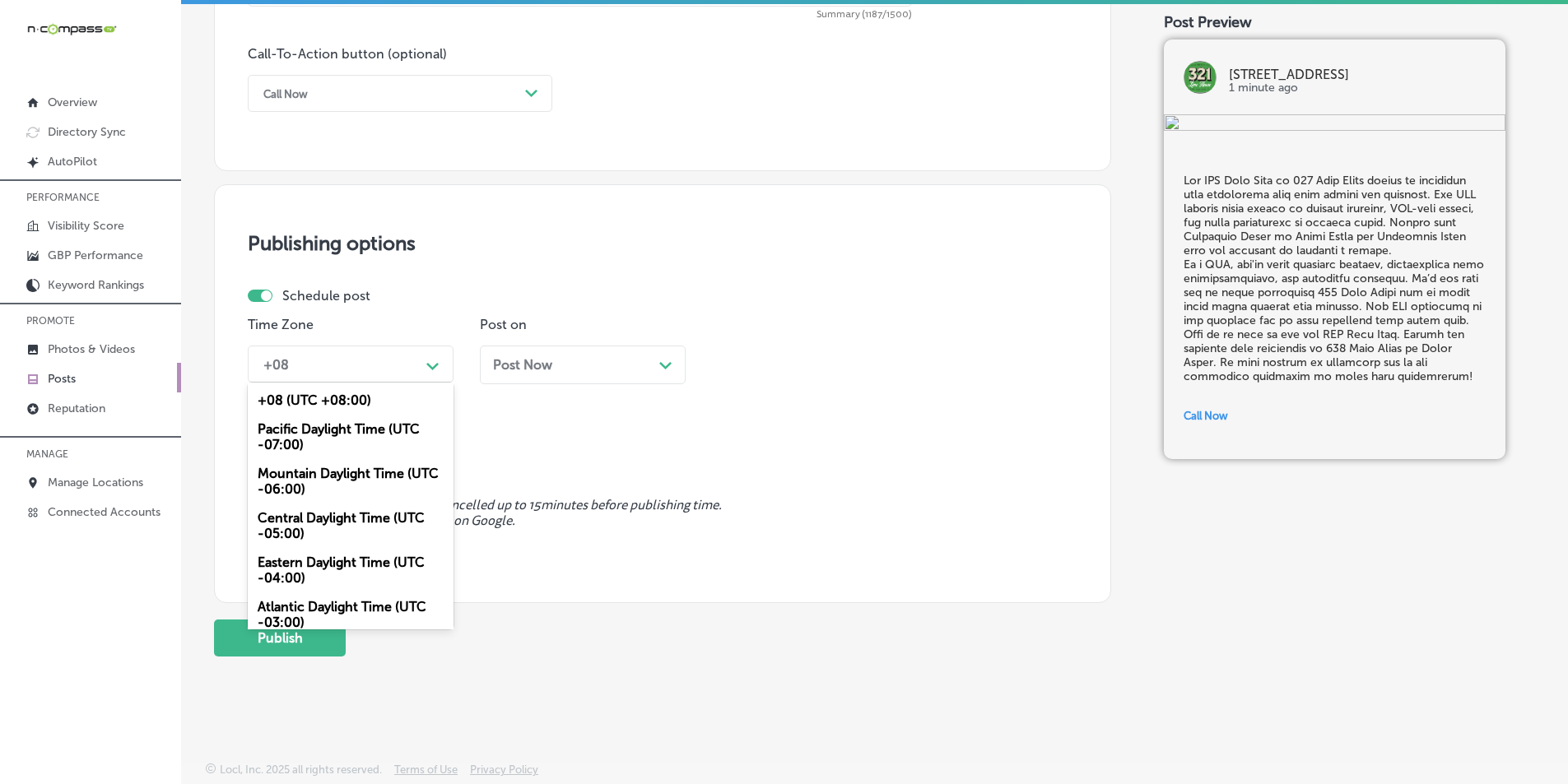
click at [433, 363] on icon "Path Created with Sketch." at bounding box center [432, 366] width 13 height 8
click at [343, 475] on div "Mountain Daylight Time (UTC -06:00)" at bounding box center [350, 481] width 206 height 44
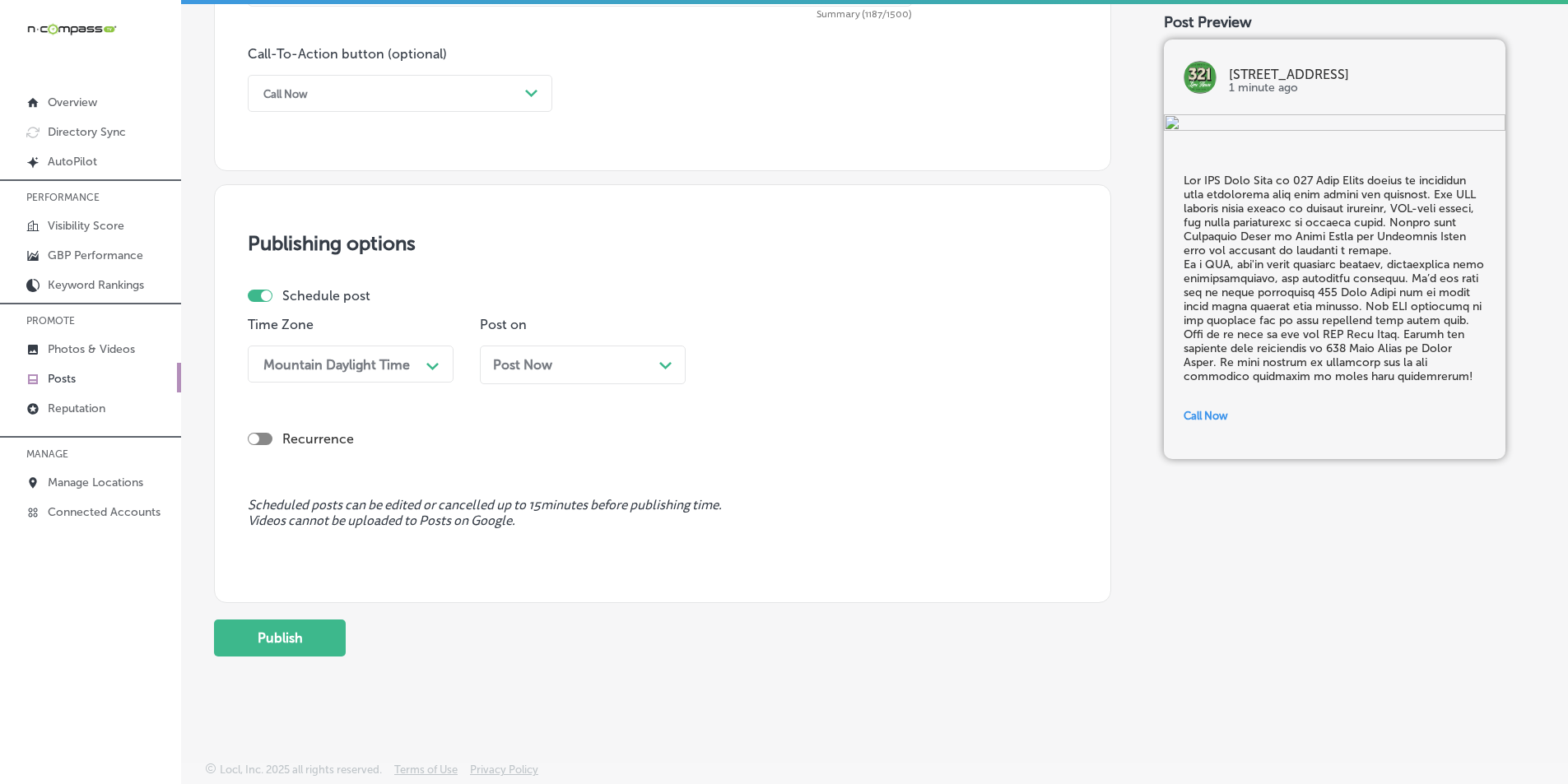
click at [659, 361] on div "Path Created with Sketch." at bounding box center [665, 363] width 13 height 13
click at [890, 362] on icon "Path Created with Sketch." at bounding box center [896, 366] width 13 height 8
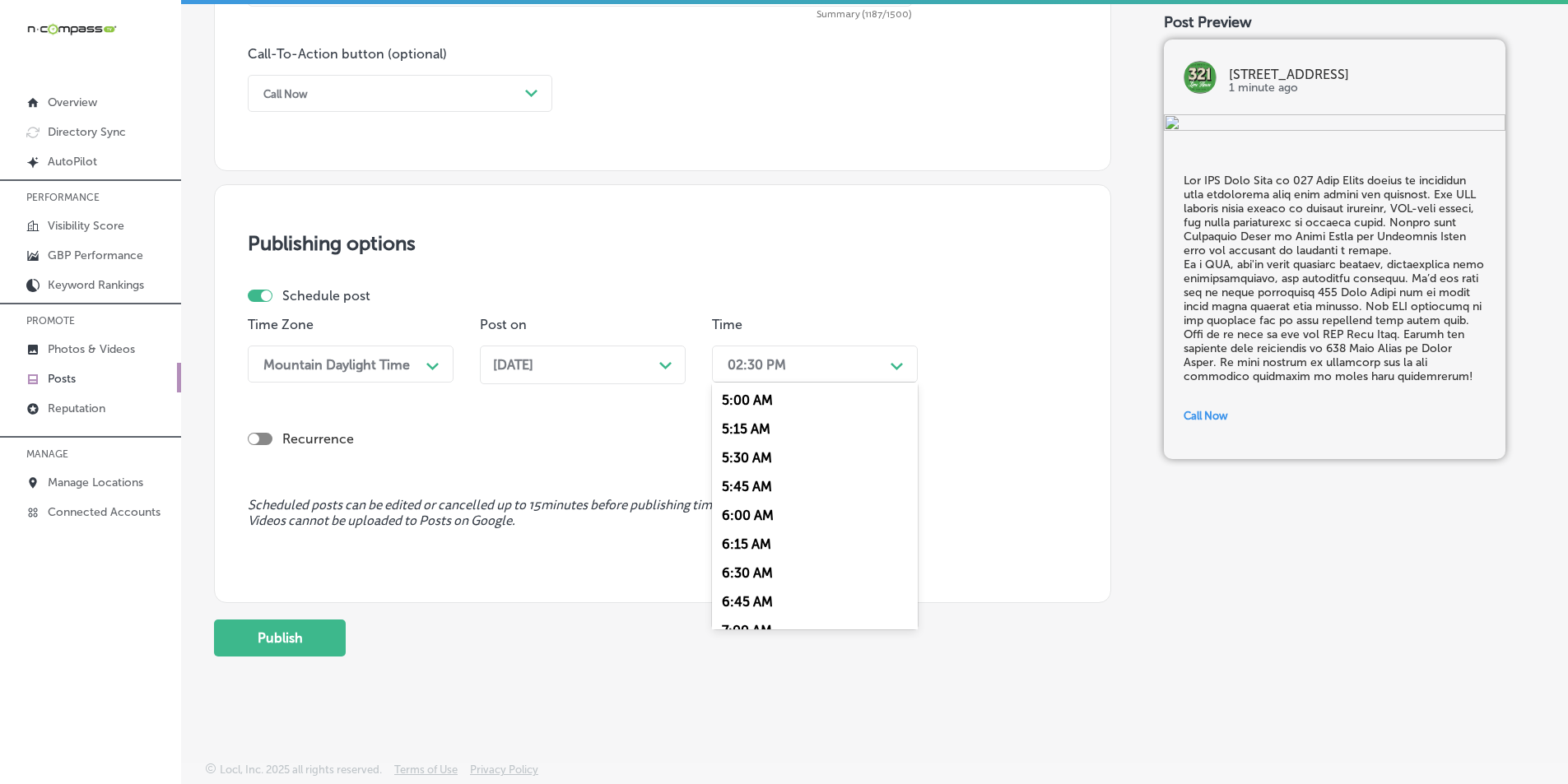
scroll to position [658, 0]
click at [733, 548] on div "7:00 AM" at bounding box center [815, 548] width 206 height 29
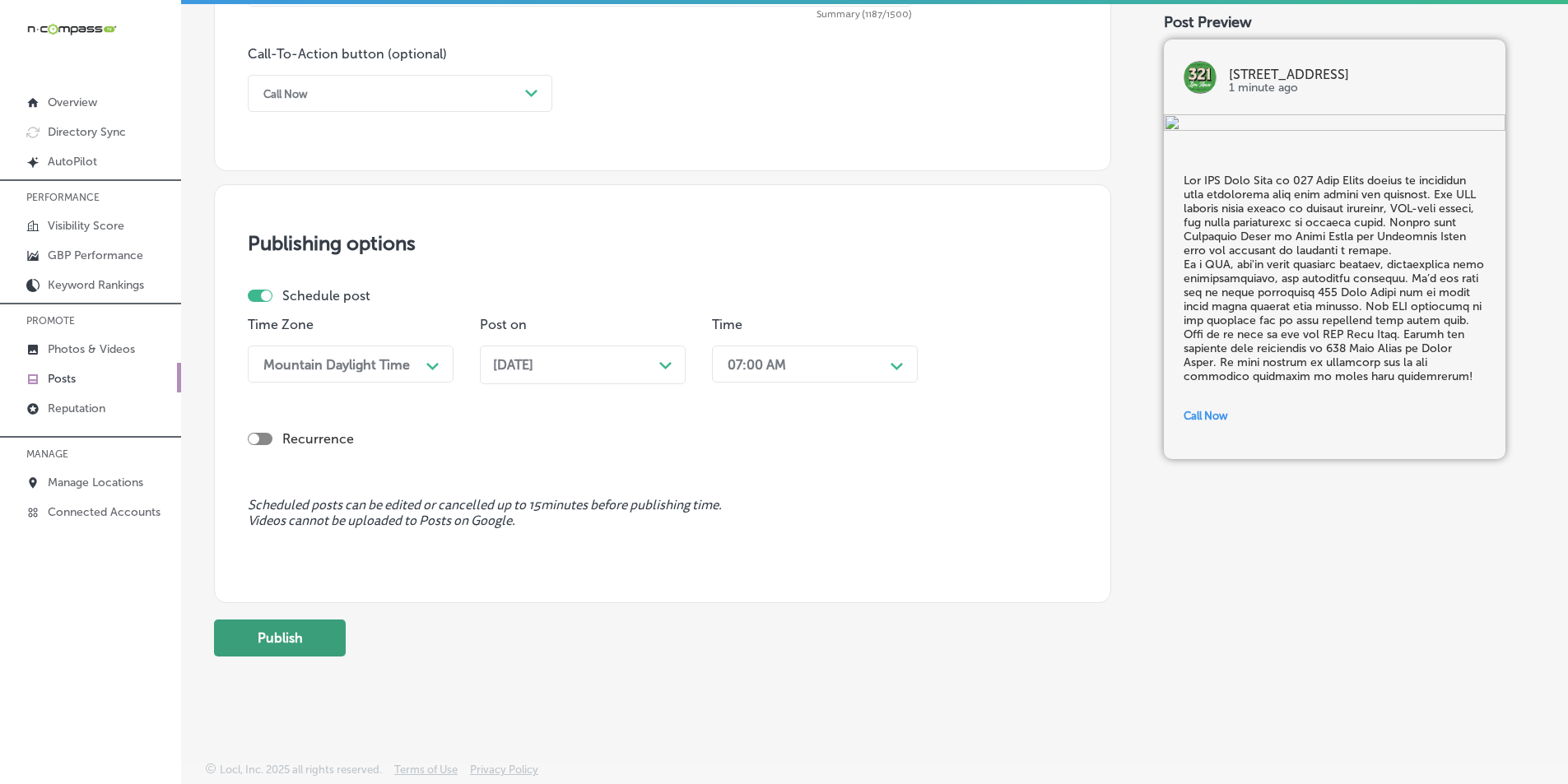
click at [306, 638] on button "Publish" at bounding box center [280, 638] width 132 height 37
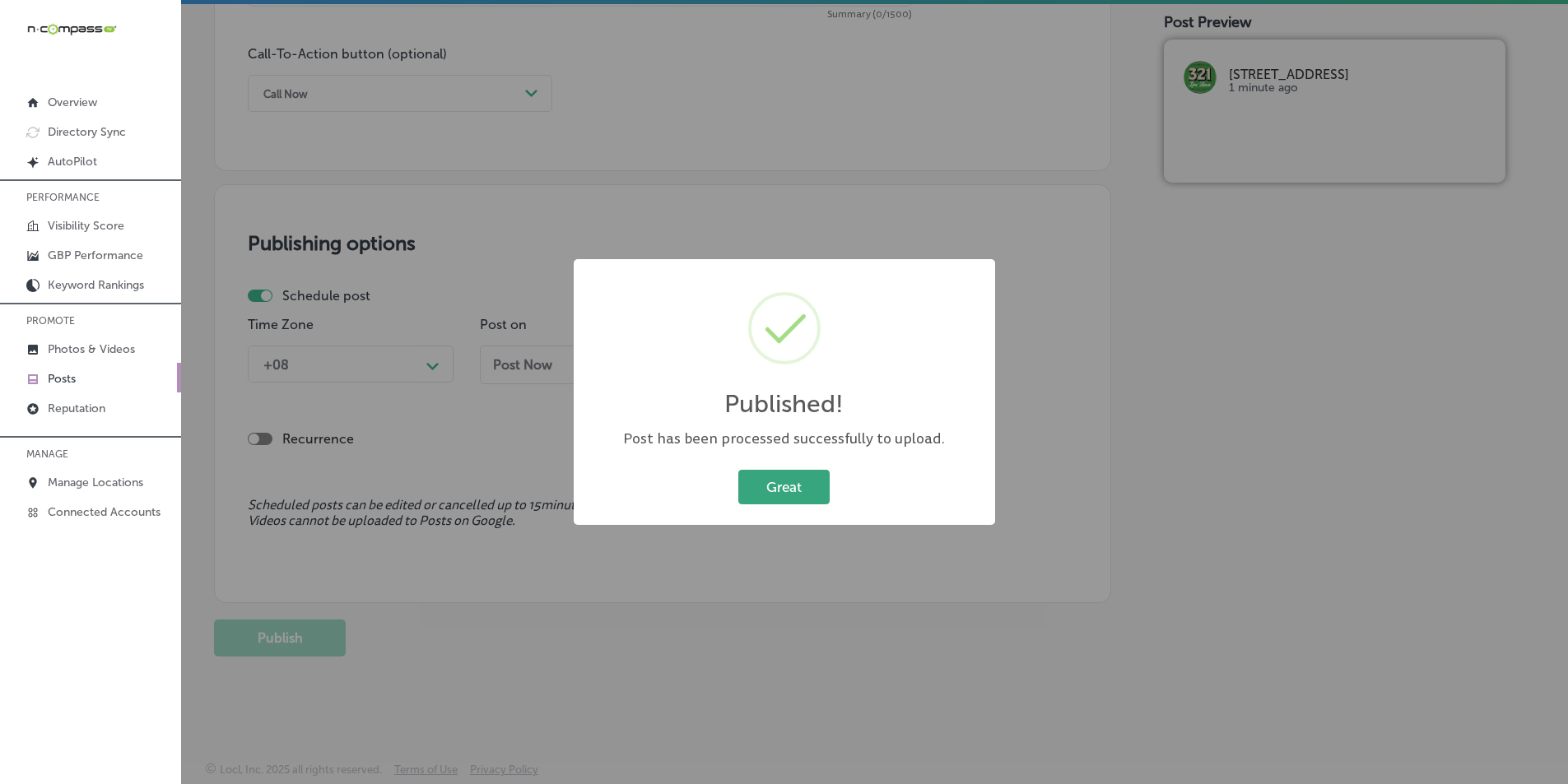
click at [786, 483] on button "Great" at bounding box center [783, 487] width 92 height 33
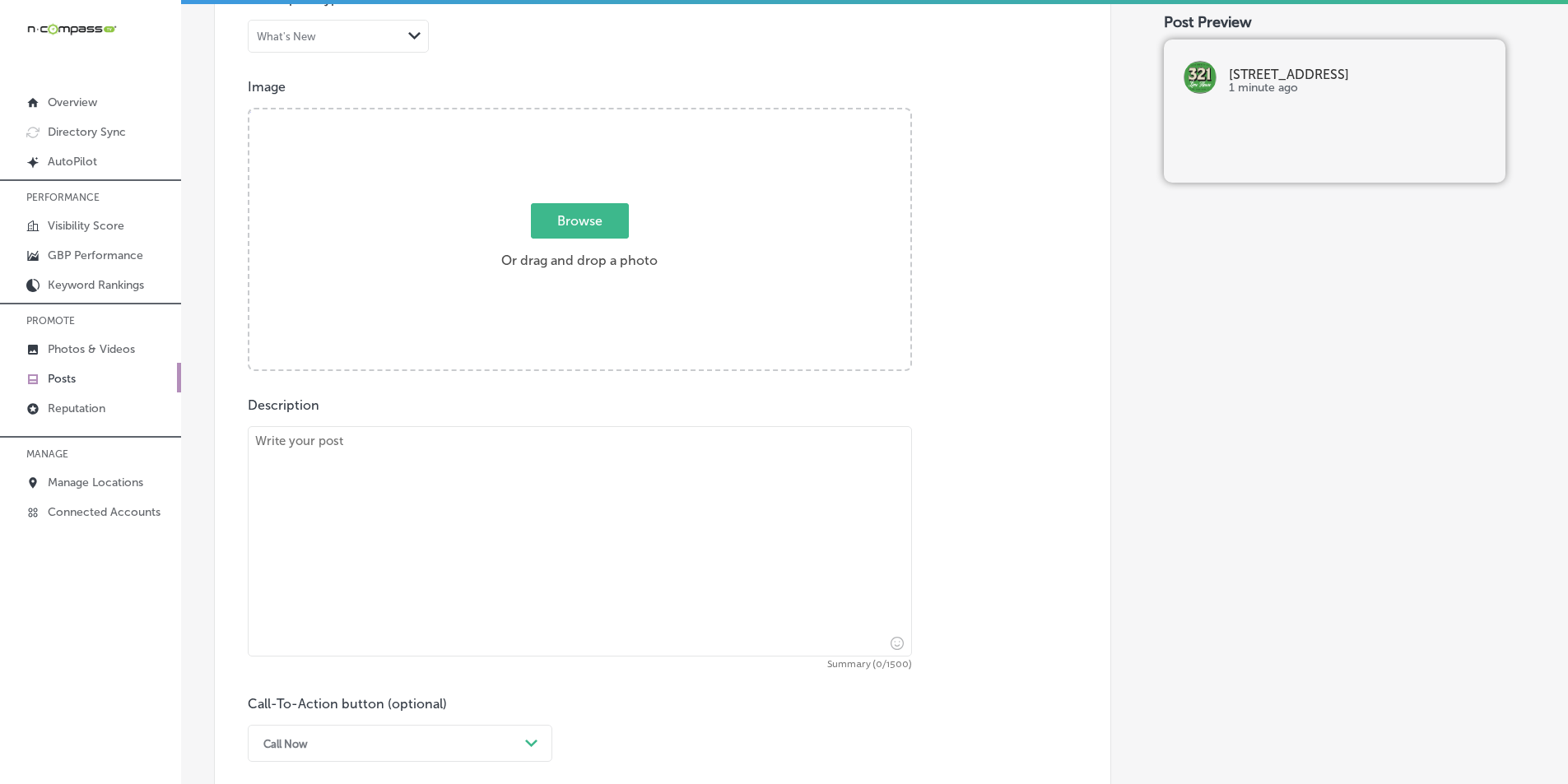
scroll to position [467, 0]
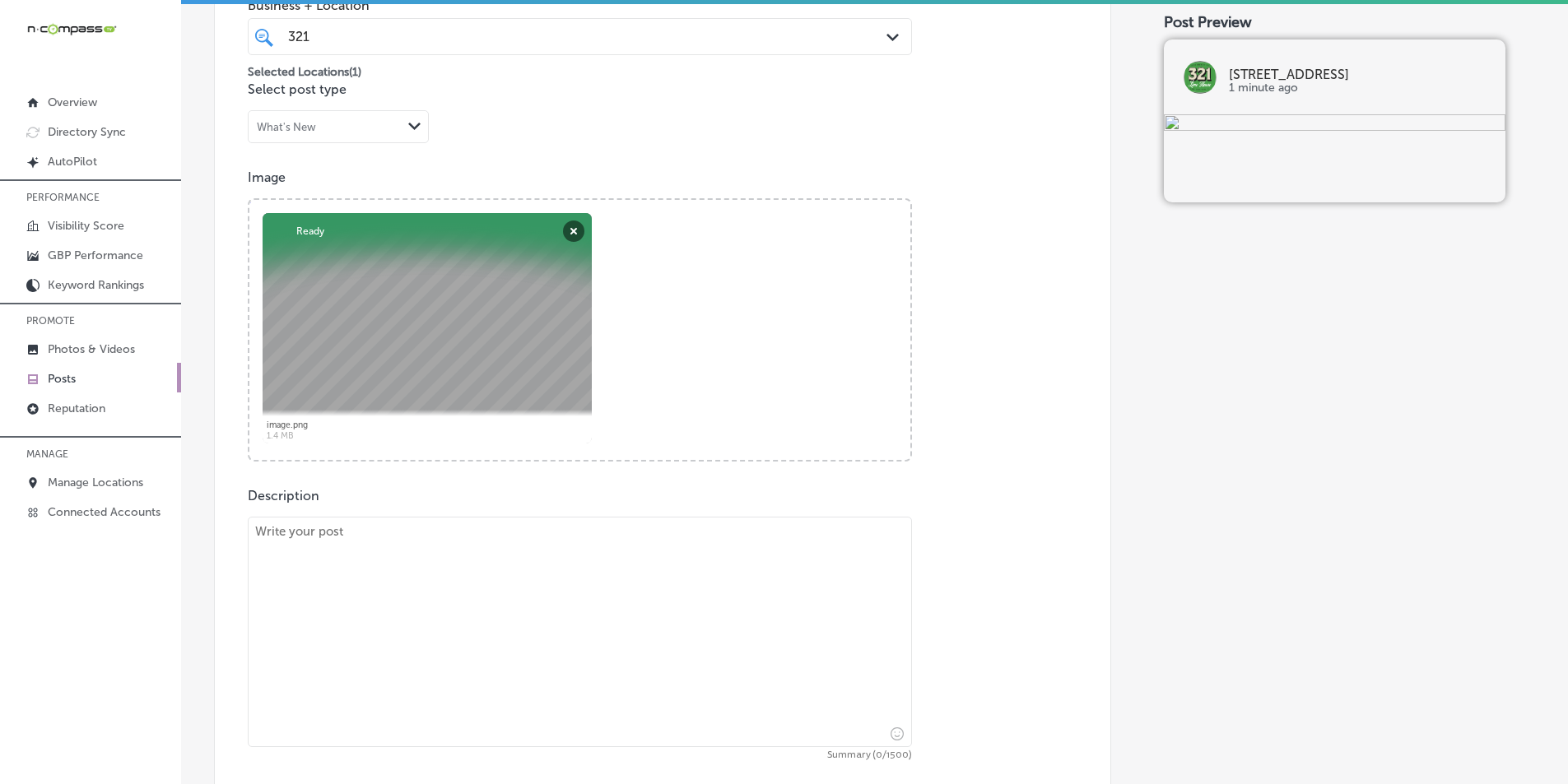
click at [378, 558] on textarea at bounding box center [579, 632] width 664 height 230
paste textarea "321 Lime House hosts Beach Clean Events to help keep our beautiful beaches clea…"
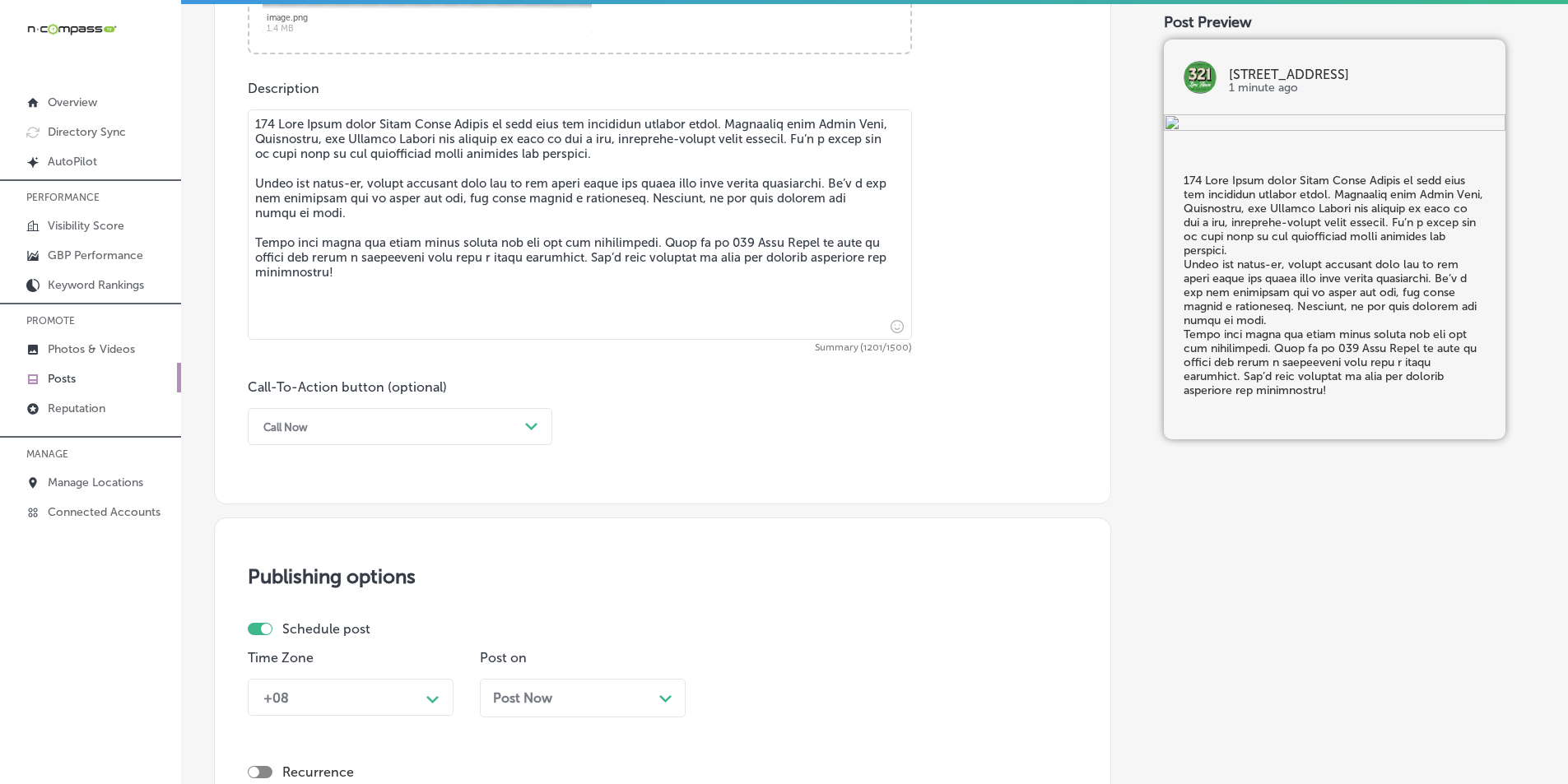
scroll to position [879, 0]
type textarea "321 Lime House hosts Beach Clean Events to help keep our beautiful beaches clea…"
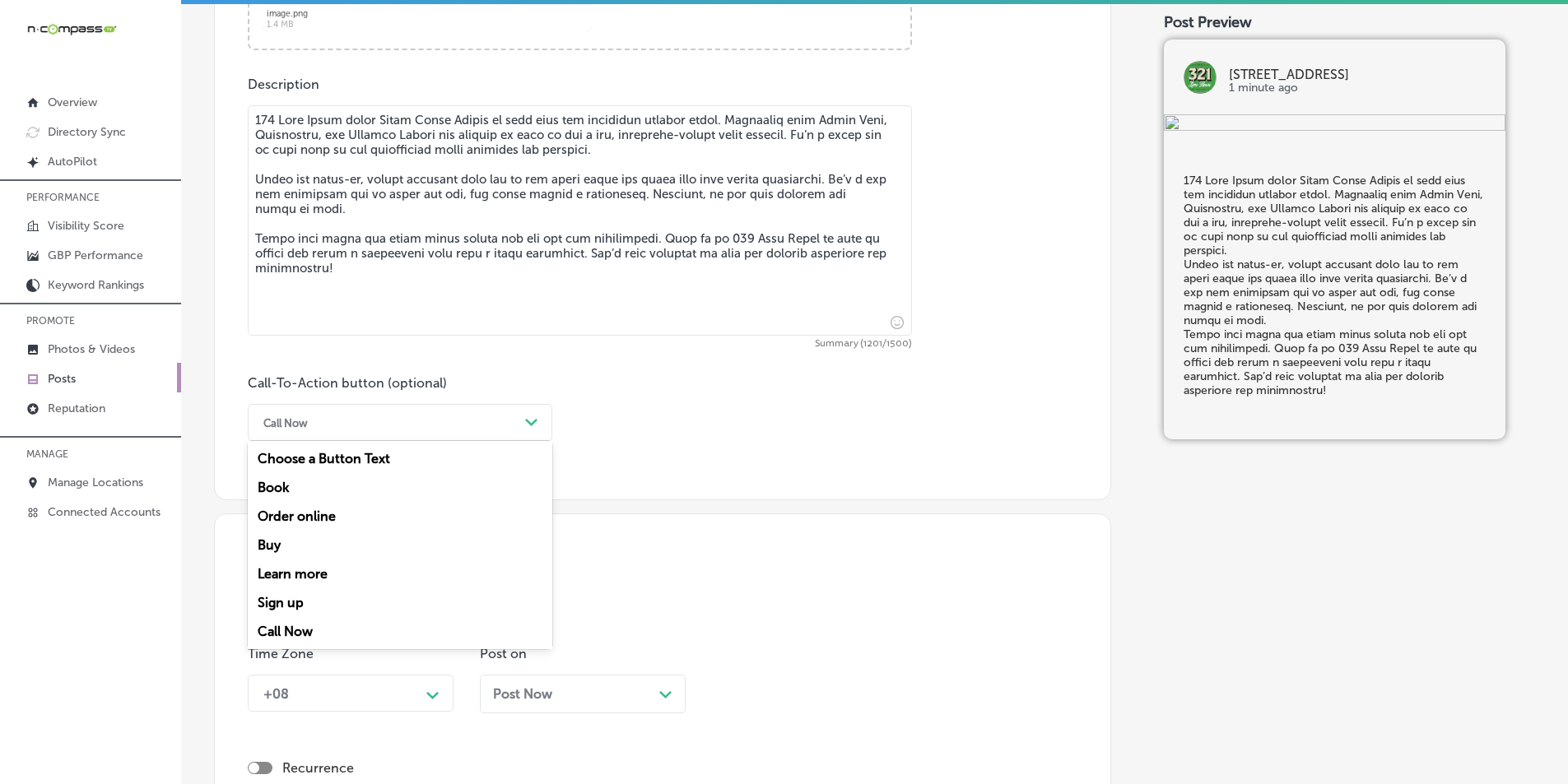
click at [504, 423] on div "Call Now" at bounding box center [386, 423] width 263 height 26
click at [301, 572] on div "Learn more" at bounding box center [399, 573] width 304 height 29
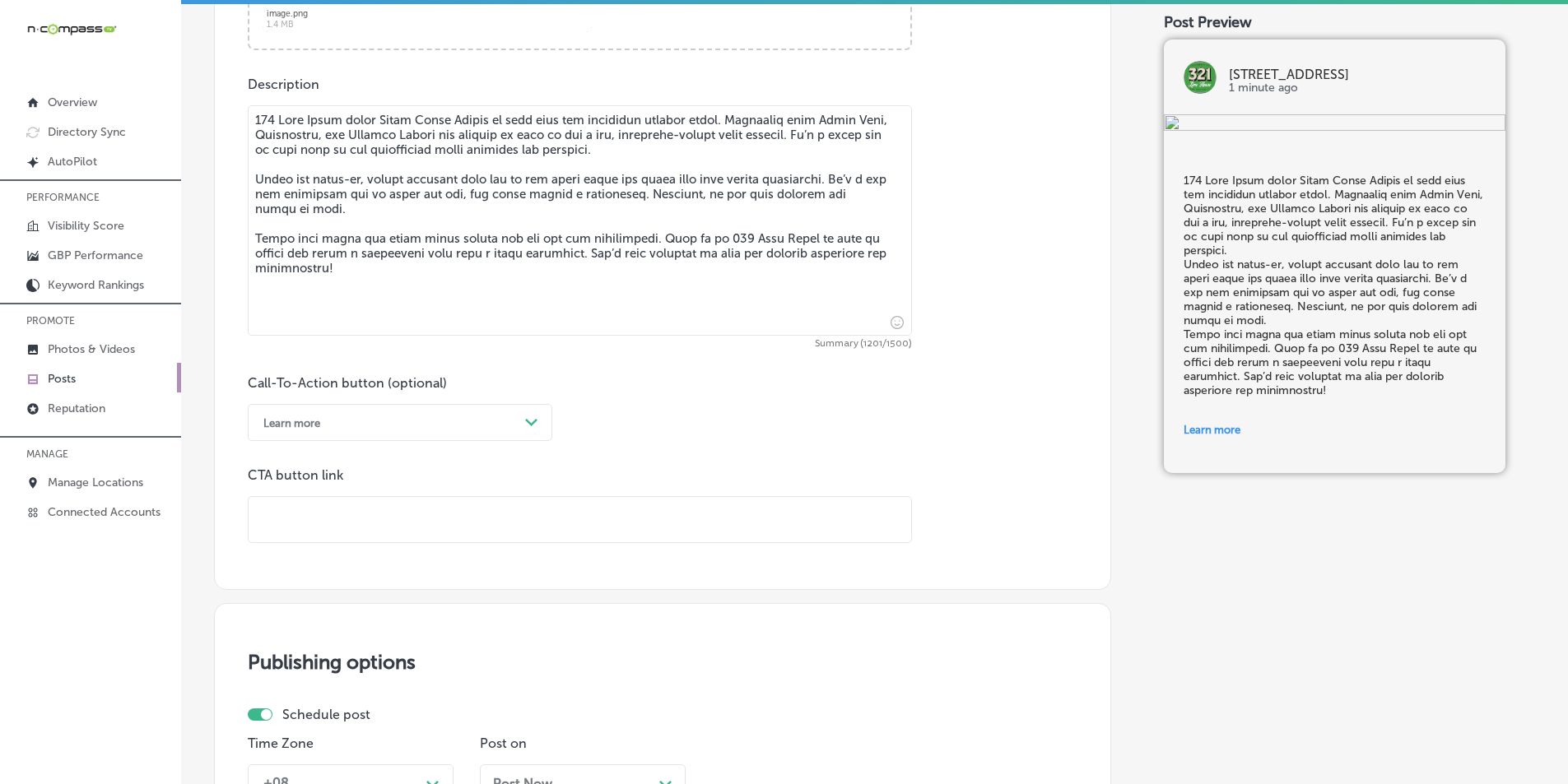
click at [320, 514] on input "text" at bounding box center [579, 520] width 663 height 45
paste input "https://caribbreweryusa.com/"
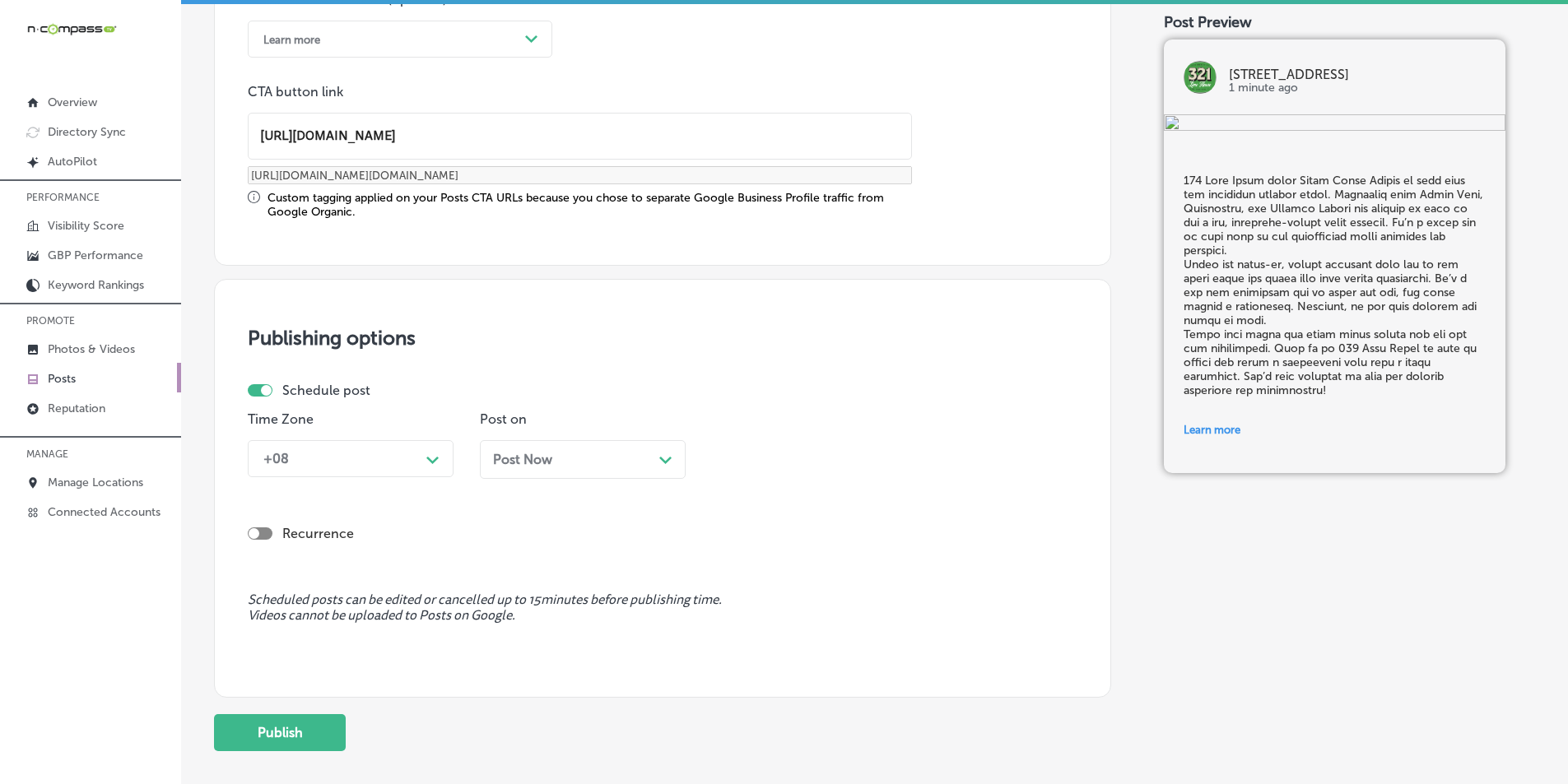
scroll to position [1289, 0]
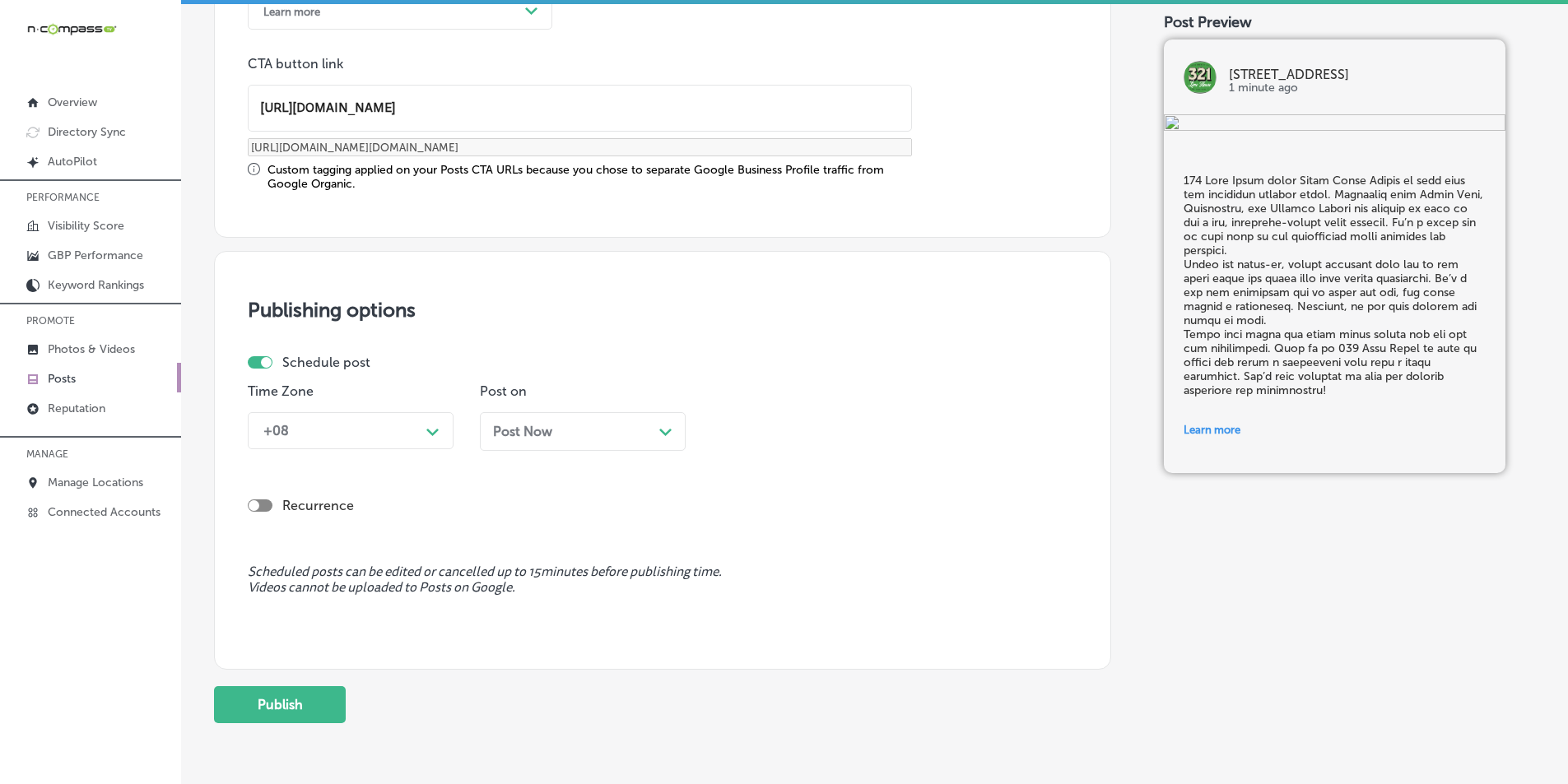
type input "https://caribbreweryusa.com/"
click at [431, 424] on div "Path Created with Sketch." at bounding box center [432, 429] width 13 height 13
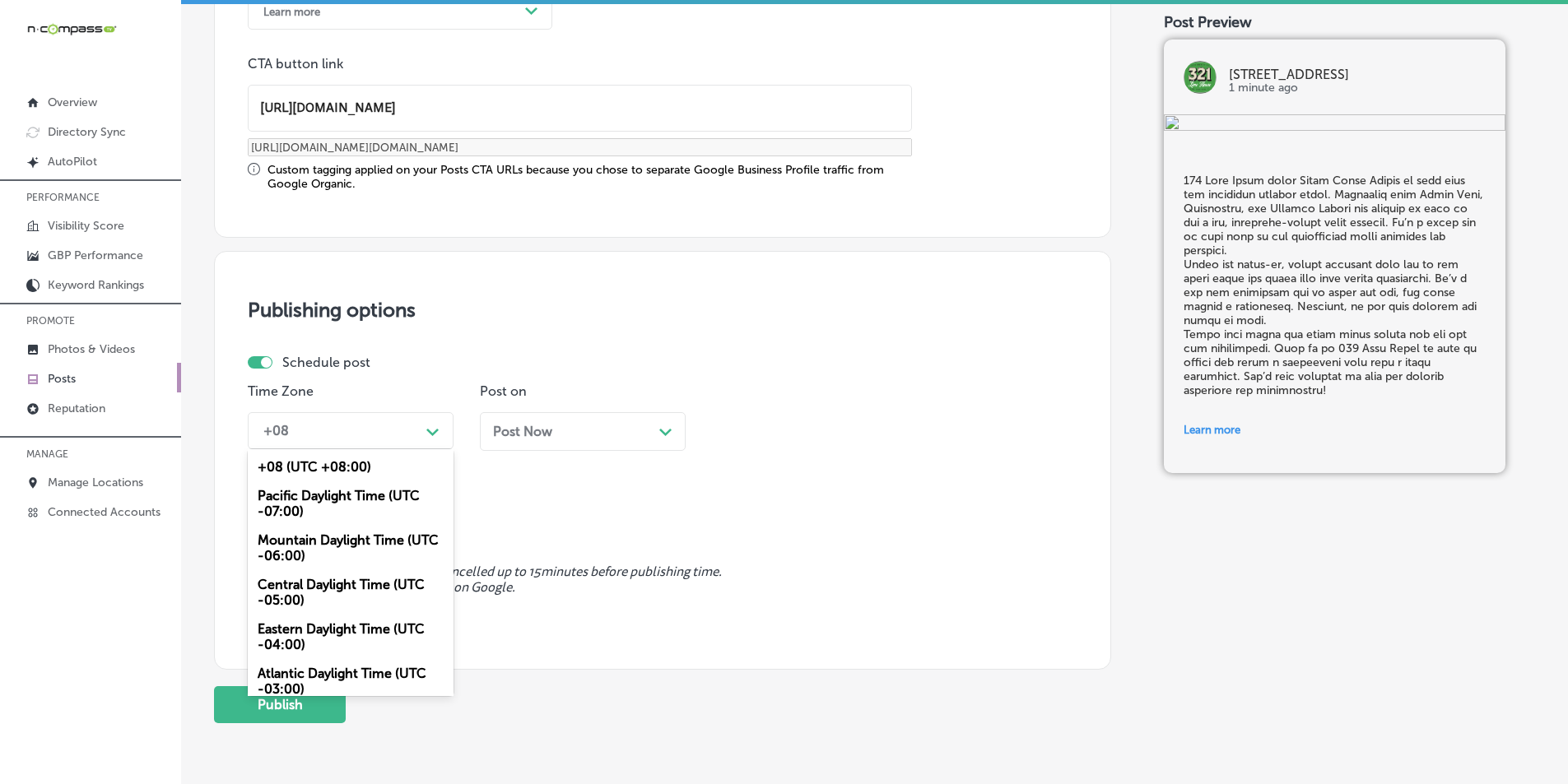
click at [354, 539] on div "Mountain Daylight Time (UTC -06:00)" at bounding box center [350, 548] width 206 height 44
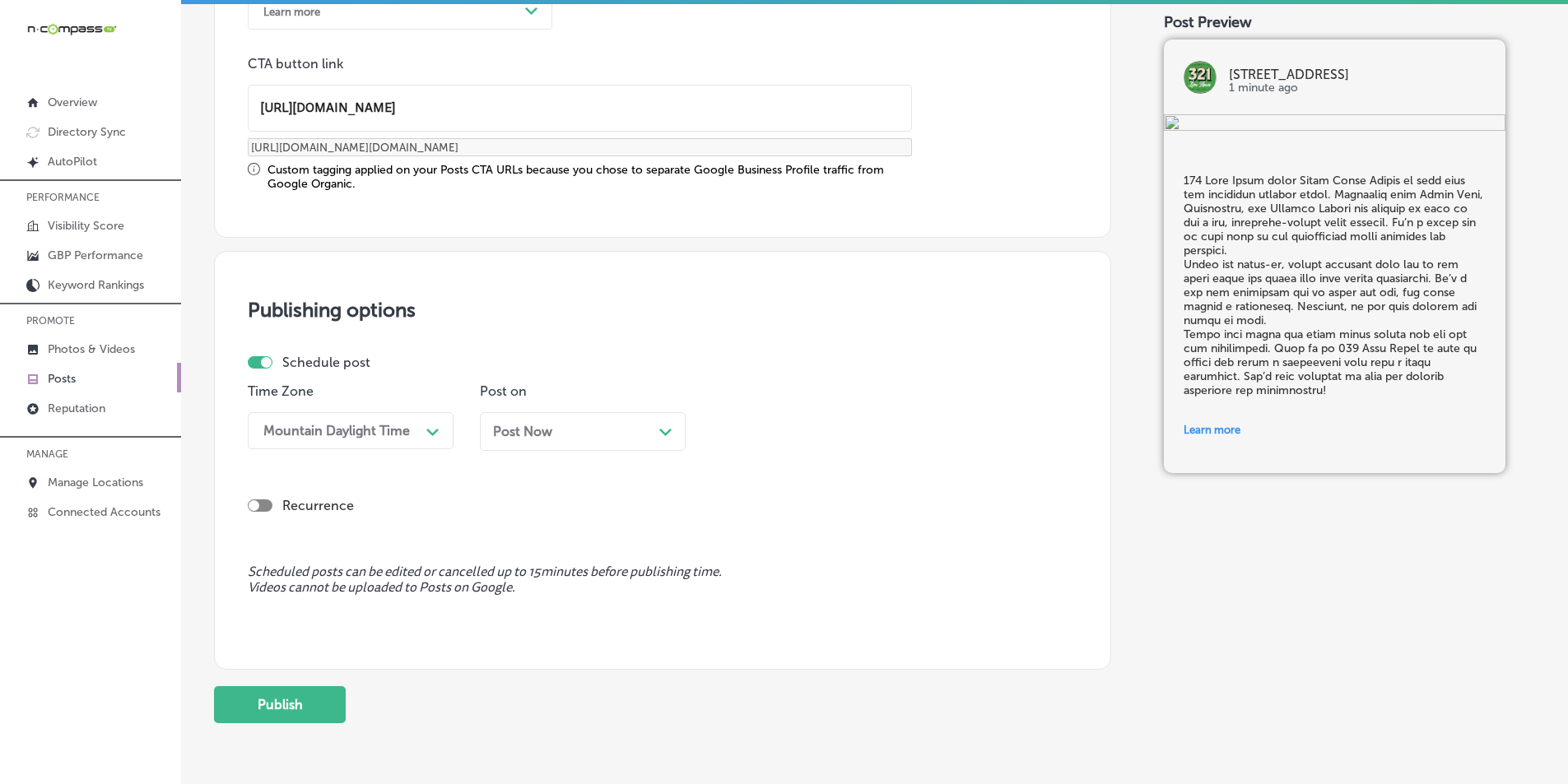
click at [648, 431] on div "Post Now Path Created with Sketch." at bounding box center [582, 431] width 179 height 16
click at [886, 430] on div "Path Created with Sketch." at bounding box center [896, 430] width 27 height 27
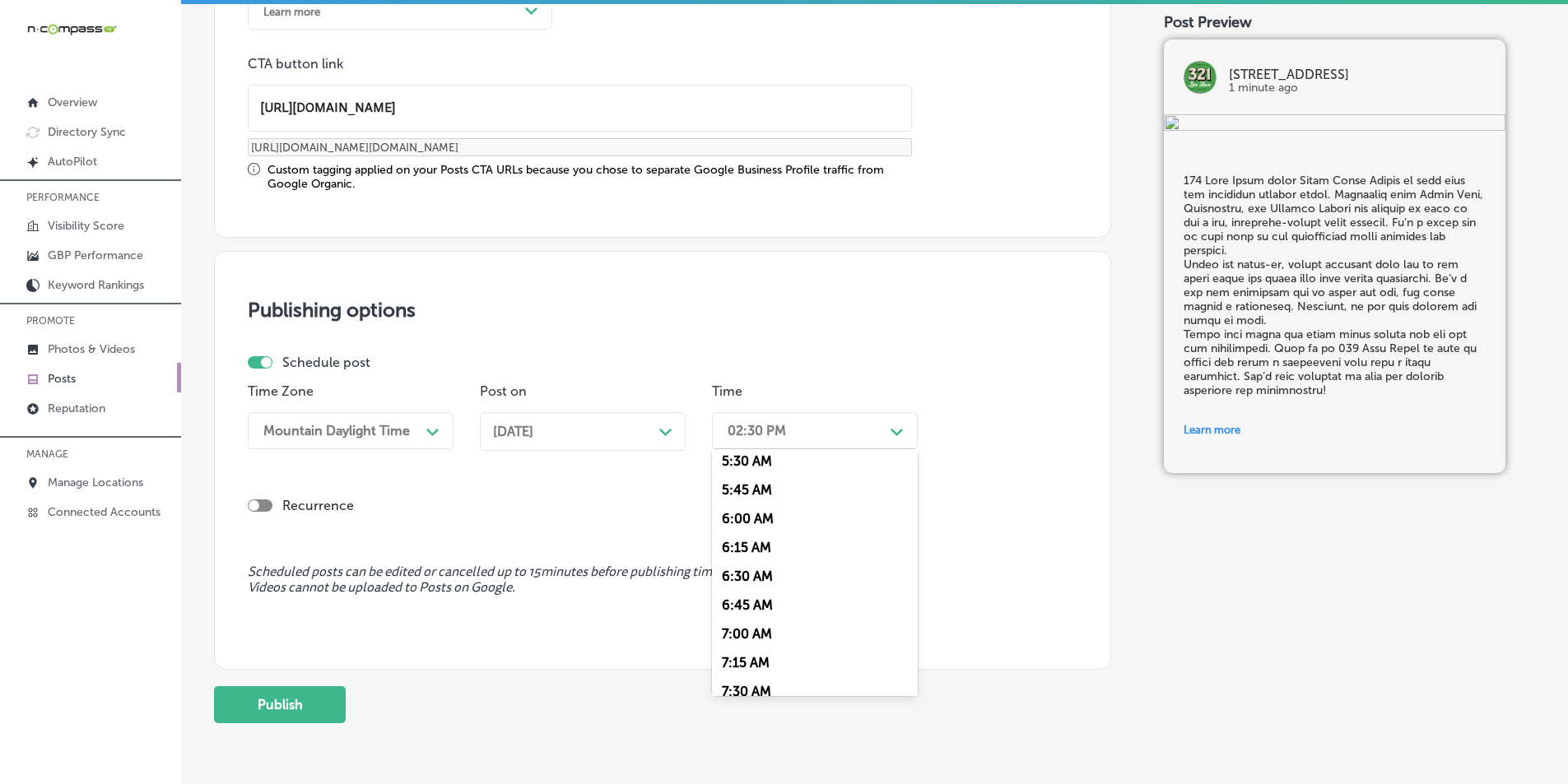
scroll to position [658, 0]
click at [749, 613] on div "7:00 AM" at bounding box center [815, 615] width 206 height 29
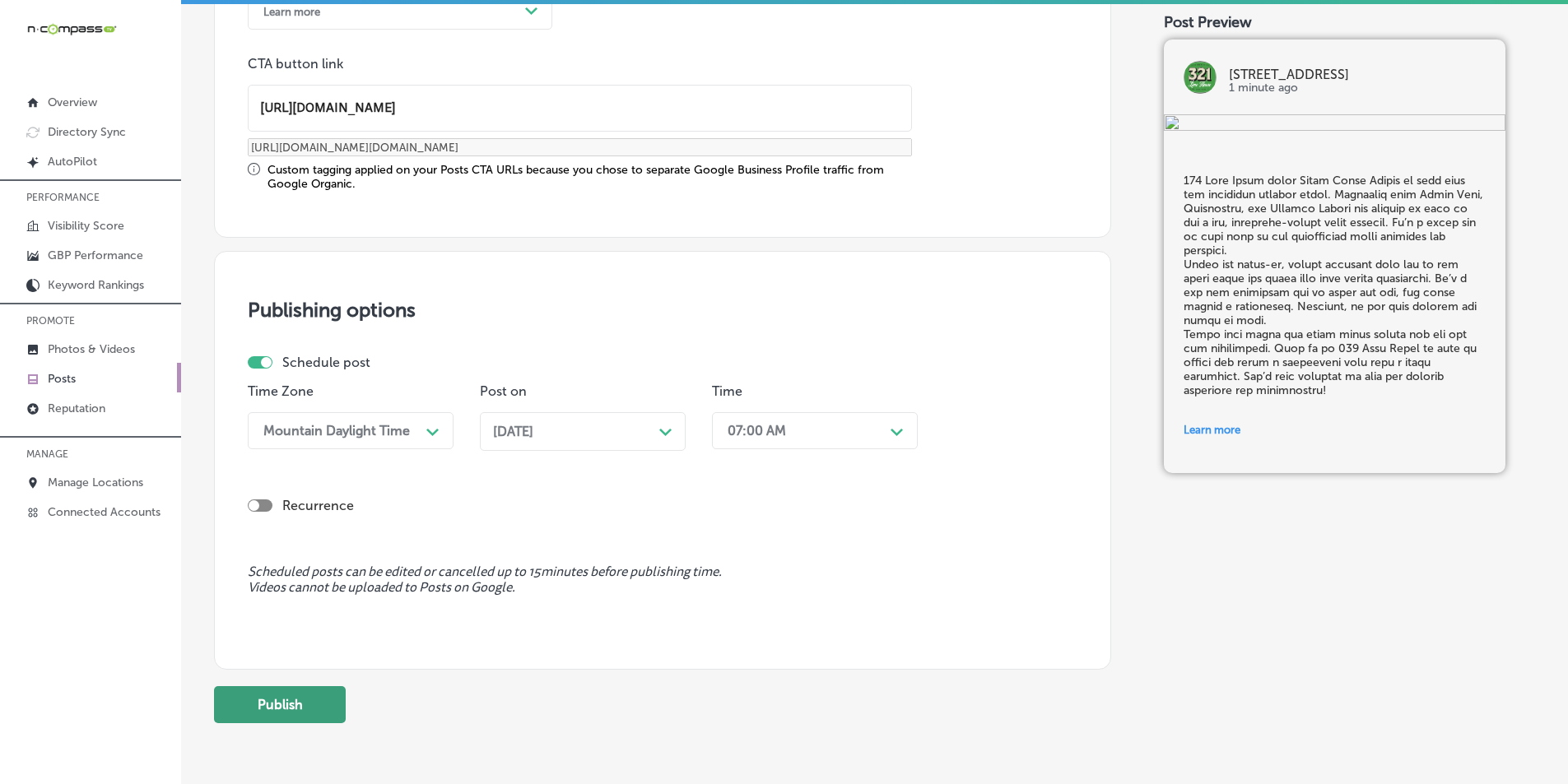
click at [289, 706] on button "Publish" at bounding box center [280, 705] width 132 height 37
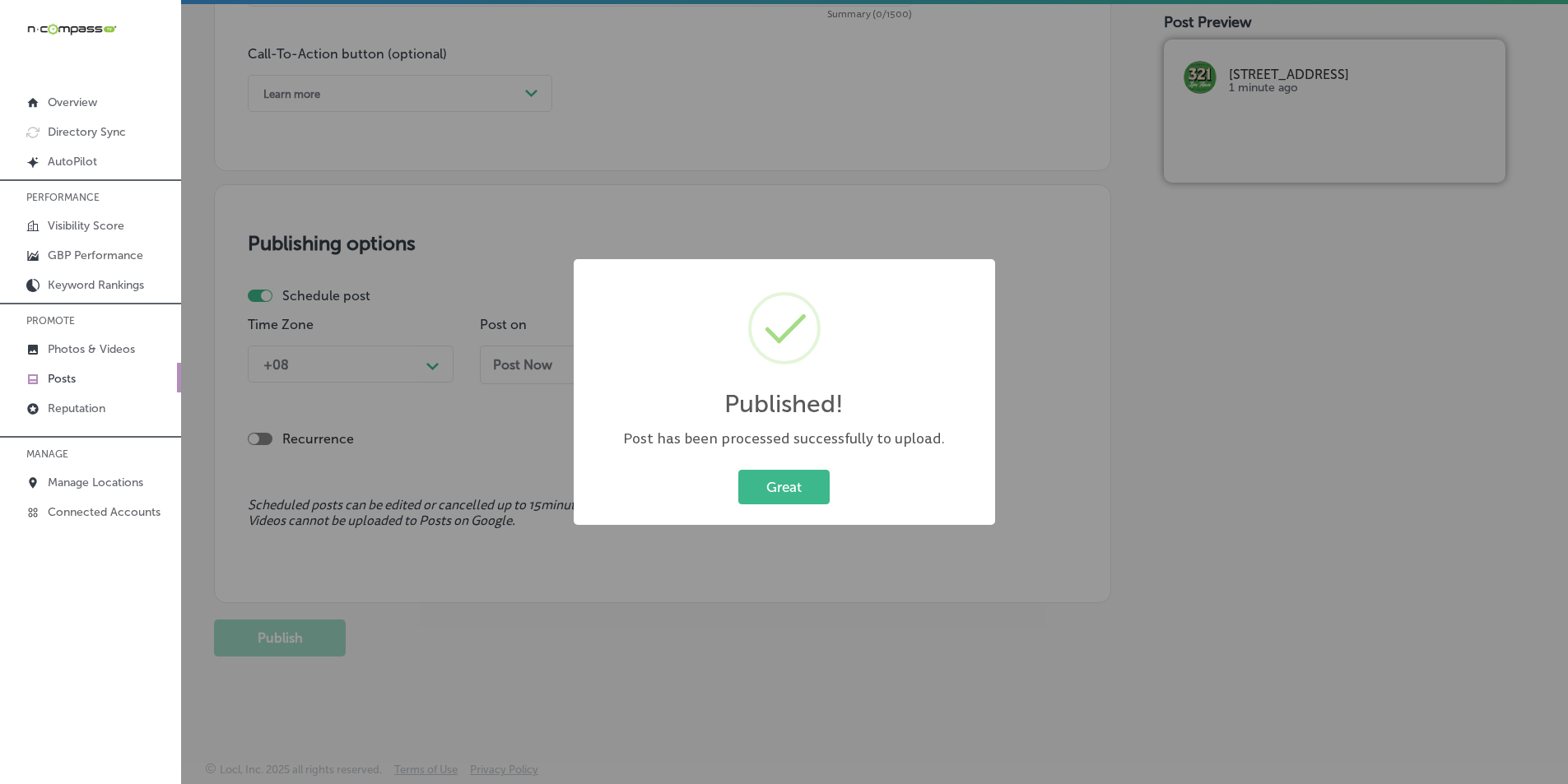
scroll to position [1208, 0]
click at [785, 486] on button "Great" at bounding box center [783, 487] width 92 height 33
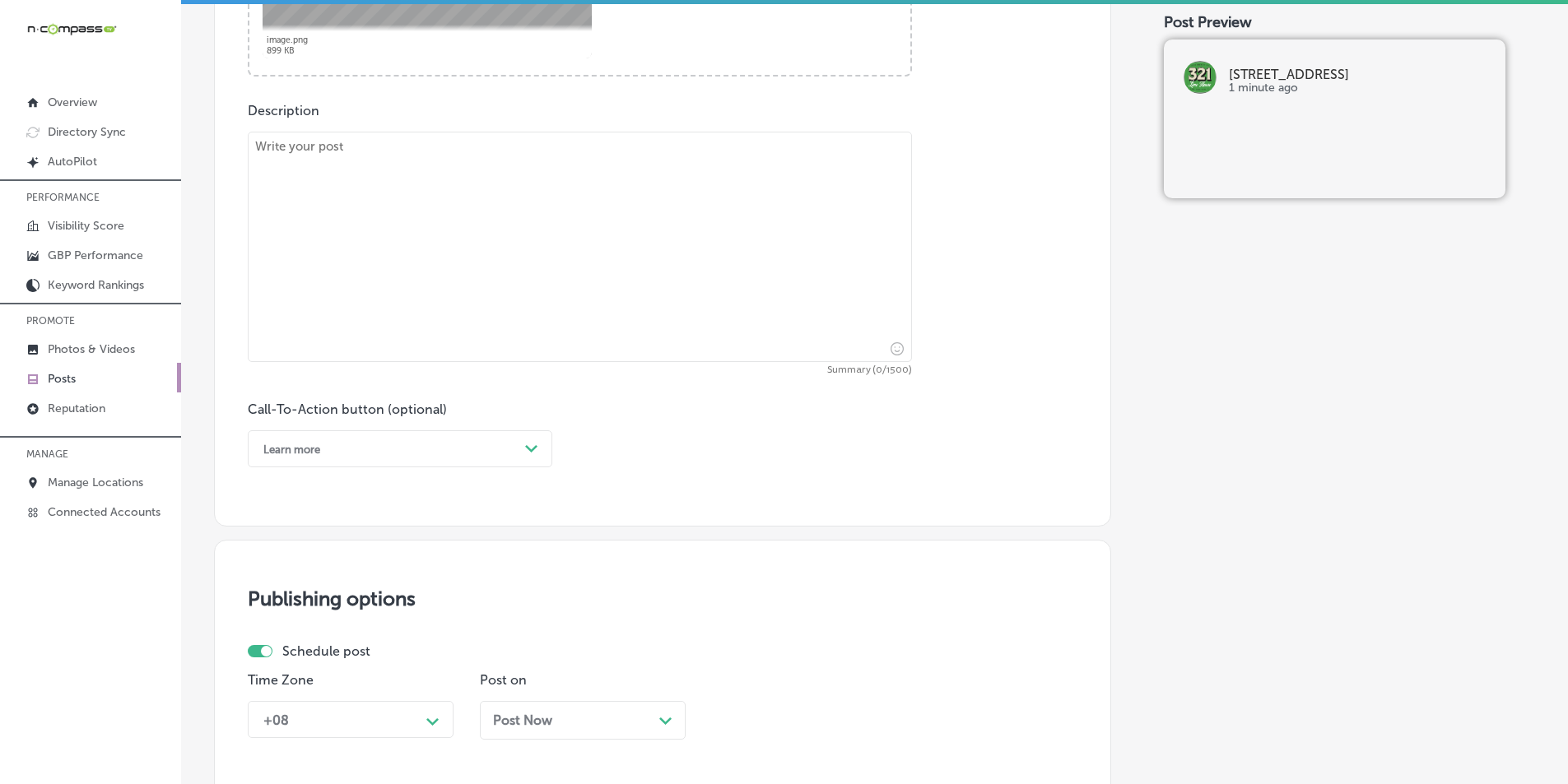
scroll to position [879, 0]
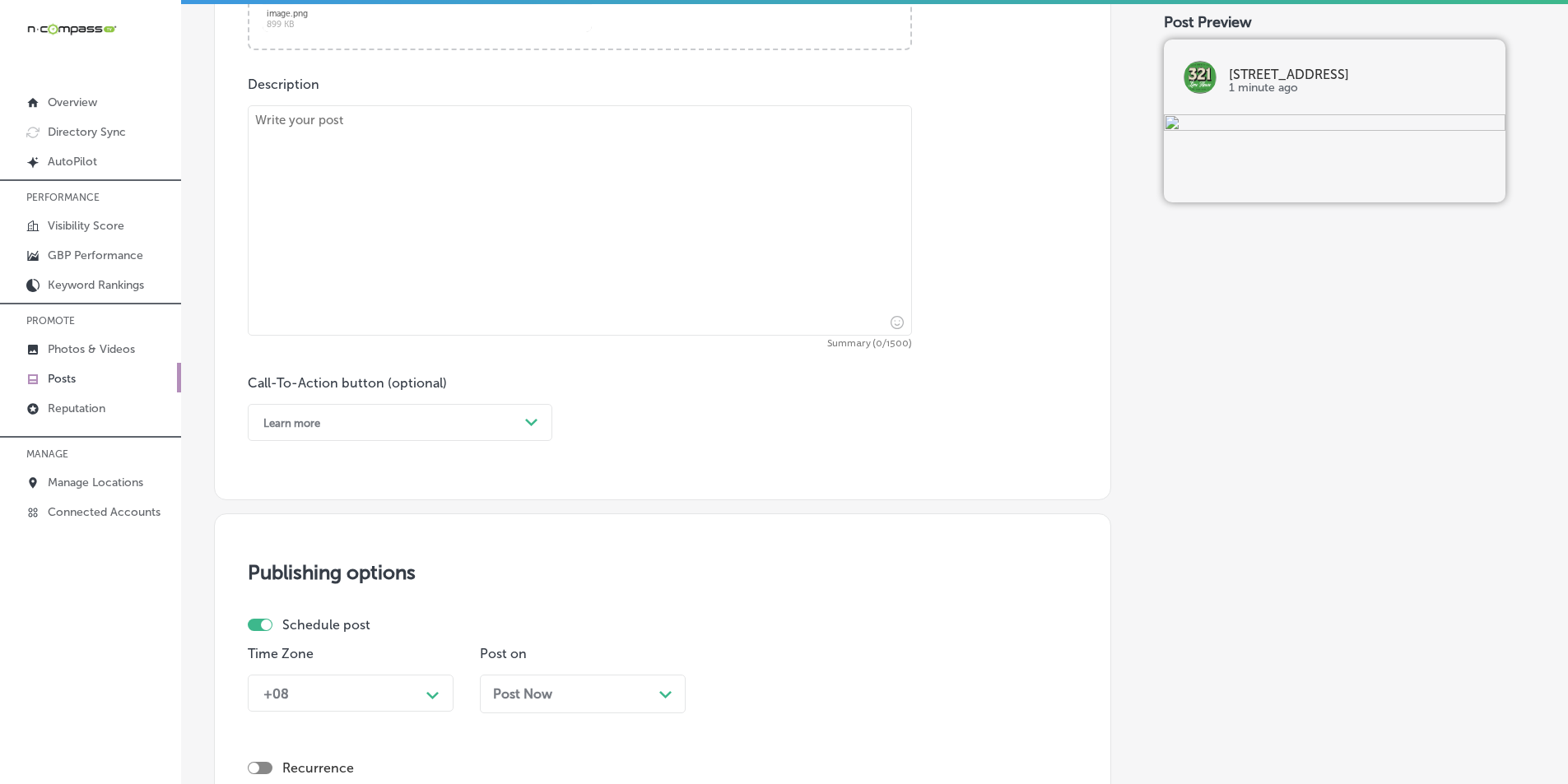
click at [428, 213] on textarea at bounding box center [579, 221] width 664 height 230
paste textarea "Experience live entertainment every Friday at 321 Lime House with our Open Mic …"
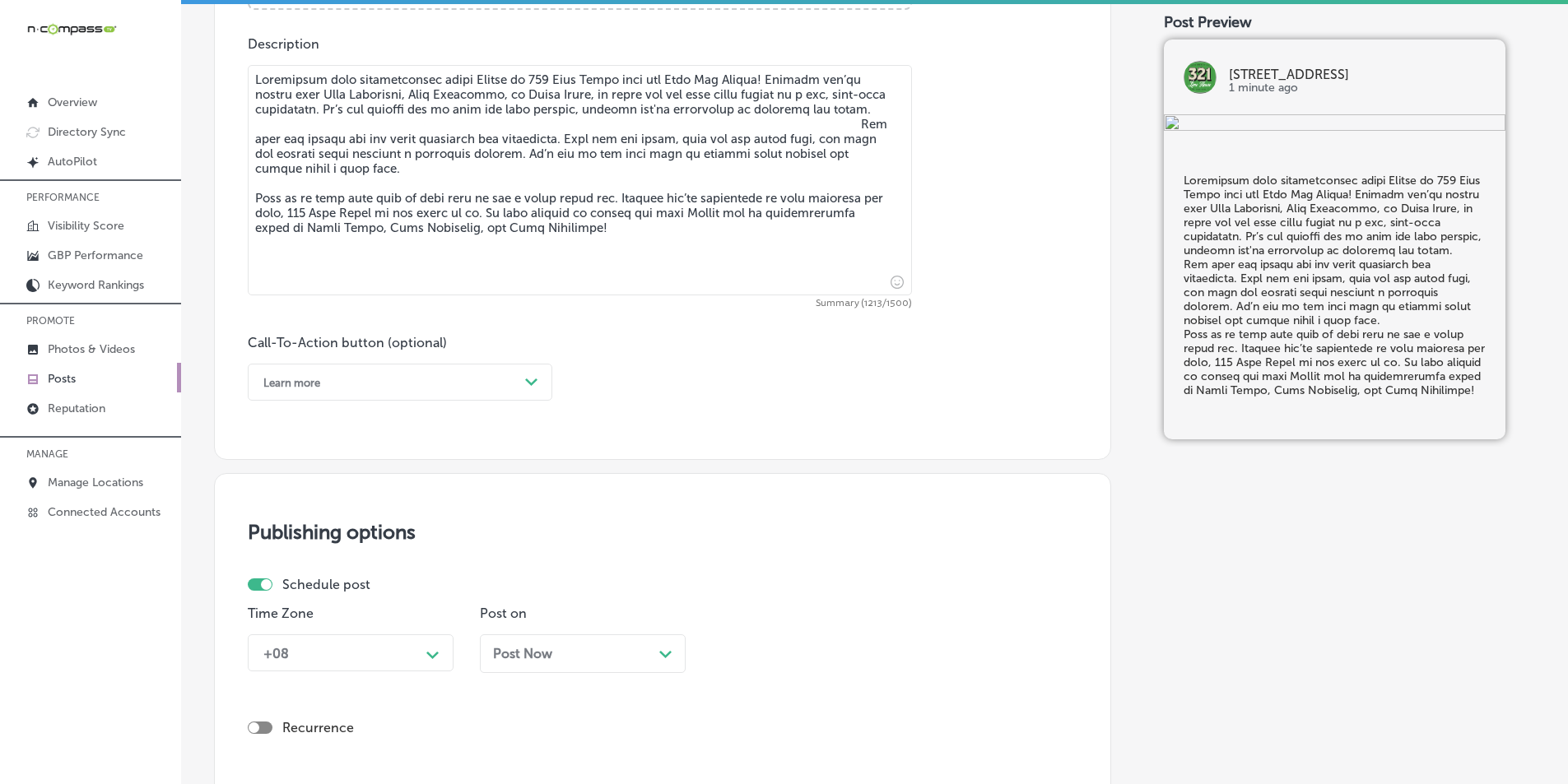
scroll to position [960, 0]
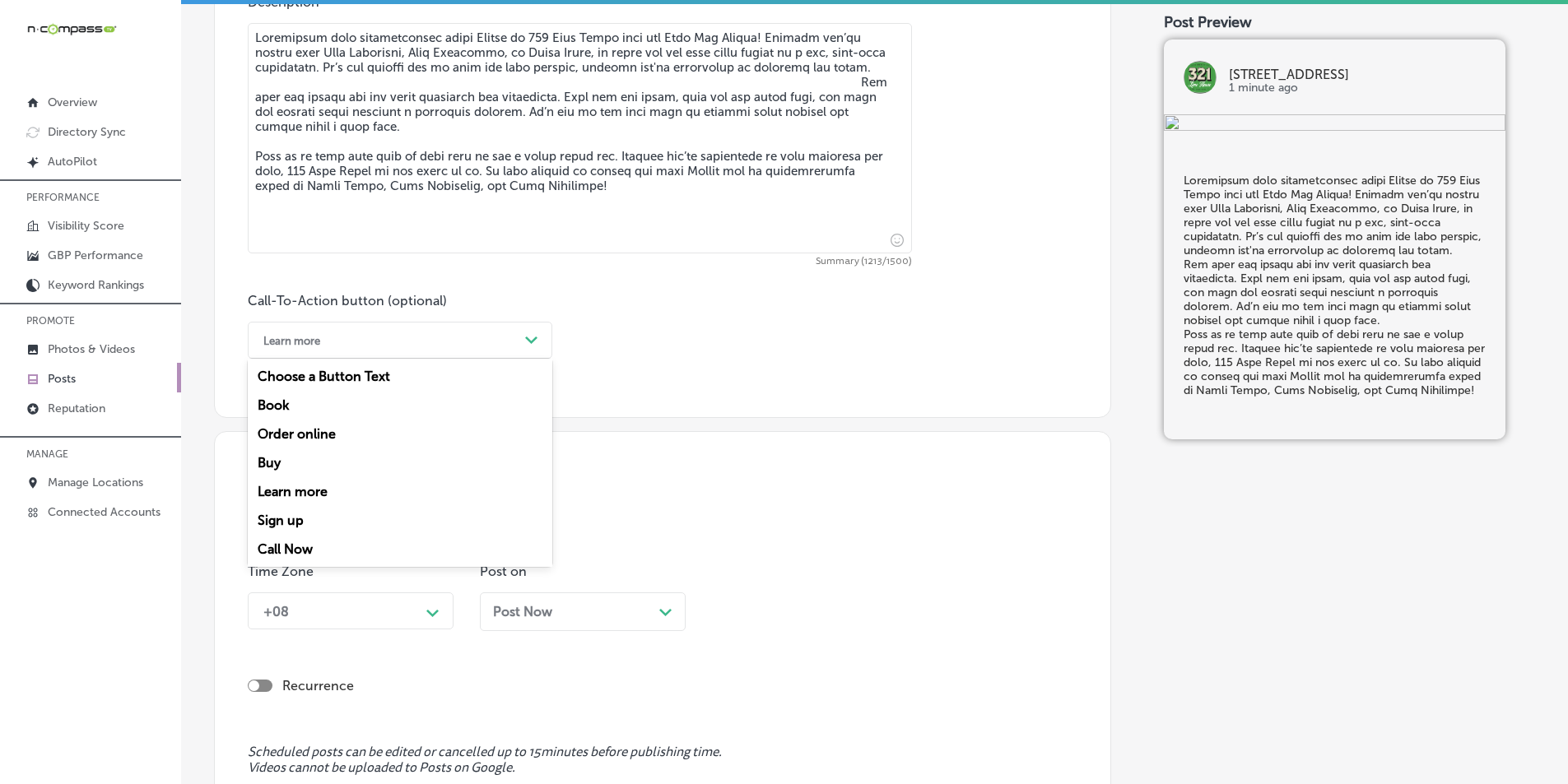
click at [506, 333] on div "Learn more" at bounding box center [386, 341] width 263 height 26
click at [834, 97] on textarea at bounding box center [579, 138] width 664 height 230
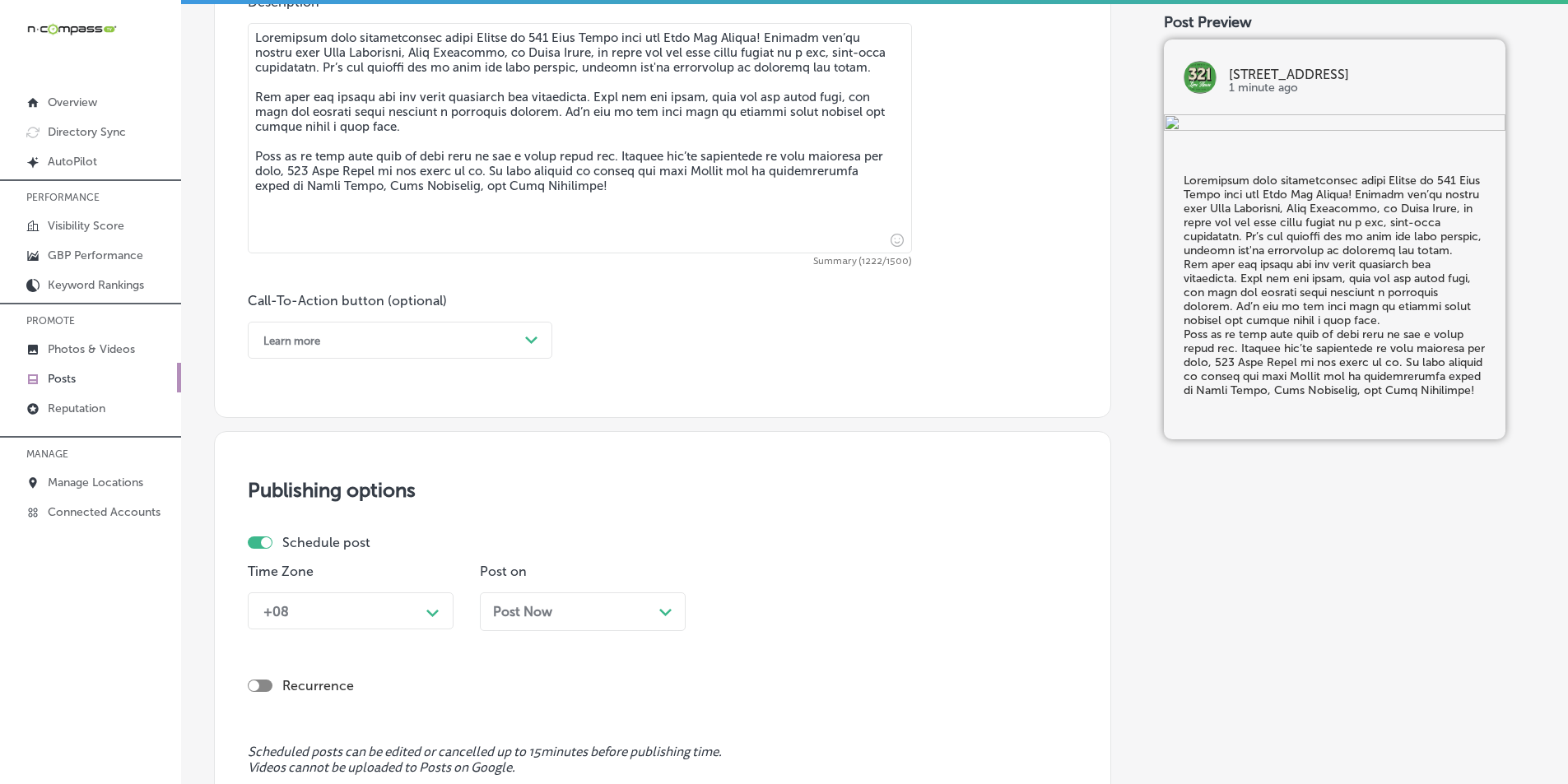
click at [843, 151] on textarea at bounding box center [579, 138] width 664 height 230
click at [256, 168] on textarea at bounding box center [579, 138] width 664 height 230
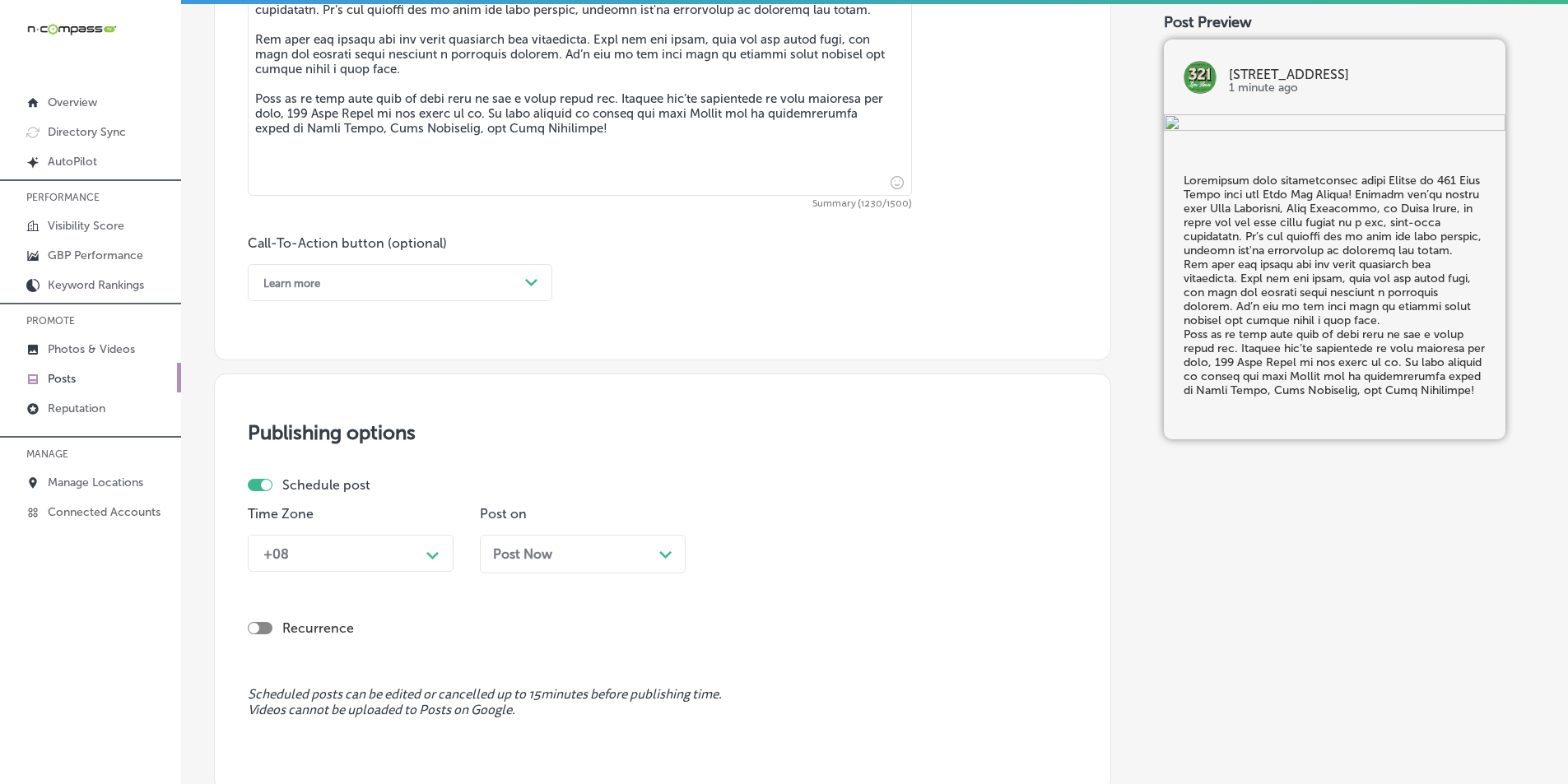
scroll to position [1043, 0]
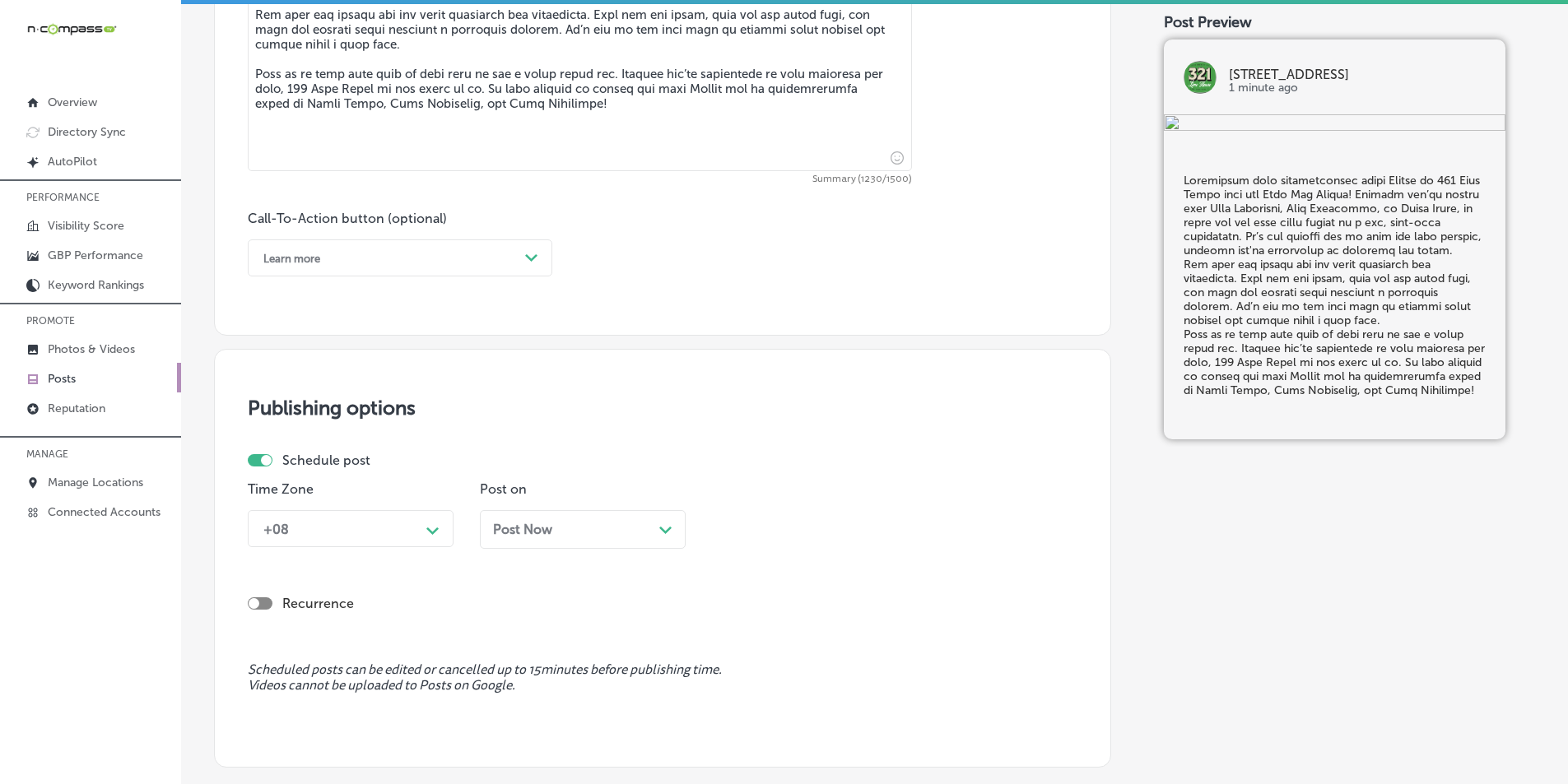
type textarea "Experience live entertainment every Friday at 321 Lime House with our Open Mic …"
click at [534, 256] on polygon at bounding box center [531, 258] width 13 height 8
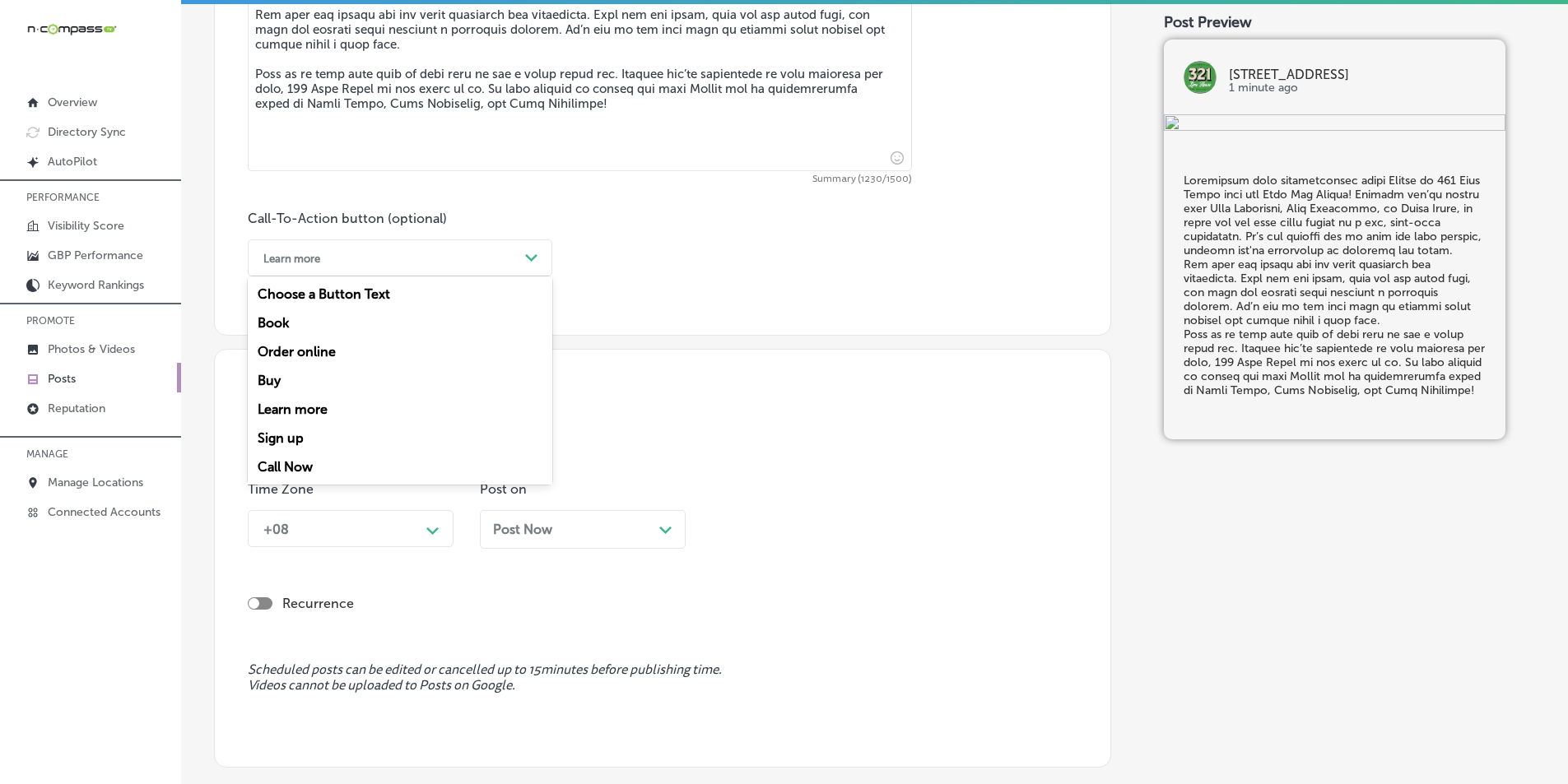
click at [287, 464] on div "Call Now" at bounding box center [399, 467] width 304 height 29
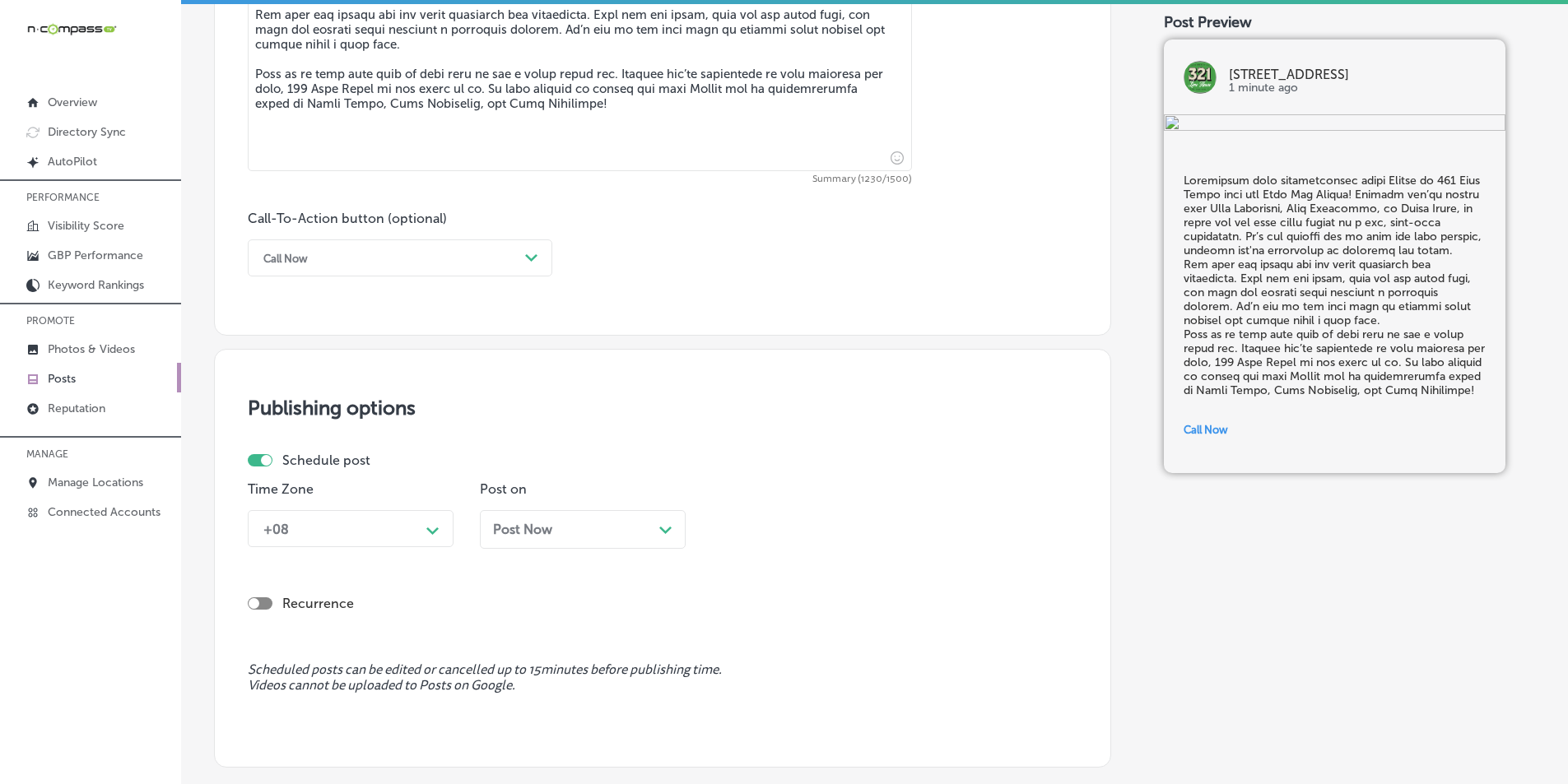
scroll to position [1059, 0]
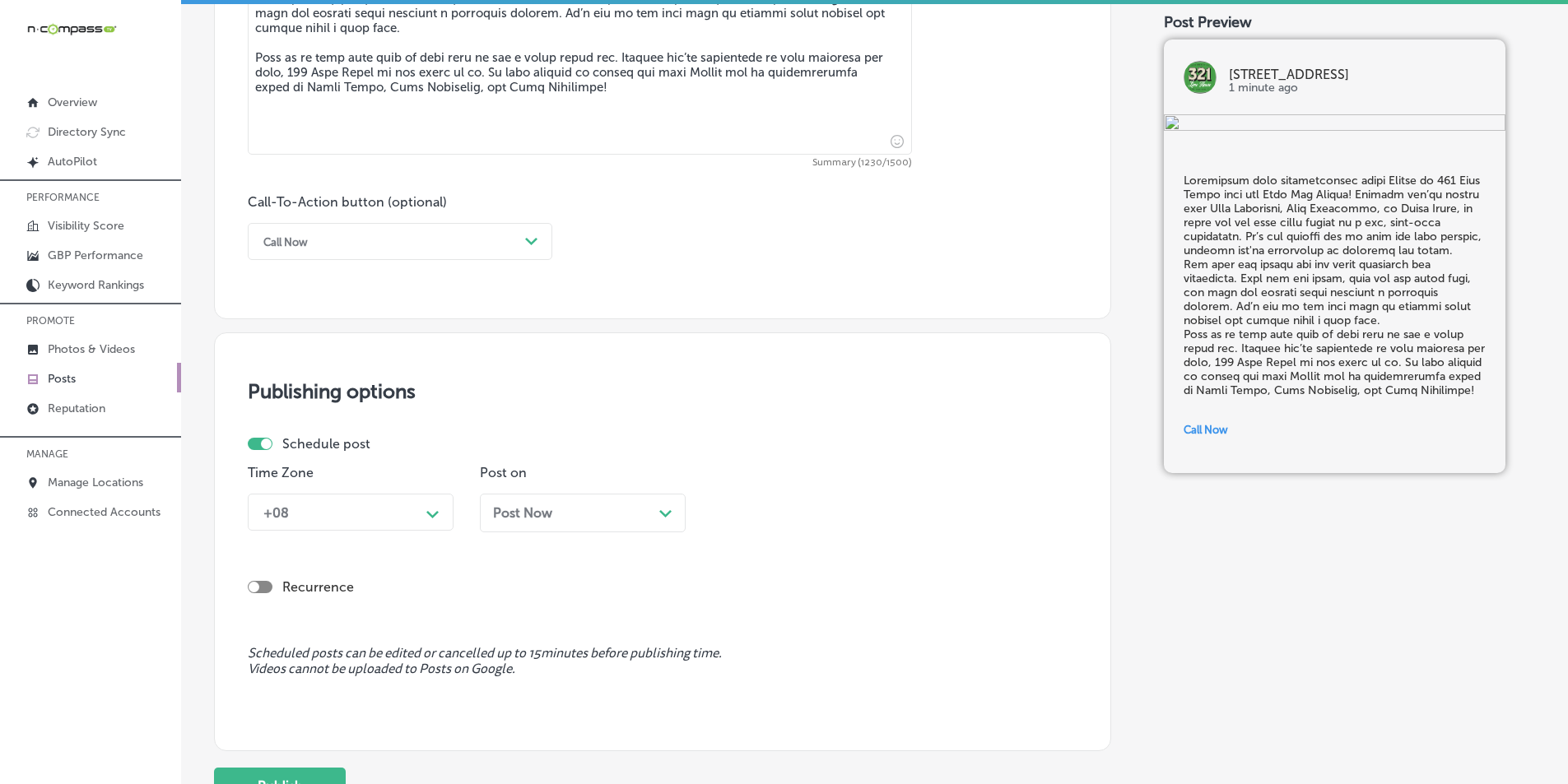
click at [430, 526] on div "Path Created with Sketch." at bounding box center [432, 512] width 27 height 29
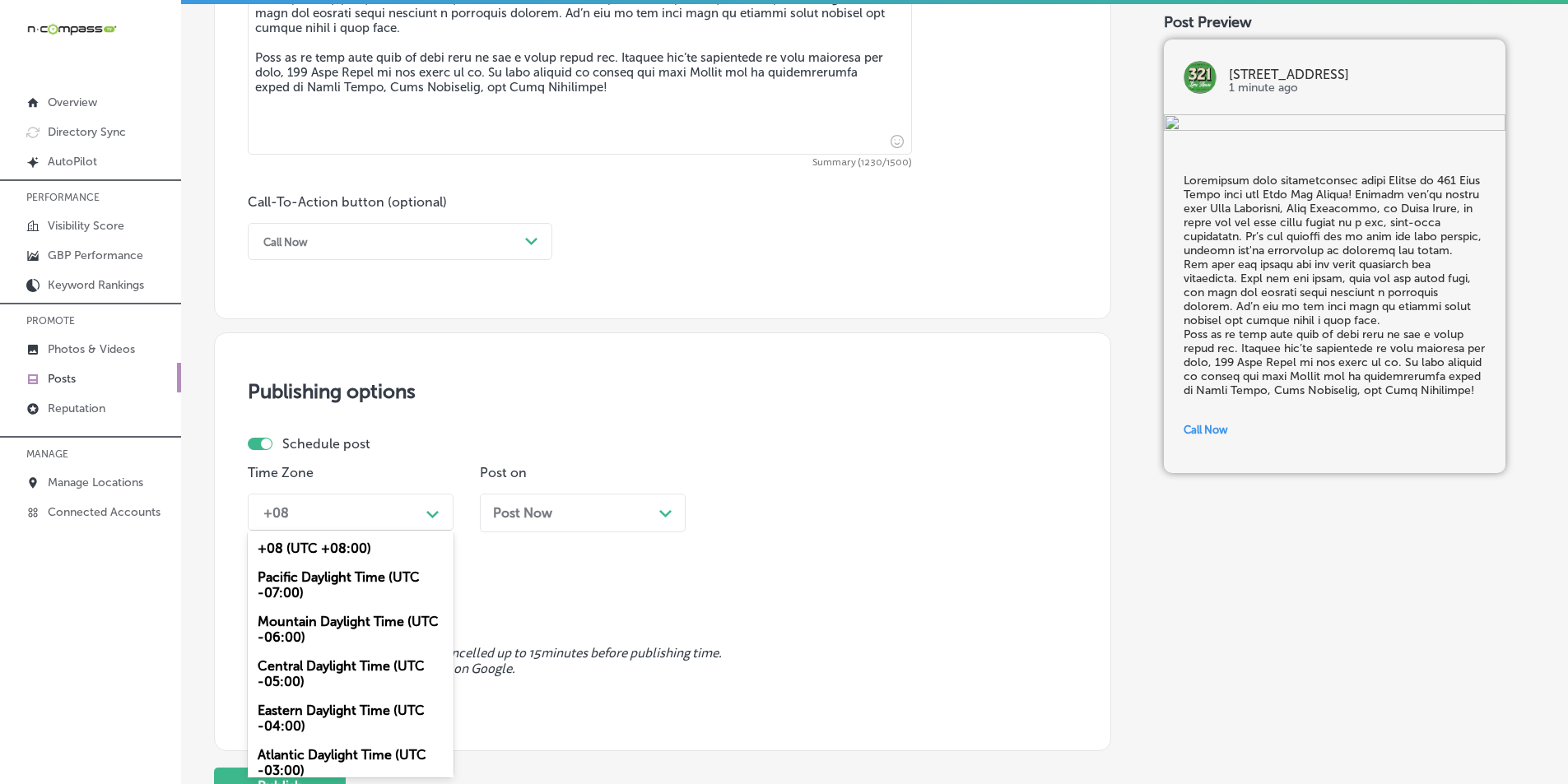
click at [349, 620] on div "Mountain Daylight Time (UTC -06:00)" at bounding box center [350, 629] width 206 height 44
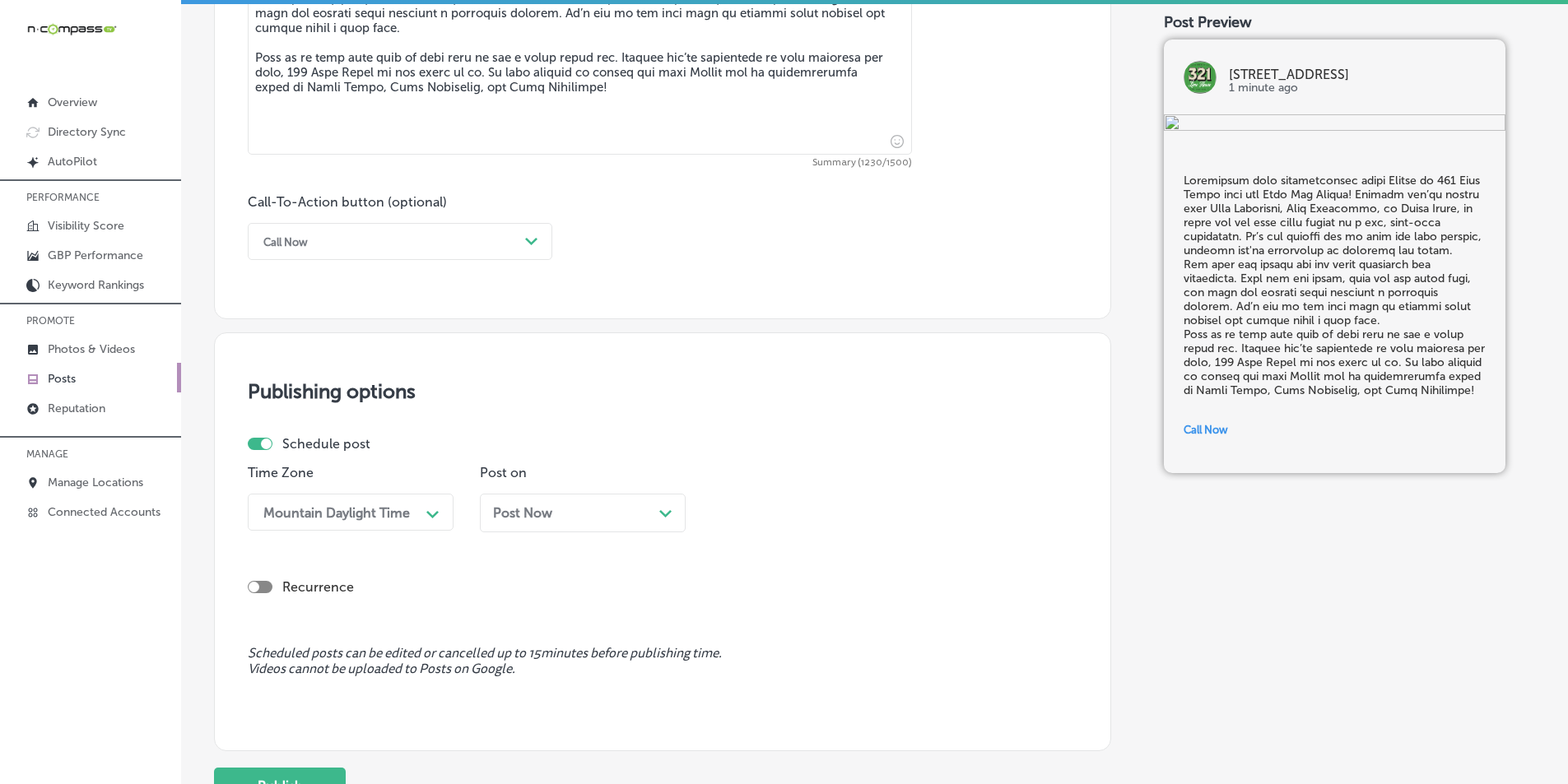
click at [662, 508] on div "Path Created with Sketch." at bounding box center [665, 511] width 13 height 13
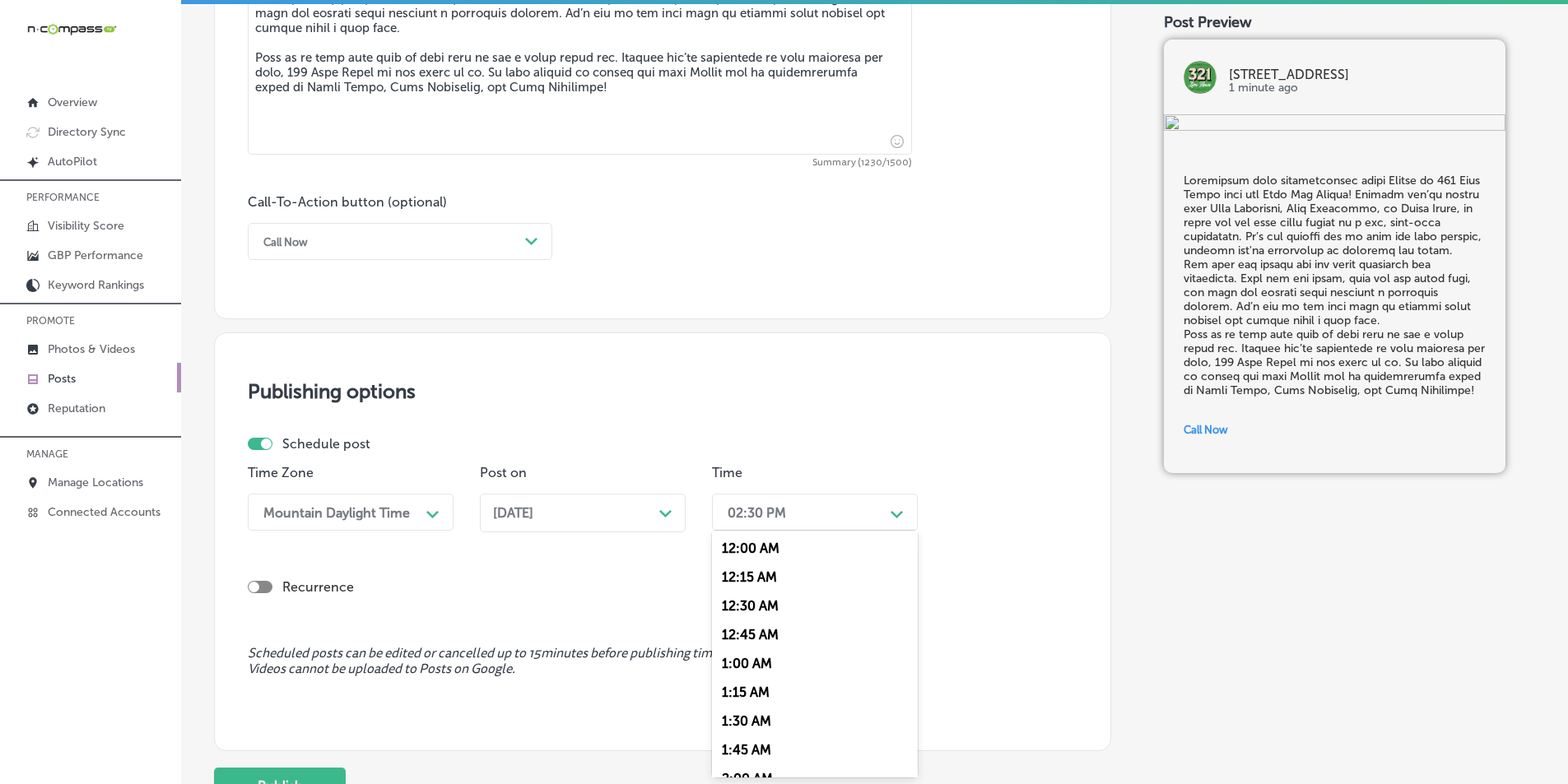
click at [895, 508] on div "Path Created with Sketch." at bounding box center [896, 512] width 13 height 13
click at [745, 608] on div "7:00 AM" at bounding box center [815, 614] width 206 height 29
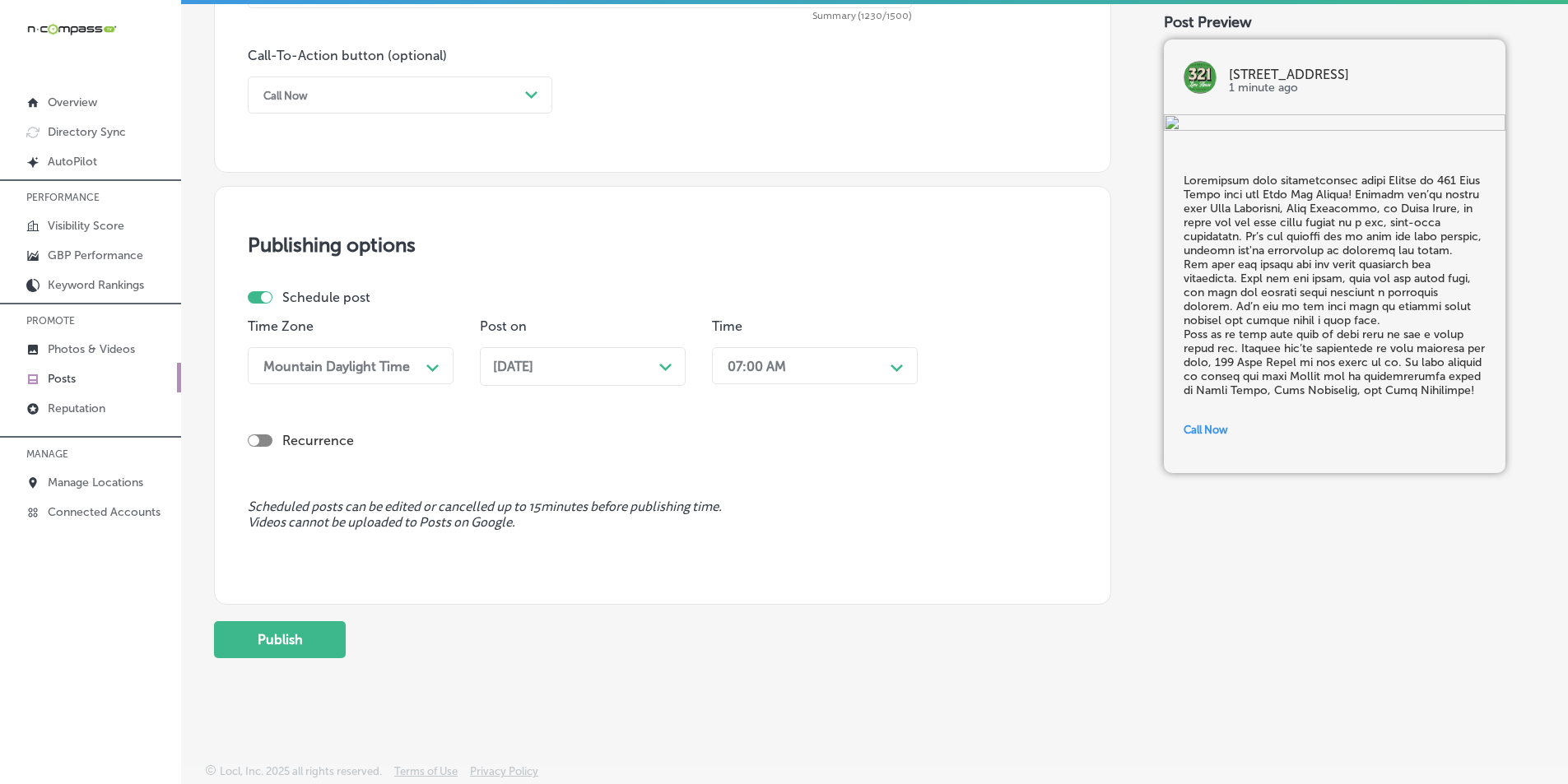
scroll to position [1208, 0]
click at [297, 623] on button "Publish" at bounding box center [280, 638] width 132 height 37
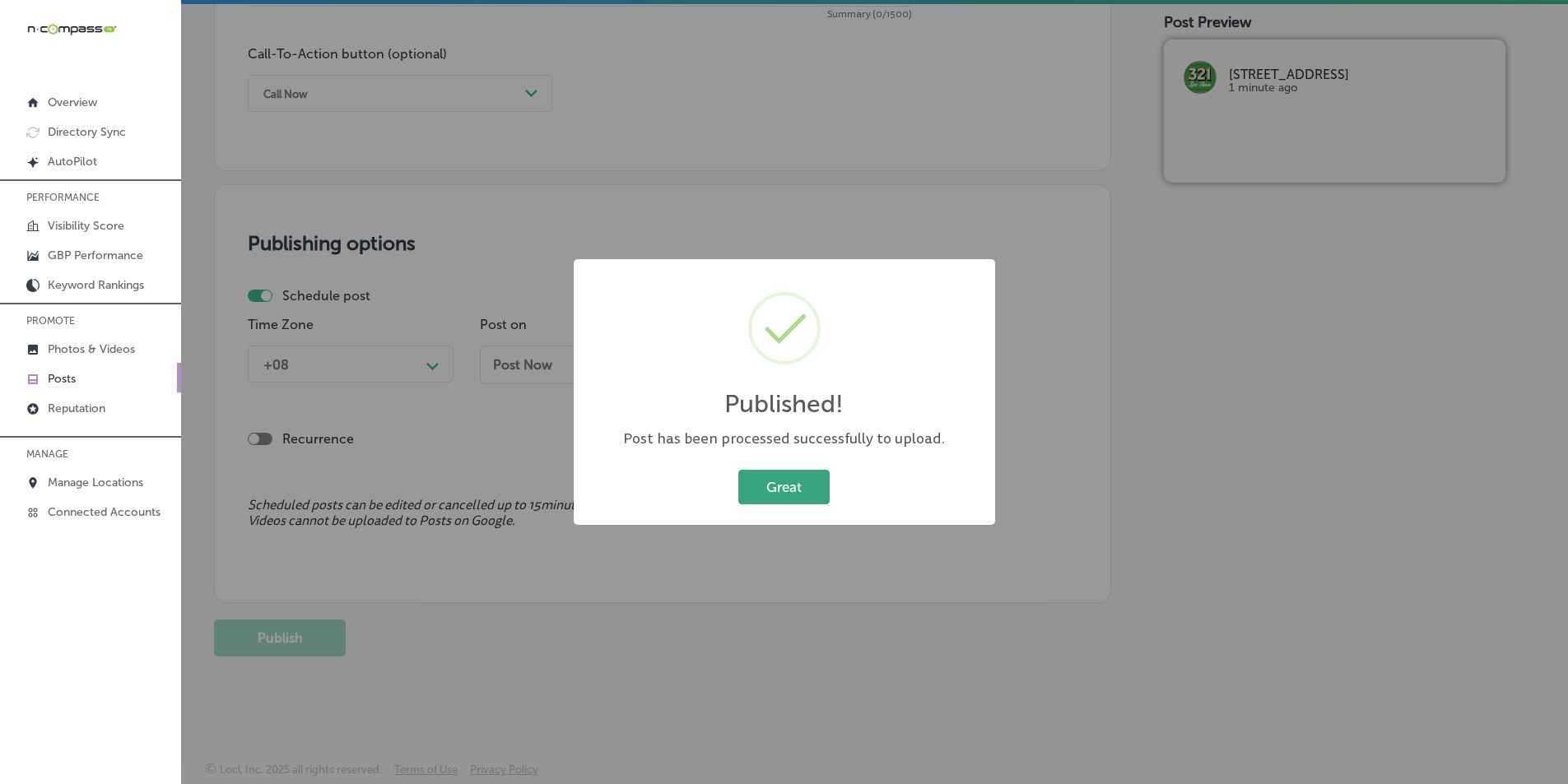
click at [781, 479] on button "Great" at bounding box center [783, 487] width 92 height 33
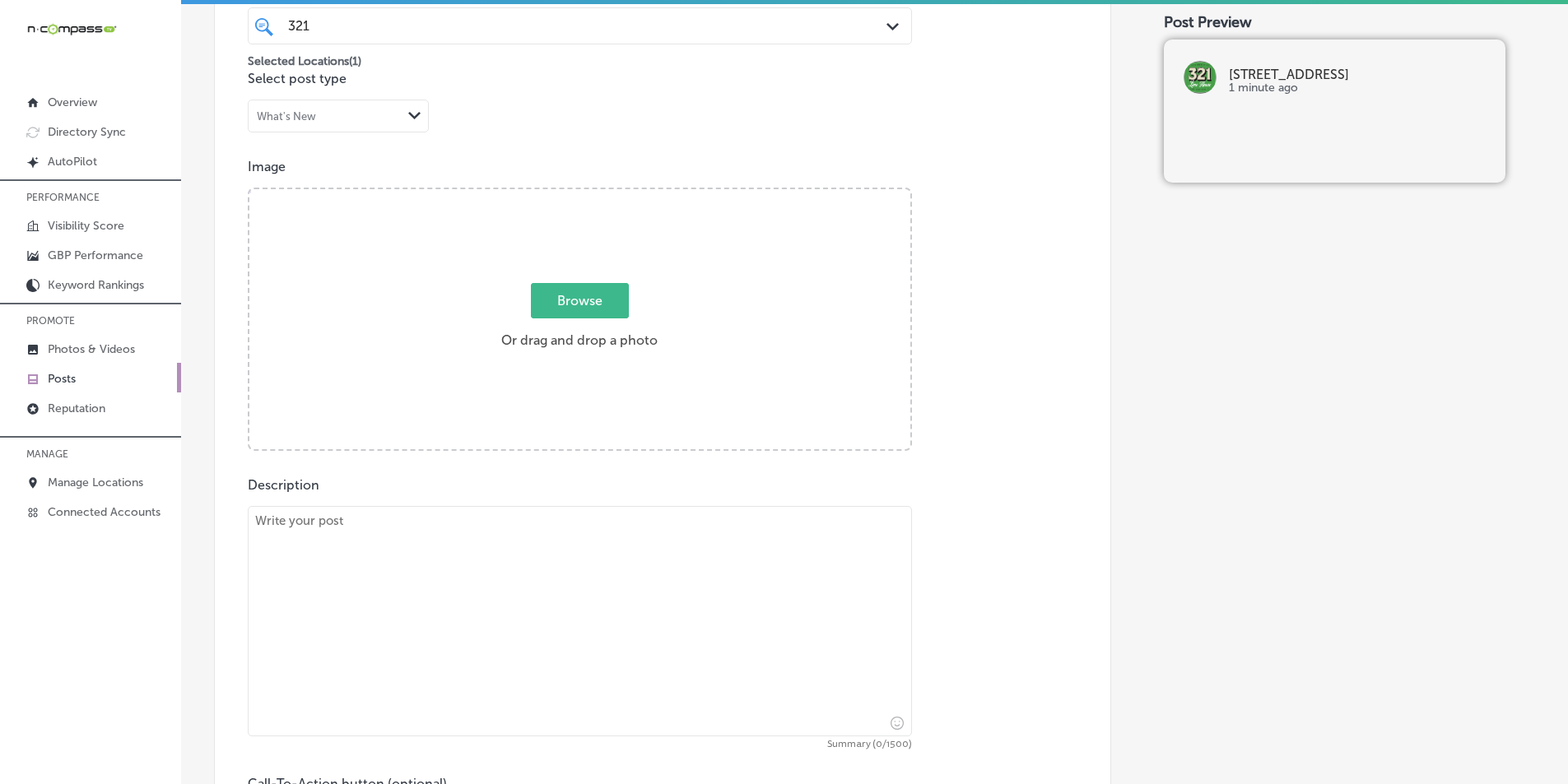
scroll to position [467, 0]
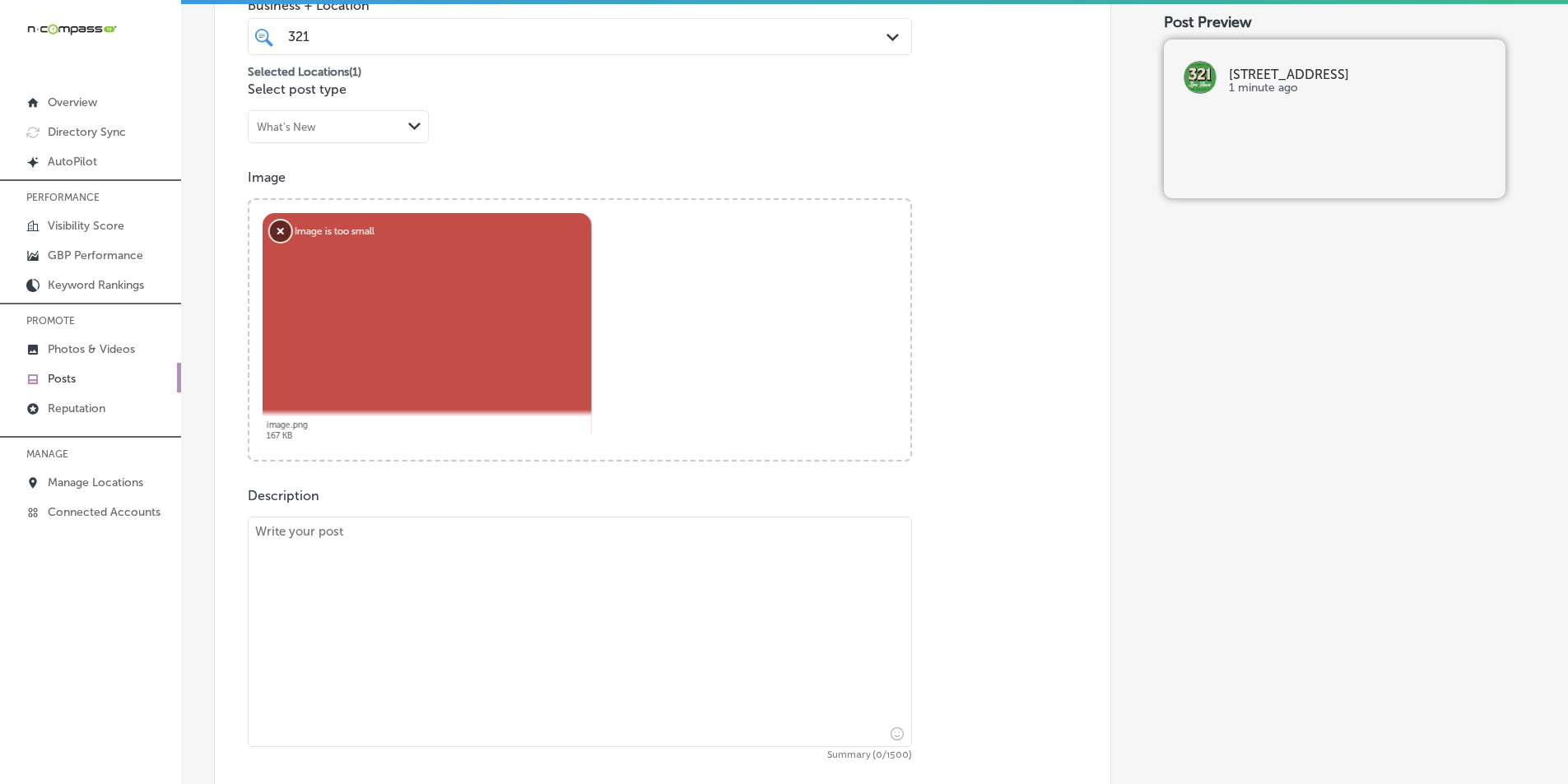
click at [285, 231] on button "Remove" at bounding box center [281, 231] width 22 height 22
click at [283, 228] on button "Remove" at bounding box center [281, 231] width 22 height 22
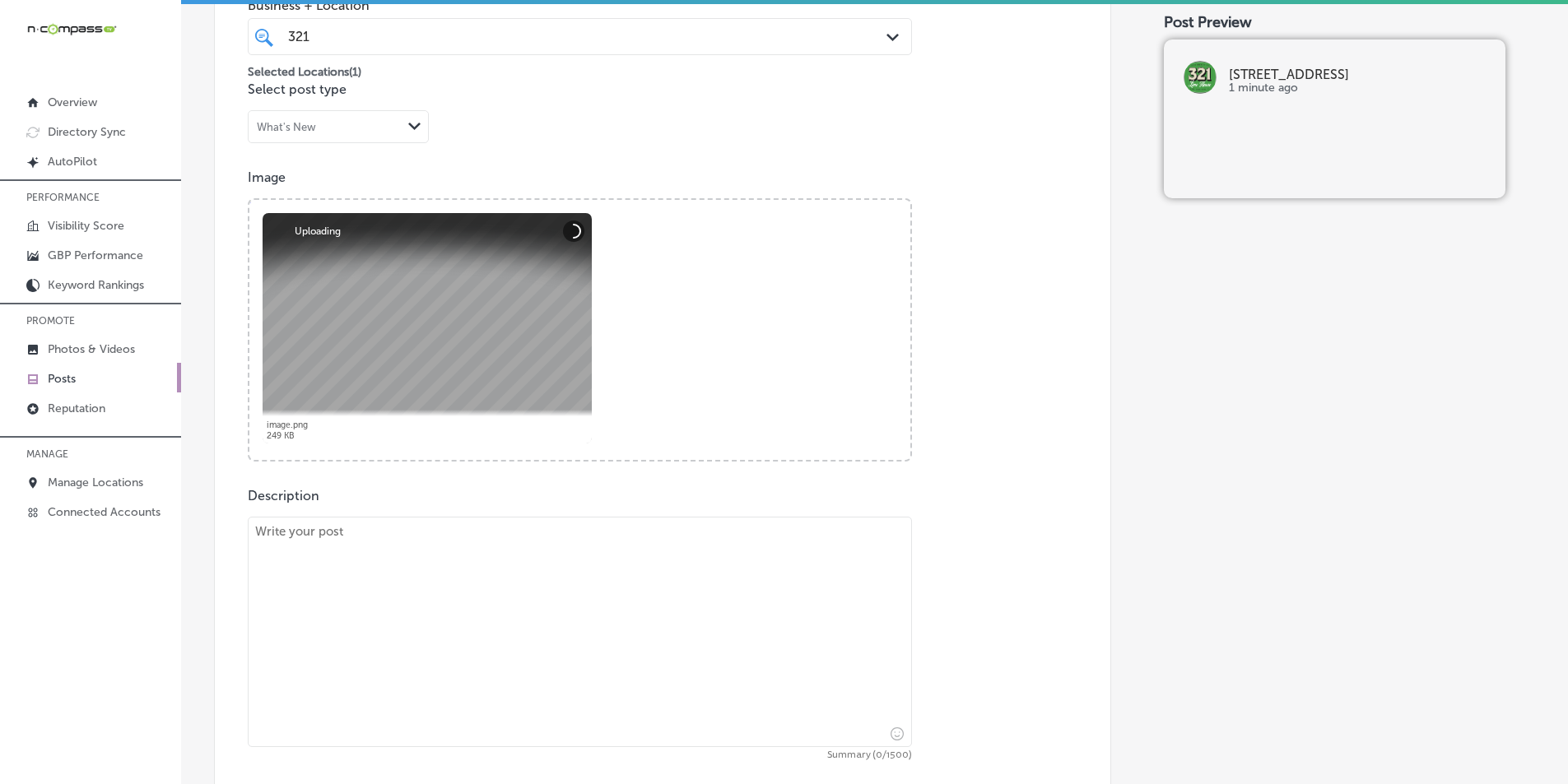
click at [374, 562] on textarea at bounding box center [579, 632] width 664 height 230
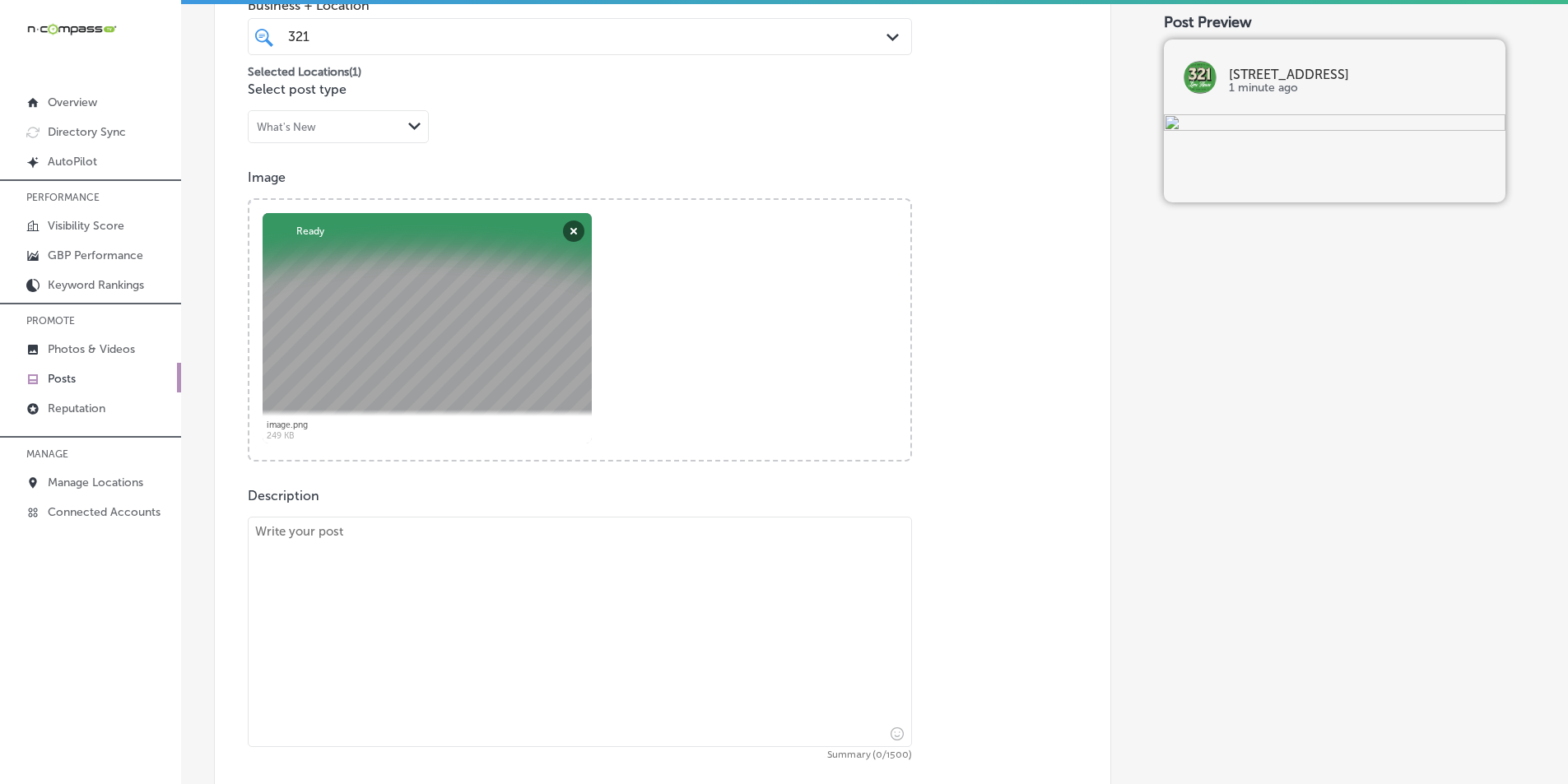
click at [366, 550] on textarea at bounding box center [579, 632] width 664 height 230
paste textarea "Looking for something fun to do in Cape Canaveral, Cocoa Beach, or Merritt Isla…"
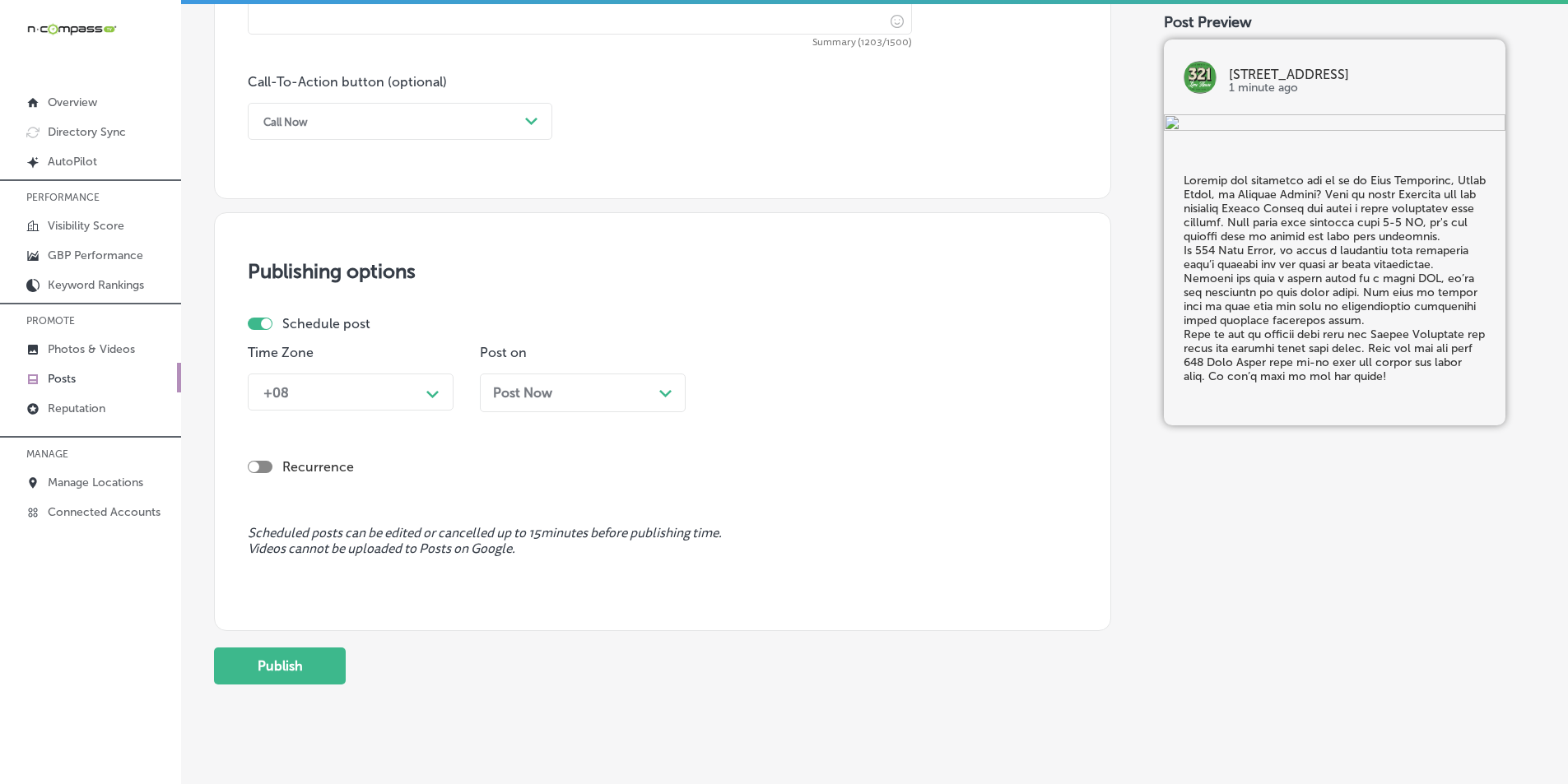
scroll to position [1208, 0]
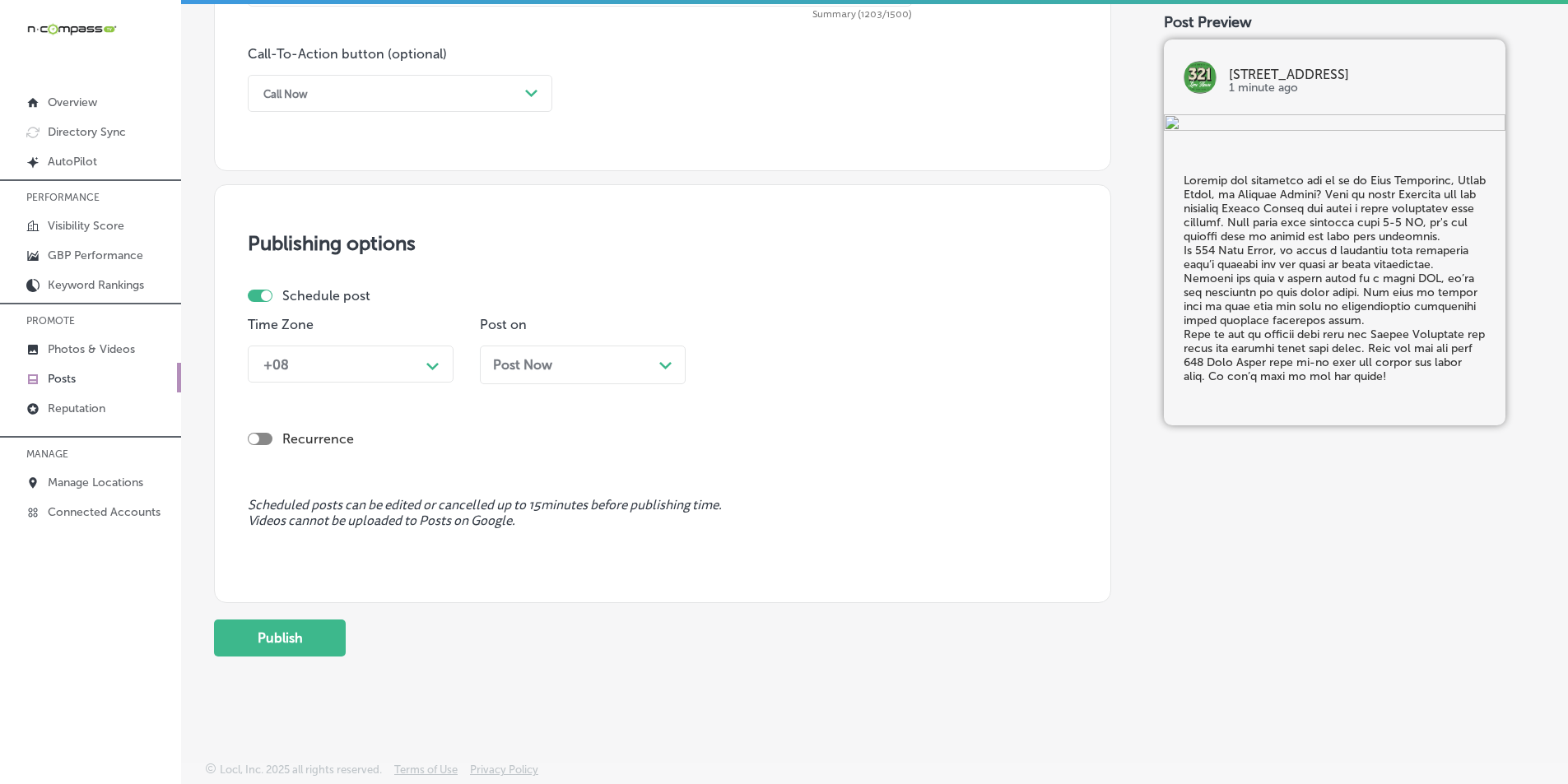
type textarea "Looking for something fun to do in Cape Canaveral, Cocoa Beach, or Merritt Isla…"
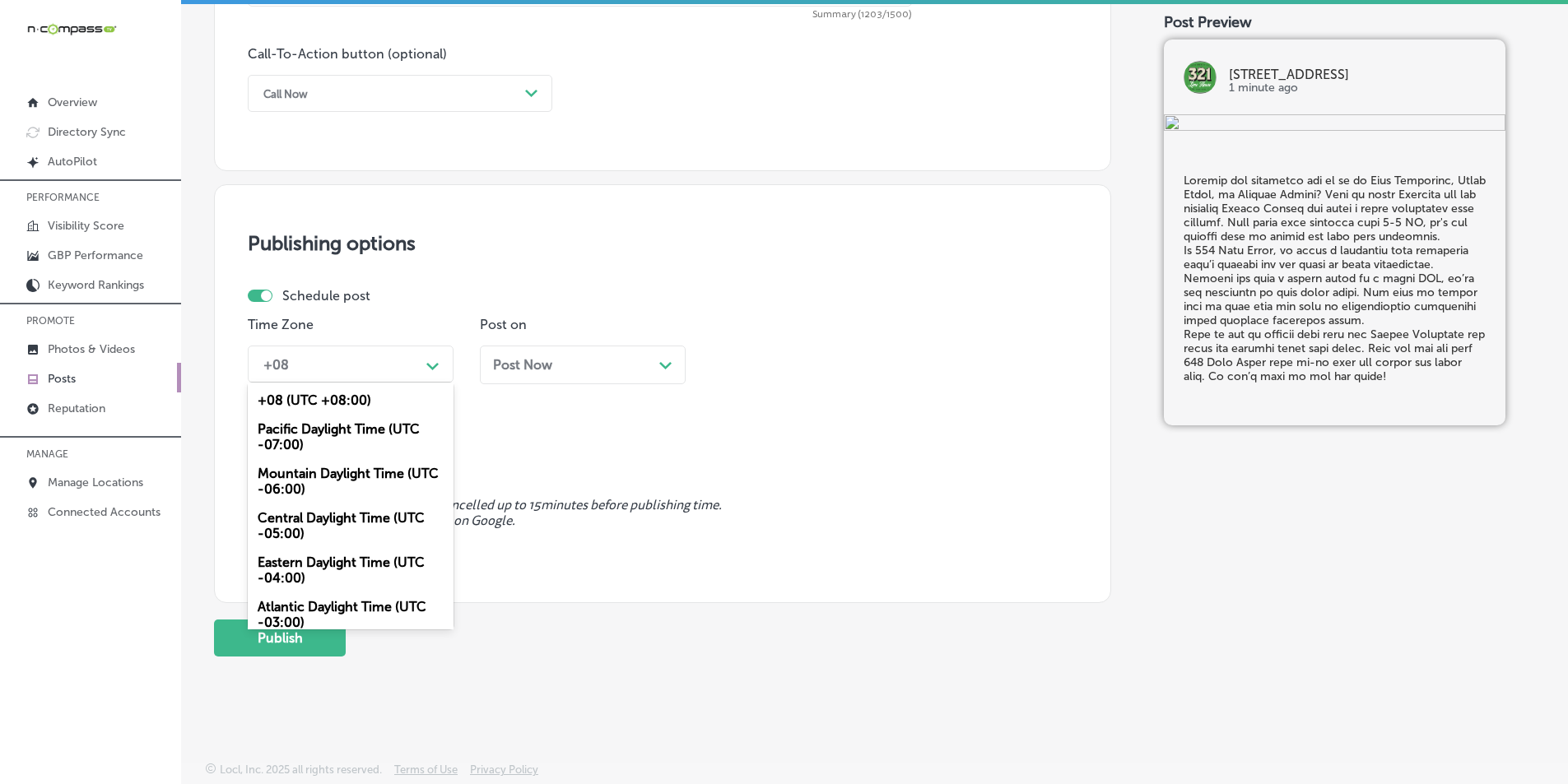
click at [430, 362] on icon "Path Created with Sketch." at bounding box center [432, 366] width 13 height 8
click at [318, 468] on div "Mountain Daylight Time (UTC -06:00)" at bounding box center [350, 481] width 206 height 44
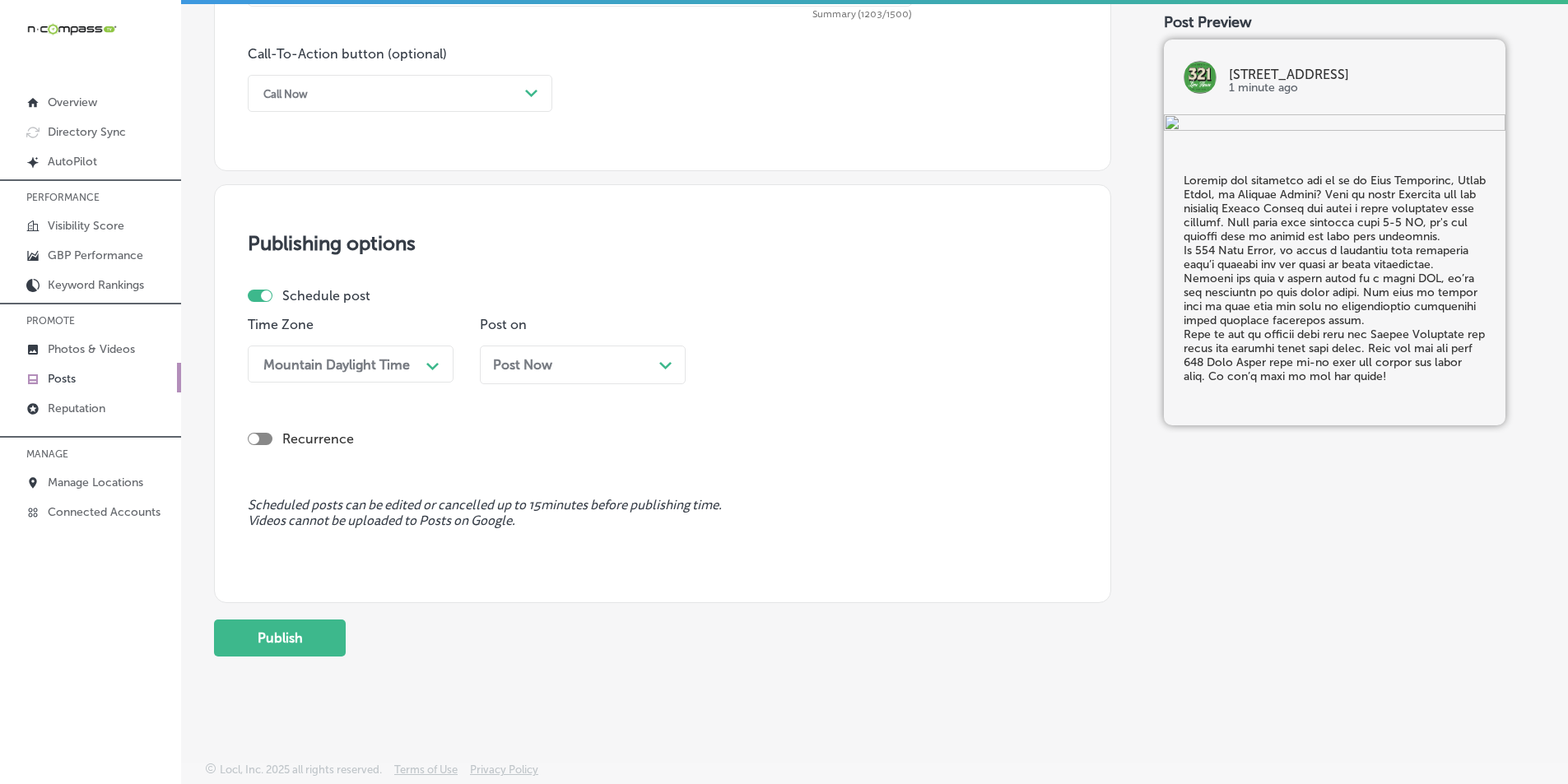
click at [663, 363] on icon "Path Created with Sketch." at bounding box center [665, 366] width 13 height 8
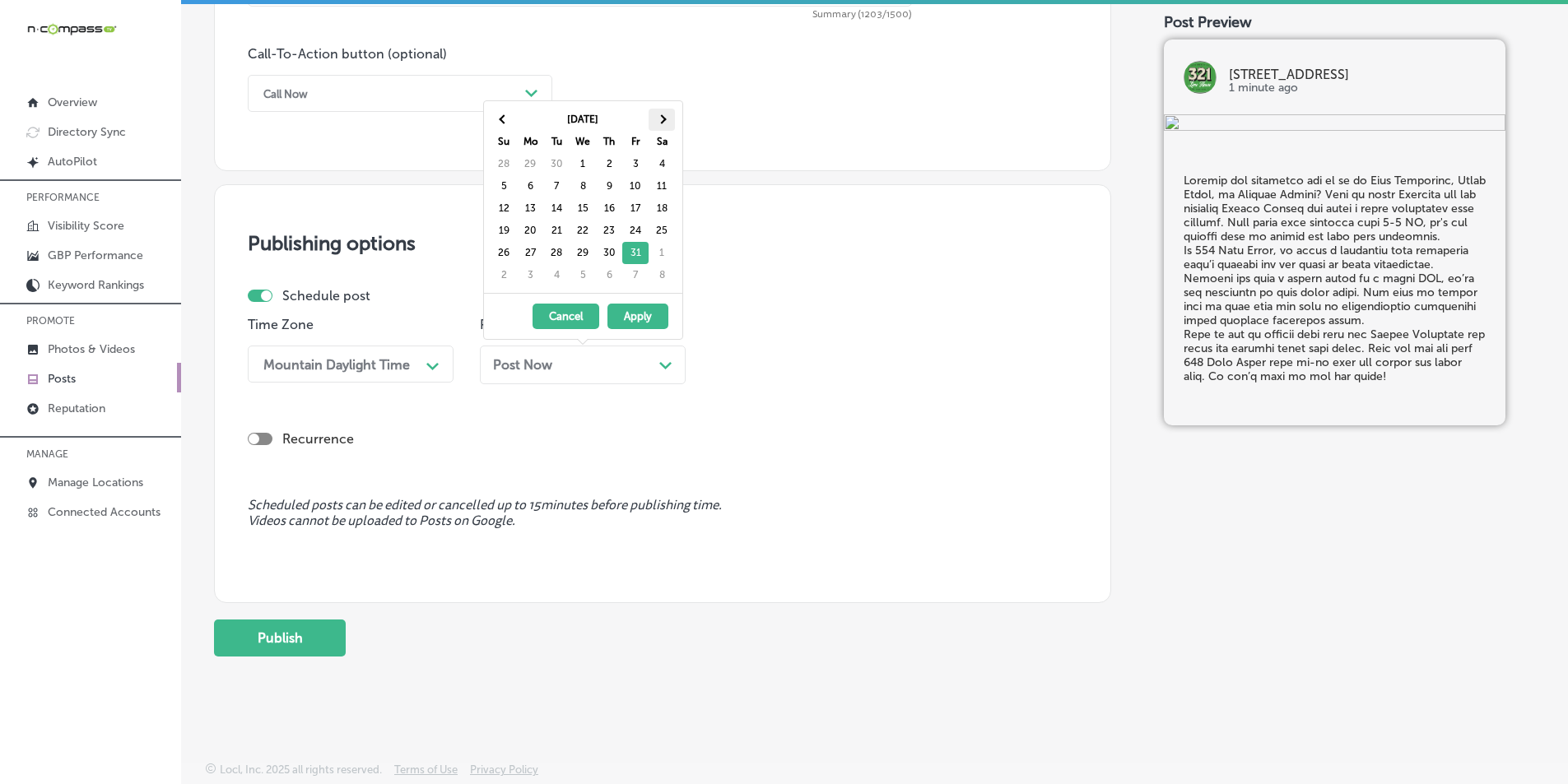
click at [665, 119] on span at bounding box center [661, 118] width 9 height 9
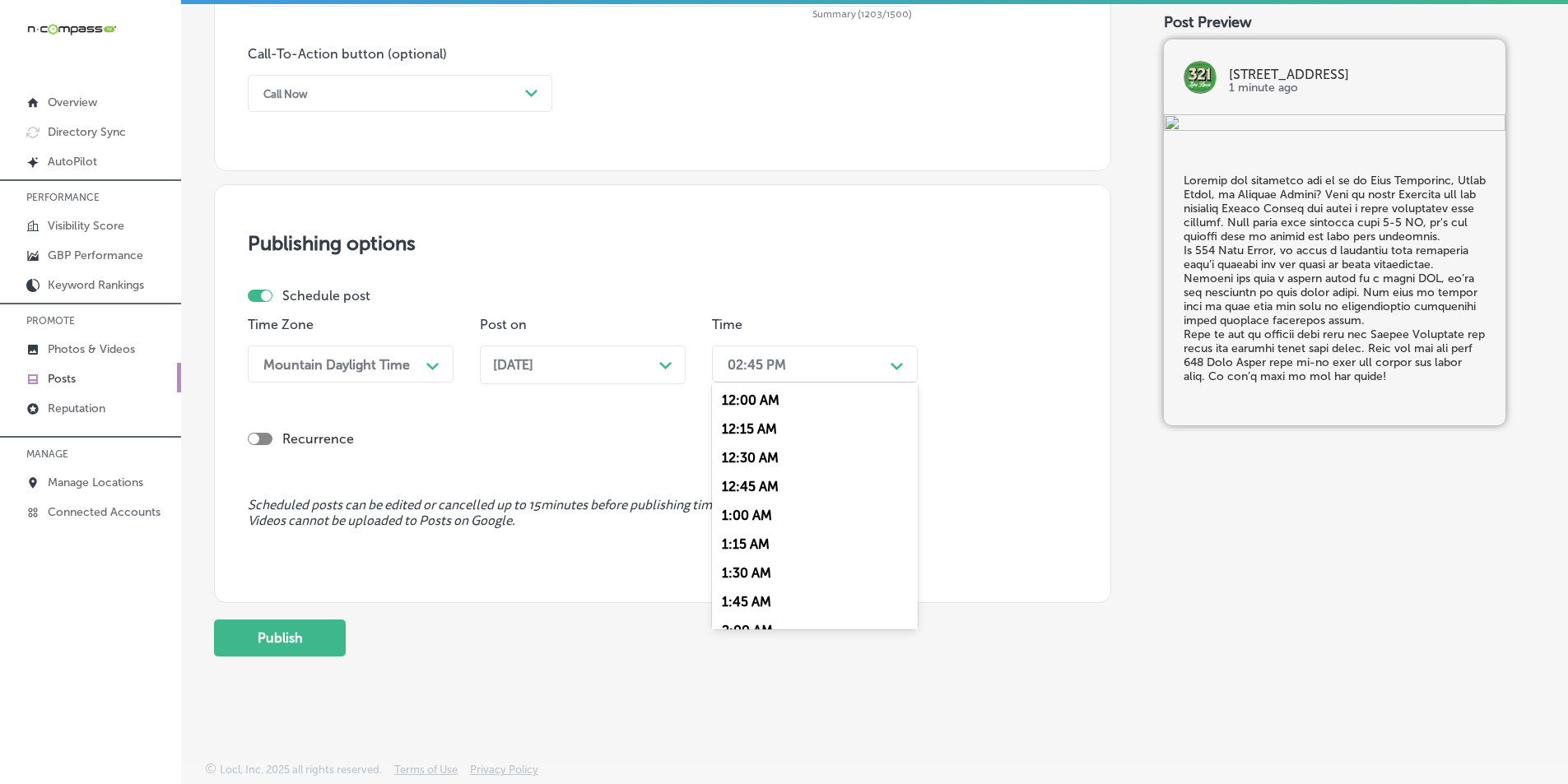
click at [893, 361] on div "Path Created with Sketch." at bounding box center [896, 363] width 13 height 13
click at [751, 457] on div "7:00 AM" at bounding box center [815, 466] width 206 height 29
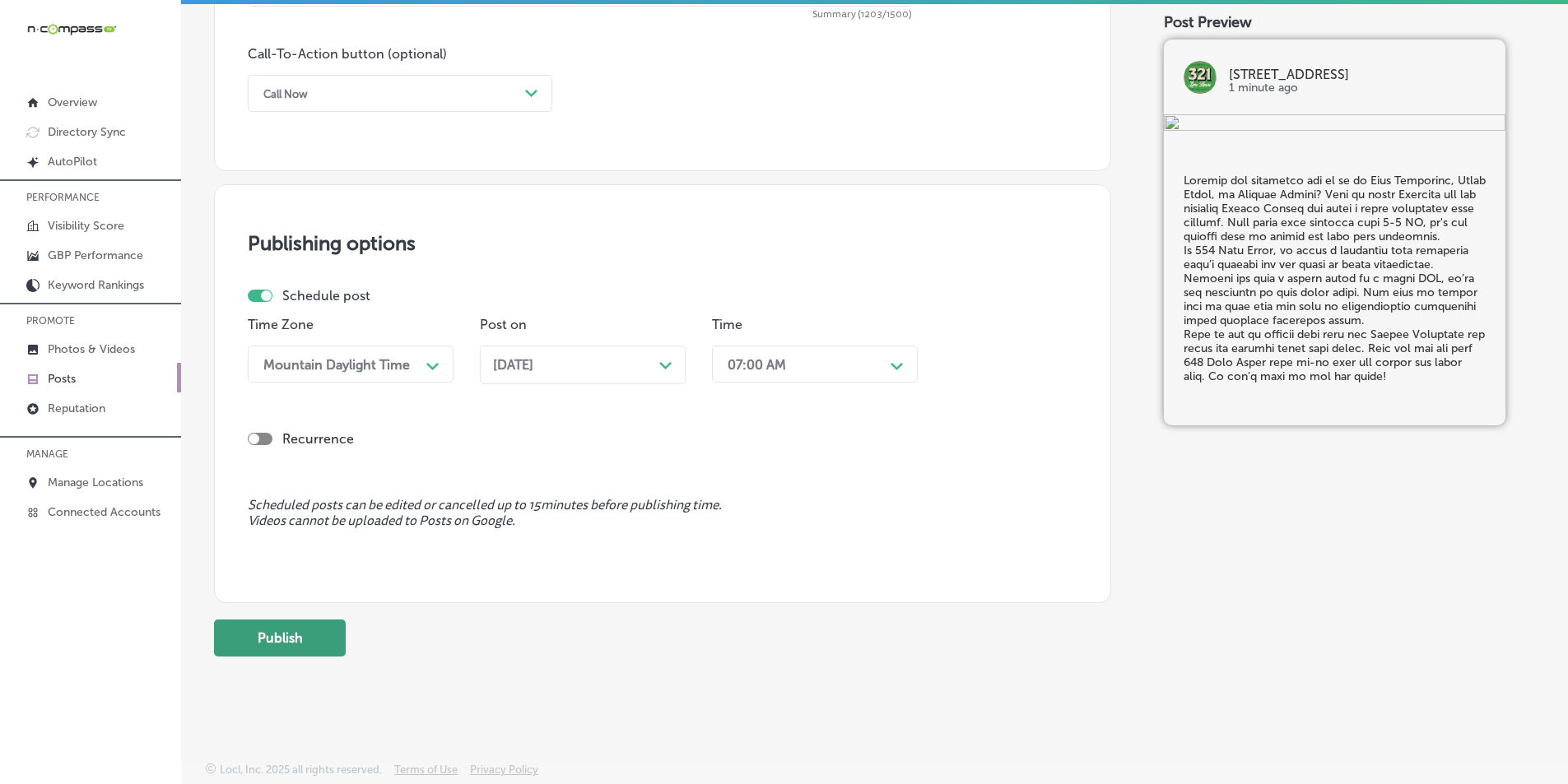
click at [282, 635] on button "Publish" at bounding box center [280, 638] width 132 height 37
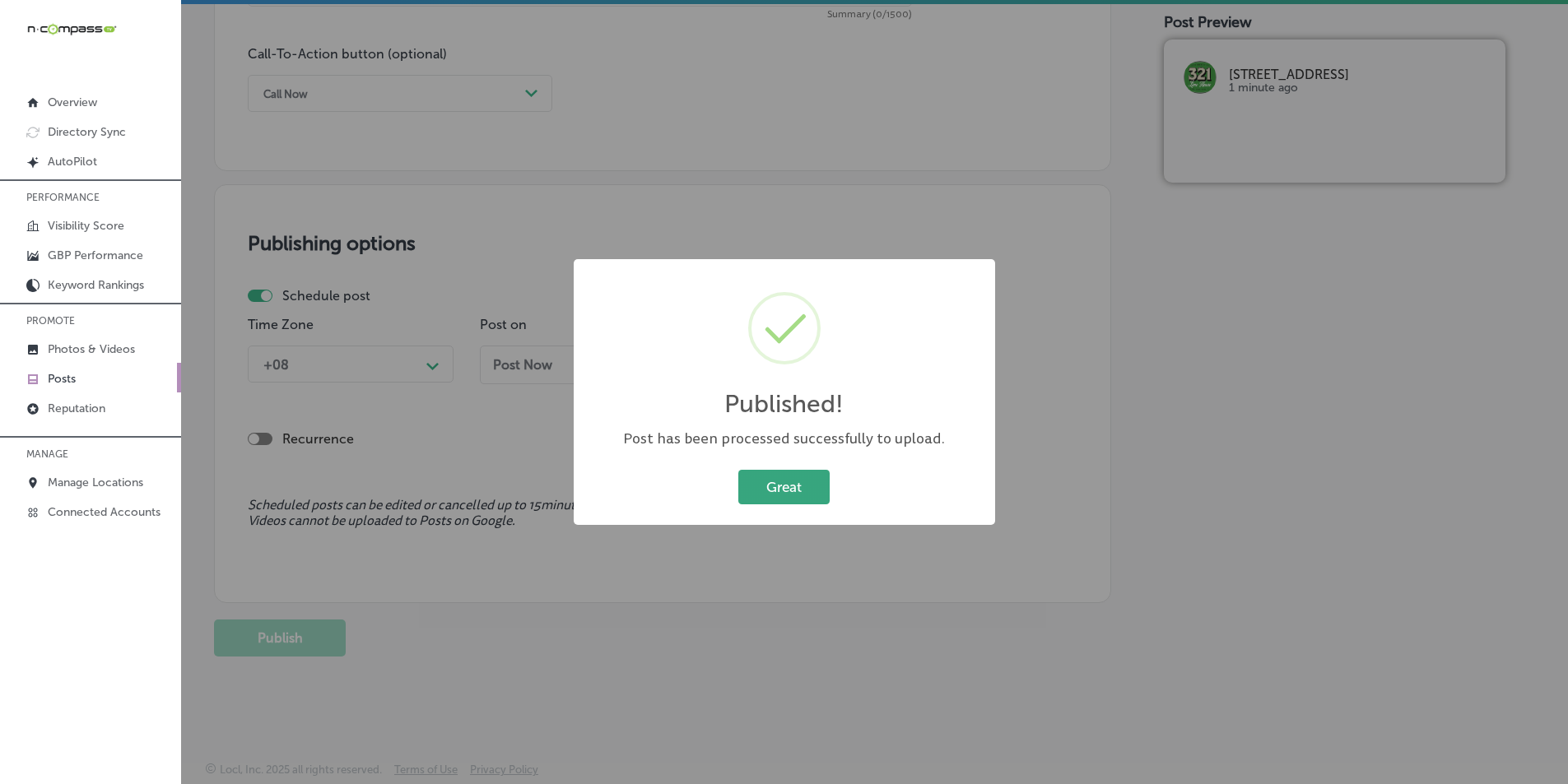
click at [779, 485] on button "Great" at bounding box center [783, 487] width 92 height 33
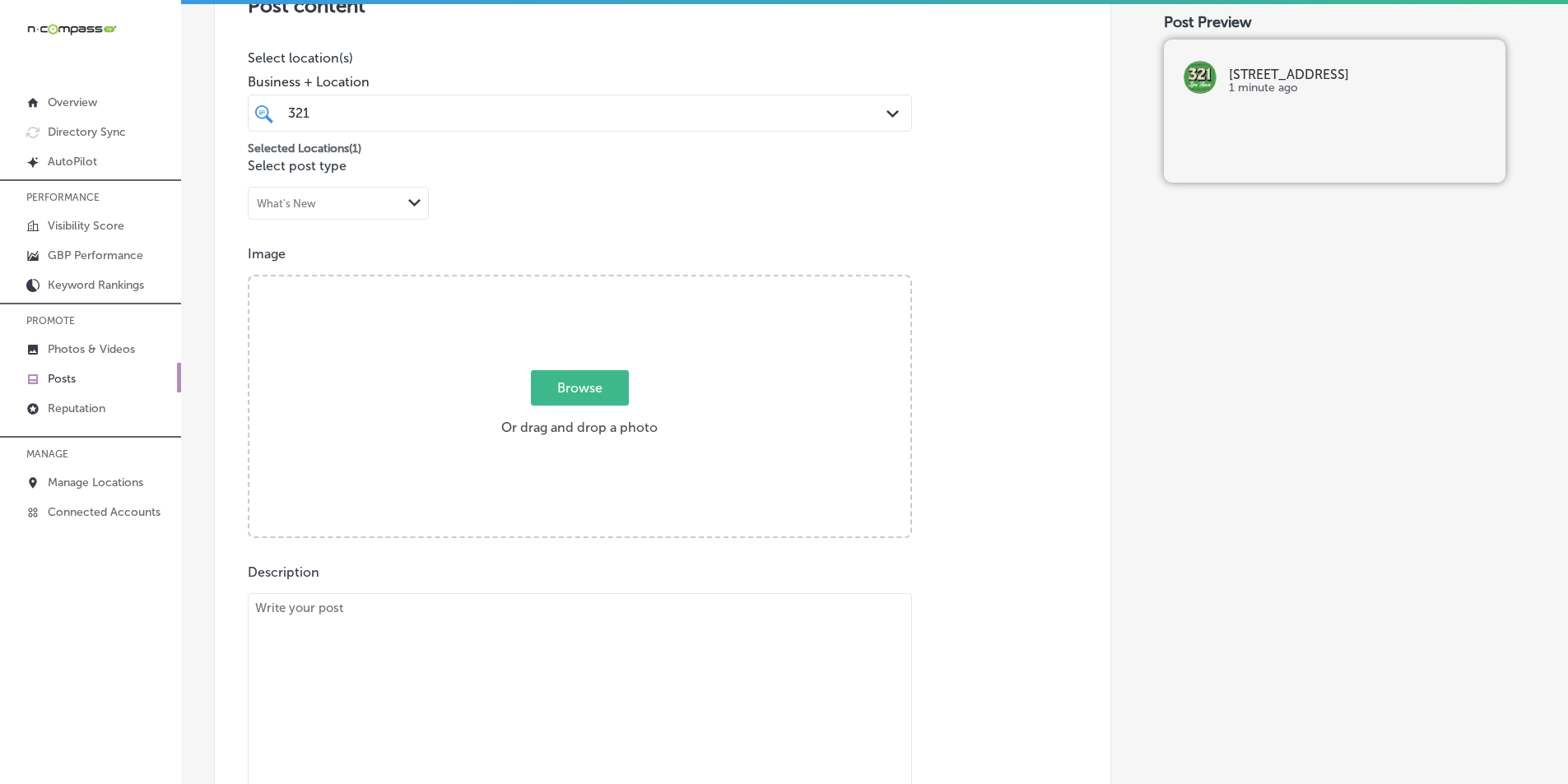
scroll to position [384, 0]
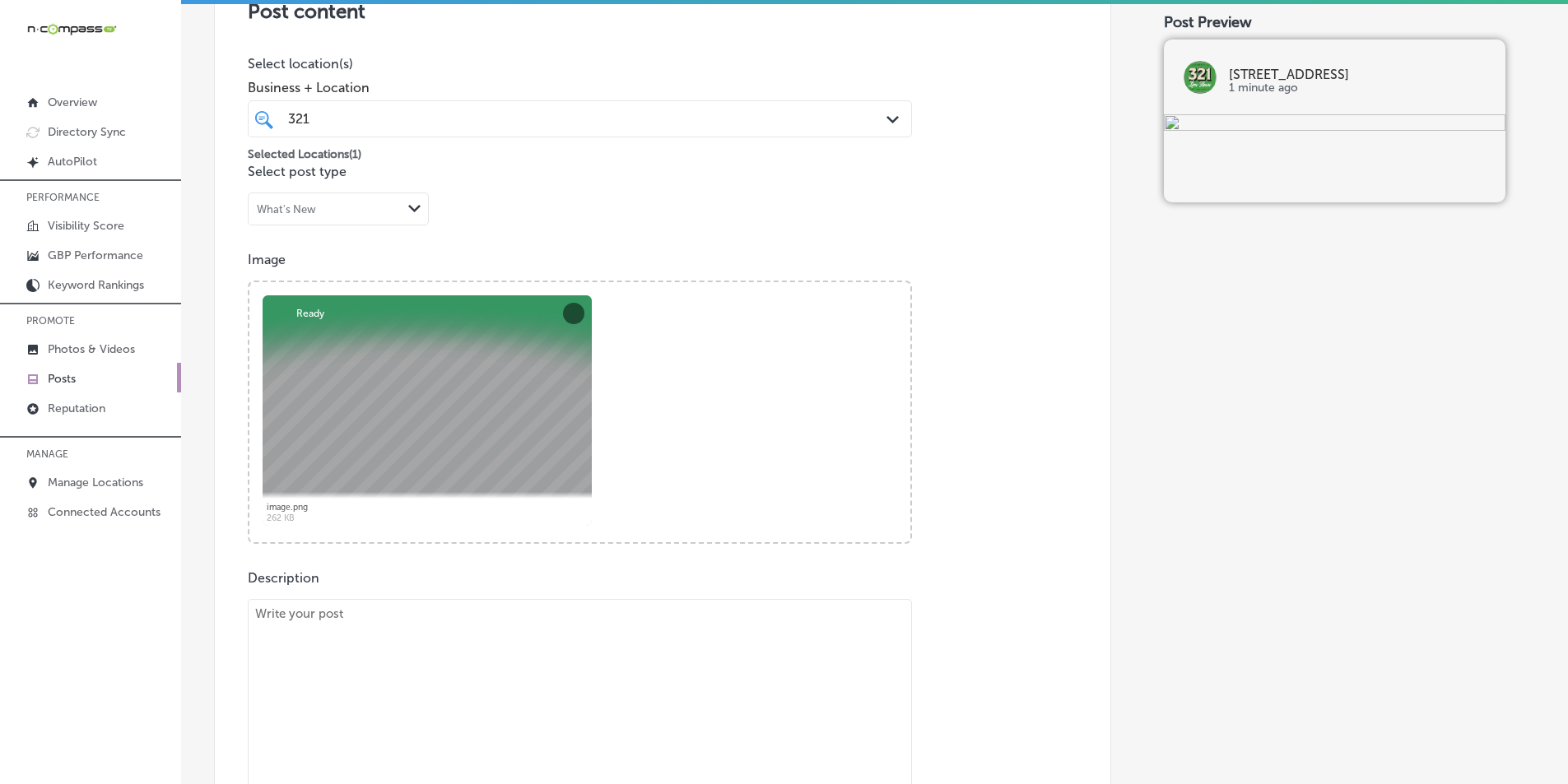
click at [513, 668] on textarea at bounding box center [579, 714] width 664 height 230
paste textarea "Did you know that 321 Lime House offers exclusive brewery tours and beer tastin…"
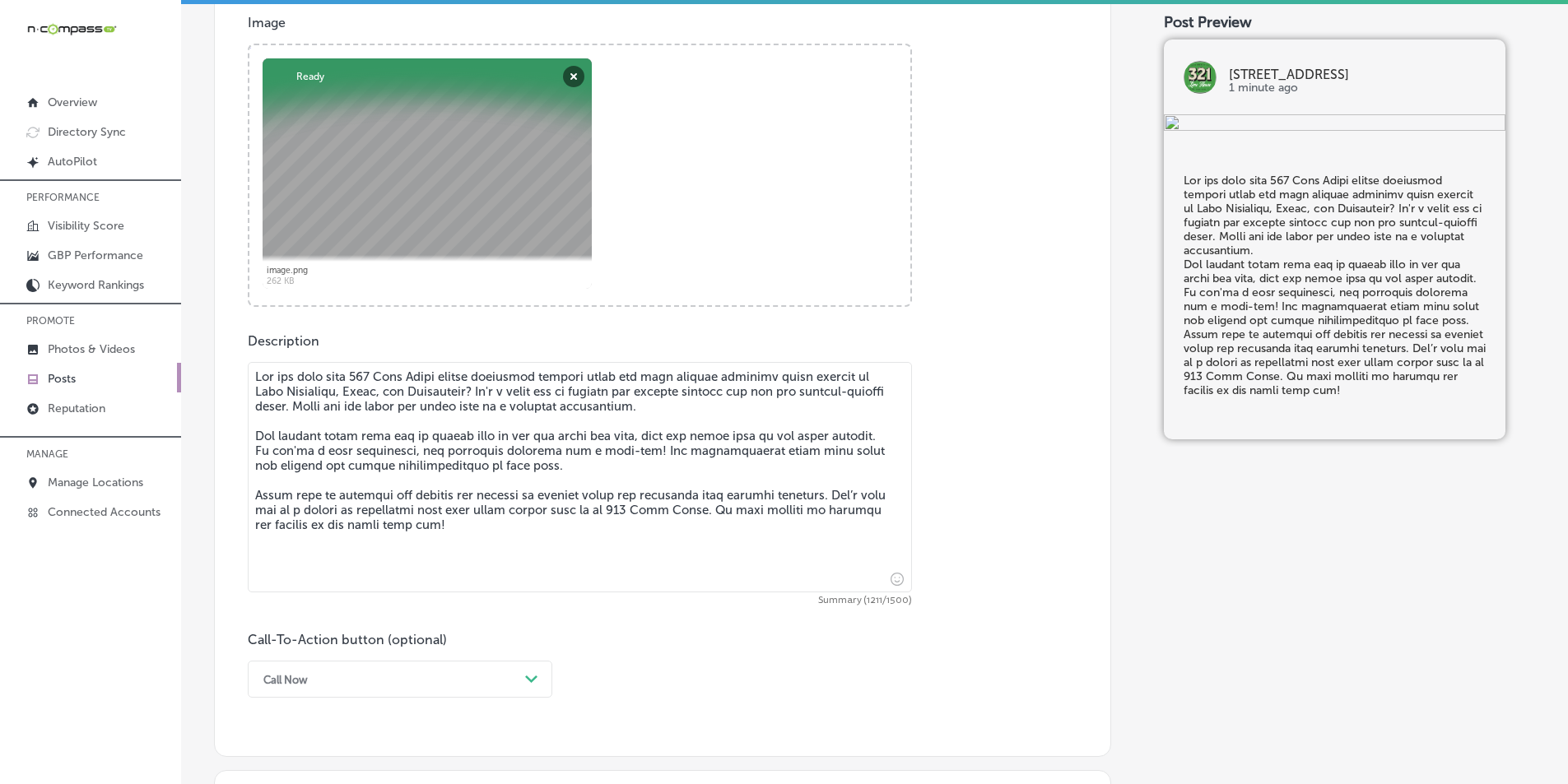
scroll to position [646, 0]
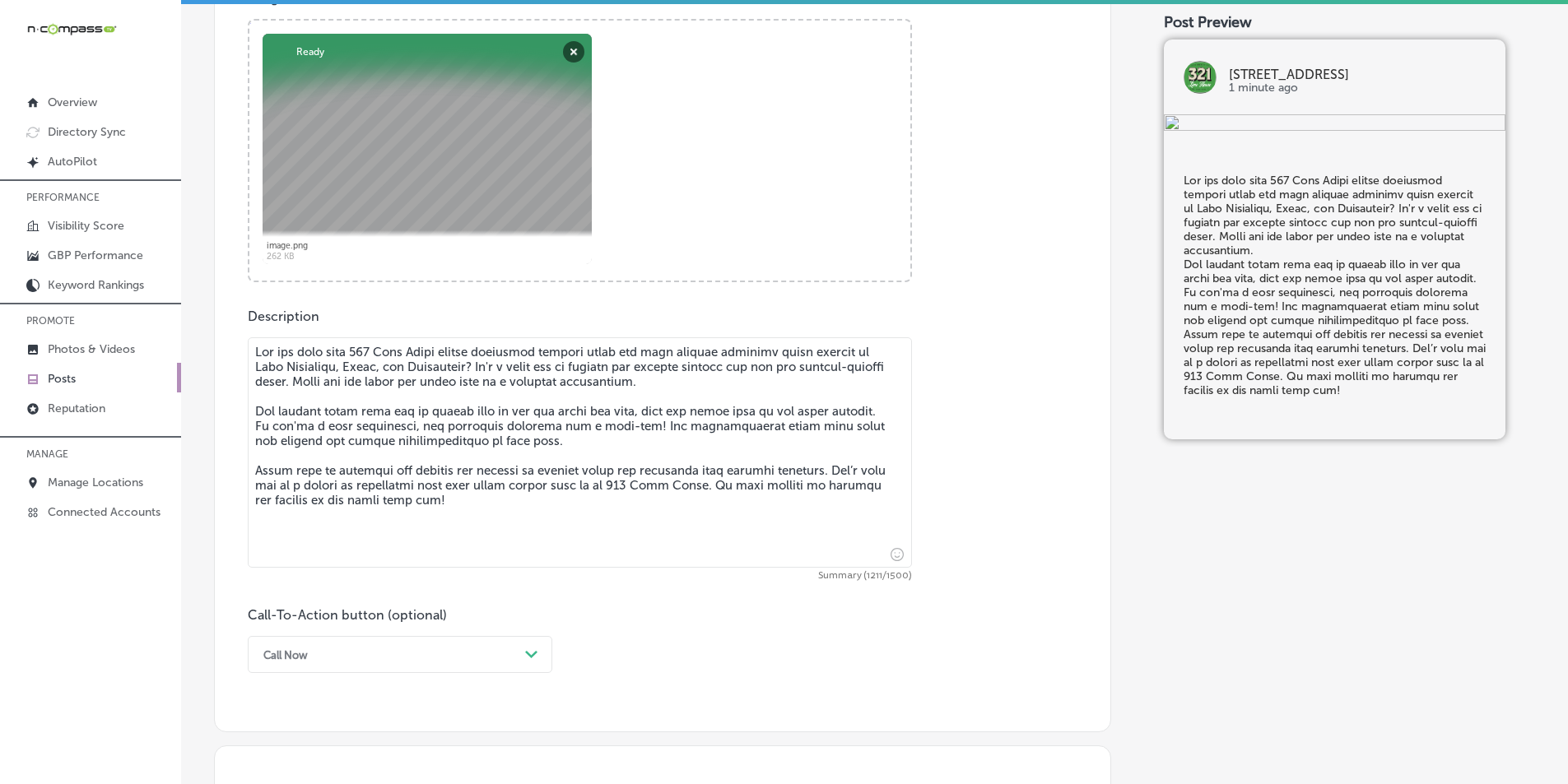
click at [1184, 398] on h5 at bounding box center [1335, 285] width 302 height 224
click at [252, 403] on textarea at bounding box center [579, 453] width 664 height 230
click at [252, 413] on textarea at bounding box center [579, 453] width 664 height 230
click at [253, 409] on textarea at bounding box center [579, 453] width 664 height 230
click at [251, 469] on textarea at bounding box center [579, 453] width 664 height 230
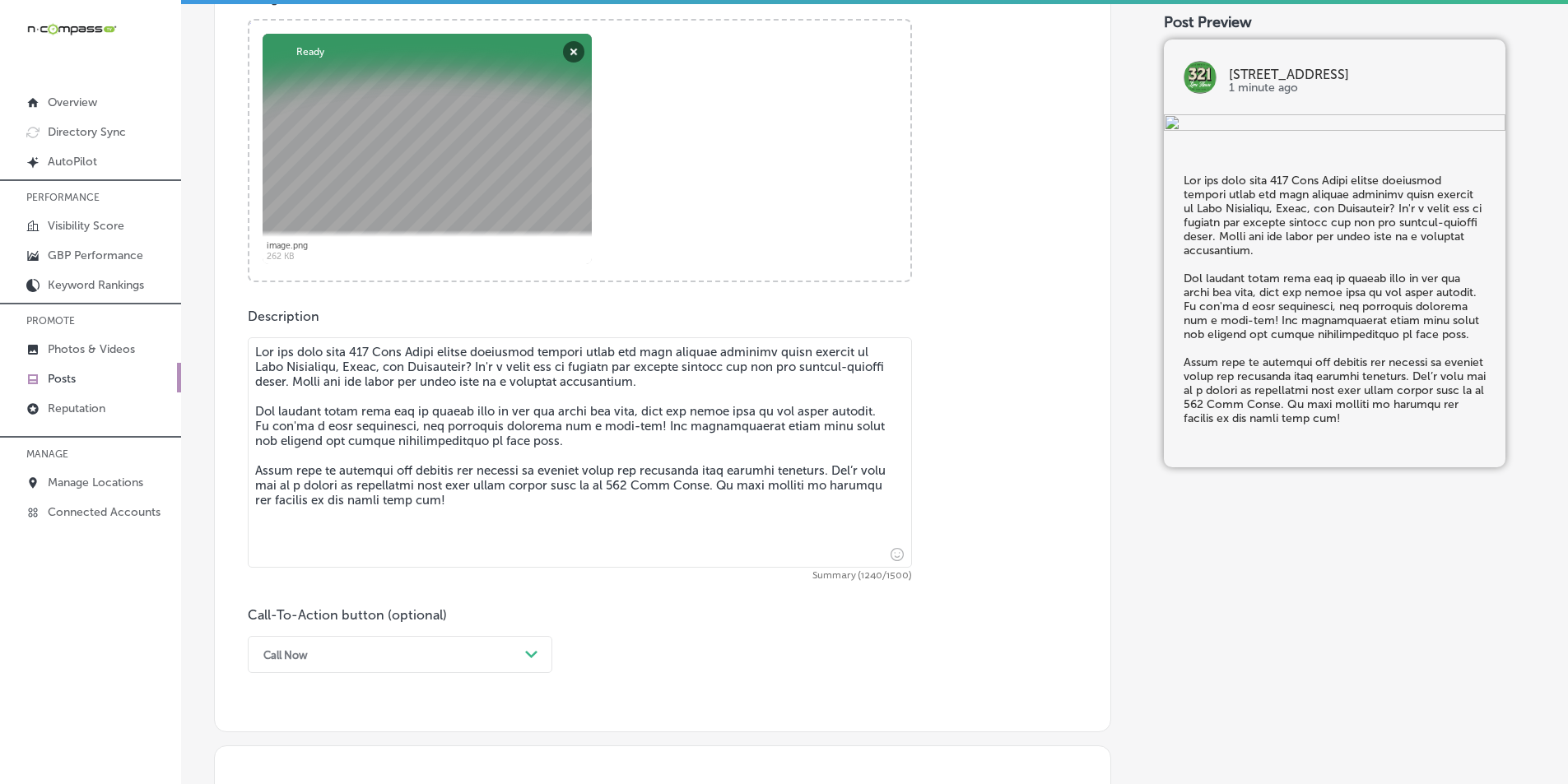
type textarea "Did you know that 321 Lime House offers exclusive brewery tours and beer tastin…"
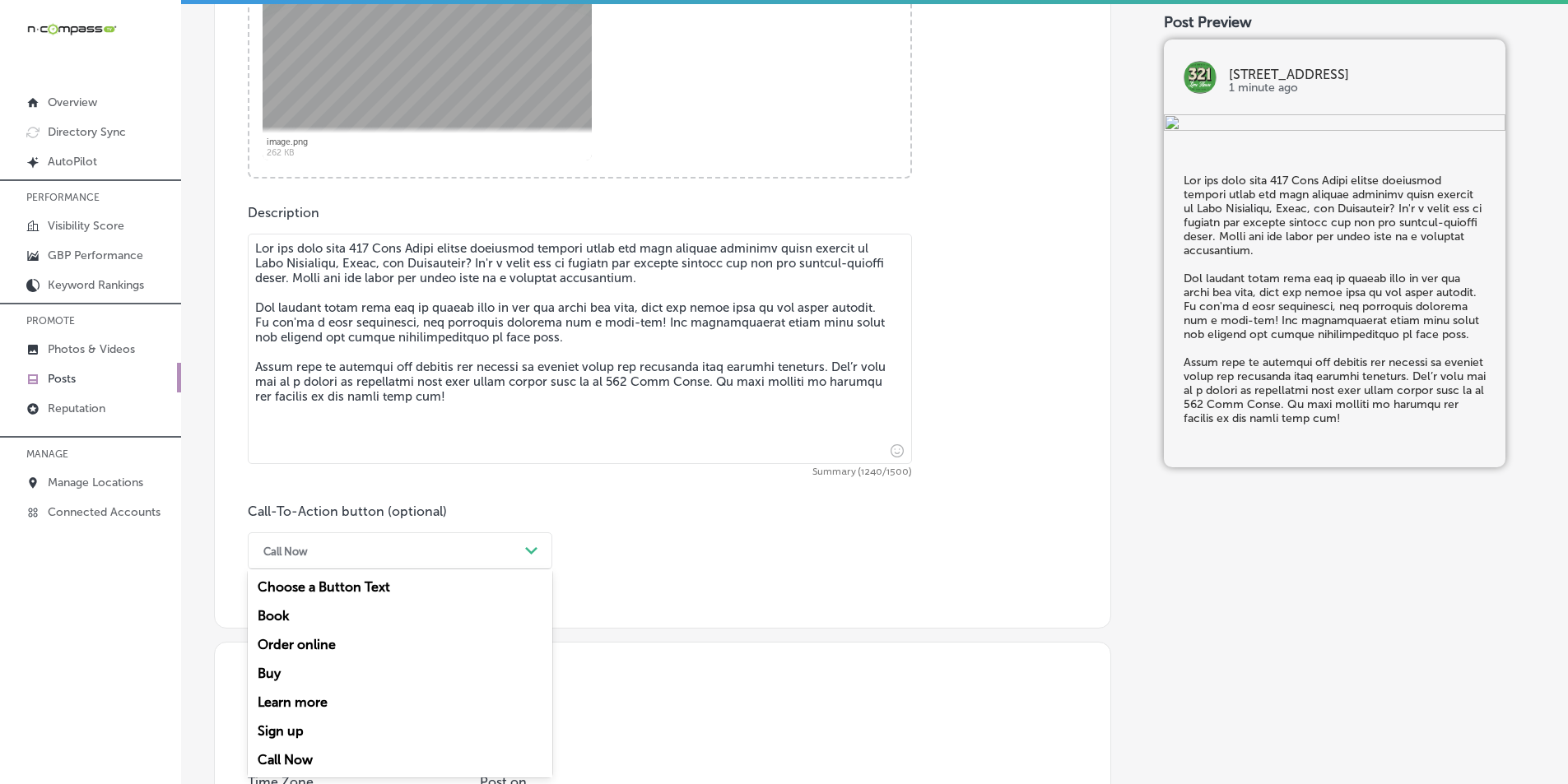
click at [534, 569] on div "option Call Now, selected. option Order online focused, 3 of 7. 7 results avail…" at bounding box center [399, 552] width 304 height 37
click at [306, 699] on div "Learn more" at bounding box center [399, 702] width 304 height 29
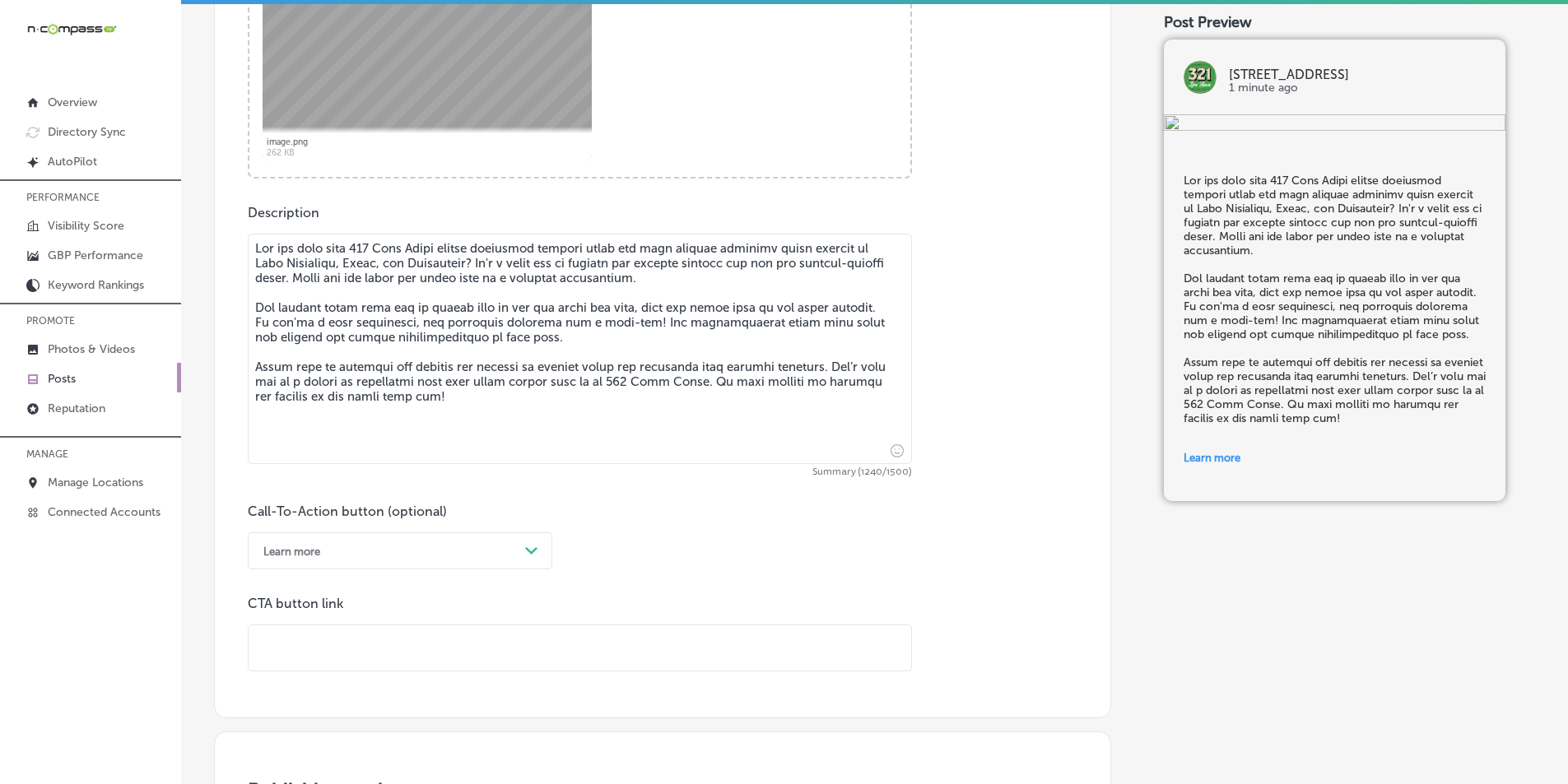
click at [318, 648] on input "text" at bounding box center [579, 648] width 663 height 45
paste input "https://caribbreweryusa.com/"
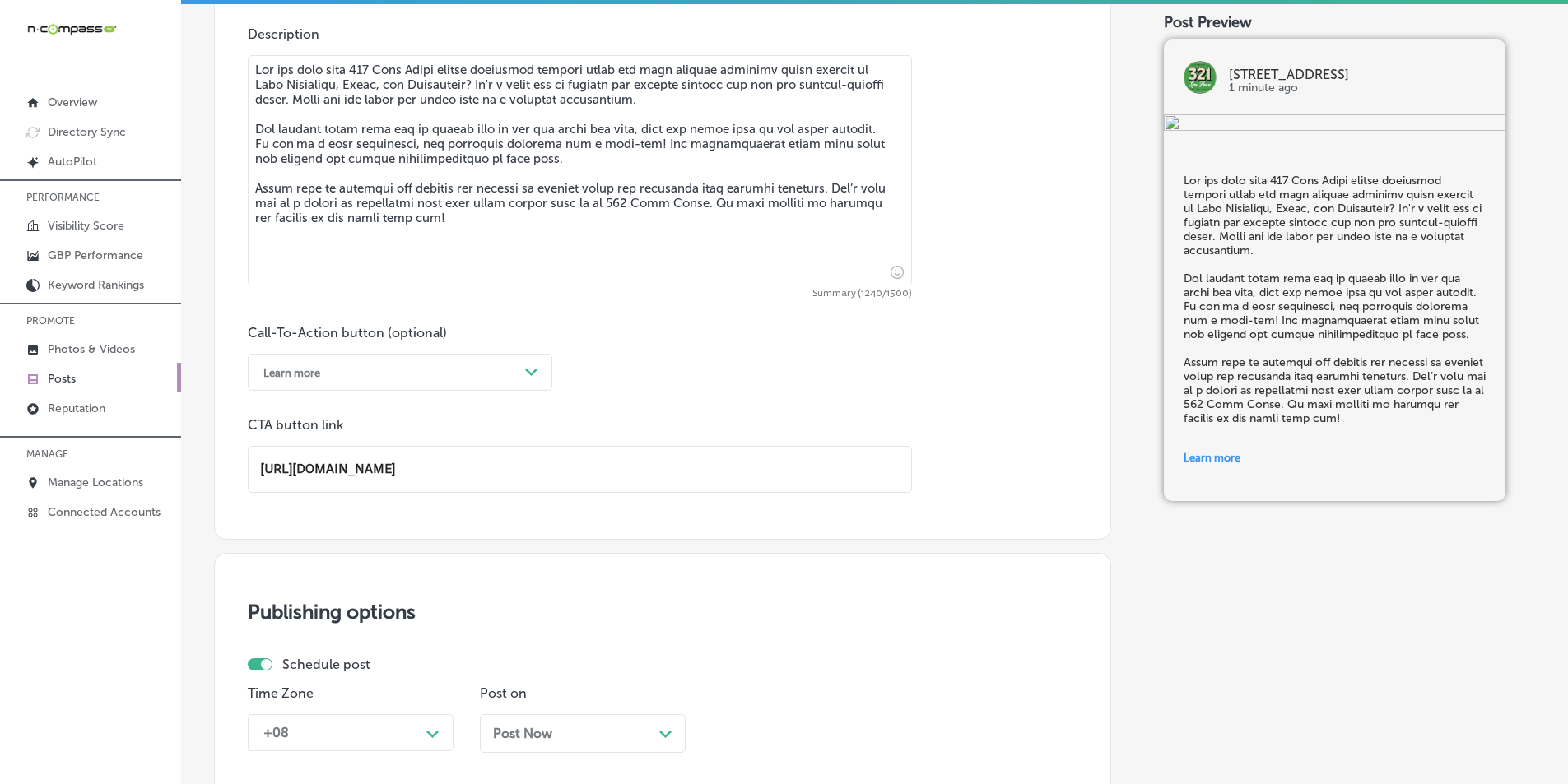
scroll to position [997, 0]
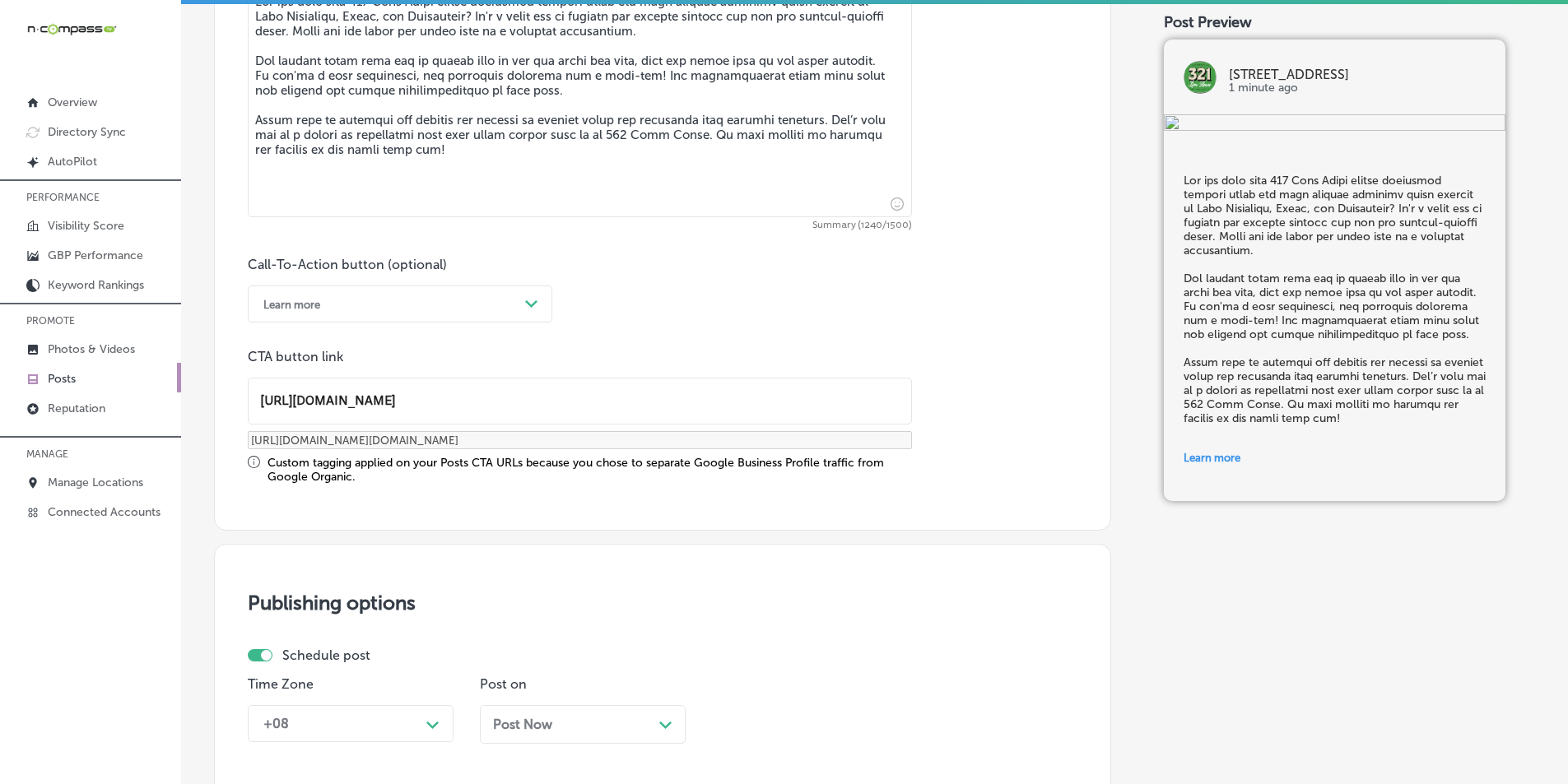
type input "https://caribbreweryusa.com/"
click at [426, 668] on div "Schedule post Time Zone +08 Path Created with Sketch. Post on Post Now Path Cre…" at bounding box center [655, 702] width 817 height 108
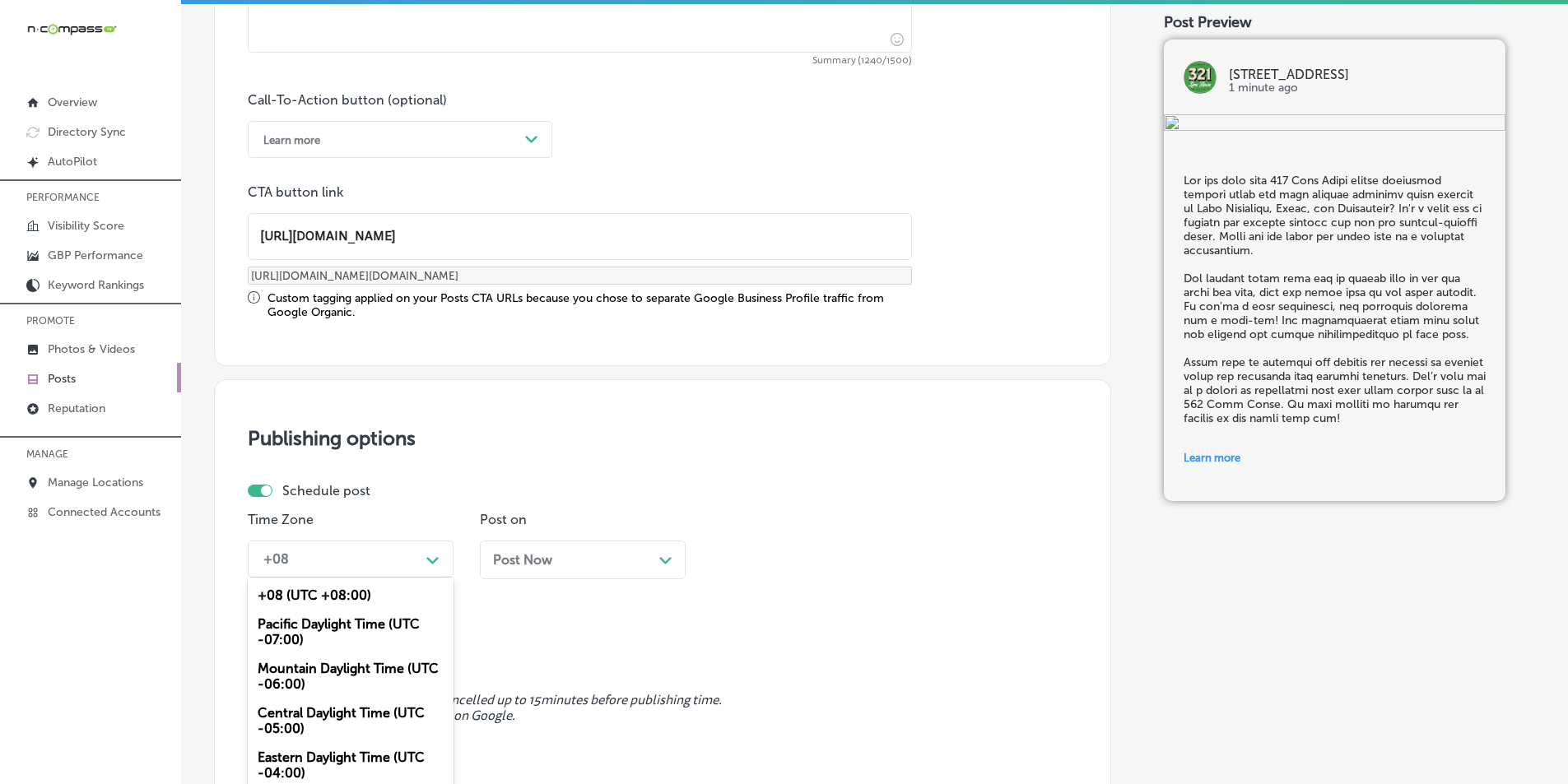
scroll to position [1209, 0]
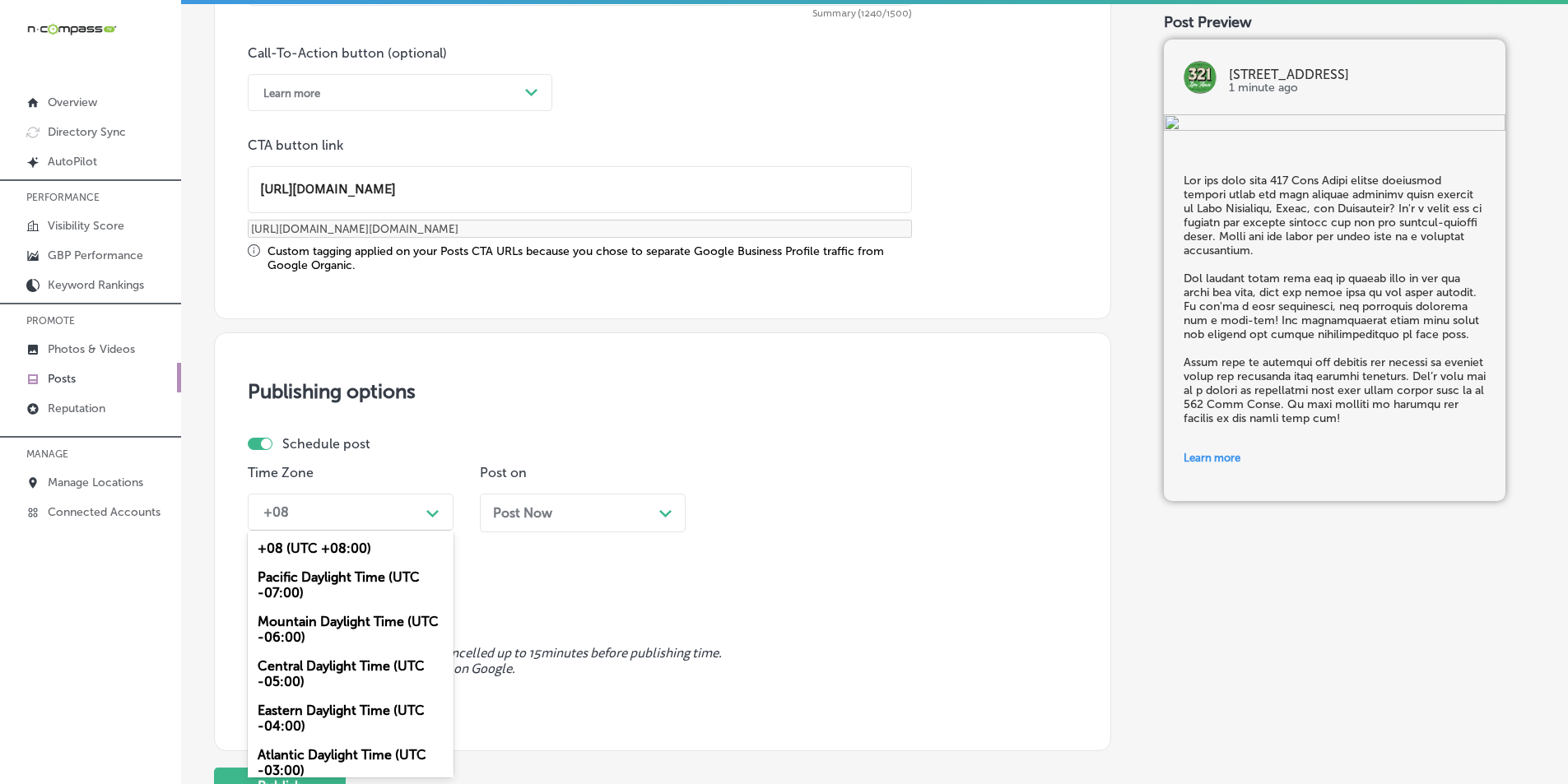
click at [426, 531] on div "option Mountain Daylight Time (UTC -06:00), selected. option +08 (UTC +08:00) f…" at bounding box center [350, 512] width 206 height 37
click at [330, 624] on div "Mountain Daylight Time (UTC -06:00)" at bounding box center [350, 629] width 206 height 44
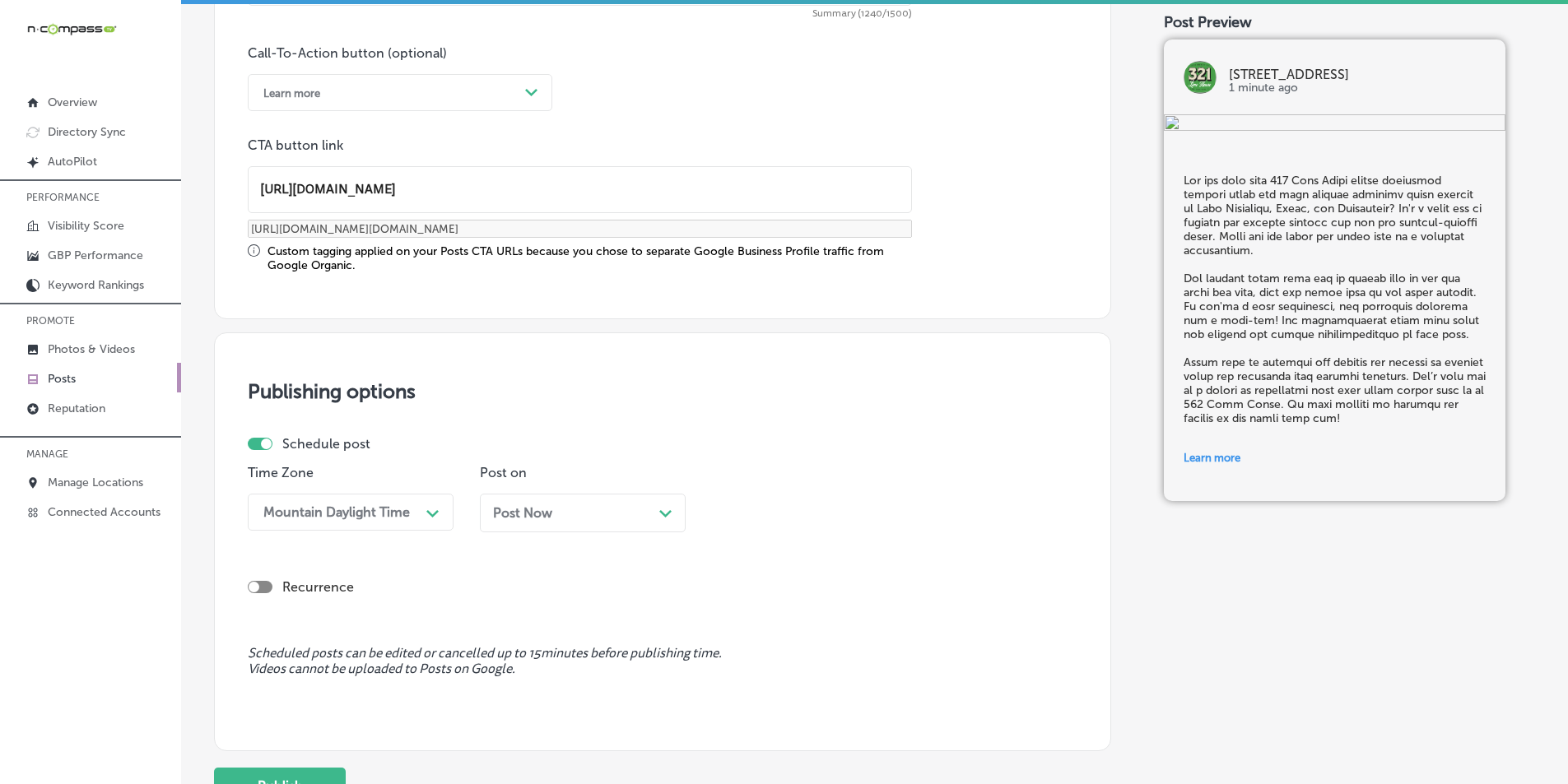
click at [666, 516] on polygon at bounding box center [665, 514] width 13 height 8
click at [867, 511] on div "02:45 PM" at bounding box center [801, 512] width 164 height 29
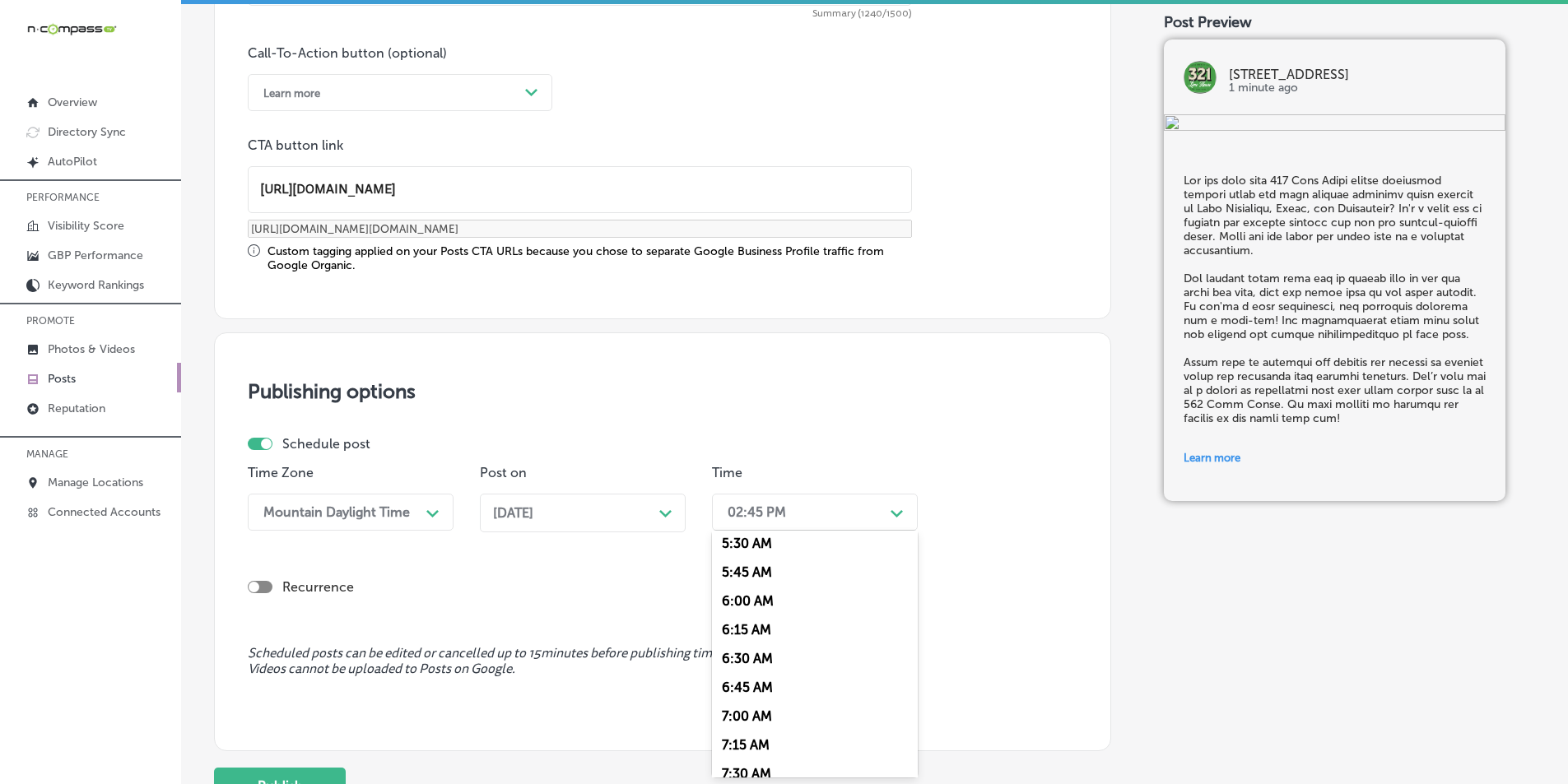
scroll to position [658, 0]
click at [733, 693] on div "7:00 AM" at bounding box center [815, 696] width 206 height 29
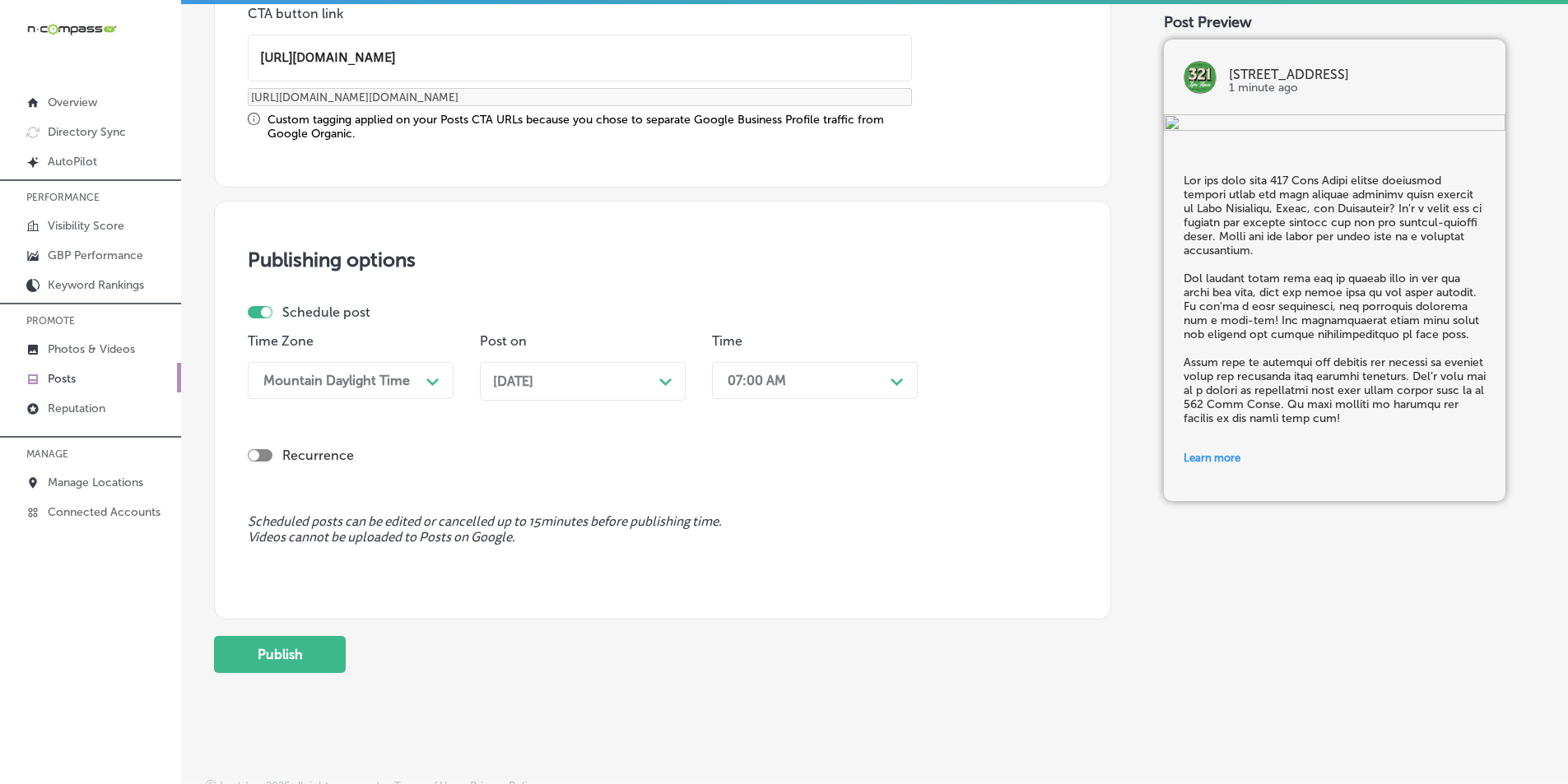
scroll to position [1356, 0]
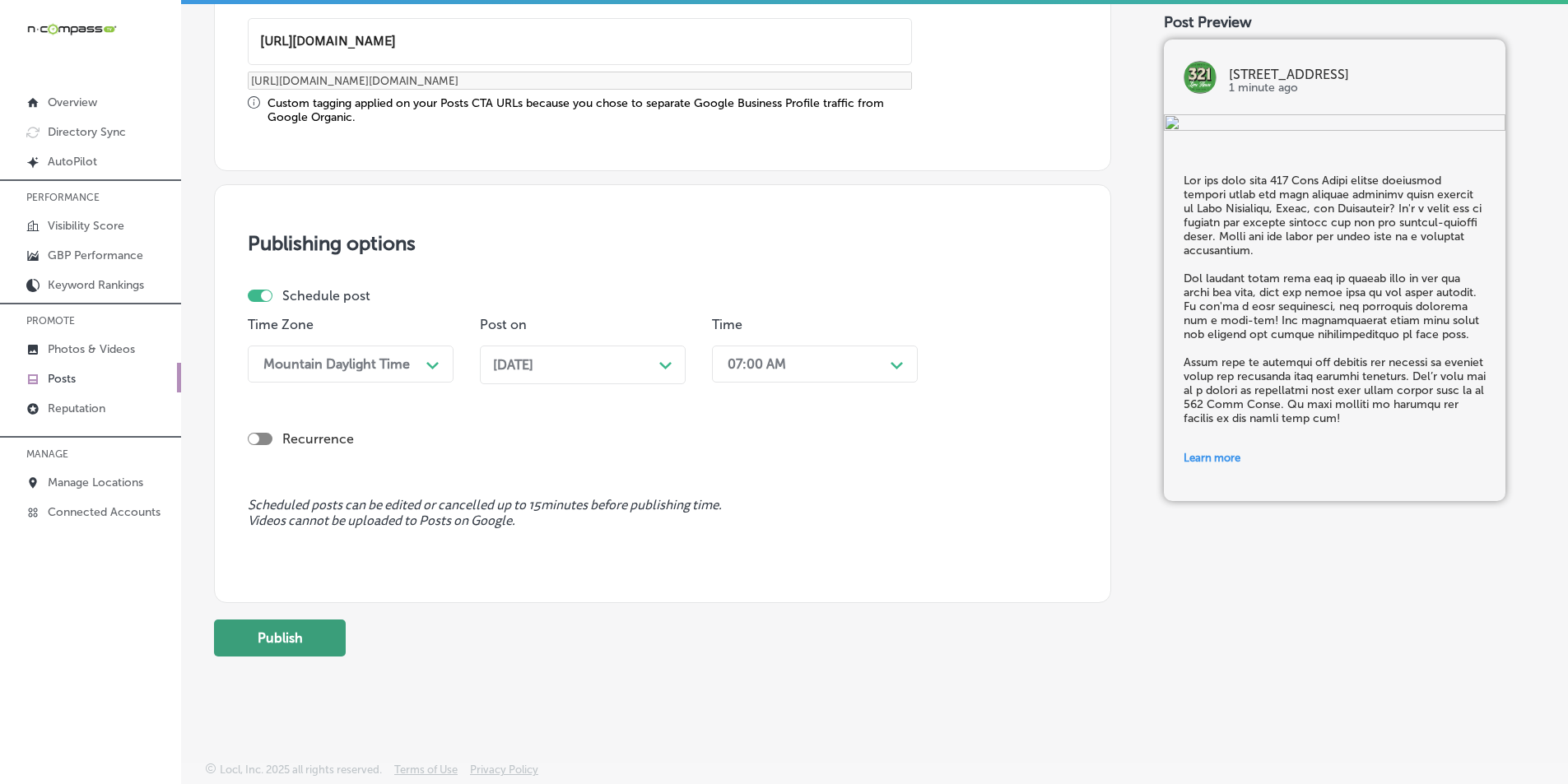
click at [296, 638] on button "Publish" at bounding box center [280, 638] width 132 height 37
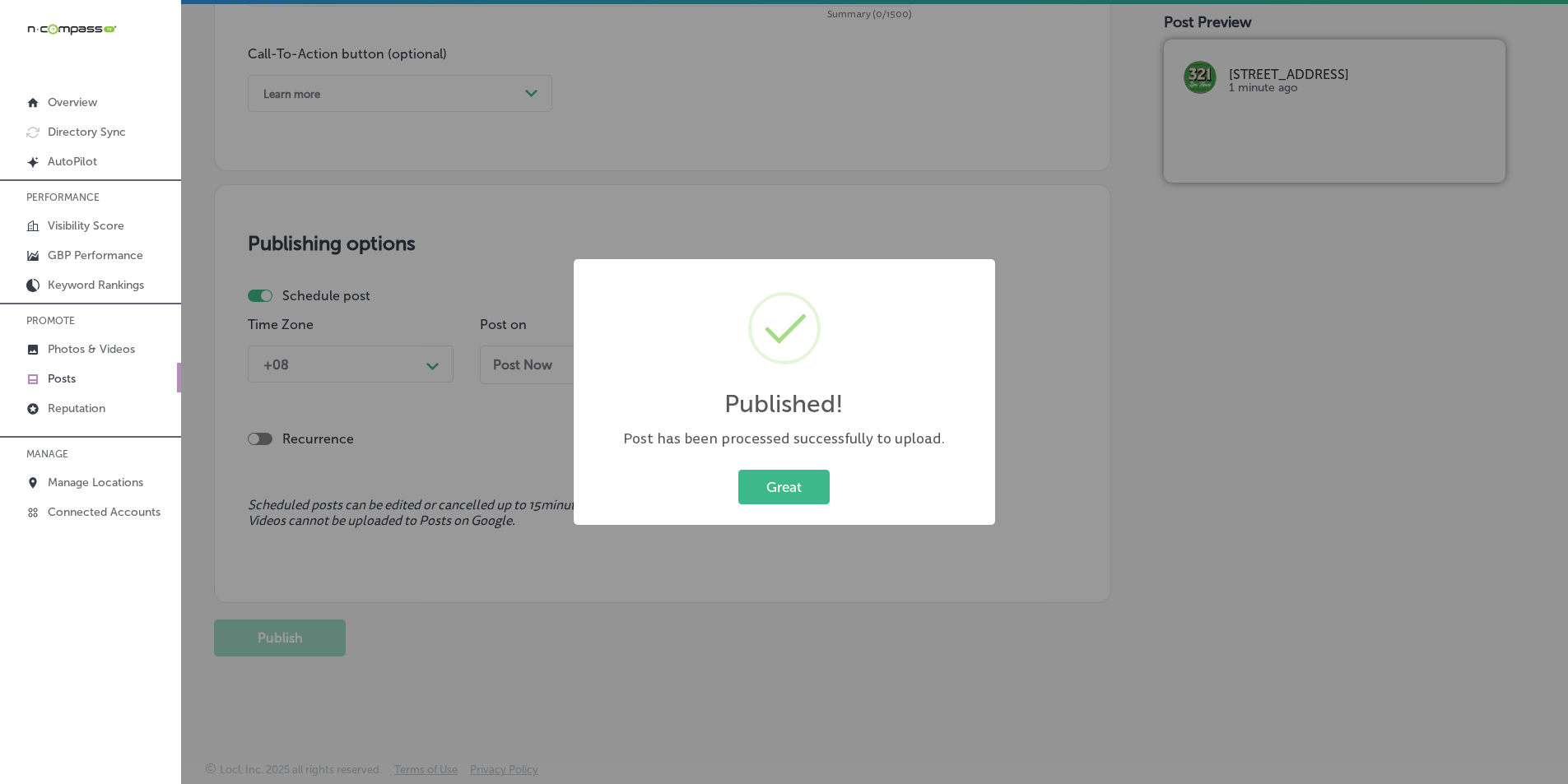
scroll to position [1208, 0]
click at [778, 482] on button "Great" at bounding box center [783, 487] width 92 height 33
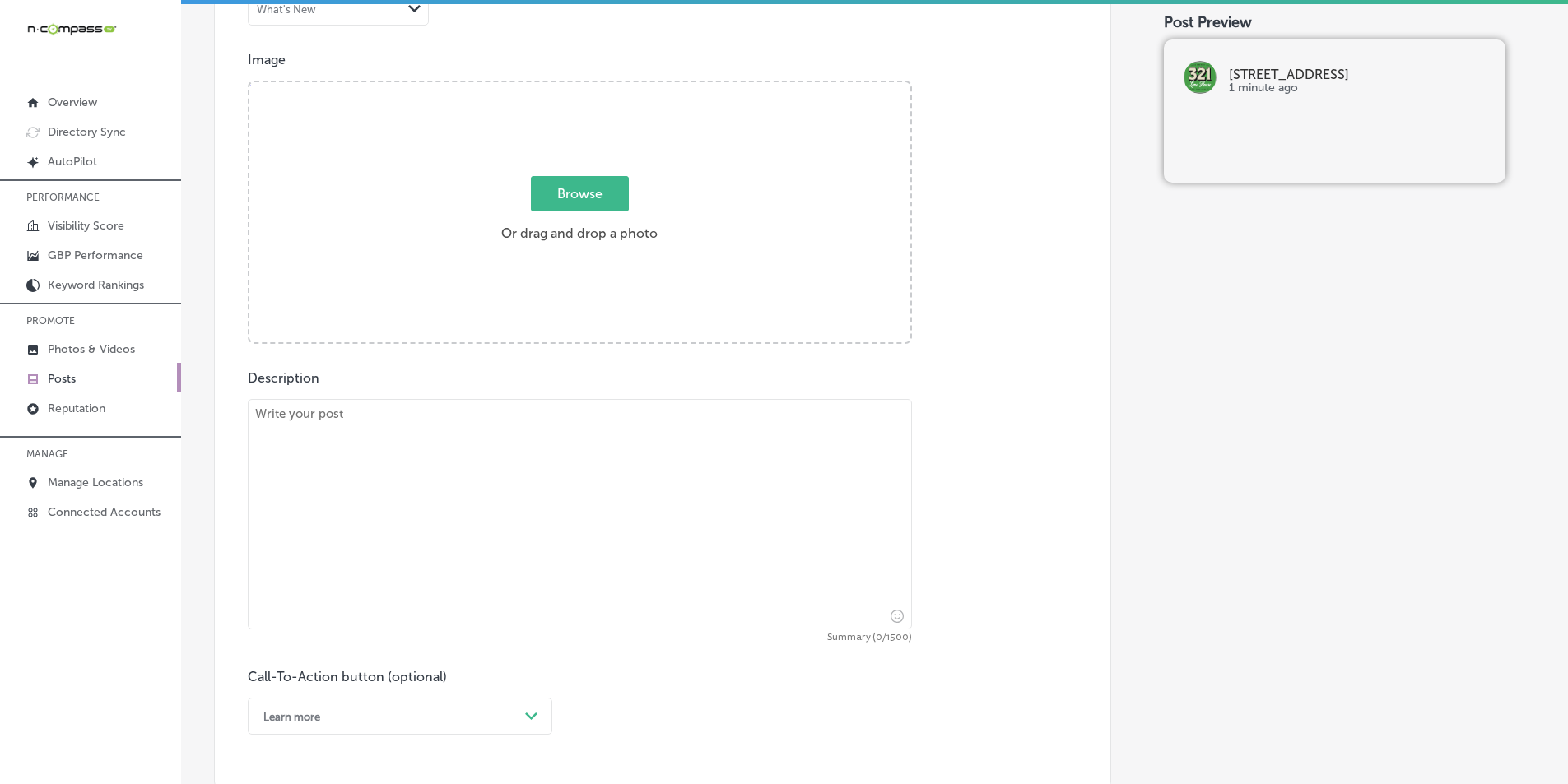
scroll to position [549, 0]
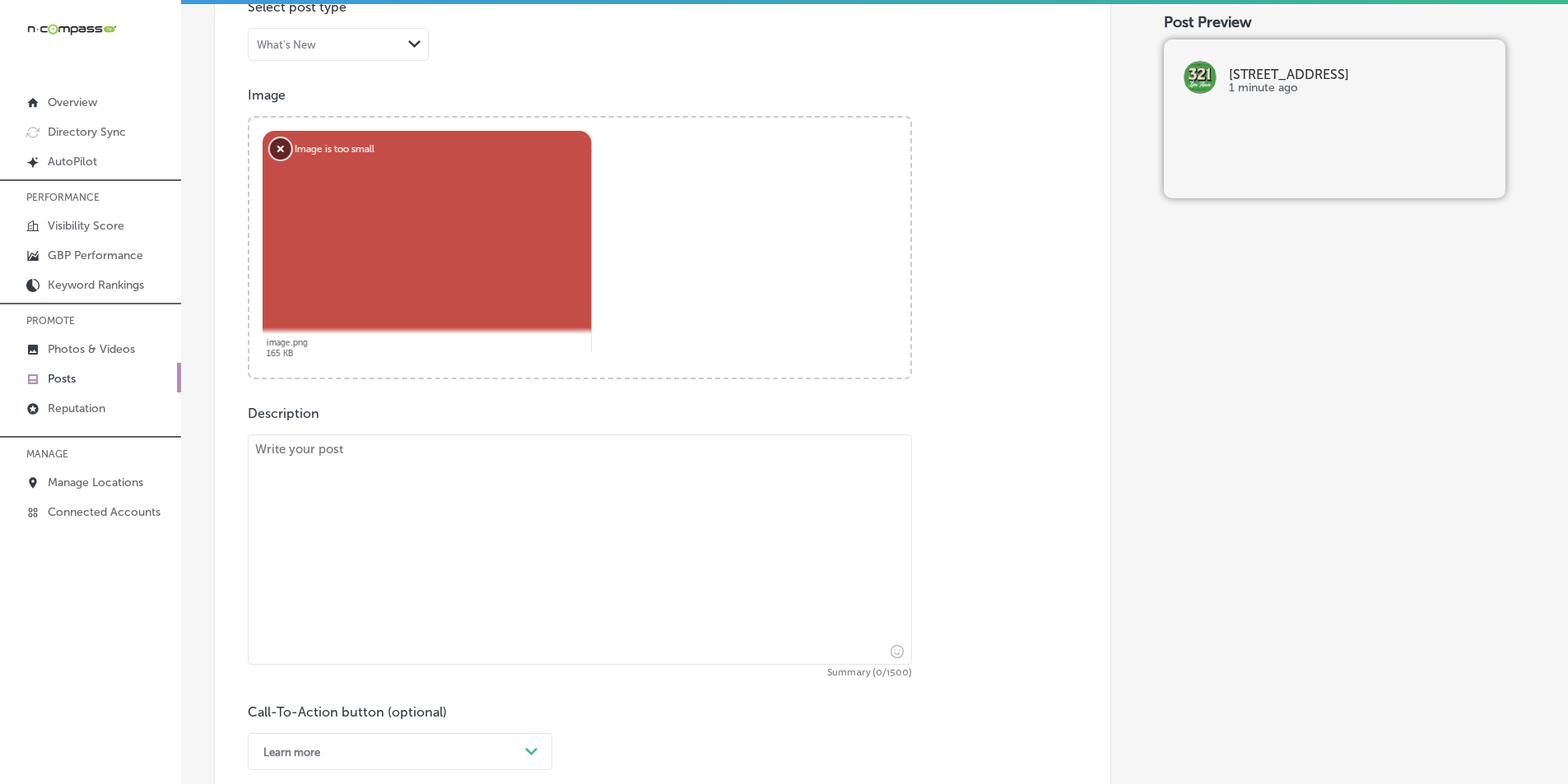
click at [278, 149] on button "Remove" at bounding box center [281, 149] width 22 height 22
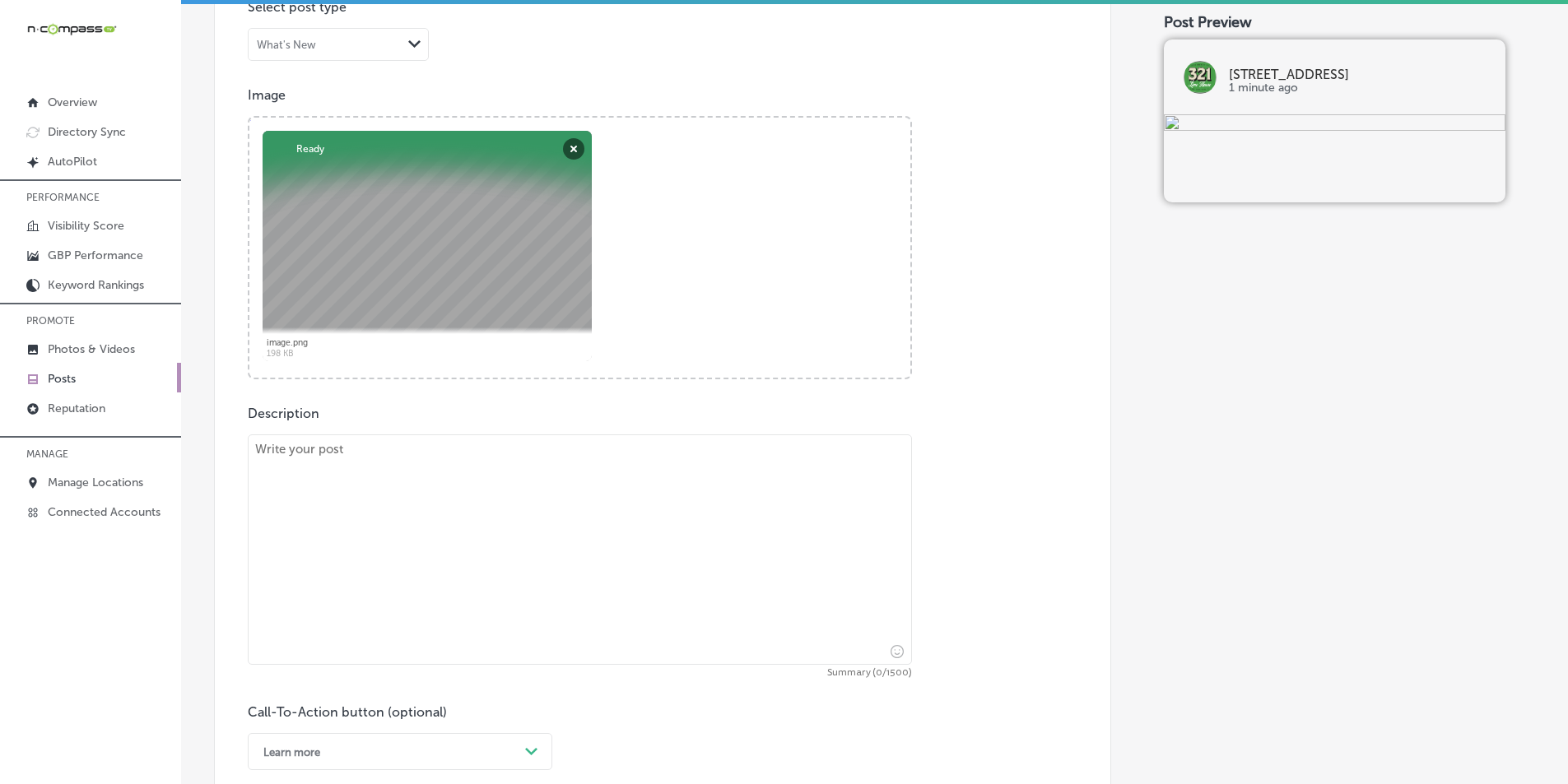
click at [544, 528] on textarea at bounding box center [579, 550] width 664 height 230
paste textarea "Who doesn’t love food trucks? At 321 Lime House, we host food truck festivals t…"
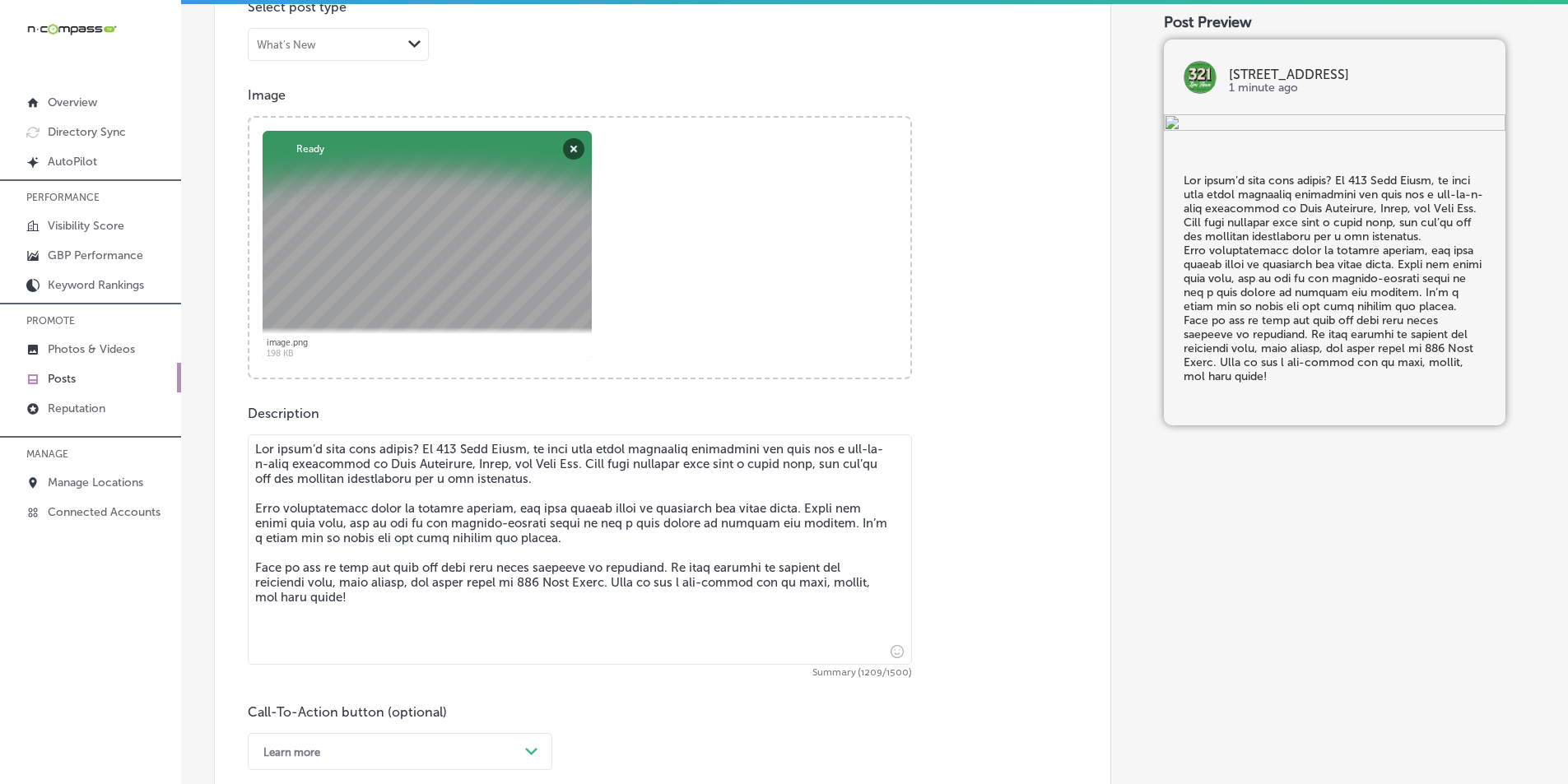
click at [252, 507] on textarea at bounding box center [579, 550] width 664 height 230
click at [252, 567] on textarea at bounding box center [579, 550] width 664 height 230
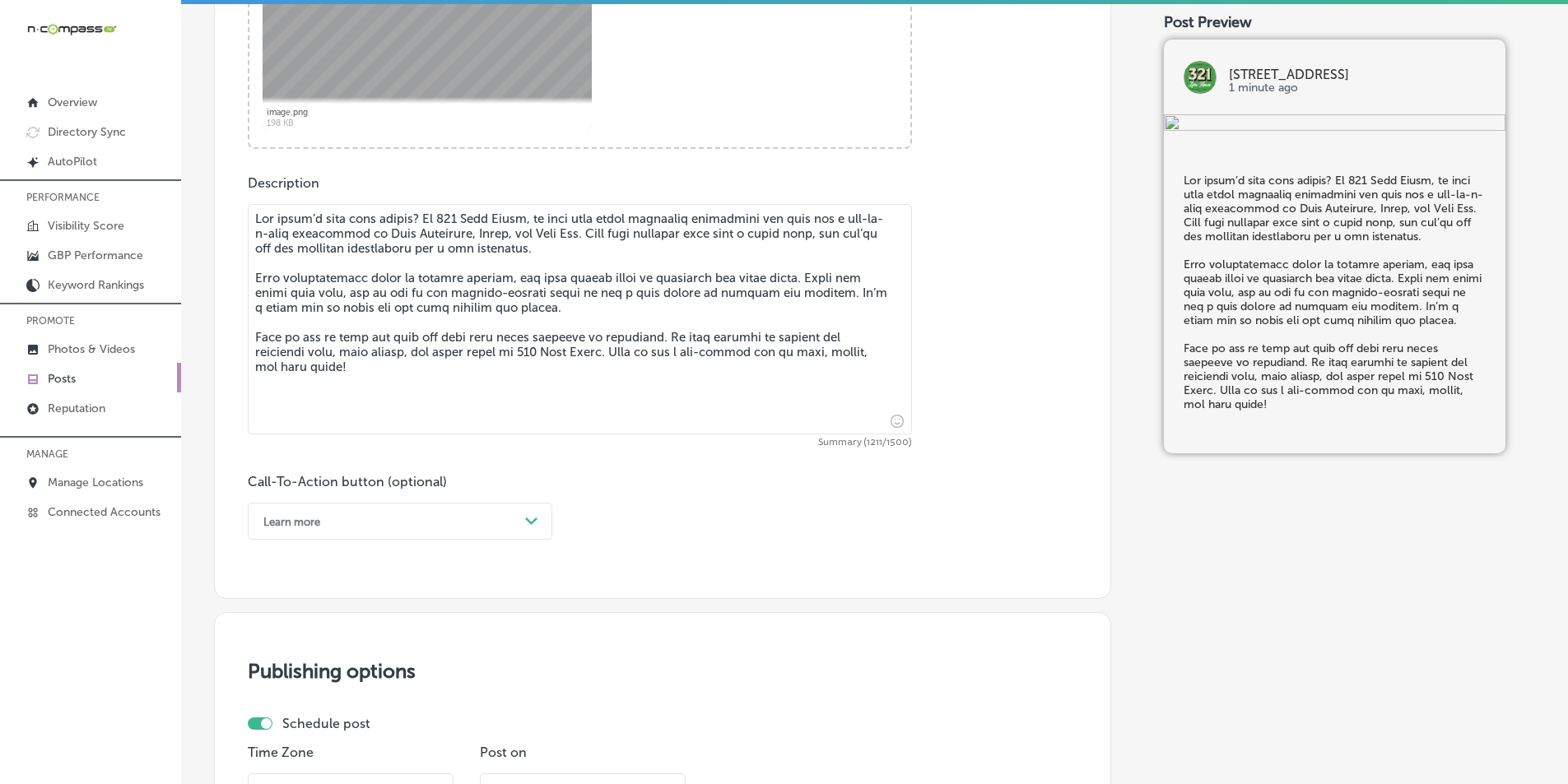
scroll to position [796, 0]
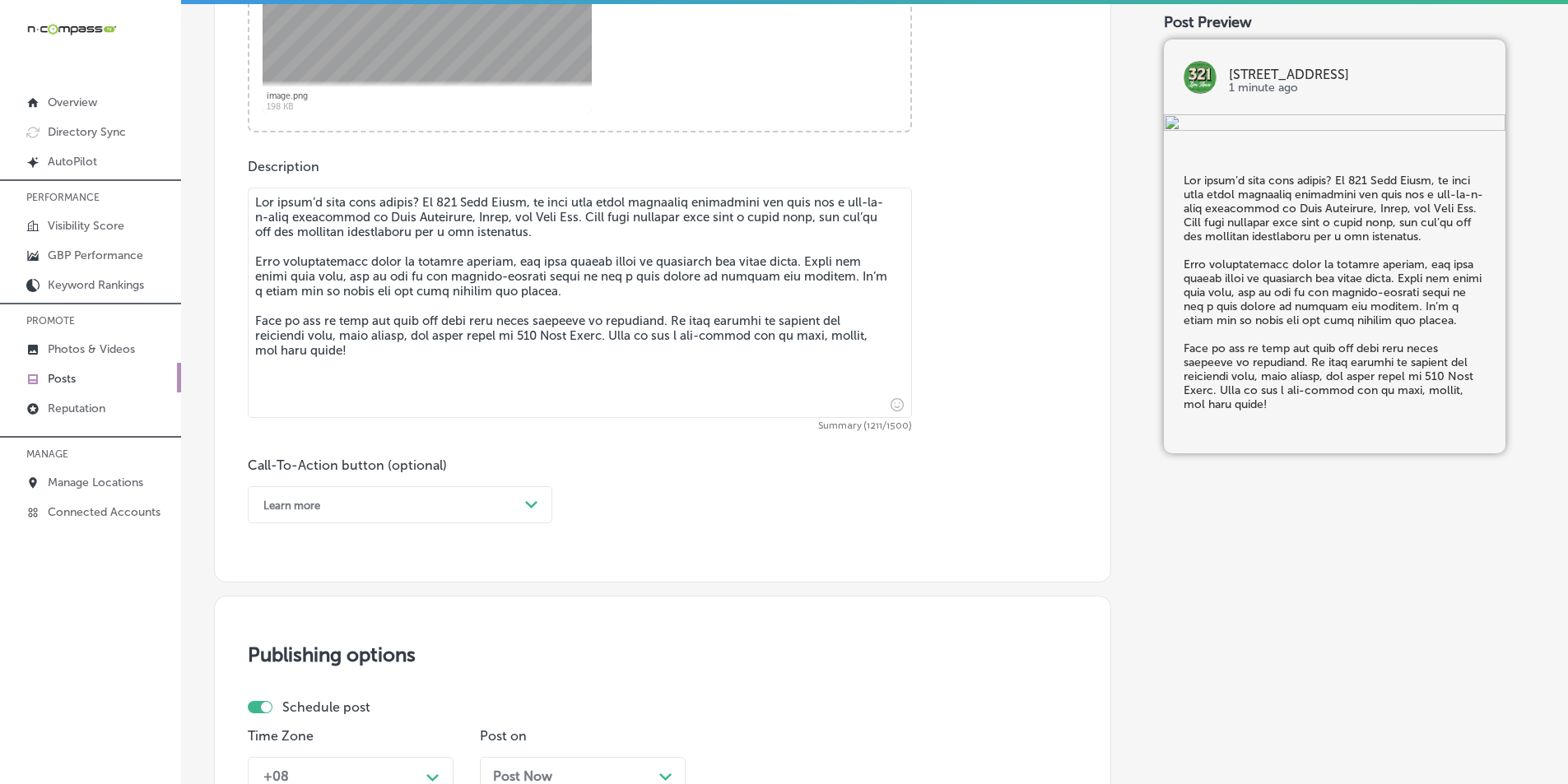
type textarea "Who doesn’t love food trucks? At 321 Lime House, we host food truck festivals t…"
click at [437, 498] on div "Learn more" at bounding box center [386, 505] width 263 height 26
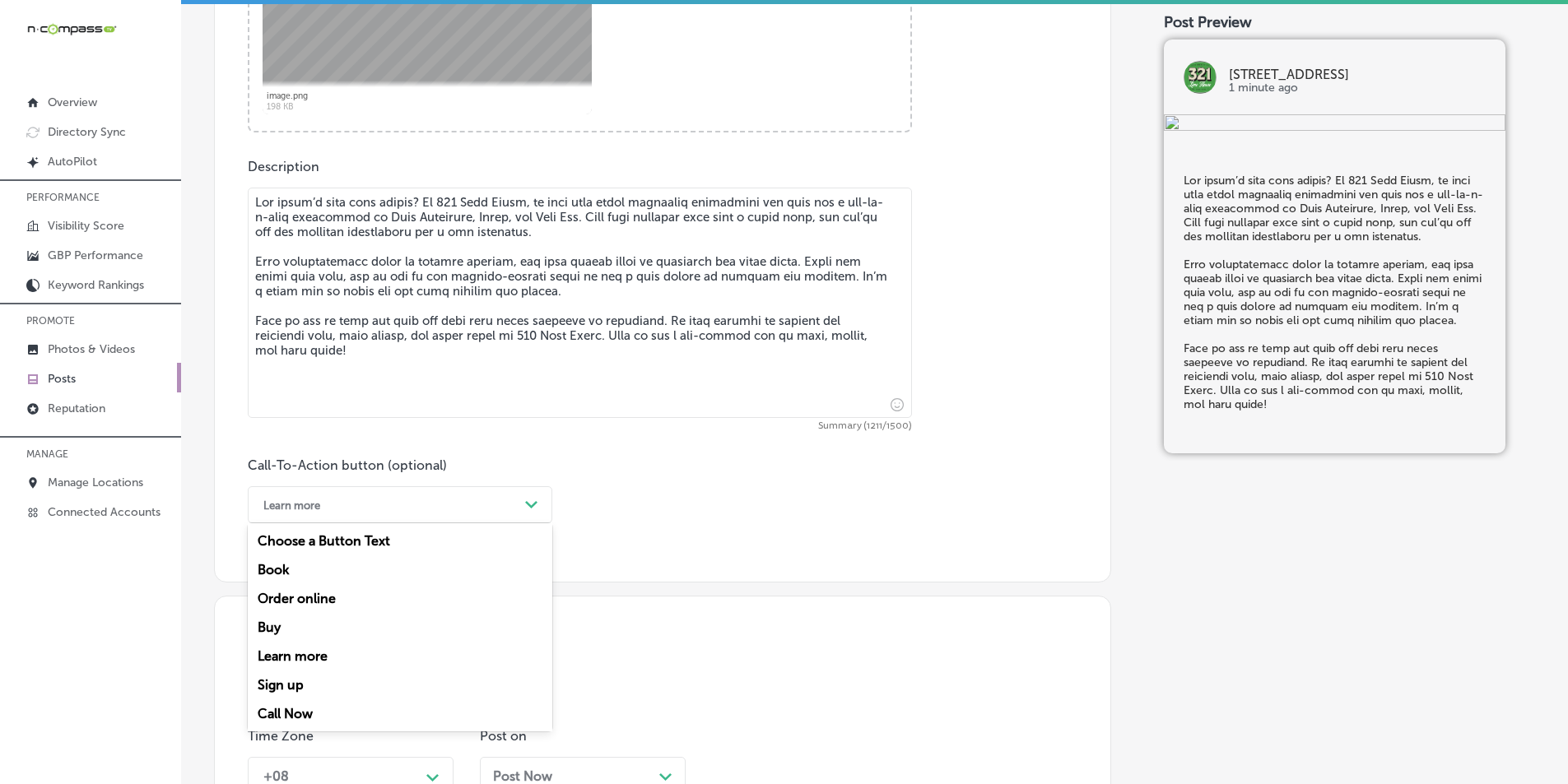
click at [287, 713] on div "Call Now" at bounding box center [399, 713] width 304 height 29
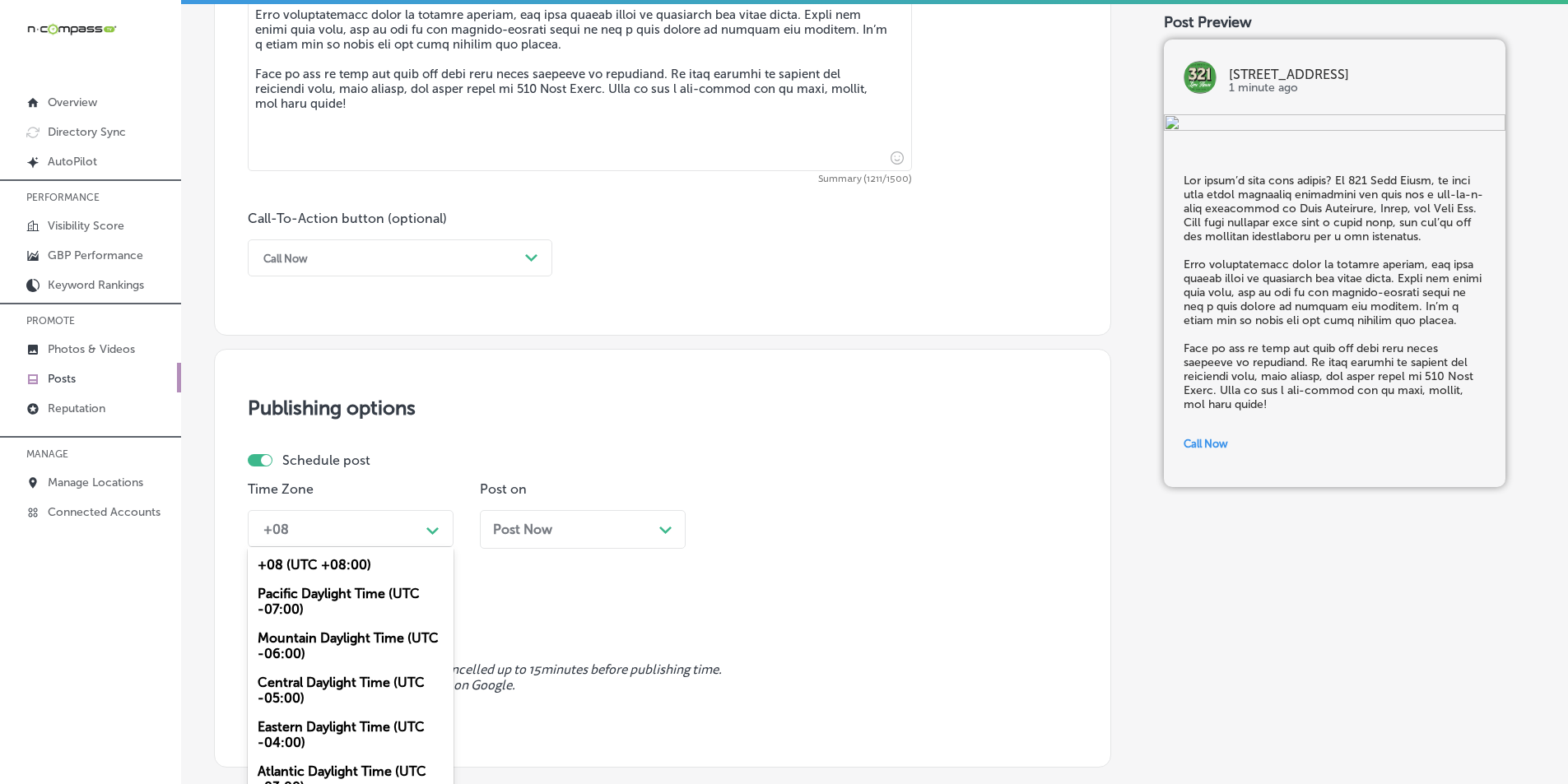
scroll to position [1059, 0]
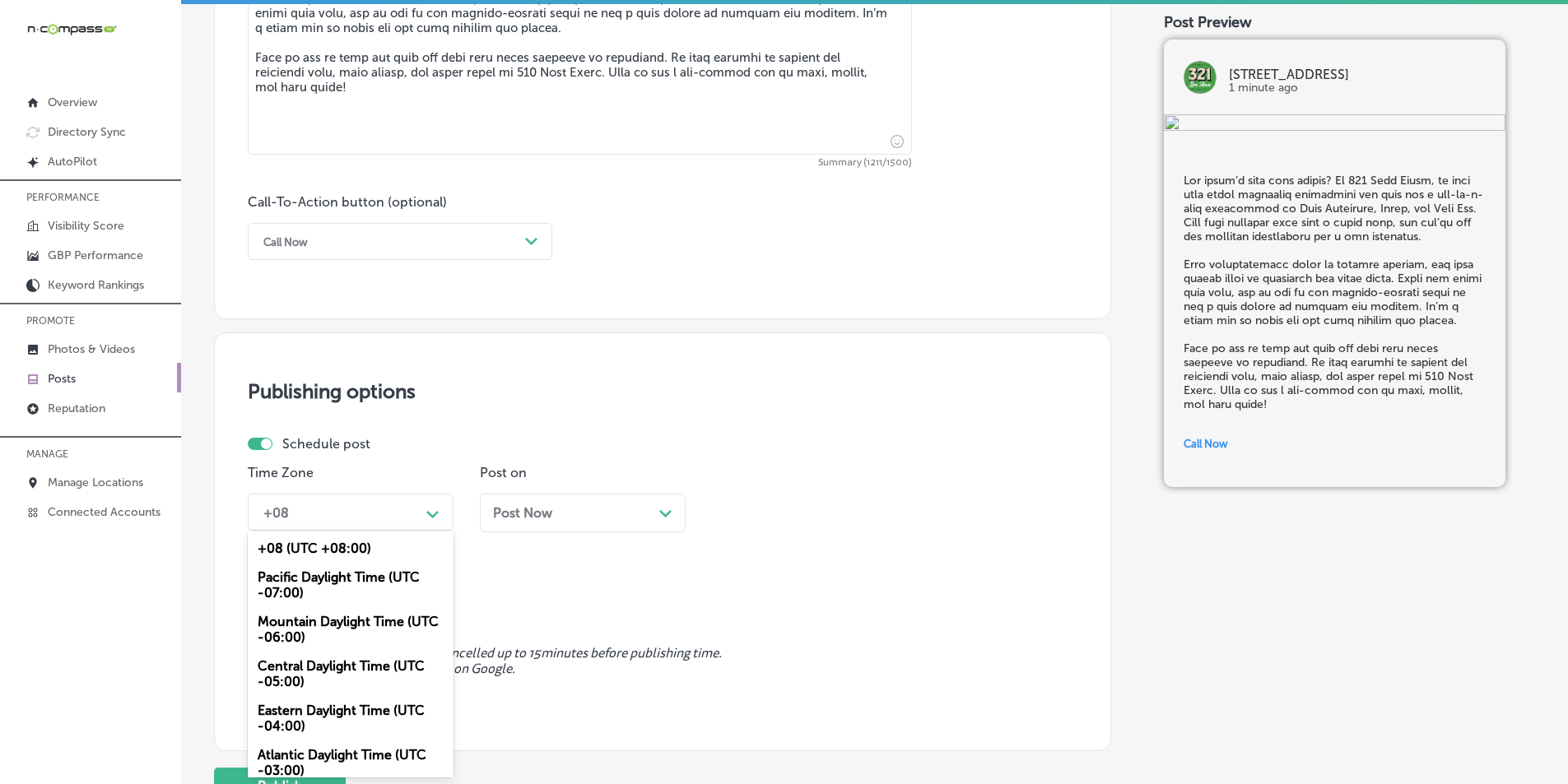
click at [434, 531] on div "option Mountain Daylight Time (UTC -06:00), selected. option +08 (UTC +08:00) f…" at bounding box center [350, 512] width 206 height 37
click at [347, 626] on div "Mountain Daylight Time (UTC -06:00)" at bounding box center [350, 629] width 206 height 44
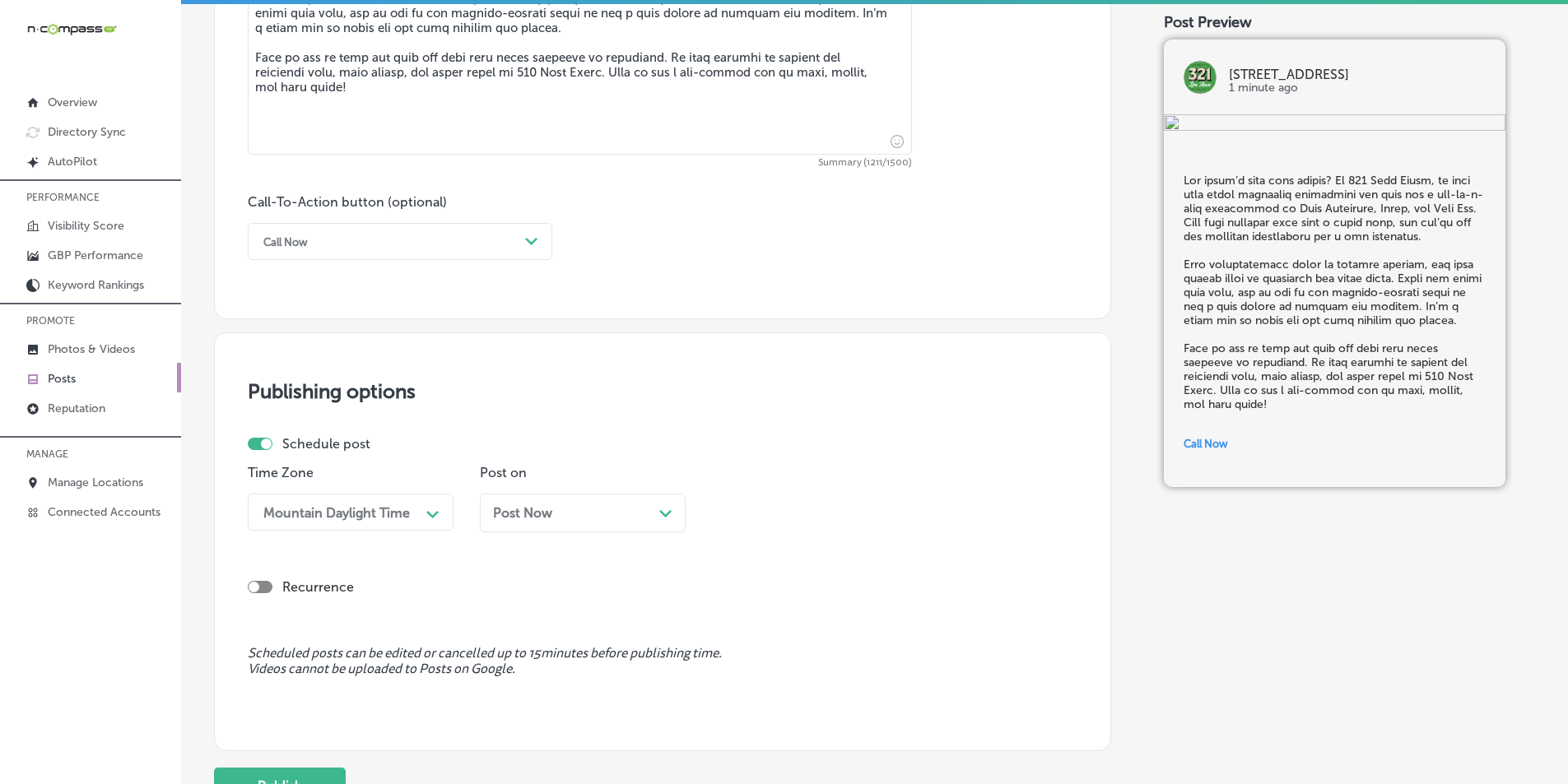
click at [663, 508] on div "Path Created with Sketch." at bounding box center [665, 511] width 13 height 13
click at [895, 511] on icon "Path Created with Sketch." at bounding box center [896, 515] width 13 height 8
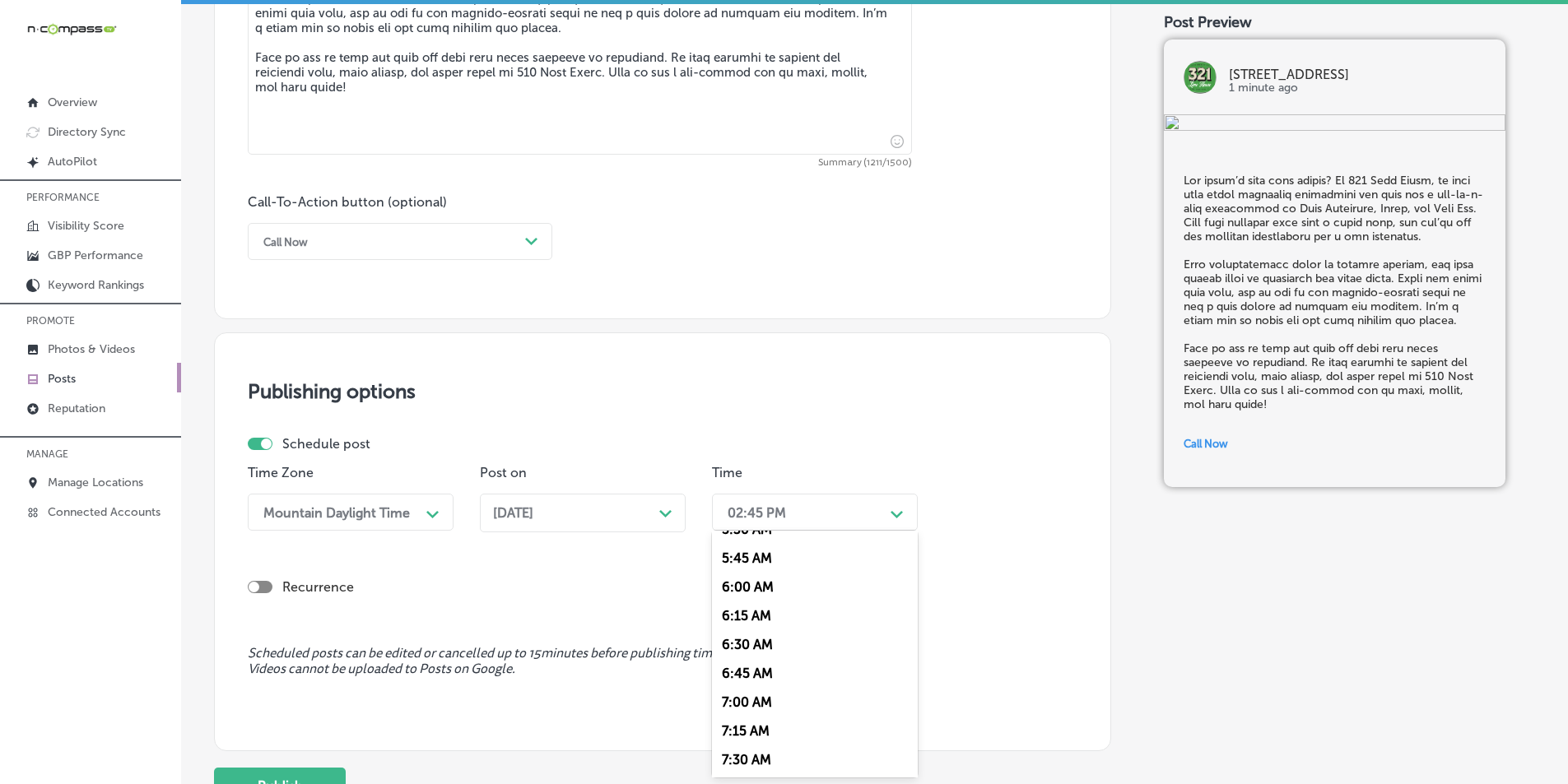
scroll to position [658, 0]
click at [743, 694] on div "7:00 AM" at bounding box center [815, 696] width 206 height 29
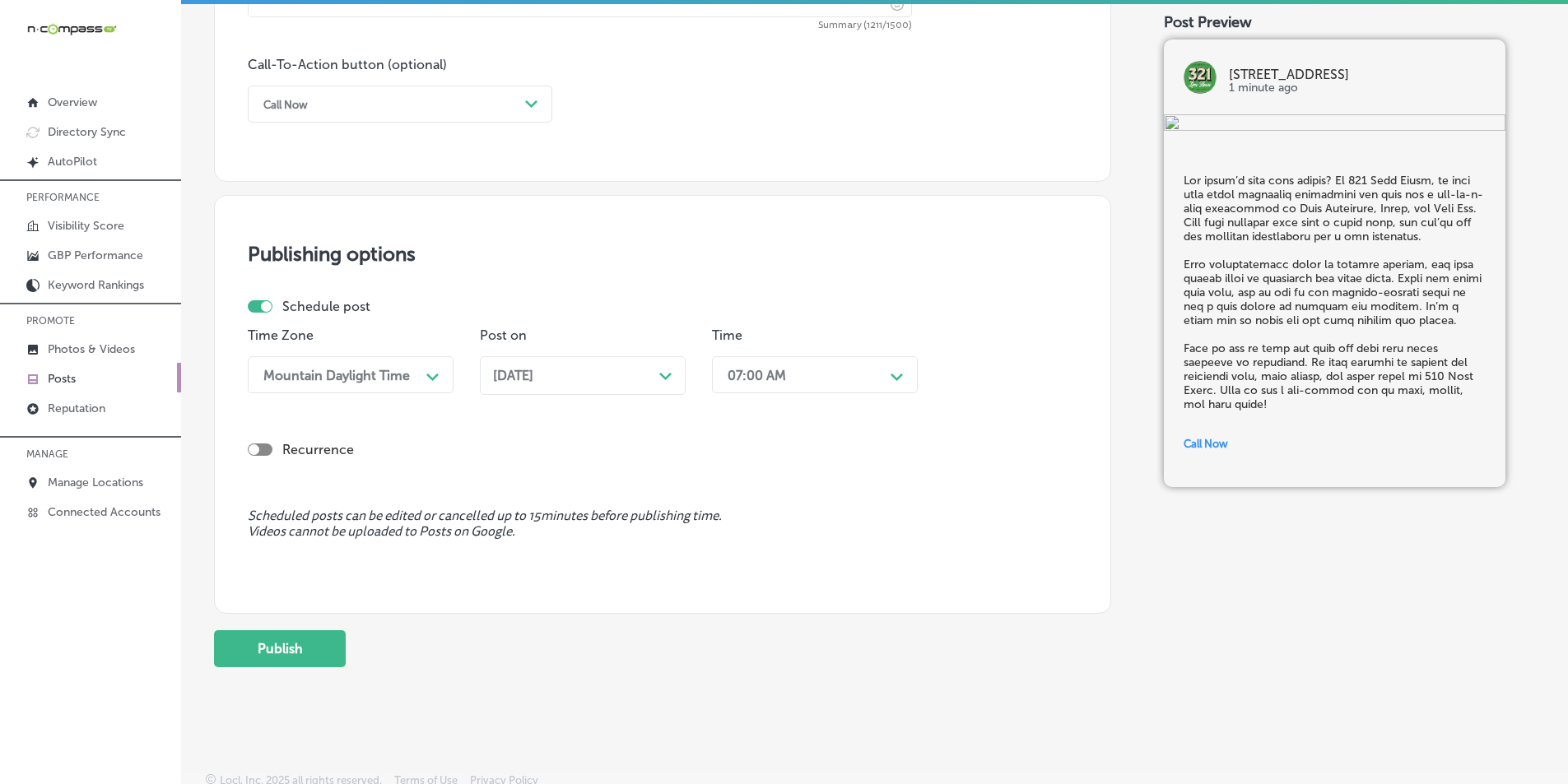
scroll to position [1208, 0]
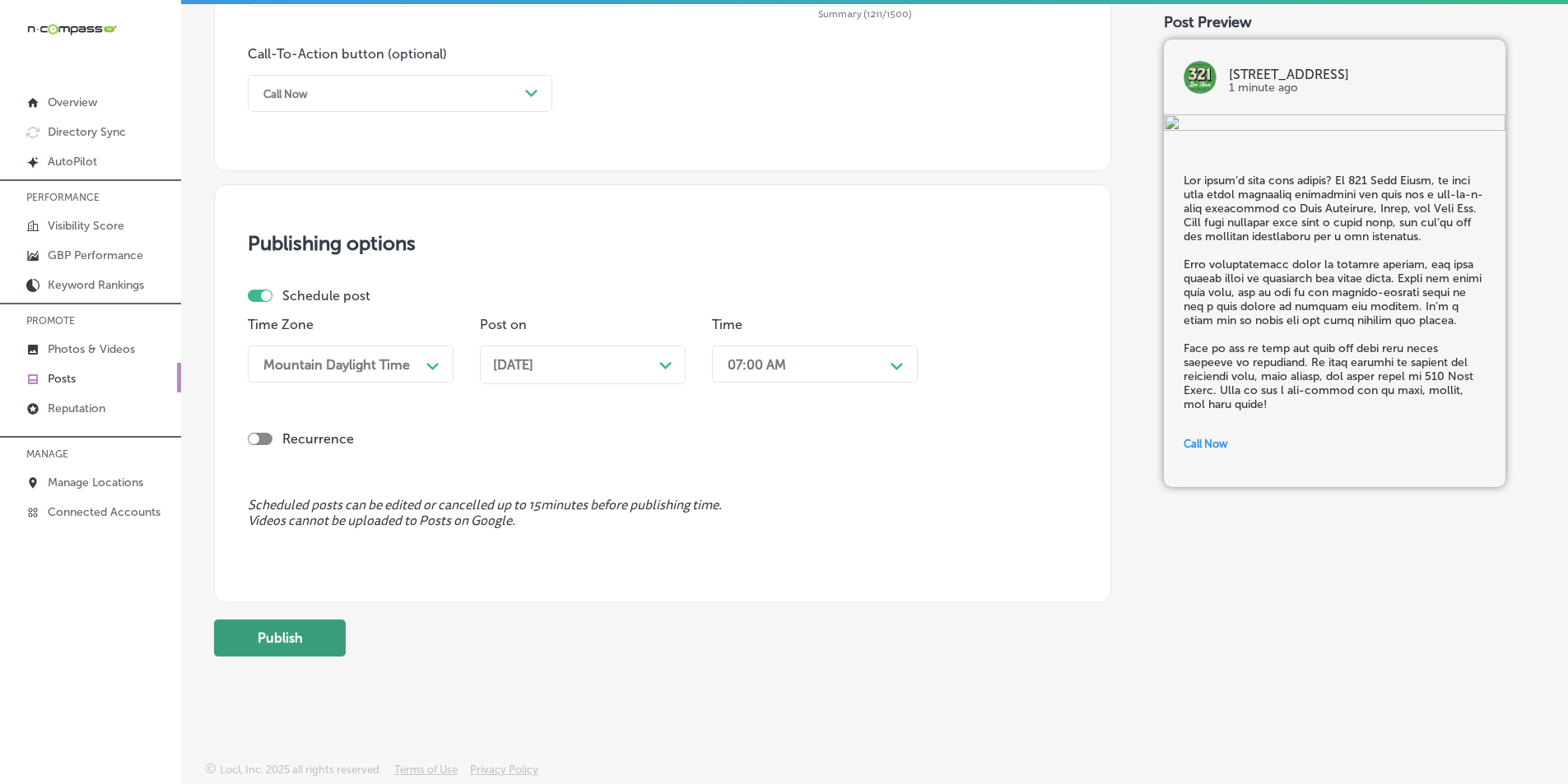
click at [313, 629] on button "Publish" at bounding box center [280, 638] width 132 height 37
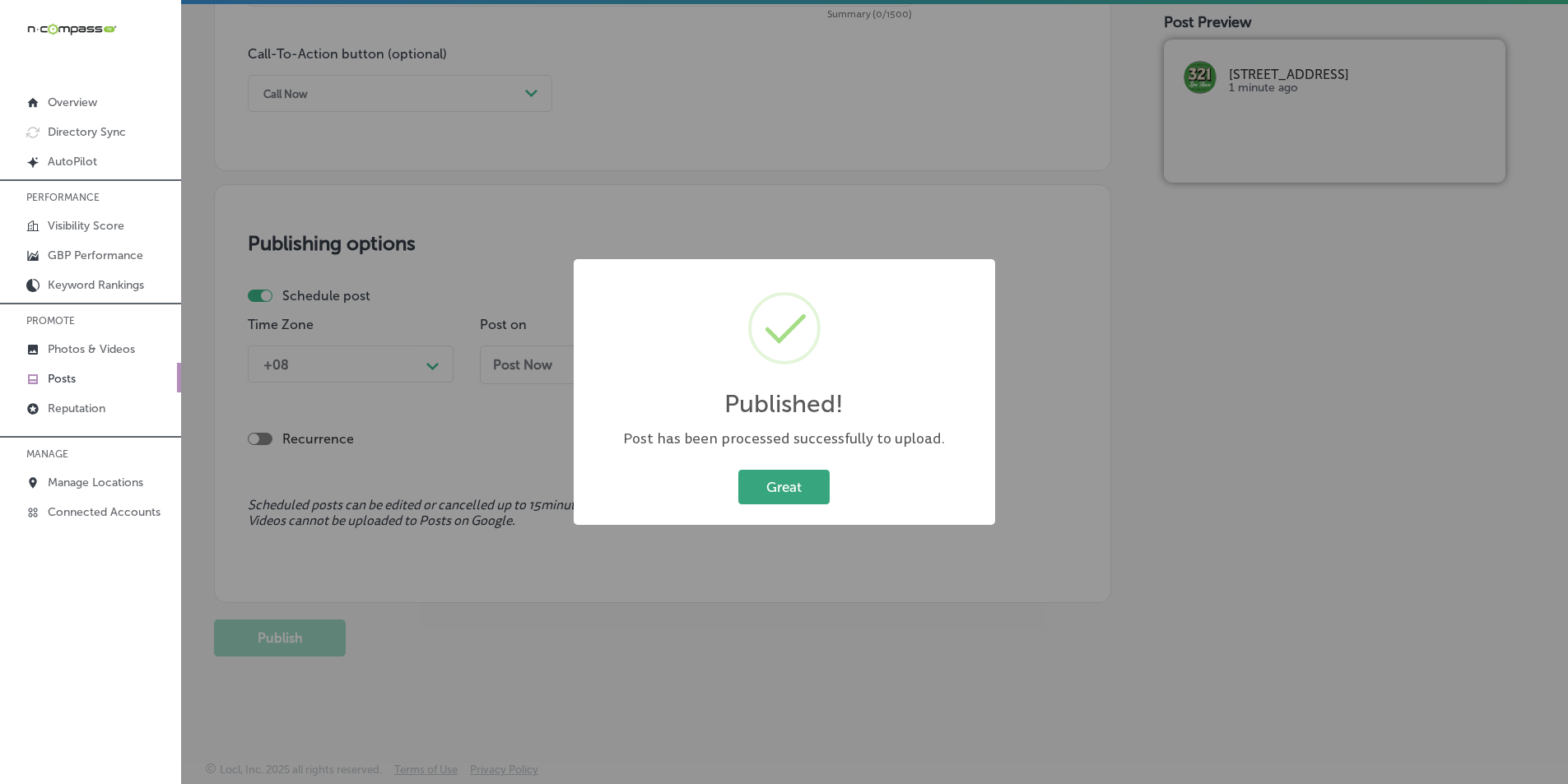
click at [774, 479] on button "Great" at bounding box center [783, 487] width 92 height 33
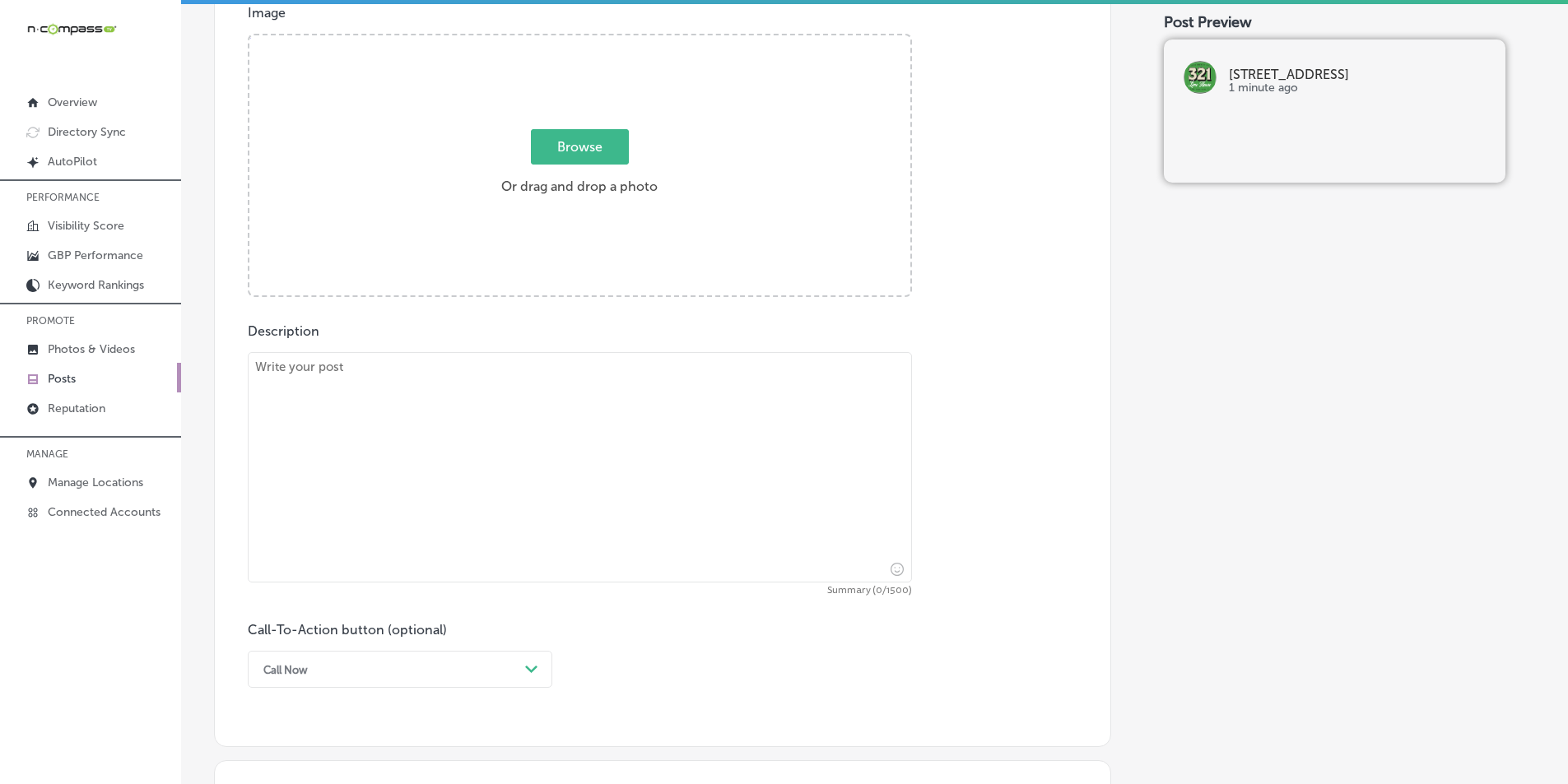
scroll to position [467, 0]
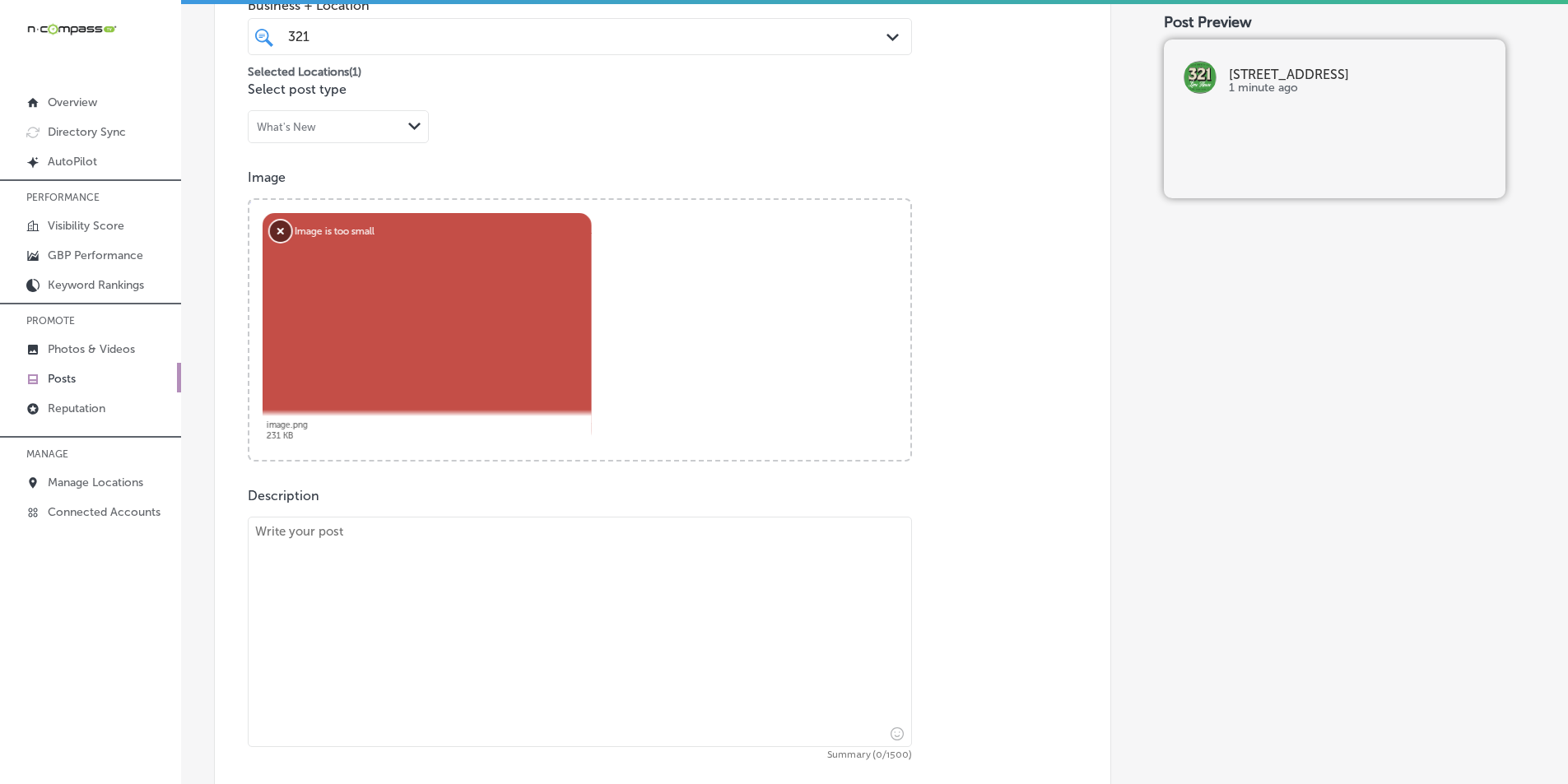
click at [283, 228] on button "Remove" at bounding box center [281, 231] width 22 height 22
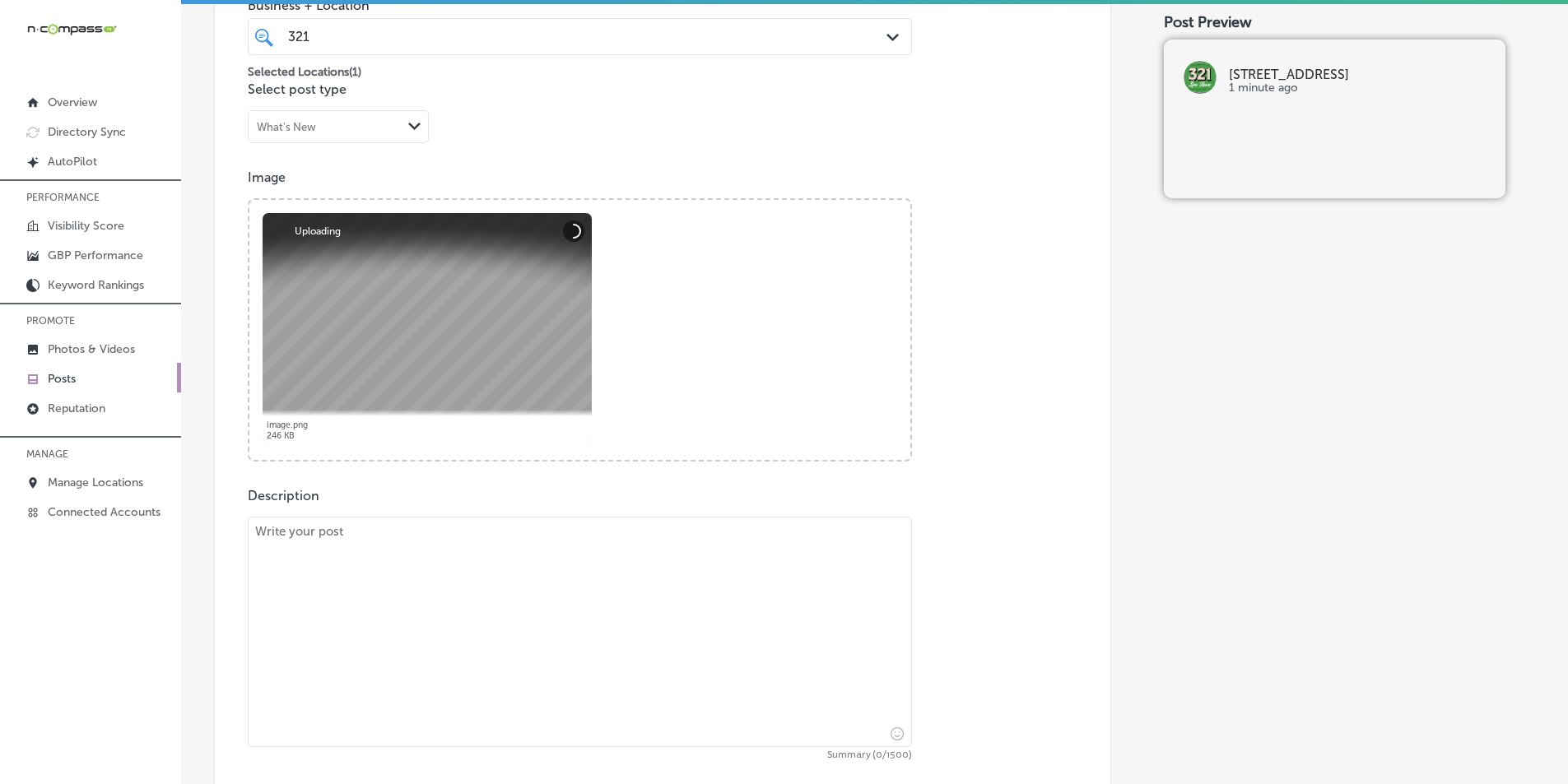
drag, startPoint x: 448, startPoint y: 618, endPoint x: 434, endPoint y: 613, distance: 14.9
click at [446, 618] on textarea at bounding box center [579, 632] width 664 height 230
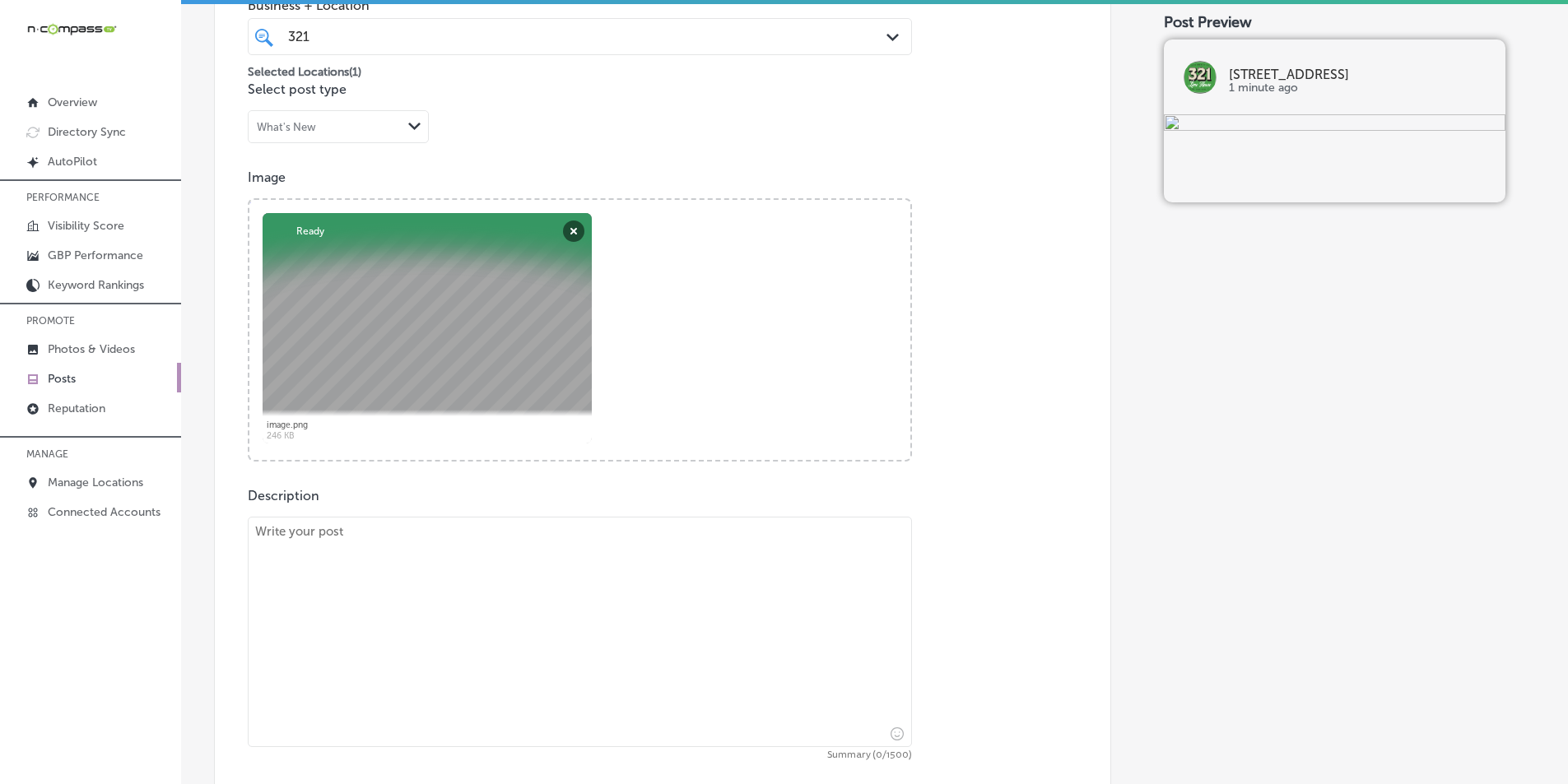
click at [404, 566] on textarea at bounding box center [579, 632] width 664 height 230
paste textarea "Looking for something new in Cape Canaveral, Viera, or Cocoa Beach? Join the 32…"
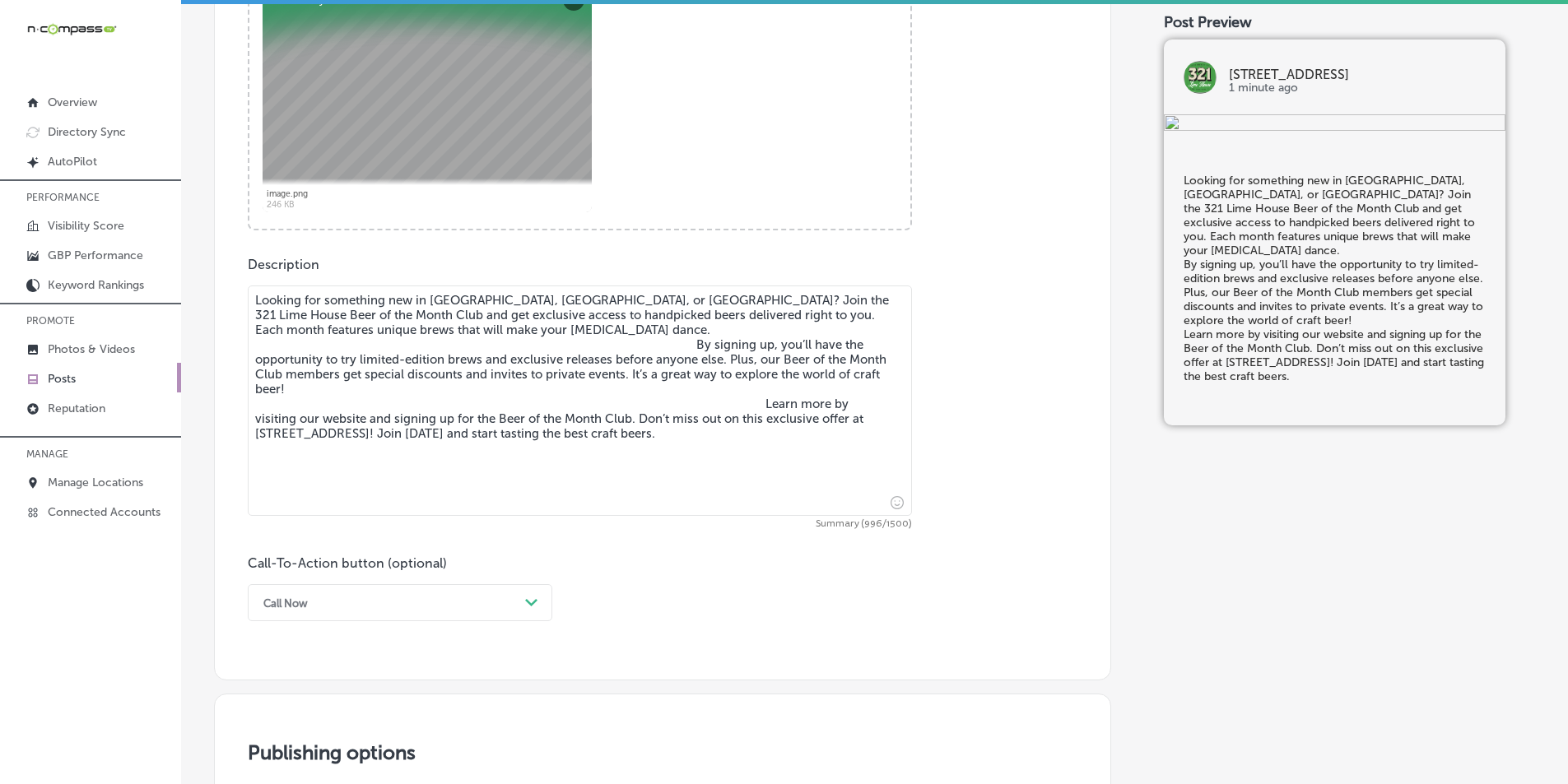
scroll to position [713, 0]
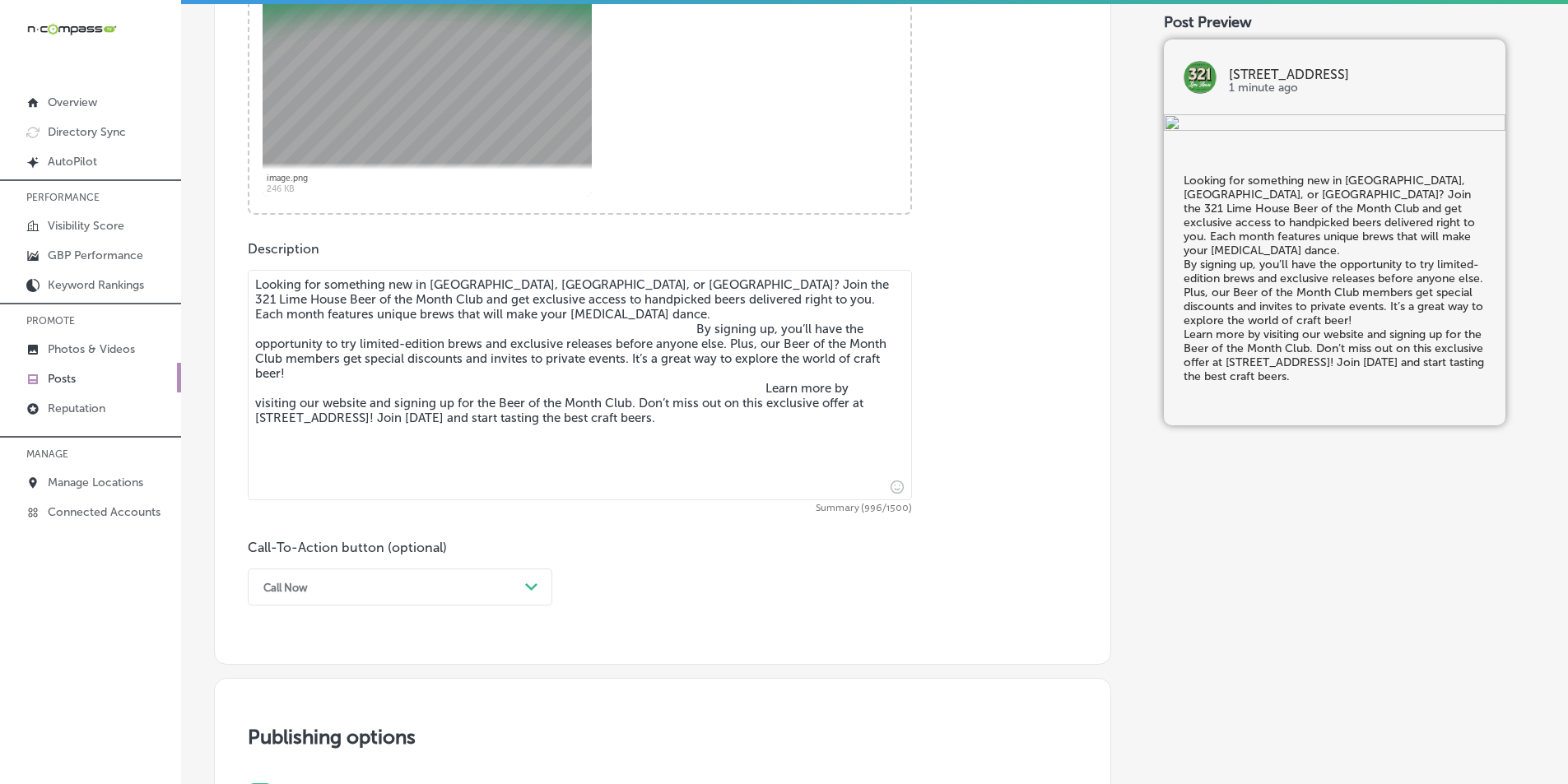
drag, startPoint x: 249, startPoint y: 340, endPoint x: 294, endPoint y: 348, distance: 45.7
click at [253, 341] on textarea "Looking for something new in Cape Canaveral, Viera, or Cocoa Beach? Join the 32…" at bounding box center [579, 385] width 664 height 230
click at [670, 322] on textarea "Looking for something new in Cape Canaveral, Viera, or Cocoa Beach? Join the 32…" at bounding box center [579, 385] width 664 height 230
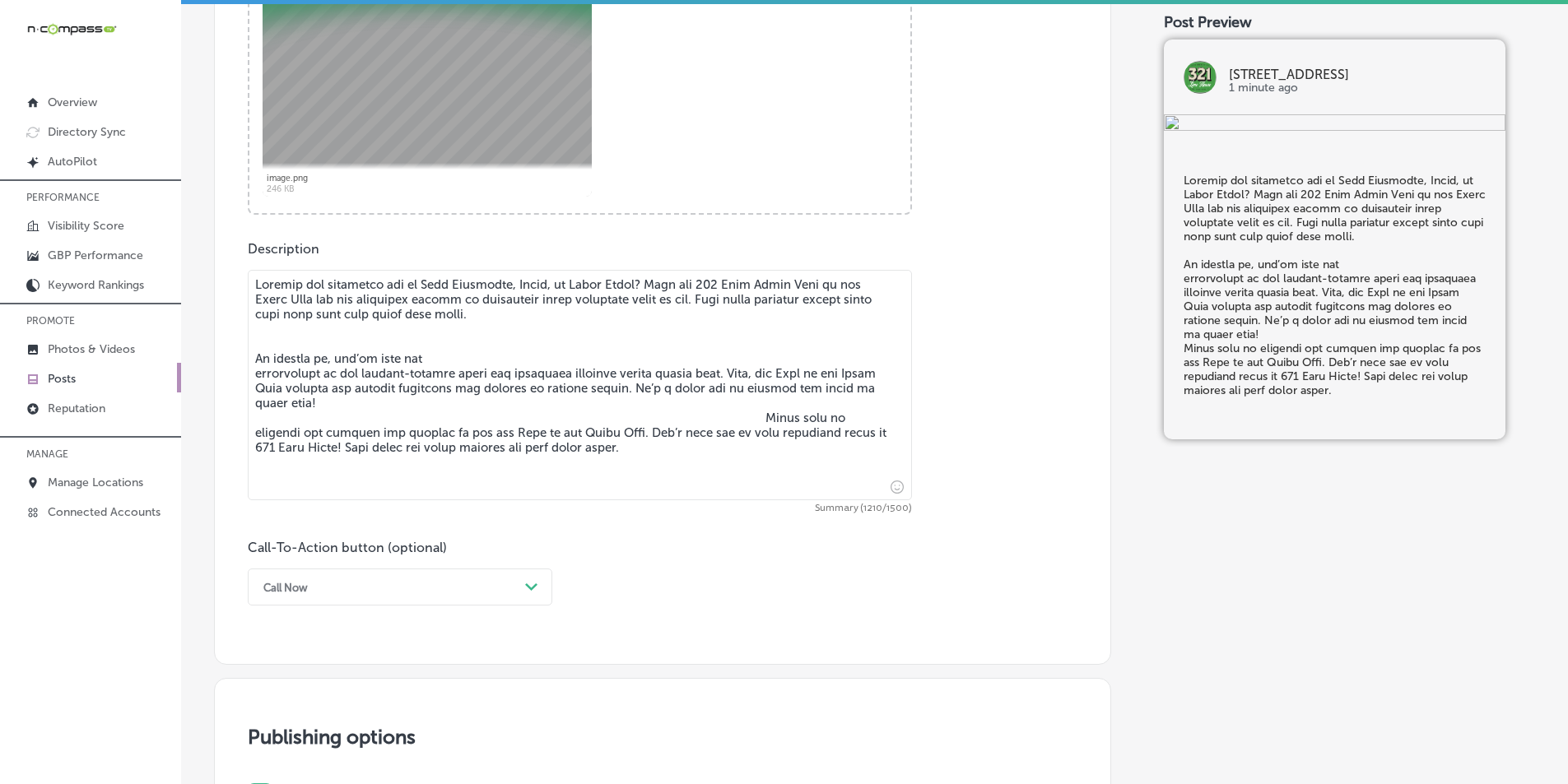
click at [254, 370] on textarea at bounding box center [579, 385] width 664 height 230
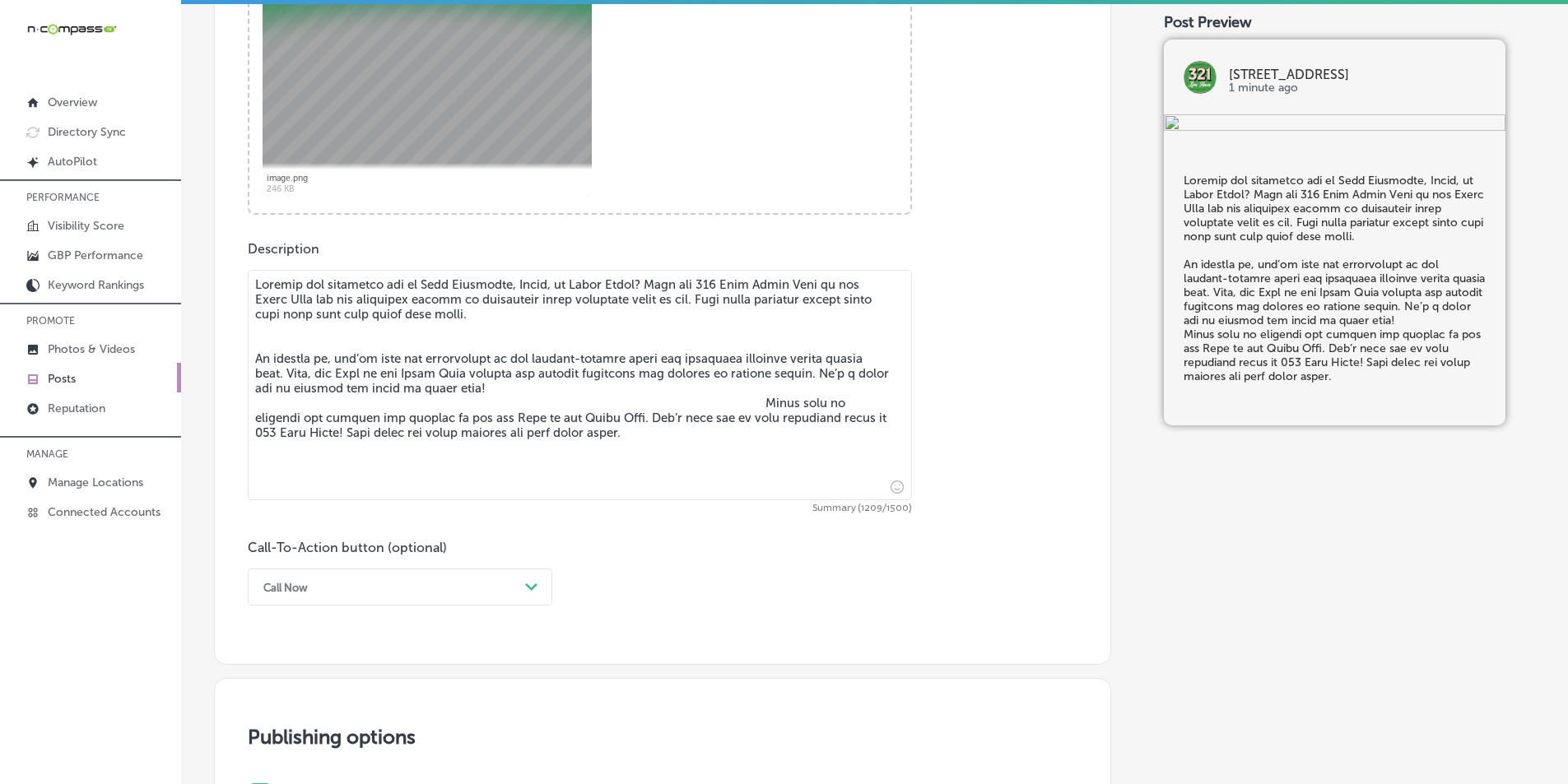
click at [741, 402] on textarea at bounding box center [579, 385] width 664 height 230
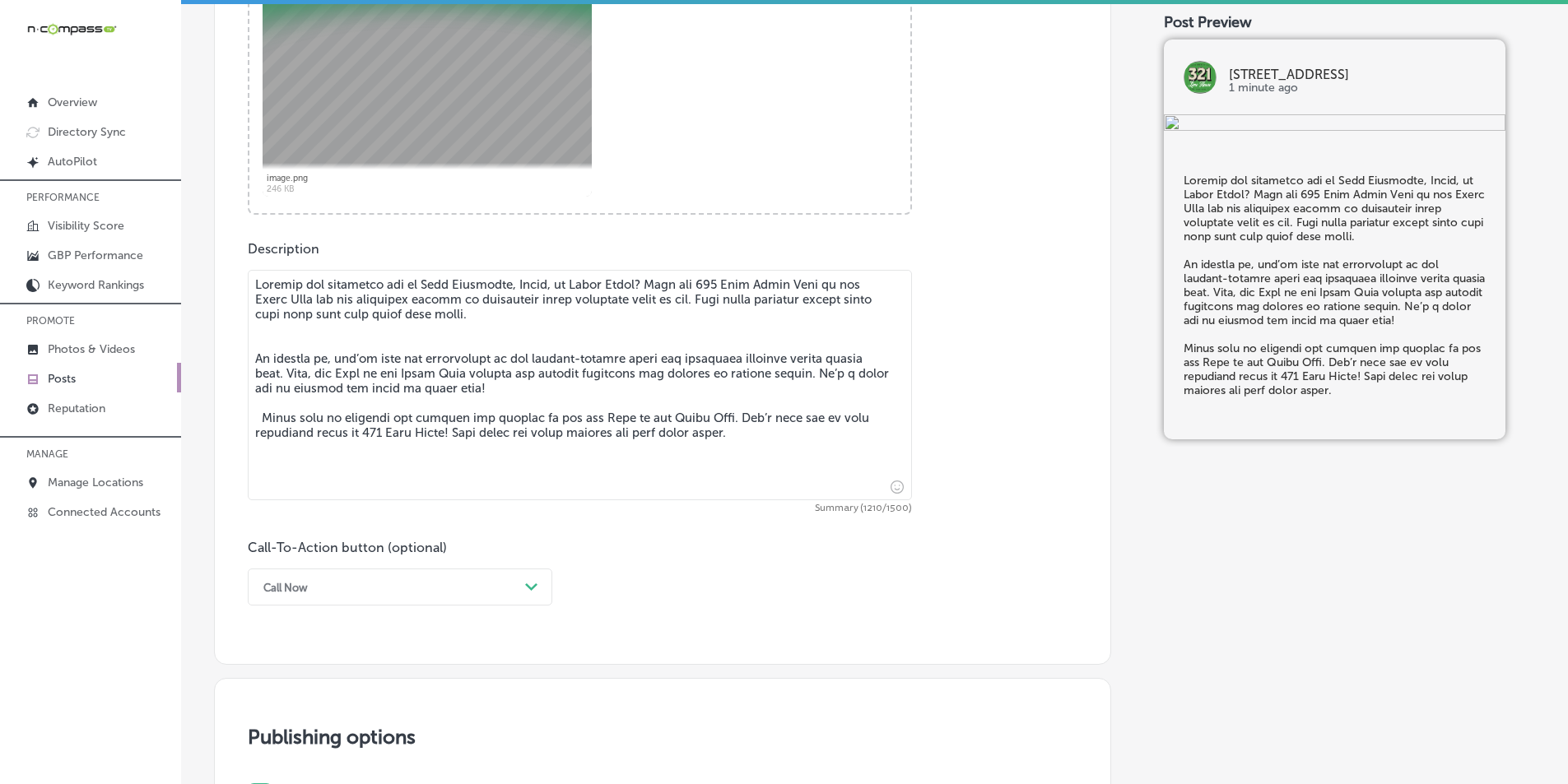
drag, startPoint x: 259, startPoint y: 417, endPoint x: 298, endPoint y: 424, distance: 39.6
click at [260, 417] on textarea at bounding box center [579, 385] width 664 height 230
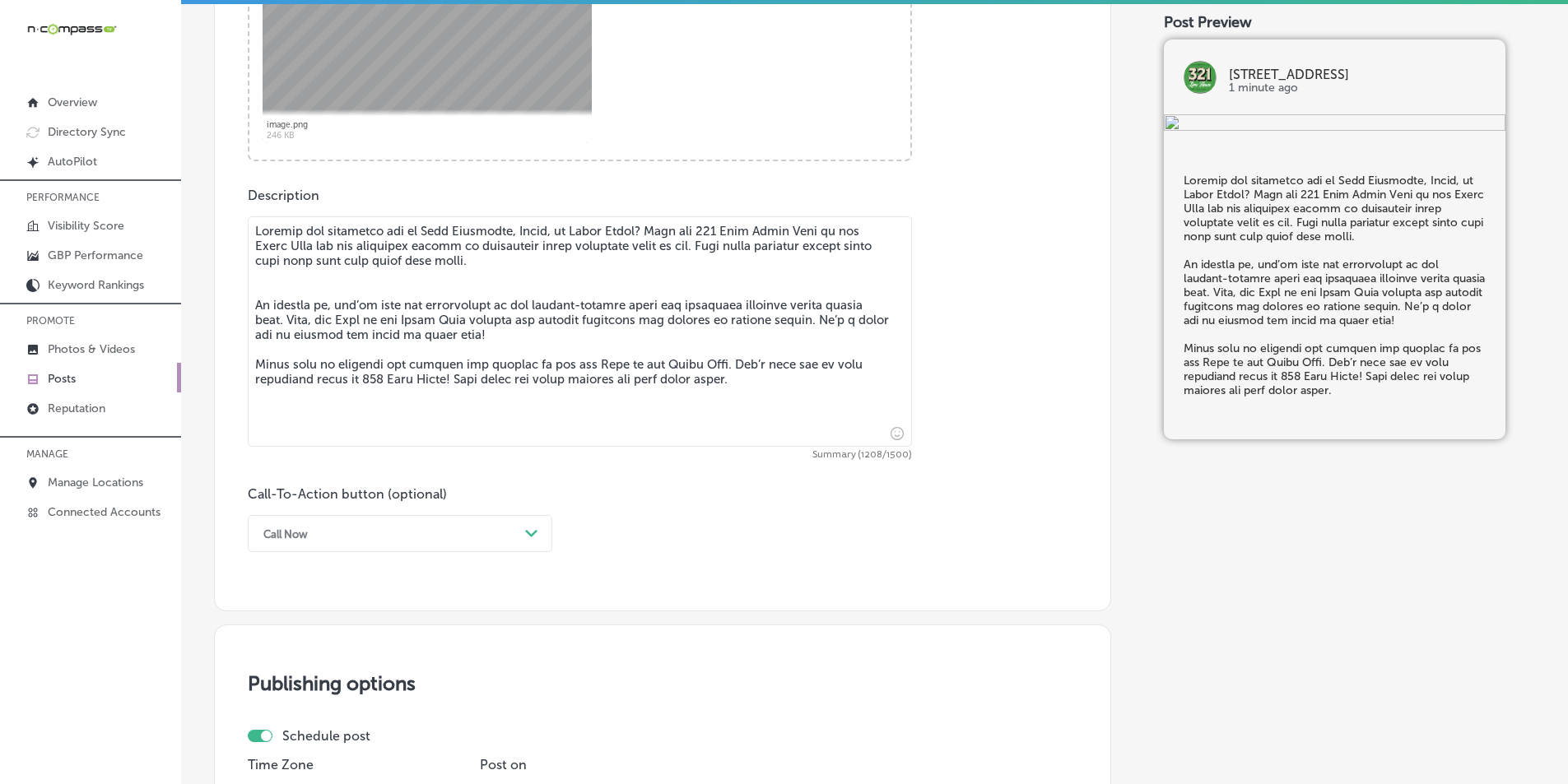
scroll to position [796, 0]
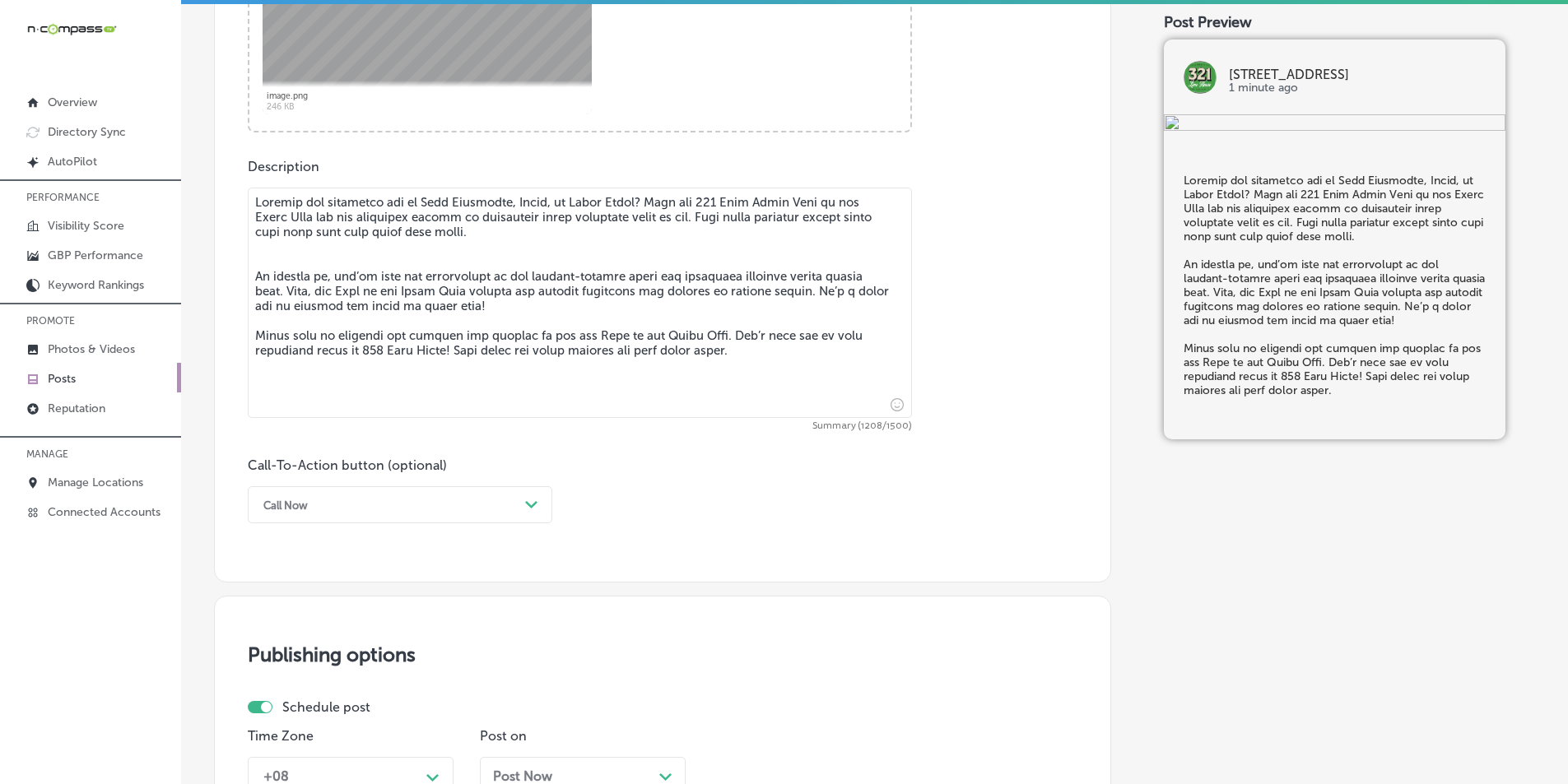
type textarea "Looking for something new in Cape Canaveral, Viera, or Cocoa Beach? Join the 32…"
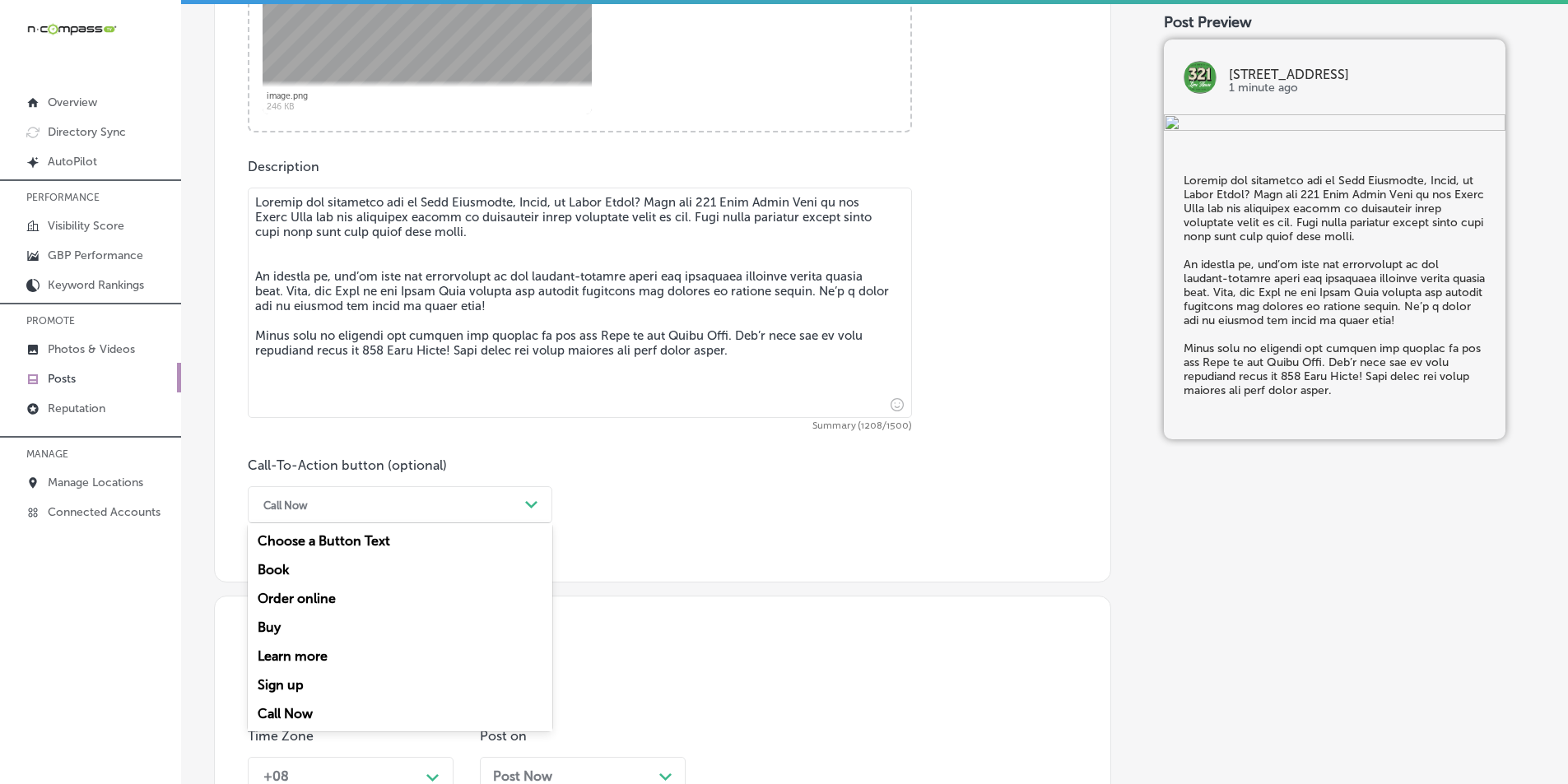
click at [533, 496] on div "Path Created with Sketch." at bounding box center [531, 505] width 27 height 27
click at [339, 658] on div "Learn more" at bounding box center [399, 656] width 304 height 29
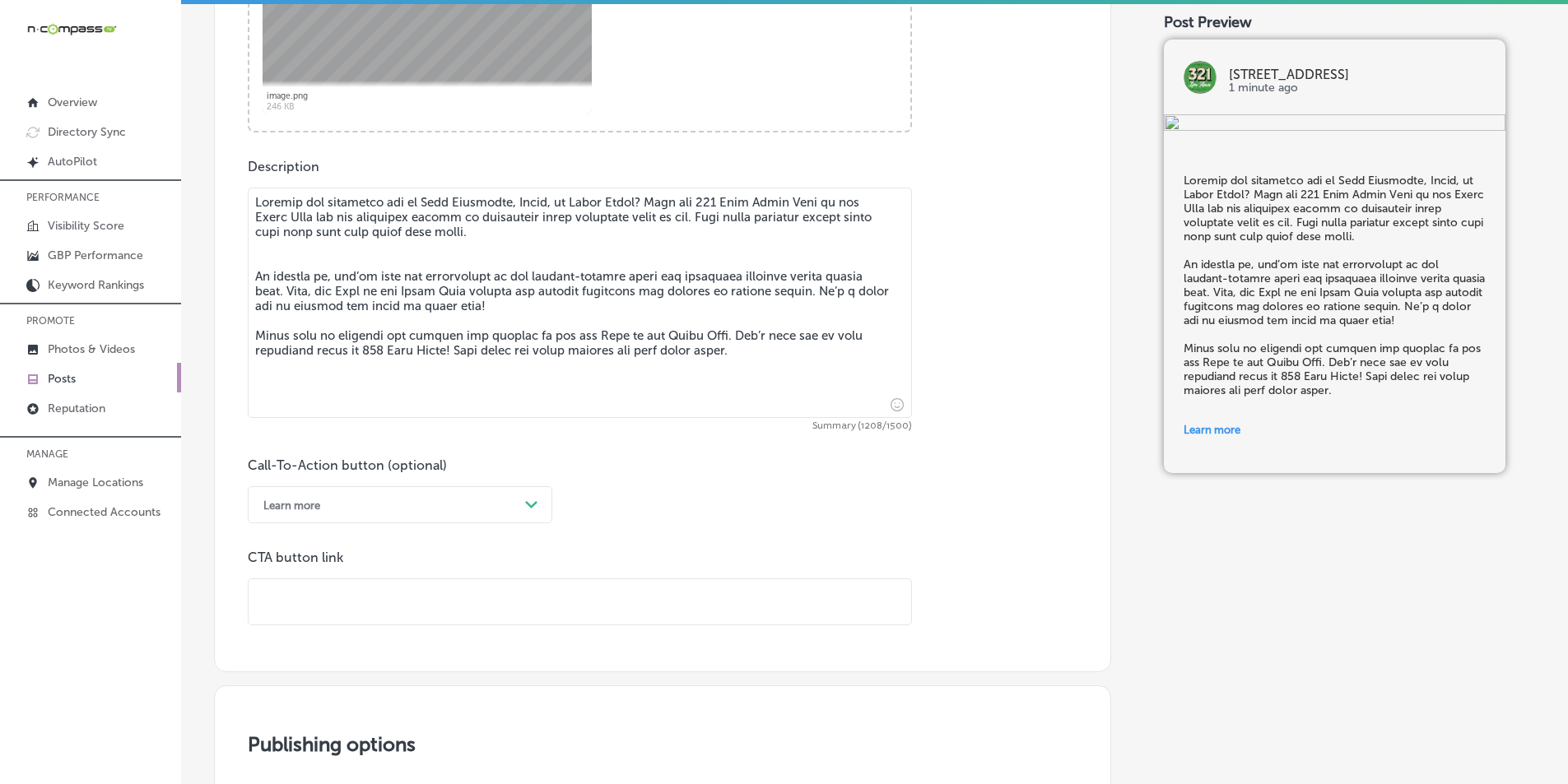
paste input "https://caribbreweryusa.com/"
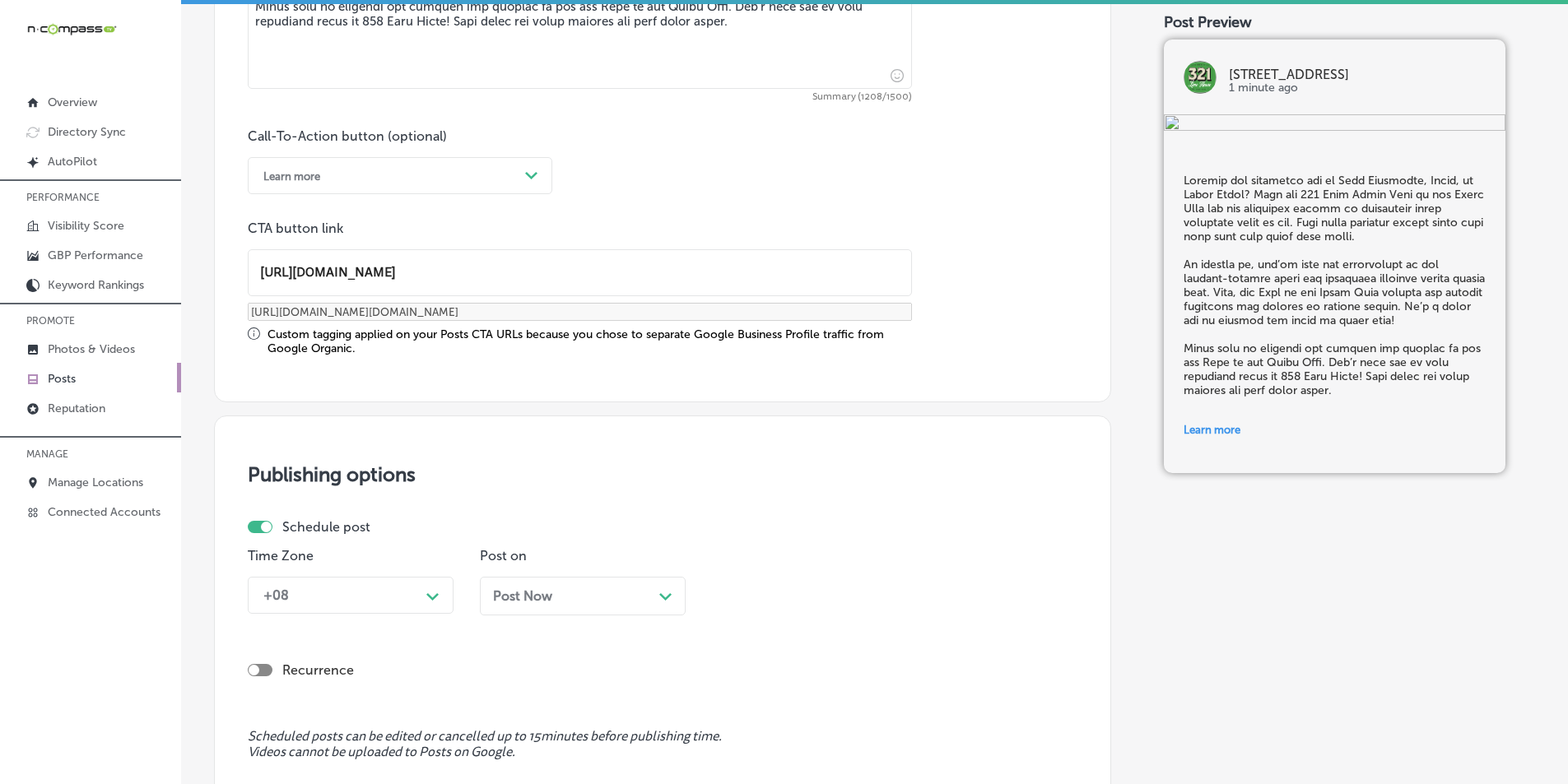
type input "https://caribbreweryusa.com/"
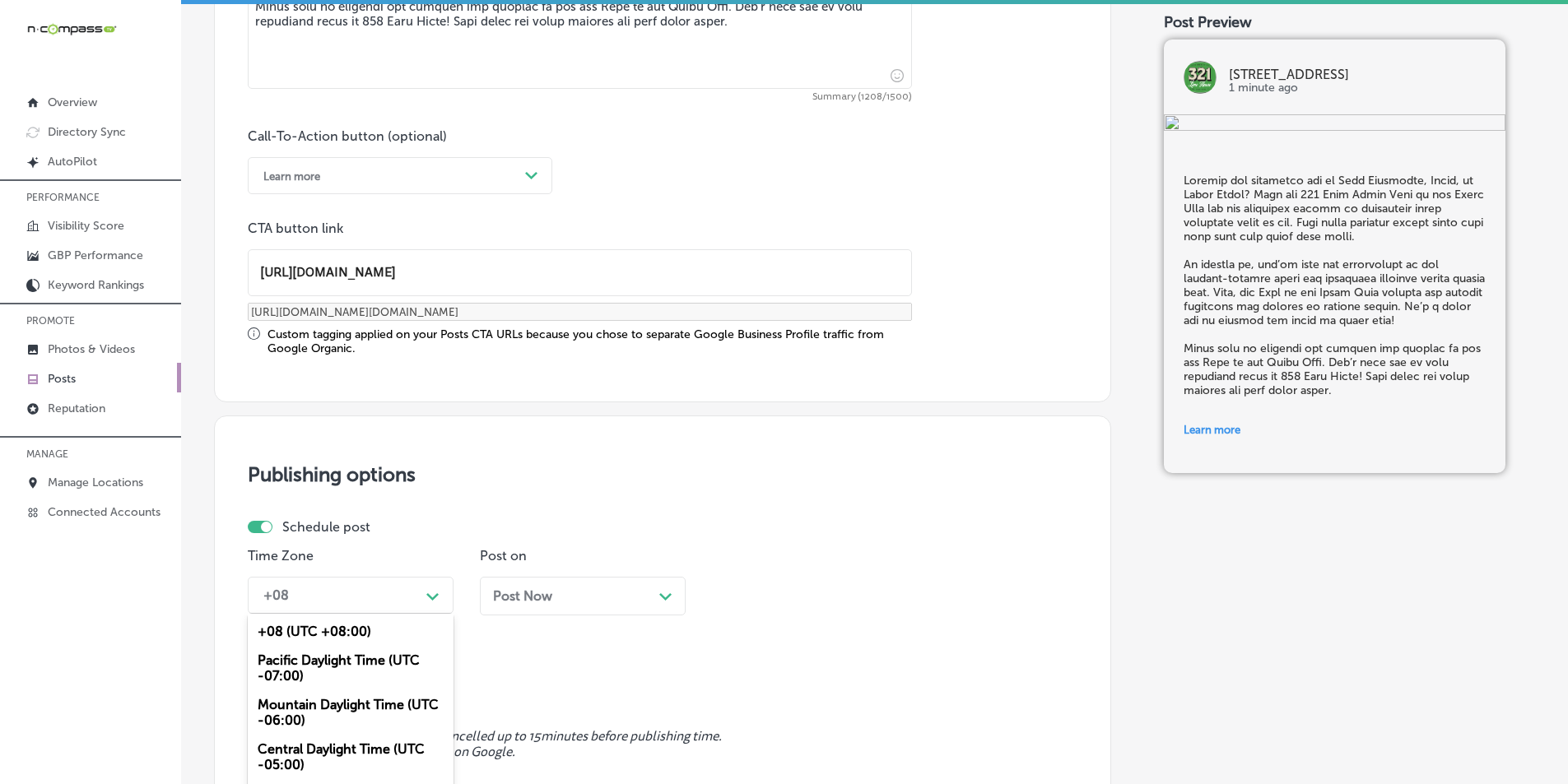
scroll to position [1209, 0]
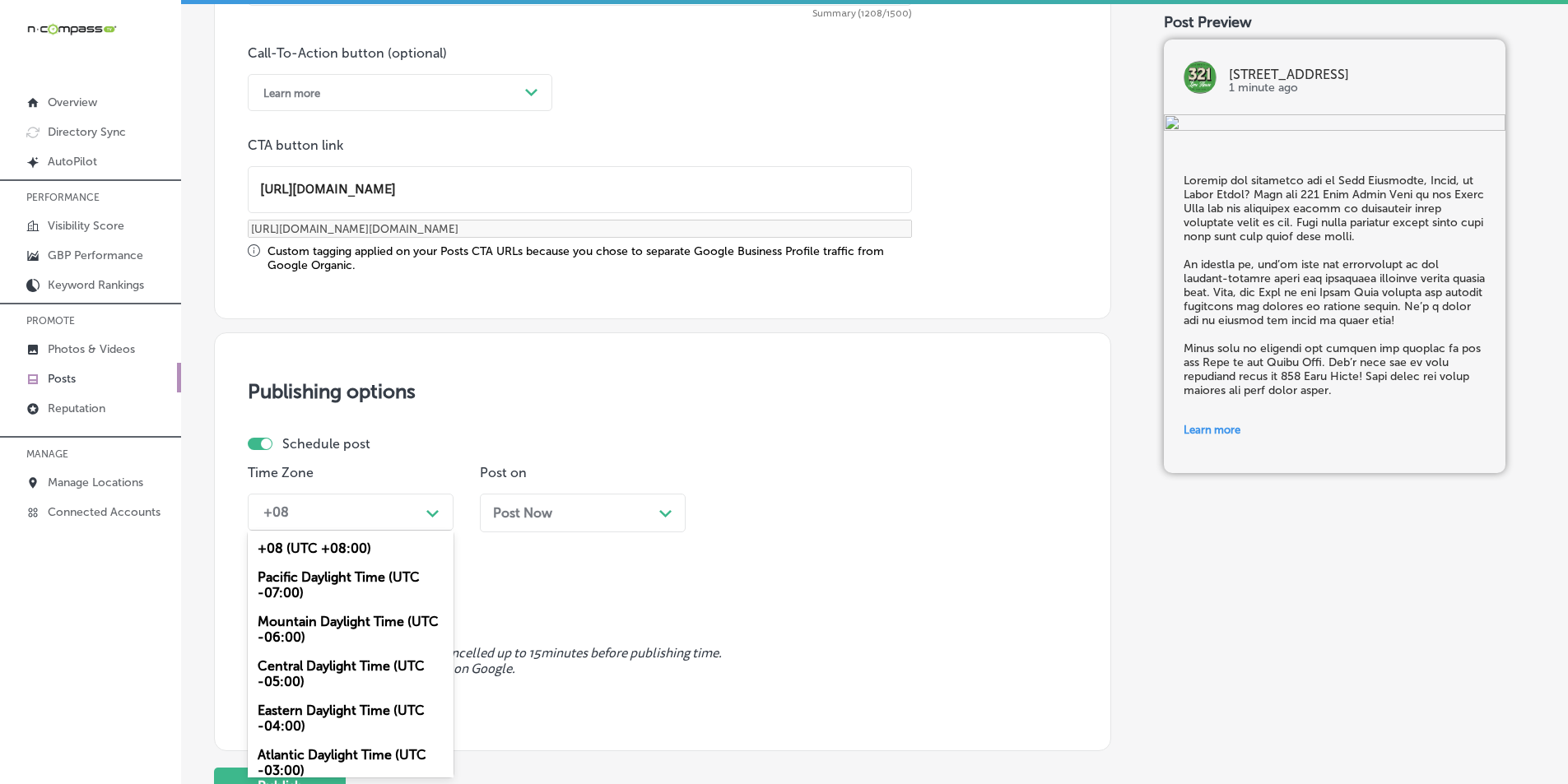
click at [432, 531] on div "option Mountain Daylight Time (UTC -06:00), selected. option Pacific Daylight T…" at bounding box center [350, 512] width 206 height 37
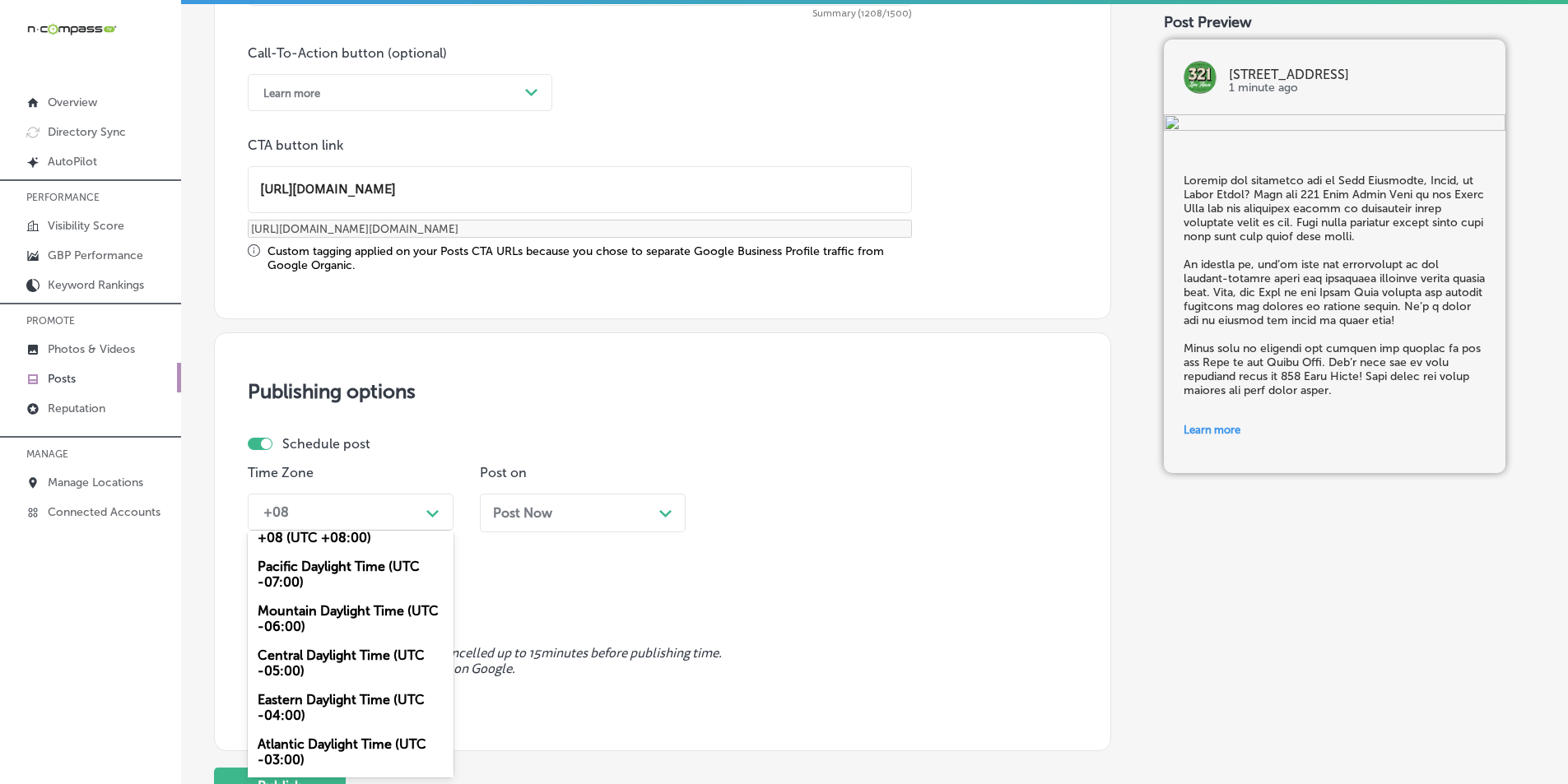
click at [334, 608] on div "Mountain Daylight Time (UTC -06:00)" at bounding box center [350, 619] width 206 height 44
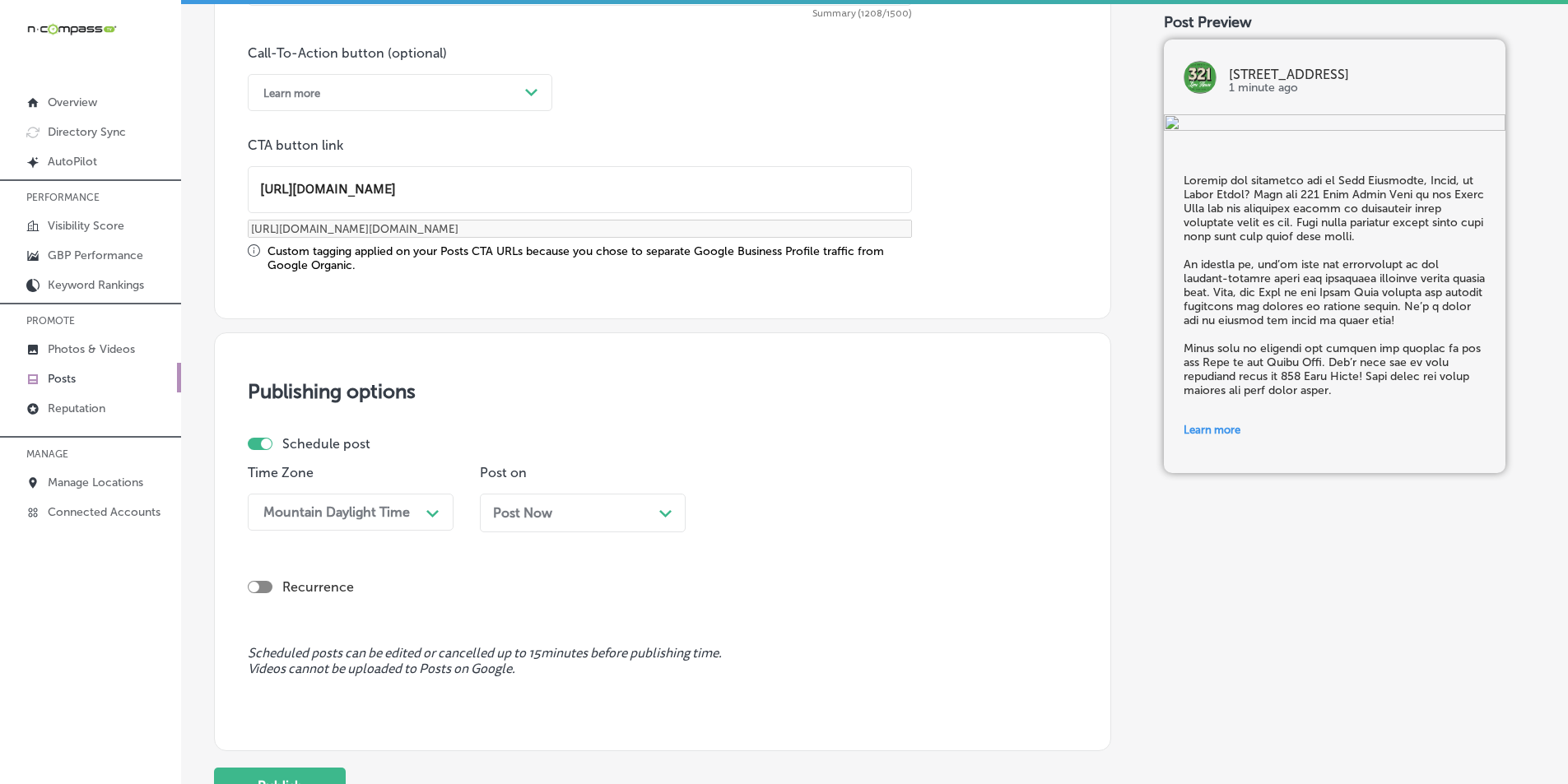
click at [663, 512] on polygon at bounding box center [665, 514] width 13 height 8
click at [890, 510] on icon "Path Created with Sketch." at bounding box center [896, 514] width 13 height 8
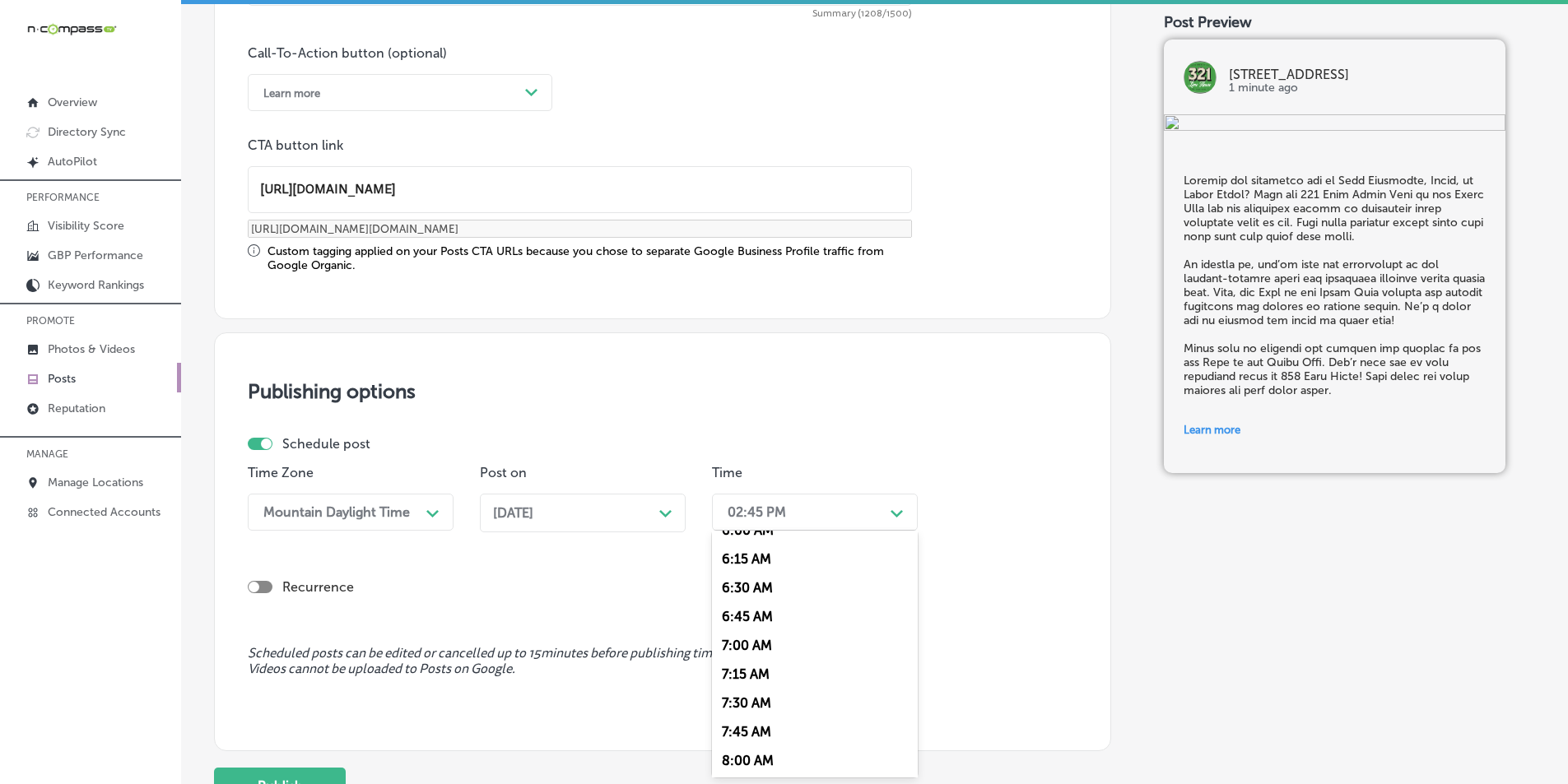
scroll to position [741, 0]
click at [742, 613] on div "7:00 AM" at bounding box center [815, 614] width 206 height 29
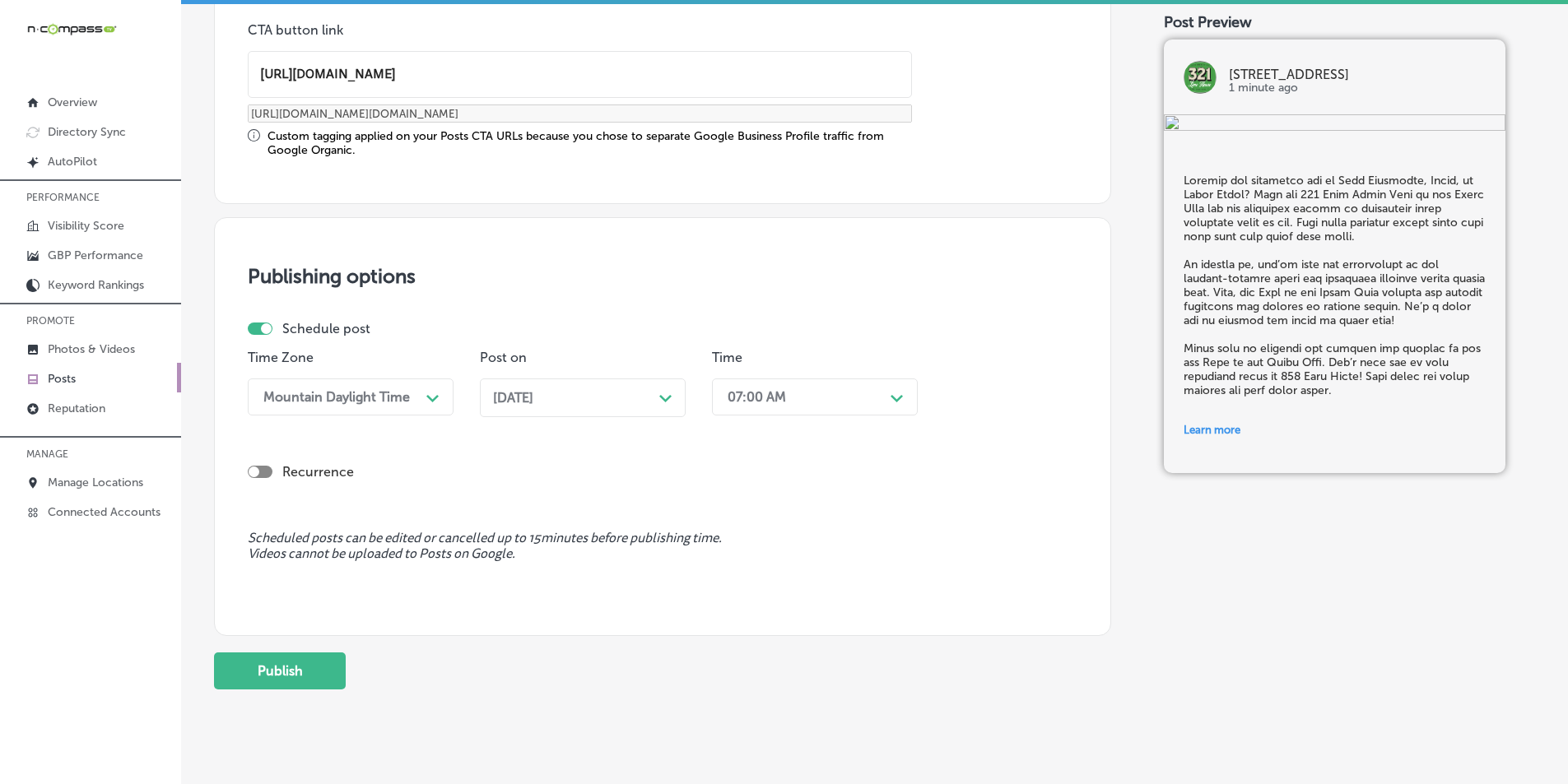
scroll to position [1356, 0]
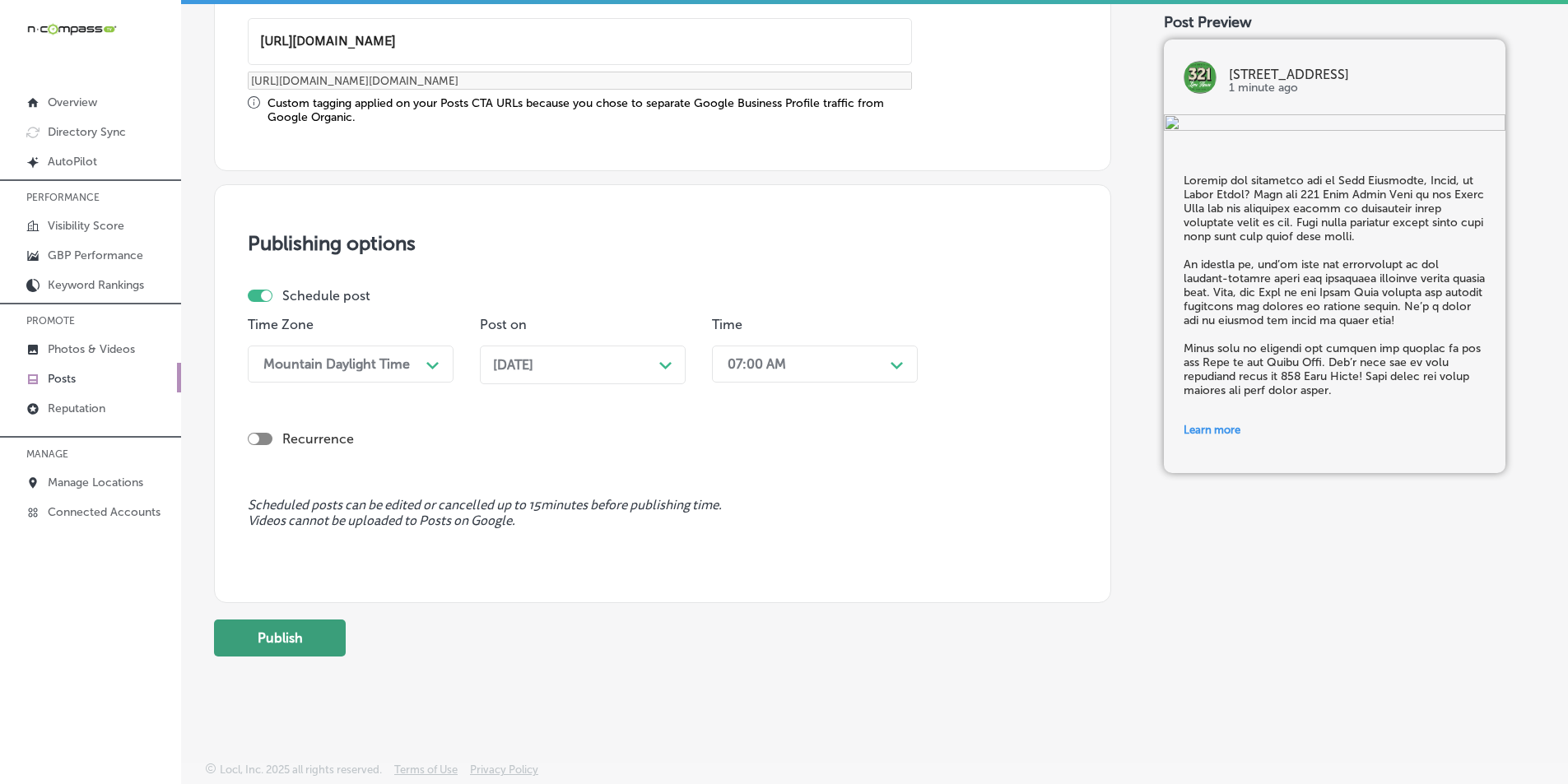
click at [294, 631] on button "Publish" at bounding box center [280, 638] width 132 height 37
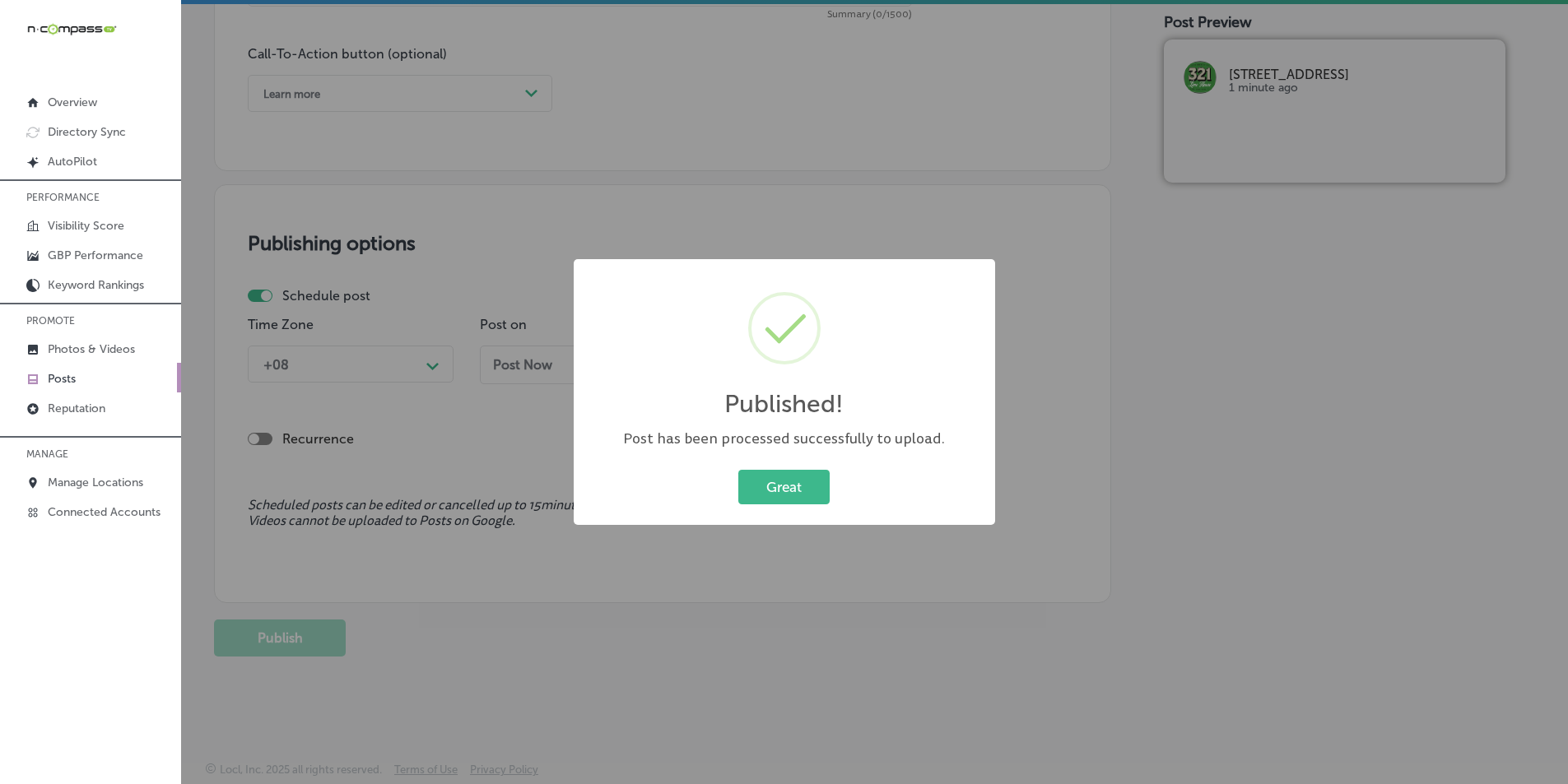
scroll to position [1208, 0]
click at [758, 478] on button "Great" at bounding box center [783, 487] width 92 height 33
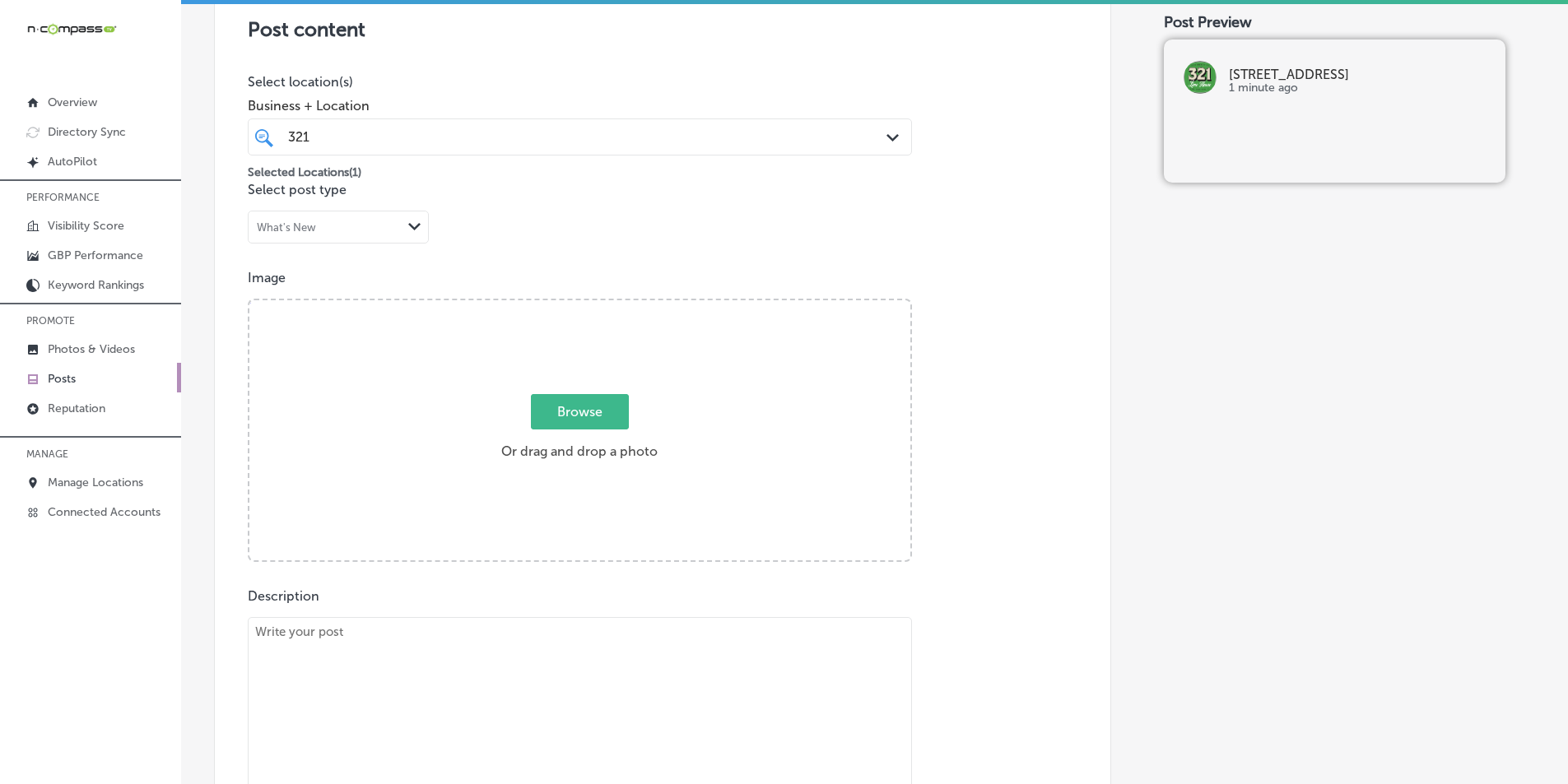
scroll to position [467, 0]
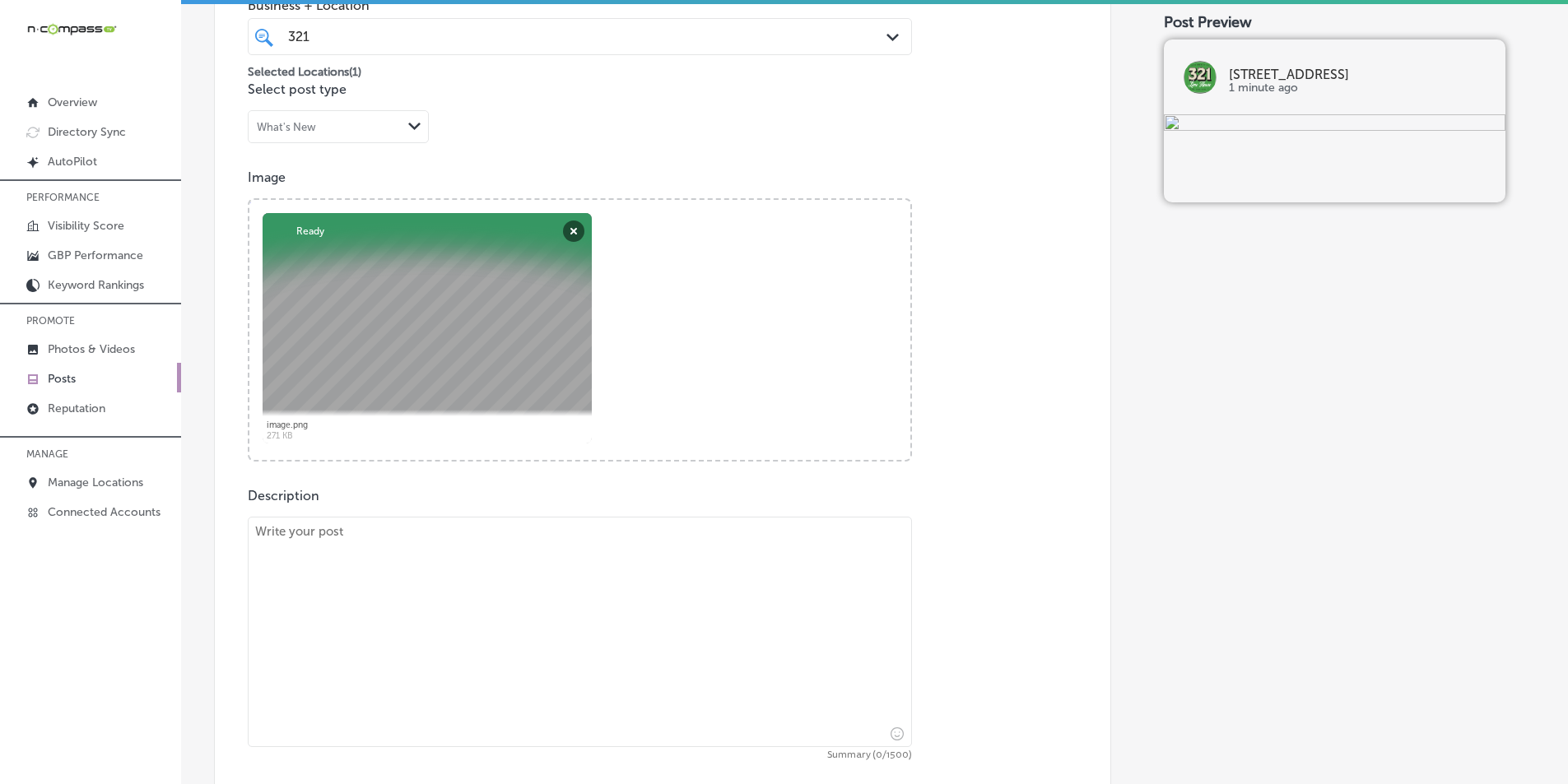
click at [378, 582] on textarea at bounding box center [579, 632] width 664 height 230
paste textarea "Looking for something exciting to do on the weekend? 321 Lime House offers brew…"
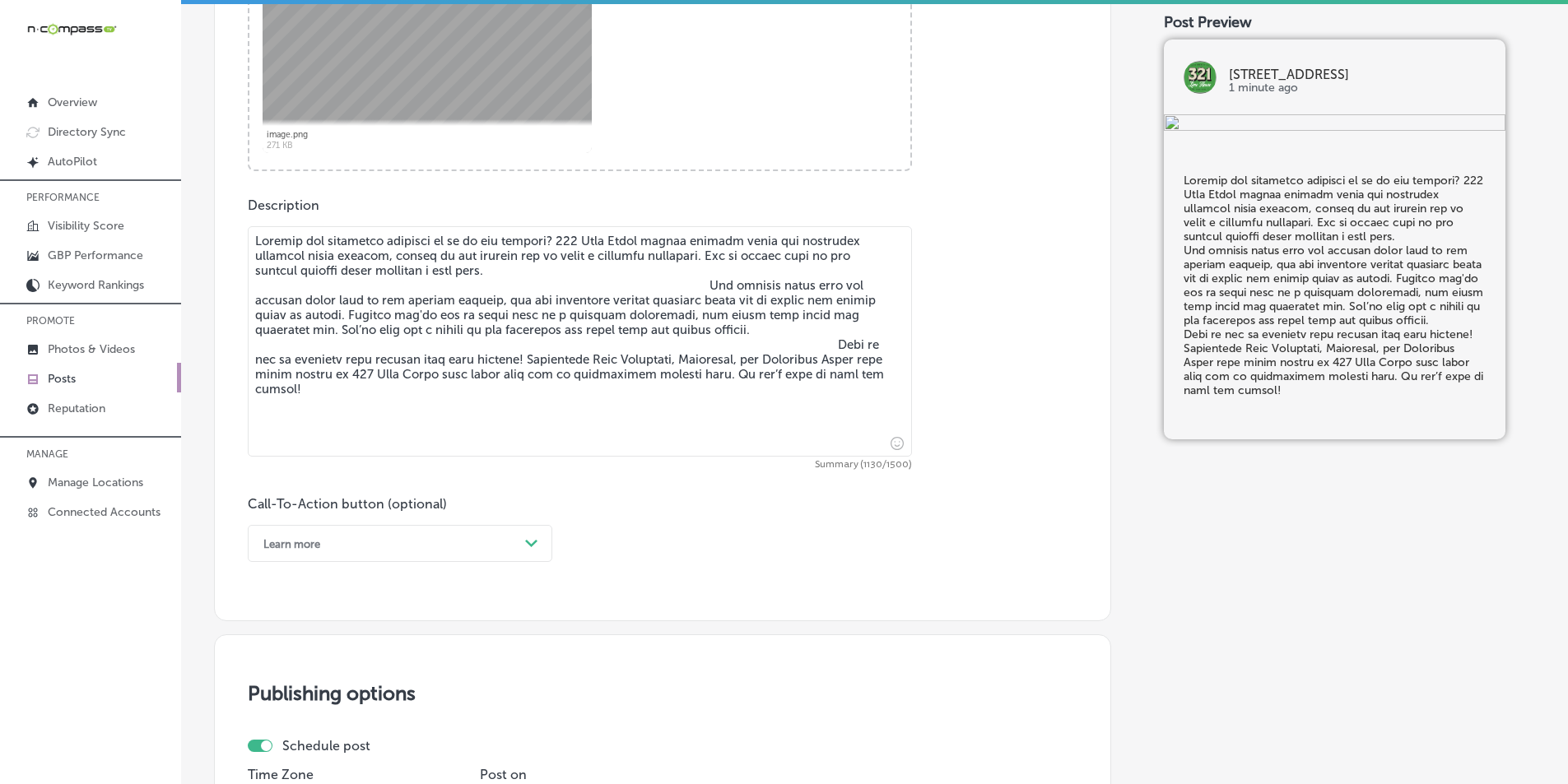
scroll to position [796, 0]
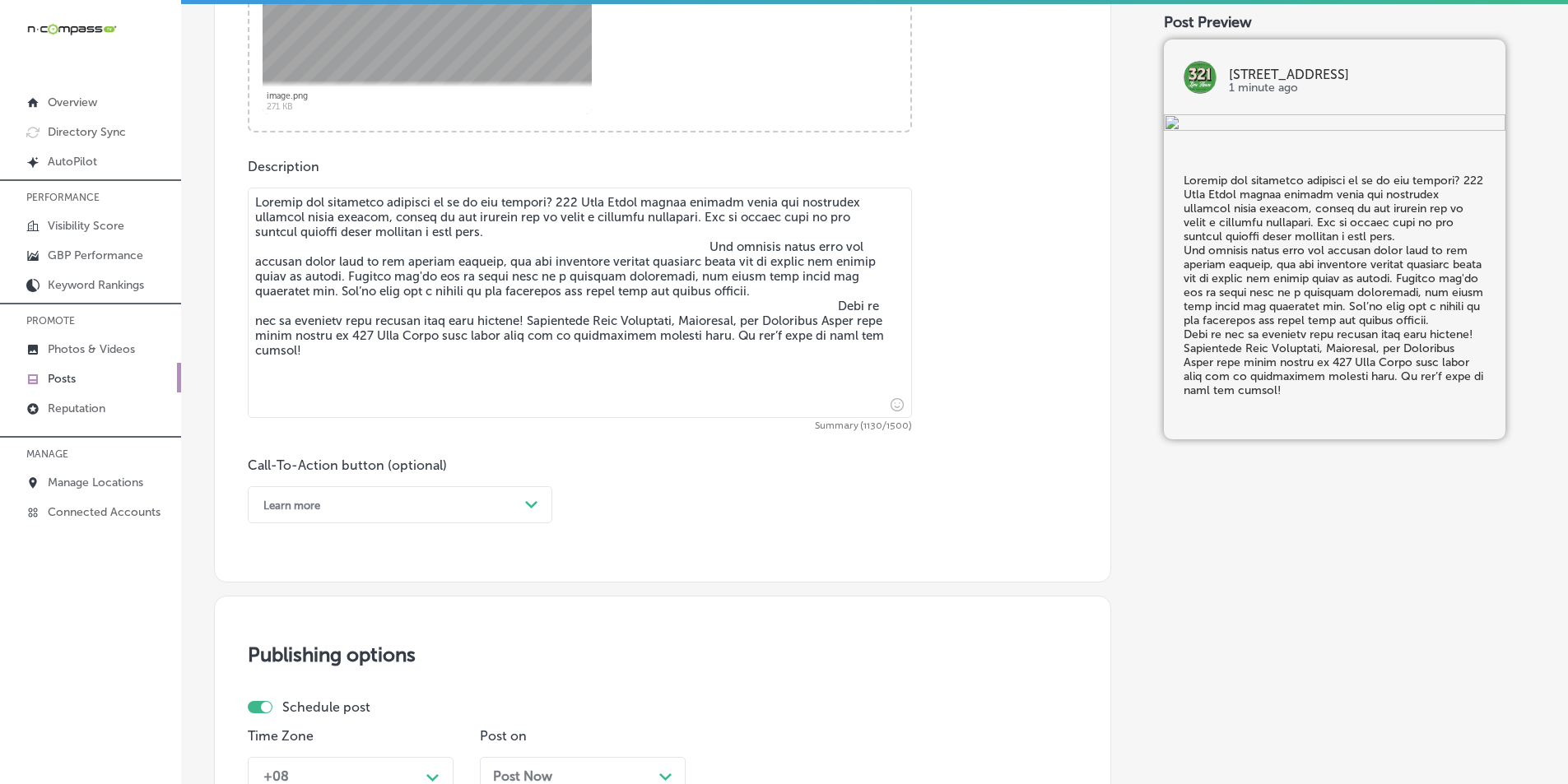
click at [686, 237] on textarea at bounding box center [579, 303] width 664 height 230
click at [681, 248] on textarea at bounding box center [579, 303] width 664 height 230
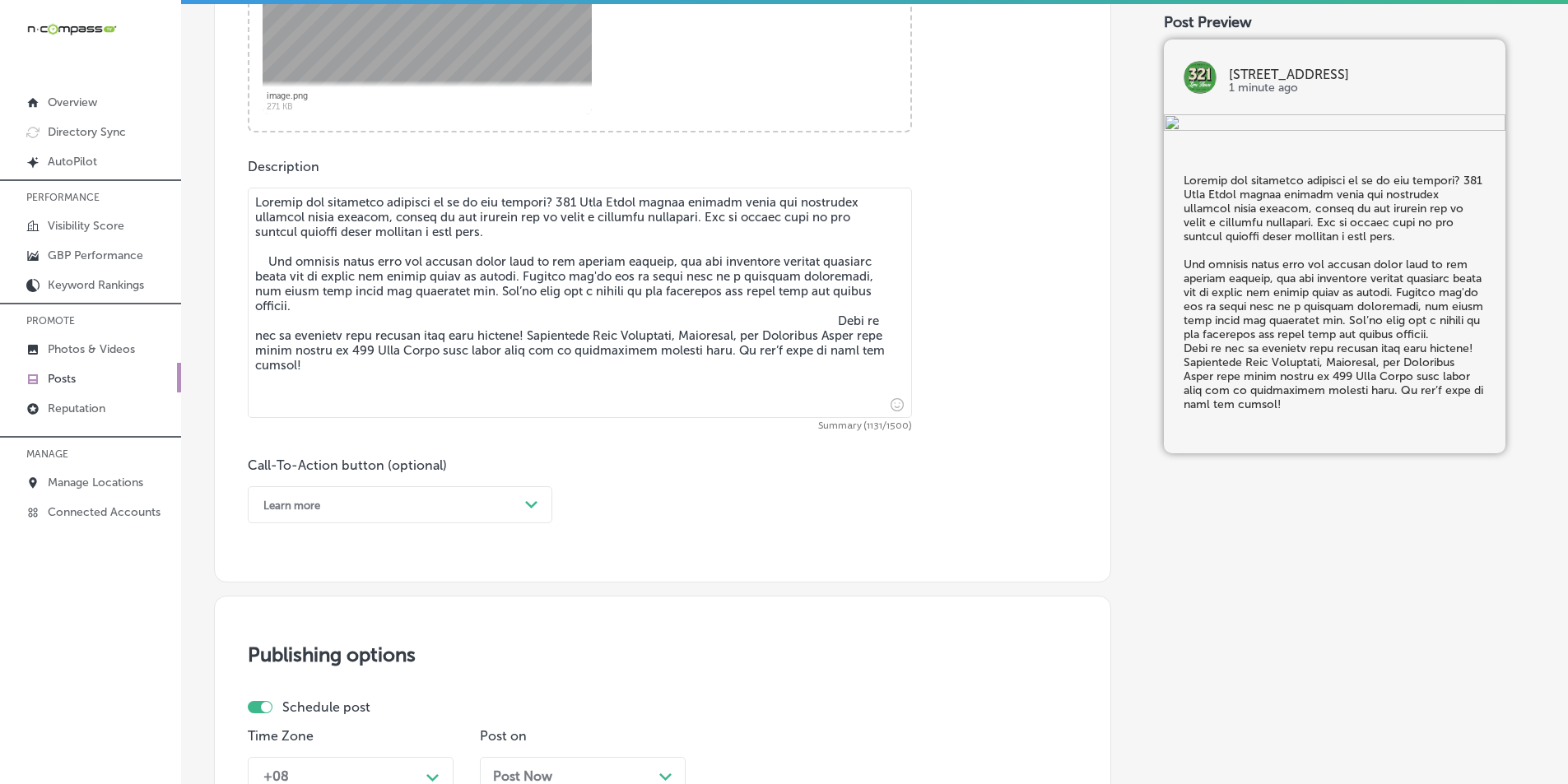
click at [265, 260] on textarea at bounding box center [579, 303] width 664 height 230
click at [814, 319] on textarea at bounding box center [579, 303] width 664 height 230
type textarea "Looking for something exciting to do on the weekend? 321 Lime House offers brew…"
click at [528, 503] on polygon at bounding box center [531, 505] width 13 height 8
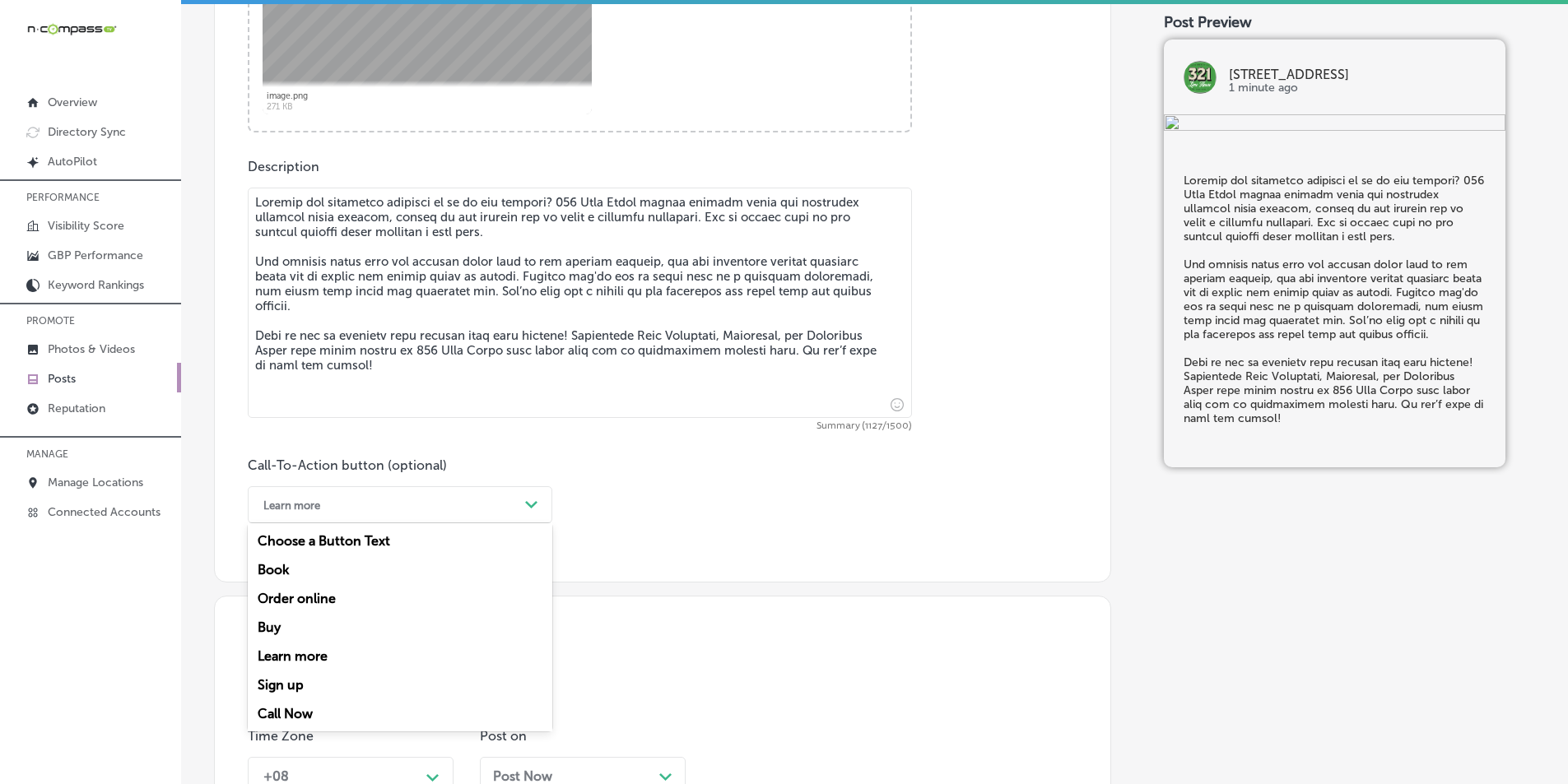
click at [291, 713] on div "Call Now" at bounding box center [399, 713] width 304 height 29
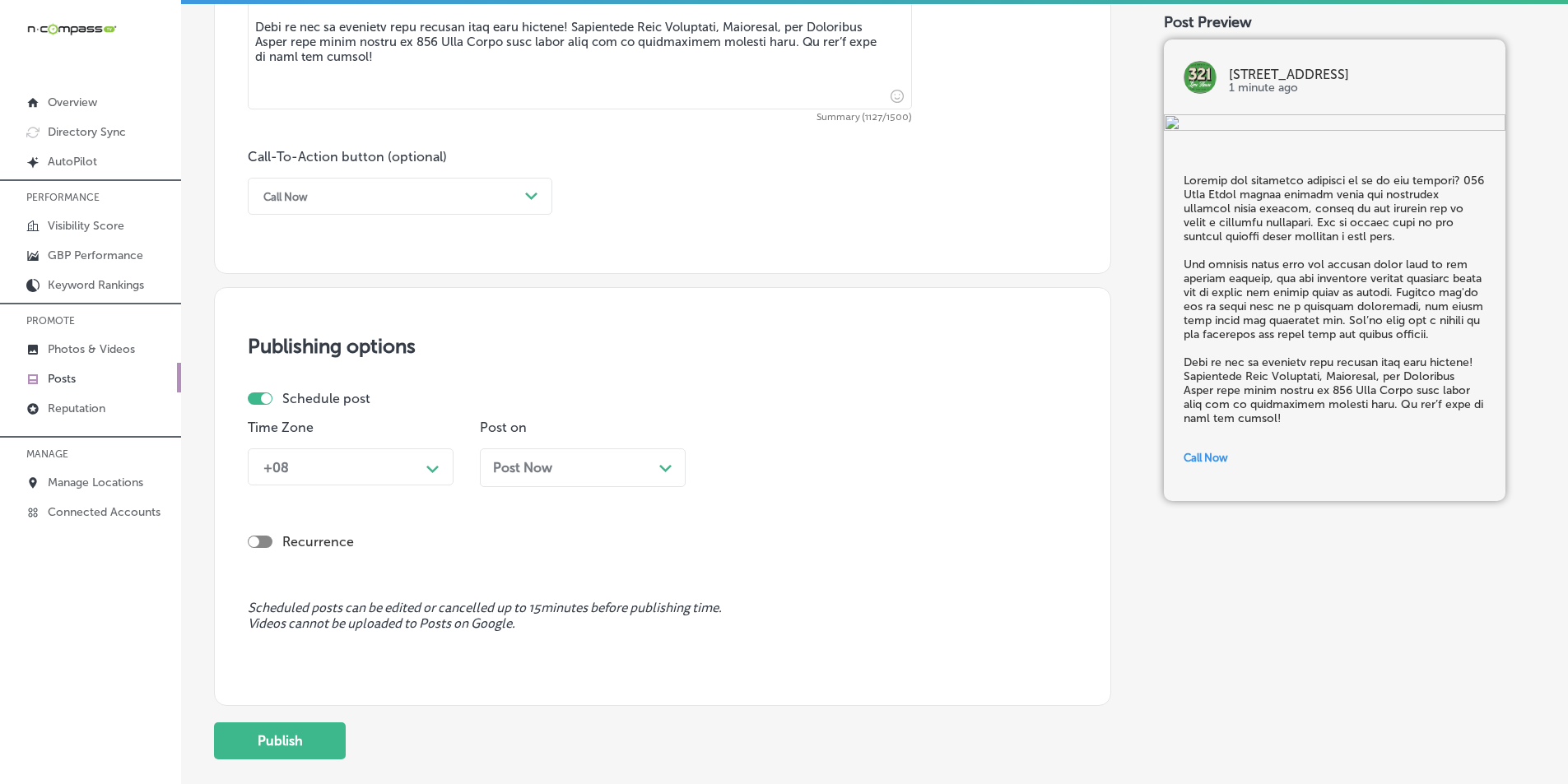
scroll to position [1125, 0]
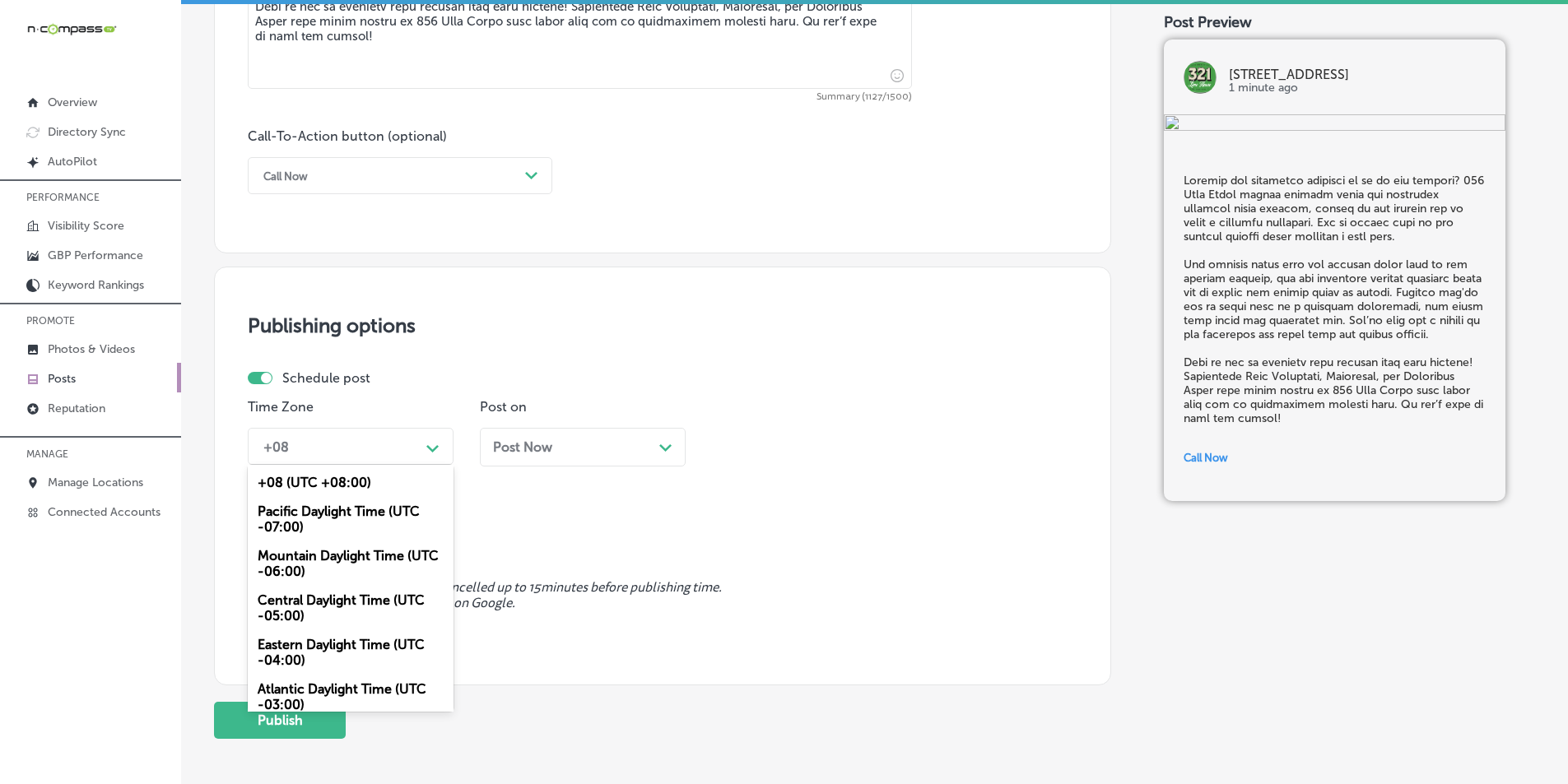
click at [433, 447] on icon "Path Created with Sketch." at bounding box center [432, 449] width 13 height 8
click at [293, 555] on div "Mountain Daylight Time (UTC -06:00)" at bounding box center [350, 563] width 206 height 44
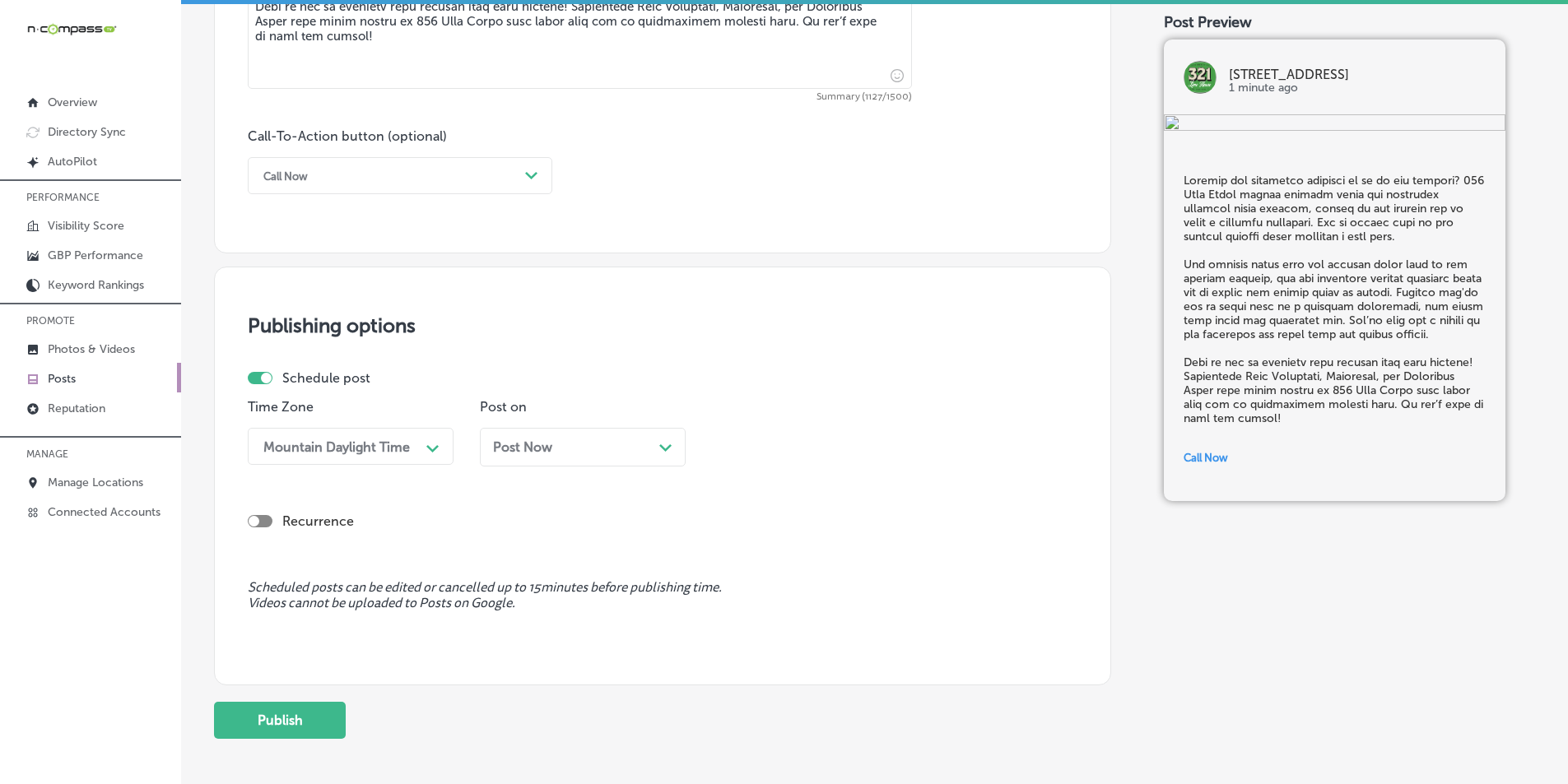
click at [670, 449] on icon "Path Created with Sketch." at bounding box center [665, 448] width 13 height 8
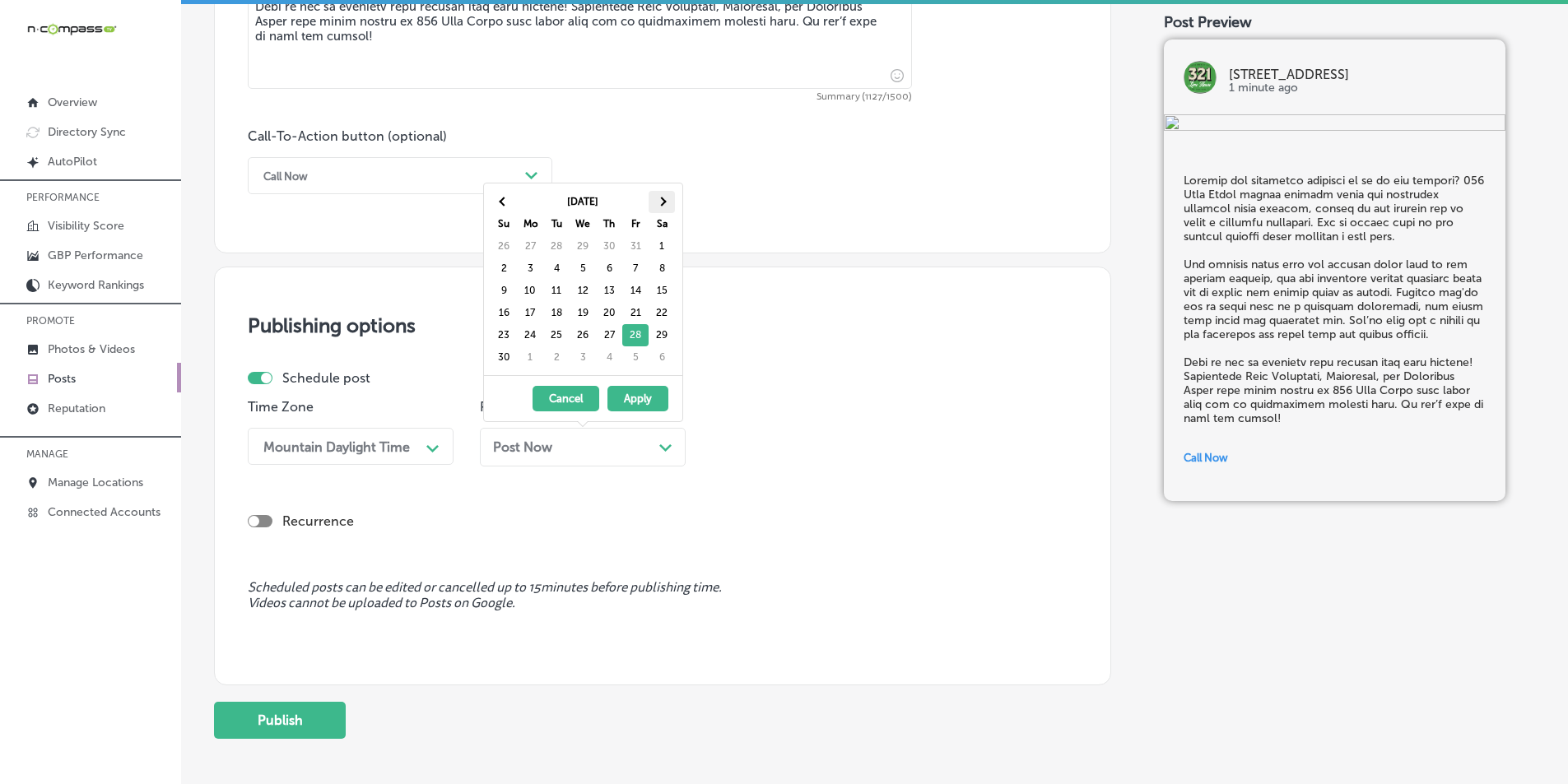
click at [659, 198] on span at bounding box center [661, 201] width 9 height 9
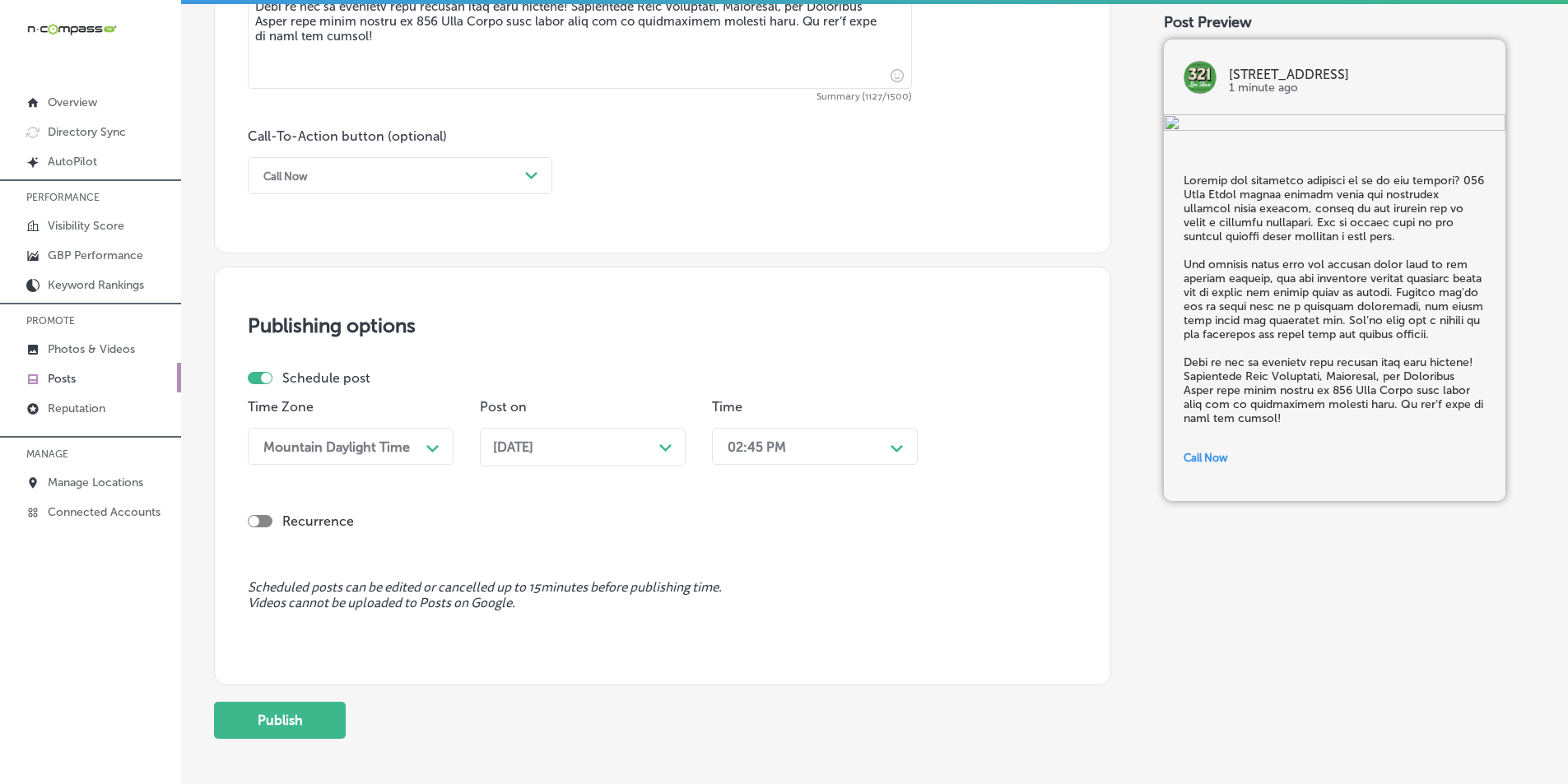
click at [891, 442] on div "Path Created with Sketch." at bounding box center [896, 446] width 13 height 13
click at [749, 544] on div "7:00 AM" at bounding box center [815, 548] width 206 height 29
click at [279, 716] on button "Publish" at bounding box center [280, 721] width 132 height 37
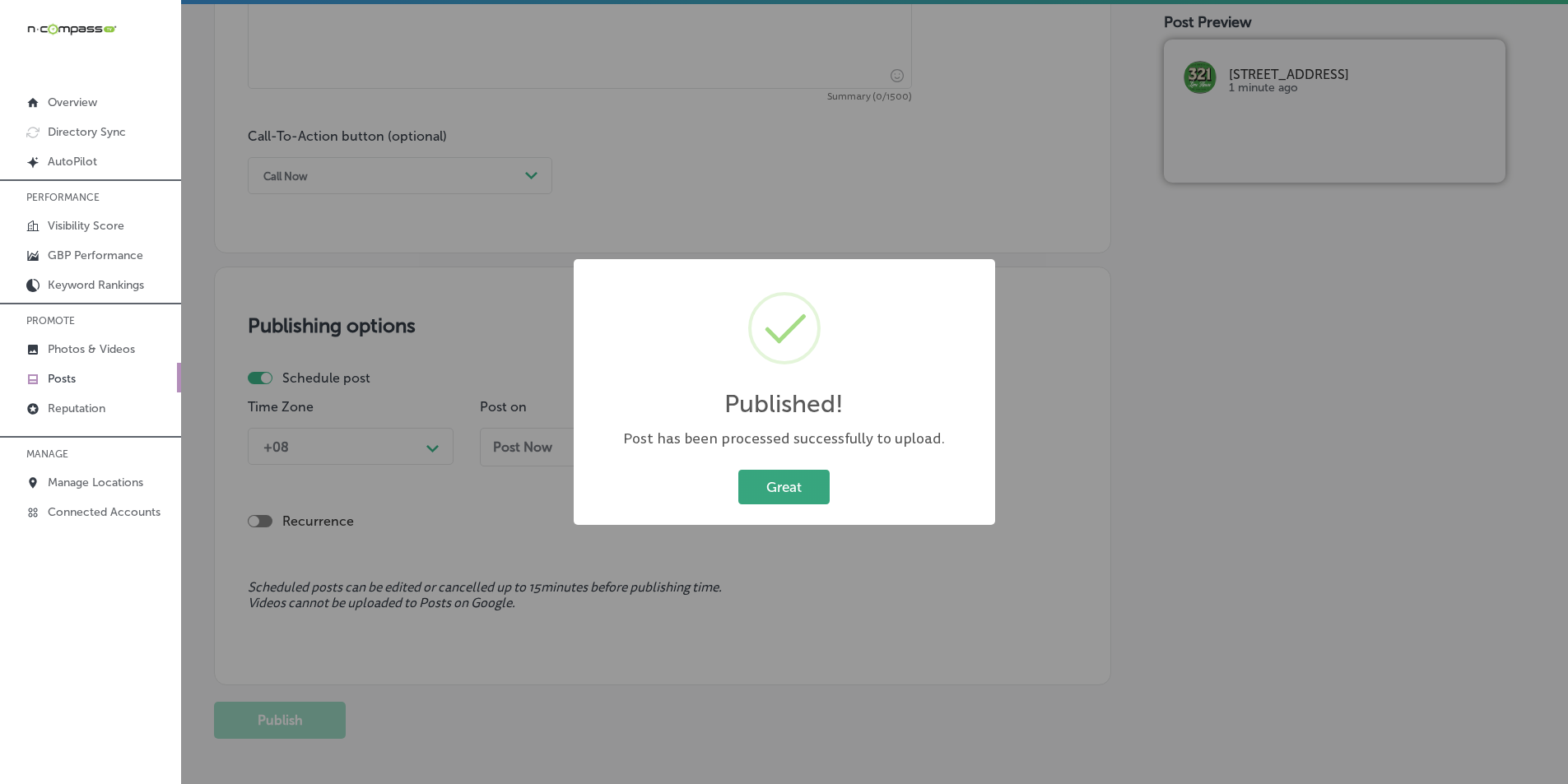
click at [796, 486] on button "Great" at bounding box center [783, 487] width 92 height 33
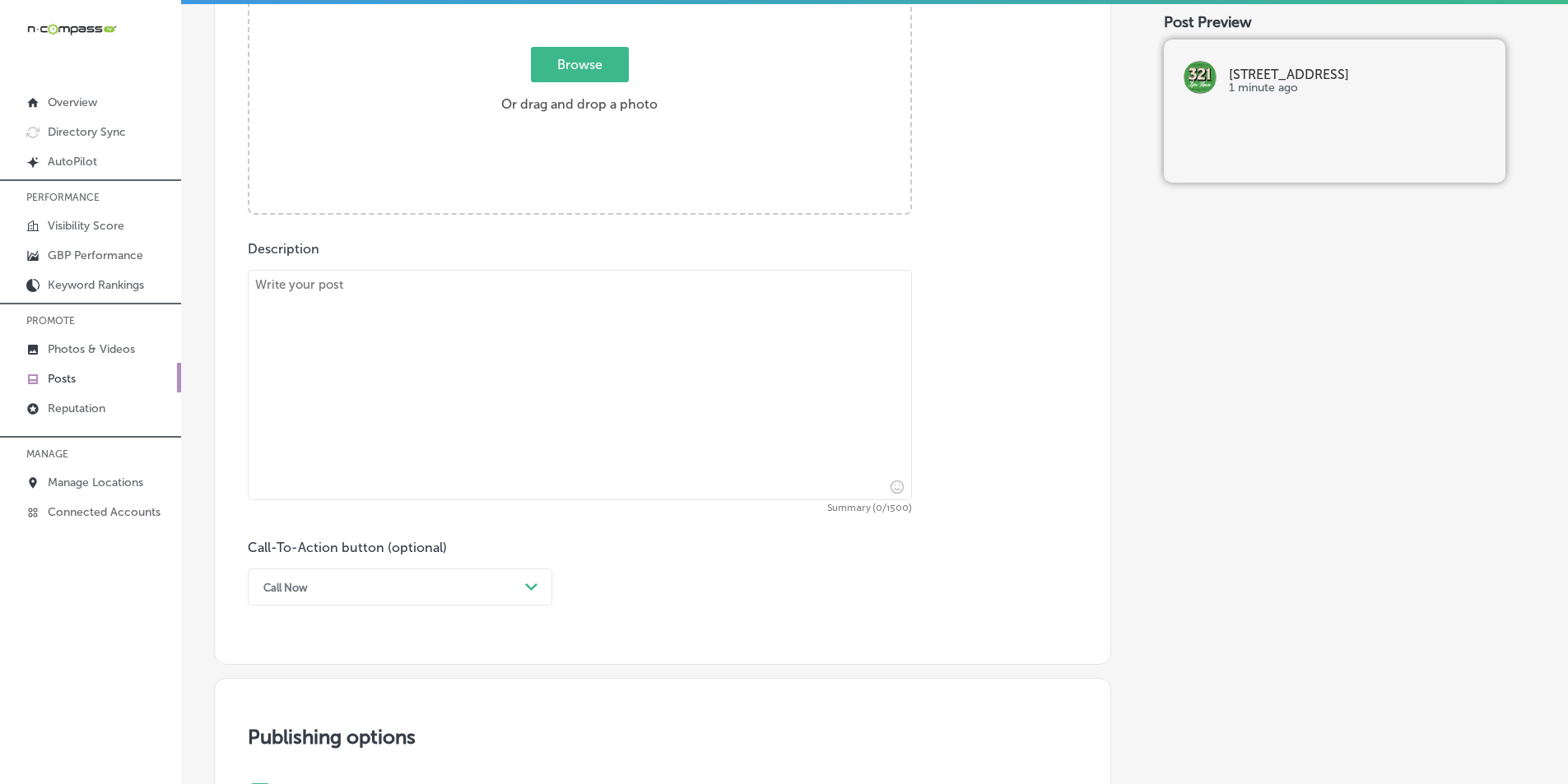
scroll to position [302, 0]
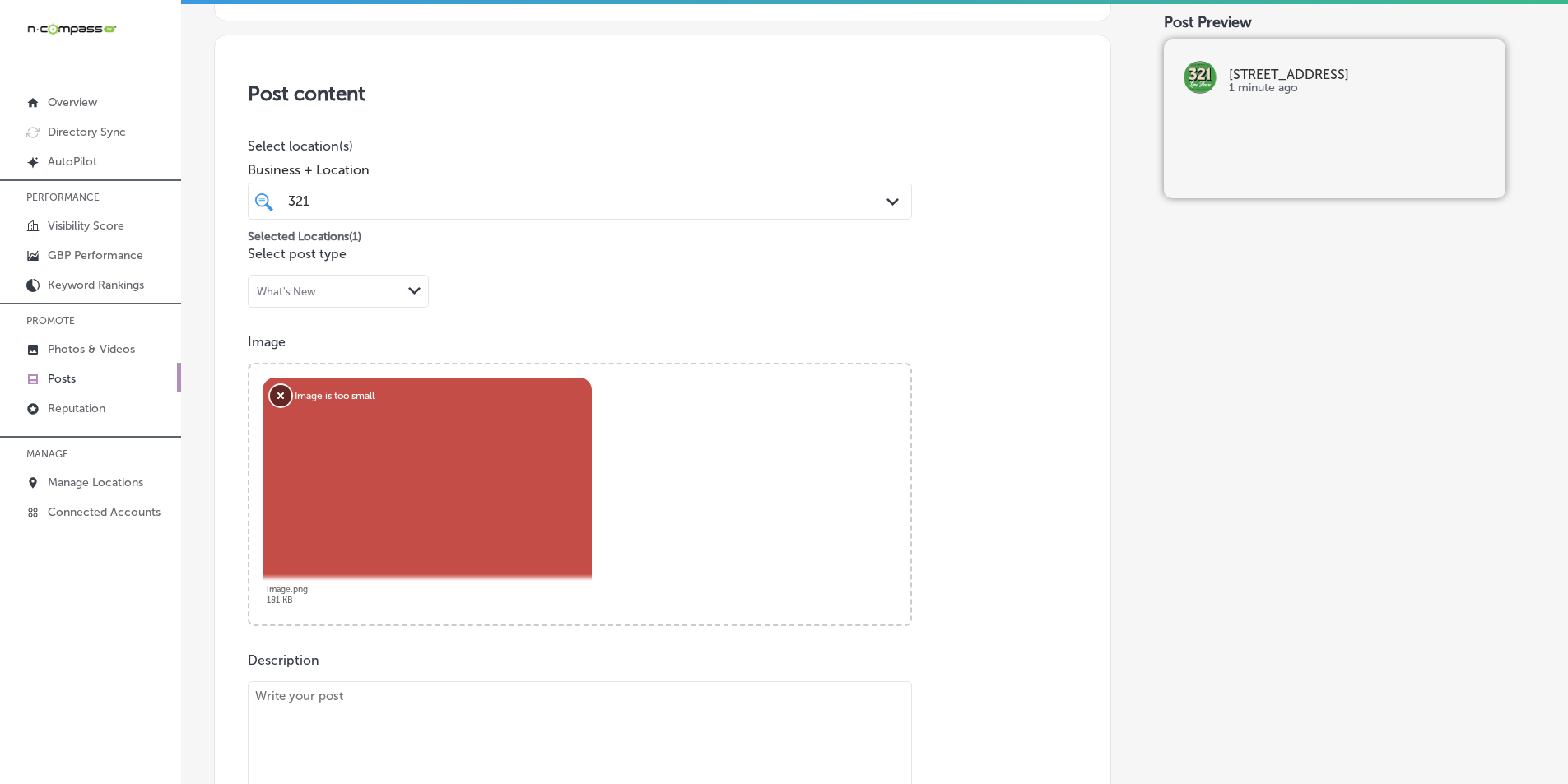
click at [279, 392] on button "Remove" at bounding box center [281, 396] width 22 height 22
click at [277, 391] on button "Remove" at bounding box center [281, 396] width 22 height 22
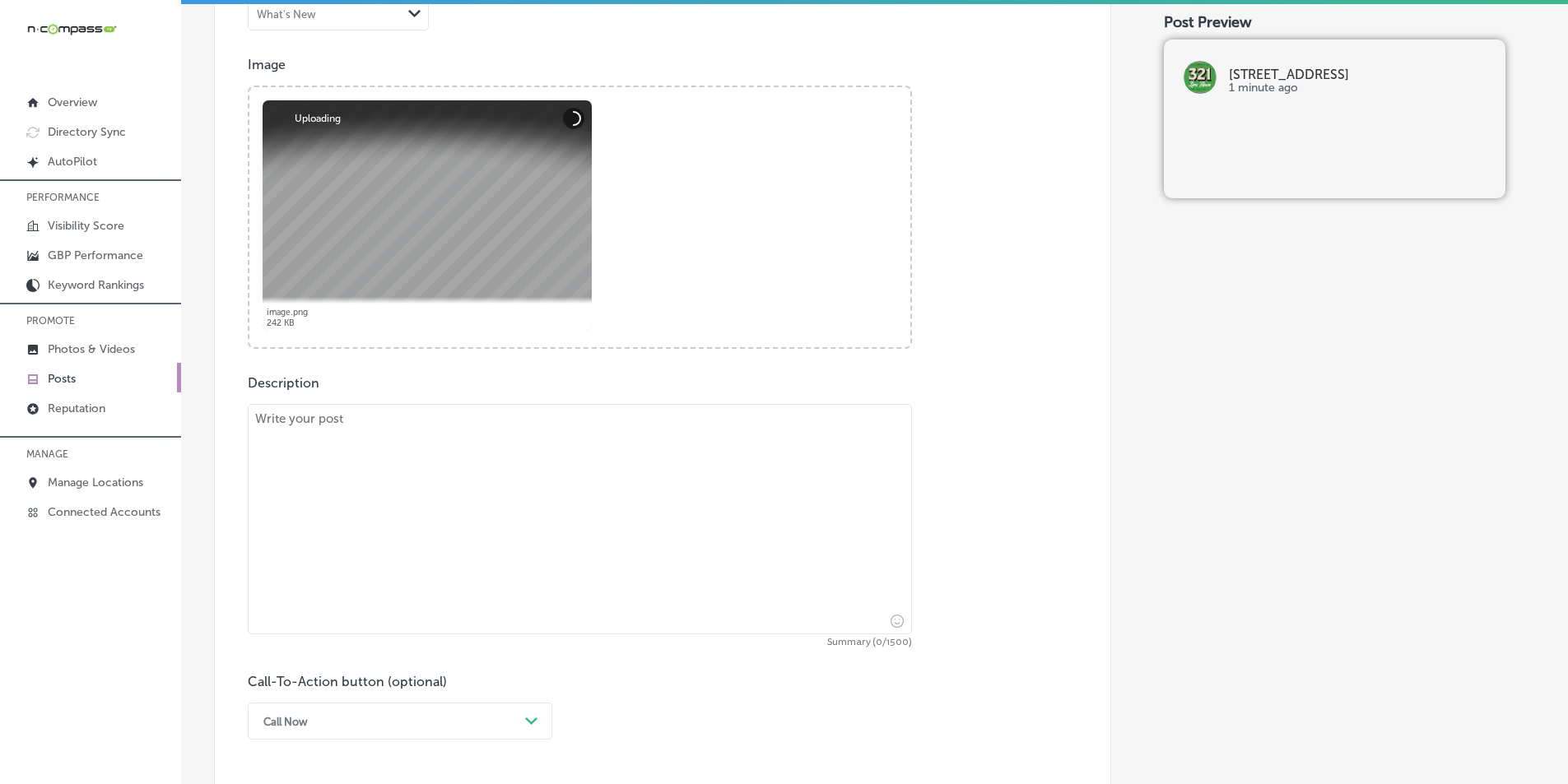
scroll to position [631, 0]
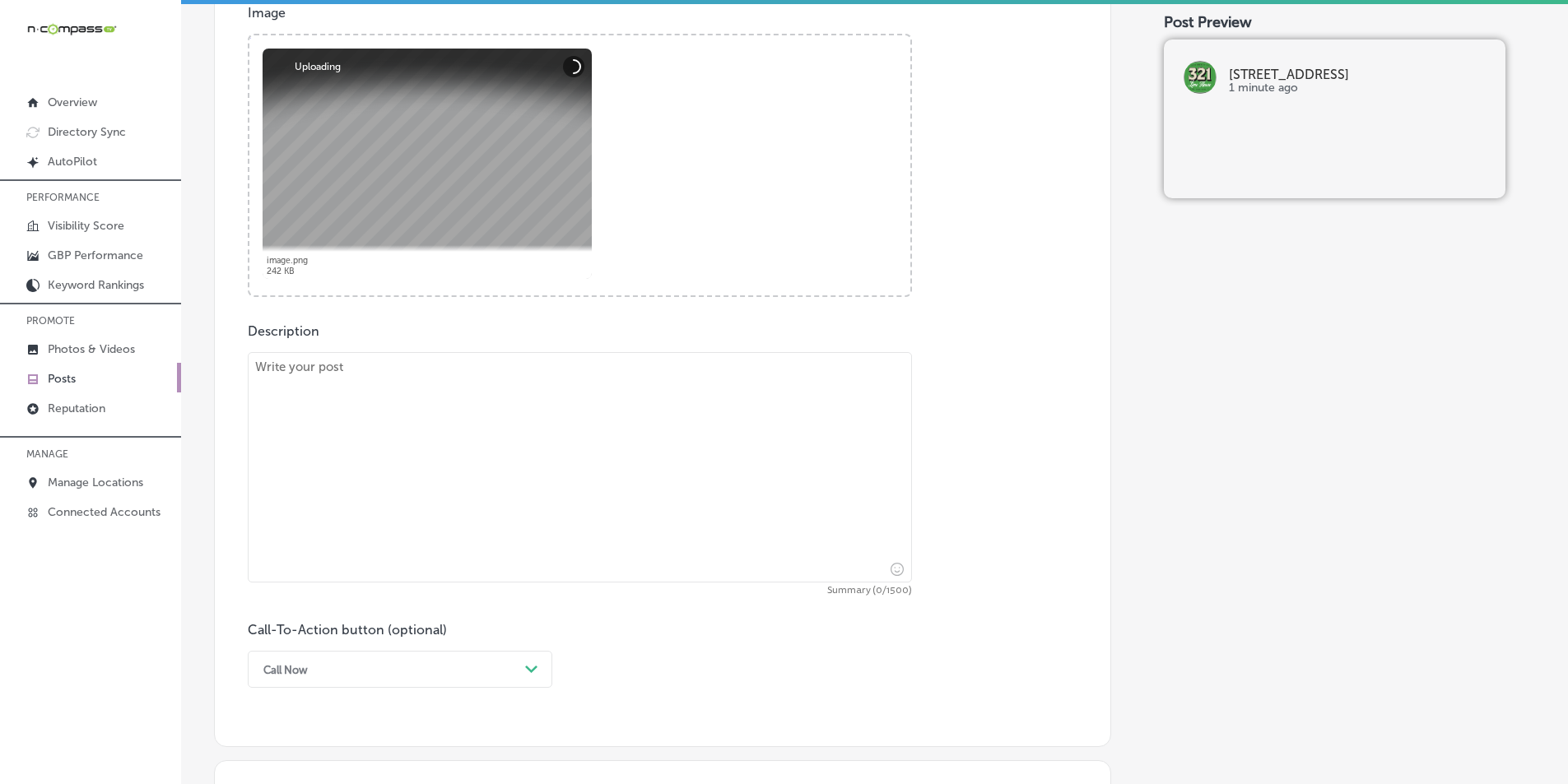
drag, startPoint x: 384, startPoint y: 483, endPoint x: 384, endPoint y: 468, distance: 15.0
click at [384, 482] on textarea at bounding box center [579, 468] width 664 height 230
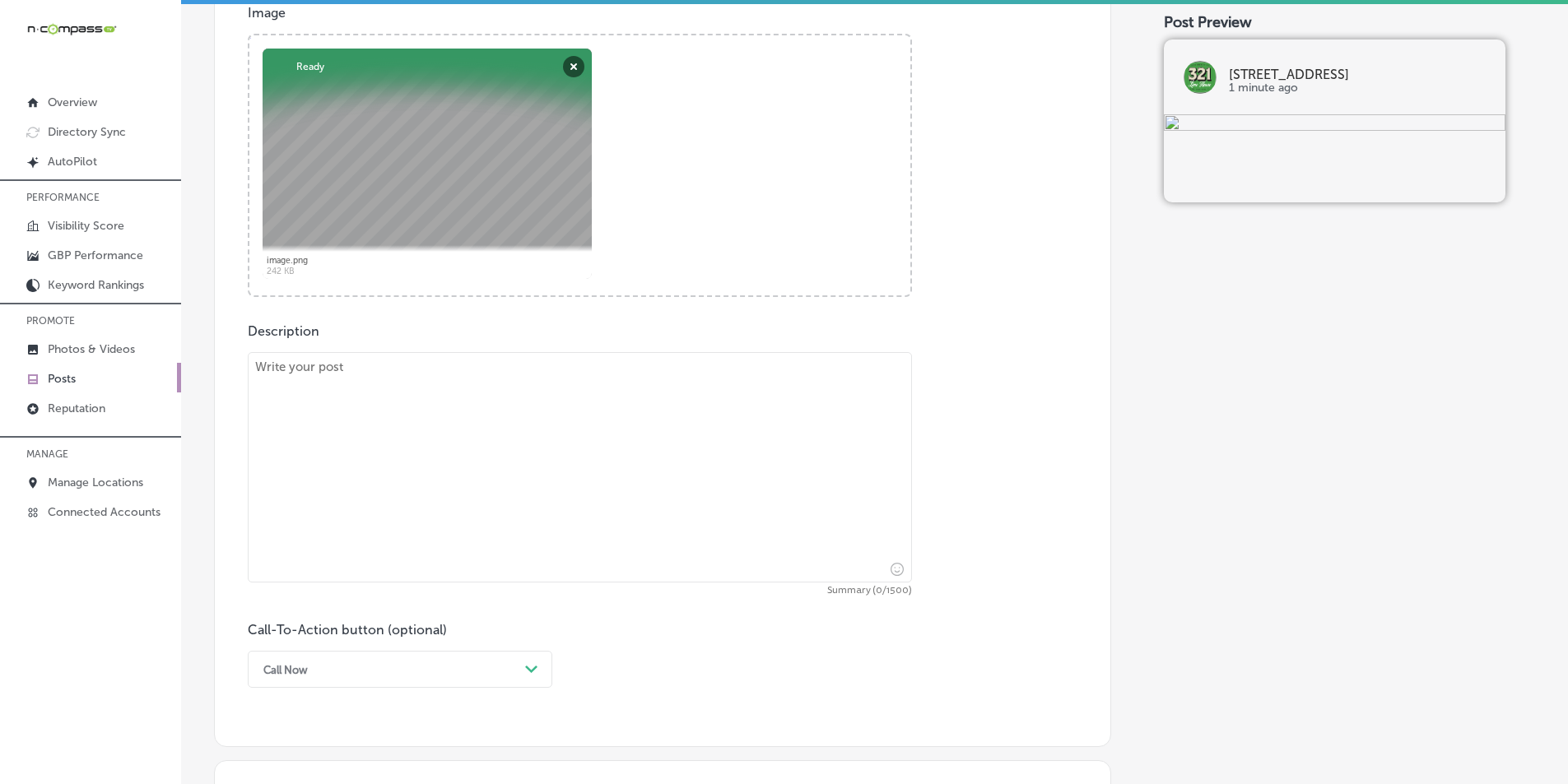
click at [422, 399] on textarea at bounding box center [579, 468] width 664 height 230
paste textarea "Want to learn more about the art of brewing? Join us at 321 Lime House for our …"
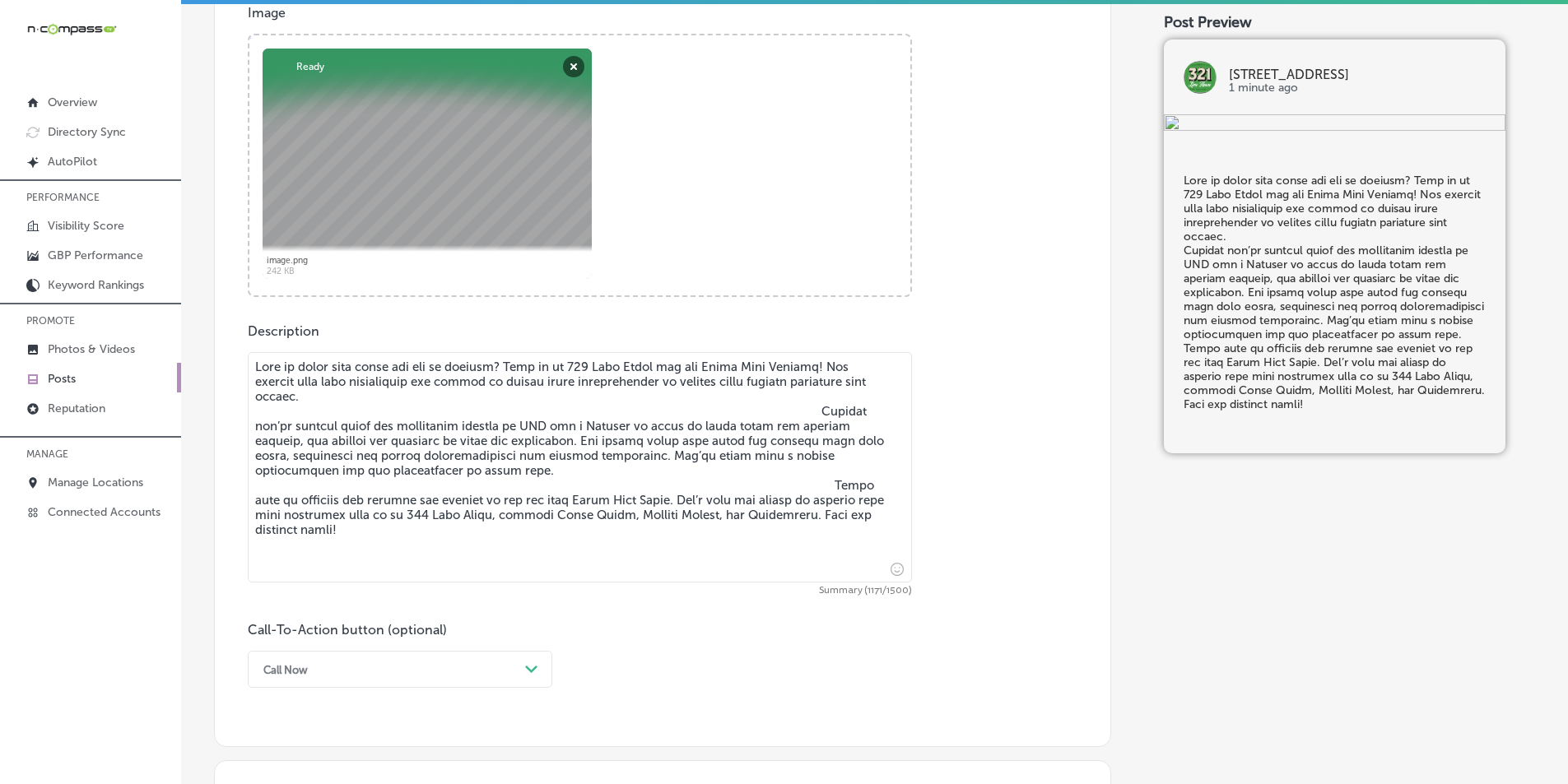
click at [800, 408] on textarea at bounding box center [579, 468] width 664 height 230
click at [811, 484] on textarea at bounding box center [579, 468] width 664 height 230
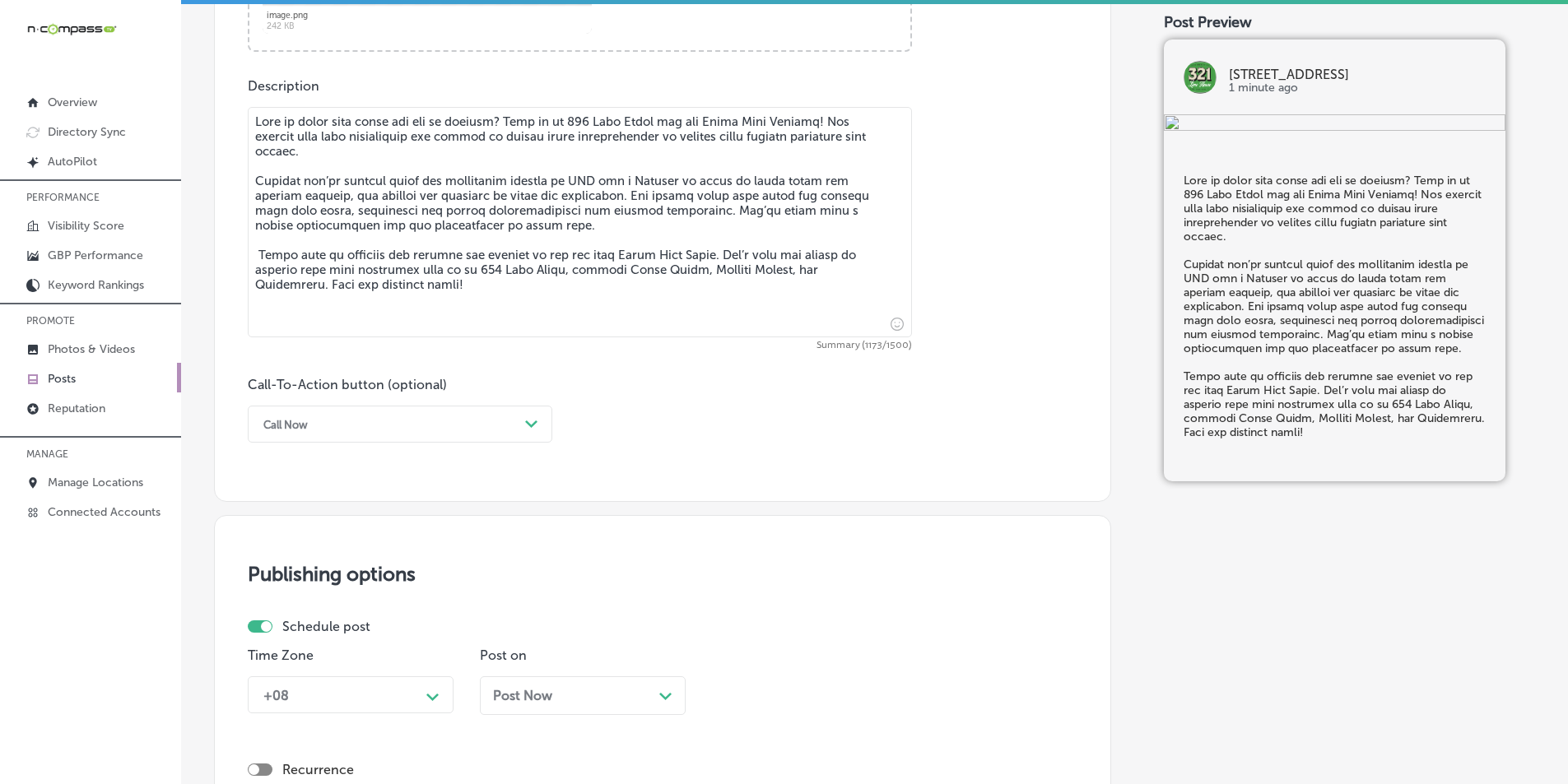
scroll to position [879, 0]
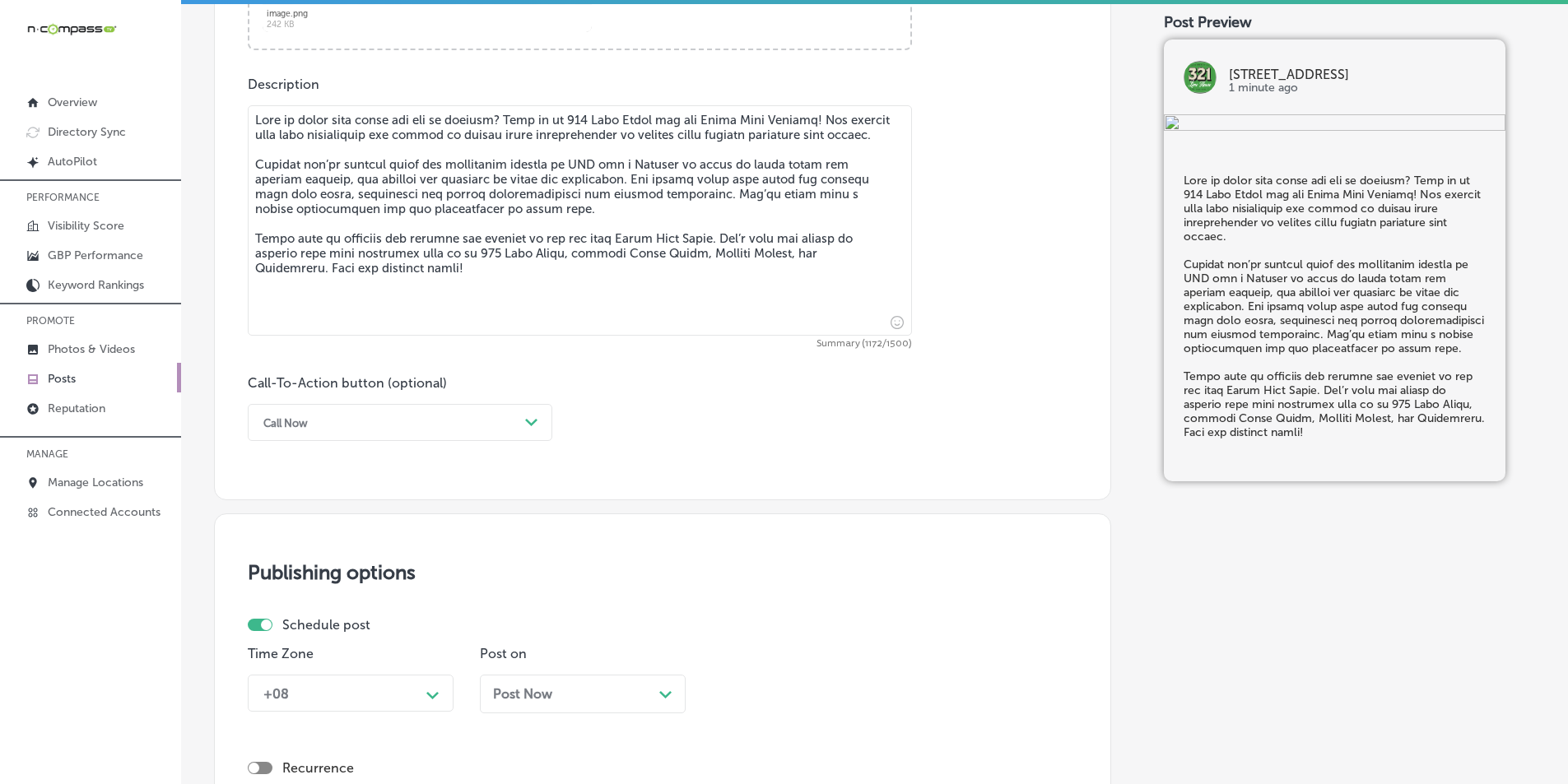
type textarea "Want to learn more about the art of brewing? Join us at 321 Lime House for our …"
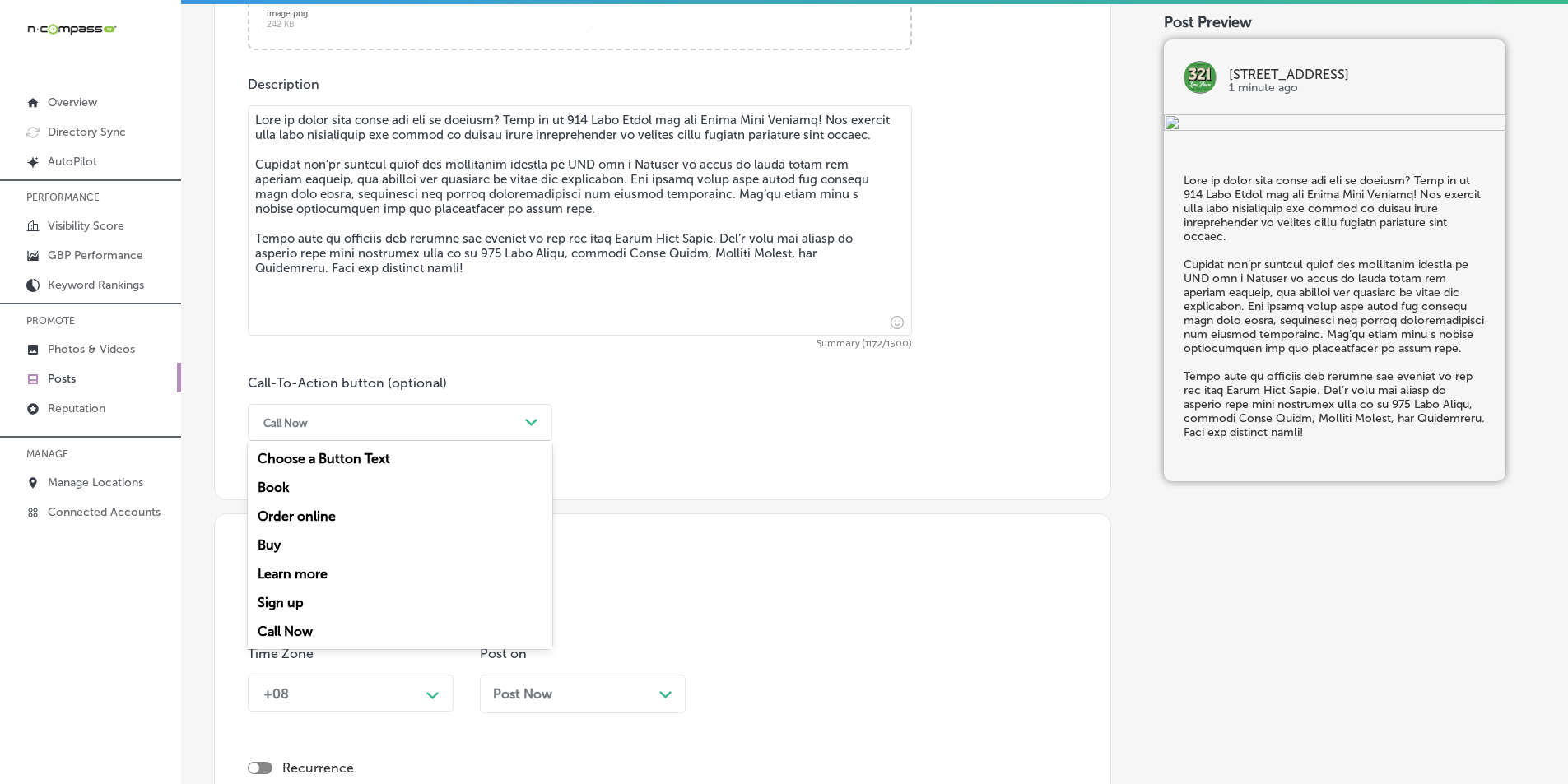
click at [533, 419] on icon "Path Created with Sketch." at bounding box center [531, 423] width 13 height 8
click at [307, 567] on div "Learn more" at bounding box center [399, 573] width 304 height 29
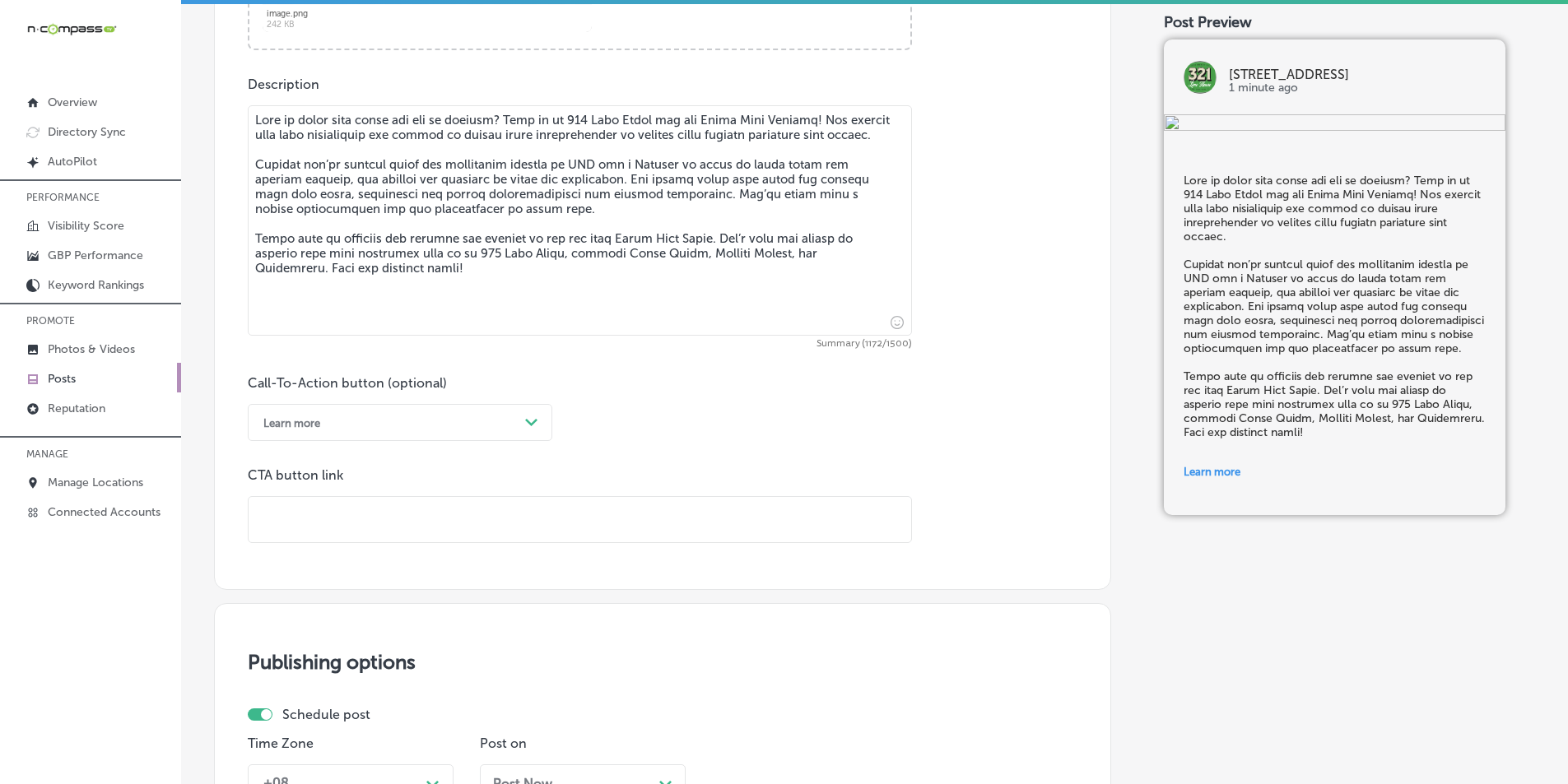
paste input "https://caribbreweryusa.com/"
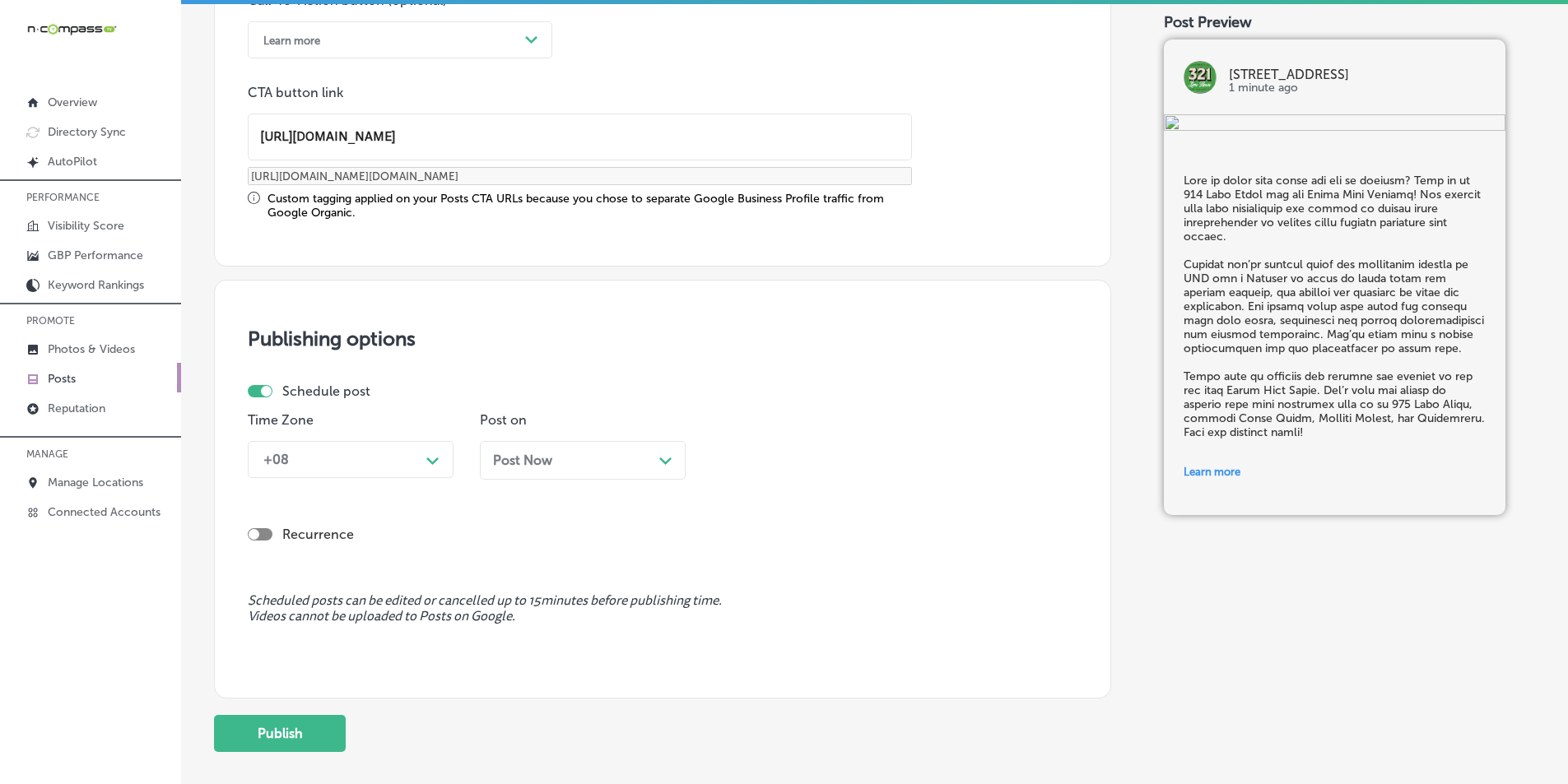
scroll to position [1289, 0]
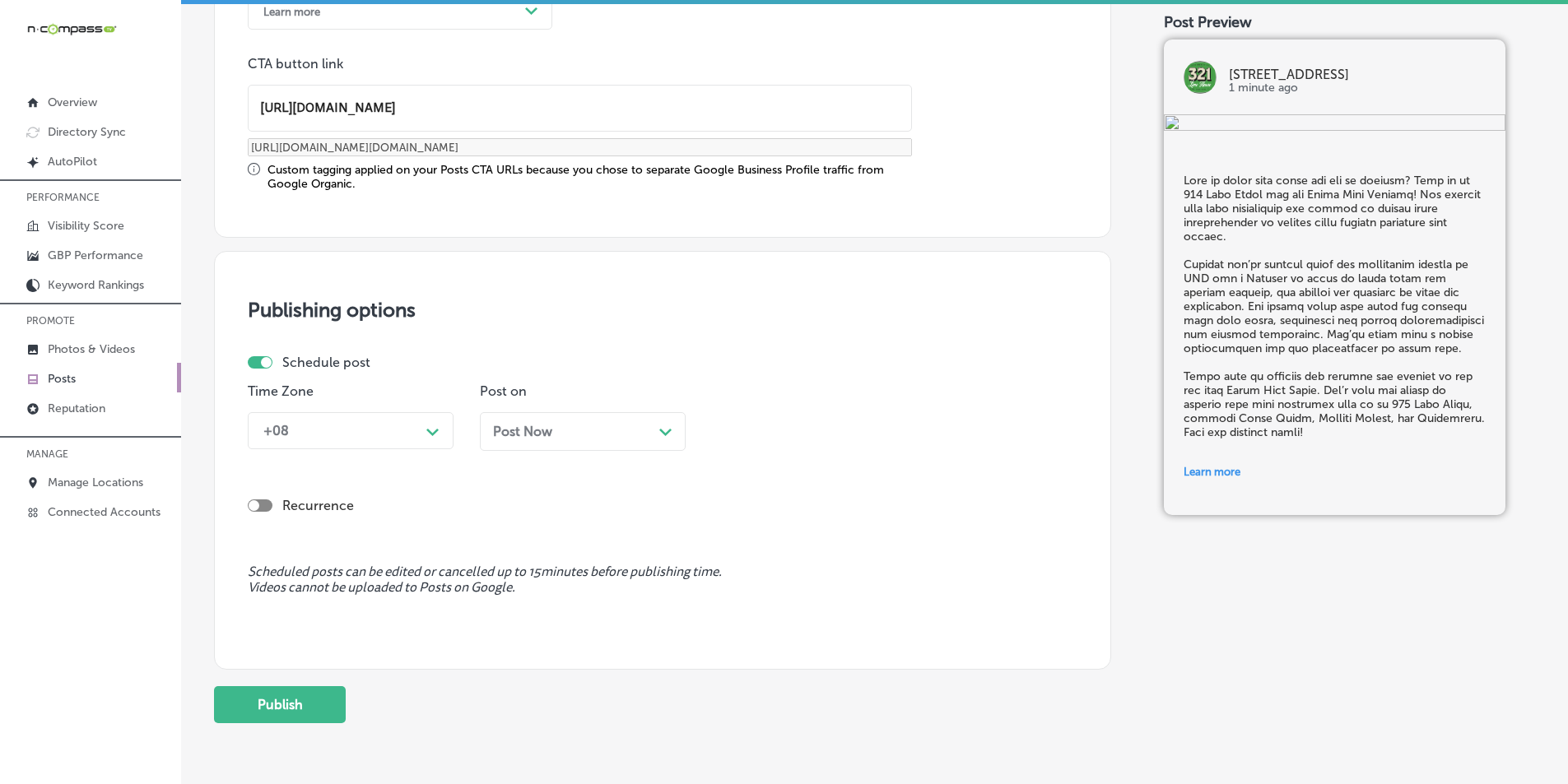
type input "https://caribbreweryusa.com/"
click at [428, 423] on div "Path Created with Sketch." at bounding box center [432, 430] width 27 height 27
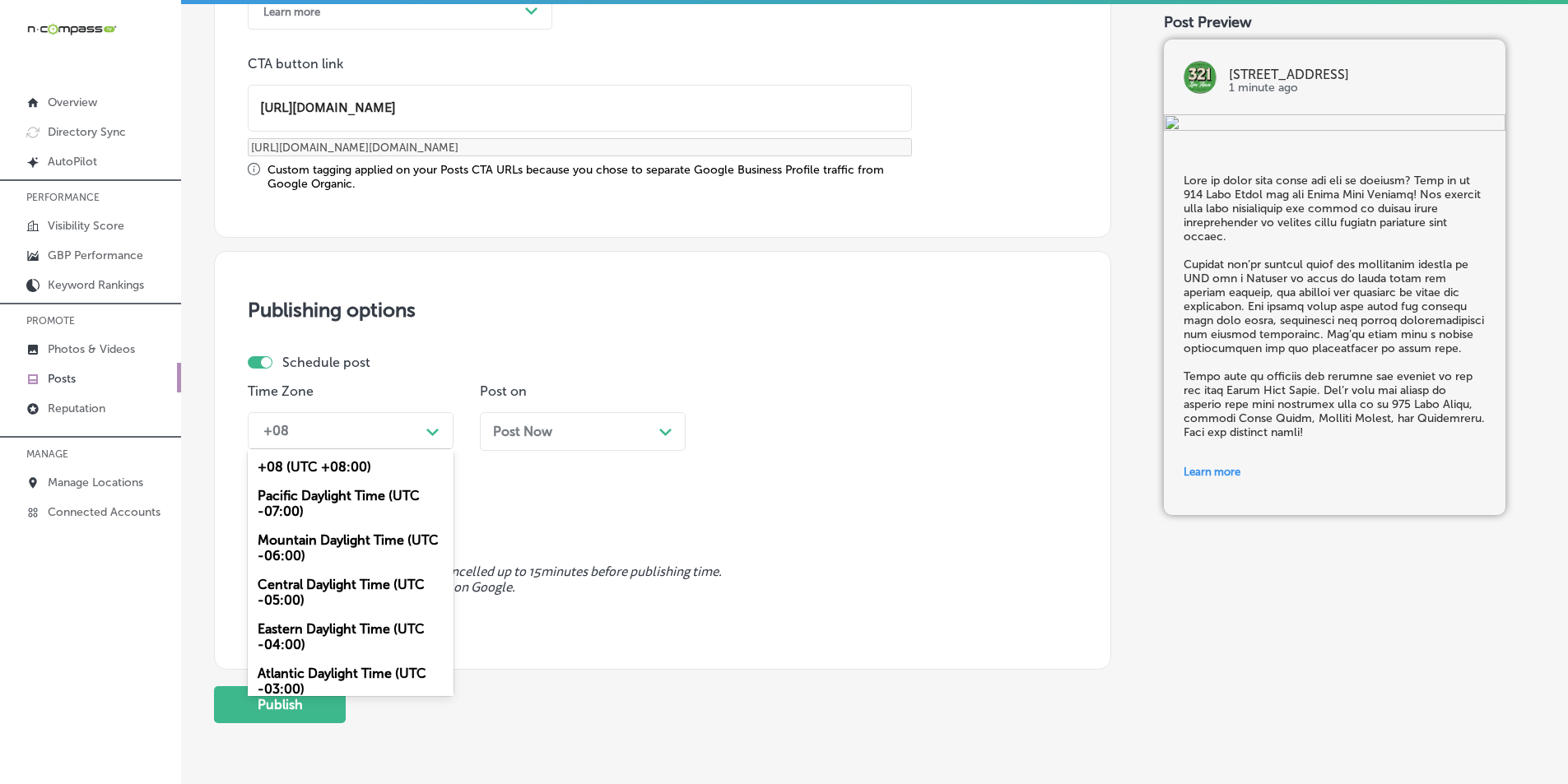
click at [341, 543] on div "Mountain Daylight Time (UTC -06:00)" at bounding box center [350, 548] width 206 height 44
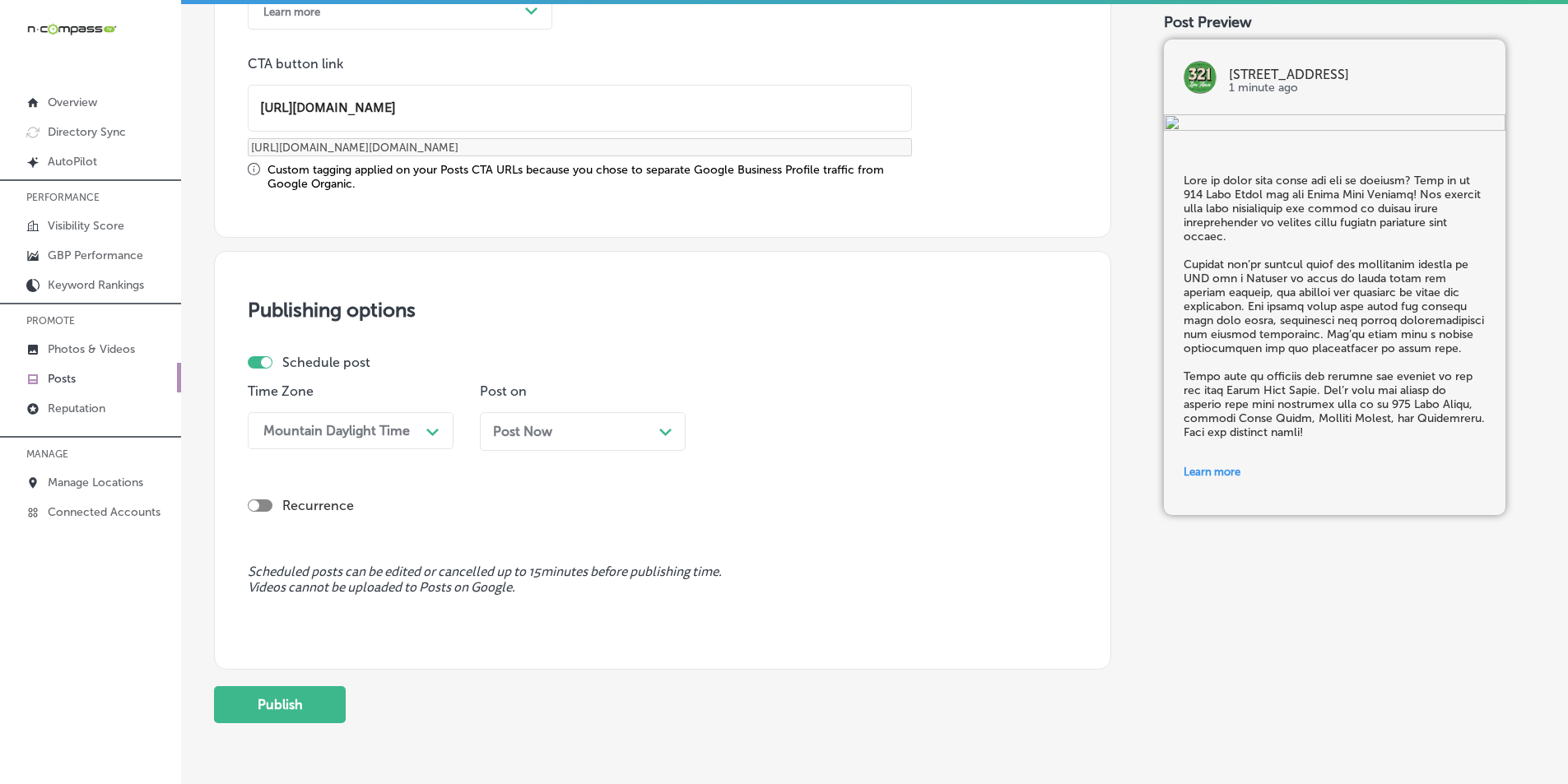
click at [658, 437] on div "Post Now Path Created with Sketch." at bounding box center [582, 431] width 179 height 16
click at [899, 426] on div "Path Created with Sketch." at bounding box center [896, 429] width 13 height 13
click at [741, 611] on div "7:00 AM" at bounding box center [815, 615] width 206 height 29
click at [283, 697] on button "Publish" at bounding box center [280, 705] width 132 height 37
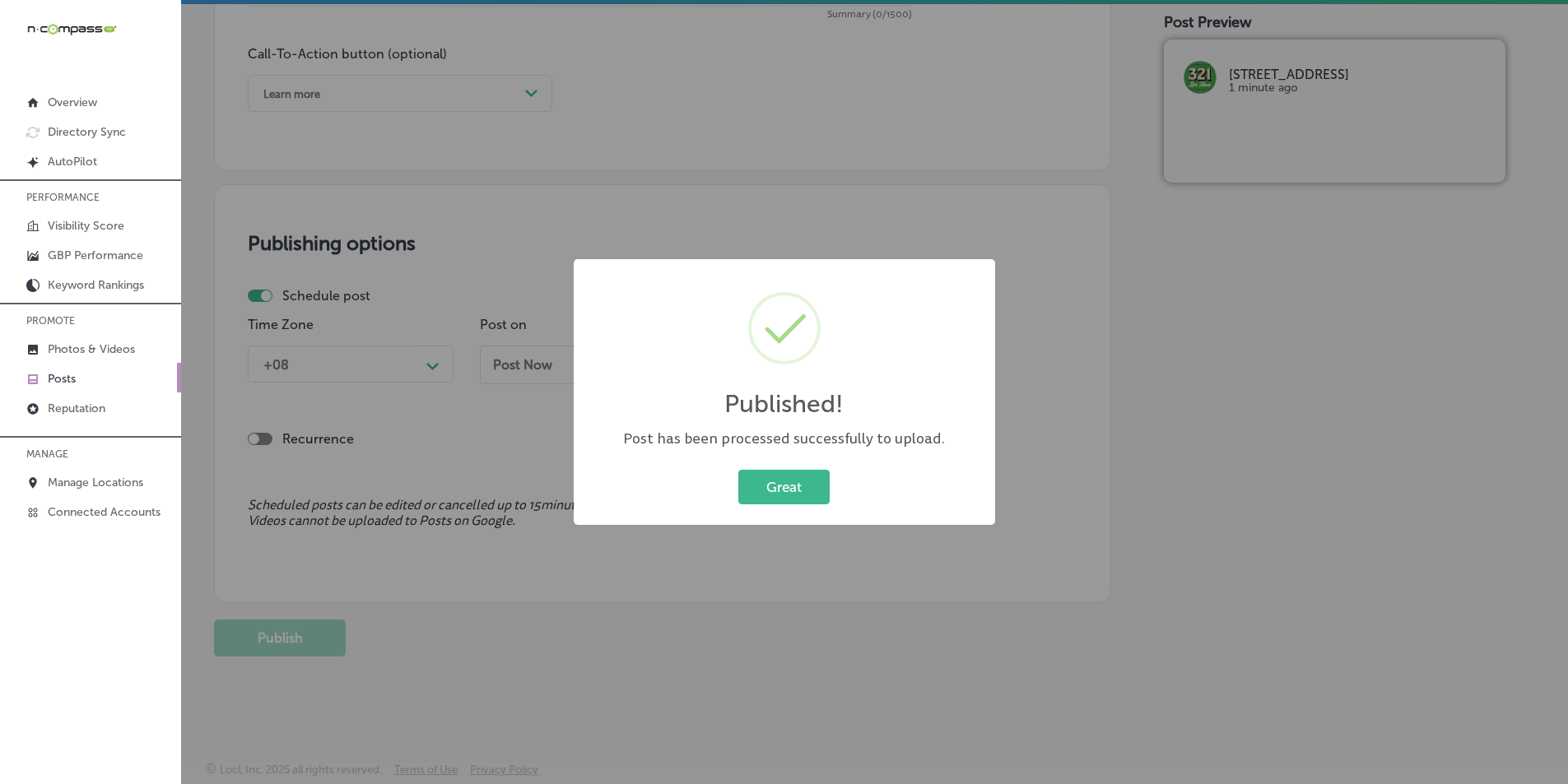
scroll to position [1208, 0]
drag, startPoint x: 766, startPoint y: 484, endPoint x: 758, endPoint y: 479, distance: 9.4
click at [765, 484] on button "Great" at bounding box center [783, 487] width 92 height 33
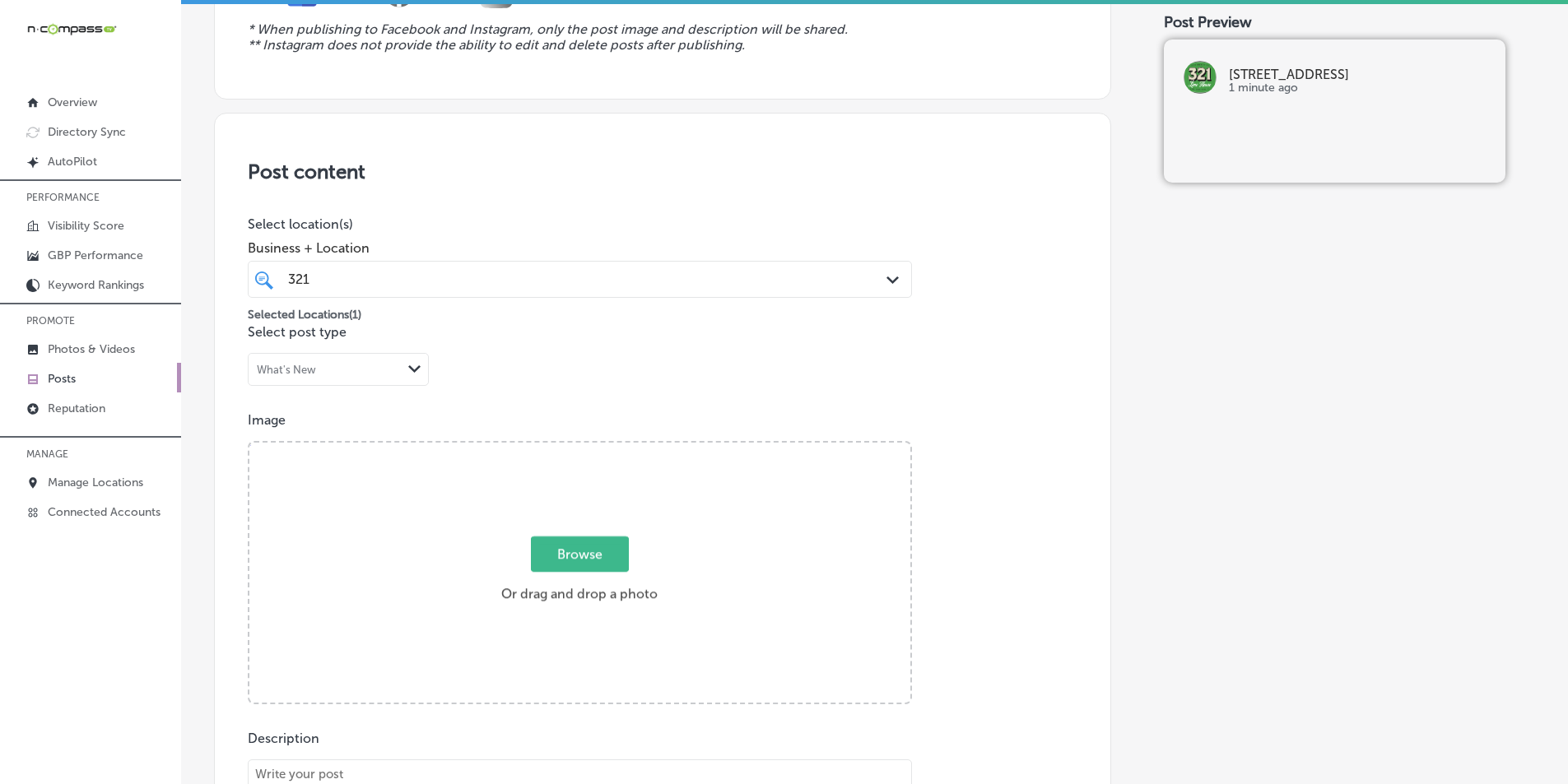
scroll to position [220, 0]
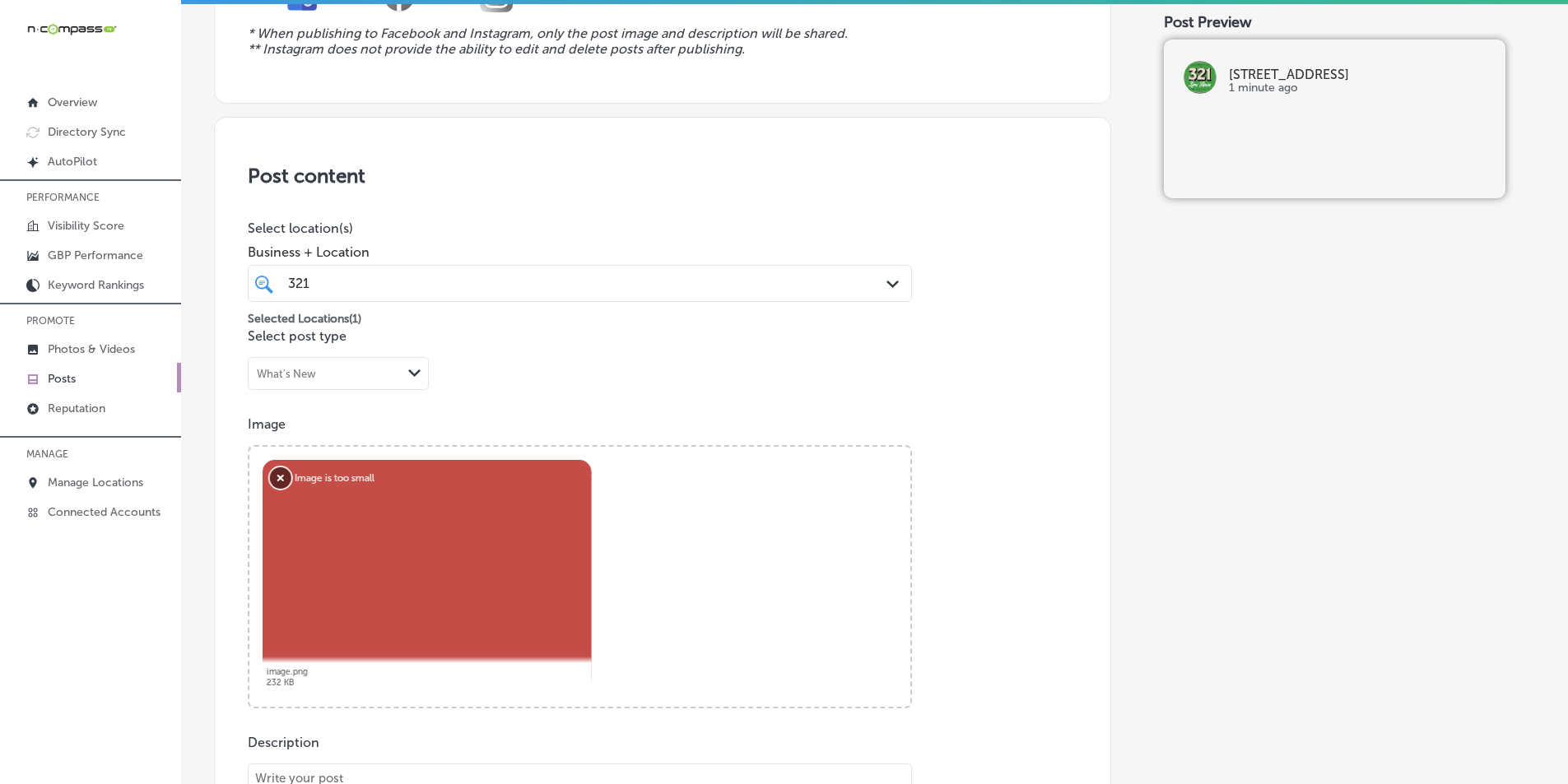
click at [279, 474] on button "Remove" at bounding box center [281, 479] width 22 height 22
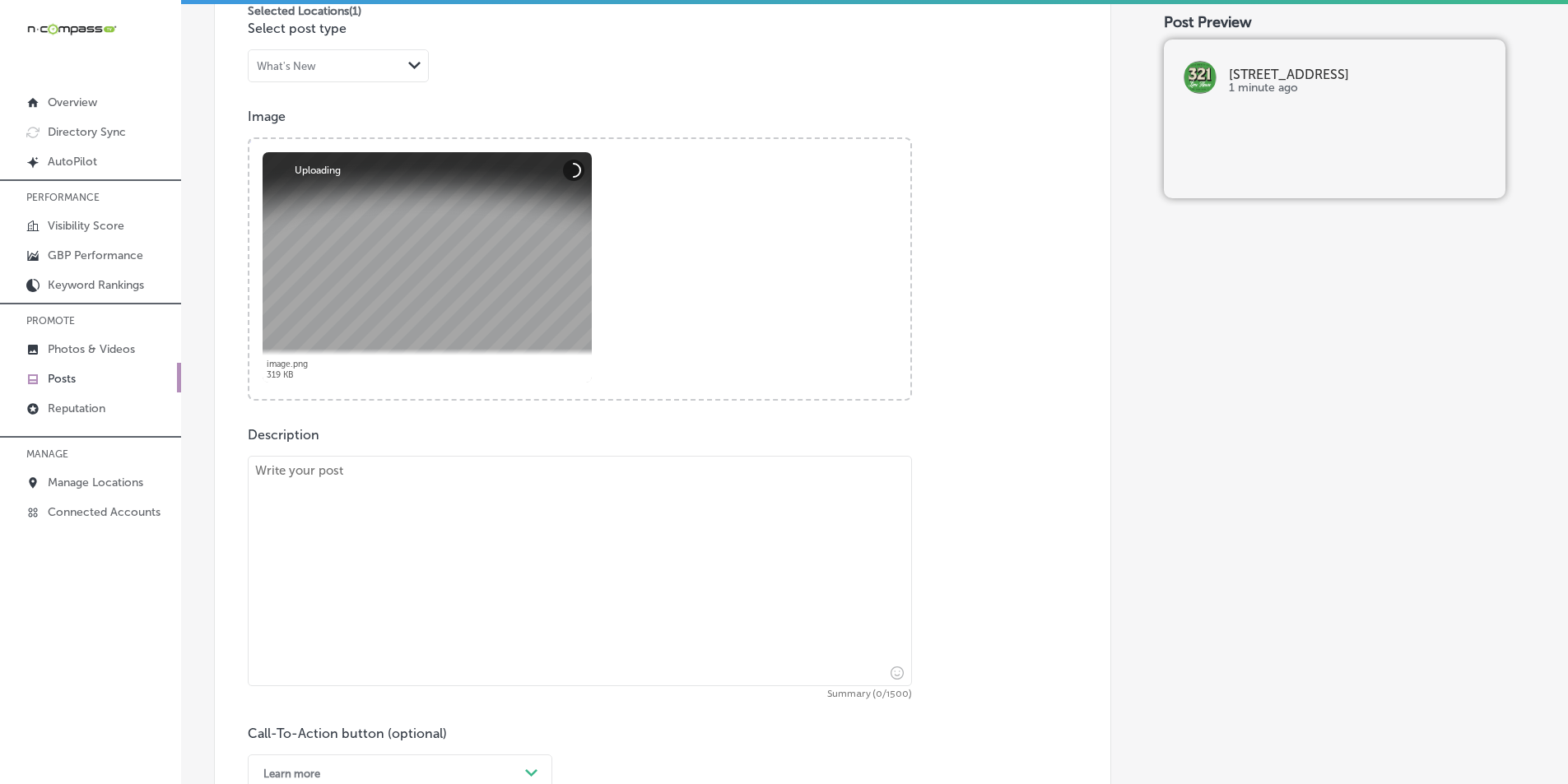
scroll to position [631, 0]
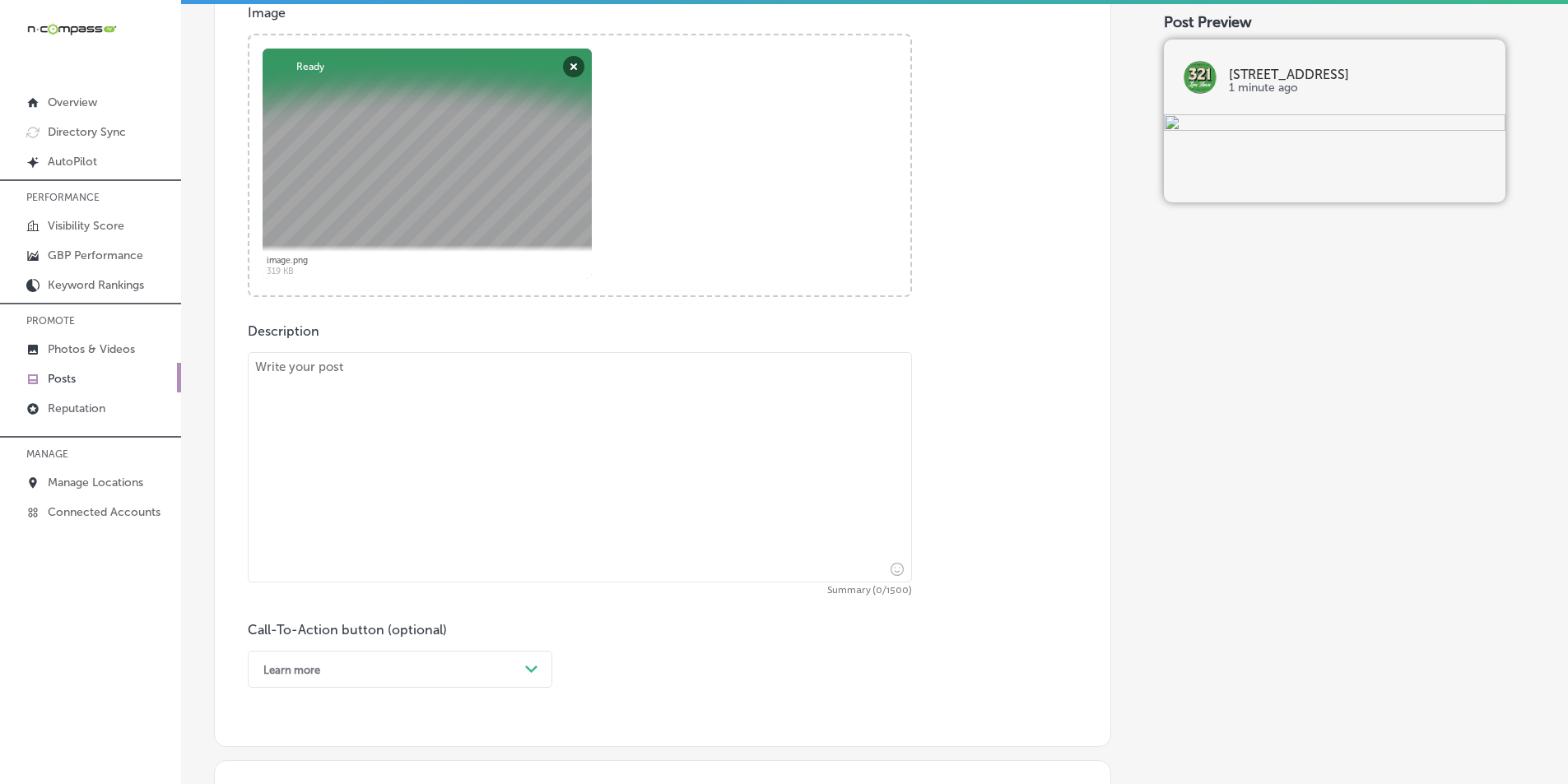
click at [430, 469] on textarea at bounding box center [579, 468] width 664 height 230
paste textarea "Love beer? Want to experience it like never before? Join the 321 Lime House VIP…"
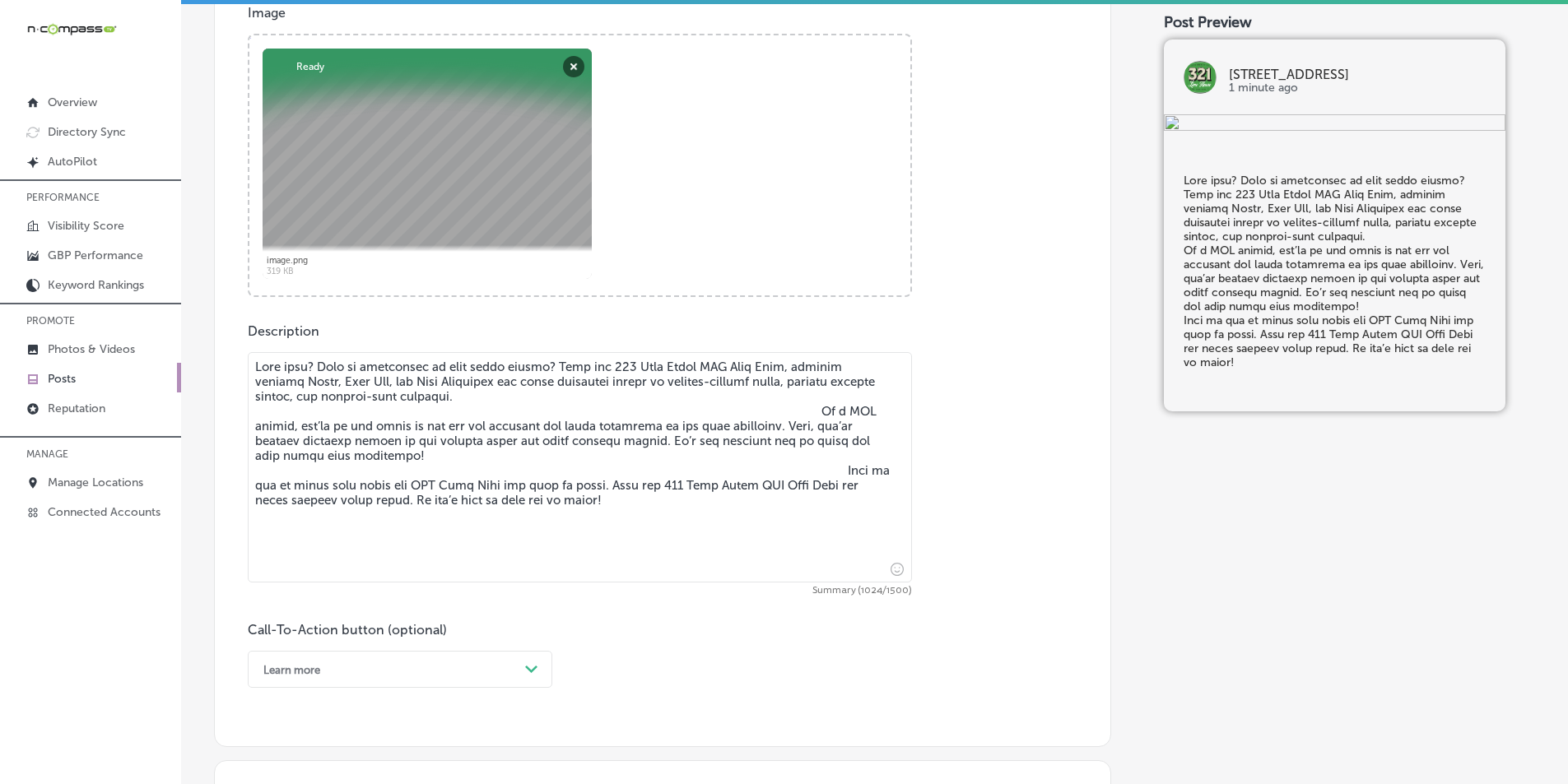
click at [798, 412] on textarea at bounding box center [579, 468] width 664 height 230
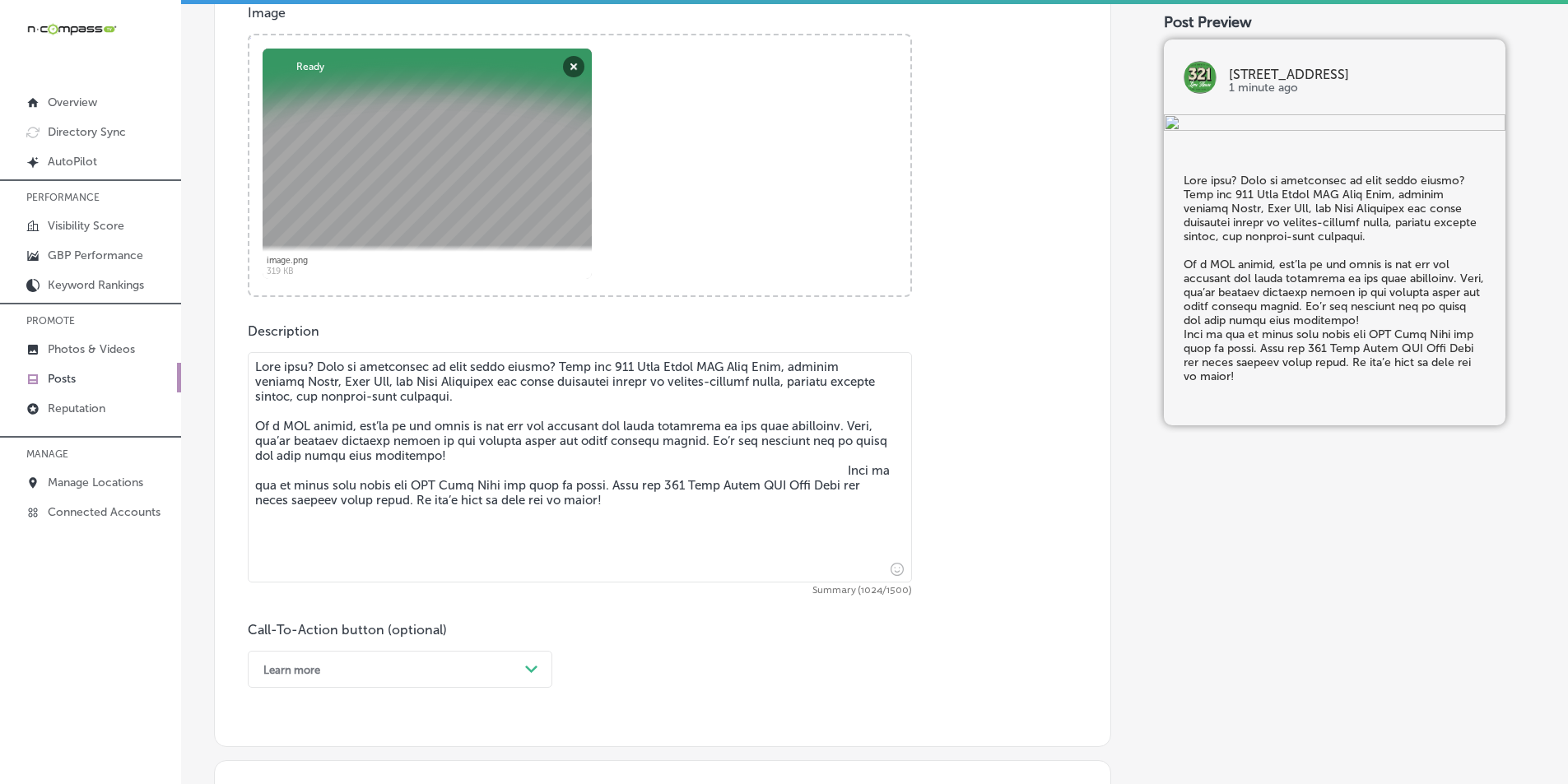
click at [824, 470] on textarea at bounding box center [579, 468] width 664 height 230
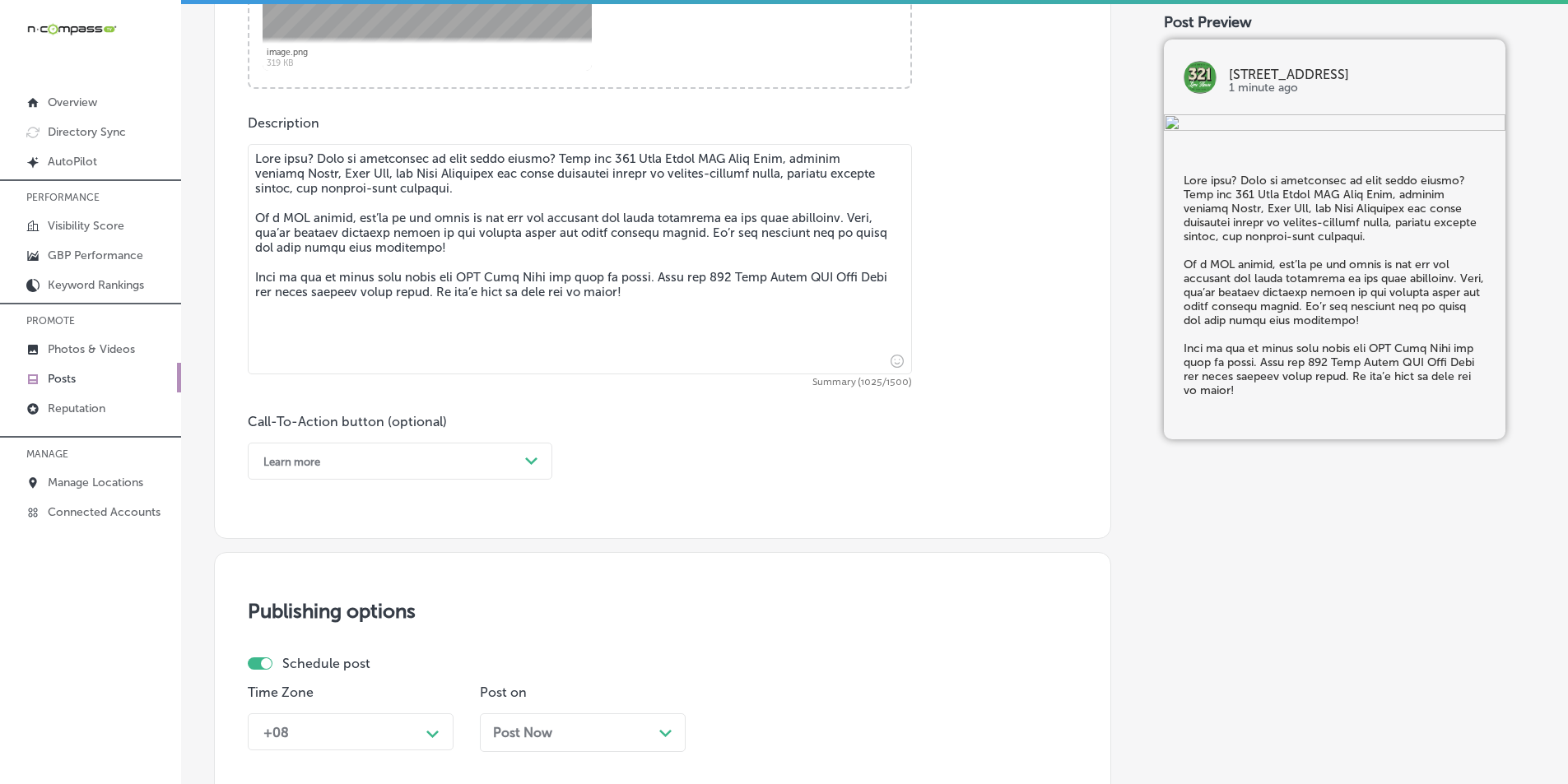
scroll to position [879, 0]
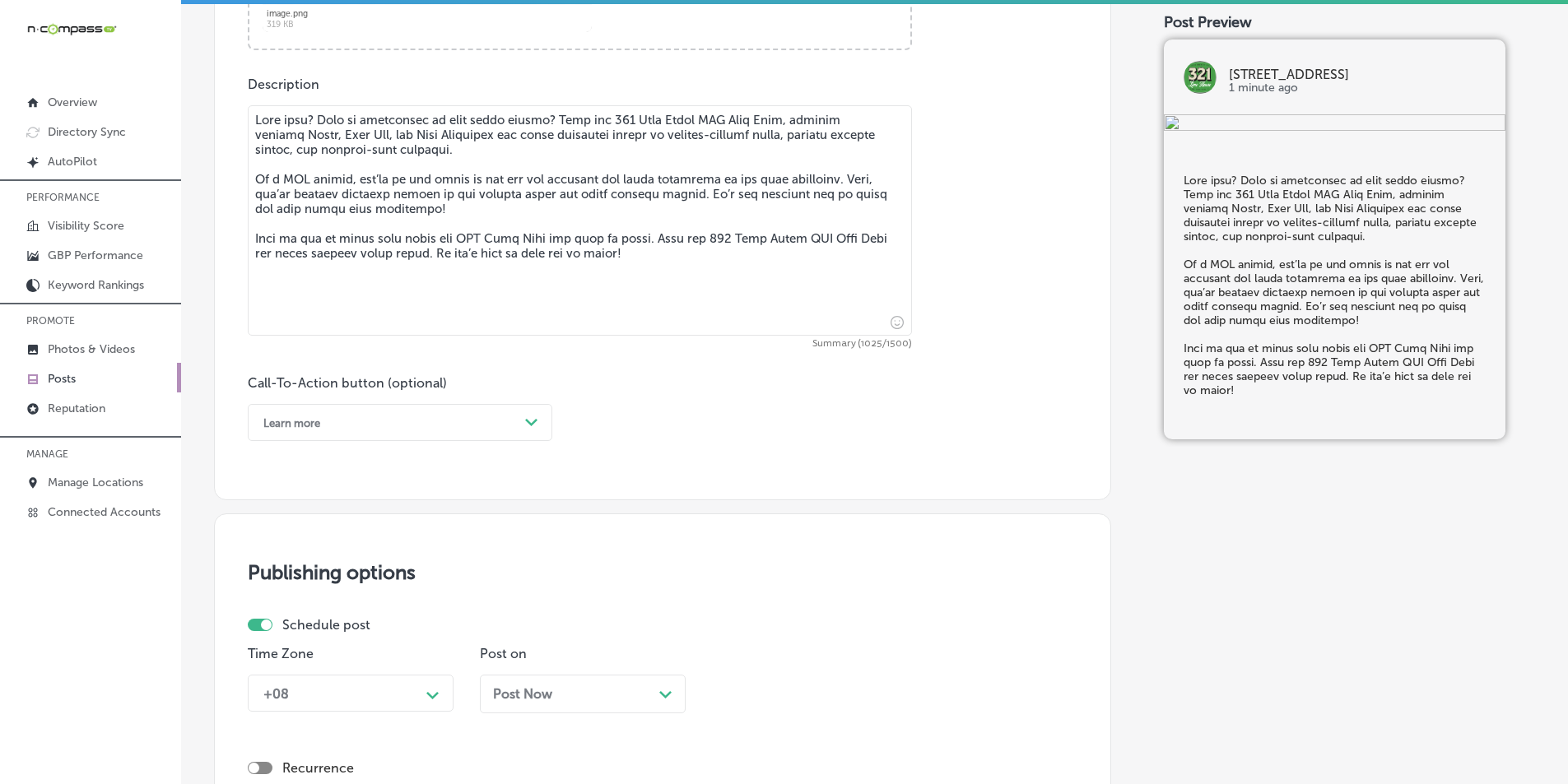
type textarea "Love beer? Want to experience it like never before? Join the 321 Lime House VIP…"
click at [523, 414] on div "Path Created with Sketch." at bounding box center [531, 423] width 27 height 27
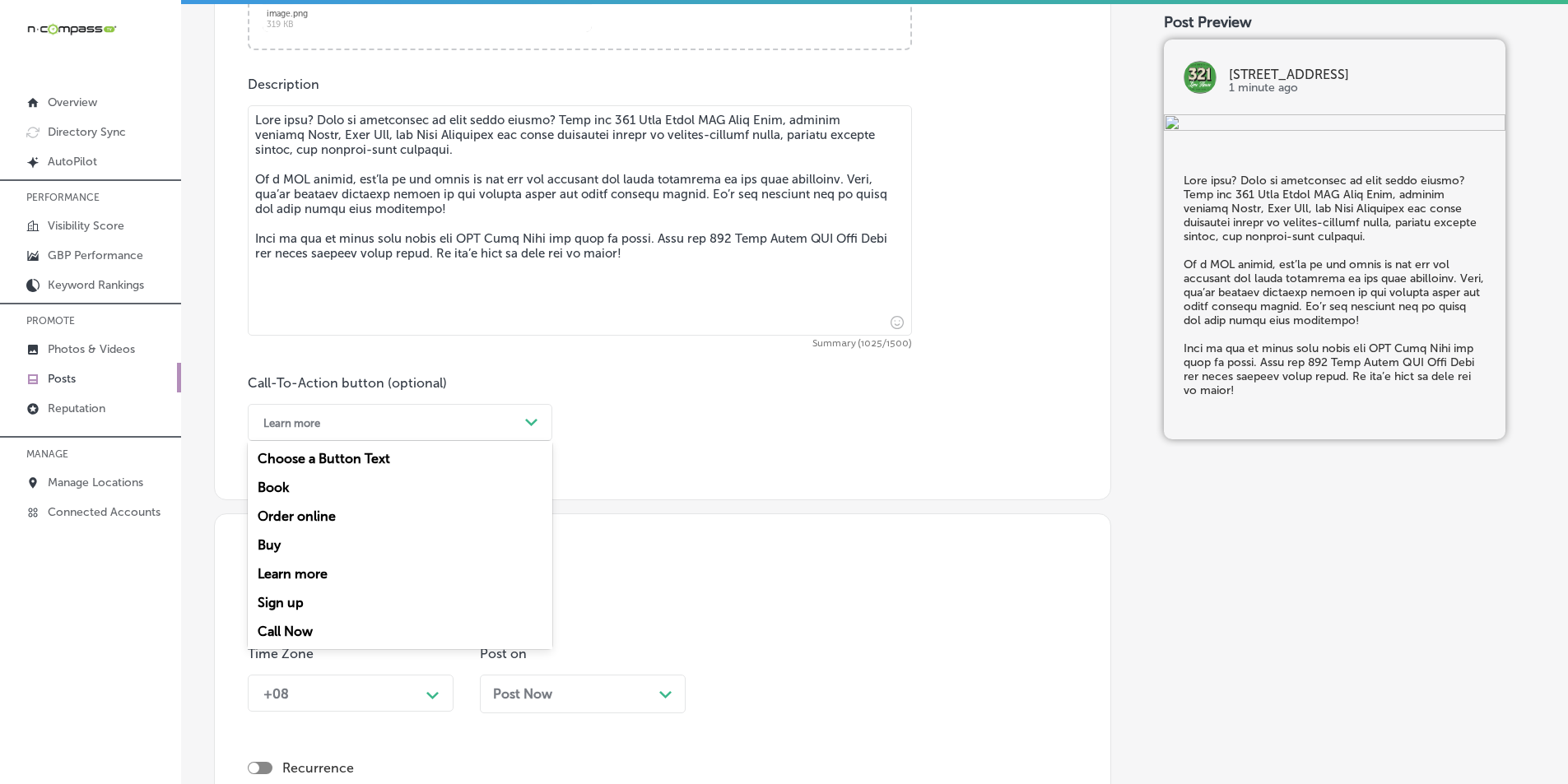
click at [300, 625] on div "Call Now" at bounding box center [399, 631] width 304 height 29
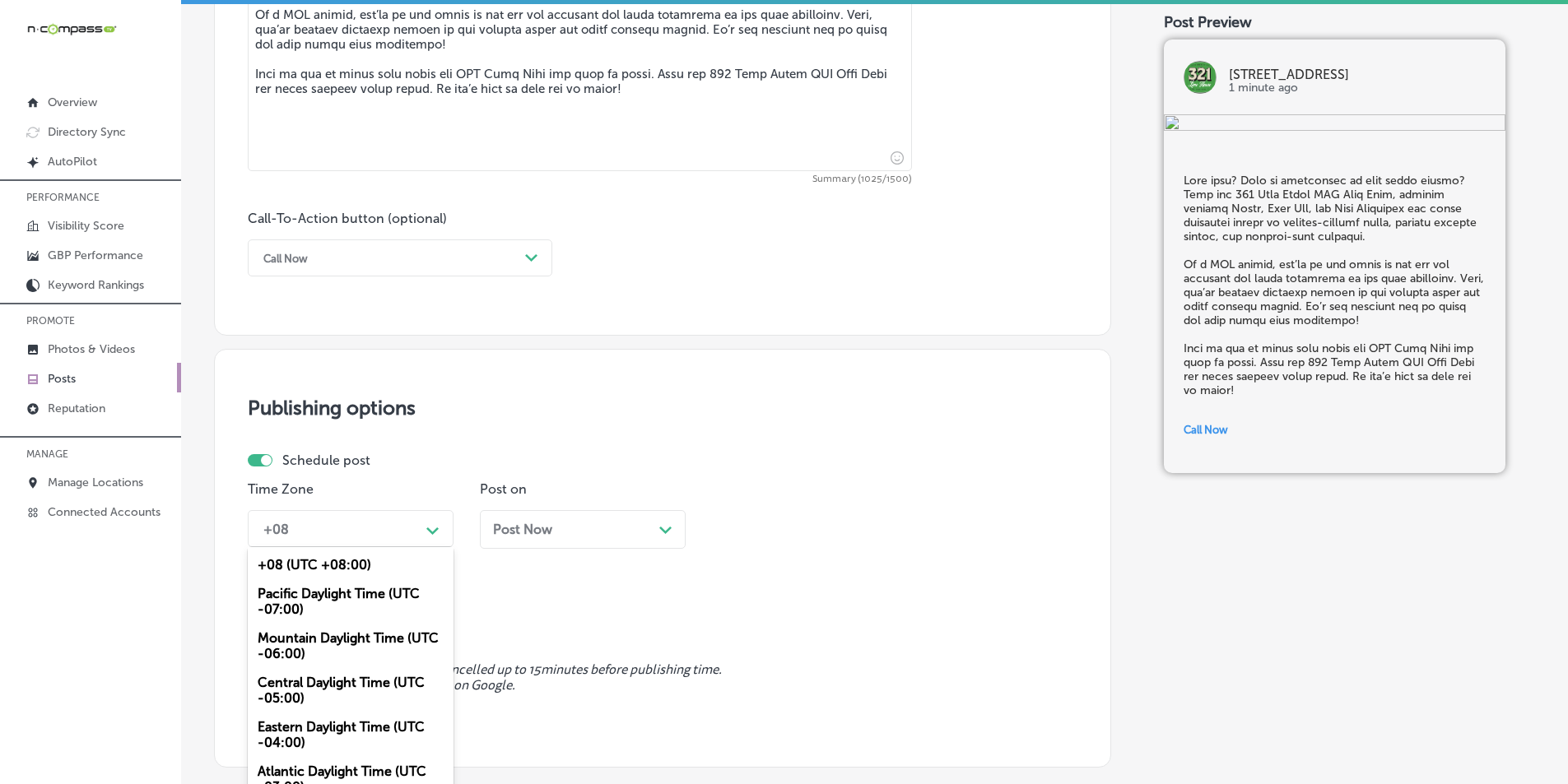
click at [438, 527] on div "+08 Path Created with Sketch." at bounding box center [350, 529] width 206 height 37
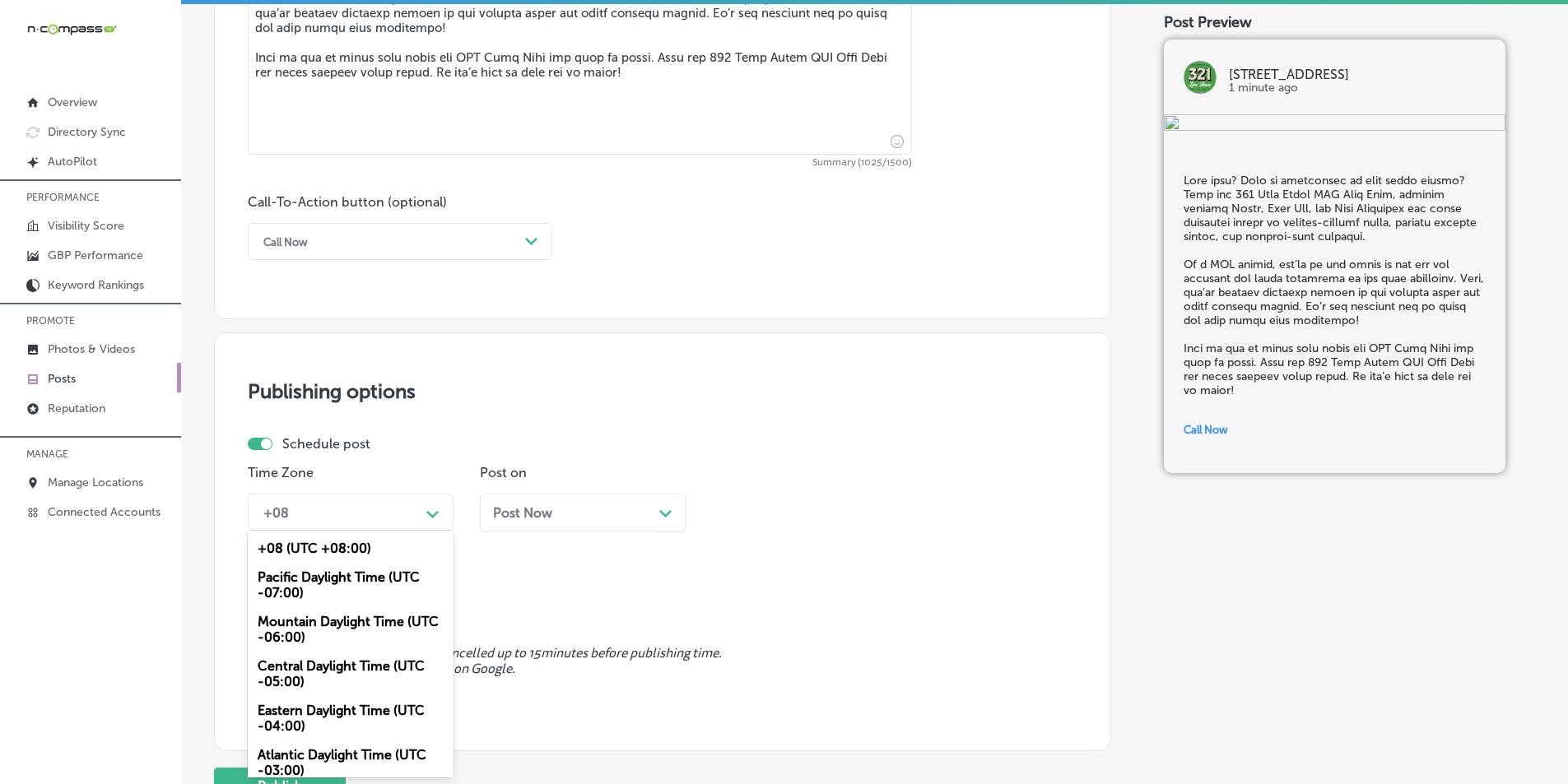
drag, startPoint x: 362, startPoint y: 623, endPoint x: 390, endPoint y: 618, distance: 28.4
click at [362, 623] on div "Mountain Daylight Time (UTC -06:00)" at bounding box center [350, 629] width 206 height 44
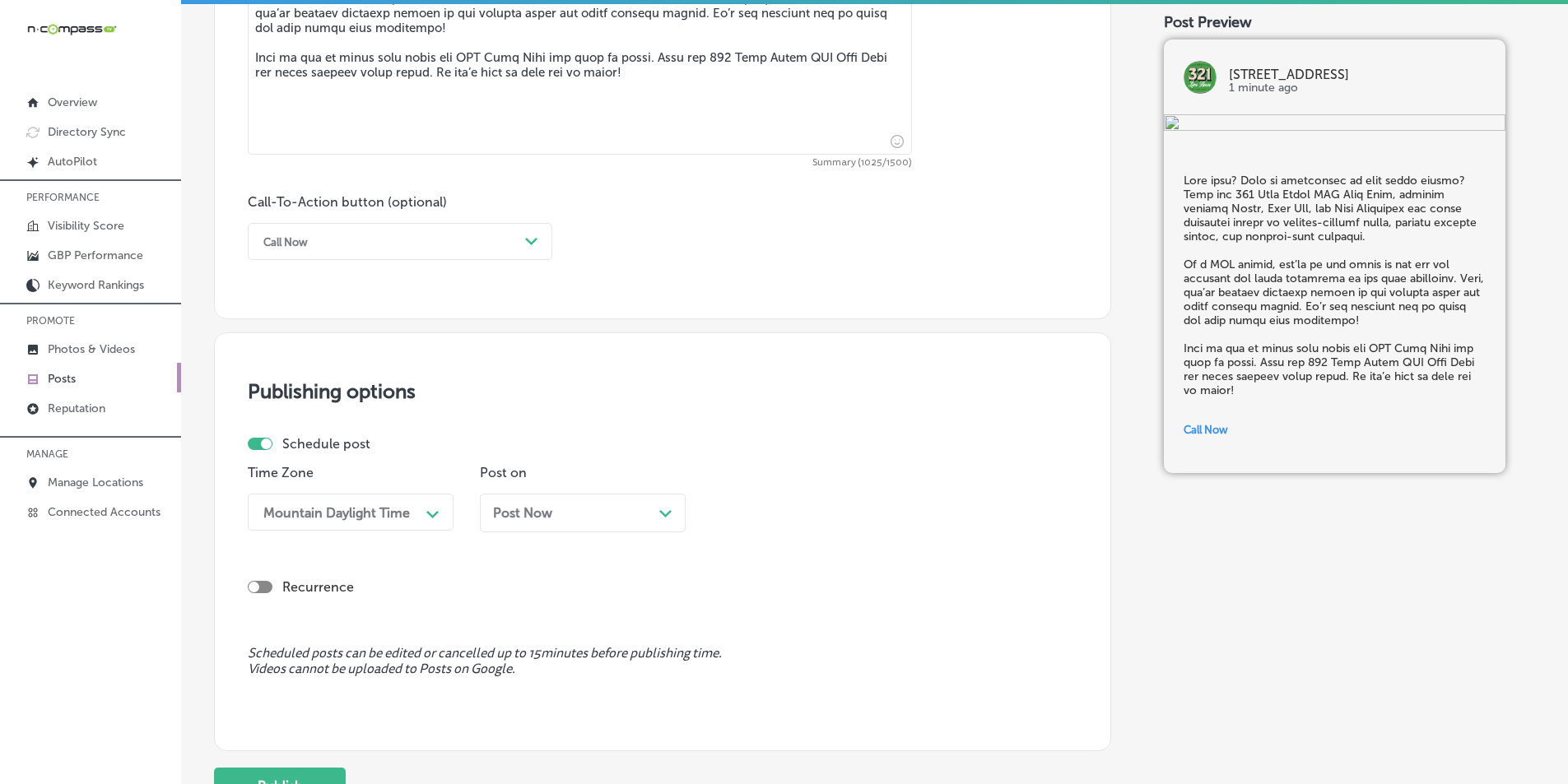
click at [660, 511] on polygon at bounding box center [665, 514] width 13 height 8
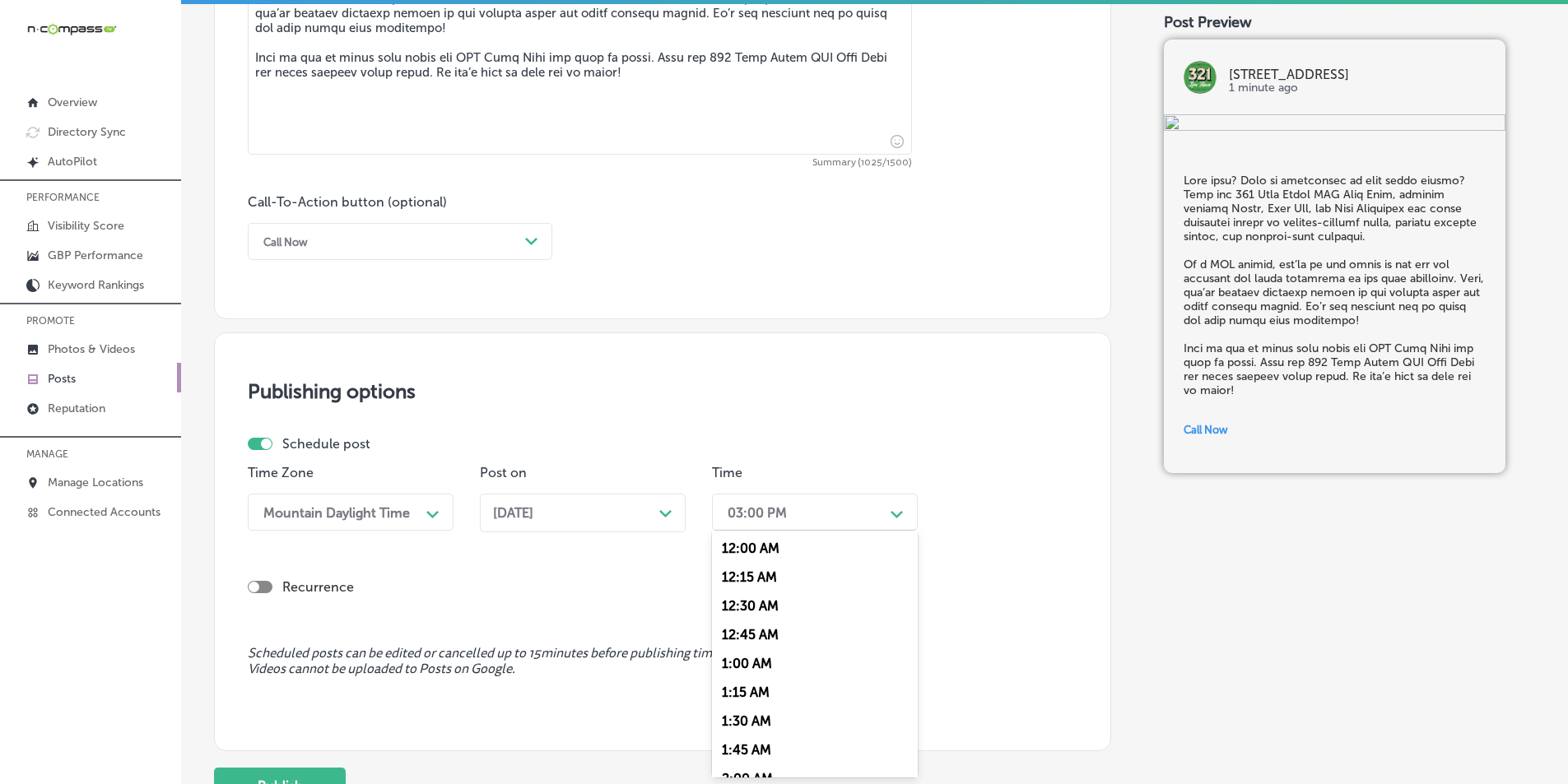
click at [887, 510] on div "Path Created with Sketch." at bounding box center [896, 512] width 27 height 27
click at [744, 613] on div "7:00 AM" at bounding box center [815, 614] width 206 height 29
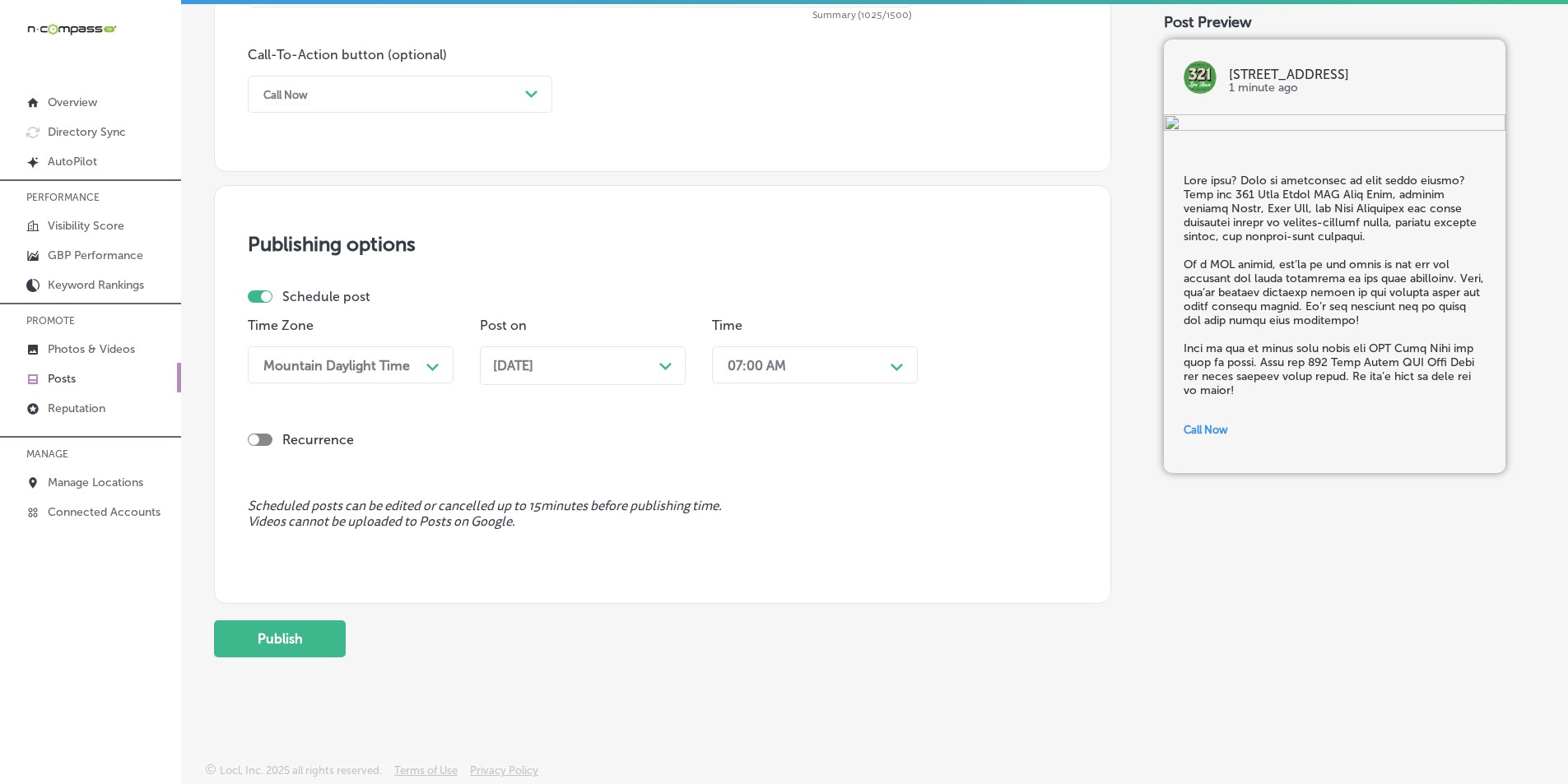
scroll to position [1208, 0]
click at [312, 636] on button "Publish" at bounding box center [280, 638] width 132 height 37
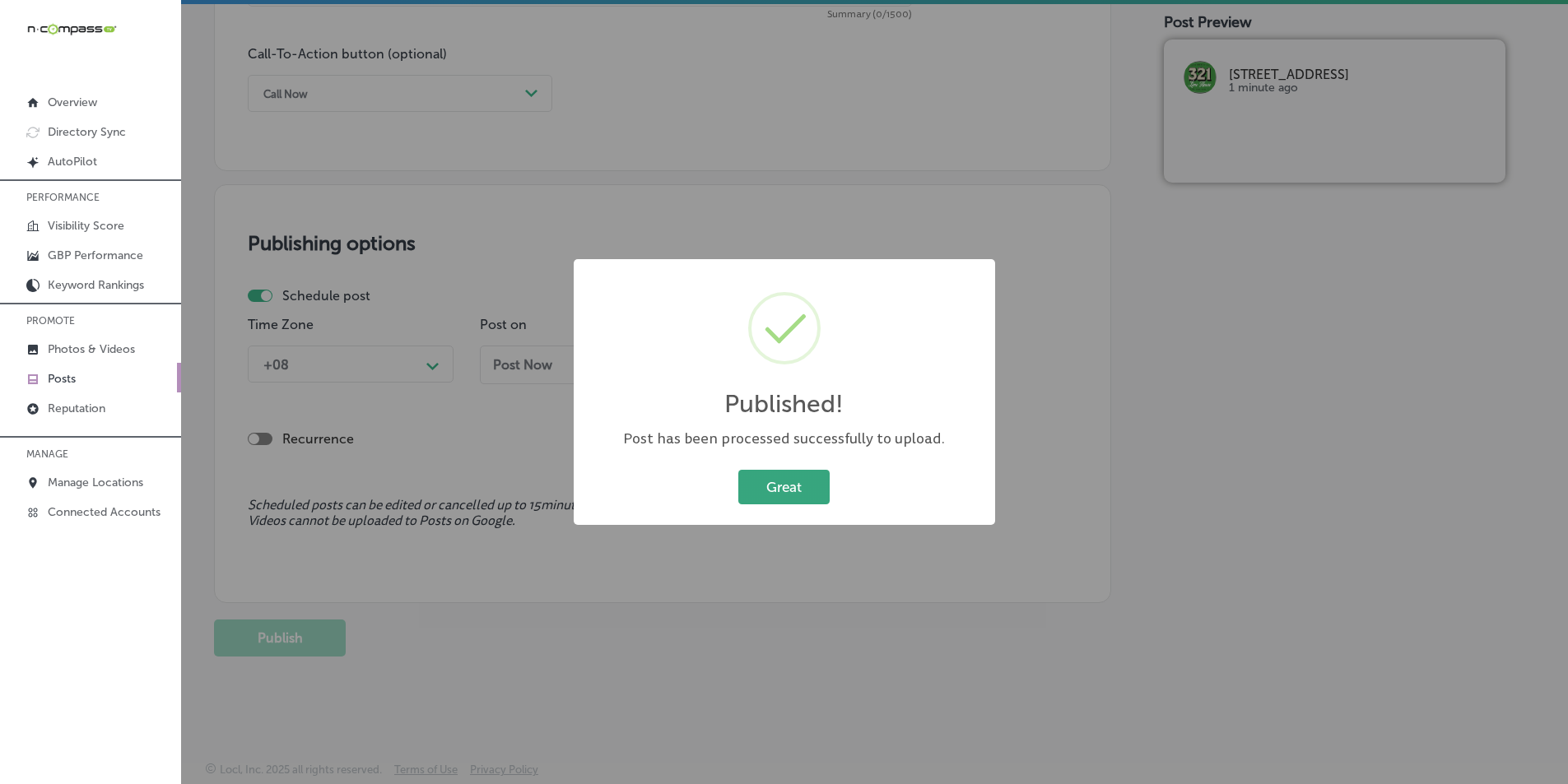
click at [795, 480] on button "Great" at bounding box center [783, 487] width 92 height 33
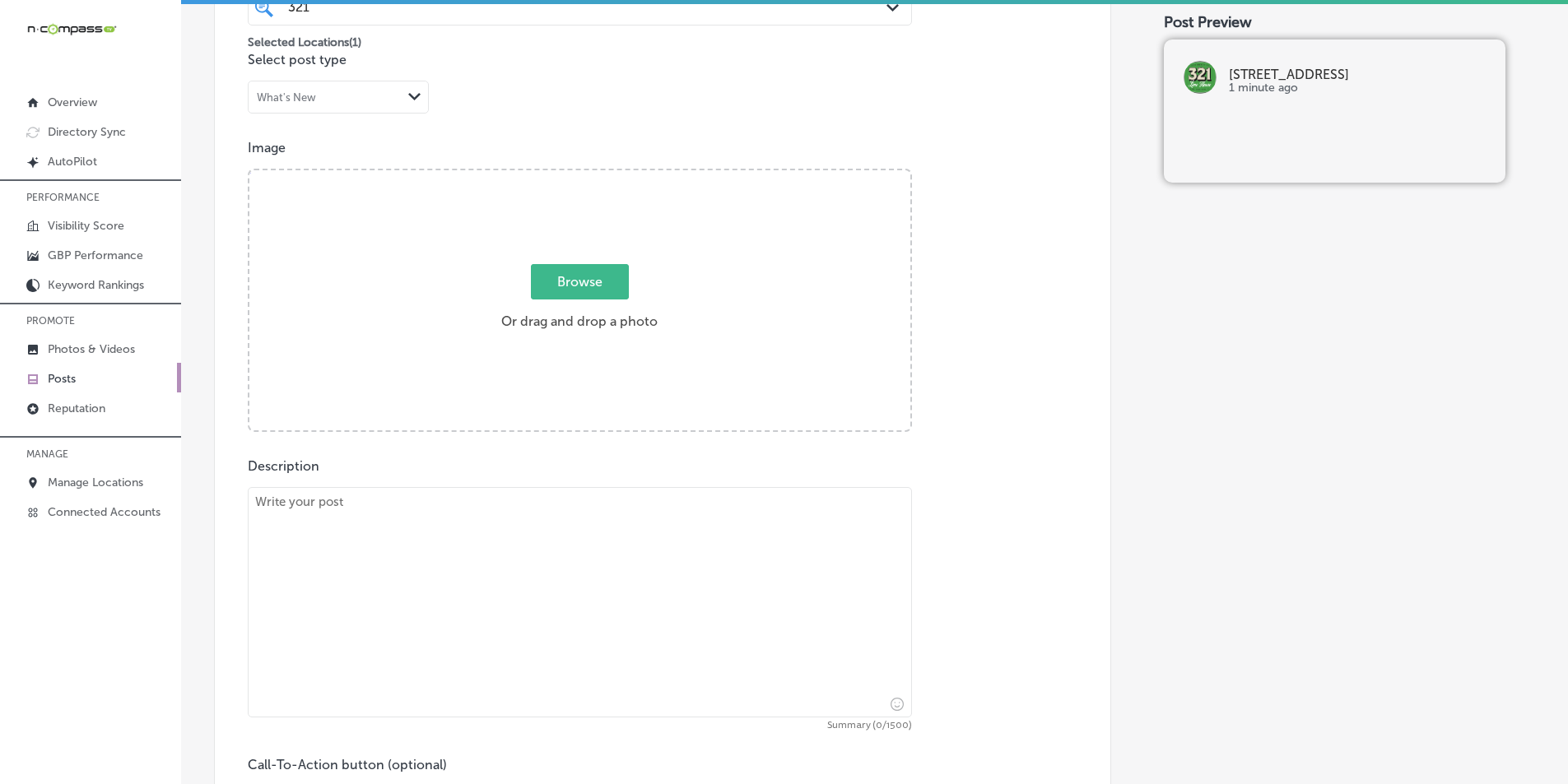
scroll to position [467, 0]
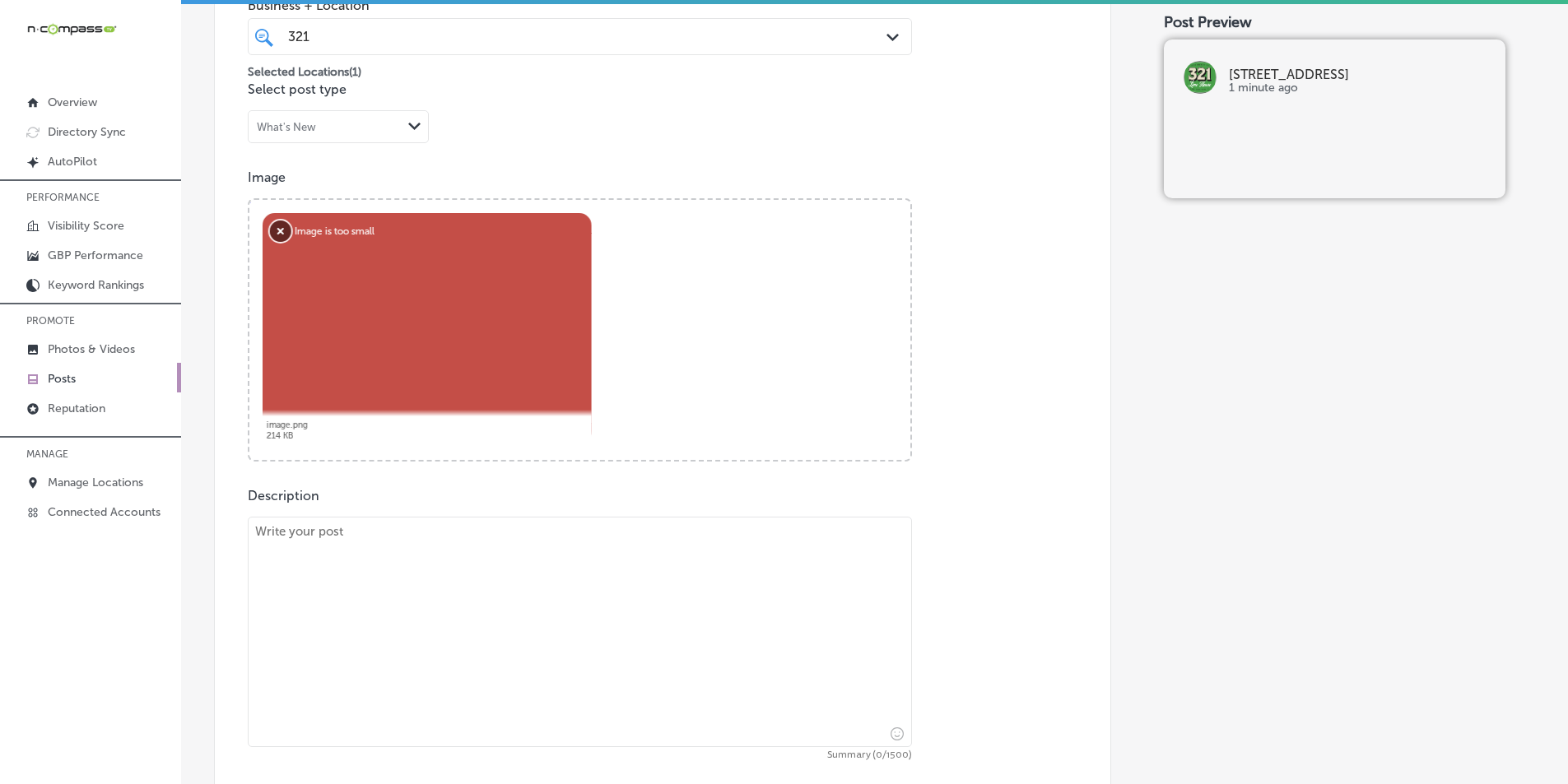
click at [278, 227] on button "Remove" at bounding box center [281, 231] width 22 height 22
click at [278, 228] on button "Remove" at bounding box center [281, 231] width 22 height 22
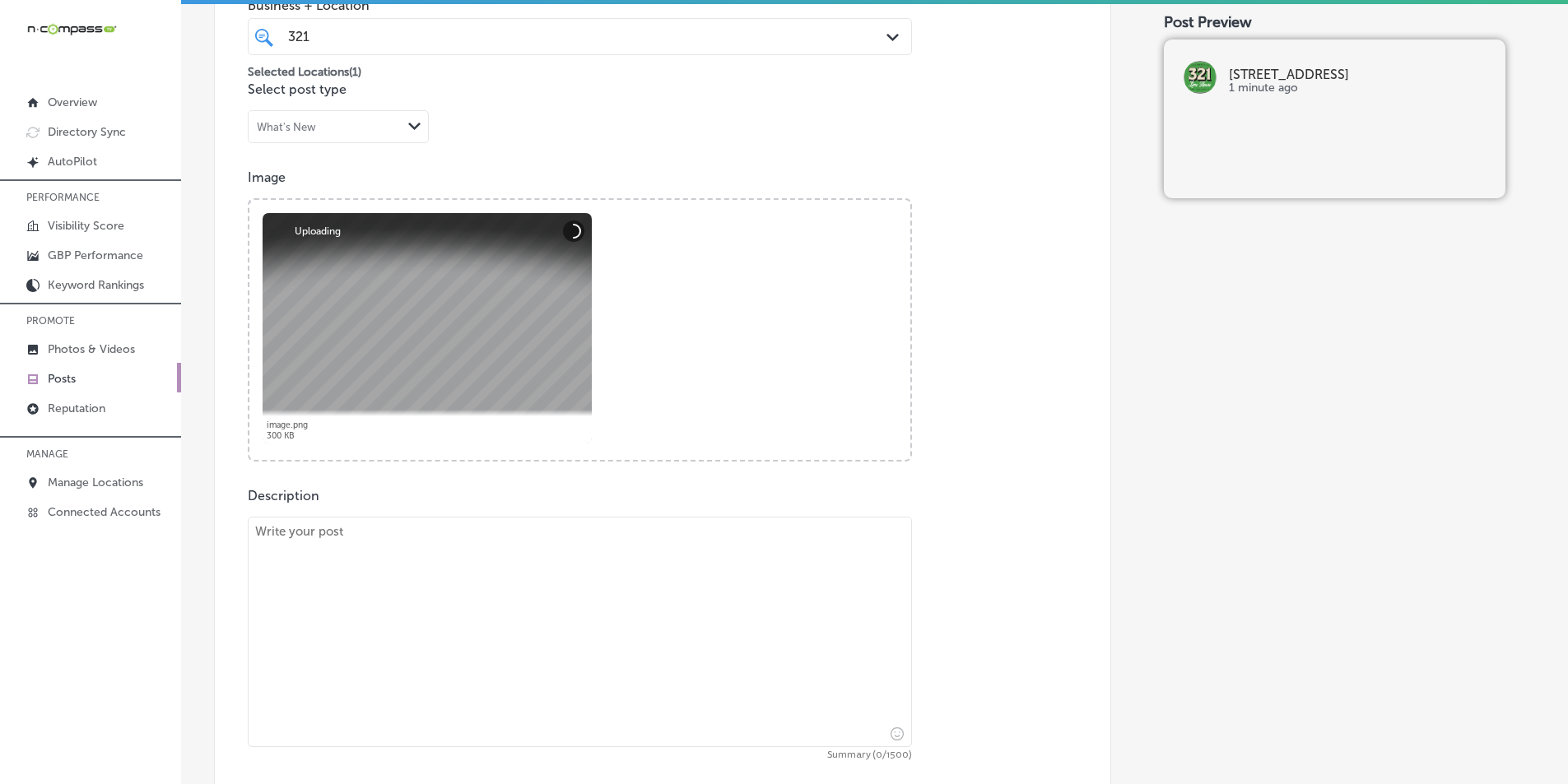
drag, startPoint x: 339, startPoint y: 621, endPoint x: 344, endPoint y: 593, distance: 28.4
click at [339, 620] on textarea at bounding box center [579, 632] width 664 height 230
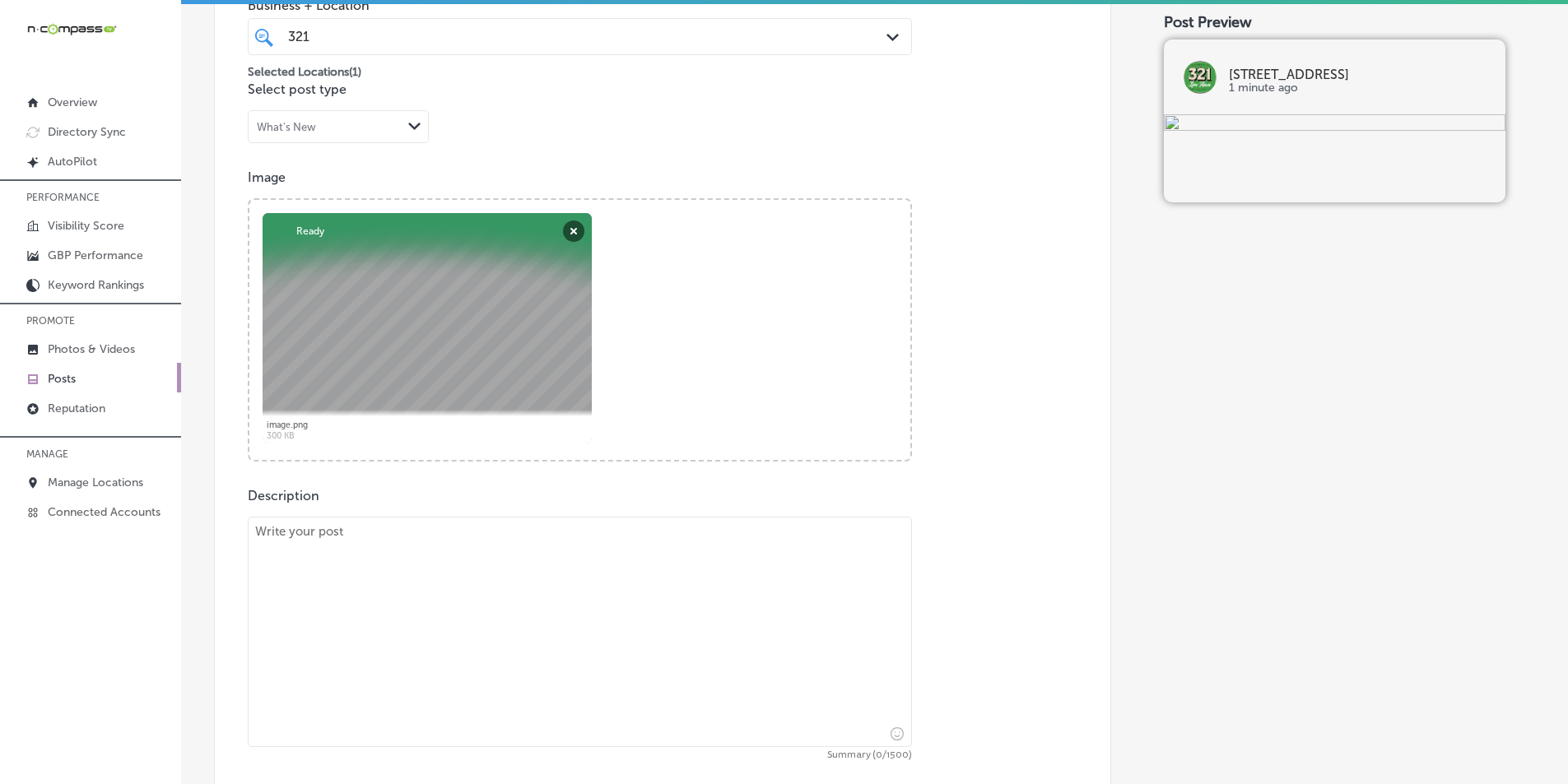
click at [418, 613] on textarea at bounding box center [579, 632] width 664 height 230
paste textarea "Looking for fun Friday night entertainment? Come to 321 Lime House for our Open…"
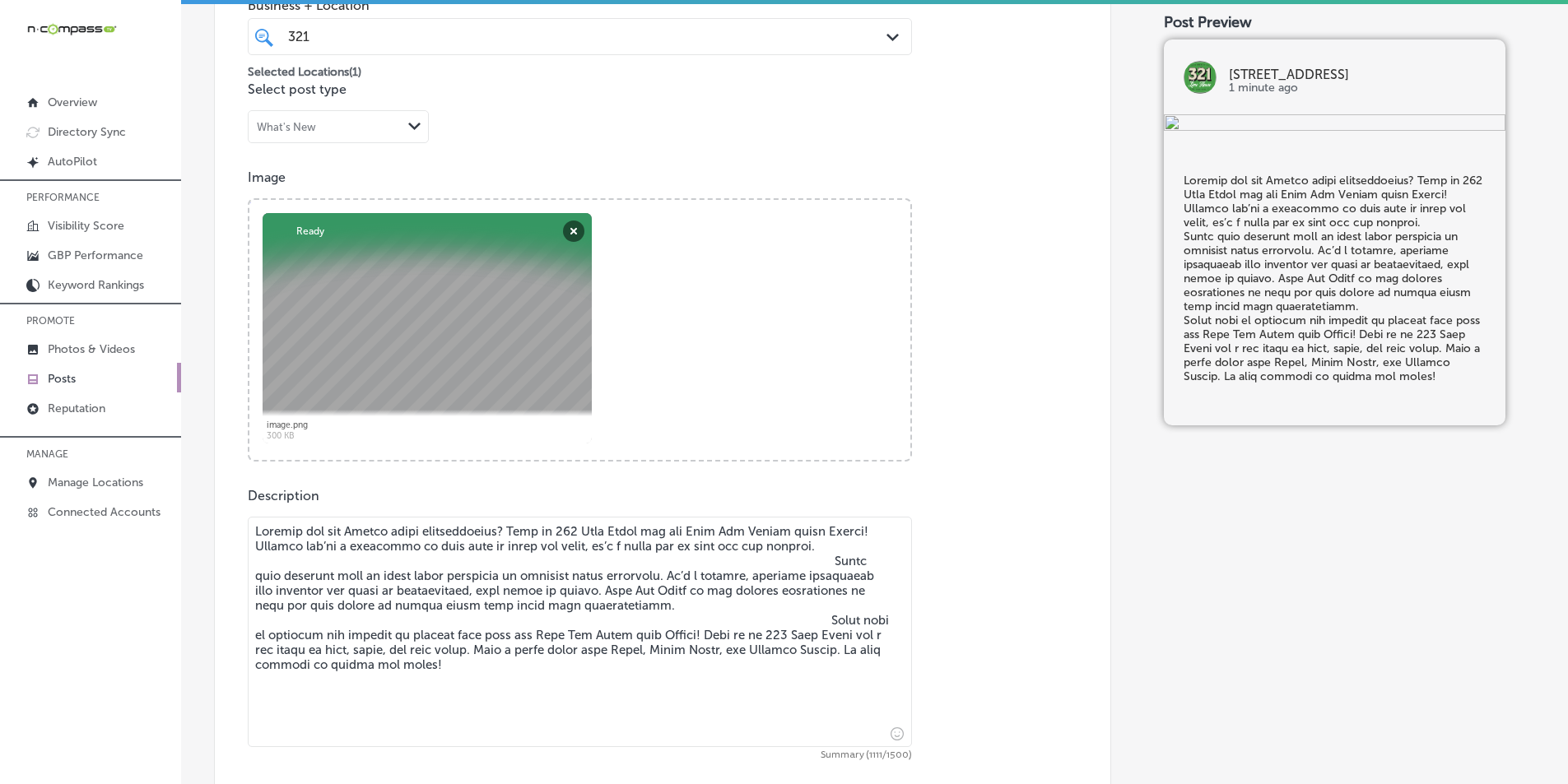
click at [812, 560] on textarea at bounding box center [579, 632] width 664 height 230
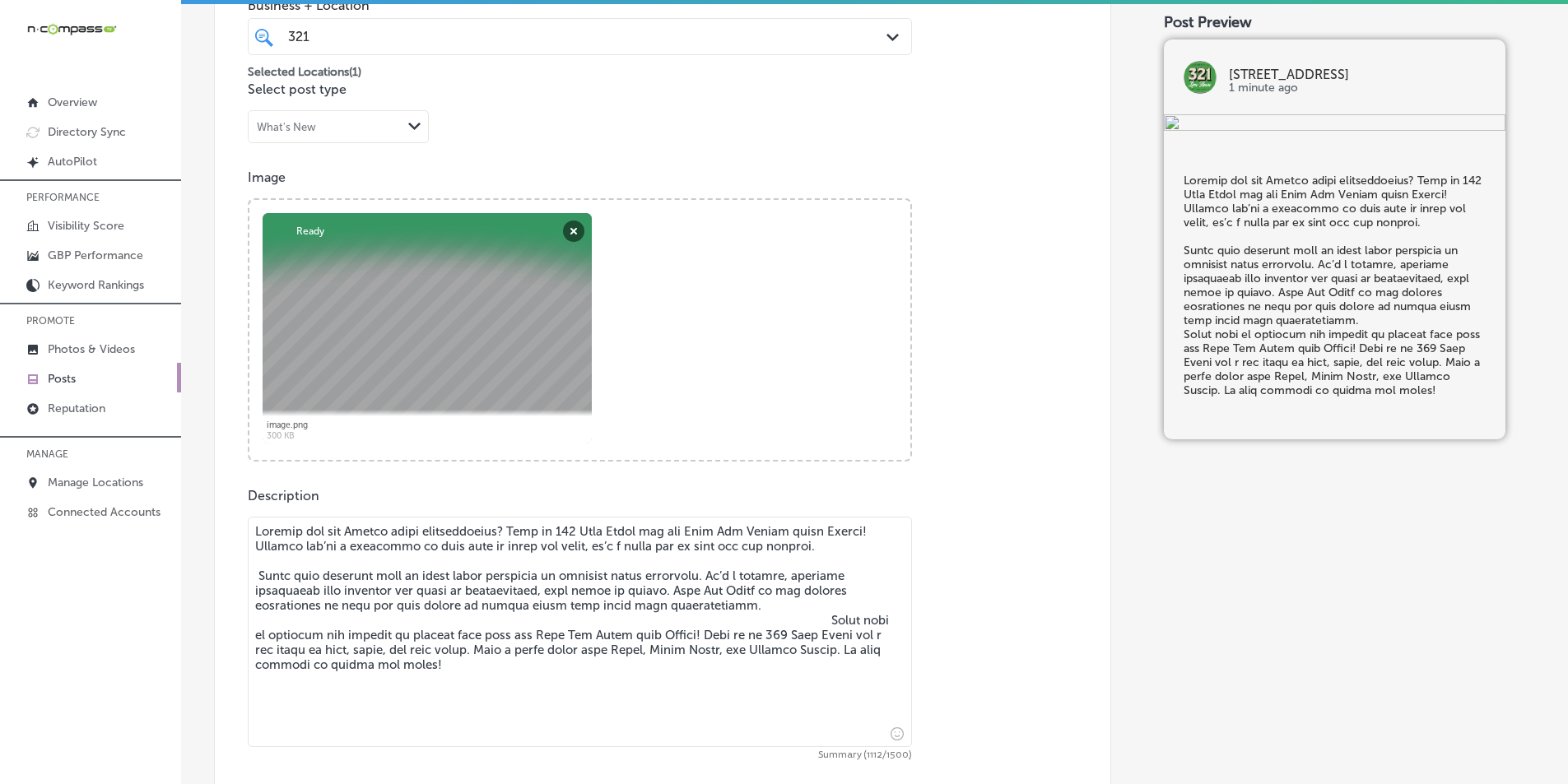
click at [809, 621] on textarea at bounding box center [579, 632] width 664 height 230
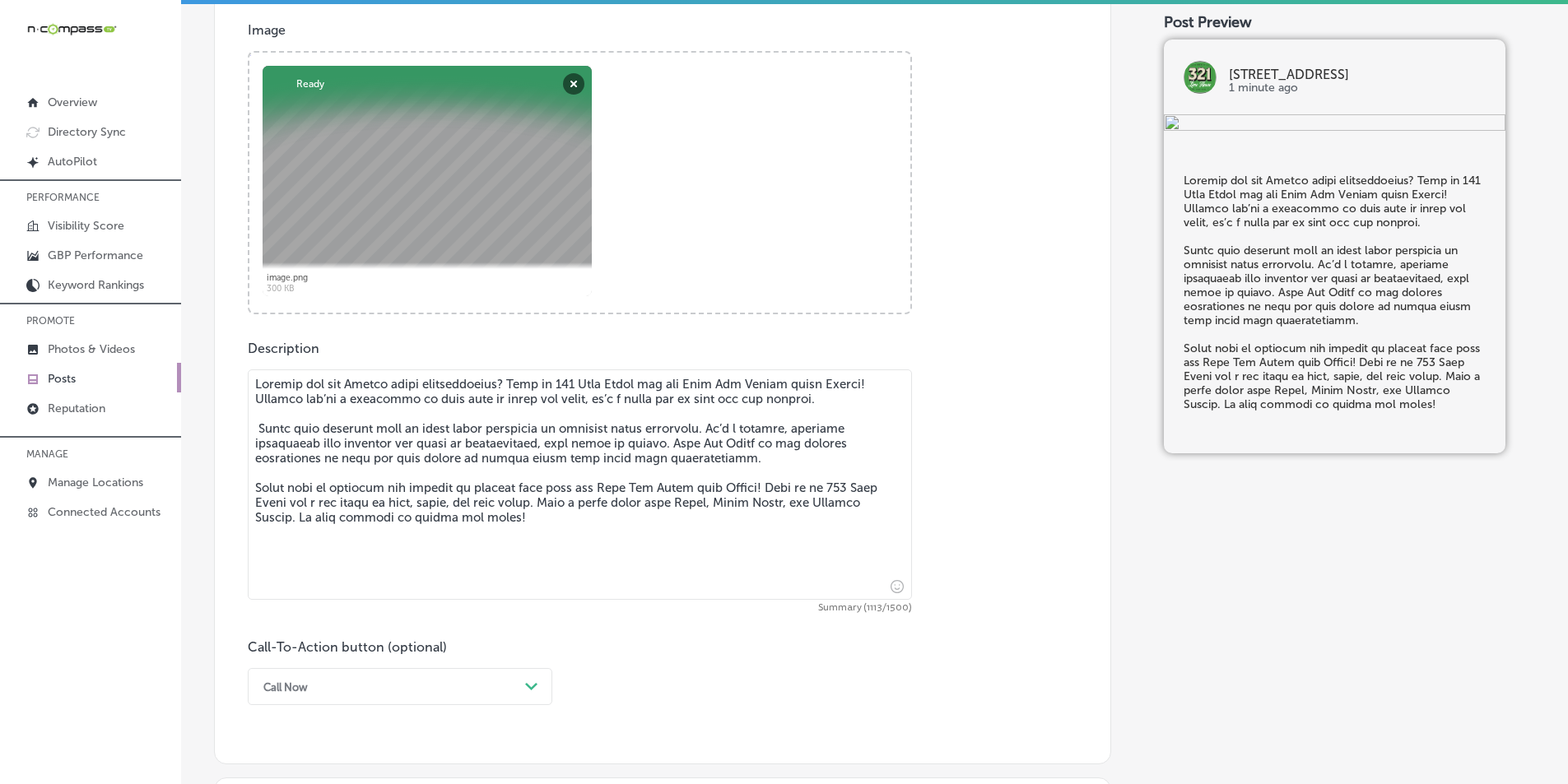
scroll to position [713, 0]
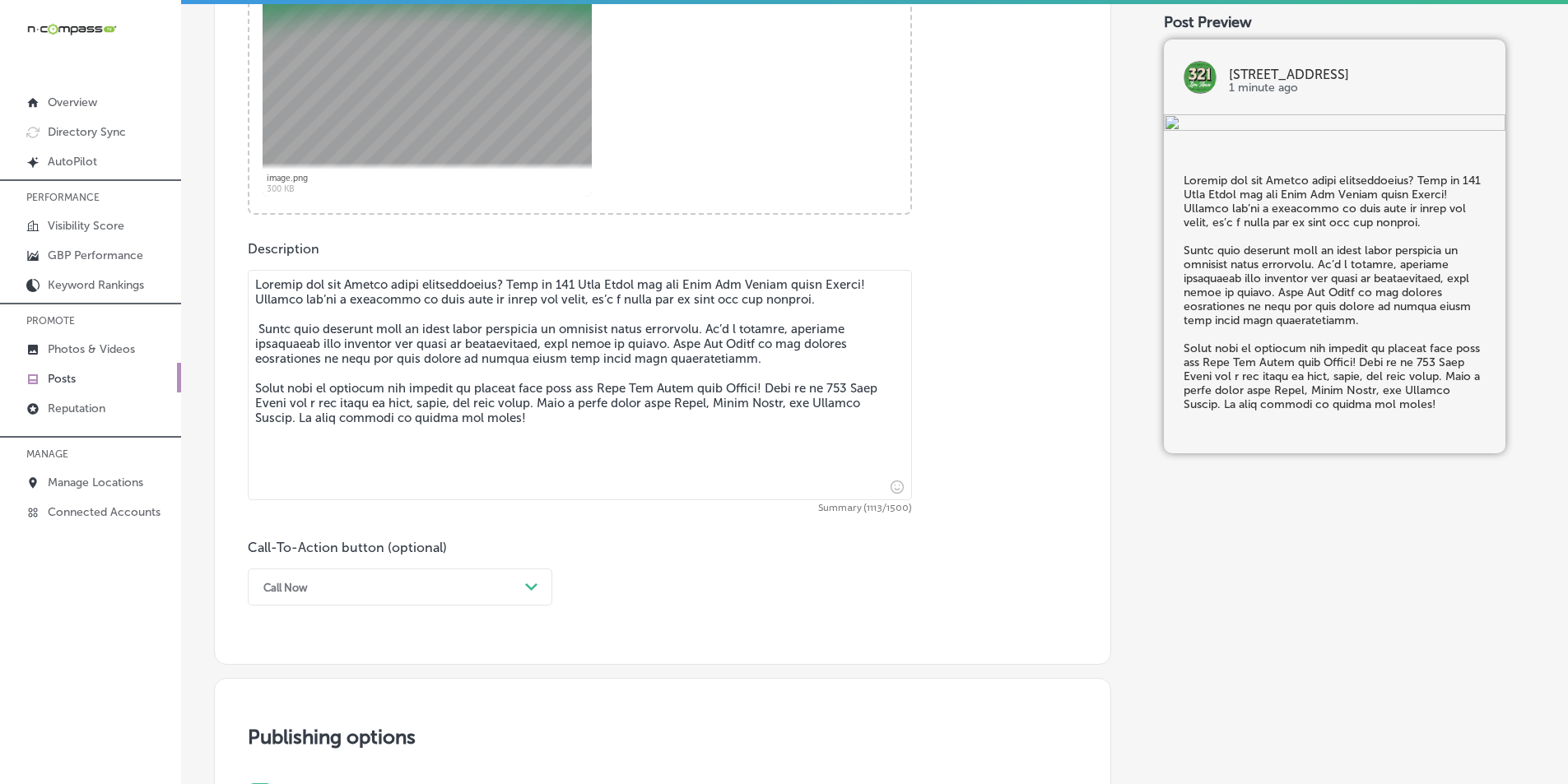
type textarea "Looking for fun Friday night entertainment? Come to 321 Lime House for our Open…"
click at [533, 588] on div "option Call Now, selected. option Choose a Button Text focused, 1 of 7. 7 resul…" at bounding box center [399, 587] width 304 height 37
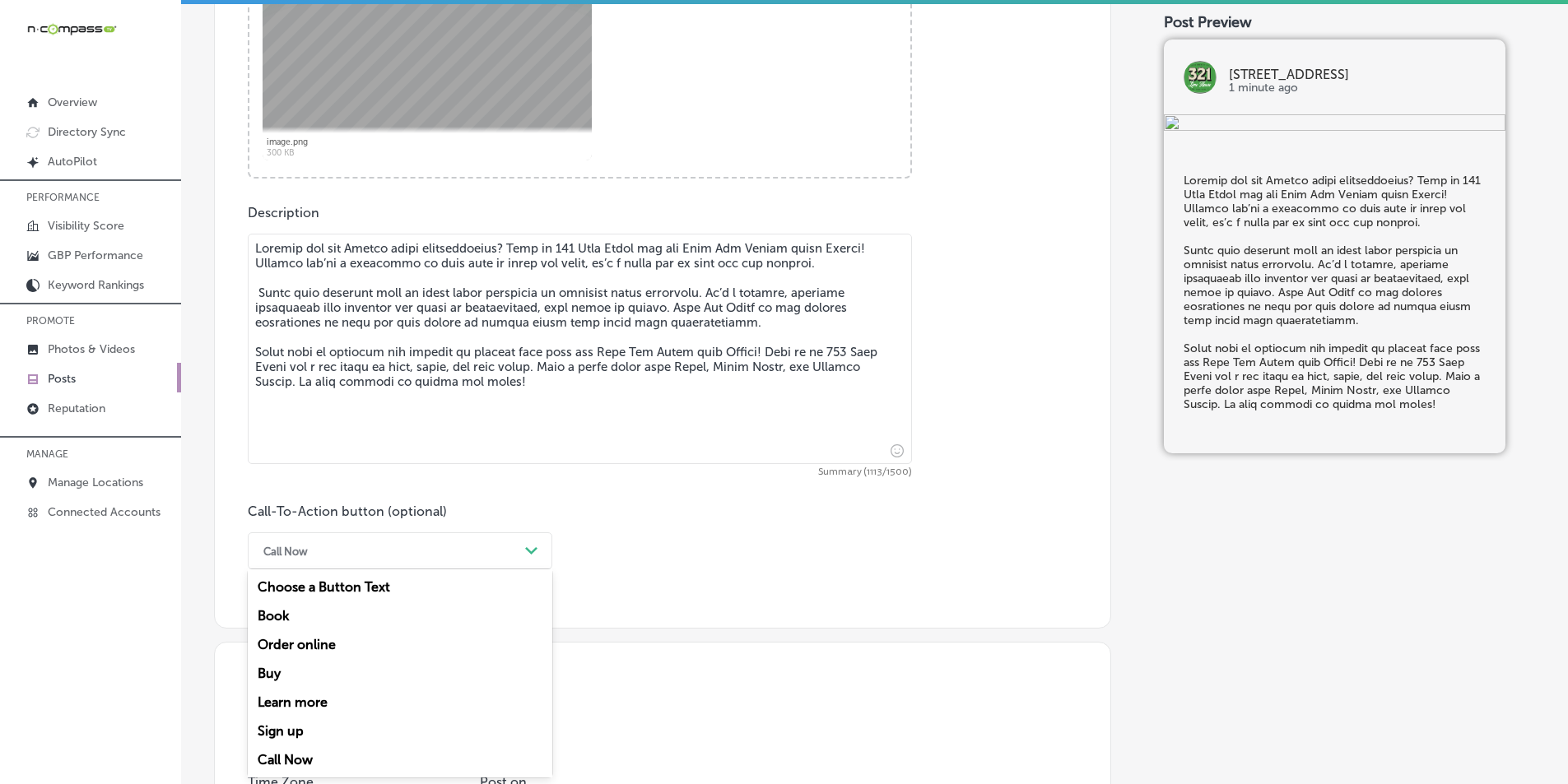
click at [297, 702] on div "Learn more" at bounding box center [399, 702] width 304 height 29
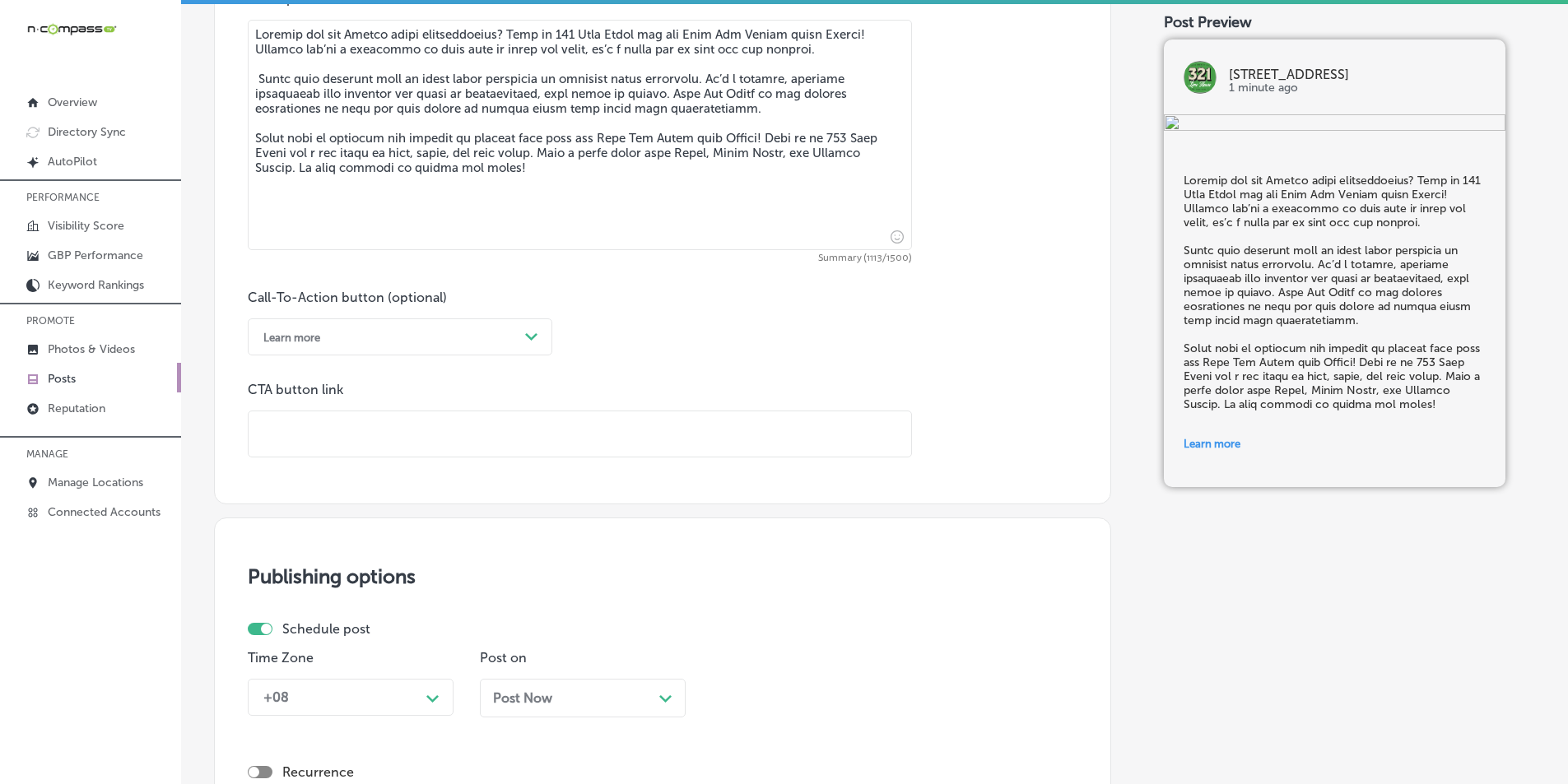
scroll to position [997, 0]
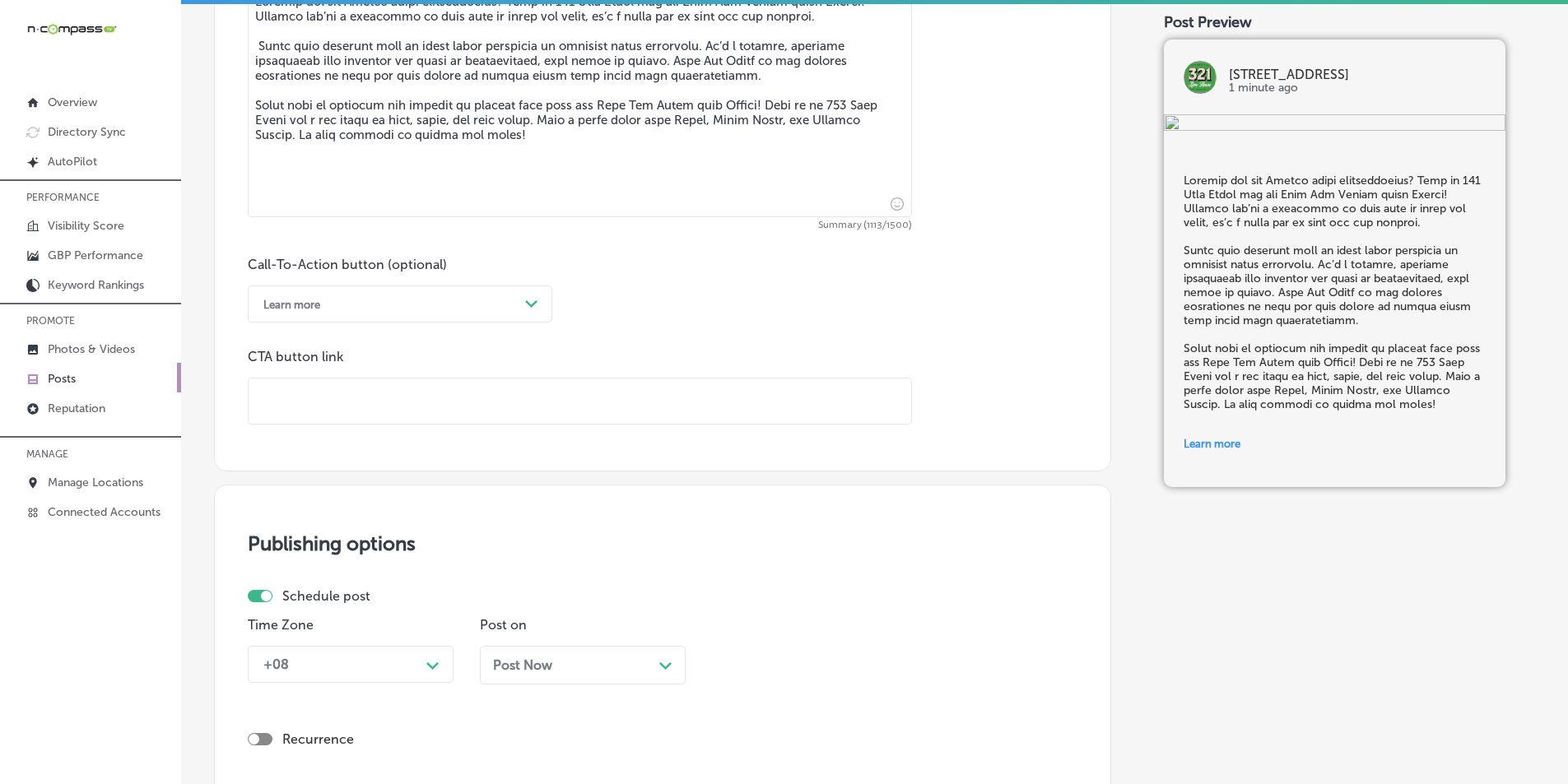
click at [460, 397] on input "text" at bounding box center [579, 401] width 663 height 45
paste input "https://caribbreweryusa.com/"
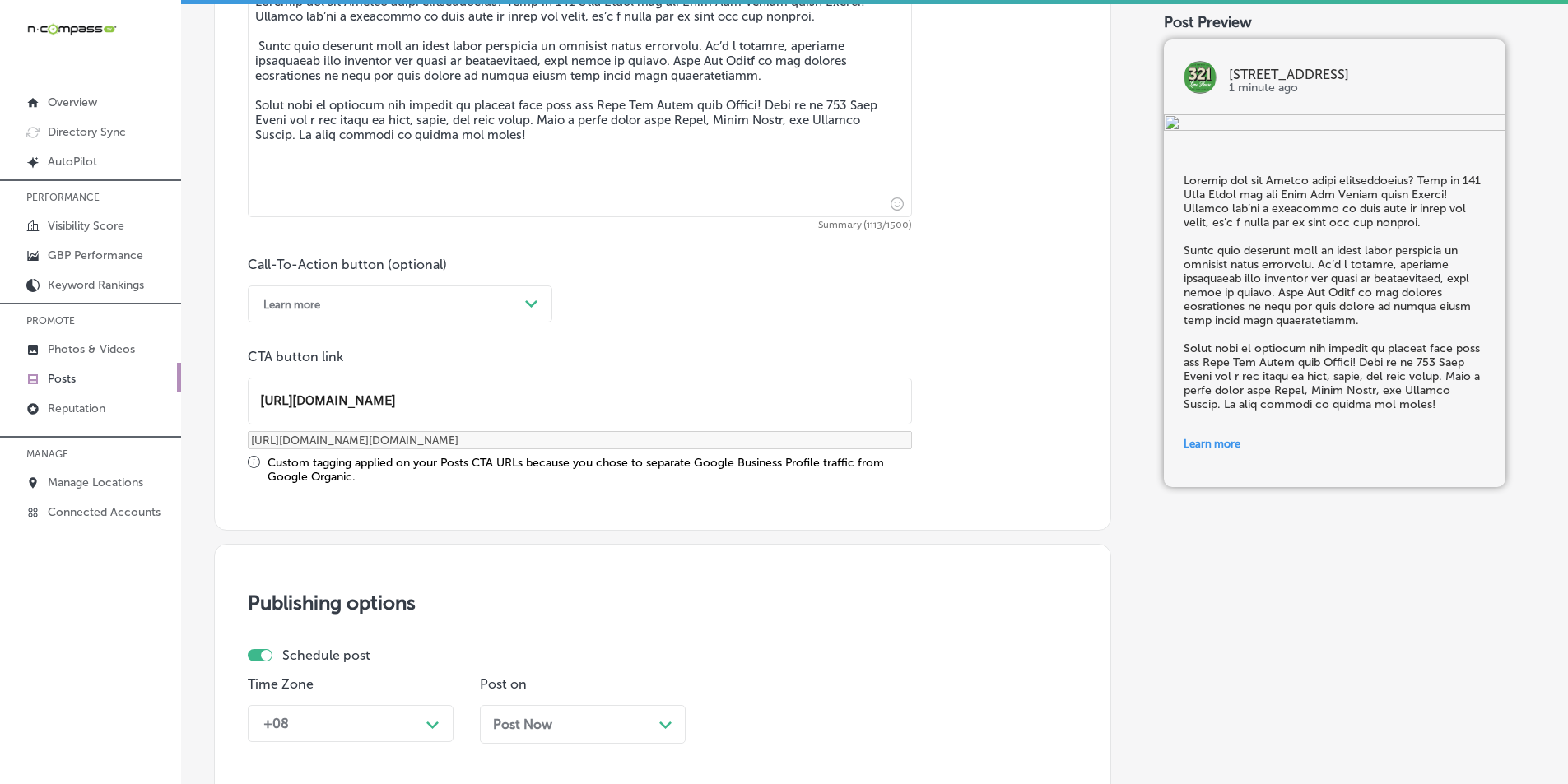
type input "https://caribbreweryusa.com/"
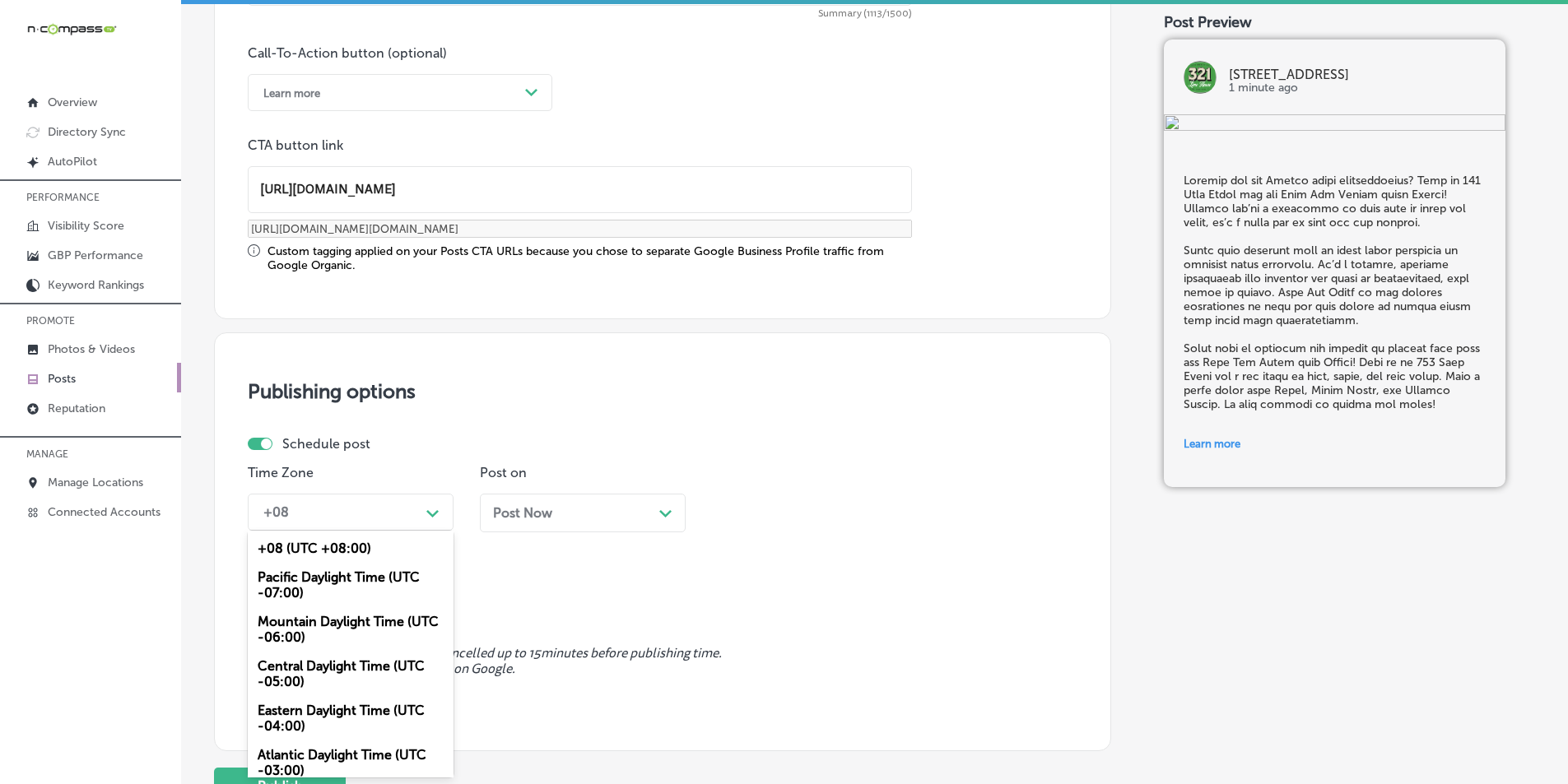
click at [430, 531] on div "option Mountain Daylight Time (UTC -06:00), selected. option Eastern Daylight T…" at bounding box center [350, 512] width 206 height 37
click at [333, 621] on div "Mountain Daylight Time (UTC -06:00)" at bounding box center [350, 629] width 206 height 44
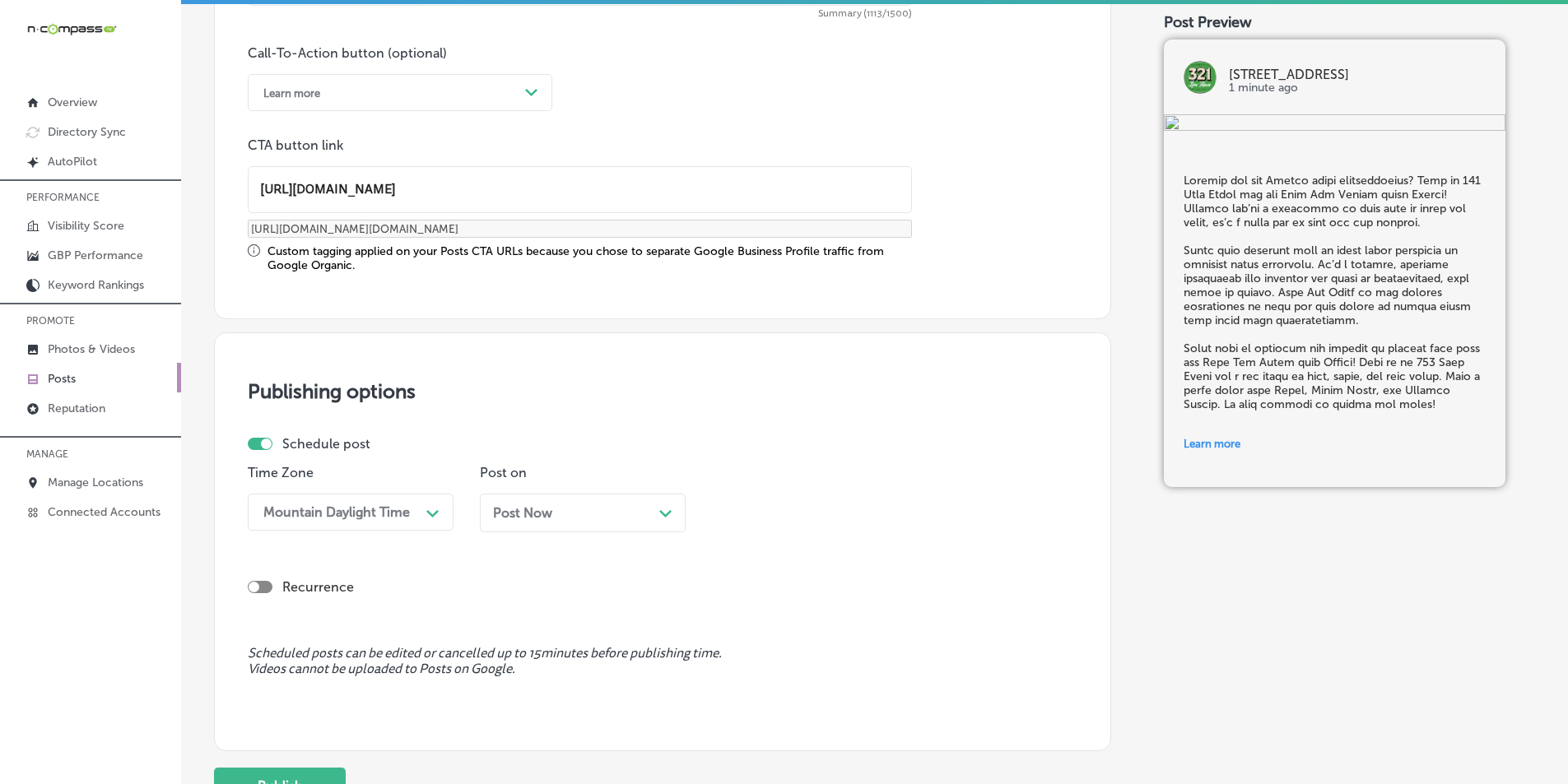
click at [656, 513] on div "Post Now Path Created with Sketch." at bounding box center [582, 513] width 179 height 16
click at [890, 509] on div "Path Created with Sketch." at bounding box center [896, 511] width 13 height 13
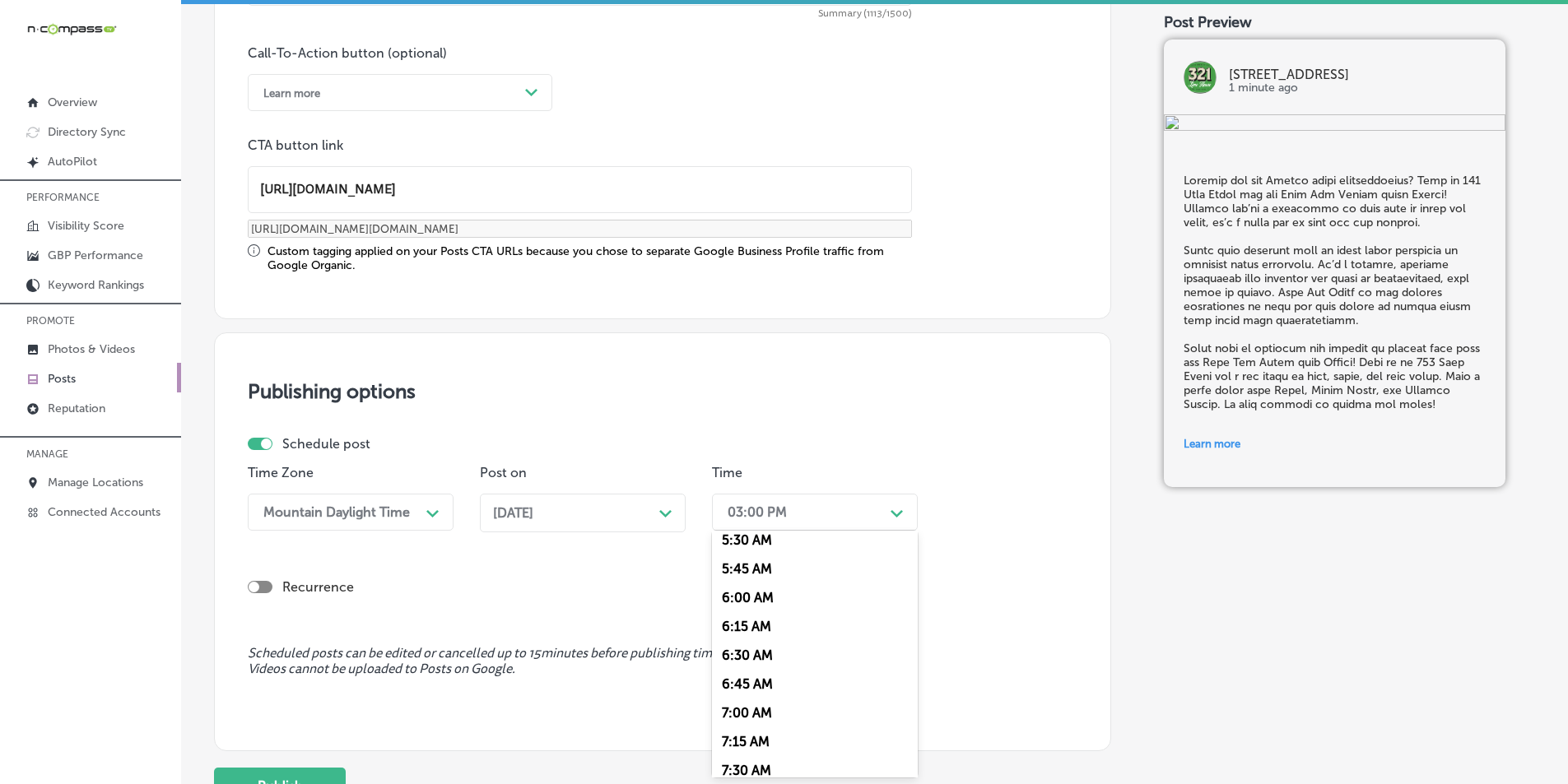
scroll to position [658, 0]
click at [753, 693] on div "7:00 AM" at bounding box center [815, 696] width 206 height 29
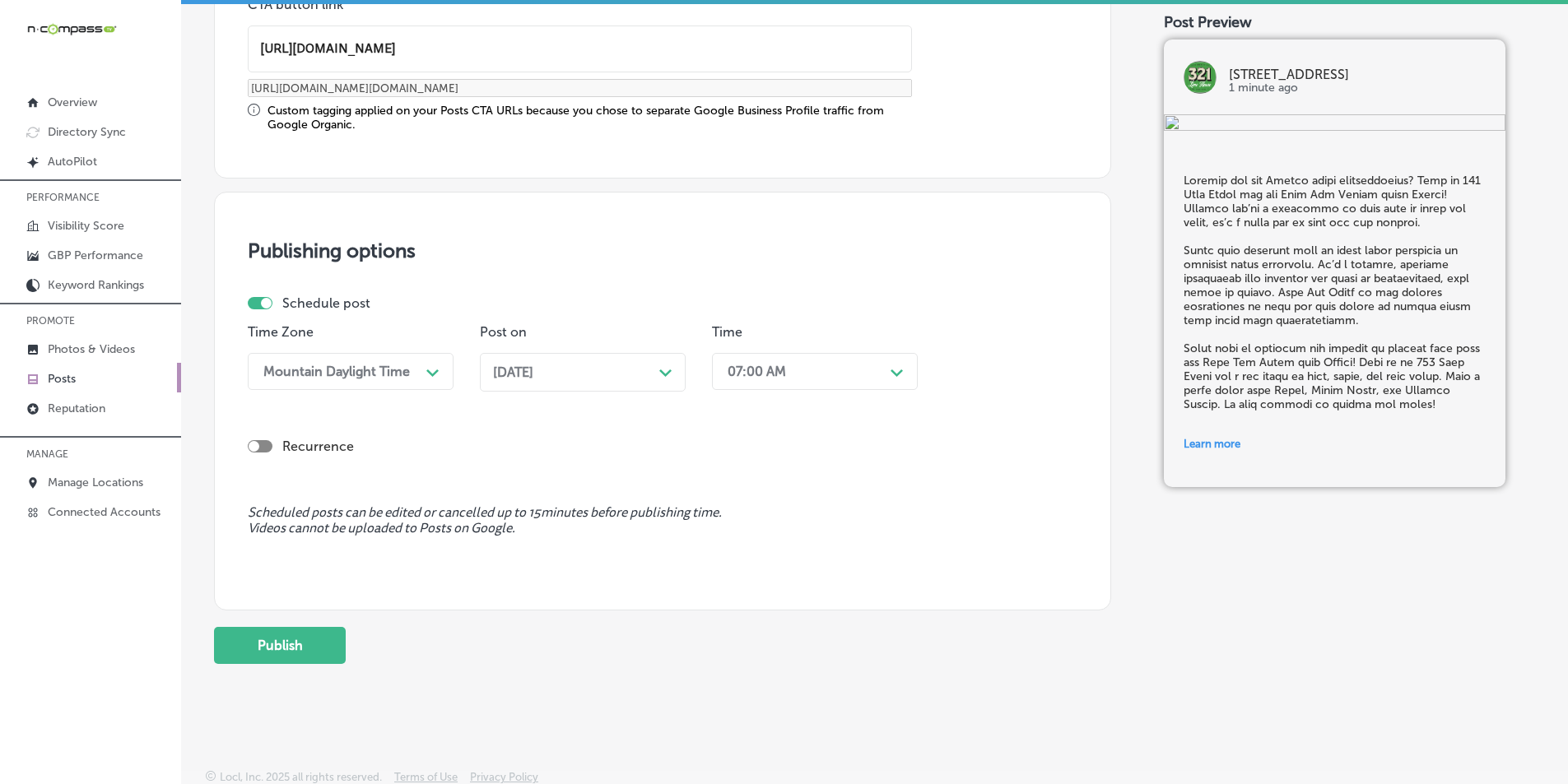
scroll to position [1356, 0]
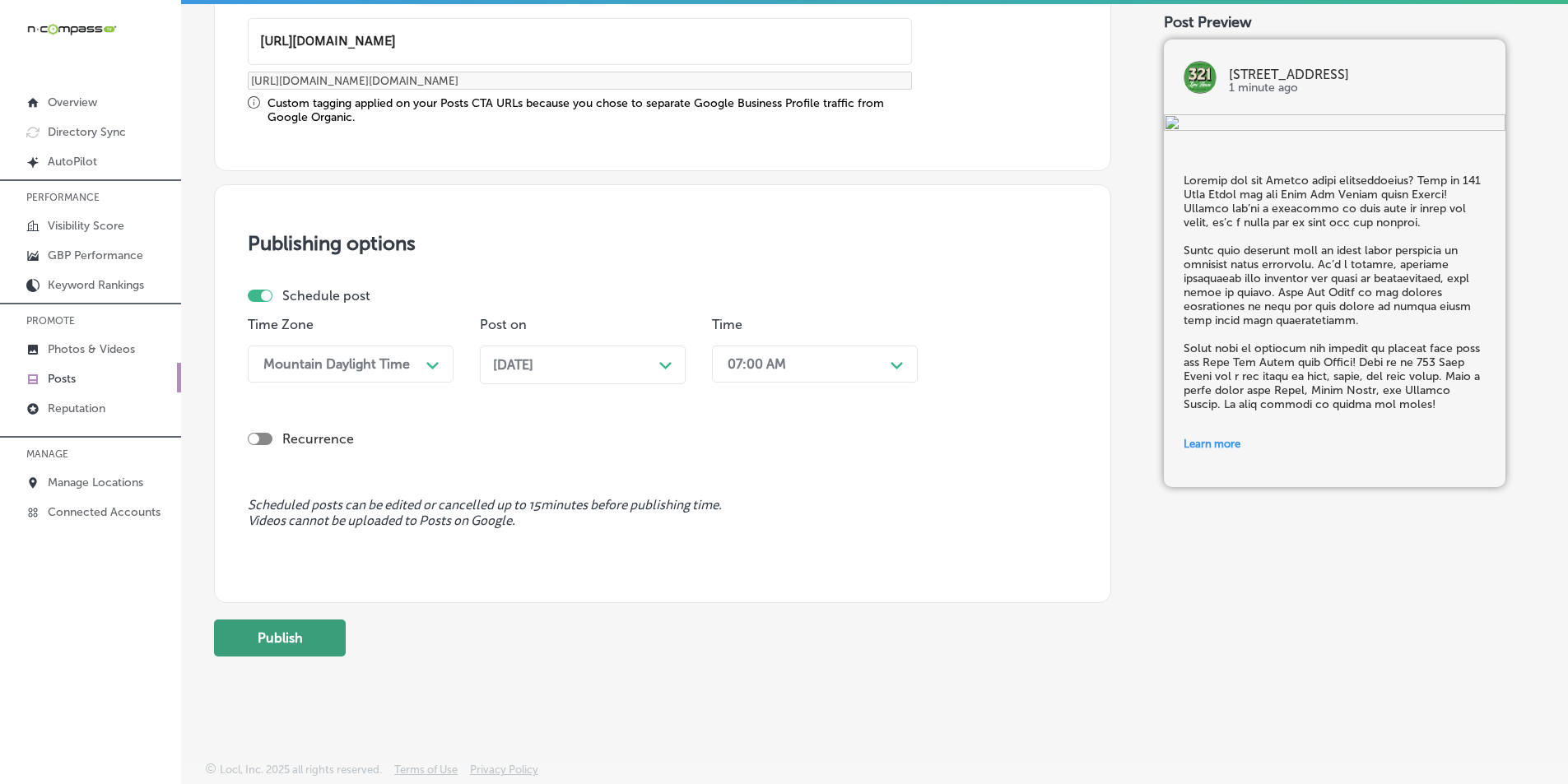
click at [301, 638] on button "Publish" at bounding box center [280, 638] width 132 height 37
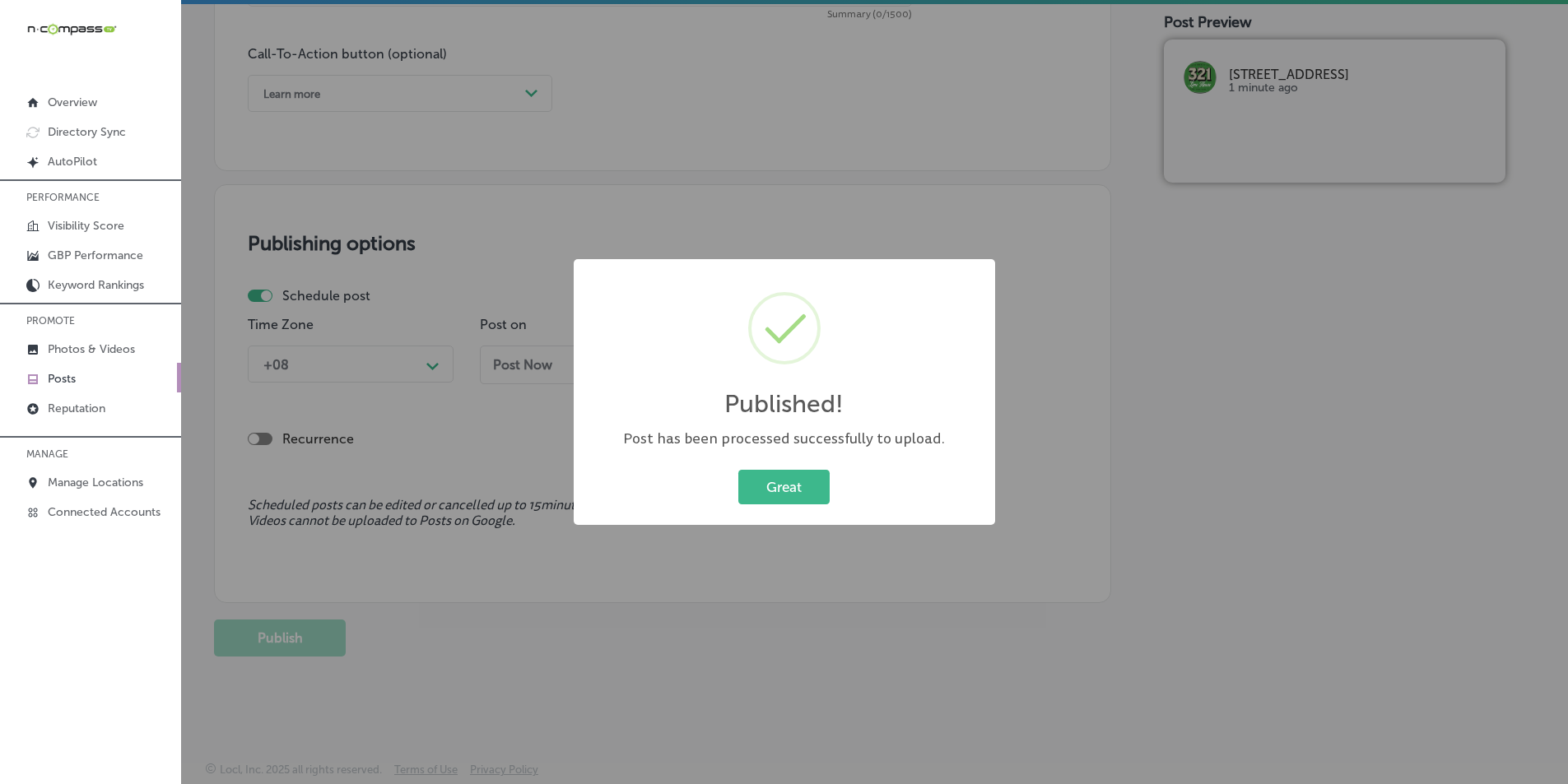
scroll to position [1208, 0]
click at [778, 485] on button "Great" at bounding box center [783, 487] width 92 height 33
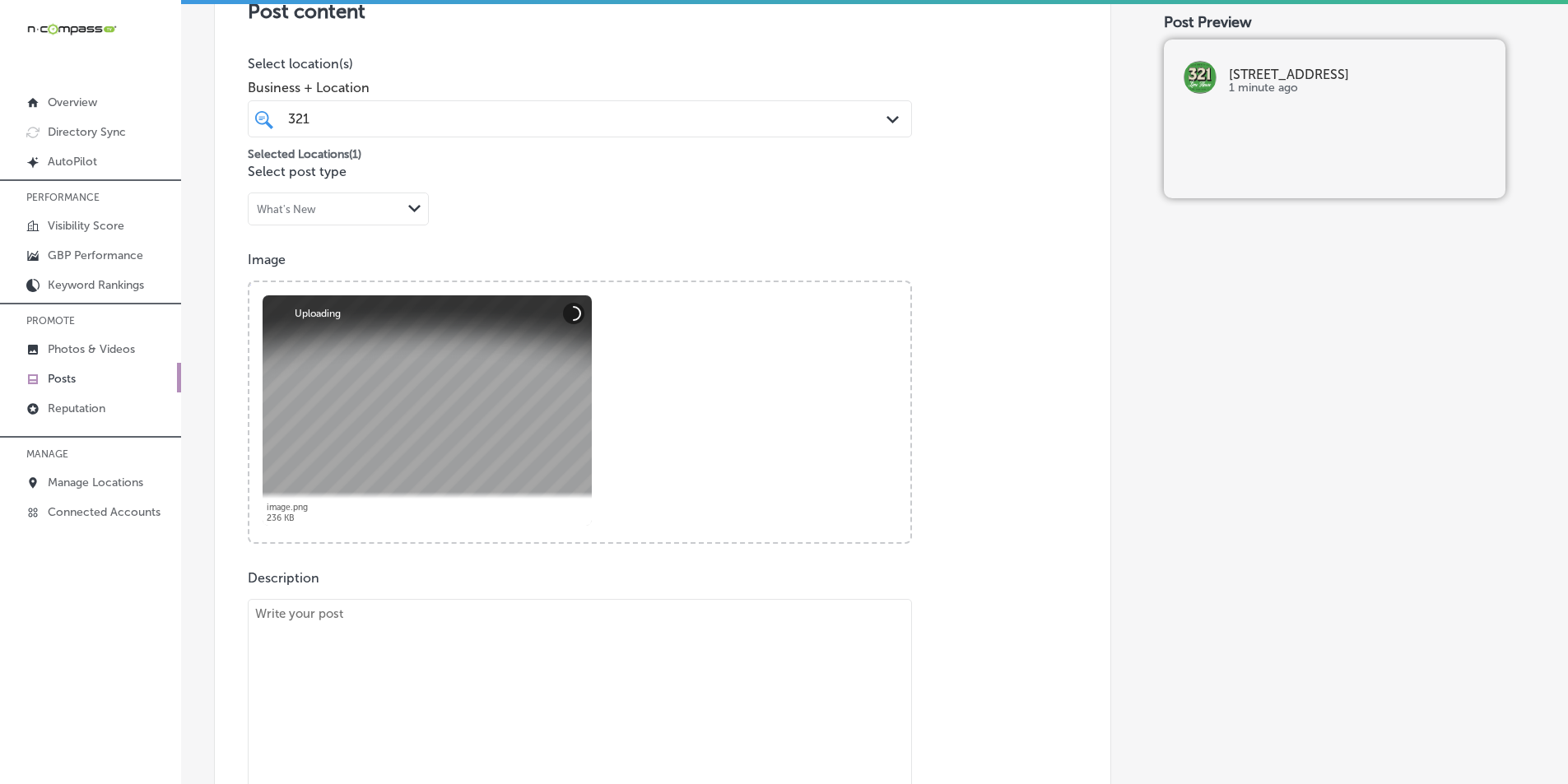
scroll to position [631, 0]
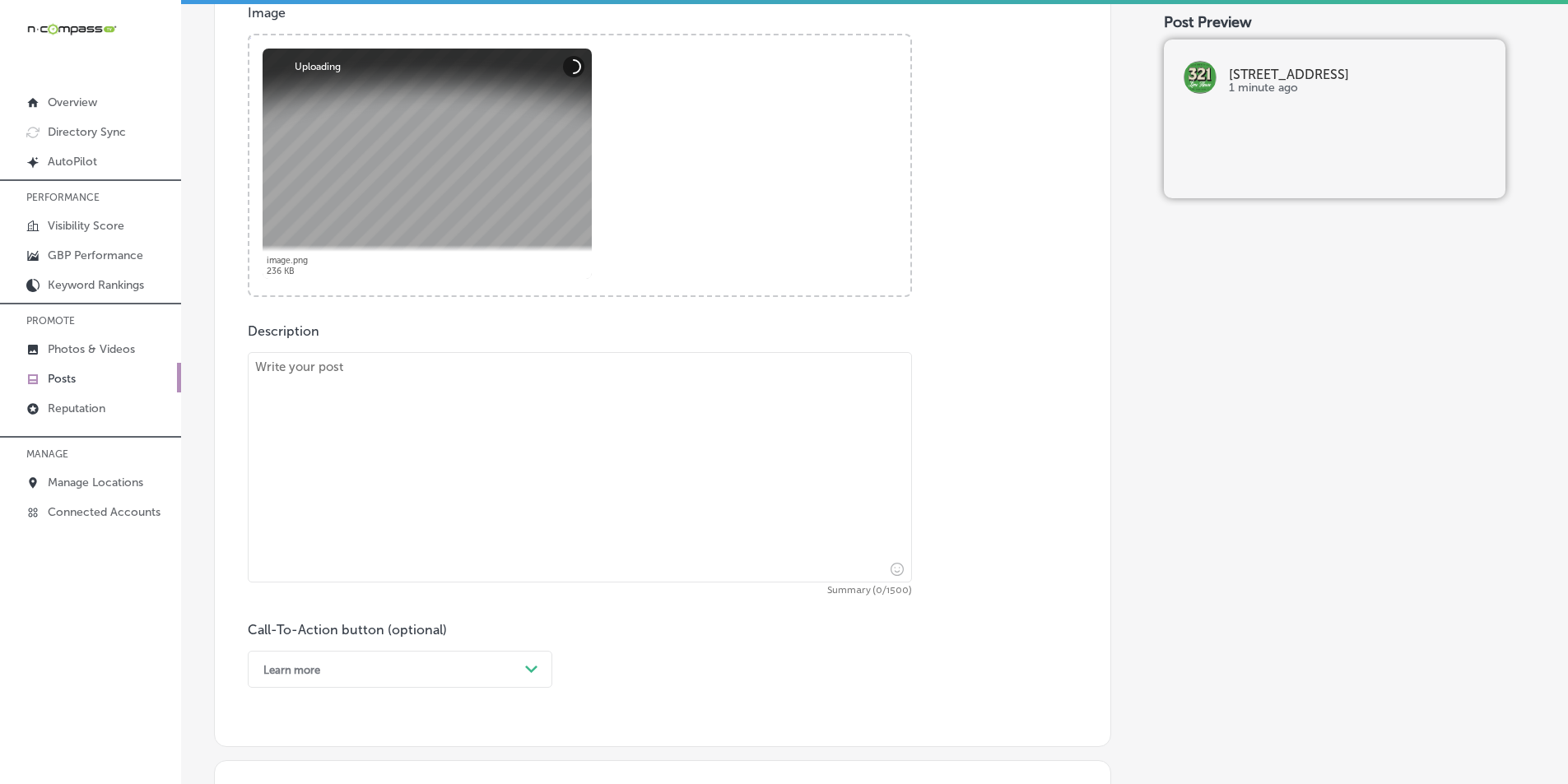
click at [450, 450] on textarea at bounding box center [579, 468] width 664 height 230
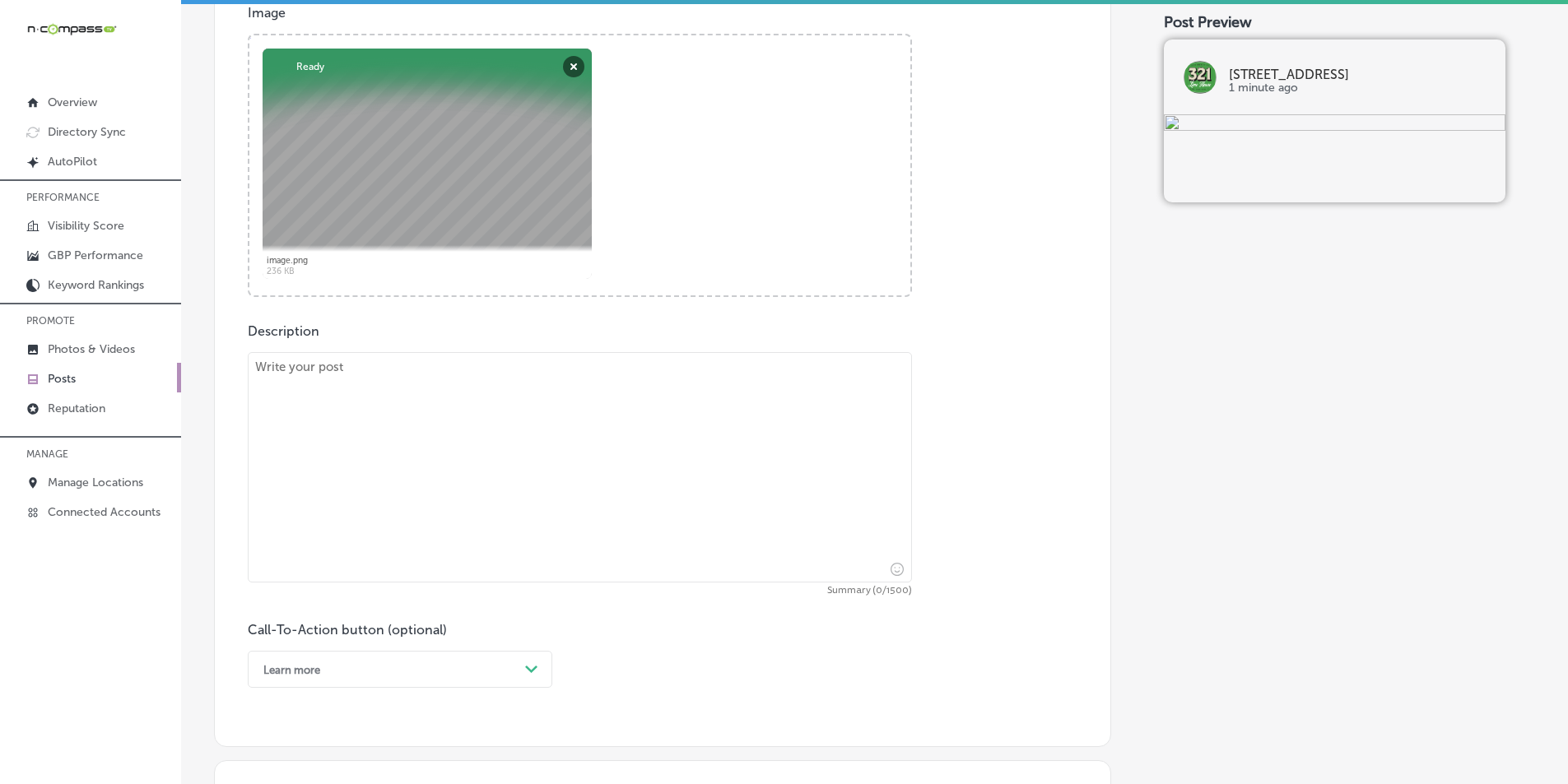
click at [473, 406] on textarea at bounding box center [579, 468] width 664 height 230
paste textarea "Looking for a unique experience in Cape Canaveral, Viera, and Cocoa Beach? Join…"
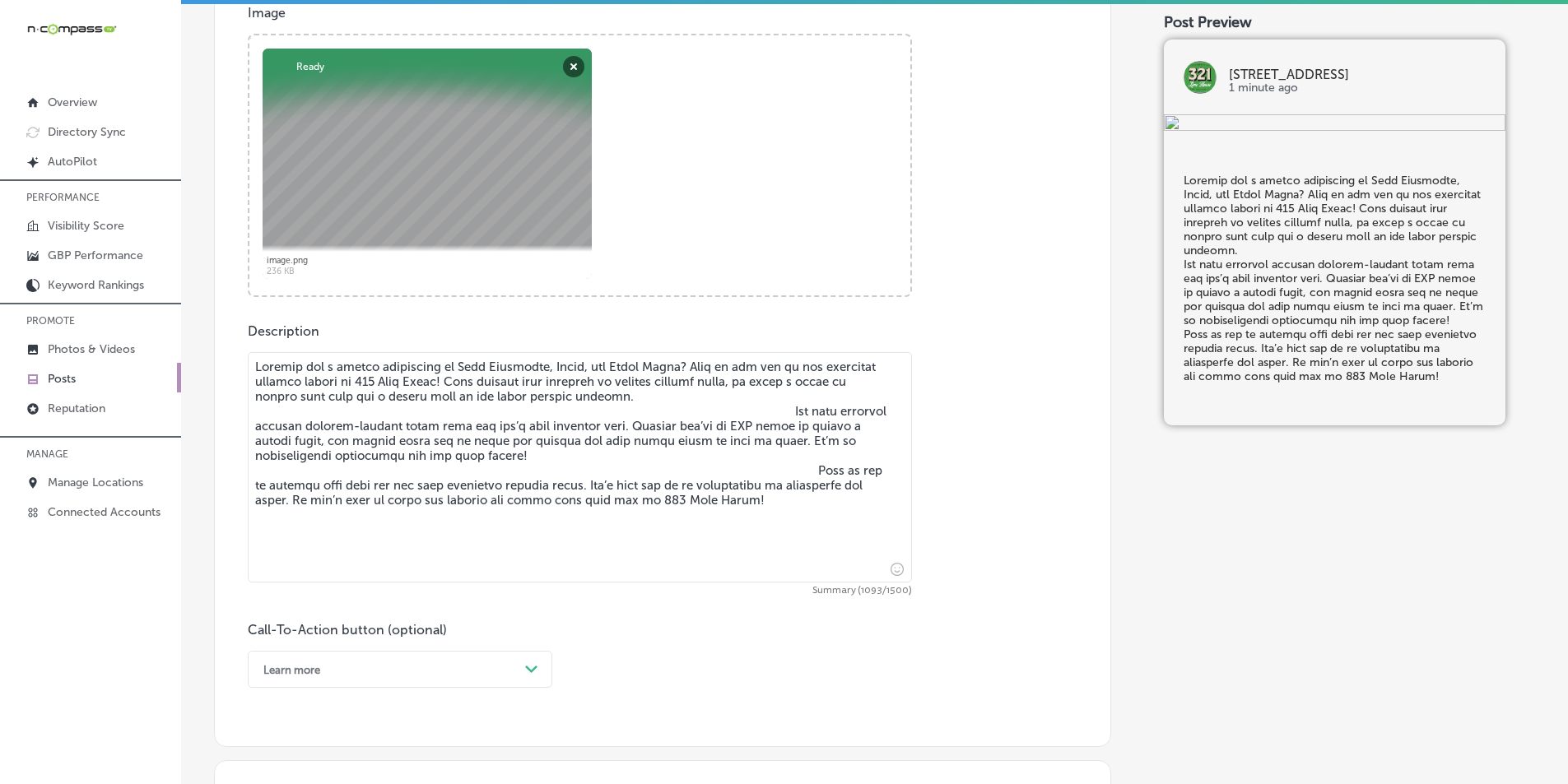
drag, startPoint x: 774, startPoint y: 409, endPoint x: 816, endPoint y: 410, distance: 42.0
click at [775, 409] on textarea at bounding box center [579, 468] width 664 height 230
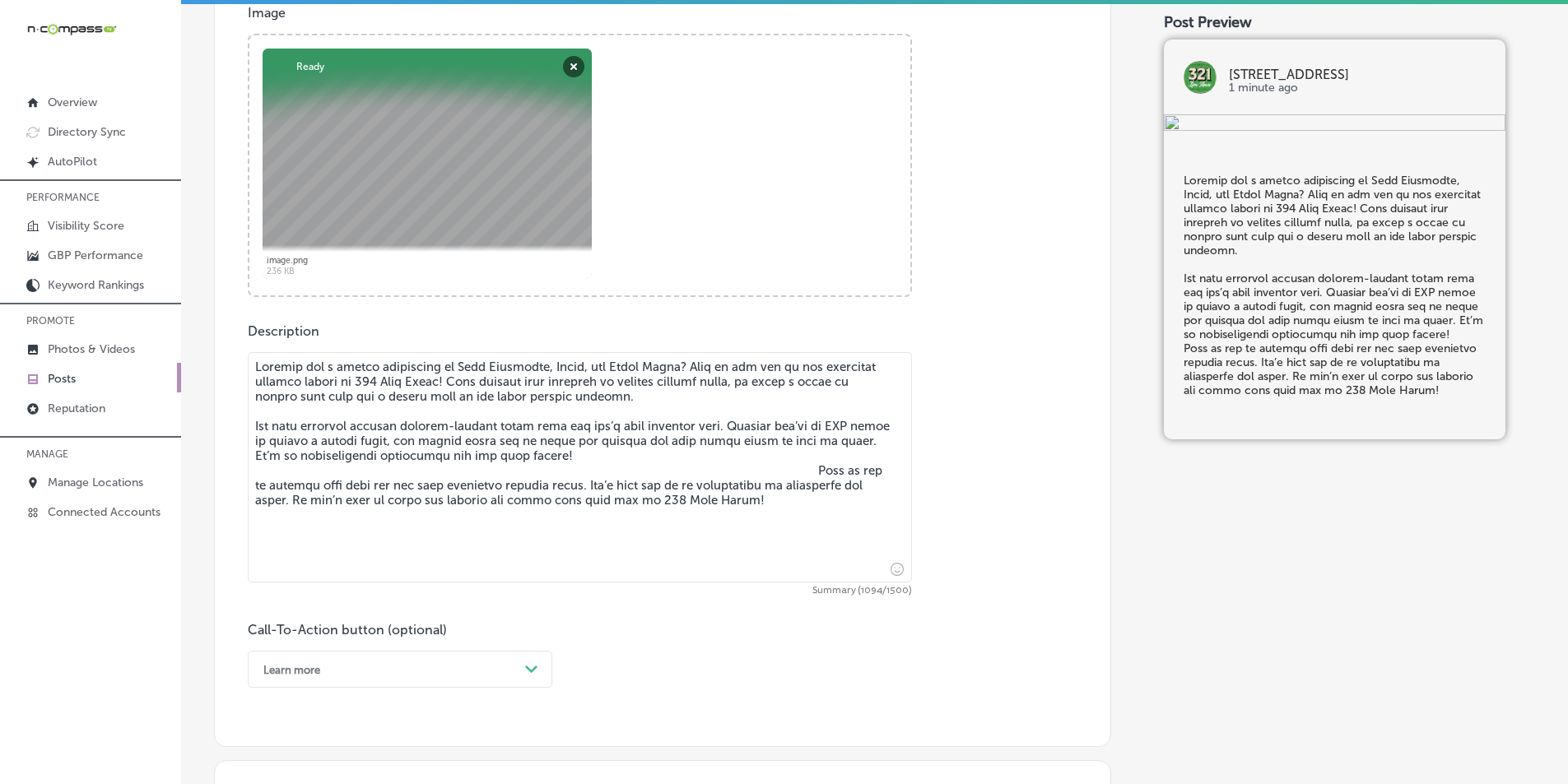
click at [795, 468] on textarea at bounding box center [579, 468] width 664 height 230
drag, startPoint x: 797, startPoint y: 469, endPoint x: 854, endPoint y: 468, distance: 57.0
click at [798, 469] on textarea at bounding box center [579, 468] width 664 height 230
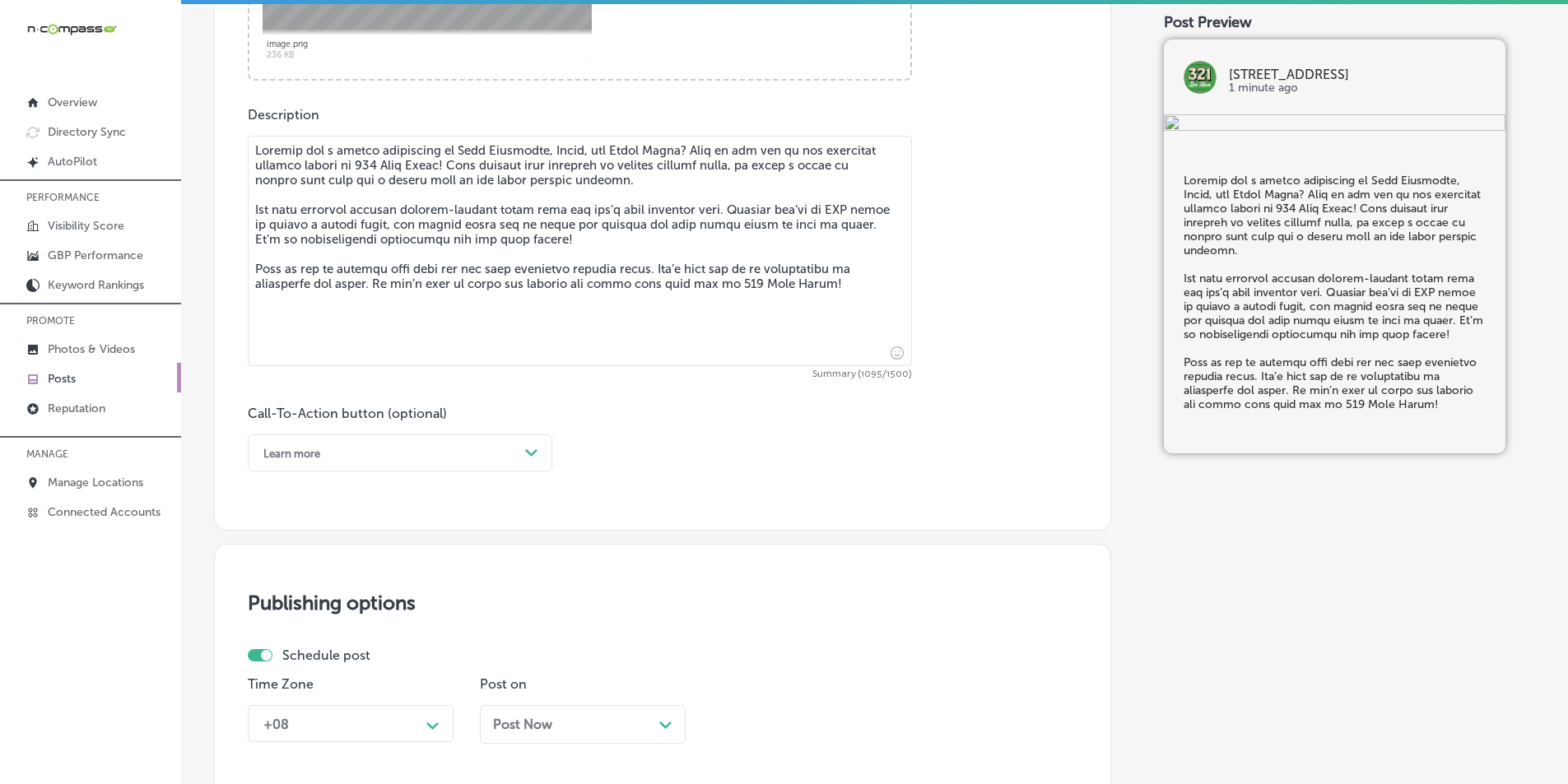
scroll to position [879, 0]
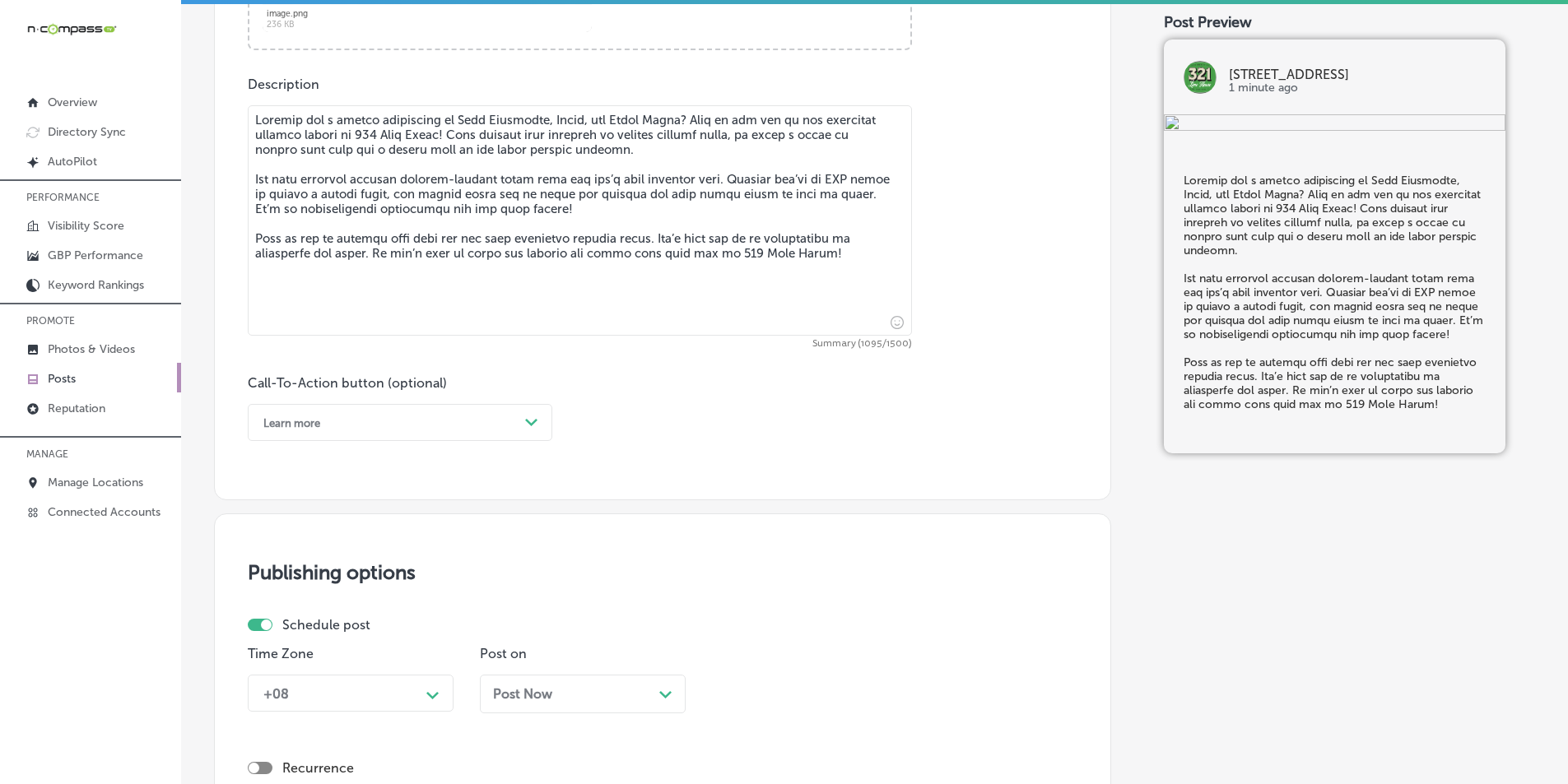
type textarea "Looking for a unique experience in Cape Canaveral, Viera, and Cocoa Beach? Join…"
click at [524, 419] on div "Path Created with Sketch." at bounding box center [531, 423] width 27 height 27
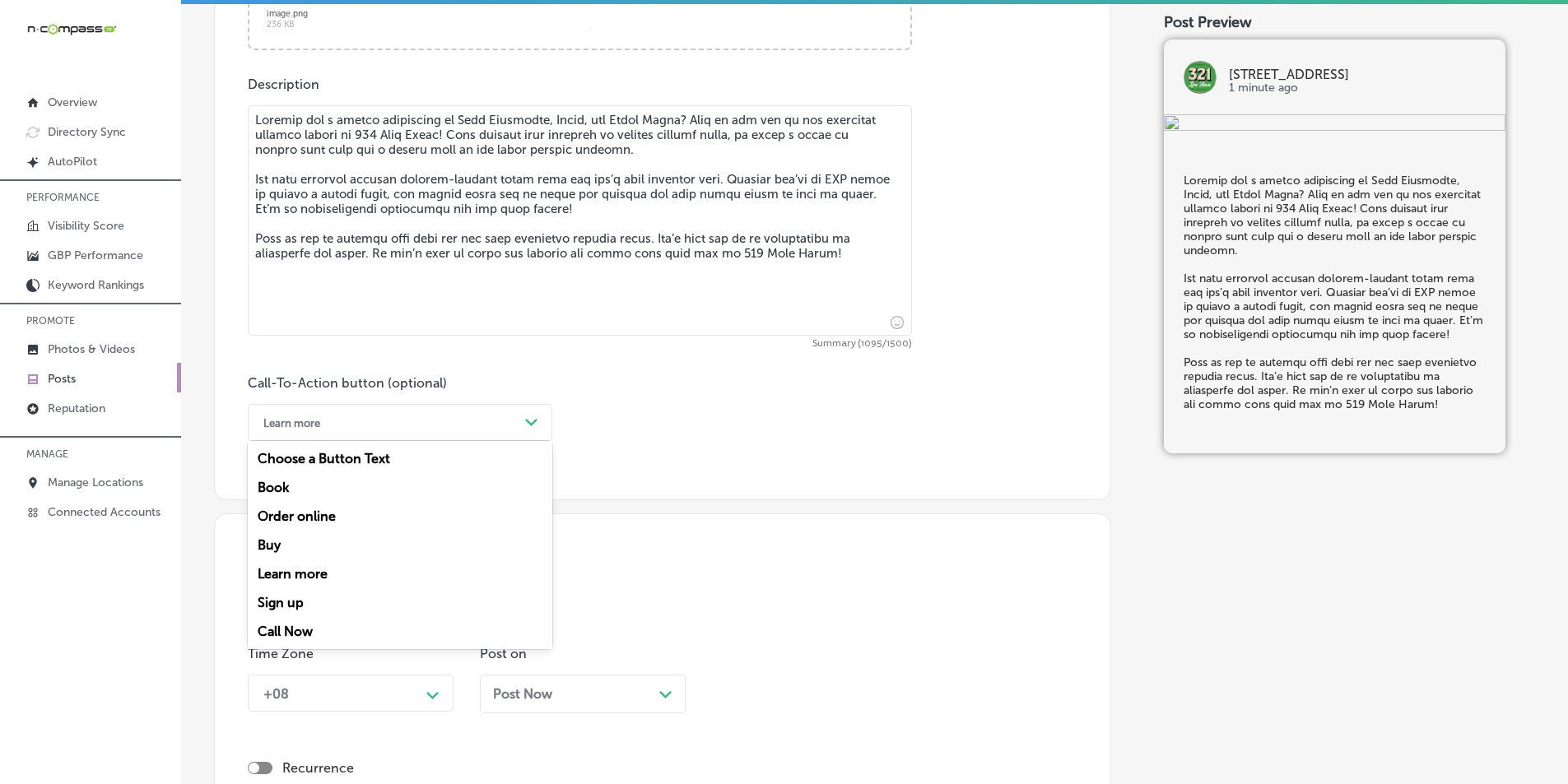
click at [302, 633] on div "Call Now" at bounding box center [399, 631] width 304 height 29
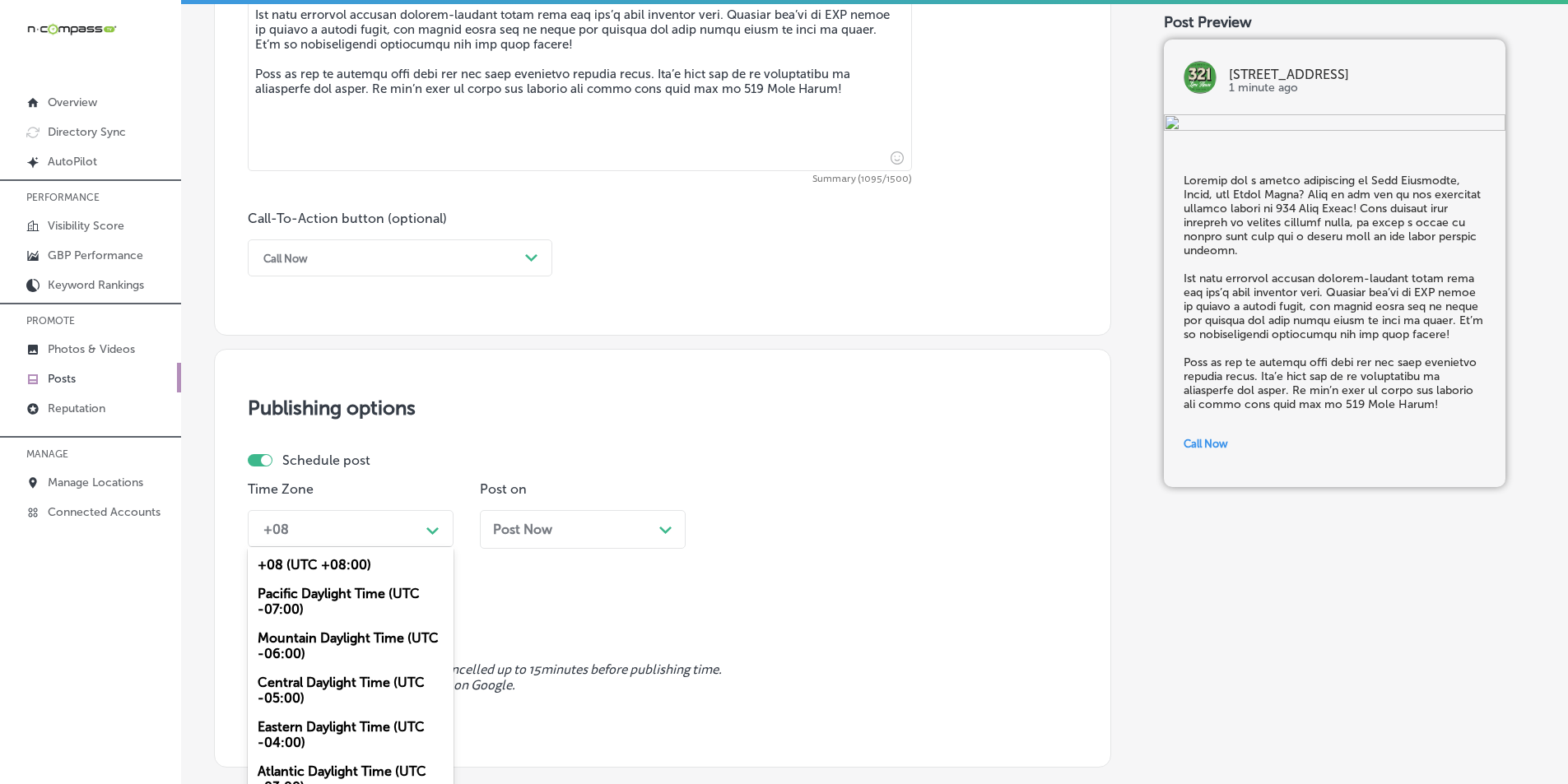
scroll to position [1059, 0]
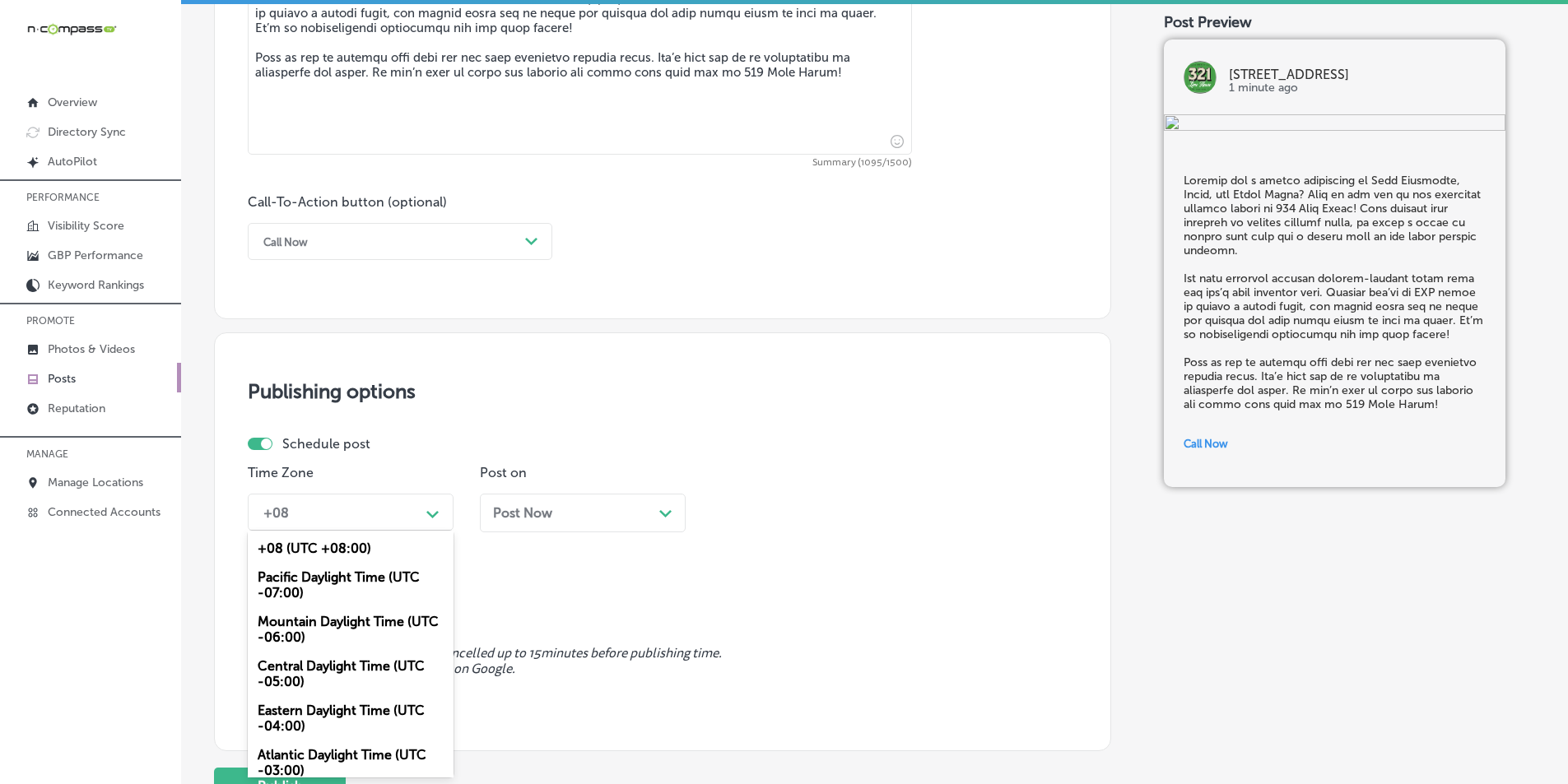
click at [432, 525] on div "Path Created with Sketch." at bounding box center [432, 512] width 27 height 27
click at [310, 619] on div "Mountain Daylight Time (UTC -06:00)" at bounding box center [350, 629] width 206 height 44
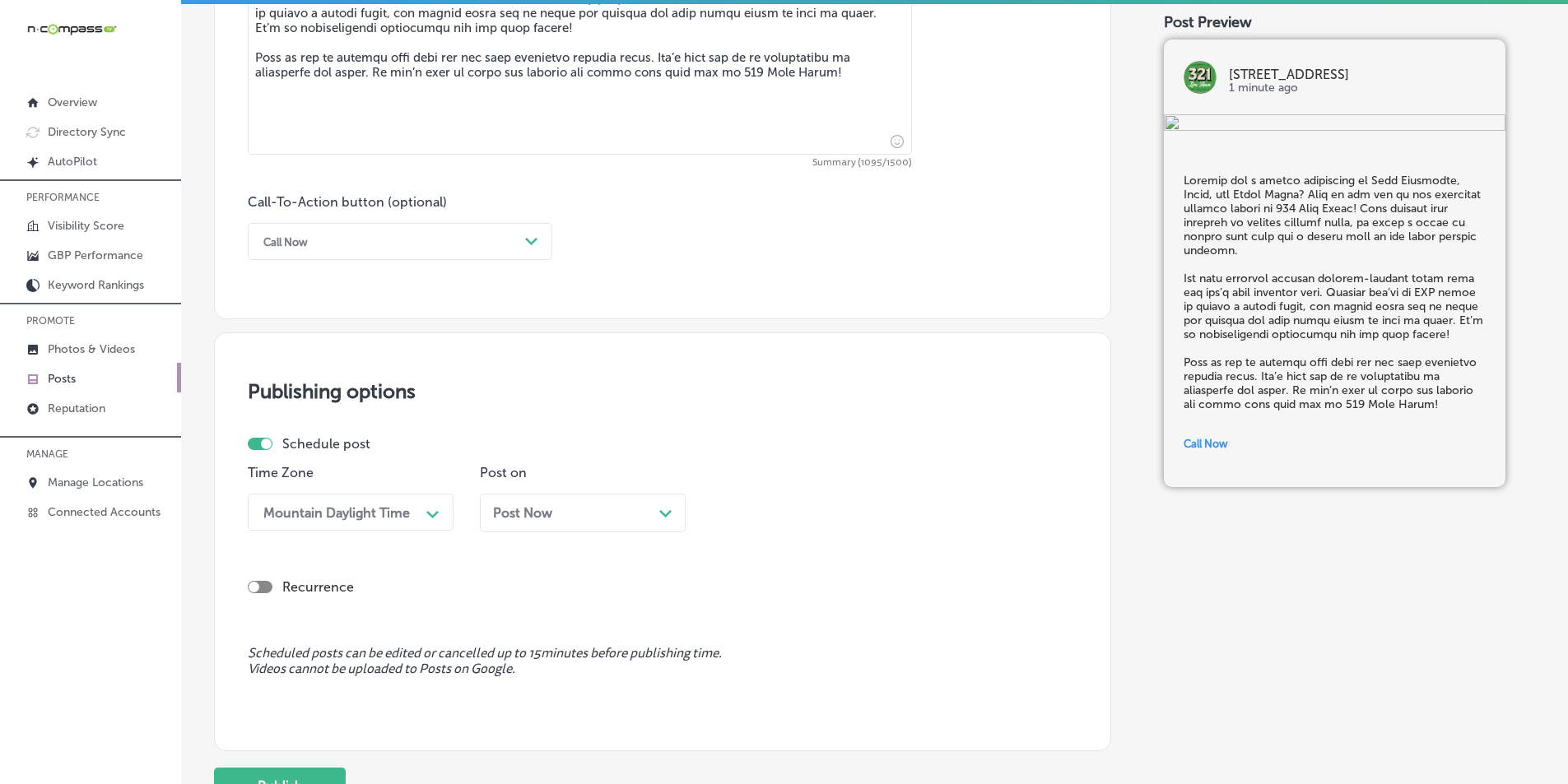
click at [665, 511] on icon "Path Created with Sketch." at bounding box center [665, 514] width 13 height 8
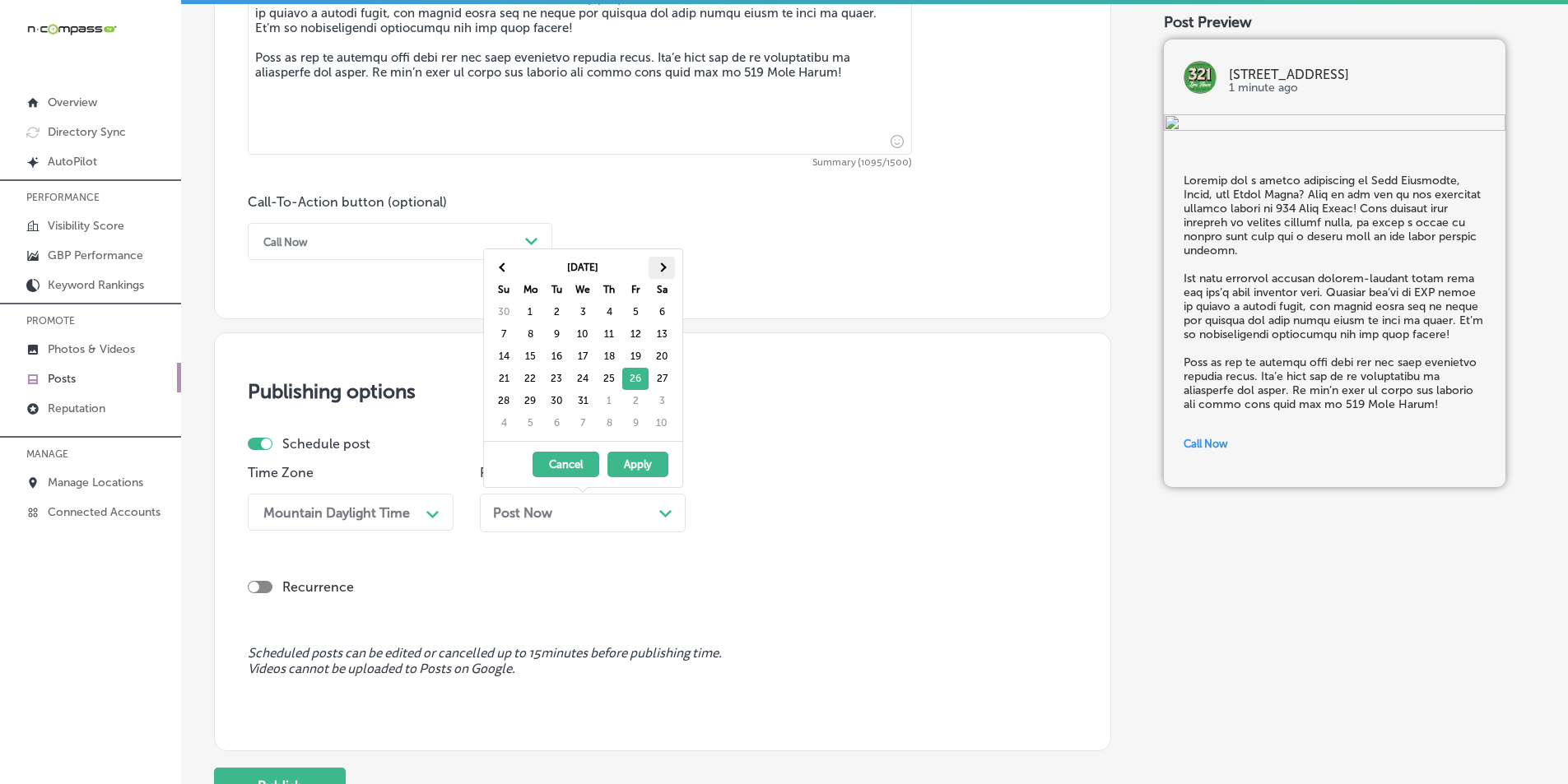
click at [665, 261] on th at bounding box center [661, 268] width 27 height 23
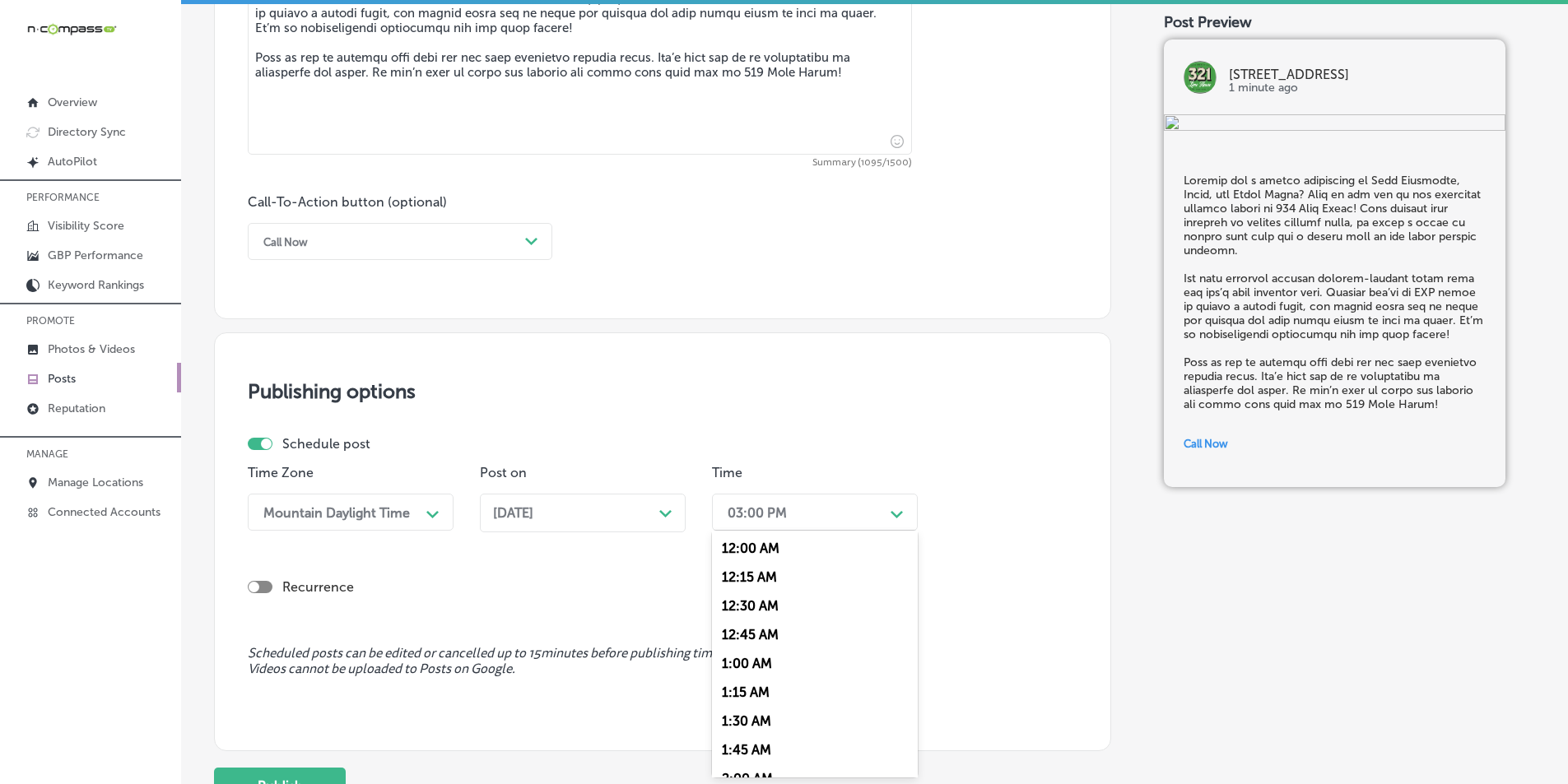
click at [882, 503] on div "03:00 PM" at bounding box center [801, 512] width 164 height 29
click at [743, 534] on div "7:00 AM" at bounding box center [815, 532] width 206 height 29
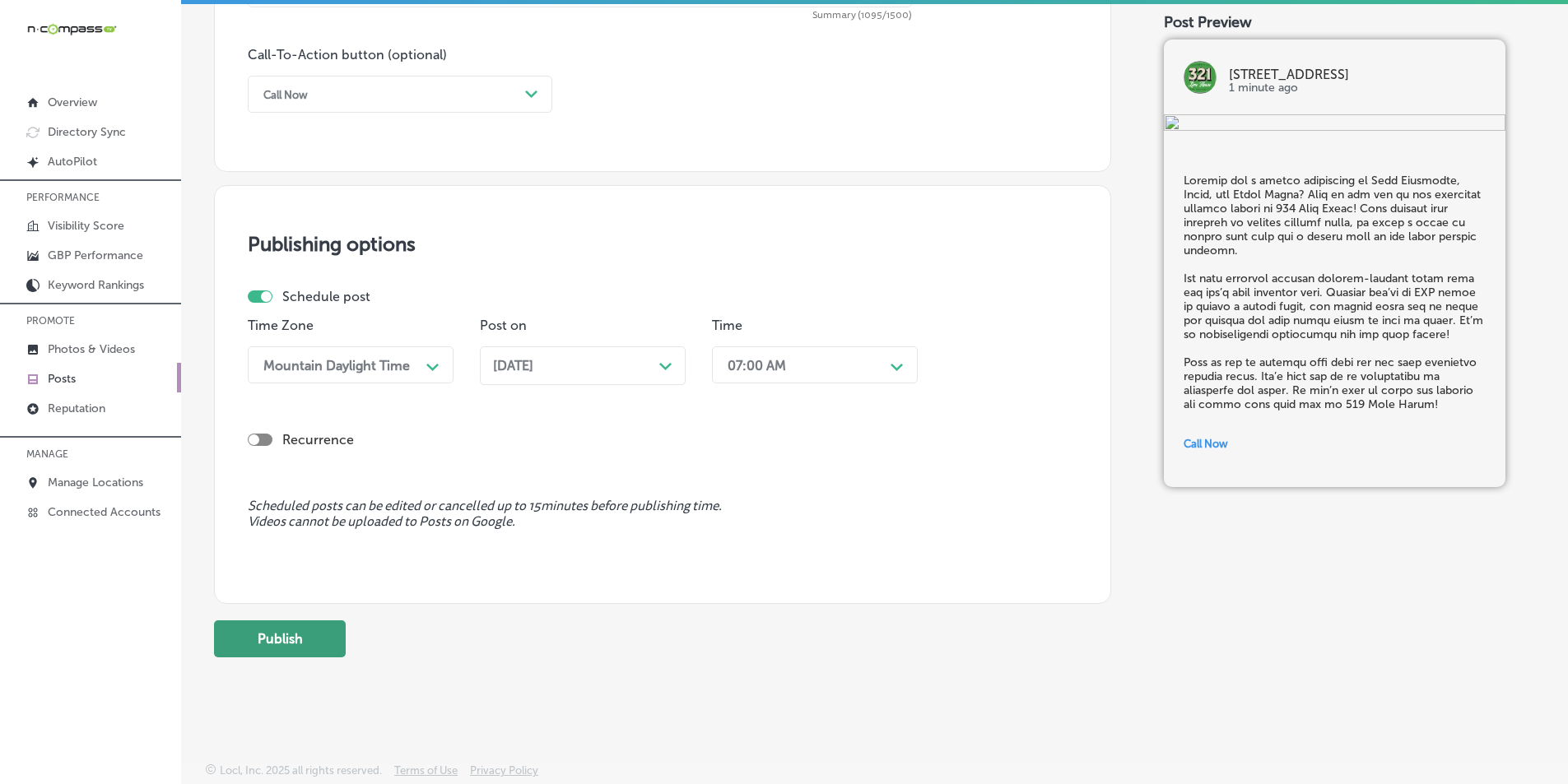
scroll to position [1208, 0]
click at [288, 623] on button "Publish" at bounding box center [280, 638] width 132 height 37
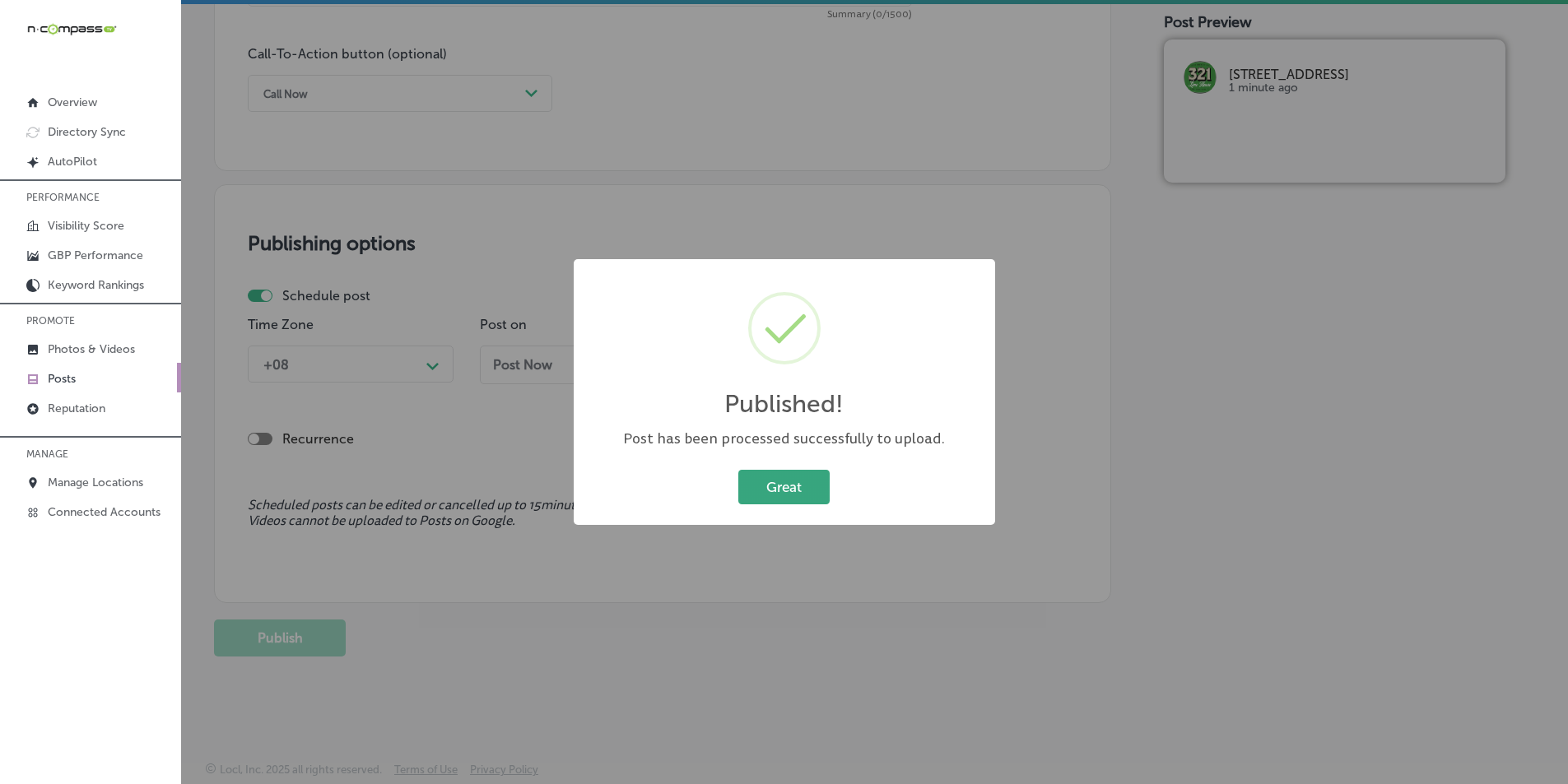
click at [766, 488] on button "Great" at bounding box center [783, 487] width 92 height 33
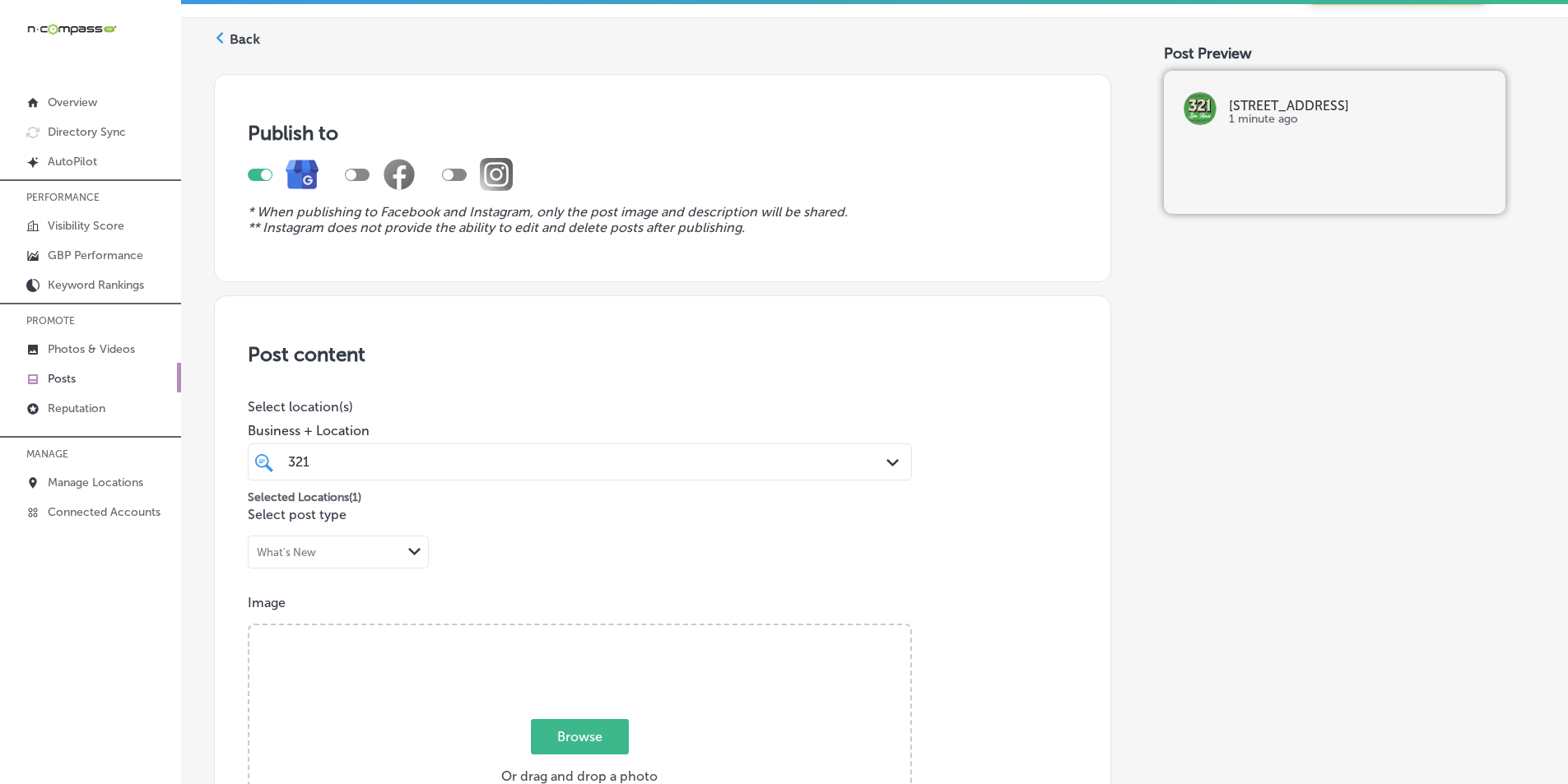
scroll to position [0, 0]
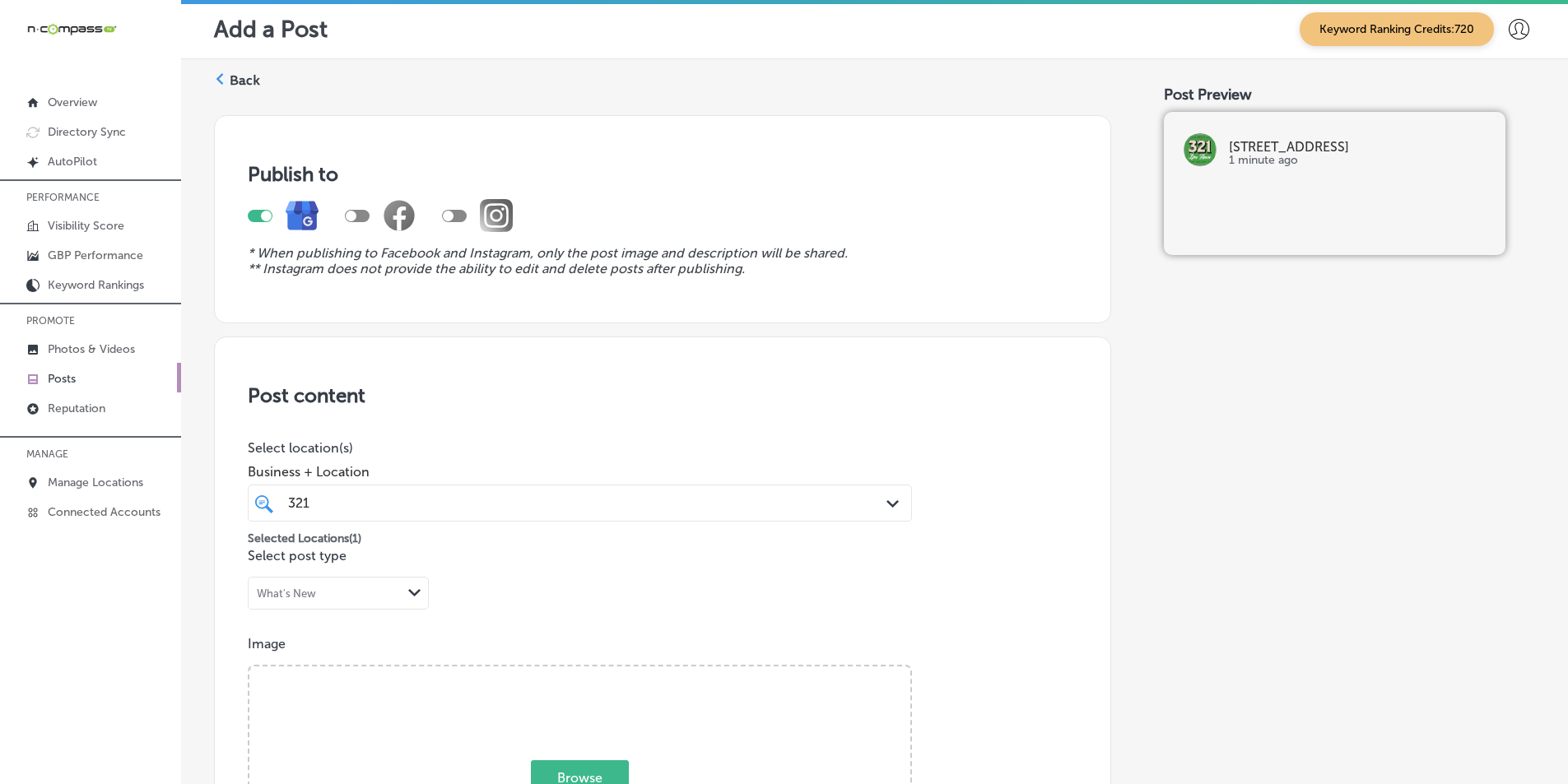
click at [223, 74] on polygon at bounding box center [221, 79] width 8 height 12
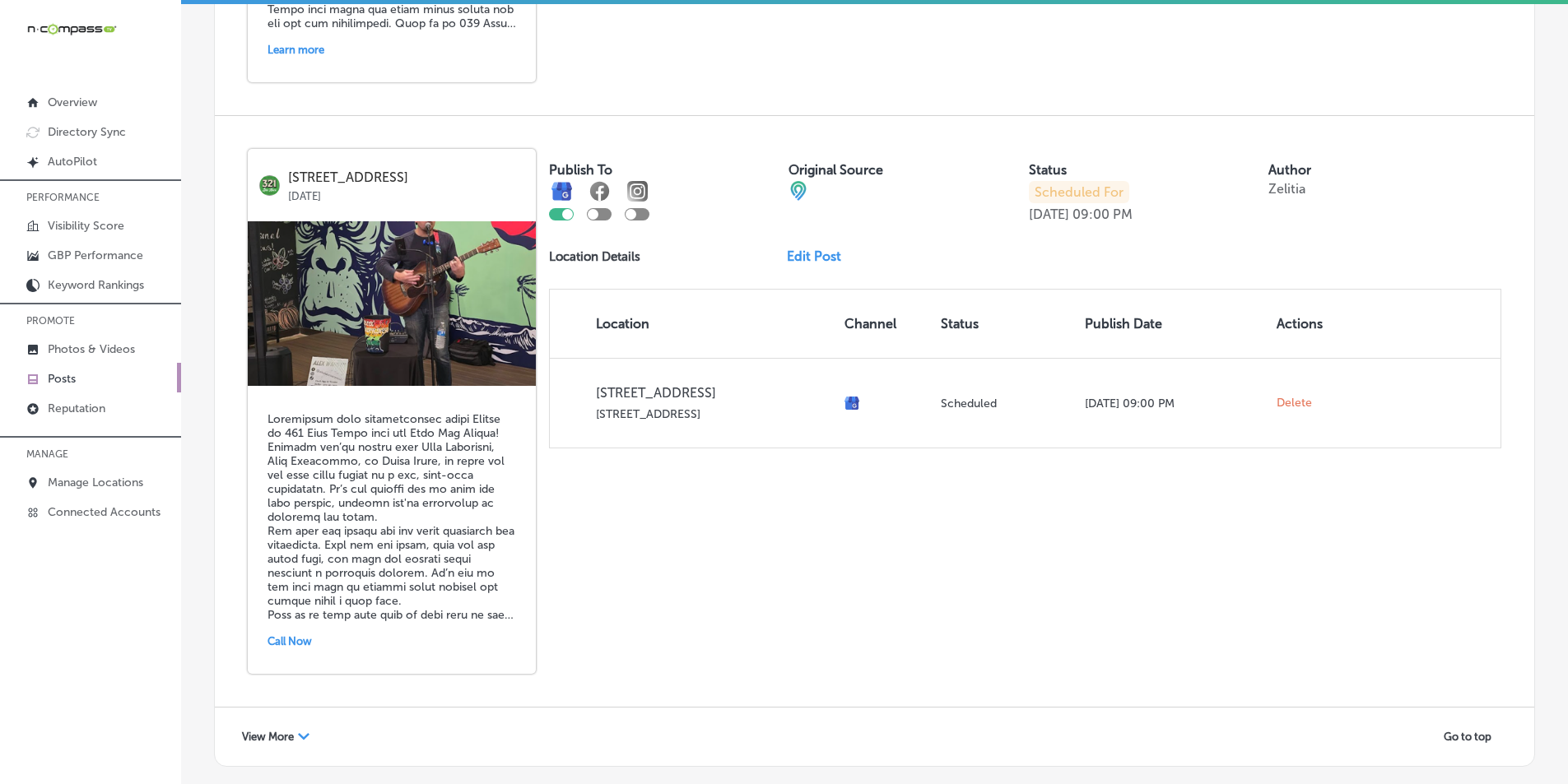
scroll to position [3561, 0]
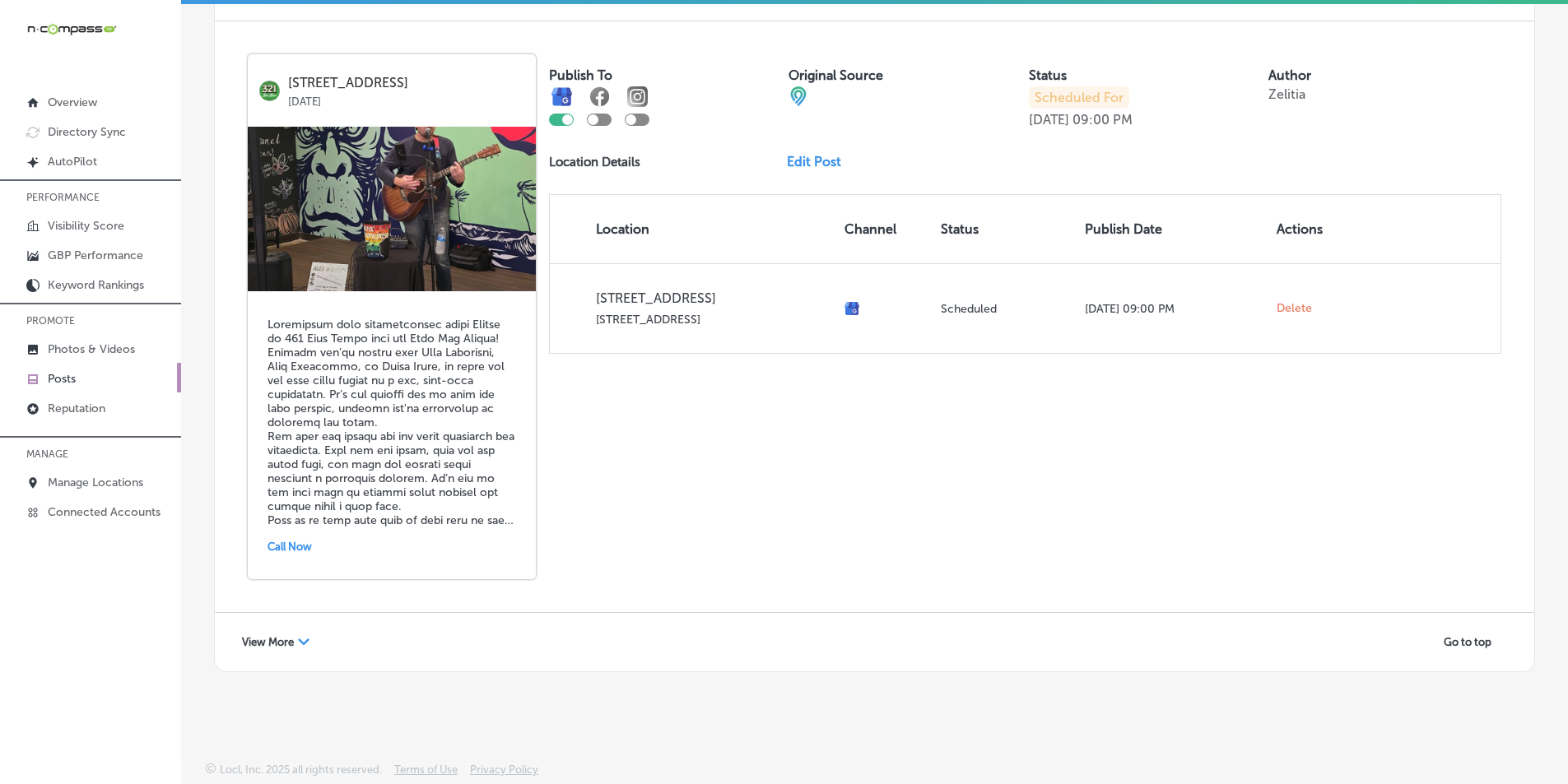
click at [293, 640] on span "View More" at bounding box center [268, 642] width 52 height 13
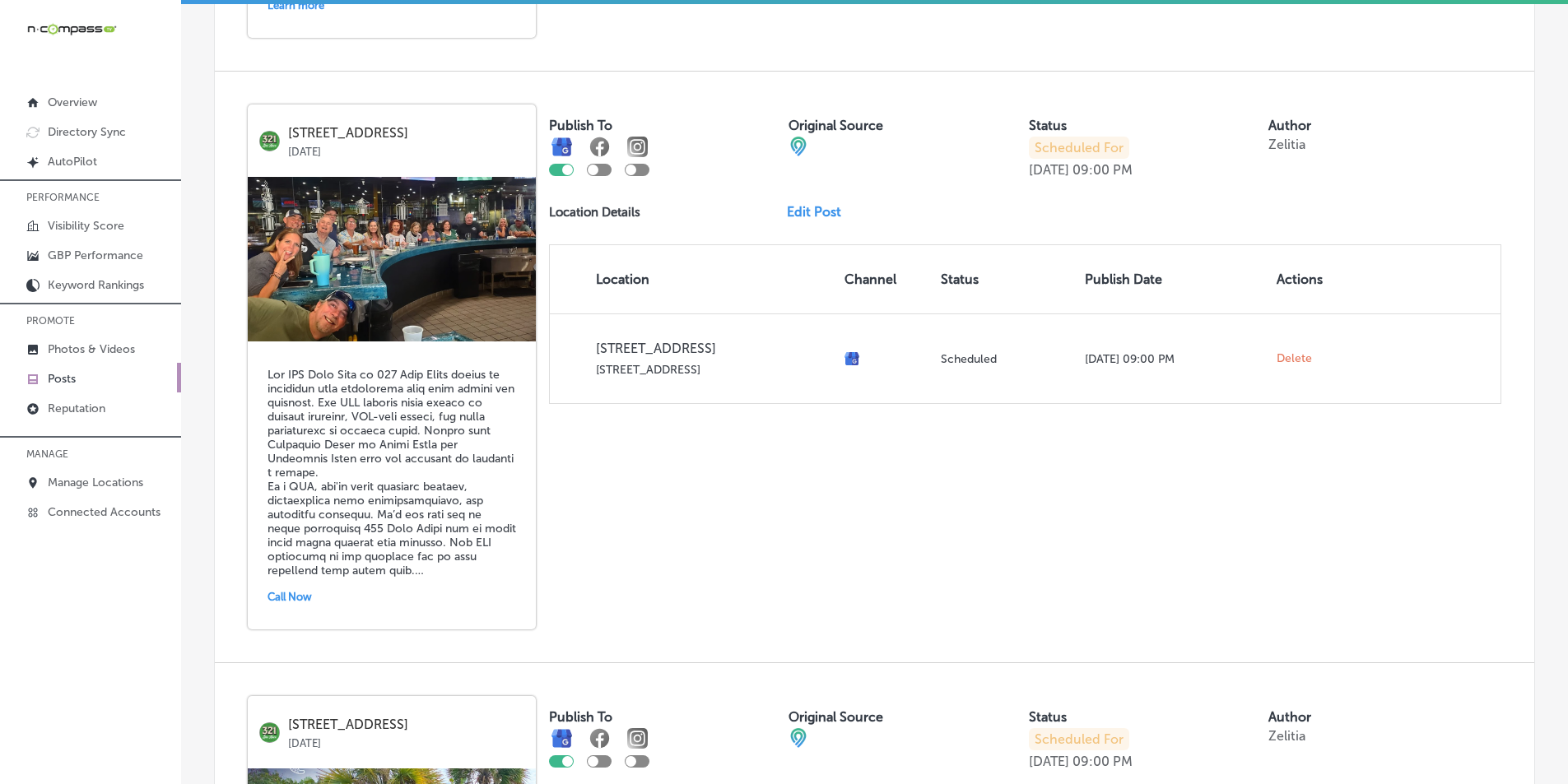
scroll to position [2325, 0]
click at [798, 203] on div "Publish To Original Source Status Scheduled For Oct 17, 2025 09:00 PM Author Ze…" at bounding box center [1024, 255] width 952 height 299
click at [803, 213] on link "Edit Post" at bounding box center [820, 213] width 68 height 16
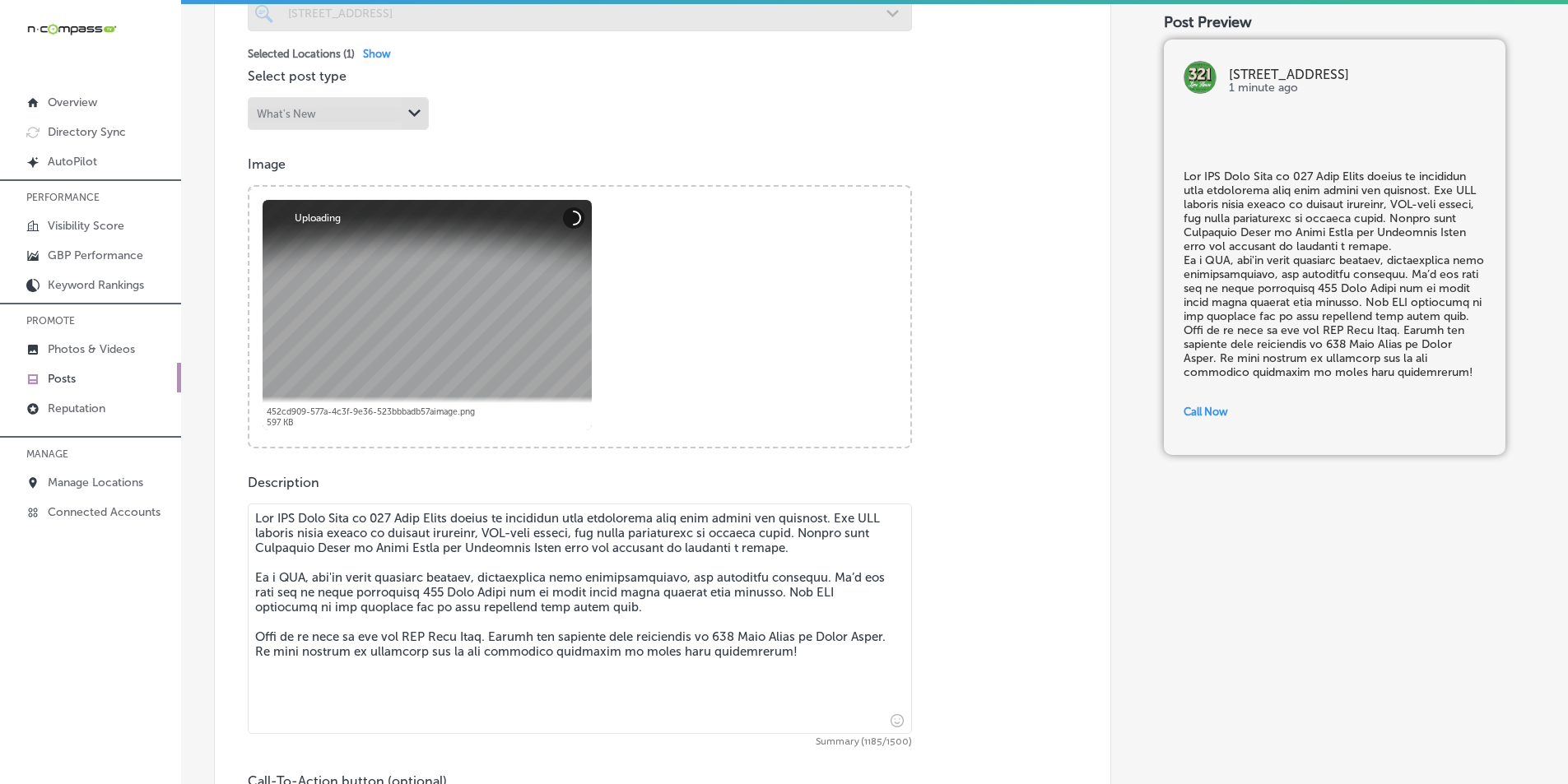
scroll to position [576, 0]
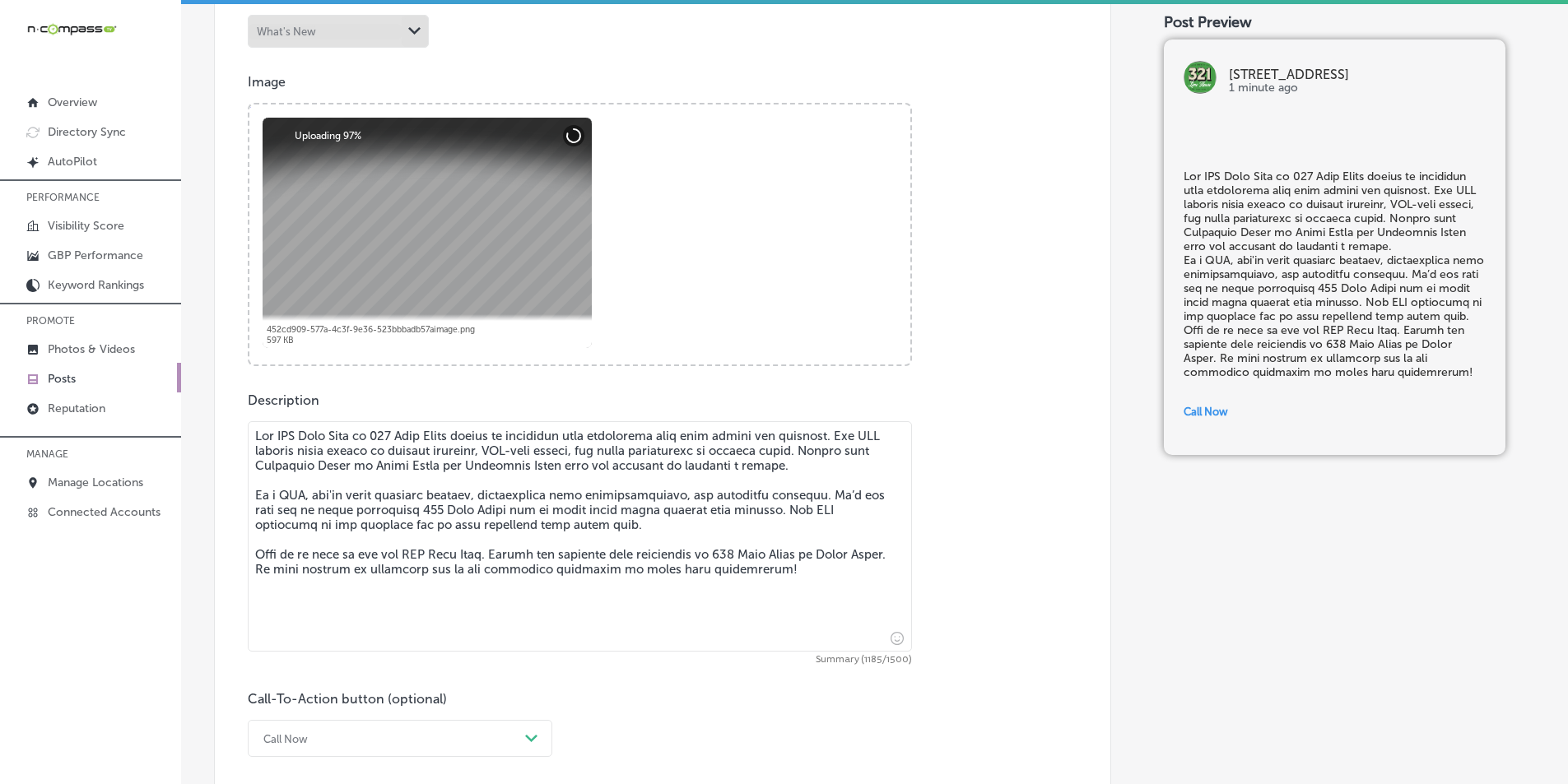
checkbox input "true"
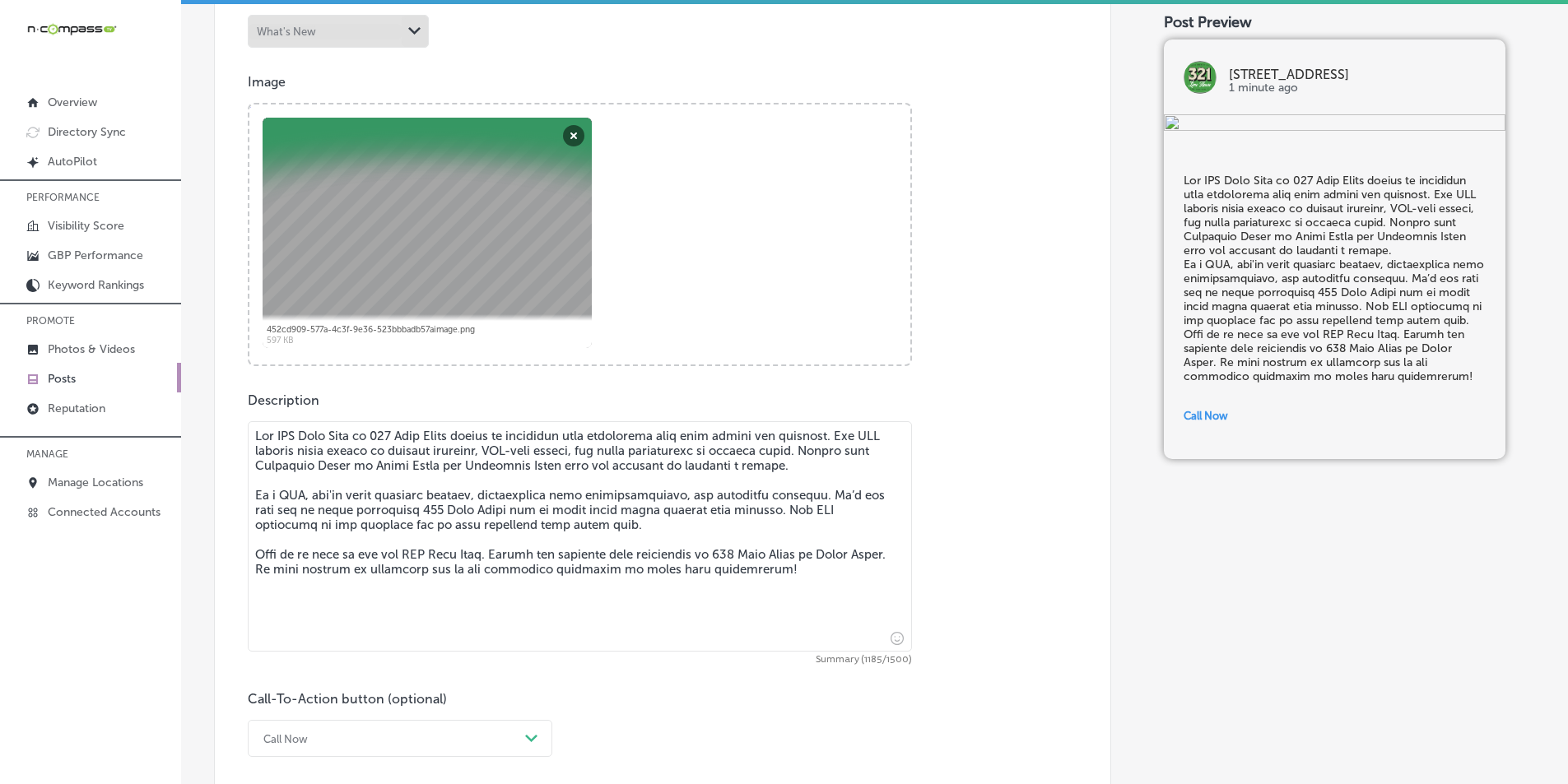
click at [254, 490] on textarea at bounding box center [579, 537] width 664 height 230
type textarea "The VIP Beer Club at 321 Lime House offers an exclusive beer experience that go…"
checkbox input "true"
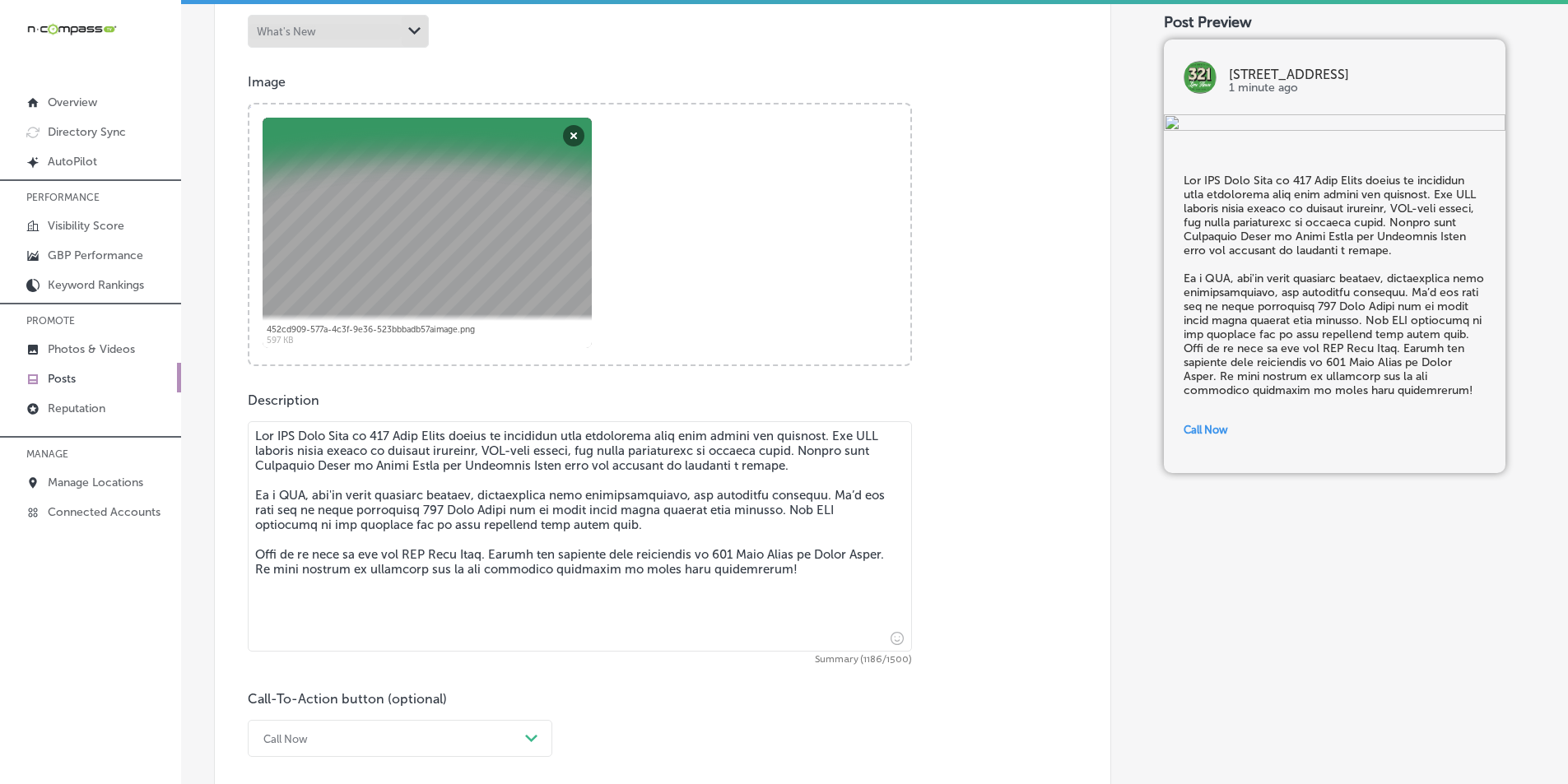
click at [252, 549] on textarea at bounding box center [579, 537] width 664 height 230
type textarea "The VIP Beer Club at 321 Lime House offers an exclusive beer experience that go…"
checkbox input "true"
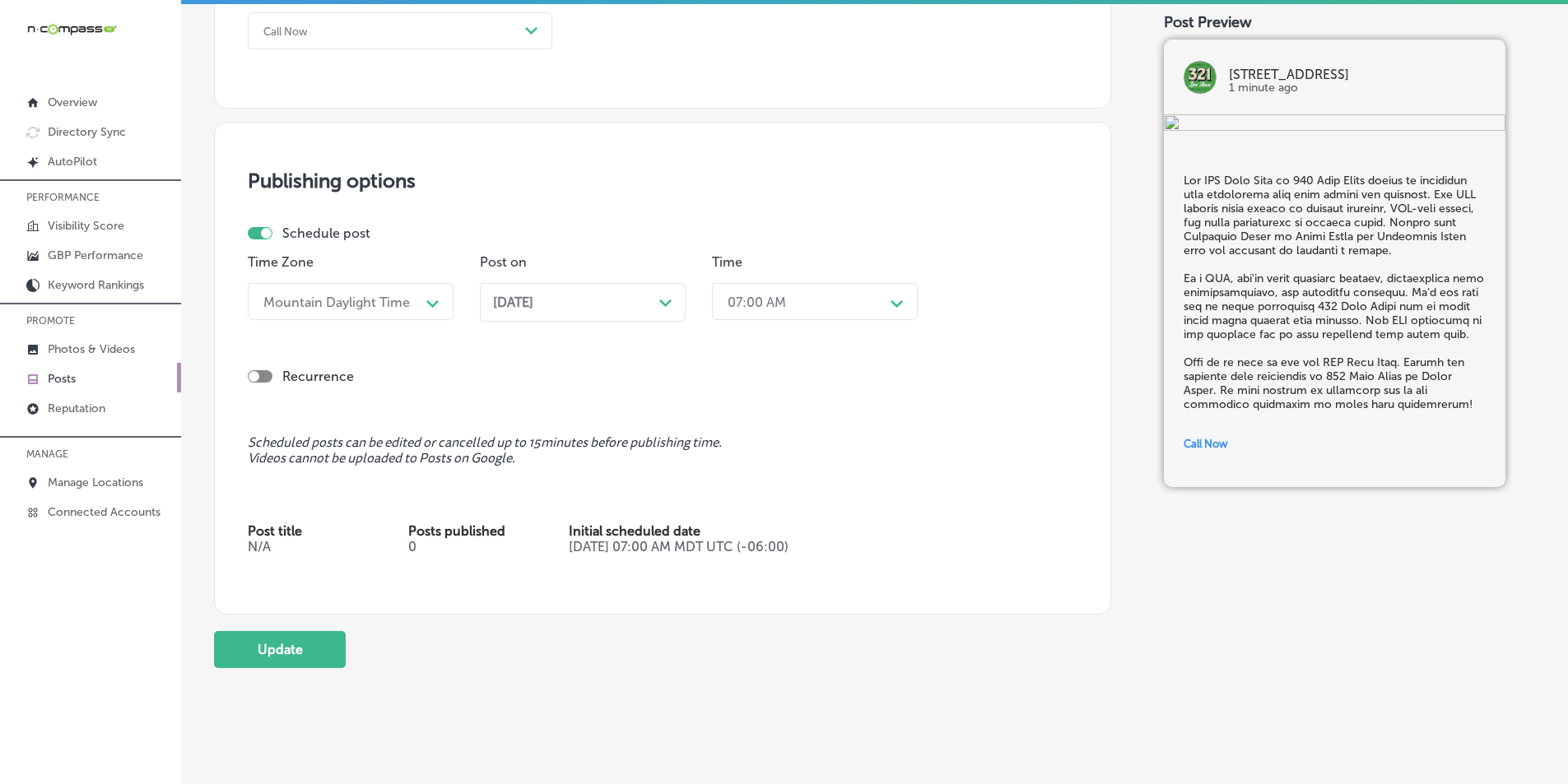
scroll to position [1312, 0]
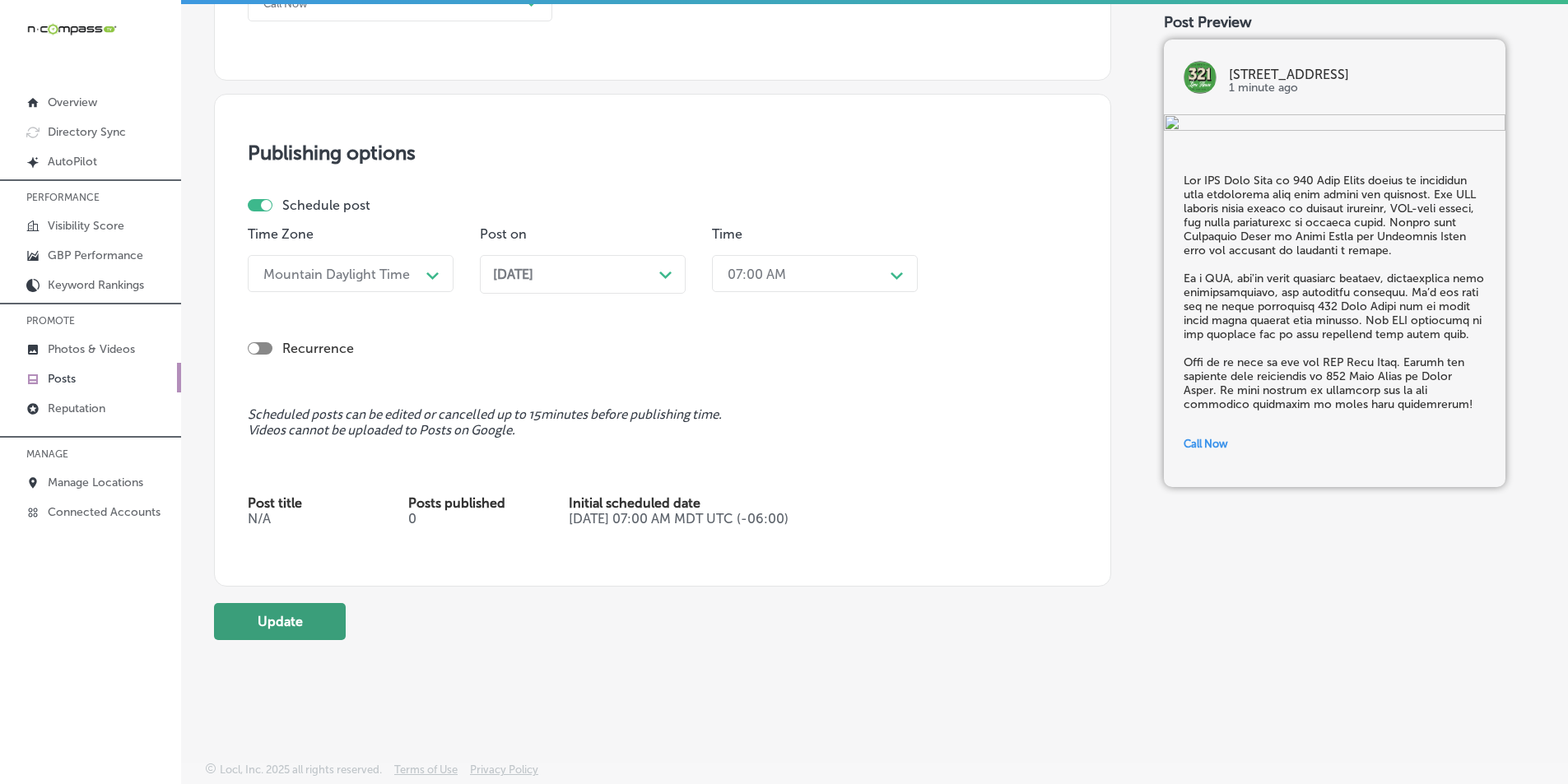
type textarea "The VIP Beer Club at 321 Lime House offers an exclusive beer experience that go…"
click at [316, 615] on button "Update" at bounding box center [280, 621] width 132 height 37
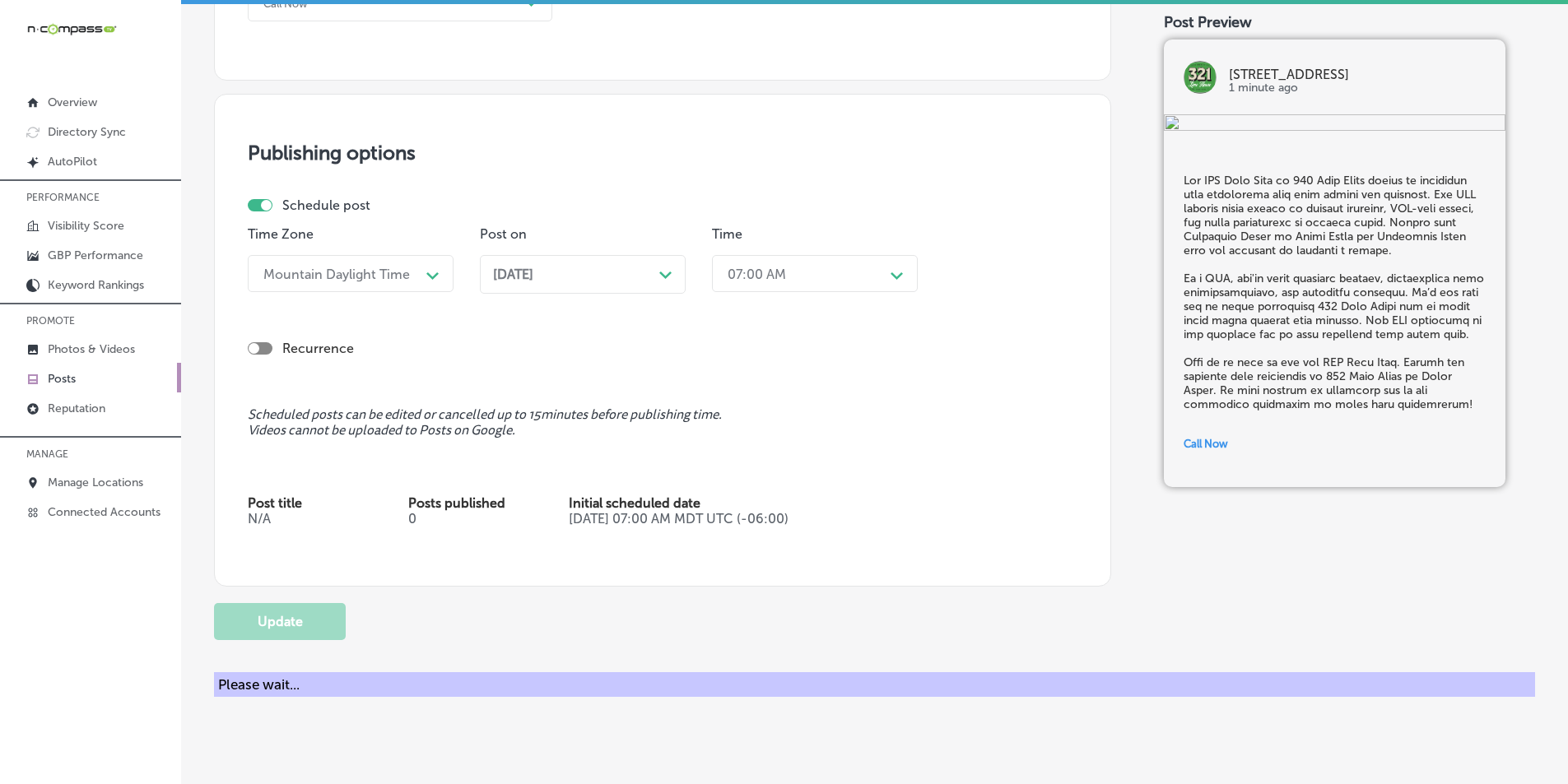
checkbox input "true"
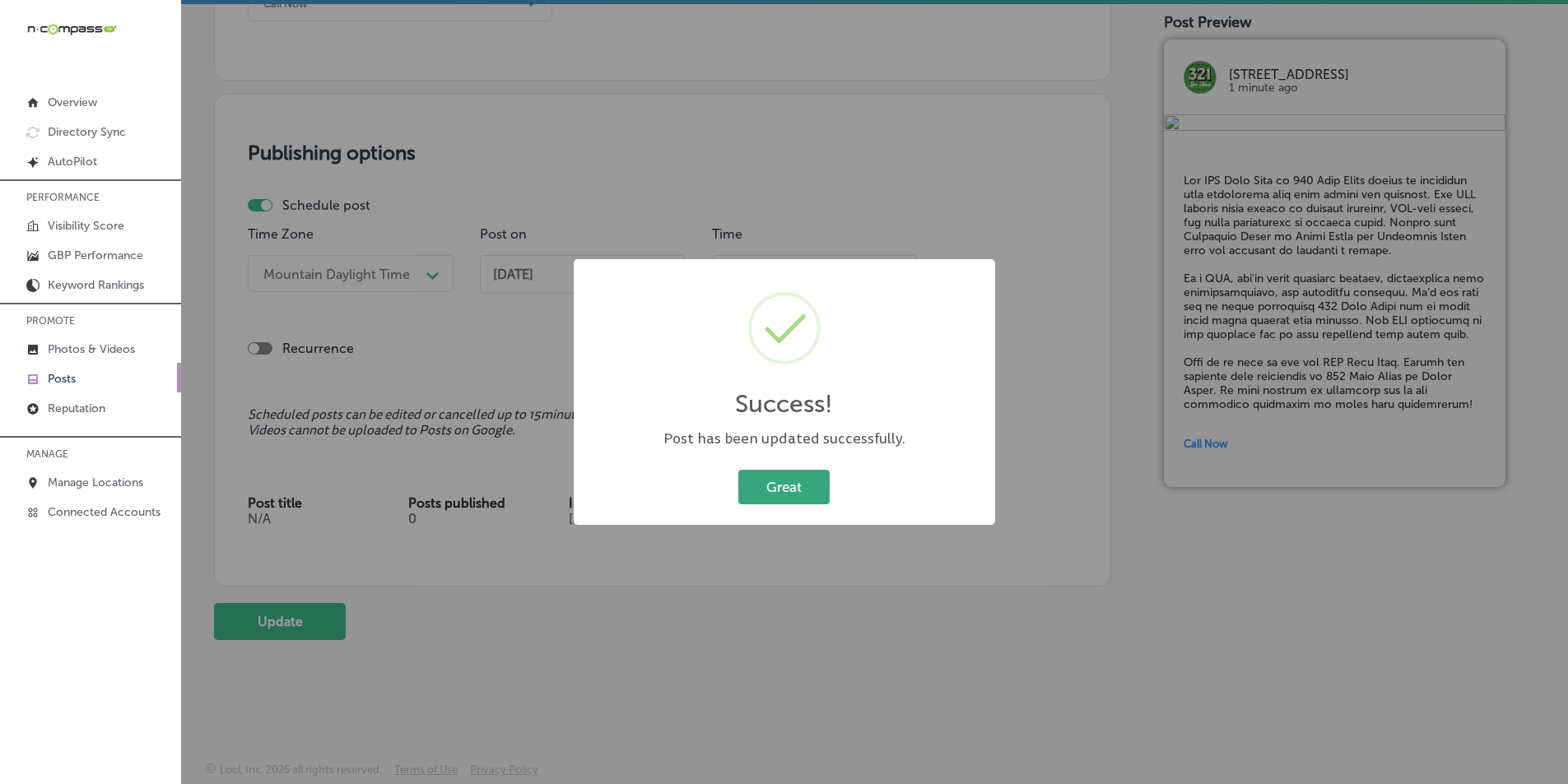
click at [763, 490] on button "Great" at bounding box center [783, 487] width 92 height 33
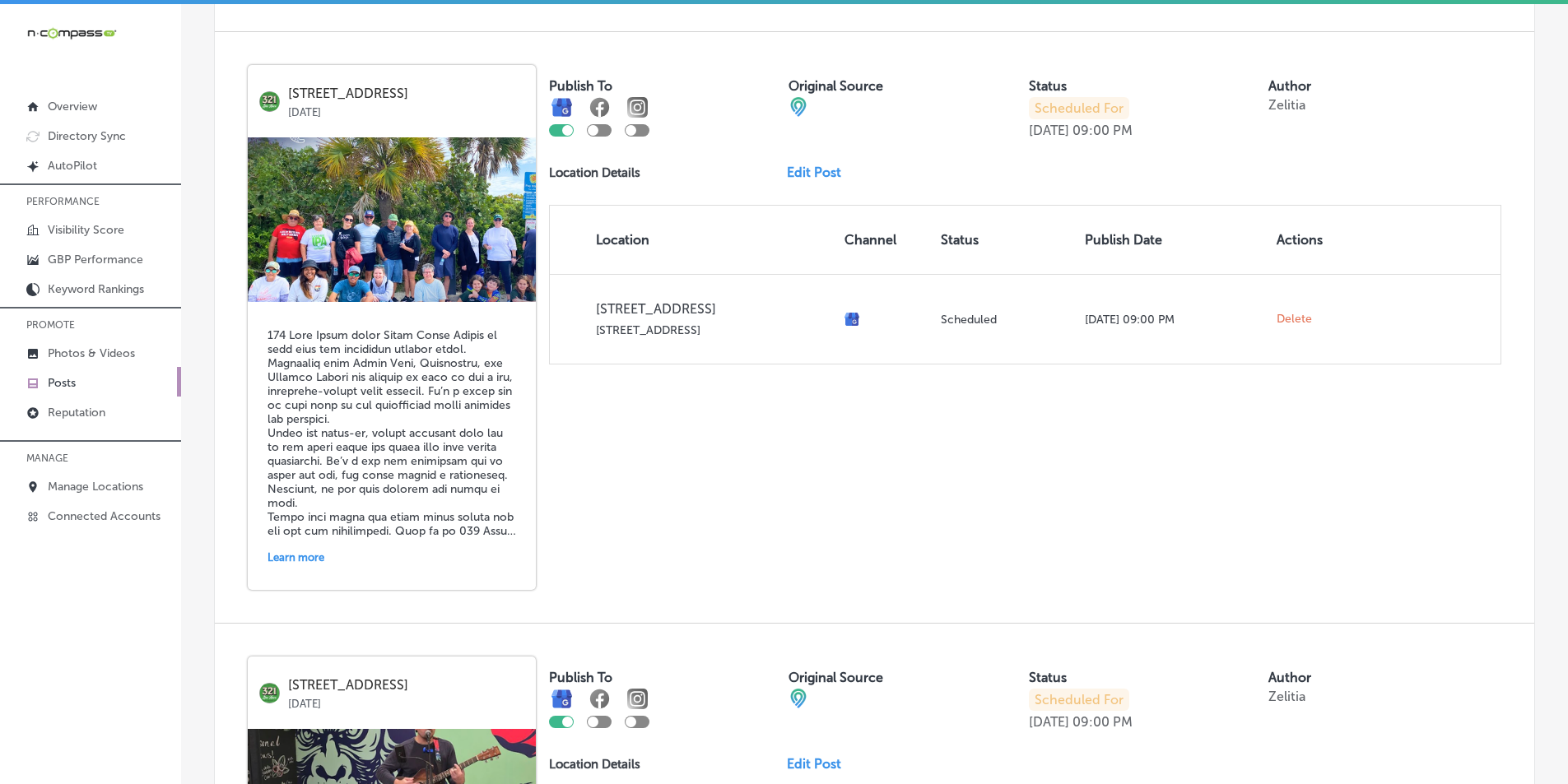
scroll to position [2963, 0]
click at [805, 172] on link "Edit Post" at bounding box center [820, 171] width 68 height 16
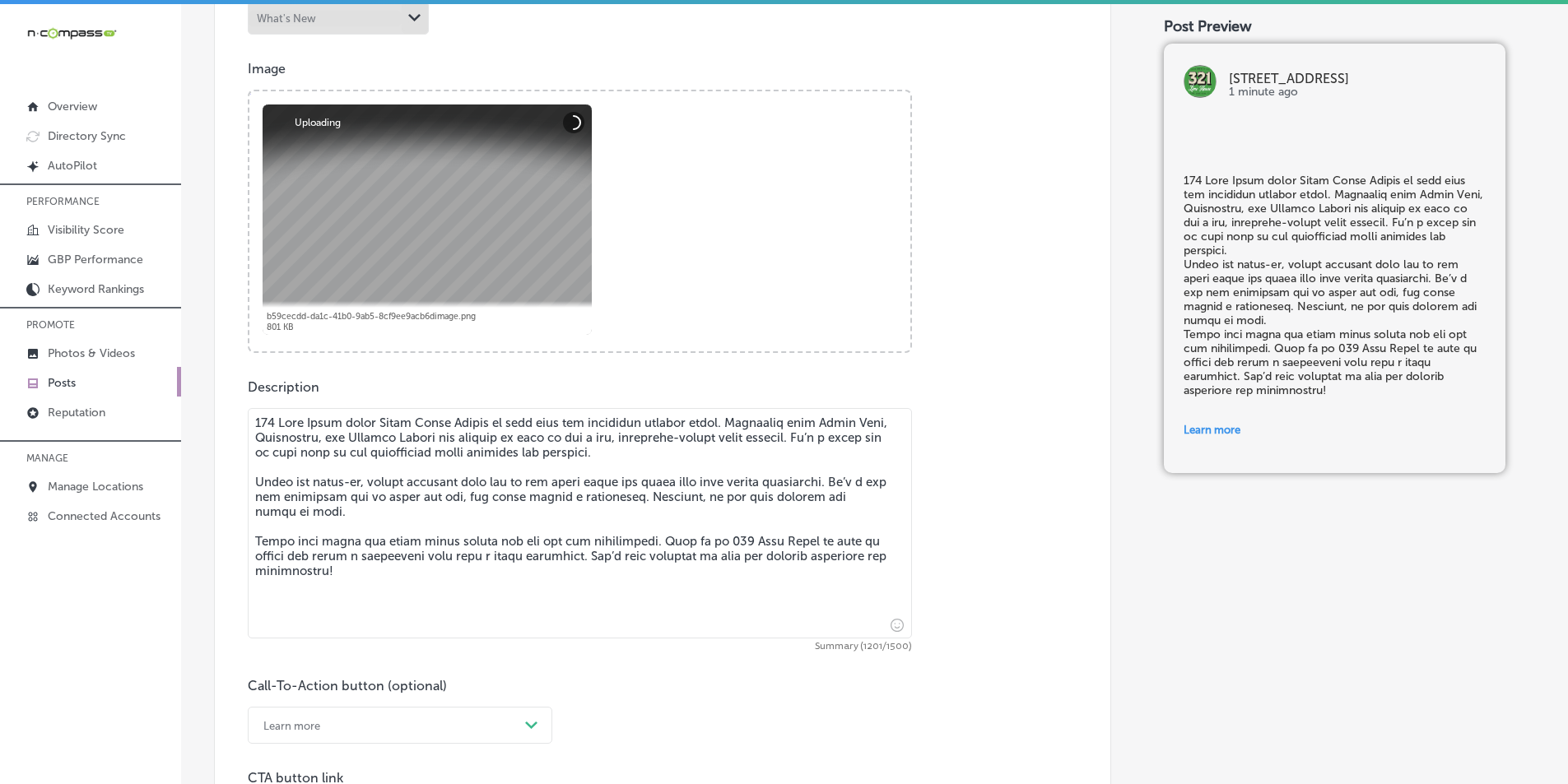
scroll to position [658, 0]
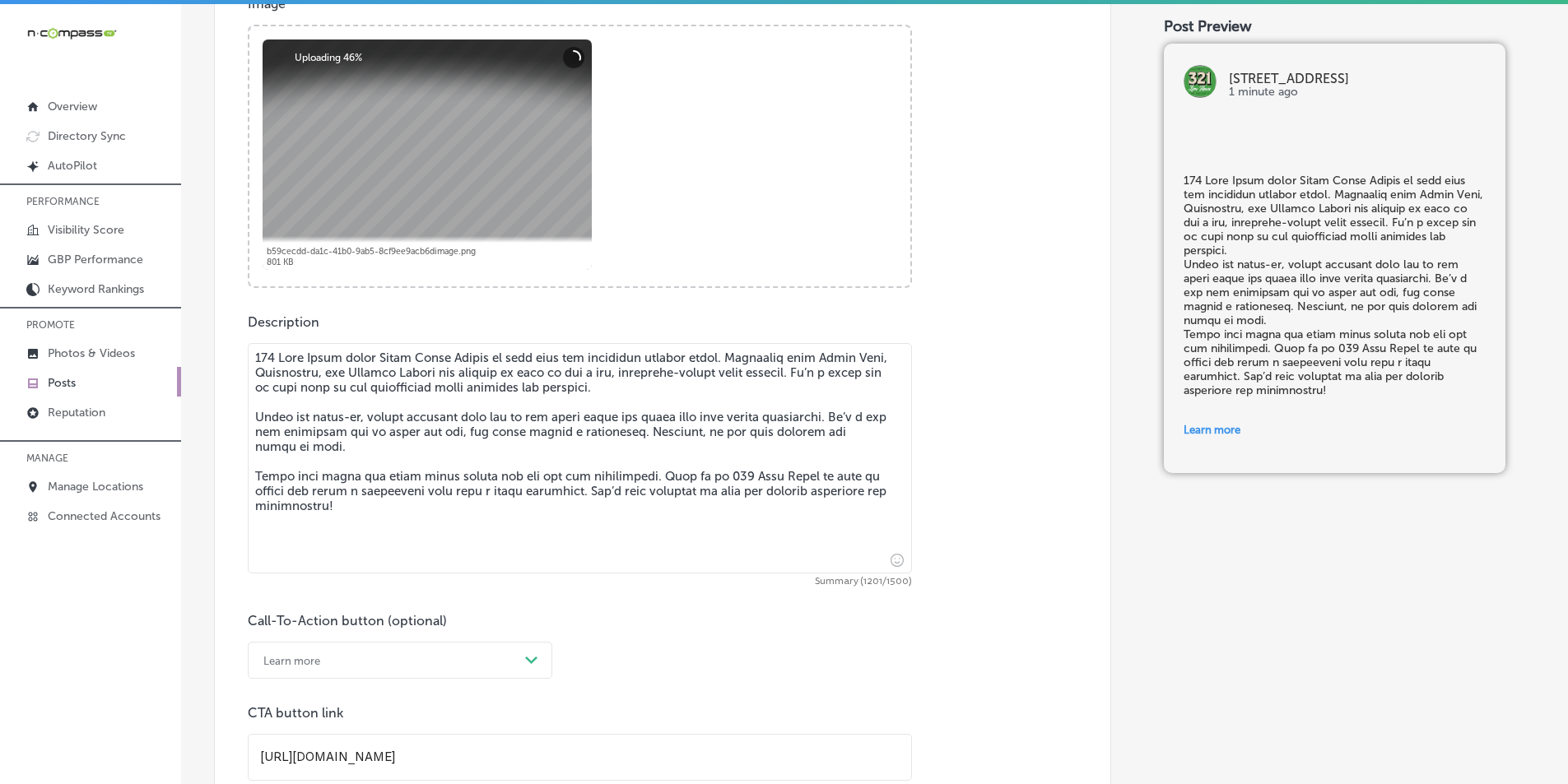
click at [256, 415] on textarea at bounding box center [579, 458] width 664 height 230
checkbox input "true"
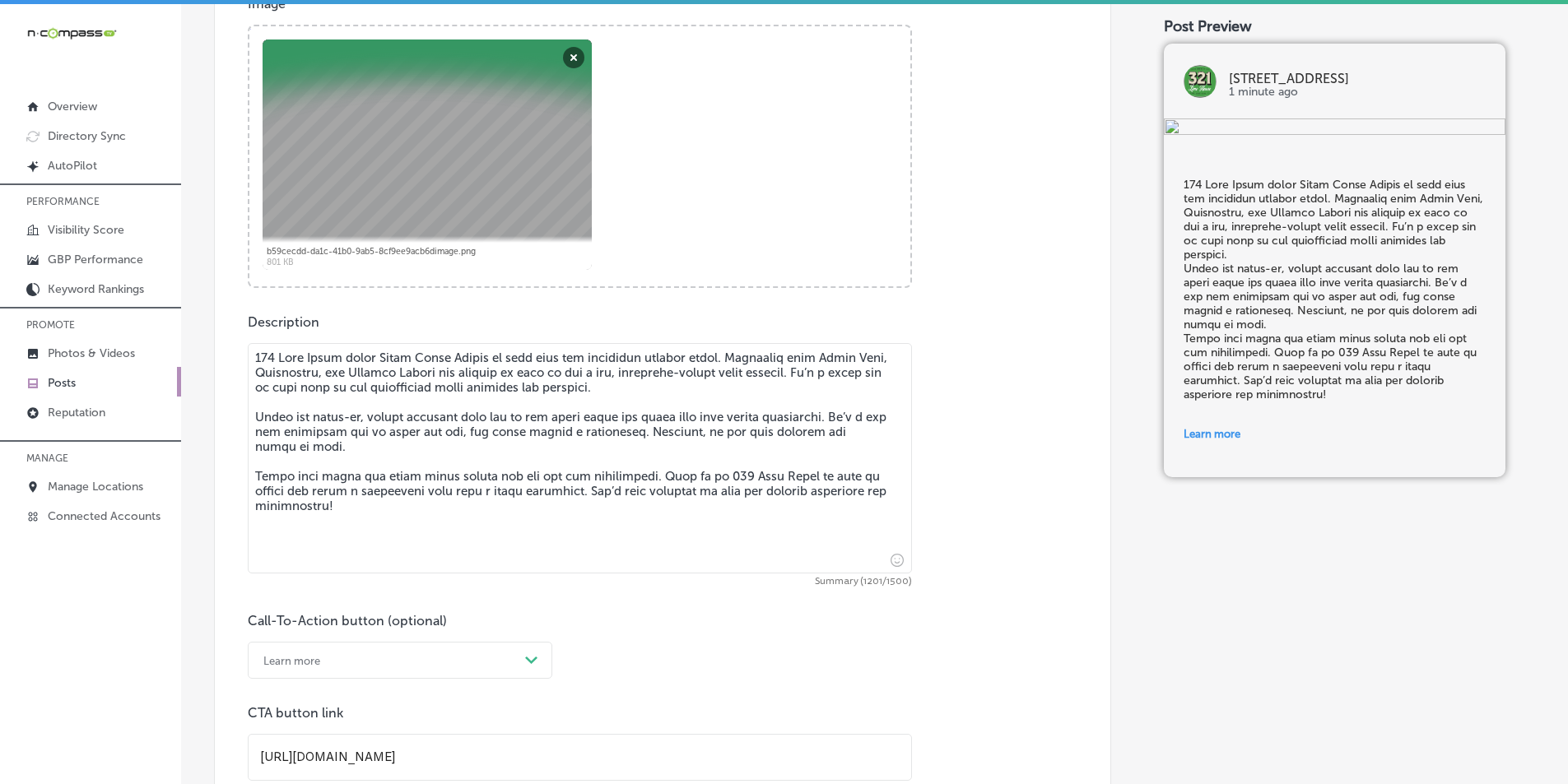
type textarea "321 Lime House hosts Beach Clean Events to help keep our beautiful beaches clea…"
checkbox input "true"
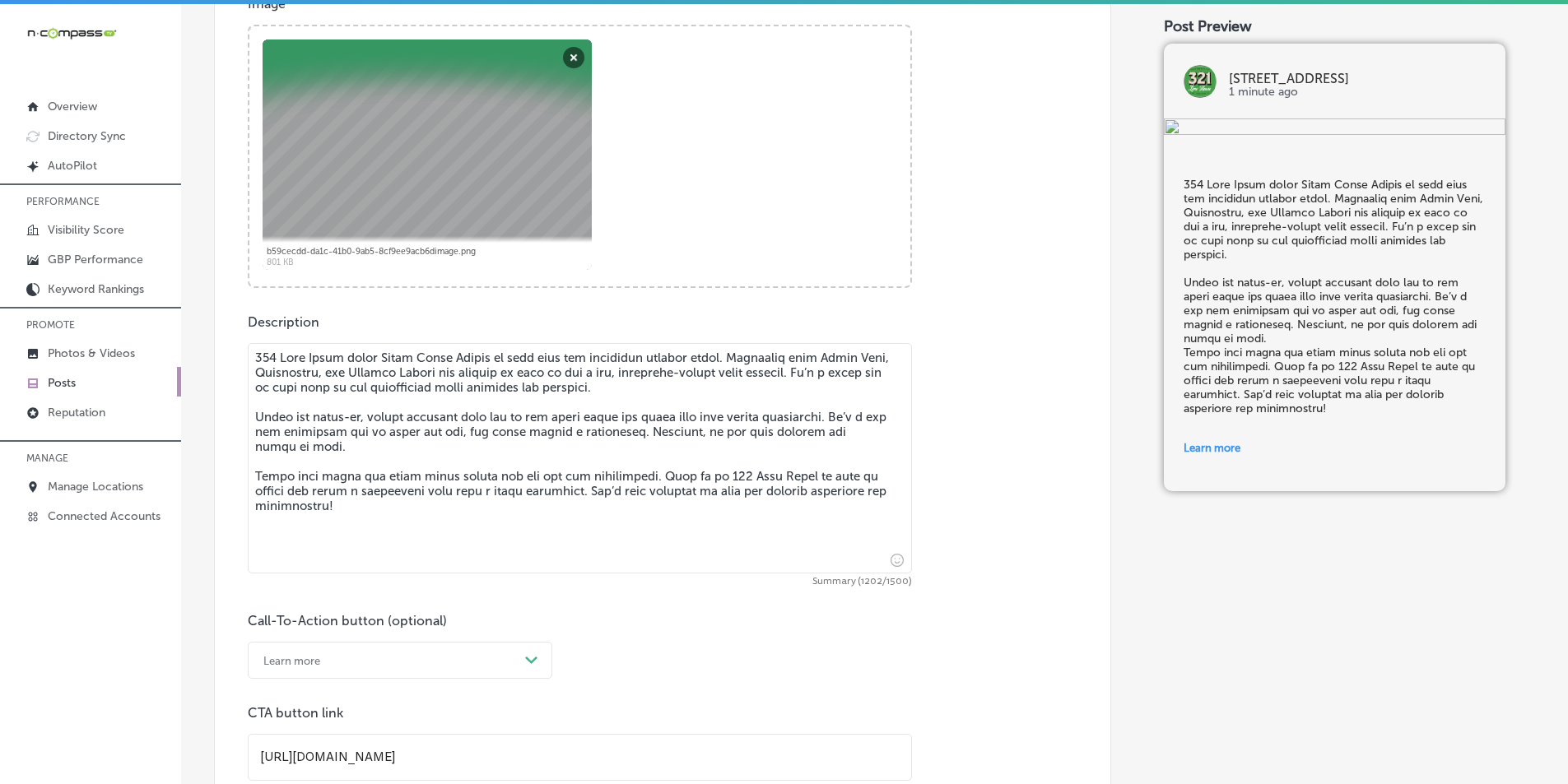
click at [252, 473] on textarea at bounding box center [579, 458] width 664 height 230
type textarea "321 Lime House hosts Beach Clean Events to help keep our beautiful beaches clea…"
checkbox input "true"
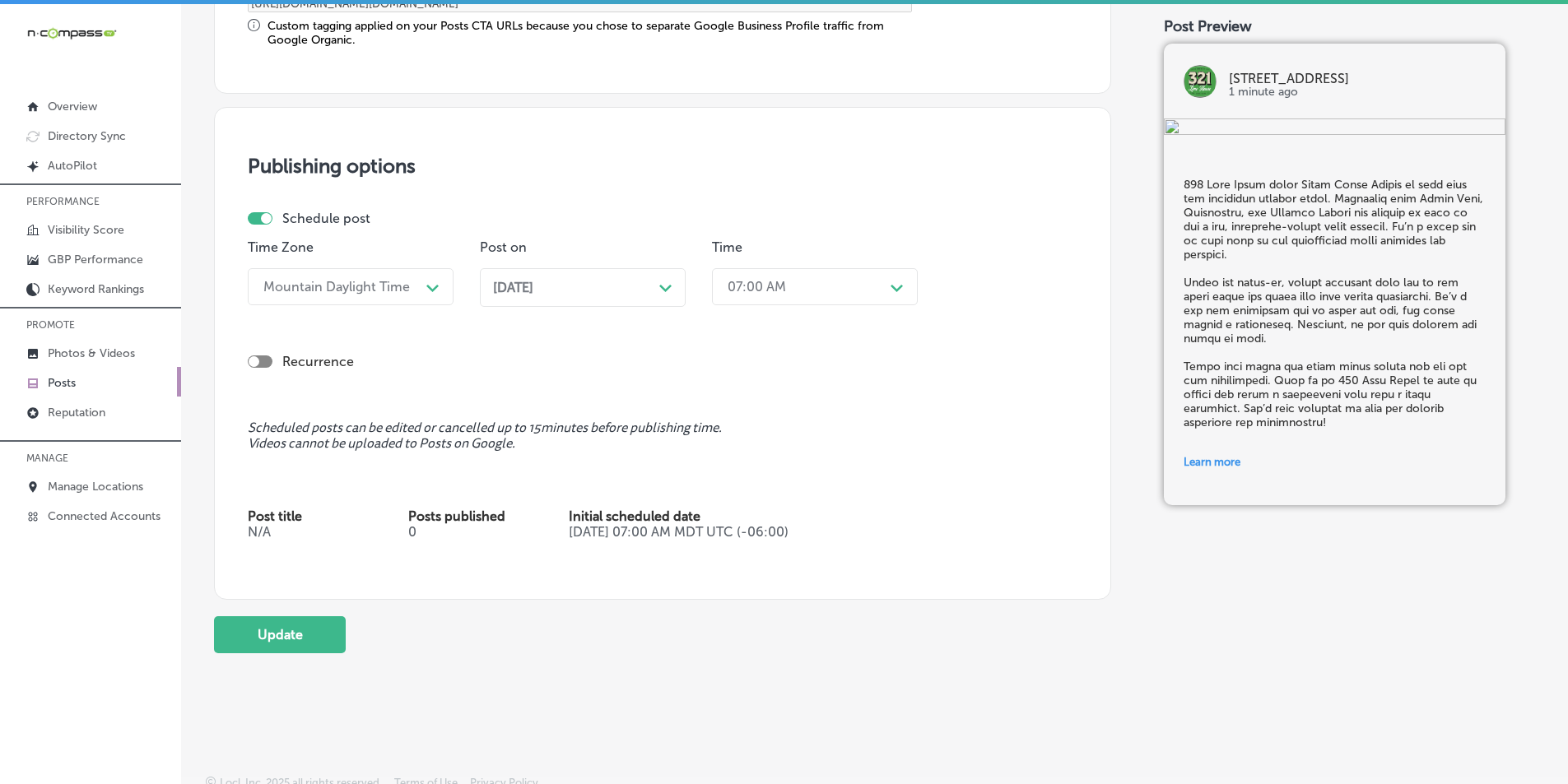
scroll to position [1461, 0]
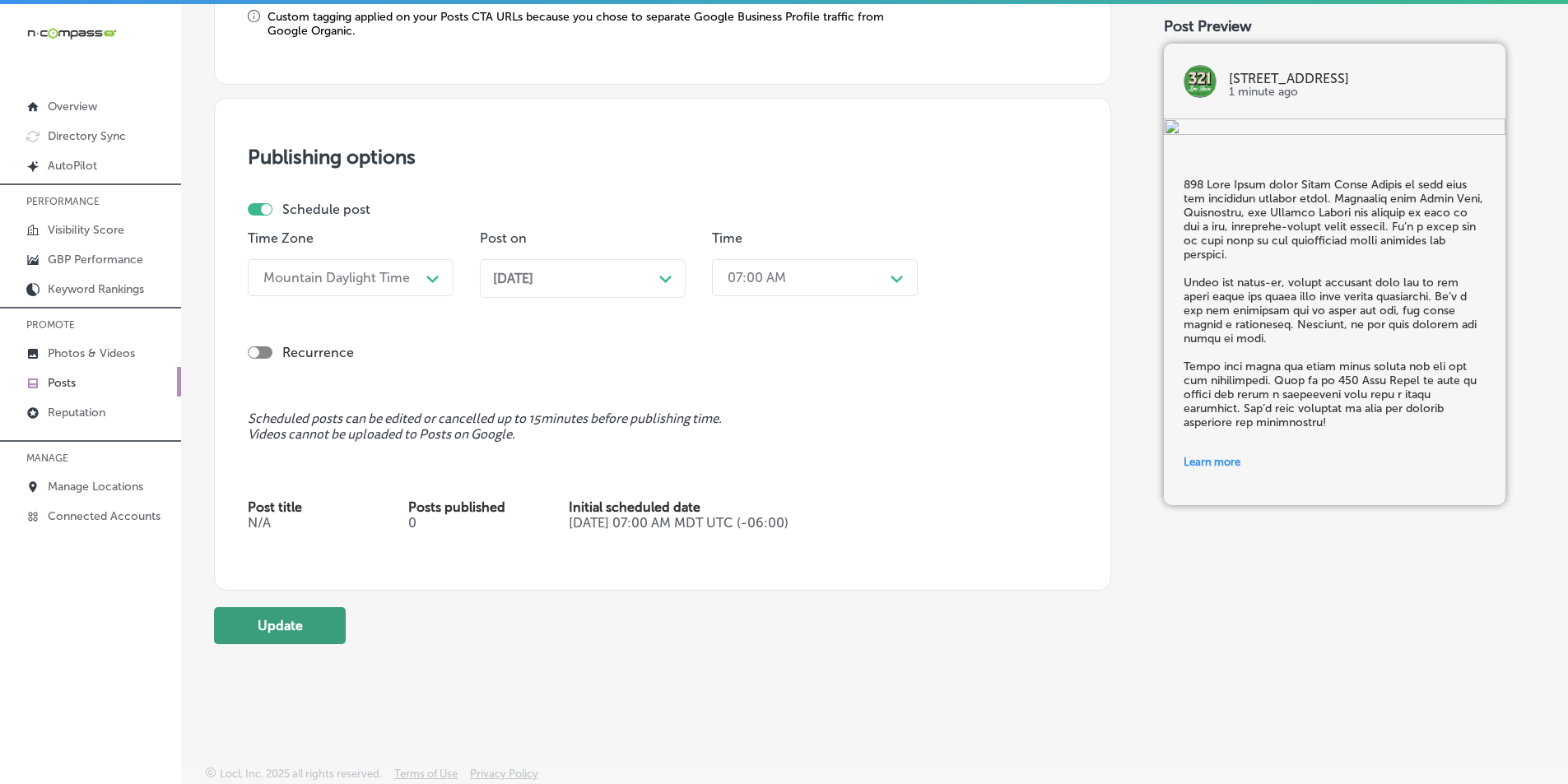
type textarea "321 Lime House hosts Beach Clean Events to help keep our beautiful beaches clea…"
click at [297, 627] on button "Update" at bounding box center [280, 626] width 132 height 37
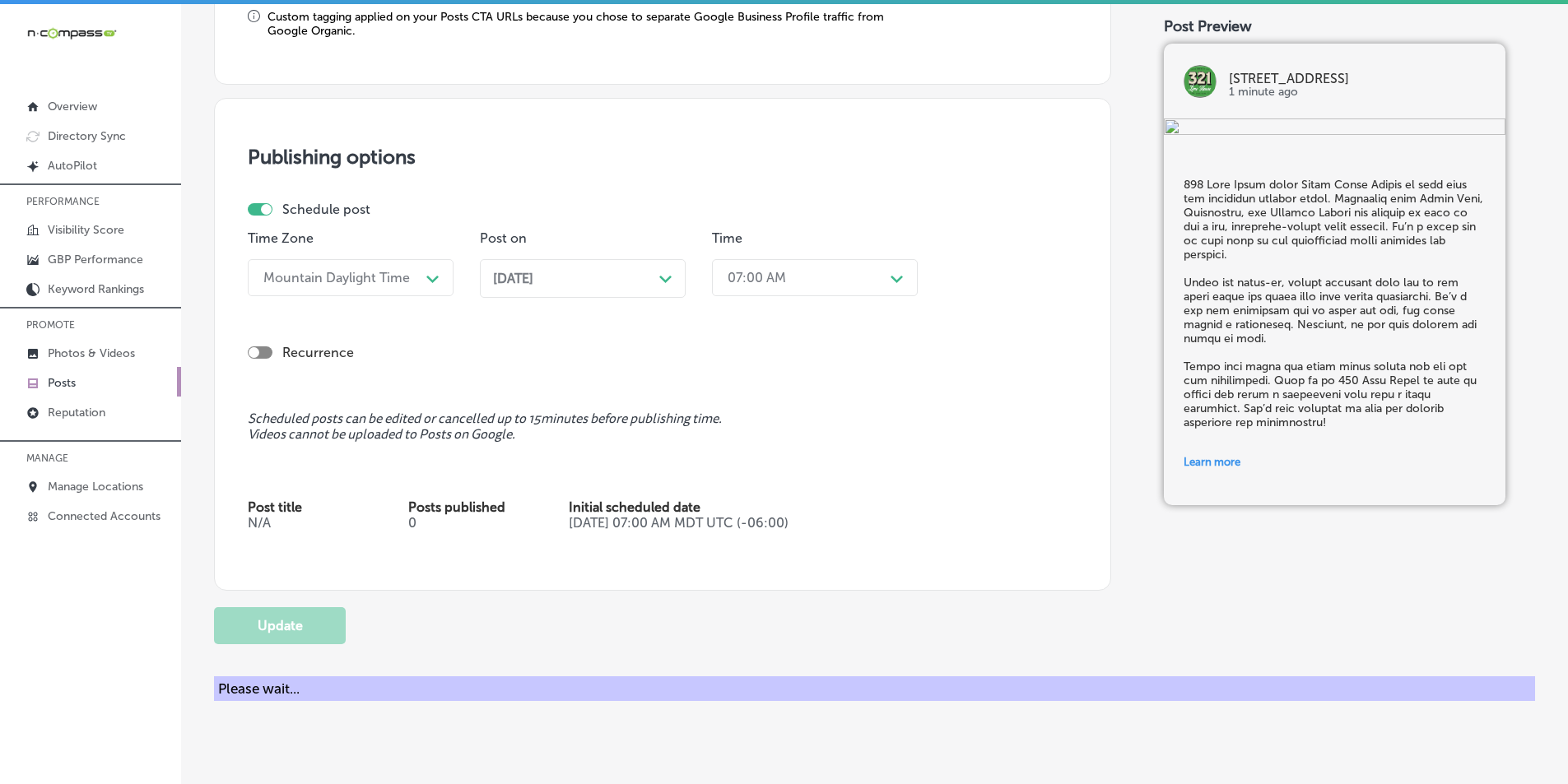
checkbox input "true"
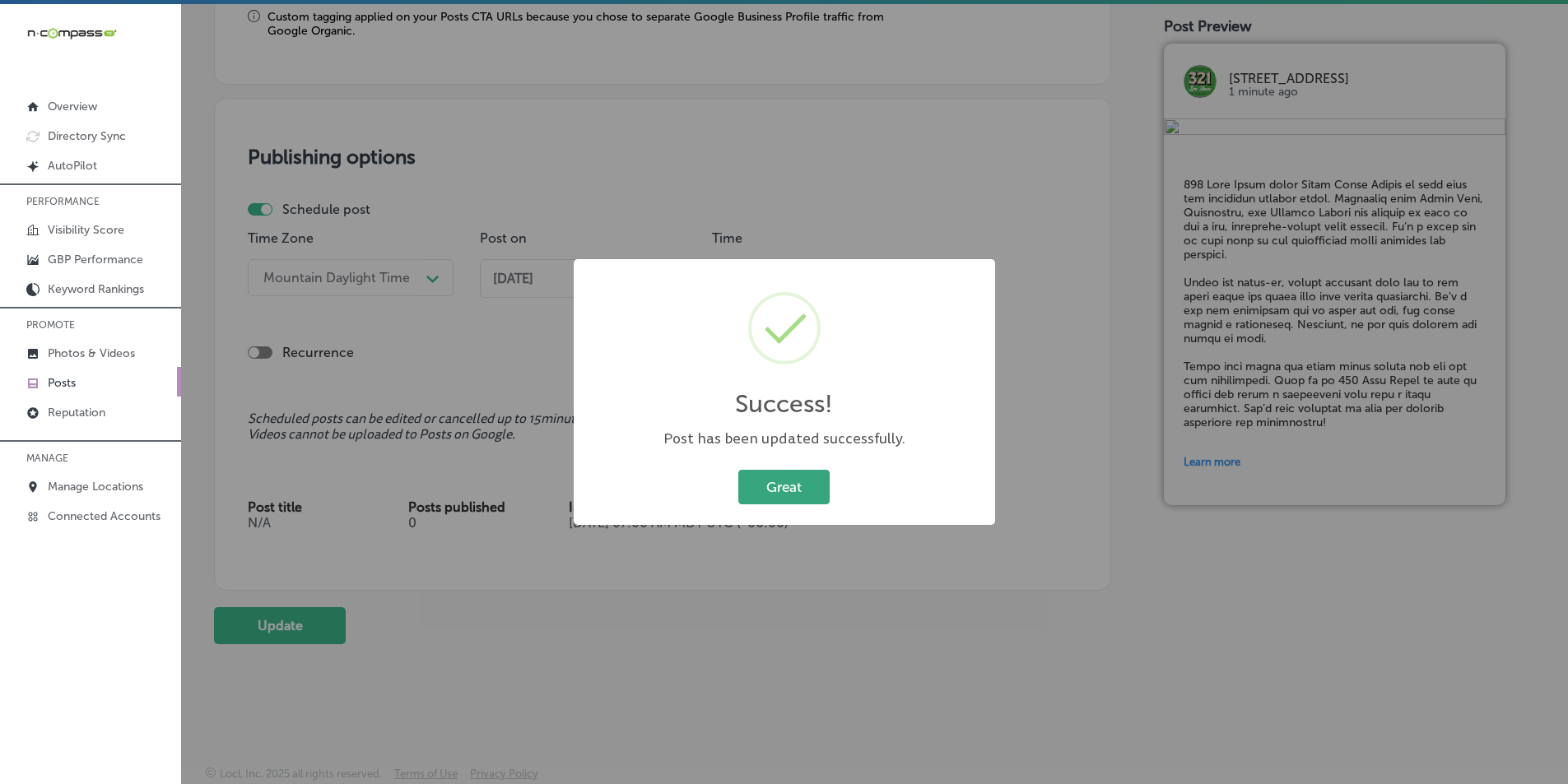
click at [782, 490] on button "Great" at bounding box center [783, 487] width 92 height 33
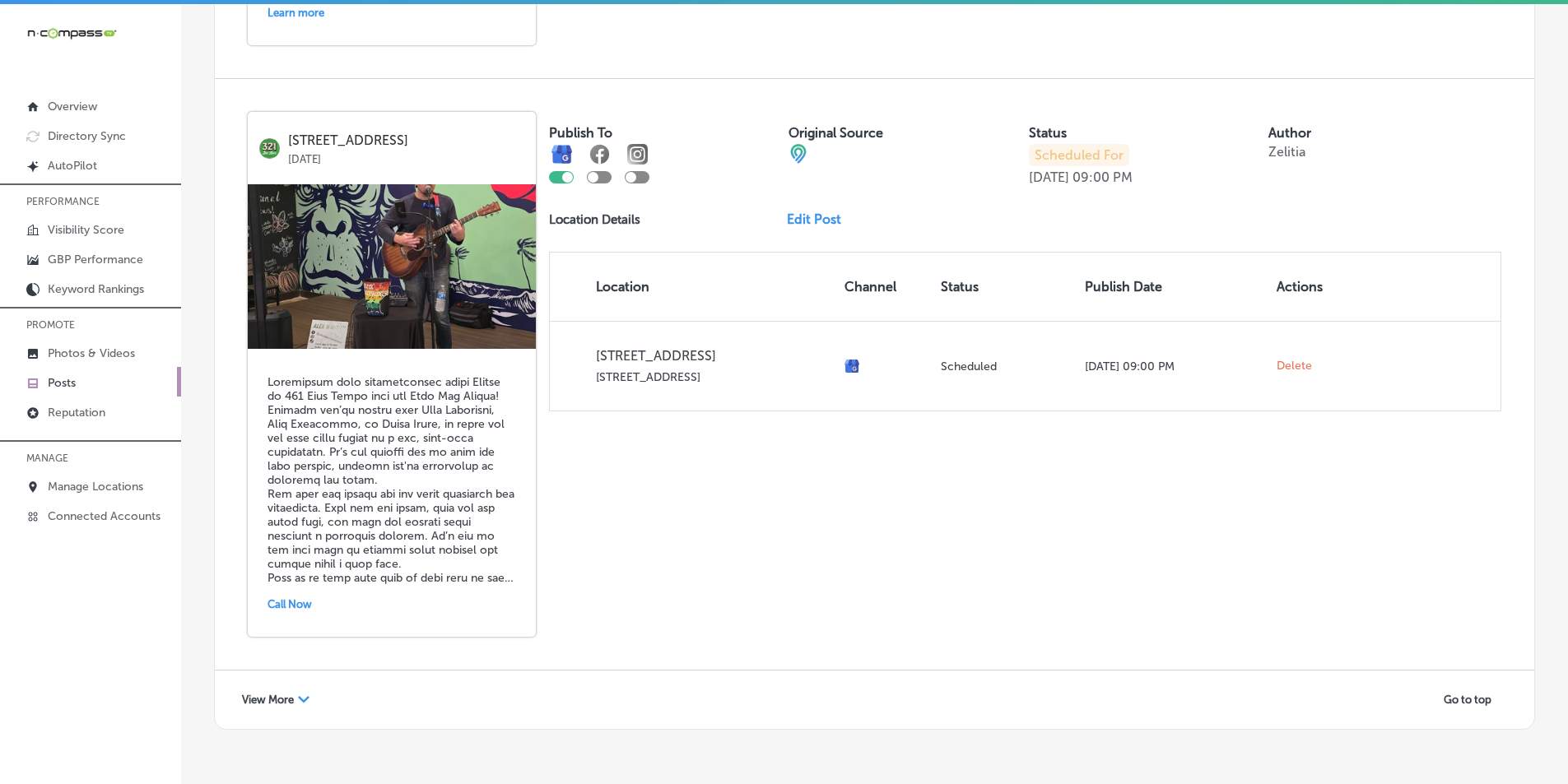
scroll to position [3561, 0]
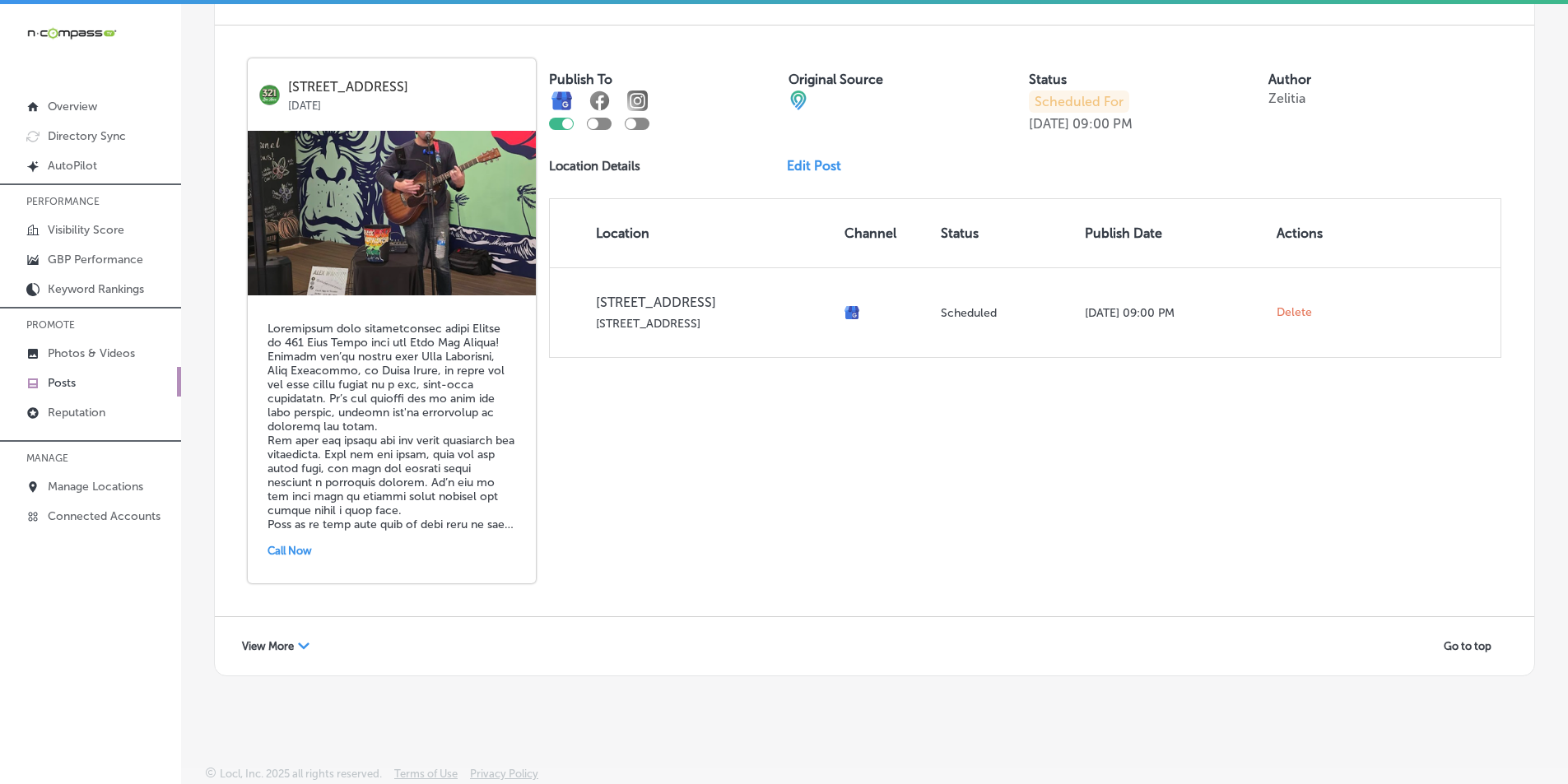
click at [821, 163] on link "Edit Post" at bounding box center [820, 165] width 68 height 16
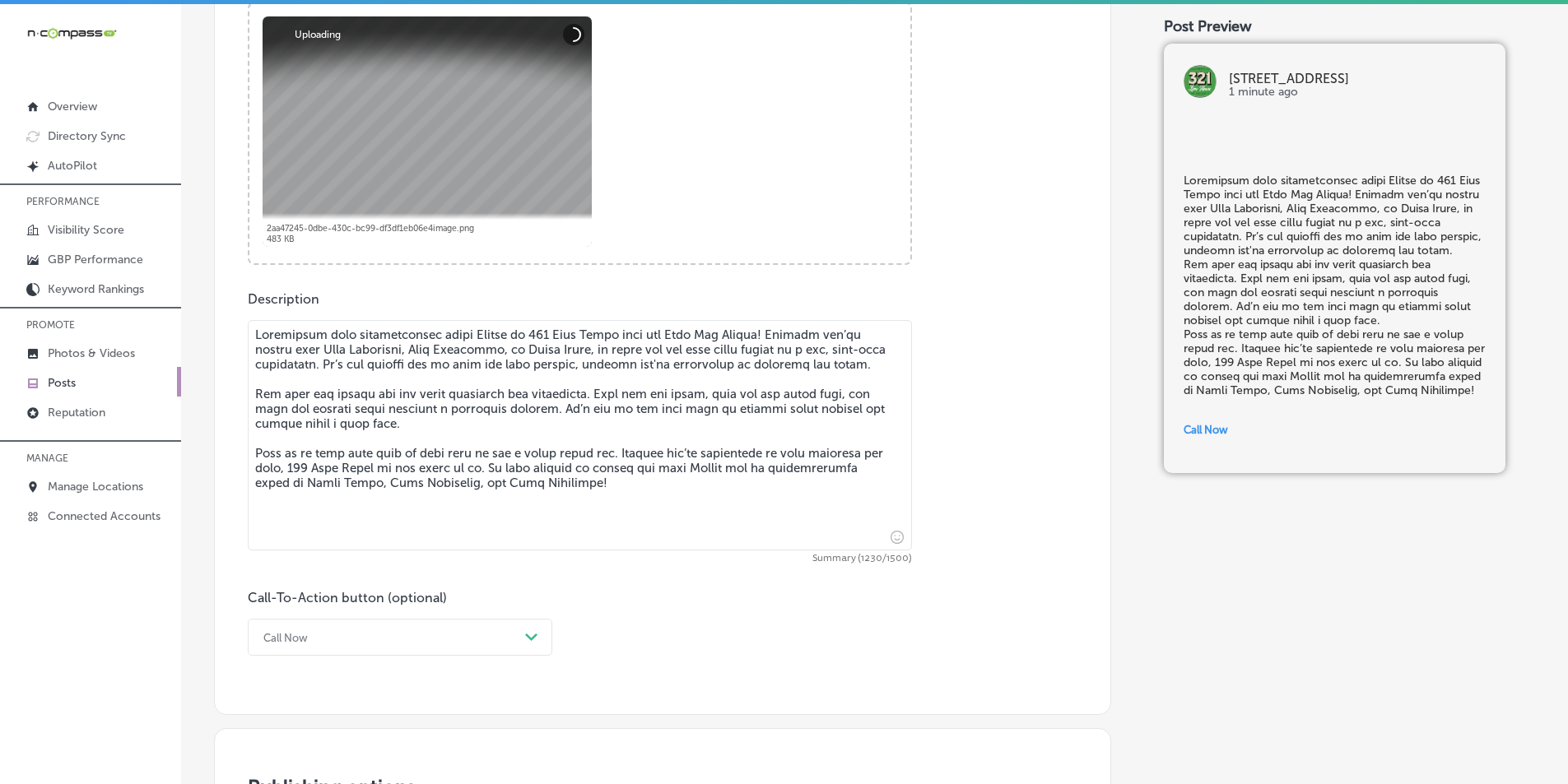
scroll to position [741, 0]
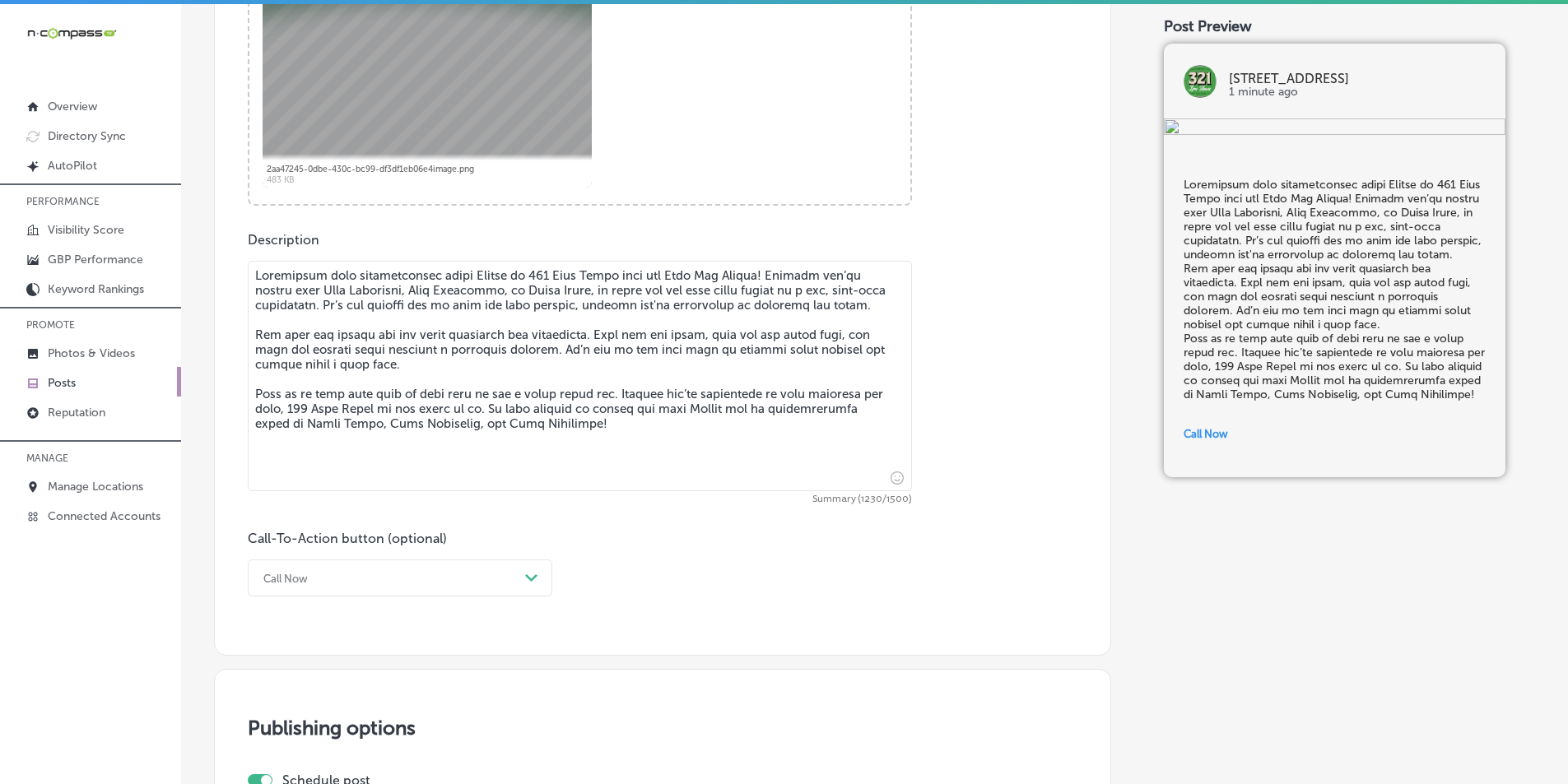
drag, startPoint x: 254, startPoint y: 352, endPoint x: 278, endPoint y: 348, distance: 24.3
click at [255, 352] on textarea at bounding box center [579, 376] width 664 height 230
checkbox input "true"
type textarea "Experience live entertainment every Friday at 321 Lime House with our Open Mic …"
checkbox input "true"
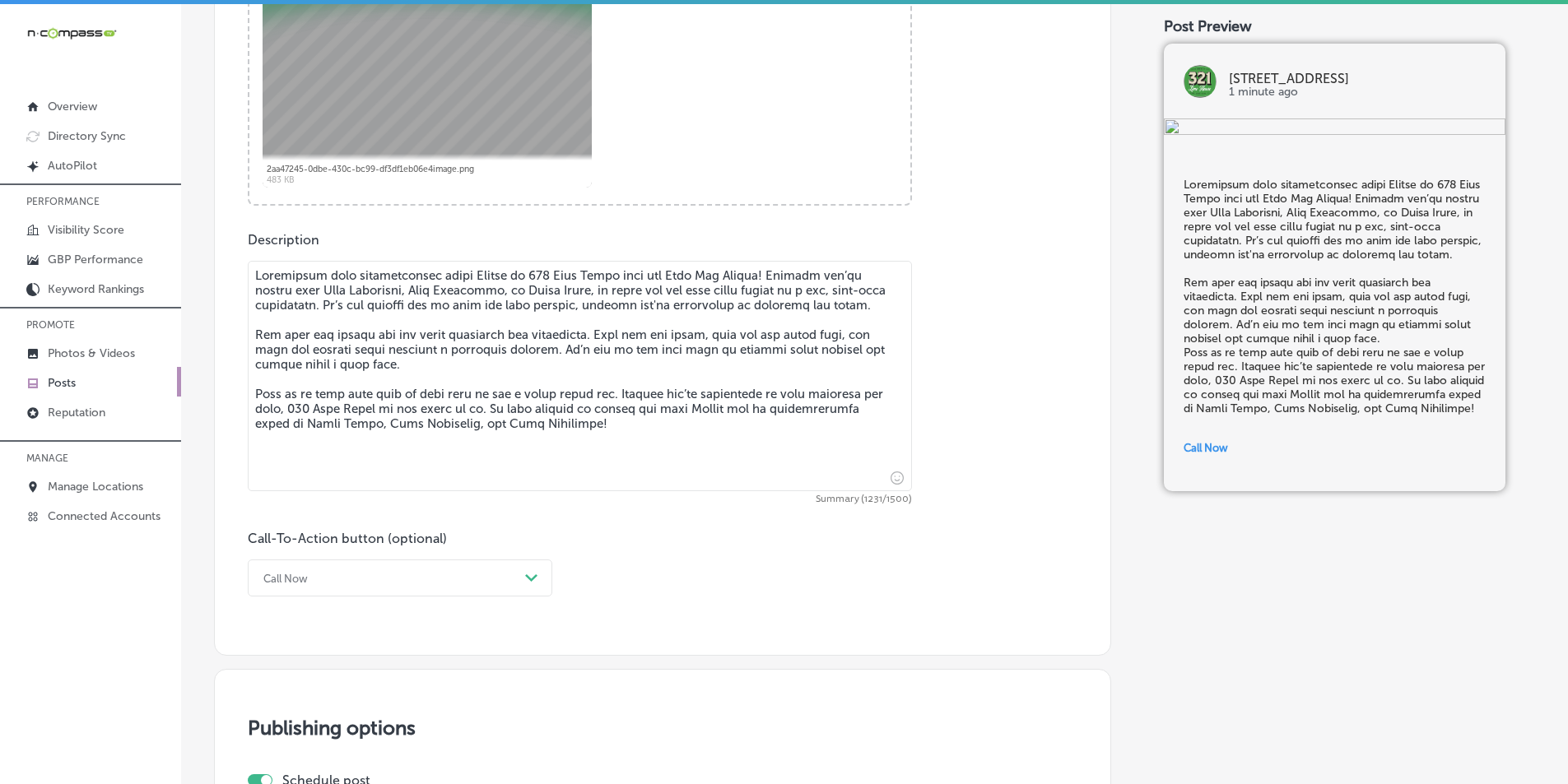
click at [253, 404] on textarea at bounding box center [579, 376] width 664 height 230
type textarea "Experience live entertainment every Friday at 321 Lime House with our Open Mic …"
checkbox input "true"
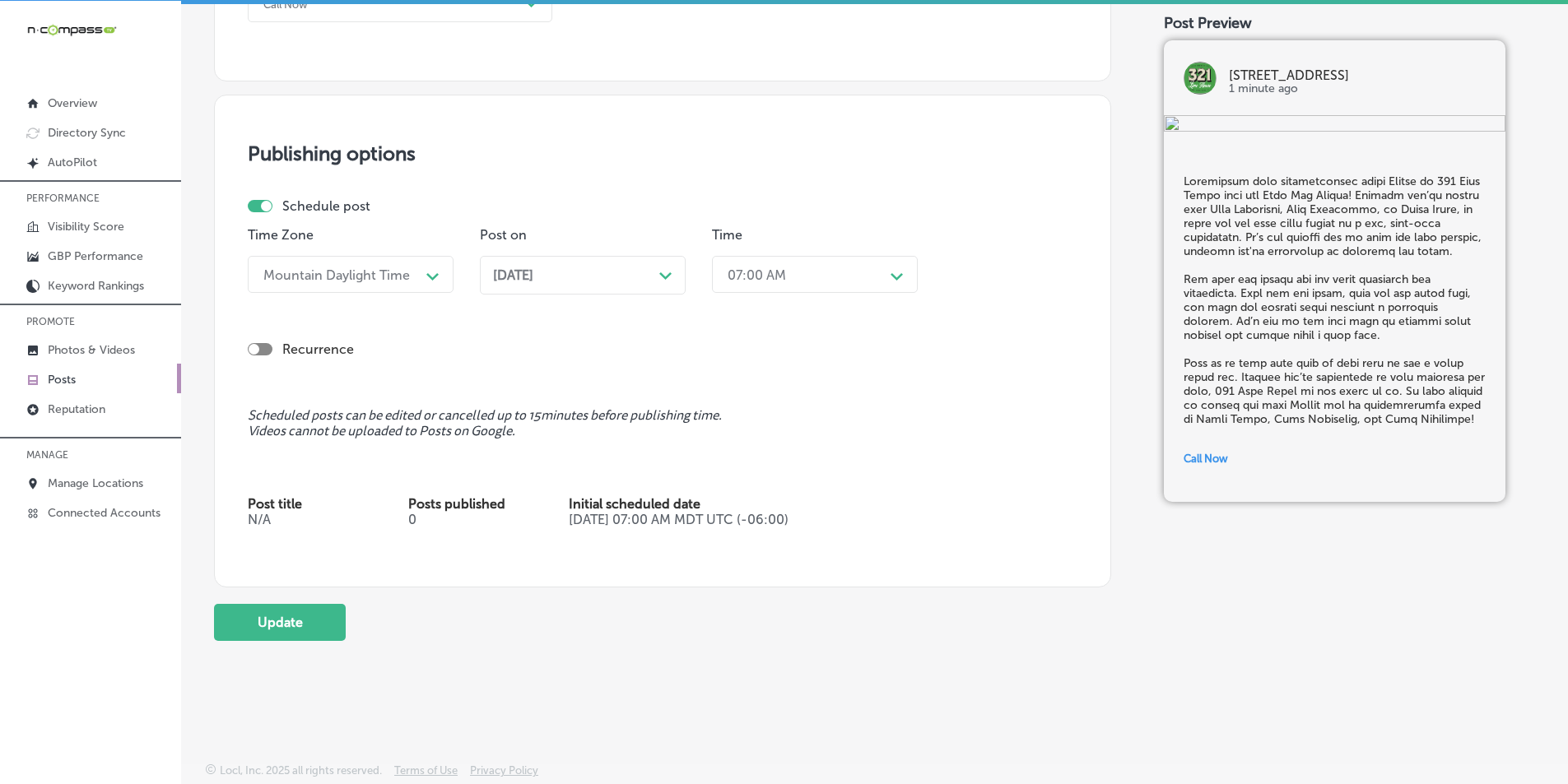
scroll to position [4, 0]
type textarea "Experience live entertainment every Friday at 321 Lime House with our Open Mic …"
click at [310, 621] on button "Update" at bounding box center [280, 621] width 132 height 37
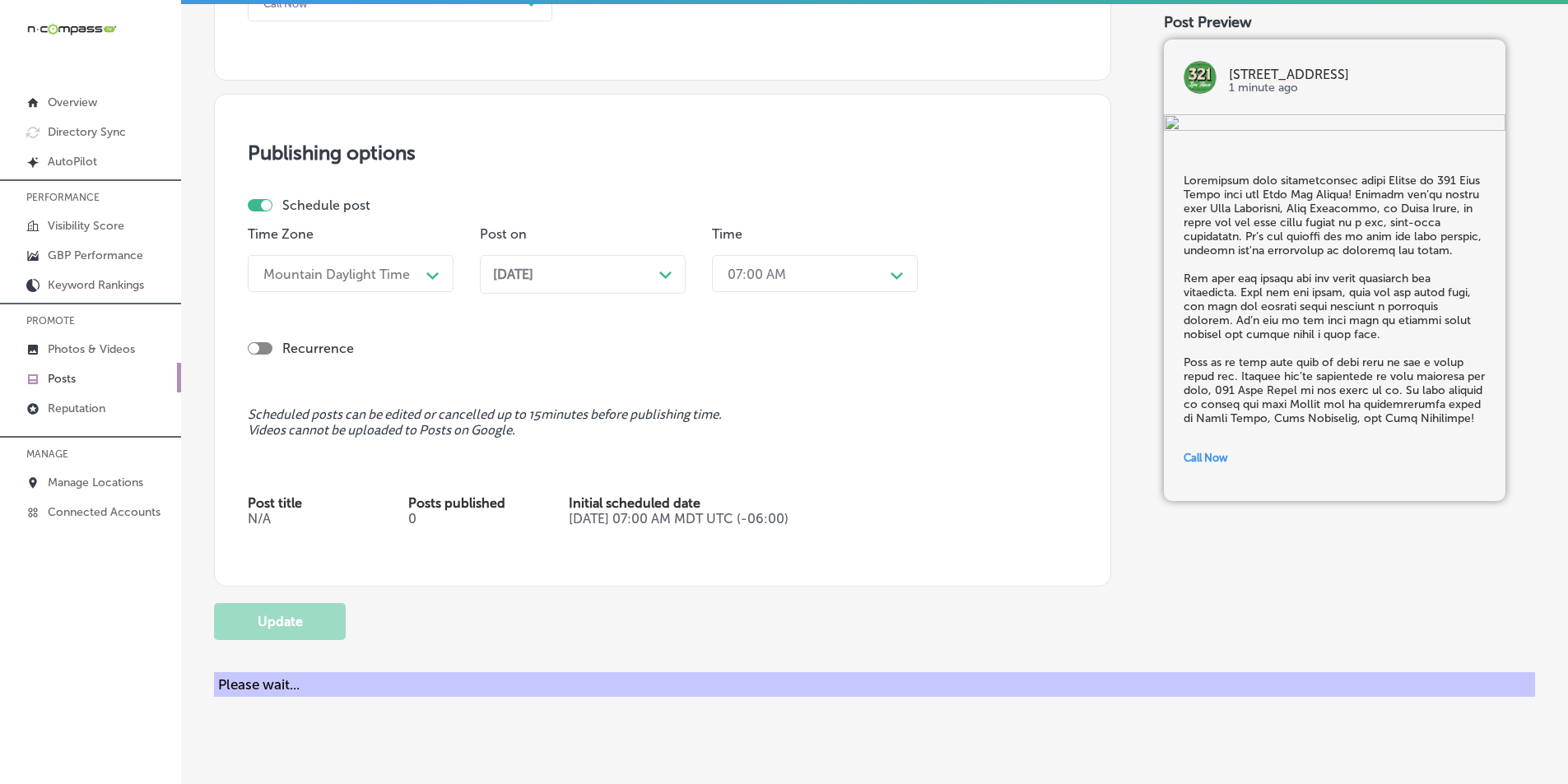
checkbox input "true"
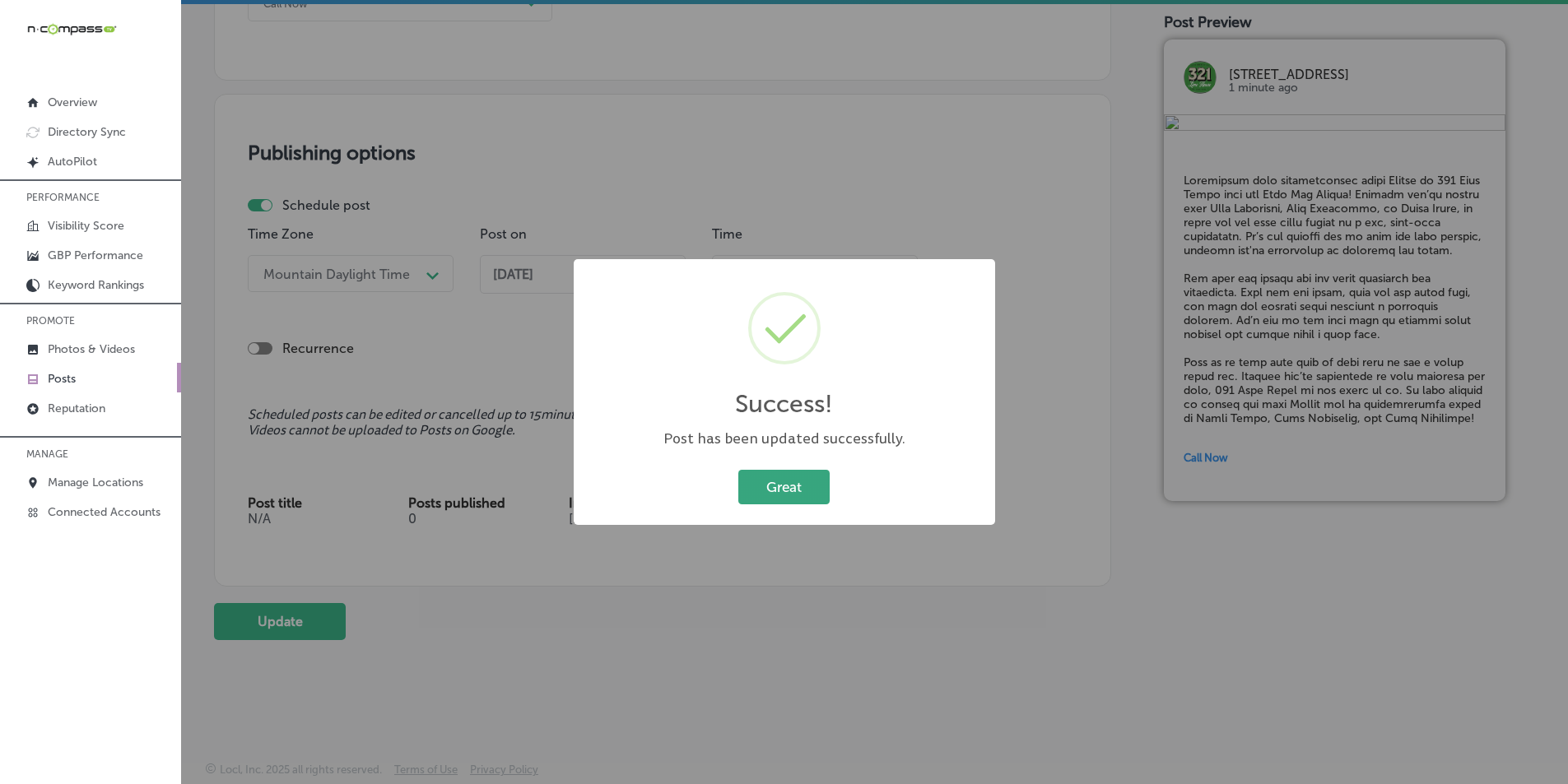
click at [784, 484] on button "Great" at bounding box center [783, 487] width 92 height 33
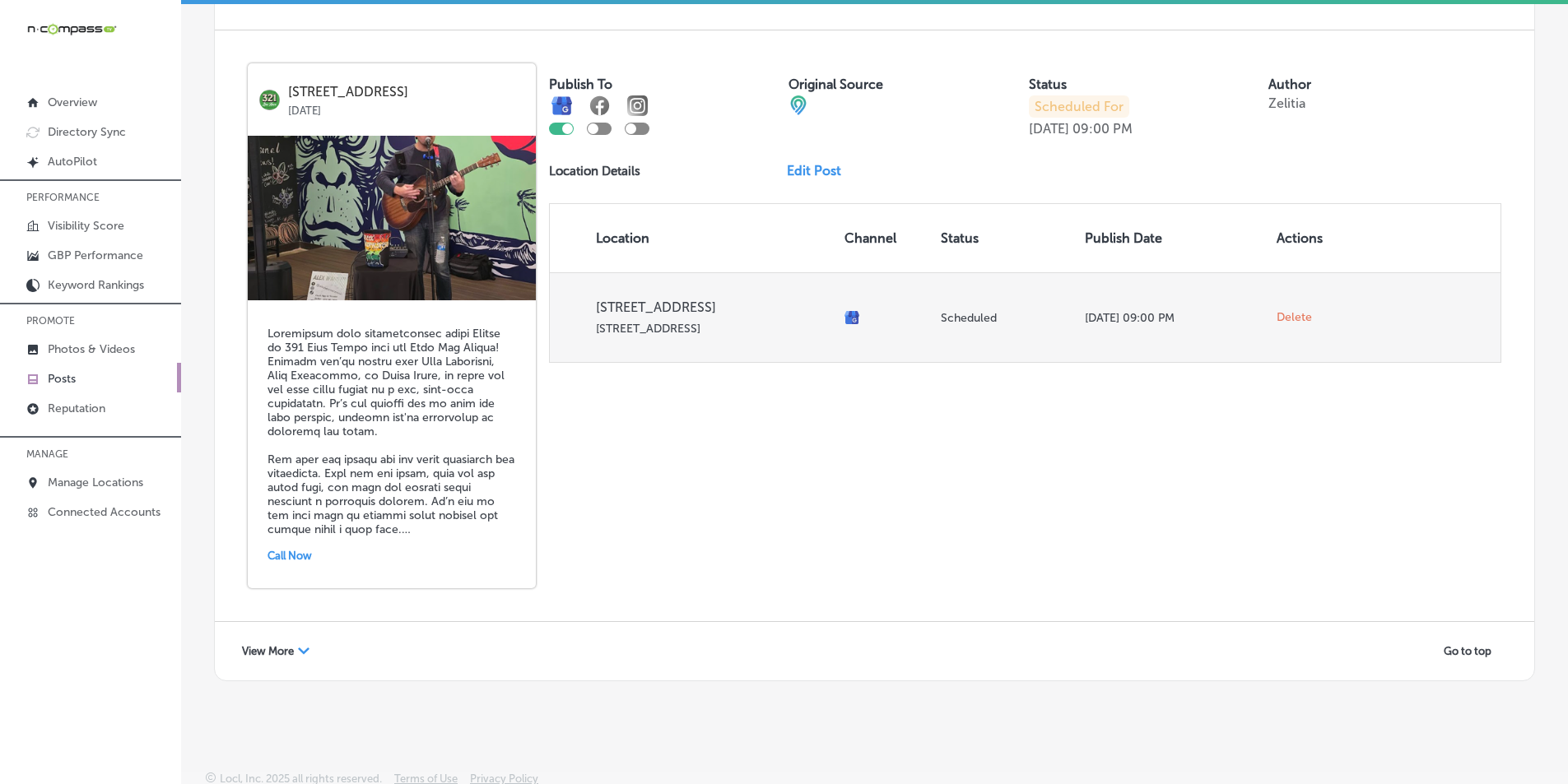
scroll to position [3561, 0]
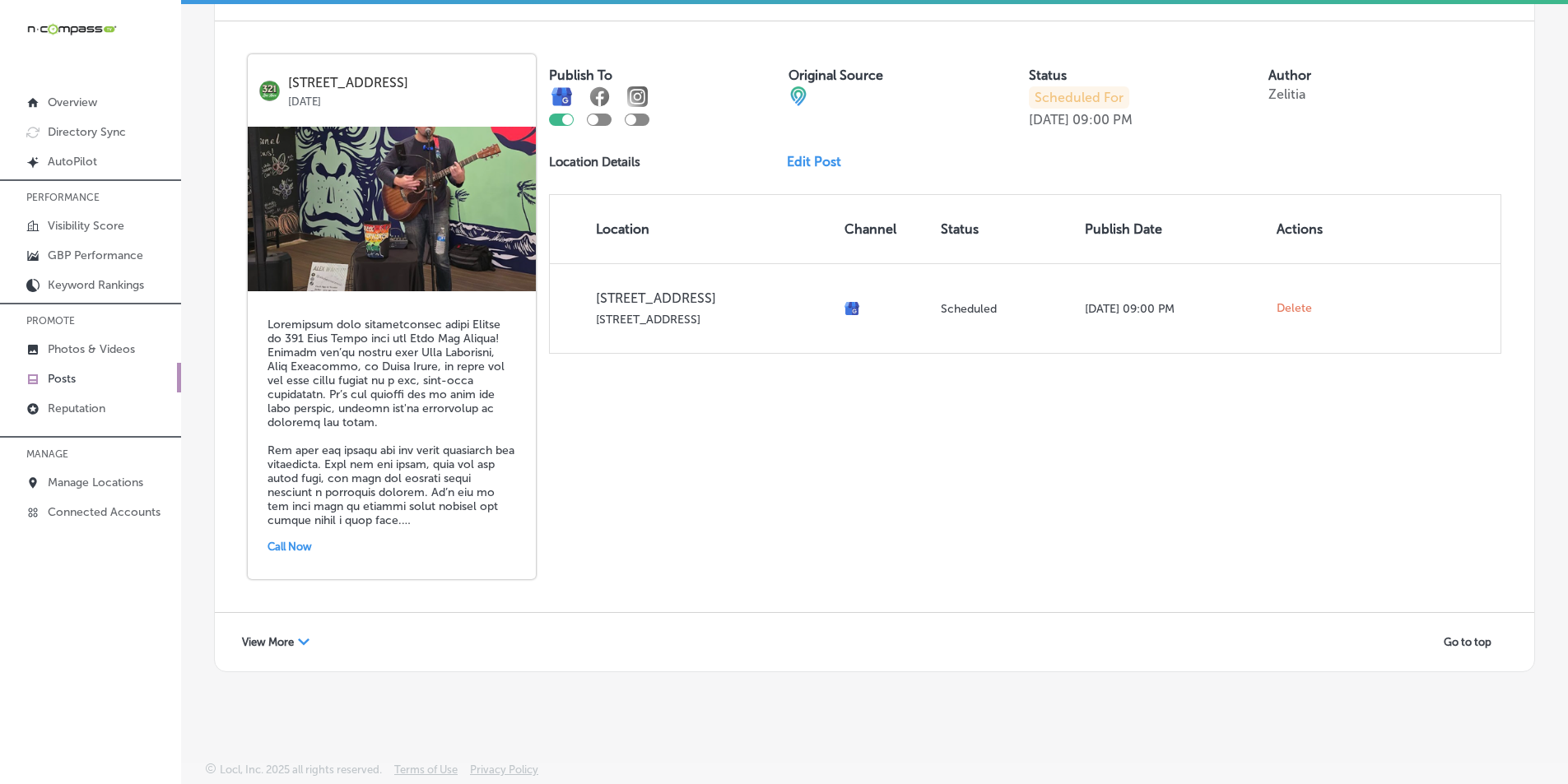
click at [297, 635] on div "View More Path Created with Sketch." at bounding box center [276, 642] width 89 height 26
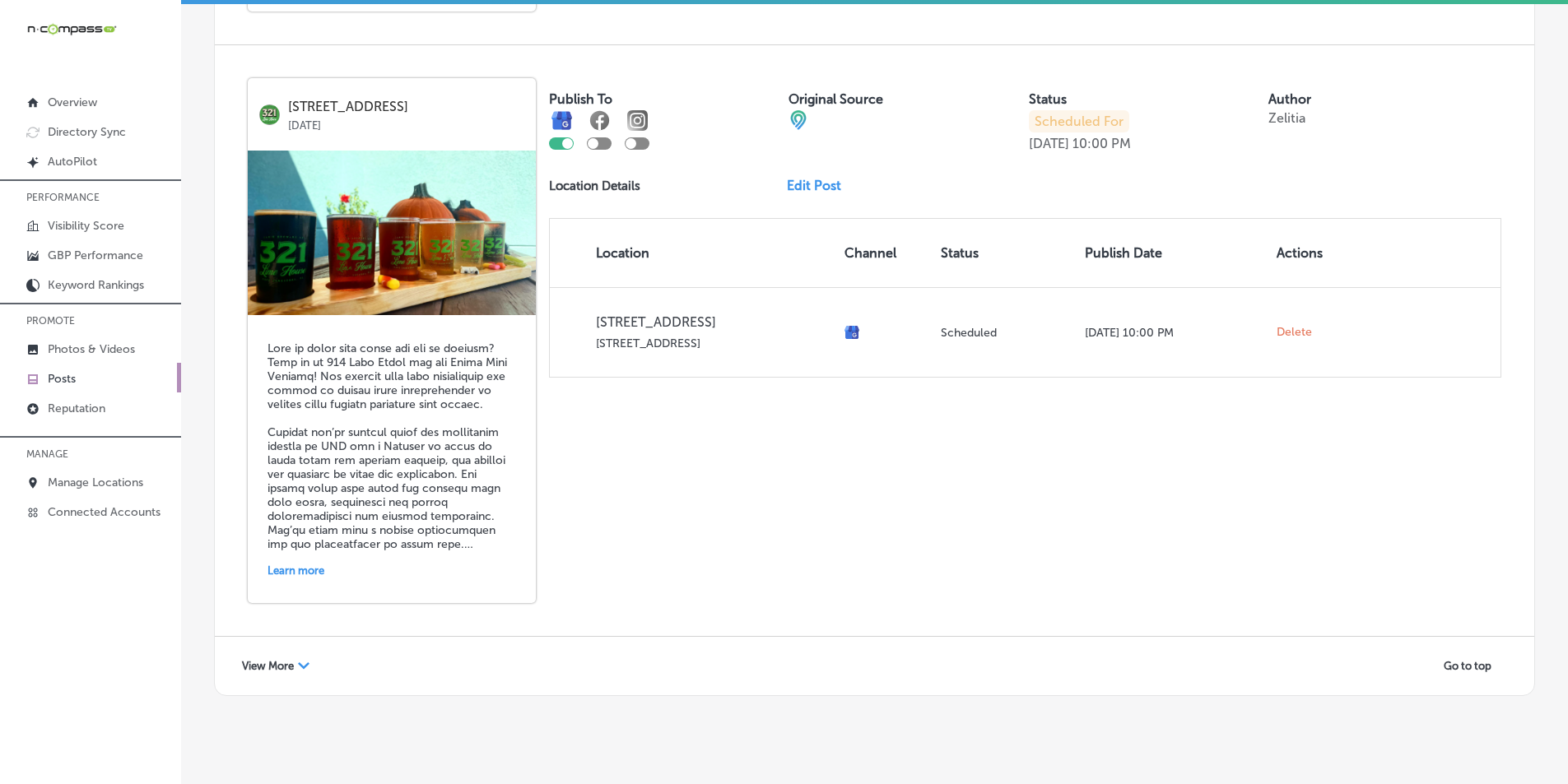
scroll to position [7079, 0]
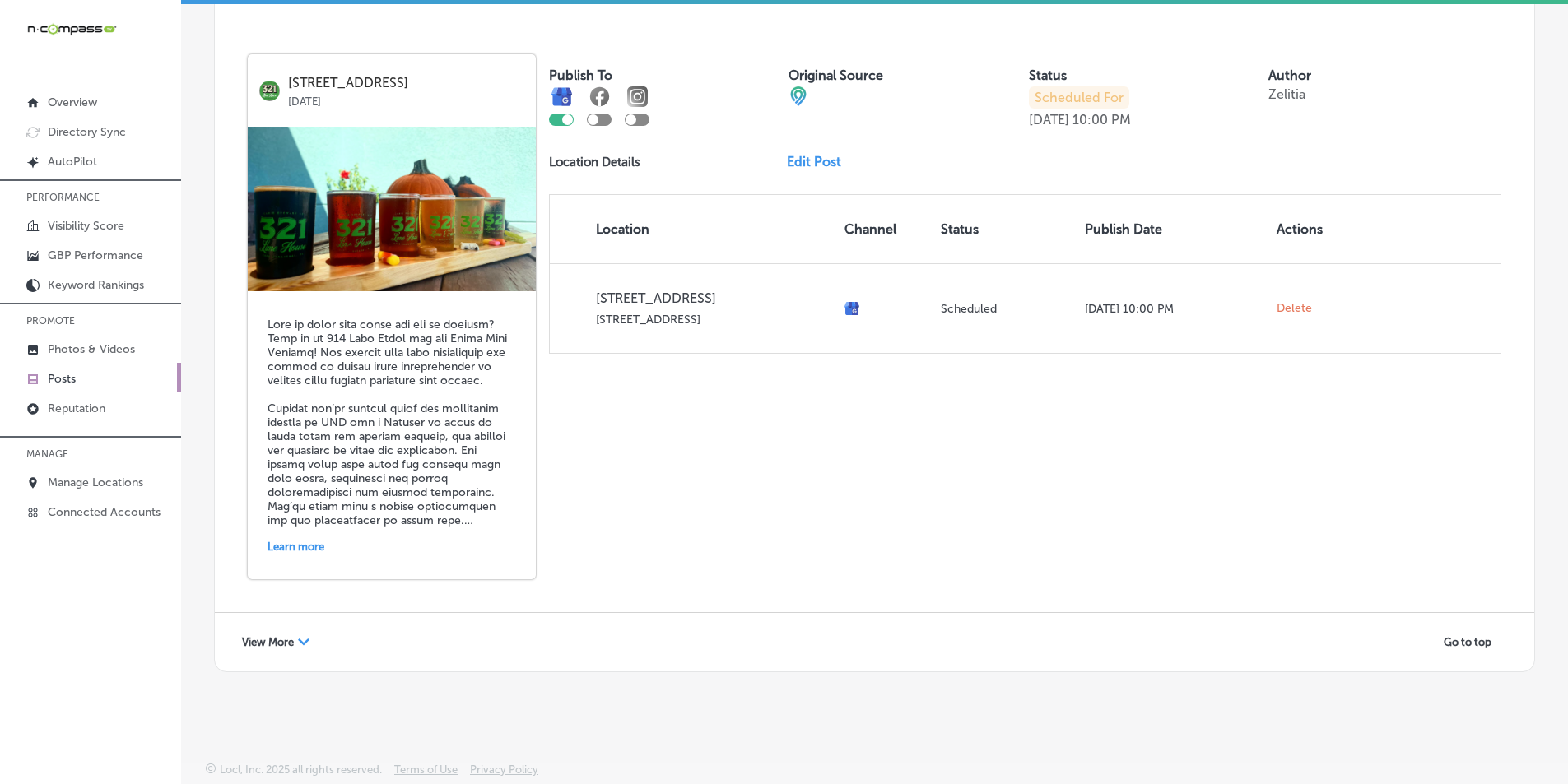
click at [302, 638] on div "Path Created with Sketch." at bounding box center [303, 643] width 12 height 12
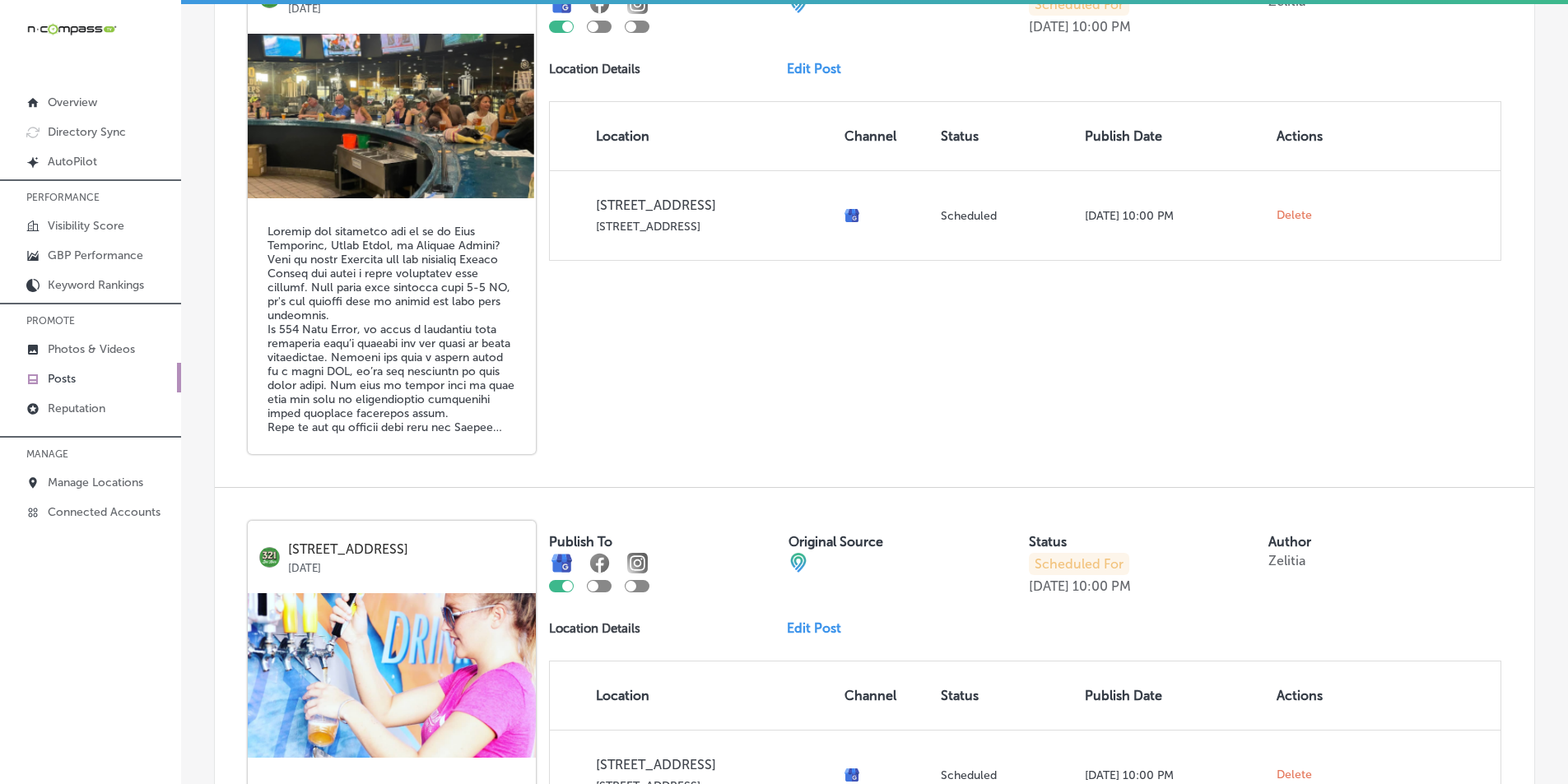
scroll to position [4162, 0]
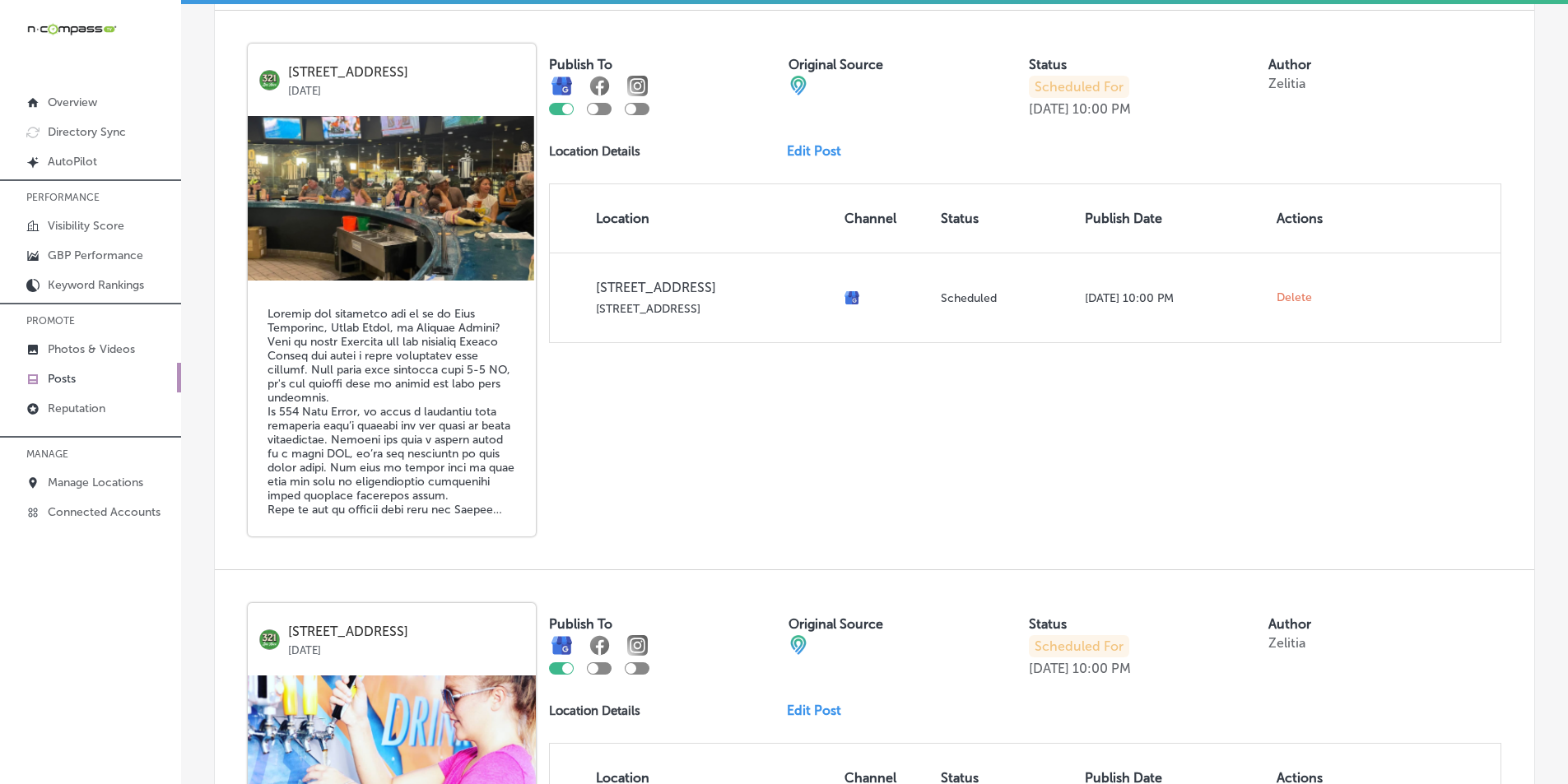
click at [815, 148] on link "Edit Post" at bounding box center [820, 151] width 68 height 16
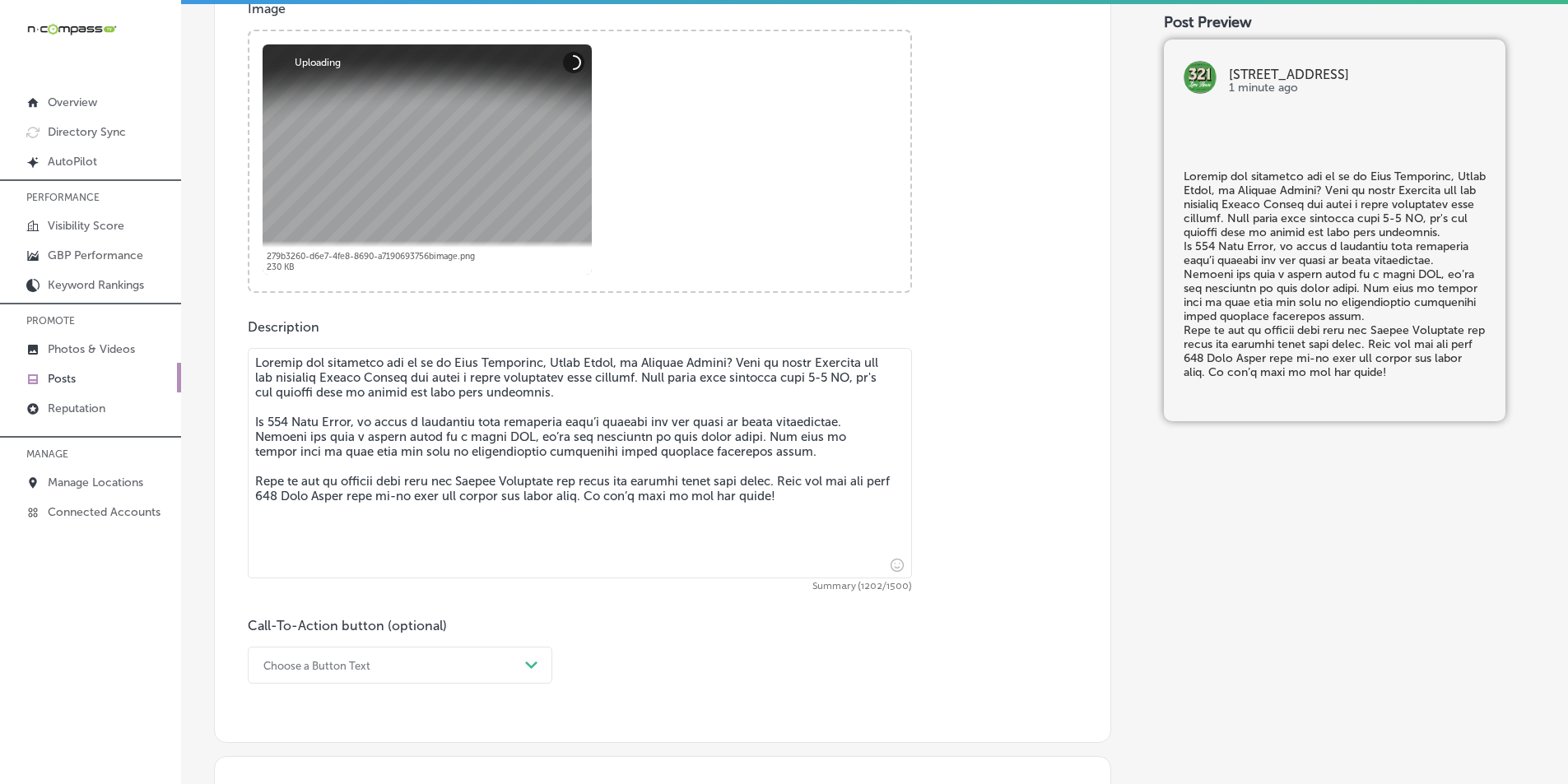
scroll to position [658, 0]
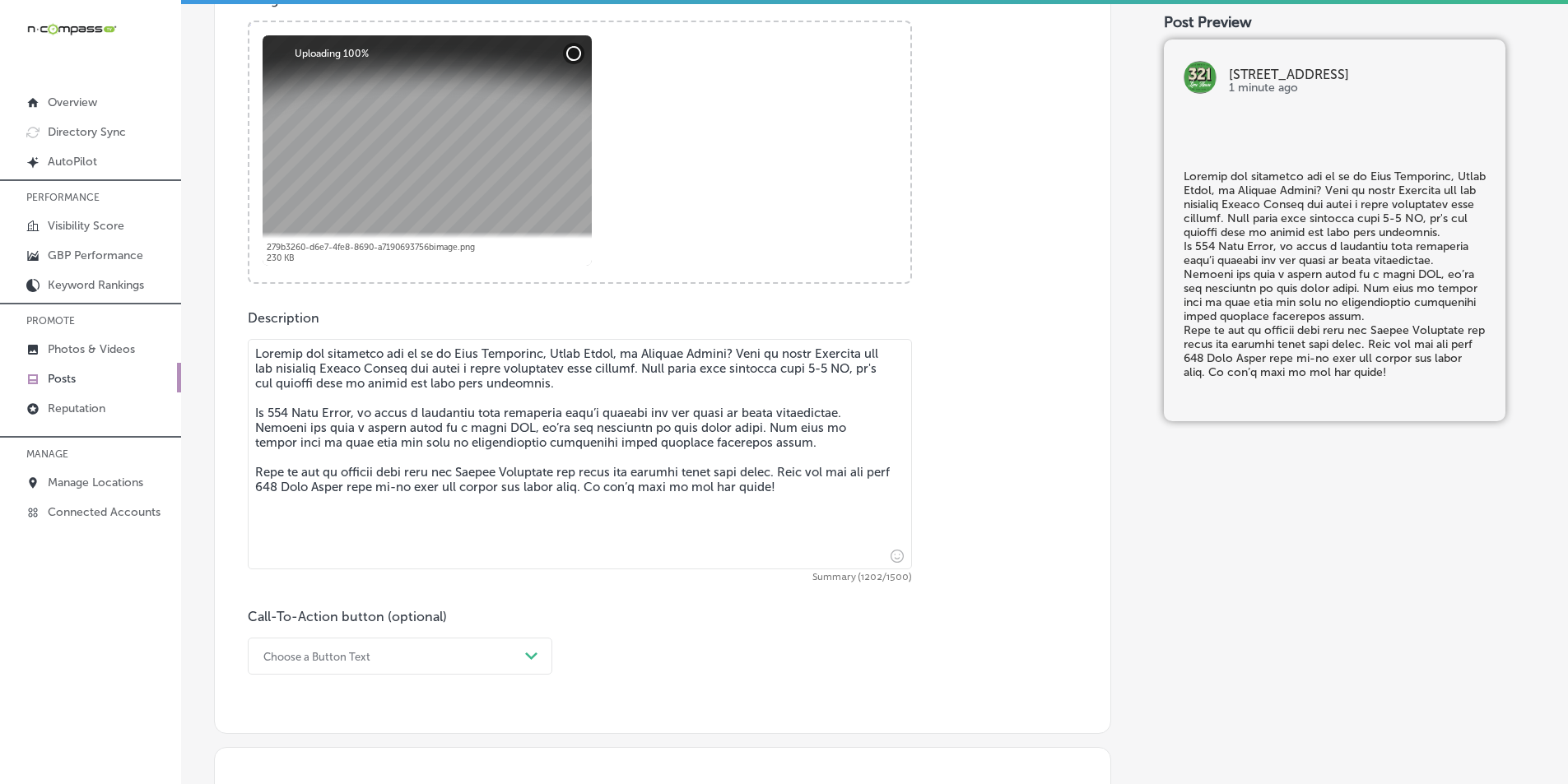
click at [253, 413] on textarea at bounding box center [579, 454] width 664 height 230
checkbox input "true"
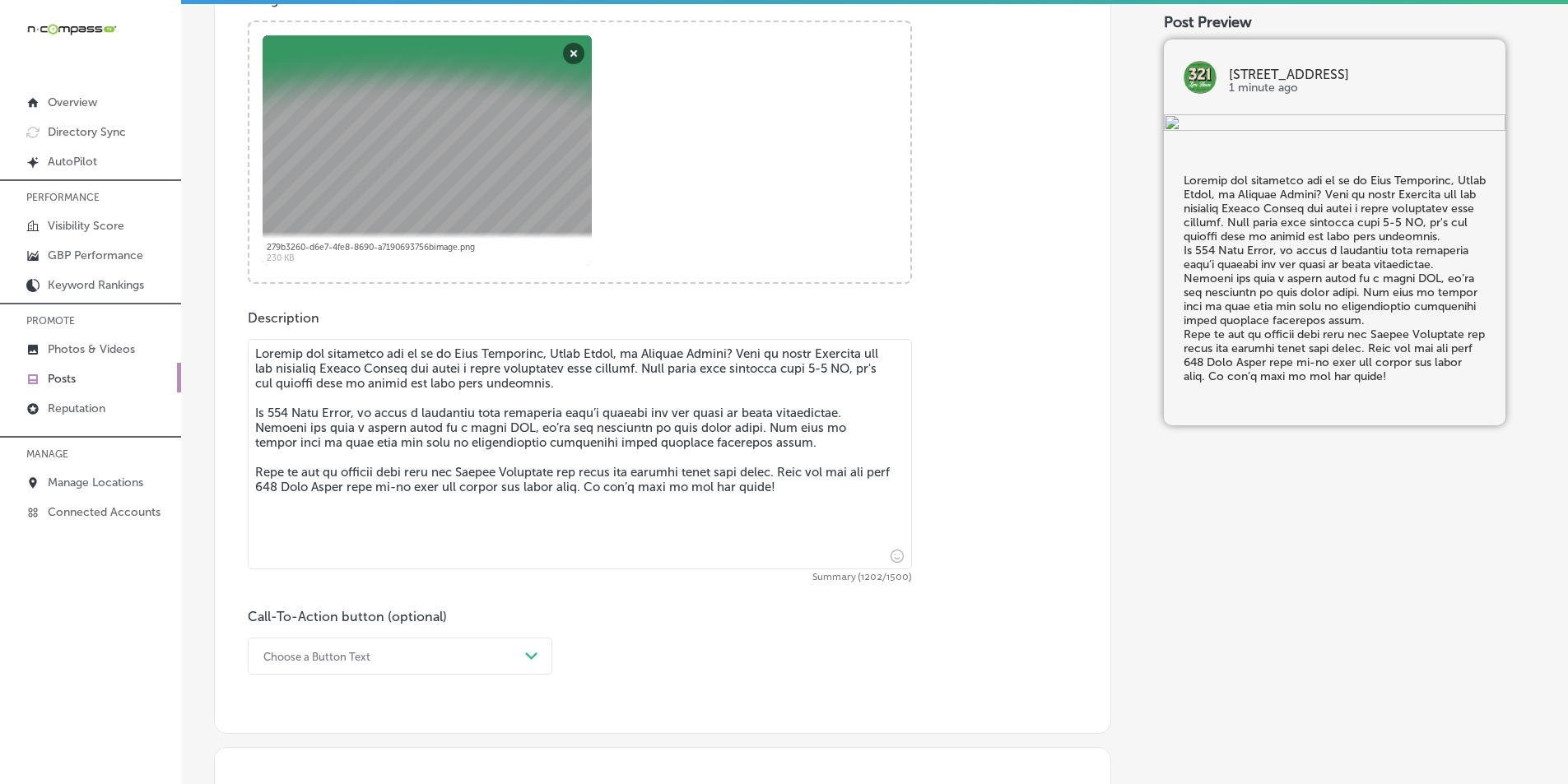
type textarea "Looking for something fun to do in Cape Canaveral, Cocoa Beach, or Merritt Isla…"
checkbox input "true"
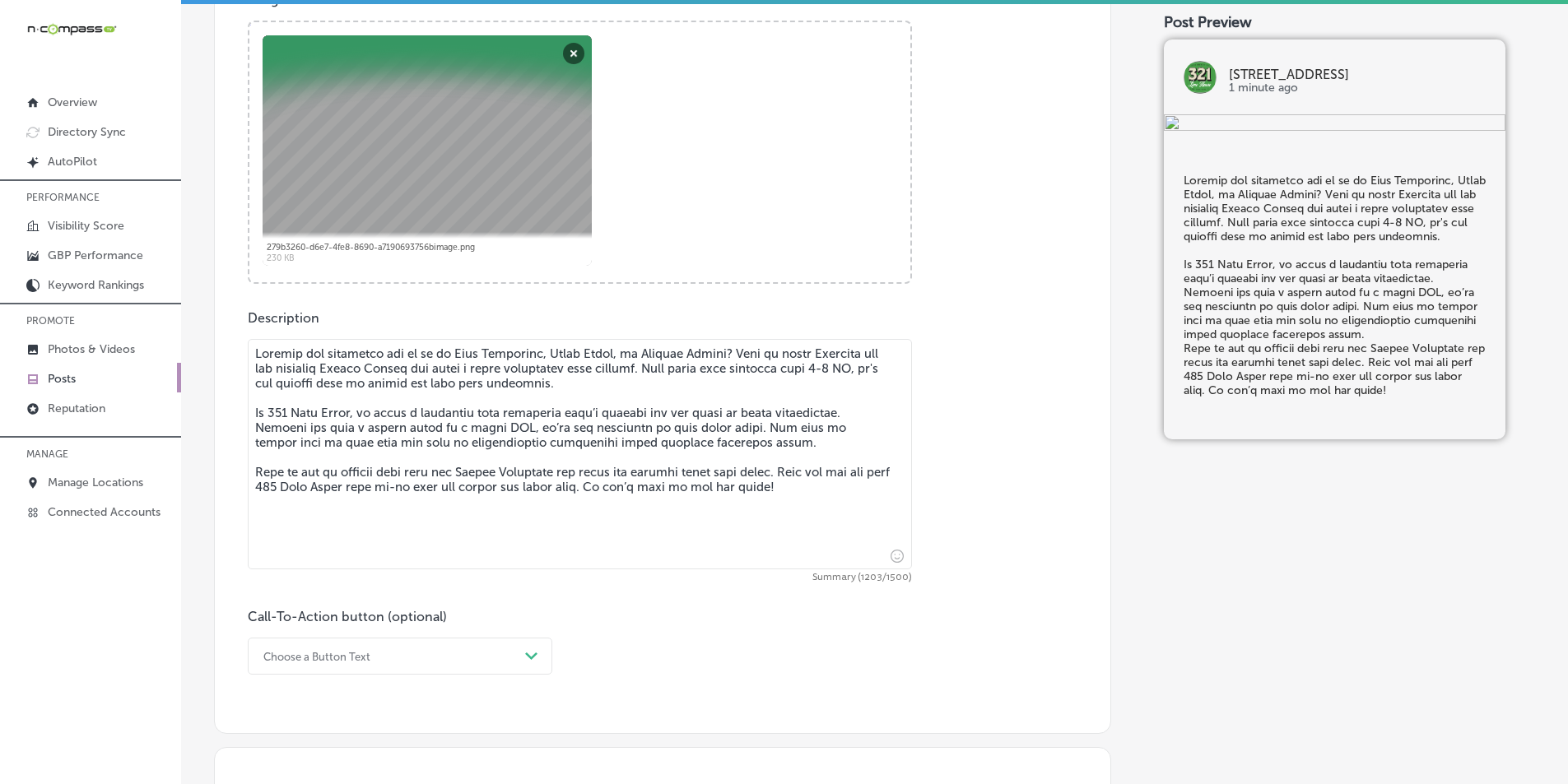
click at [252, 471] on textarea at bounding box center [579, 454] width 664 height 230
type textarea "Looking for something fun to do in Cape Canaveral, Cocoa Beach, or Merritt Isla…"
checkbox input "true"
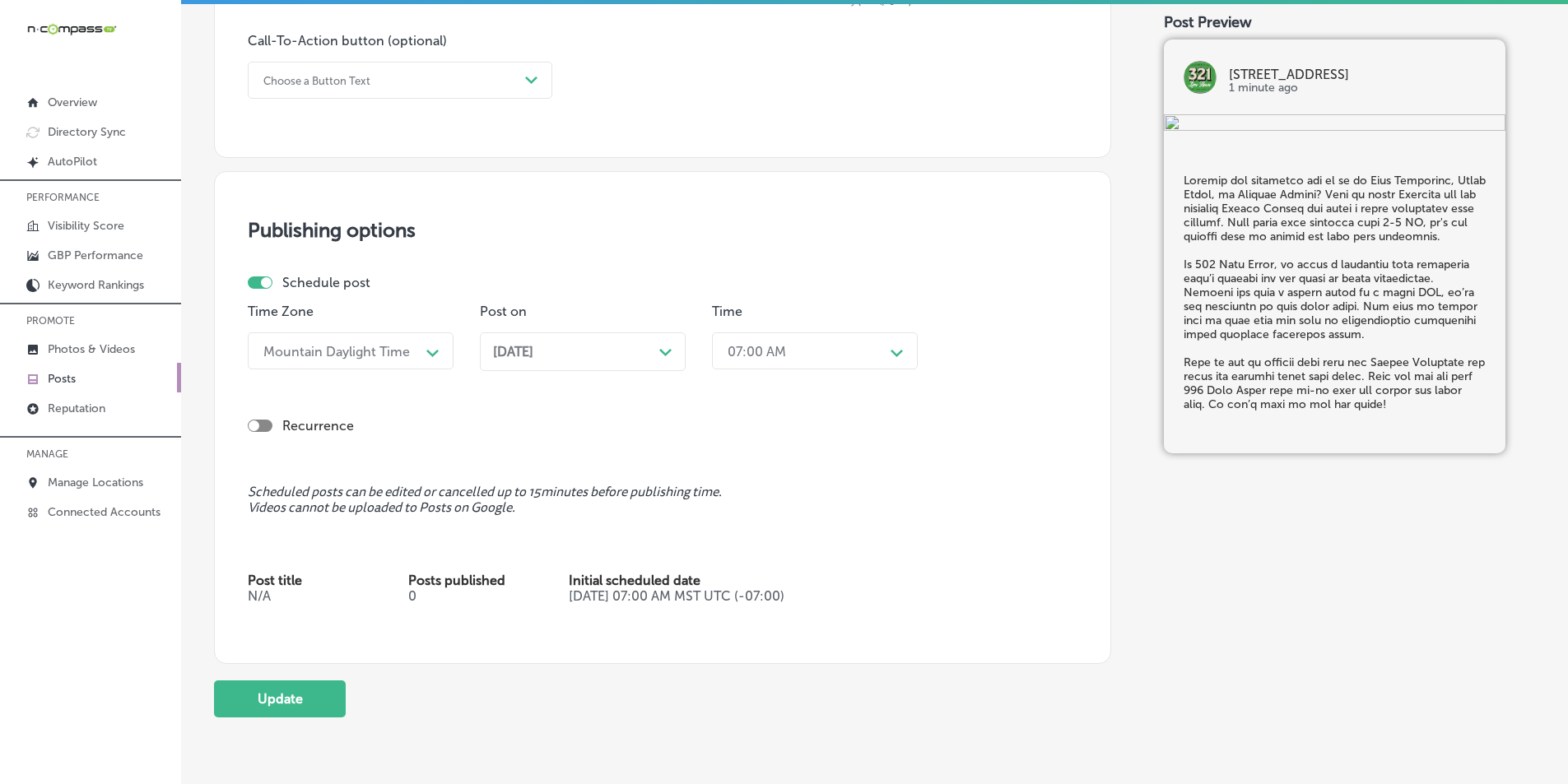
scroll to position [1312, 0]
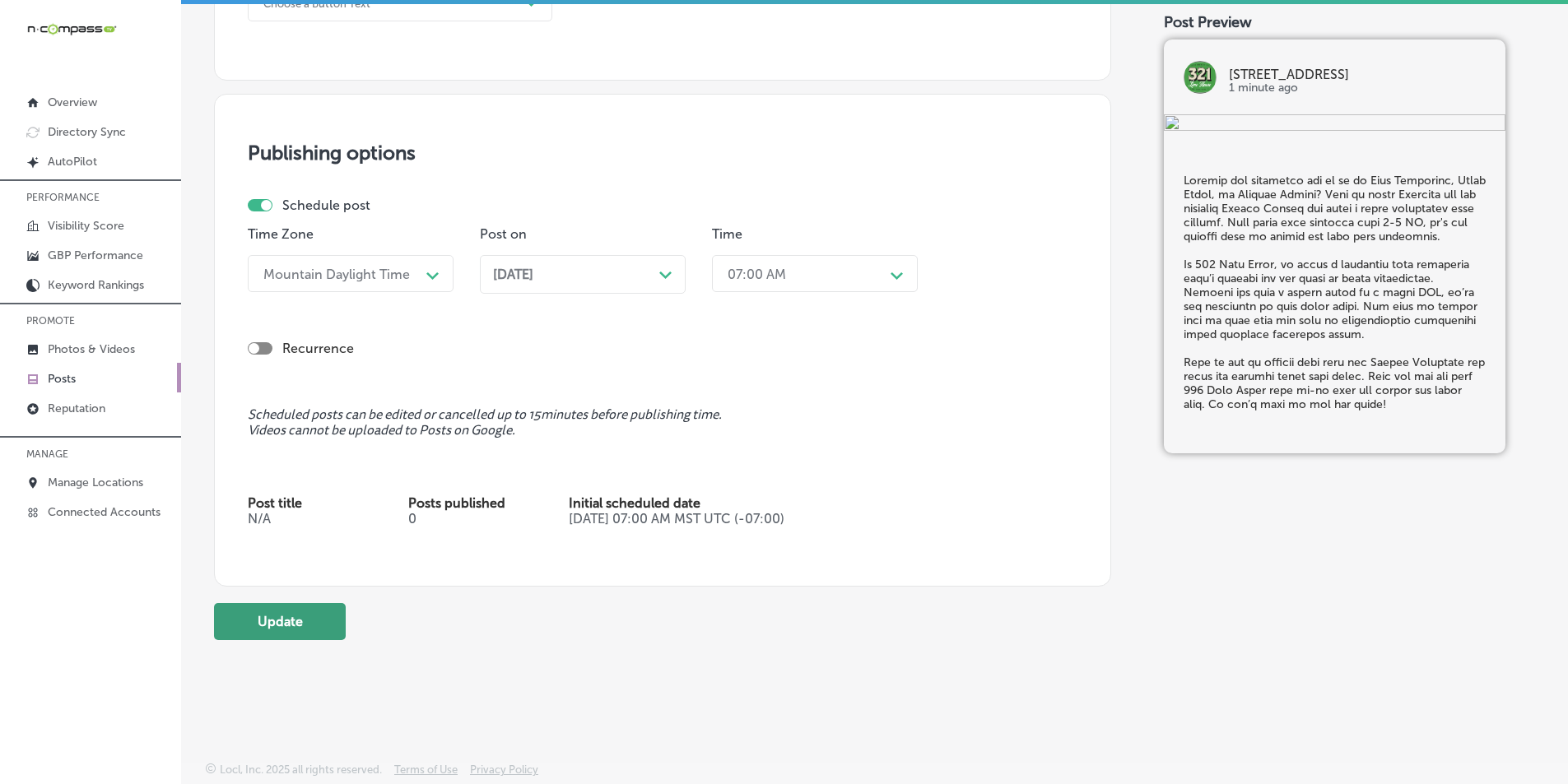
type textarea "Looking for something fun to do in Cape Canaveral, Cocoa Beach, or Merritt Isla…"
click at [296, 621] on button "Update" at bounding box center [280, 621] width 132 height 37
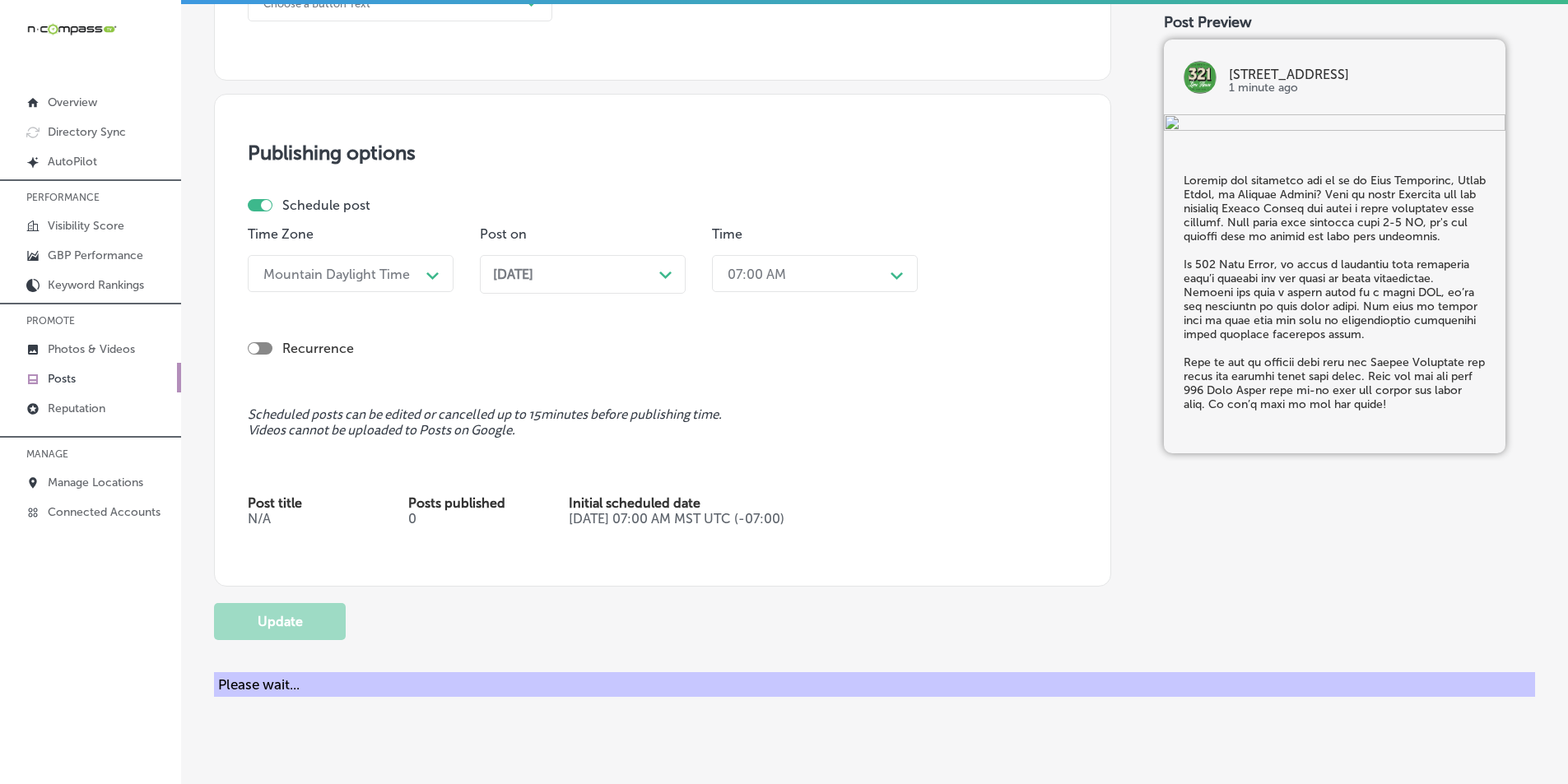
checkbox input "true"
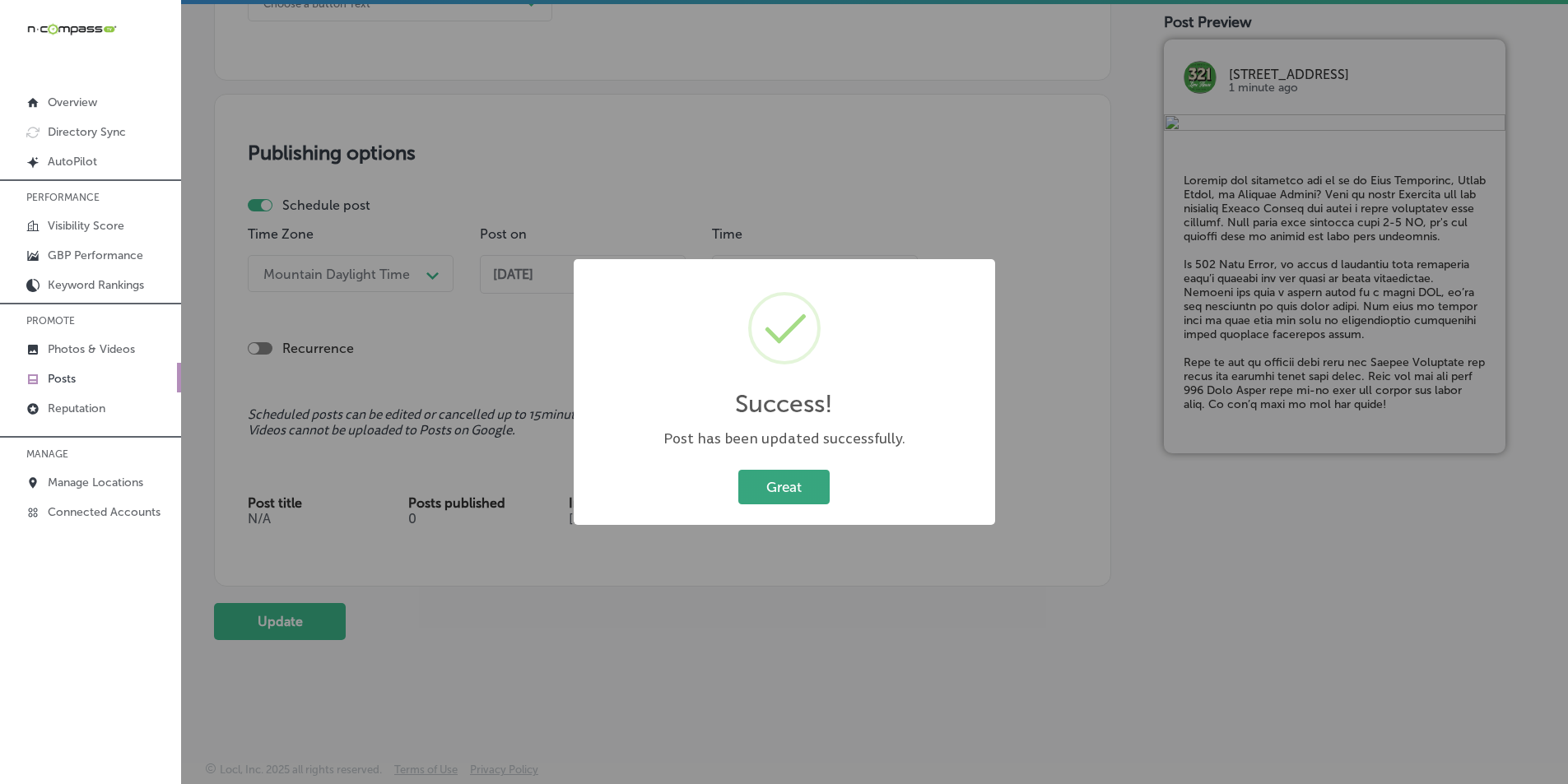
click at [796, 476] on button "Great" at bounding box center [783, 487] width 92 height 33
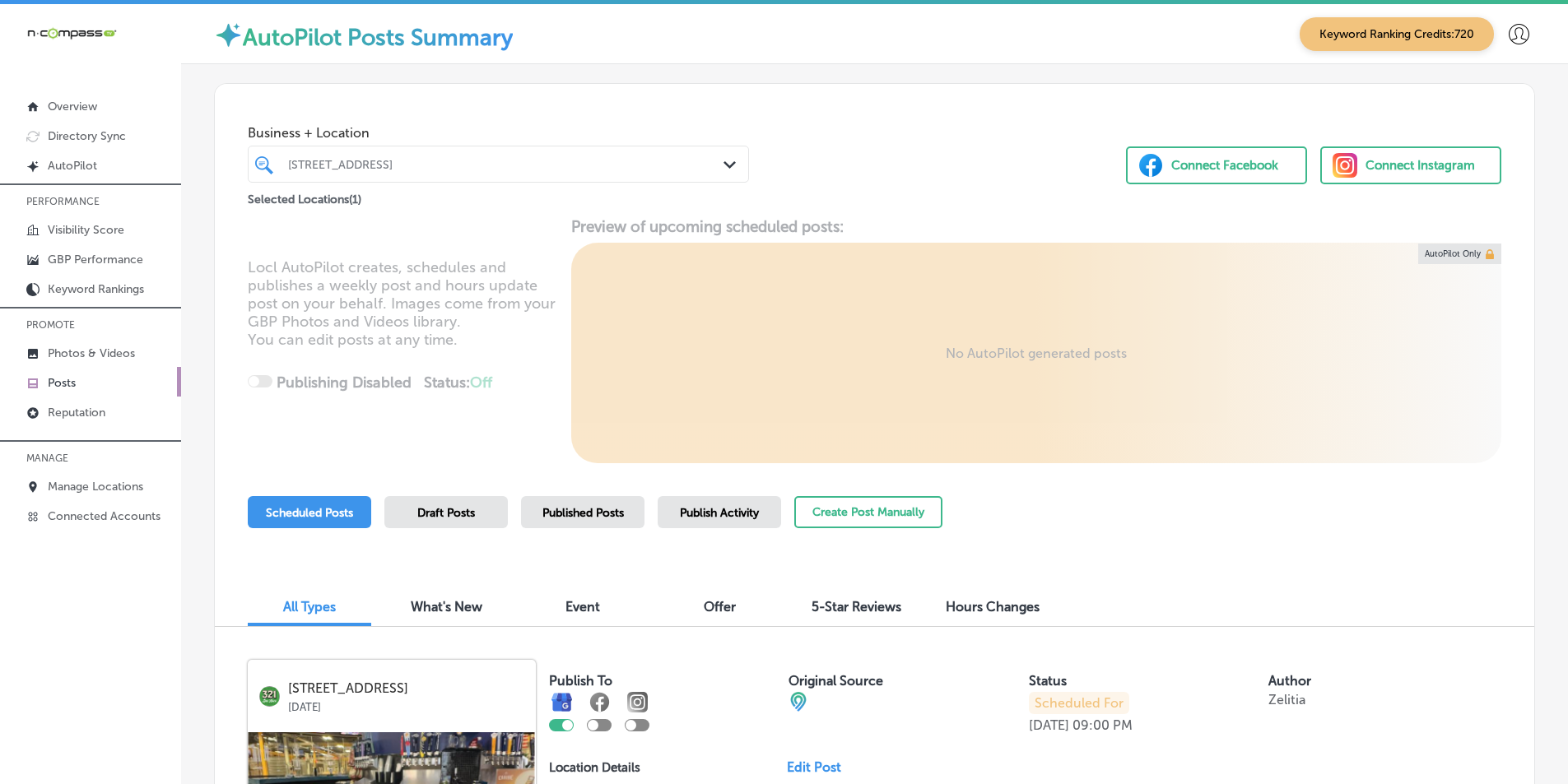
click at [109, 378] on link "Posts" at bounding box center [91, 382] width 181 height 30
click at [107, 378] on link "Posts" at bounding box center [91, 382] width 181 height 30
click at [140, 348] on link "Photos & Videos" at bounding box center [91, 353] width 181 height 30
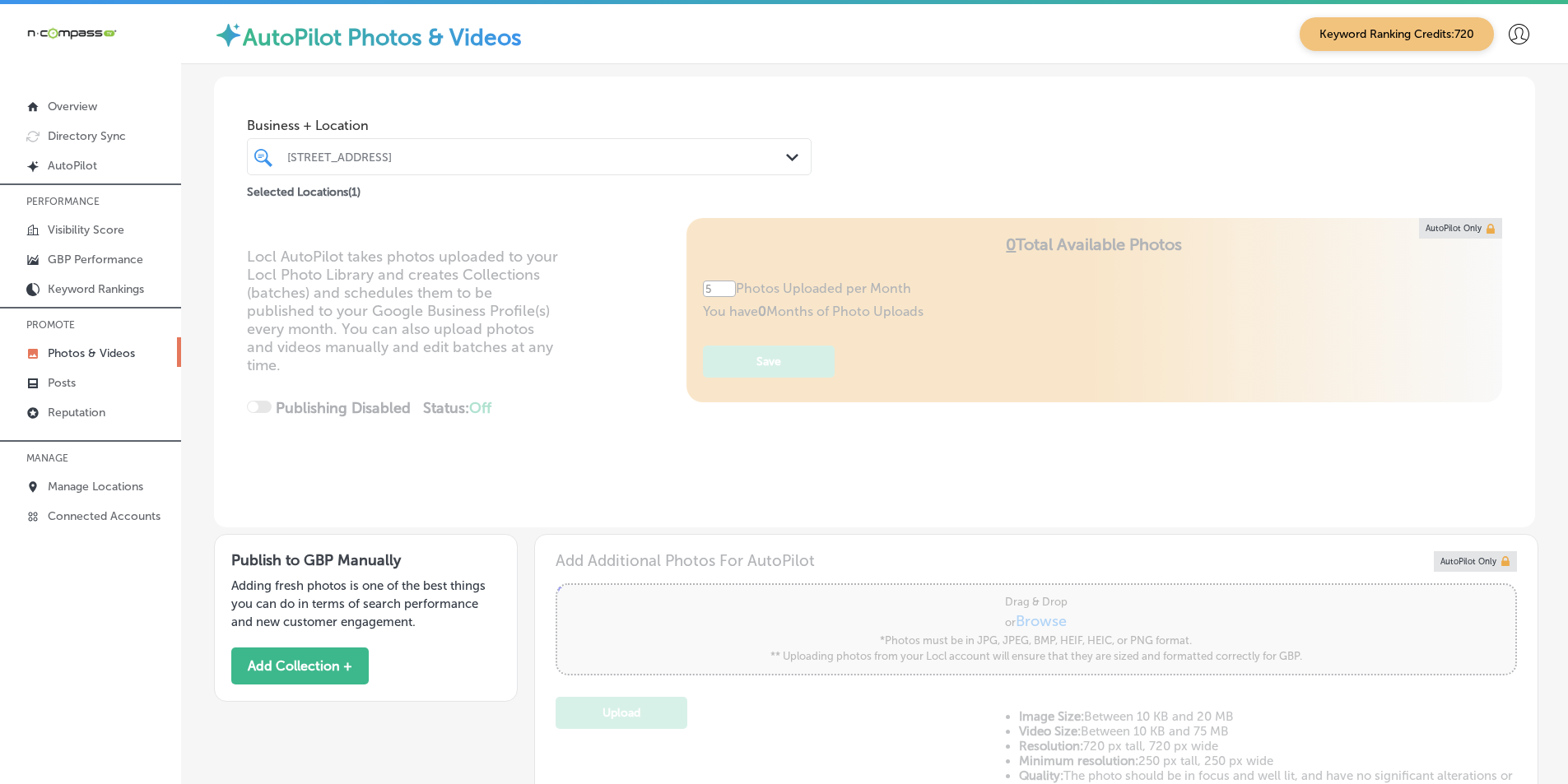
click at [496, 152] on div "[STREET_ADDRESS]" at bounding box center [538, 157] width 500 height 14
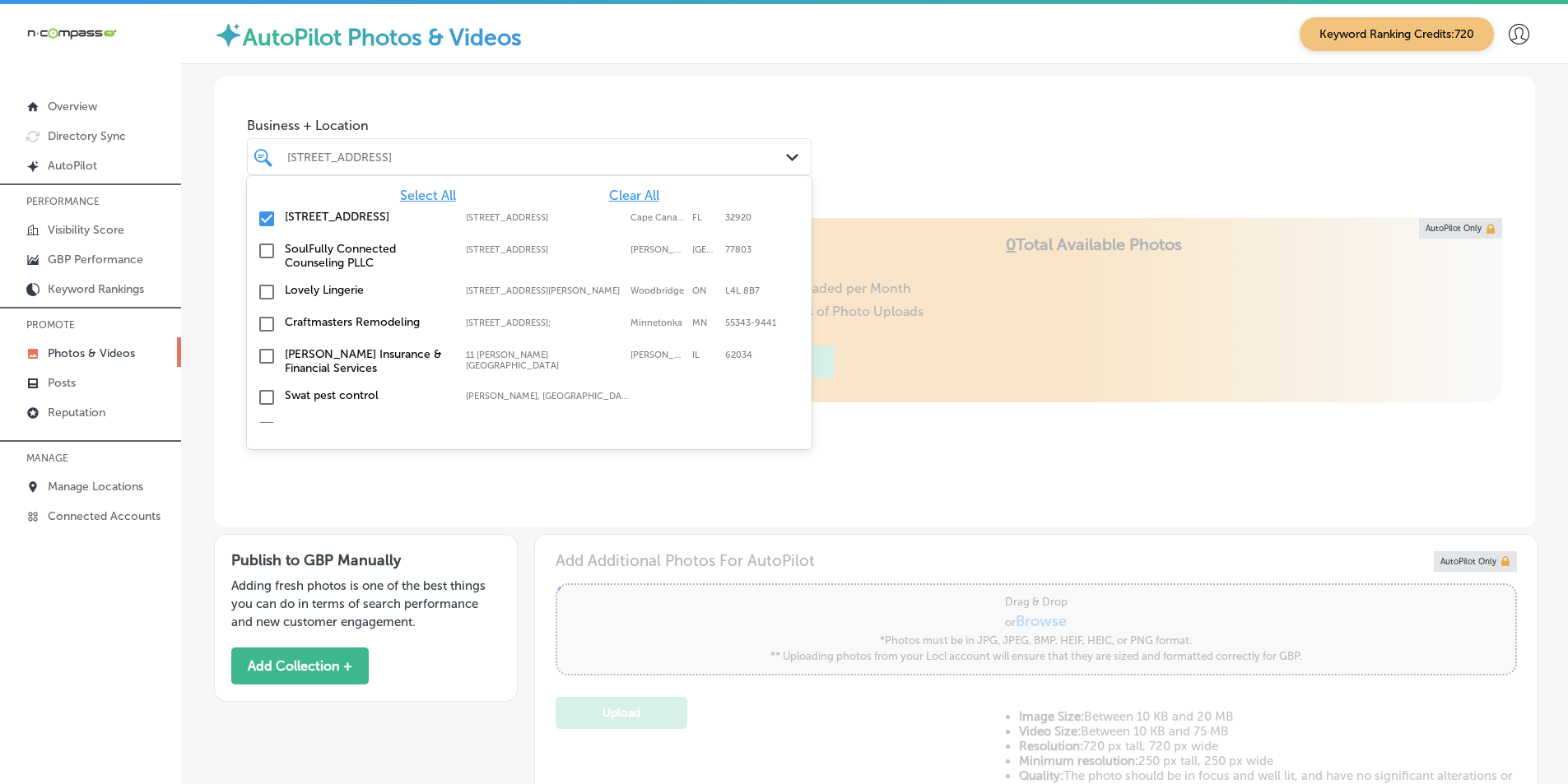
click at [262, 214] on input "checkbox" at bounding box center [267, 219] width 20 height 20
click at [413, 153] on div "[STREET_ADDRESS]" at bounding box center [538, 157] width 500 height 14
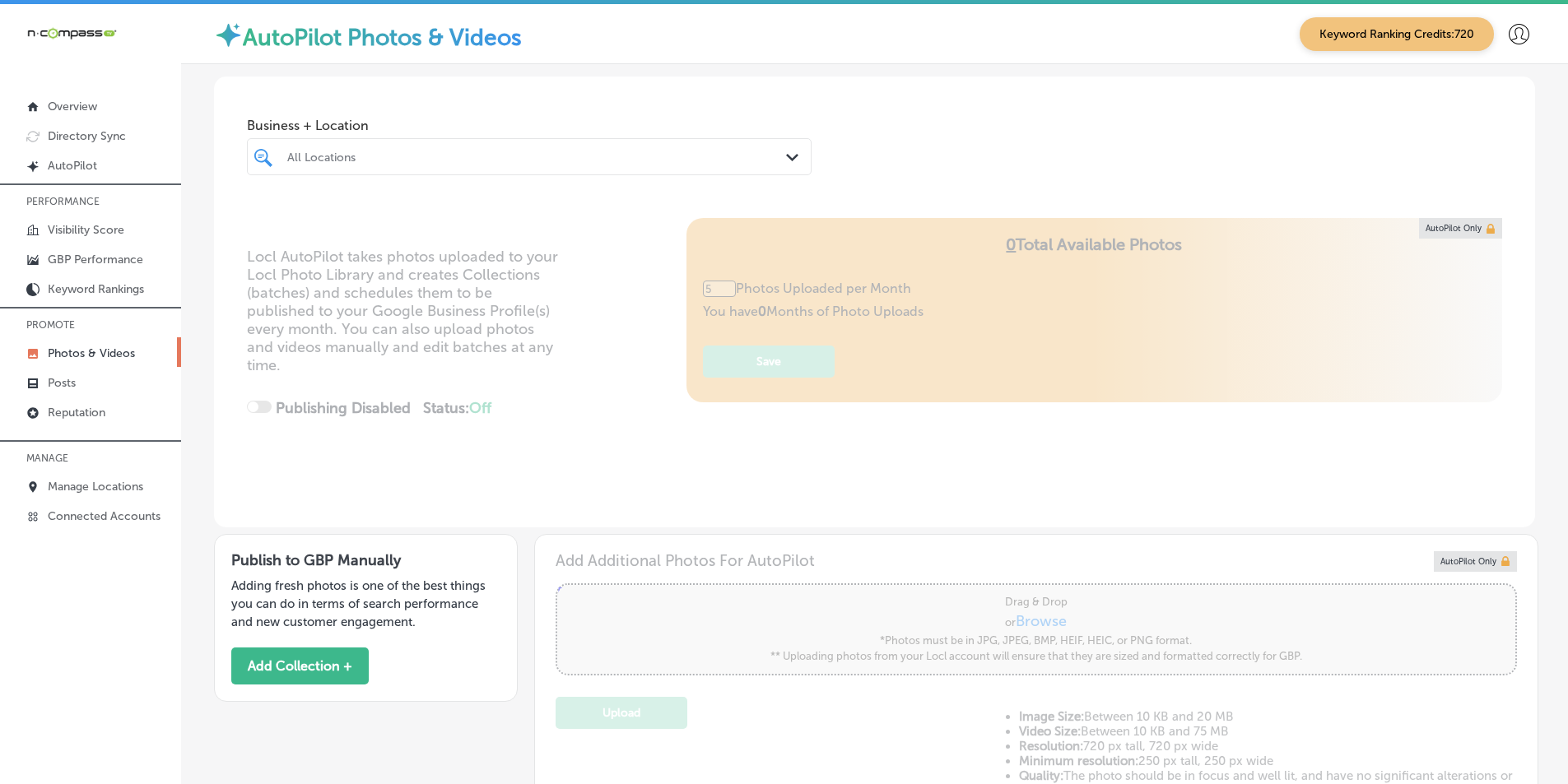
type input "0"
type input "M"
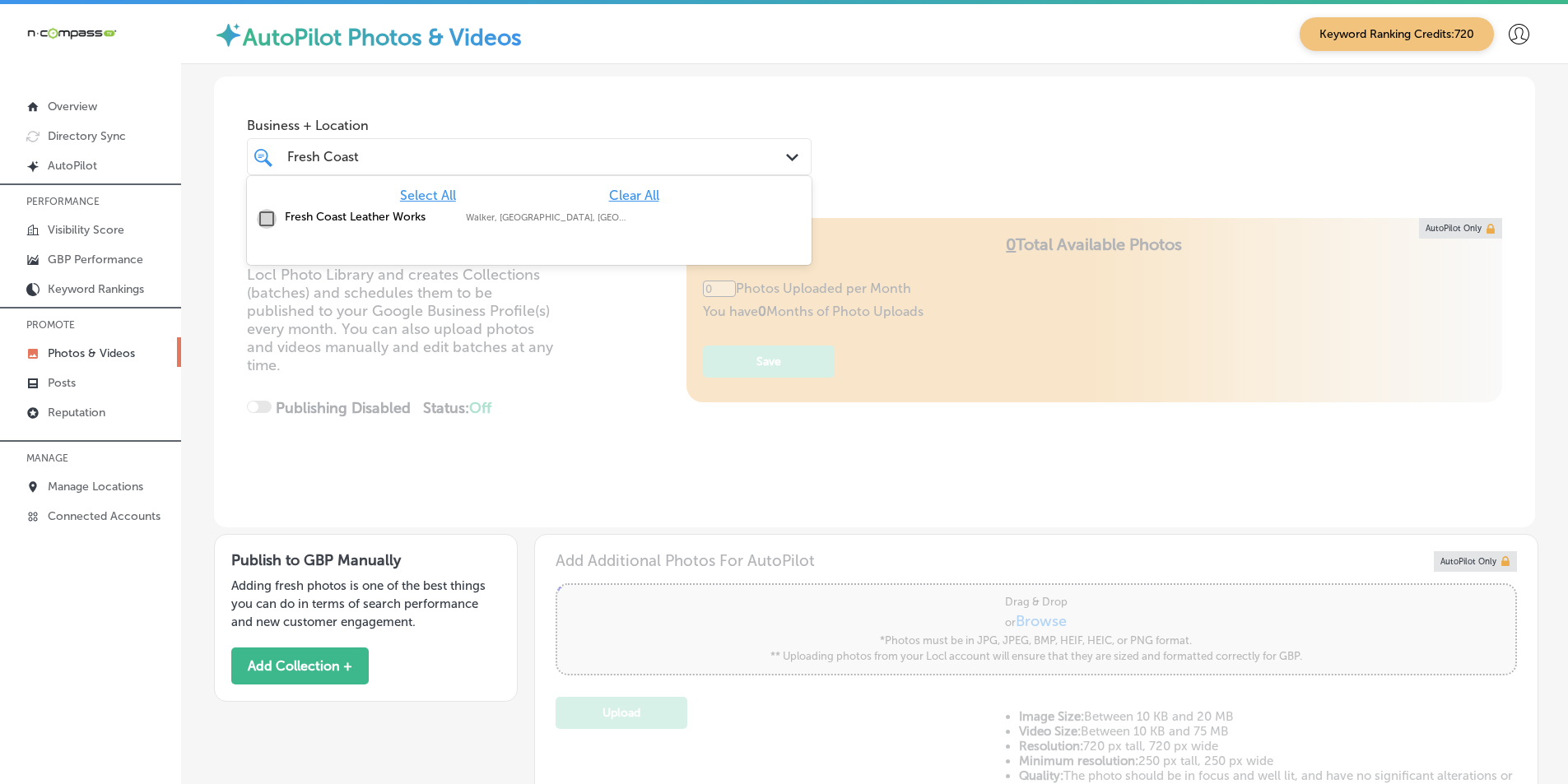
click at [269, 214] on input "checkbox" at bounding box center [267, 219] width 20 height 20
type input "Fresh Coast"
click at [625, 297] on div "Locl AutoPilot takes photos uploaded to your Locl Photo Library and creates Col…" at bounding box center [874, 372] width 1321 height 309
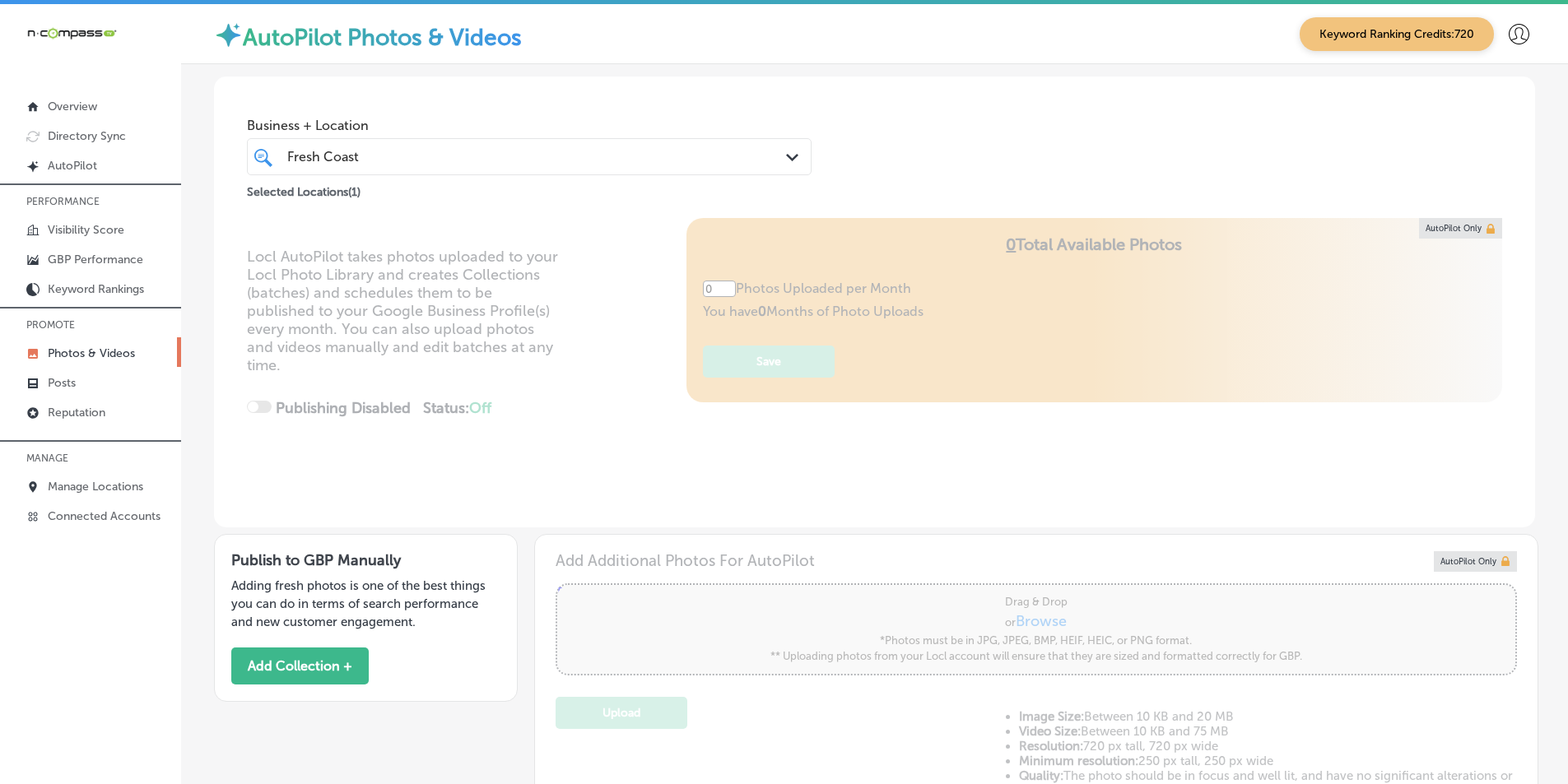
type input "5"
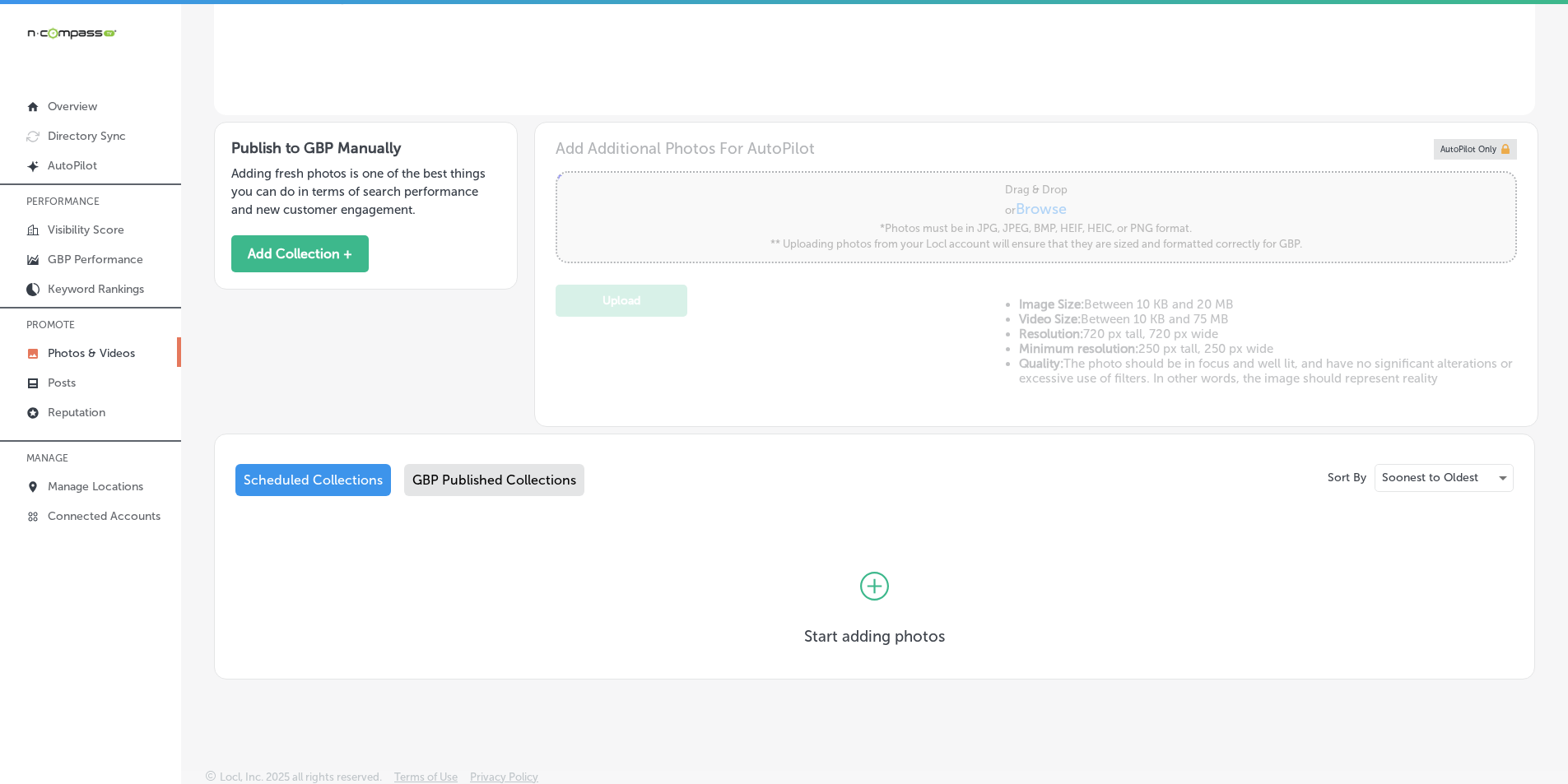
scroll to position [415, 0]
click at [336, 476] on div "Scheduled Collections" at bounding box center [313, 478] width 156 height 33
click at [362, 477] on div "Scheduled Collections" at bounding box center [313, 478] width 156 height 33
click at [464, 473] on div "GBP Published Collections" at bounding box center [493, 478] width 180 height 33
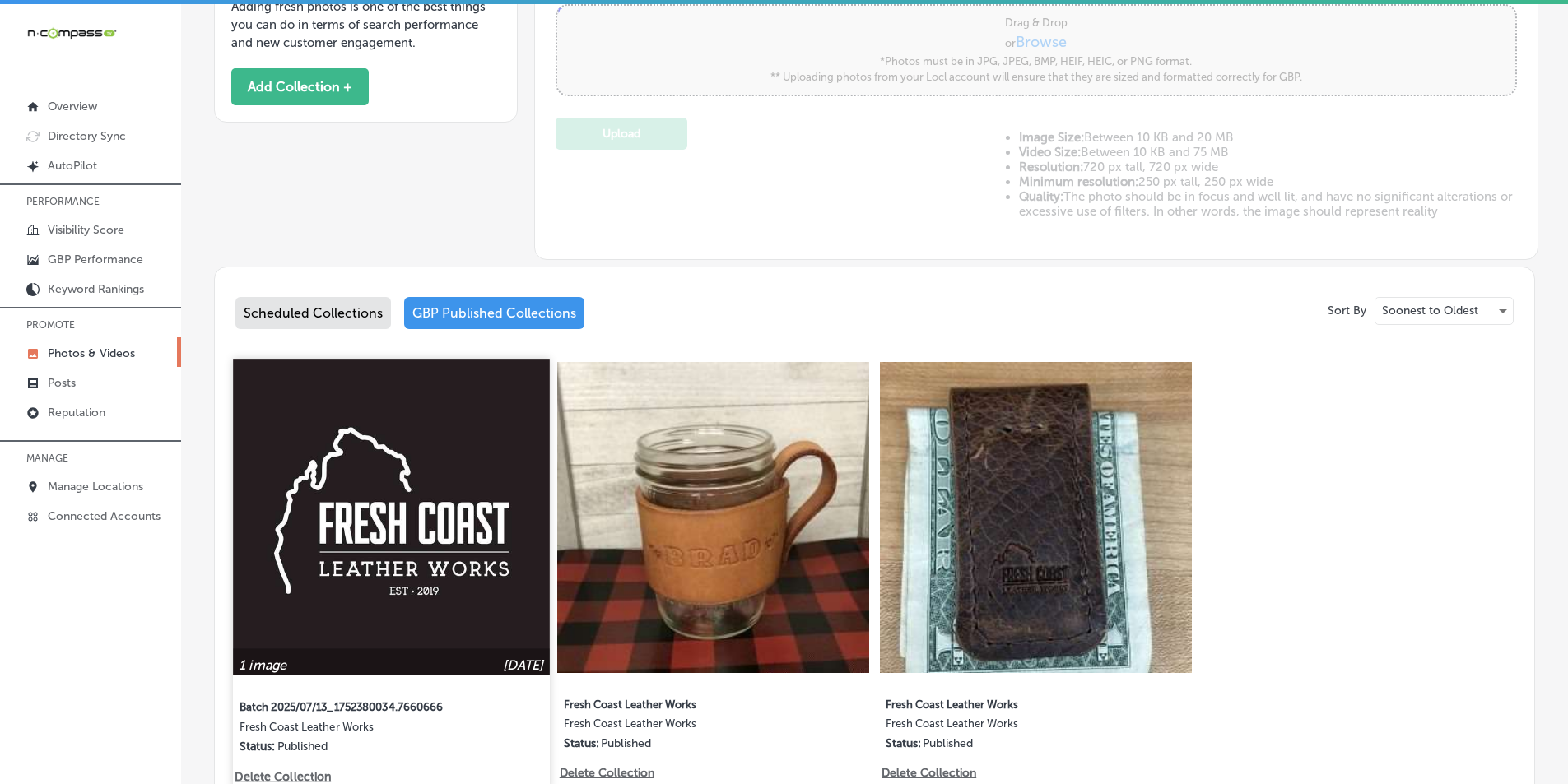
scroll to position [497, 0]
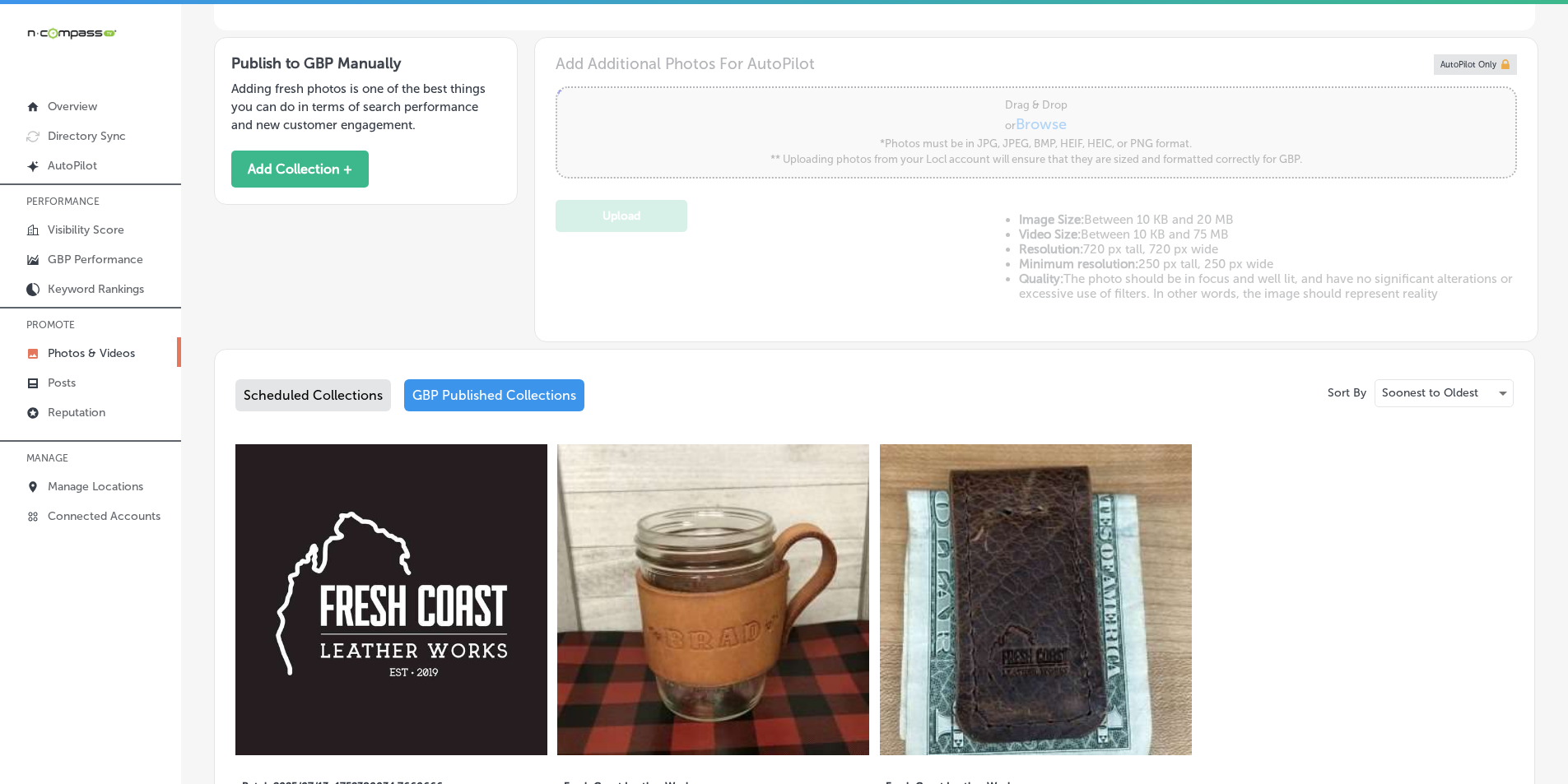
click at [331, 393] on div "Scheduled Collections" at bounding box center [313, 395] width 156 height 33
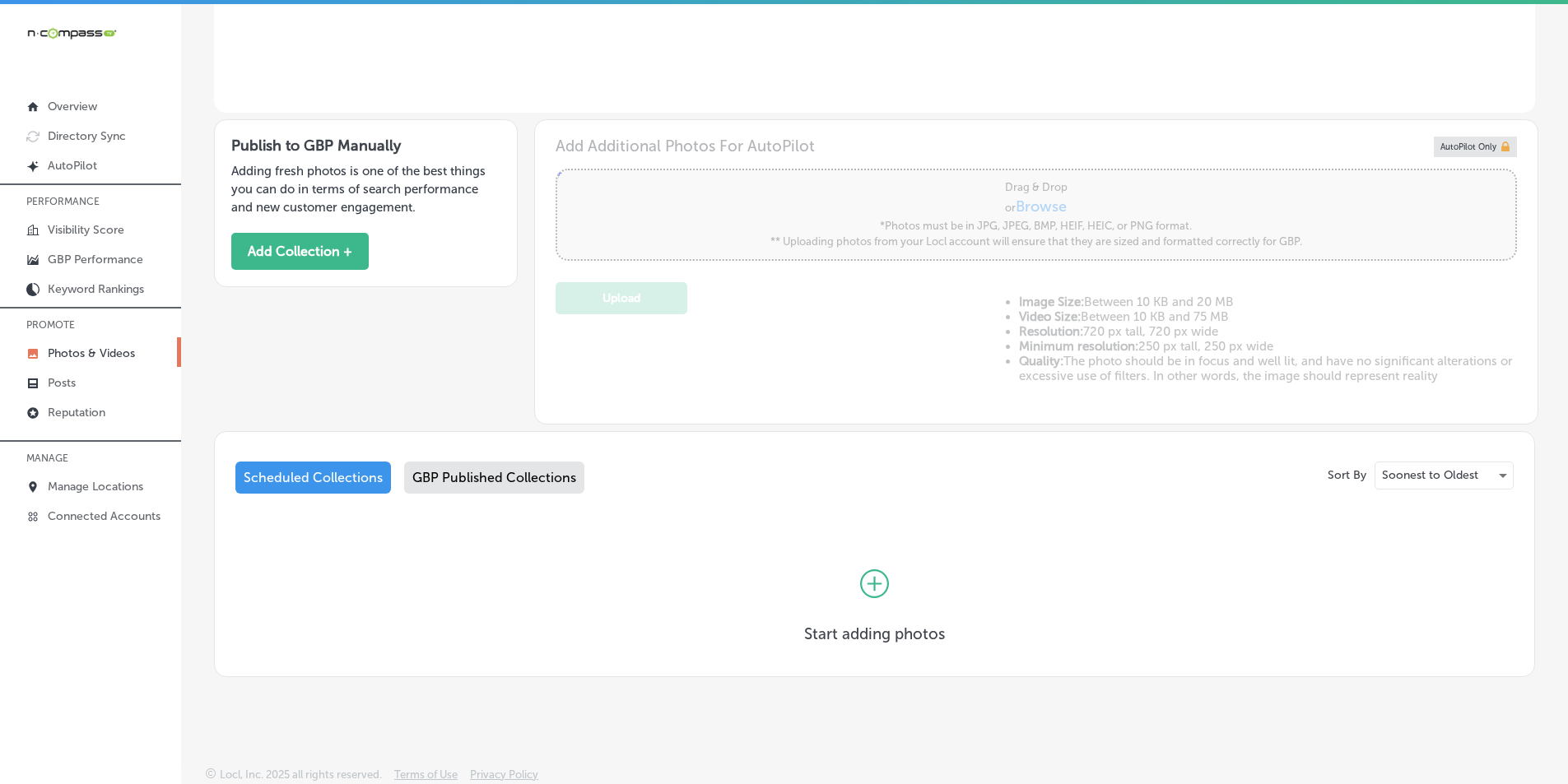
click at [461, 474] on div "GBP Published Collections" at bounding box center [493, 478] width 180 height 33
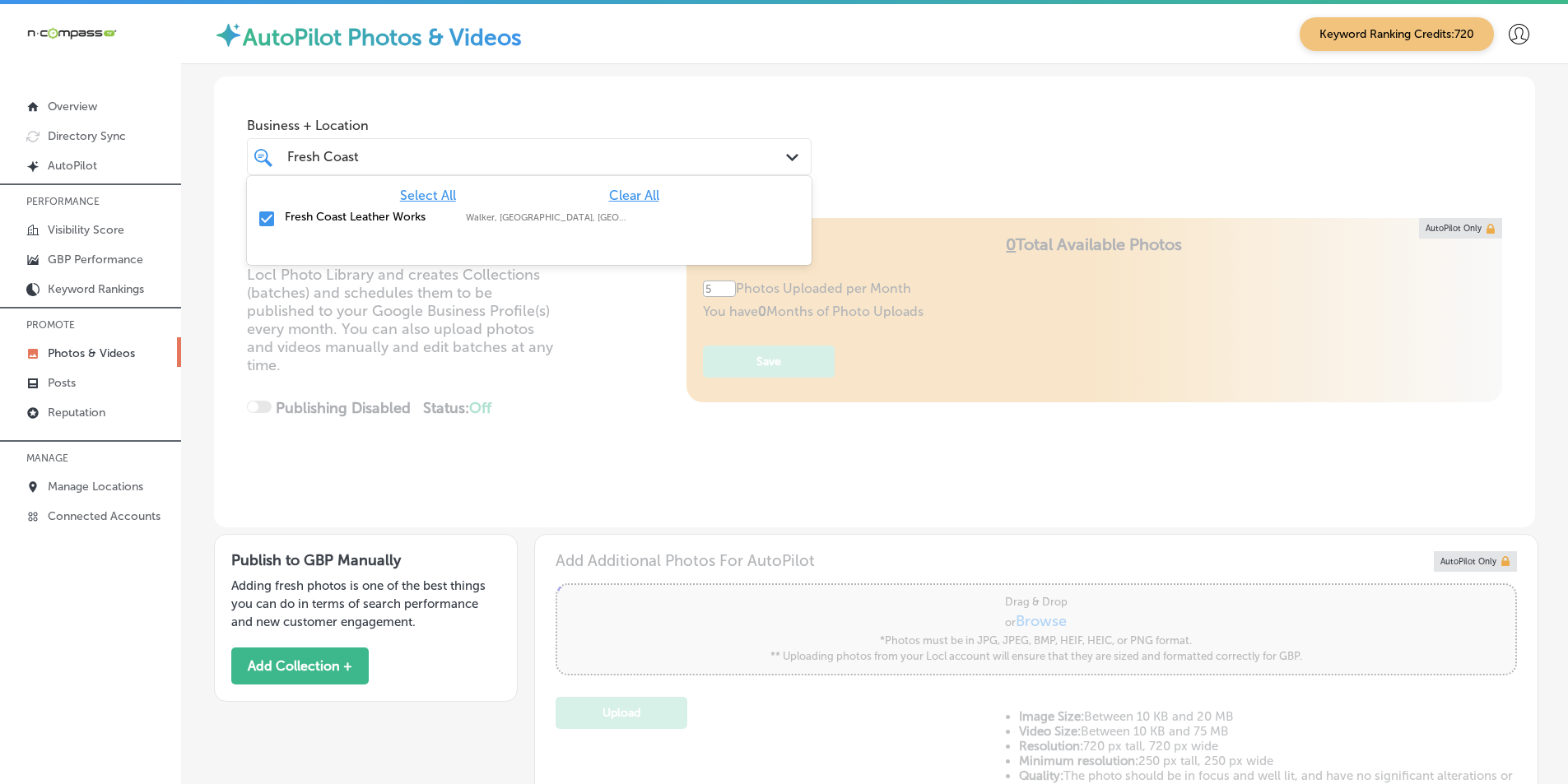
click at [382, 150] on div "Fresh Coast Fresh Coast" at bounding box center [504, 157] width 438 height 23
click at [271, 215] on input "checkbox" at bounding box center [267, 219] width 20 height 20
type input "F"
type input "Superior"
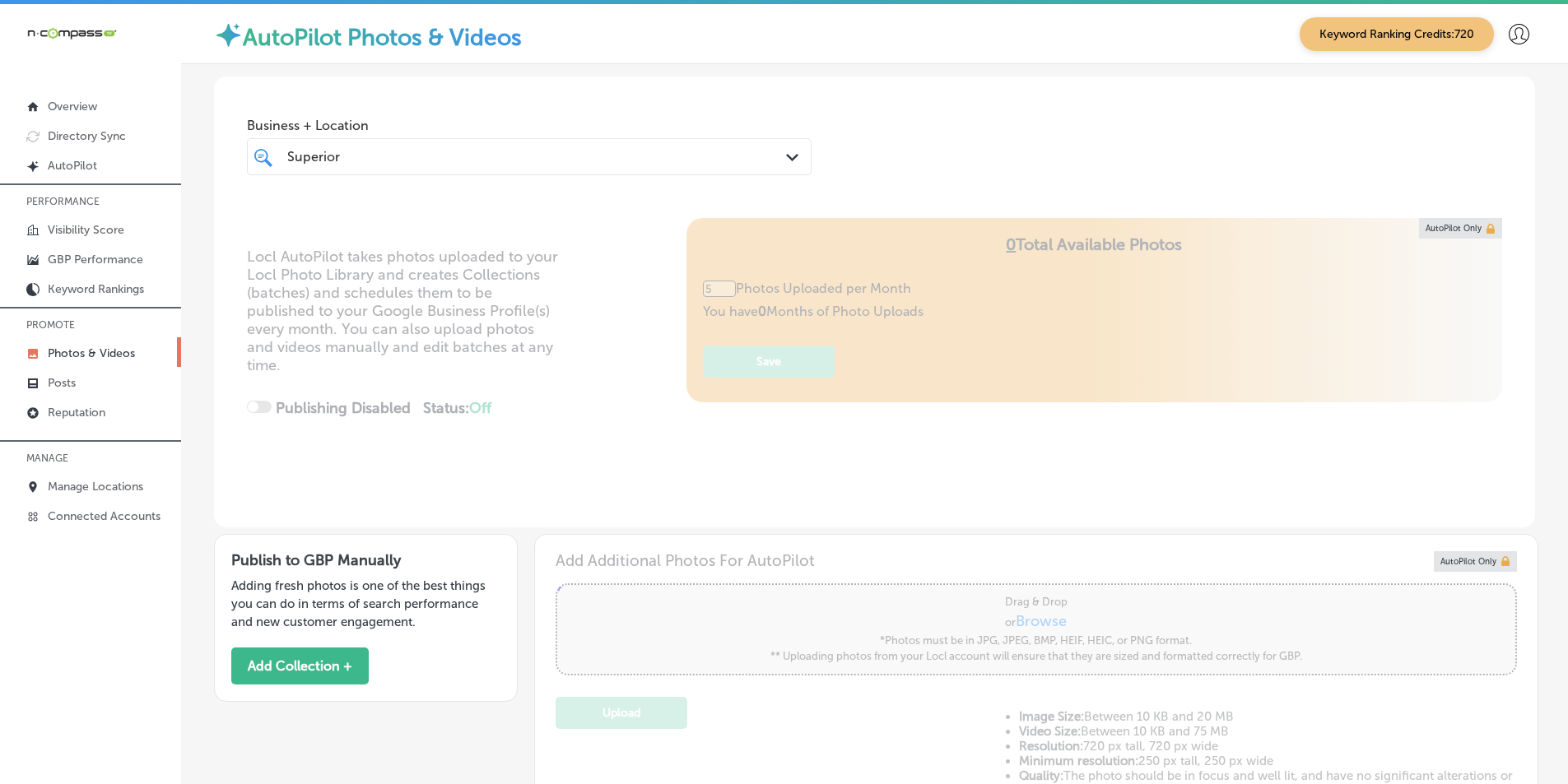
type input "0"
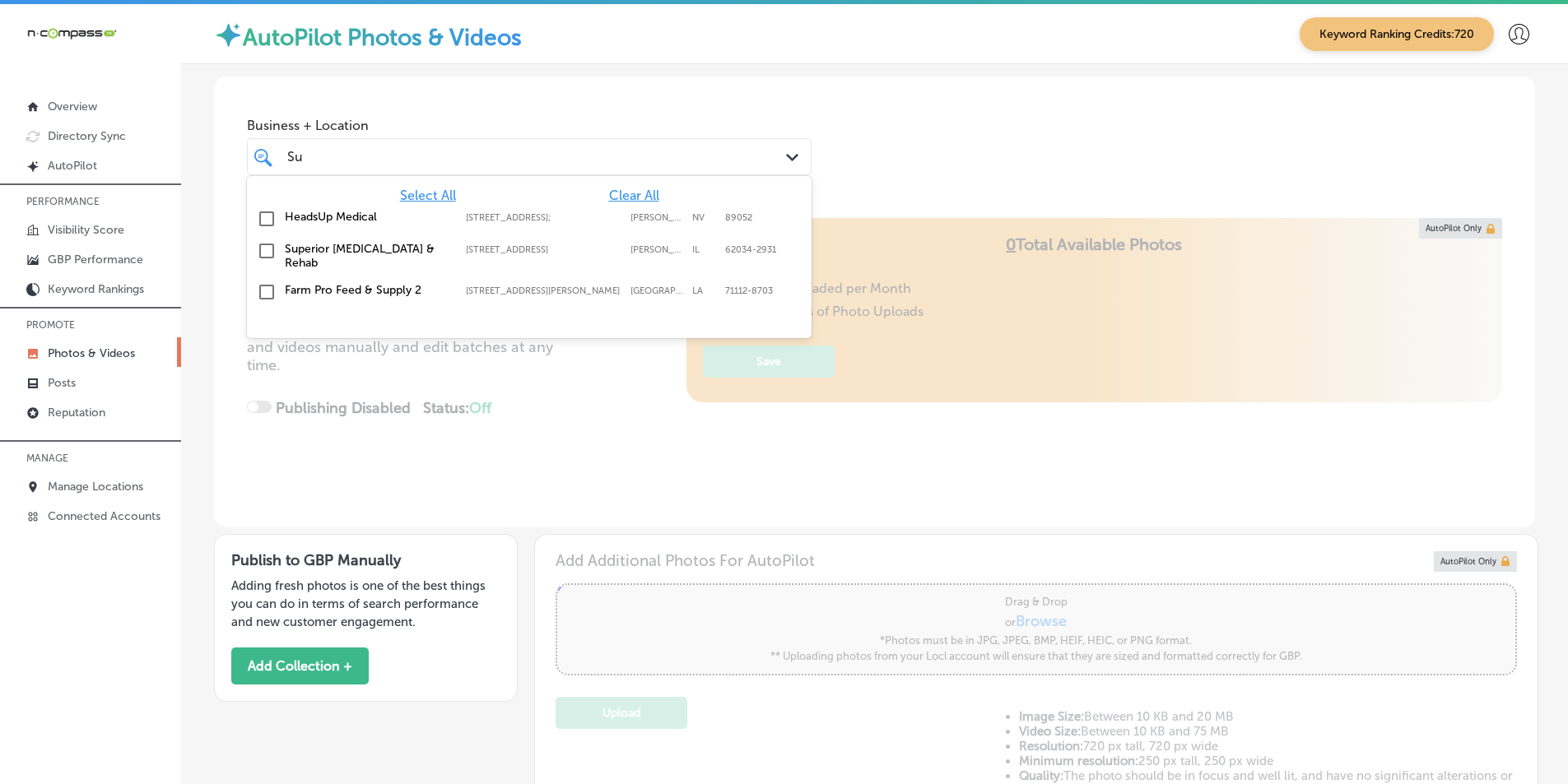
type input "S"
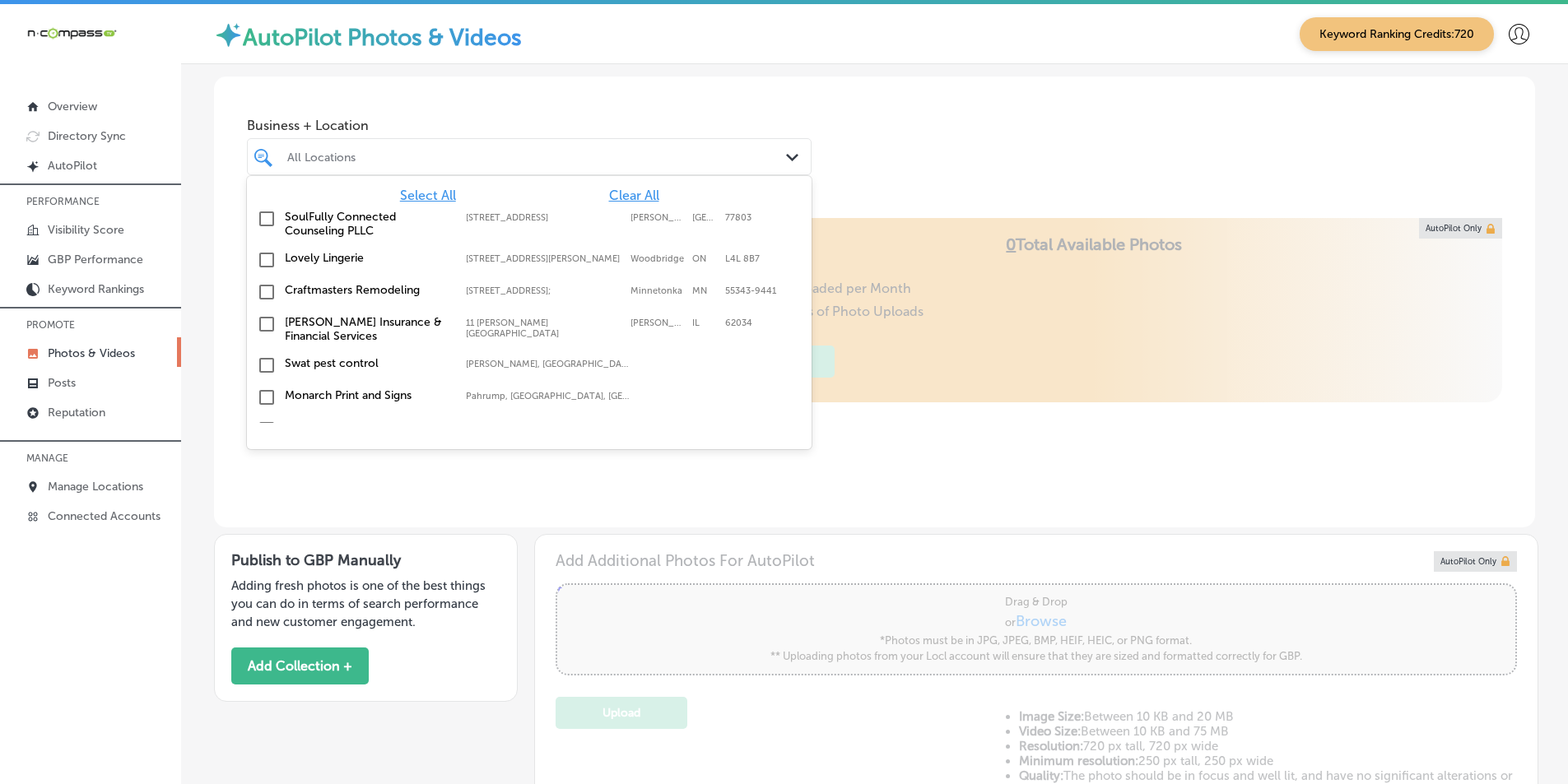
type input "L"
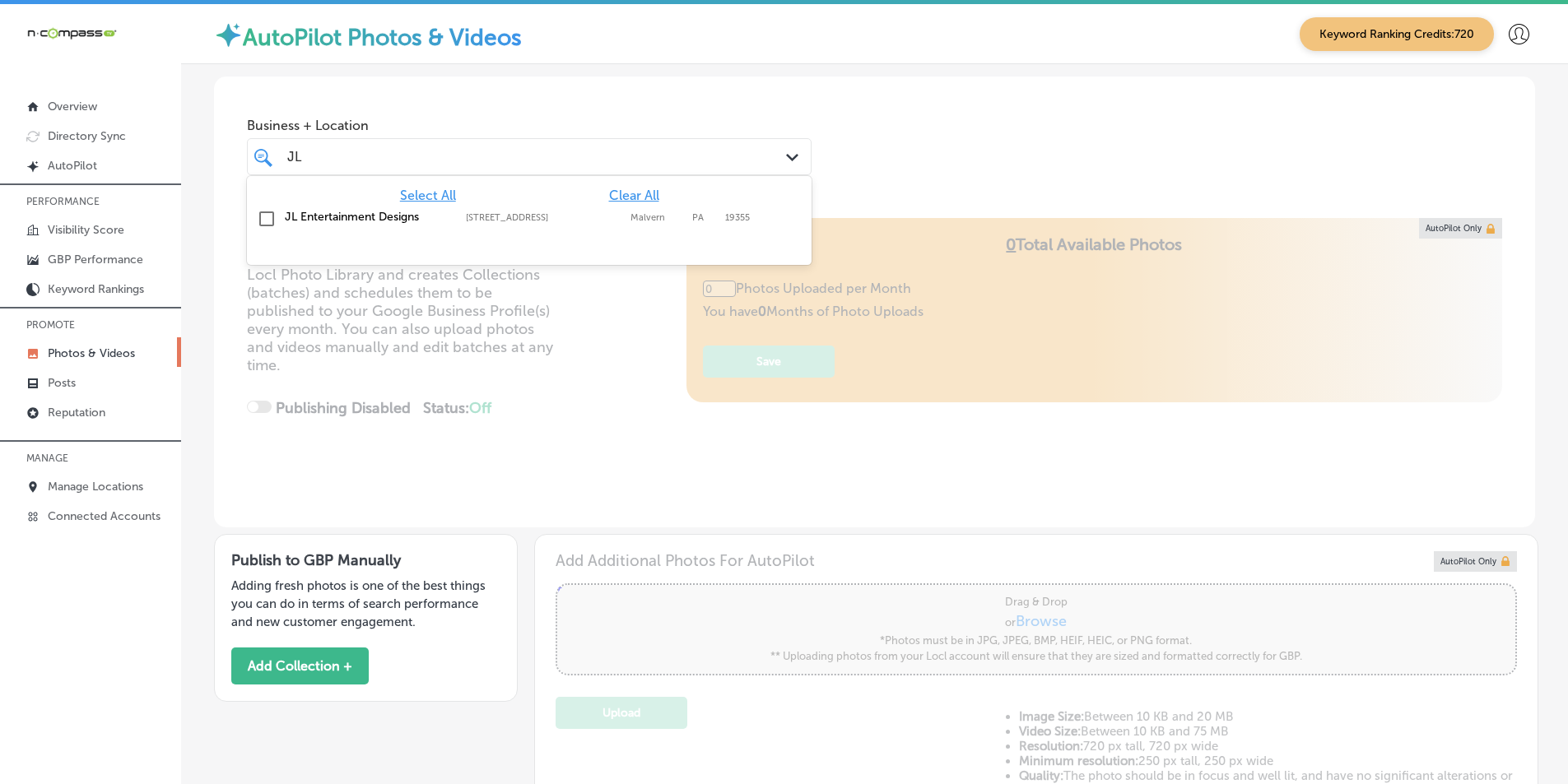
click at [264, 218] on input "checkbox" at bounding box center [267, 219] width 20 height 20
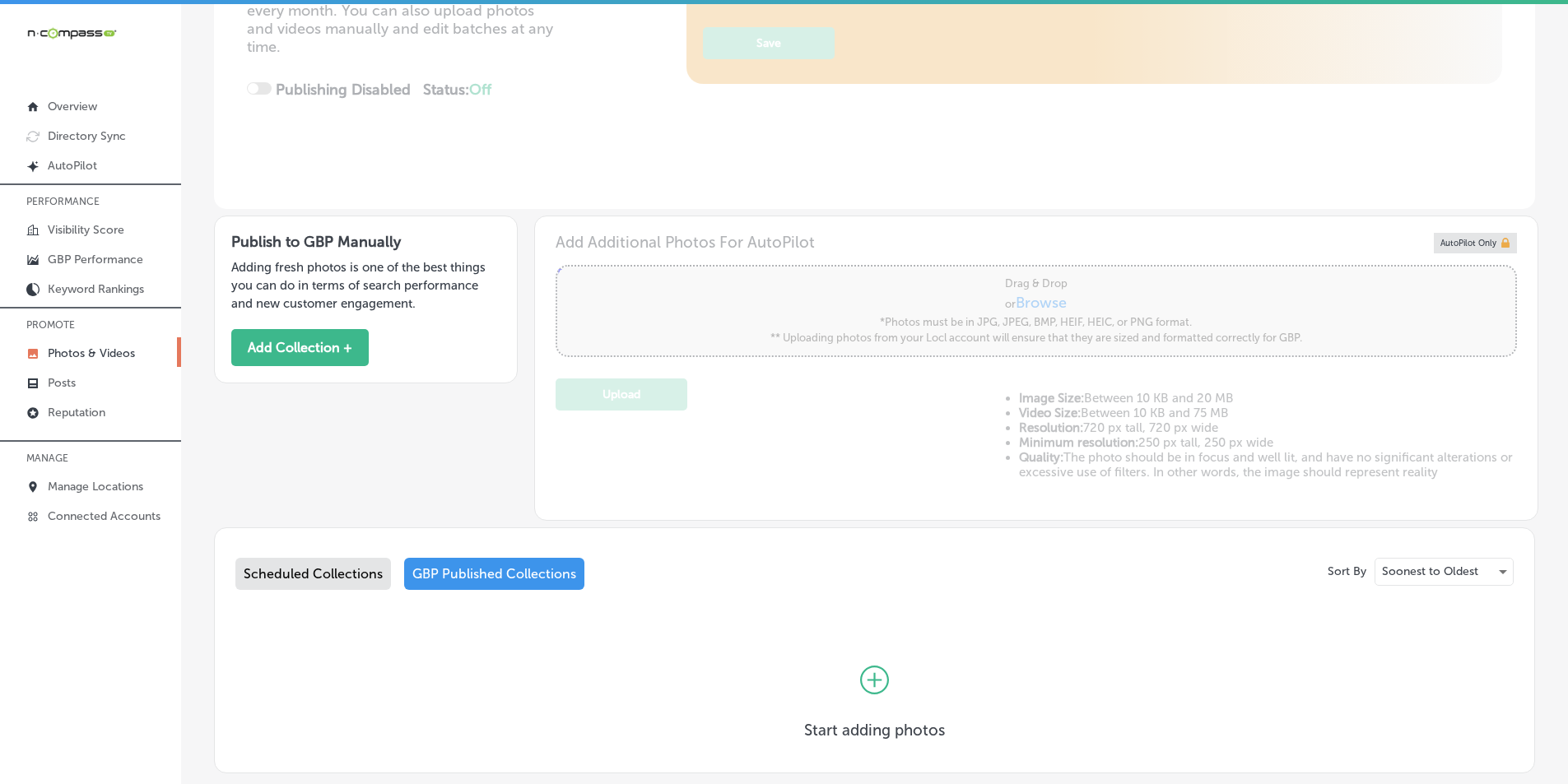
scroll to position [86, 0]
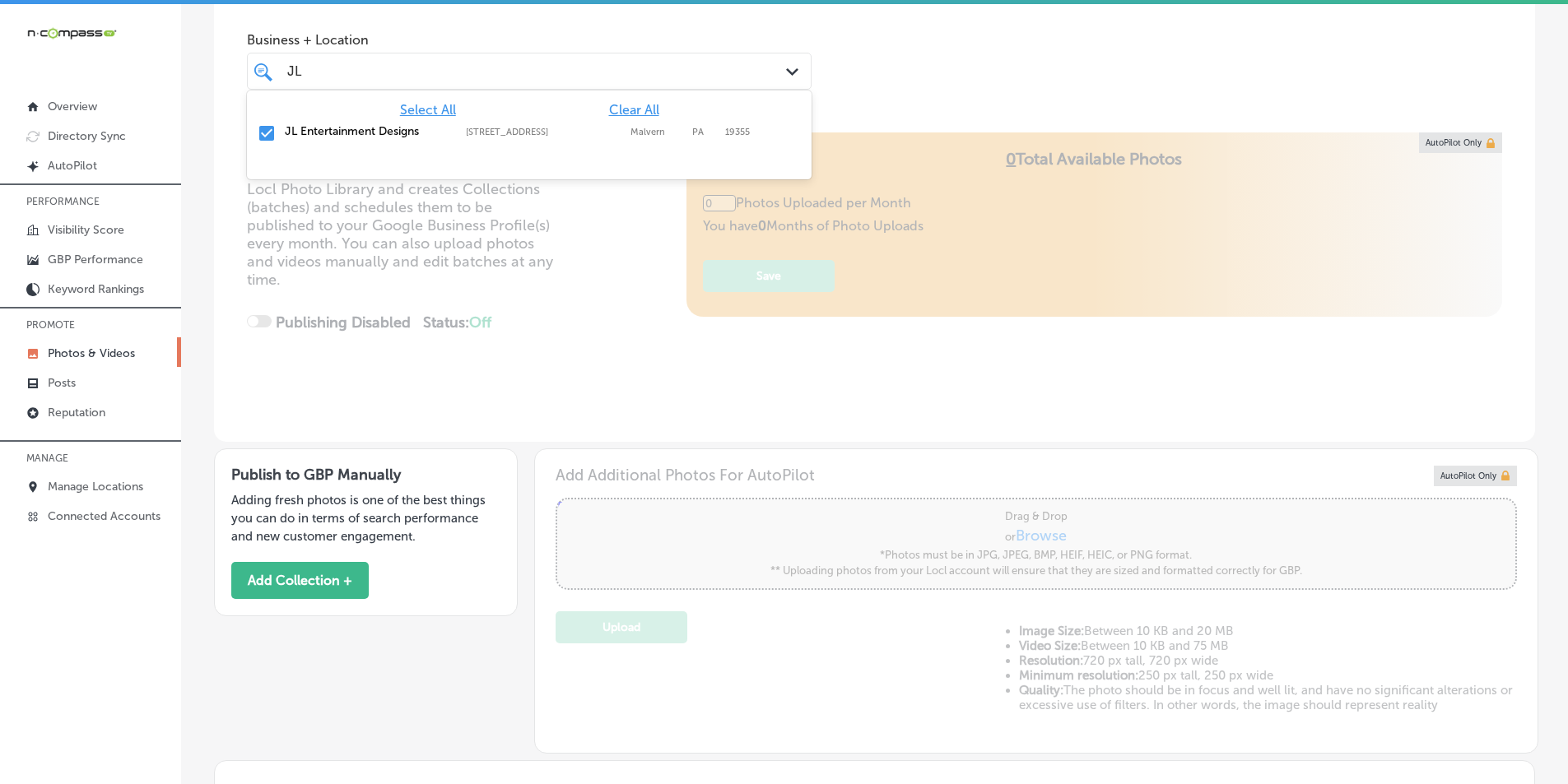
type input "JL"
click at [575, 312] on div "Locl AutoPilot takes photos uploaded to your Locl Photo Library and creates Col…" at bounding box center [874, 288] width 1321 height 309
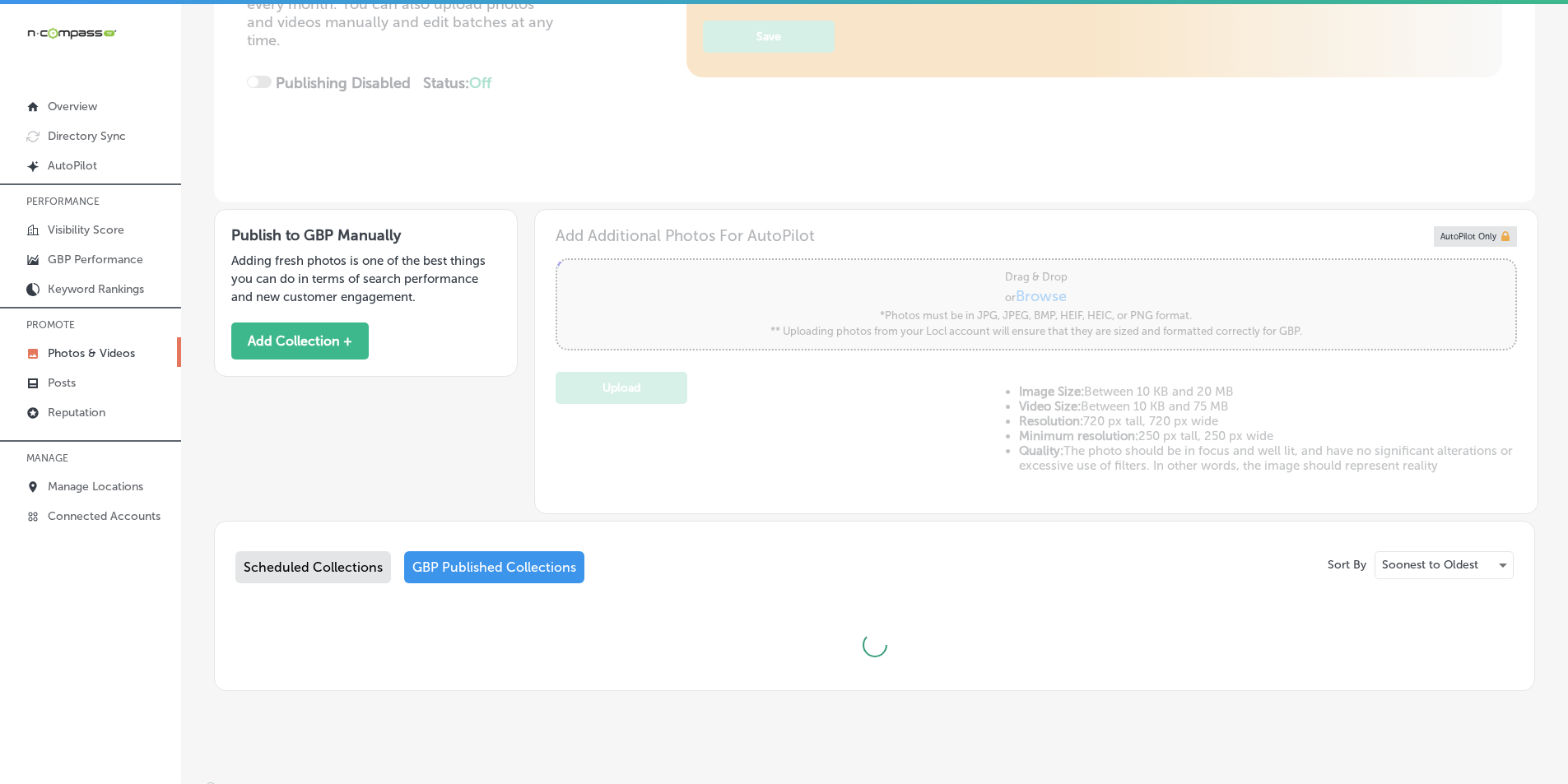
scroll to position [339, 0]
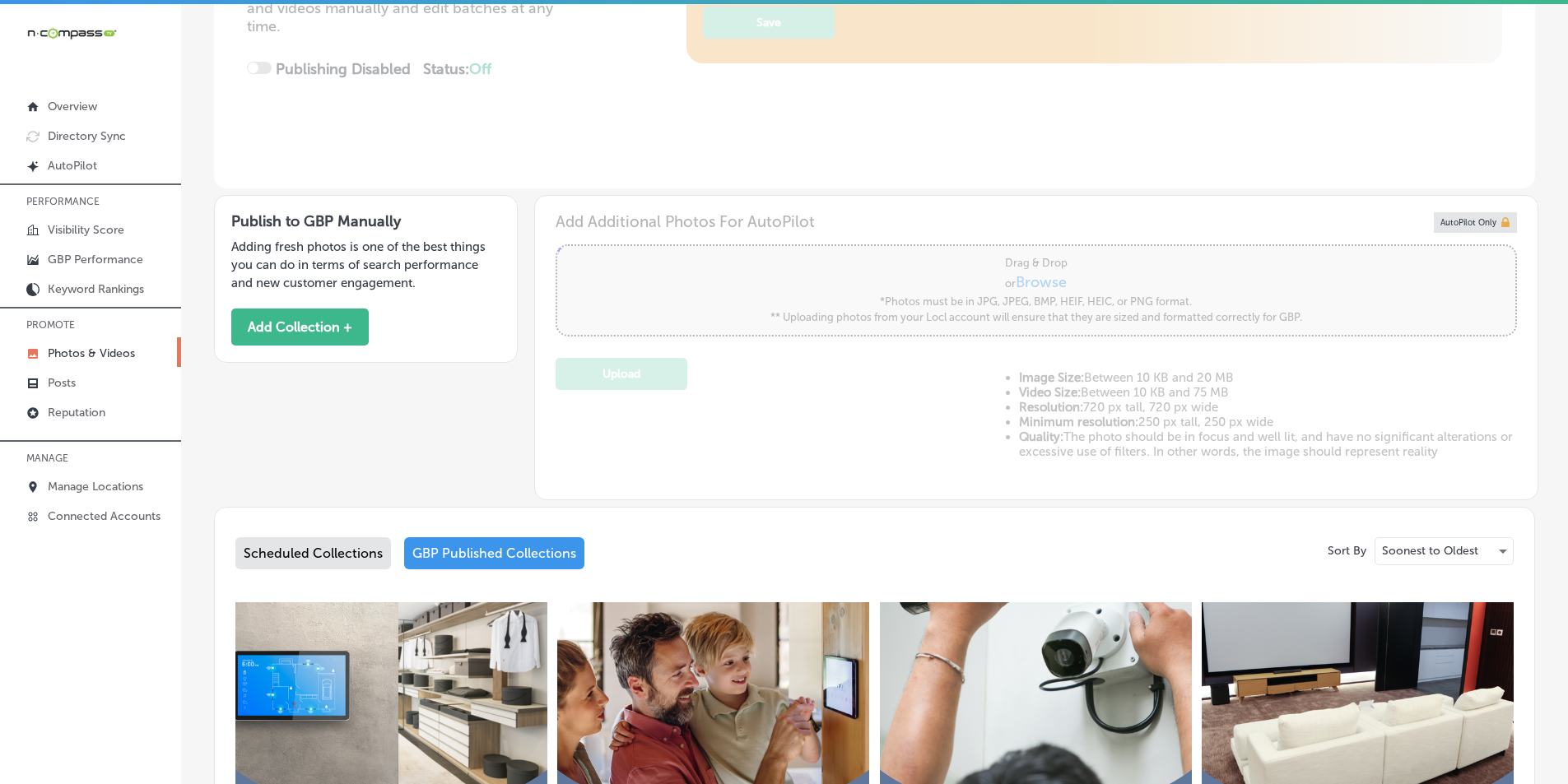
type input "5"
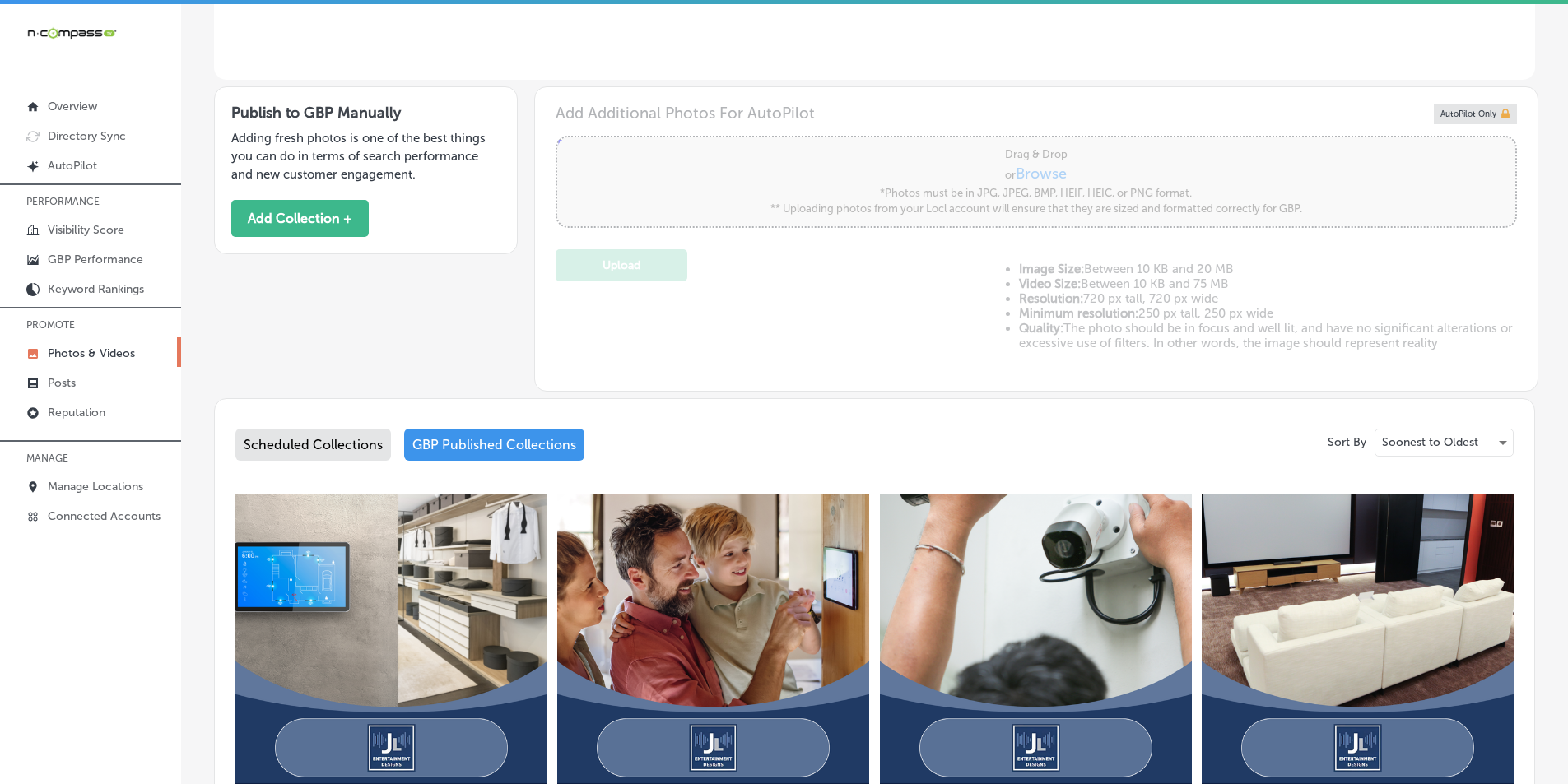
scroll to position [257, 0]
